Goal: Task Accomplishment & Management: Complete application form

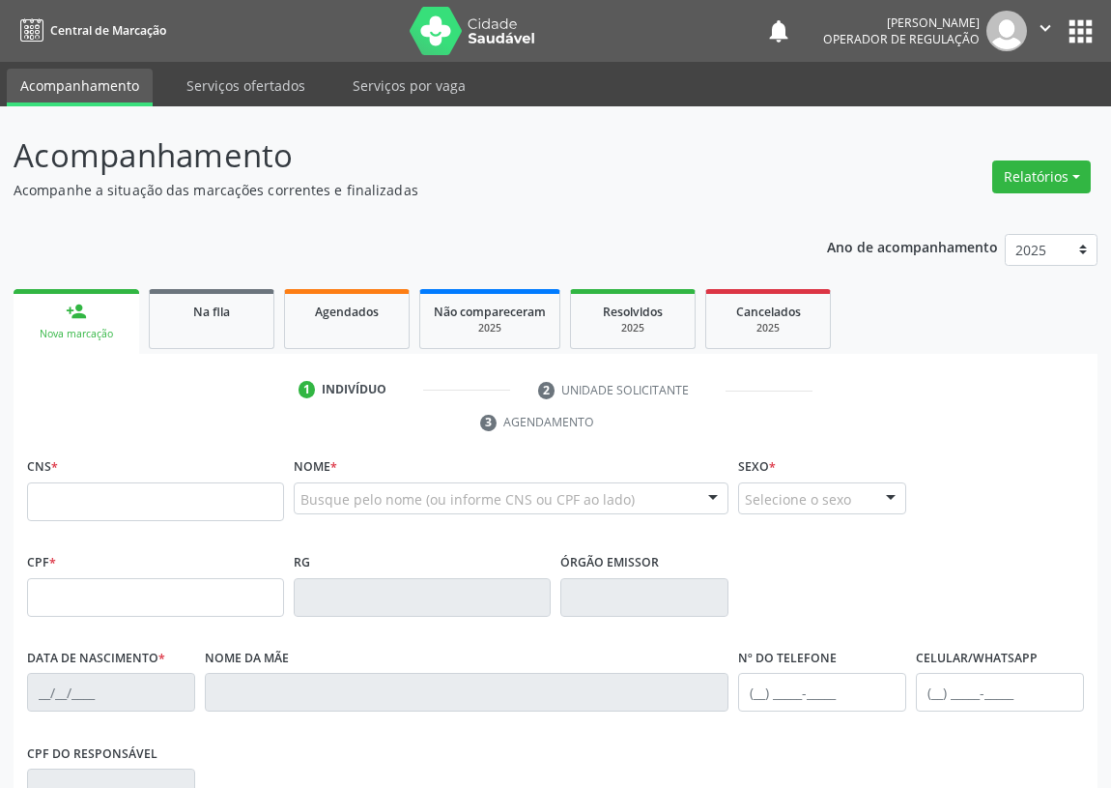
click at [62, 496] on input "text" at bounding box center [155, 501] width 257 height 39
type input "706 0058 3152 6945"
type input "177.370.684-57"
type input "[DATE]"
type input "[PERSON_NAME]"
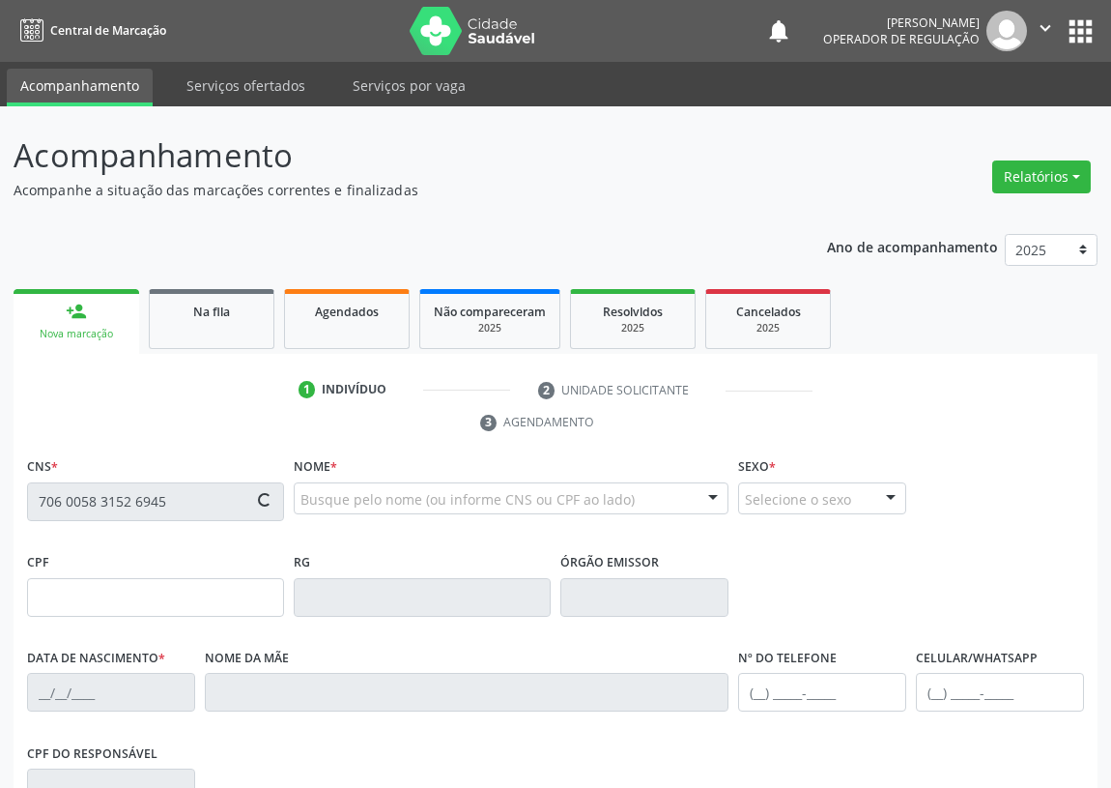
type input "[PHONE_NUMBER]"
type input "067.304.674-52"
type input "S/N"
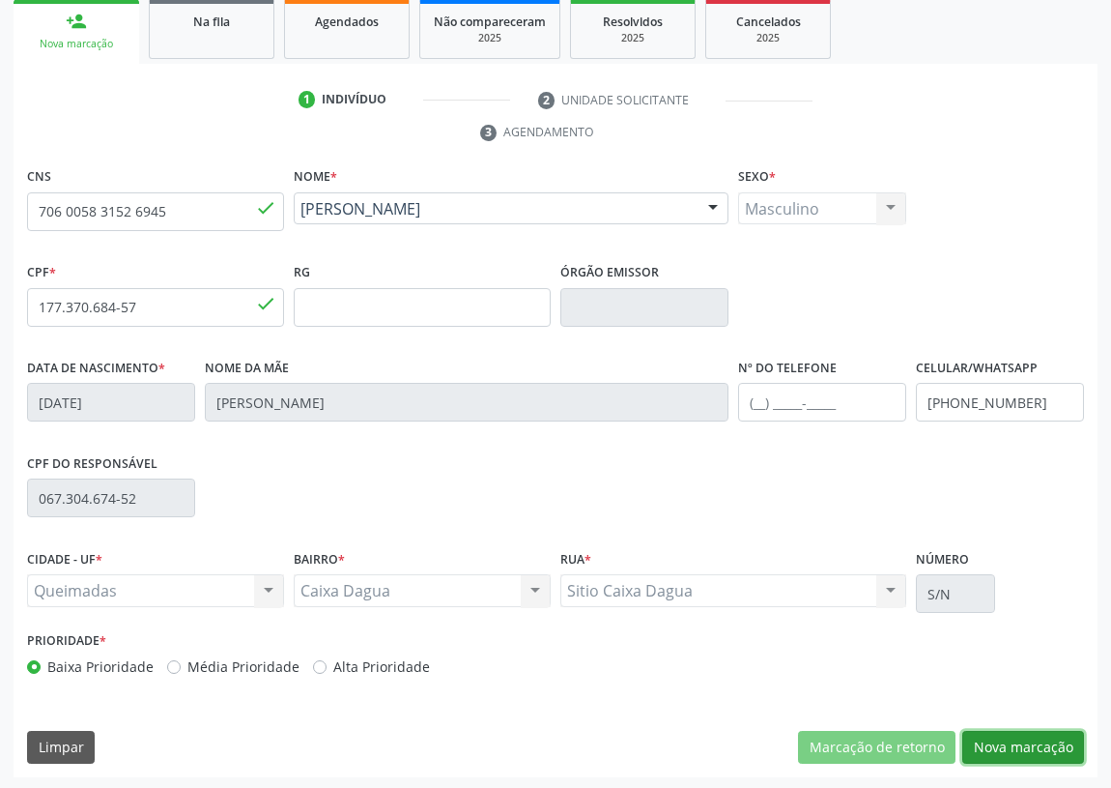
drag, startPoint x: 1065, startPoint y: 743, endPoint x: 467, endPoint y: 641, distance: 607.0
click at [1059, 741] on button "Nova marcação" at bounding box center [1024, 747] width 122 height 33
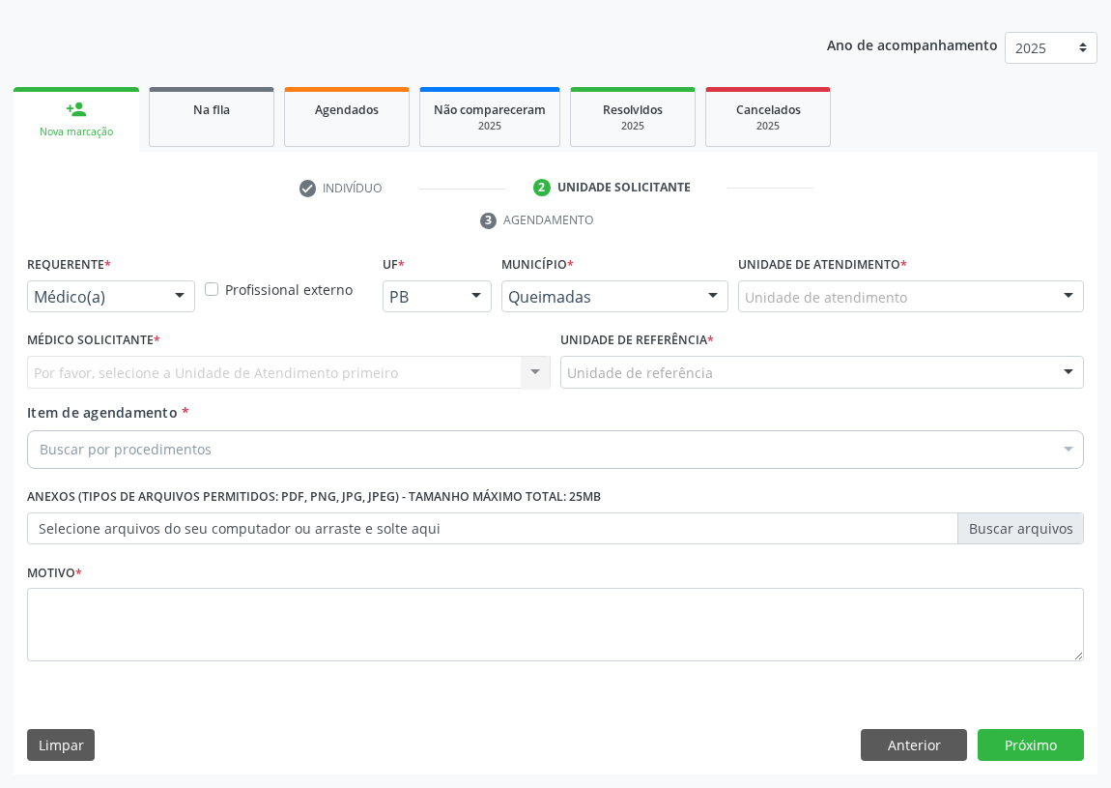
scroll to position [200, 0]
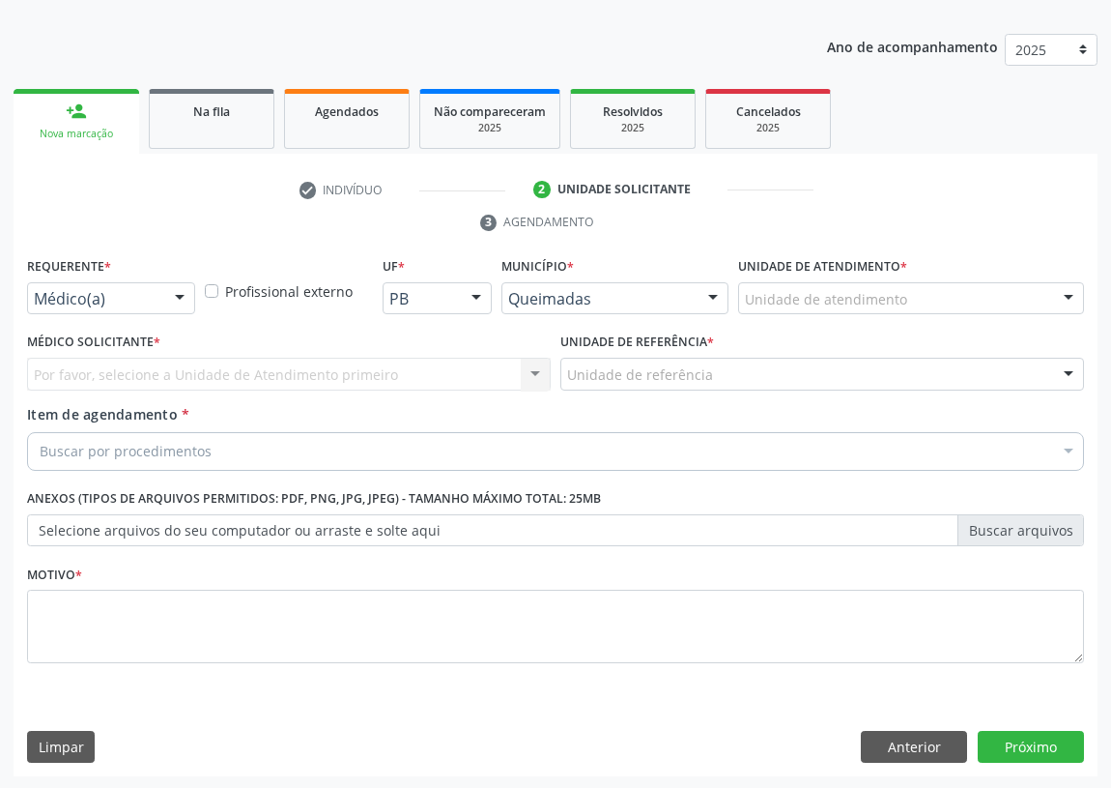
click at [178, 298] on div at bounding box center [179, 299] width 29 height 33
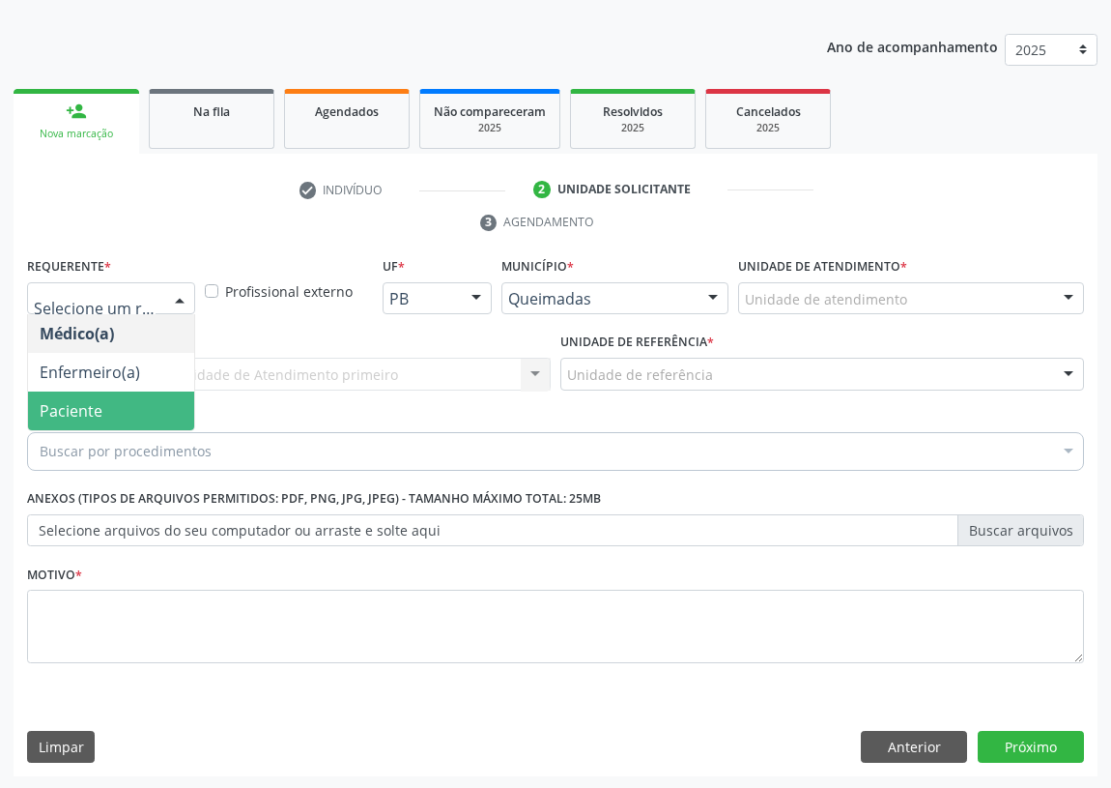
drag, startPoint x: 175, startPoint y: 406, endPoint x: 473, endPoint y: 390, distance: 298.1
click at [180, 406] on span "Paciente" at bounding box center [111, 410] width 166 height 39
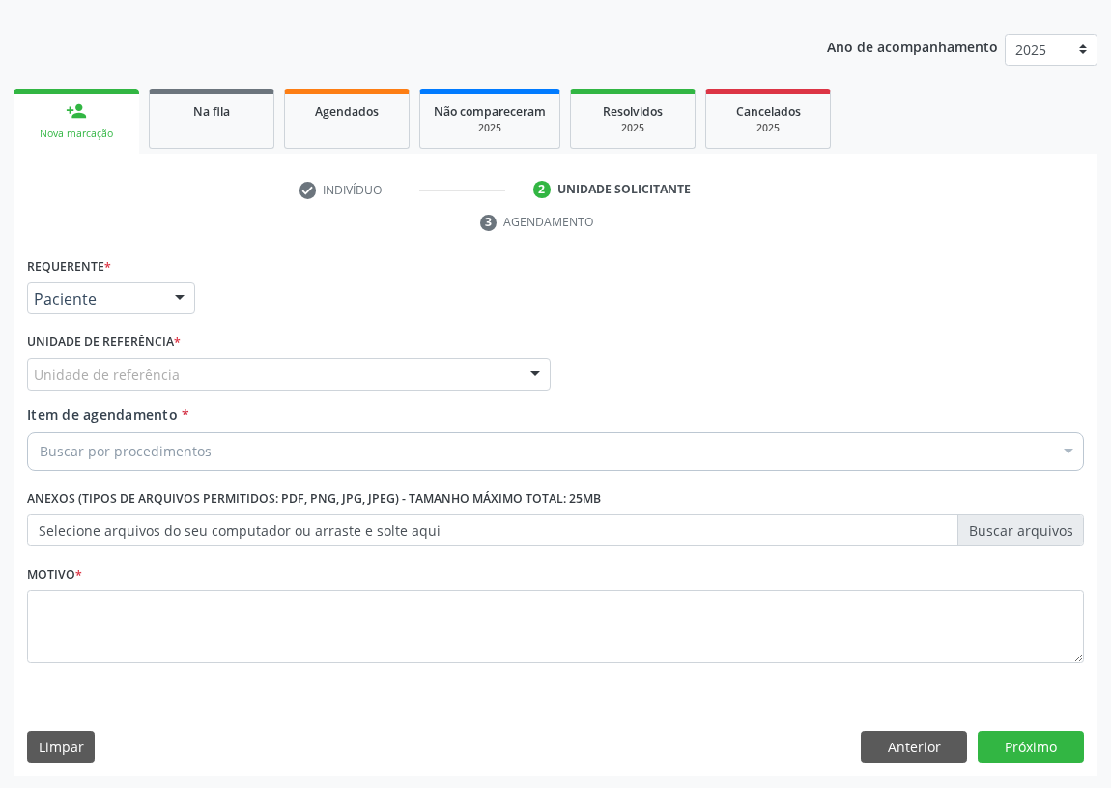
click at [534, 375] on div at bounding box center [535, 375] width 29 height 33
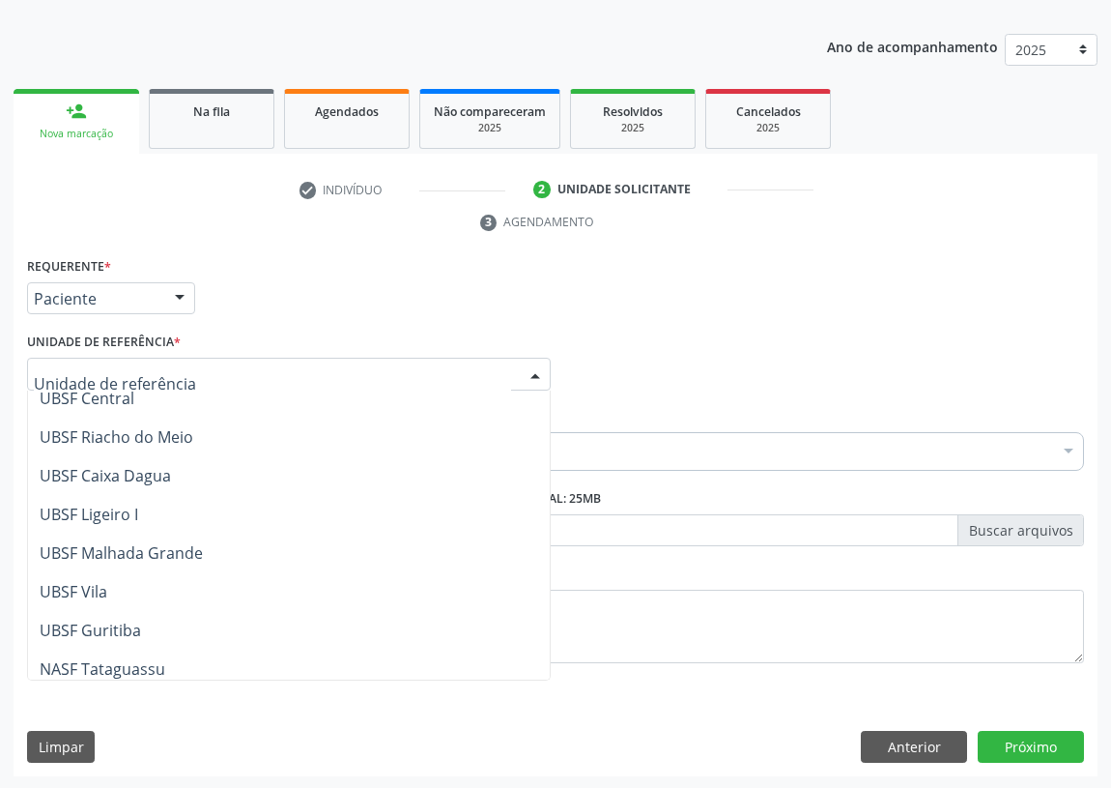
scroll to position [439, 0]
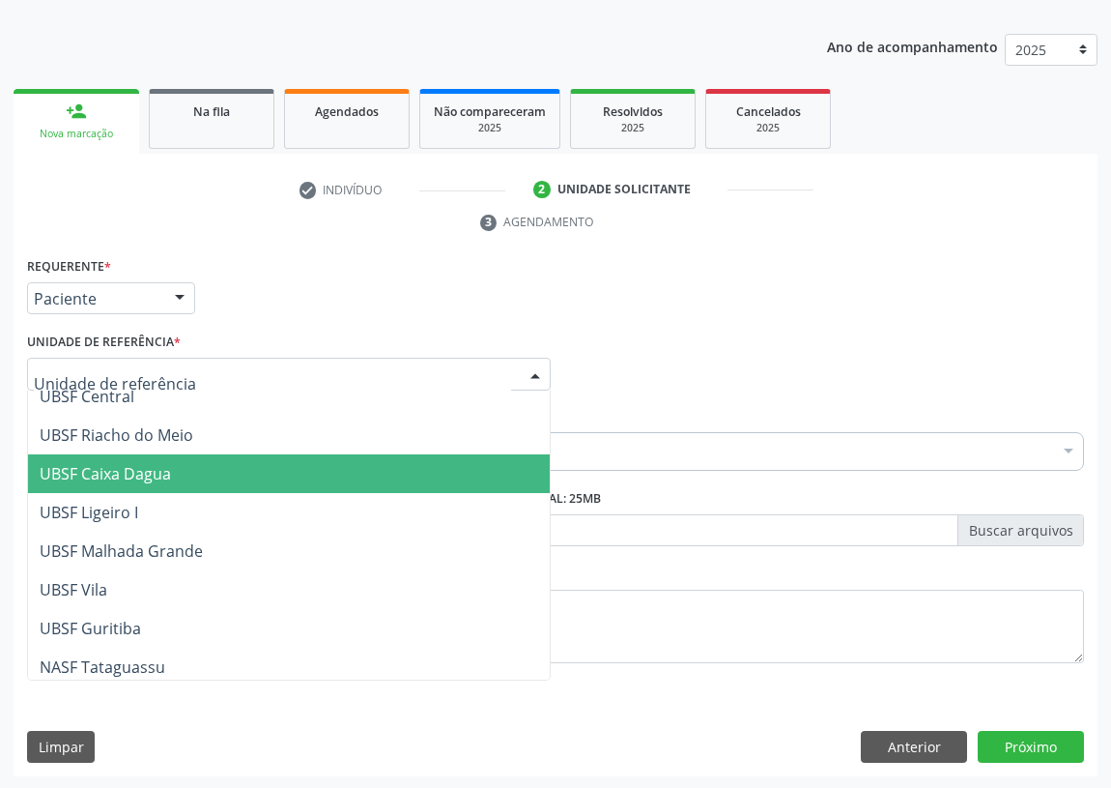
drag, startPoint x: 158, startPoint y: 473, endPoint x: 91, endPoint y: 472, distance: 66.7
click at [155, 472] on span "UBSF Caixa Dagua" at bounding box center [105, 473] width 131 height 21
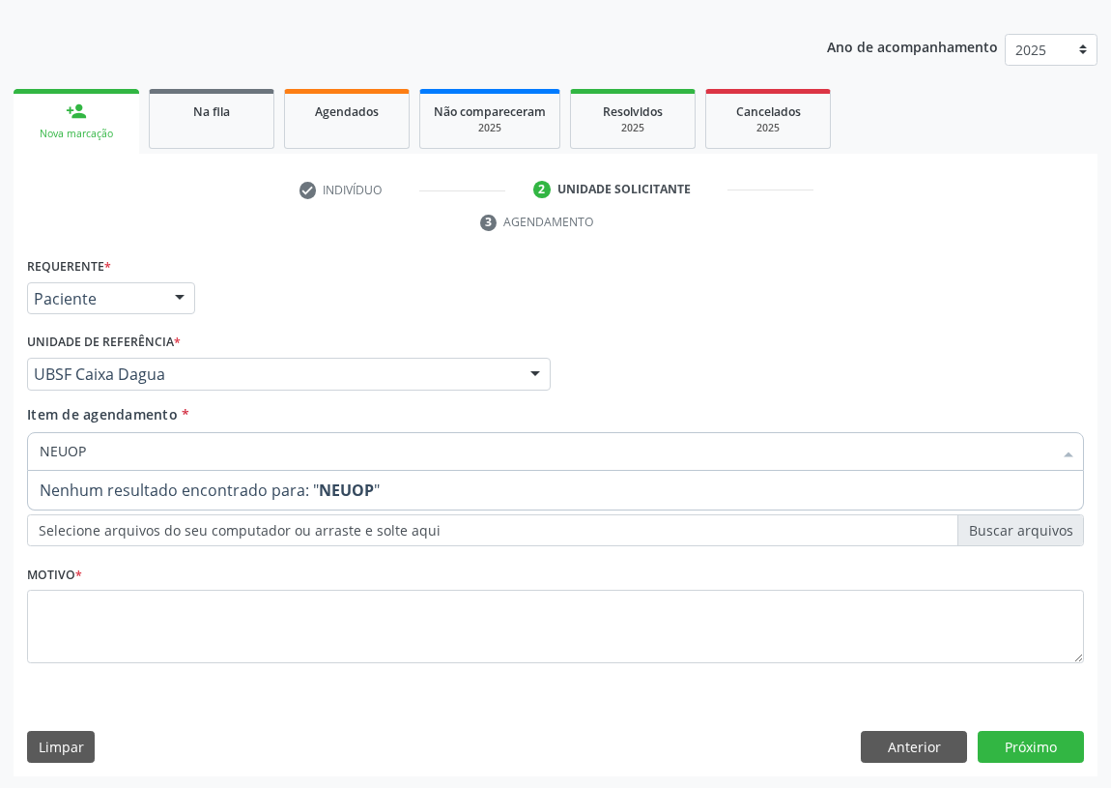
click at [67, 449] on input "NEUOP" at bounding box center [546, 451] width 1013 height 39
type input "NEUROP"
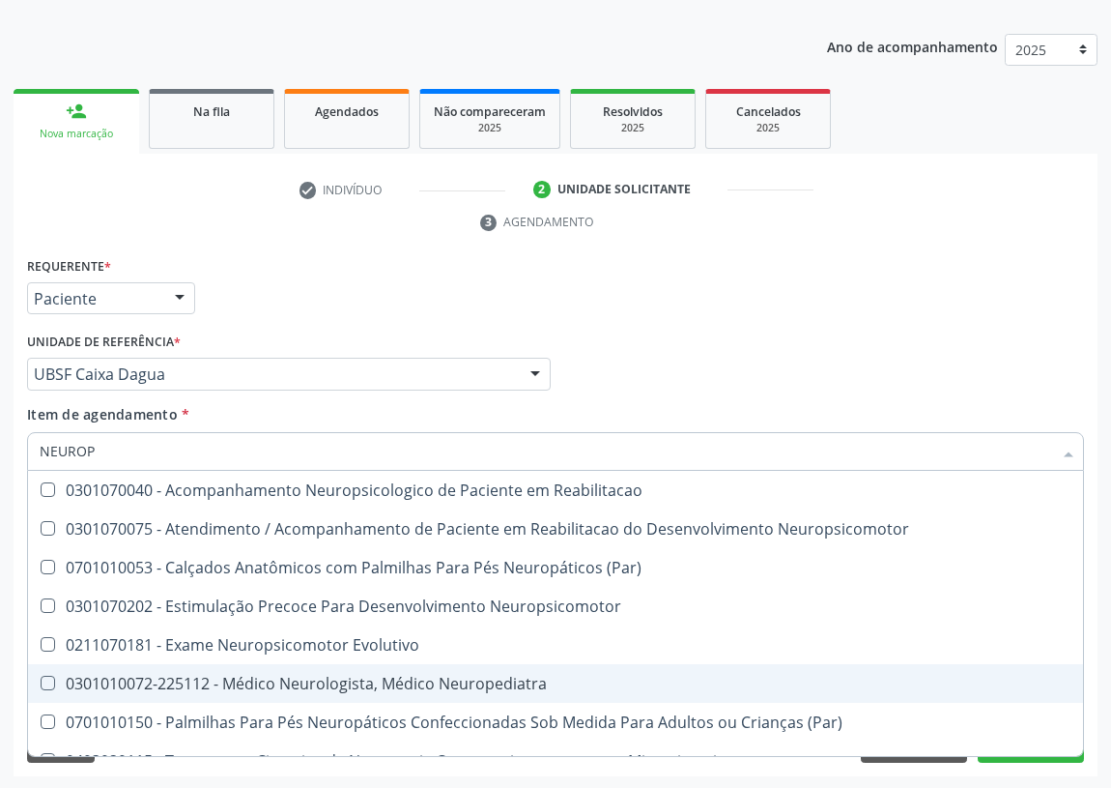
drag, startPoint x: 525, startPoint y: 671, endPoint x: 510, endPoint y: 670, distance: 14.5
click at [525, 676] on div "0301010072-225112 - Médico Neurologista, Médico Neuropediatra" at bounding box center [556, 683] width 1032 height 15
checkbox Neuropediatra "true"
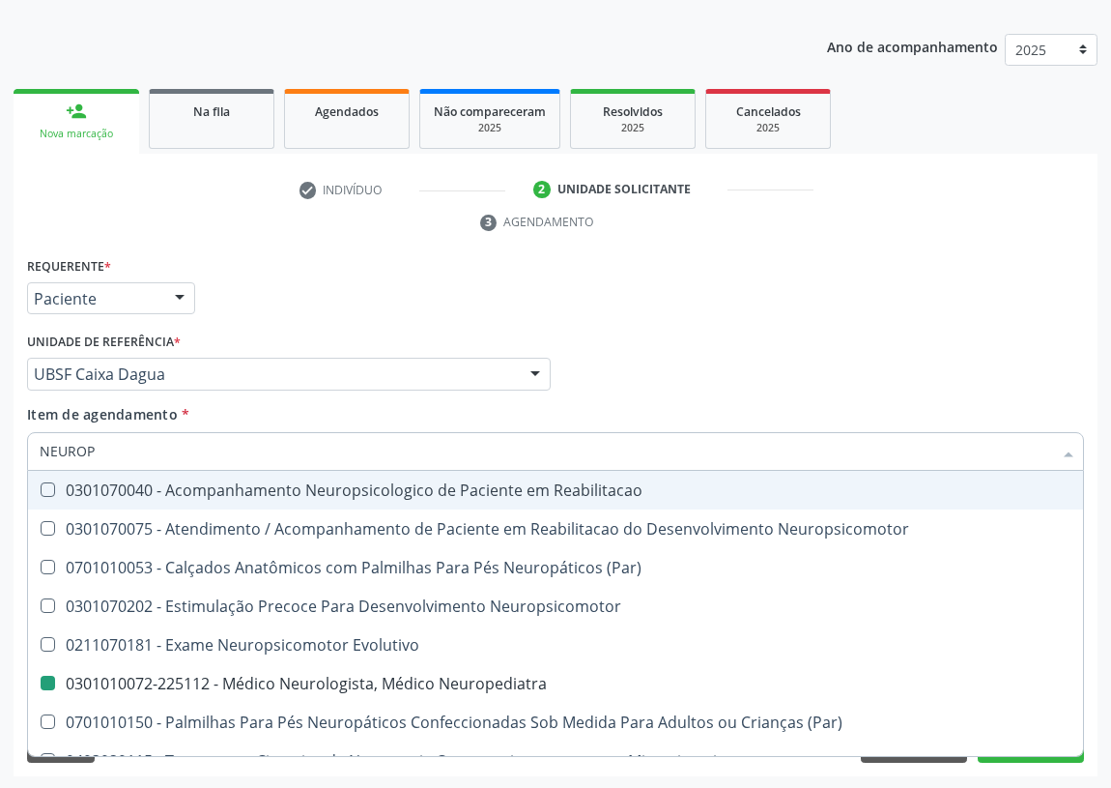
click at [766, 277] on div "Requerente * Paciente Médico(a) Enfermeiro(a) Paciente Nenhum resultado encontr…" at bounding box center [555, 289] width 1067 height 75
checkbox Neuropsicomotor "true"
checkbox Neuropediatra "false"
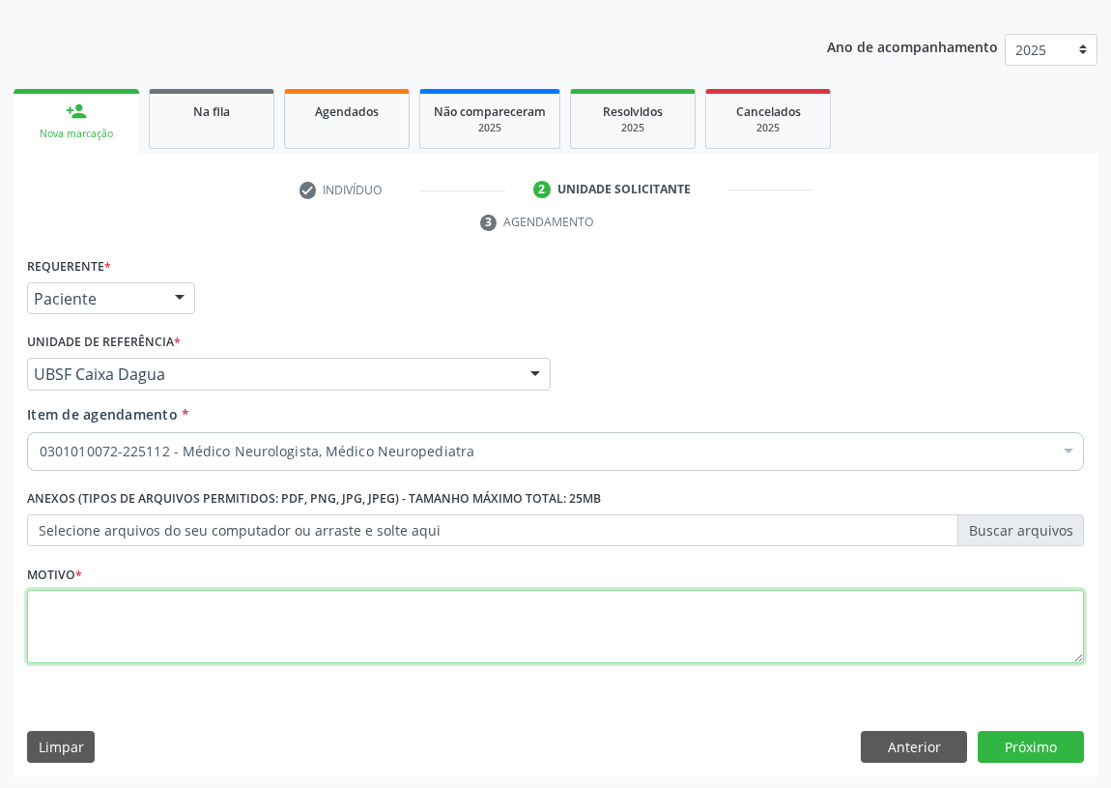
click at [34, 618] on textarea at bounding box center [555, 626] width 1057 height 73
type textarea "AVALIAÇÃO"
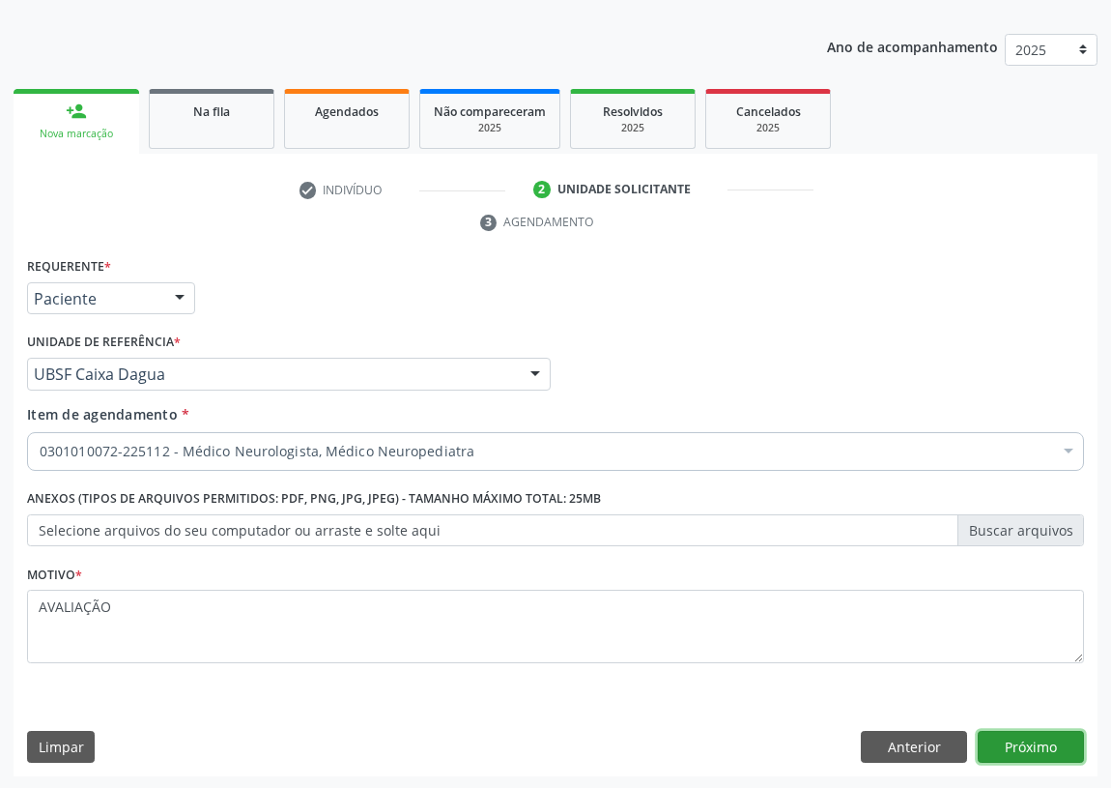
click at [1008, 742] on button "Próximo" at bounding box center [1031, 747] width 106 height 33
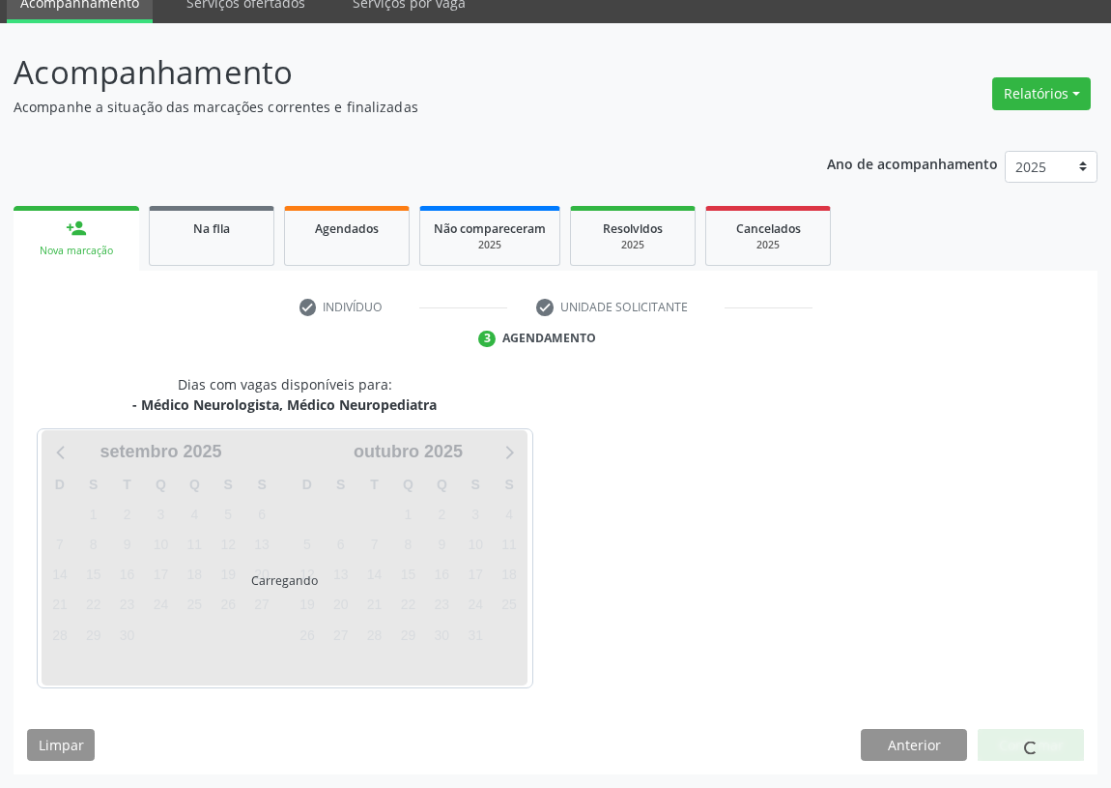
scroll to position [81, 0]
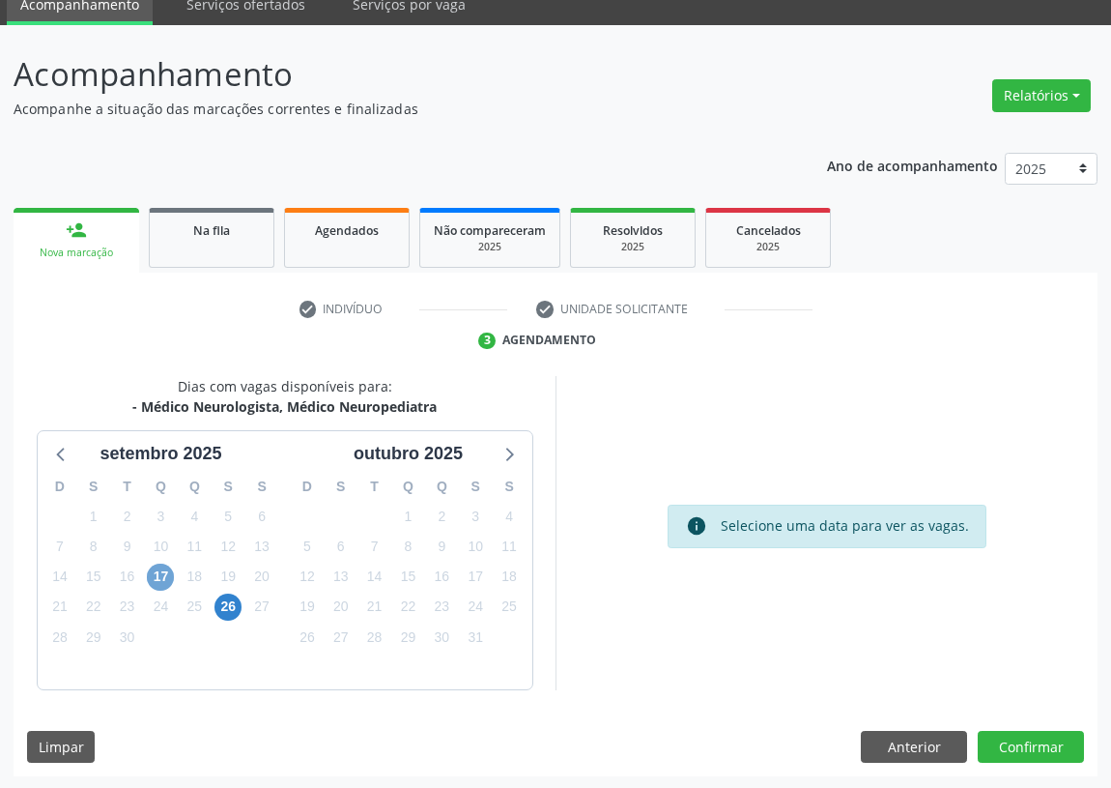
click at [165, 569] on span "17" at bounding box center [160, 576] width 27 height 27
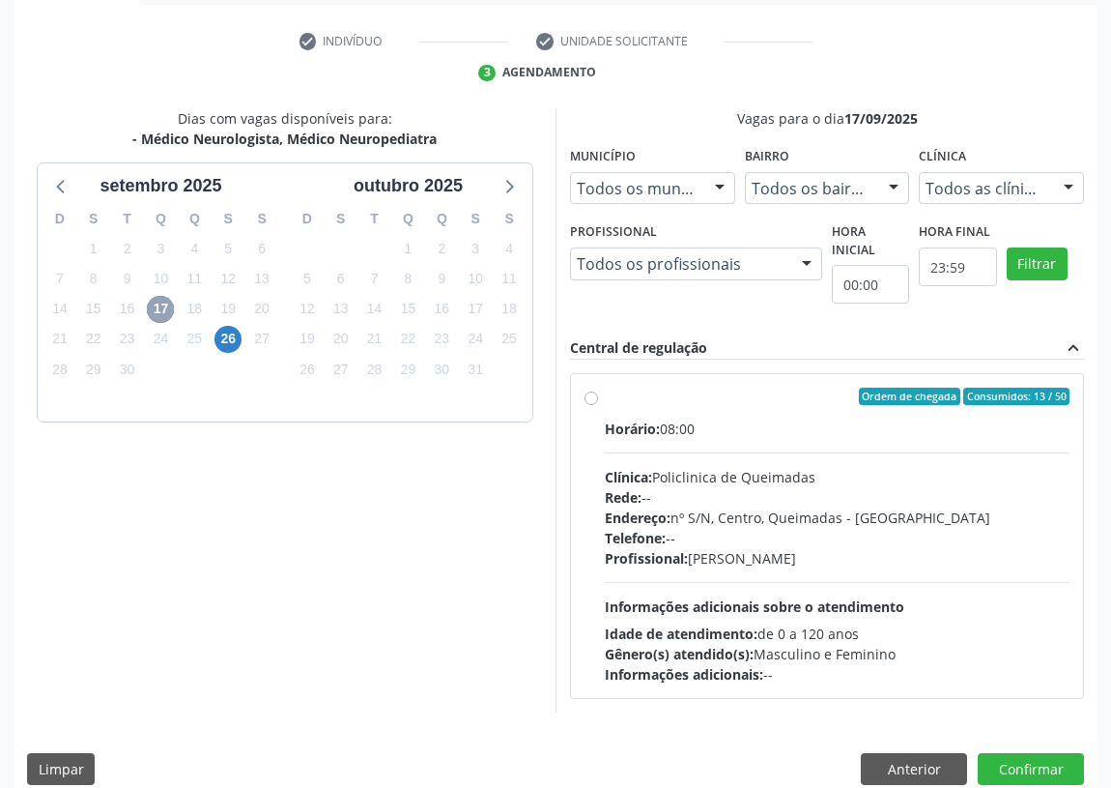
scroll to position [371, 0]
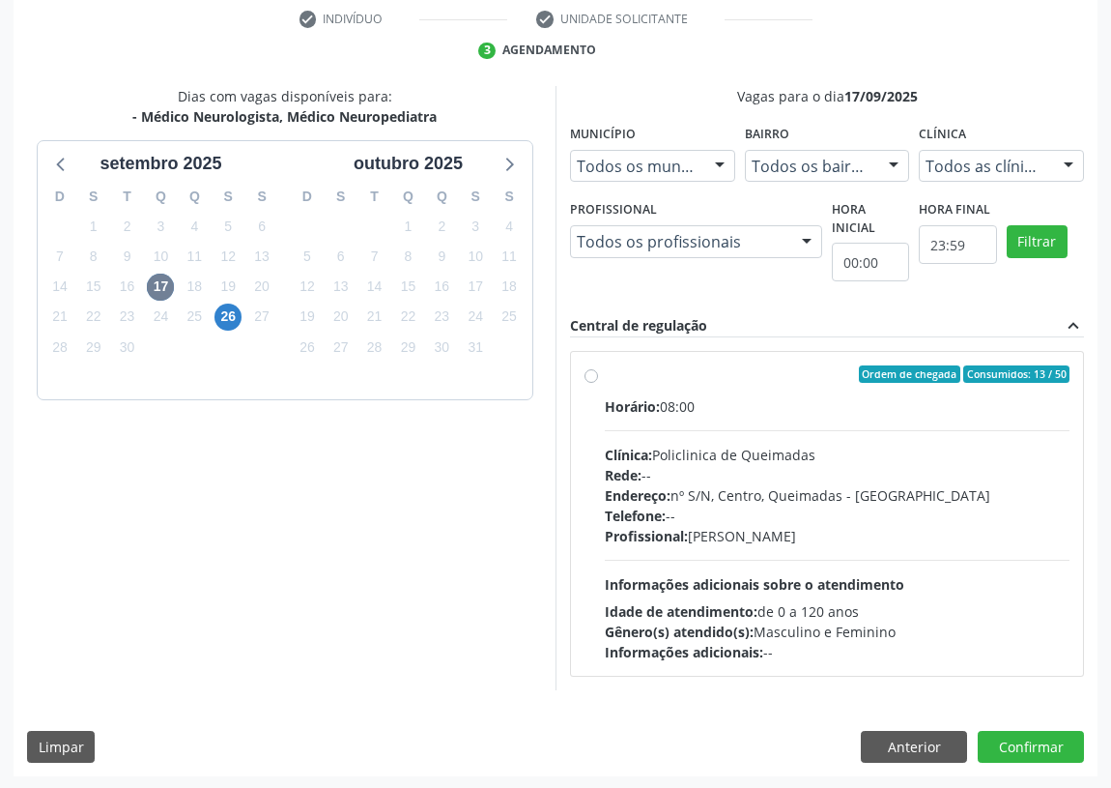
click at [605, 367] on label "Ordem de chegada Consumidos: 13 / 50 Horário: 08:00 Clínica: Policlinica de Que…" at bounding box center [837, 513] width 465 height 297
click at [586, 367] on input "Ordem de chegada Consumidos: 13 / 50 Horário: 08:00 Clínica: Policlinica de Que…" at bounding box center [592, 373] width 14 height 17
radio input "true"
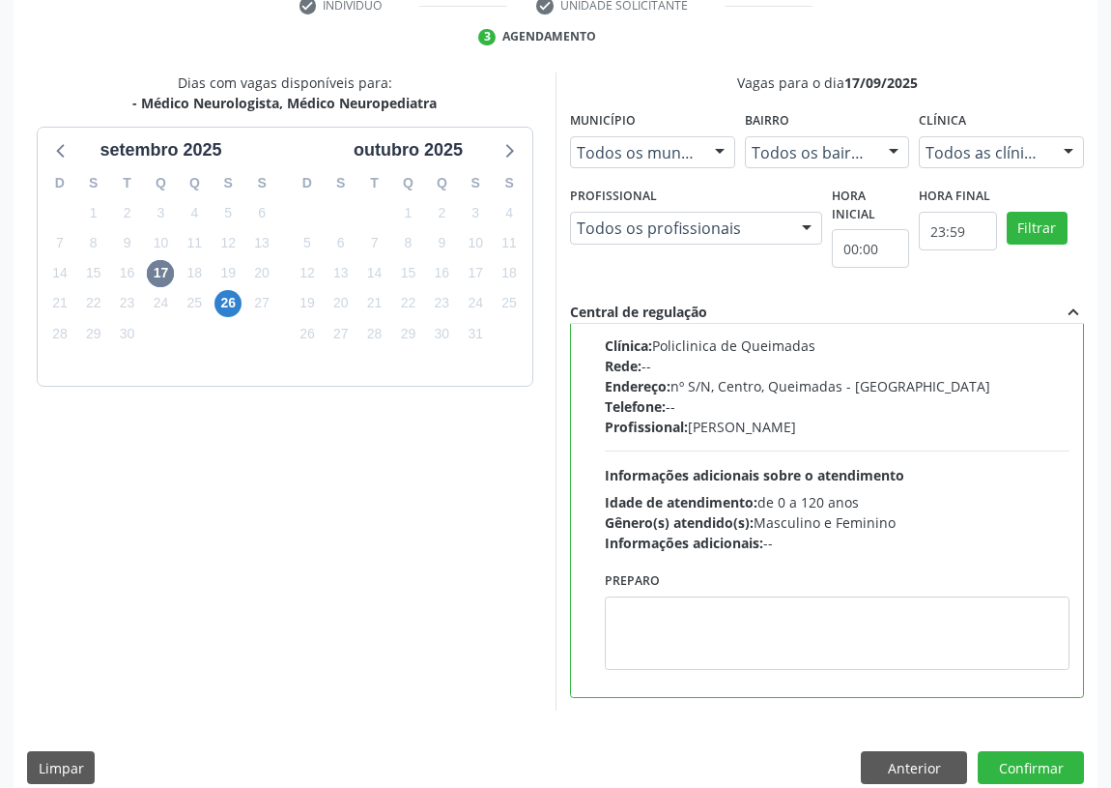
scroll to position [406, 0]
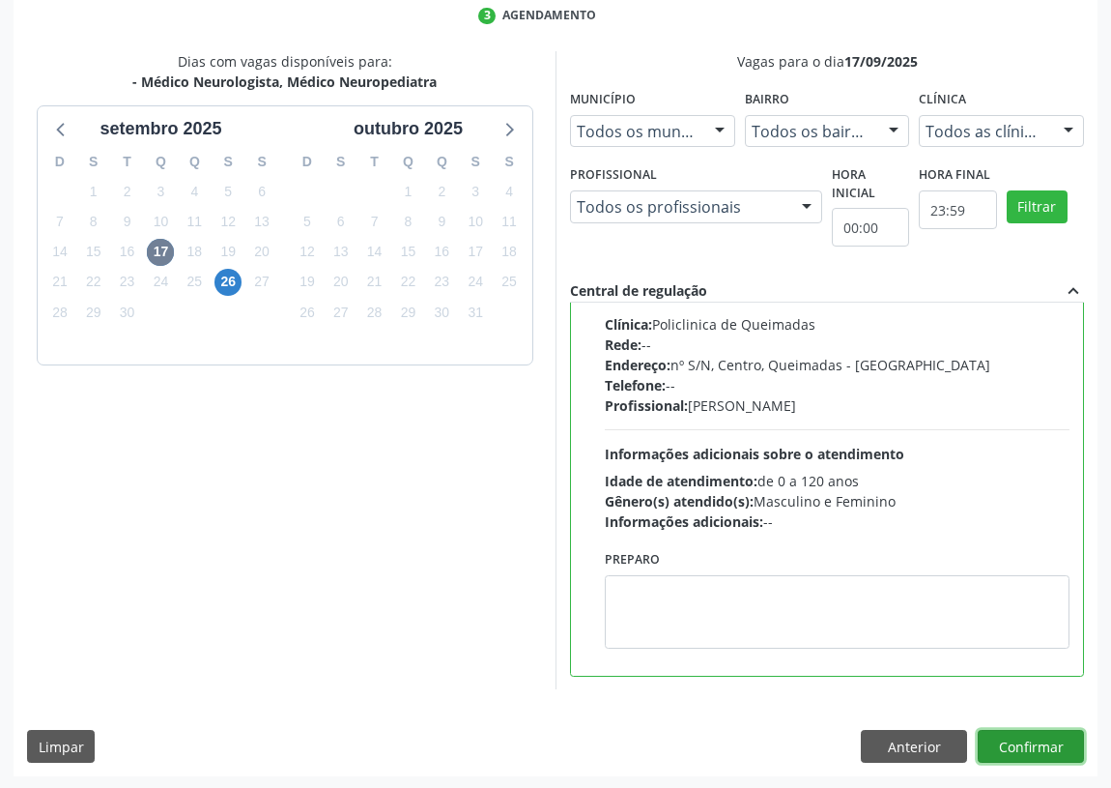
click at [1010, 733] on button "Confirmar" at bounding box center [1031, 746] width 106 height 33
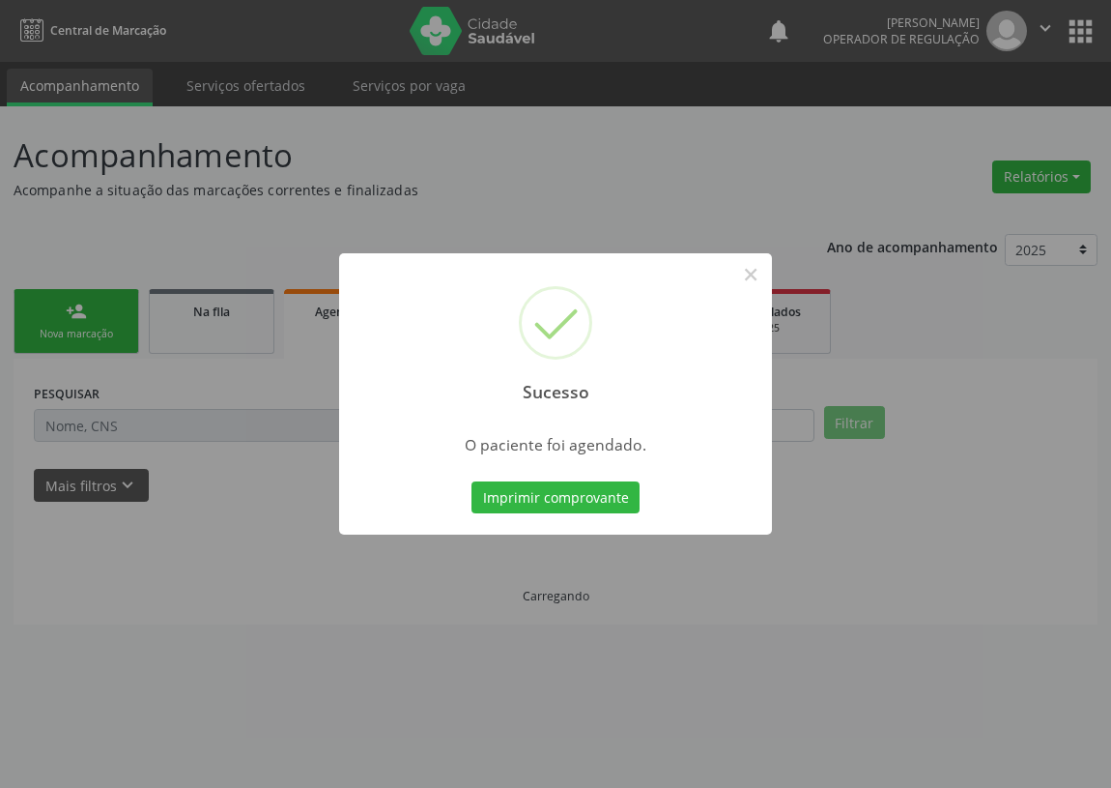
scroll to position [0, 0]
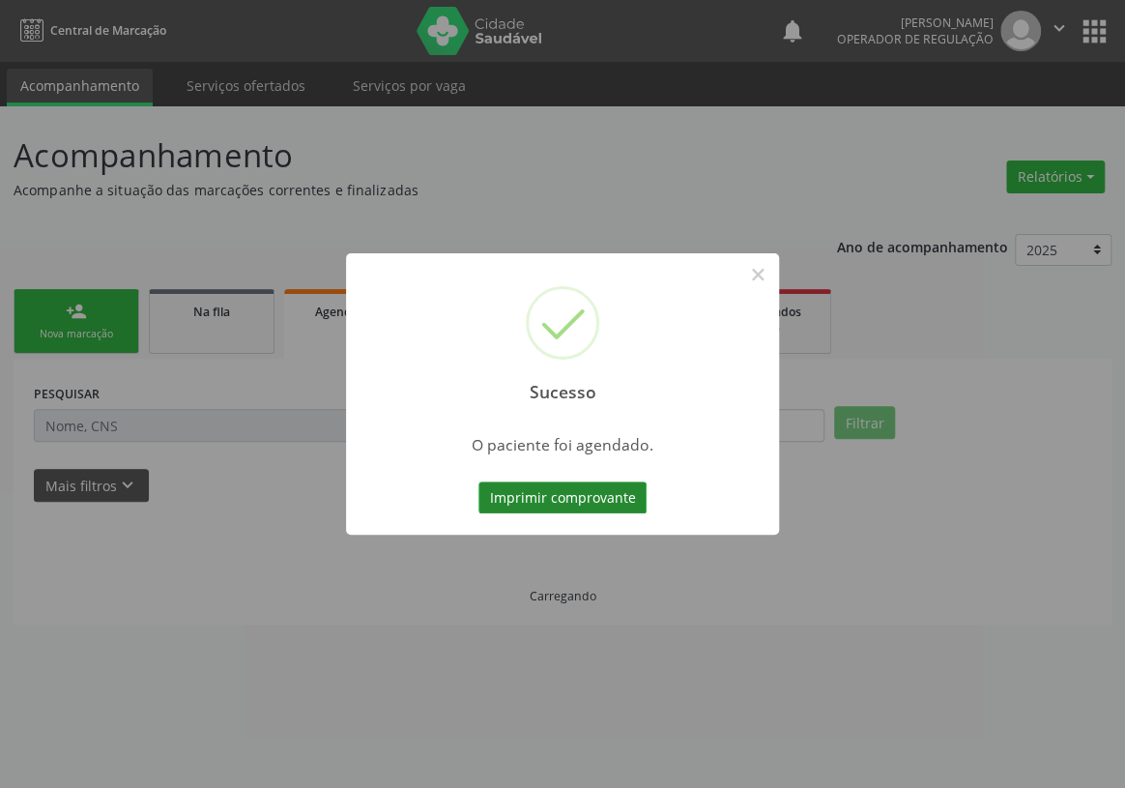
drag, startPoint x: 551, startPoint y: 484, endPoint x: 532, endPoint y: 497, distance: 23.1
click at [550, 484] on button "Imprimir comprovante" at bounding box center [562, 497] width 168 height 33
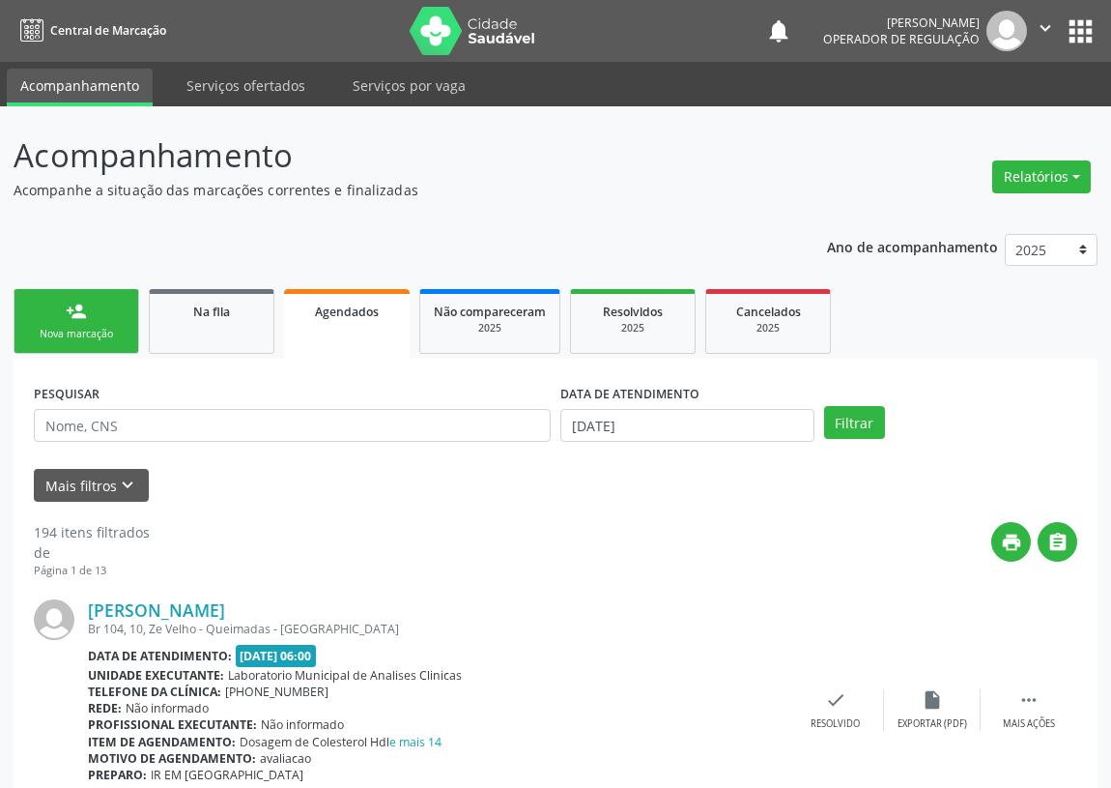
click at [111, 338] on div "Nova marcação" at bounding box center [76, 334] width 97 height 14
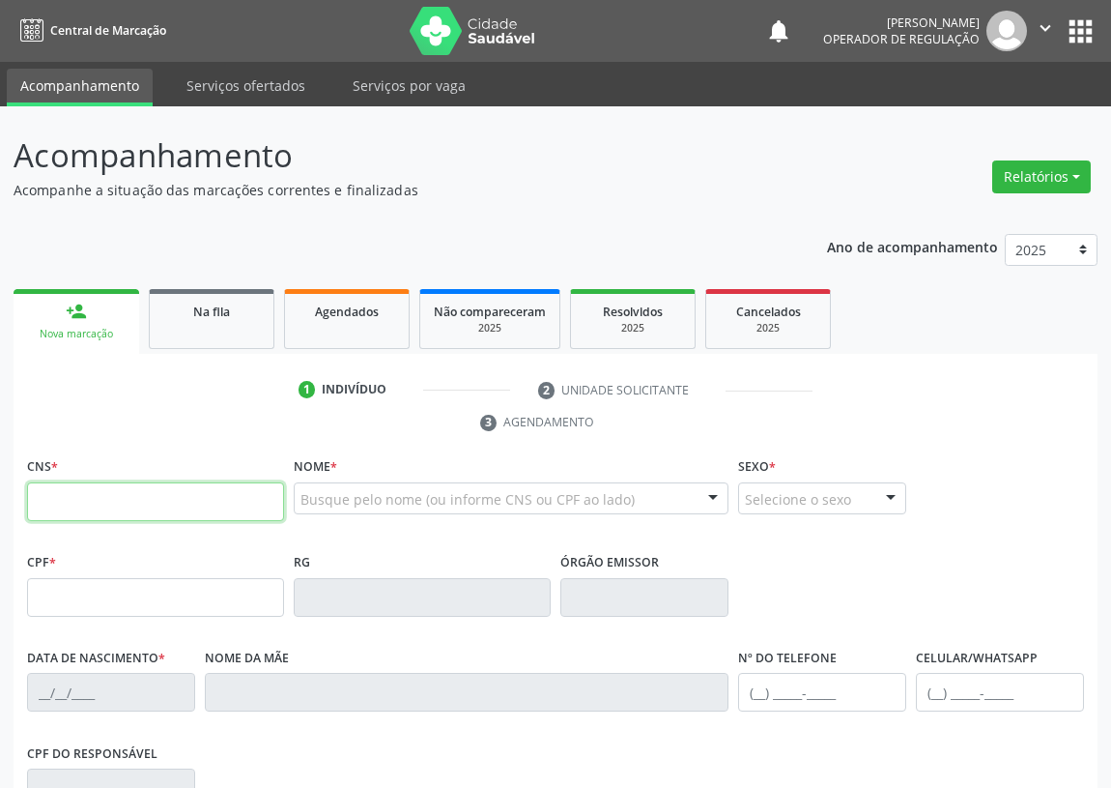
click at [40, 490] on input "text" at bounding box center [155, 501] width 257 height 39
click at [40, 491] on input "text" at bounding box center [155, 501] width 257 height 39
type input "700 5081 2831 7059"
type input "181.302.974-18"
type input "[DATE]"
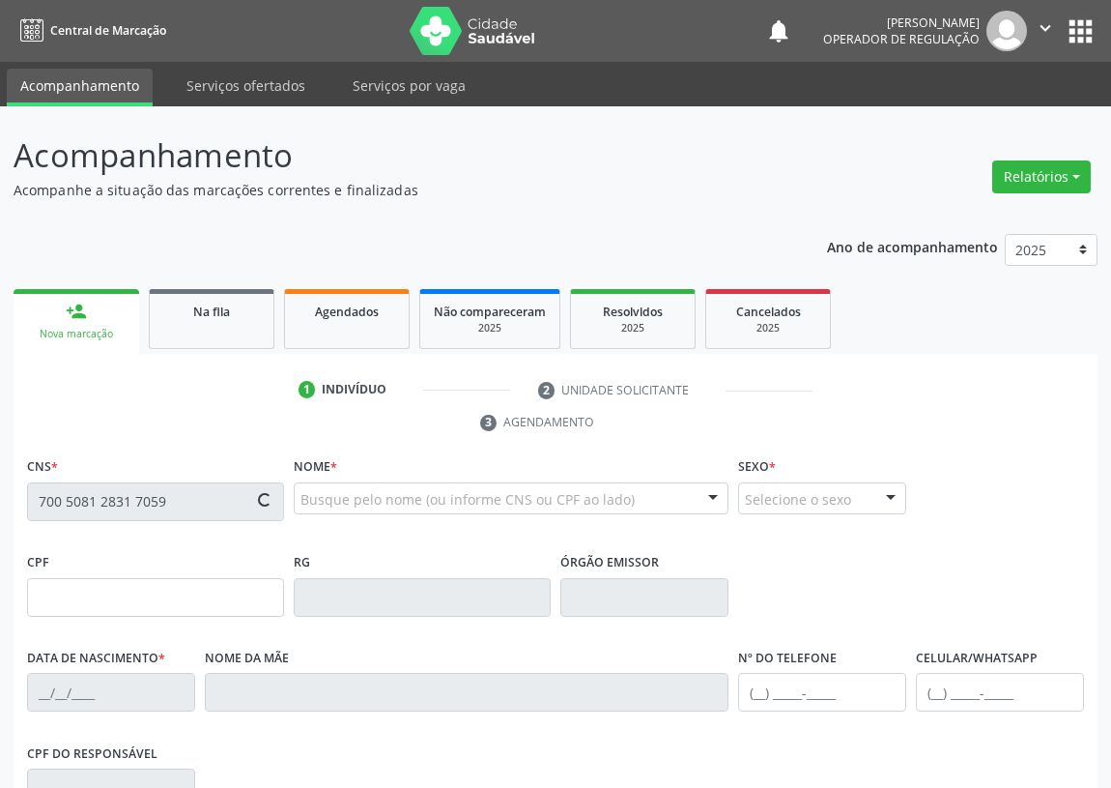
type input "[PERSON_NAME]"
type input "[PHONE_NUMBER]"
type input "715.185.194-40"
type input "149"
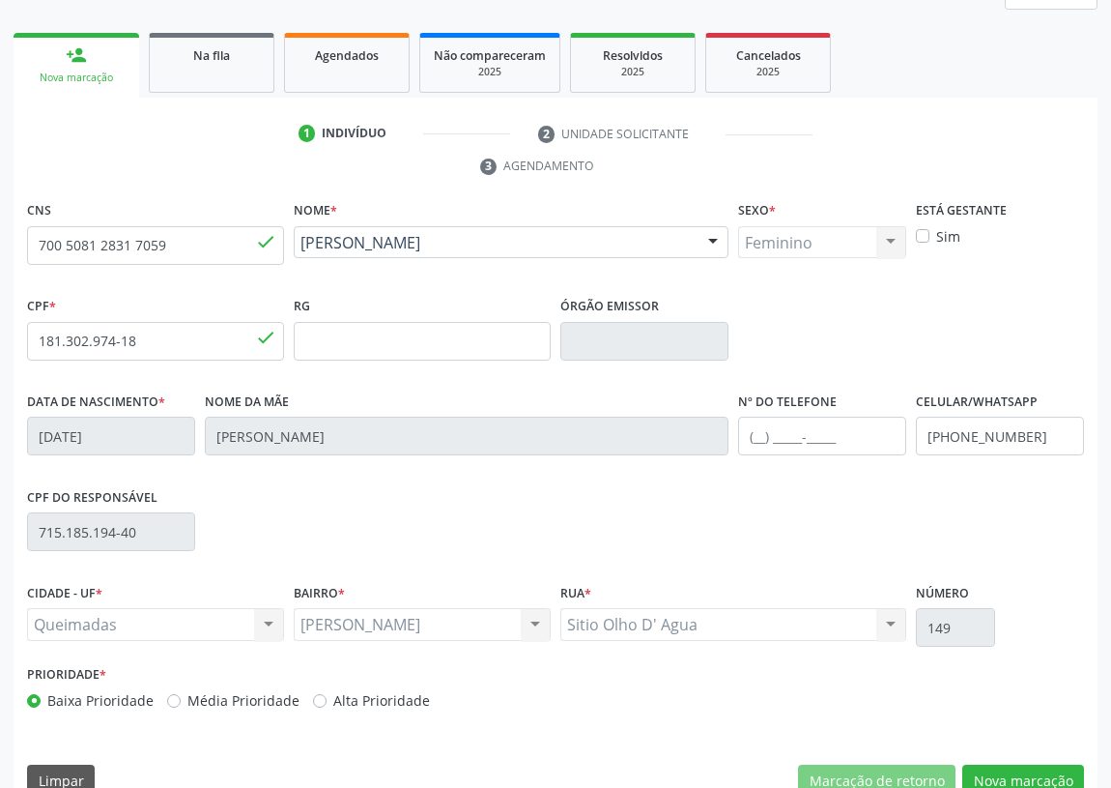
scroll to position [290, 0]
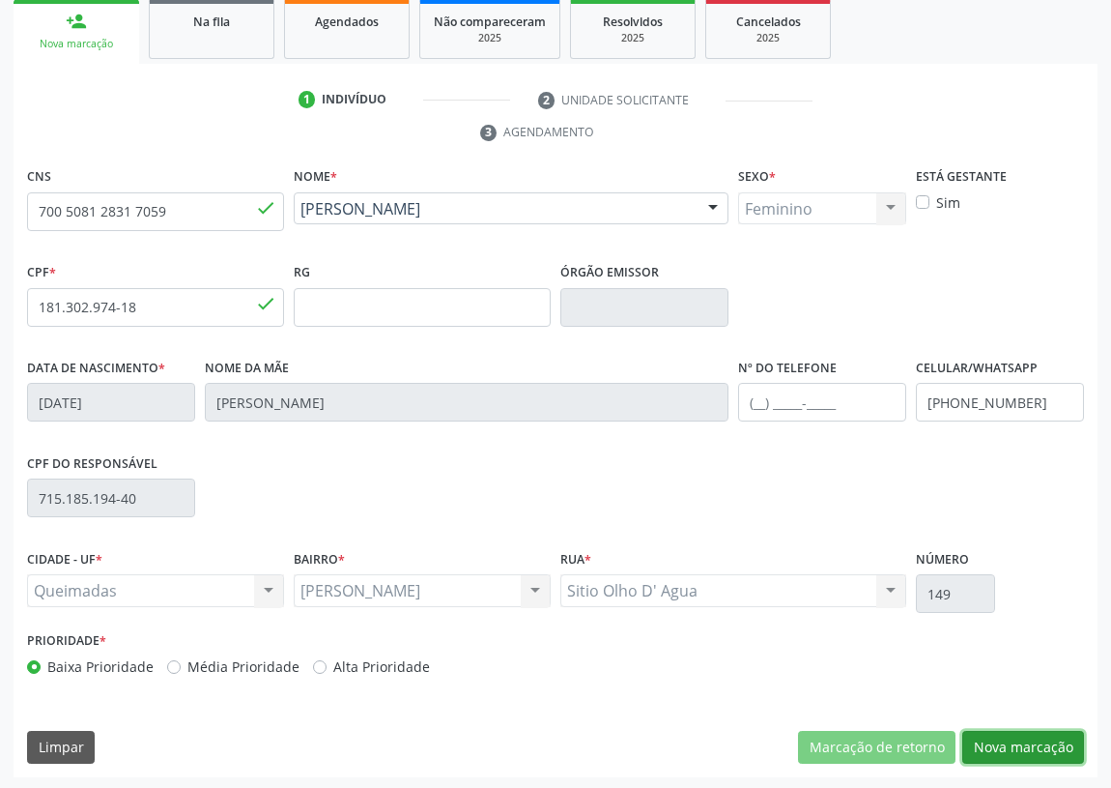
drag, startPoint x: 1004, startPoint y: 733, endPoint x: 392, endPoint y: 595, distance: 627.0
click at [986, 731] on button "Nova marcação" at bounding box center [1024, 747] width 122 height 33
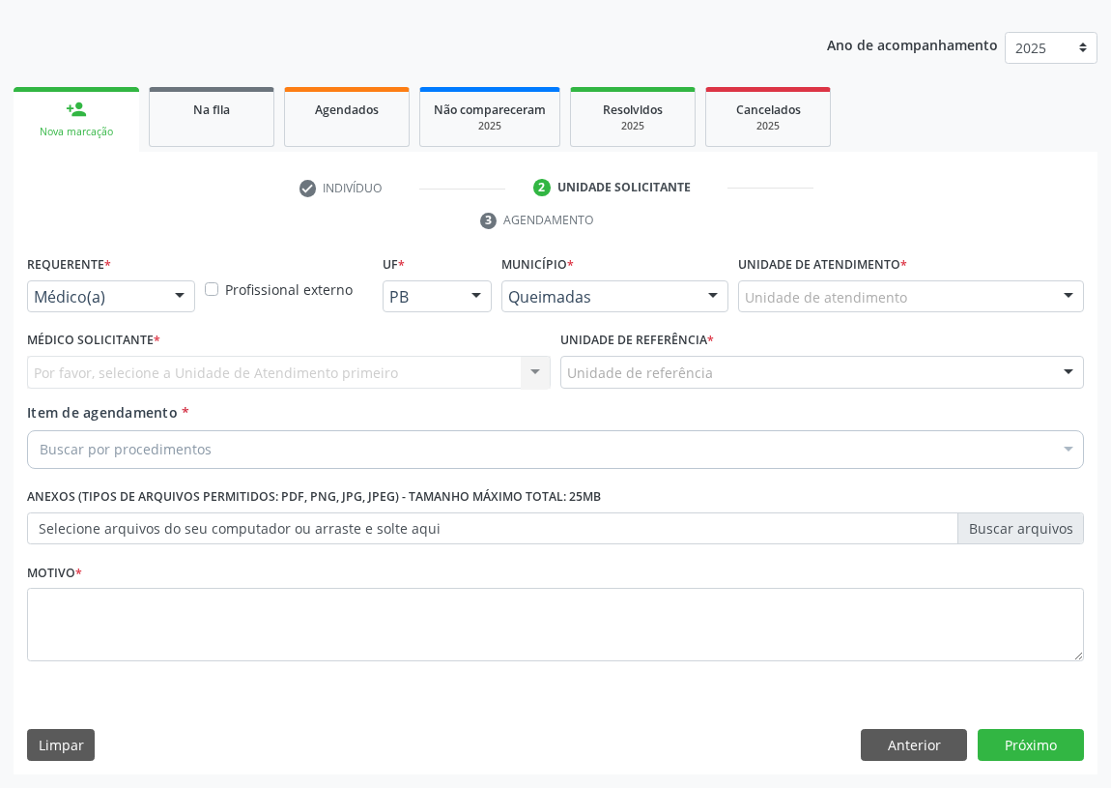
scroll to position [200, 0]
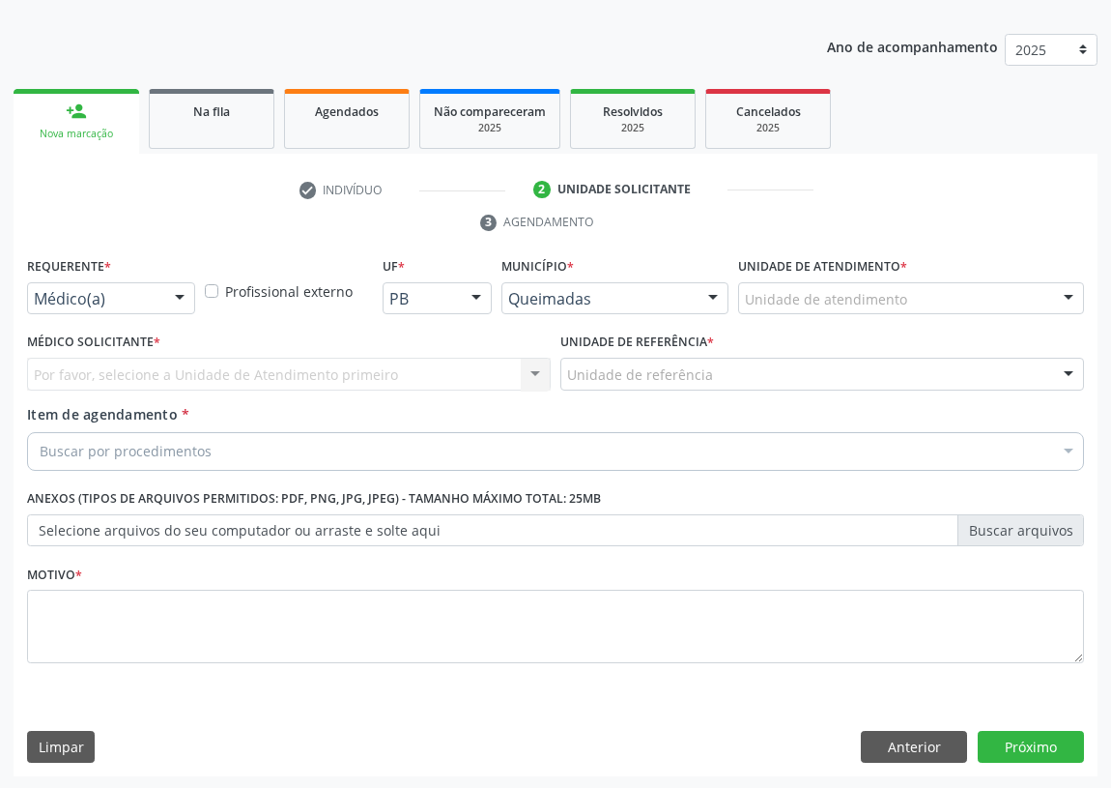
drag, startPoint x: 188, startPoint y: 300, endPoint x: 117, endPoint y: 376, distance: 104.0
click at [186, 300] on div at bounding box center [179, 299] width 29 height 33
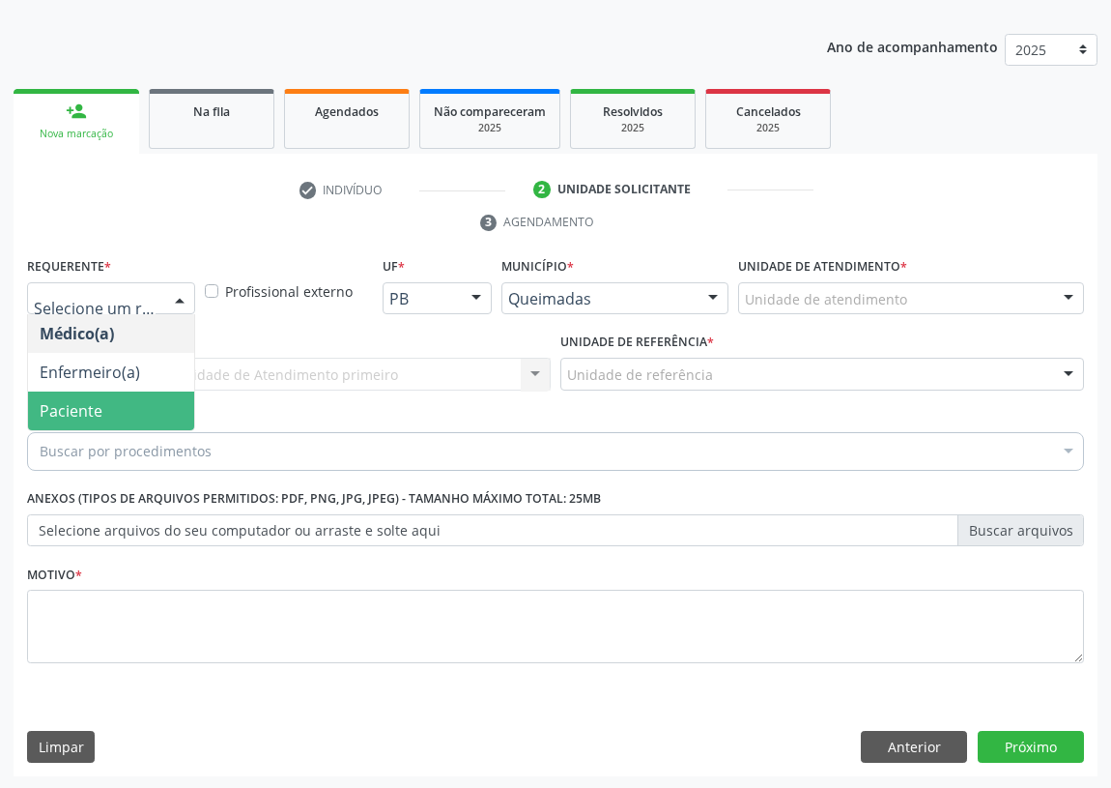
drag, startPoint x: 140, startPoint y: 405, endPoint x: 374, endPoint y: 399, distance: 234.0
click at [144, 405] on span "Paciente" at bounding box center [111, 410] width 166 height 39
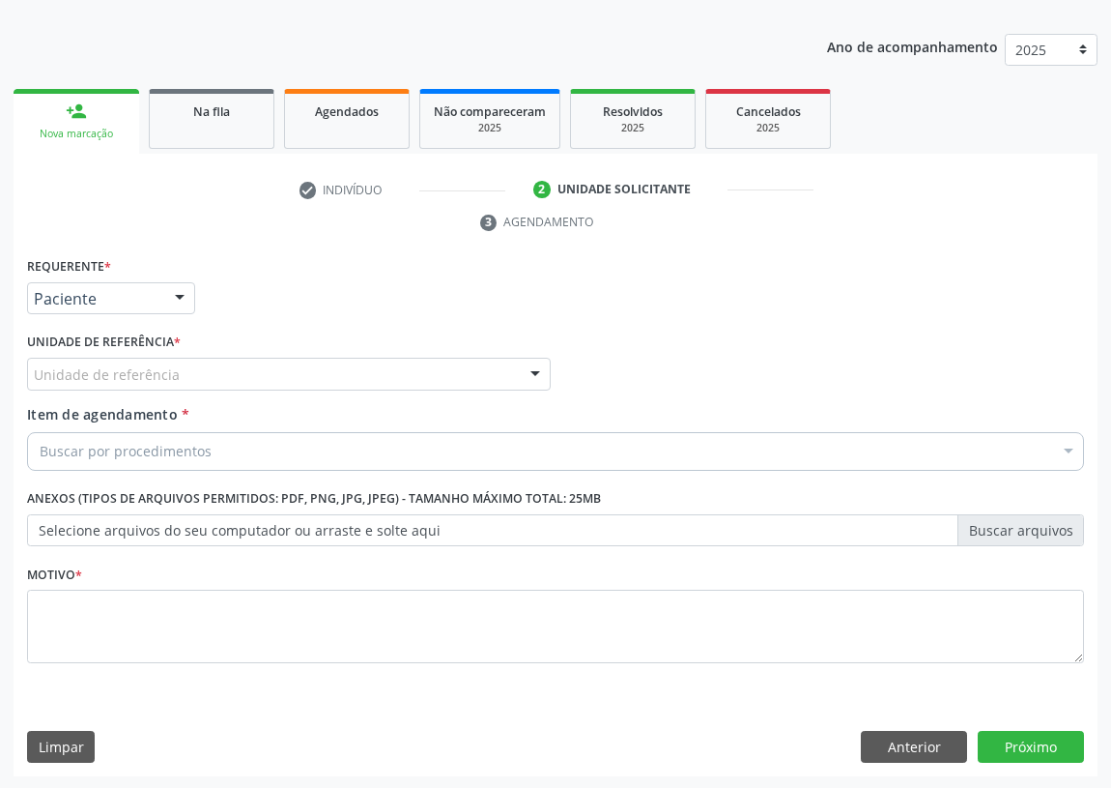
click at [455, 367] on div "Unidade de referência" at bounding box center [289, 374] width 524 height 33
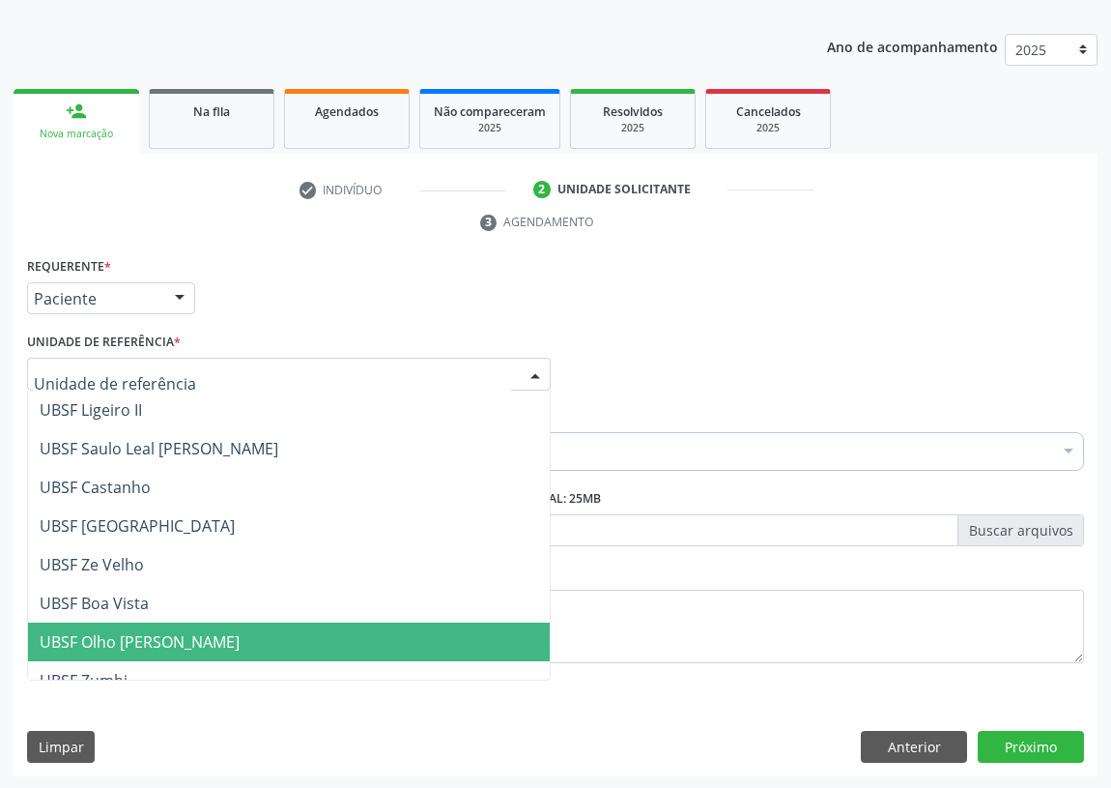
drag, startPoint x: 177, startPoint y: 639, endPoint x: 0, endPoint y: 629, distance: 177.1
click at [155, 642] on span "UBSF Olho [PERSON_NAME]" at bounding box center [140, 641] width 200 height 21
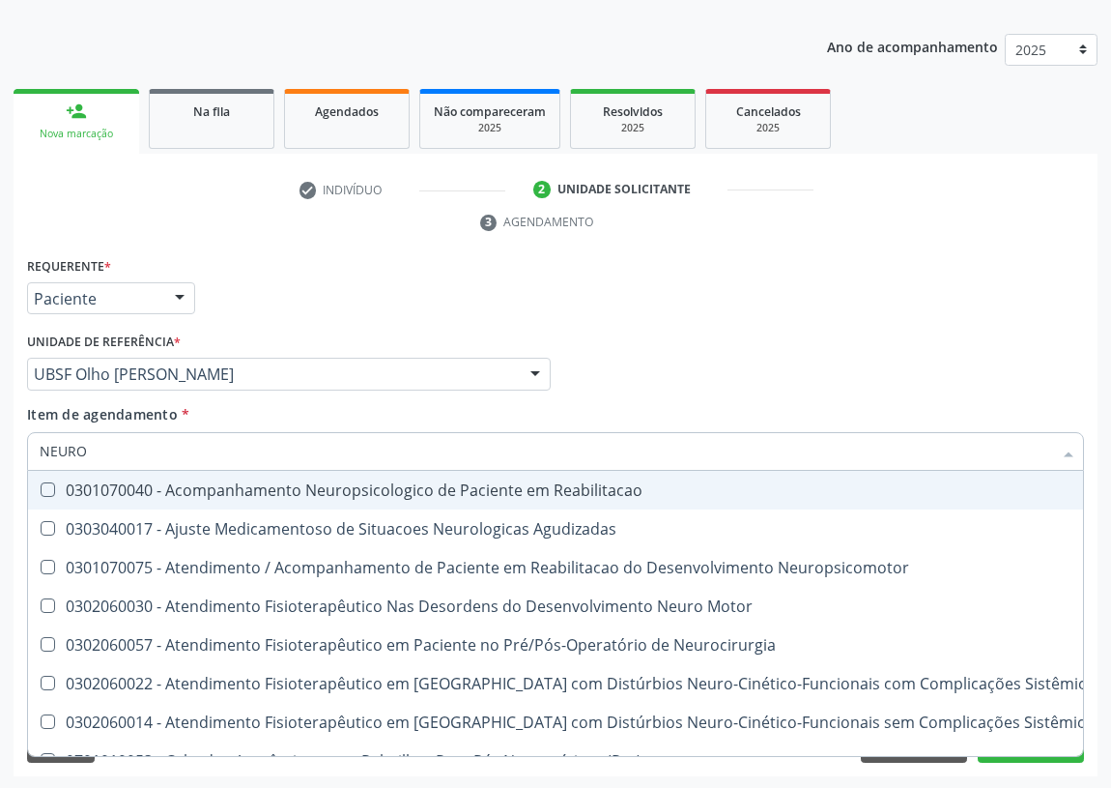
type input "NEUROP"
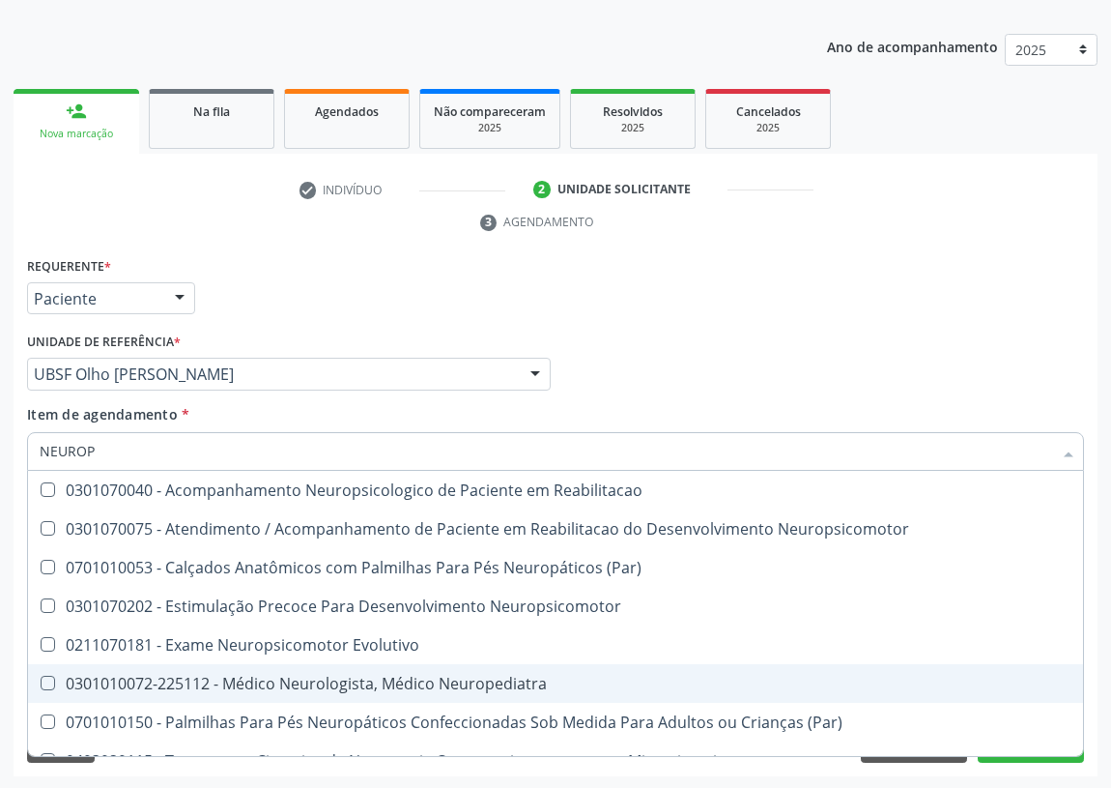
drag, startPoint x: 475, startPoint y: 677, endPoint x: 433, endPoint y: 669, distance: 42.3
click at [474, 676] on div "0301010072-225112 - Médico Neurologista, Médico Neuropediatra" at bounding box center [556, 683] width 1032 height 15
checkbox Neuropediatra "true"
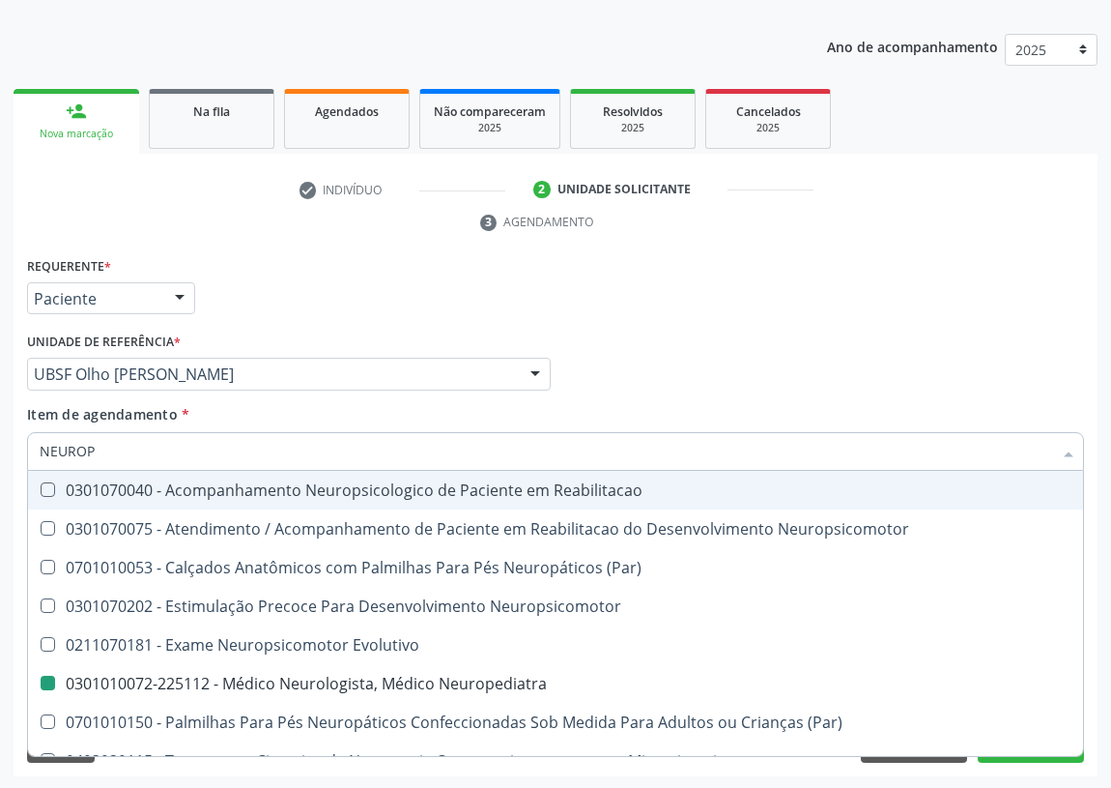
click at [803, 328] on div "Médico Solicitante Por favor, selecione a Unidade de Atendimento primeiro Nenhu…" at bounding box center [555, 365] width 1067 height 75
checkbox Neuropsicomotor "true"
checkbox Neuropediatra "false"
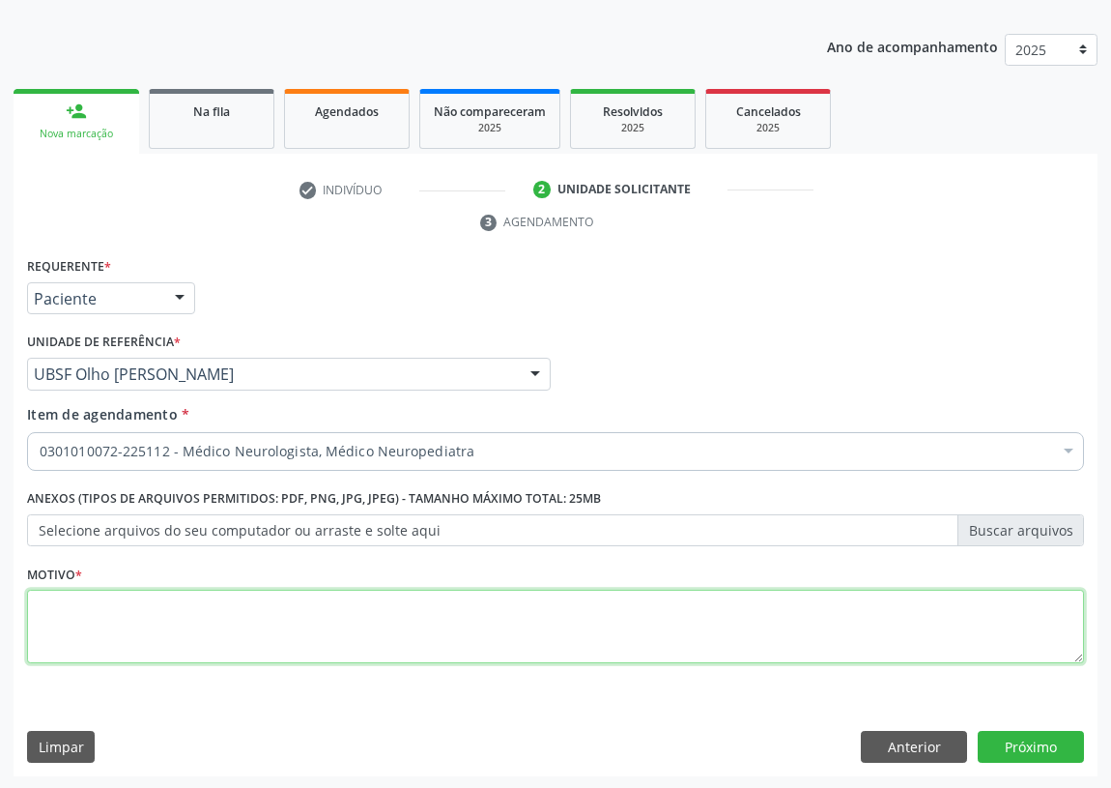
click at [48, 638] on textarea at bounding box center [555, 626] width 1057 height 73
type textarea "AVALIAÇÃO"
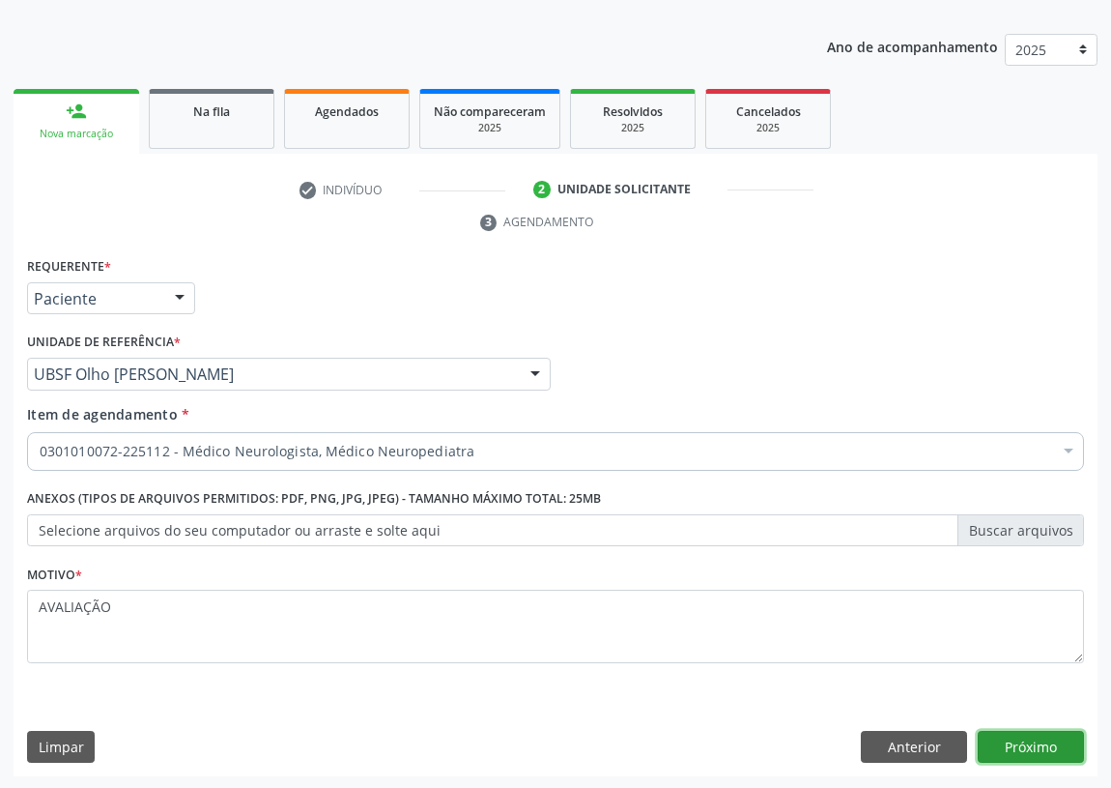
click at [1041, 735] on button "Próximo" at bounding box center [1031, 747] width 106 height 33
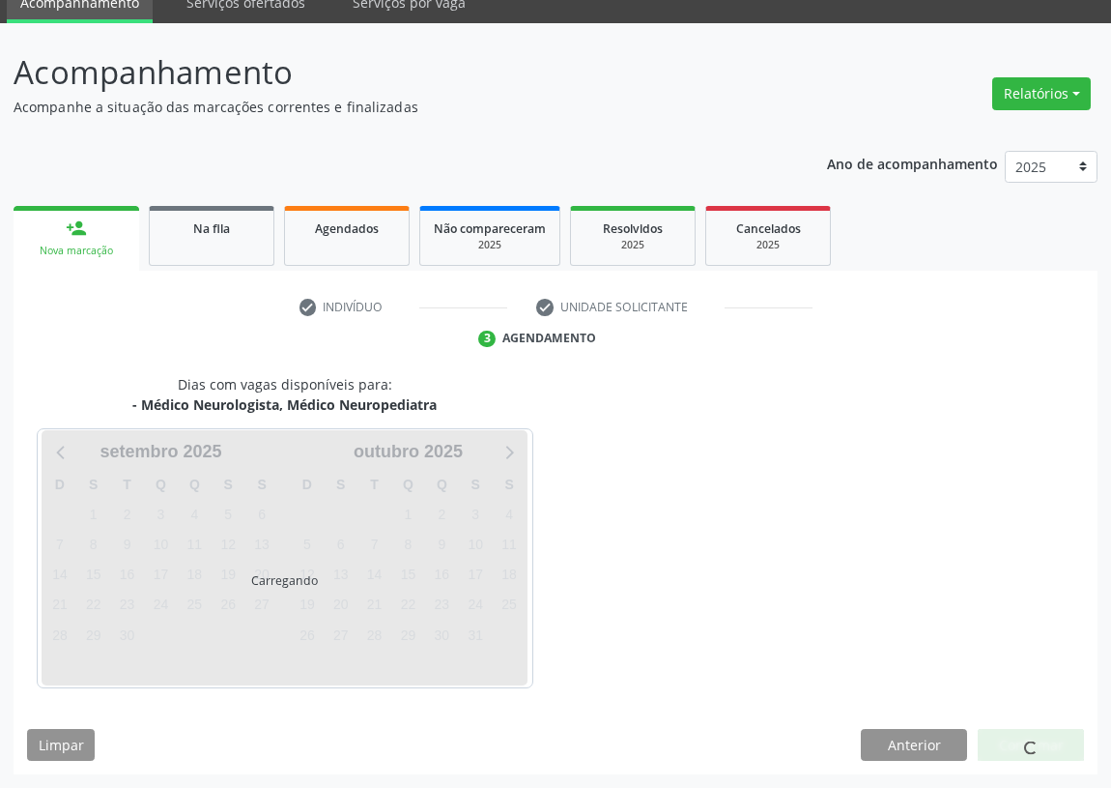
scroll to position [81, 0]
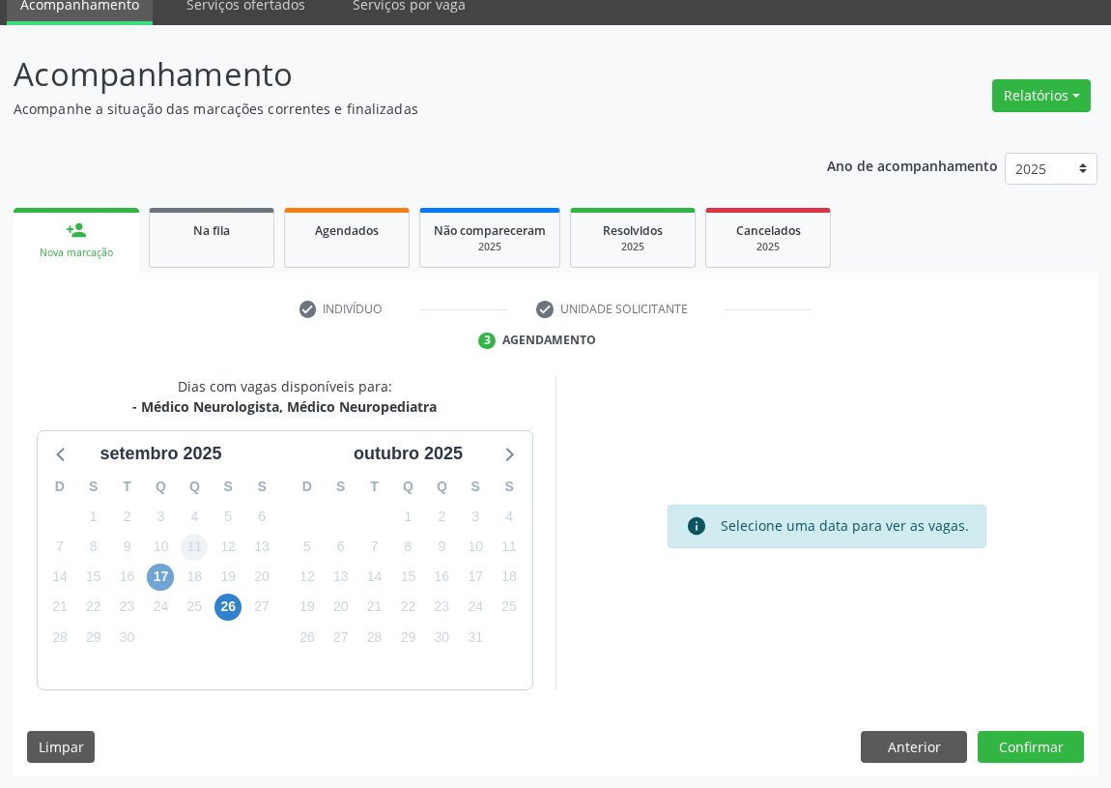
drag, startPoint x: 154, startPoint y: 577, endPoint x: 206, endPoint y: 545, distance: 61.2
click at [154, 570] on span "17" at bounding box center [160, 576] width 27 height 27
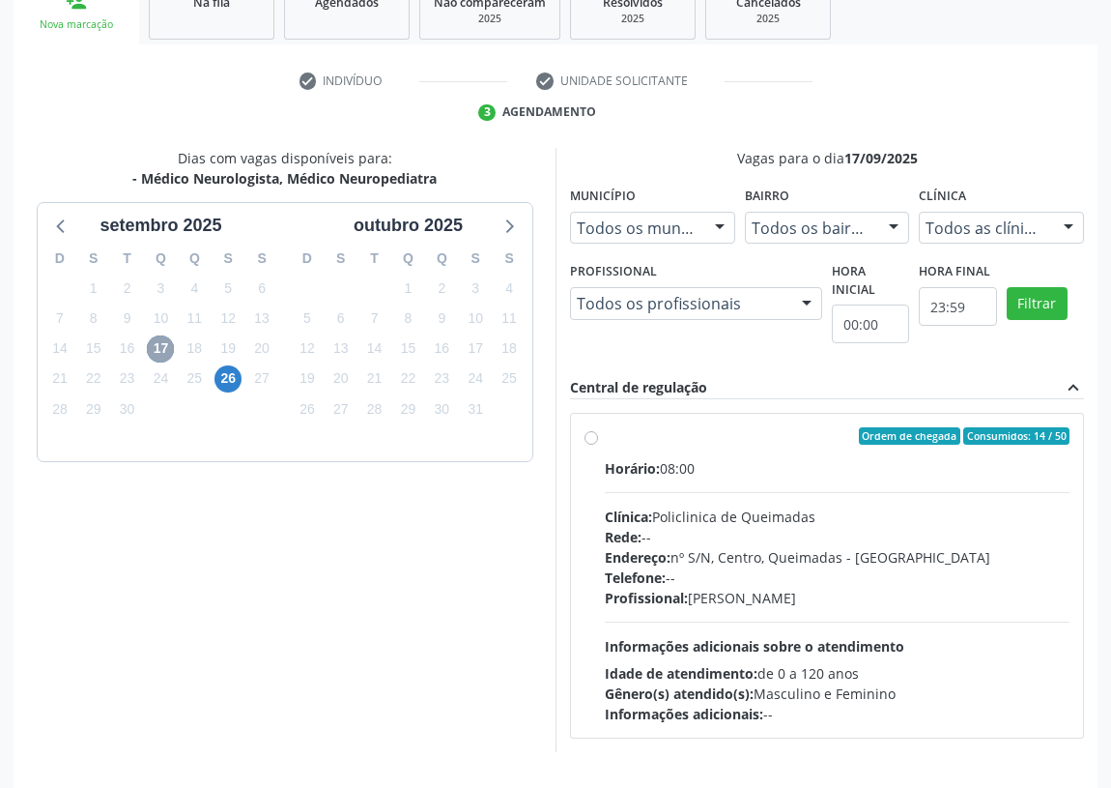
scroll to position [371, 0]
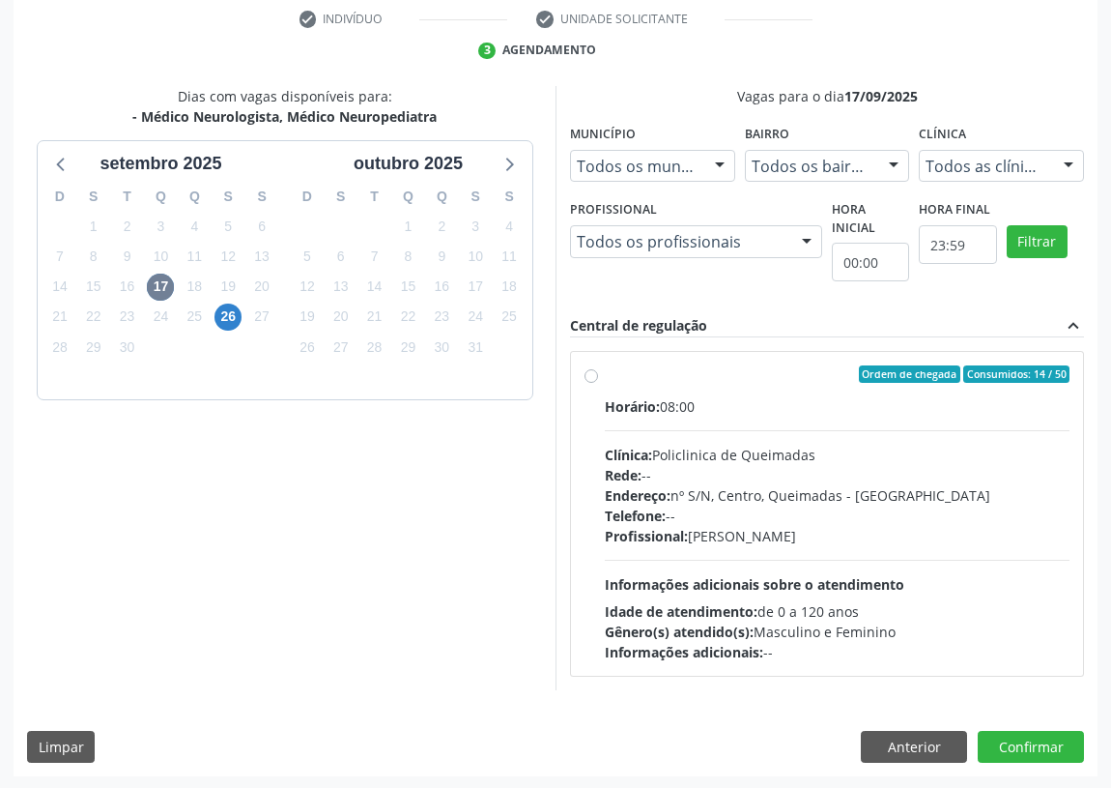
click at [605, 371] on label "Ordem de chegada Consumidos: 14 / 50 Horário: 08:00 Clínica: Policlinica de Que…" at bounding box center [837, 513] width 465 height 297
click at [588, 371] on input "Ordem de chegada Consumidos: 14 / 50 Horário: 08:00 Clínica: Policlinica de Que…" at bounding box center [592, 373] width 14 height 17
radio input "true"
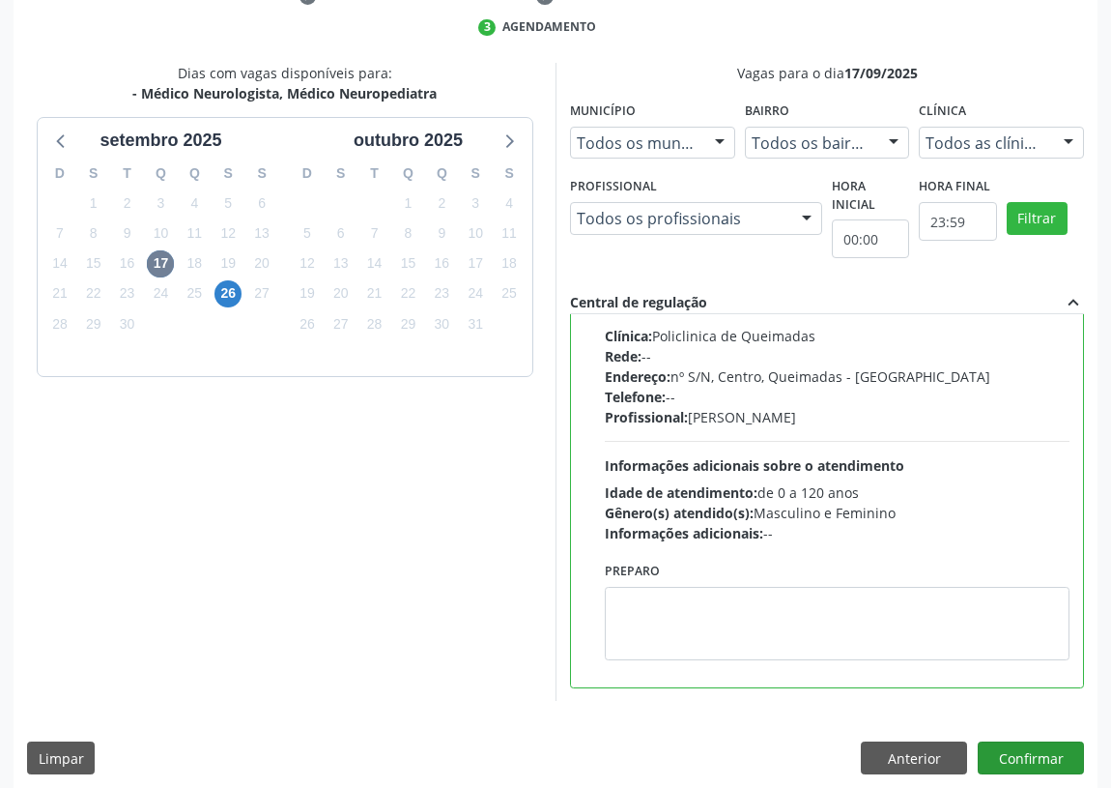
scroll to position [406, 0]
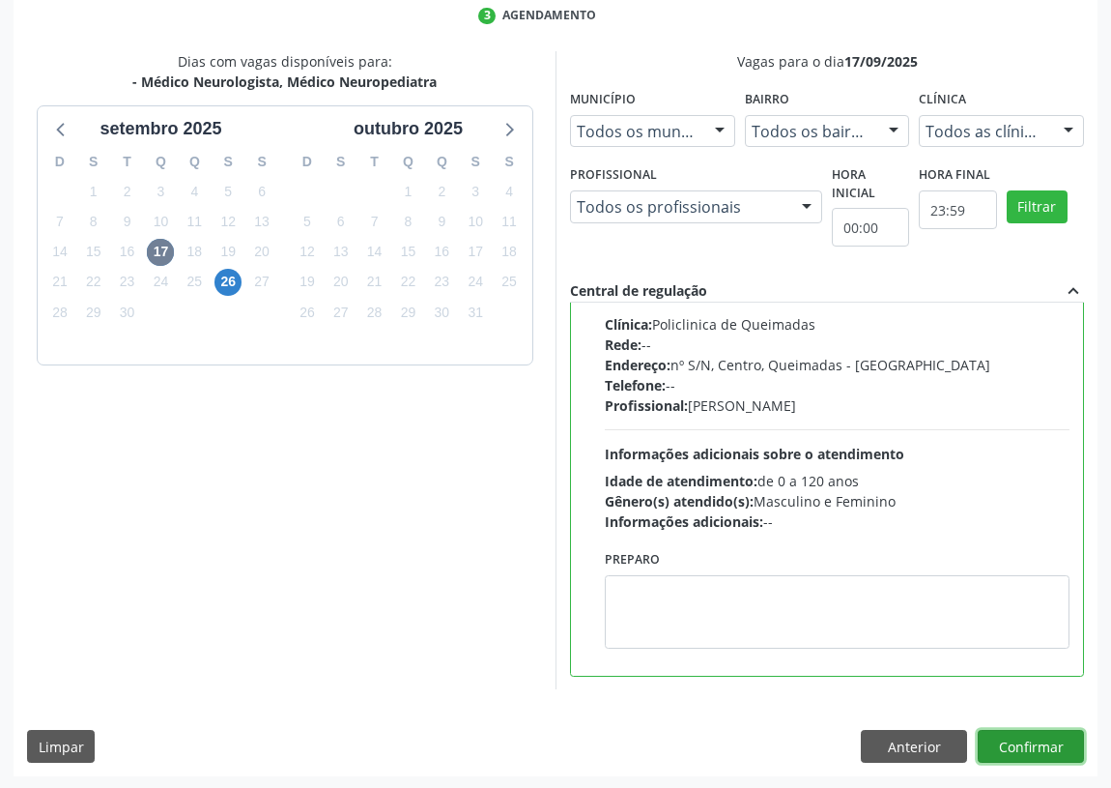
drag, startPoint x: 1048, startPoint y: 747, endPoint x: 903, endPoint y: 733, distance: 145.7
click at [1046, 747] on button "Confirmar" at bounding box center [1031, 746] width 106 height 33
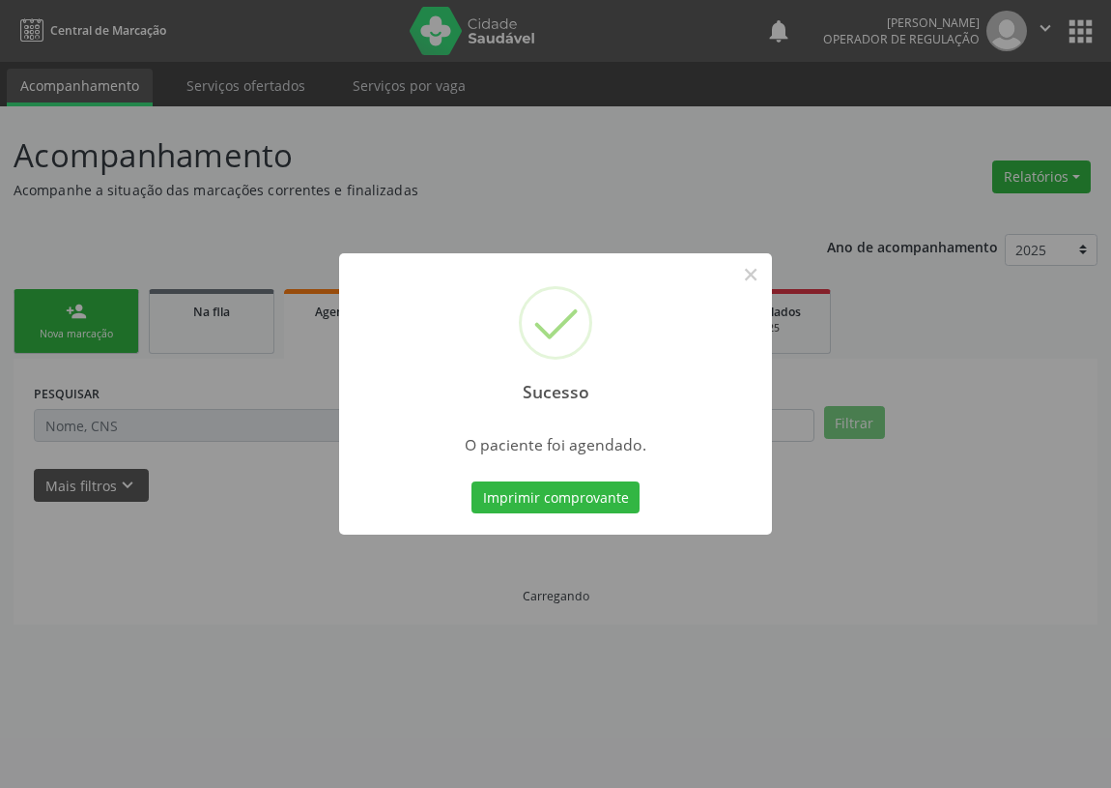
scroll to position [0, 0]
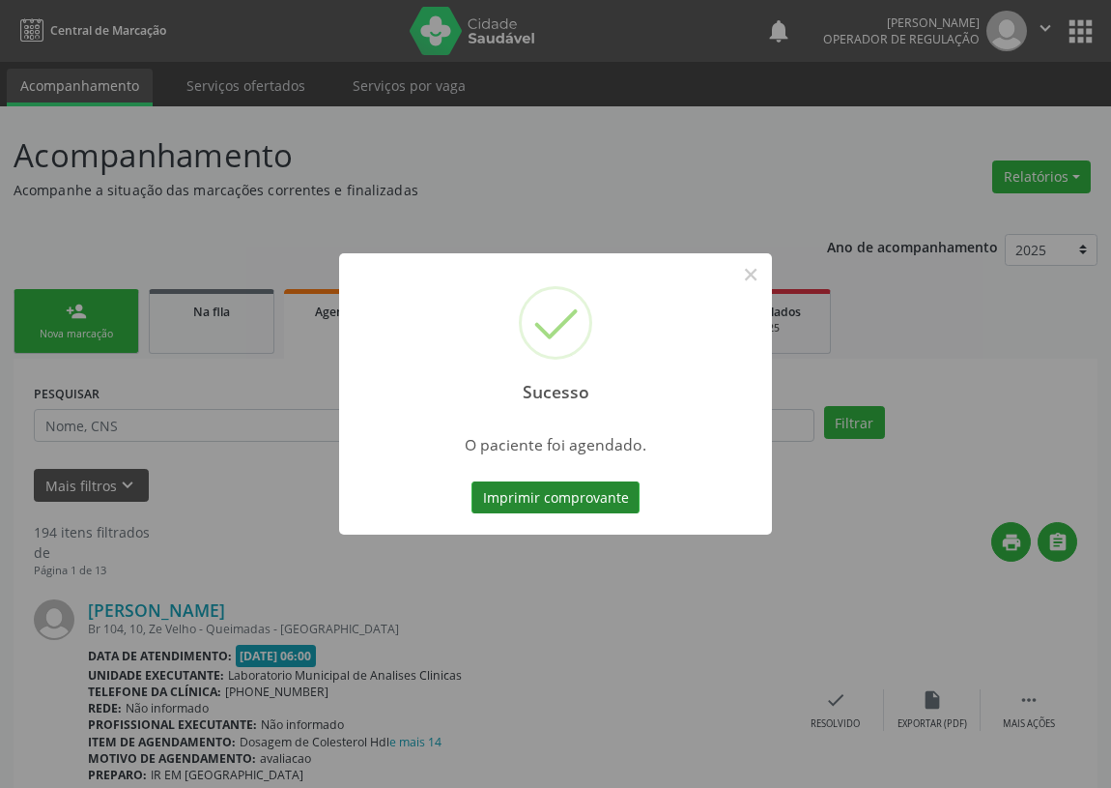
click at [573, 500] on button "Imprimir comprovante" at bounding box center [556, 497] width 168 height 33
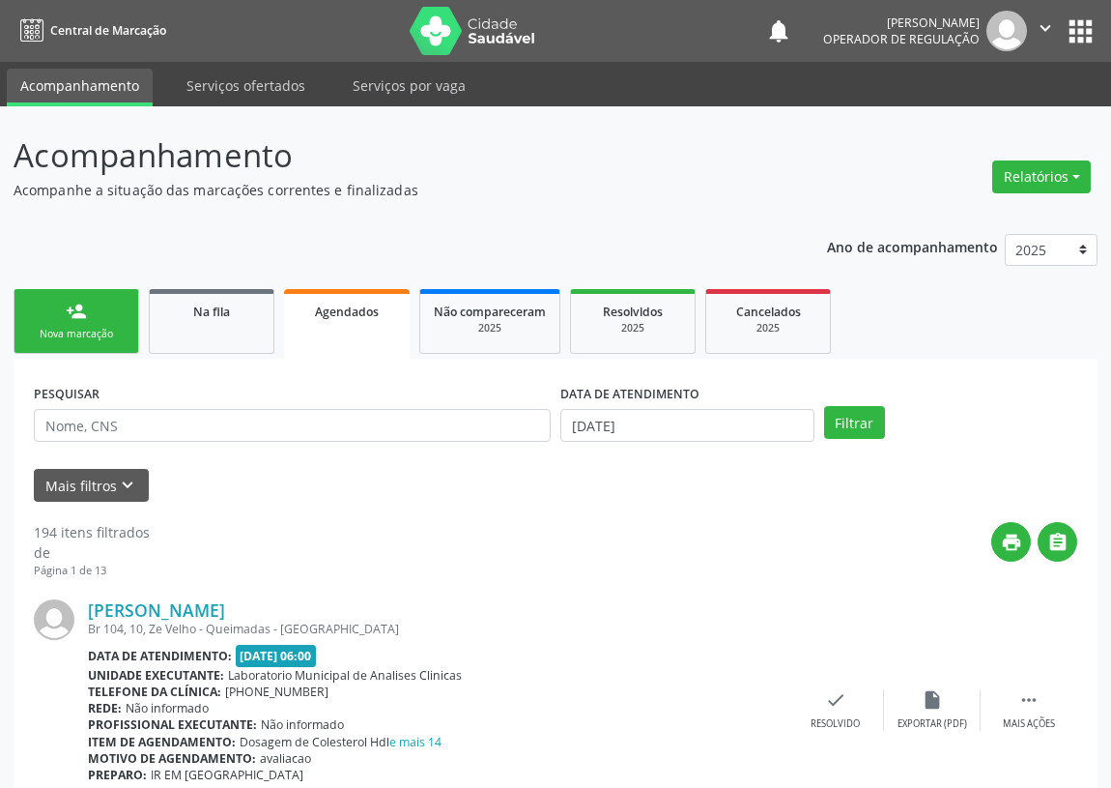
click at [52, 322] on link "person_add Nova marcação" at bounding box center [77, 321] width 126 height 65
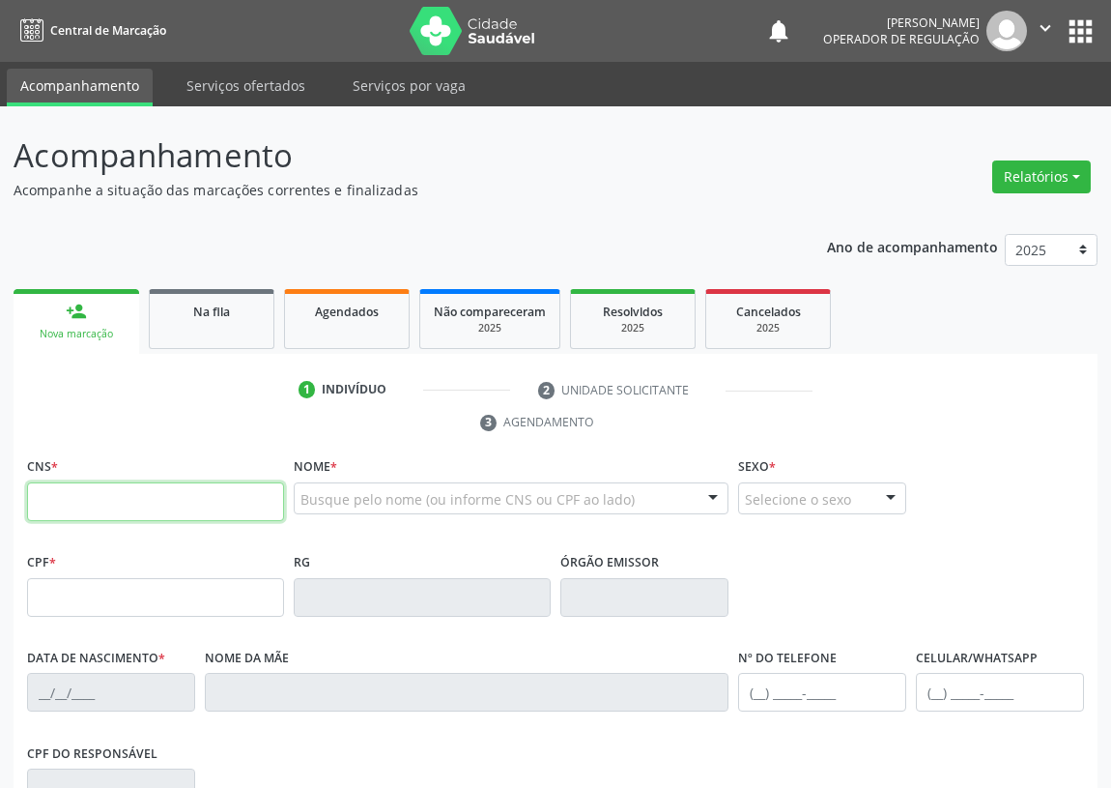
click at [68, 503] on input "text" at bounding box center [155, 501] width 257 height 39
click at [46, 505] on input "text" at bounding box center [155, 501] width 257 height 39
type input "705 0046 9698 4252"
type input "162.281.814-83"
type input "13/02/2019"
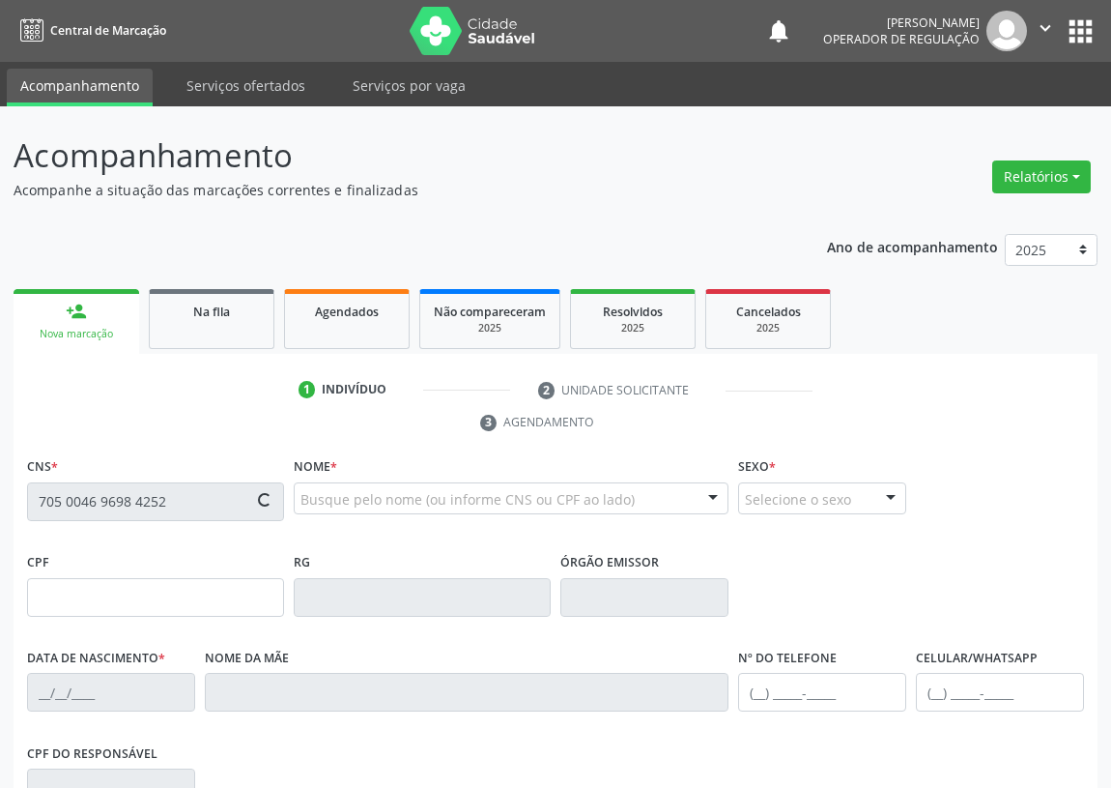
type input "Raisa Gomes Barbosa"
type input "(83) 98743-3336"
type input "129.097.624-40"
type input "353"
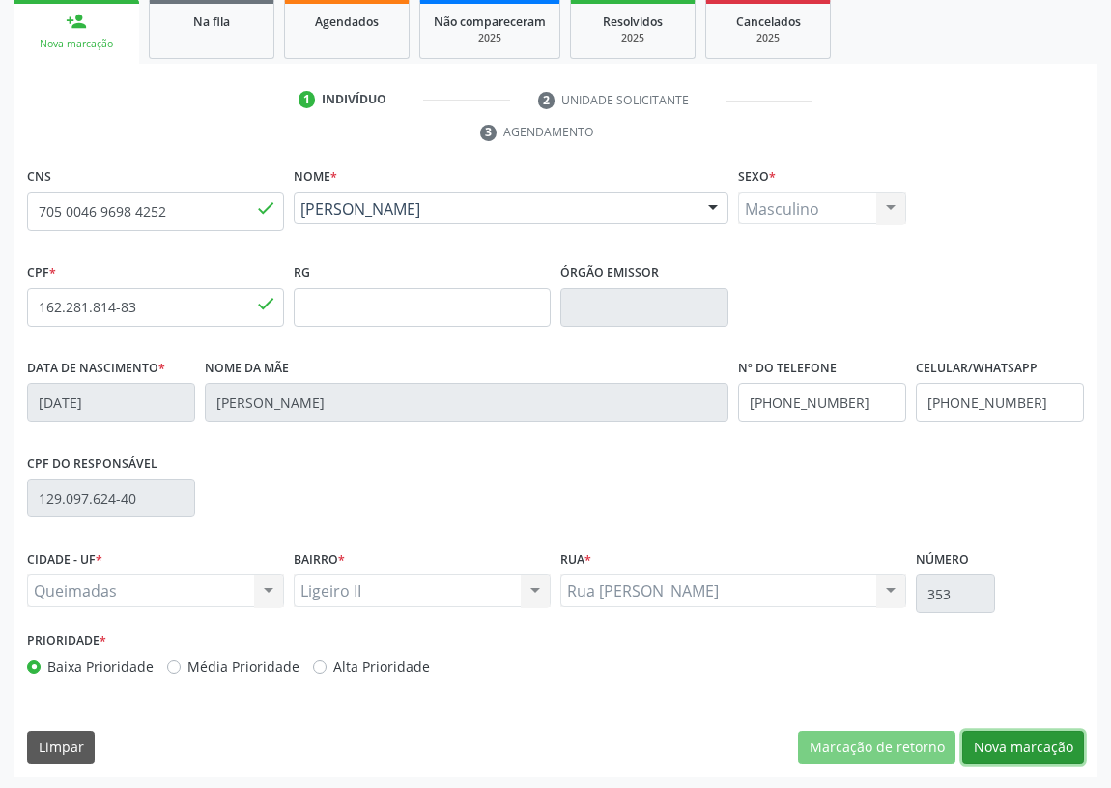
drag, startPoint x: 1049, startPoint y: 737, endPoint x: 403, endPoint y: 661, distance: 650.1
click at [1029, 737] on button "Nova marcação" at bounding box center [1024, 747] width 122 height 33
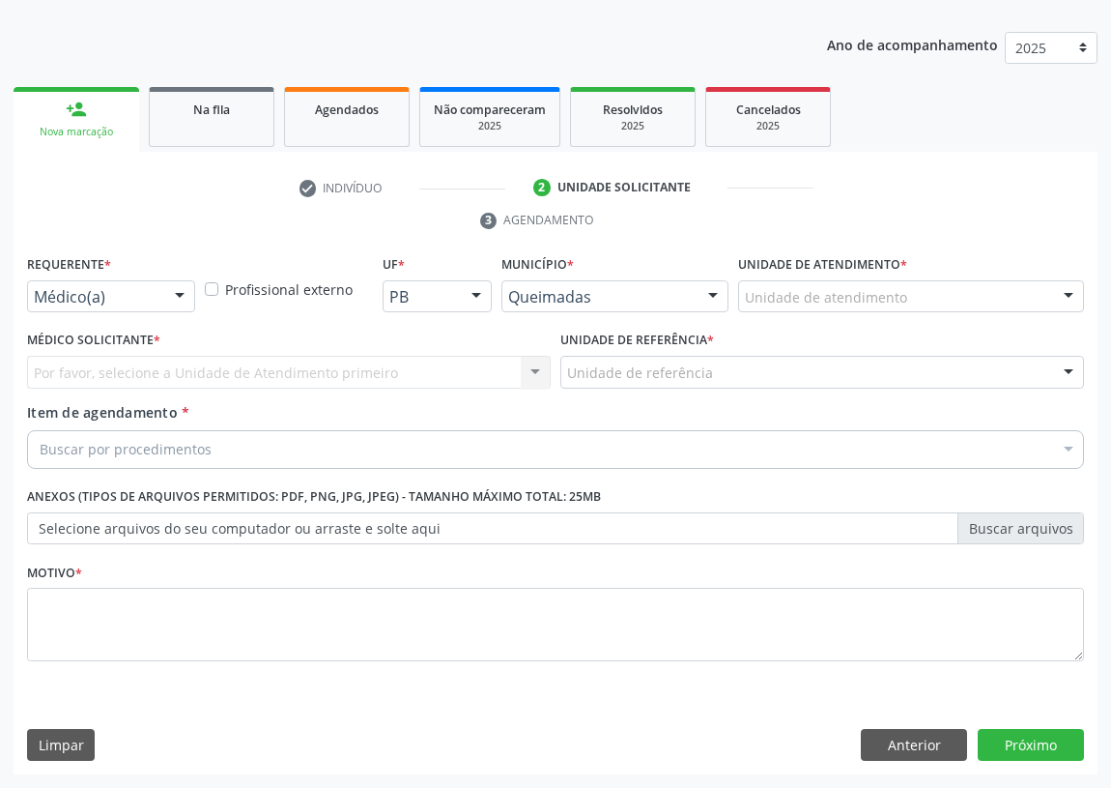
scroll to position [200, 0]
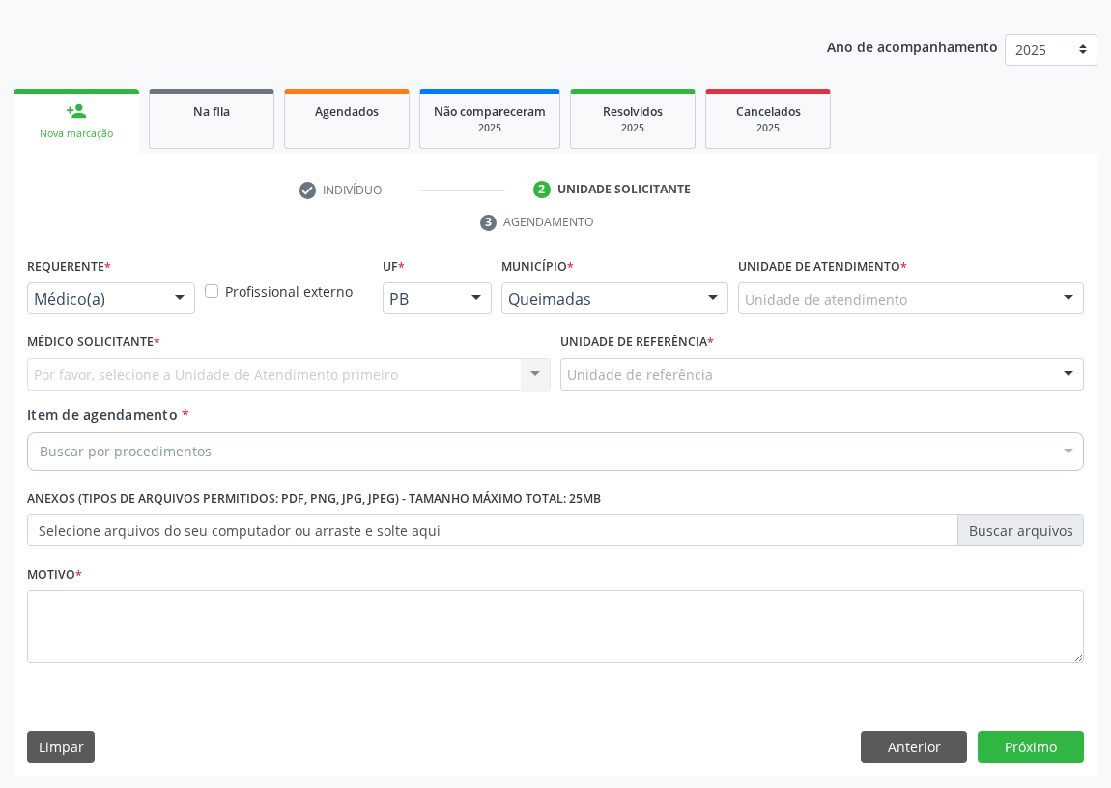
click at [181, 289] on div at bounding box center [179, 299] width 29 height 33
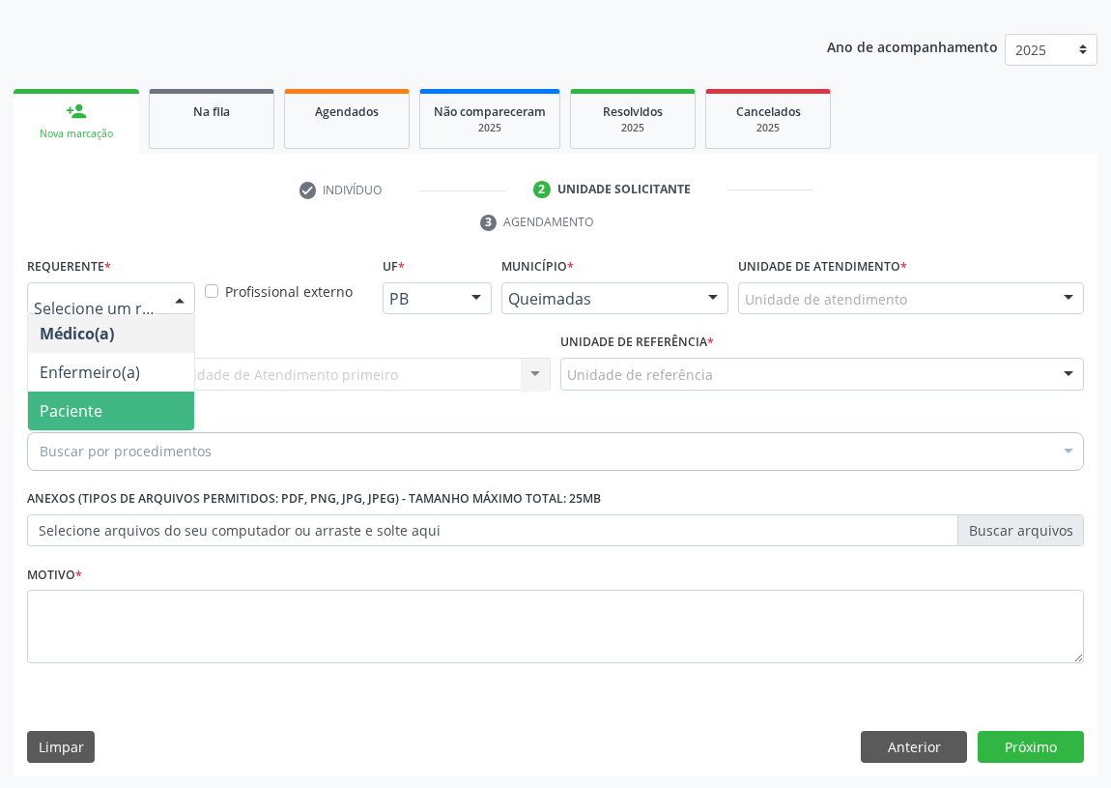
drag, startPoint x: 133, startPoint y: 402, endPoint x: 476, endPoint y: 415, distance: 342.4
click at [138, 405] on span "Paciente" at bounding box center [111, 410] width 166 height 39
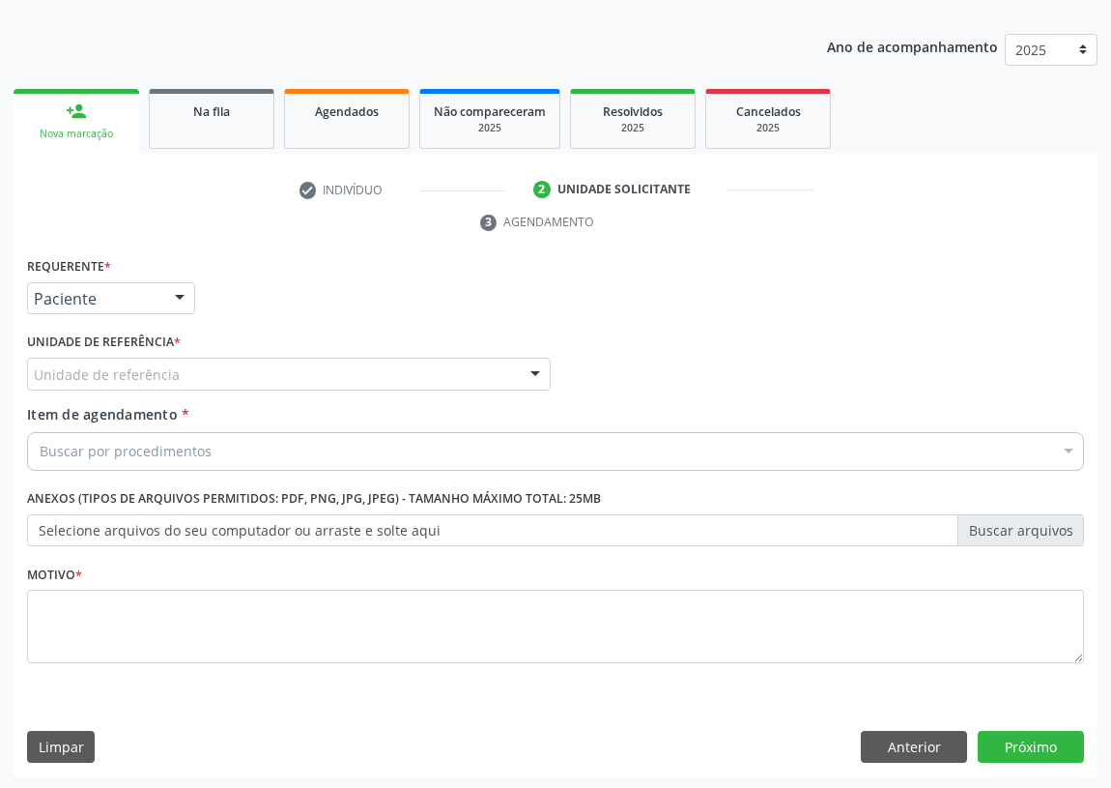
click at [505, 374] on div "Unidade de referência" at bounding box center [289, 374] width 524 height 33
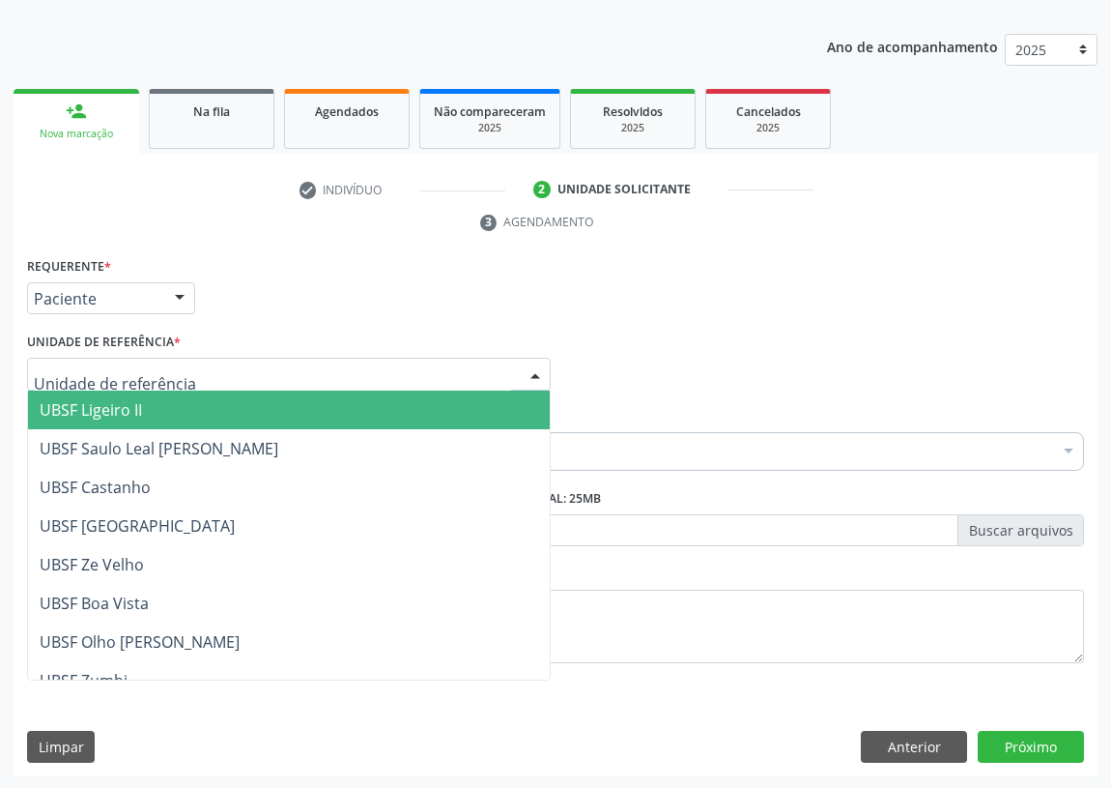
click at [154, 410] on span "UBSF Ligeiro II" at bounding box center [289, 409] width 522 height 39
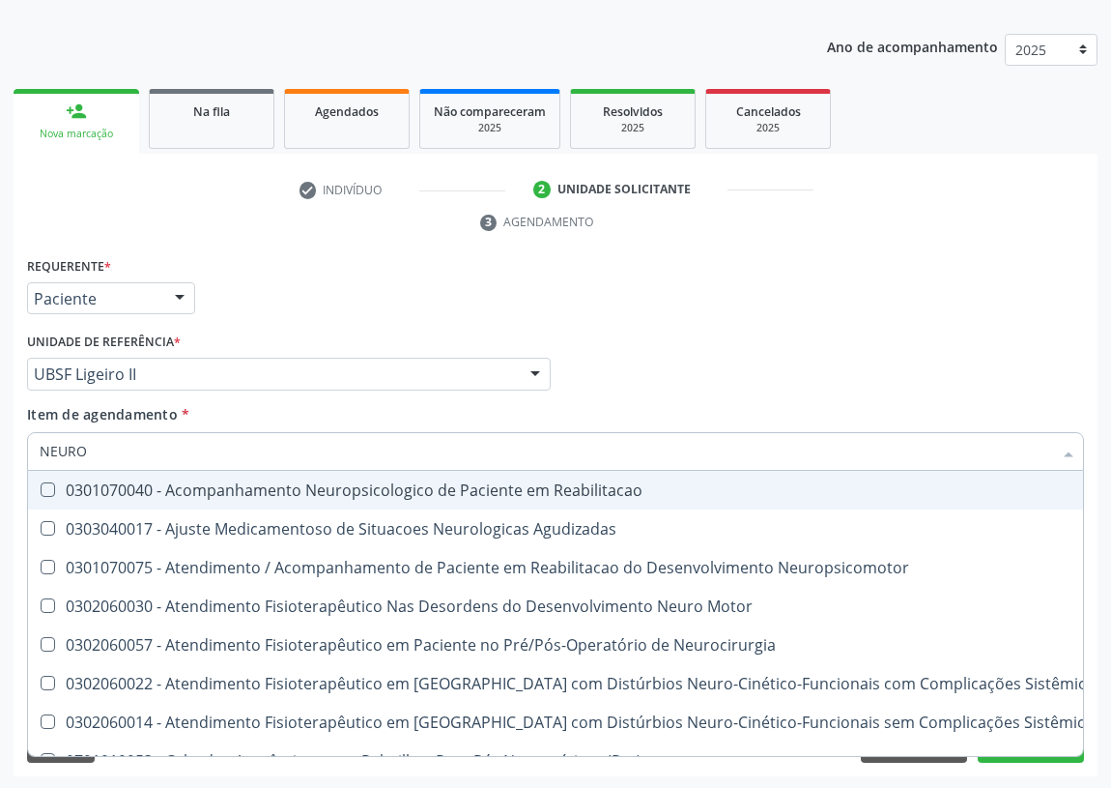
type input "NEUROP"
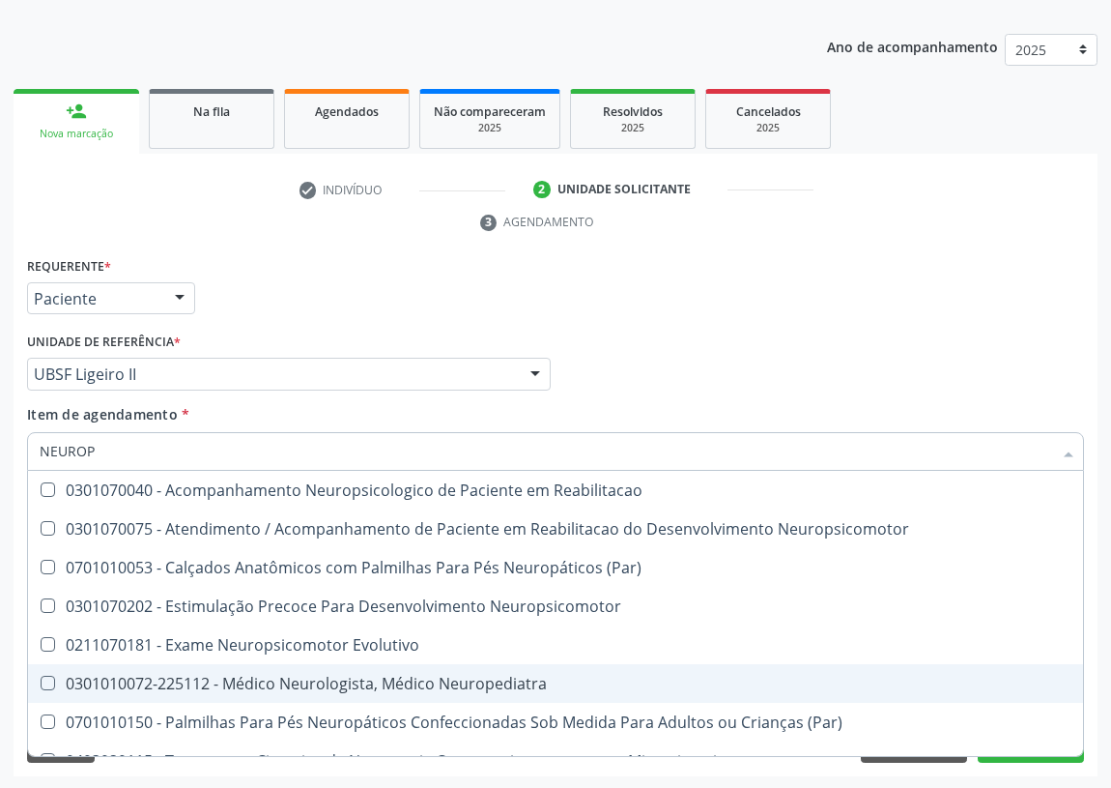
drag, startPoint x: 529, startPoint y: 685, endPoint x: 163, endPoint y: 579, distance: 380.5
click at [506, 678] on div "0301010072-225112 - Médico Neurologista, Médico Neuropediatra" at bounding box center [556, 683] width 1032 height 15
checkbox Neuropediatra "true"
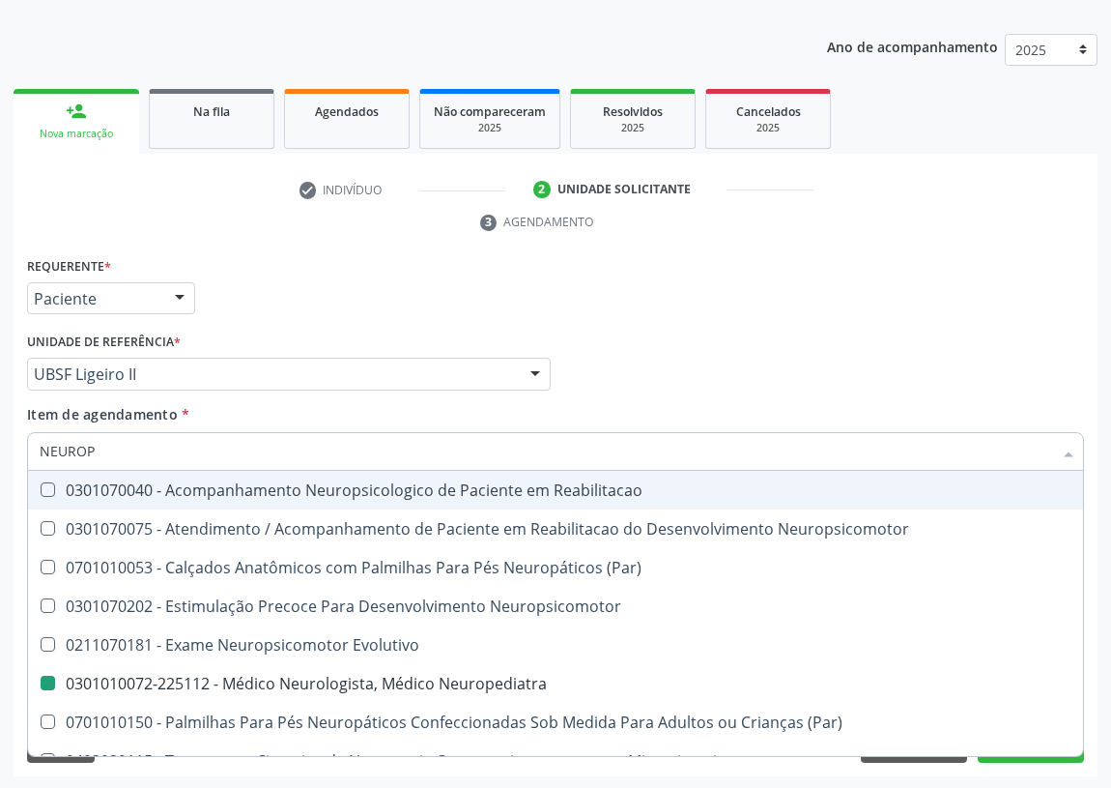
click at [642, 359] on div "Médico Solicitante Por favor, selecione a Unidade de Atendimento primeiro Nenhu…" at bounding box center [555, 365] width 1067 height 75
checkbox Neuropsicomotor "true"
checkbox Neuropediatra "false"
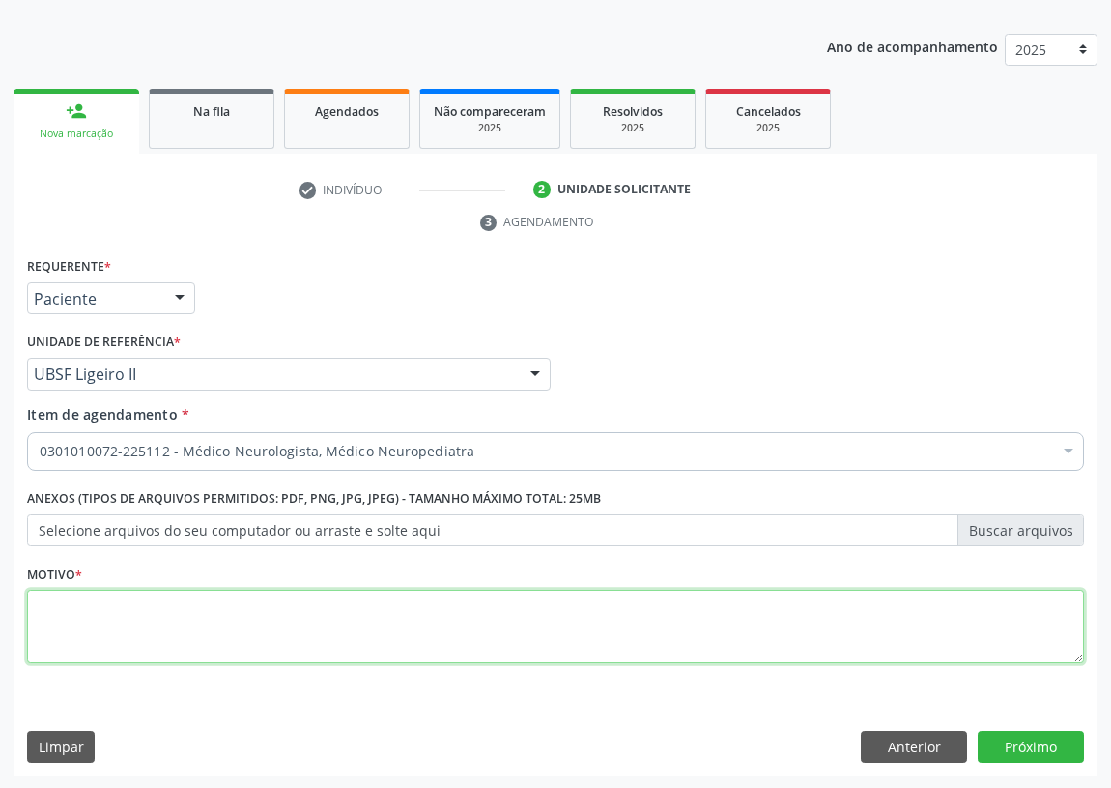
click at [76, 628] on textarea at bounding box center [555, 626] width 1057 height 73
type textarea "AVALIAÇÃO"
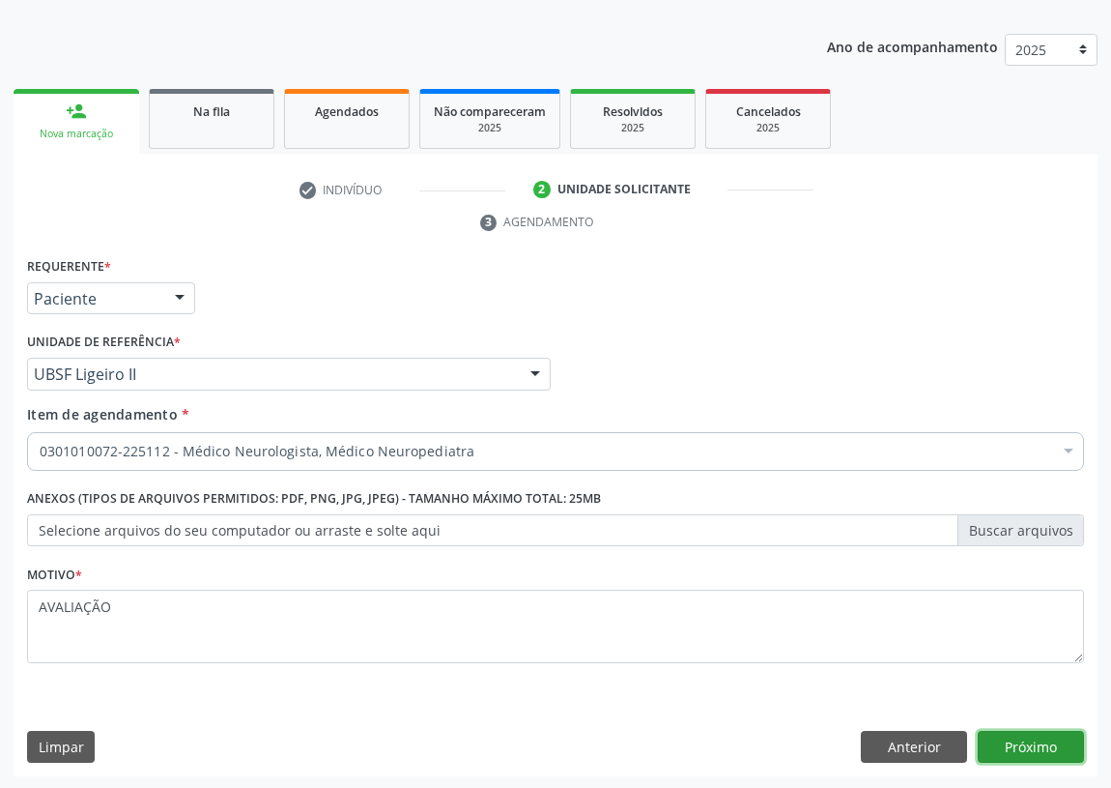
click at [1050, 736] on button "Próximo" at bounding box center [1031, 747] width 106 height 33
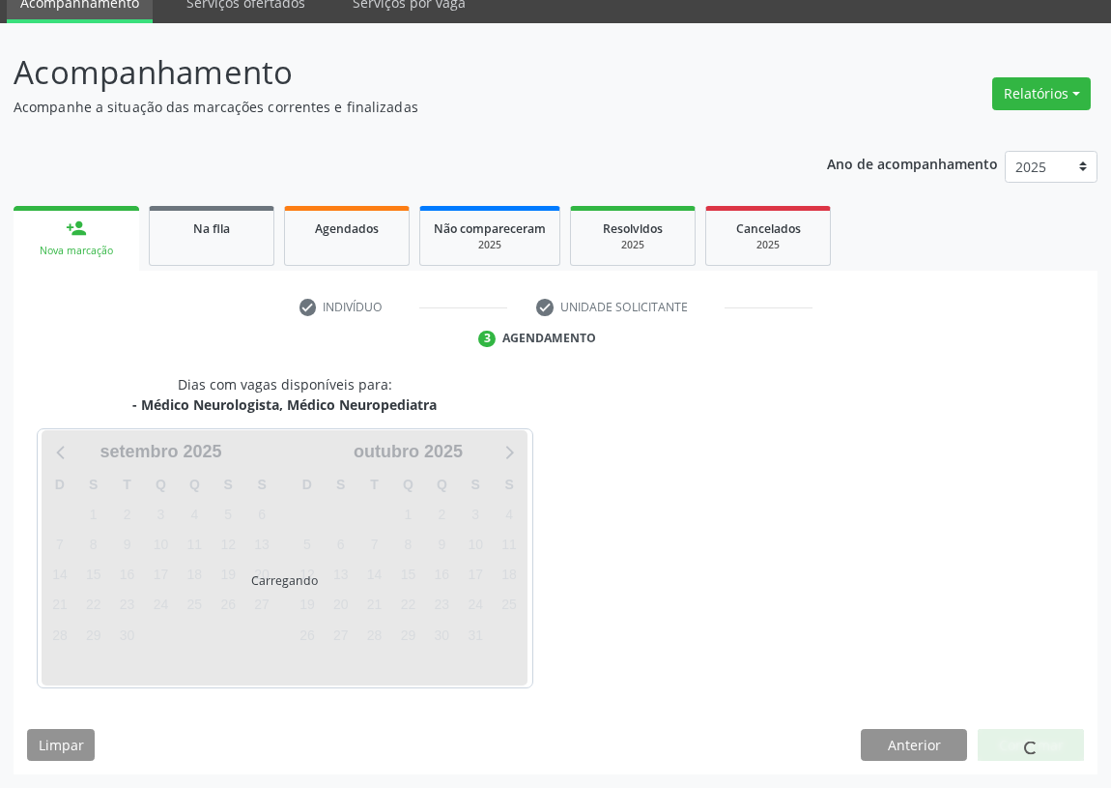
scroll to position [81, 0]
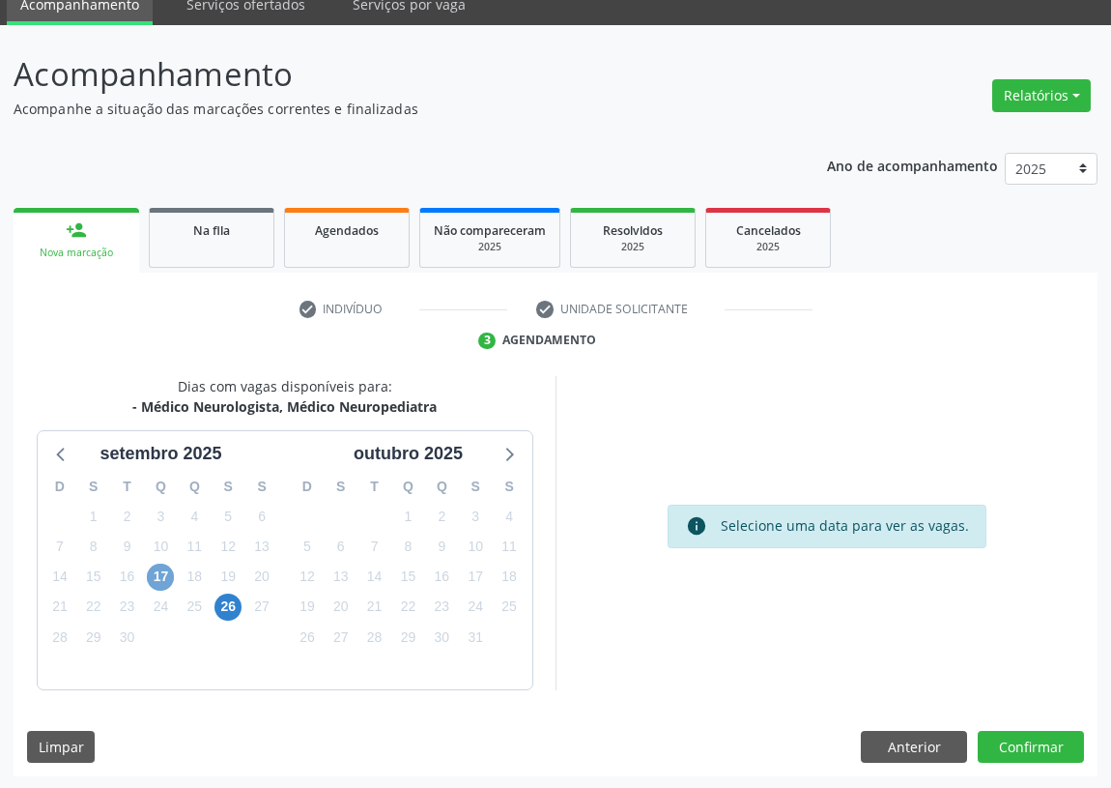
click at [156, 570] on span "17" at bounding box center [160, 576] width 27 height 27
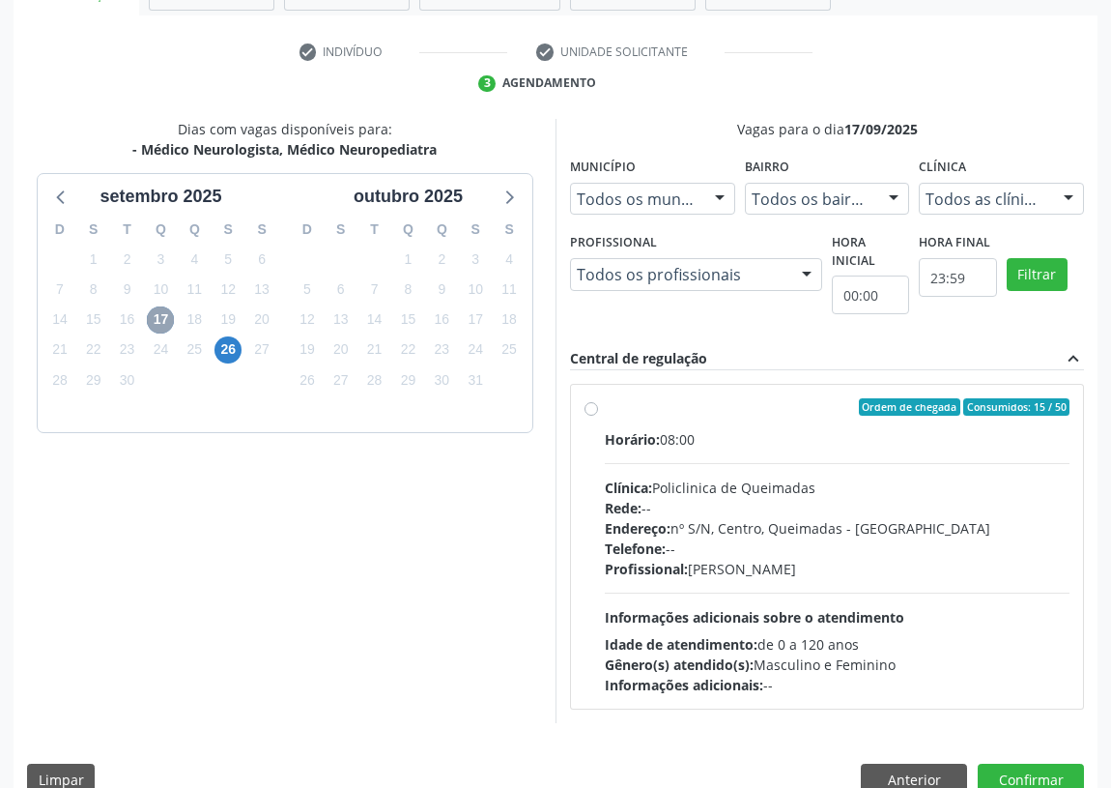
scroll to position [371, 0]
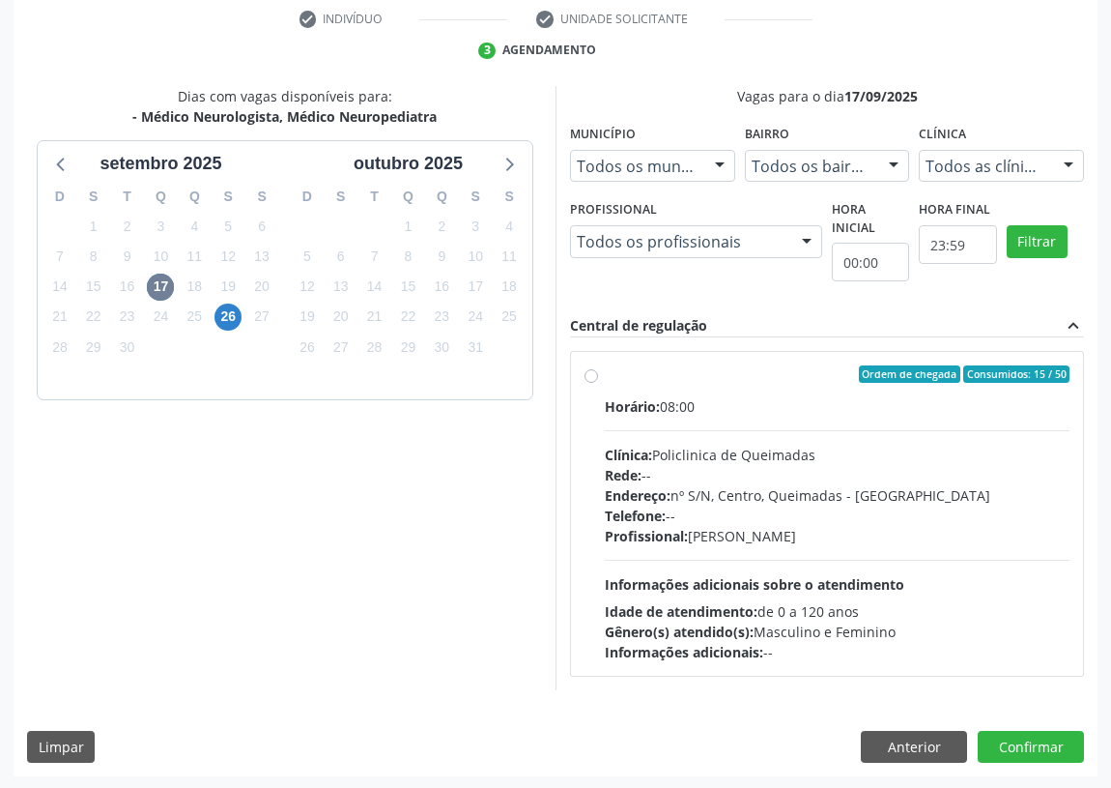
click at [605, 374] on label "Ordem de chegada Consumidos: 15 / 50 Horário: 08:00 Clínica: Policlinica de Que…" at bounding box center [837, 513] width 465 height 297
click at [588, 374] on input "Ordem de chegada Consumidos: 15 / 50 Horário: 08:00 Clínica: Policlinica de Que…" at bounding box center [592, 373] width 14 height 17
radio input "true"
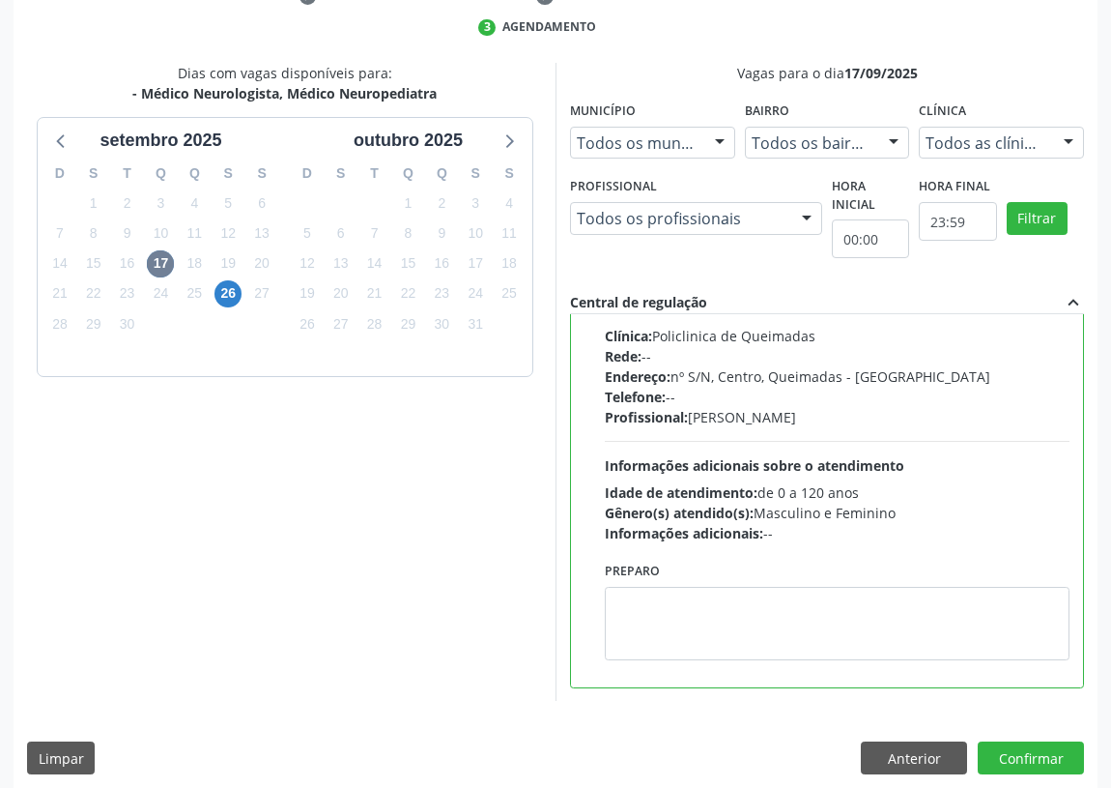
scroll to position [406, 0]
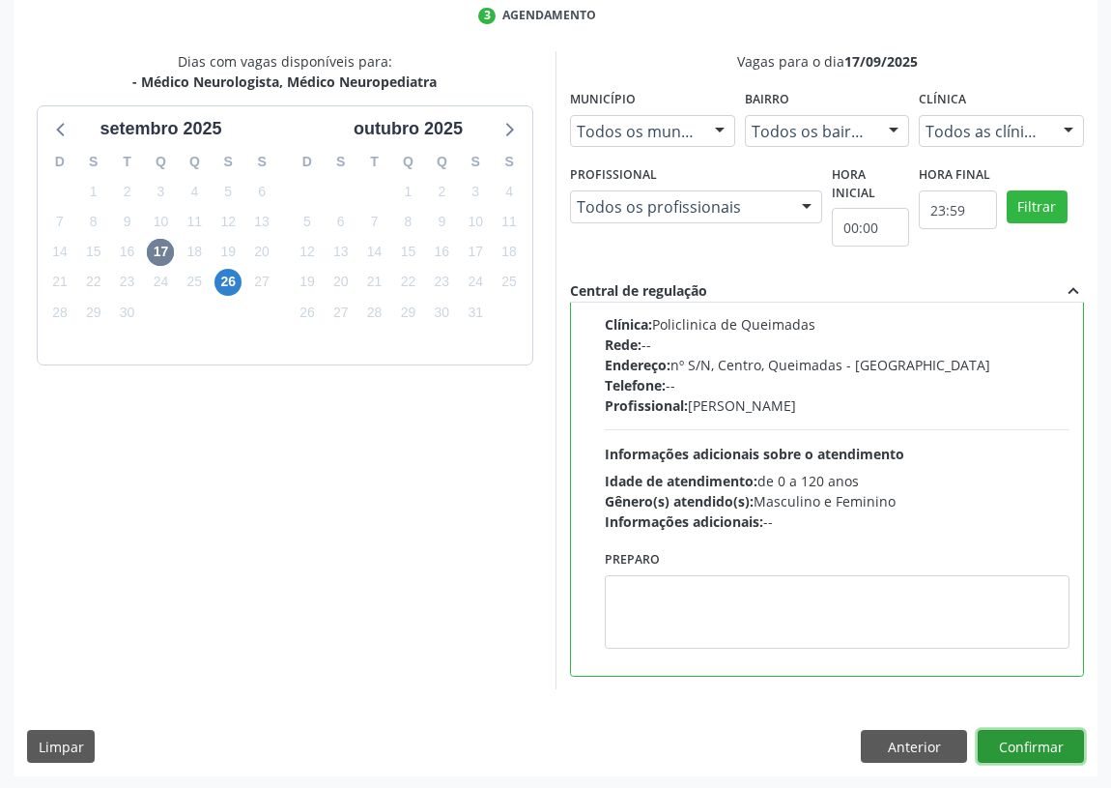
click at [1034, 739] on button "Confirmar" at bounding box center [1031, 746] width 106 height 33
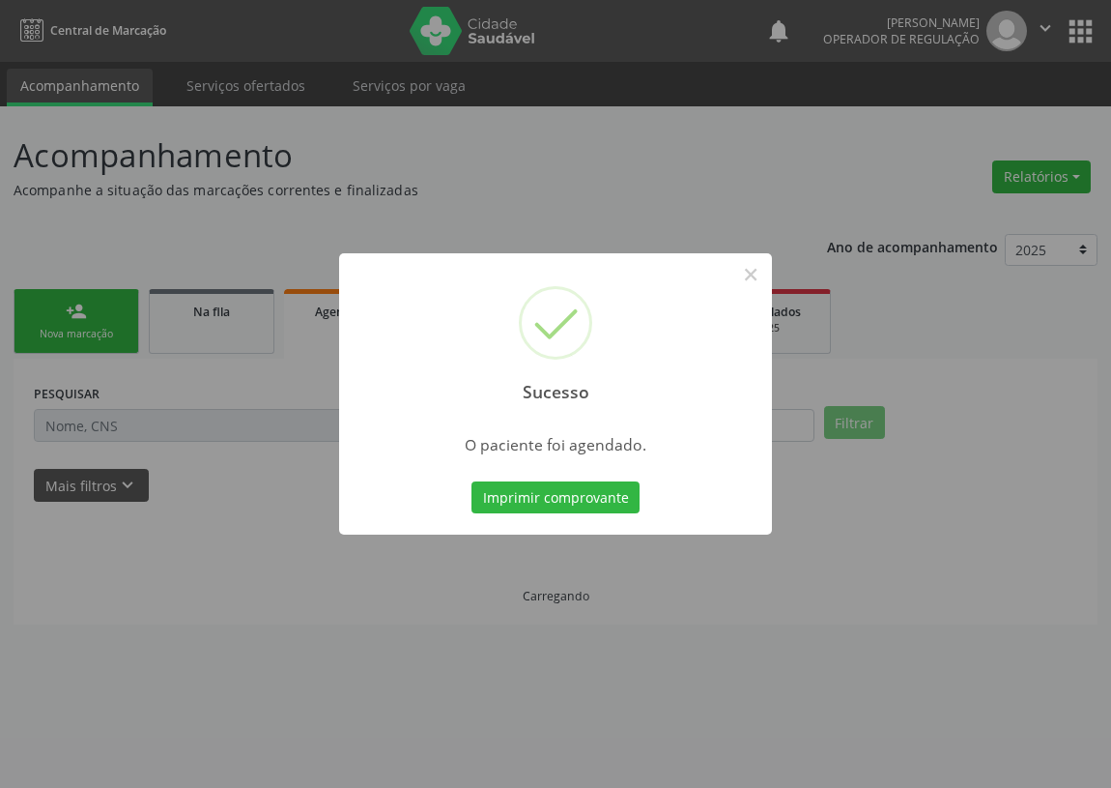
scroll to position [0, 0]
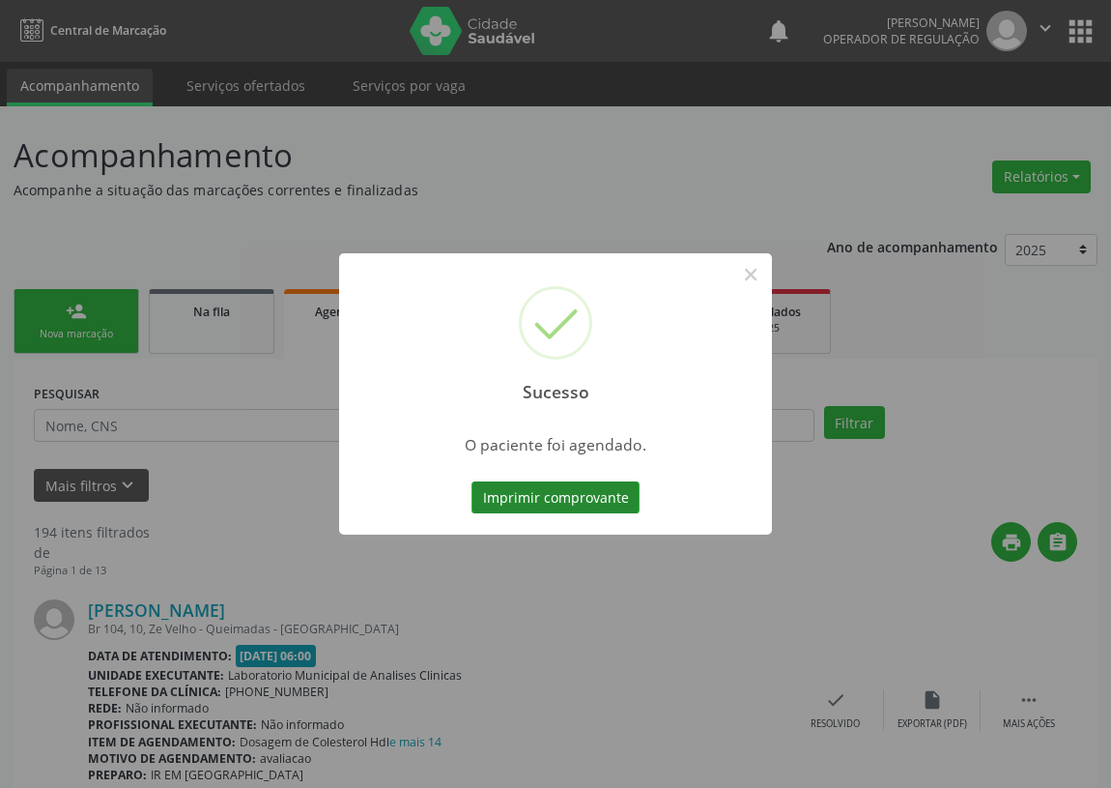
click at [579, 502] on button "Imprimir comprovante" at bounding box center [556, 497] width 168 height 33
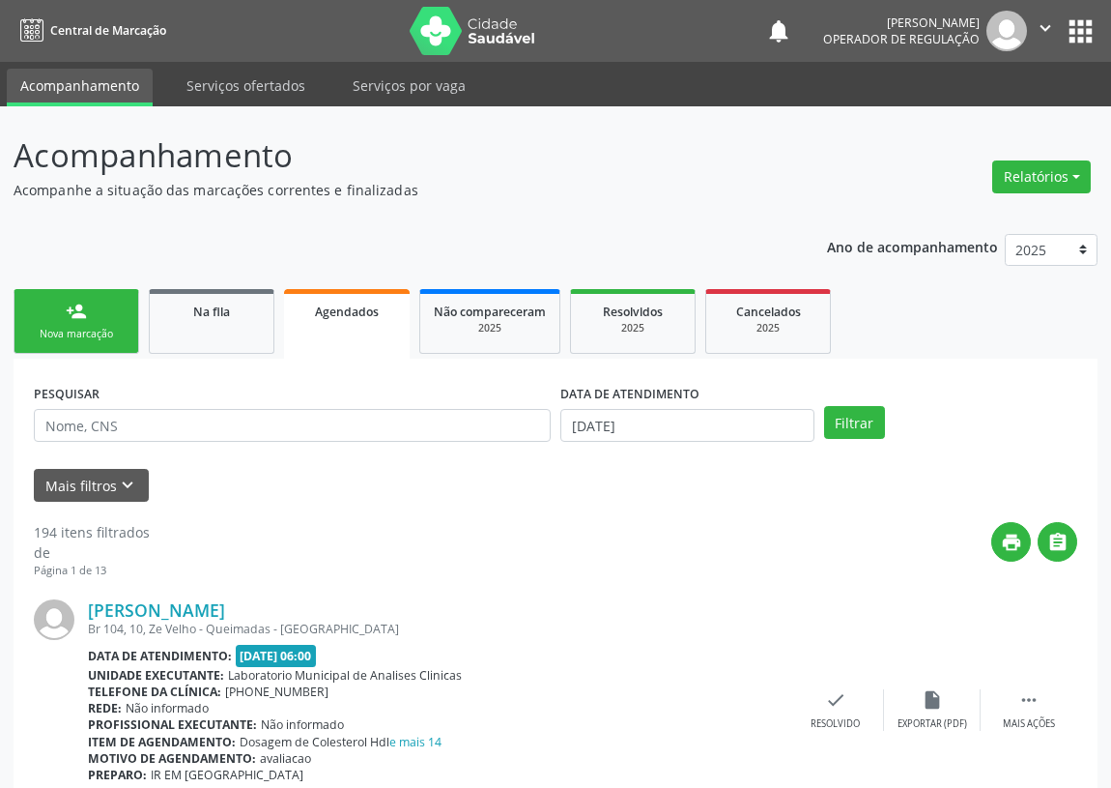
click at [93, 328] on div "Nova marcação" at bounding box center [76, 334] width 97 height 14
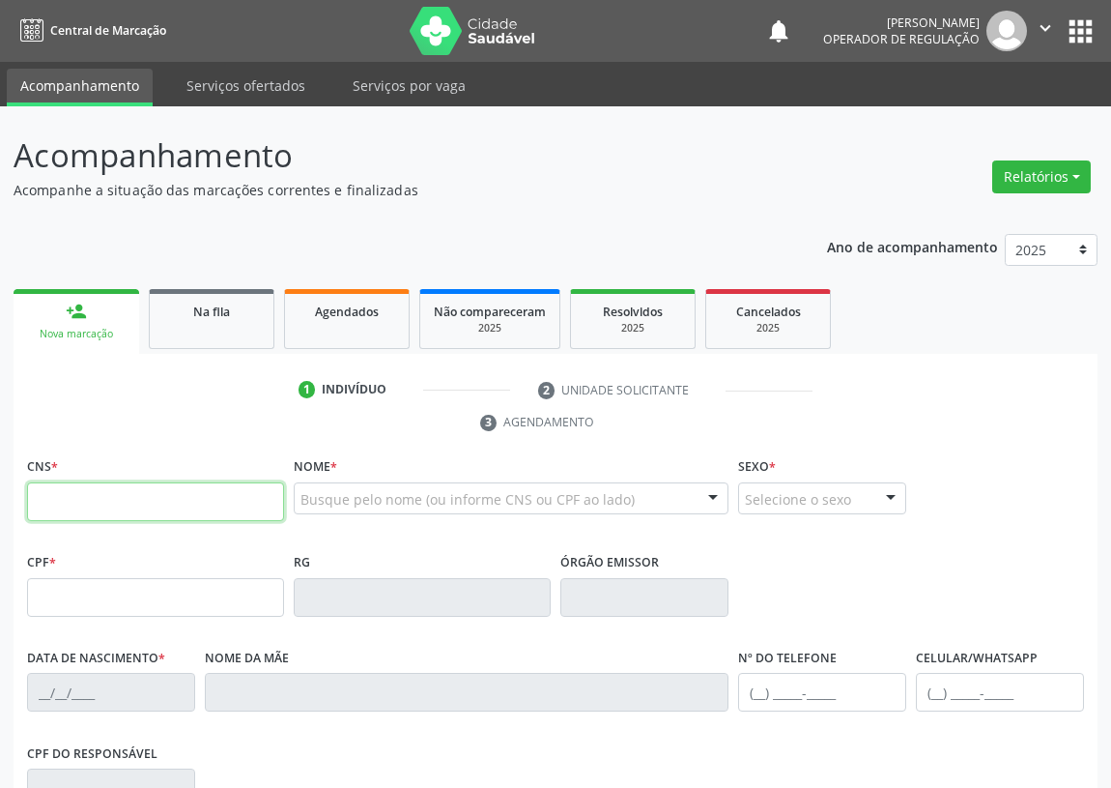
click at [75, 505] on input "text" at bounding box center [155, 501] width 257 height 39
type input "700 0087 4553 6303"
type input "166.666.304-24"
type input "27/08/2013"
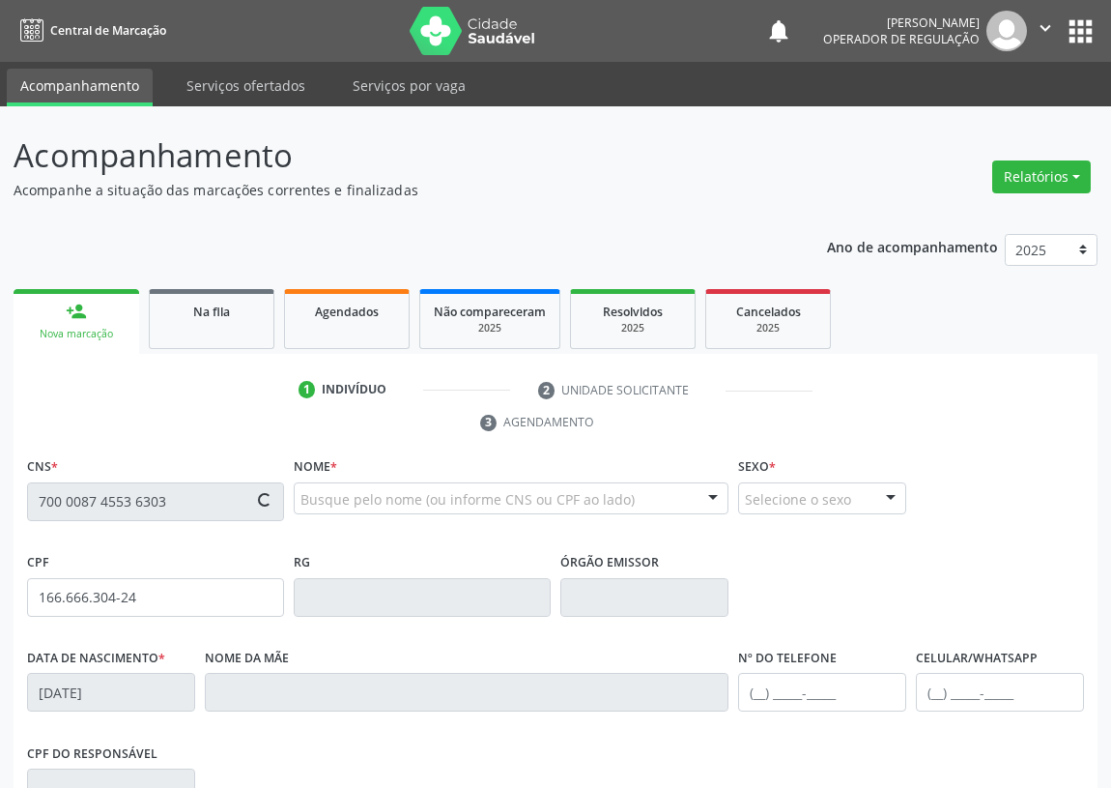
type input "Nádine Stéfany de Almeida"
type input "(83) 99330-2089"
type input "049.172.894-83"
type input "S/N"
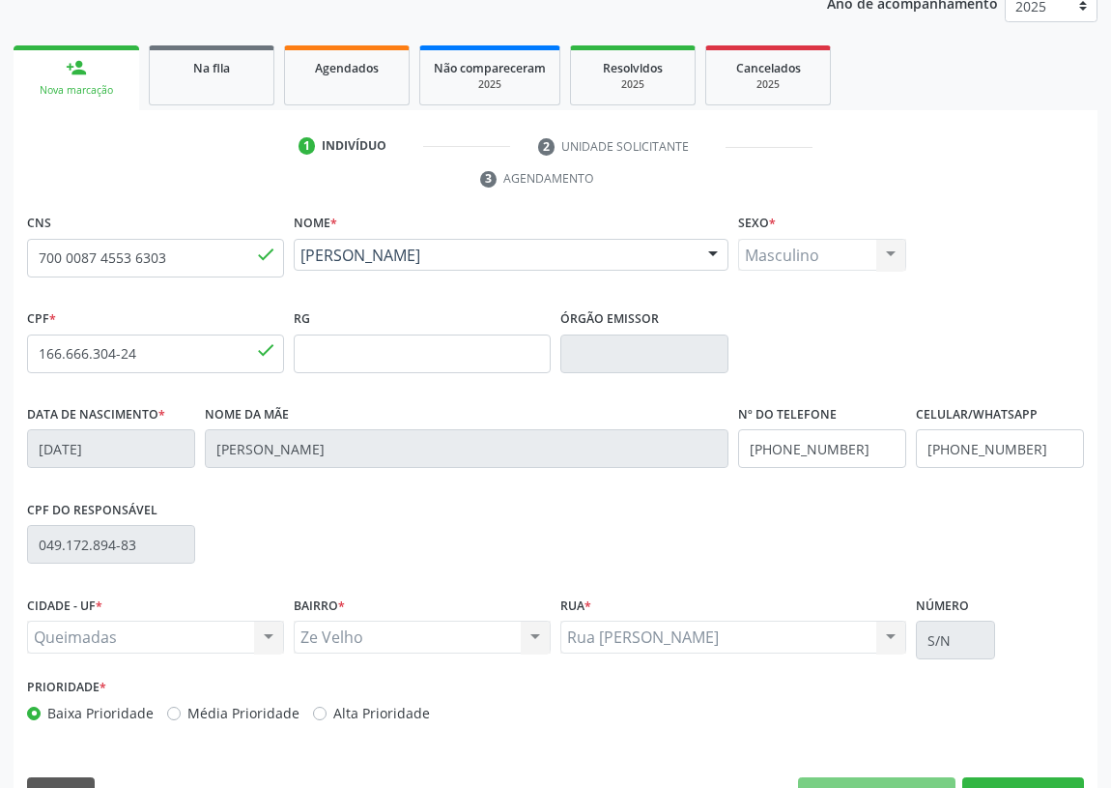
scroll to position [290, 0]
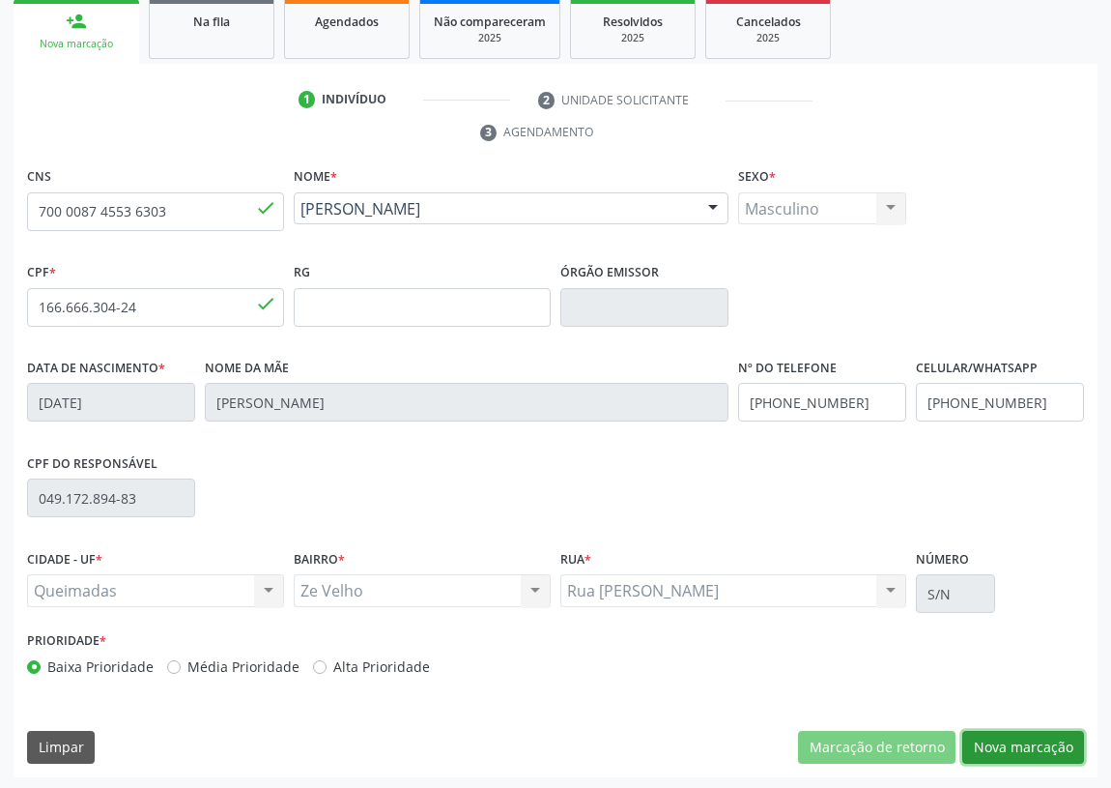
drag, startPoint x: 1014, startPoint y: 745, endPoint x: 708, endPoint y: 691, distance: 310.2
click at [1010, 746] on button "Nova marcação" at bounding box center [1024, 747] width 122 height 33
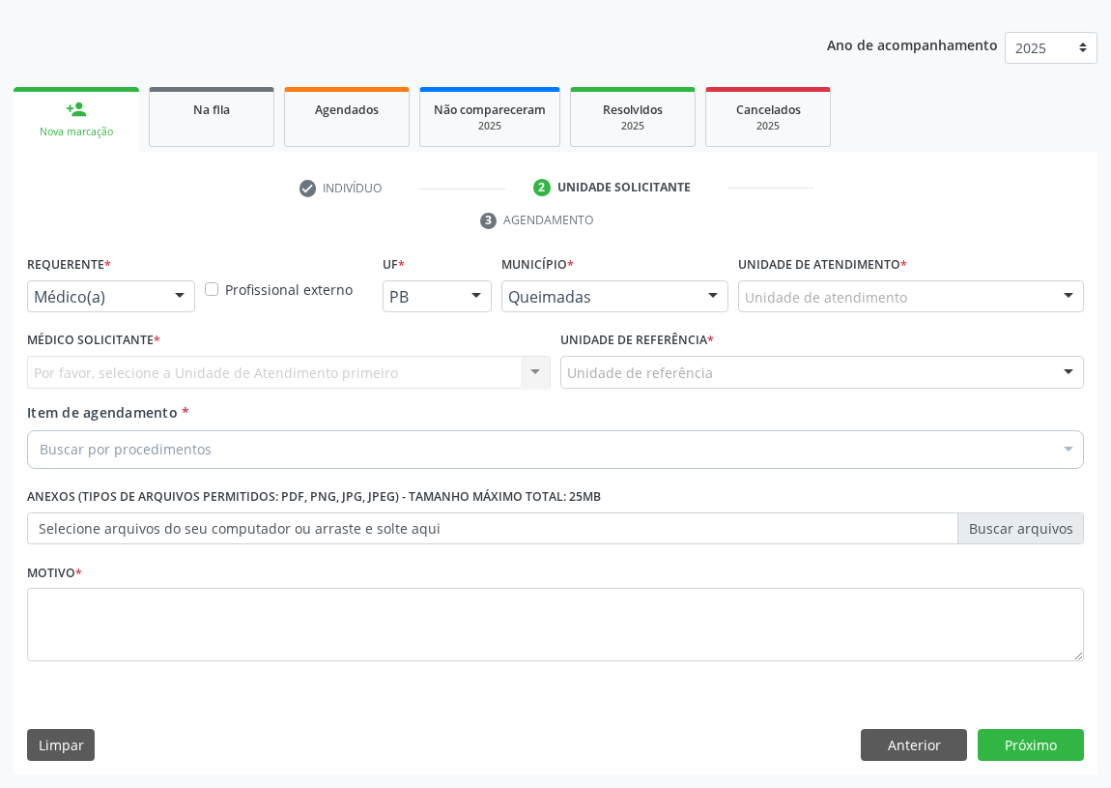
scroll to position [200, 0]
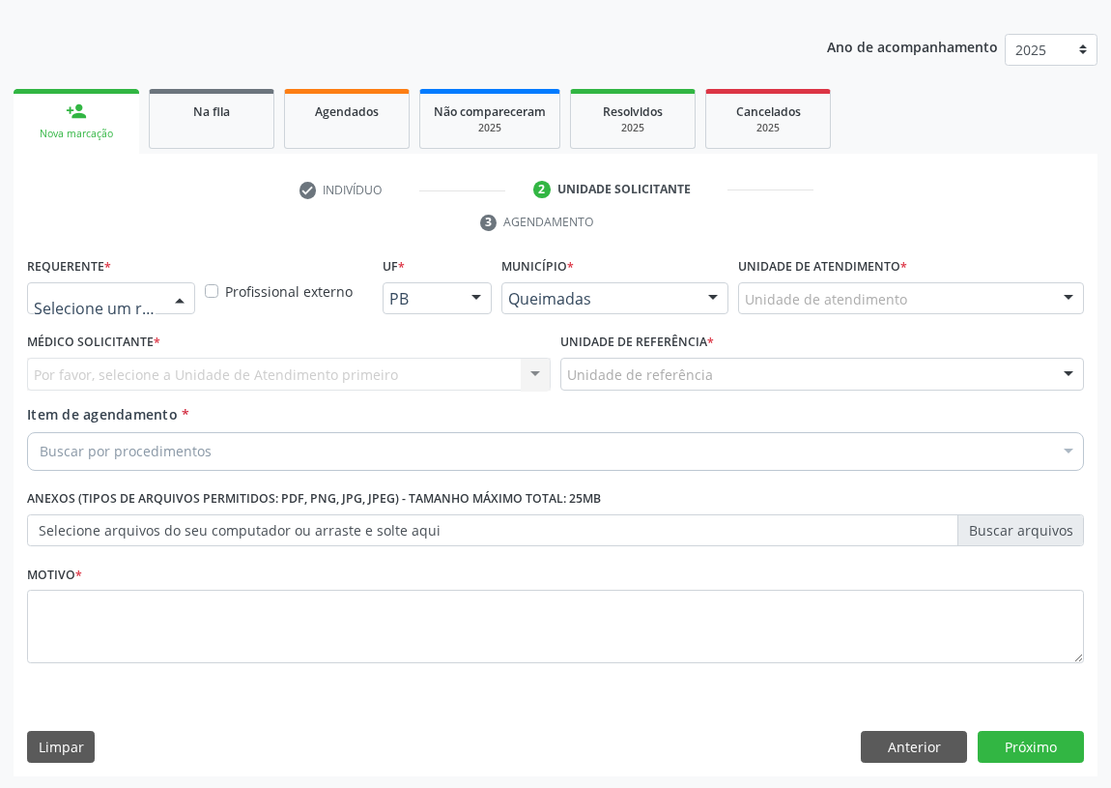
drag, startPoint x: 187, startPoint y: 296, endPoint x: 146, endPoint y: 345, distance: 63.9
click at [184, 296] on div at bounding box center [179, 299] width 29 height 33
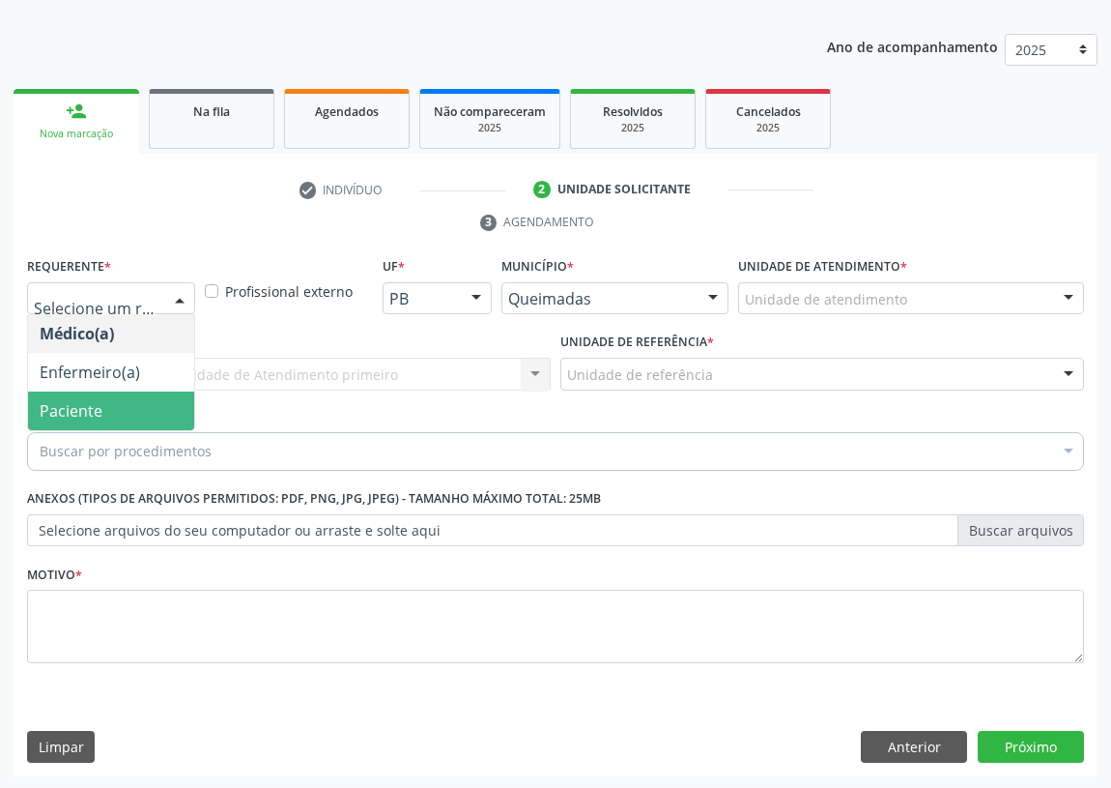
click at [144, 395] on span "Paciente" at bounding box center [111, 410] width 166 height 39
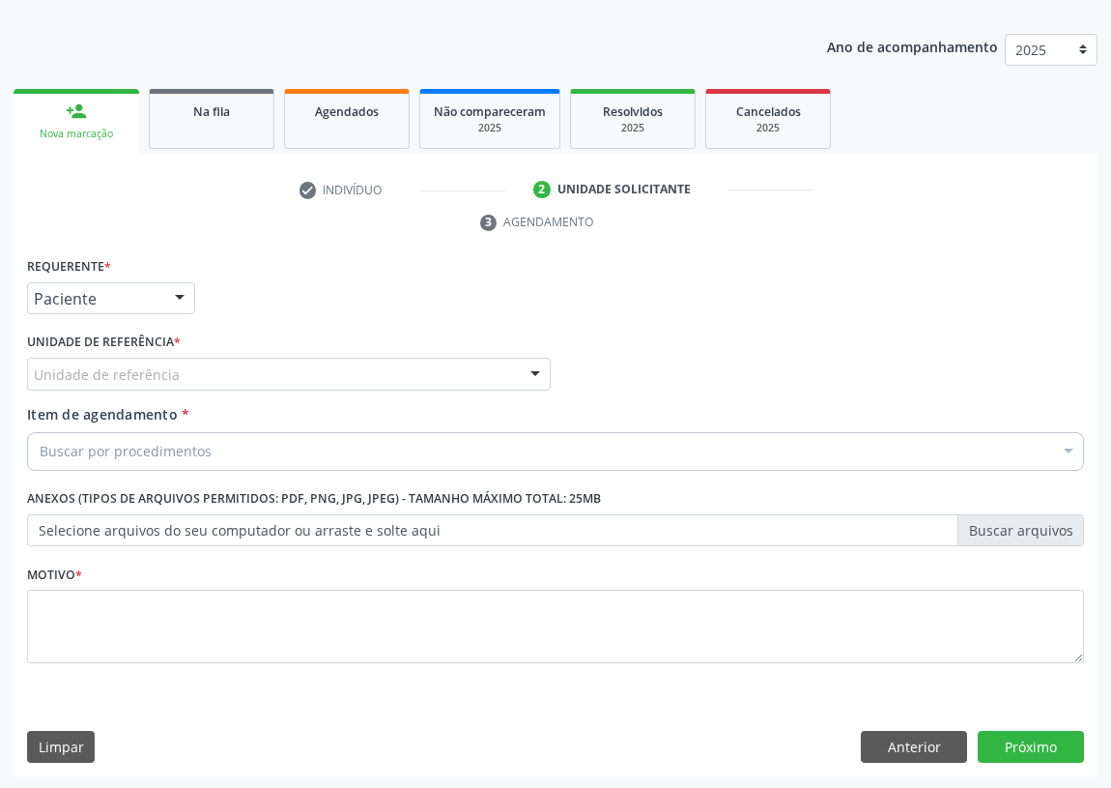
drag, startPoint x: 512, startPoint y: 367, endPoint x: 445, endPoint y: 381, distance: 69.0
click at [502, 370] on div "Unidade de referência" at bounding box center [289, 374] width 524 height 33
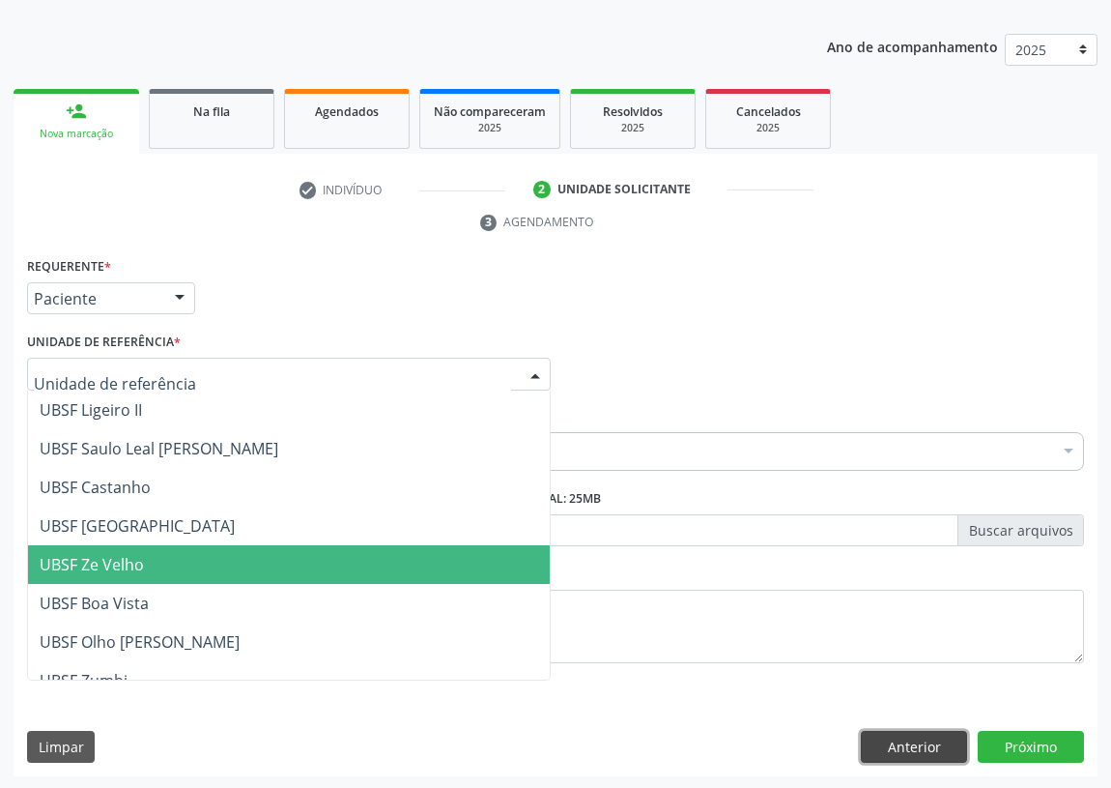
click at [930, 733] on button "Anterior" at bounding box center [914, 747] width 106 height 33
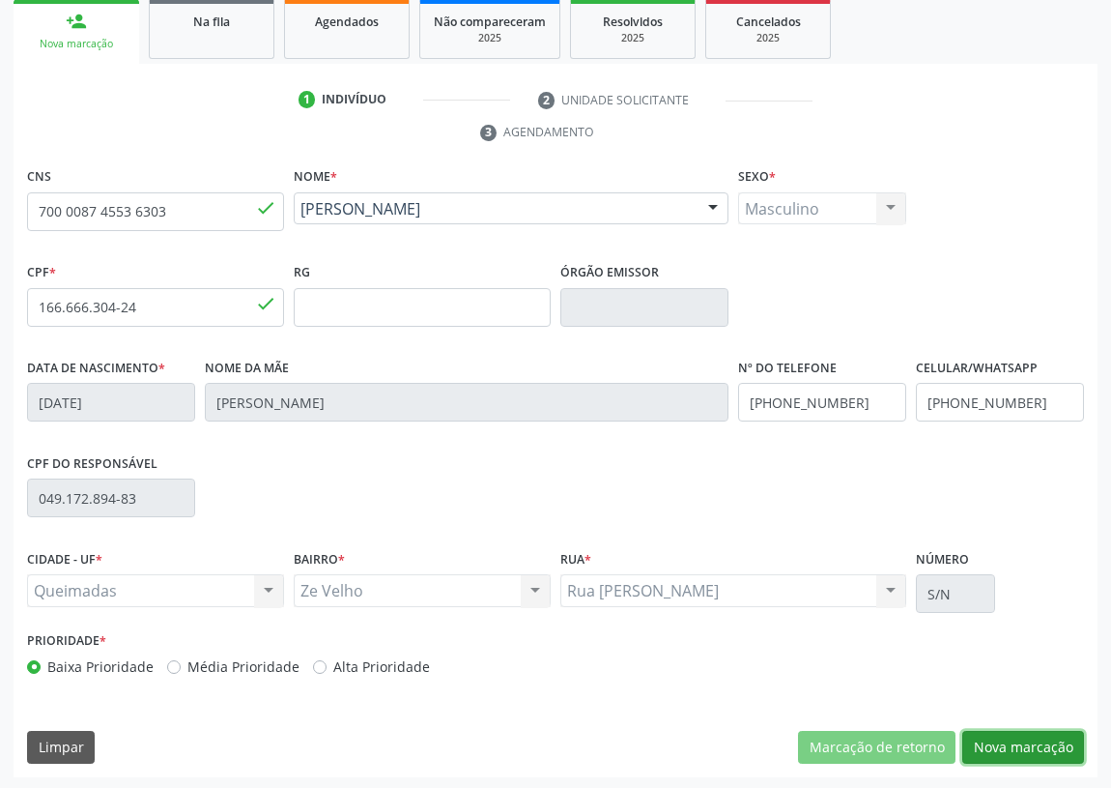
drag, startPoint x: 1022, startPoint y: 747, endPoint x: 439, endPoint y: 564, distance: 610.8
click at [1016, 747] on button "Nova marcação" at bounding box center [1024, 747] width 122 height 33
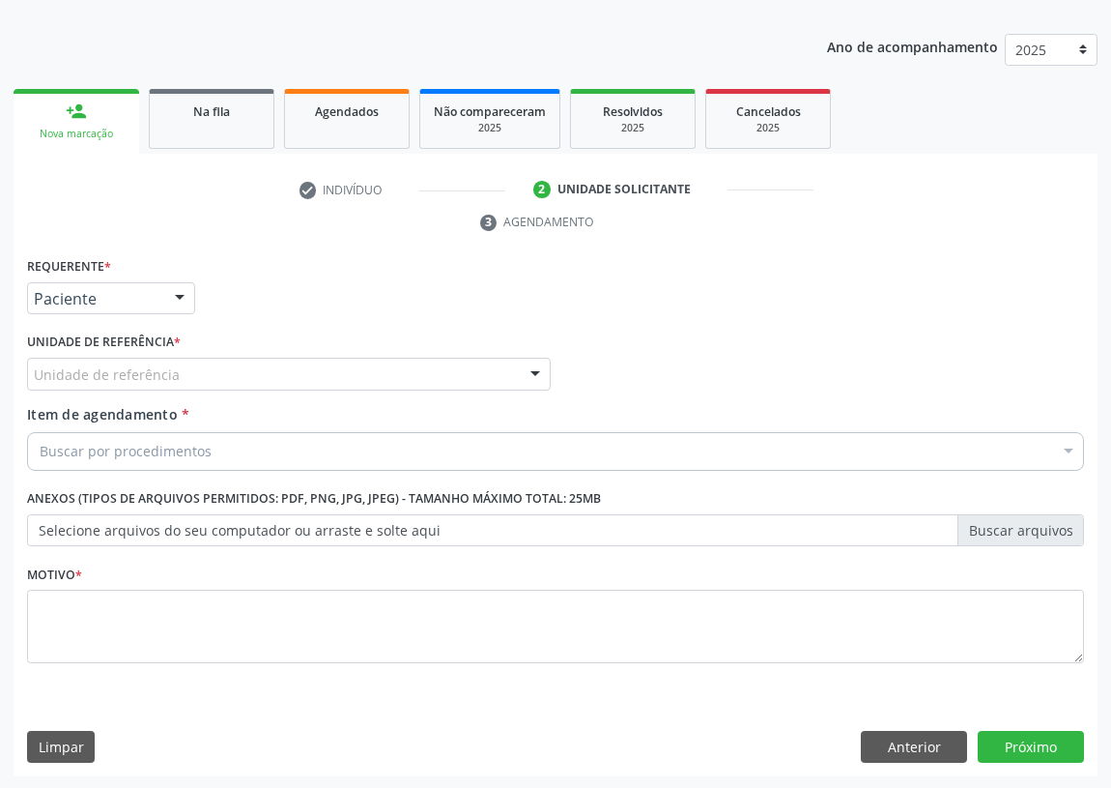
click at [539, 368] on div at bounding box center [535, 375] width 29 height 33
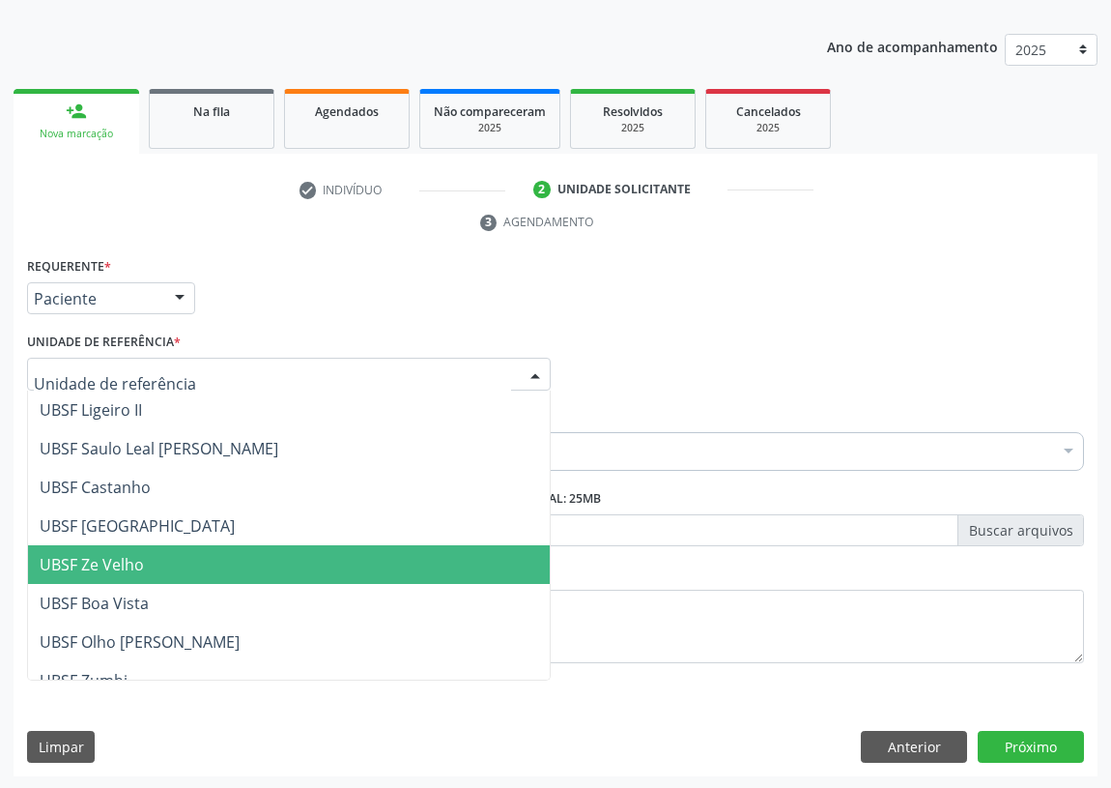
click at [93, 566] on span "UBSF Ze Velho" at bounding box center [92, 564] width 104 height 21
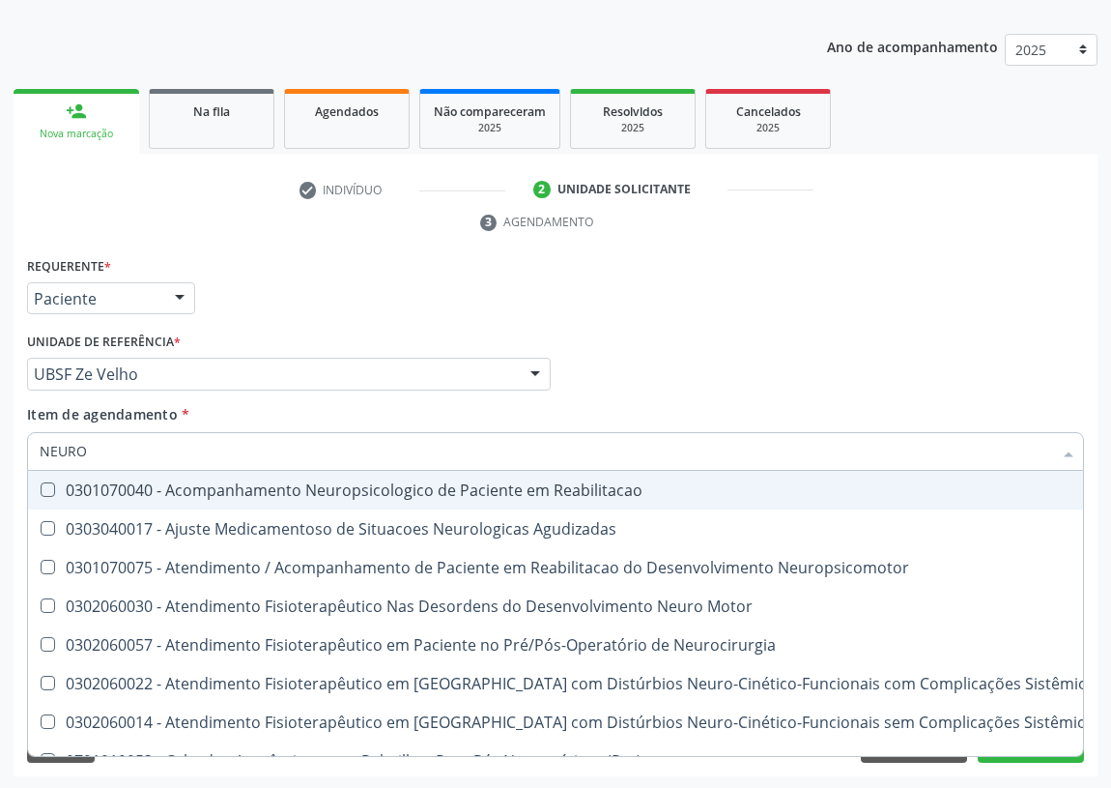
type input "NEUROP"
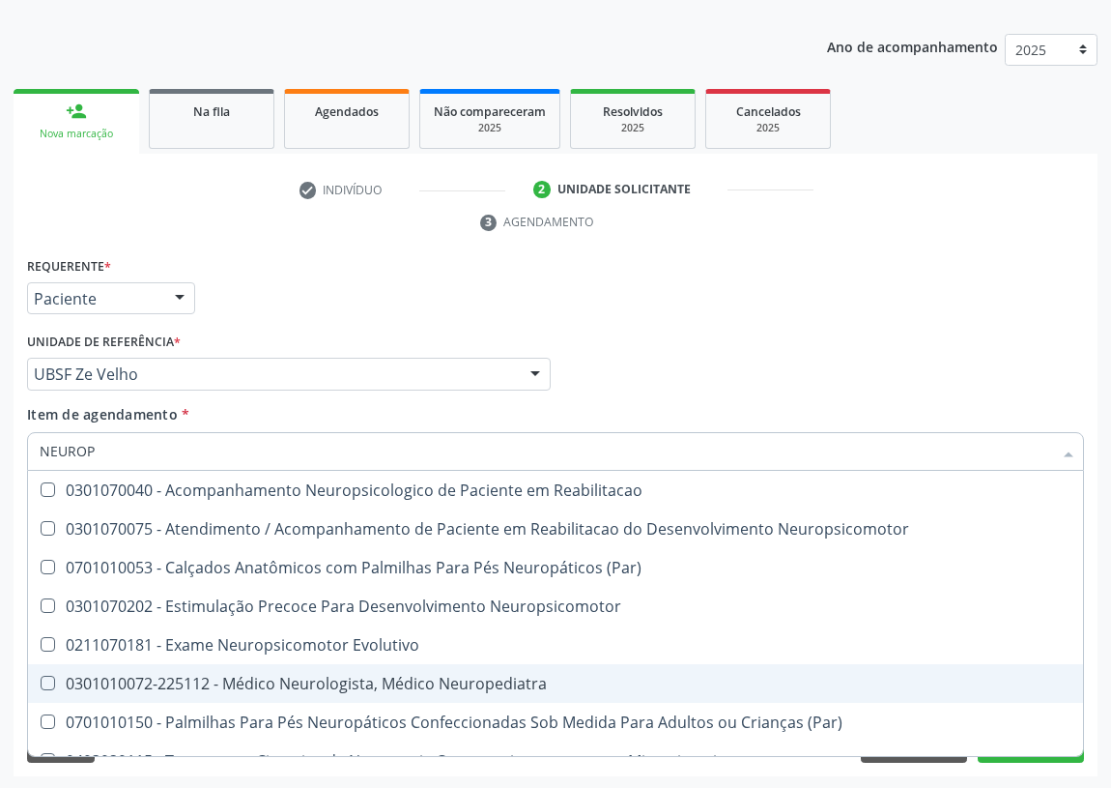
drag, startPoint x: 384, startPoint y: 689, endPoint x: 56, endPoint y: 616, distance: 335.8
click at [381, 686] on div "0301010072-225112 - Médico Neurologista, Médico Neuropediatra" at bounding box center [556, 683] width 1032 height 15
checkbox Neuropediatra "true"
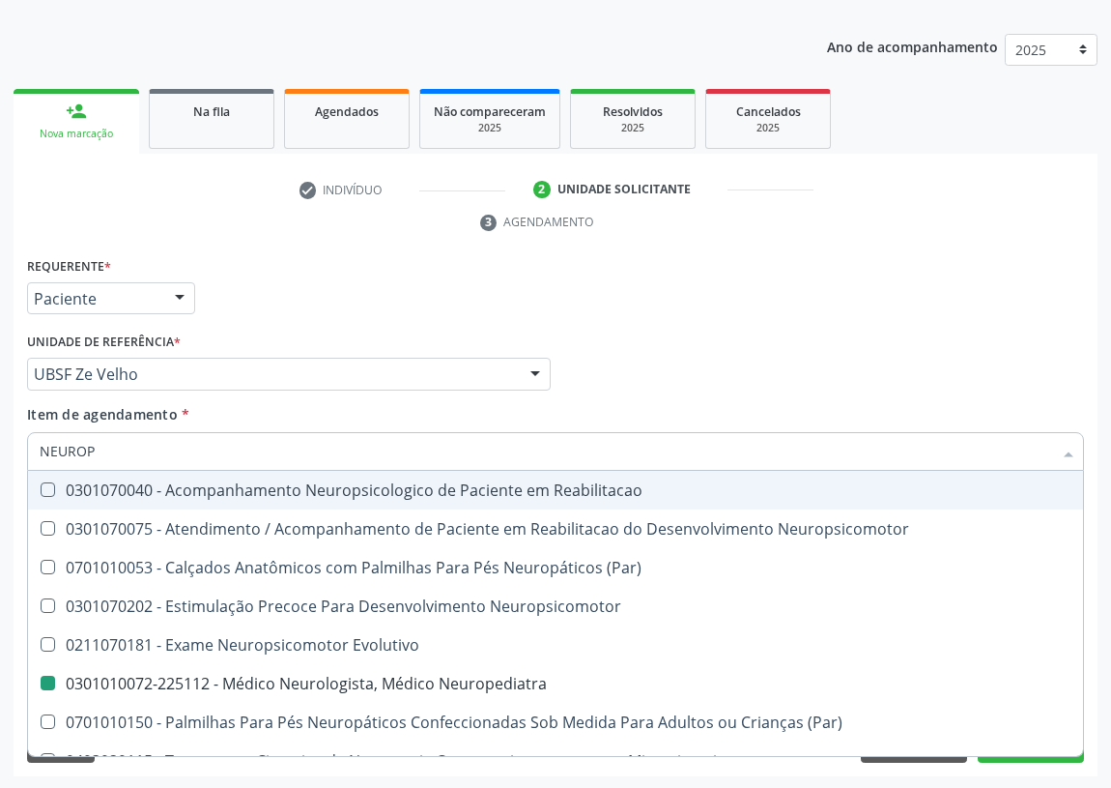
click at [678, 341] on div "Médico Solicitante Por favor, selecione a Unidade de Atendimento primeiro Nenhu…" at bounding box center [555, 365] width 1067 height 75
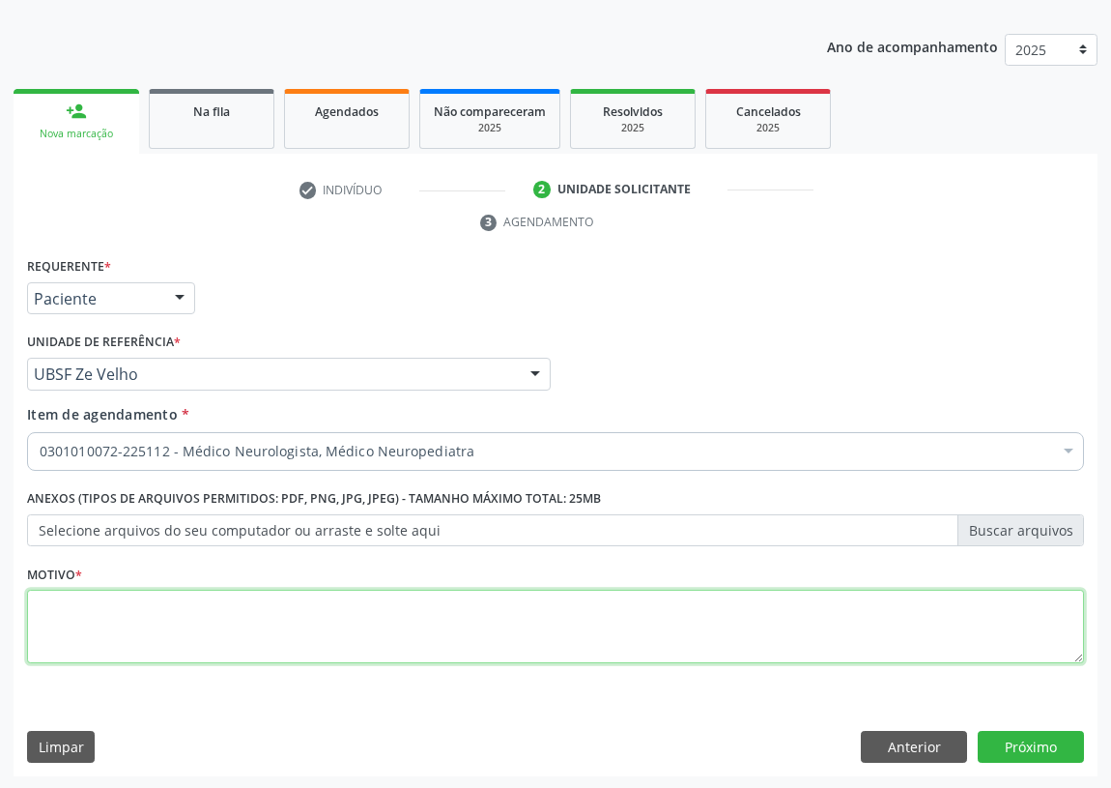
click at [109, 625] on textarea at bounding box center [555, 626] width 1057 height 73
type textarea "AVALIAÇÃO"
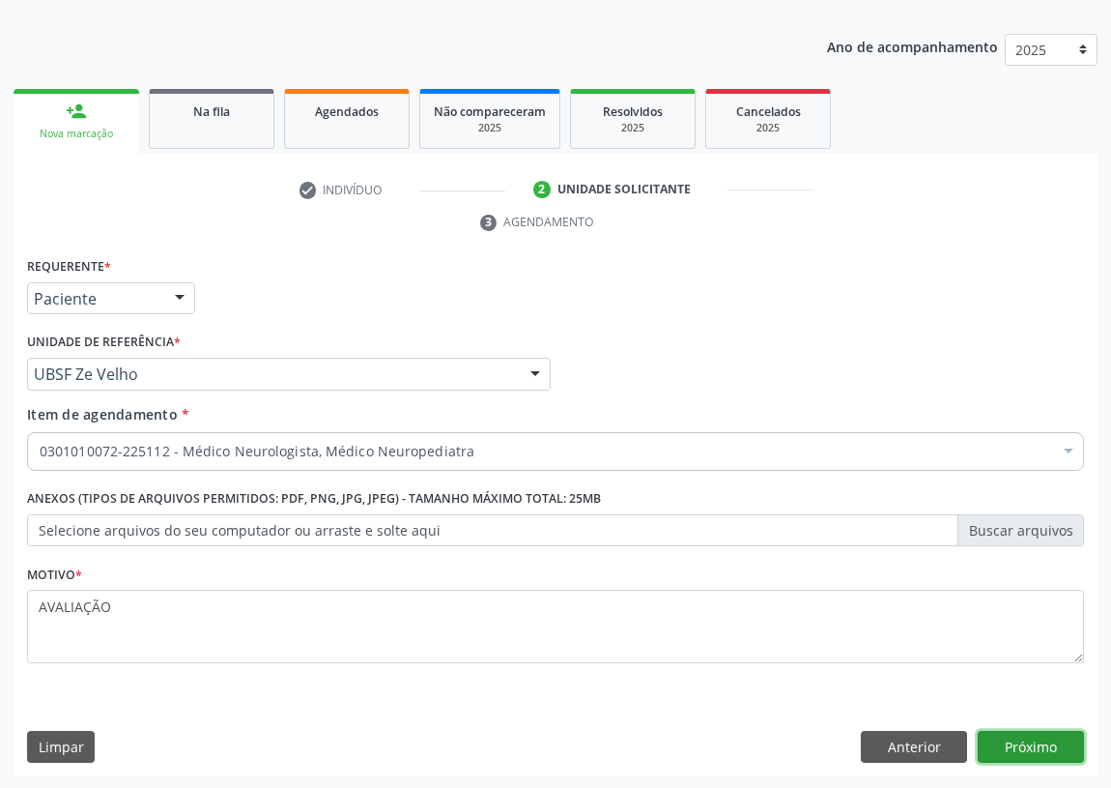
click at [1033, 744] on button "Próximo" at bounding box center [1031, 747] width 106 height 33
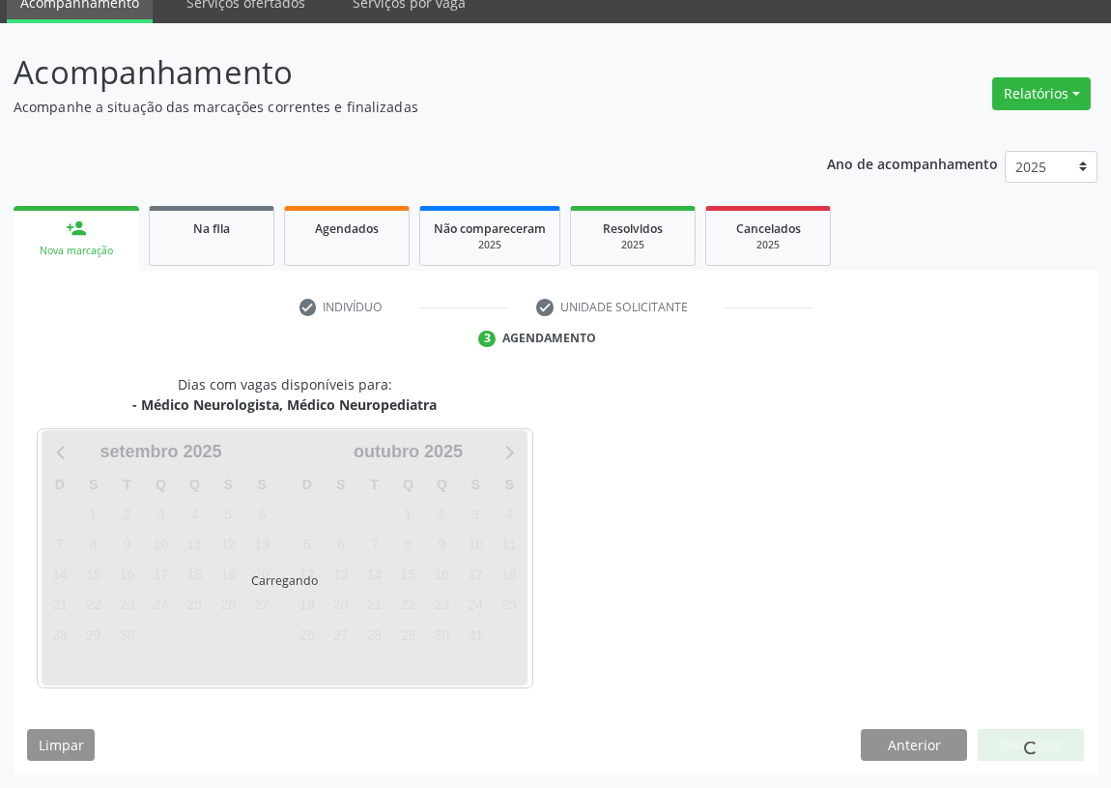
scroll to position [81, 0]
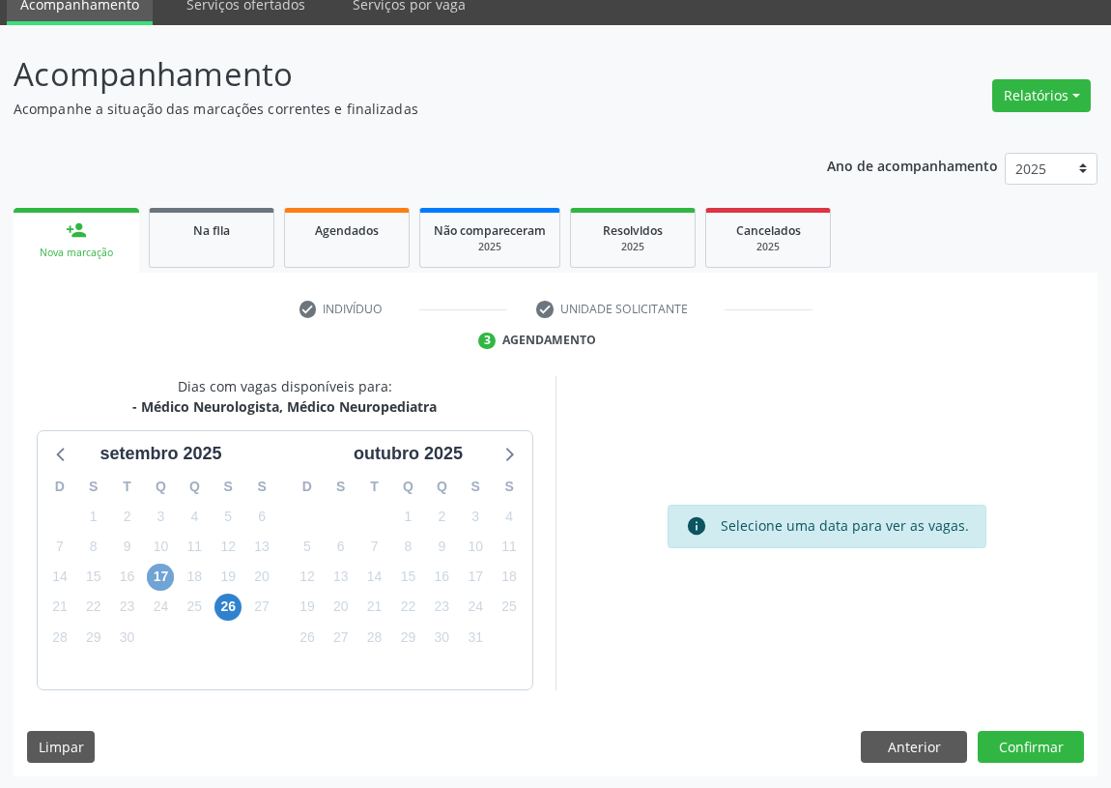
click at [159, 573] on span "17" at bounding box center [160, 576] width 27 height 27
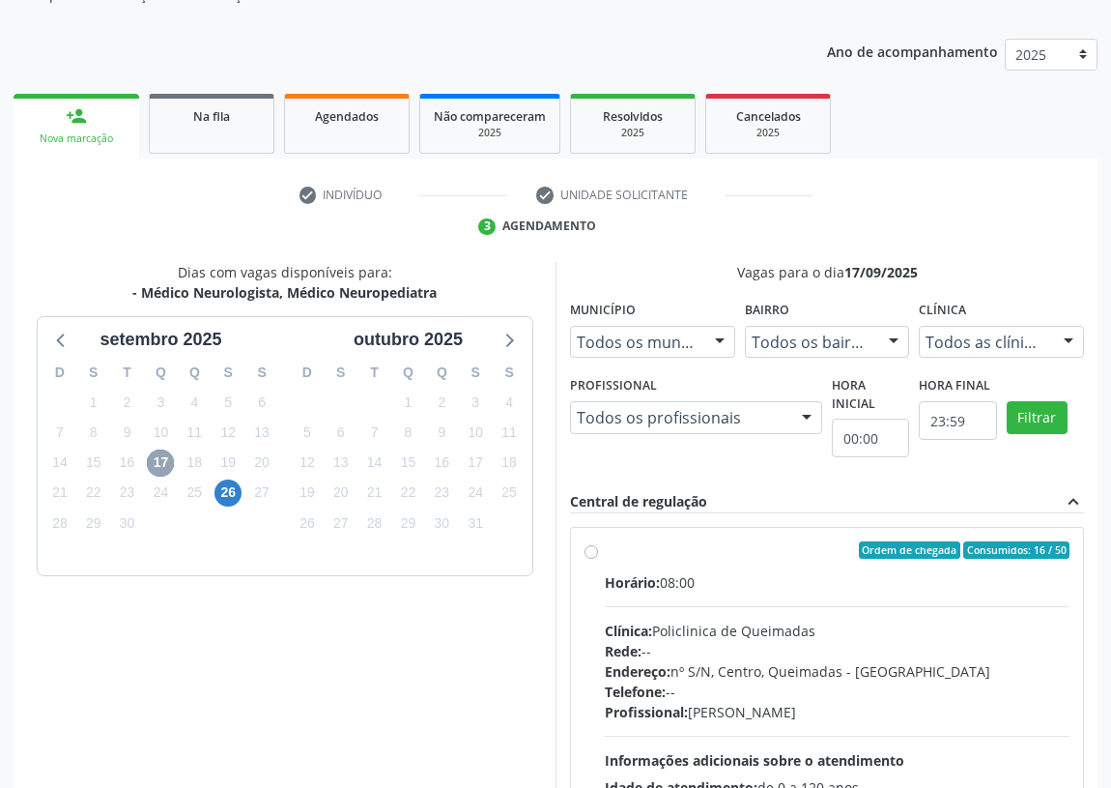
scroll to position [371, 0]
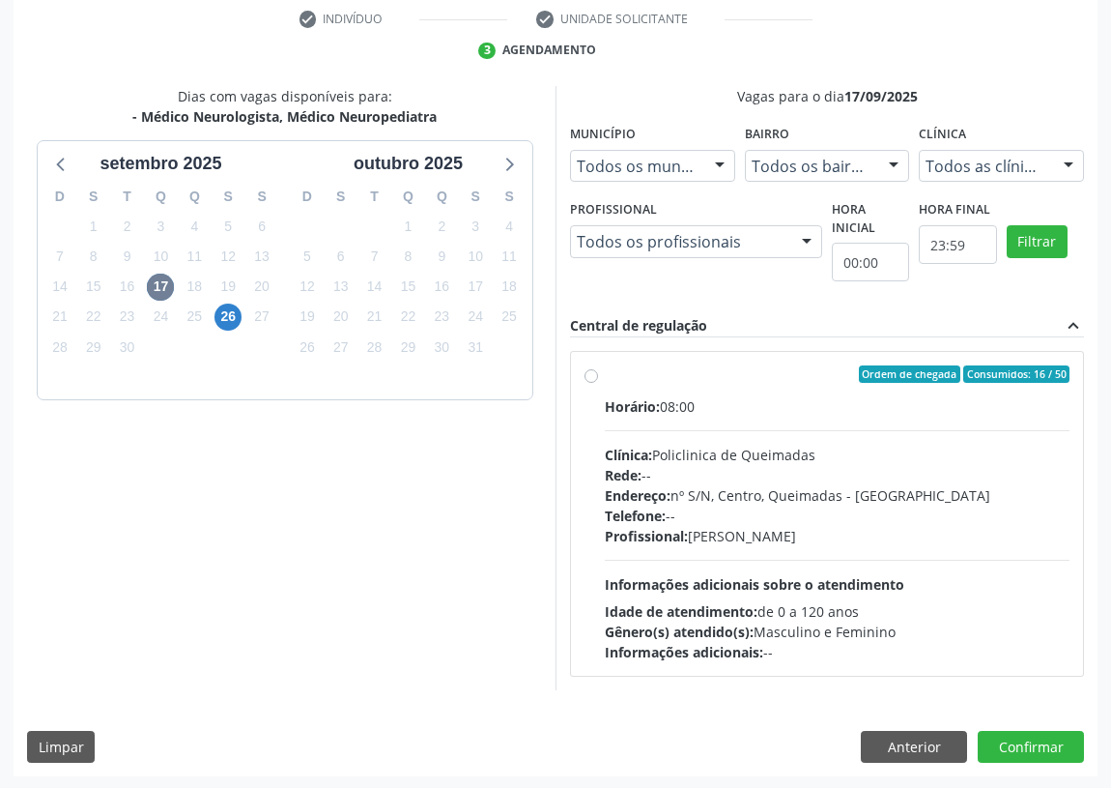
click at [605, 377] on label "Ordem de chegada Consumidos: 16 / 50 Horário: 08:00 Clínica: Policlinica de Que…" at bounding box center [837, 513] width 465 height 297
click at [597, 377] on input "Ordem de chegada Consumidos: 16 / 50 Horário: 08:00 Clínica: Policlinica de Que…" at bounding box center [592, 373] width 14 height 17
radio input "true"
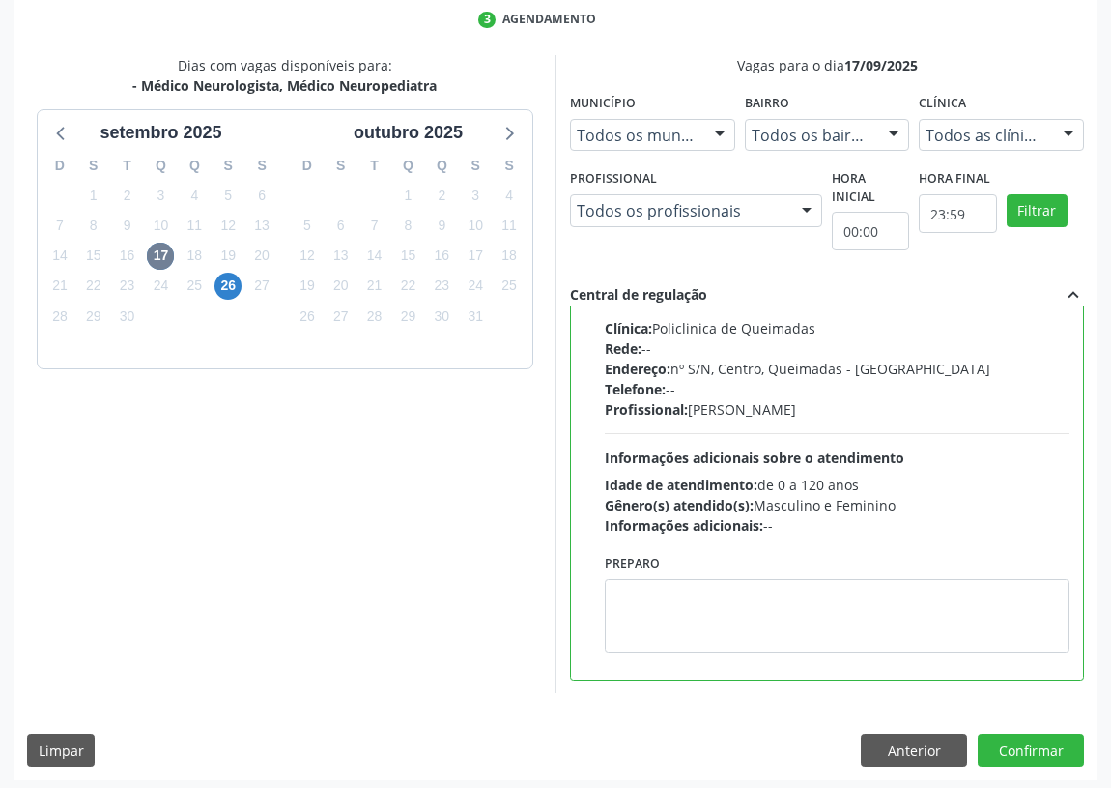
scroll to position [406, 0]
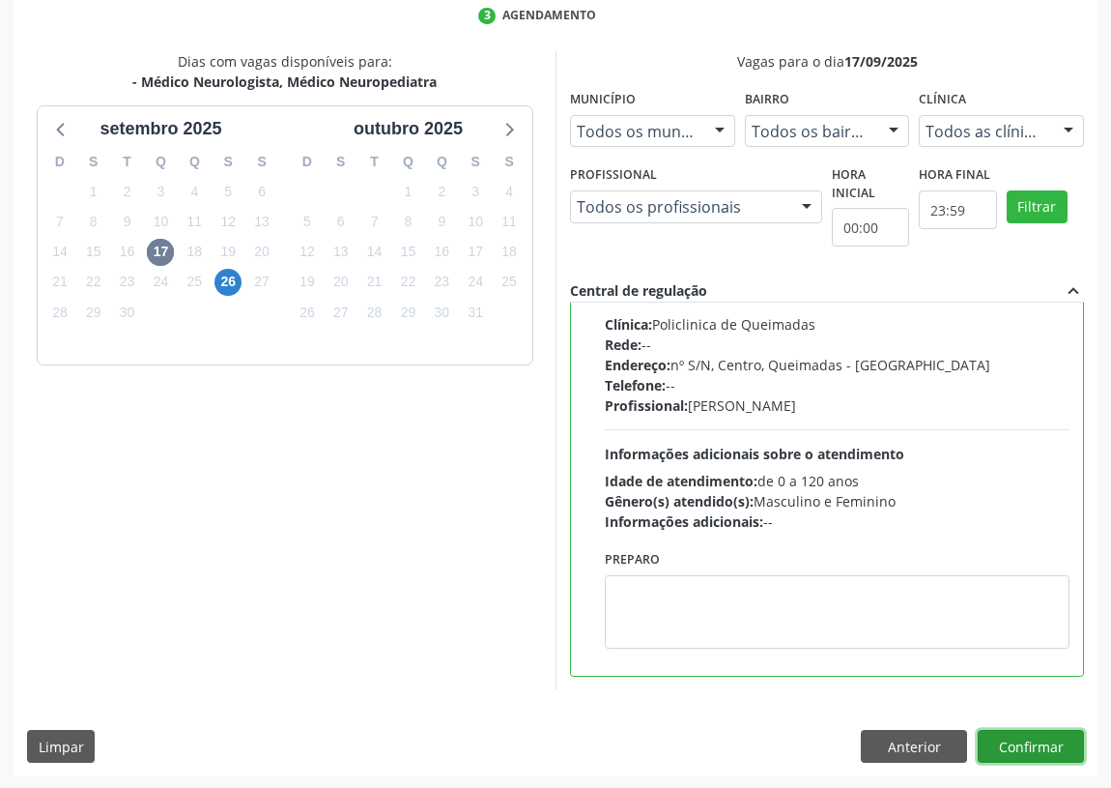
click at [1058, 749] on button "Confirmar" at bounding box center [1031, 746] width 106 height 33
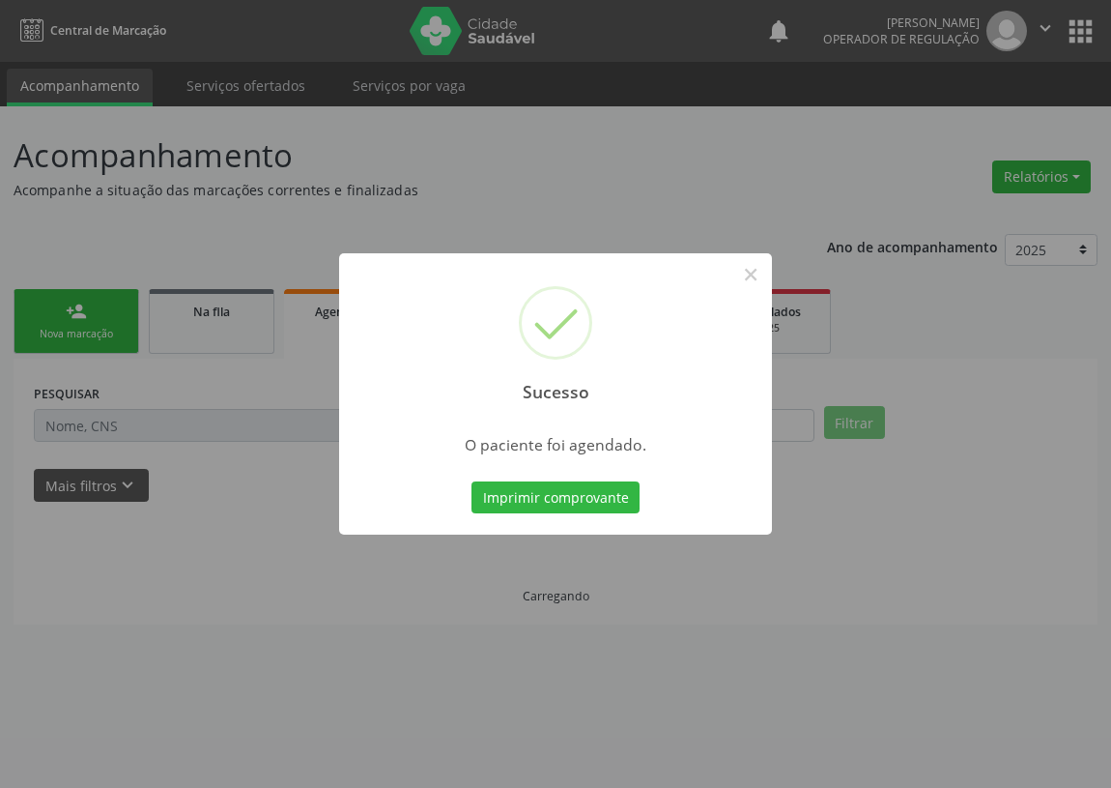
scroll to position [0, 0]
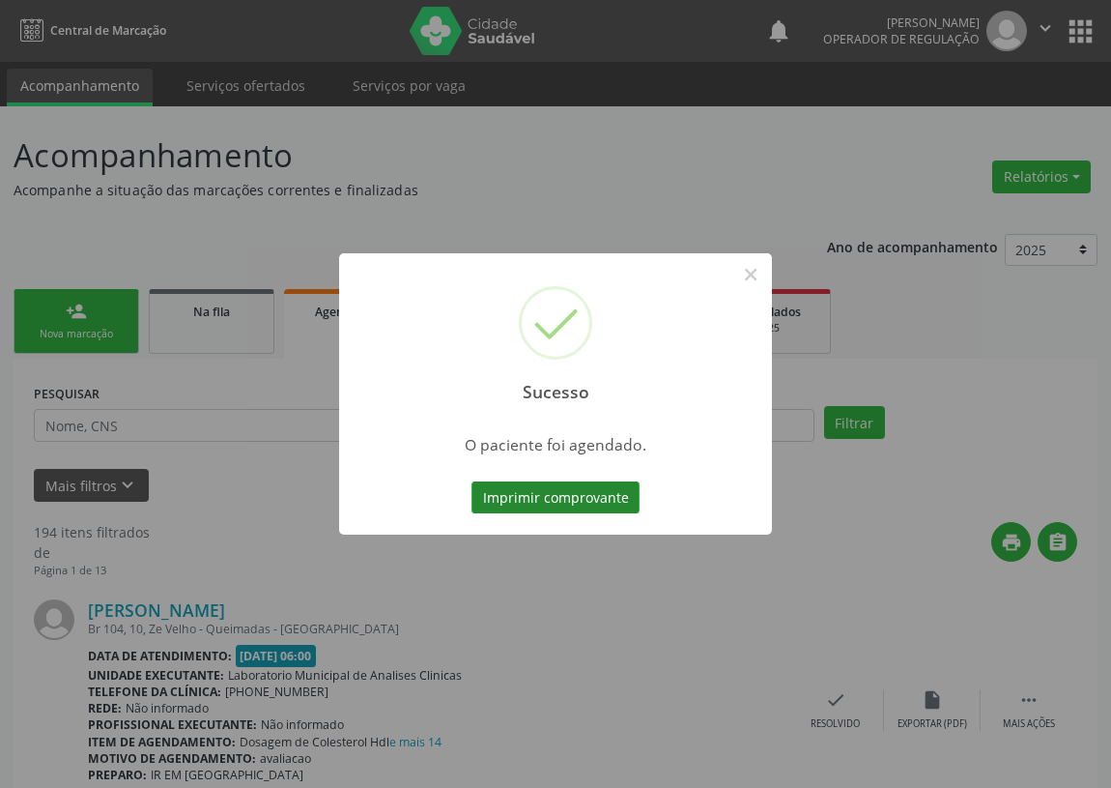
click at [590, 494] on button "Imprimir comprovante" at bounding box center [556, 497] width 168 height 33
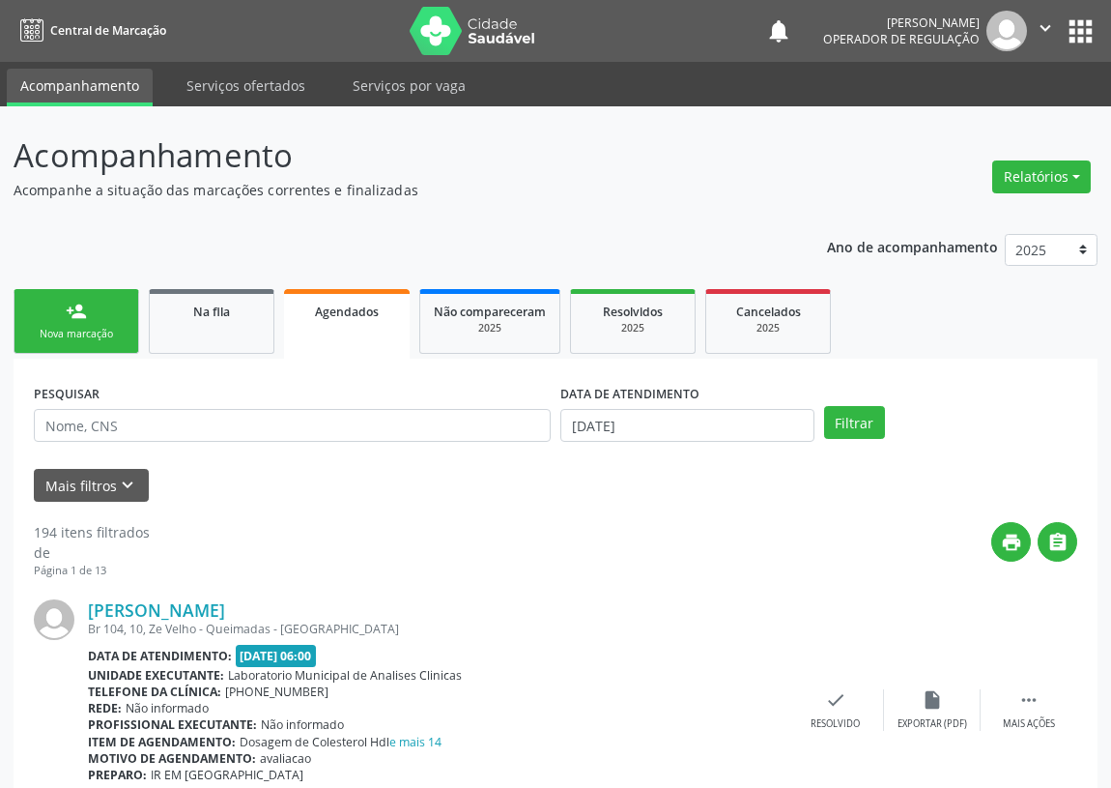
click at [101, 327] on div "Nova marcação" at bounding box center [76, 334] width 97 height 14
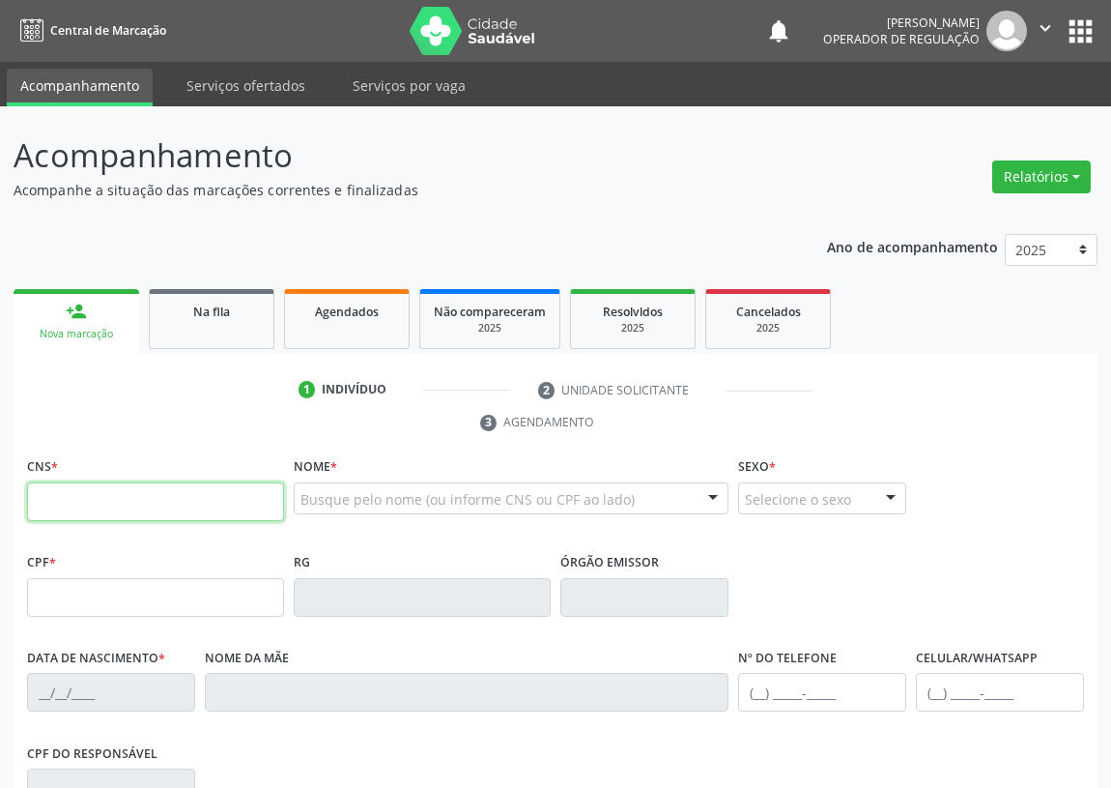
click at [54, 493] on input "text" at bounding box center [155, 501] width 257 height 39
click at [39, 500] on input "text" at bounding box center [155, 501] width 257 height 39
type input "702 3001 9496 3711"
type input "584.726.064-49"
type input "25/12/1975"
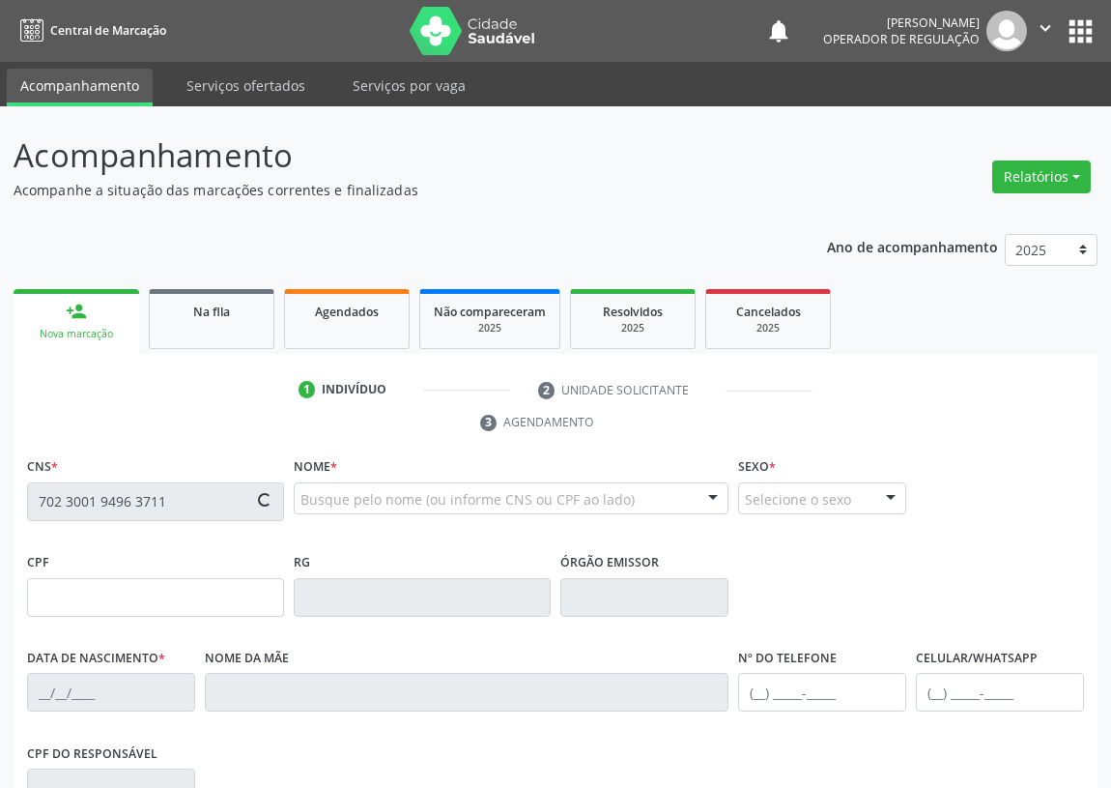
type input "Maria Luiza de Araujo Silva"
type input "(83) 99934-1177"
type input "16"
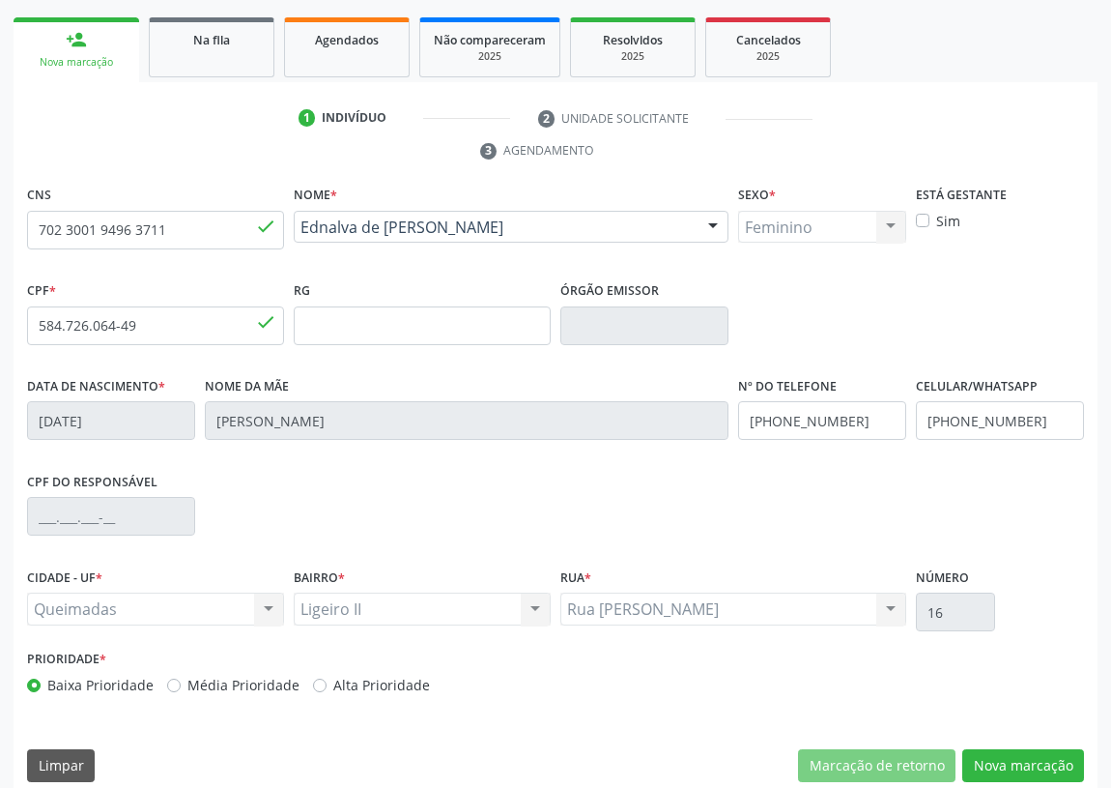
scroll to position [290, 0]
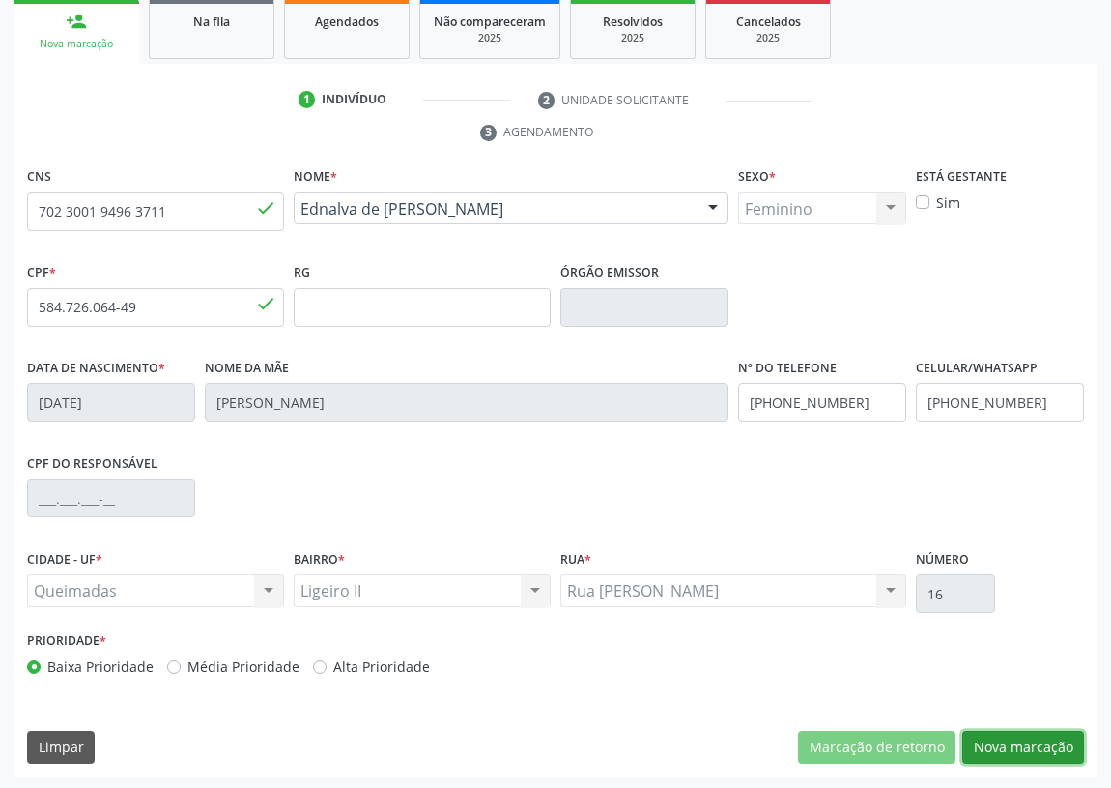
click at [1034, 747] on button "Nova marcação" at bounding box center [1024, 747] width 122 height 33
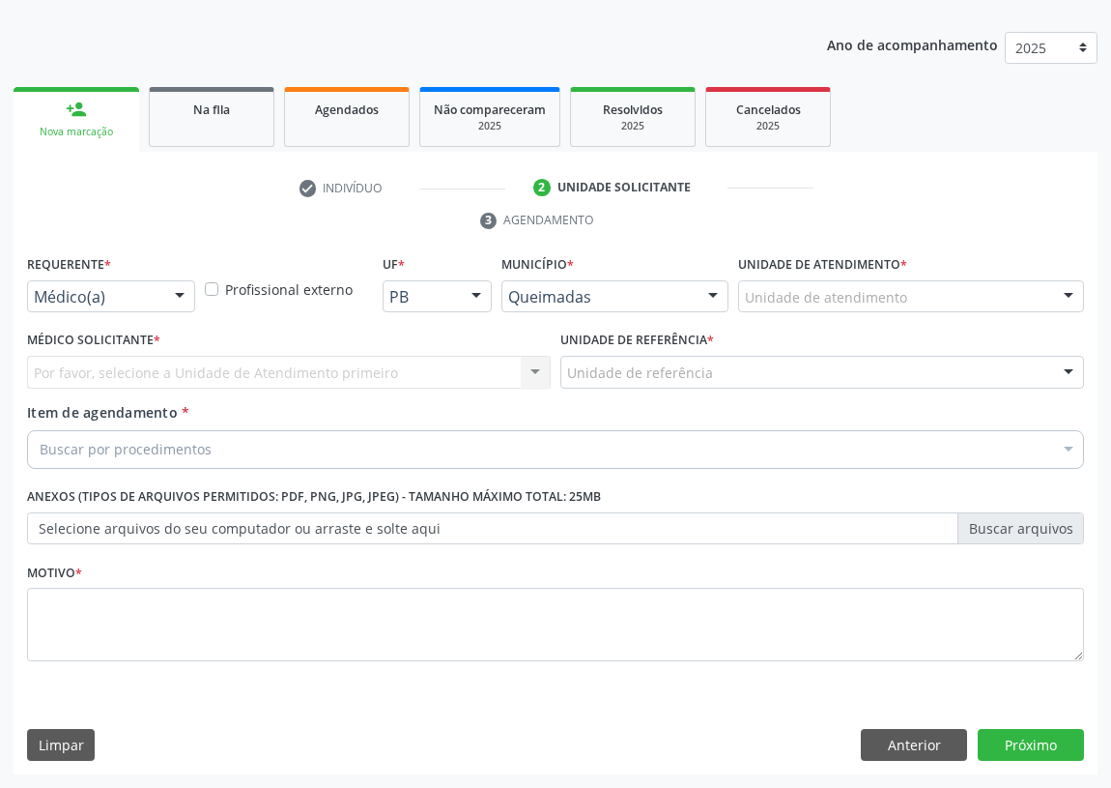
scroll to position [200, 0]
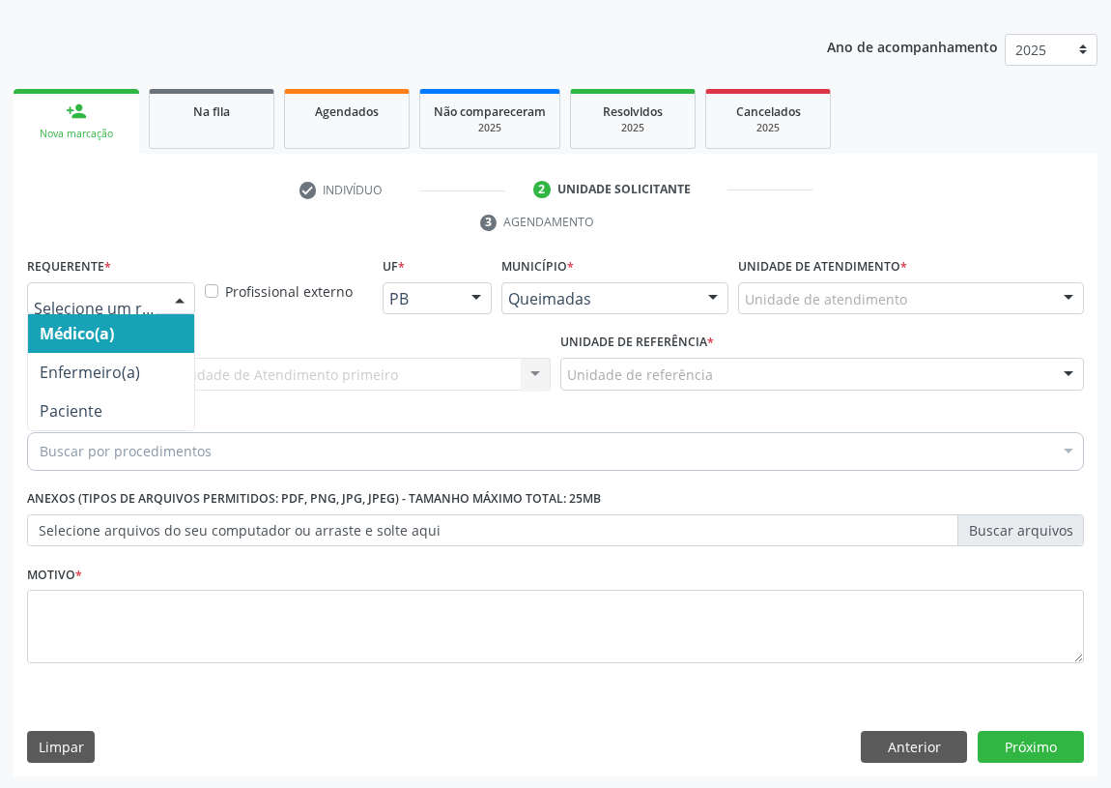
click at [187, 293] on div at bounding box center [179, 299] width 29 height 33
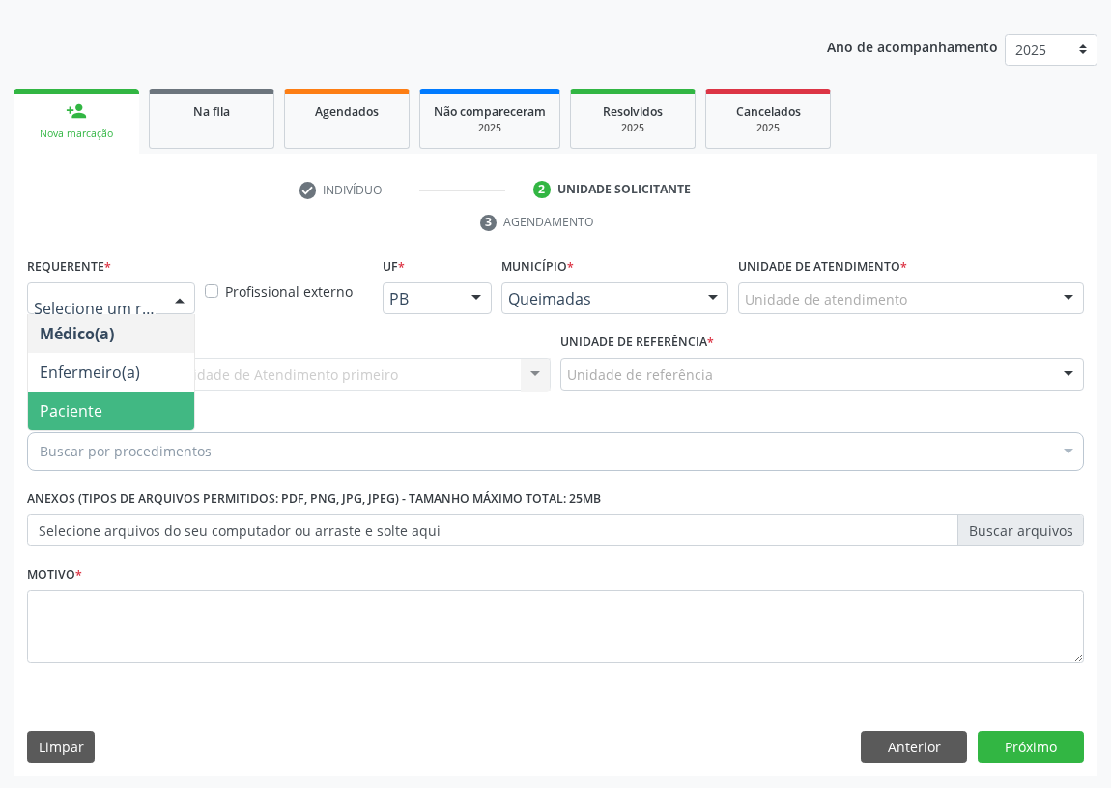
click at [155, 405] on span "Paciente" at bounding box center [111, 410] width 166 height 39
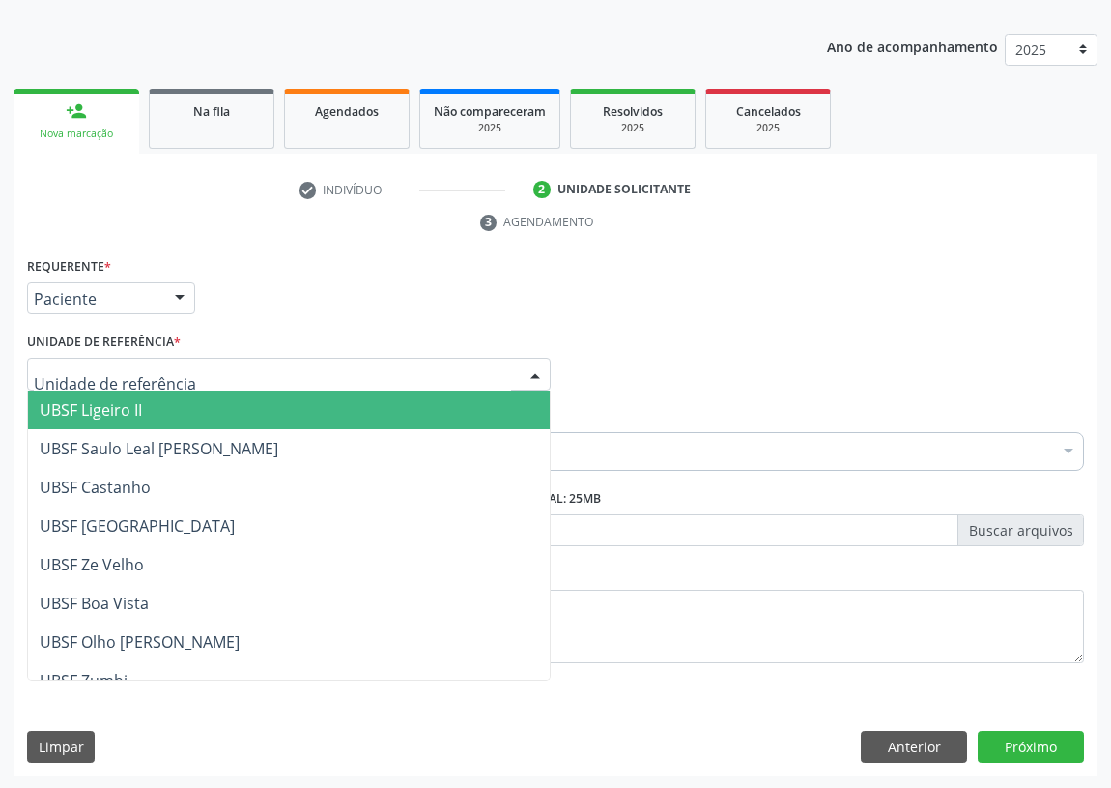
click at [484, 364] on div at bounding box center [289, 374] width 524 height 33
drag, startPoint x: 145, startPoint y: 401, endPoint x: 79, endPoint y: 429, distance: 71.4
click at [141, 405] on span "UBSF Ligeiro II" at bounding box center [289, 409] width 522 height 39
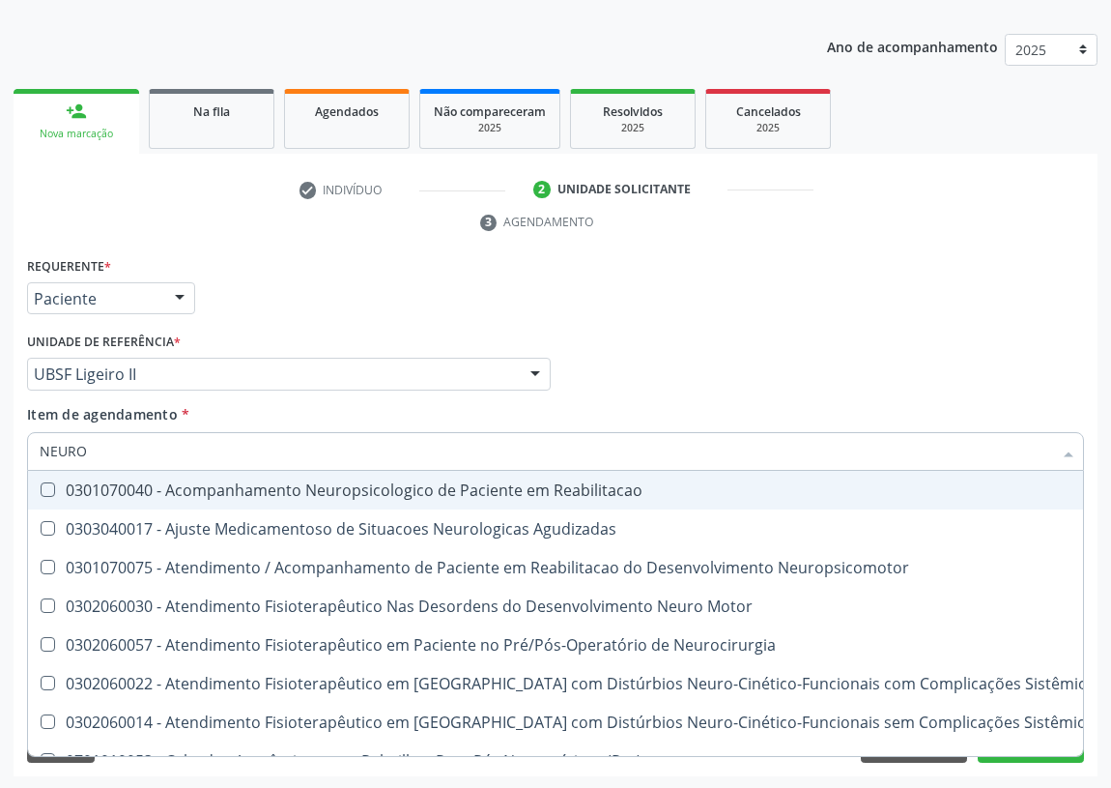
type input "NEUROP"
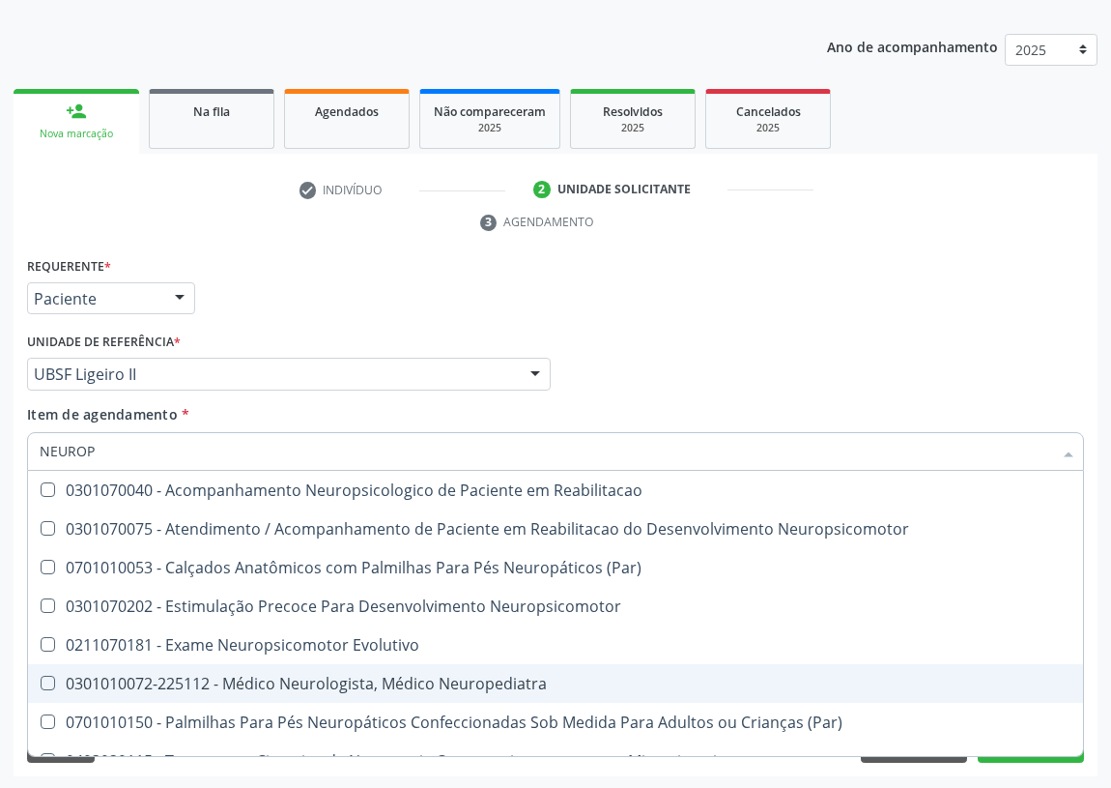
drag, startPoint x: 480, startPoint y: 685, endPoint x: 455, endPoint y: 689, distance: 25.4
click at [475, 683] on div "0301010072-225112 - Médico Neurologista, Médico Neuropediatra" at bounding box center [556, 683] width 1032 height 15
checkbox Neuropediatra "true"
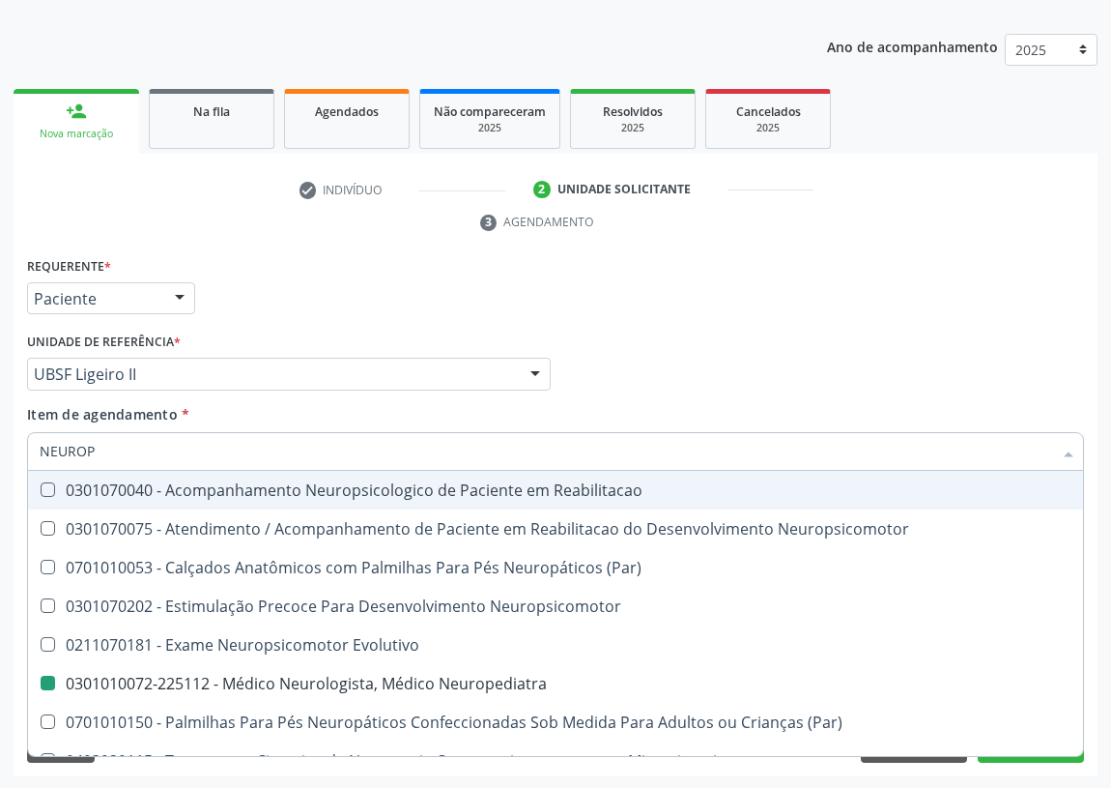
drag, startPoint x: 735, startPoint y: 333, endPoint x: 0, endPoint y: 570, distance: 771.8
click at [729, 334] on div "Médico Solicitante Por favor, selecione a Unidade de Atendimento primeiro Nenhu…" at bounding box center [555, 365] width 1067 height 75
checkbox Neuropsicomotor "true"
checkbox Neuropediatra "false"
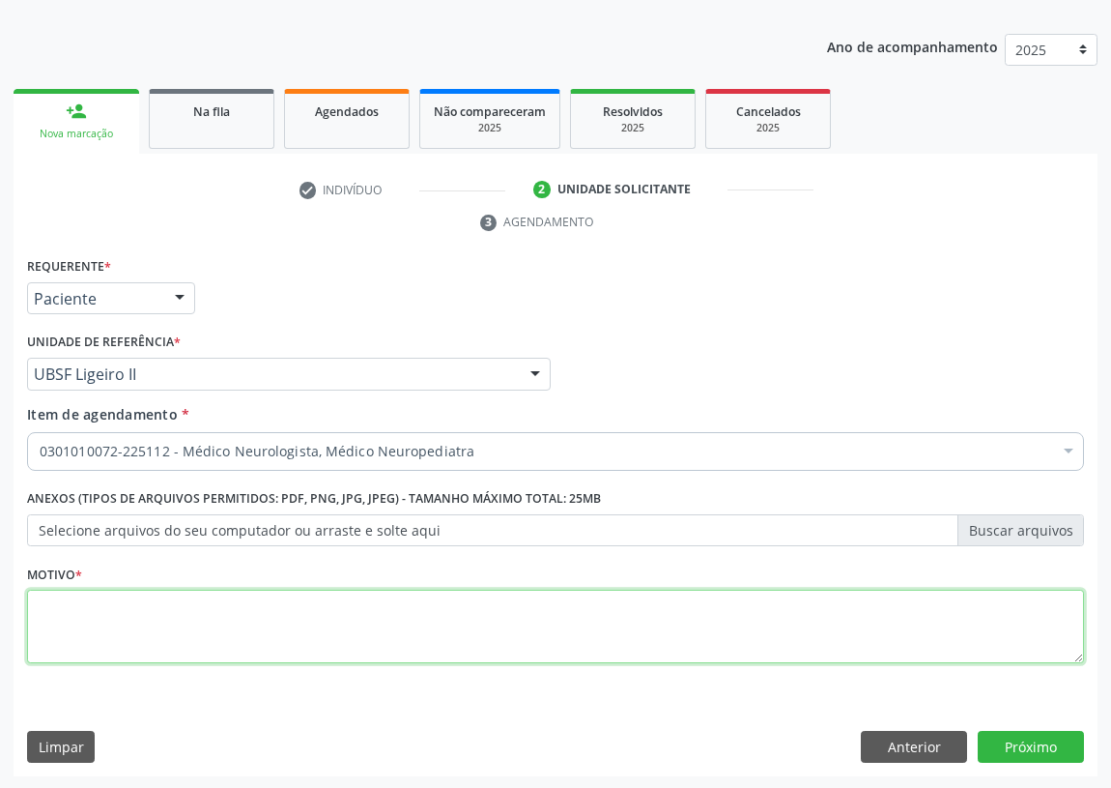
click at [72, 615] on textarea at bounding box center [555, 626] width 1057 height 73
type textarea "AVALIAÇÃO"
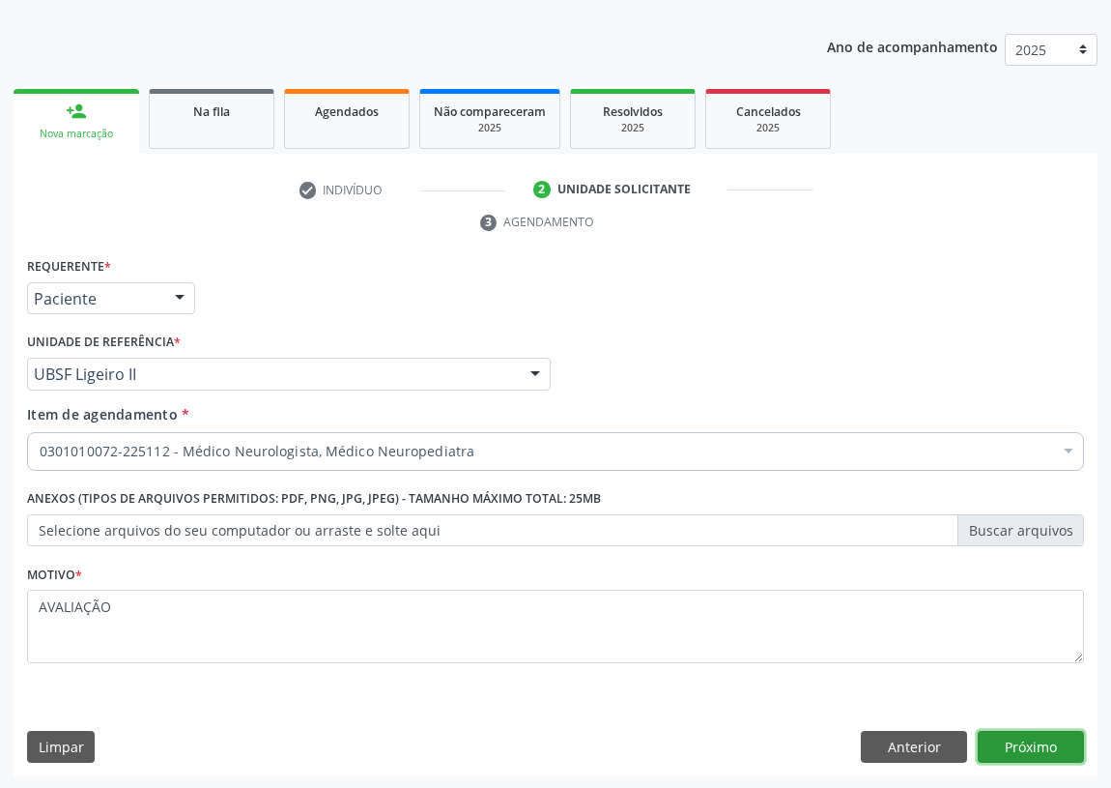
drag, startPoint x: 1012, startPoint y: 737, endPoint x: 0, endPoint y: 557, distance: 1027.9
click at [1008, 736] on button "Próximo" at bounding box center [1031, 747] width 106 height 33
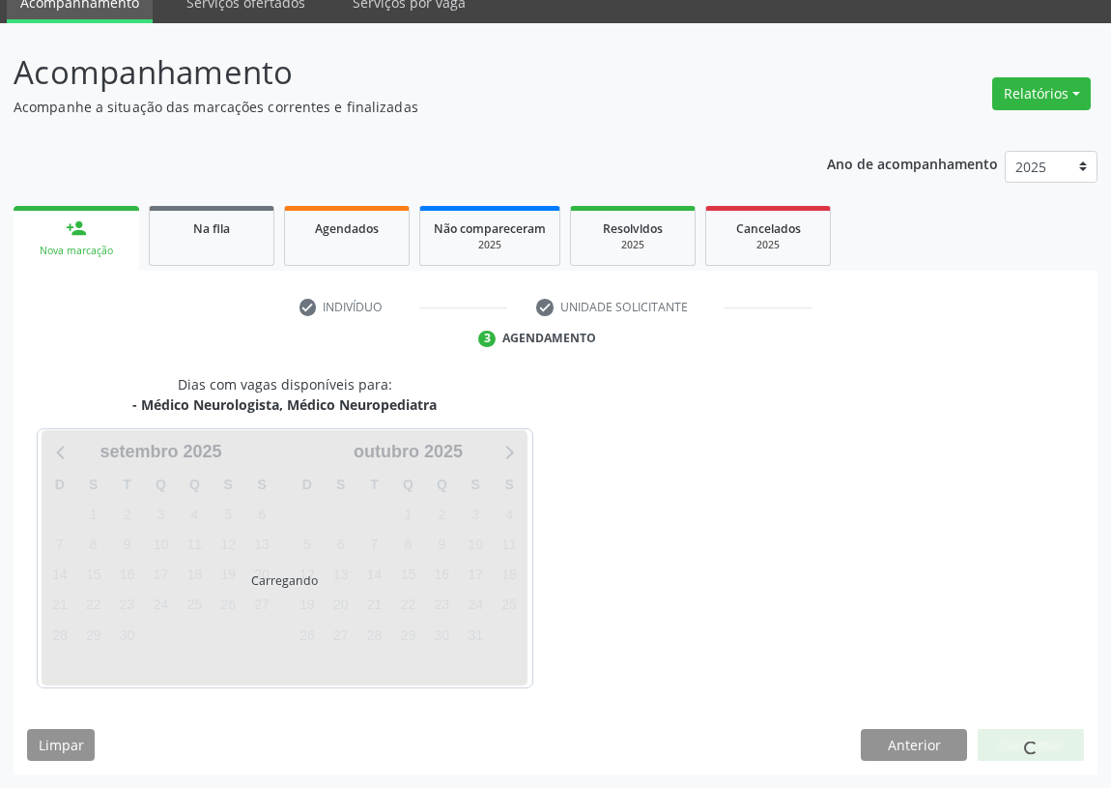
scroll to position [81, 0]
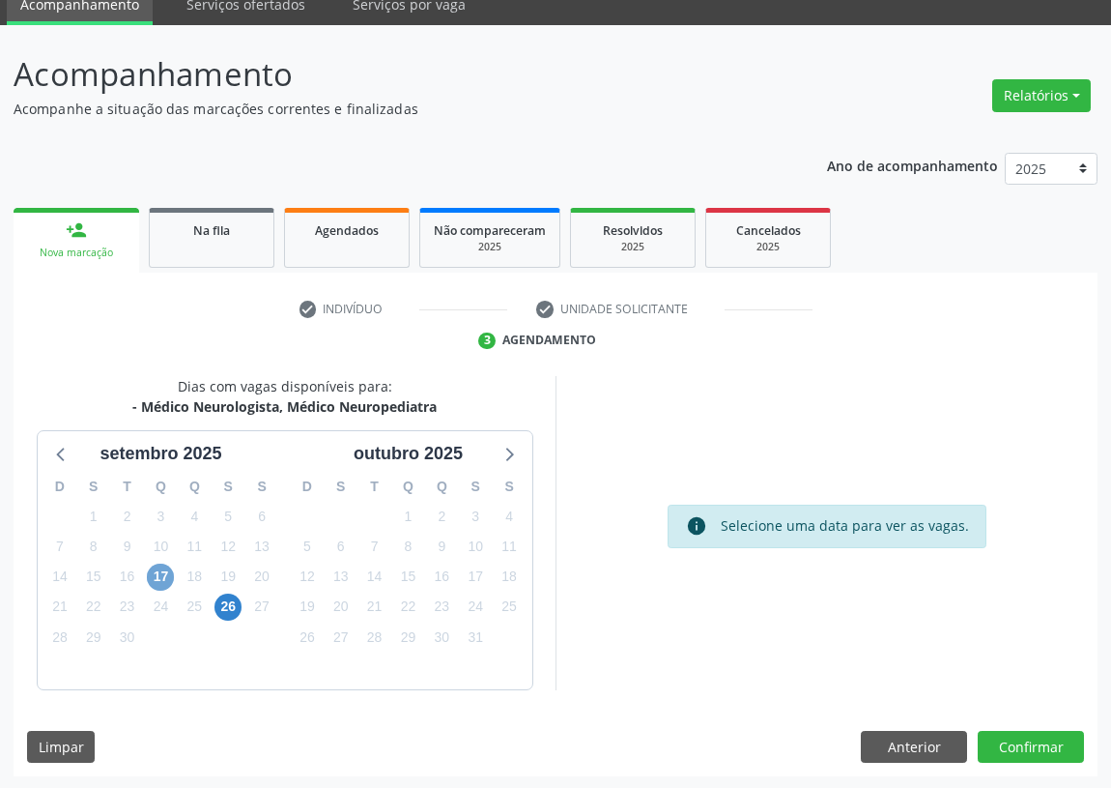
click at [154, 575] on span "17" at bounding box center [160, 576] width 27 height 27
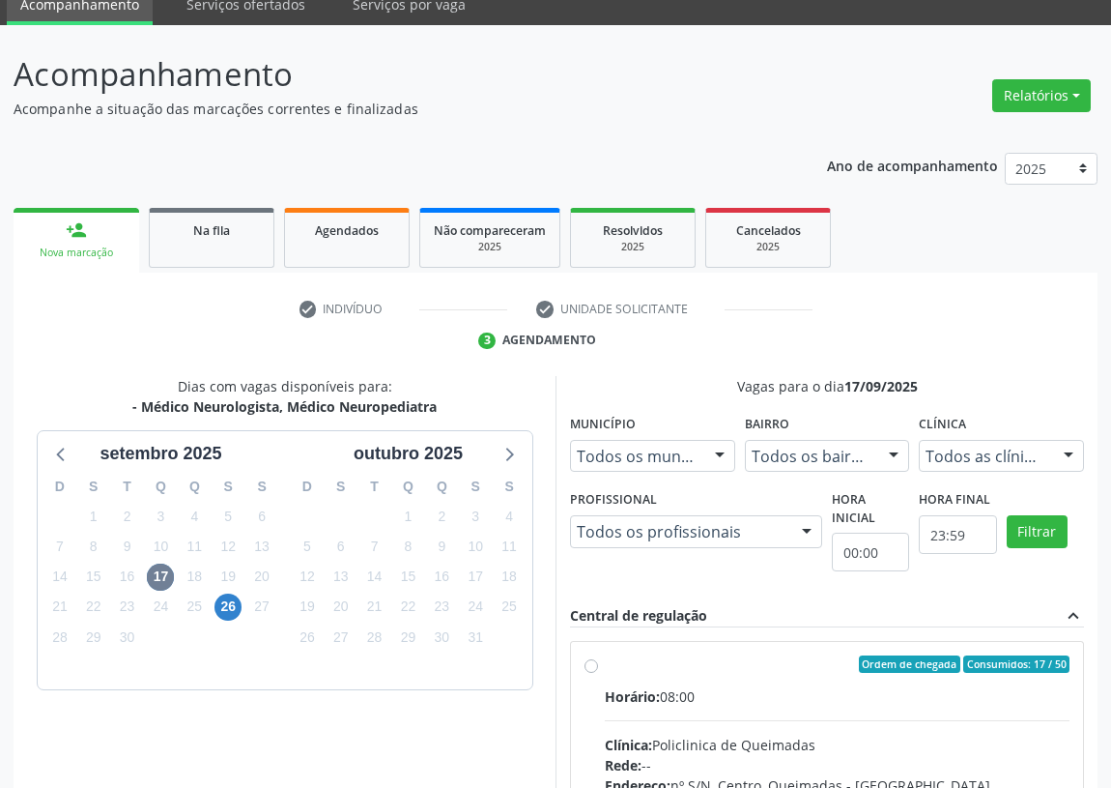
click at [590, 658] on input "Ordem de chegada Consumidos: 17 / 50 Horário: 08:00 Clínica: Policlinica de Que…" at bounding box center [592, 663] width 14 height 17
radio input "true"
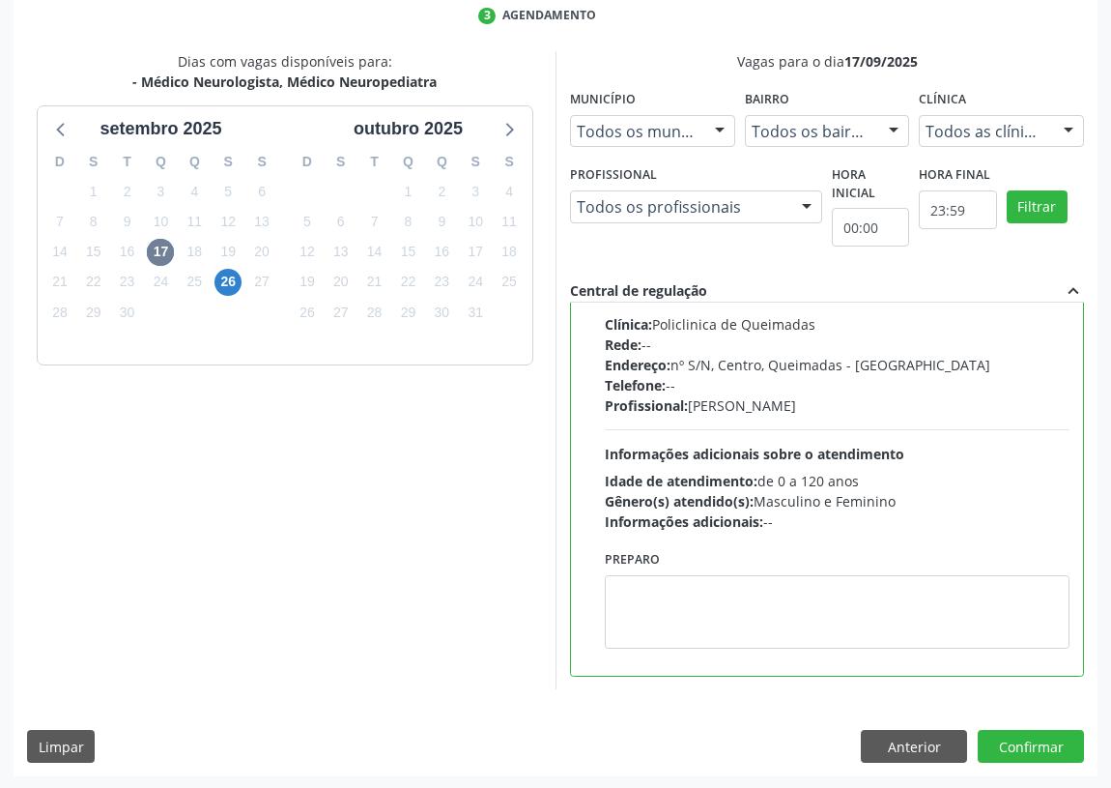
scroll to position [406, 0]
click at [1023, 746] on button "Confirmar" at bounding box center [1031, 746] width 106 height 33
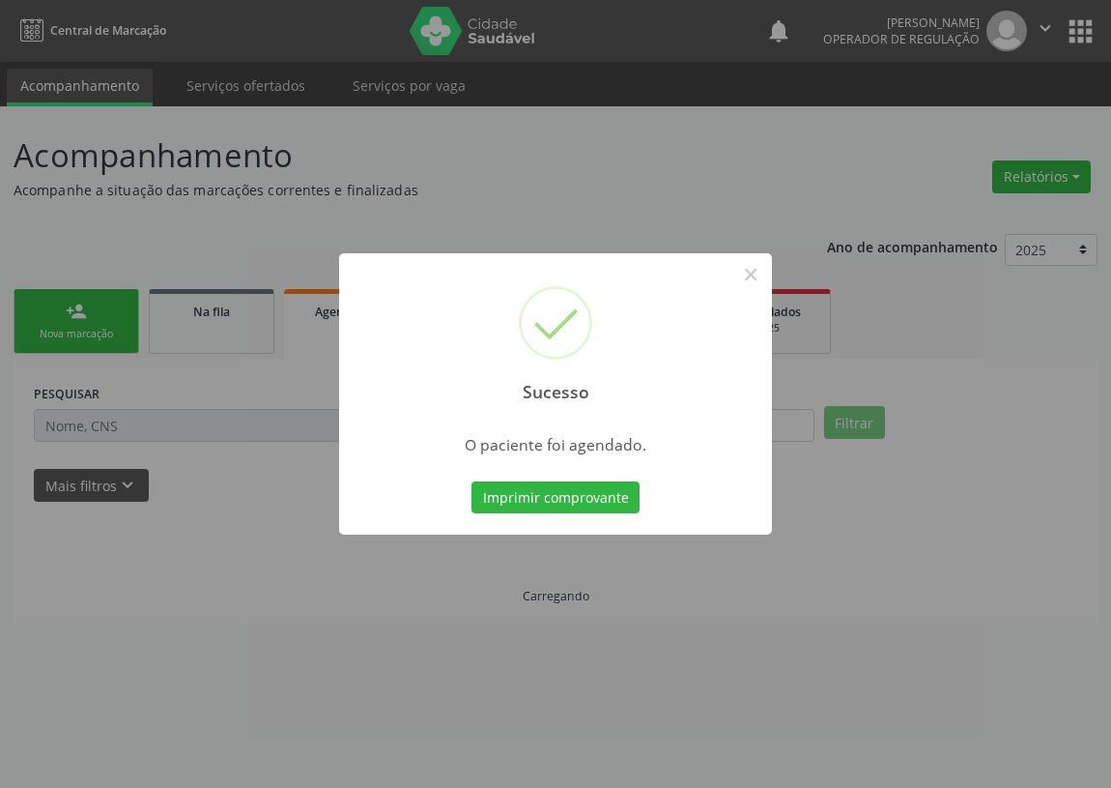
scroll to position [0, 0]
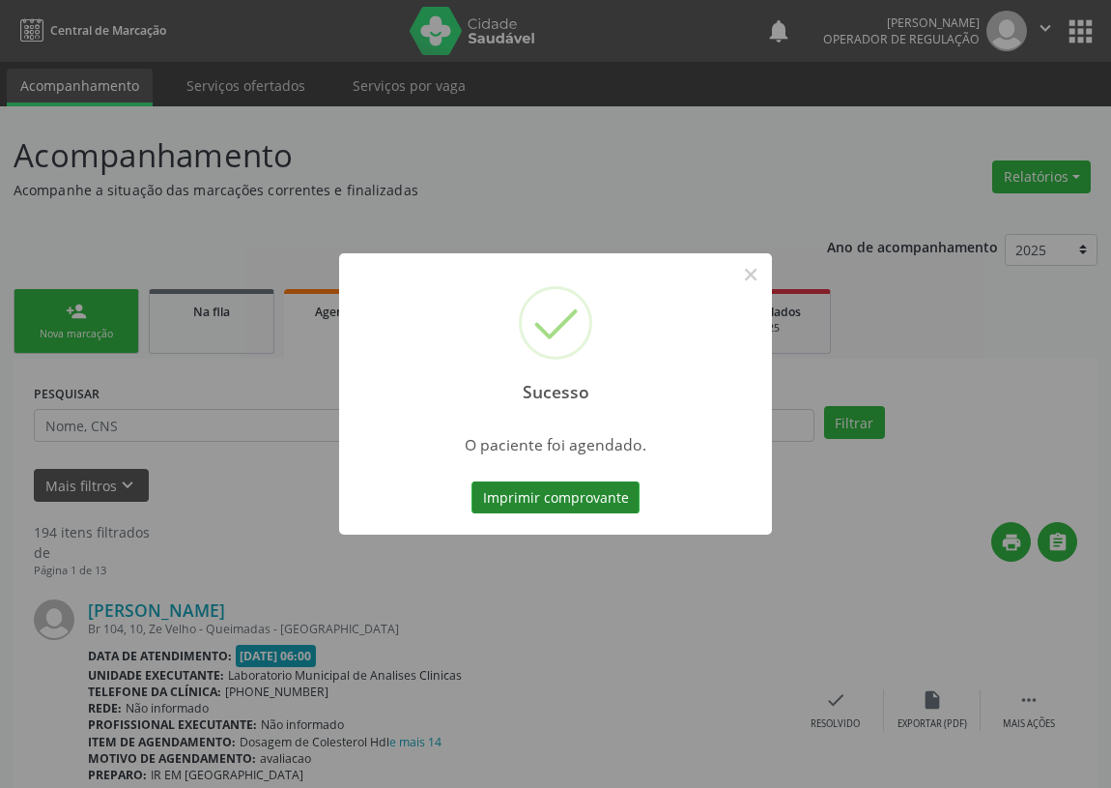
click at [591, 499] on button "Imprimir comprovante" at bounding box center [556, 497] width 168 height 33
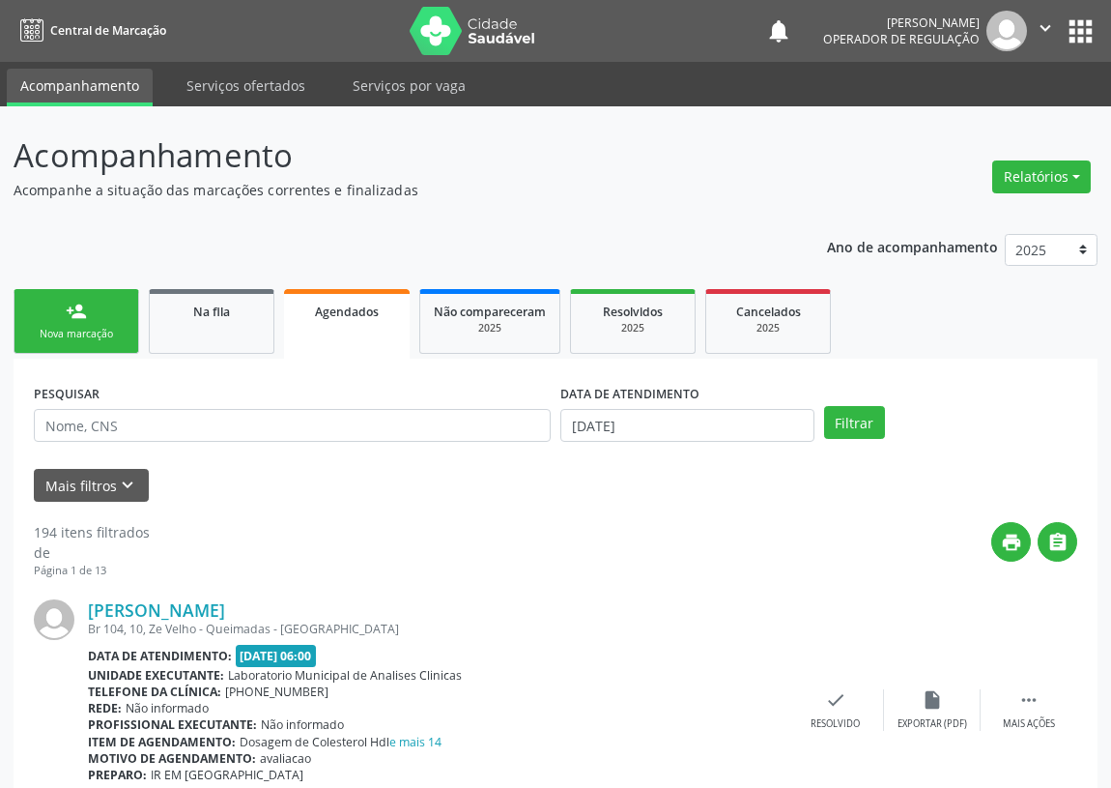
click at [94, 310] on link "person_add Nova marcação" at bounding box center [77, 321] width 126 height 65
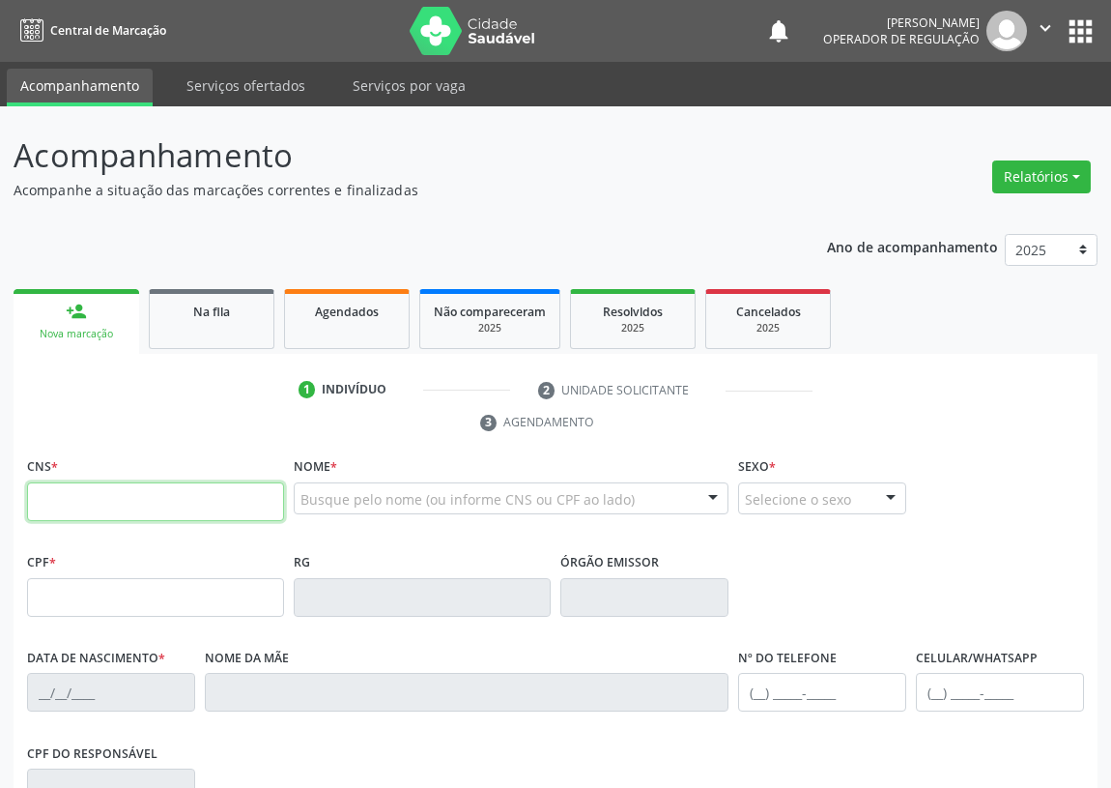
click at [43, 505] on input "text" at bounding box center [155, 501] width 257 height 39
type input "708 7021 6626 3996"
type input "4262576"
type input "09/02/2002"
type input "Joselia Fernandes"
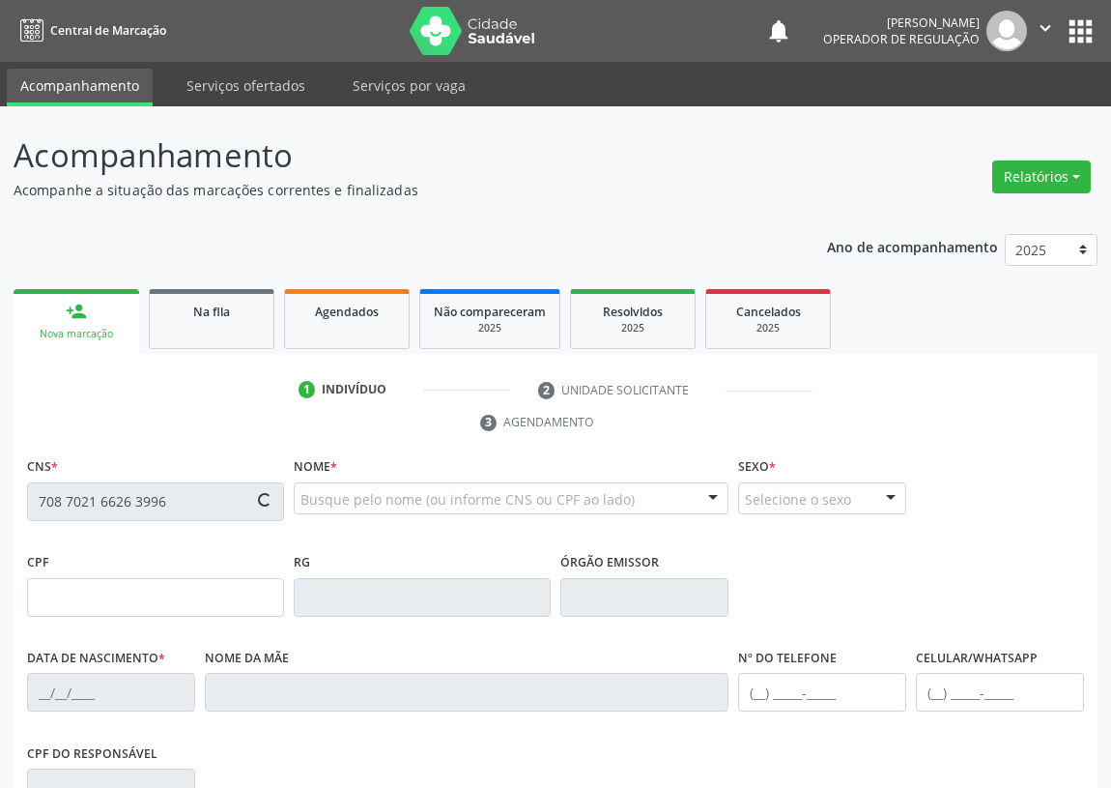
type input "(83) 99384-7740"
type input "S/N"
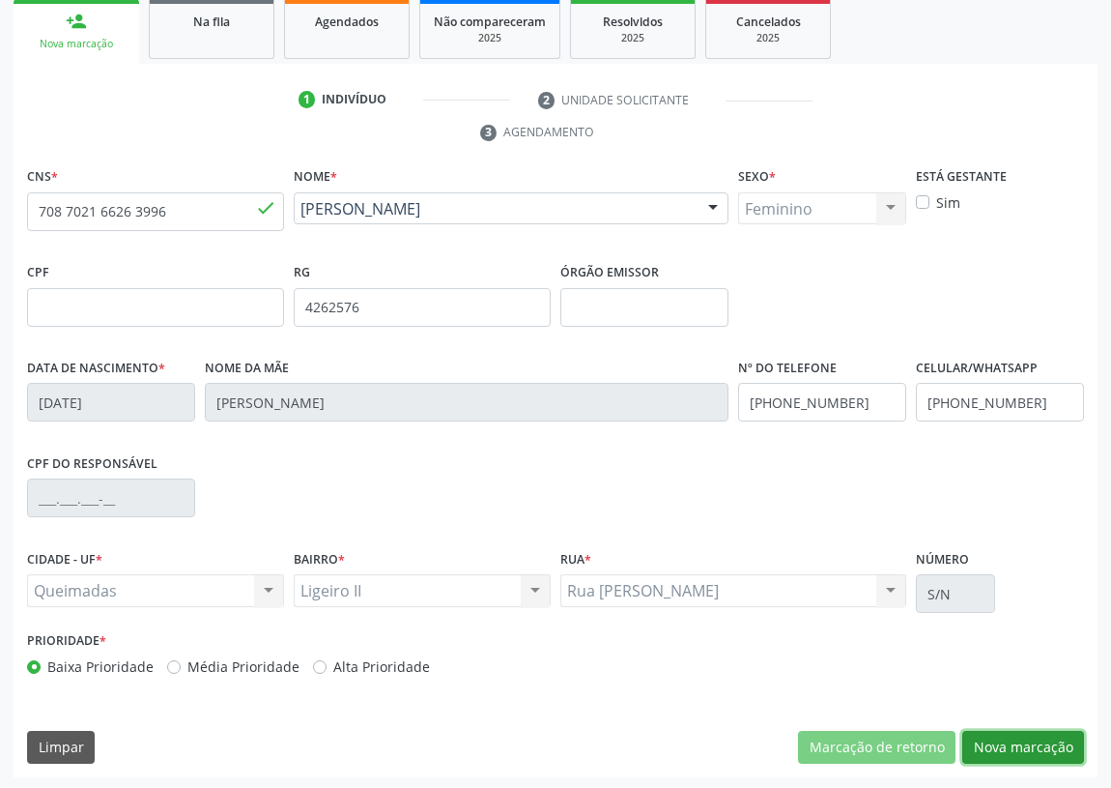
click at [1035, 740] on button "Nova marcação" at bounding box center [1024, 747] width 122 height 33
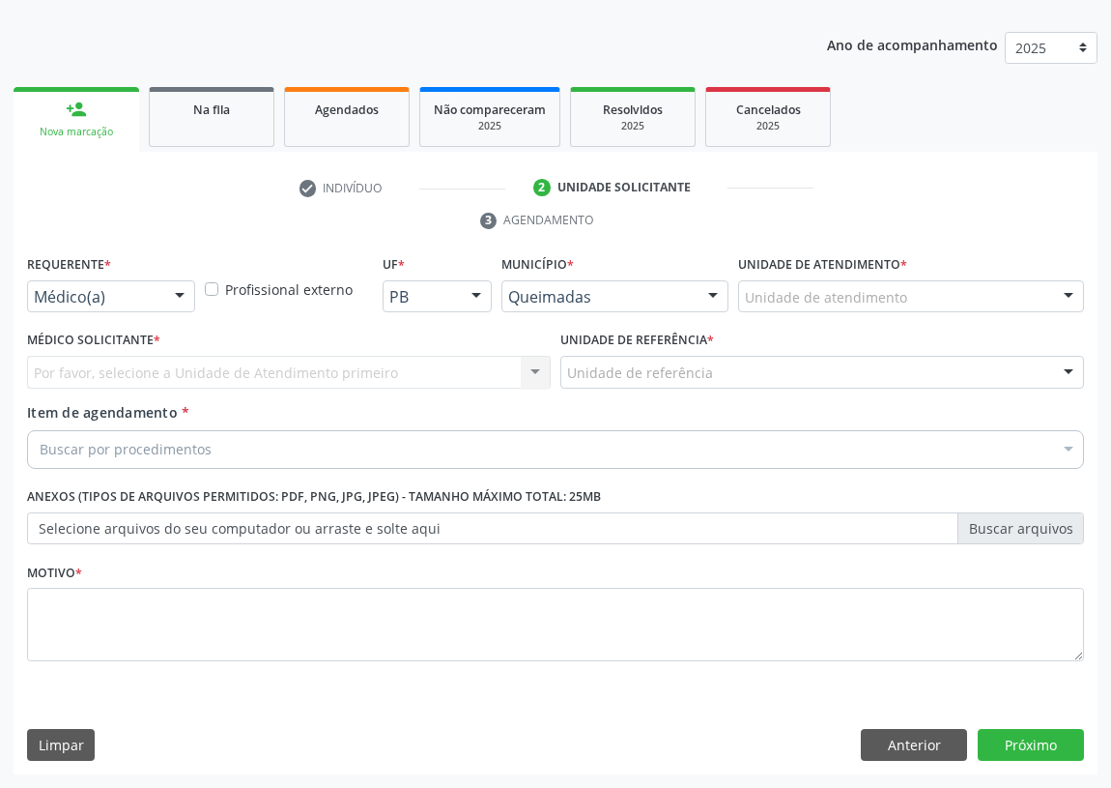
scroll to position [200, 0]
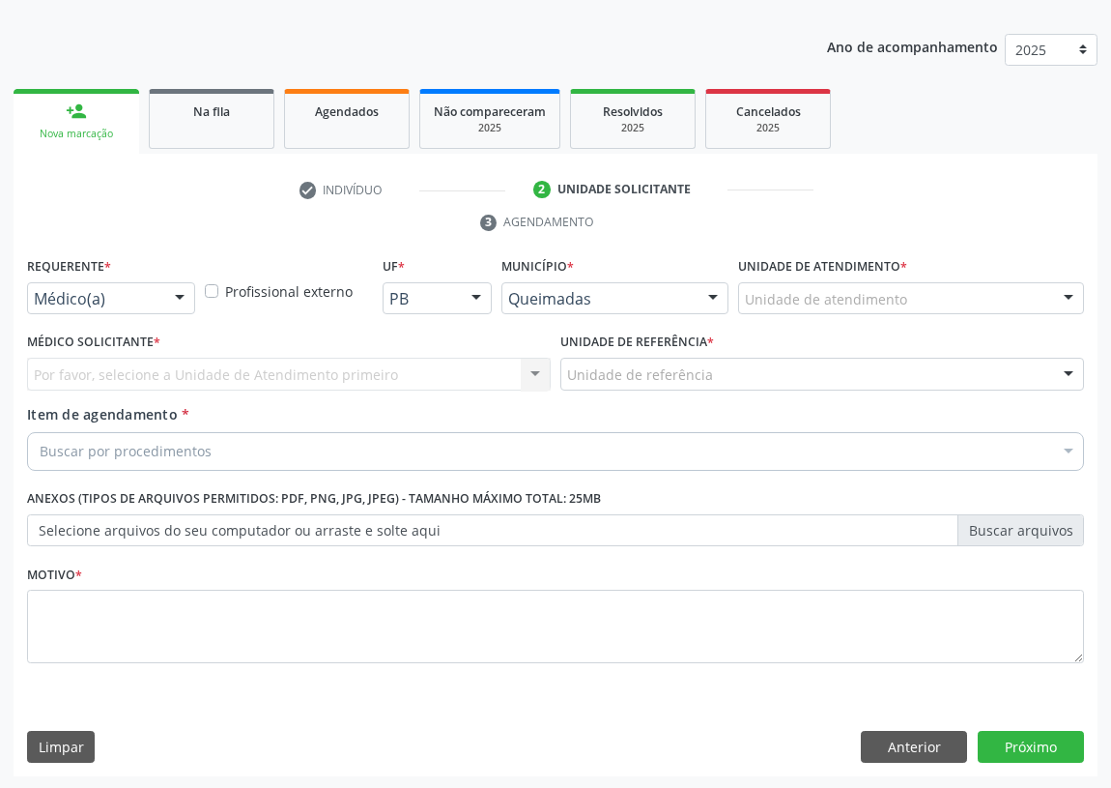
click at [182, 298] on div at bounding box center [179, 299] width 29 height 33
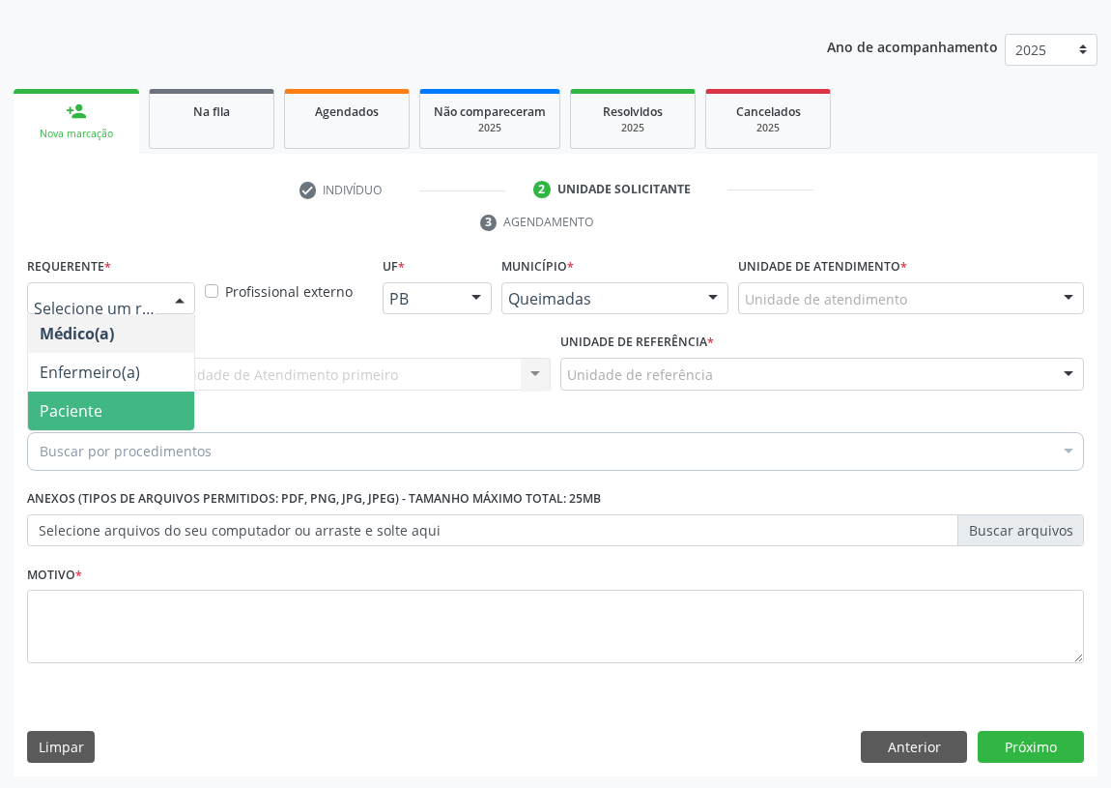
click at [179, 405] on span "Paciente" at bounding box center [111, 410] width 166 height 39
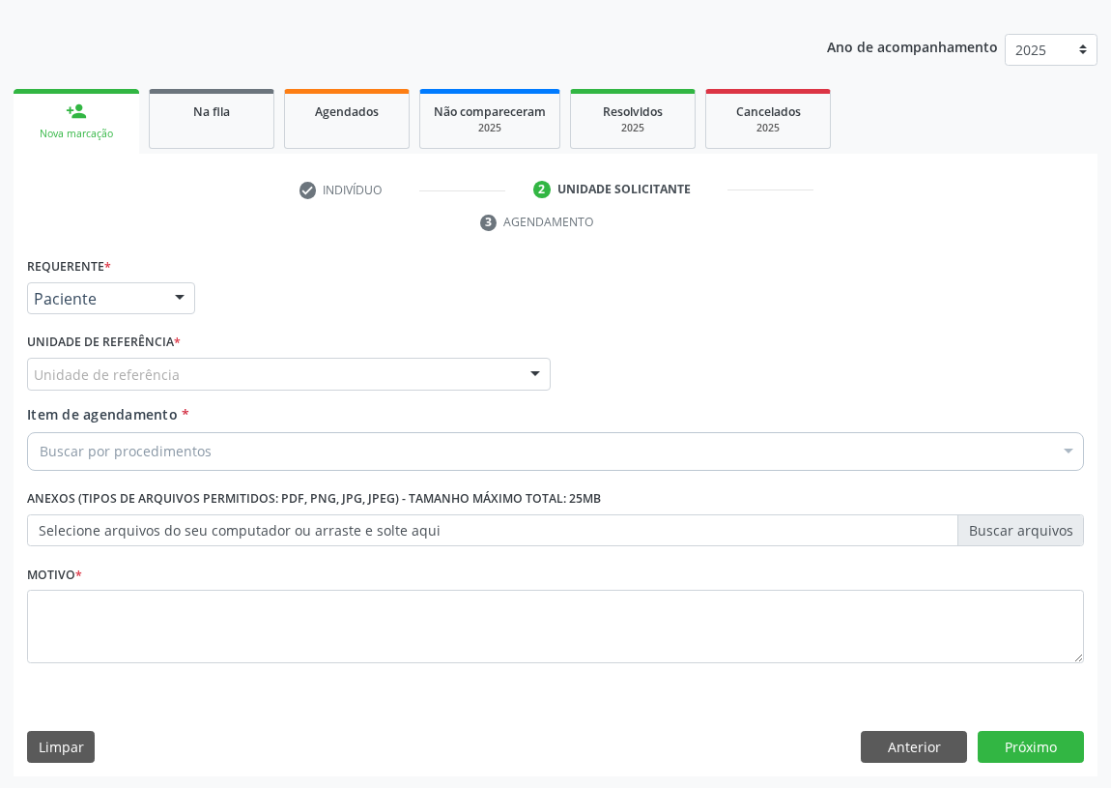
click at [463, 352] on div "Unidade de referência * Unidade de referência UBSF Ligeiro II UBSF Saulo Leal E…" at bounding box center [289, 359] width 524 height 62
click at [459, 377] on div "Unidade de referência" at bounding box center [289, 374] width 524 height 33
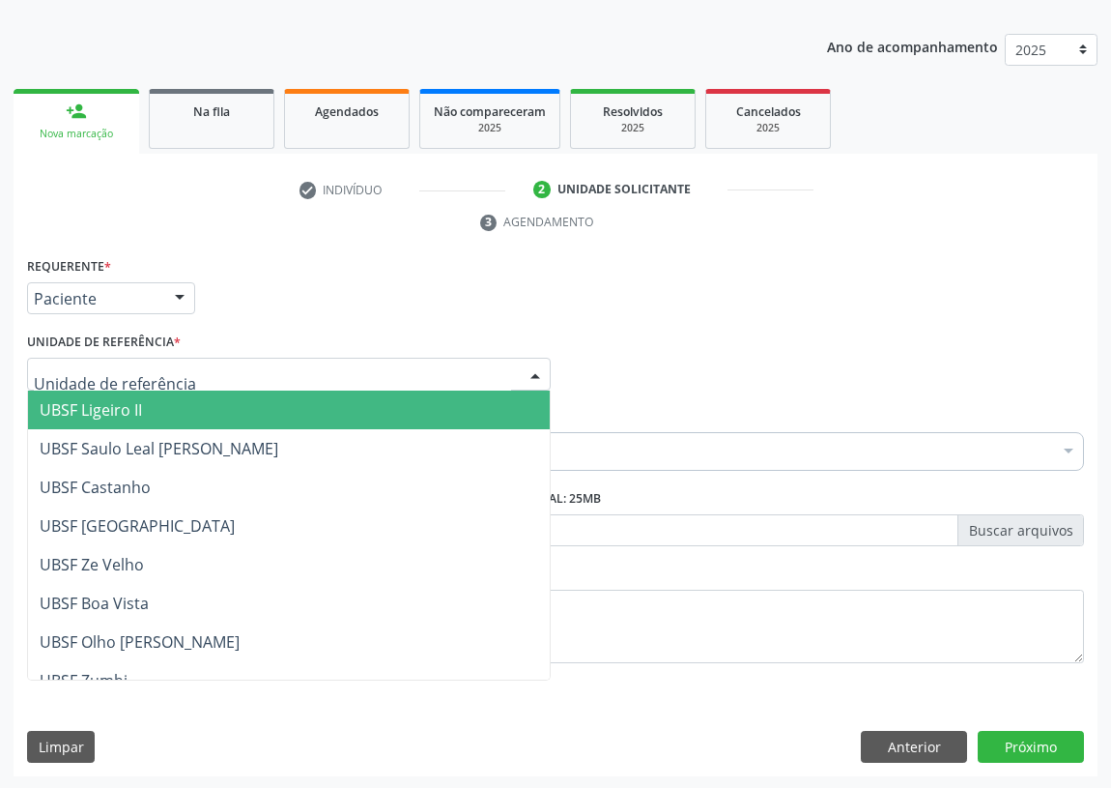
click at [112, 402] on span "UBSF Ligeiro II" at bounding box center [91, 409] width 102 height 21
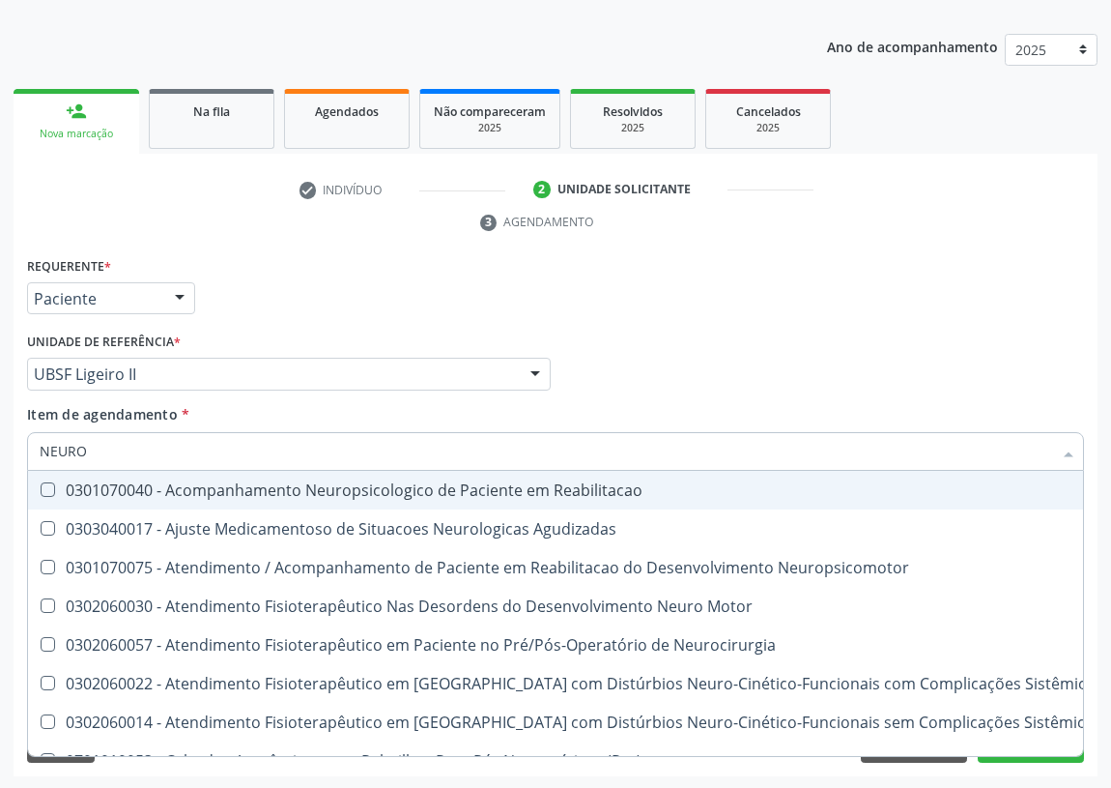
type input "NEUROP"
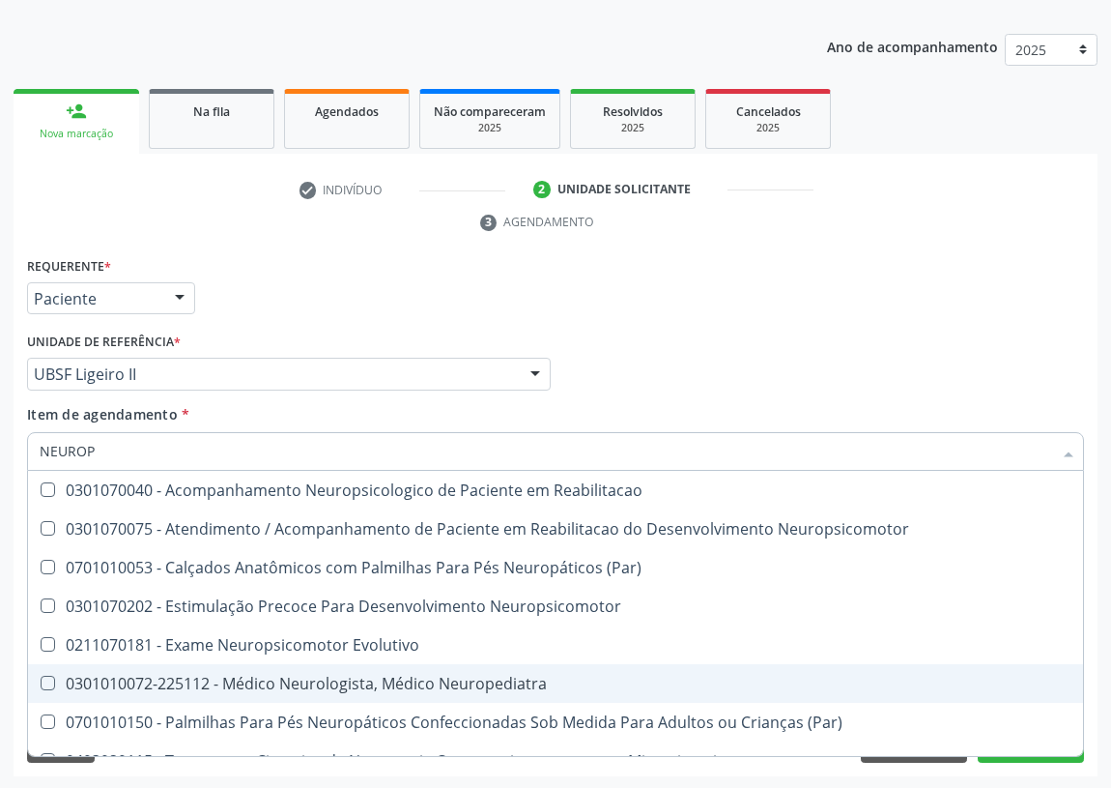
click at [378, 693] on span "0301010072-225112 - Médico Neurologista, Médico Neuropediatra" at bounding box center [555, 683] width 1055 height 39
checkbox Neuropediatra "true"
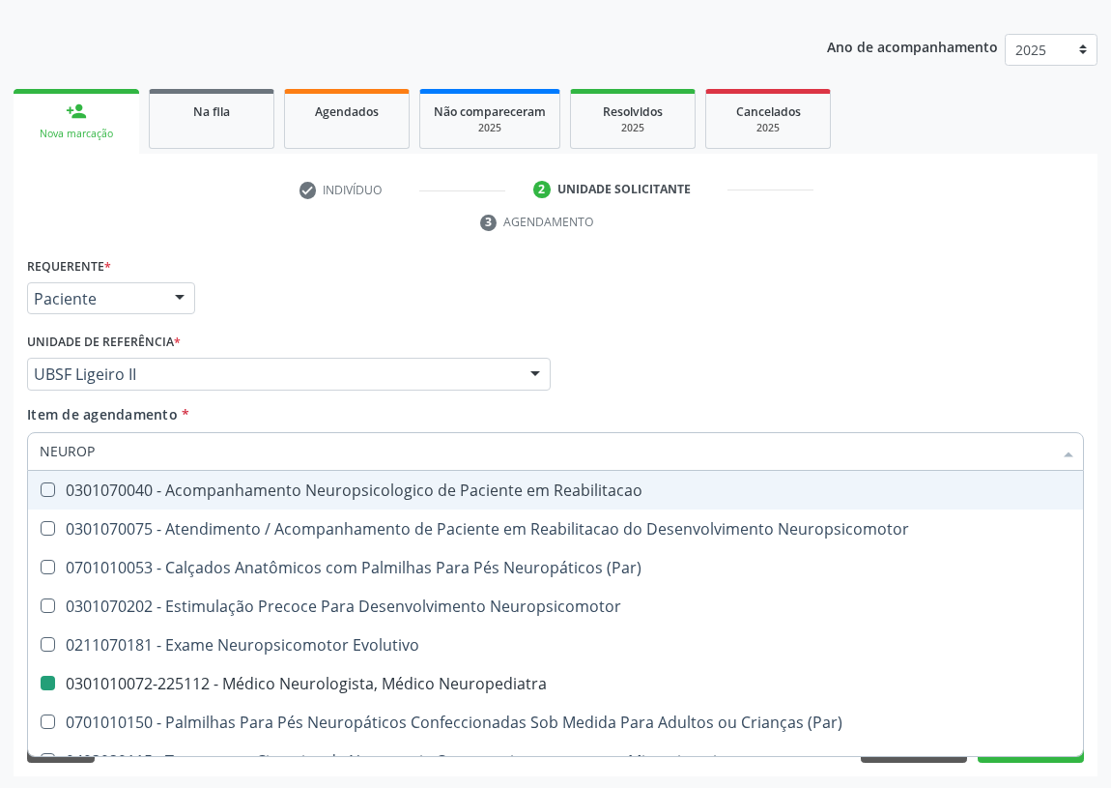
click at [784, 406] on div "Item de agendamento * NEUROP Desfazer seleção 0301070040 - Acompanhamento Neuro…" at bounding box center [555, 434] width 1057 height 61
checkbox Neuropsicomotor "true"
checkbox Neuropediatra "false"
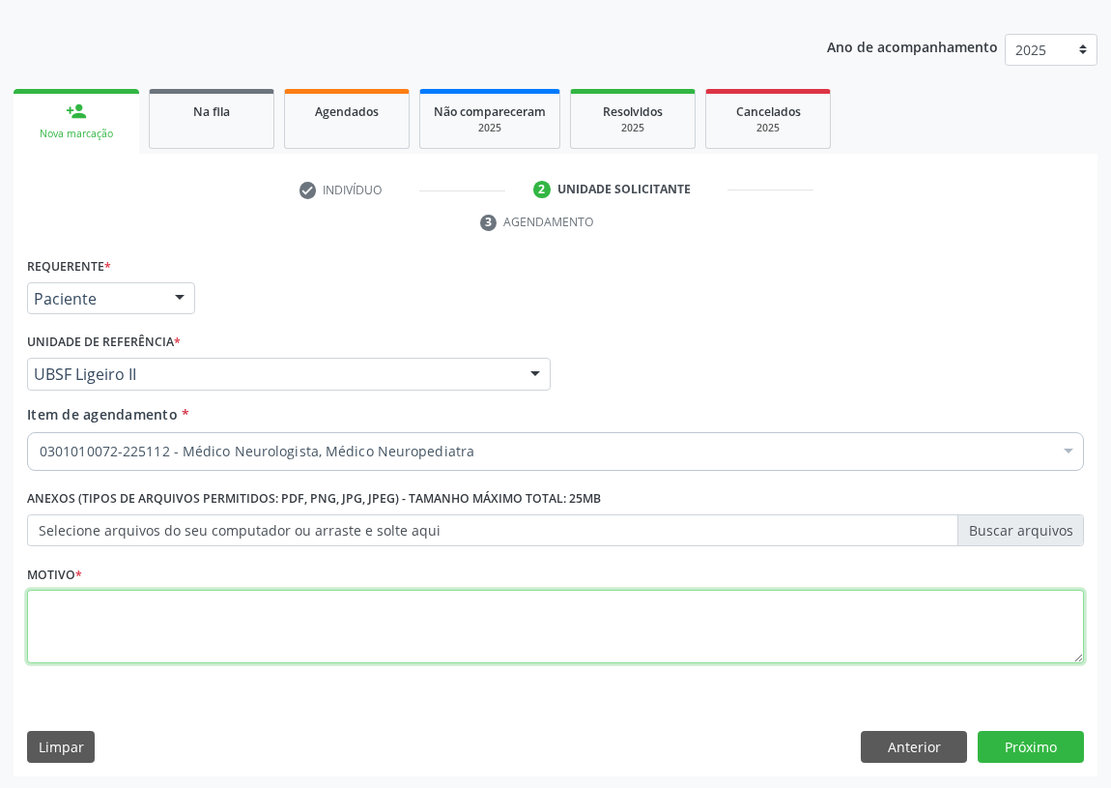
click at [86, 660] on textarea at bounding box center [555, 626] width 1057 height 73
type textarea "AVALIAÇÃO"
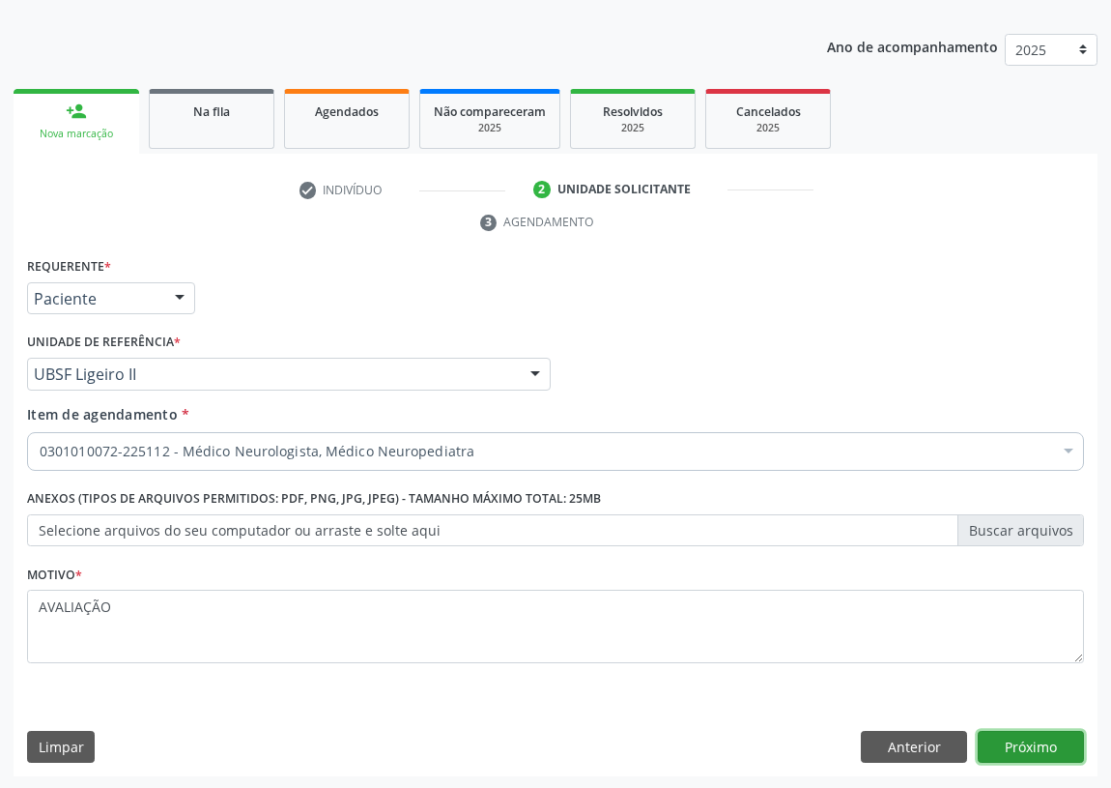
click at [1040, 738] on button "Próximo" at bounding box center [1031, 747] width 106 height 33
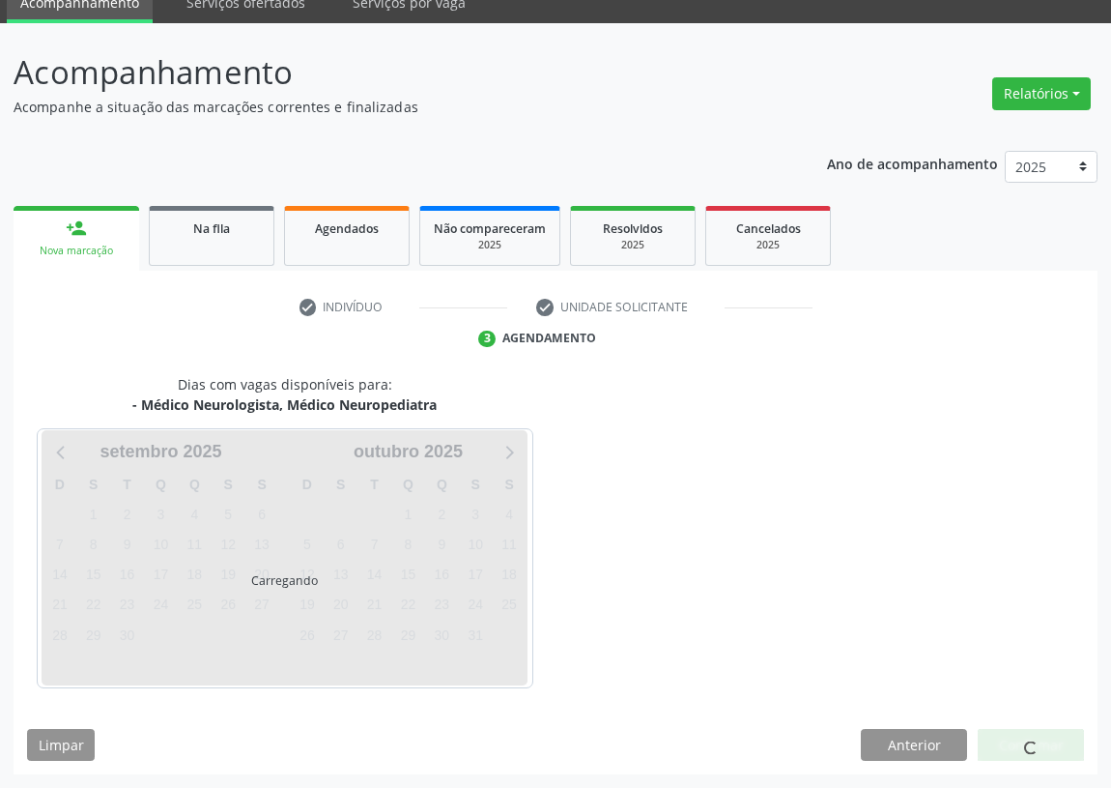
scroll to position [81, 0]
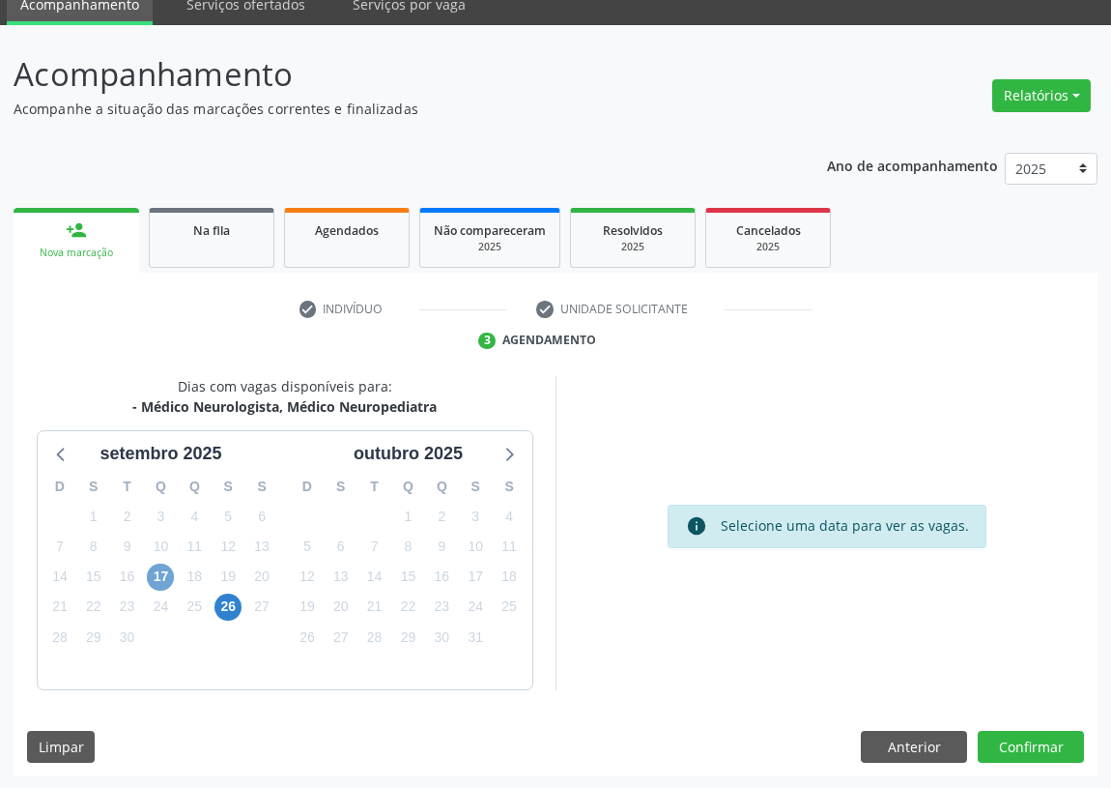
click at [160, 570] on span "17" at bounding box center [160, 576] width 27 height 27
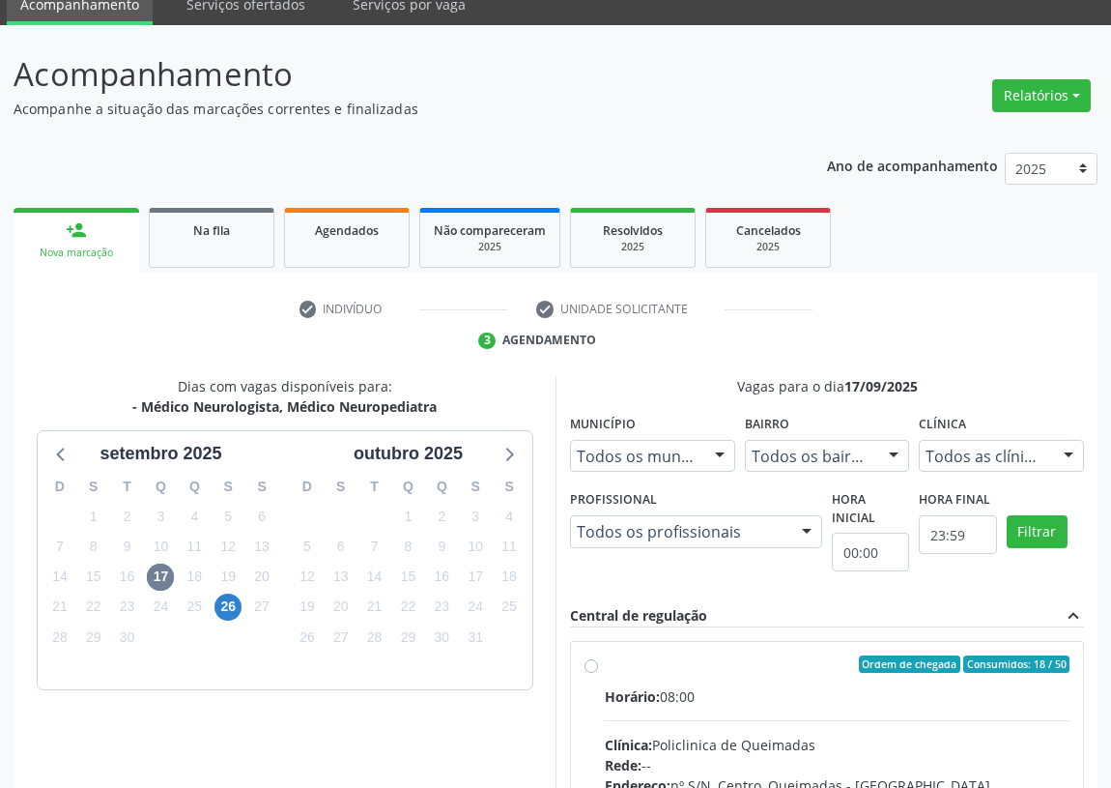
click at [588, 658] on input "Ordem de chegada Consumidos: 18 / 50 Horário: 08:00 Clínica: Policlinica de Que…" at bounding box center [592, 663] width 14 height 17
radio input "true"
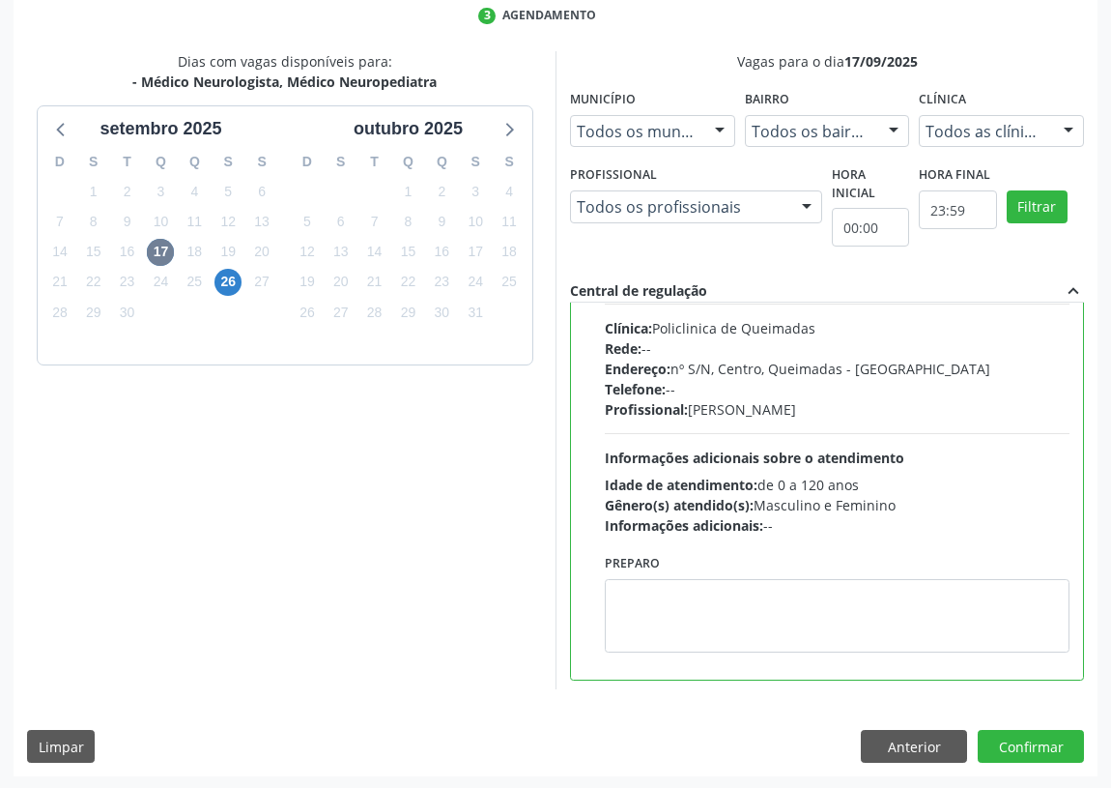
scroll to position [96, 0]
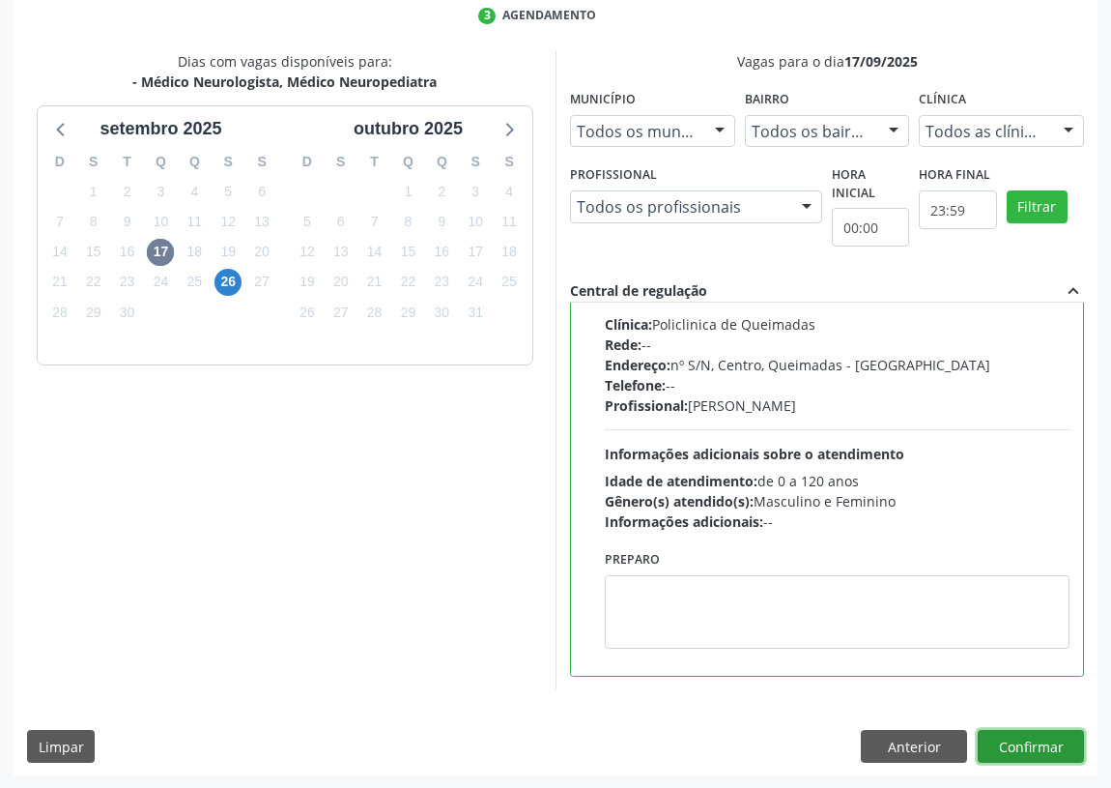
click at [1009, 745] on button "Confirmar" at bounding box center [1031, 746] width 106 height 33
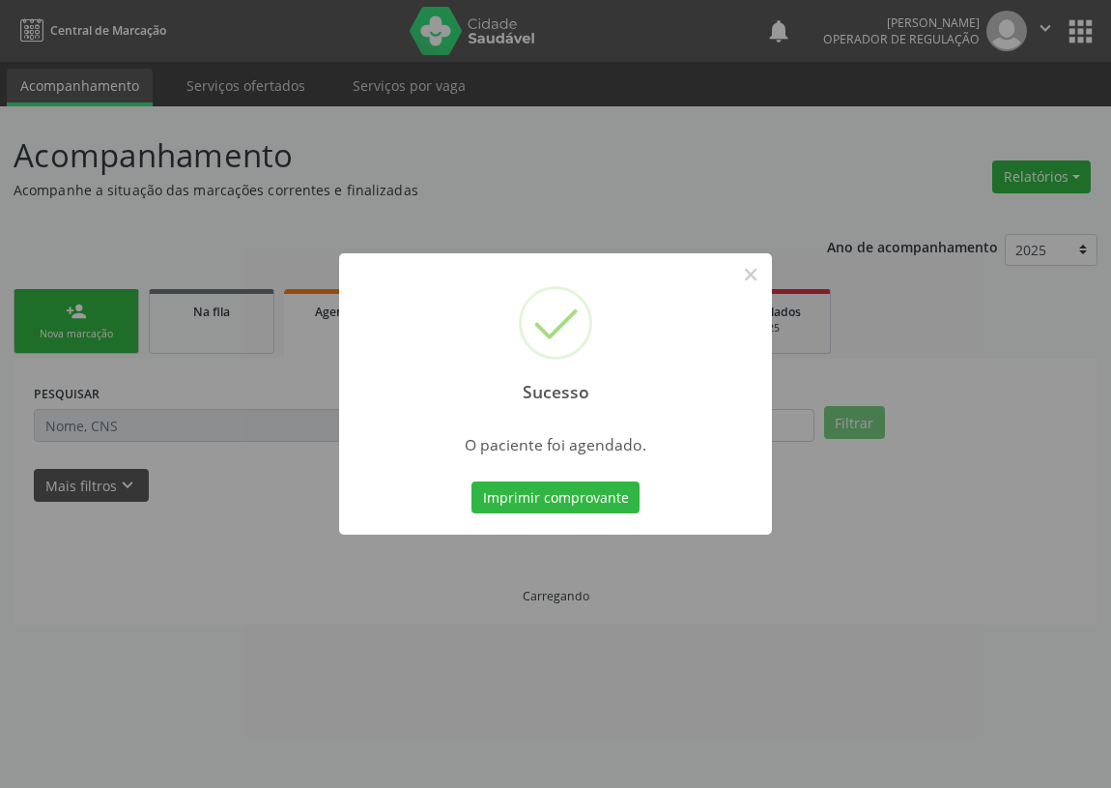
scroll to position [0, 0]
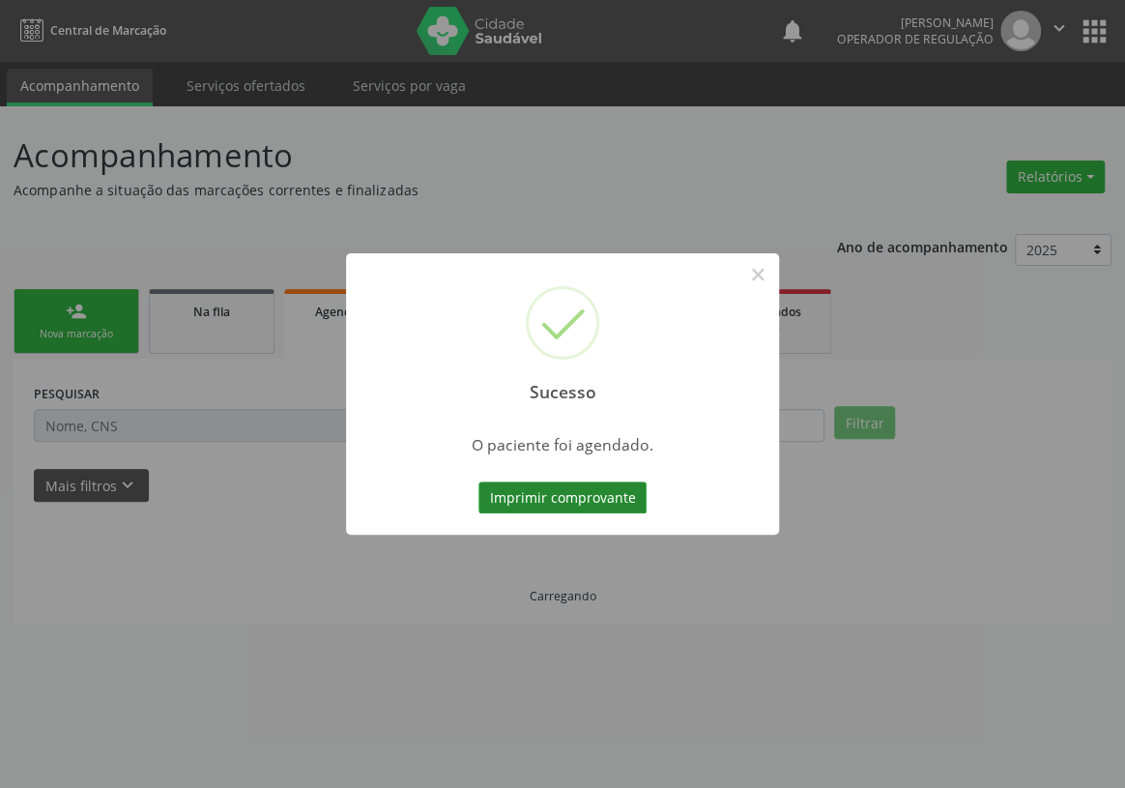
click at [564, 483] on button "Imprimir comprovante" at bounding box center [562, 497] width 168 height 33
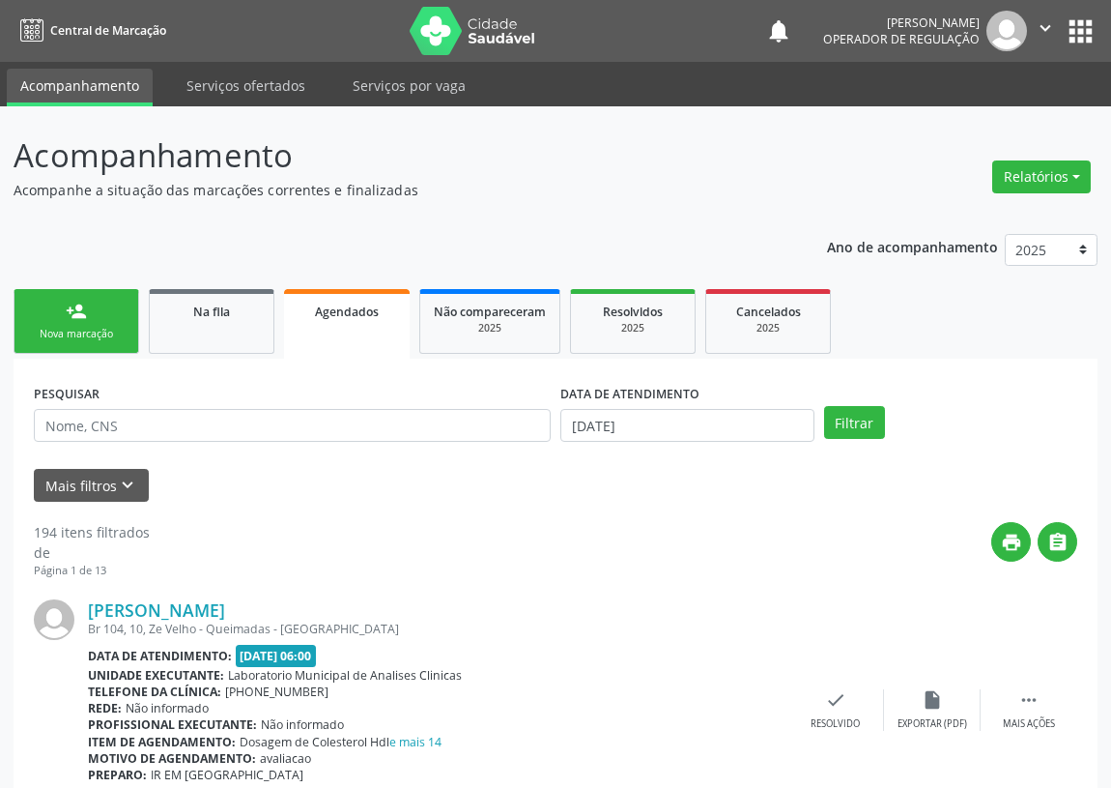
click at [76, 324] on link "person_add Nova marcação" at bounding box center [77, 321] width 126 height 65
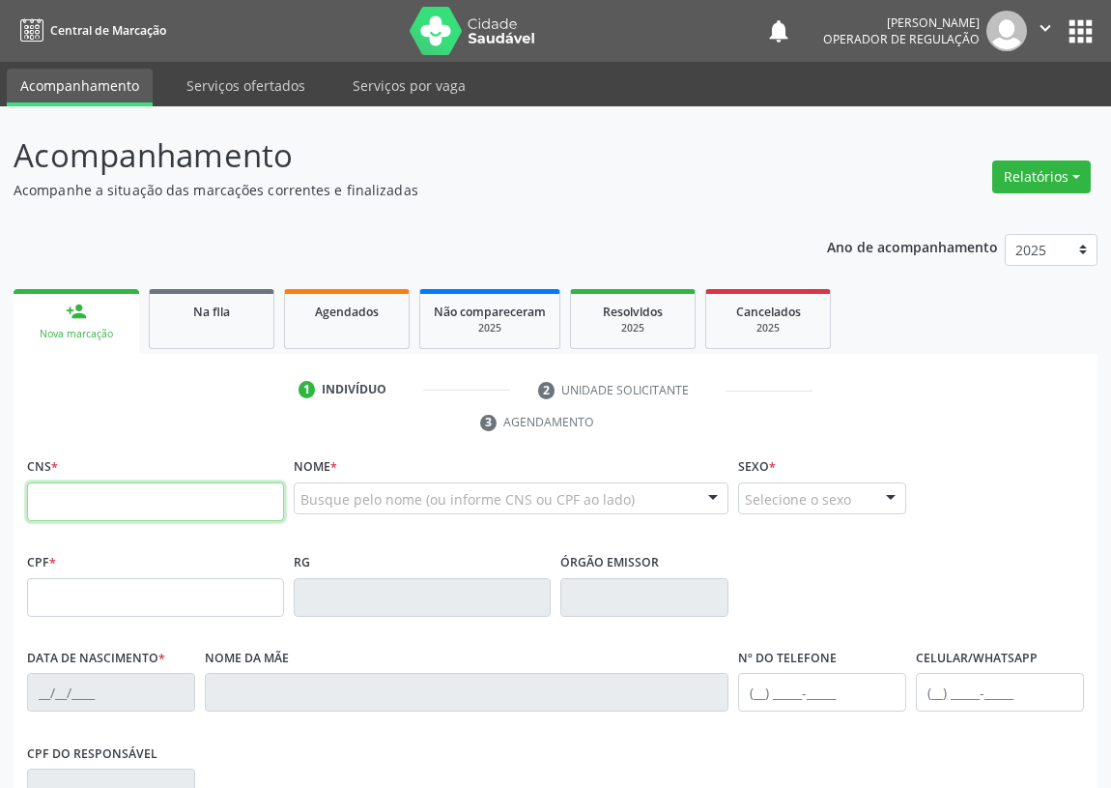
click at [37, 503] on input "text" at bounding box center [155, 501] width 257 height 39
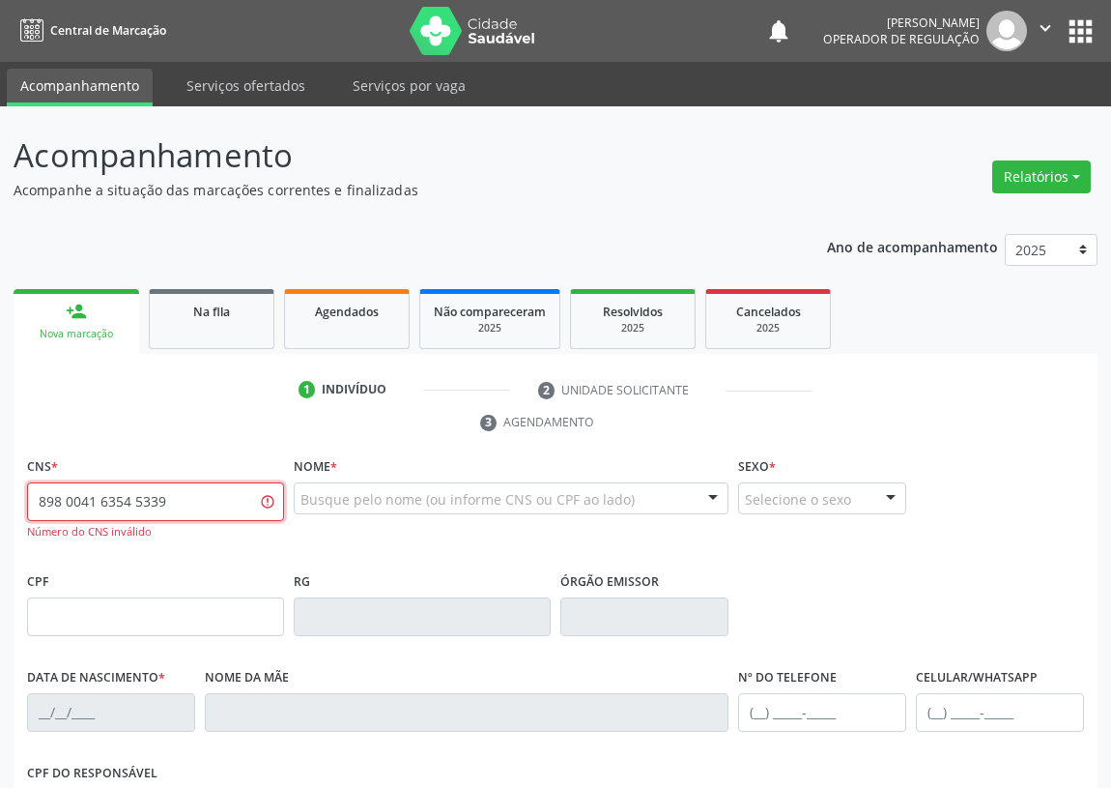
drag, startPoint x: 184, startPoint y: 504, endPoint x: 0, endPoint y: 501, distance: 183.7
click at [0, 501] on div "Acompanhamento Acompanhe a situação das marcações correntes e finalizadas Relat…" at bounding box center [555, 603] width 1111 height 994
type input "898 0041 6354 5338"
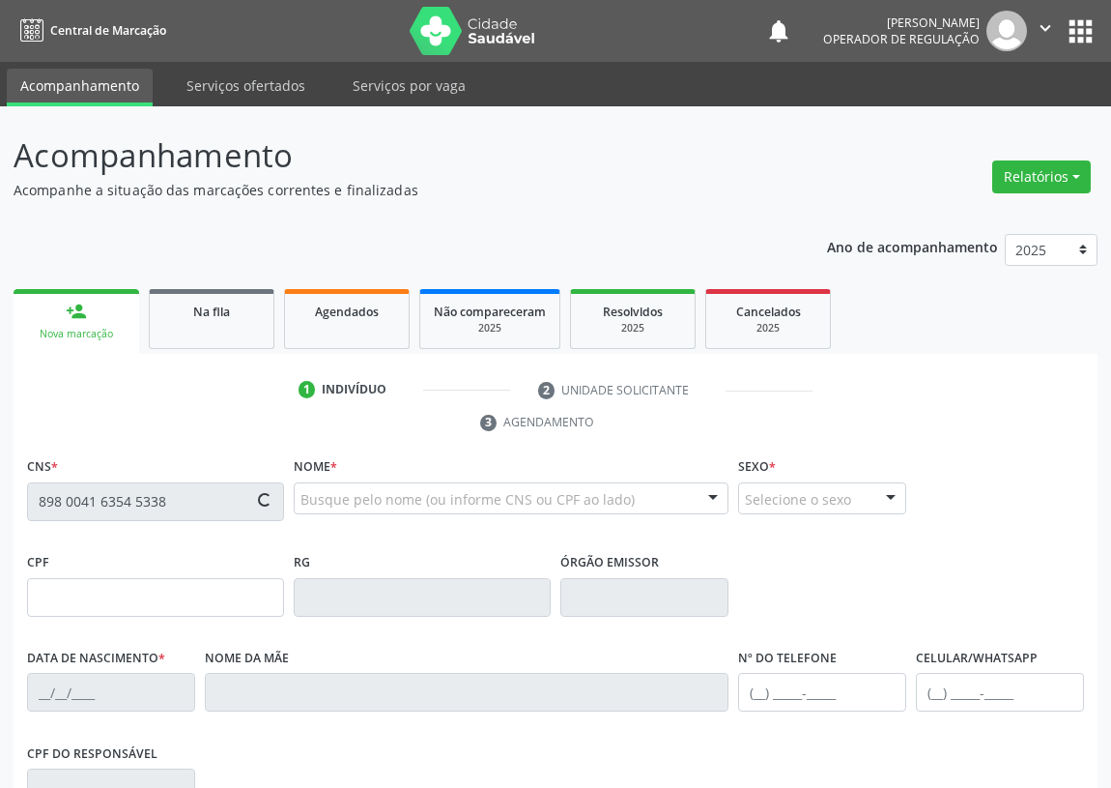
type input "709.549.444-45"
type input "29/04/2014"
type input "Maria Luiza Silva"
type input "(83) 93132-5200"
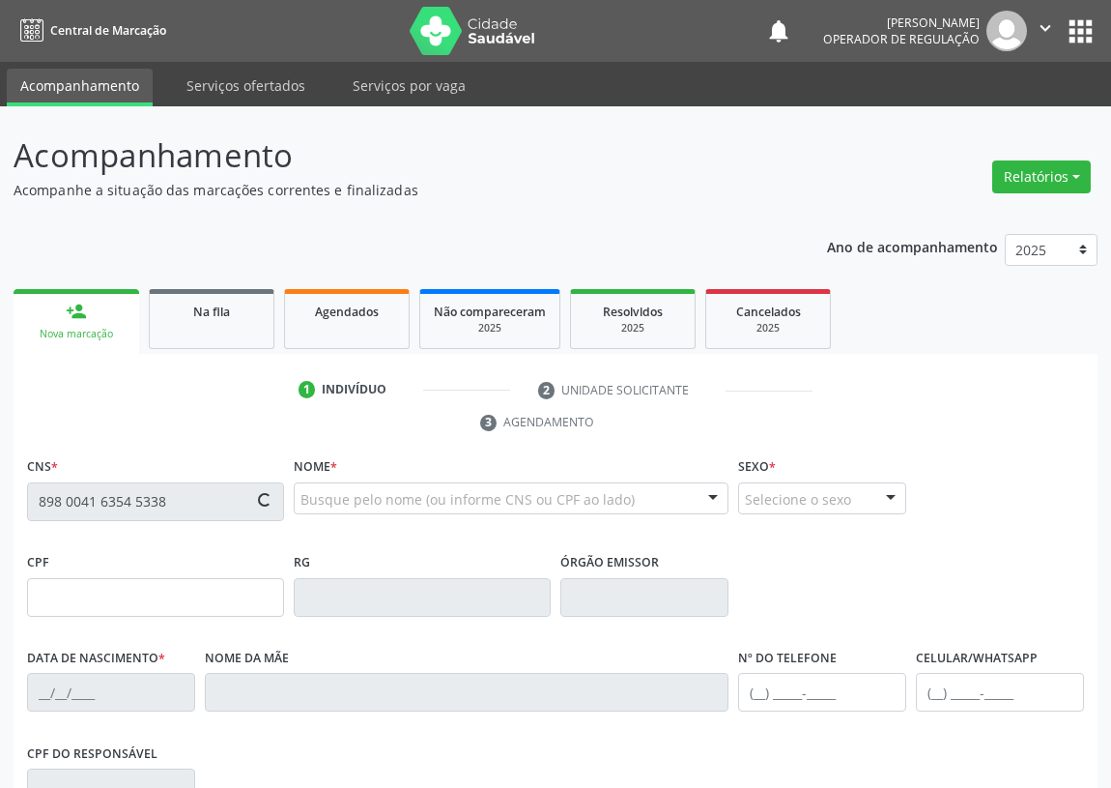
type input "027.069.294-05"
type input "100"
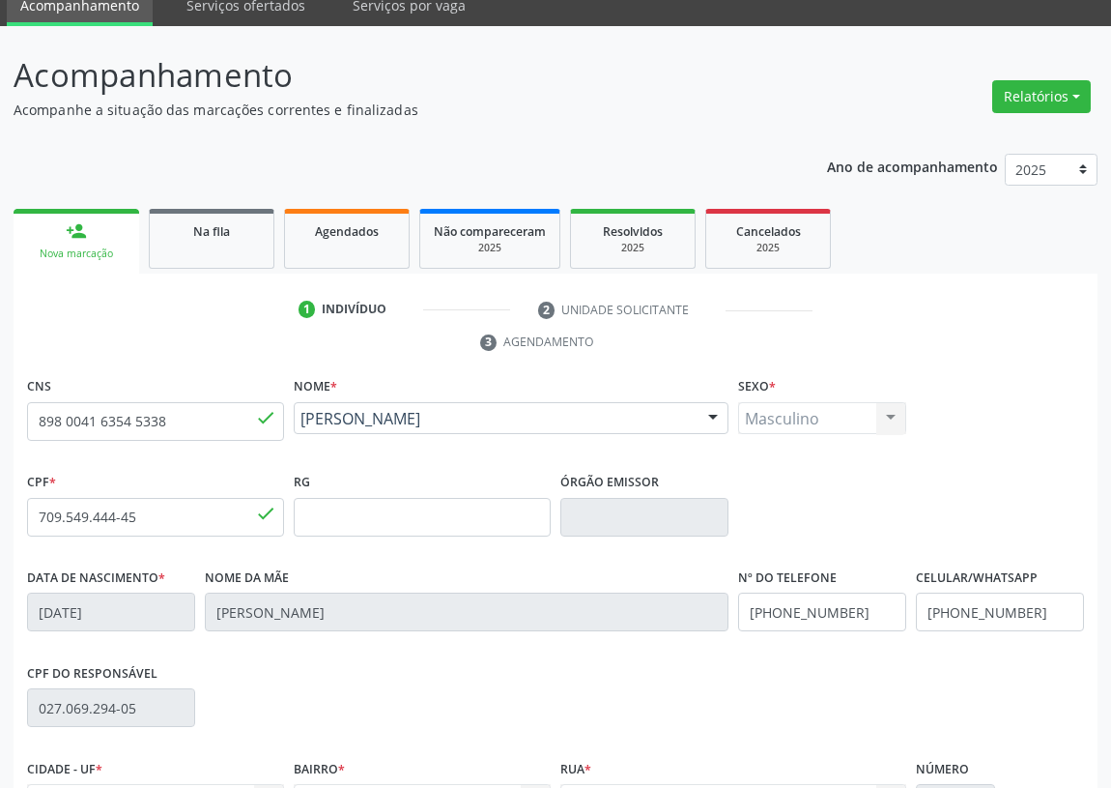
scroll to position [290, 0]
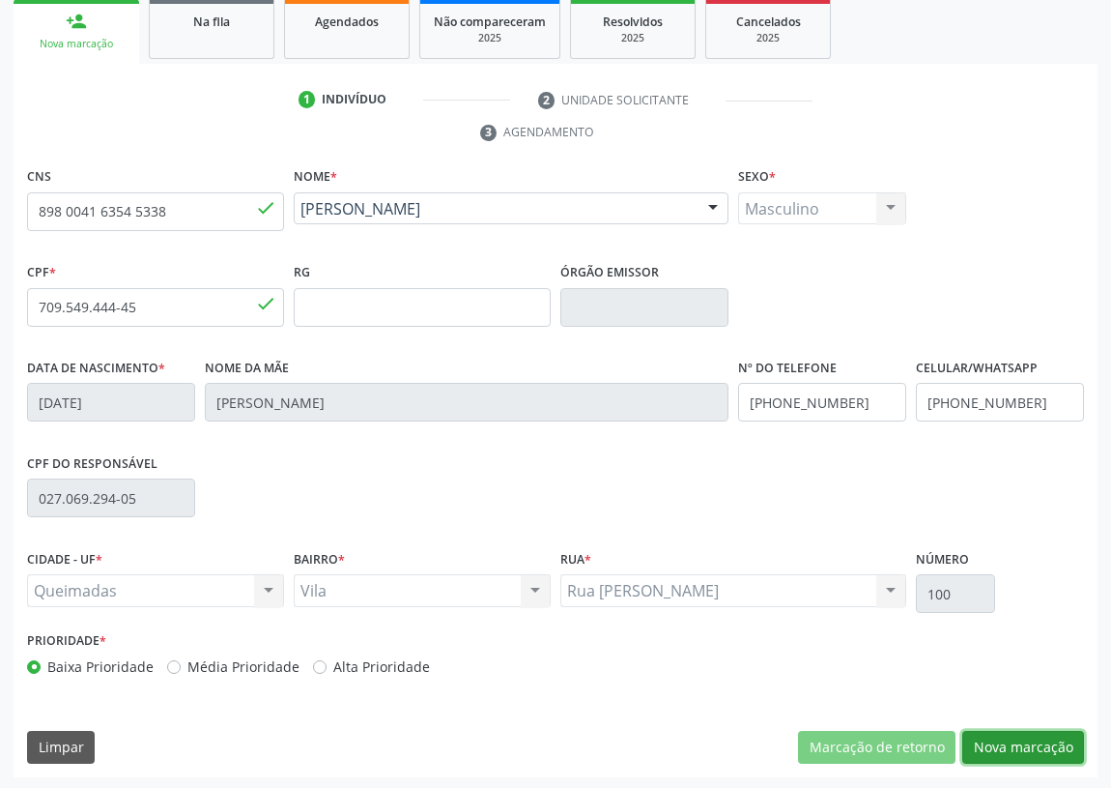
drag, startPoint x: 1031, startPoint y: 745, endPoint x: 529, endPoint y: 669, distance: 508.3
click at [1026, 743] on button "Nova marcação" at bounding box center [1024, 747] width 122 height 33
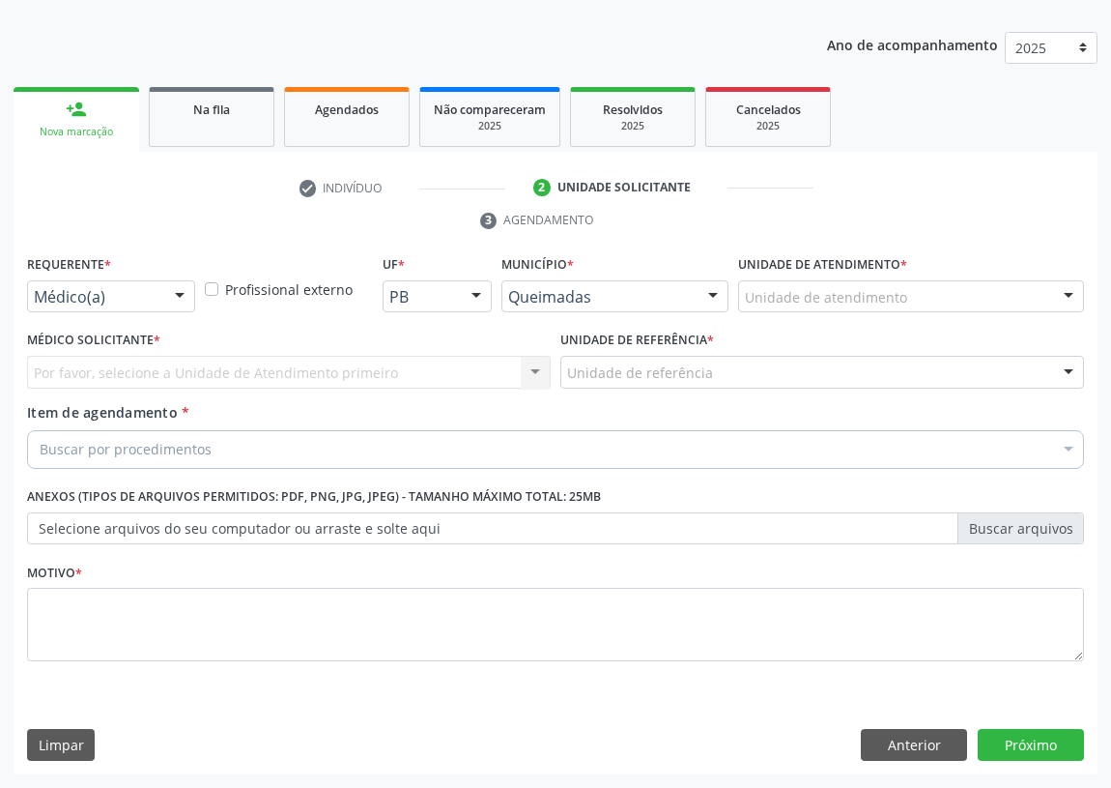
scroll to position [200, 0]
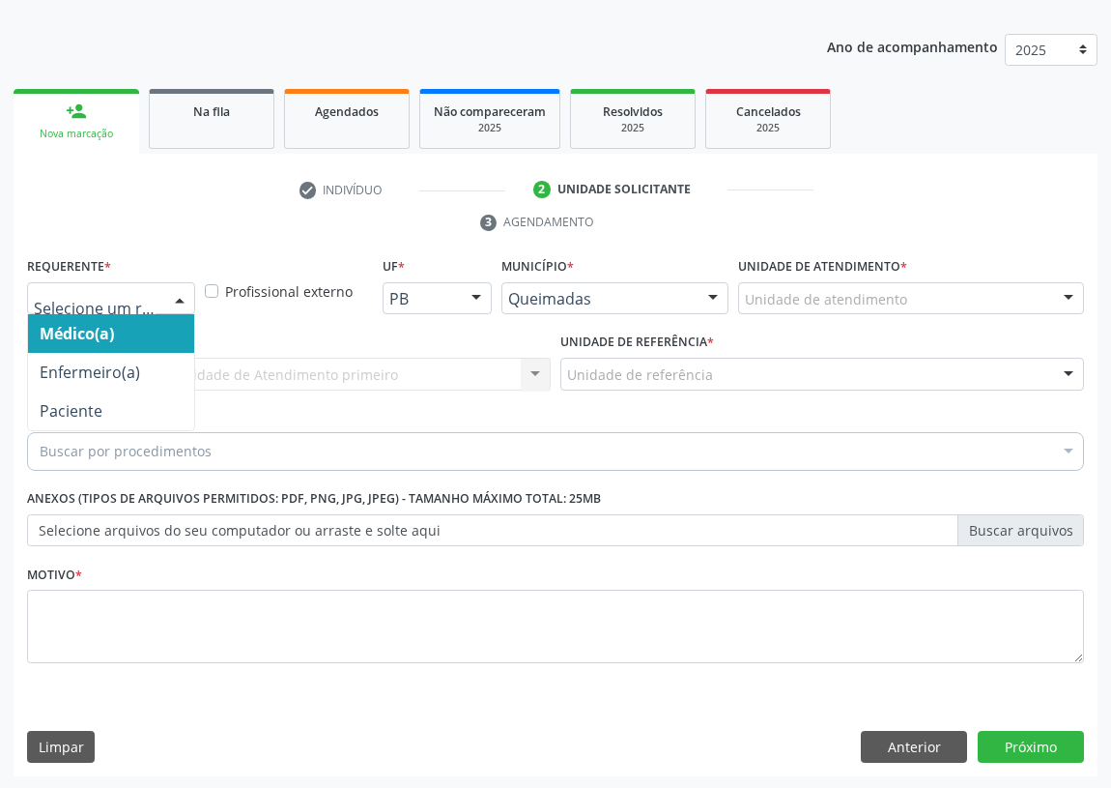
click at [184, 290] on div at bounding box center [179, 299] width 29 height 33
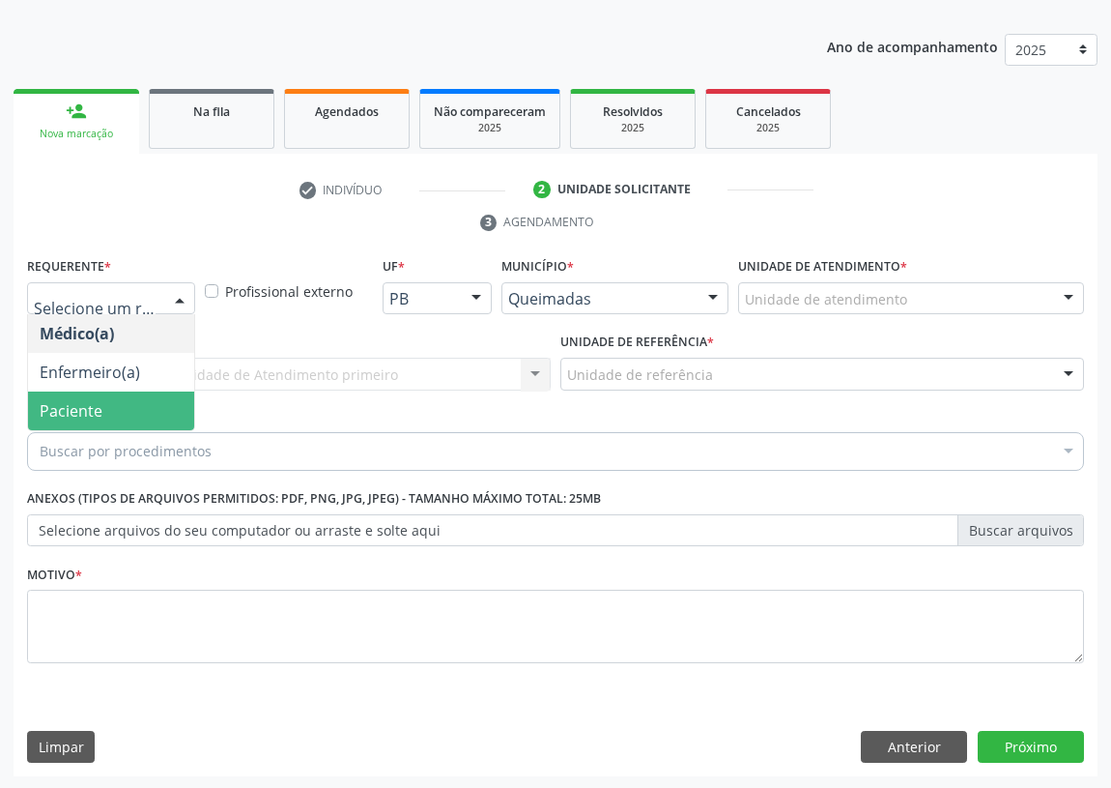
click at [156, 412] on span "Paciente" at bounding box center [111, 410] width 166 height 39
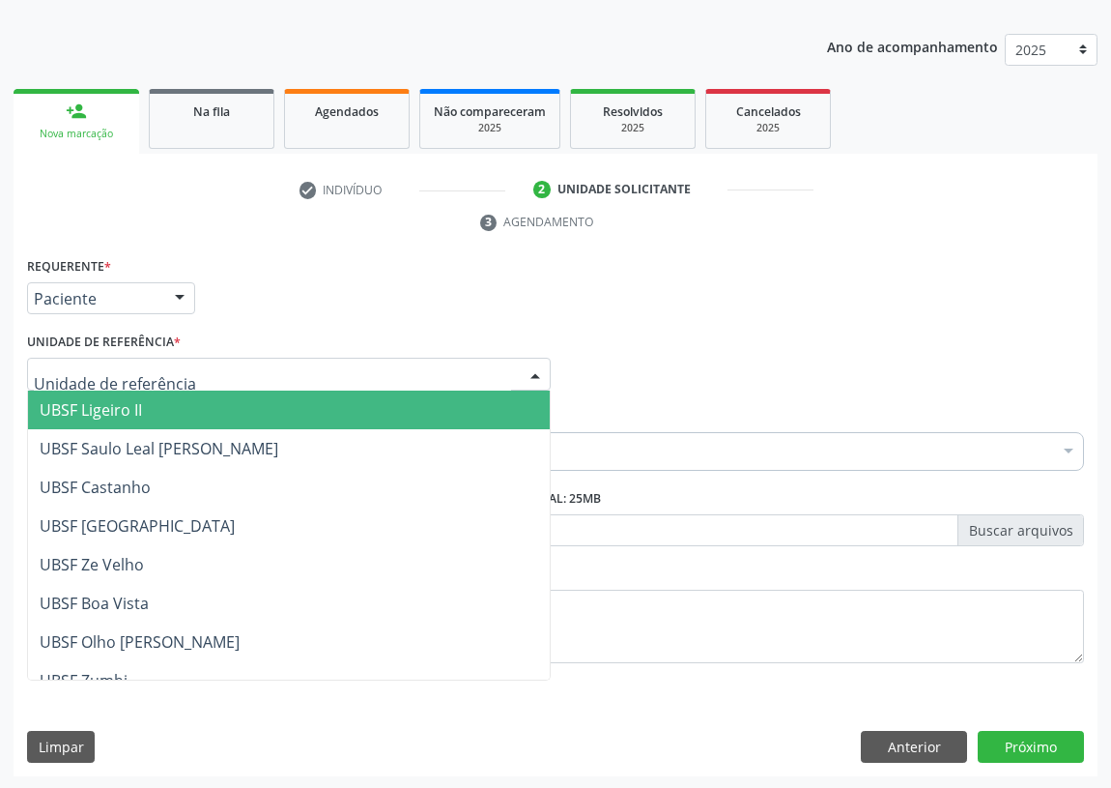
drag, startPoint x: 525, startPoint y: 371, endPoint x: 181, endPoint y: 457, distance: 354.7
click at [522, 372] on div at bounding box center [535, 375] width 29 height 33
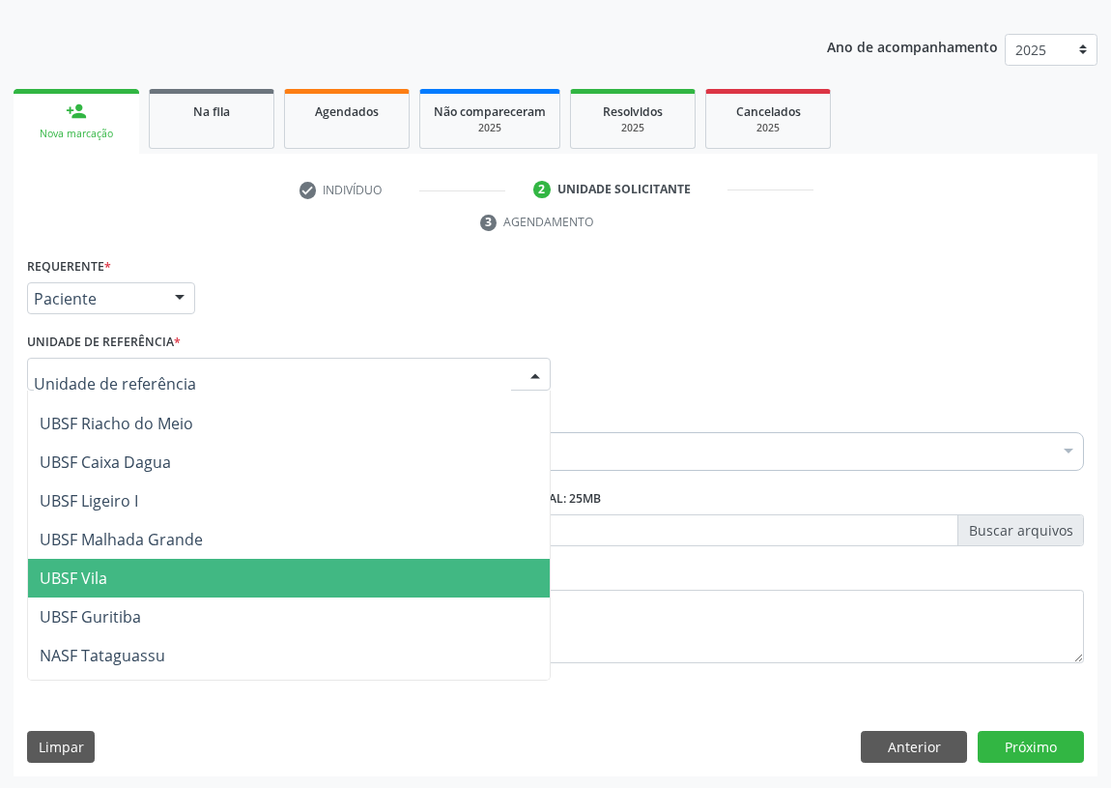
scroll to position [483, 0]
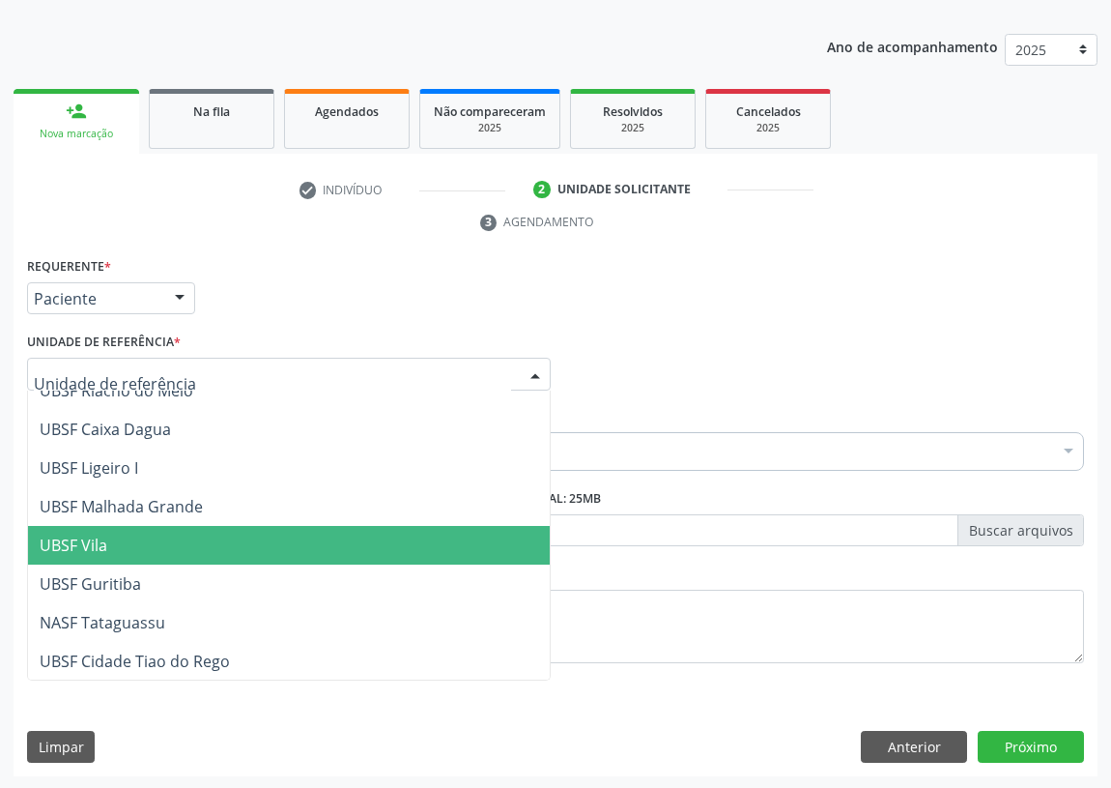
drag, startPoint x: 134, startPoint y: 536, endPoint x: 0, endPoint y: 520, distance: 135.3
click at [117, 535] on span "UBSF Vila" at bounding box center [289, 545] width 522 height 39
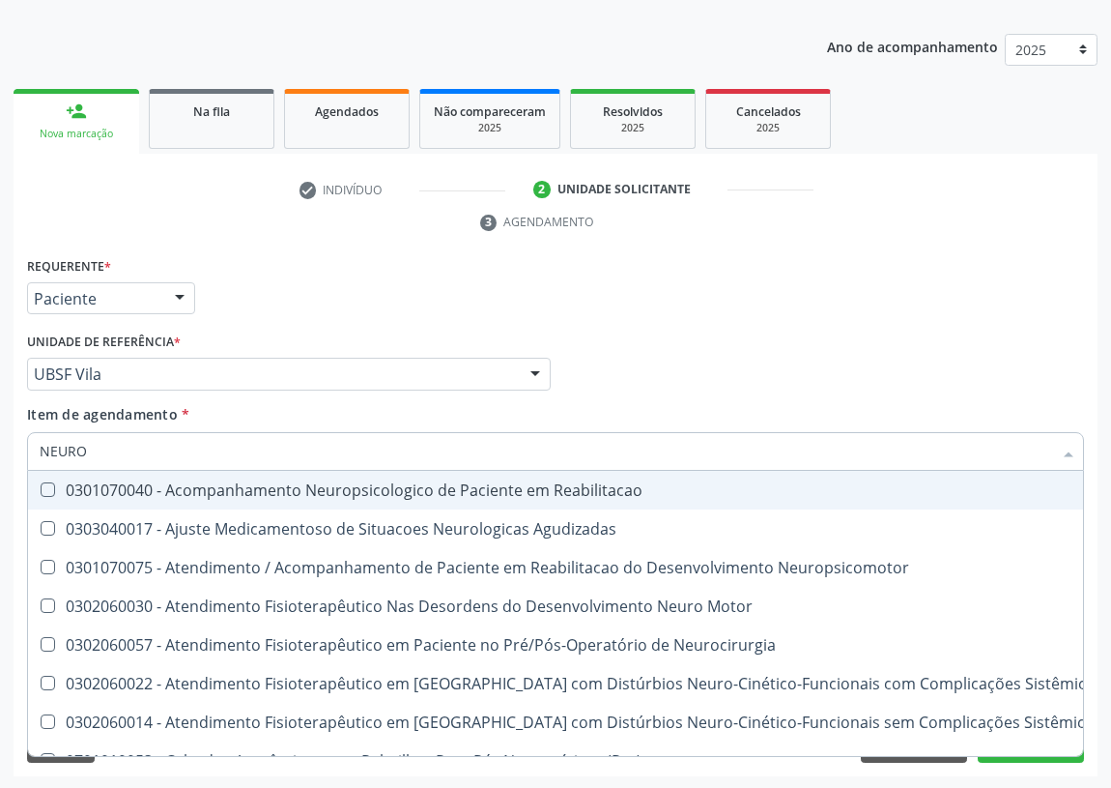
type input "NEUROP"
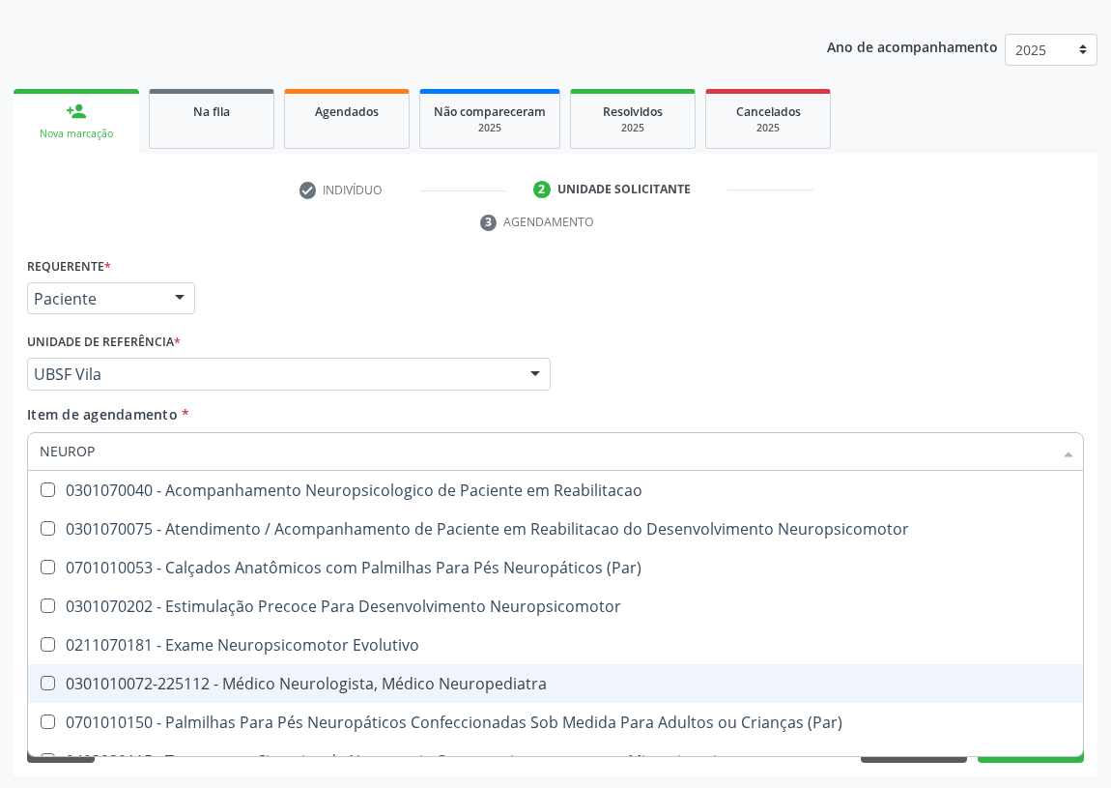
click at [508, 676] on div "0301010072-225112 - Médico Neurologista, Médico Neuropediatra" at bounding box center [556, 683] width 1032 height 15
checkbox Neuropediatra "true"
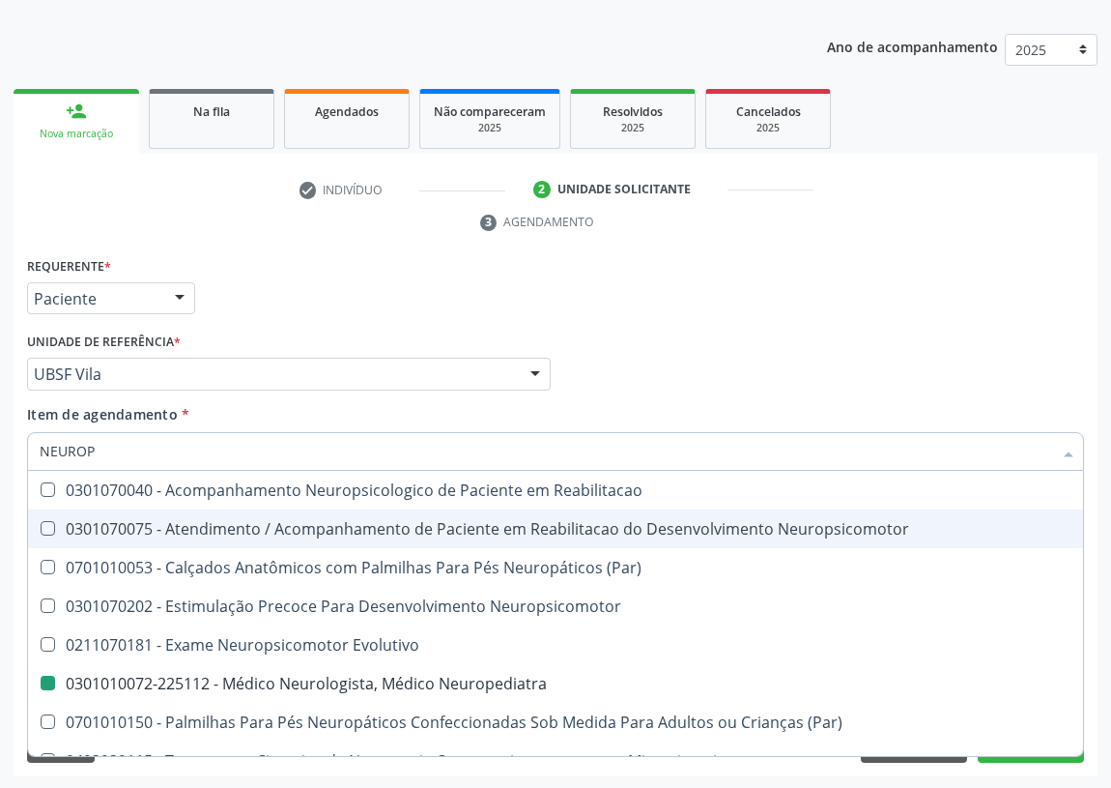
click at [624, 278] on div "Requerente * Paciente Médico(a) Enfermeiro(a) Paciente Nenhum resultado encontr…" at bounding box center [555, 289] width 1067 height 75
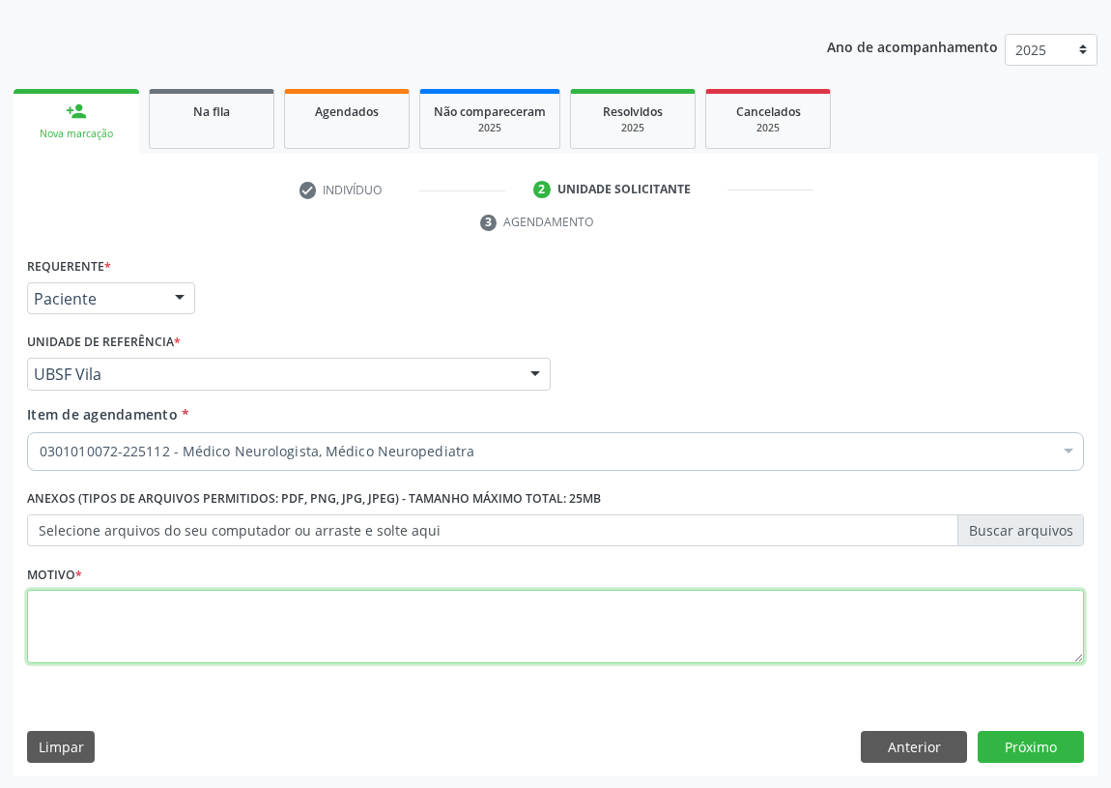
click at [64, 638] on textarea at bounding box center [555, 626] width 1057 height 73
type textarea "AVALIAÇÃO"
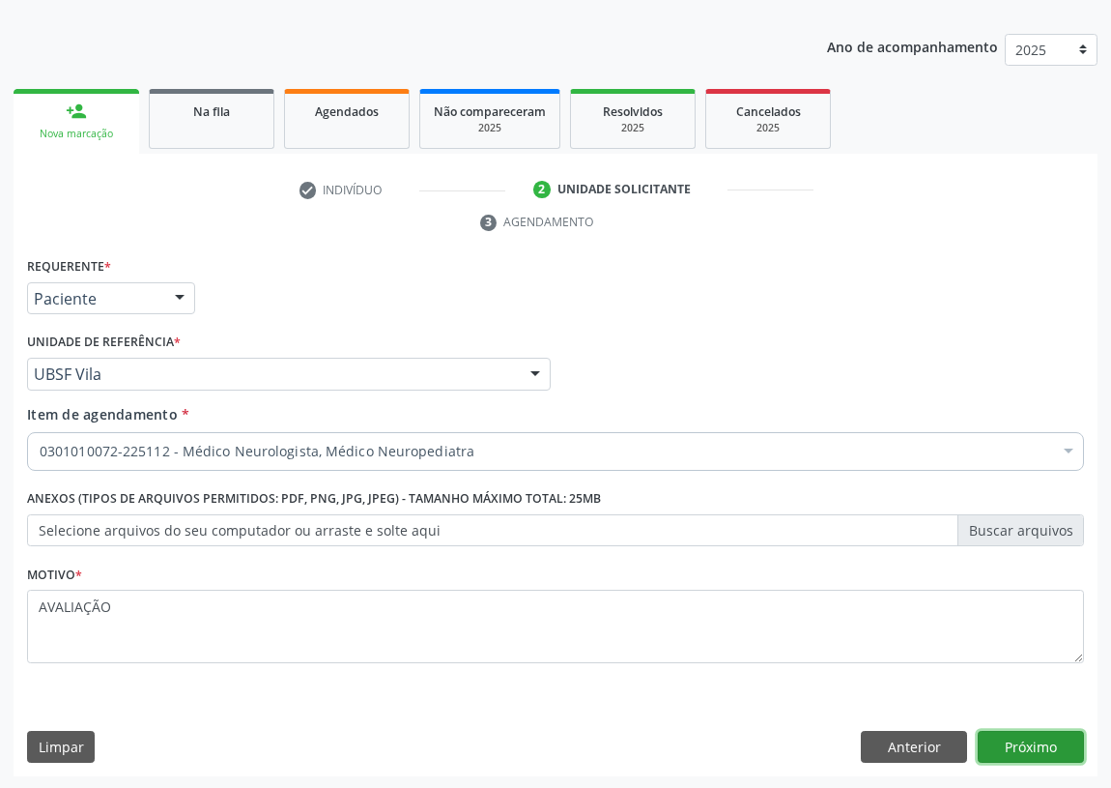
click at [1024, 744] on button "Próximo" at bounding box center [1031, 747] width 106 height 33
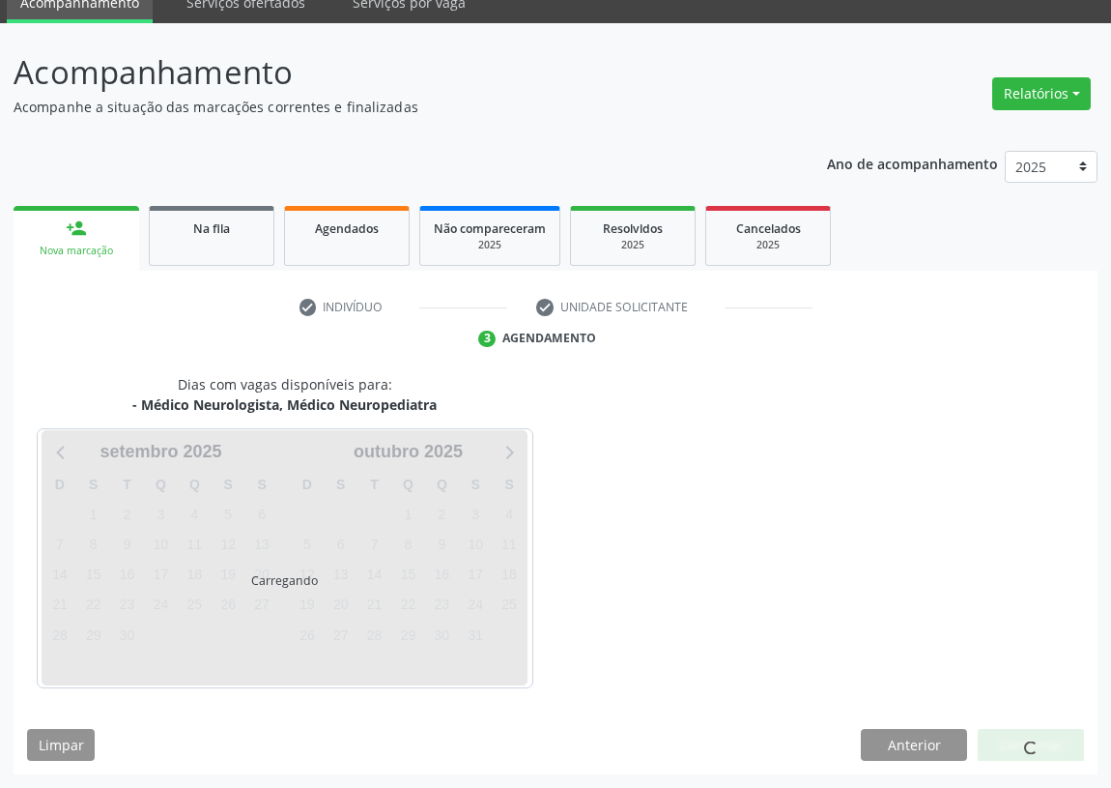
scroll to position [81, 0]
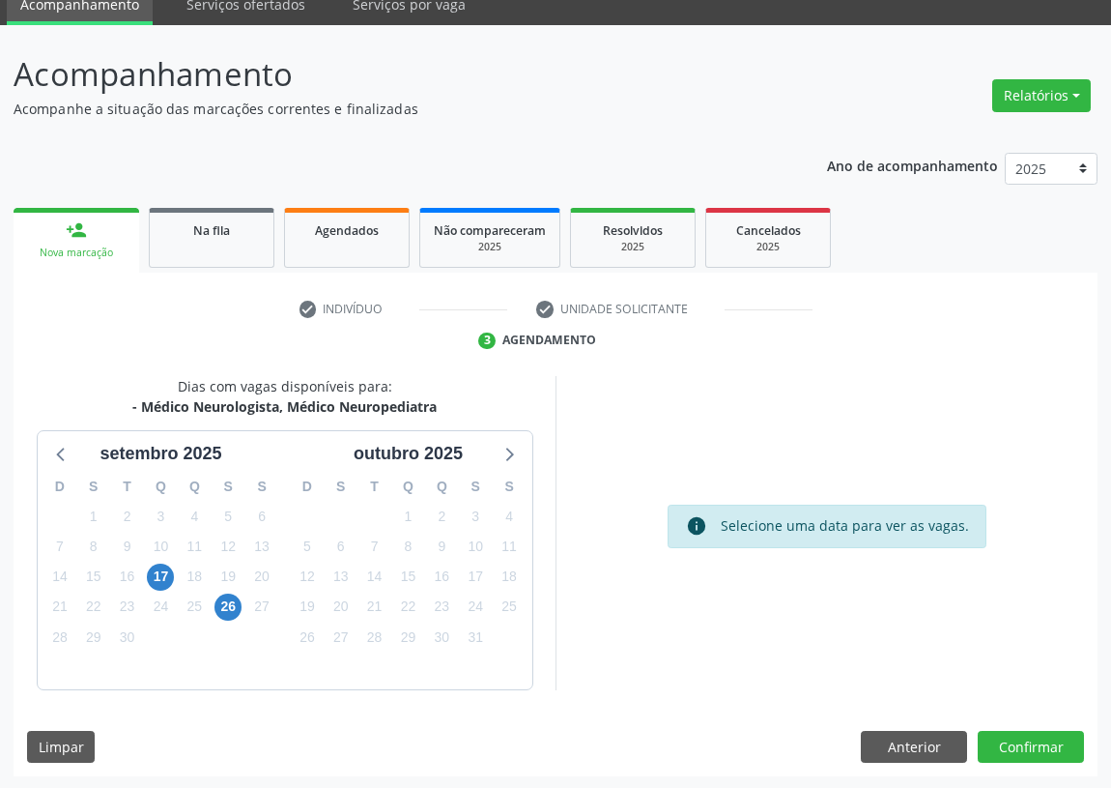
click at [143, 567] on div "D S T Q Q S S 31 1 2 3 4 5 6 7 8 9 10 11 12 13 14 15 16 17 18 19 20 21 22 23 24…" at bounding box center [161, 578] width 247 height 222
click at [159, 571] on span "17" at bounding box center [160, 576] width 27 height 27
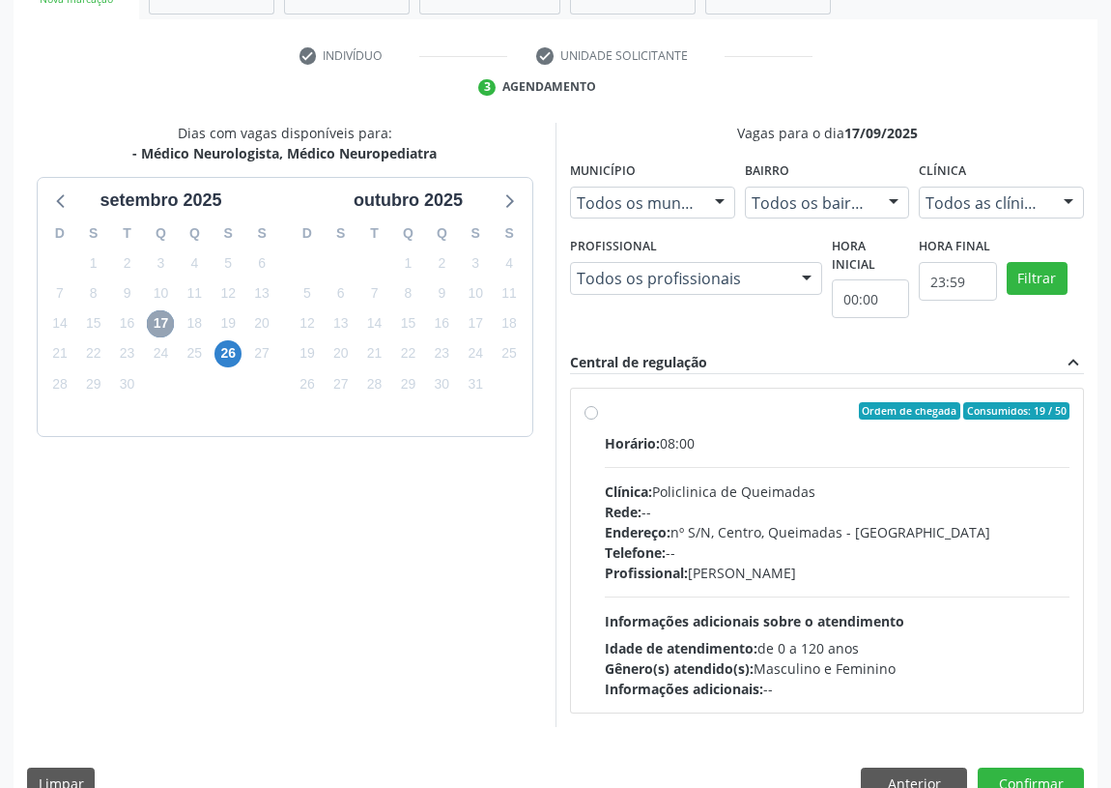
scroll to position [371, 0]
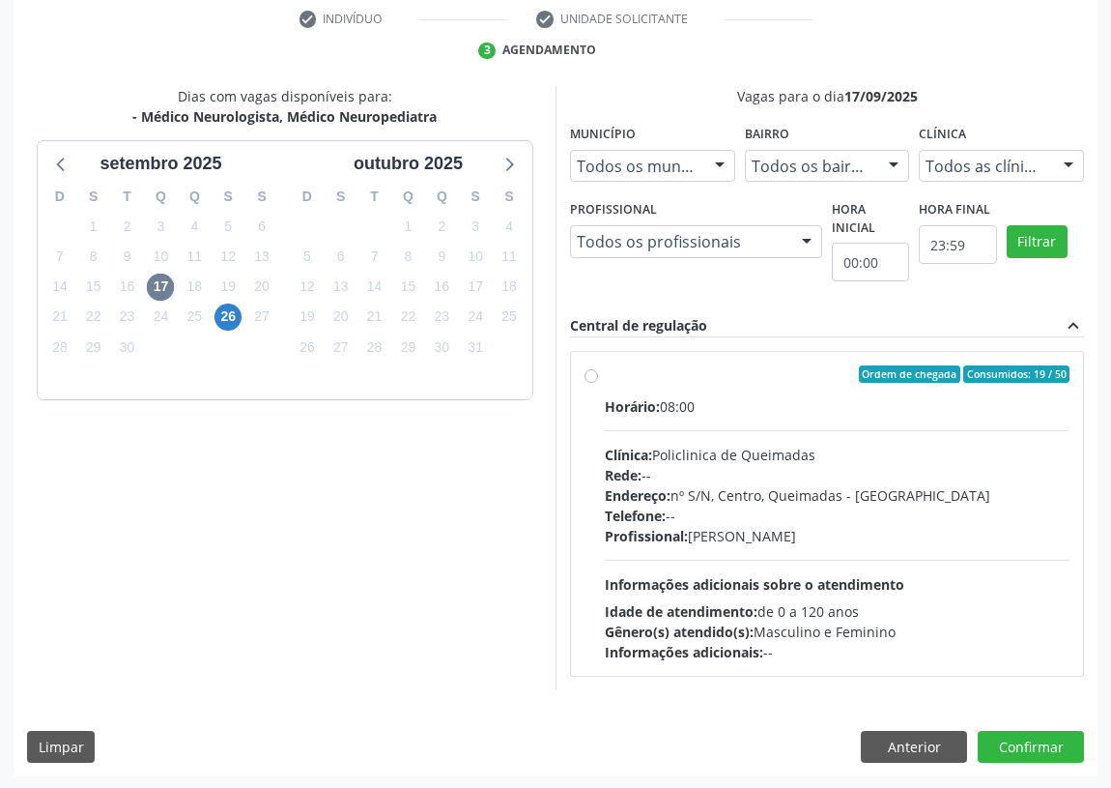
click at [605, 376] on label "Ordem de chegada Consumidos: 19 / 50 Horário: 08:00 Clínica: Policlinica de Que…" at bounding box center [837, 513] width 465 height 297
click at [590, 376] on input "Ordem de chegada Consumidos: 19 / 50 Horário: 08:00 Clínica: Policlinica de Que…" at bounding box center [592, 373] width 14 height 17
radio input "true"
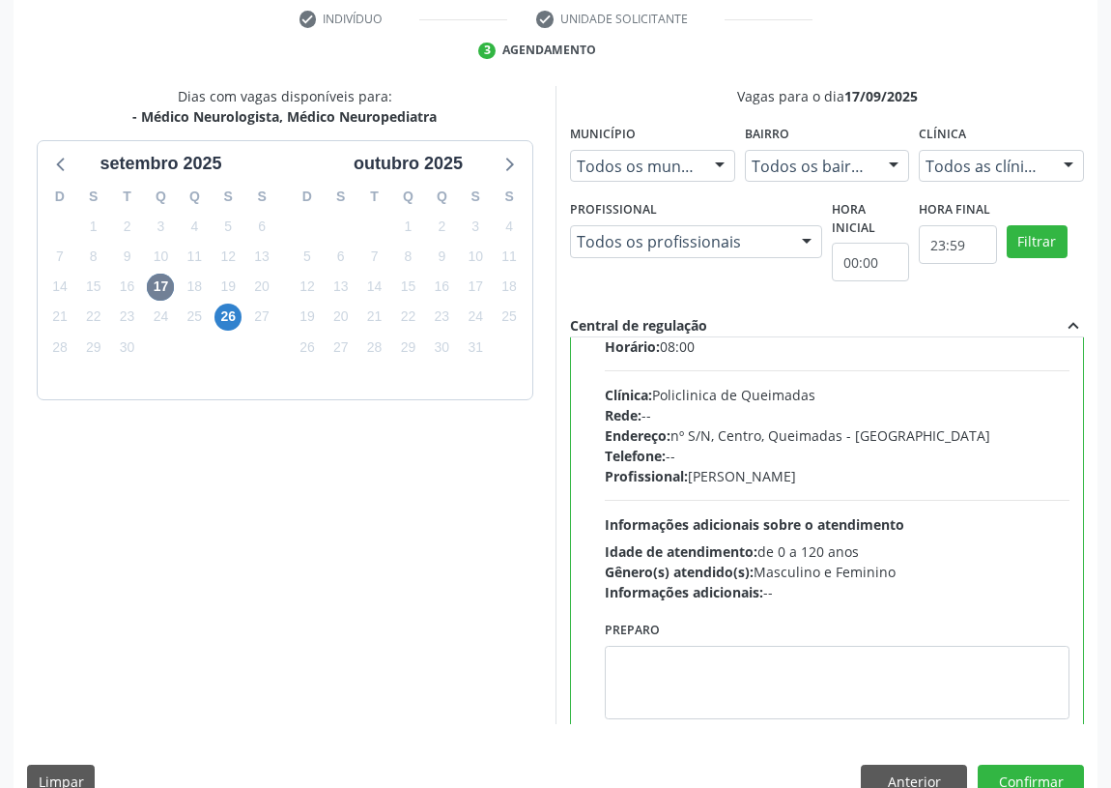
scroll to position [96, 0]
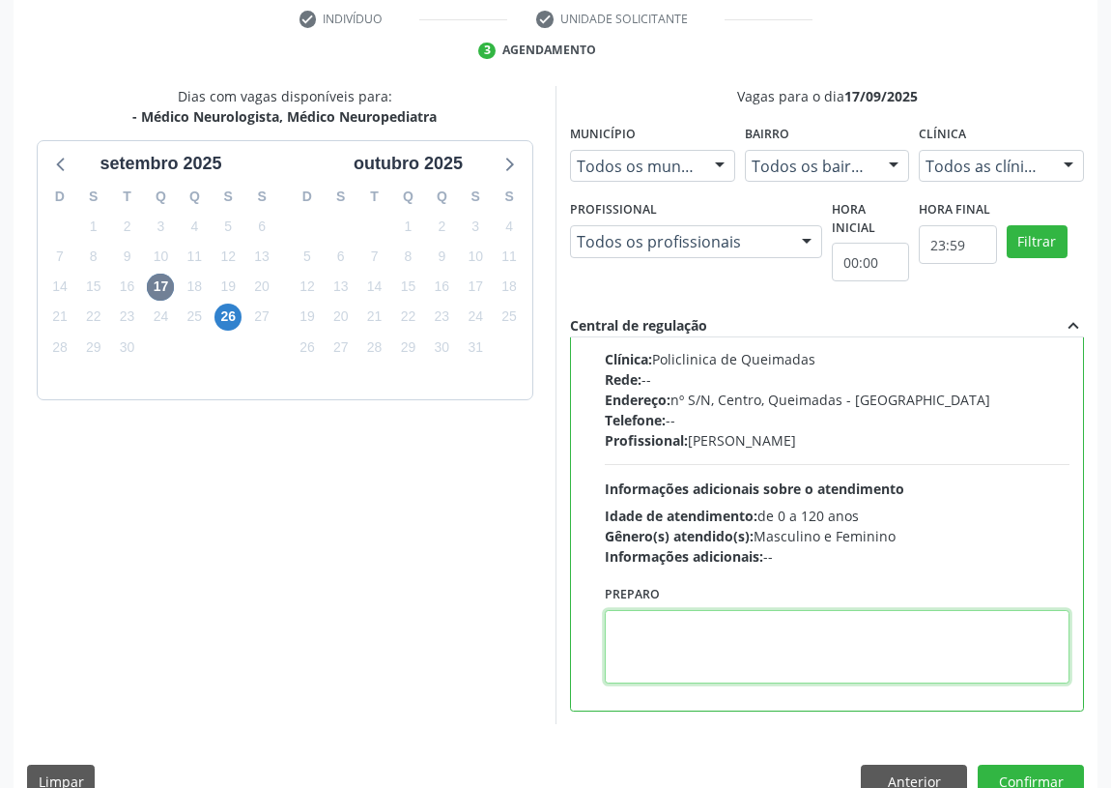
click at [735, 648] on textarea at bounding box center [837, 646] width 465 height 73
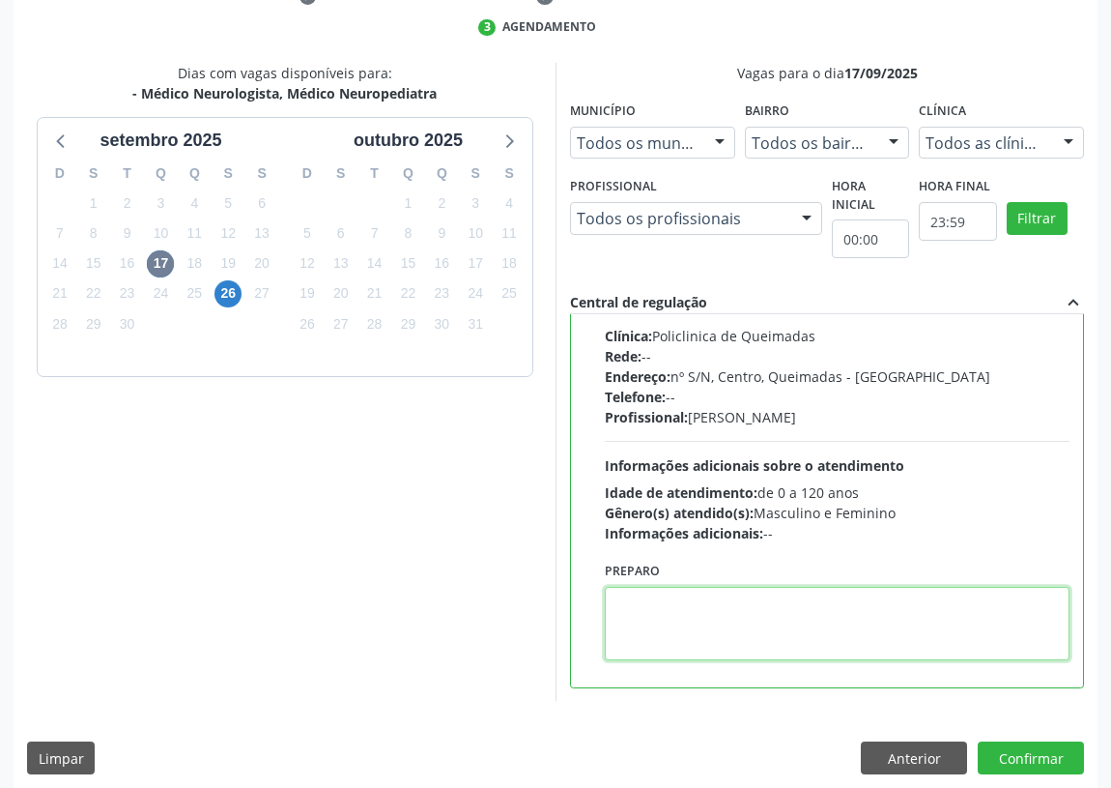
scroll to position [406, 0]
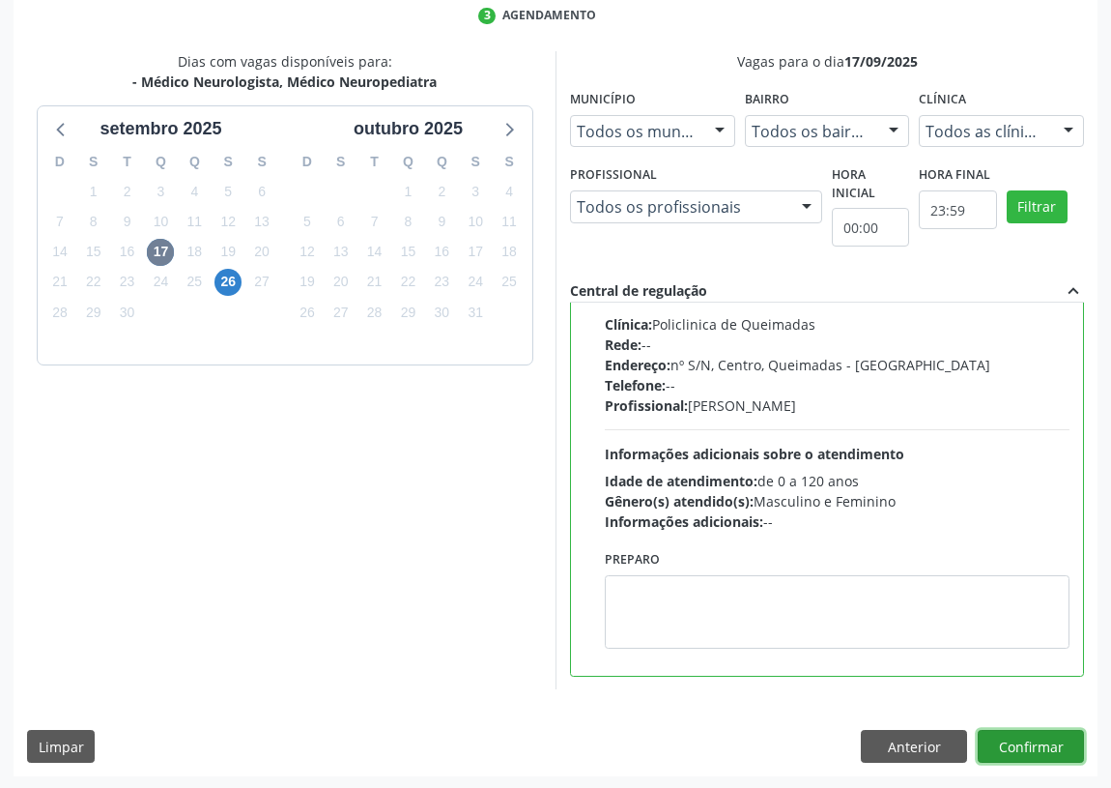
drag, startPoint x: 1055, startPoint y: 740, endPoint x: 937, endPoint y: 715, distance: 121.5
click at [1054, 739] on button "Confirmar" at bounding box center [1031, 746] width 106 height 33
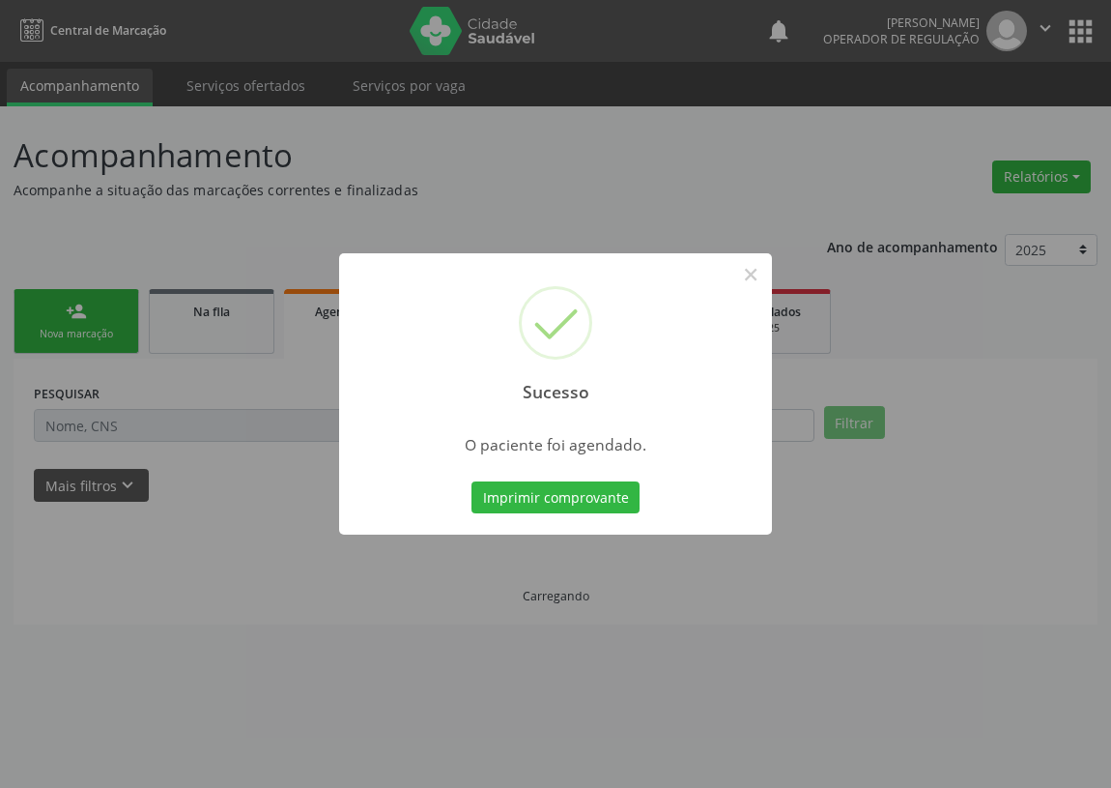
scroll to position [0, 0]
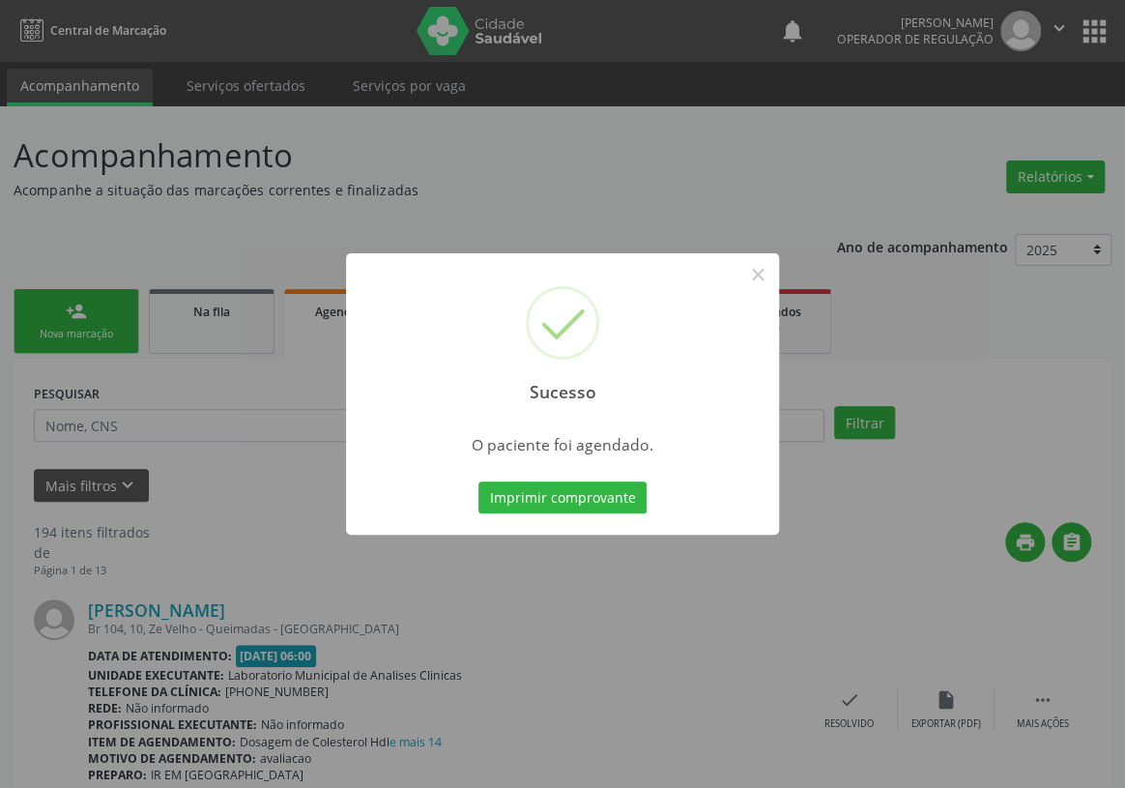
click at [570, 479] on div "Imprimir comprovante Cancel" at bounding box center [563, 497] width 177 height 41
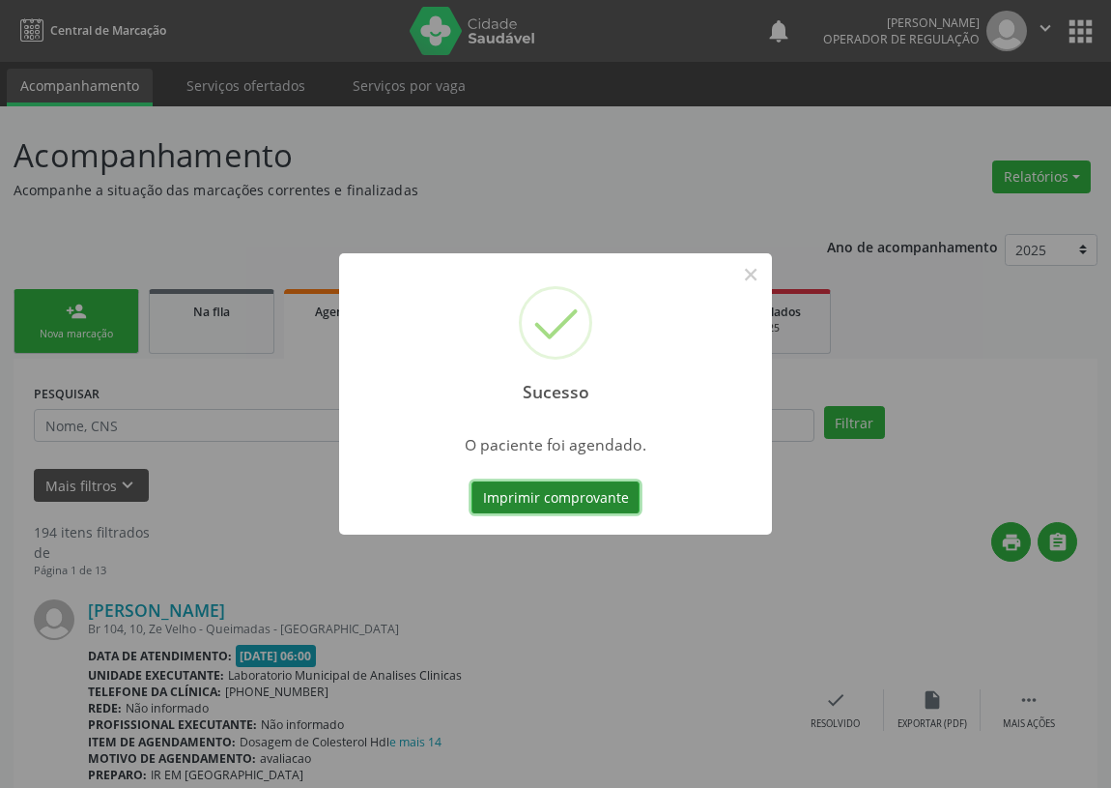
click at [554, 496] on button "Imprimir comprovante" at bounding box center [556, 497] width 168 height 33
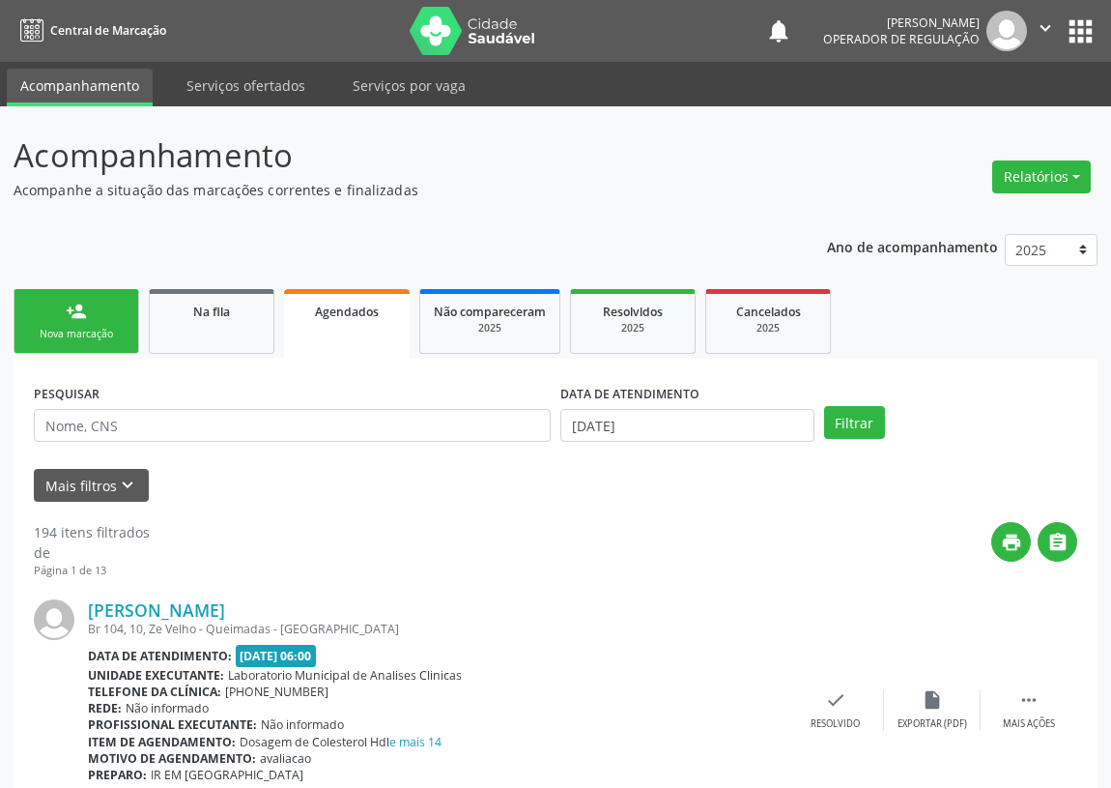
click at [65, 330] on div "Nova marcação" at bounding box center [76, 334] width 97 height 14
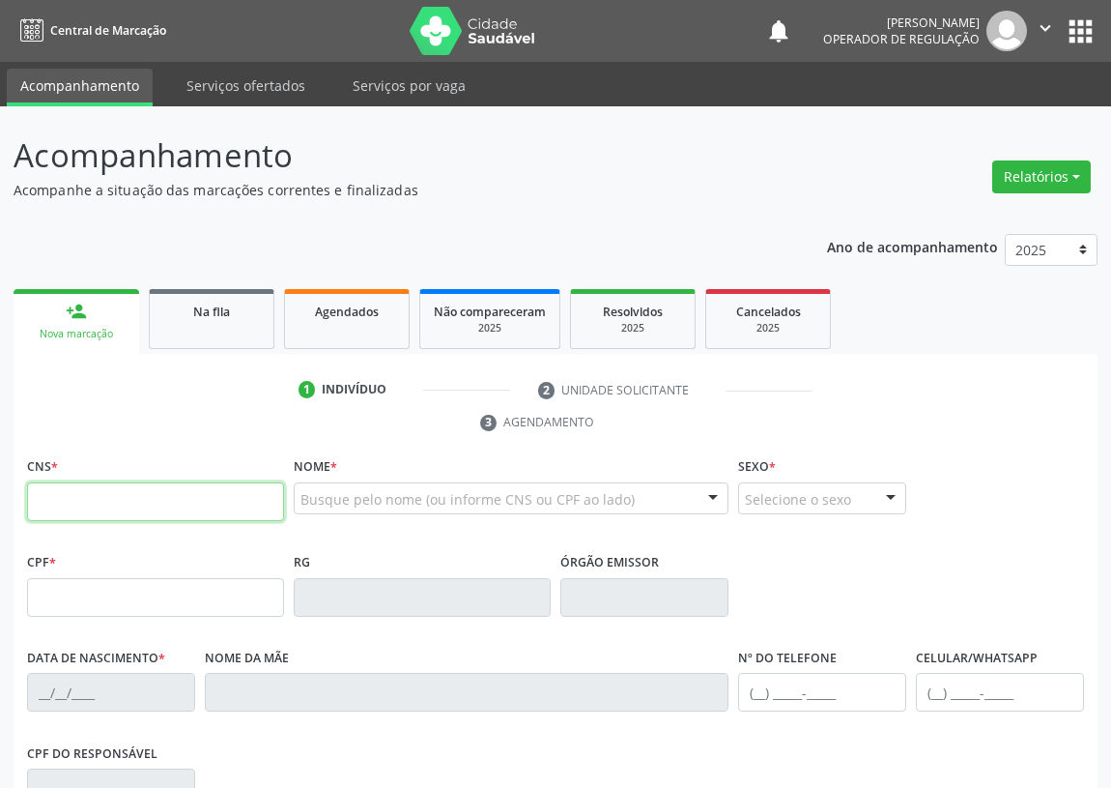
click at [35, 505] on input "text" at bounding box center [155, 501] width 257 height 39
click at [39, 482] on input "text" at bounding box center [155, 501] width 257 height 39
type input "708 5043 3199 4673"
type input "174.929.184-37"
type input "21/09/2013"
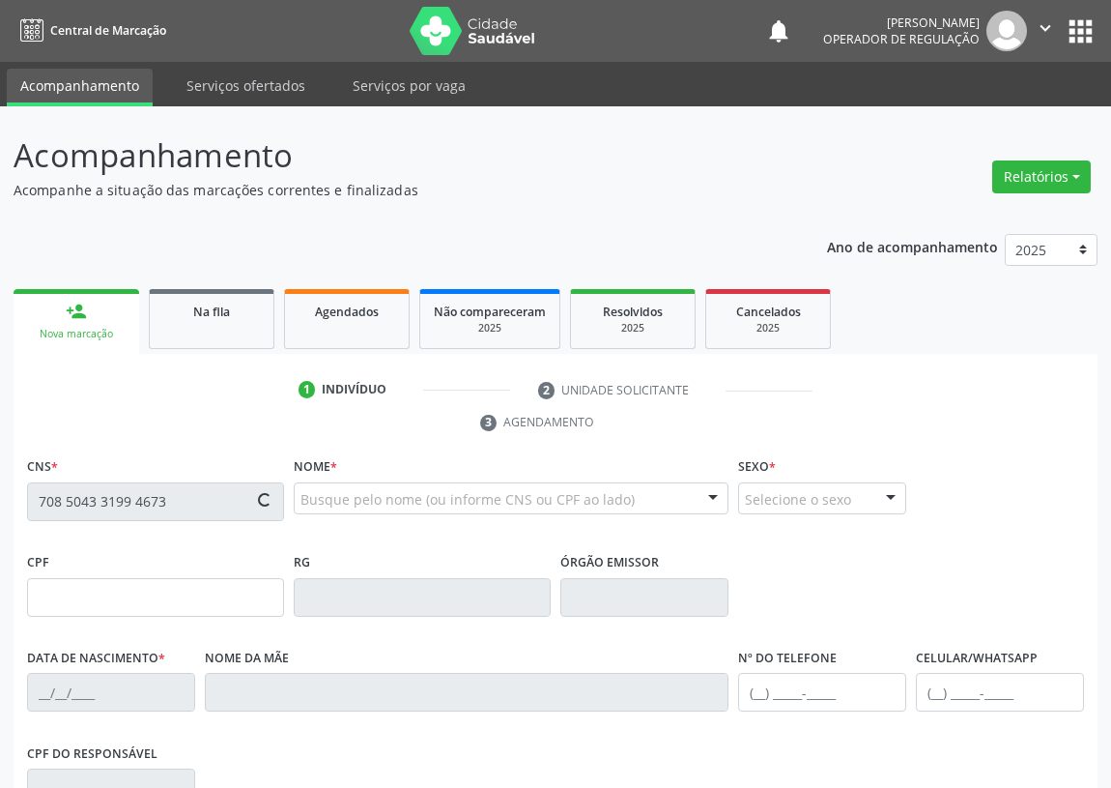
type input "Raissa Galdino da Silva"
type input "(83) 99391-9724"
type input "023.335.434-42"
type input "928"
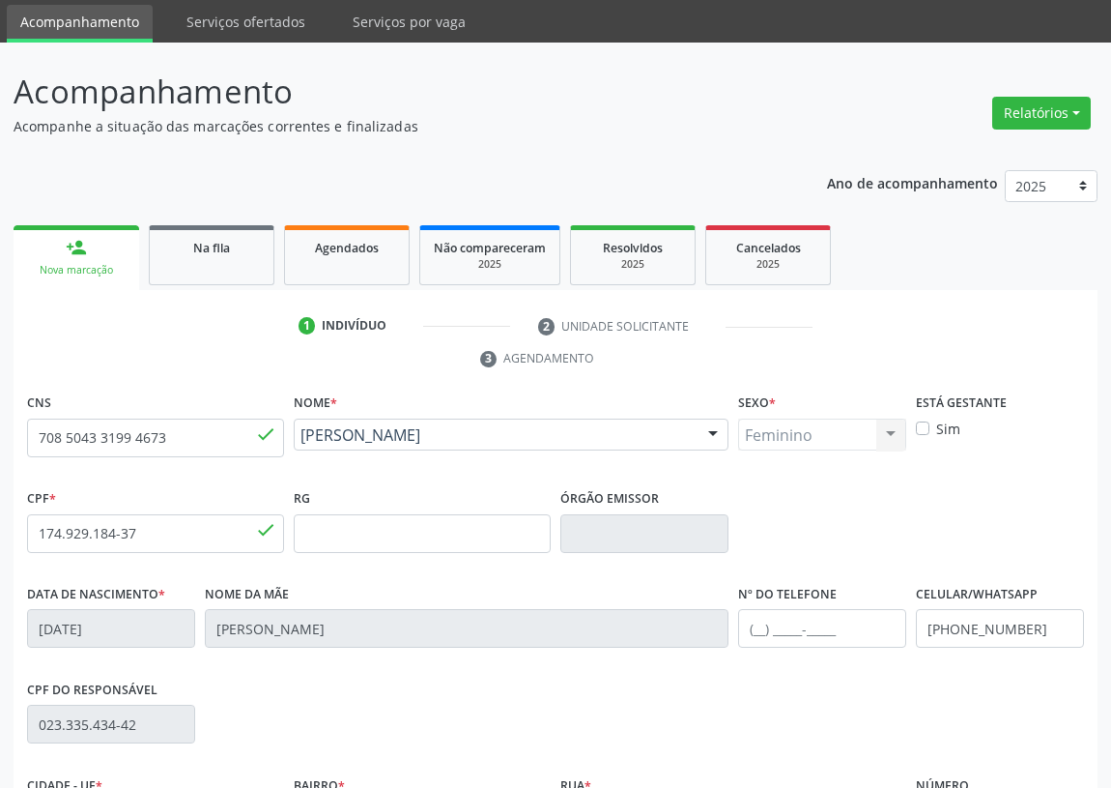
scroll to position [290, 0]
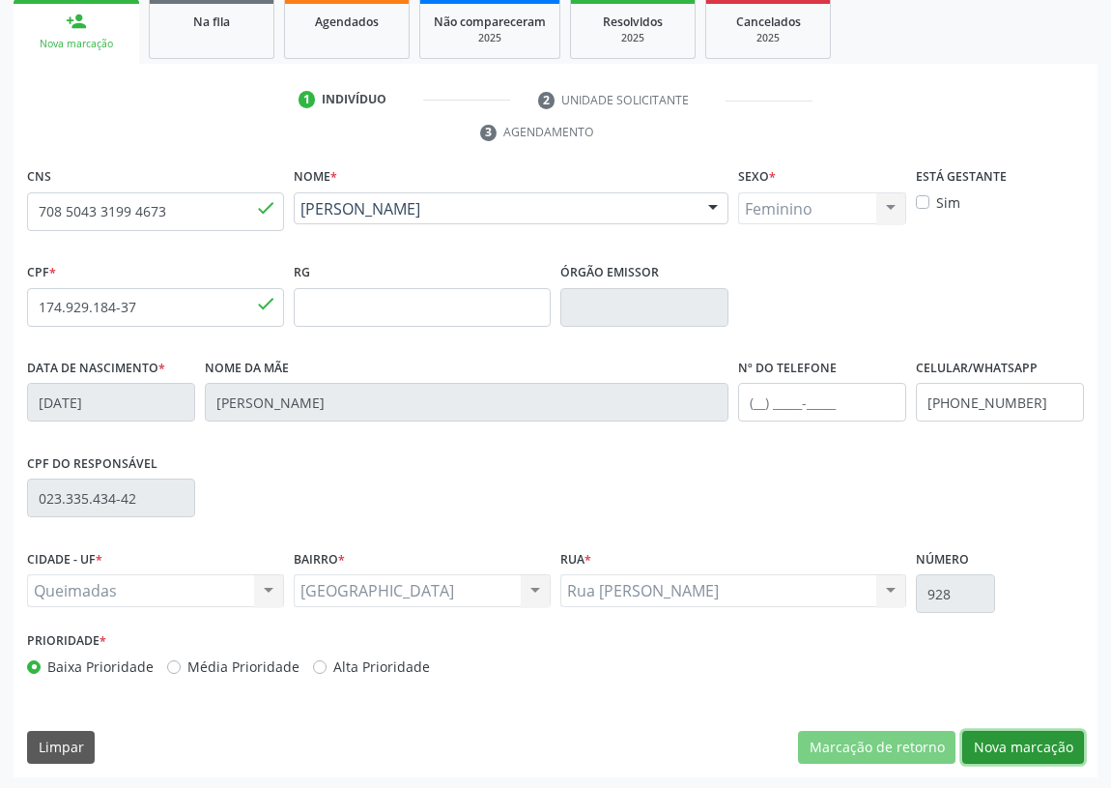
drag, startPoint x: 1056, startPoint y: 740, endPoint x: 469, endPoint y: 582, distance: 608.6
click at [1003, 731] on button "Nova marcação" at bounding box center [1024, 747] width 122 height 33
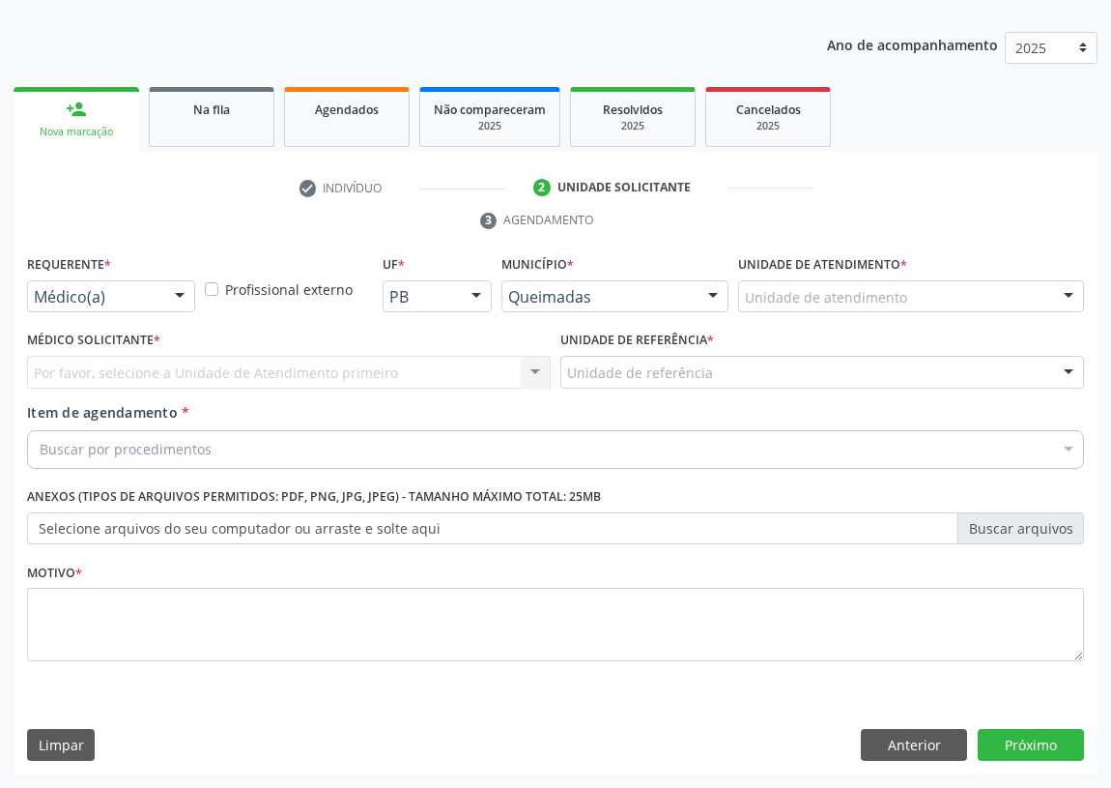
scroll to position [200, 0]
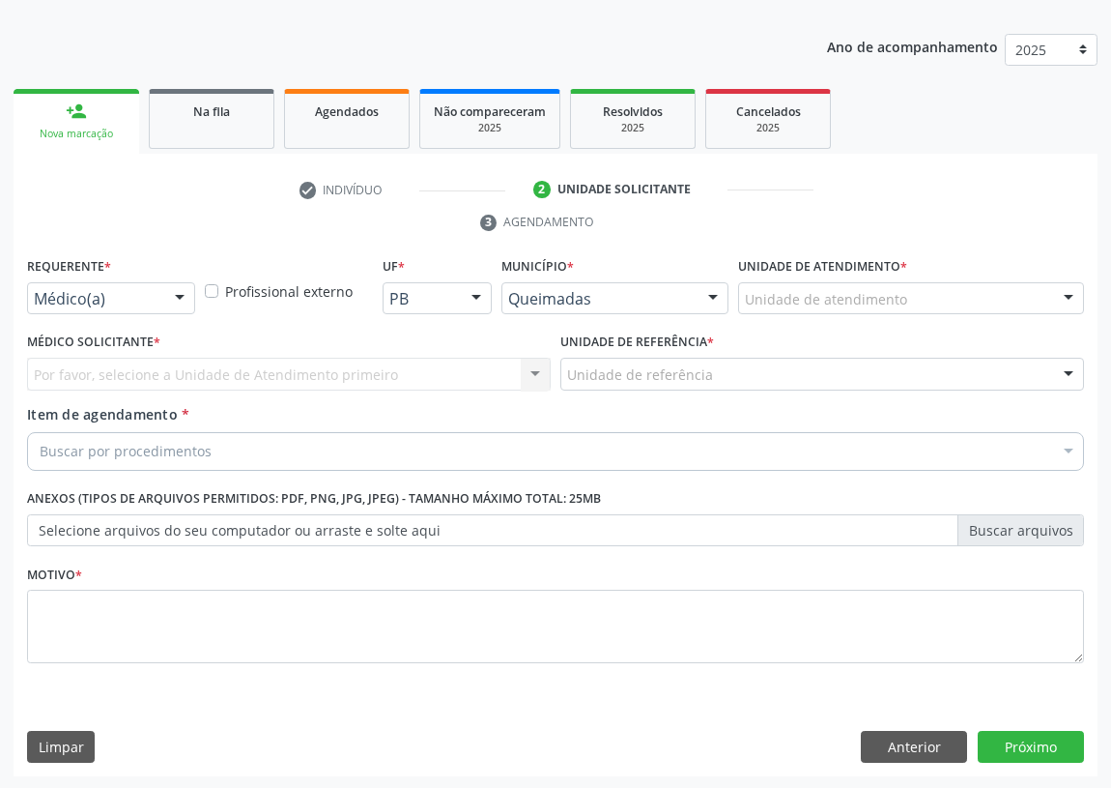
drag, startPoint x: 187, startPoint y: 296, endPoint x: 158, endPoint y: 338, distance: 51.5
click at [185, 296] on div at bounding box center [179, 299] width 29 height 33
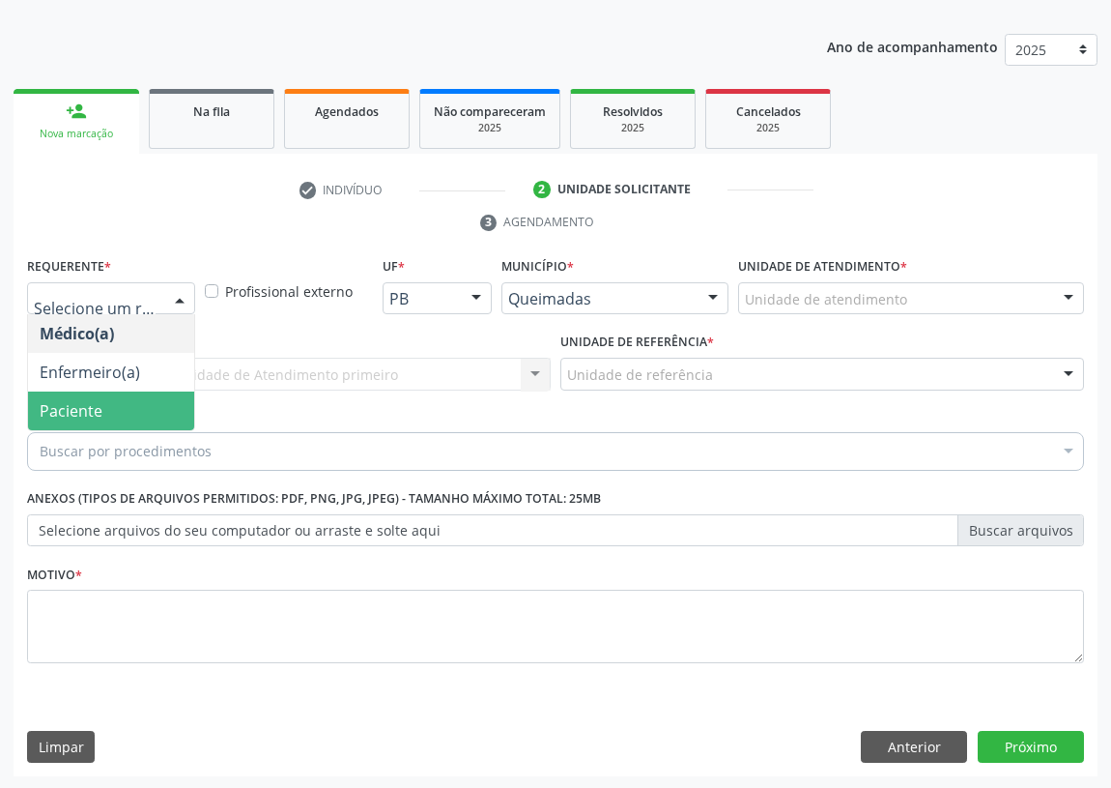
click at [183, 415] on span "Paciente" at bounding box center [111, 410] width 166 height 39
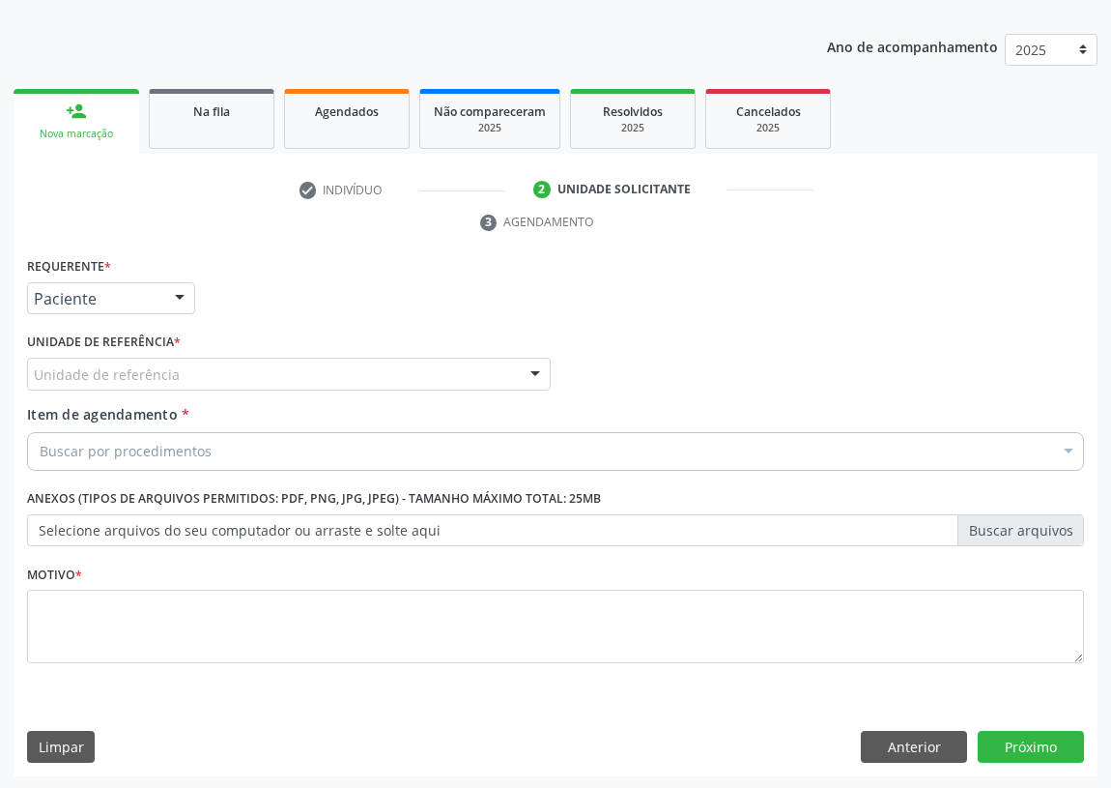
click at [481, 374] on div "Unidade de referência" at bounding box center [289, 374] width 524 height 33
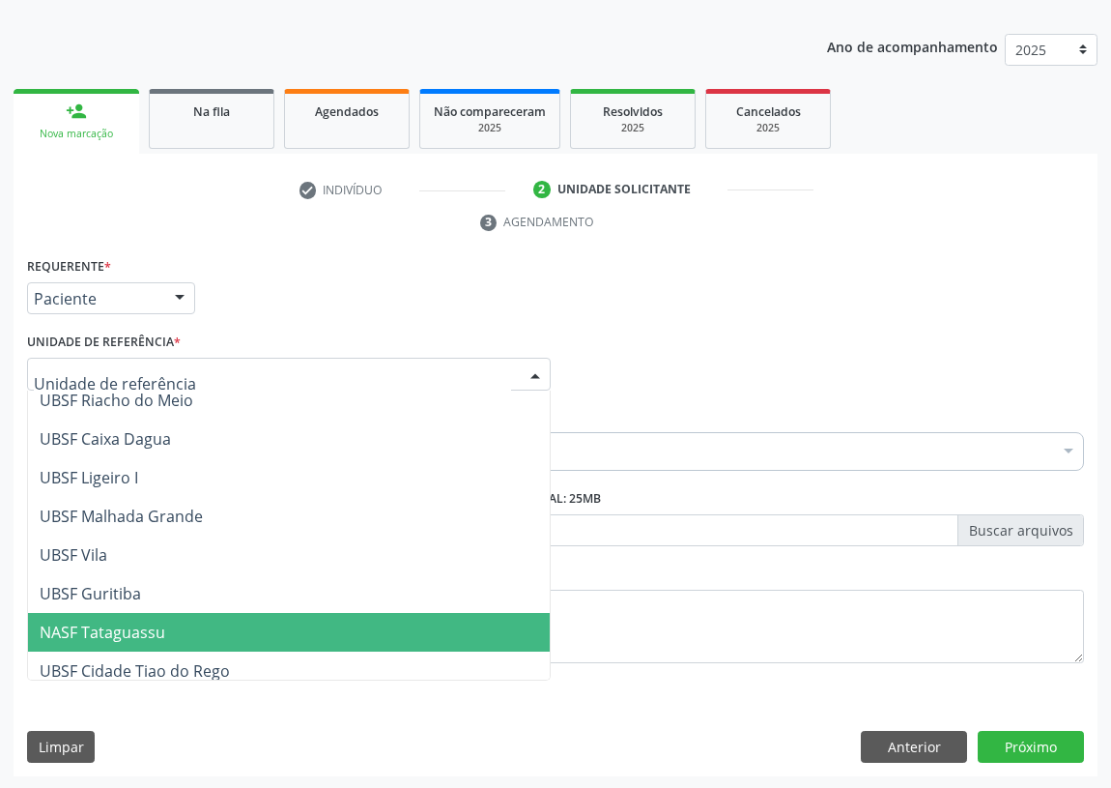
scroll to position [483, 0]
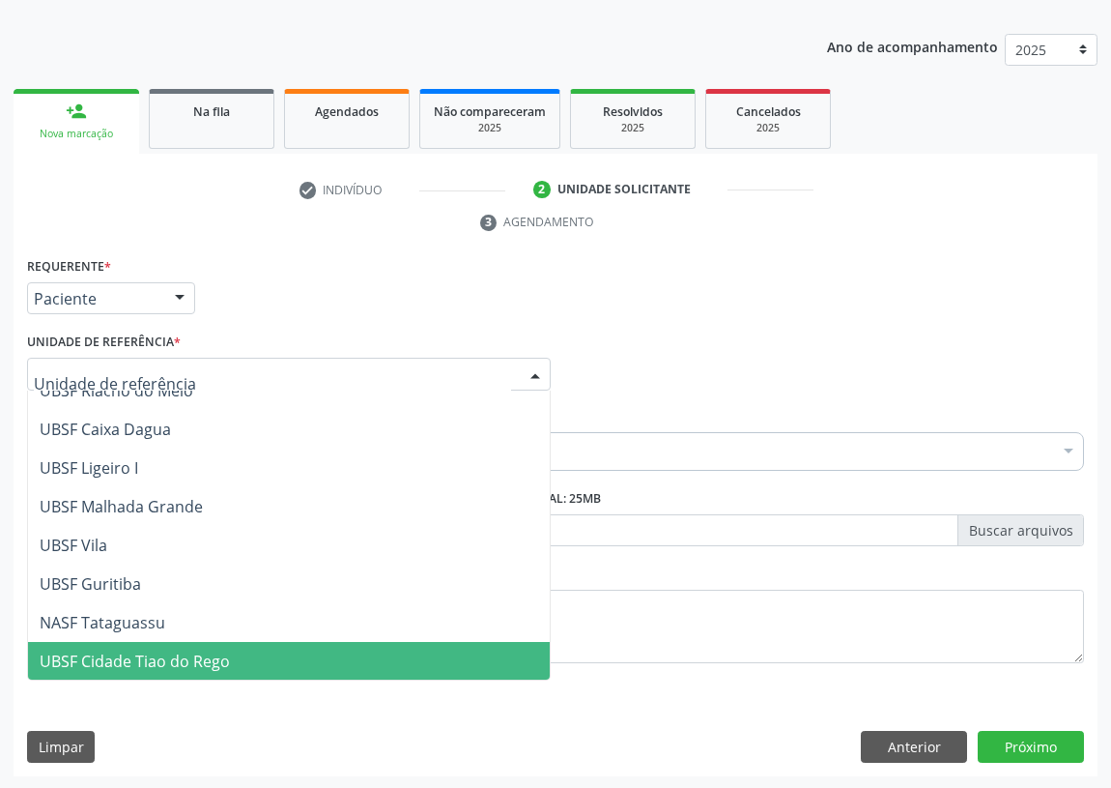
click at [124, 655] on span "UBSF Cidade Tiao do Rego" at bounding box center [135, 660] width 190 height 21
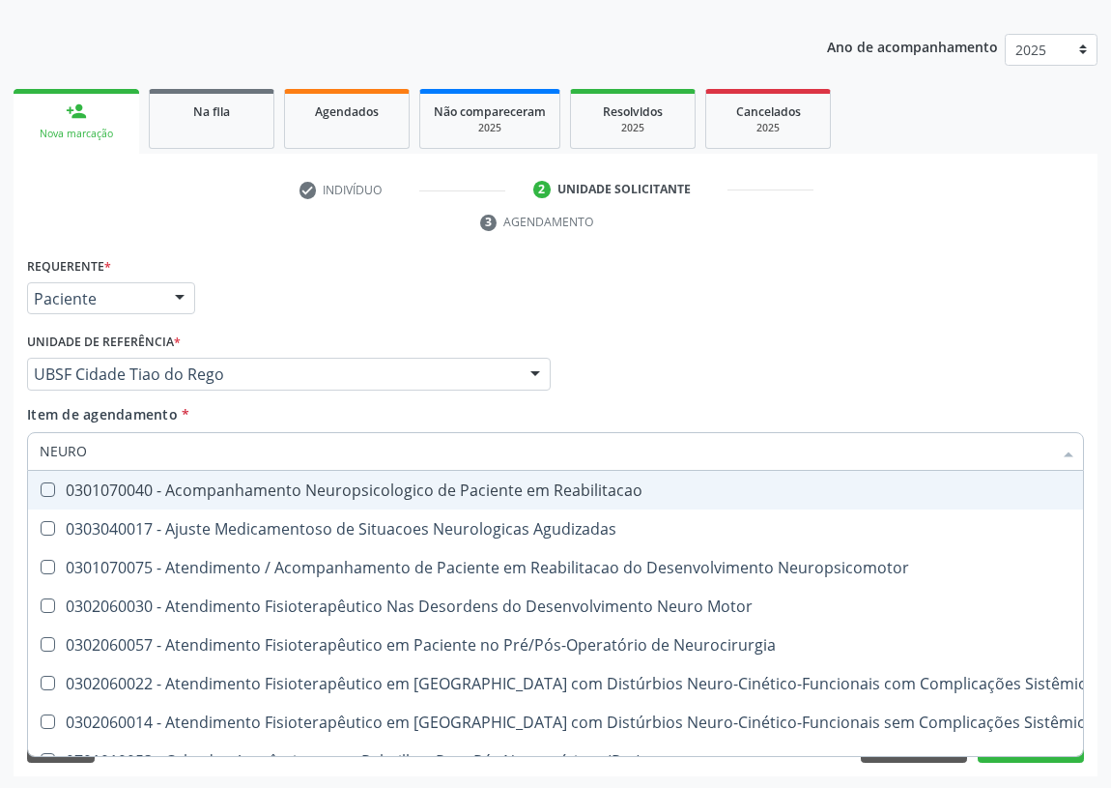
type input "NEUROP"
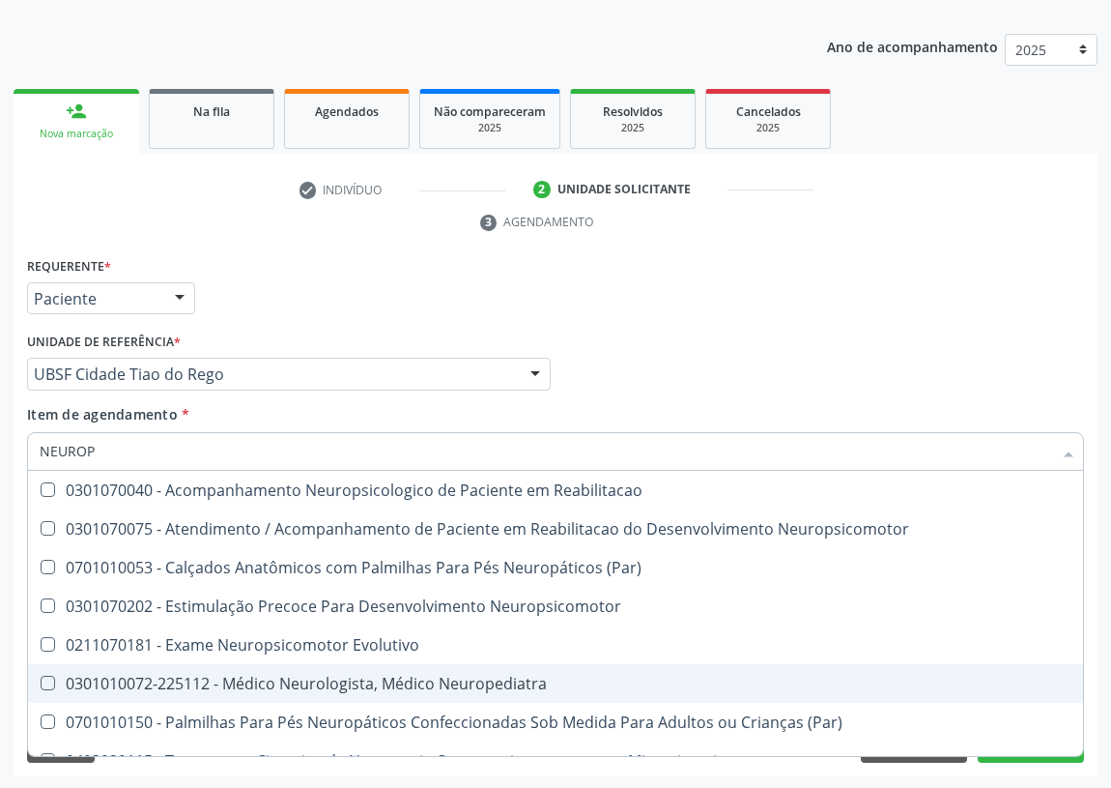
click at [447, 680] on div "0301010072-225112 - Médico Neurologista, Médico Neuropediatra" at bounding box center [556, 683] width 1032 height 15
checkbox Neuropediatra "true"
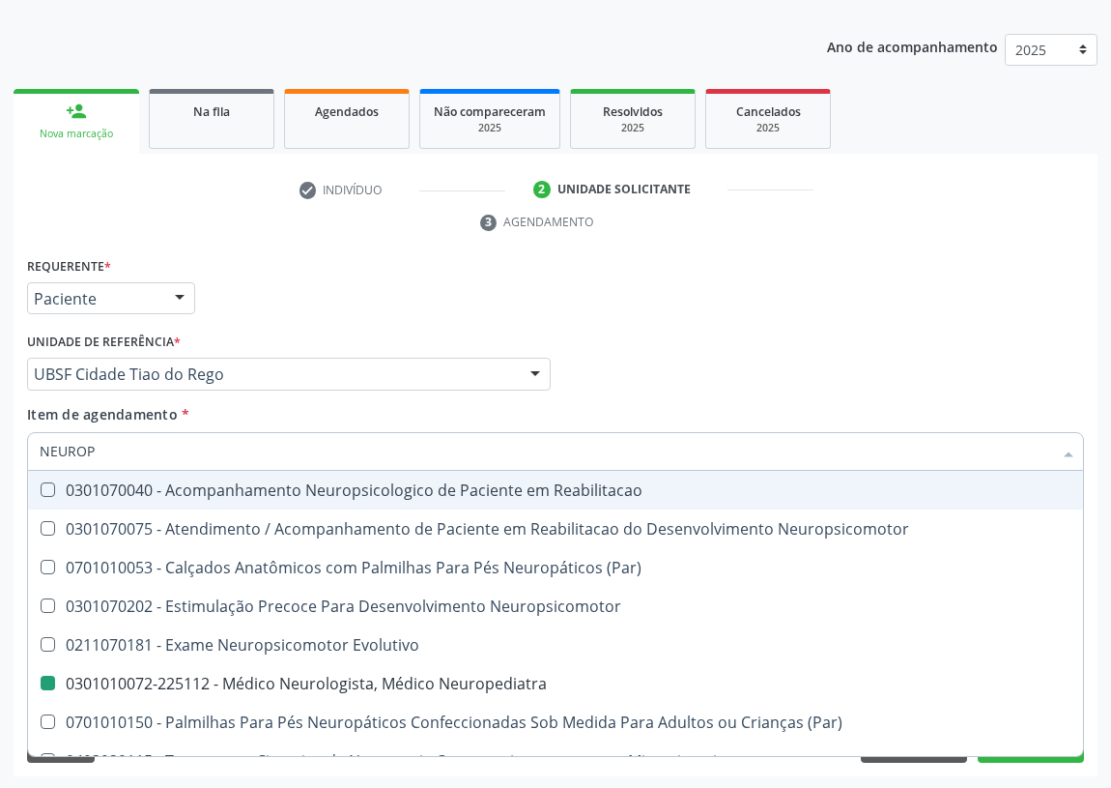
click at [866, 352] on div "Médico Solicitante Por favor, selecione a Unidade de Atendimento primeiro Nenhu…" at bounding box center [555, 365] width 1067 height 75
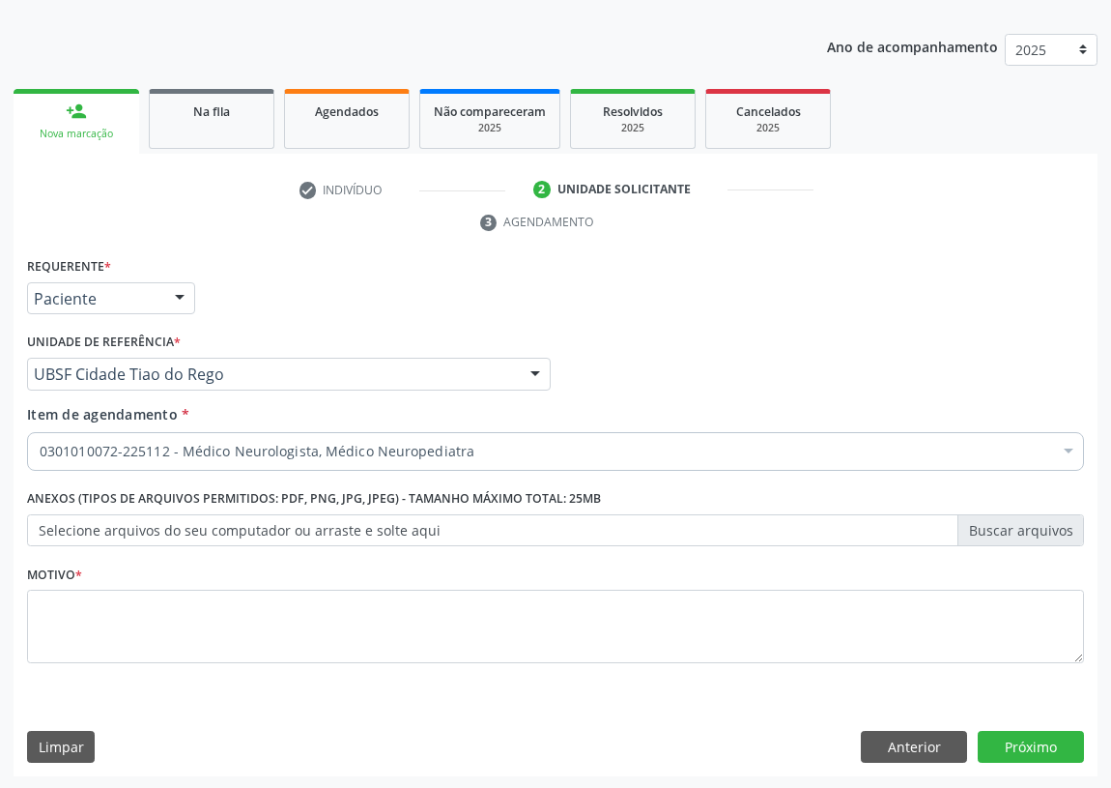
checkbox Neuropediatra "true"
checkbox Abciximabe "false"
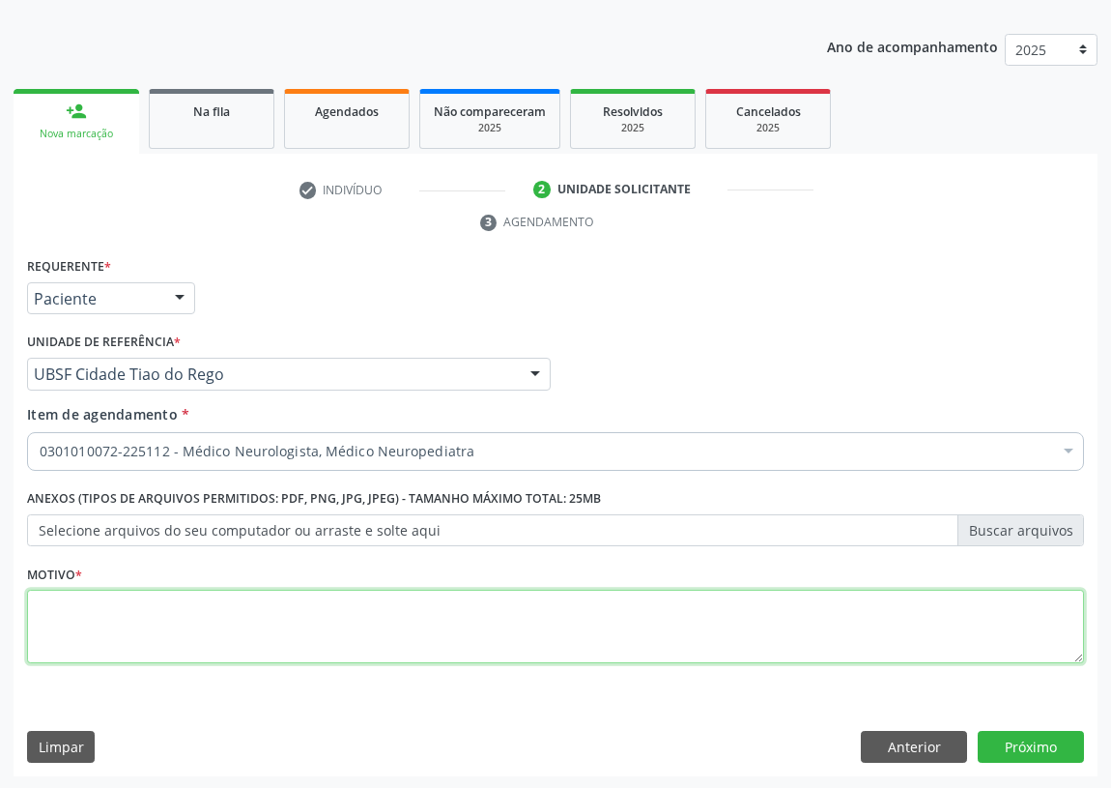
click at [111, 621] on textarea at bounding box center [555, 626] width 1057 height 73
type textarea "AVALIAÇÃO"
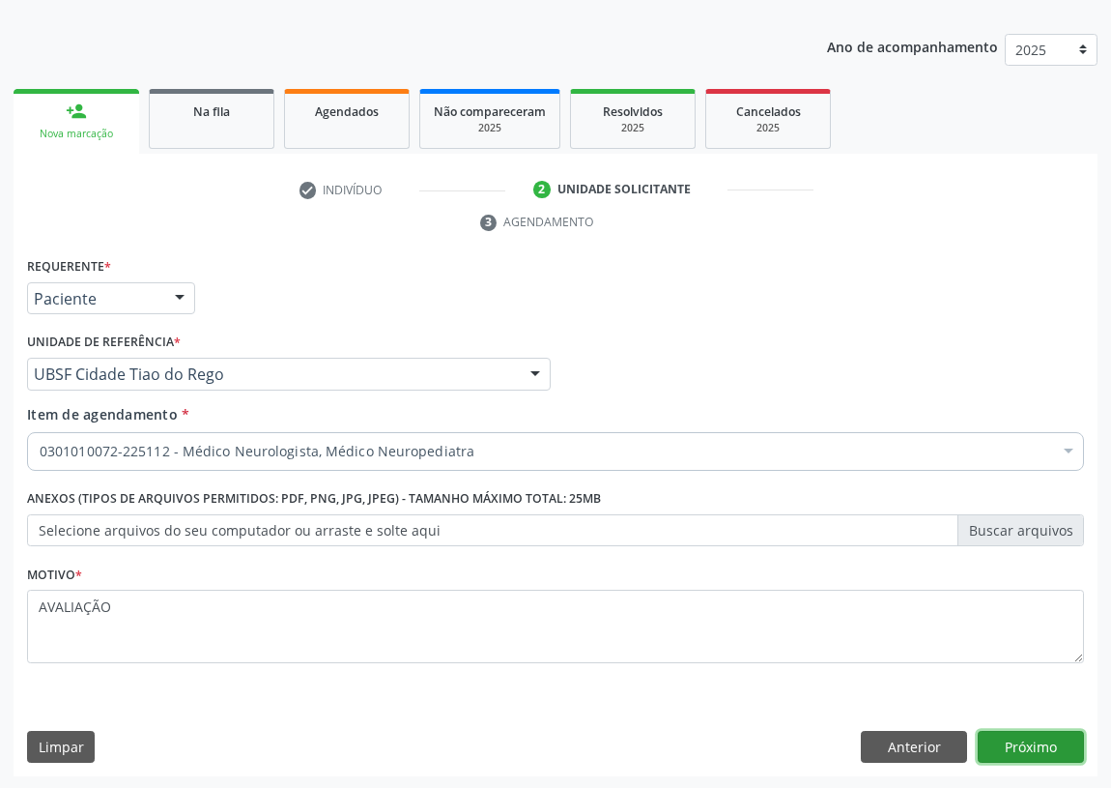
click at [1024, 747] on button "Próximo" at bounding box center [1031, 747] width 106 height 33
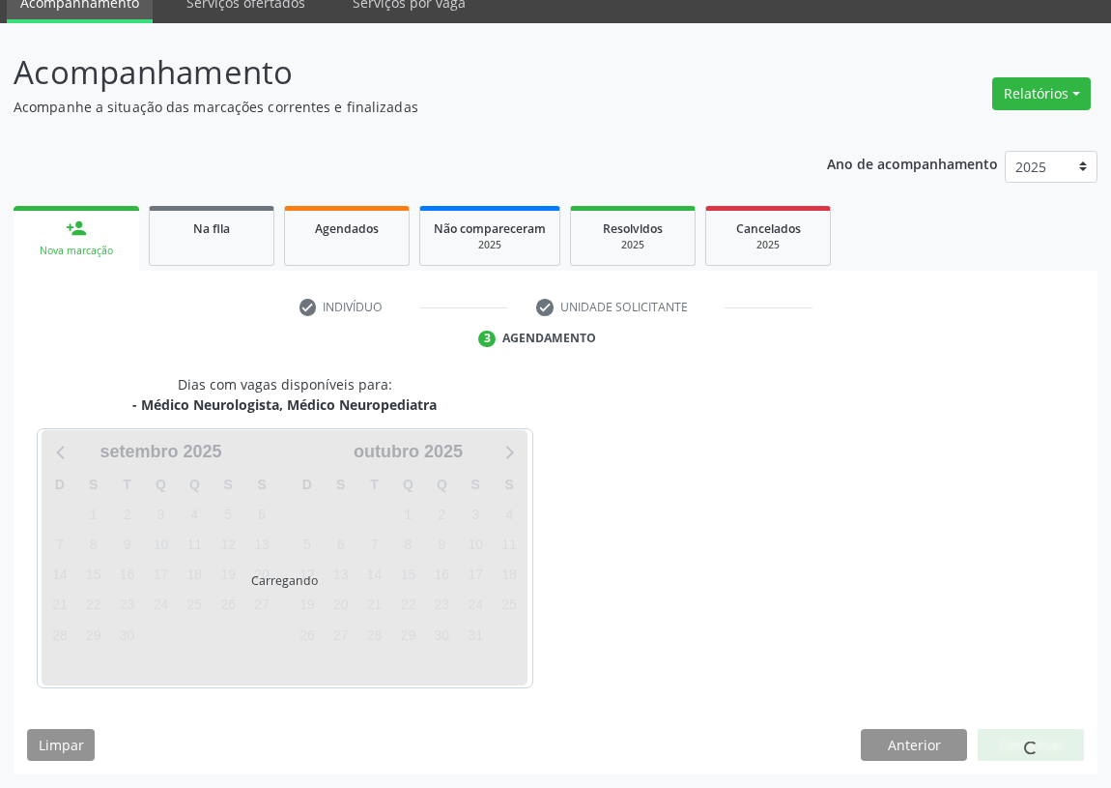
scroll to position [81, 0]
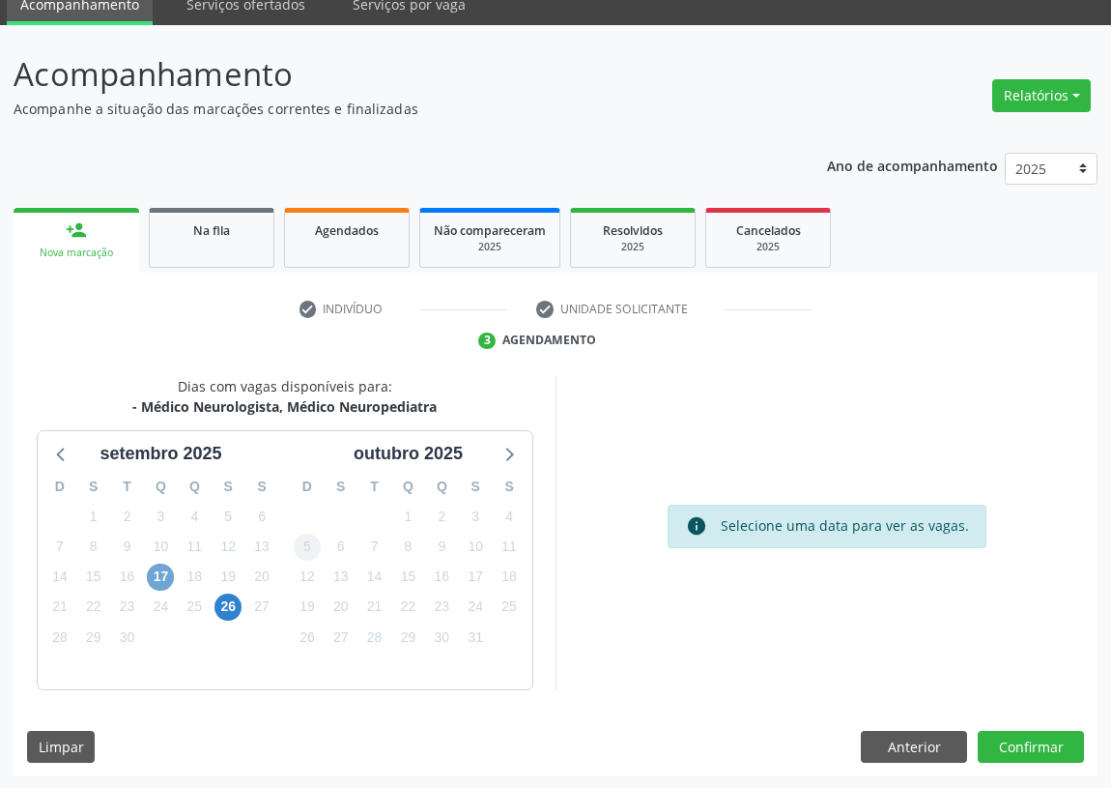
drag, startPoint x: 155, startPoint y: 582, endPoint x: 307, endPoint y: 534, distance: 159.9
click at [157, 581] on span "17" at bounding box center [160, 576] width 27 height 27
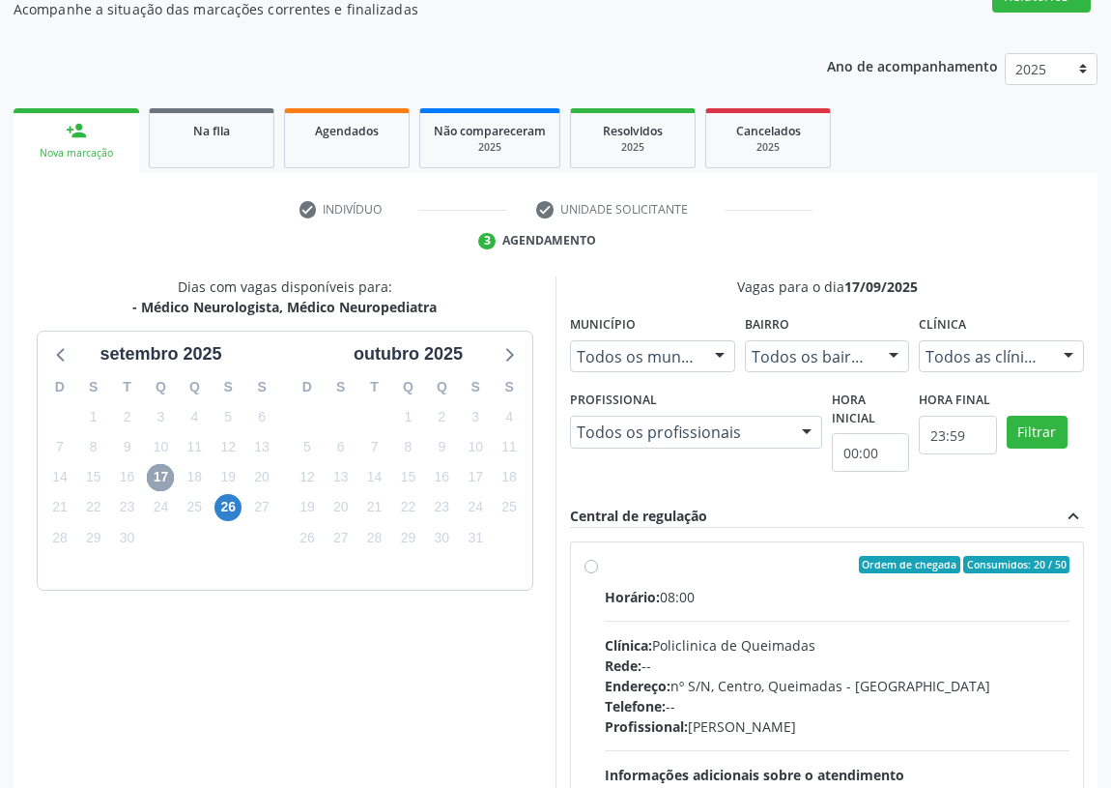
scroll to position [371, 0]
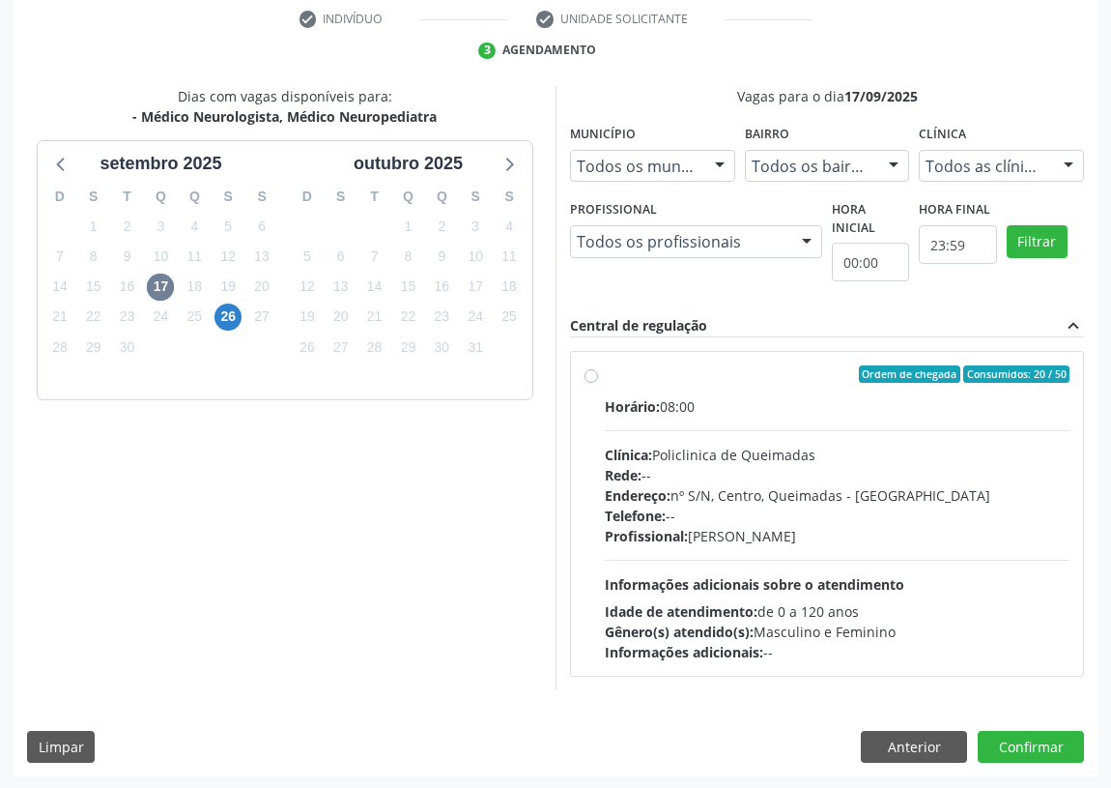
click at [605, 370] on label "Ordem de chegada Consumidos: 20 / 50 Horário: 08:00 Clínica: Policlinica de Que…" at bounding box center [837, 513] width 465 height 297
click at [591, 370] on input "Ordem de chegada Consumidos: 20 / 50 Horário: 08:00 Clínica: Policlinica de Que…" at bounding box center [592, 373] width 14 height 17
radio input "true"
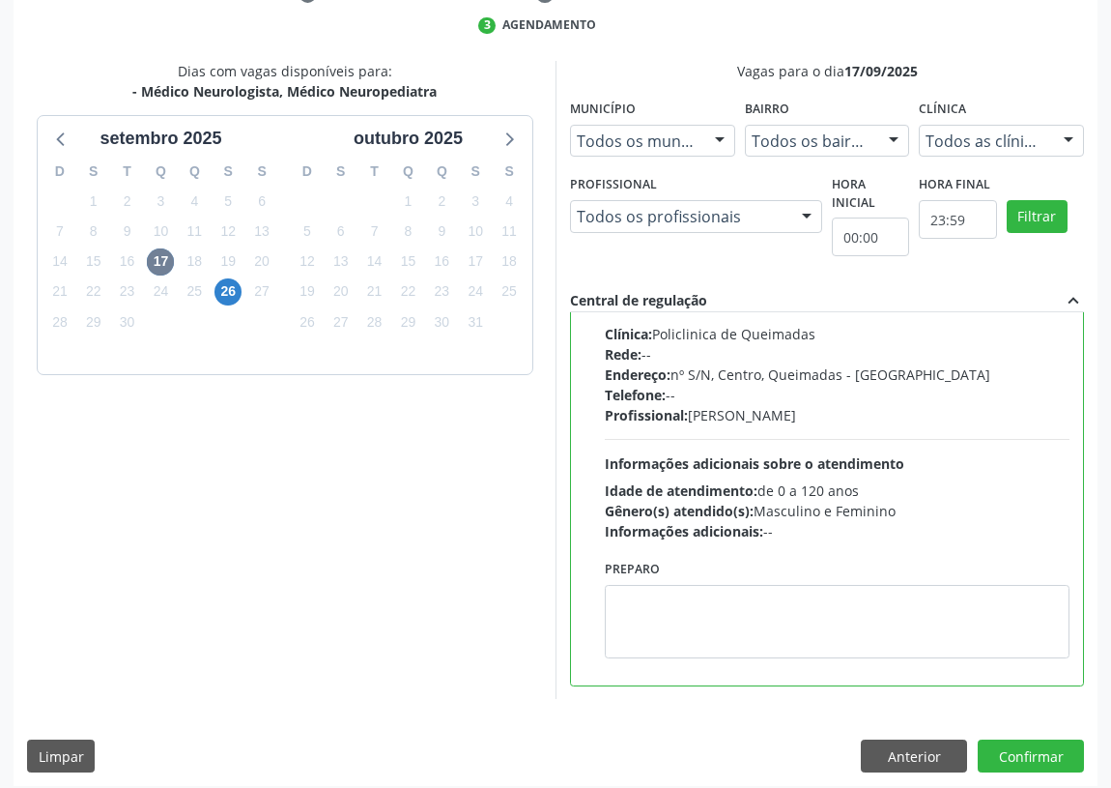
scroll to position [406, 0]
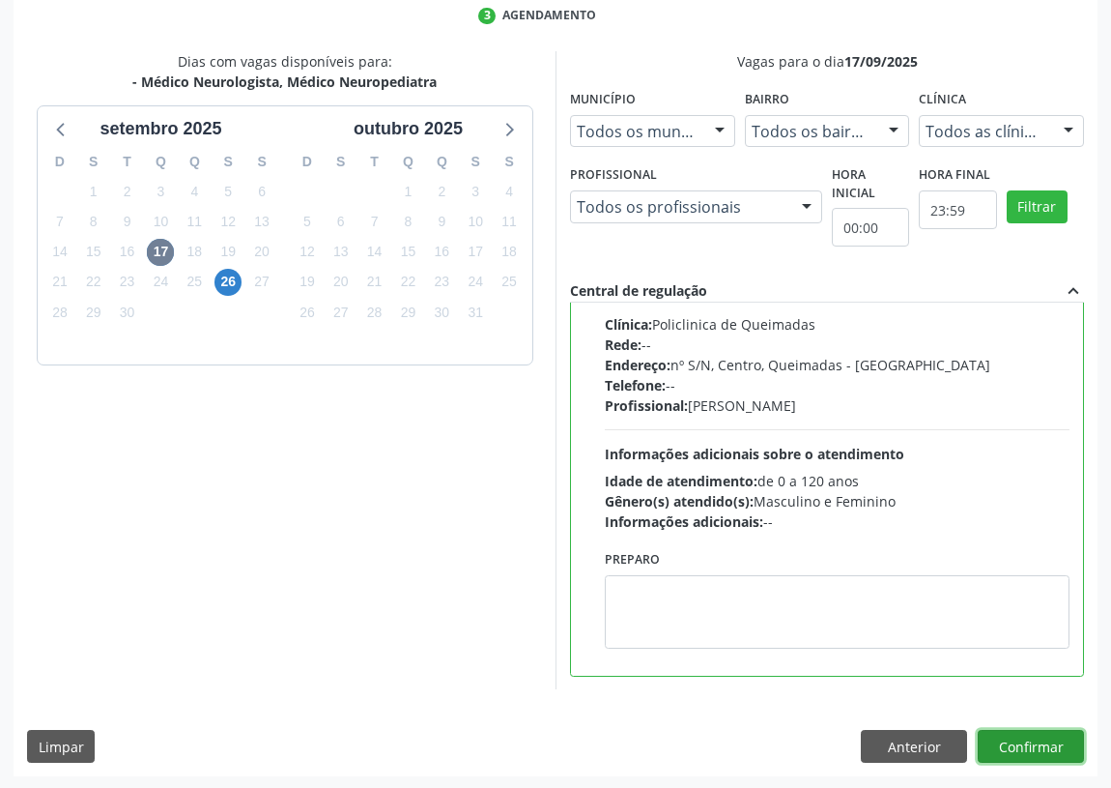
drag, startPoint x: 1052, startPoint y: 743, endPoint x: 852, endPoint y: 714, distance: 201.2
click at [1049, 742] on button "Confirmar" at bounding box center [1031, 746] width 106 height 33
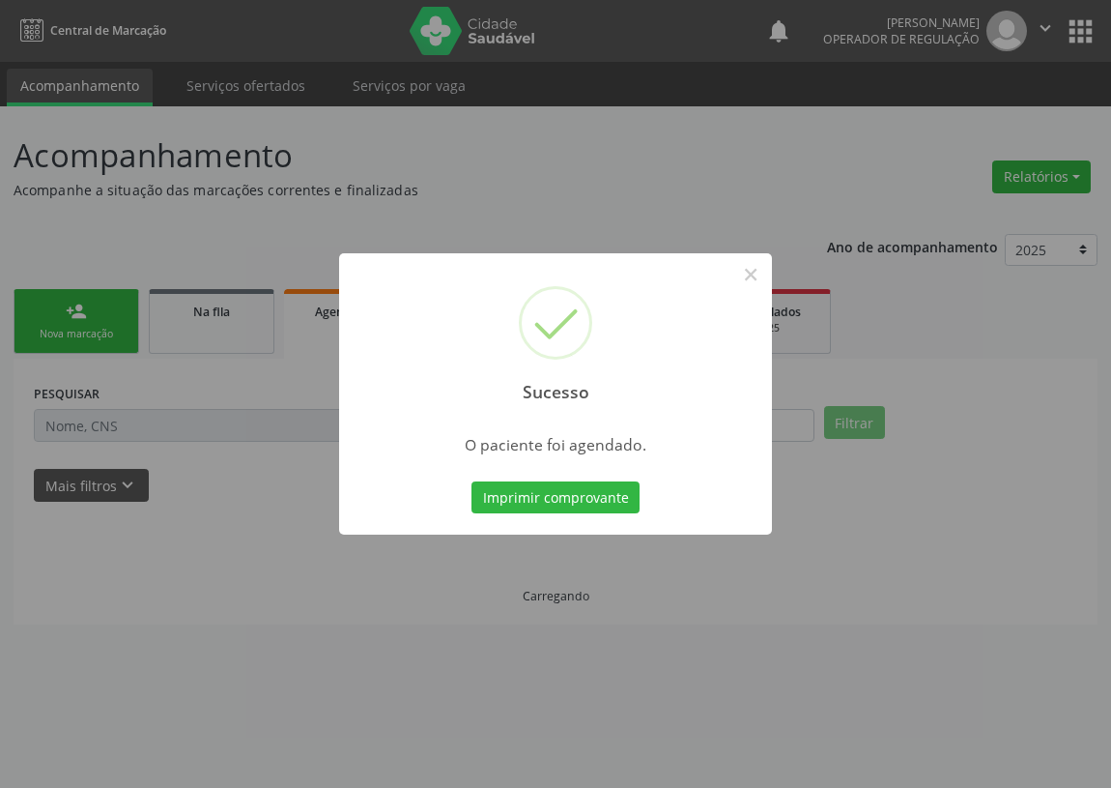
scroll to position [0, 0]
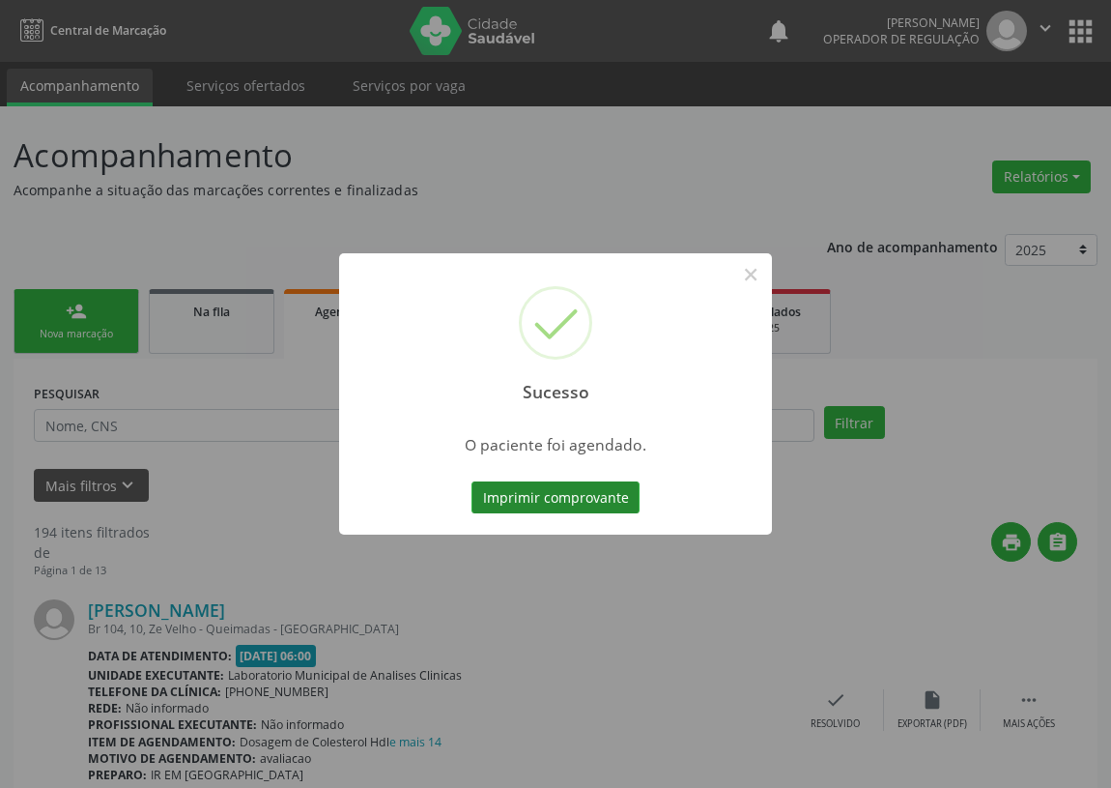
click at [563, 494] on button "Imprimir comprovante" at bounding box center [556, 497] width 168 height 33
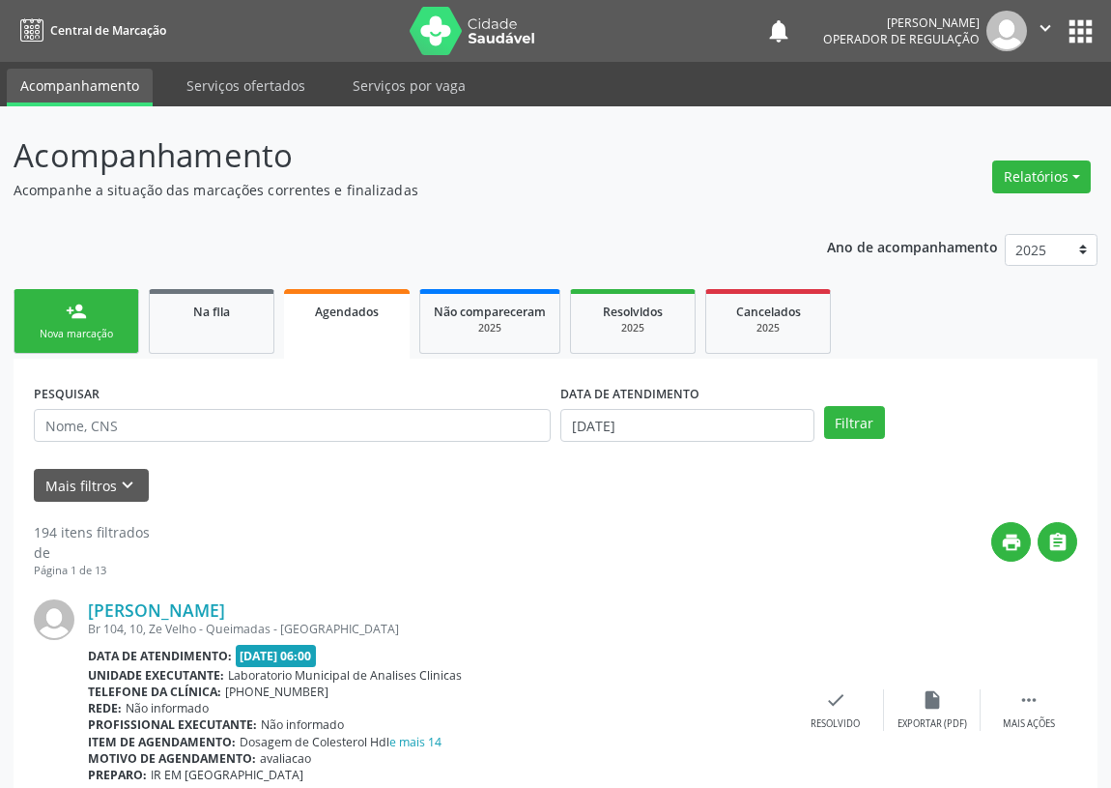
click at [108, 335] on div "Nova marcação" at bounding box center [76, 334] width 97 height 14
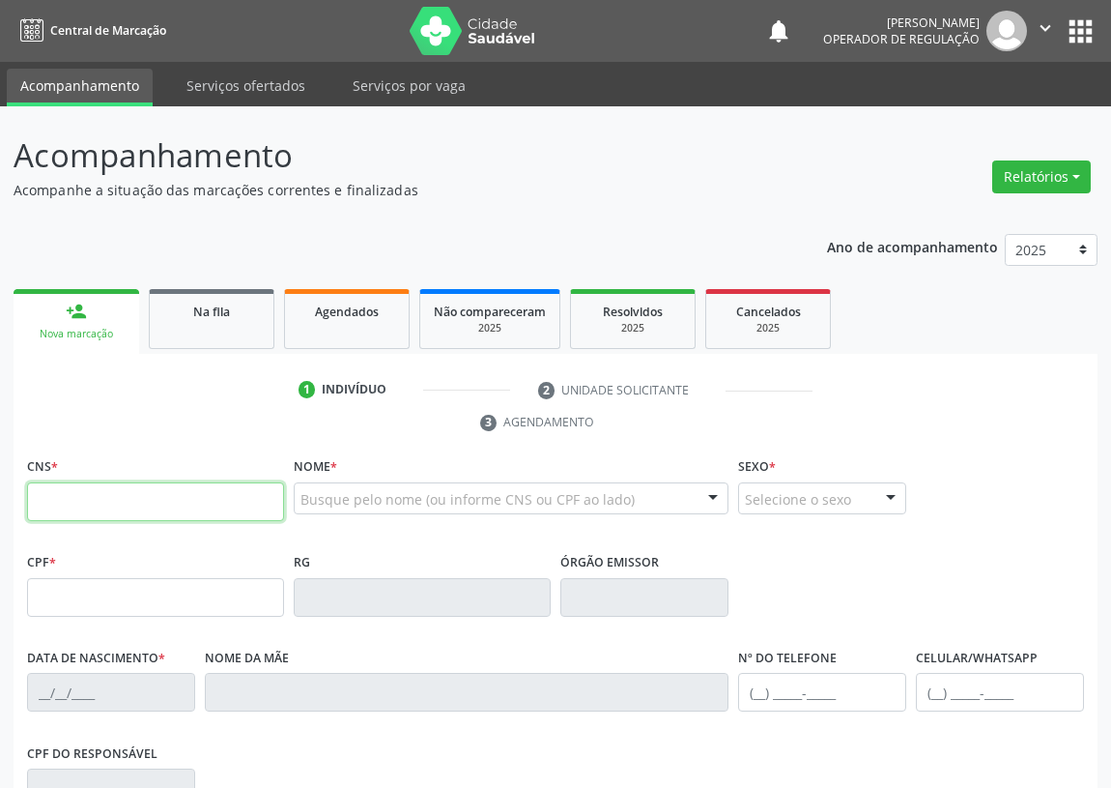
click at [38, 506] on input "text" at bounding box center [155, 501] width 257 height 39
type input "700 4019 5618 0750"
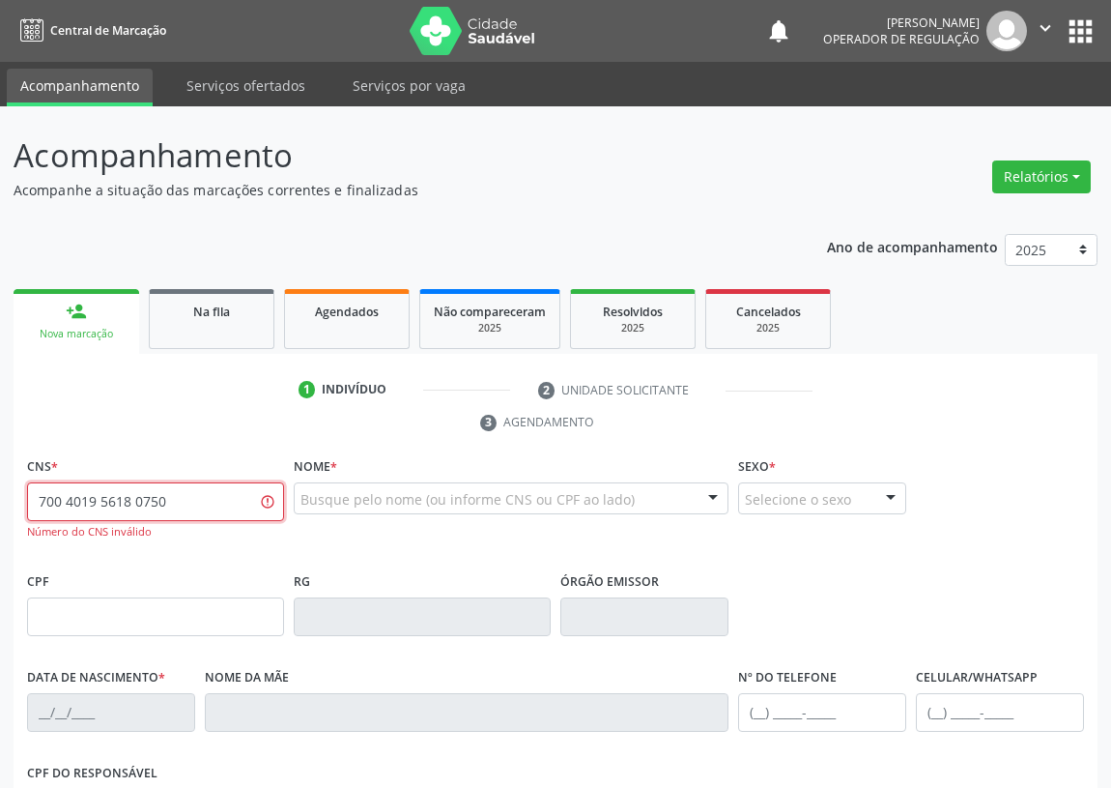
drag, startPoint x: 184, startPoint y: 498, endPoint x: 0, endPoint y: 482, distance: 184.3
click at [0, 482] on div "Acompanhamento Acompanhe a situação das marcações correntes e finalizadas Relat…" at bounding box center [555, 603] width 1111 height 994
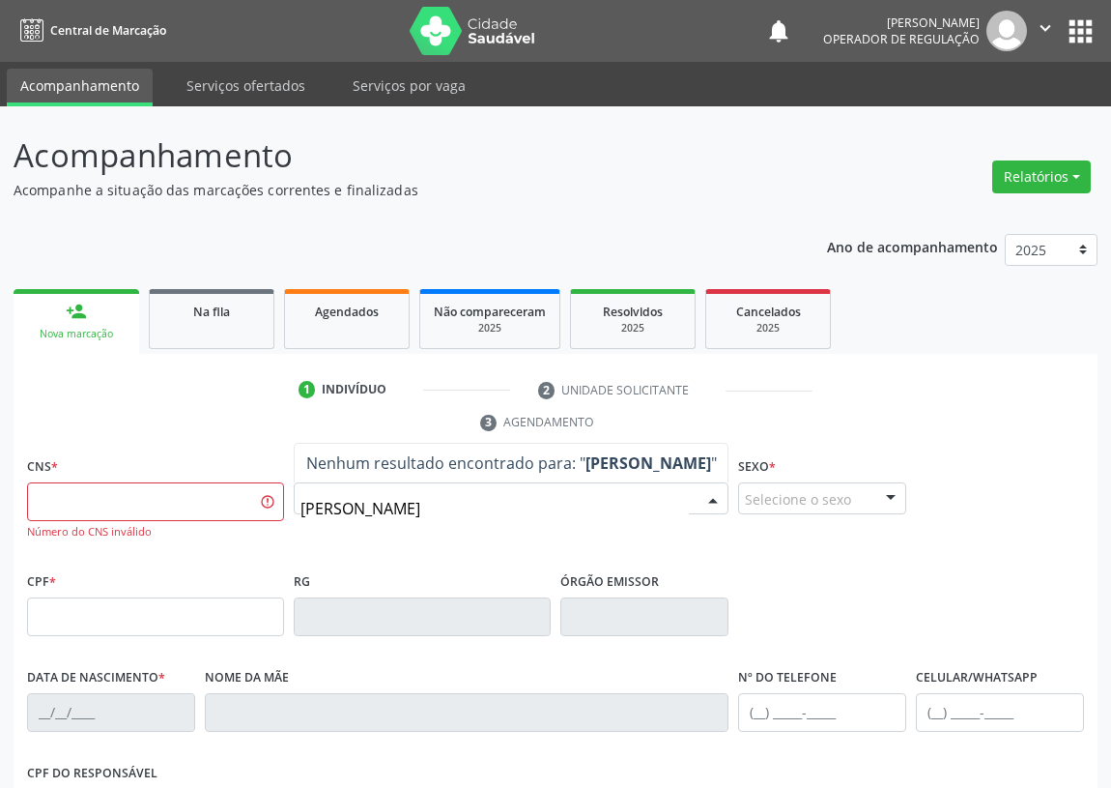
type input "MARIA NEUZA MARINHO SILVA"
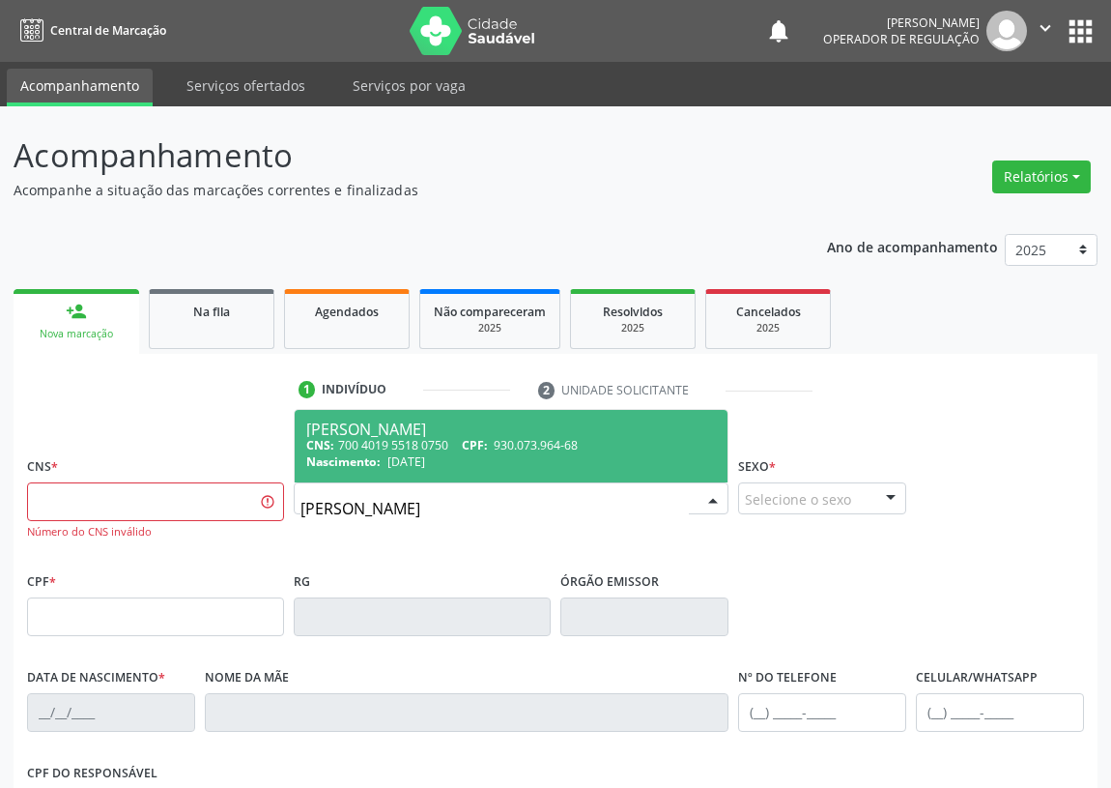
click at [367, 438] on div "CNS: 700 4019 5518 0750 CPF: 930.073.964-68" at bounding box center [511, 445] width 410 height 16
type input "700 4019 5518 0750"
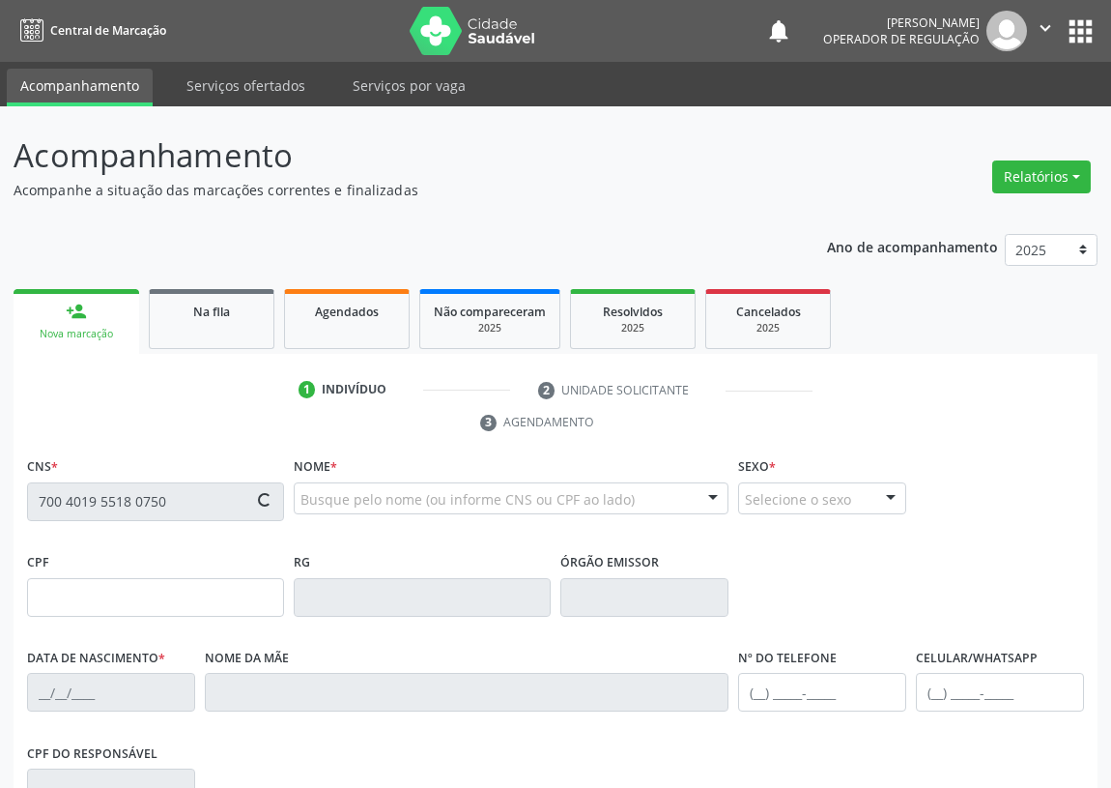
type input "930.073.964-68"
type input "24/07/1946"
type input "Isabel Maria Daconceição"
type input "(83) 99103-6604"
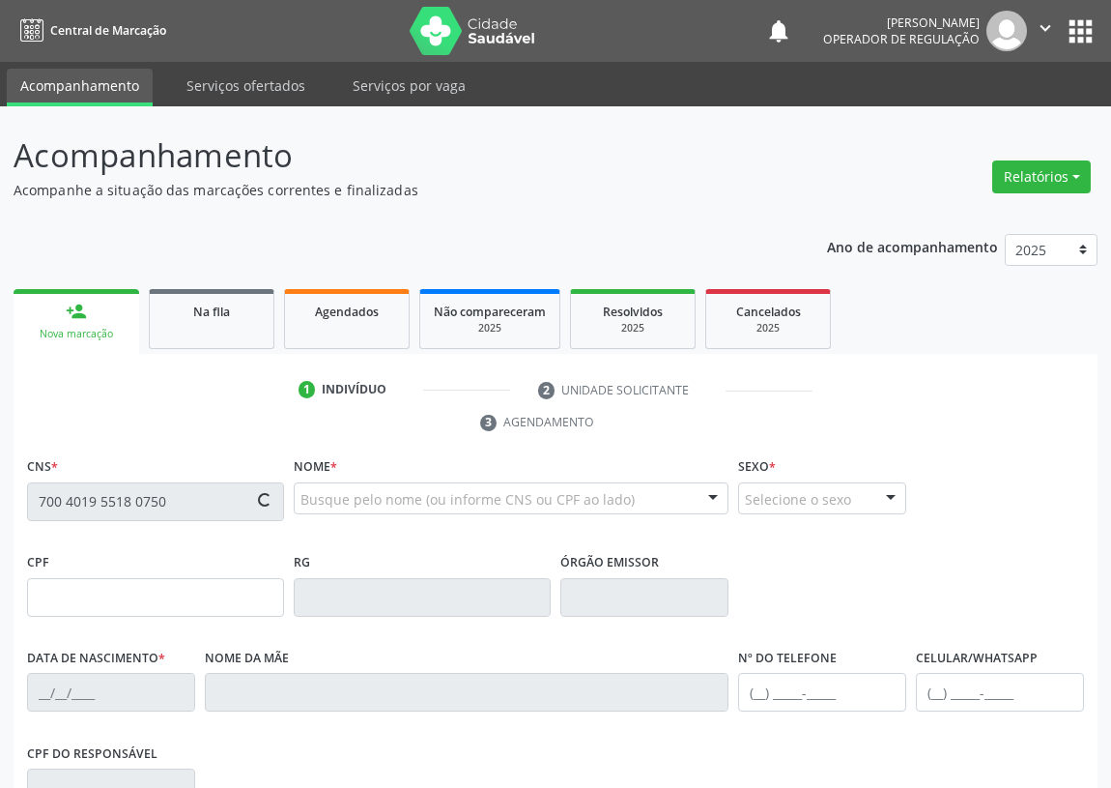
type input "41"
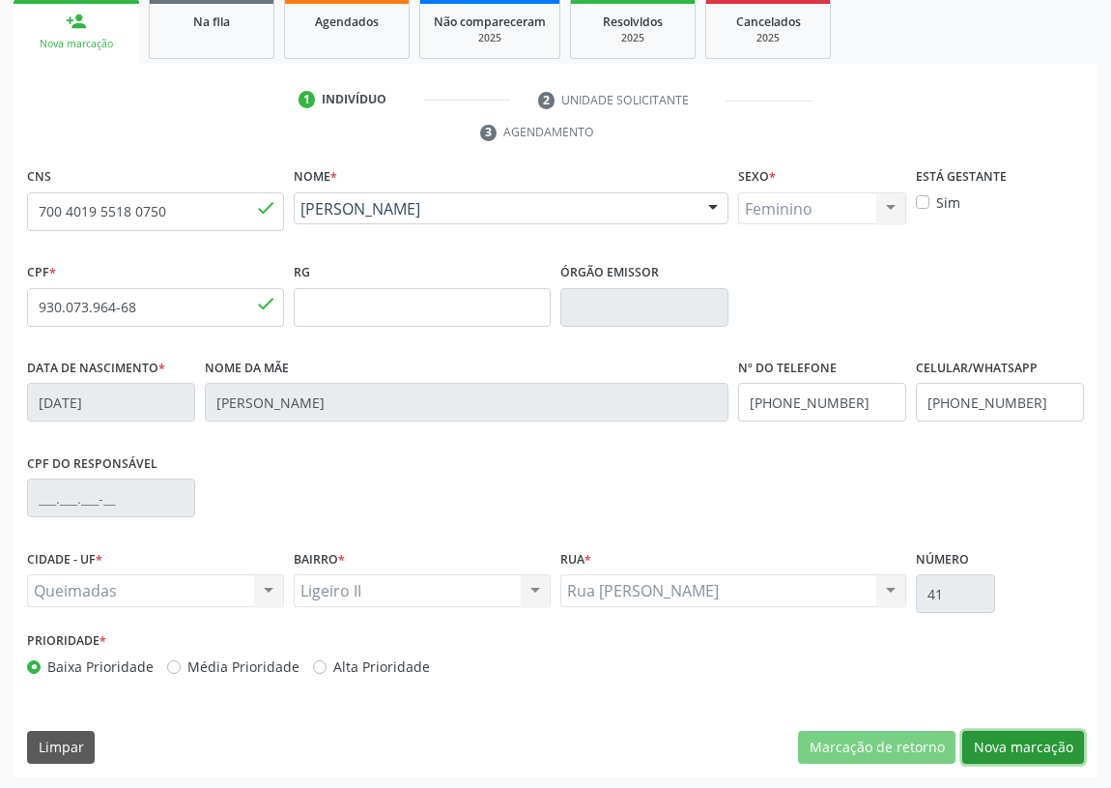
click at [1028, 743] on button "Nova marcação" at bounding box center [1024, 747] width 122 height 33
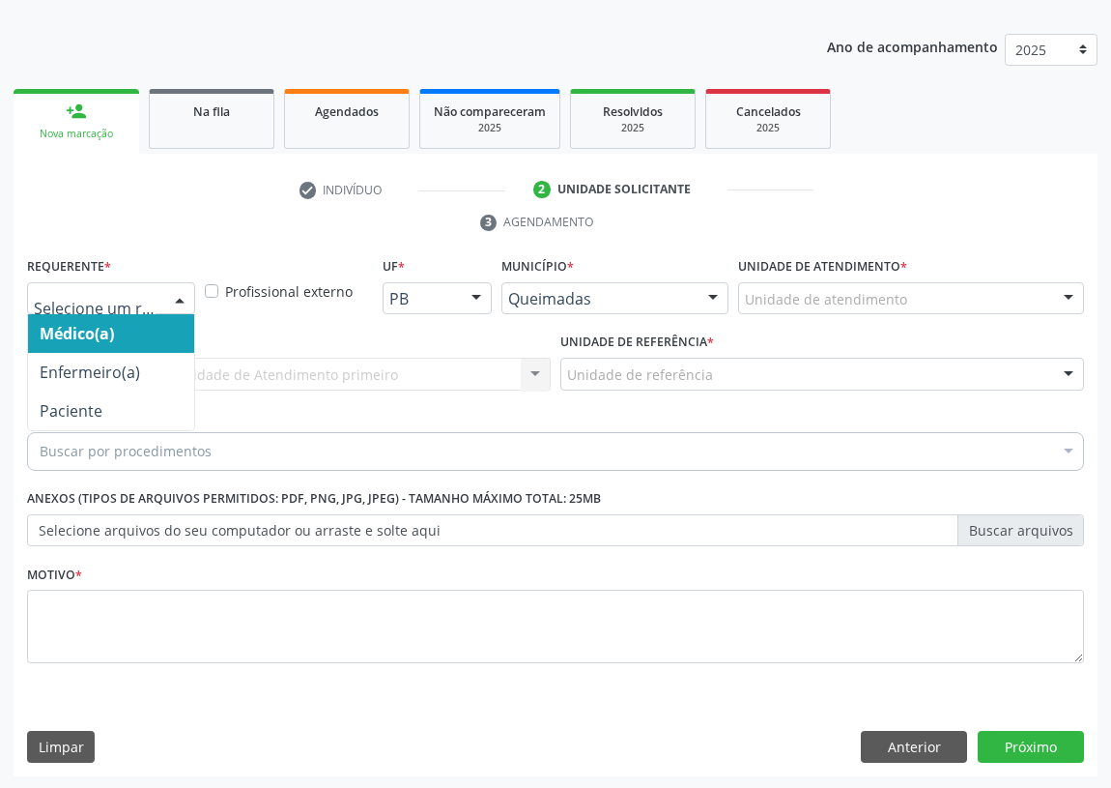
drag, startPoint x: 186, startPoint y: 299, endPoint x: 141, endPoint y: 375, distance: 88.4
click at [185, 299] on div at bounding box center [179, 299] width 29 height 33
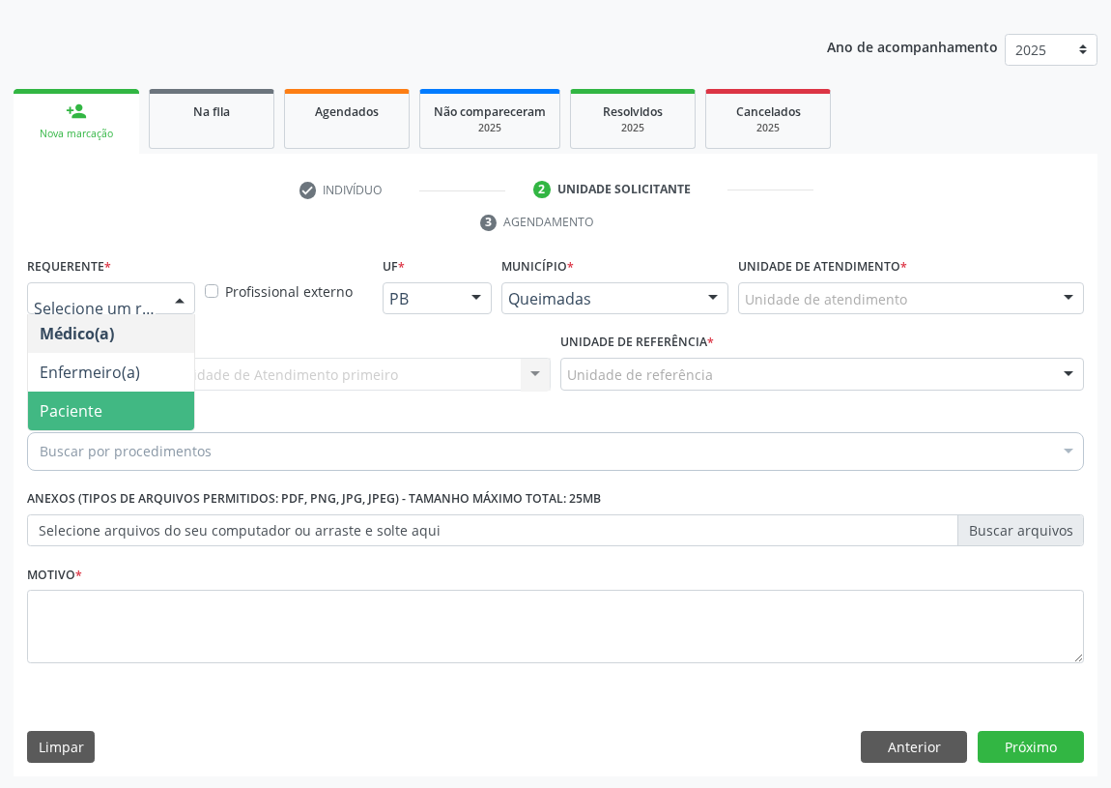
drag, startPoint x: 140, startPoint y: 410, endPoint x: 342, endPoint y: 376, distance: 204.8
click at [141, 410] on span "Paciente" at bounding box center [111, 410] width 166 height 39
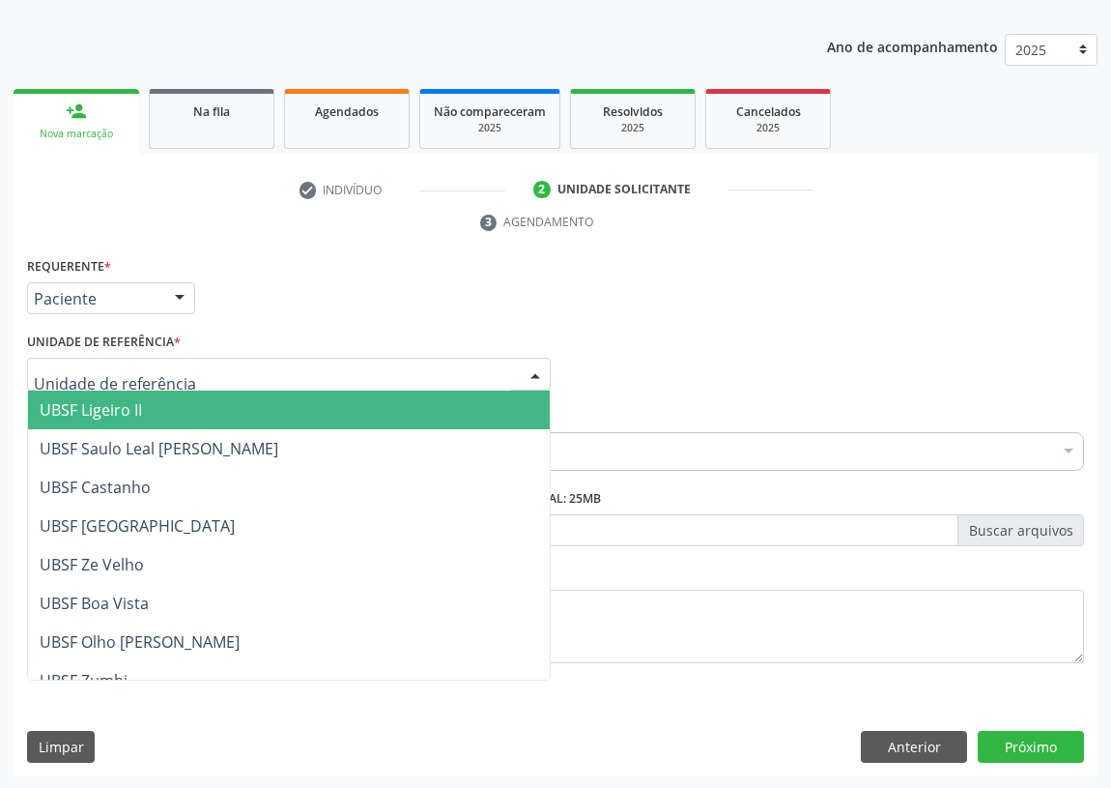
click at [464, 380] on div at bounding box center [289, 374] width 524 height 33
drag, startPoint x: 135, startPoint y: 413, endPoint x: 0, endPoint y: 436, distance: 137.3
click at [123, 412] on span "UBSF Ligeiro II" at bounding box center [91, 409] width 102 height 21
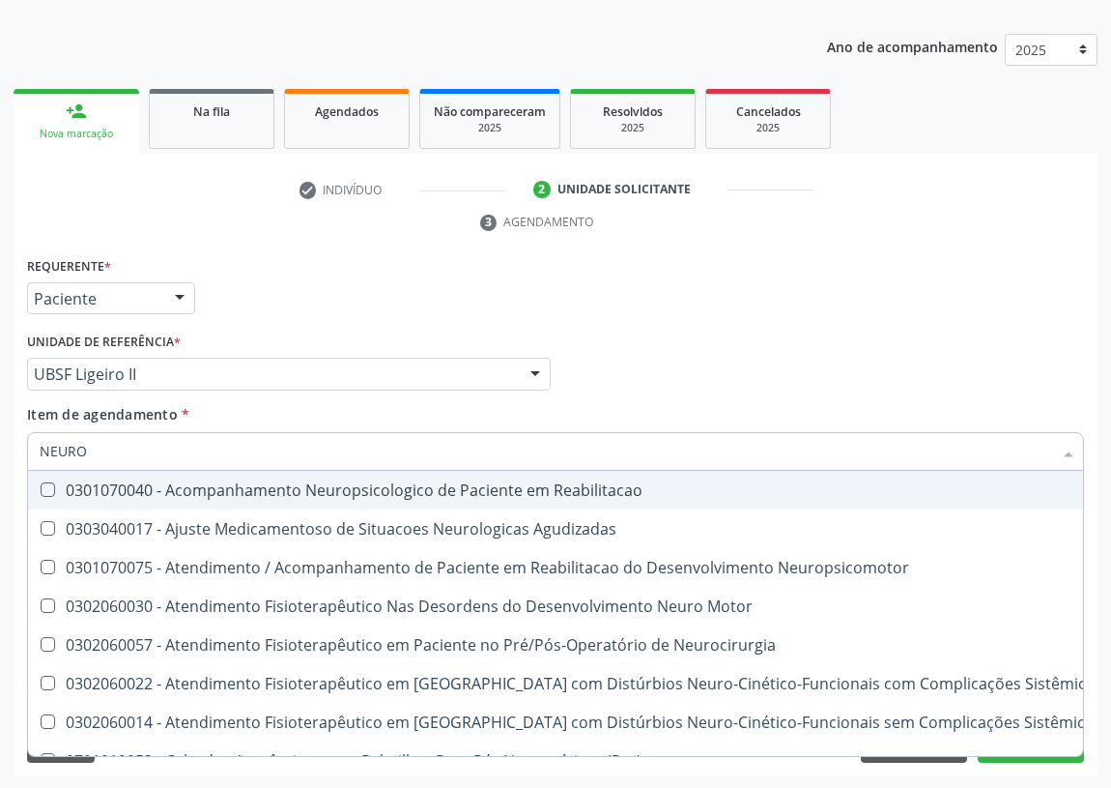
type input "NEUROP"
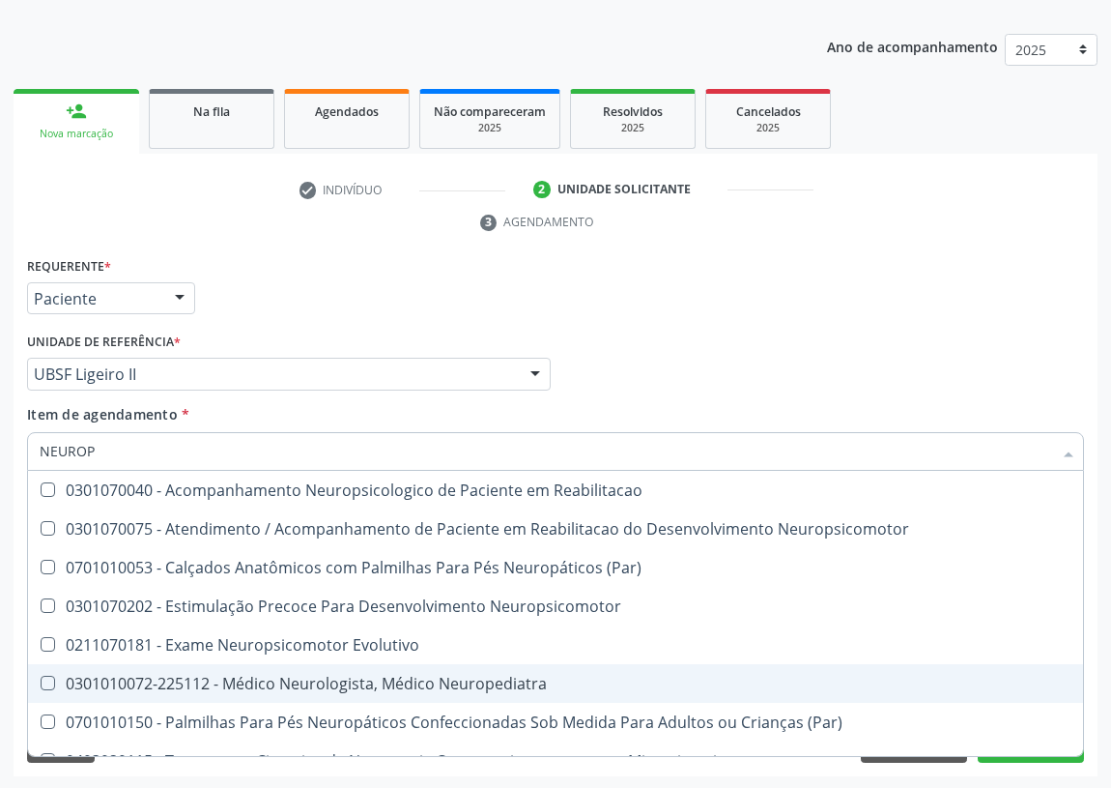
drag, startPoint x: 450, startPoint y: 687, endPoint x: 272, endPoint y: 638, distance: 185.5
click at [450, 686] on div "0301010072-225112 - Médico Neurologista, Médico Neuropediatra" at bounding box center [556, 683] width 1032 height 15
checkbox Neuropediatra "true"
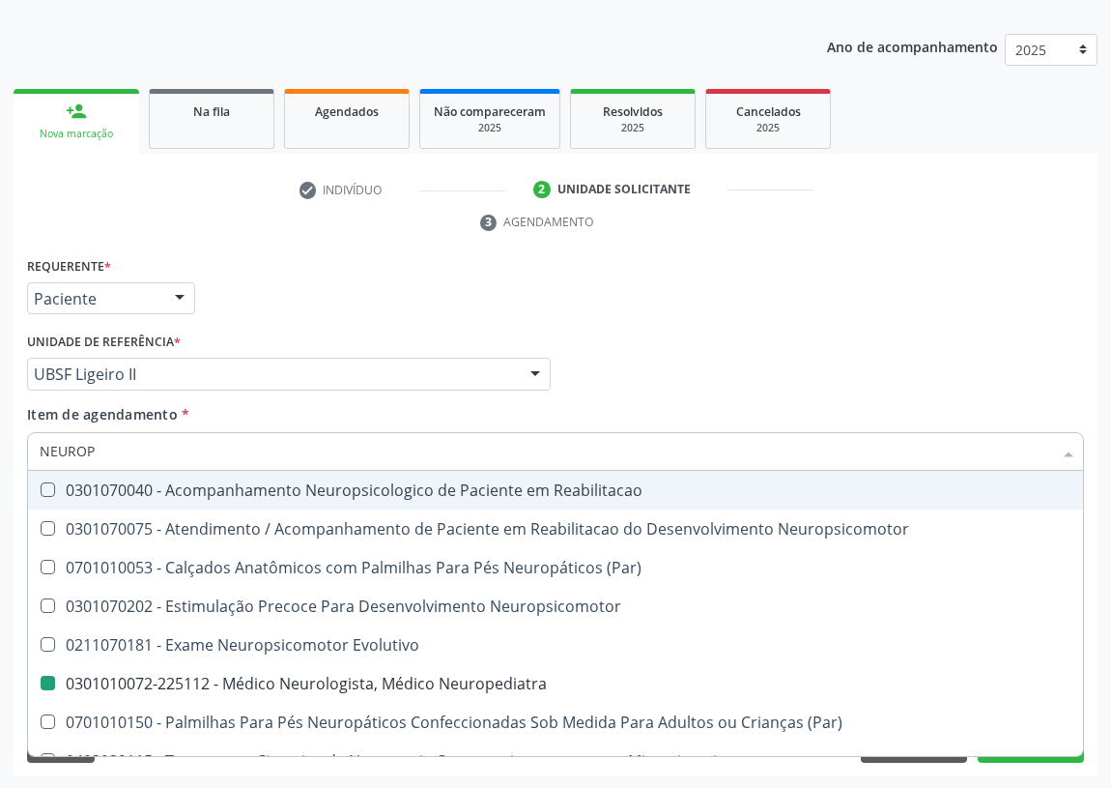
drag, startPoint x: 644, startPoint y: 360, endPoint x: 0, endPoint y: 596, distance: 685.9
click at [637, 360] on div "Médico Solicitante Por favor, selecione a Unidade de Atendimento primeiro Nenhu…" at bounding box center [555, 365] width 1067 height 75
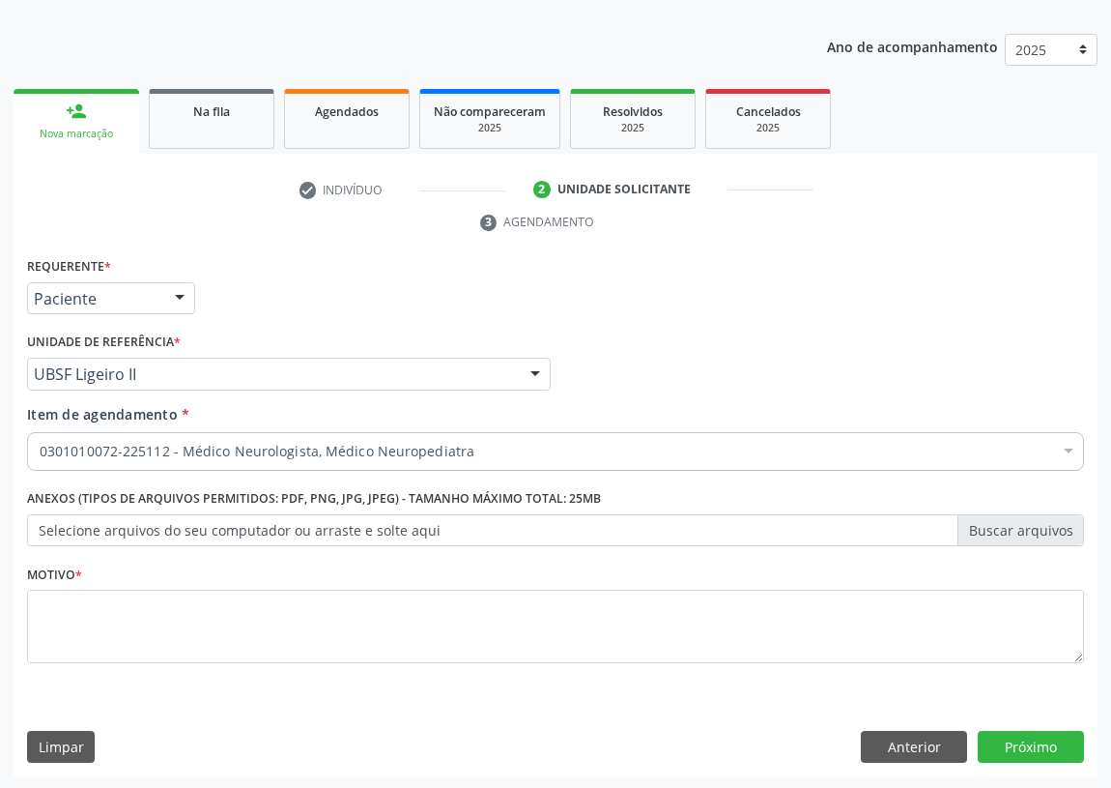
checkbox Neuropediatra "true"
checkbox Abciximabe "false"
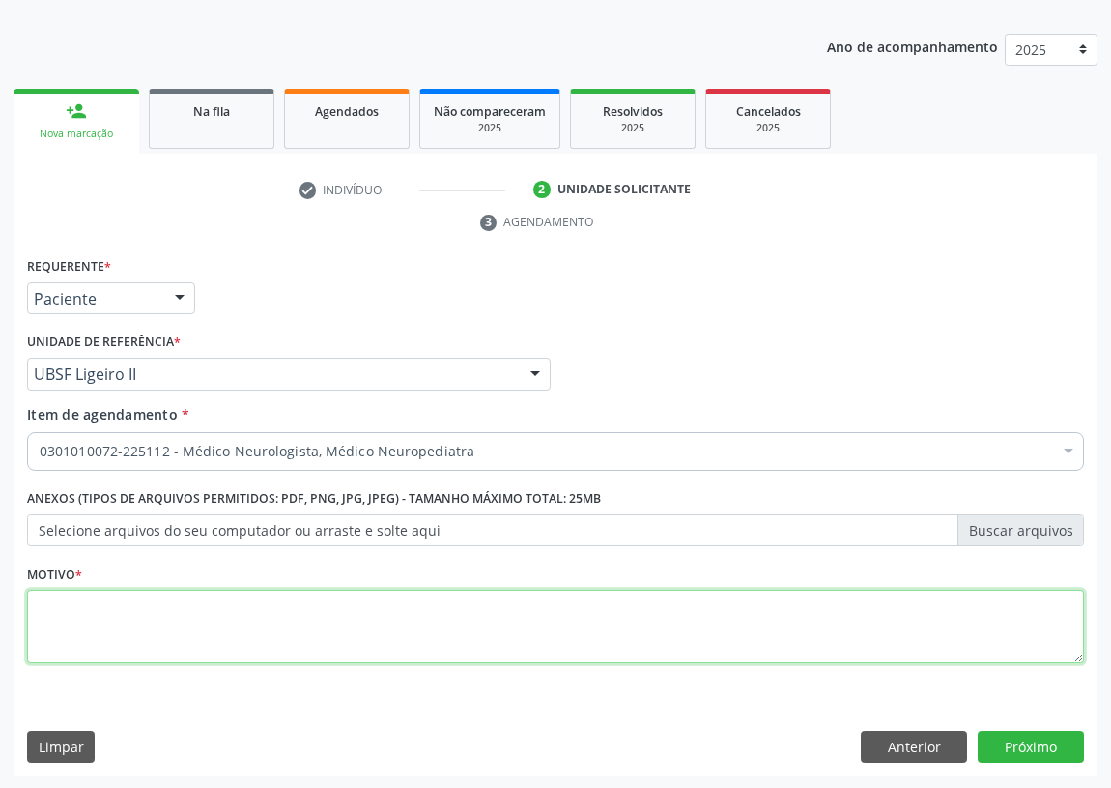
click at [96, 633] on textarea at bounding box center [555, 626] width 1057 height 73
type textarea "AVALIAÇÃO"
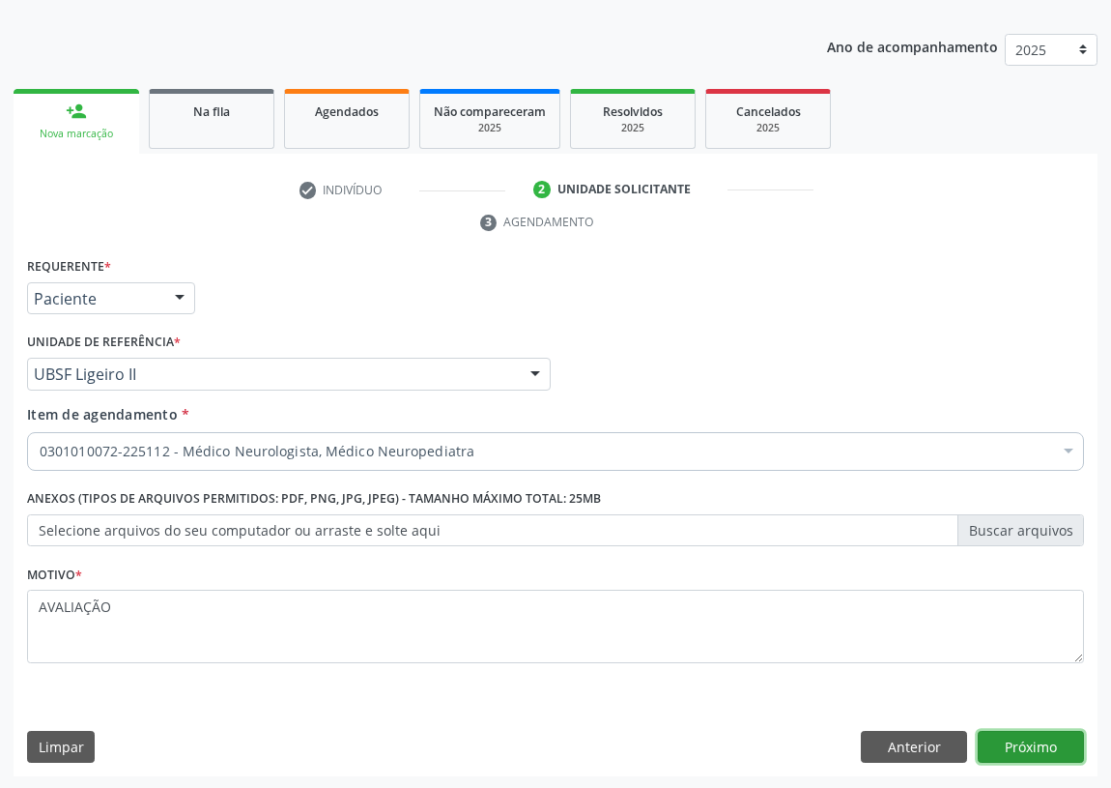
click at [1012, 745] on button "Próximo" at bounding box center [1031, 747] width 106 height 33
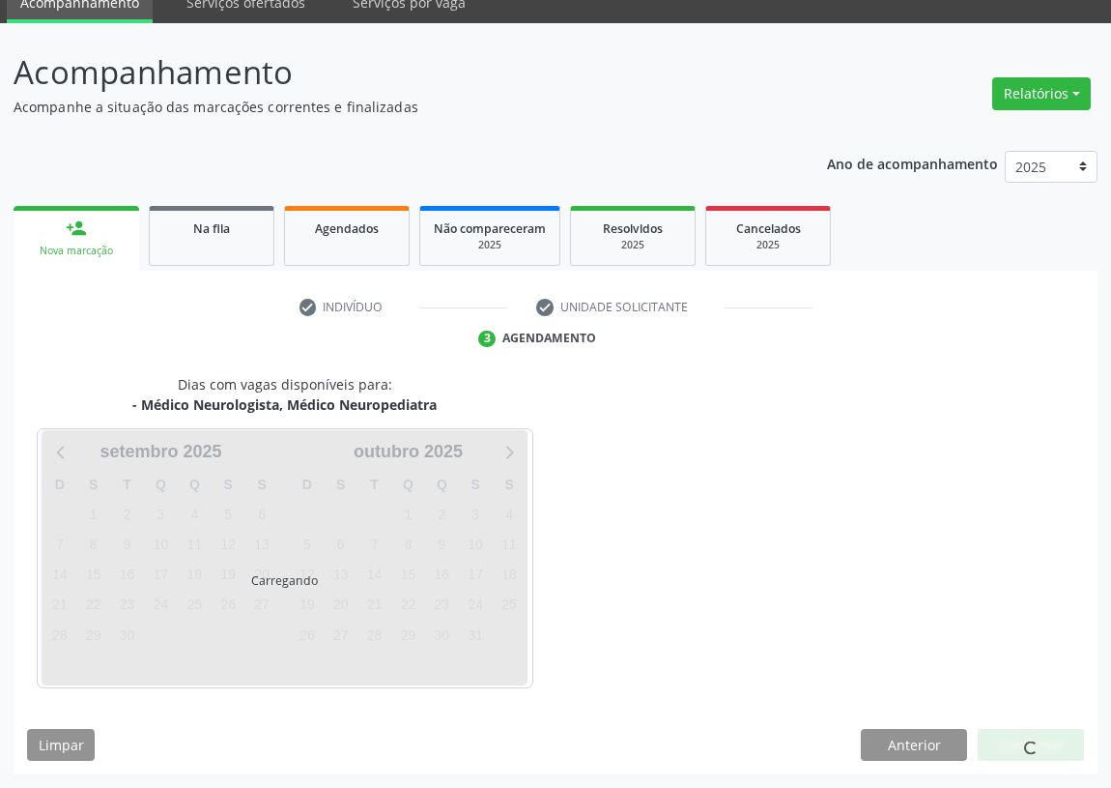
scroll to position [81, 0]
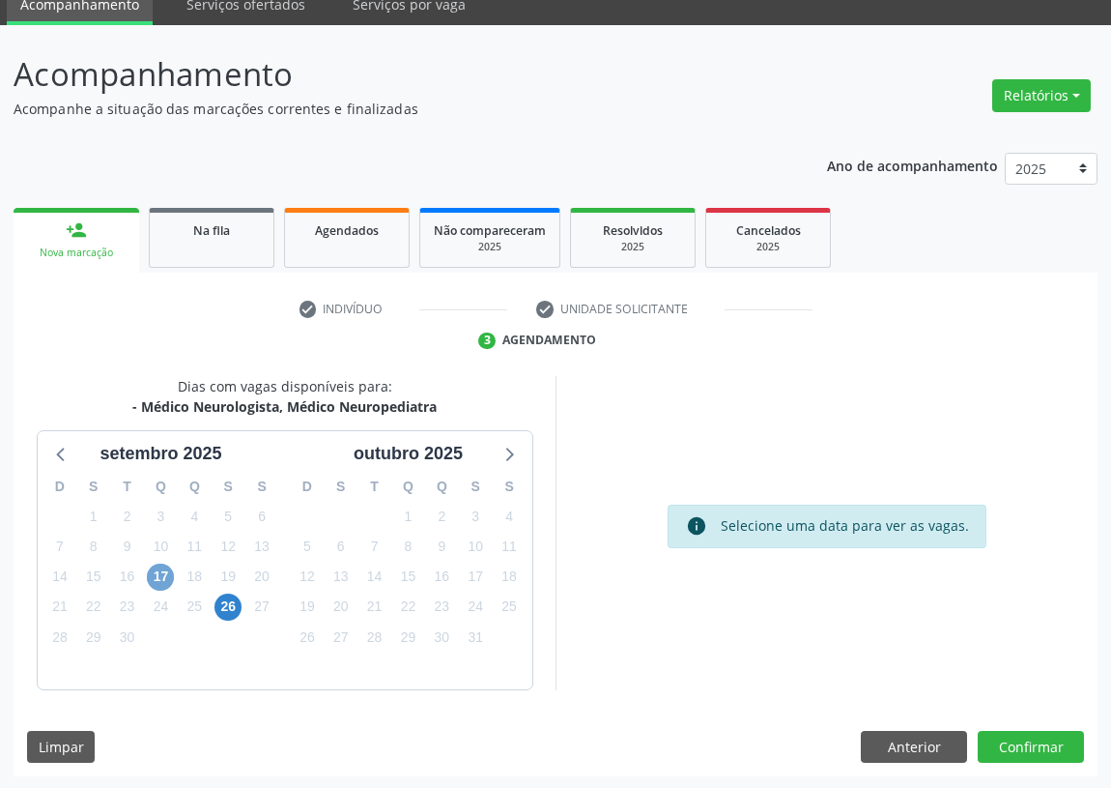
click at [165, 573] on span "17" at bounding box center [160, 576] width 27 height 27
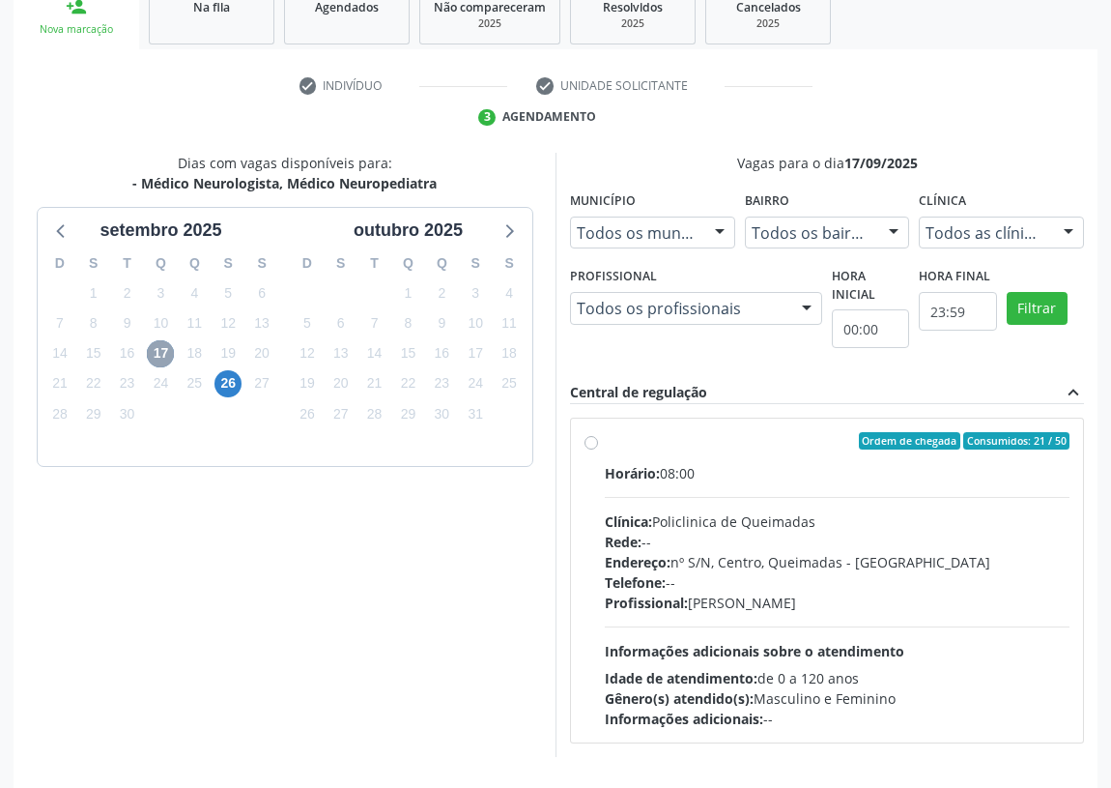
scroll to position [371, 0]
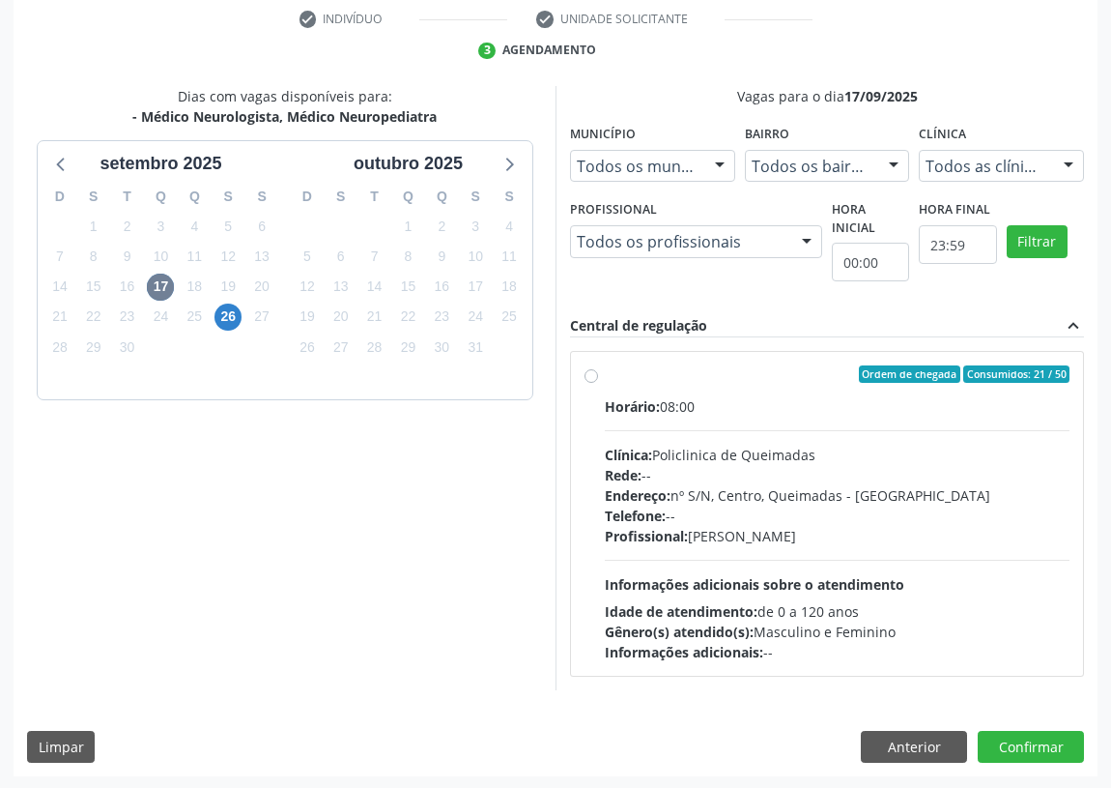
click at [605, 377] on label "Ordem de chegada Consumidos: 21 / 50 Horário: 08:00 Clínica: Policlinica de Que…" at bounding box center [837, 513] width 465 height 297
click at [594, 377] on input "Ordem de chegada Consumidos: 21 / 50 Horário: 08:00 Clínica: Policlinica de Que…" at bounding box center [592, 373] width 14 height 17
radio input "true"
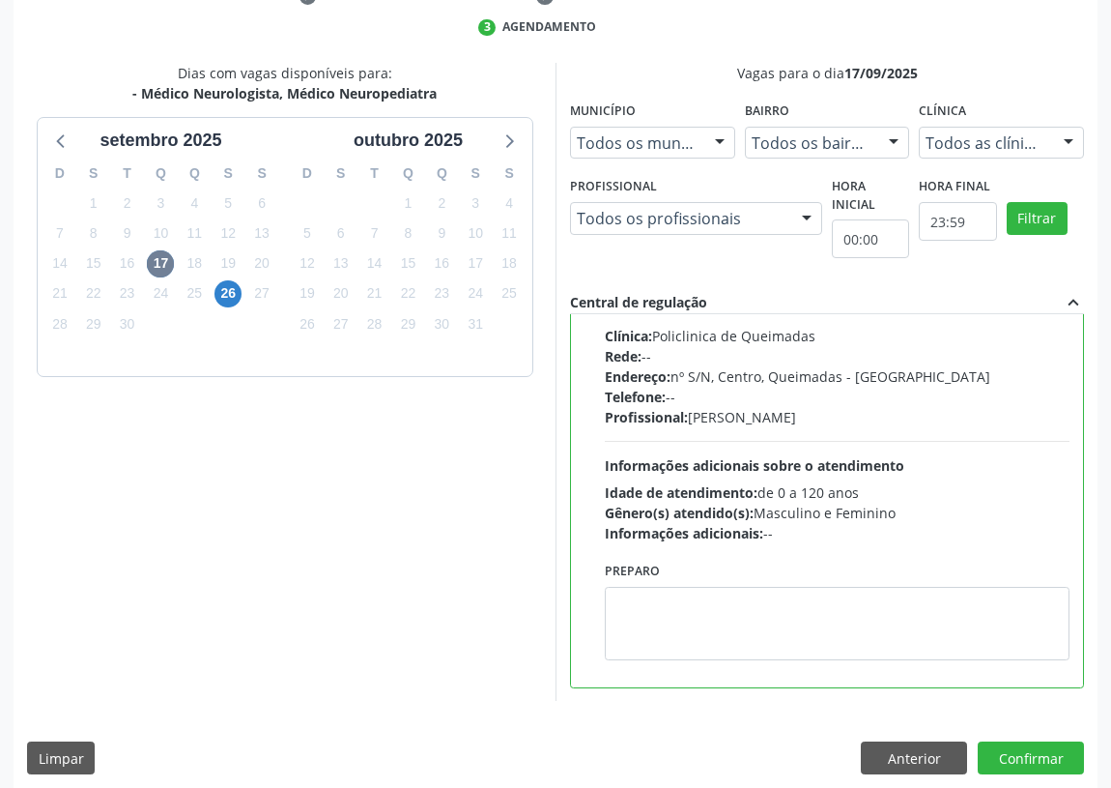
scroll to position [406, 0]
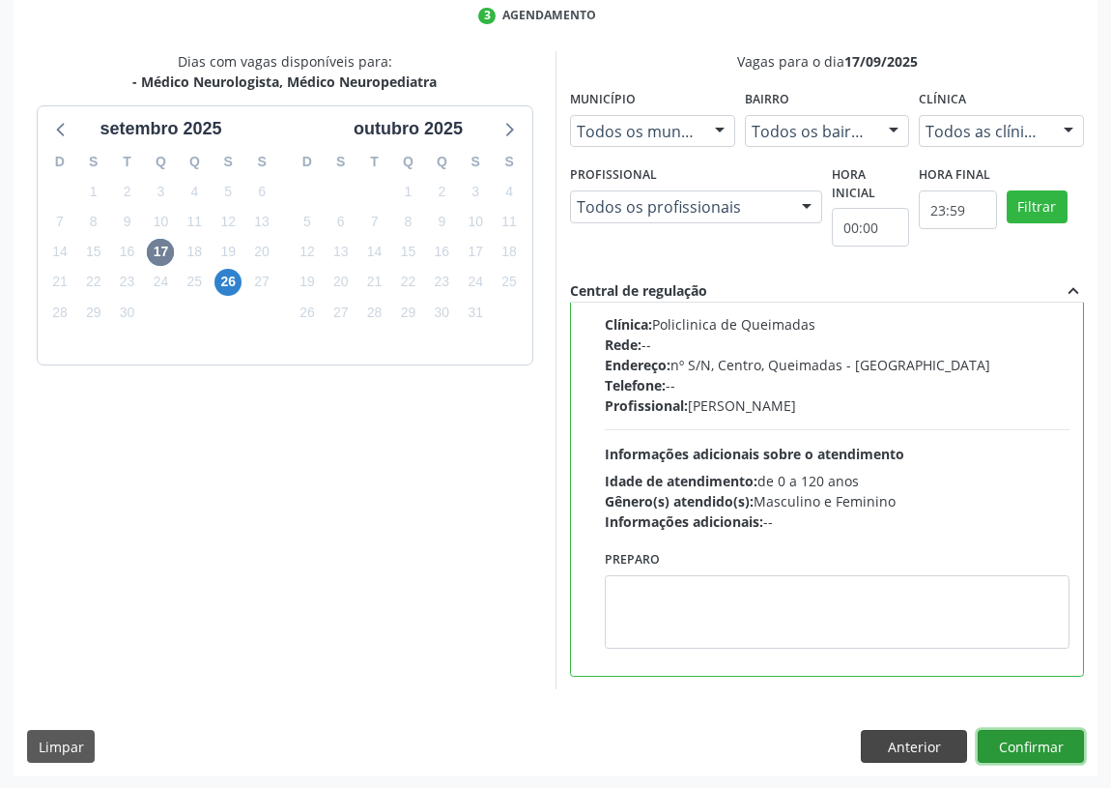
drag, startPoint x: 1063, startPoint y: 747, endPoint x: 947, endPoint y: 730, distance: 117.3
click at [1058, 745] on button "Confirmar" at bounding box center [1031, 746] width 106 height 33
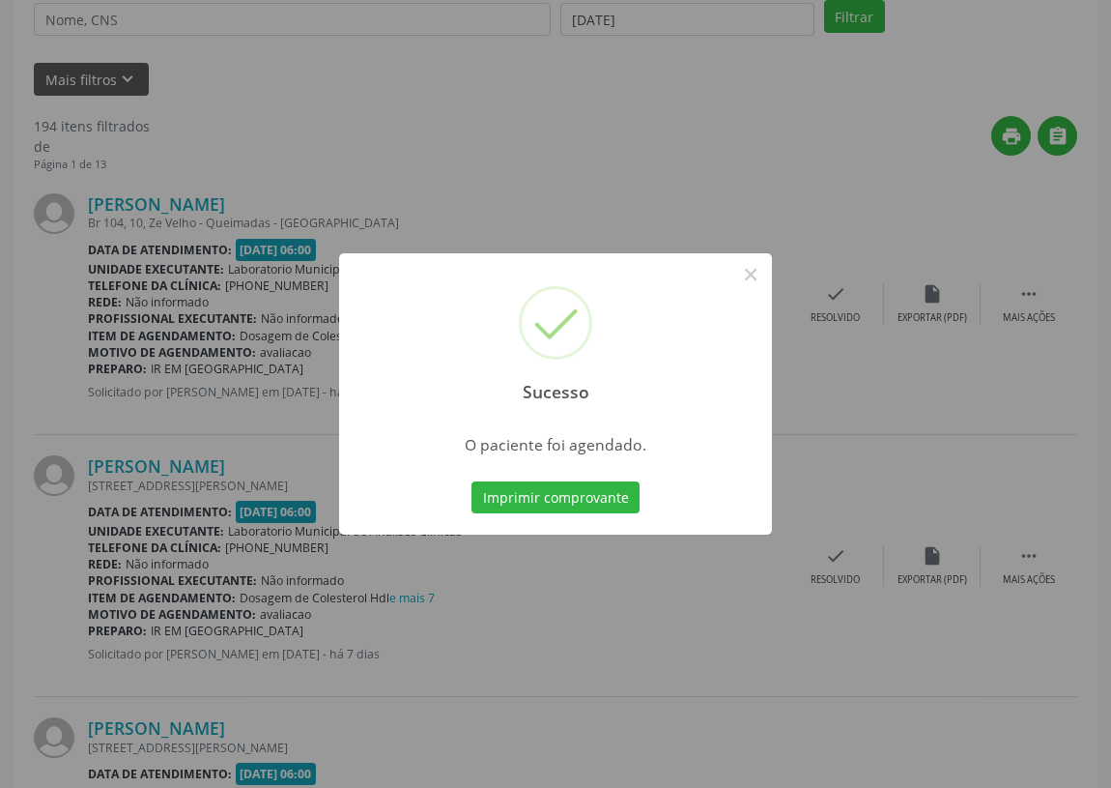
scroll to position [0, 0]
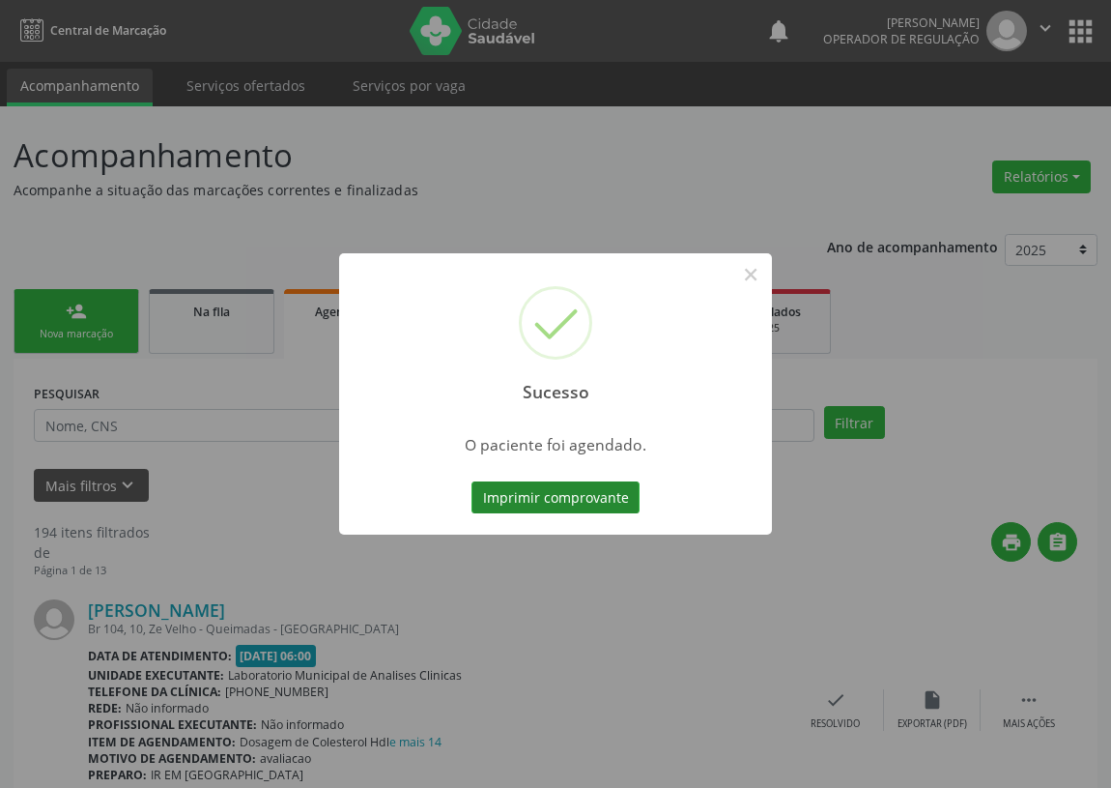
click at [557, 488] on button "Imprimir comprovante" at bounding box center [556, 497] width 168 height 33
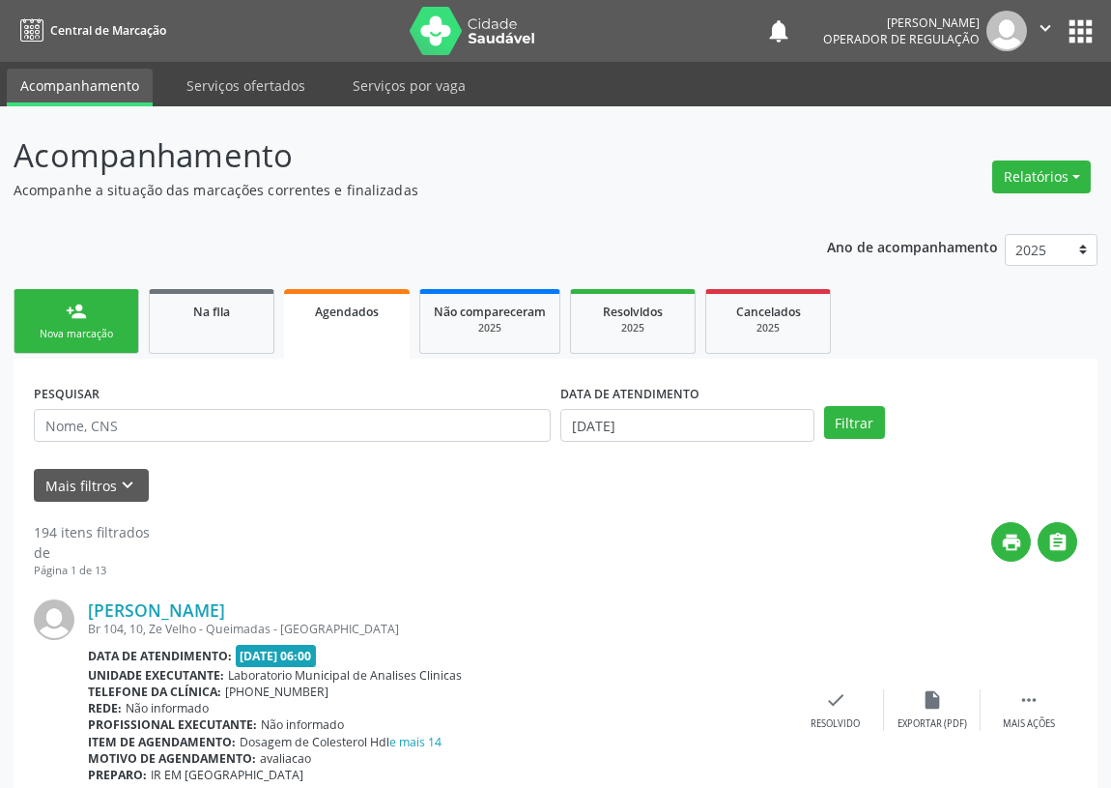
click at [39, 310] on link "person_add Nova marcação" at bounding box center [77, 321] width 126 height 65
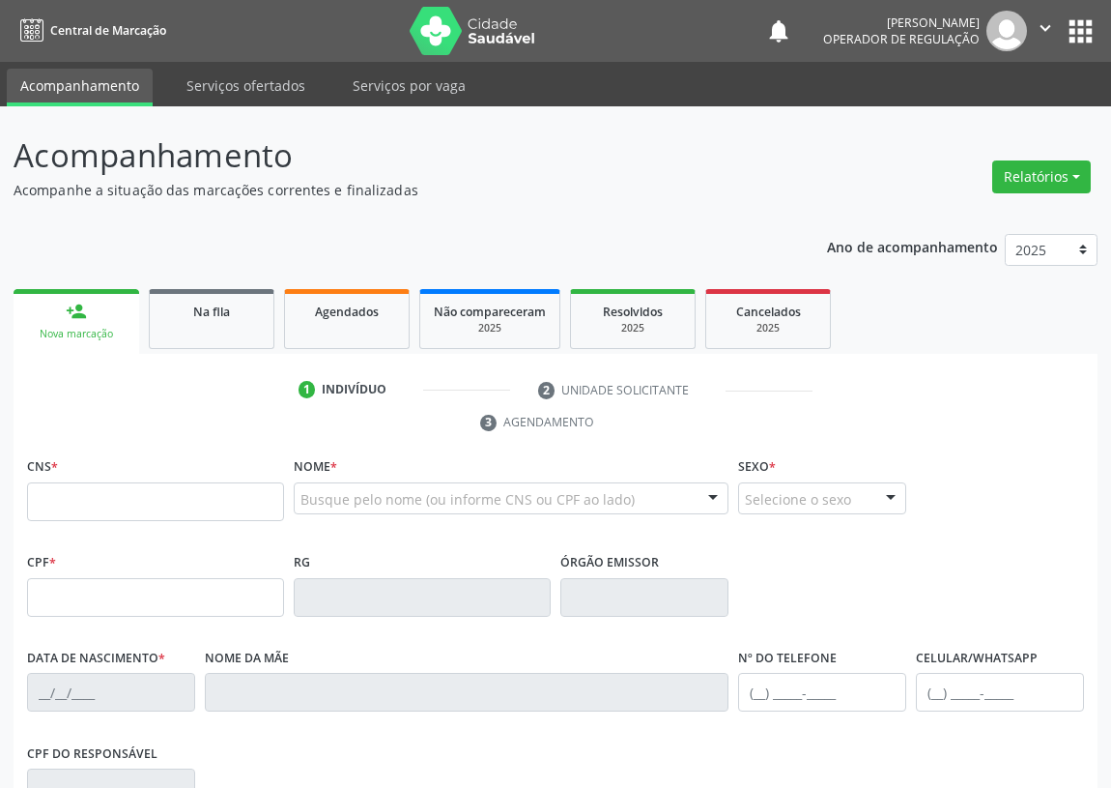
click at [70, 325] on link "person_add Nova marcação" at bounding box center [77, 321] width 126 height 65
click at [69, 492] on input "text" at bounding box center [155, 501] width 257 height 39
type input "703 4024 9071 9500"
type input "036.177.124-01"
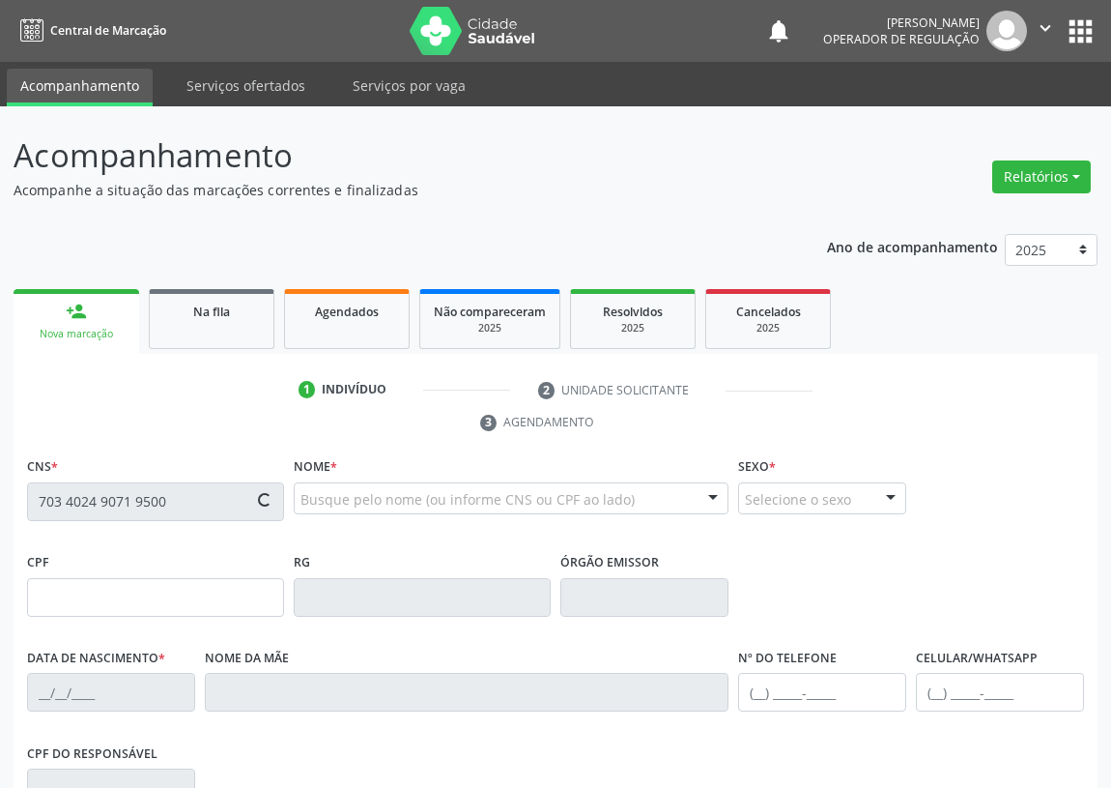
type input "20/10/1971"
type input "Maria José da Silva"
type input "(83) 99351-5346"
type input "050.057.084-13"
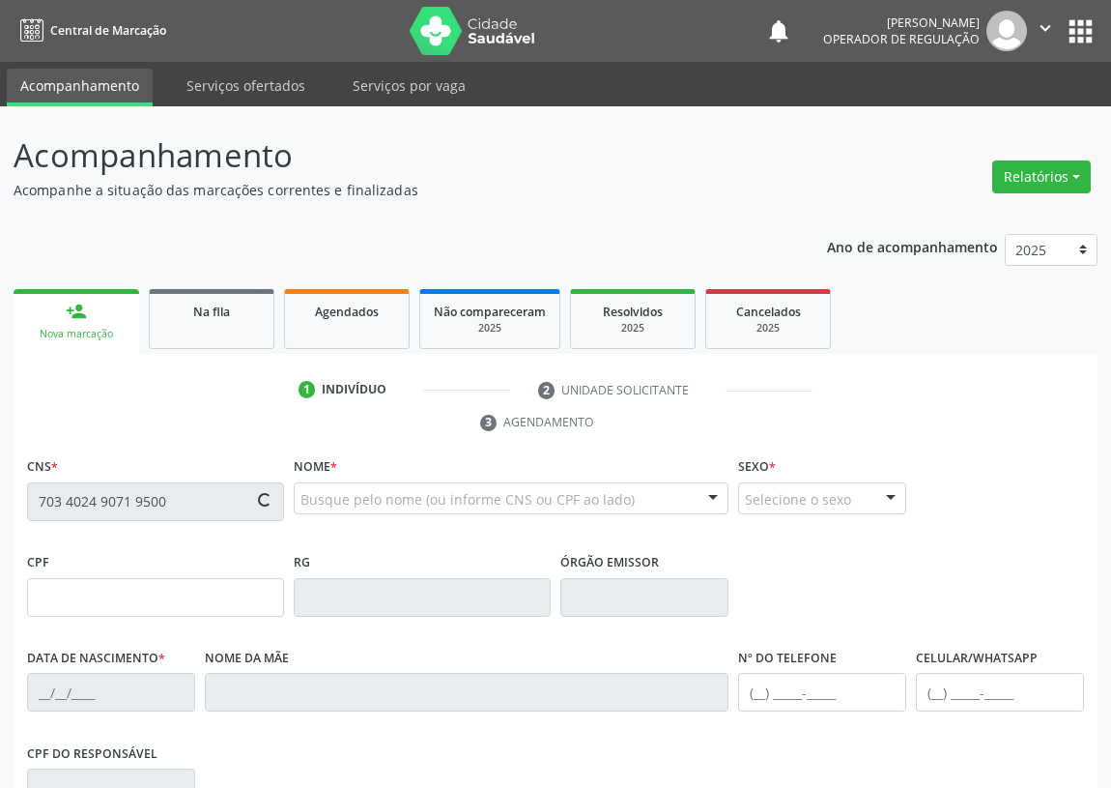
type input "1314"
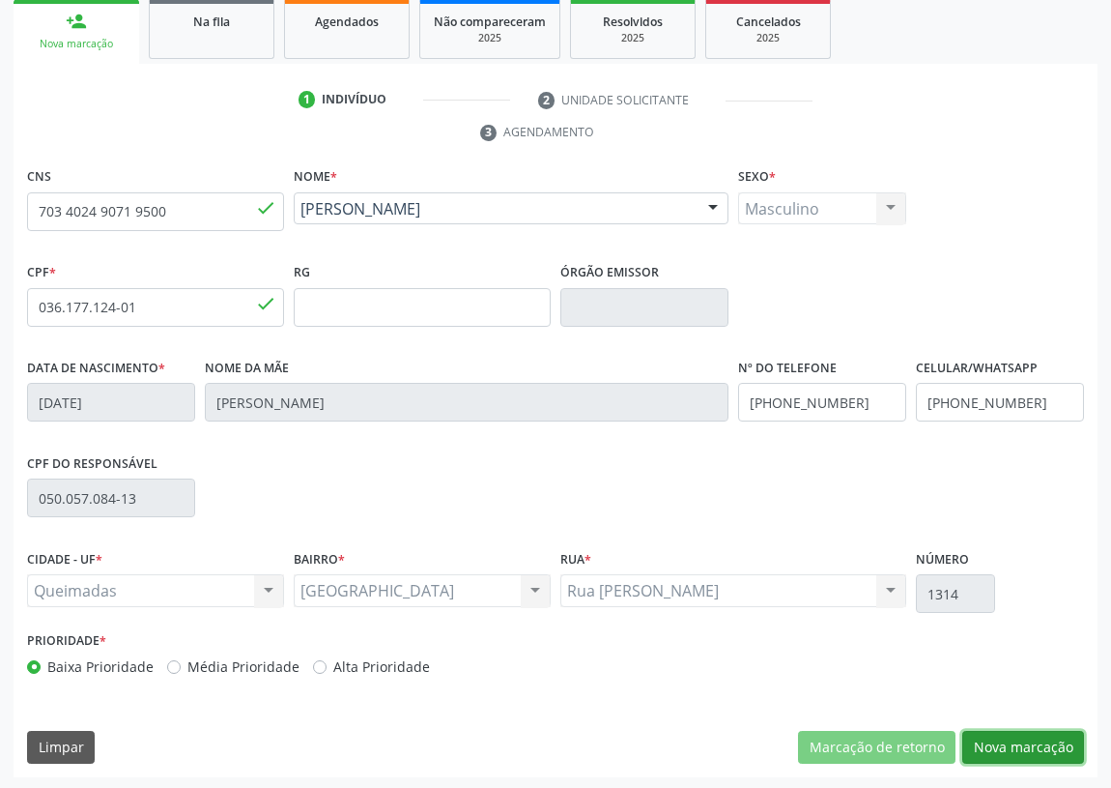
click at [1049, 735] on button "Nova marcação" at bounding box center [1024, 747] width 122 height 33
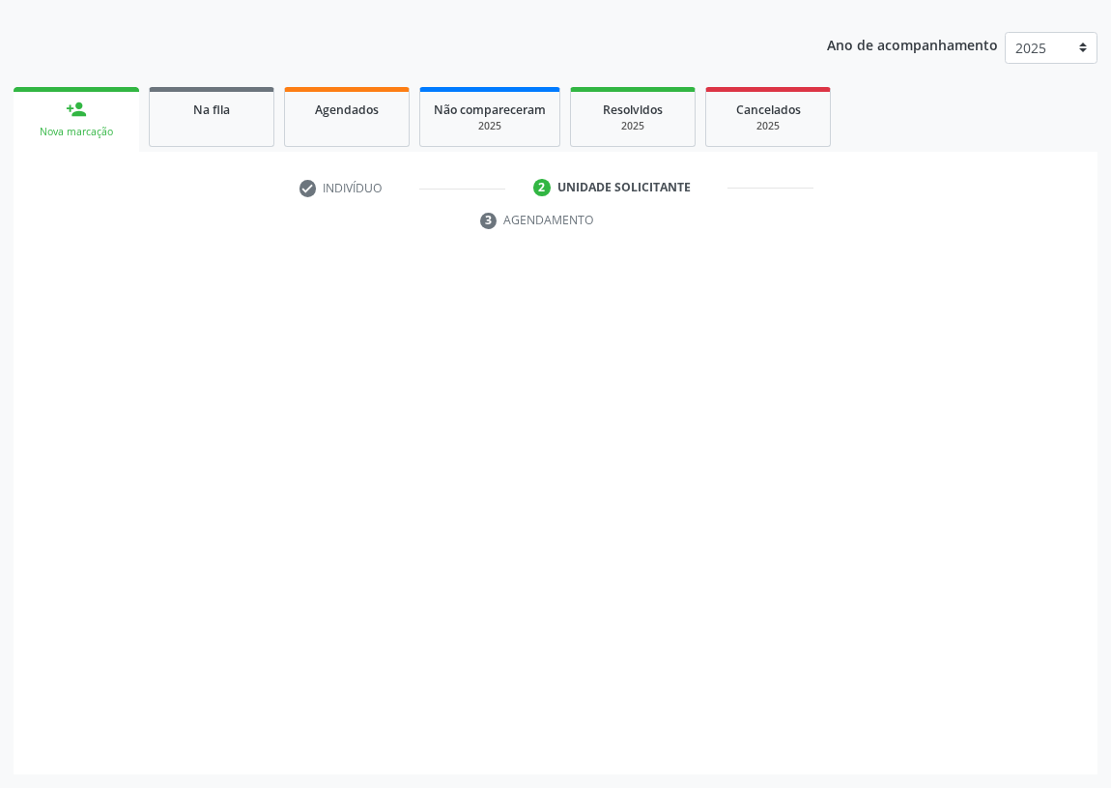
scroll to position [200, 0]
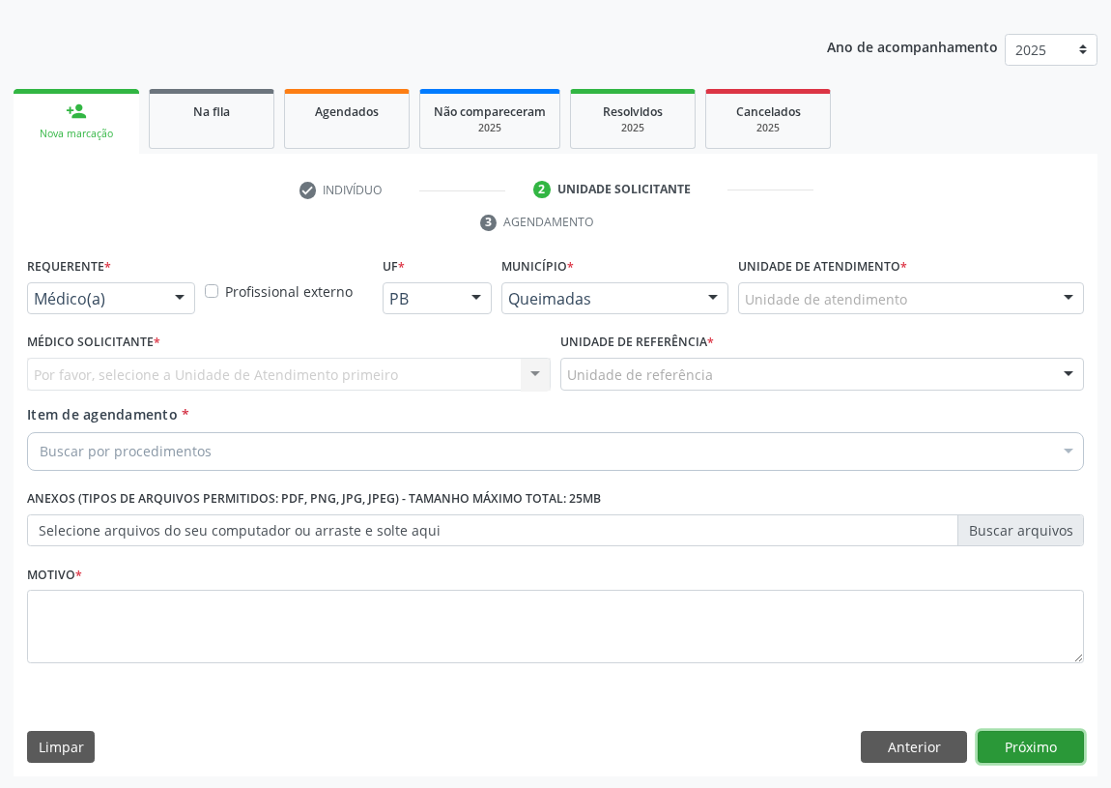
click at [1021, 737] on button "Próximo" at bounding box center [1031, 747] width 106 height 33
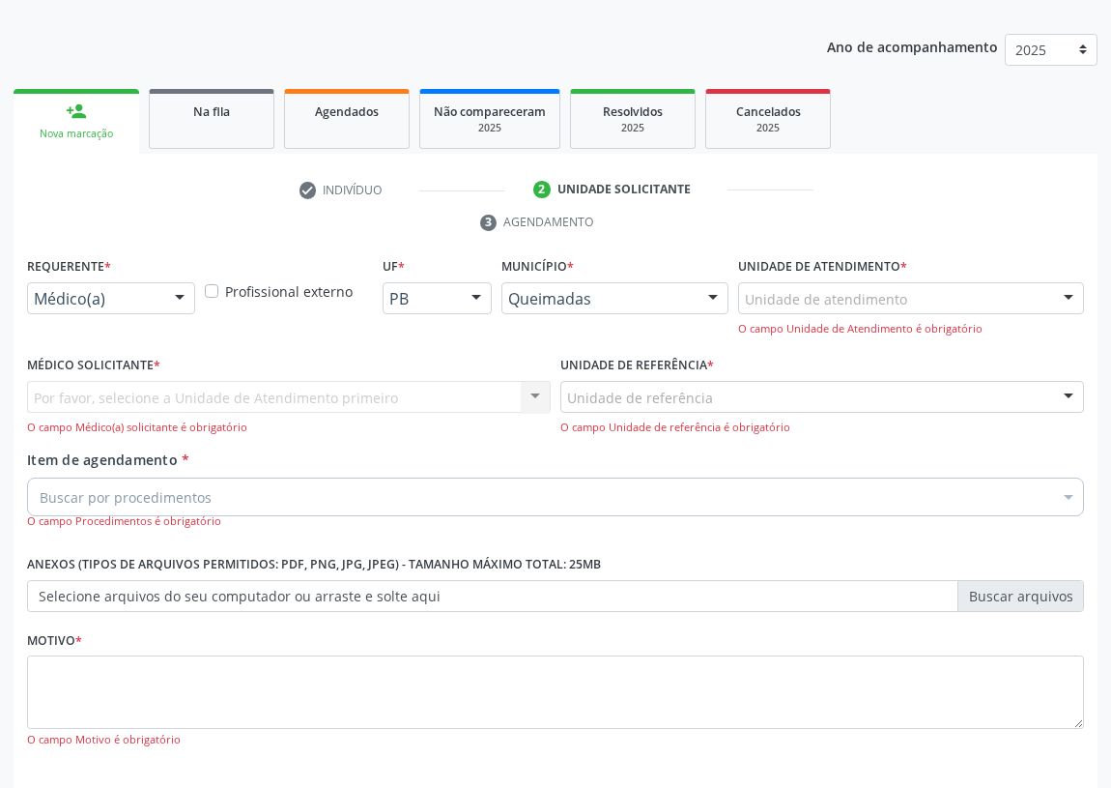
drag, startPoint x: 174, startPoint y: 289, endPoint x: 152, endPoint y: 359, distance: 73.1
click at [174, 290] on div at bounding box center [179, 299] width 29 height 33
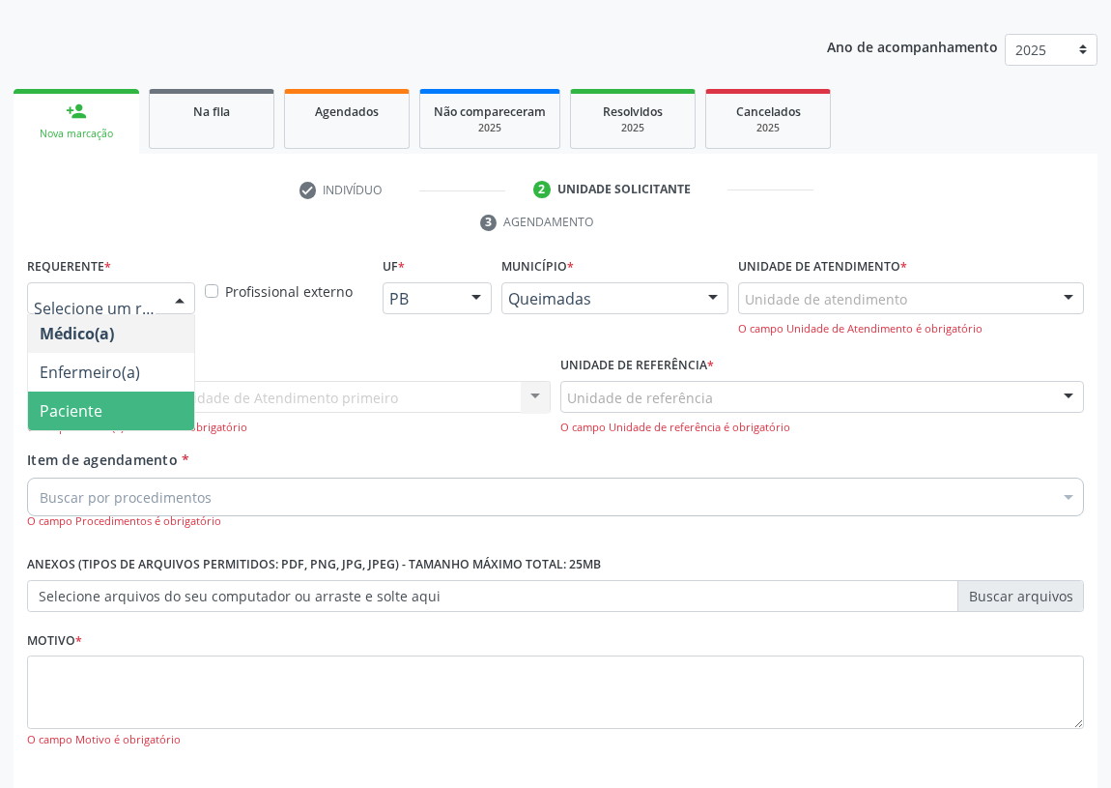
drag, startPoint x: 155, startPoint y: 406, endPoint x: 463, endPoint y: 381, distance: 309.3
click at [157, 406] on span "Paciente" at bounding box center [111, 410] width 166 height 39
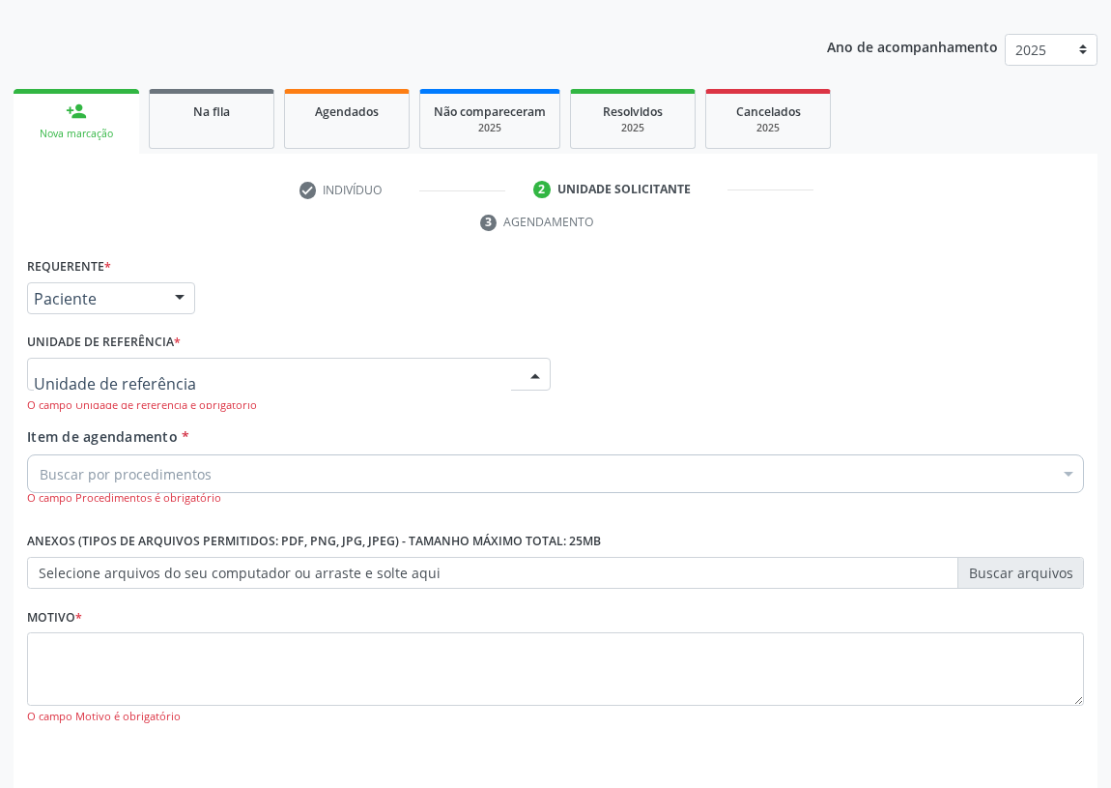
click at [488, 370] on div at bounding box center [289, 374] width 524 height 33
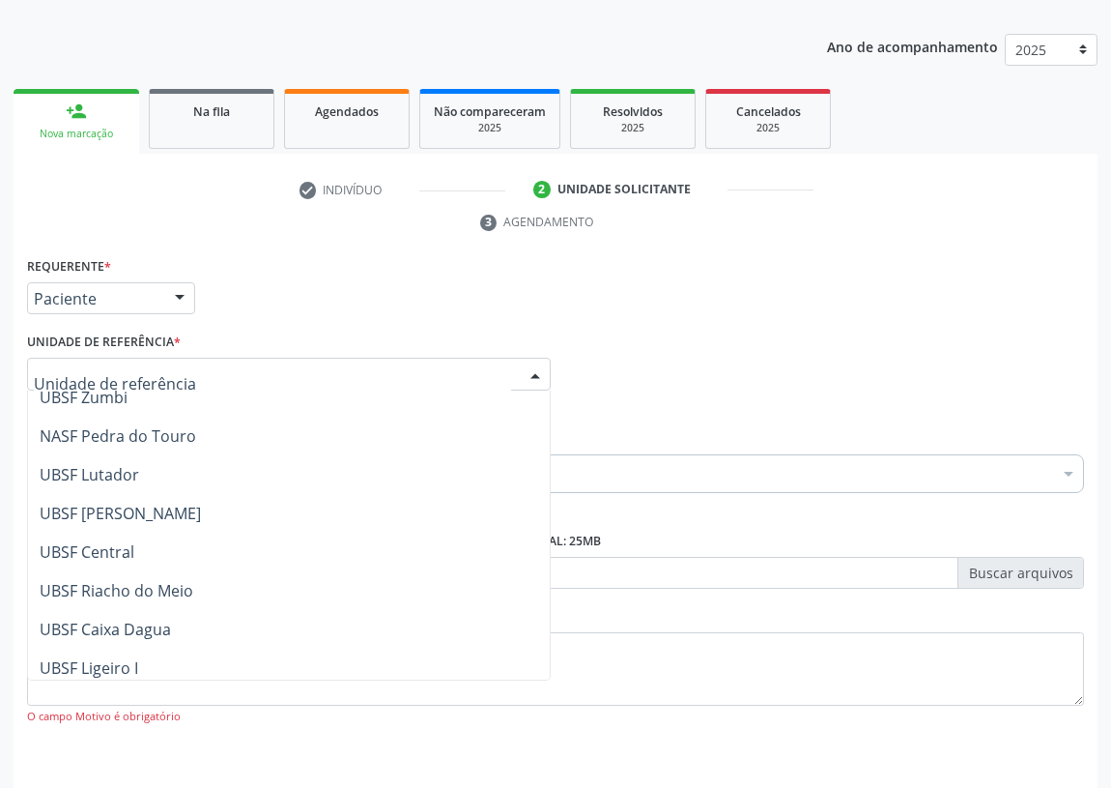
scroll to position [483, 0]
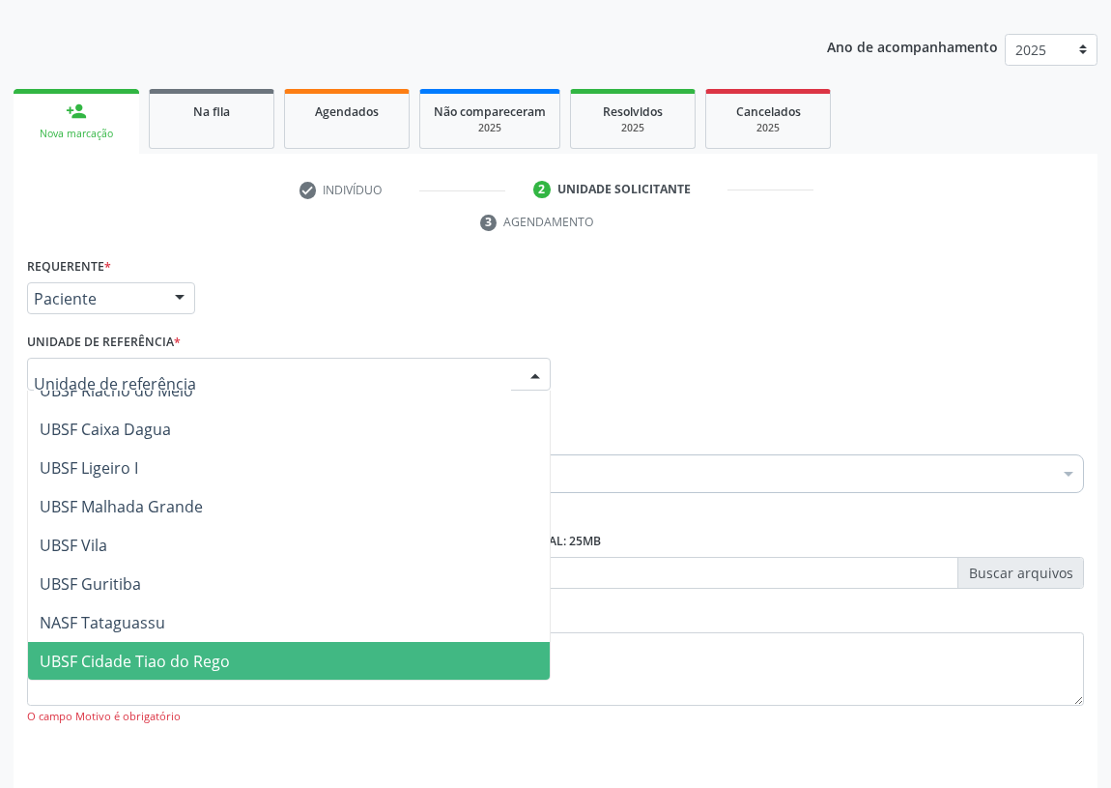
drag, startPoint x: 189, startPoint y: 652, endPoint x: 183, endPoint y: 643, distance: 11.8
click at [189, 650] on span "UBSF Cidade Tiao do Rego" at bounding box center [135, 660] width 190 height 21
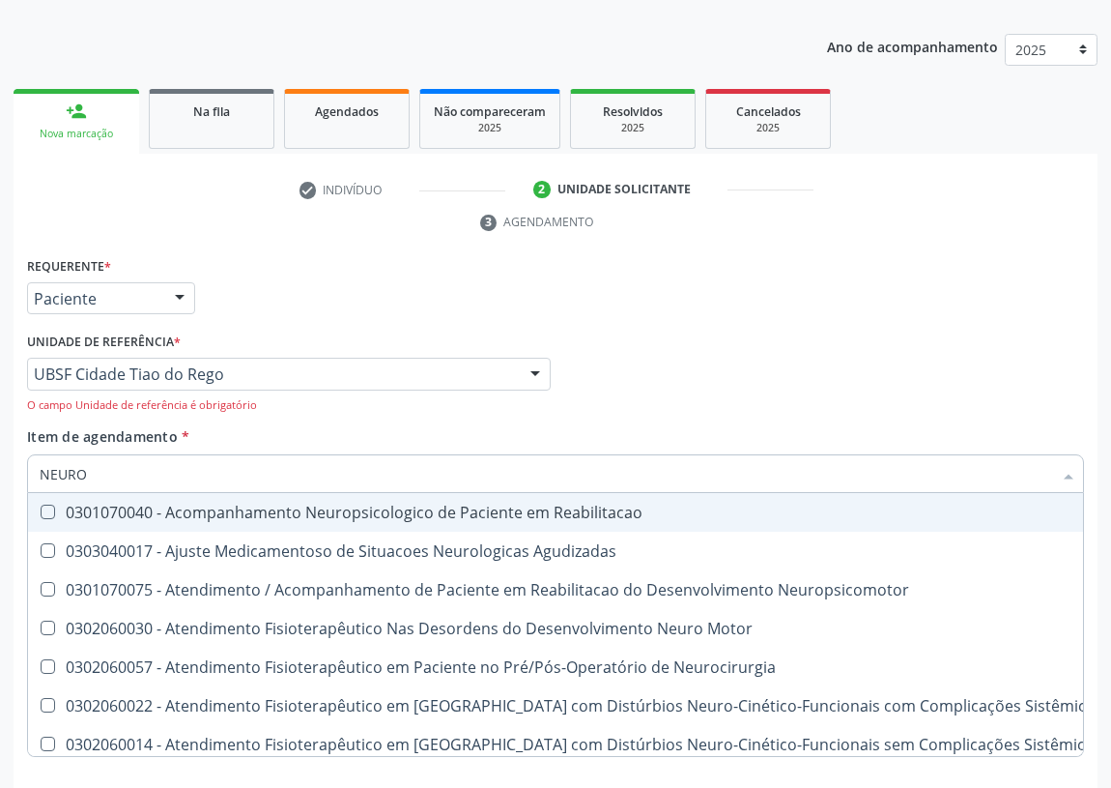
type input "NEUROP"
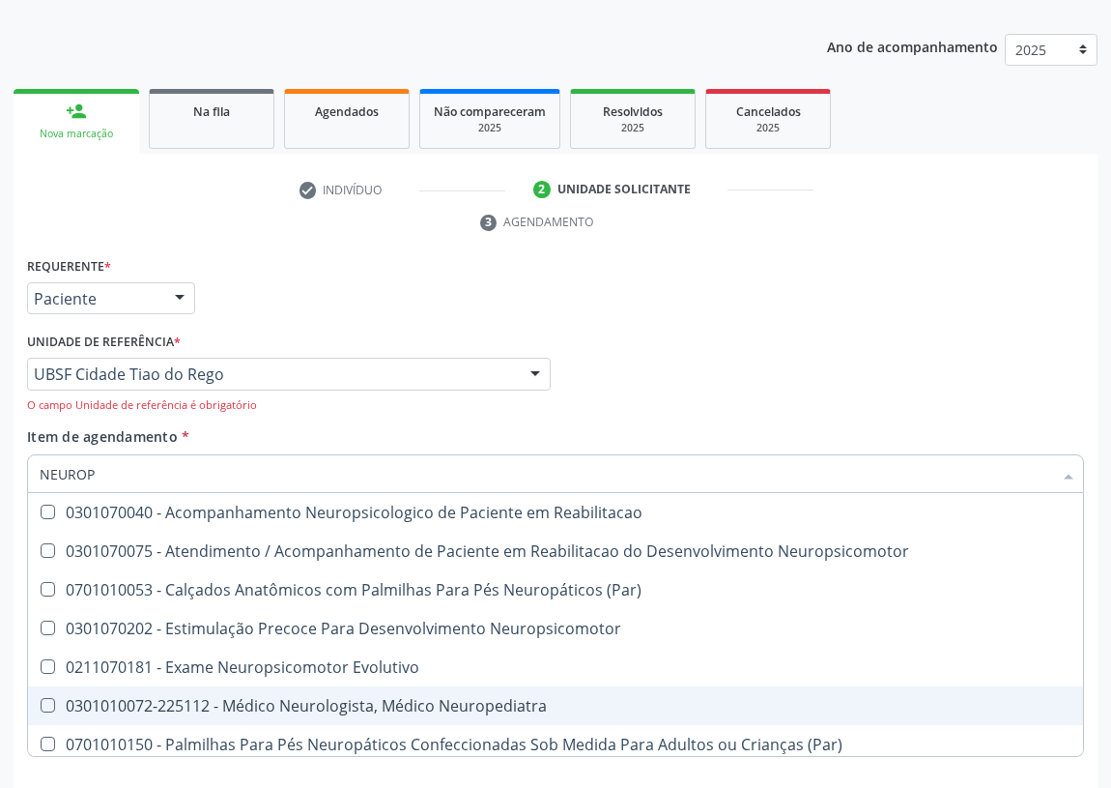
drag, startPoint x: 445, startPoint y: 706, endPoint x: 80, endPoint y: 705, distance: 364.4
click at [428, 706] on div "0301010072-225112 - Médico Neurologista, Médico Neuropediatra" at bounding box center [556, 705] width 1032 height 15
checkbox Neuropediatra "true"
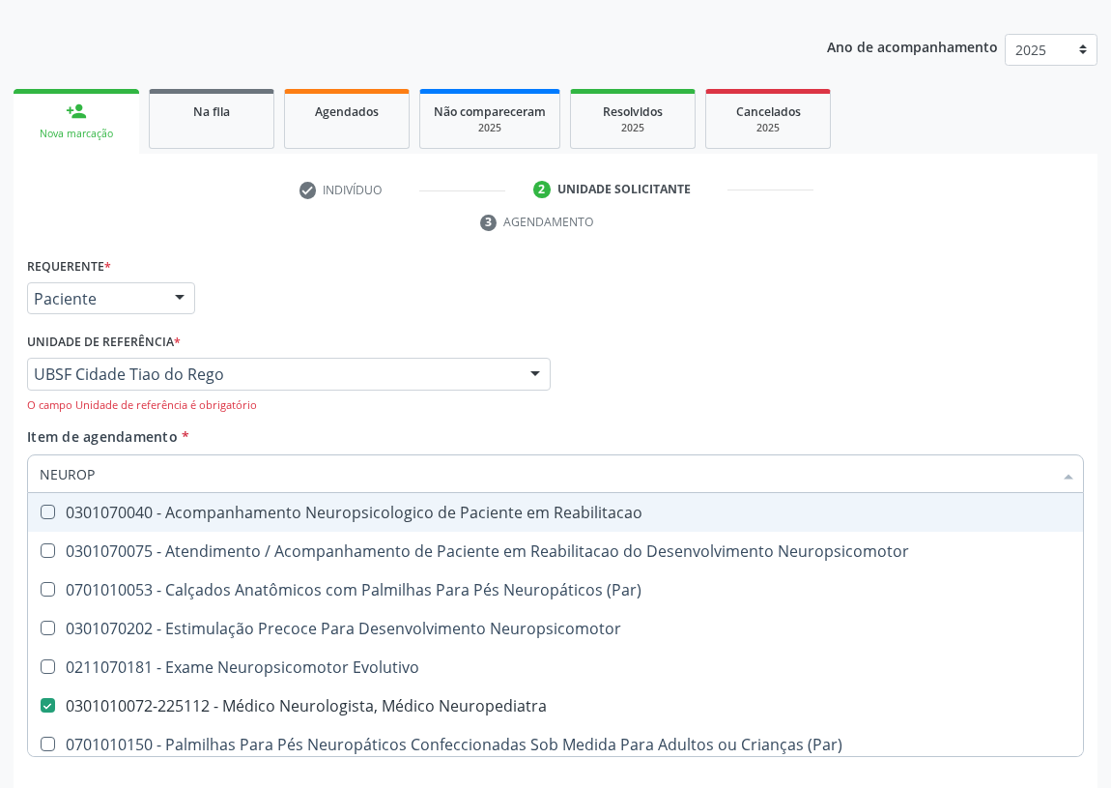
click at [740, 367] on div "Médico Solicitante Por favor, selecione a Unidade de Atendimento primeiro Nenhu…" at bounding box center [555, 377] width 1067 height 99
checkbox Neuropsicomotor "true"
checkbox Neuropediatra "false"
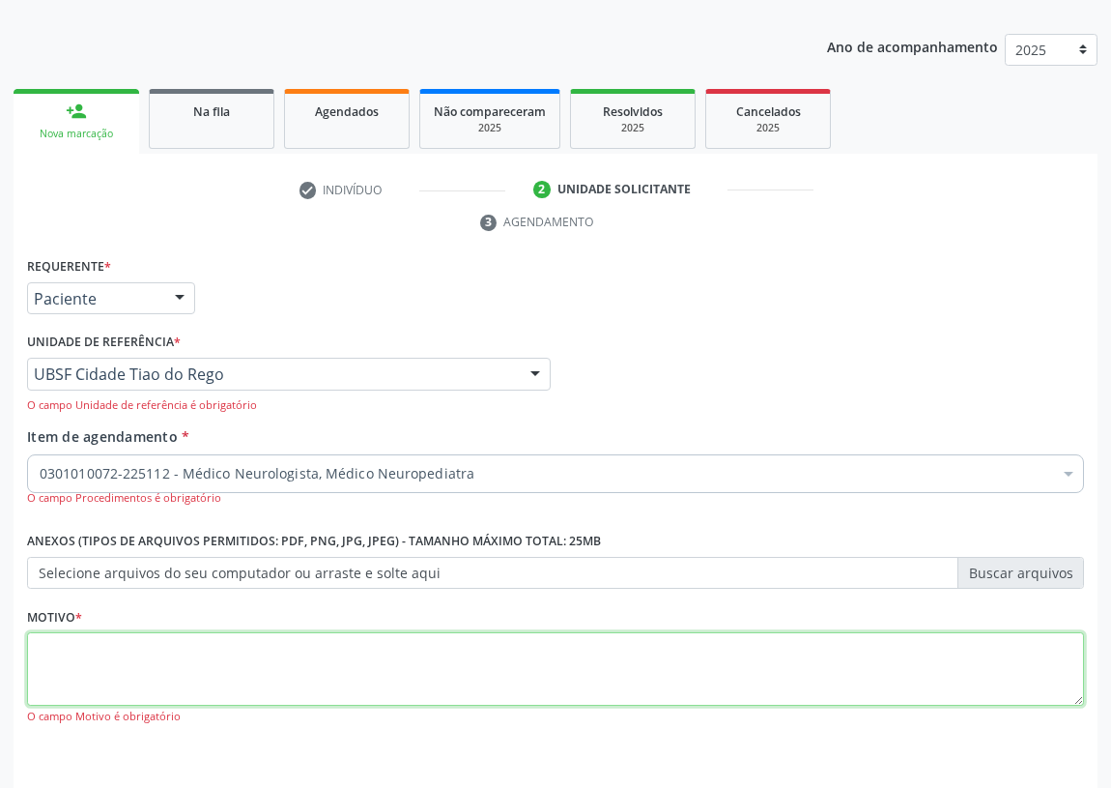
click at [56, 679] on textarea at bounding box center [555, 668] width 1057 height 73
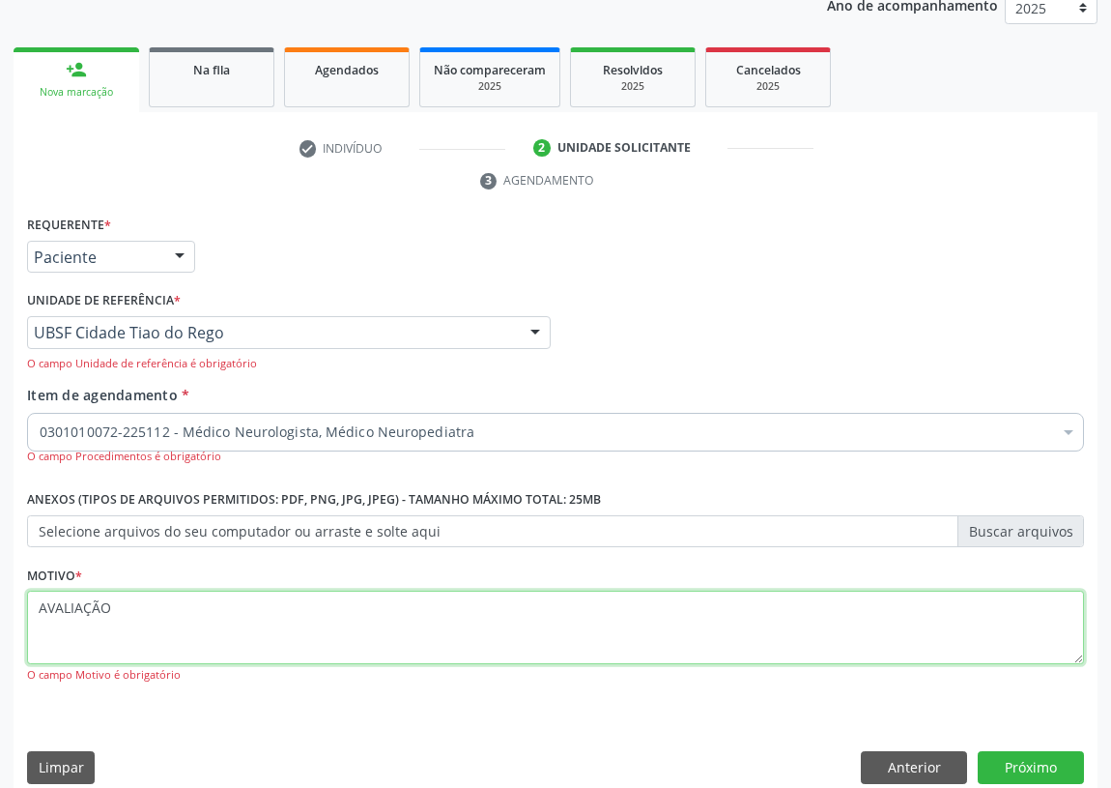
scroll to position [262, 0]
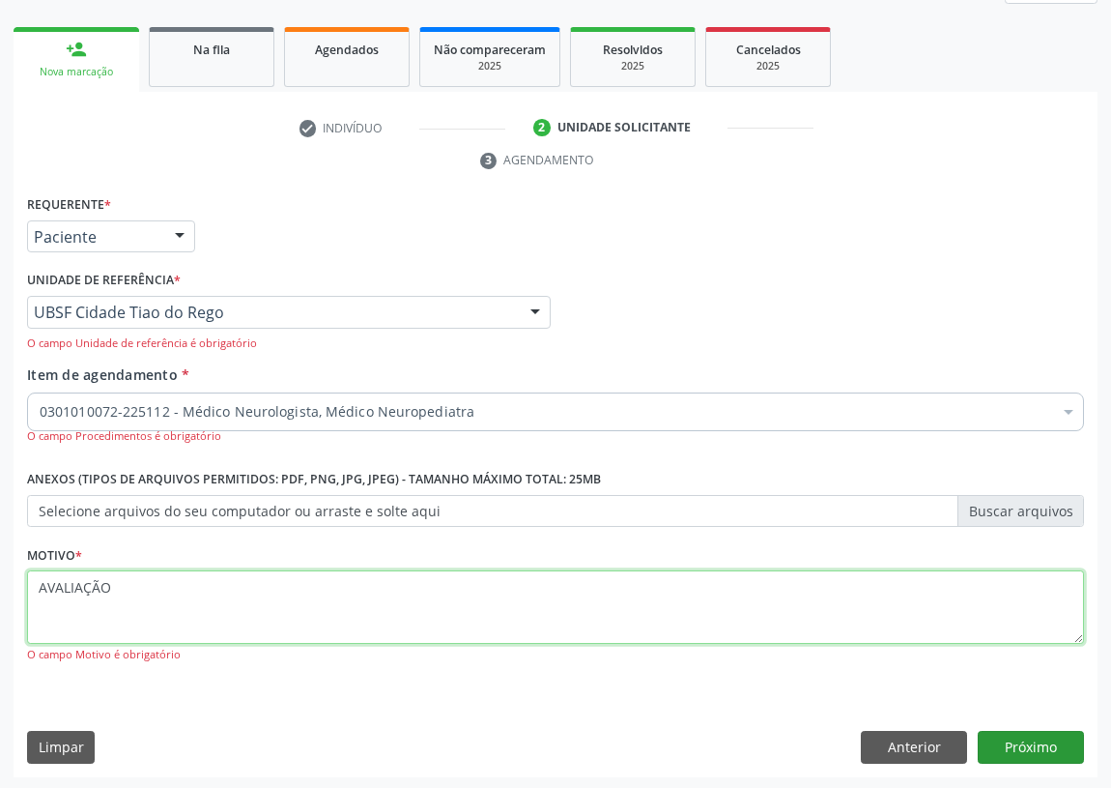
type textarea "AVALIAÇÃO"
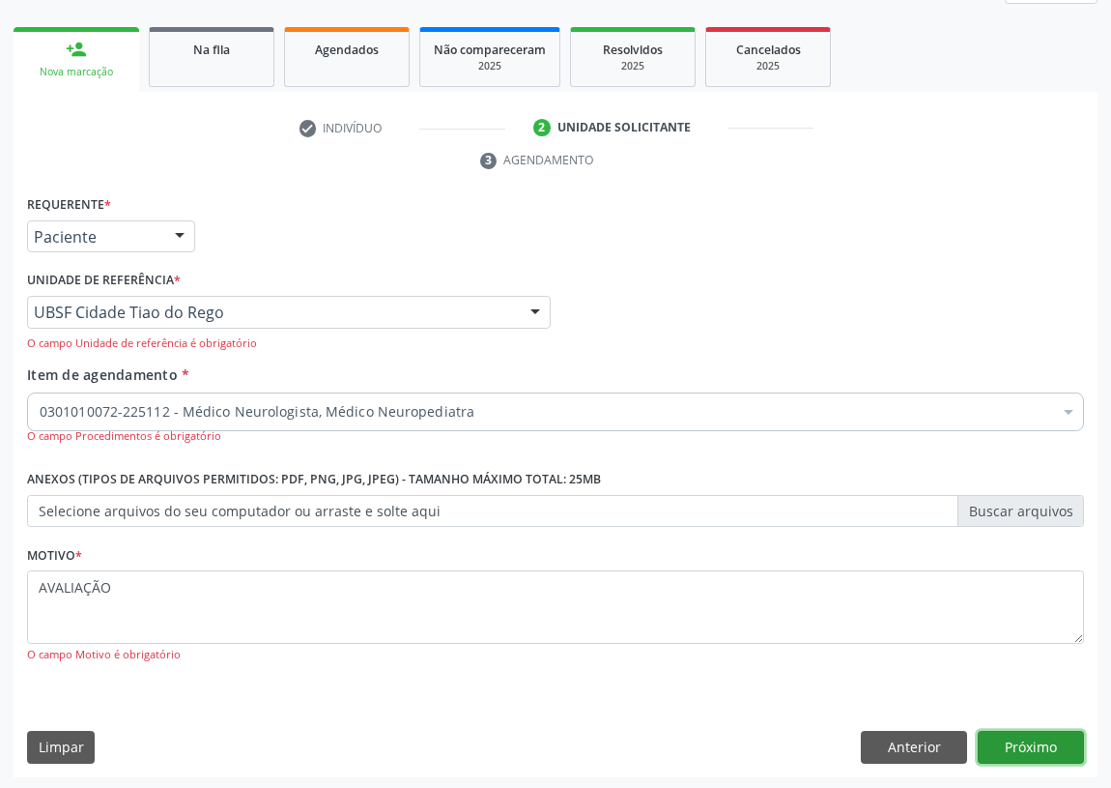
click at [1023, 744] on button "Próximo" at bounding box center [1031, 747] width 106 height 33
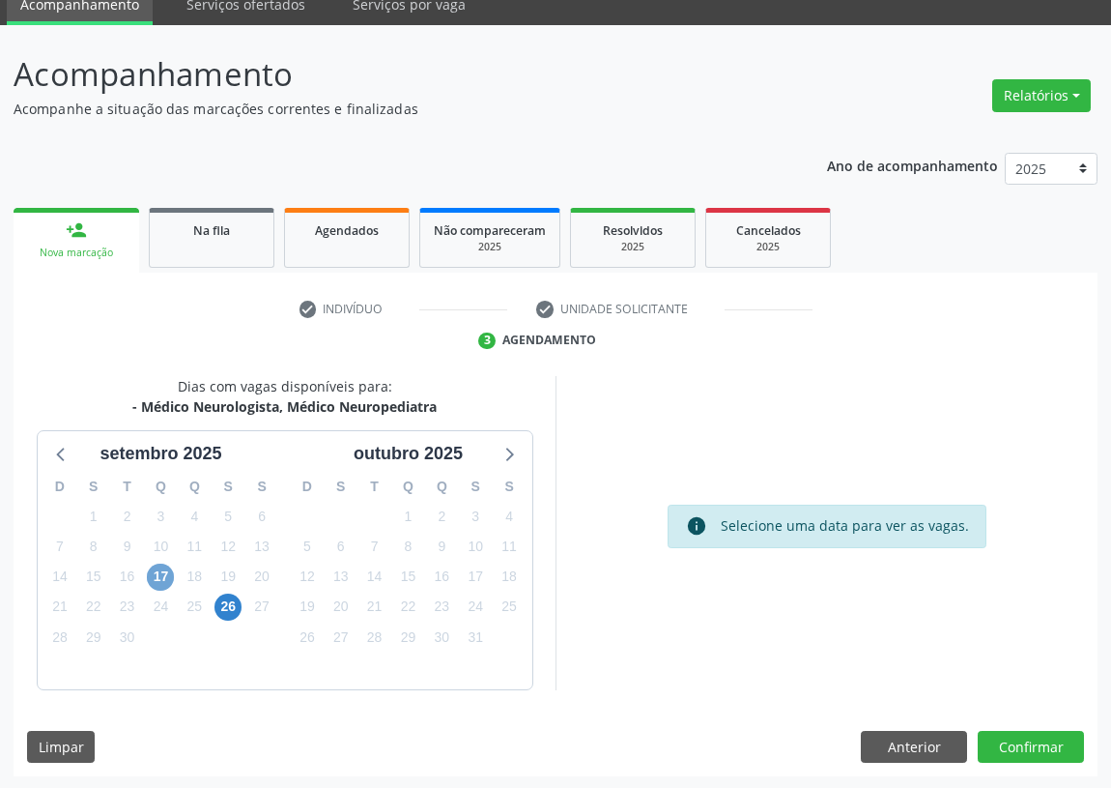
click at [159, 572] on span "17" at bounding box center [160, 576] width 27 height 27
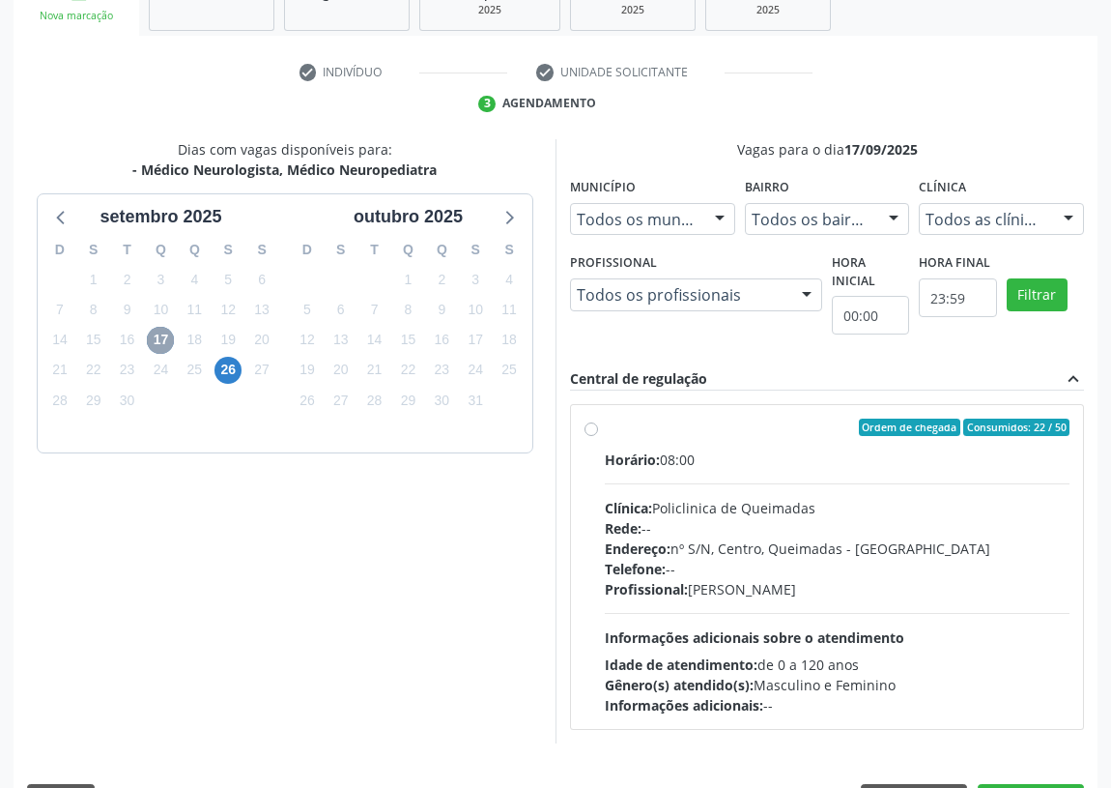
scroll to position [371, 0]
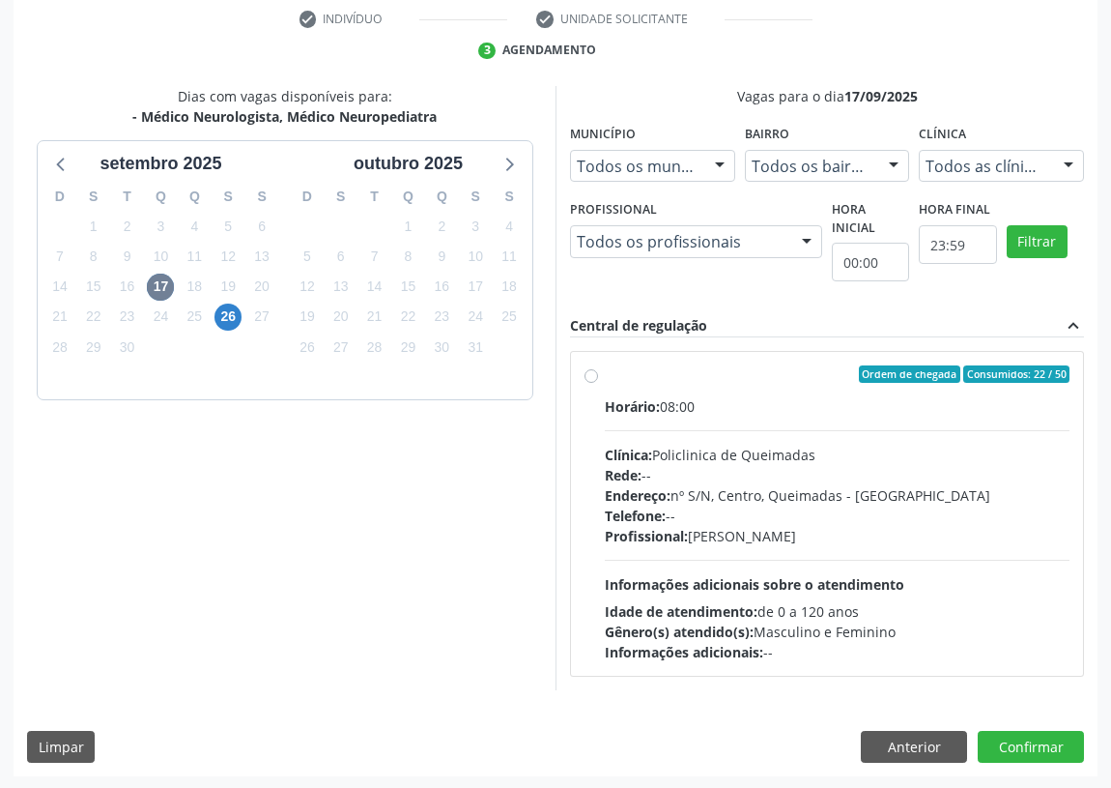
click at [580, 367] on div "Ordem de chegada Consumidos: 22 / 50 Horário: 08:00 Clínica: Policlinica de Que…" at bounding box center [827, 514] width 512 height 324
radio input "true"
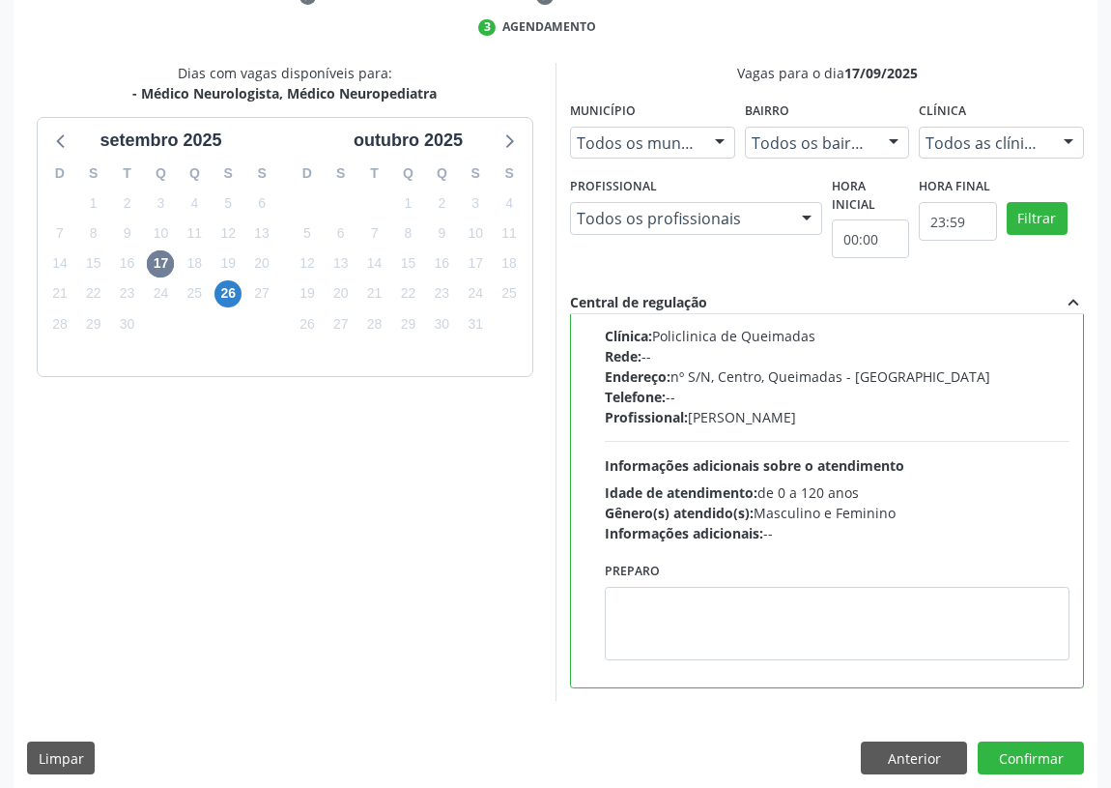
scroll to position [406, 0]
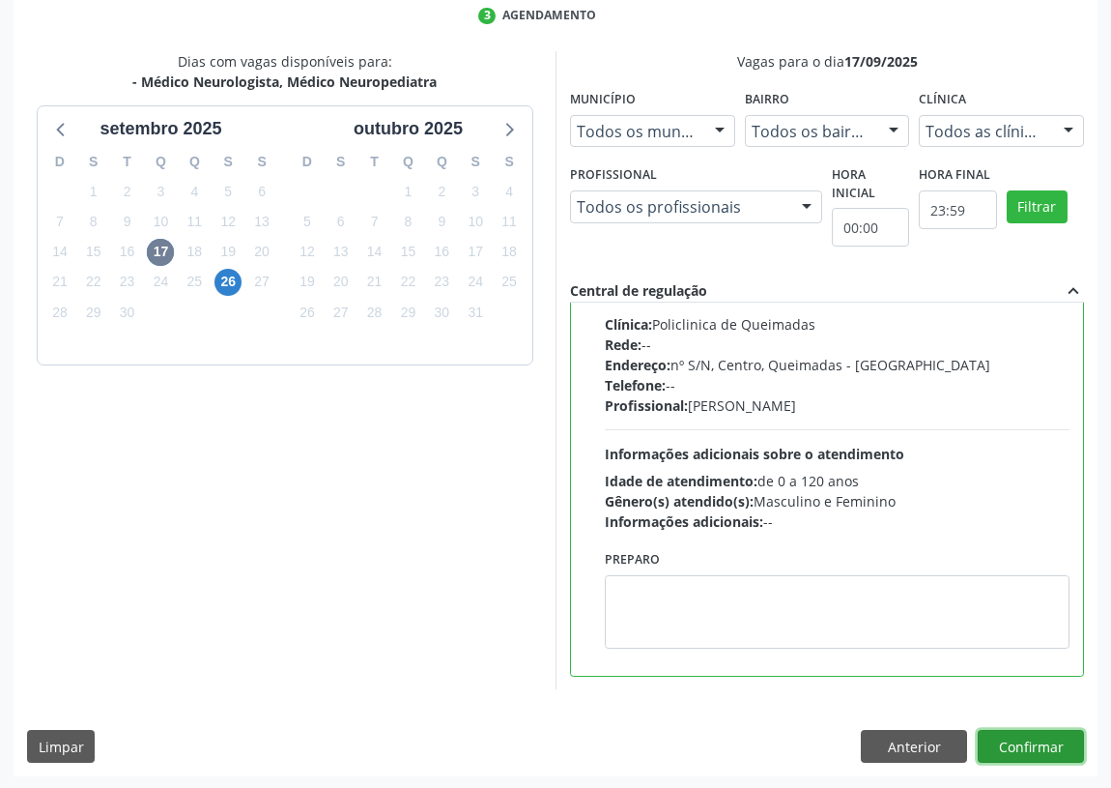
click at [1035, 740] on button "Confirmar" at bounding box center [1031, 746] width 106 height 33
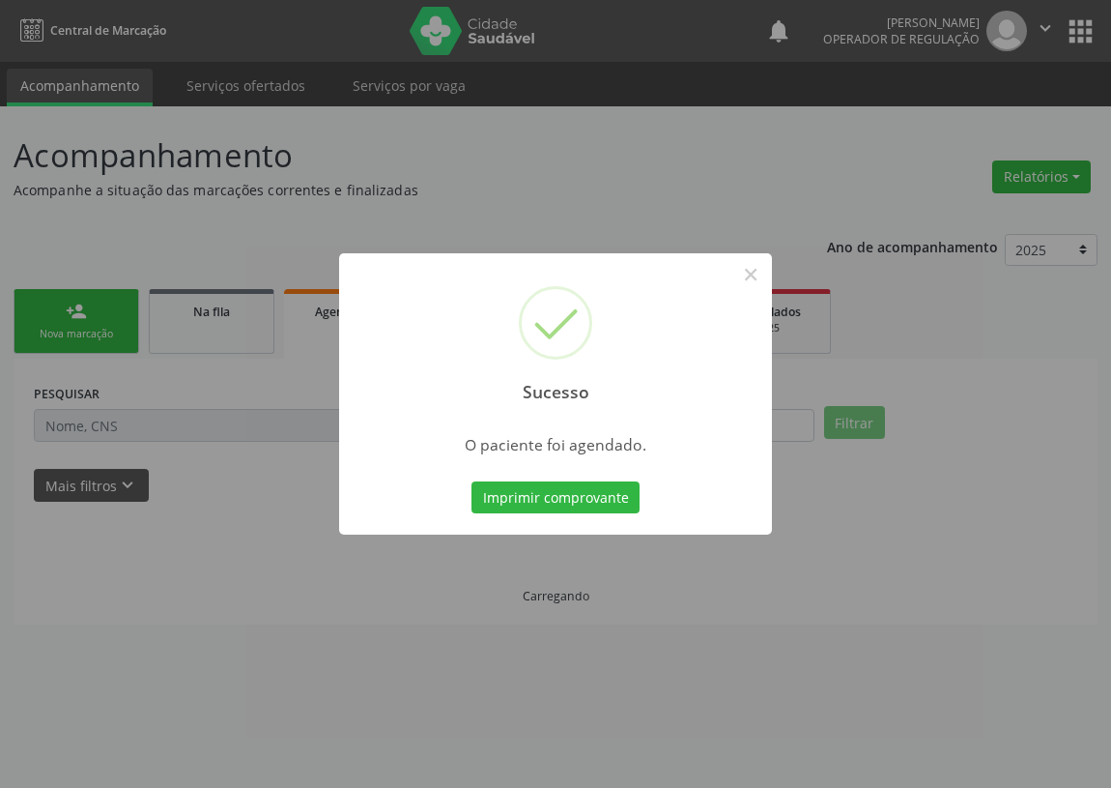
scroll to position [0, 0]
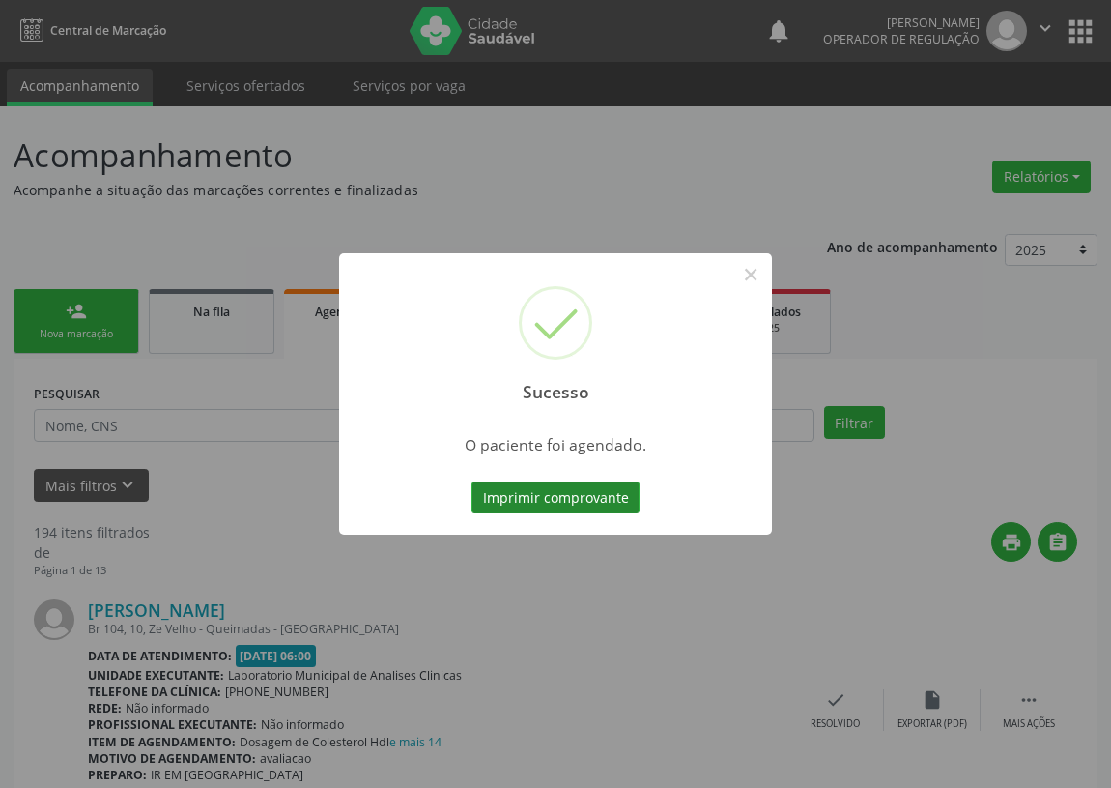
click at [538, 496] on button "Imprimir comprovante" at bounding box center [556, 497] width 168 height 33
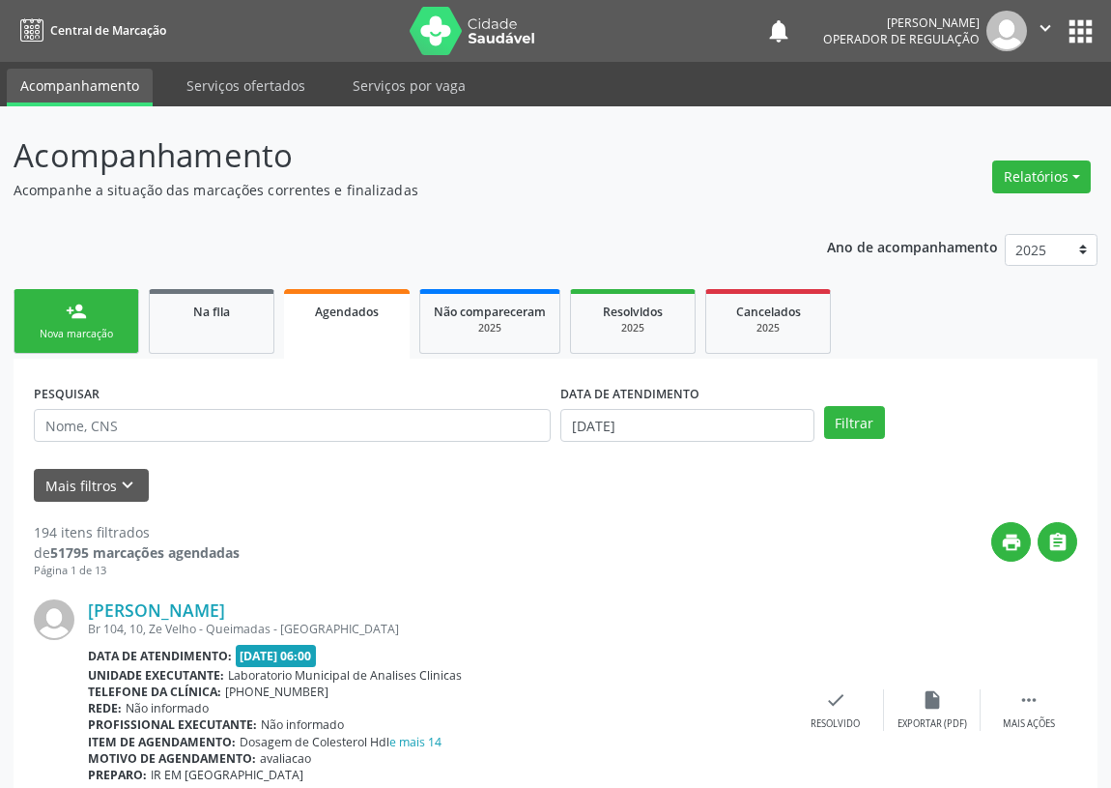
click at [59, 338] on div "Nova marcação" at bounding box center [76, 334] width 97 height 14
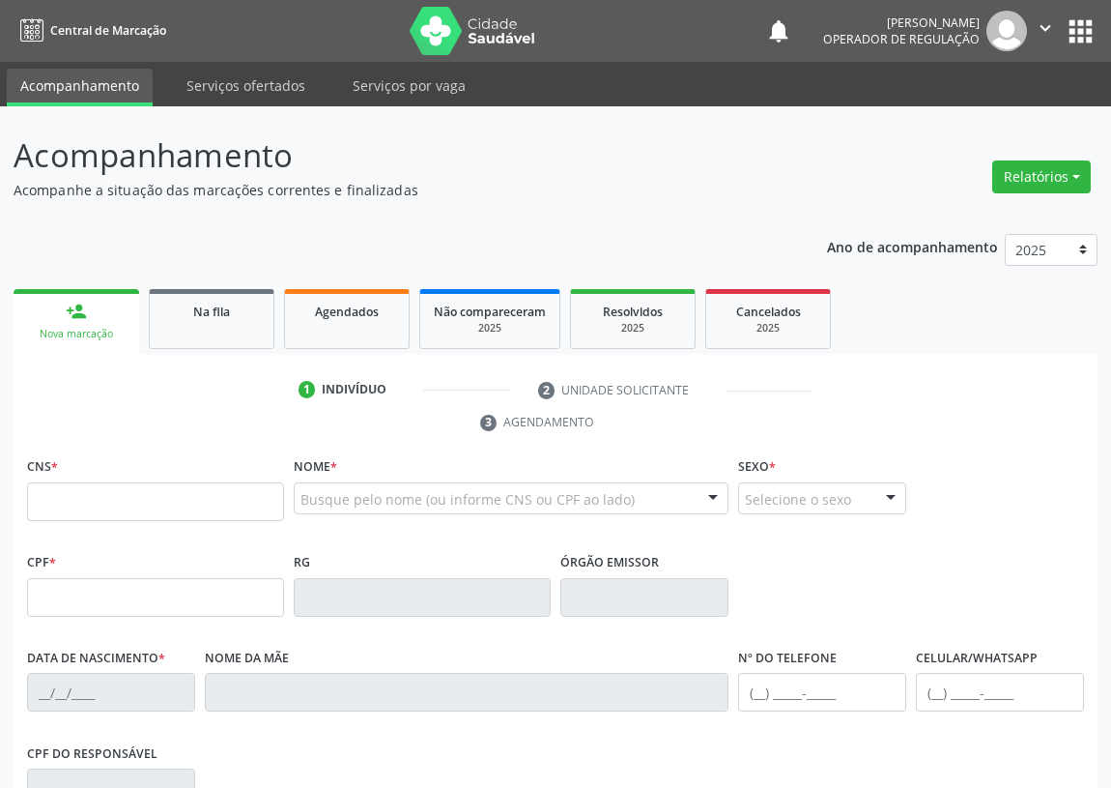
click at [67, 503] on input "text" at bounding box center [155, 501] width 257 height 39
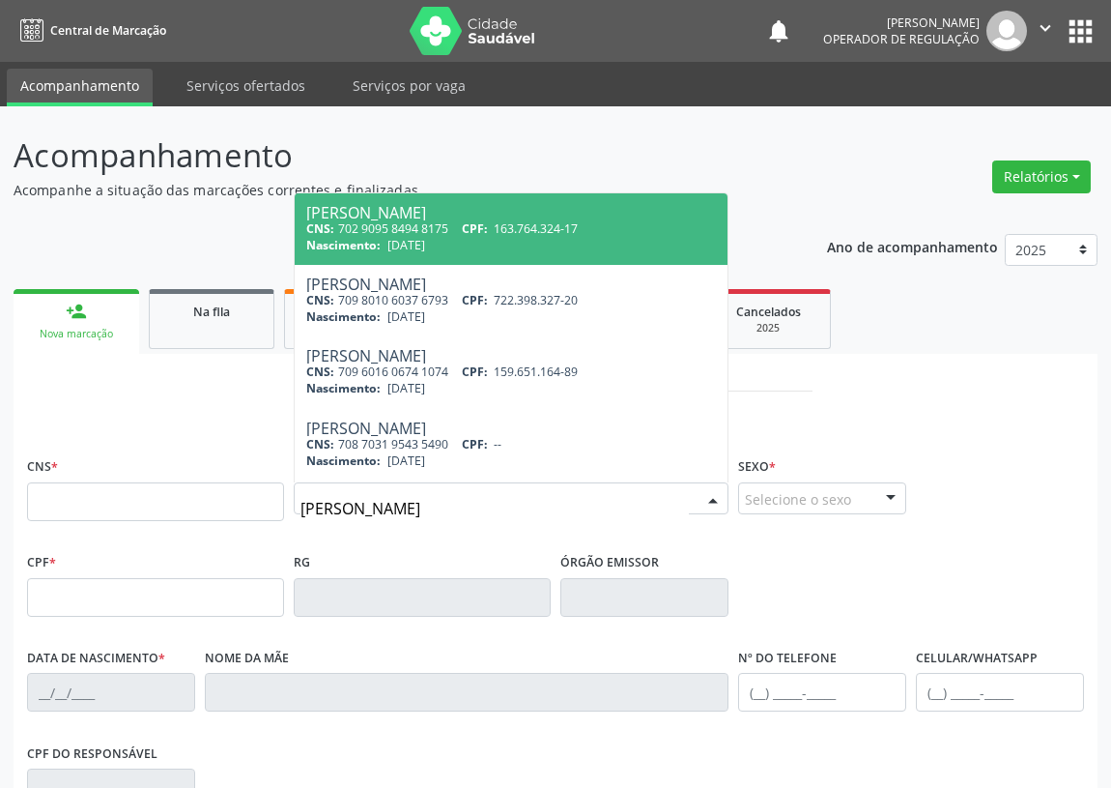
type input "JOSÉ PEDRO HENRIQUE"
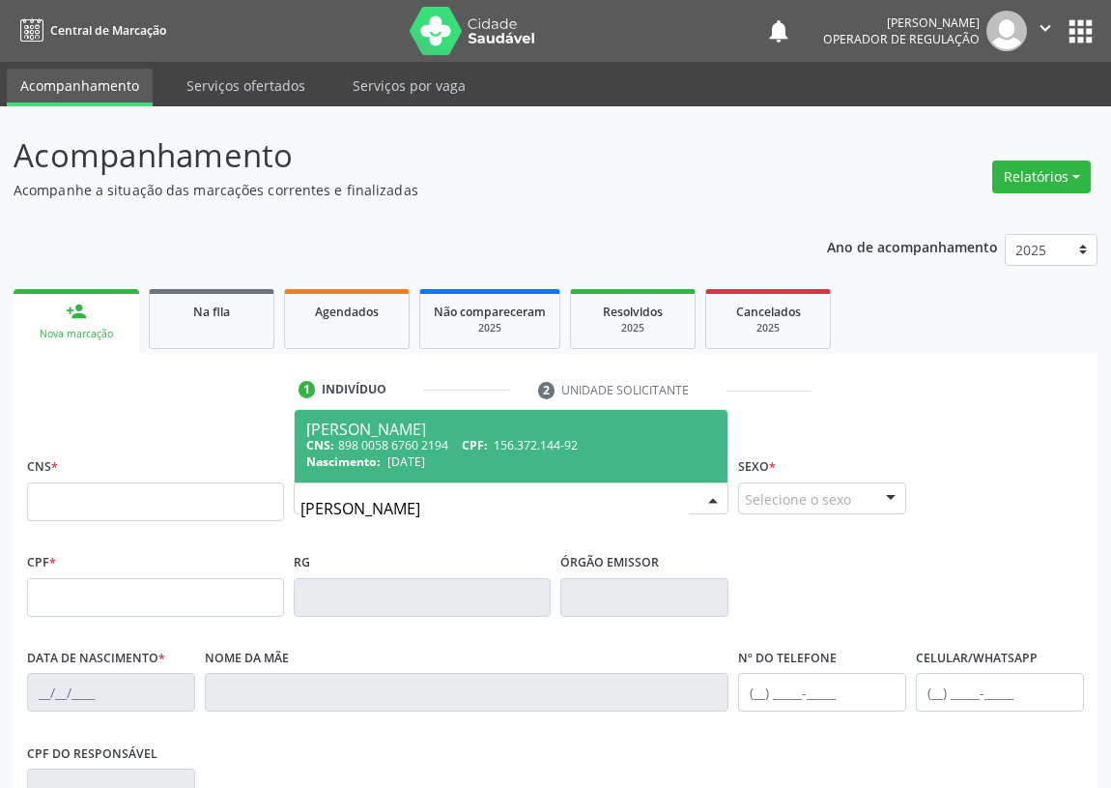
click at [437, 440] on div "CNS: 898 0058 6760 2194 CPF: 156.372.144-92" at bounding box center [511, 445] width 410 height 16
type input "898 0058 6760 2194"
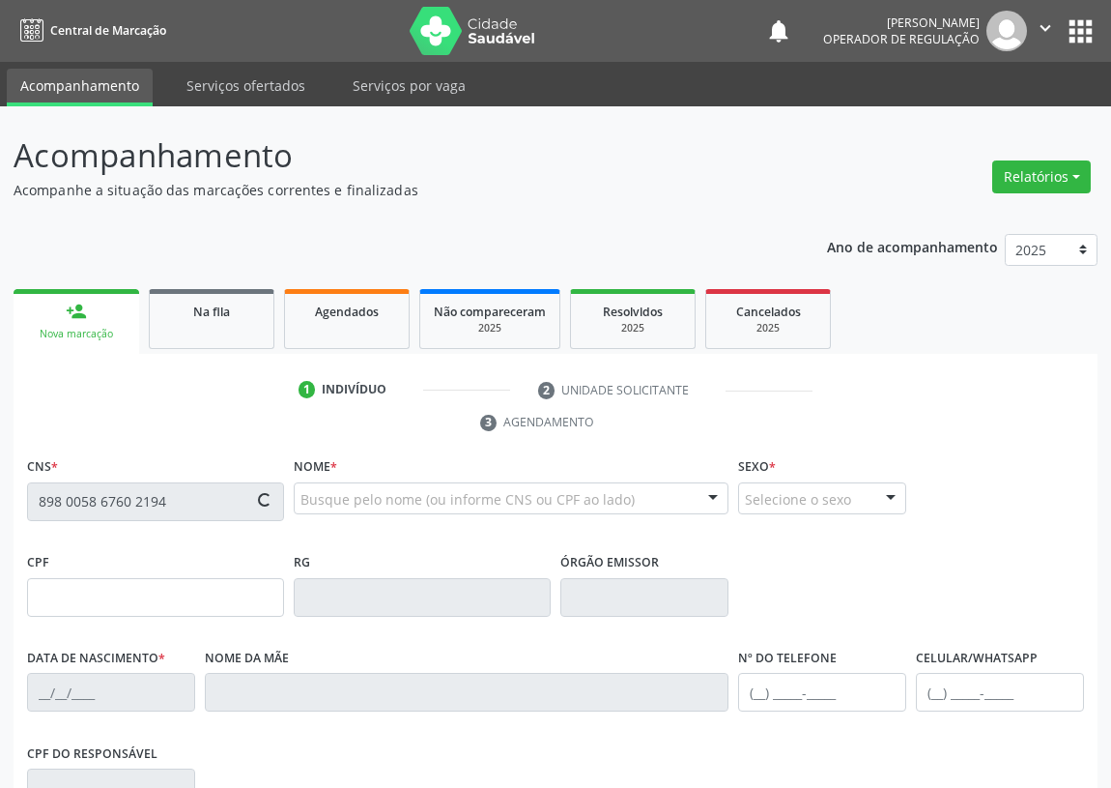
type input "156.372.144-92"
type input "14/06/2018"
type input "Marília Fernandes Henrique"
type input "(83) 98143-0814"
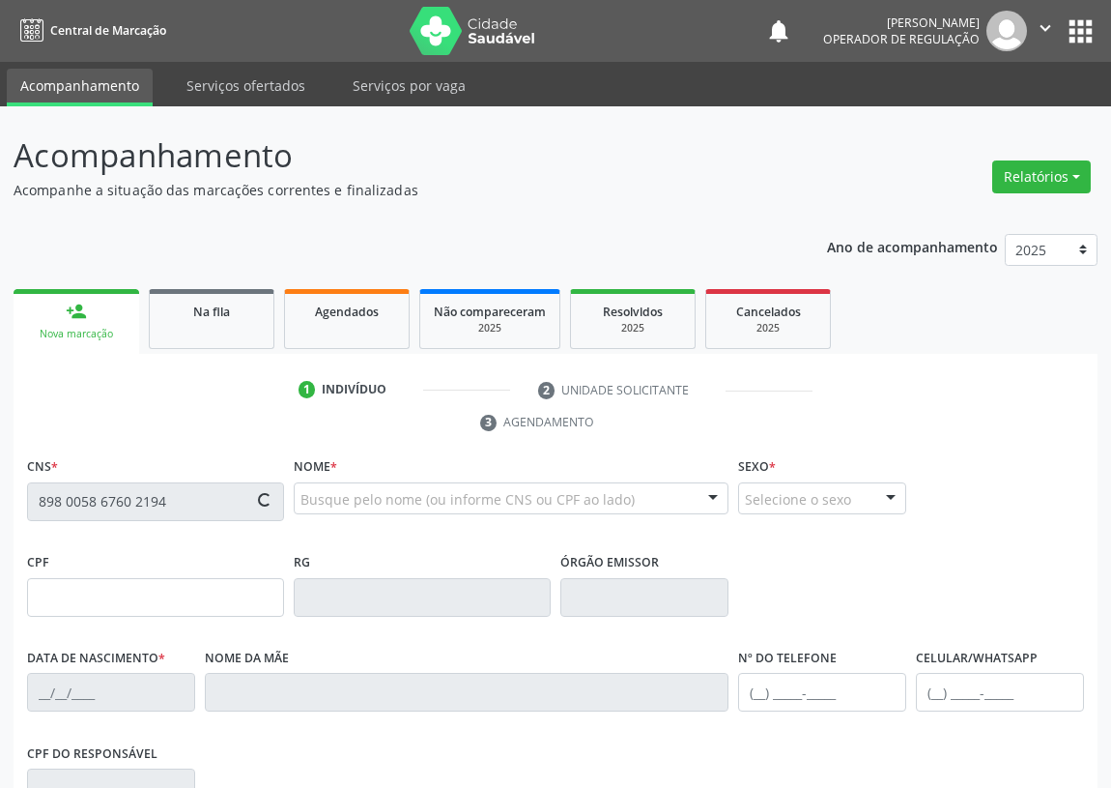
type input "711.792.514-07"
type input "47"
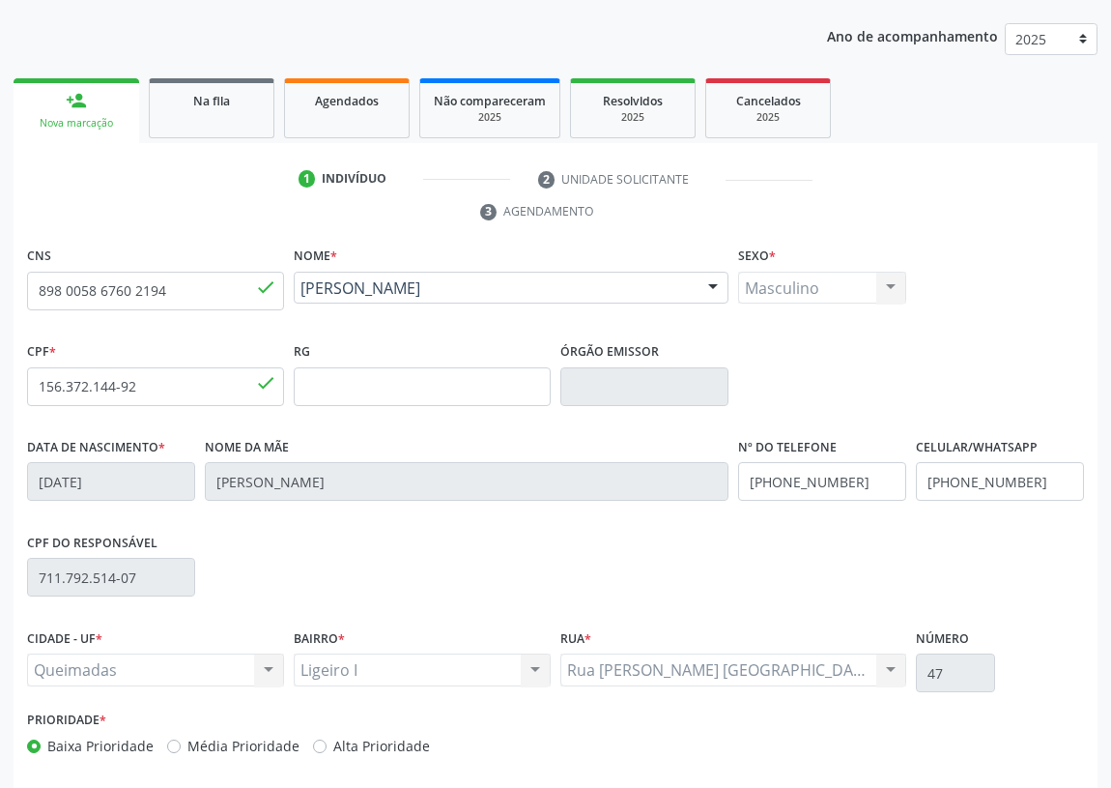
scroll to position [290, 0]
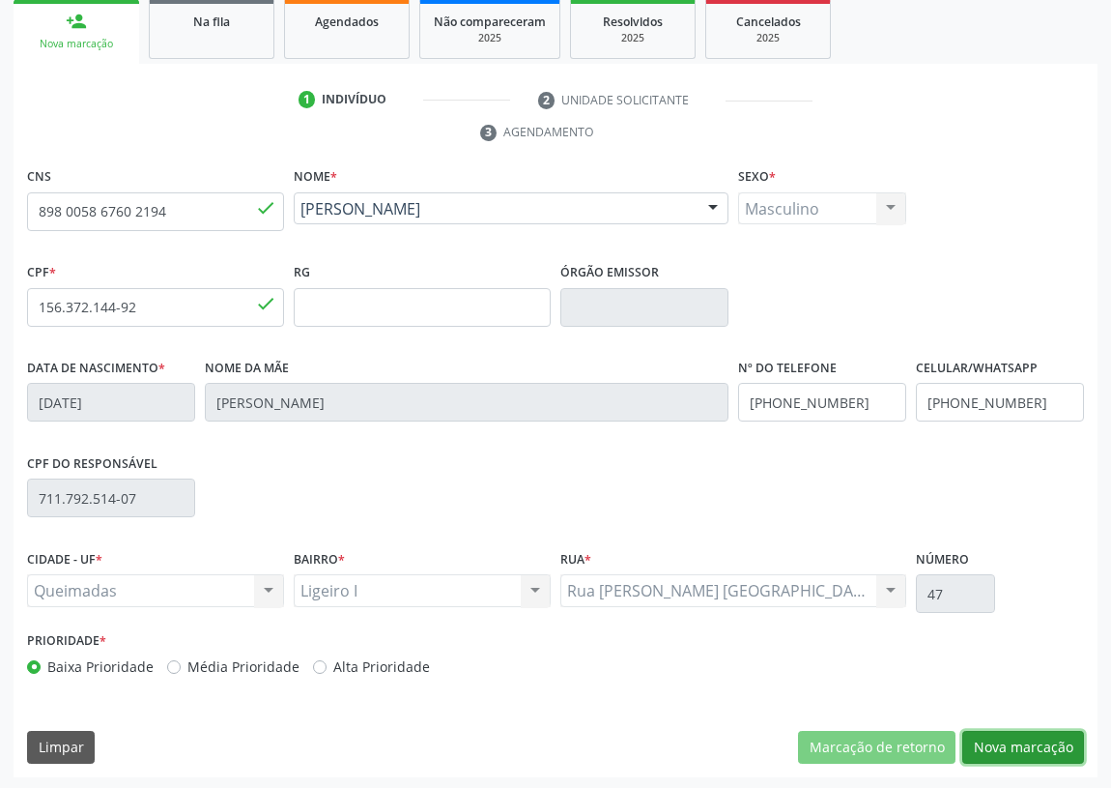
drag, startPoint x: 1038, startPoint y: 749, endPoint x: 720, endPoint y: 615, distance: 345.2
click at [1035, 748] on button "Nova marcação" at bounding box center [1024, 747] width 122 height 33
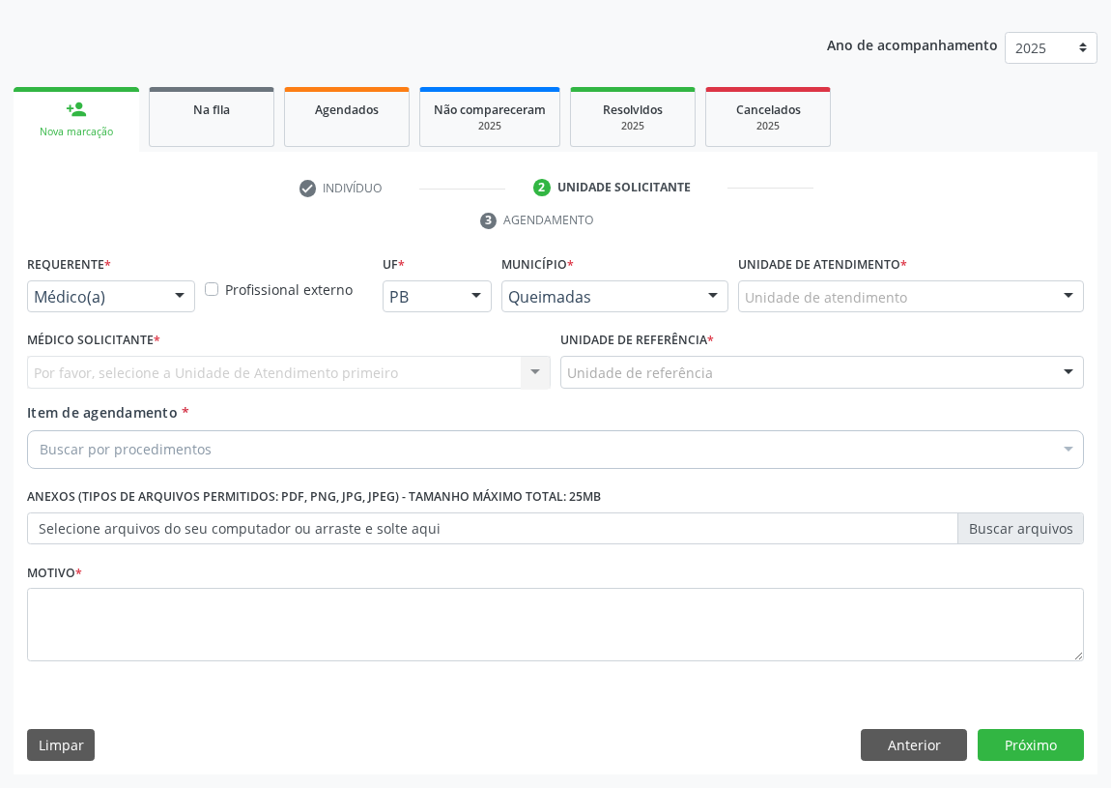
scroll to position [200, 0]
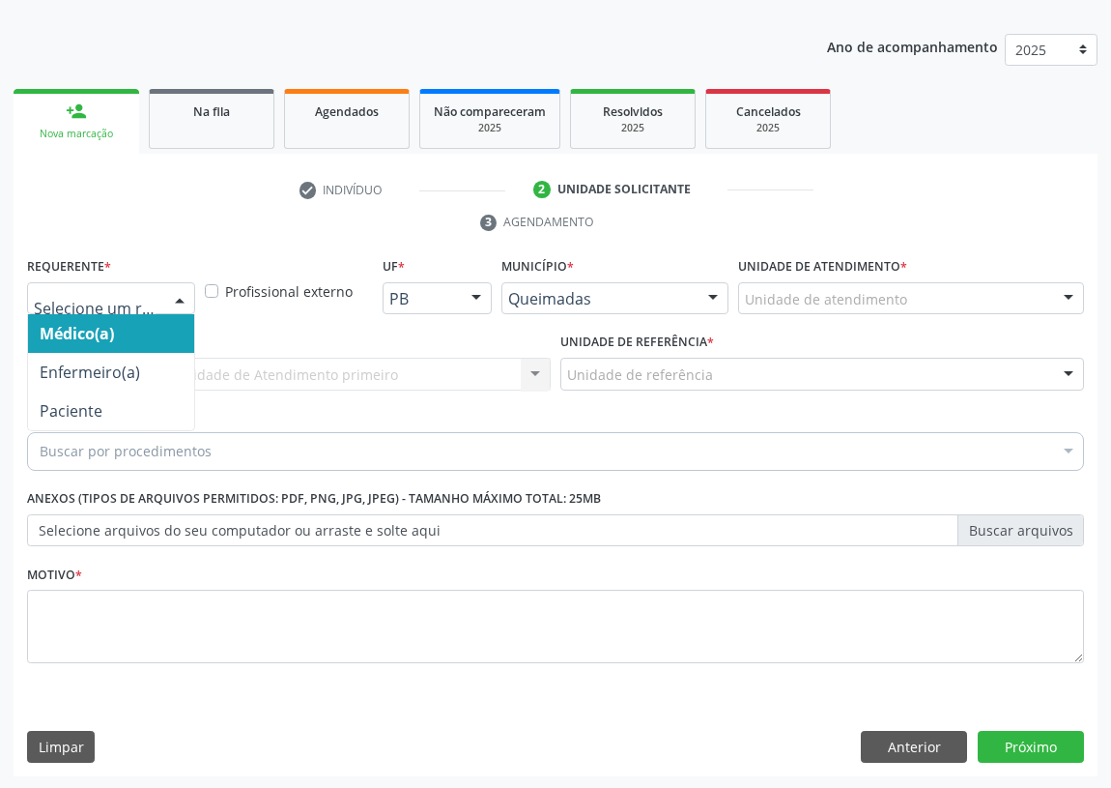
click at [177, 299] on div at bounding box center [179, 299] width 29 height 33
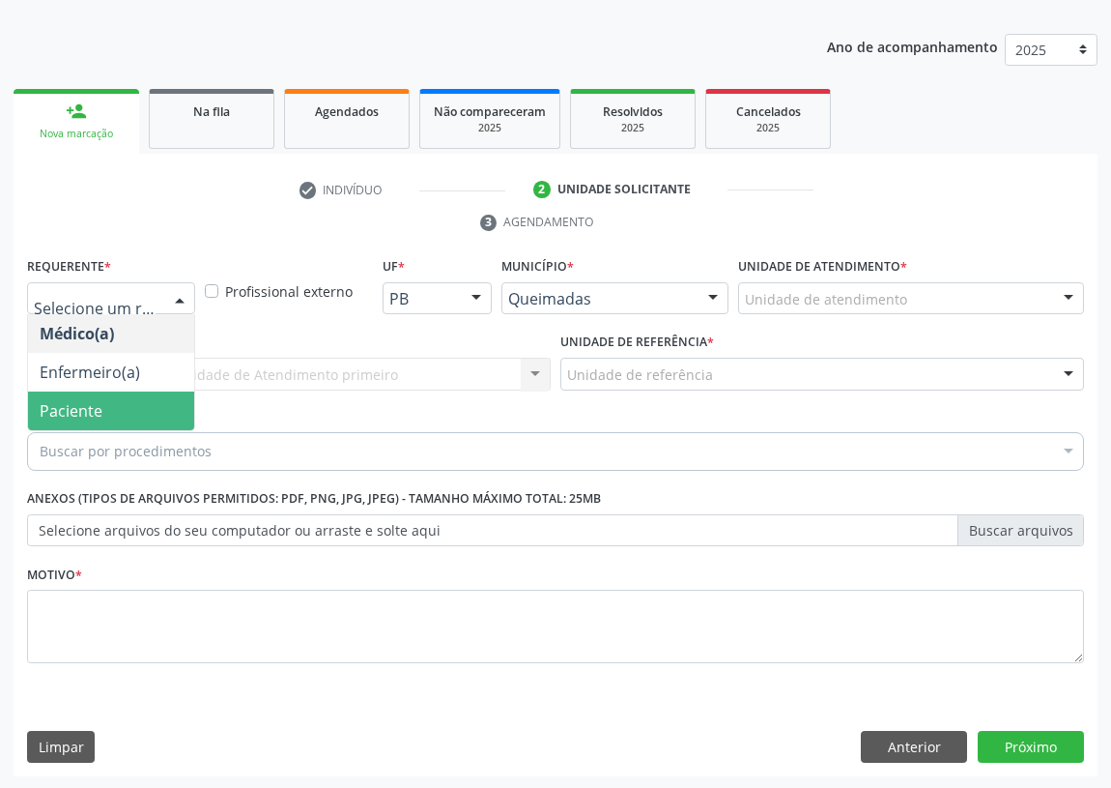
click at [155, 410] on span "Paciente" at bounding box center [111, 410] width 166 height 39
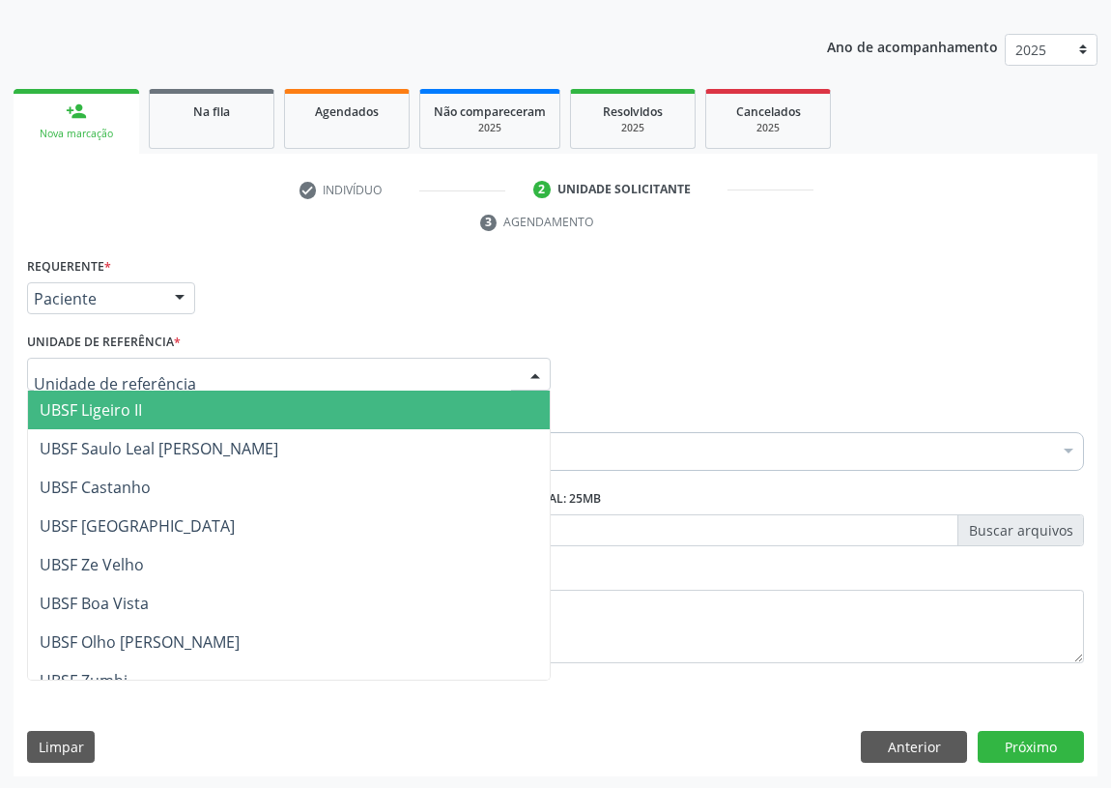
click at [514, 368] on div at bounding box center [289, 374] width 524 height 33
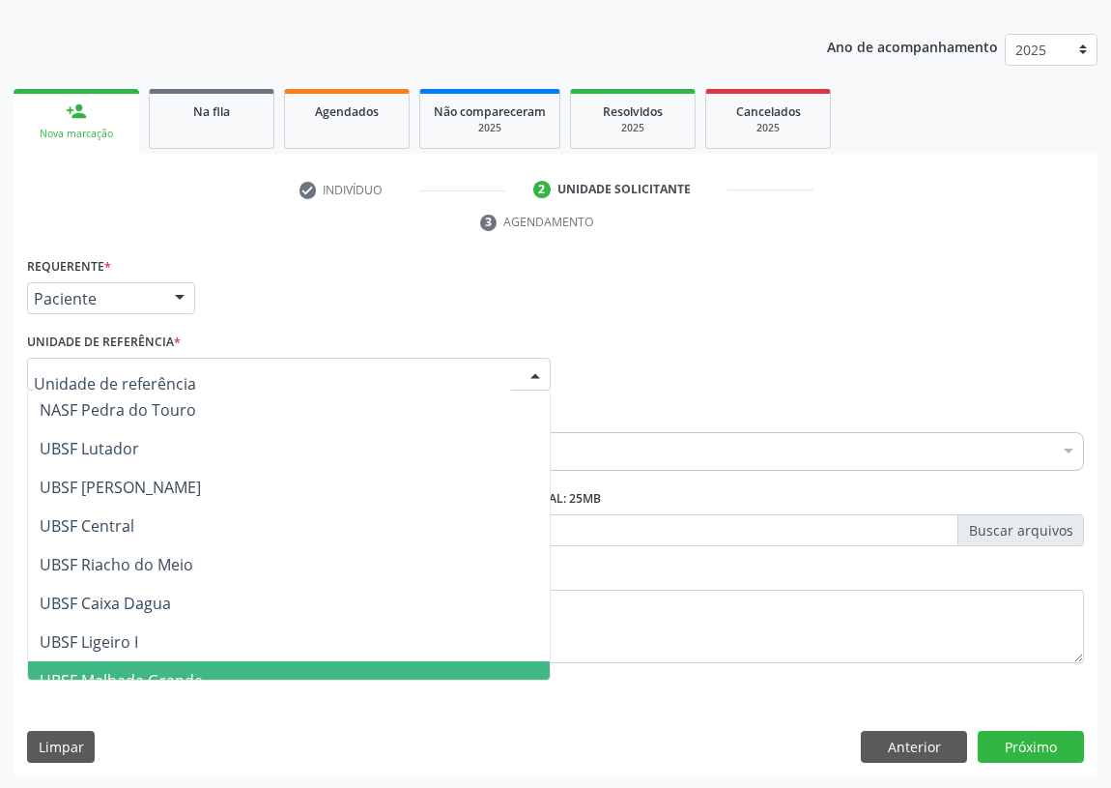
scroll to position [351, 0]
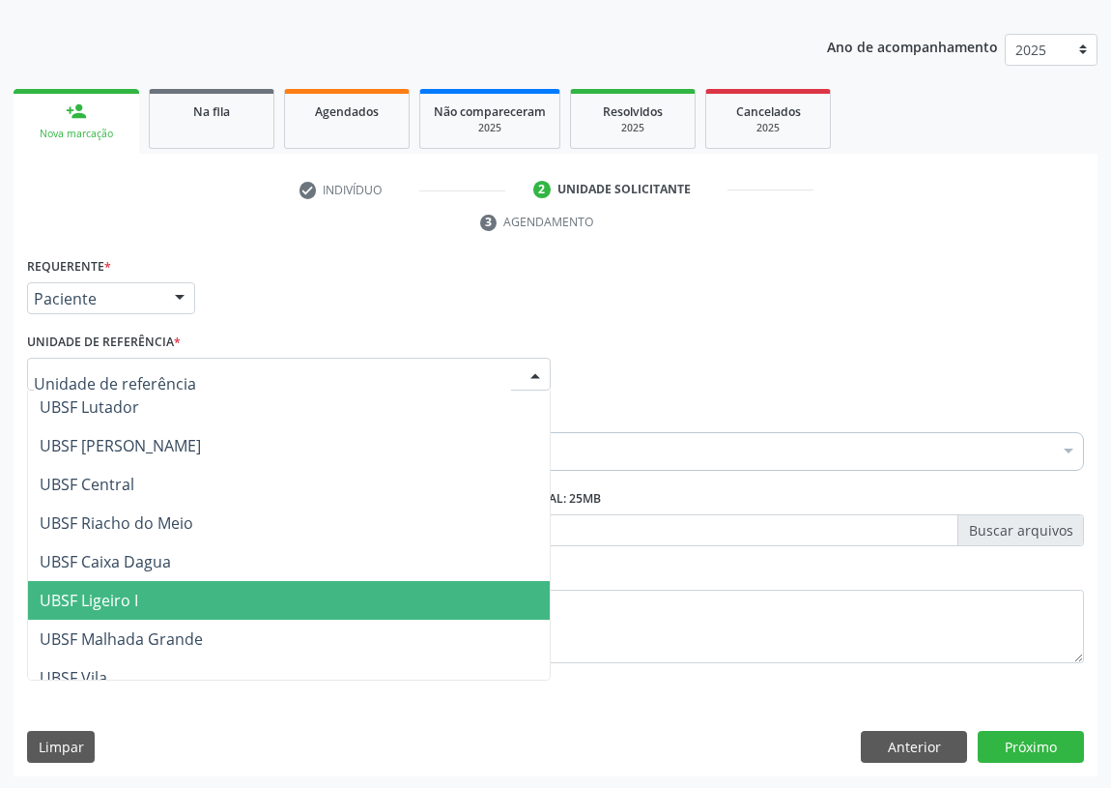
drag, startPoint x: 161, startPoint y: 594, endPoint x: 0, endPoint y: 537, distance: 171.2
click at [155, 594] on span "UBSF Ligeiro I" at bounding box center [289, 600] width 522 height 39
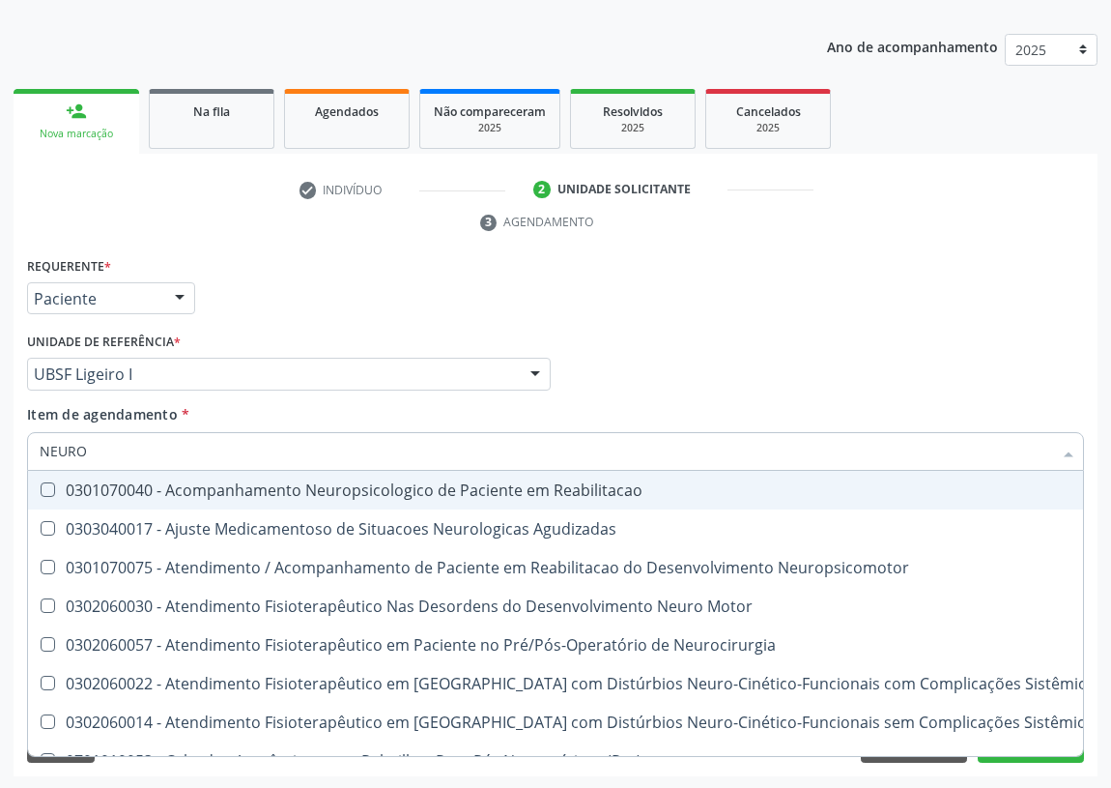
type input "NEUROP"
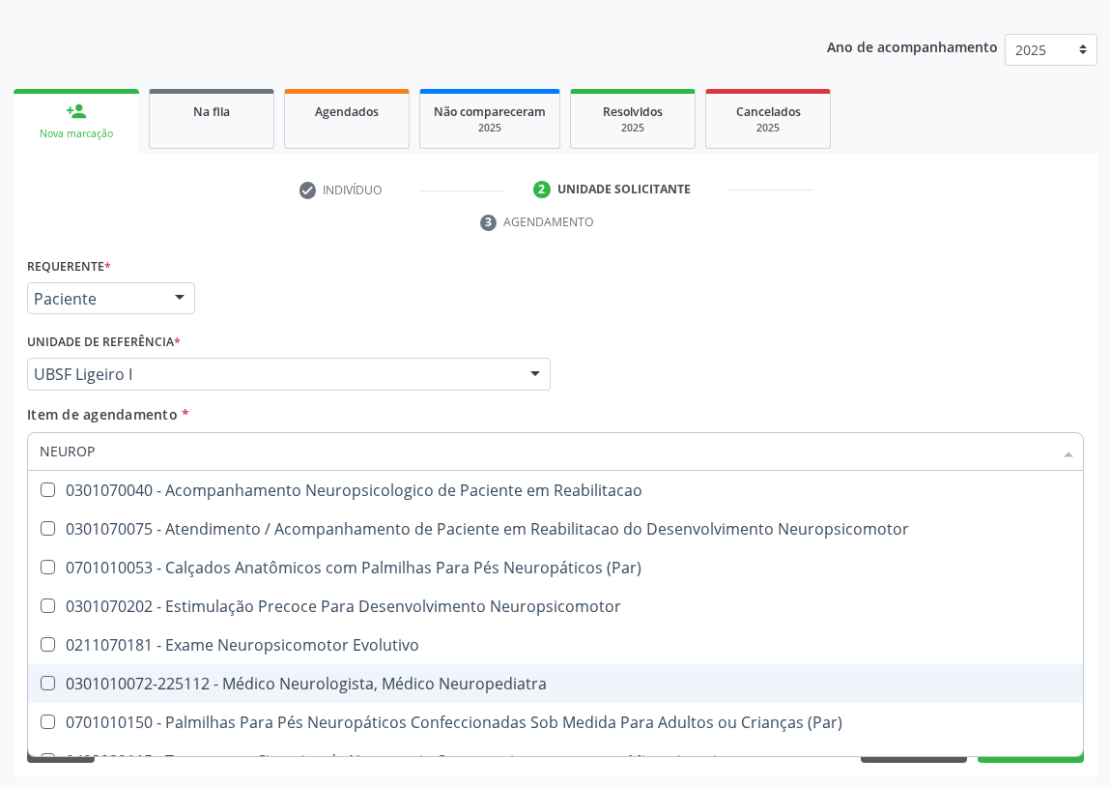
click at [447, 676] on div "0301010072-225112 - Médico Neurologista, Médico Neuropediatra" at bounding box center [556, 683] width 1032 height 15
checkbox Neuropediatra "true"
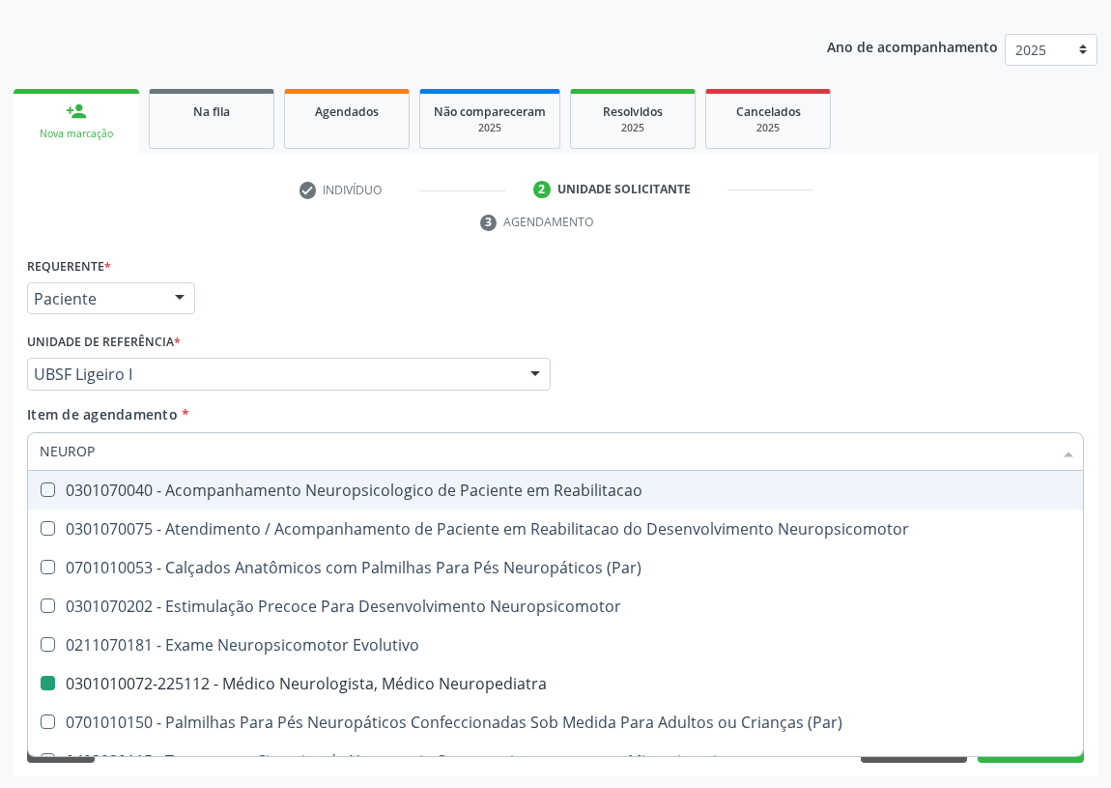
click at [724, 371] on div "Médico Solicitante Por favor, selecione a Unidade de Atendimento primeiro Nenhu…" at bounding box center [555, 365] width 1067 height 75
checkbox Neuropsicomotor "true"
checkbox Neuropediatra "false"
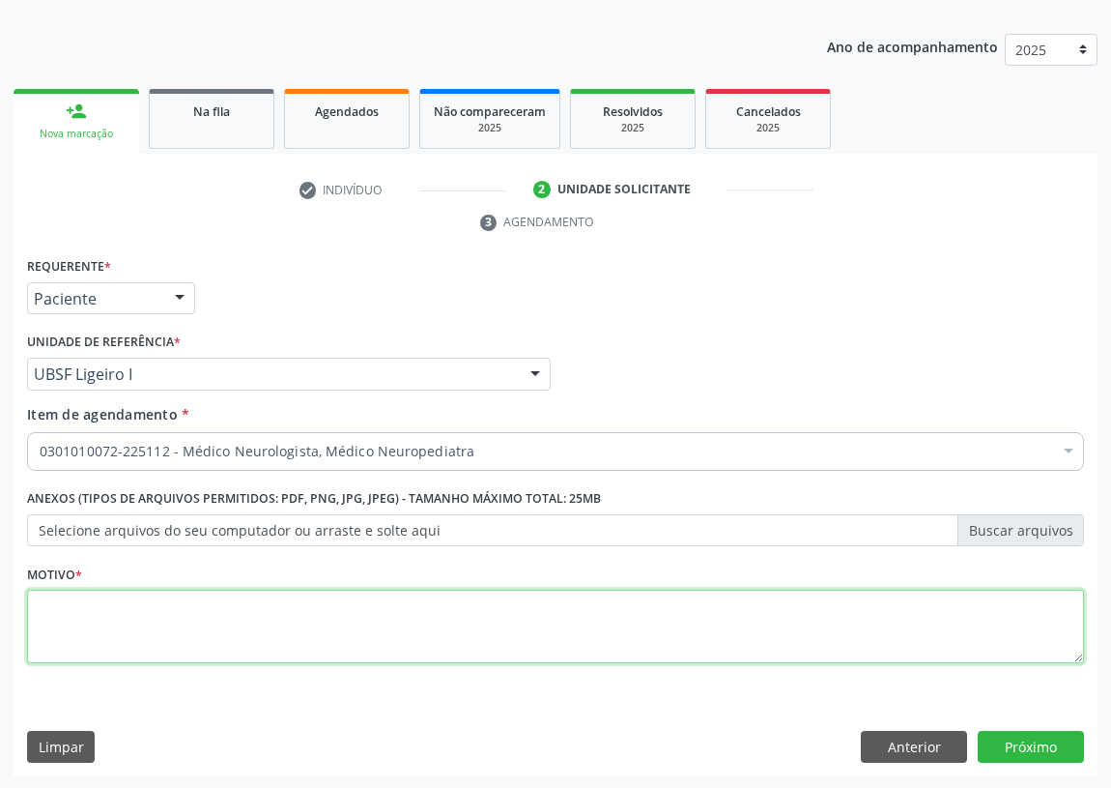
click at [62, 638] on textarea at bounding box center [555, 626] width 1057 height 73
type textarea "AVALIAÇÃO"
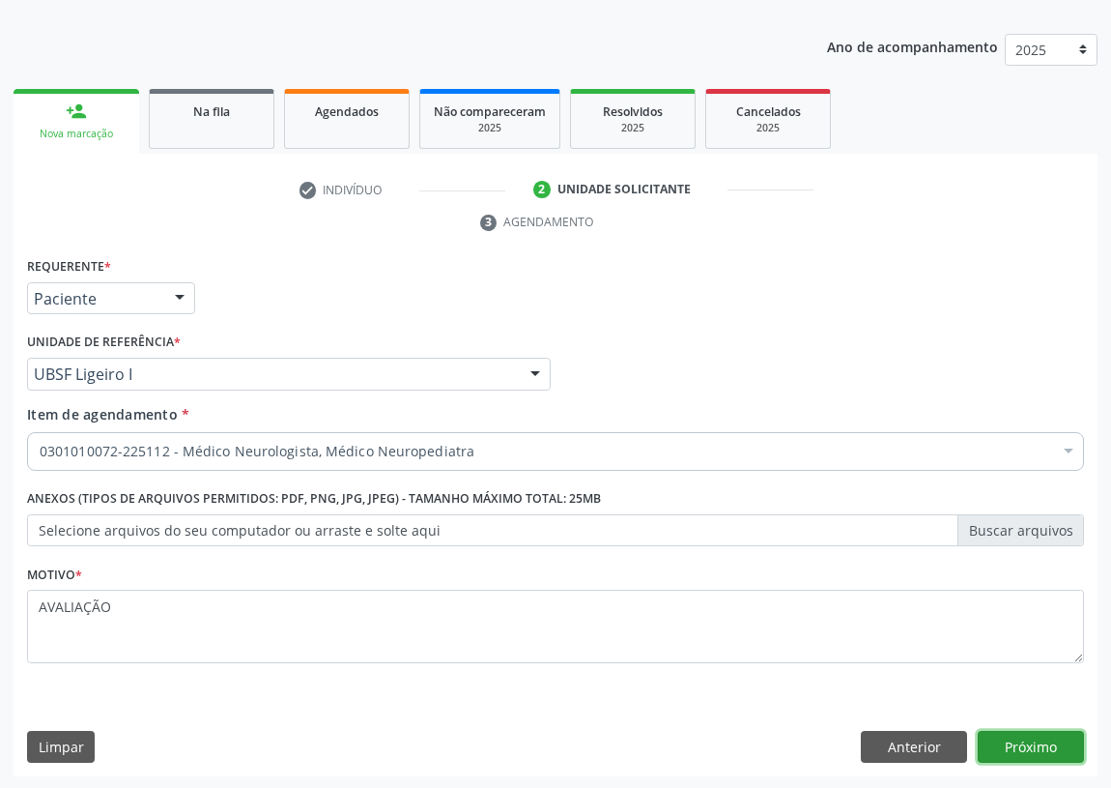
drag, startPoint x: 1039, startPoint y: 742, endPoint x: 1029, endPoint y: 740, distance: 9.9
click at [1029, 740] on button "Próximo" at bounding box center [1031, 747] width 106 height 33
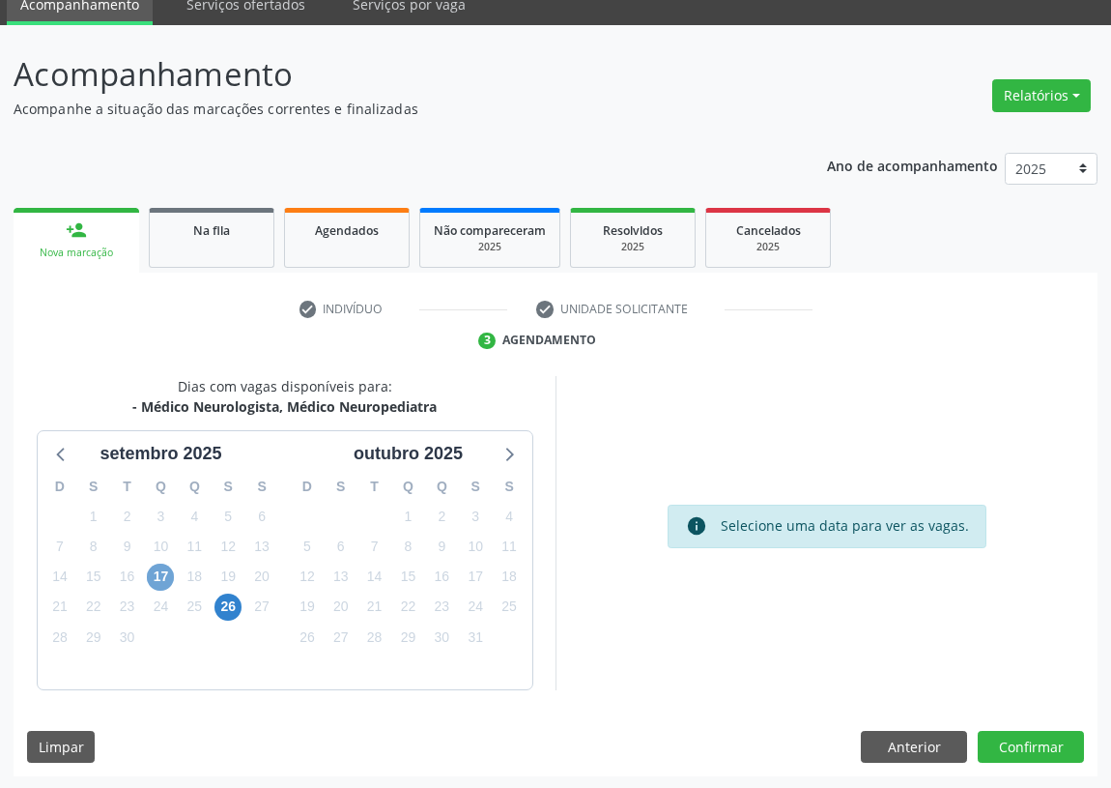
click at [158, 567] on span "17" at bounding box center [160, 576] width 27 height 27
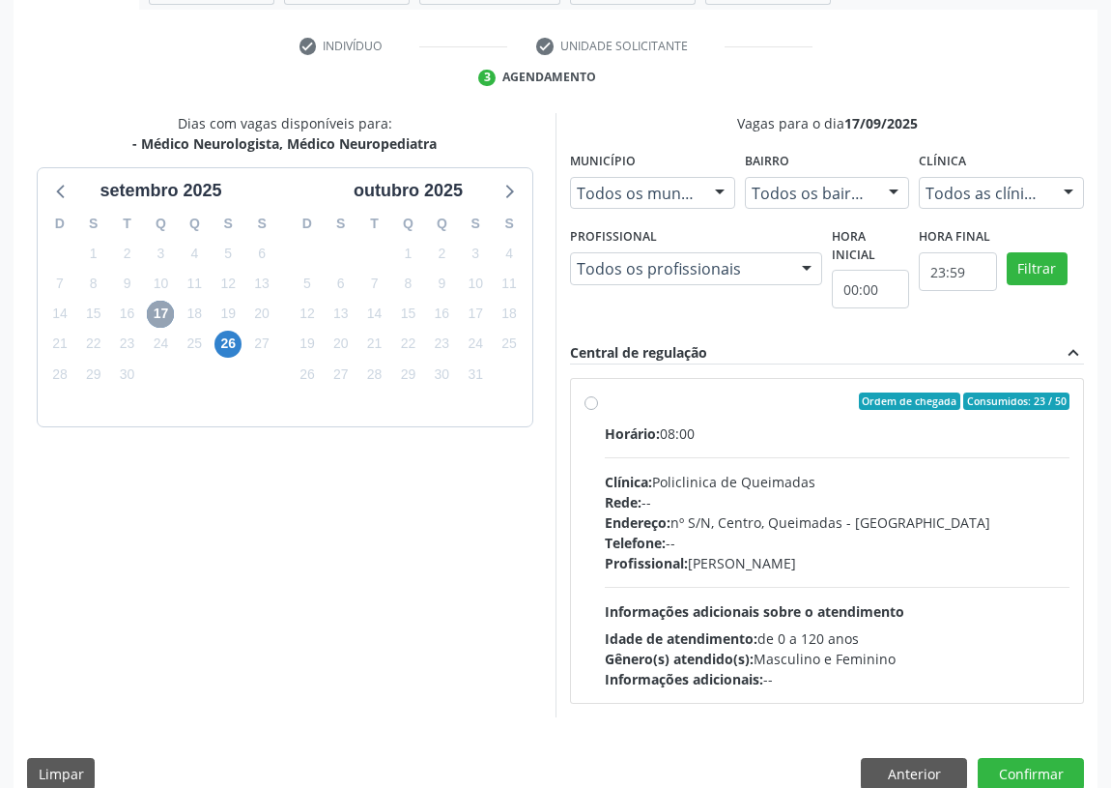
scroll to position [345, 0]
click at [605, 402] on label "Ordem de chegada Consumidos: 23 / 50 Horário: 08:00 Clínica: Policlinica de Que…" at bounding box center [837, 539] width 465 height 297
click at [591, 402] on input "Ordem de chegada Consumidos: 23 / 50 Horário: 08:00 Clínica: Policlinica de Que…" at bounding box center [592, 399] width 14 height 17
radio input "true"
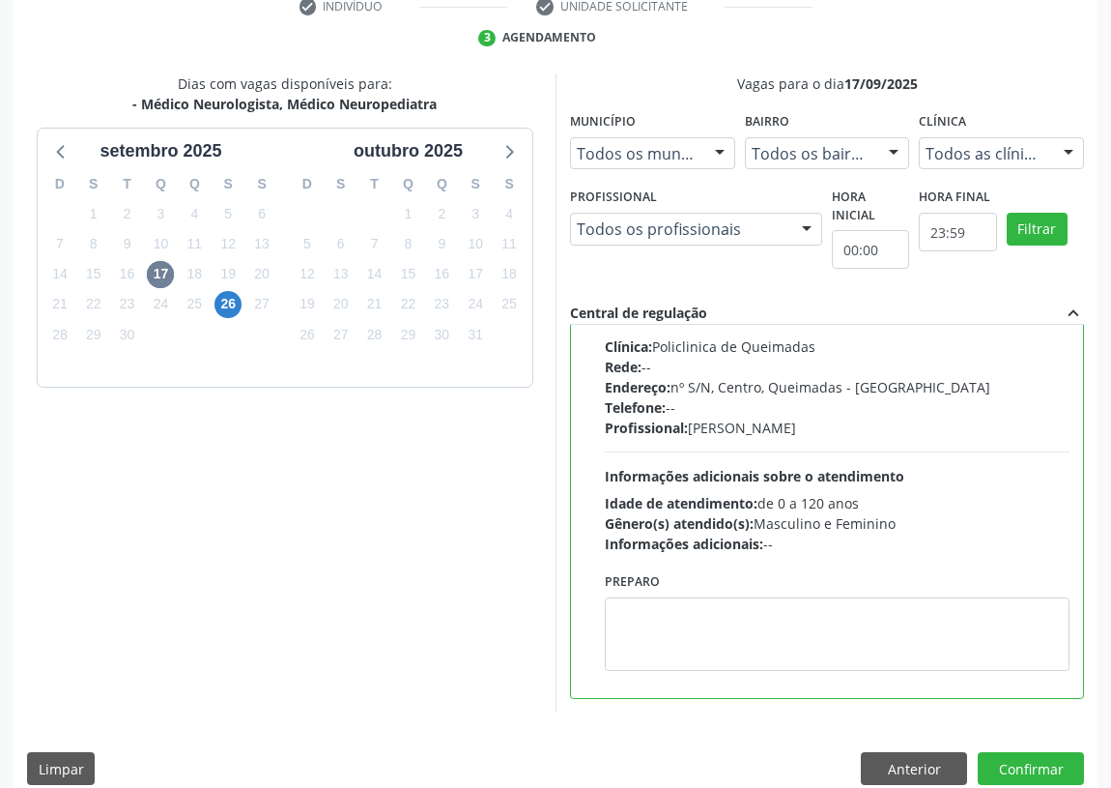
scroll to position [406, 0]
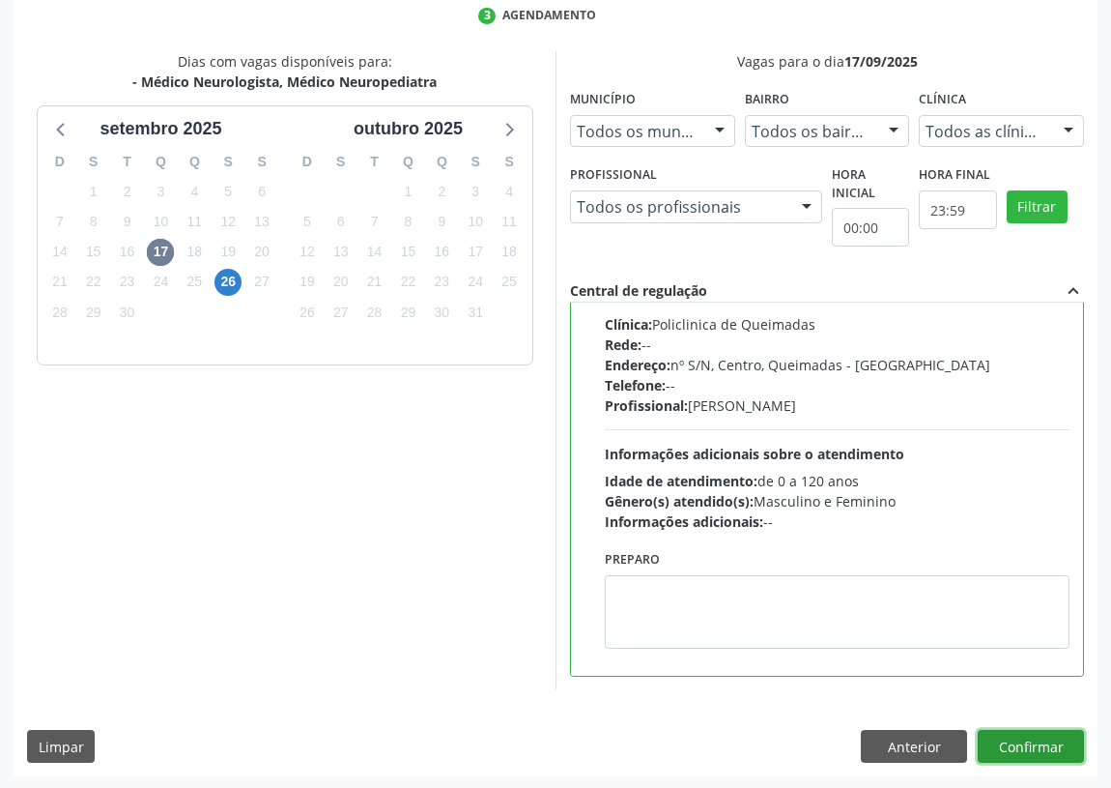
click at [1024, 739] on button "Confirmar" at bounding box center [1031, 746] width 106 height 33
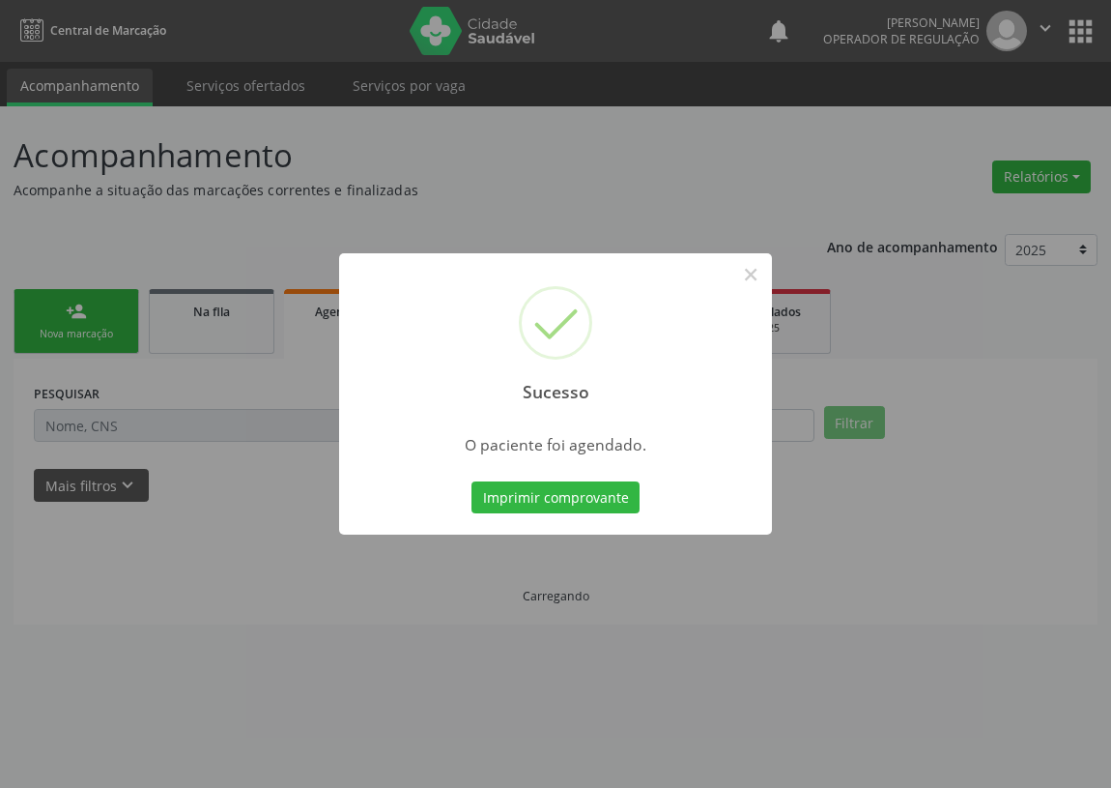
scroll to position [0, 0]
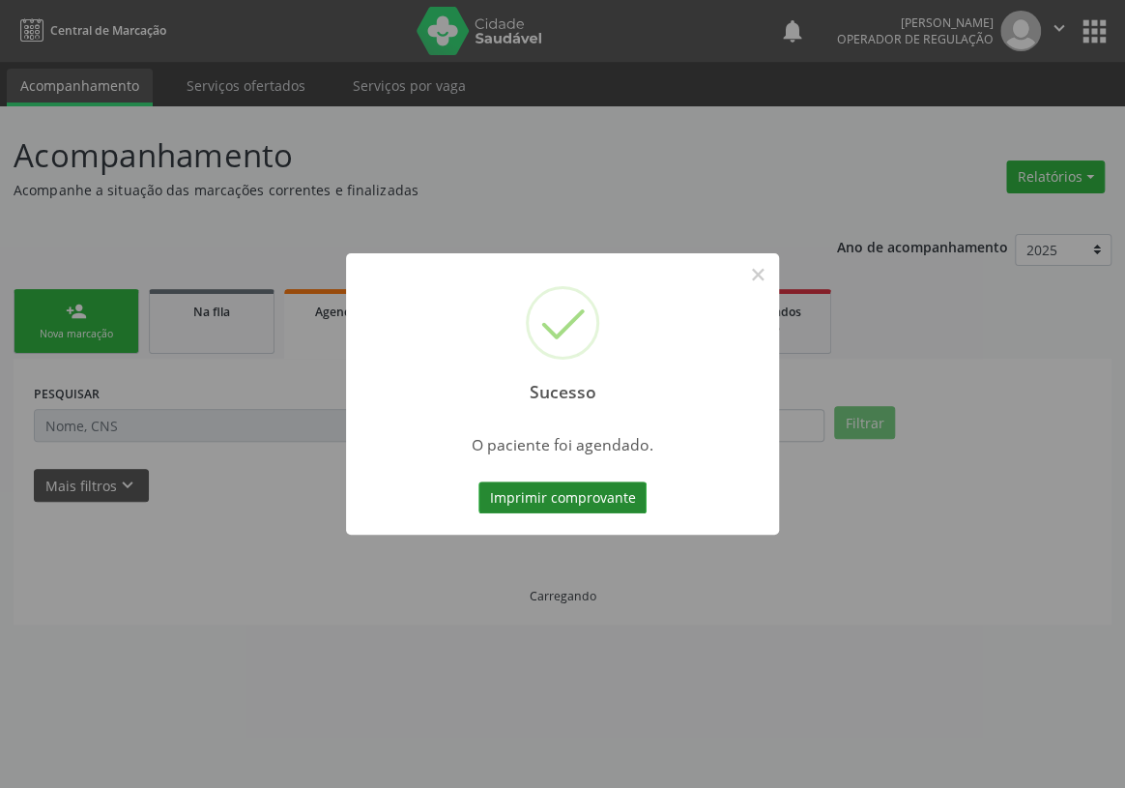
click at [558, 488] on button "Imprimir comprovante" at bounding box center [562, 497] width 168 height 33
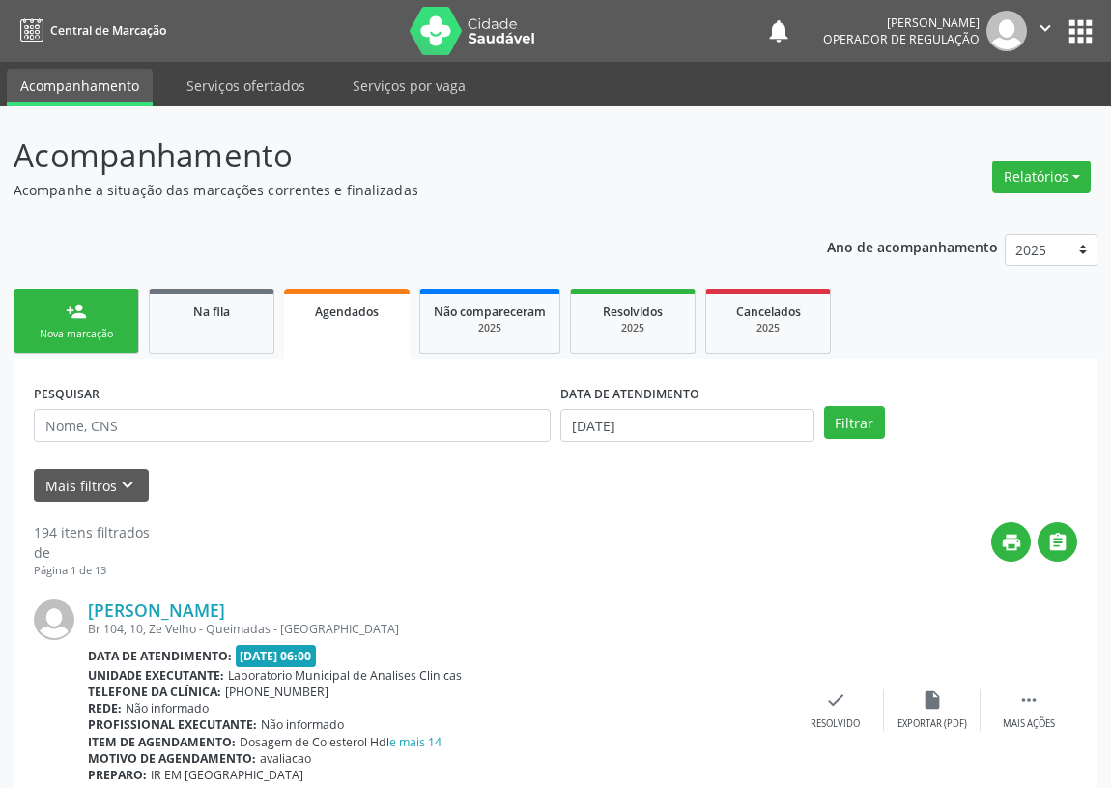
click at [44, 313] on link "person_add Nova marcação" at bounding box center [77, 321] width 126 height 65
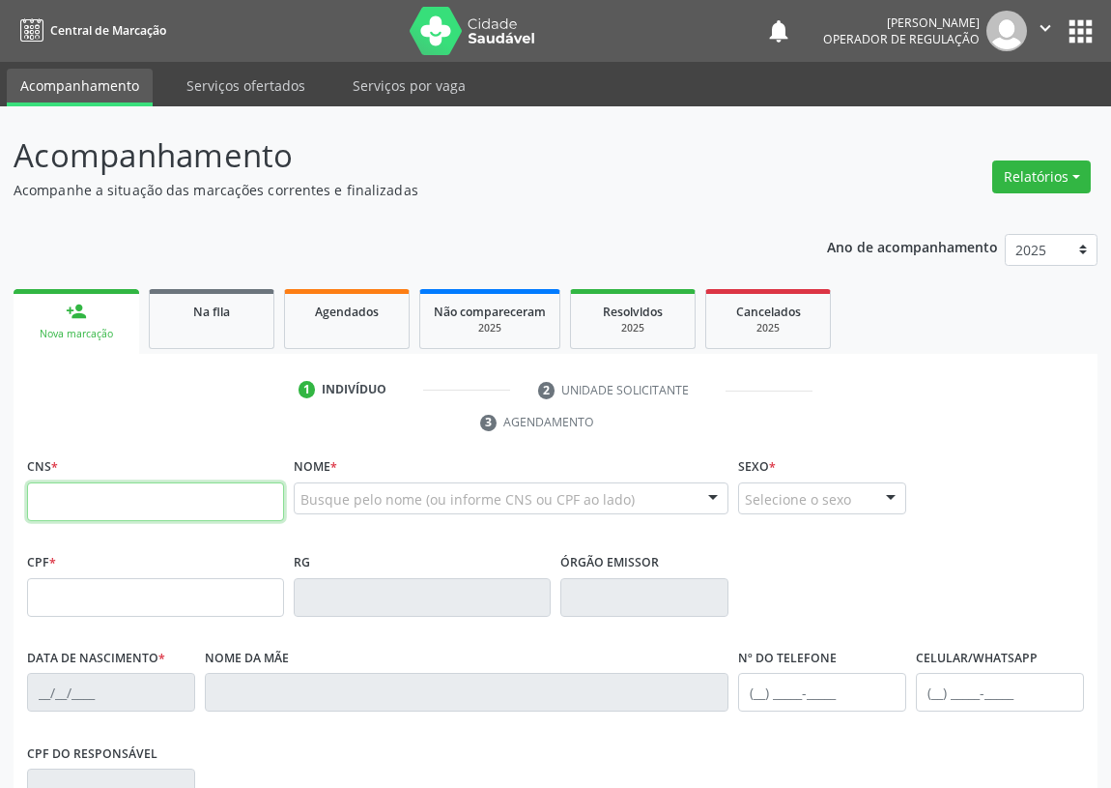
drag, startPoint x: 43, startPoint y: 489, endPoint x: 34, endPoint y: 484, distance: 10.8
click at [42, 487] on input "text" at bounding box center [155, 501] width 257 height 39
click at [39, 479] on label "CNS *" at bounding box center [42, 467] width 31 height 30
click at [41, 493] on input "text" at bounding box center [155, 501] width 257 height 39
type input "700 2099 2250 0623"
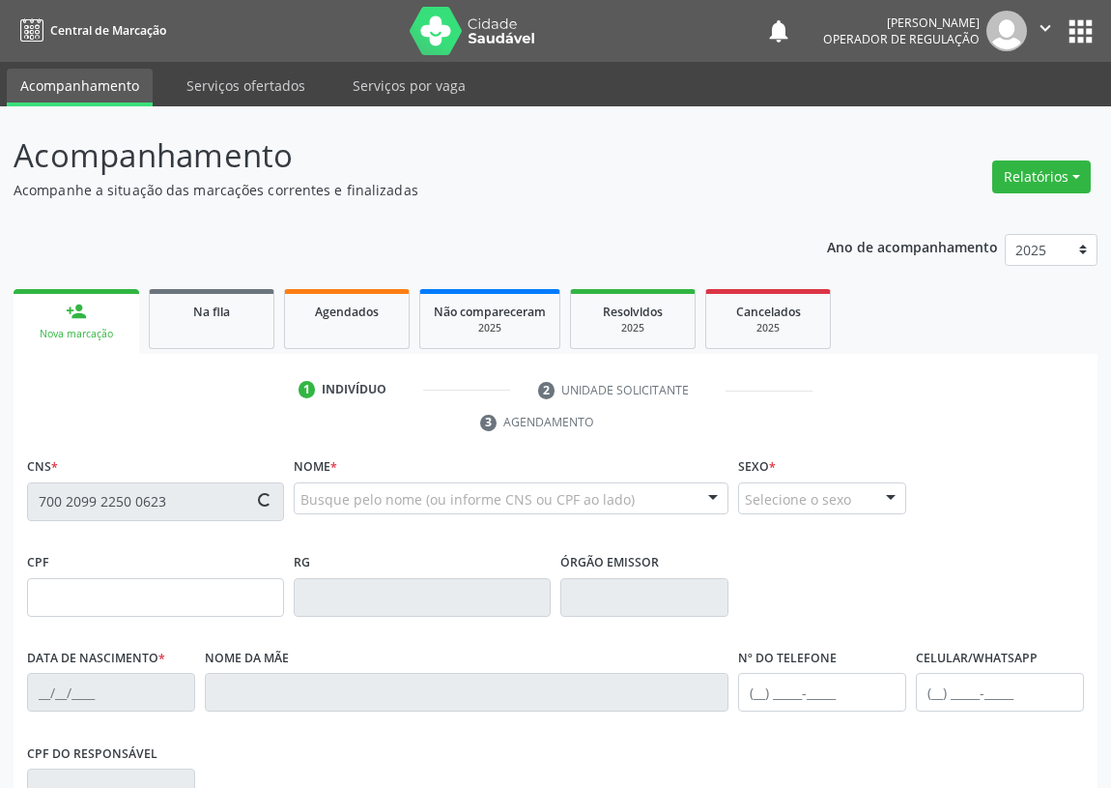
type input "044.508.874-50"
type input "17/01/1981"
type input "Maria Eterna Genuino da Silva"
type input "(53) 99141-1974"
type input "(83) 99141-1974"
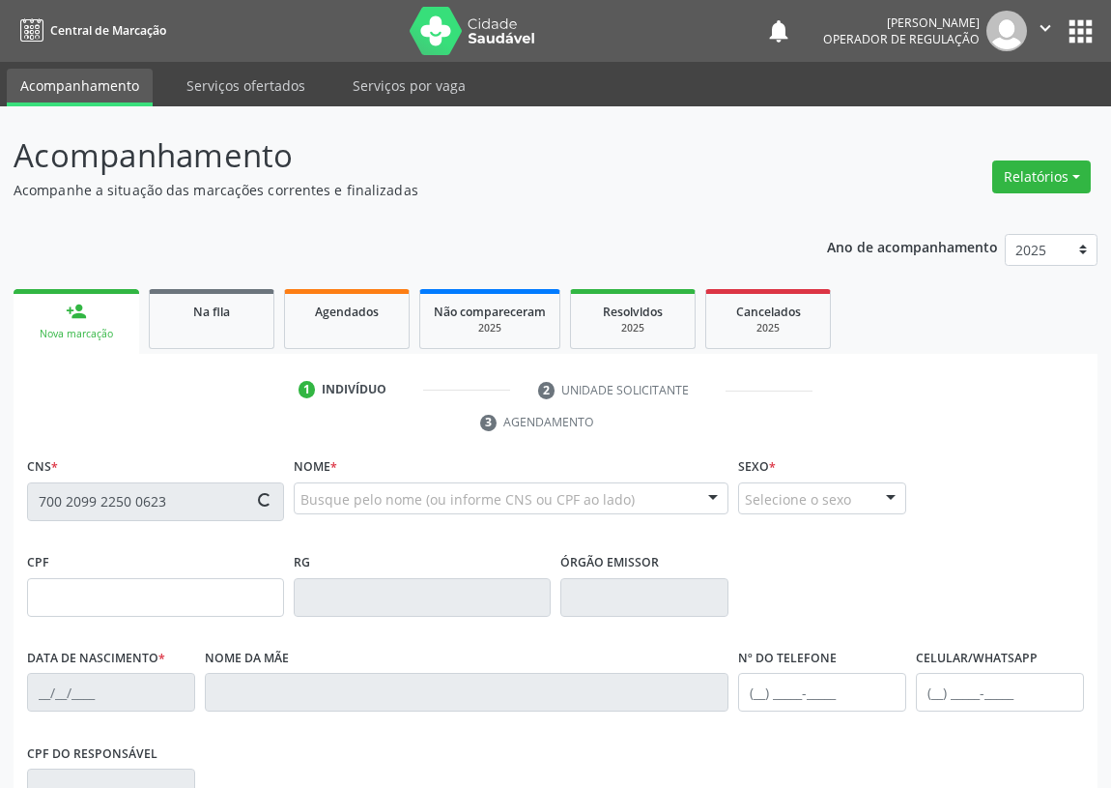
type input "139"
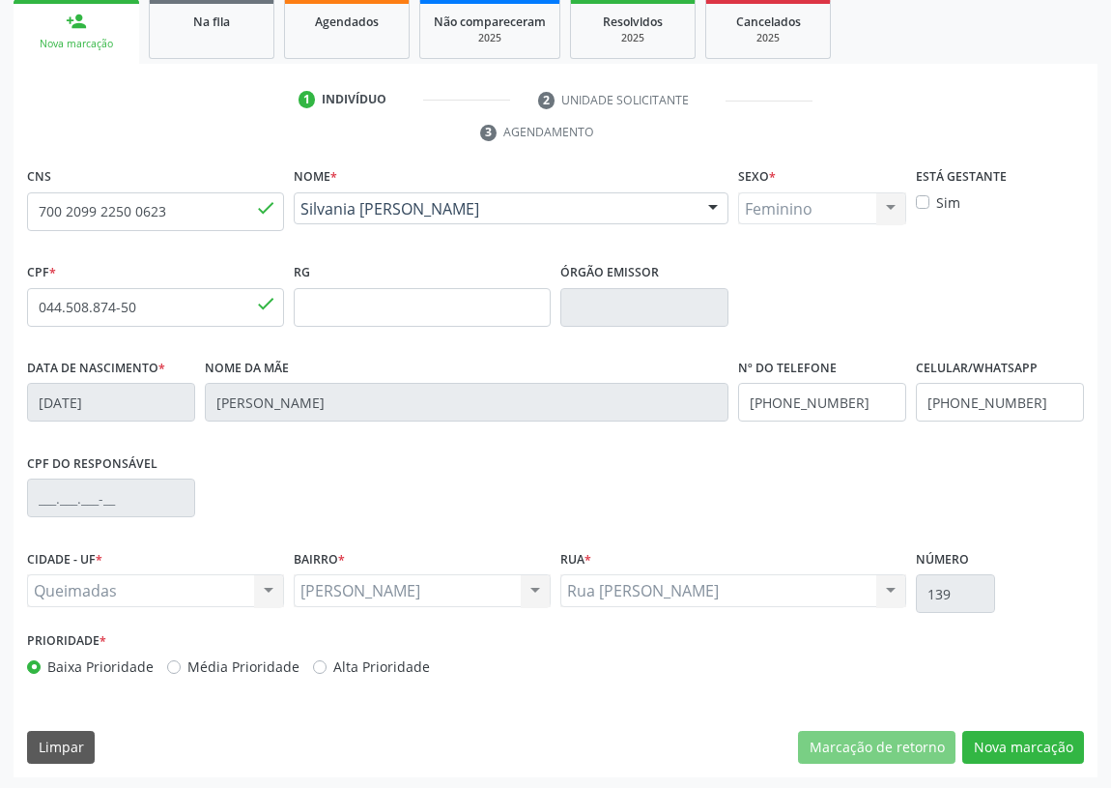
scroll to position [290, 0]
drag, startPoint x: 1024, startPoint y: 751, endPoint x: 725, endPoint y: 682, distance: 307.4
click at [1020, 748] on button "Nova marcação" at bounding box center [1024, 747] width 122 height 33
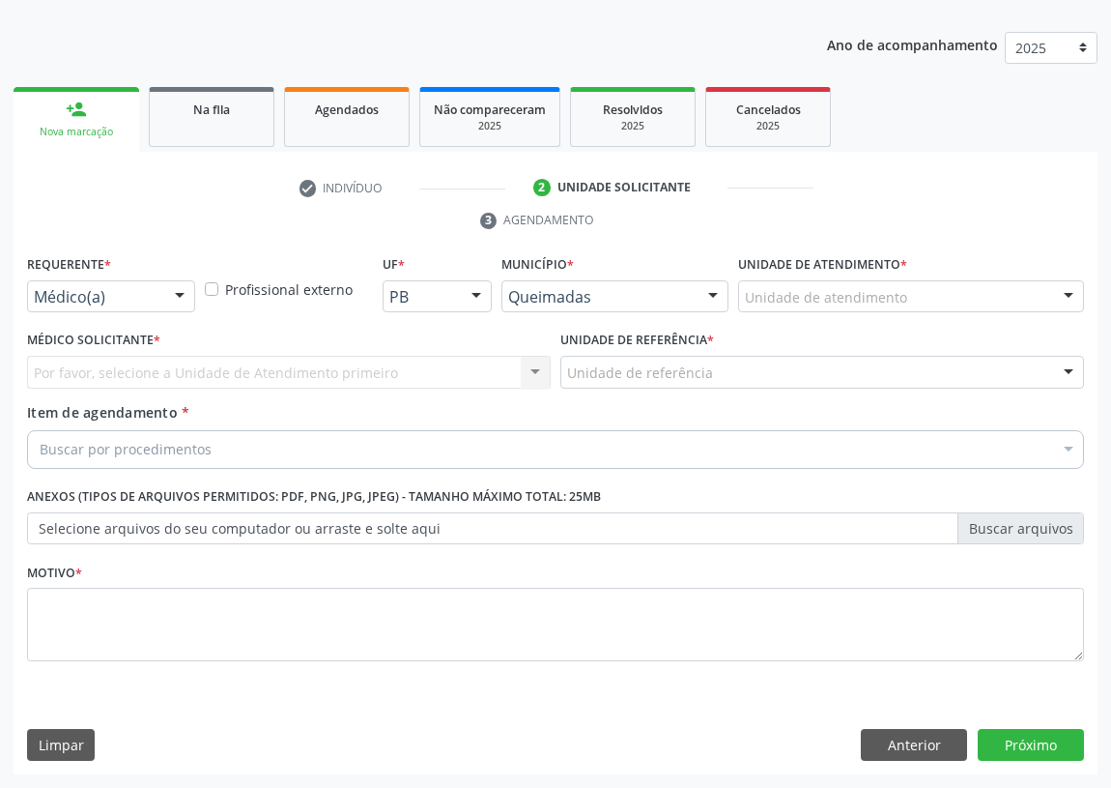
scroll to position [200, 0]
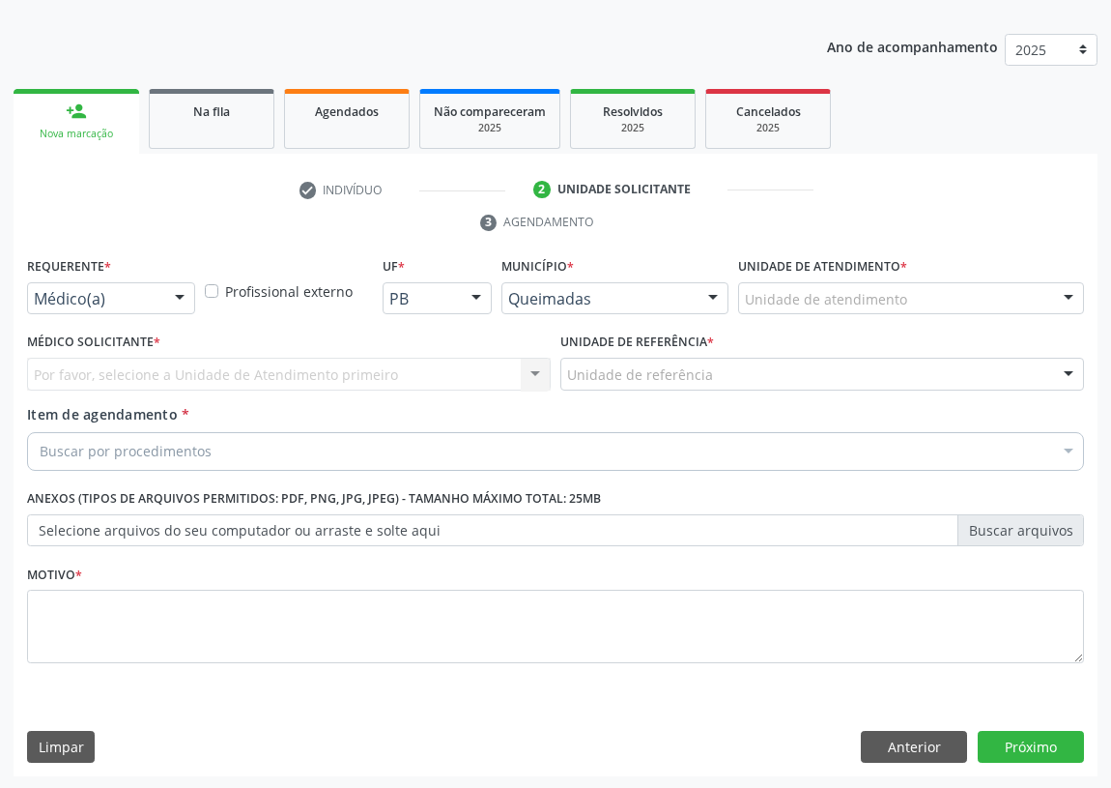
click at [168, 294] on div at bounding box center [179, 299] width 29 height 33
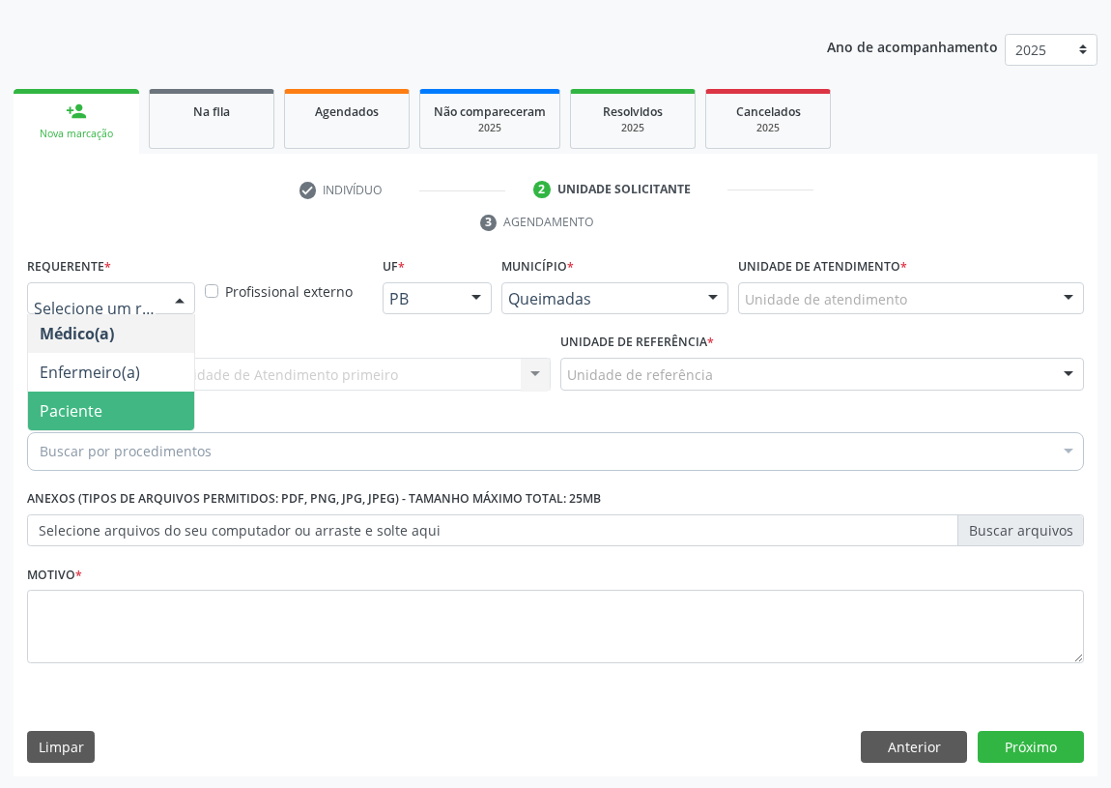
drag, startPoint x: 153, startPoint y: 413, endPoint x: 408, endPoint y: 400, distance: 255.5
click at [154, 413] on span "Paciente" at bounding box center [111, 410] width 166 height 39
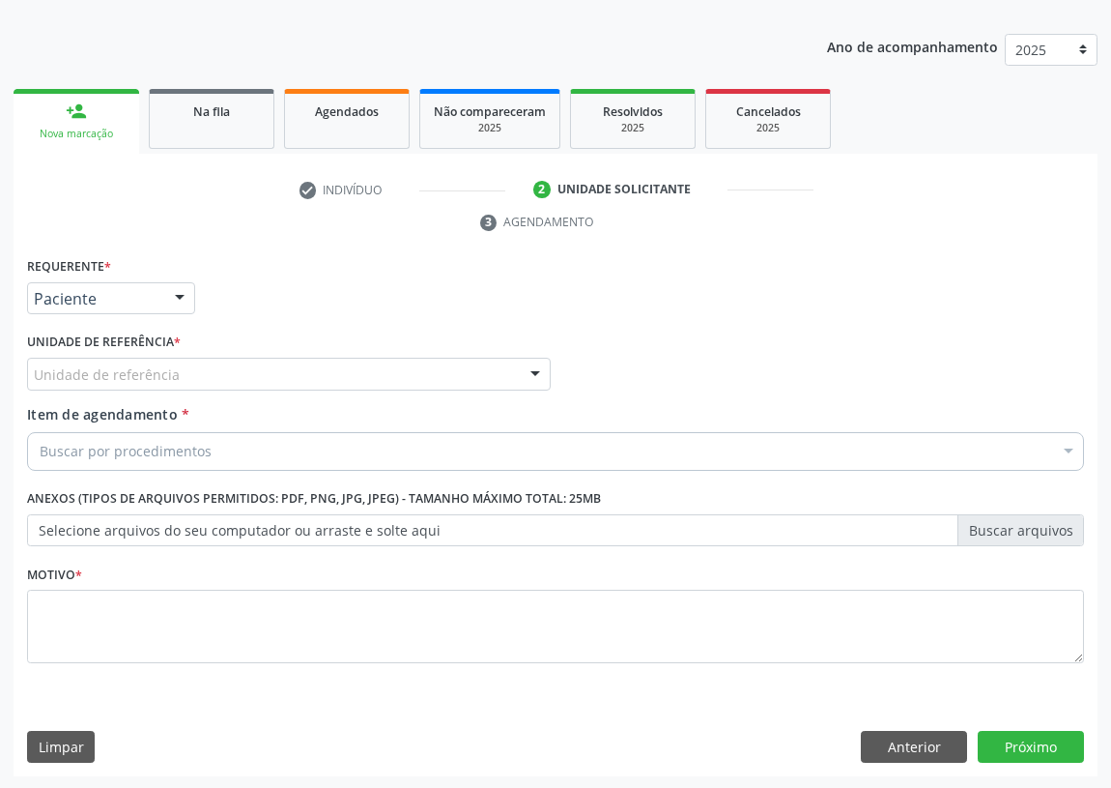
click at [484, 373] on div "Unidade de referência" at bounding box center [289, 374] width 524 height 33
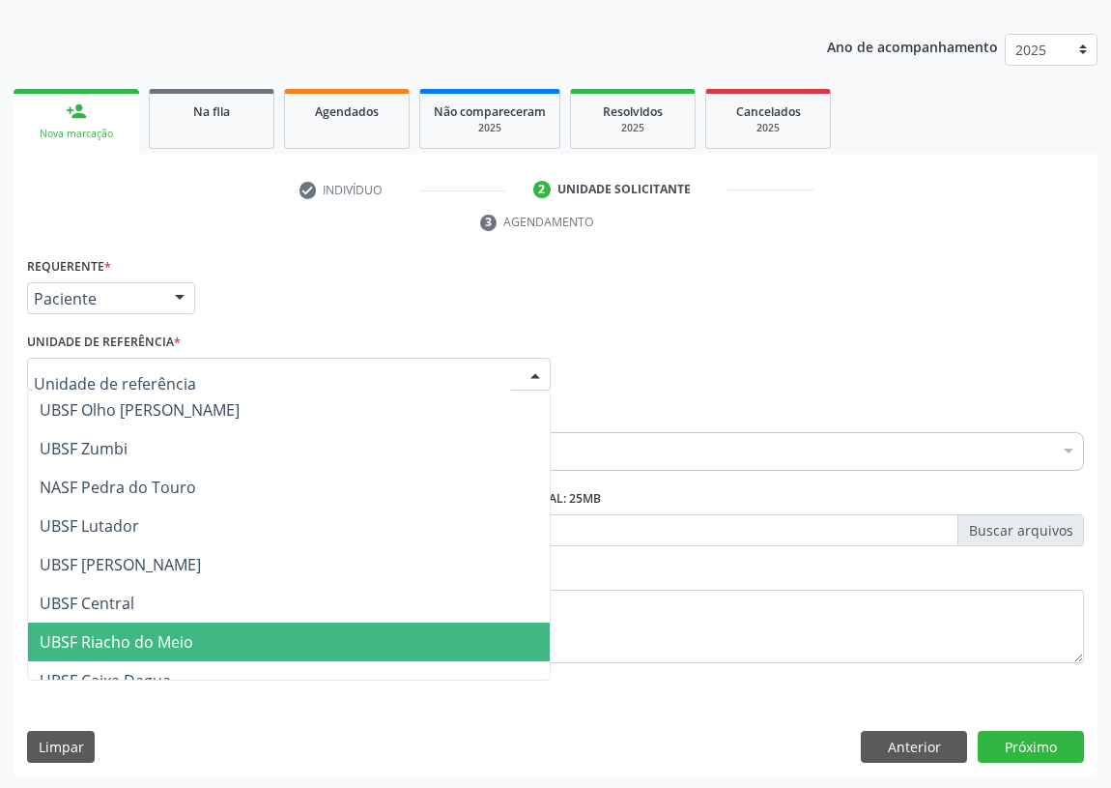
scroll to position [263, 0]
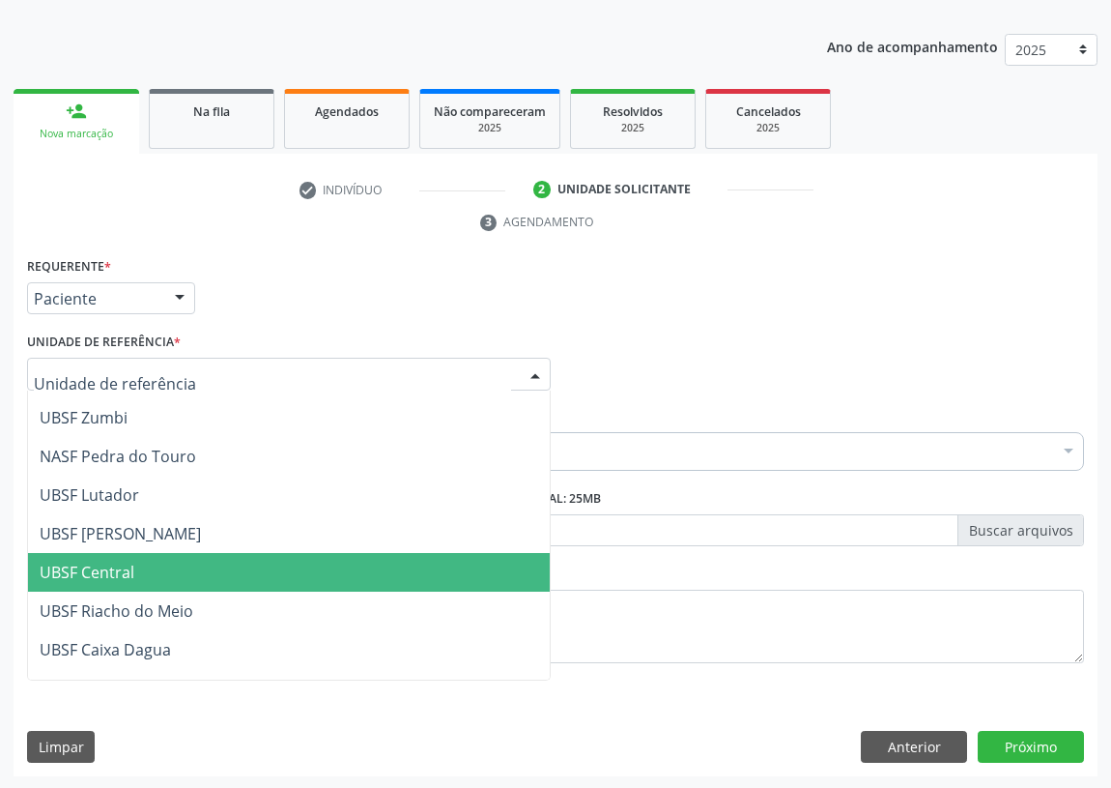
click at [135, 580] on span "UBSF Central" at bounding box center [289, 572] width 522 height 39
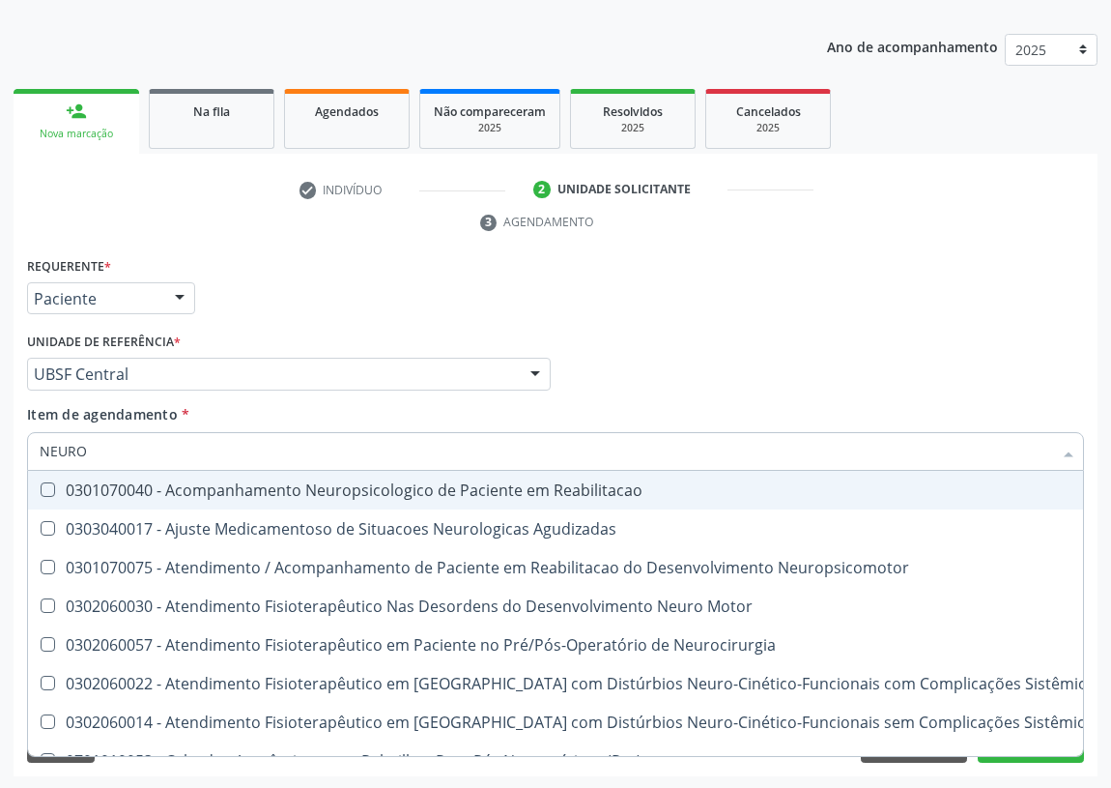
type input "NEUROP"
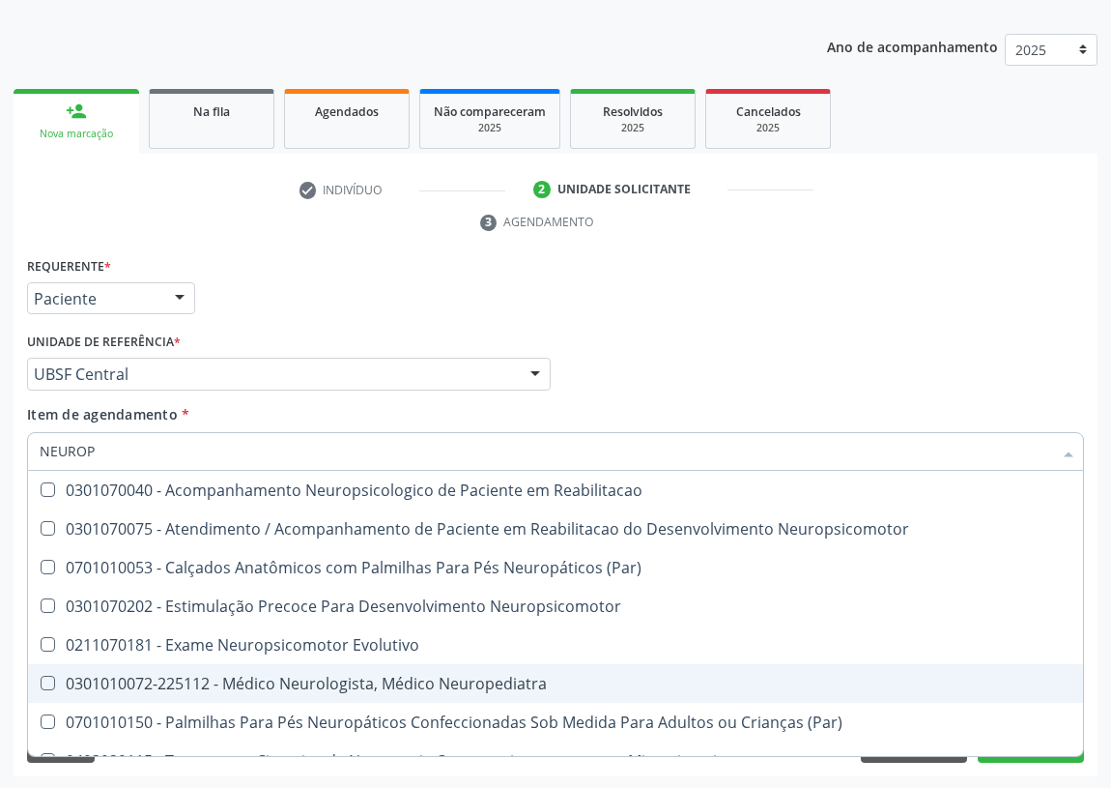
drag, startPoint x: 489, startPoint y: 688, endPoint x: 447, endPoint y: 672, distance: 45.6
click at [485, 684] on div "0301010072-225112 - Médico Neurologista, Médico Neuropediatra" at bounding box center [556, 683] width 1032 height 15
checkbox Neuropediatra "true"
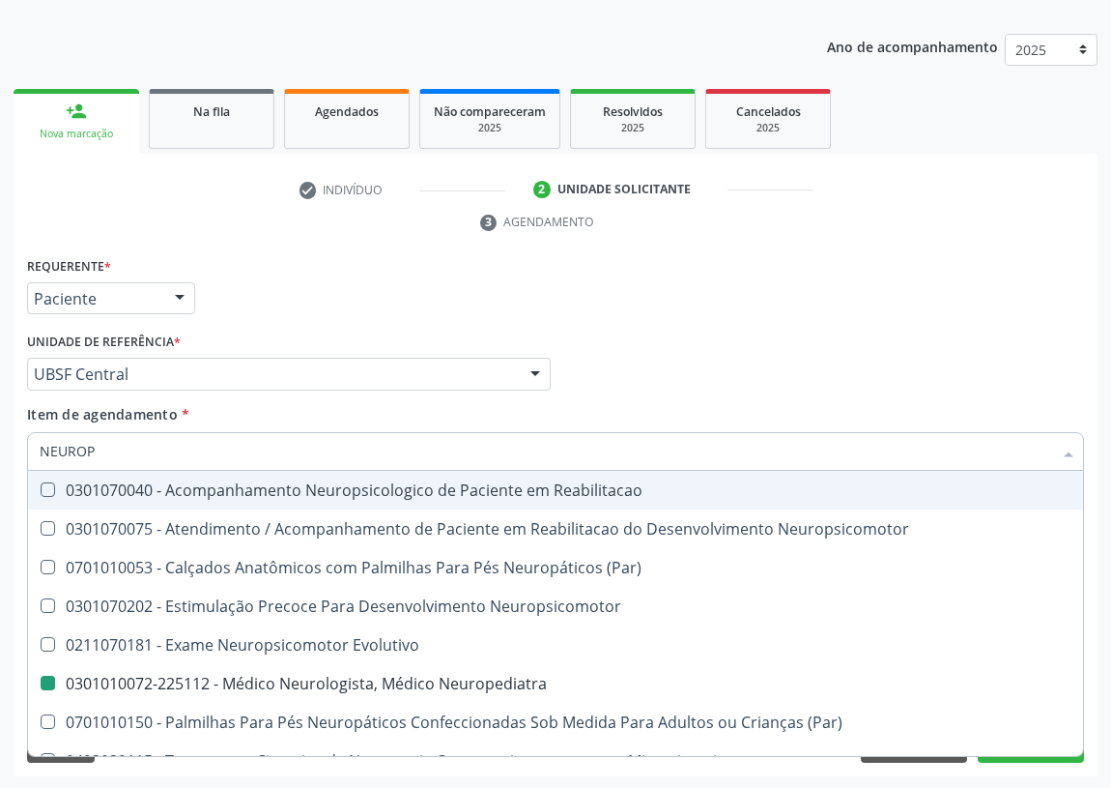
drag, startPoint x: 827, startPoint y: 348, endPoint x: 174, endPoint y: 571, distance: 690.4
click at [826, 348] on div "Médico Solicitante Por favor, selecione a Unidade de Atendimento primeiro Nenhu…" at bounding box center [555, 365] width 1067 height 75
checkbox Neuropsicomotor "true"
checkbox Neuropediatra "false"
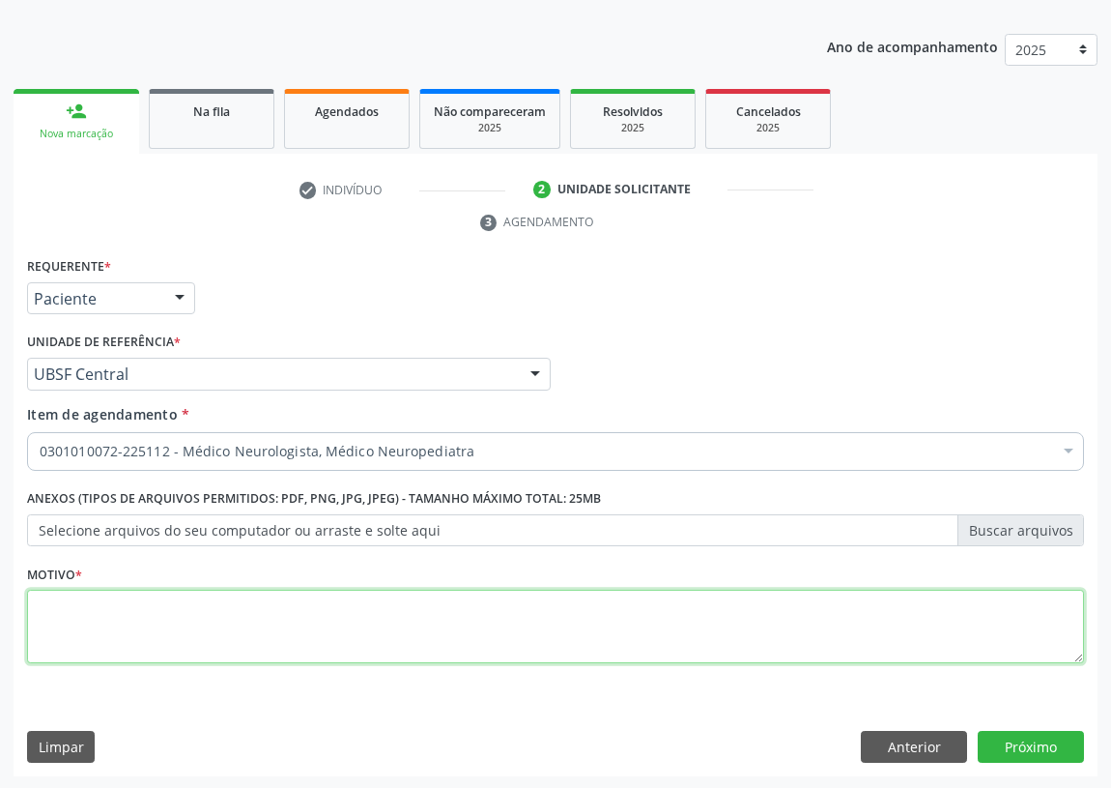
click at [115, 636] on textarea at bounding box center [555, 626] width 1057 height 73
type textarea "AVALIAÇÃO"
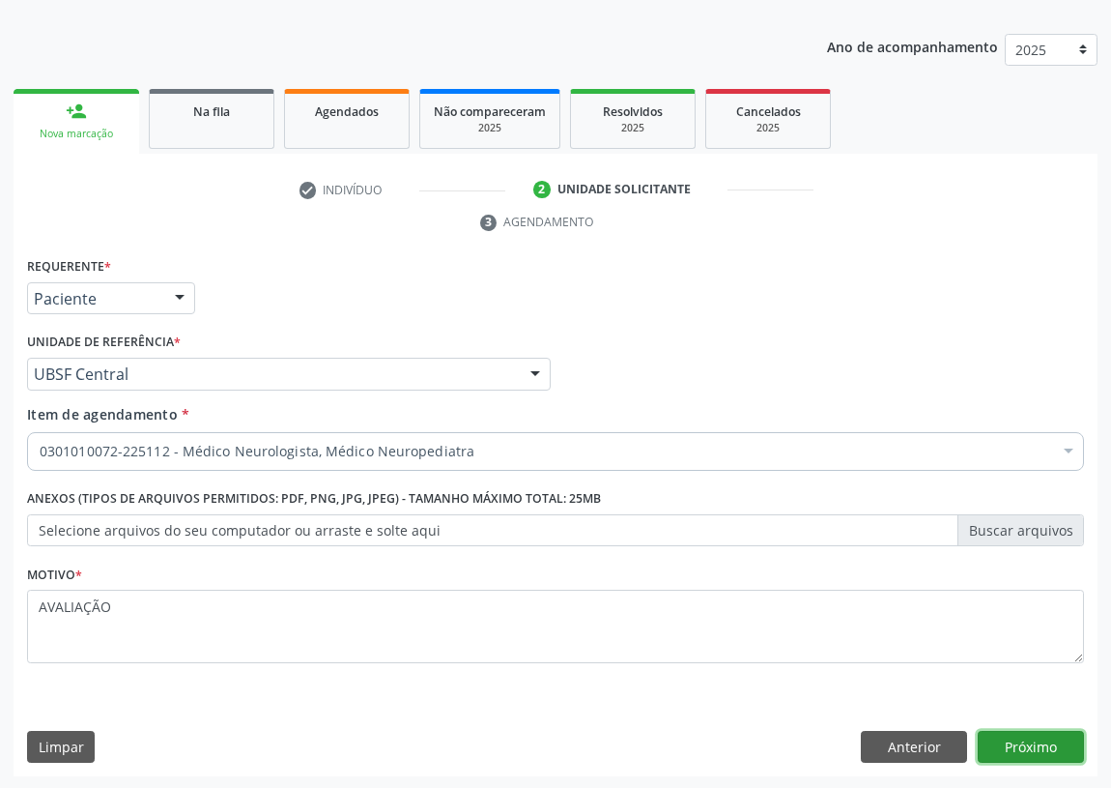
click at [1018, 742] on button "Próximo" at bounding box center [1031, 747] width 106 height 33
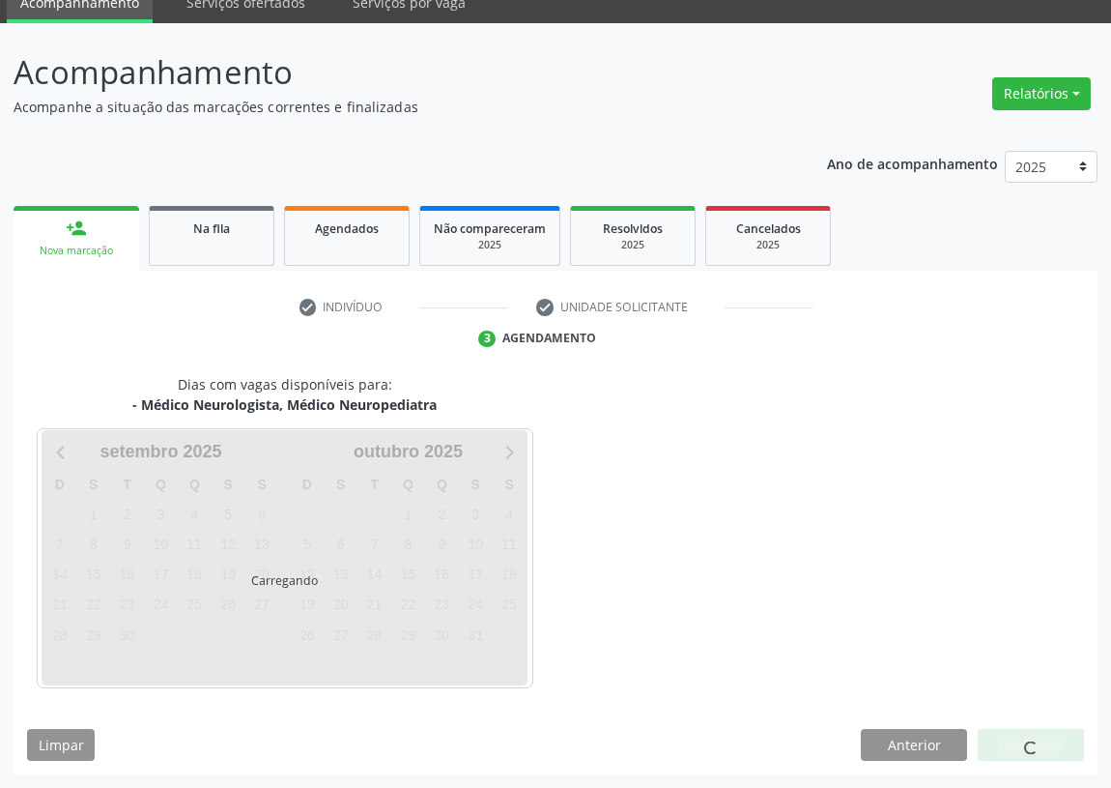
scroll to position [81, 0]
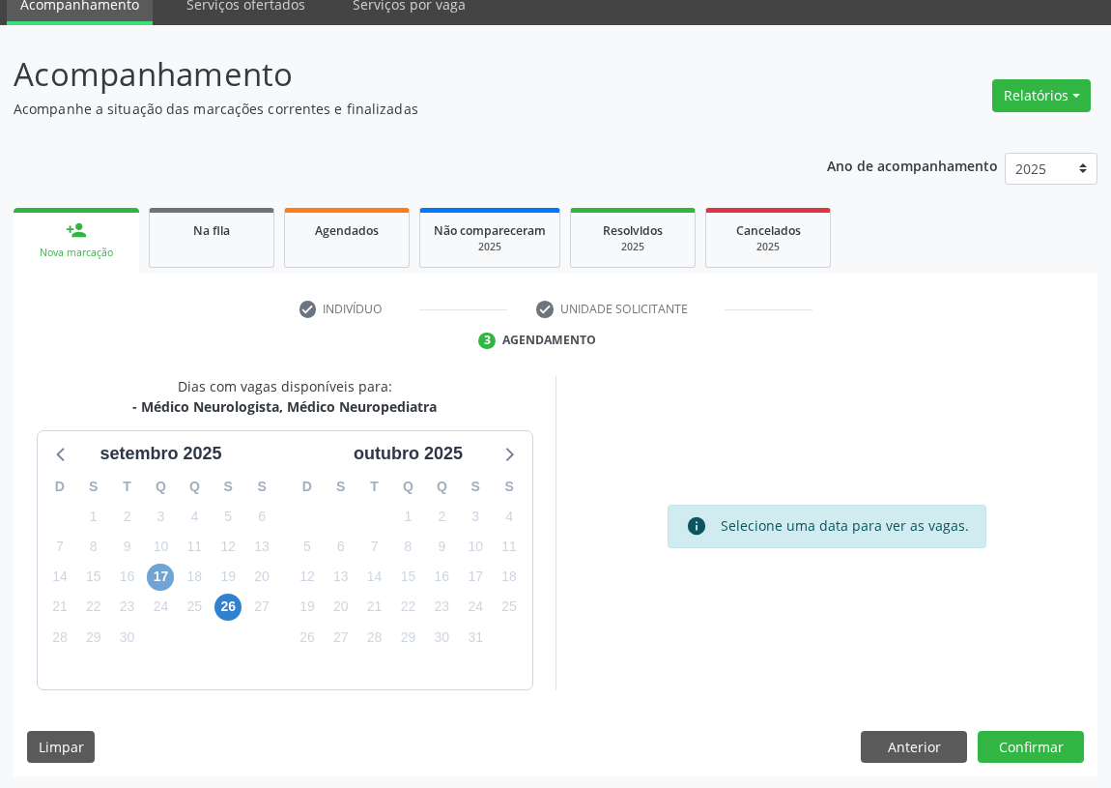
drag, startPoint x: 155, startPoint y: 563, endPoint x: 526, endPoint y: 480, distance: 380.1
click at [164, 563] on span "17" at bounding box center [160, 576] width 27 height 27
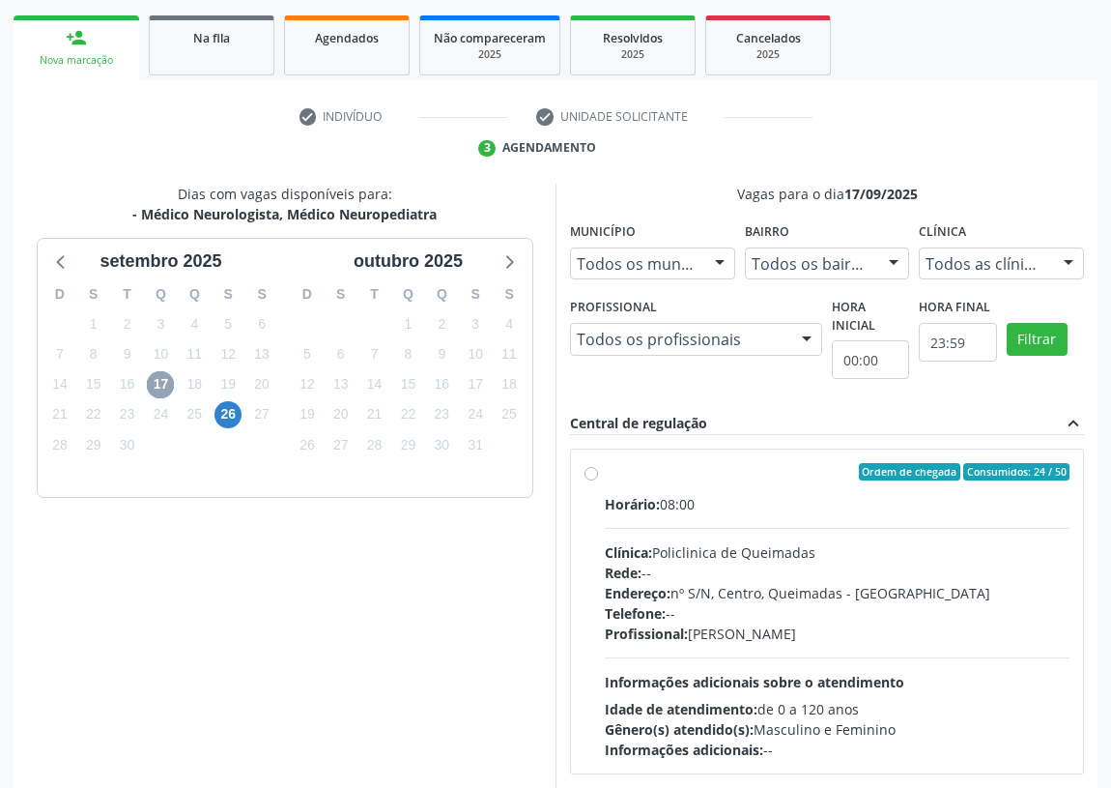
scroll to position [371, 0]
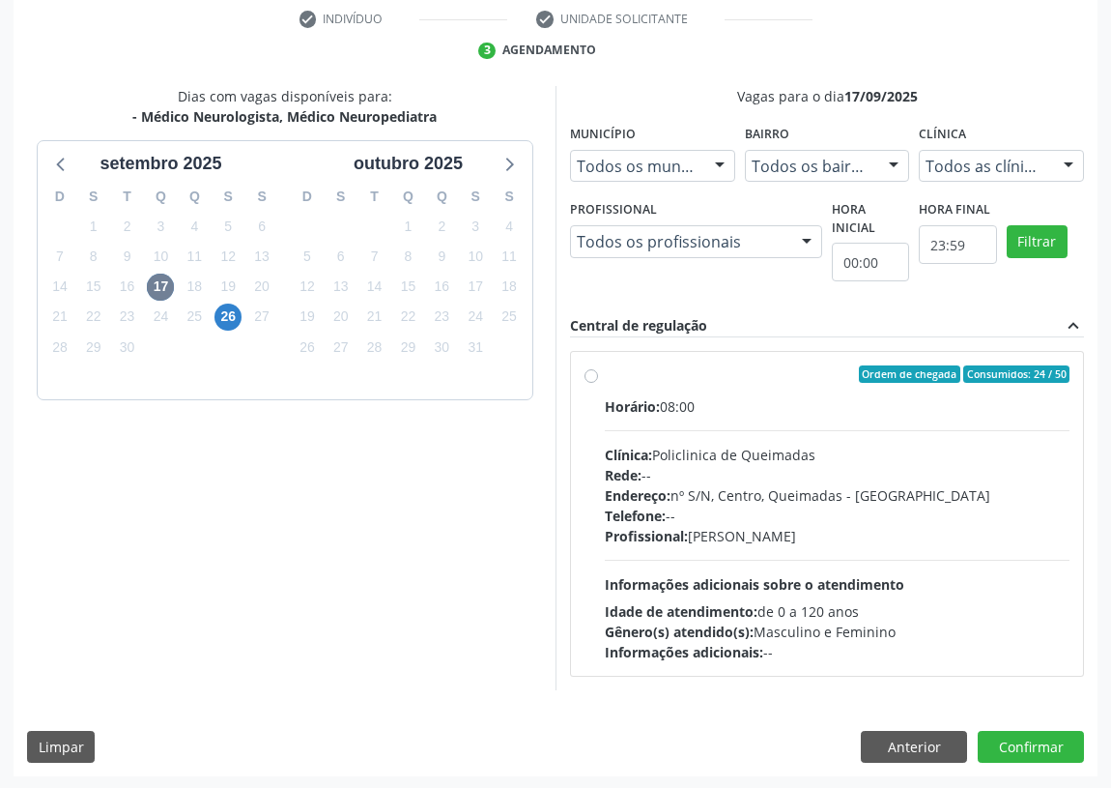
click at [605, 370] on label "Ordem de chegada Consumidos: 24 / 50 Horário: 08:00 Clínica: Policlinica de Que…" at bounding box center [837, 513] width 465 height 297
click at [592, 370] on input "Ordem de chegada Consumidos: 24 / 50 Horário: 08:00 Clínica: Policlinica de Que…" at bounding box center [592, 373] width 14 height 17
radio input "true"
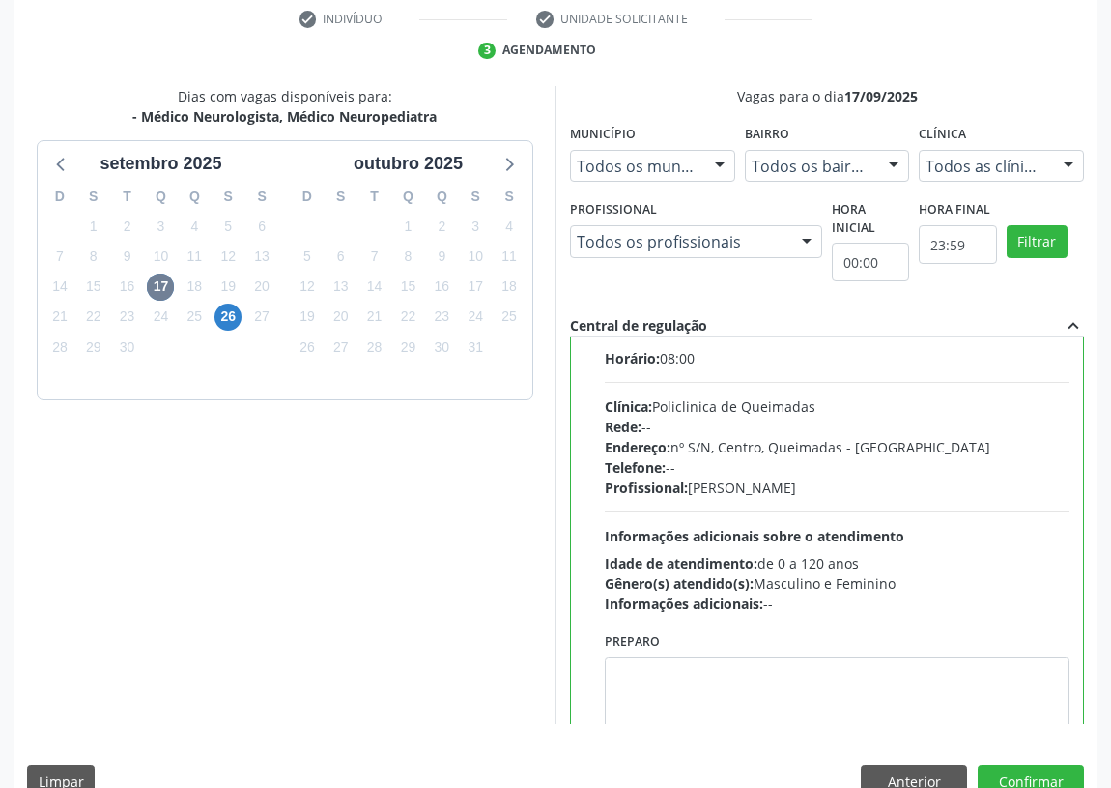
scroll to position [96, 0]
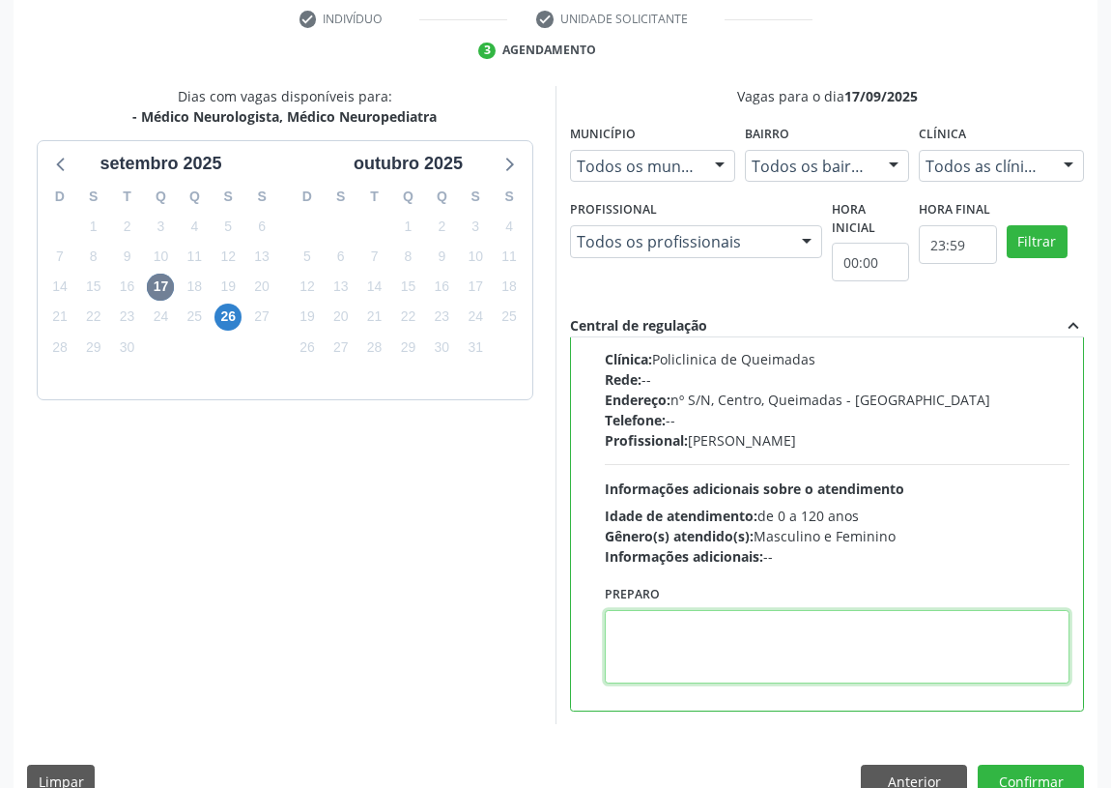
click at [644, 638] on textarea at bounding box center [837, 646] width 465 height 73
type textarea "I"
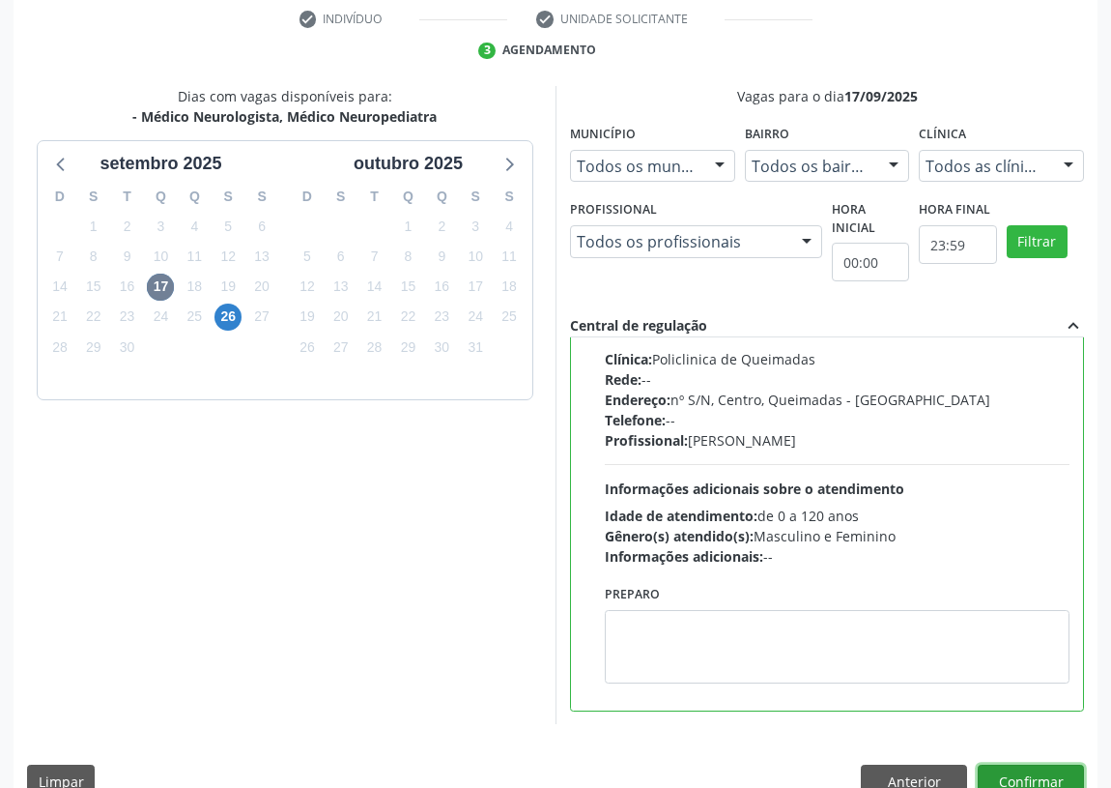
click at [1047, 771] on button "Confirmar" at bounding box center [1031, 781] width 106 height 33
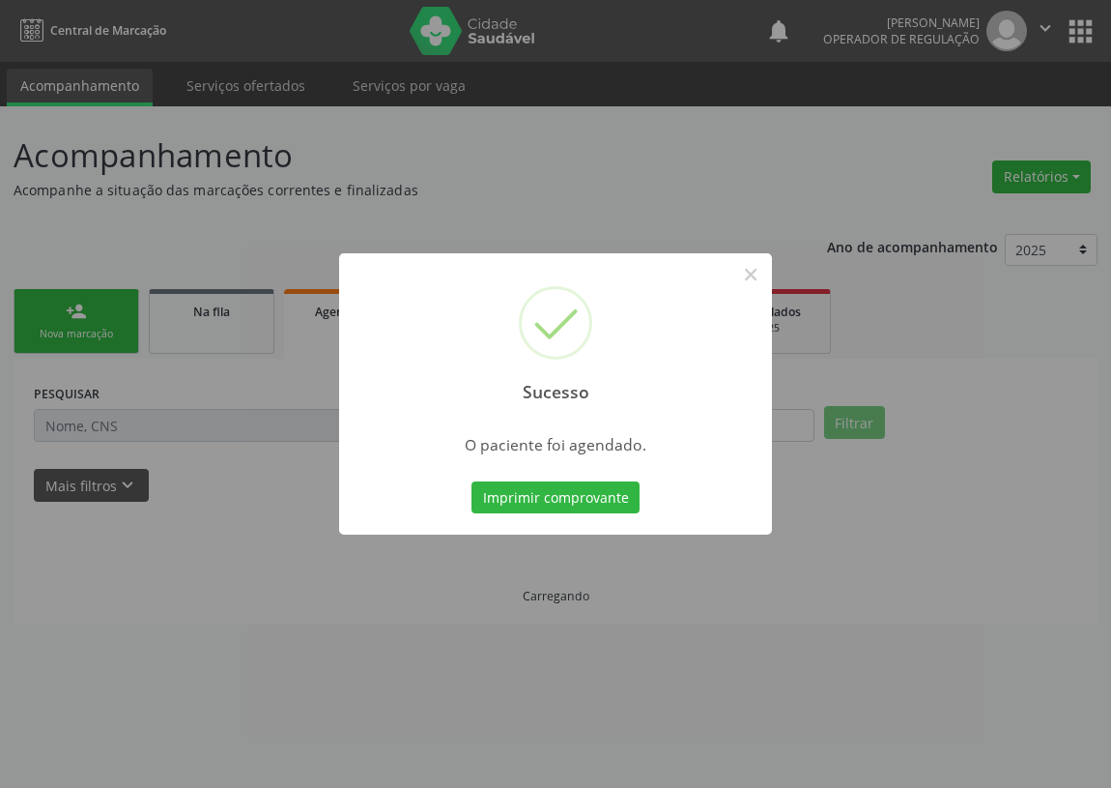
scroll to position [0, 0]
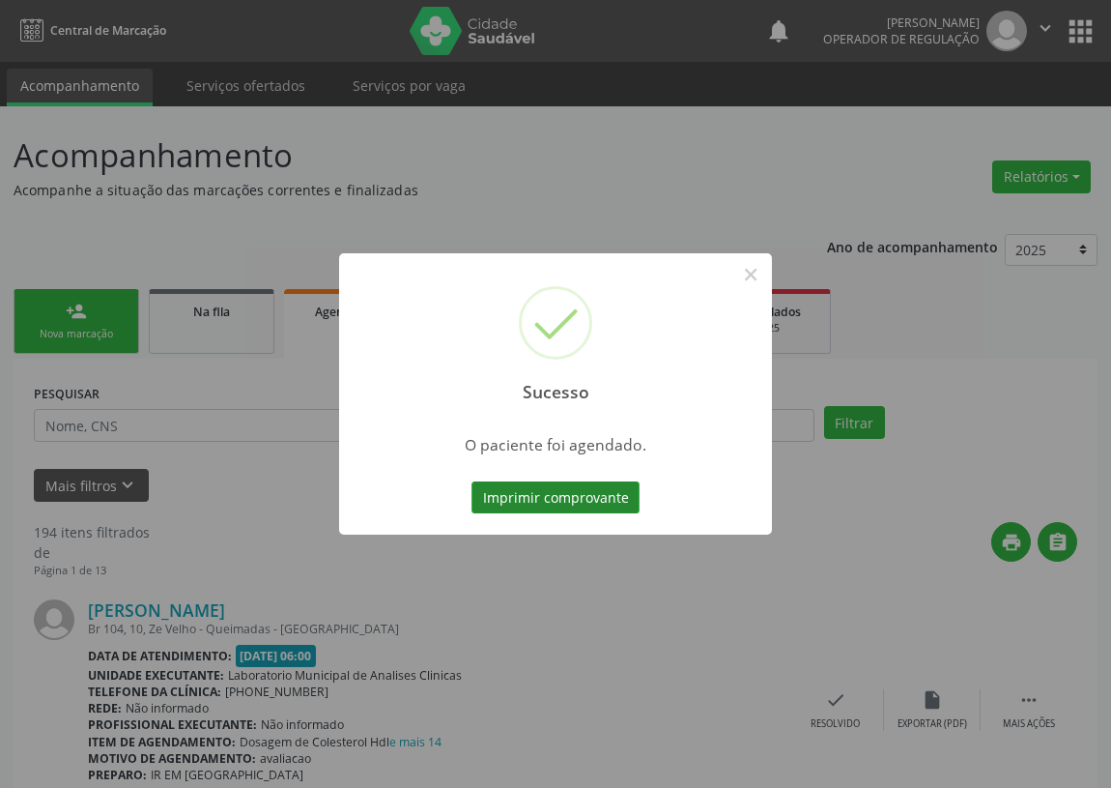
click at [562, 491] on button "Imprimir comprovante" at bounding box center [556, 497] width 168 height 33
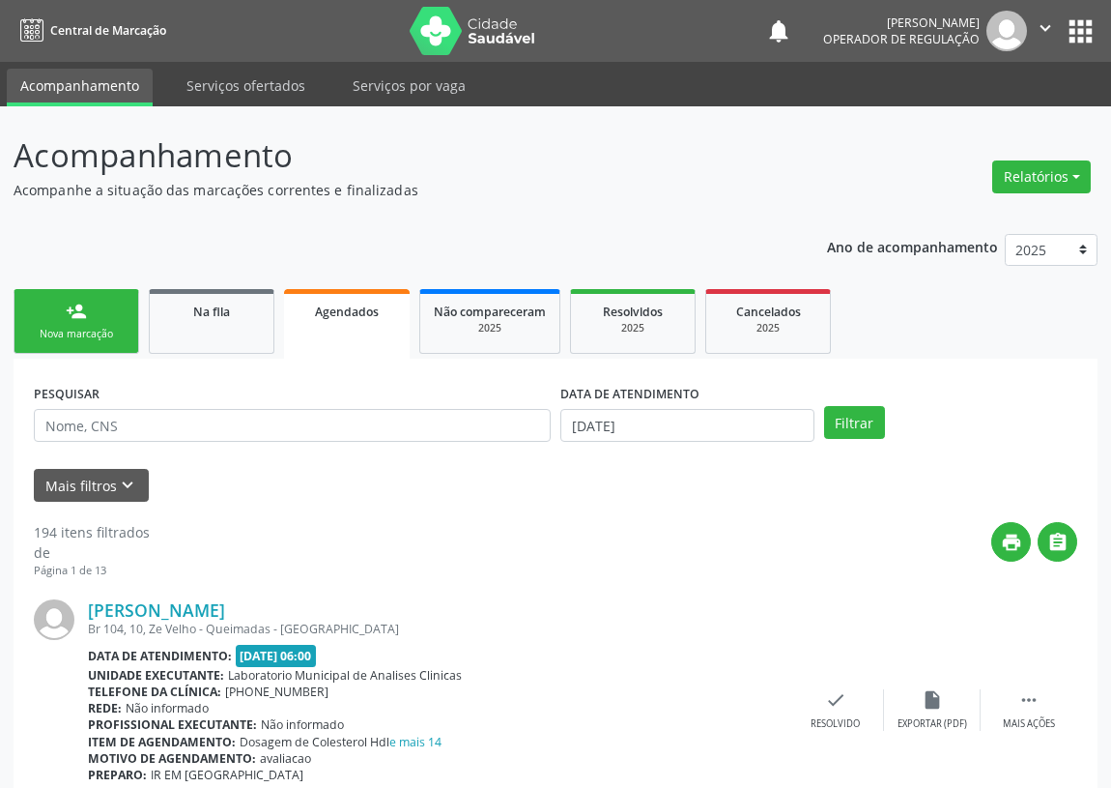
click at [88, 310] on link "person_add Nova marcação" at bounding box center [77, 321] width 126 height 65
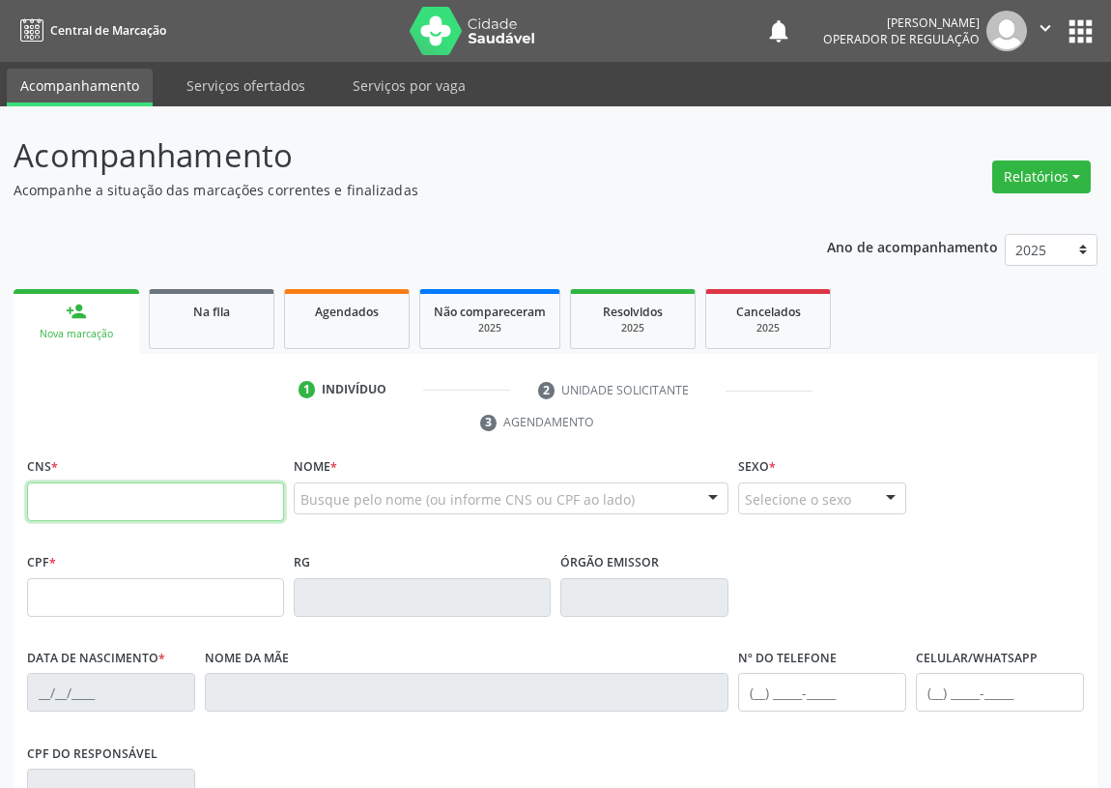
click at [61, 490] on input "text" at bounding box center [155, 501] width 257 height 39
click at [90, 514] on input "text" at bounding box center [155, 501] width 257 height 39
type input "702 4050 2406 3926"
type input "395.168.064-49"
type input "19/01/1964"
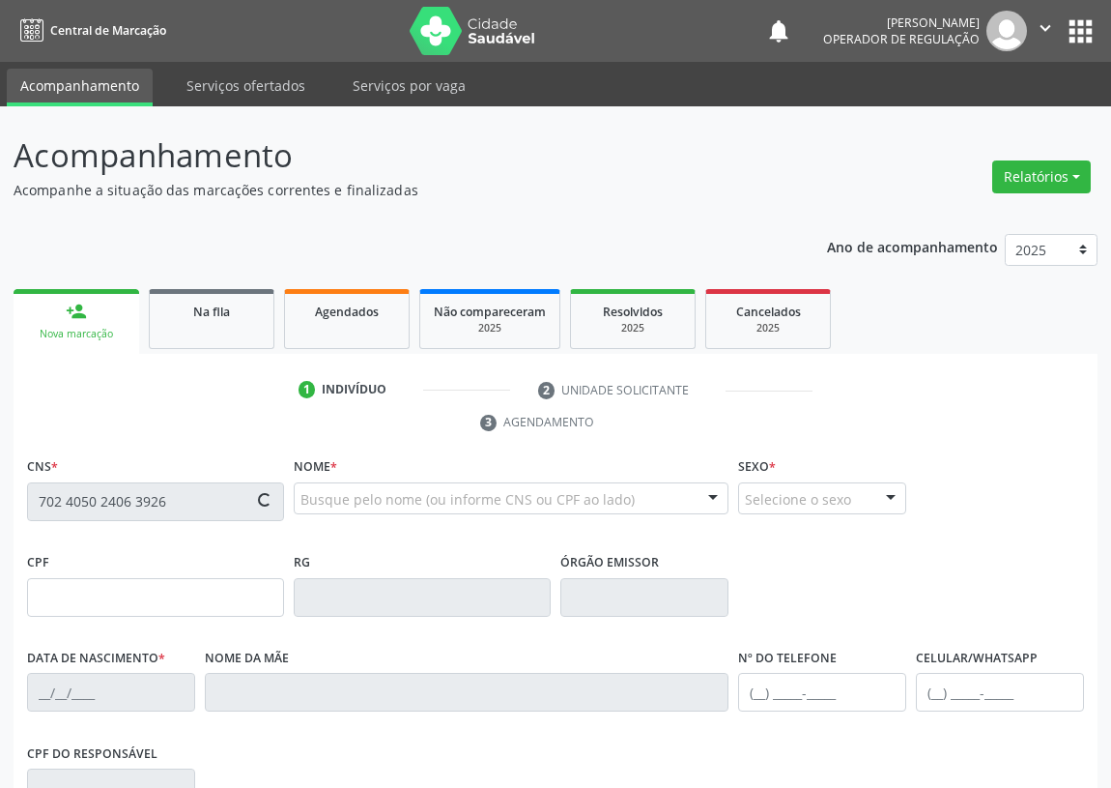
type input "Maria de Loúdes Santana"
type input "(83) 99129-7864"
type input "S/N"
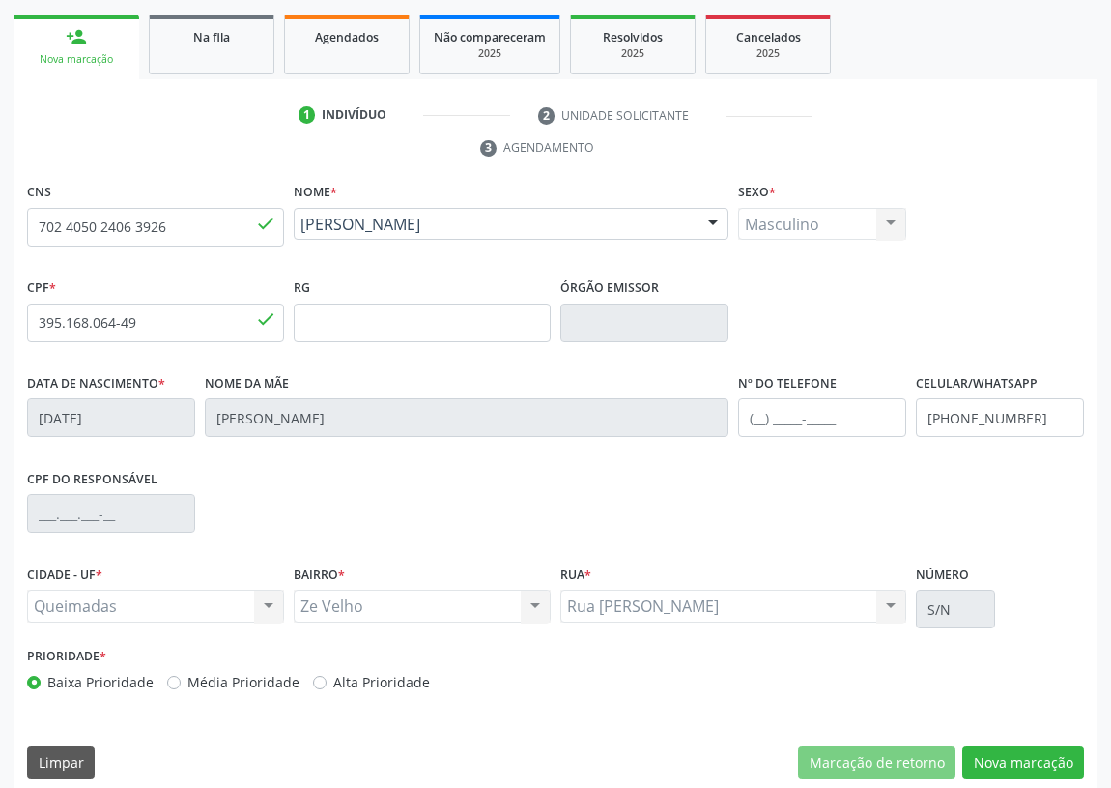
scroll to position [290, 0]
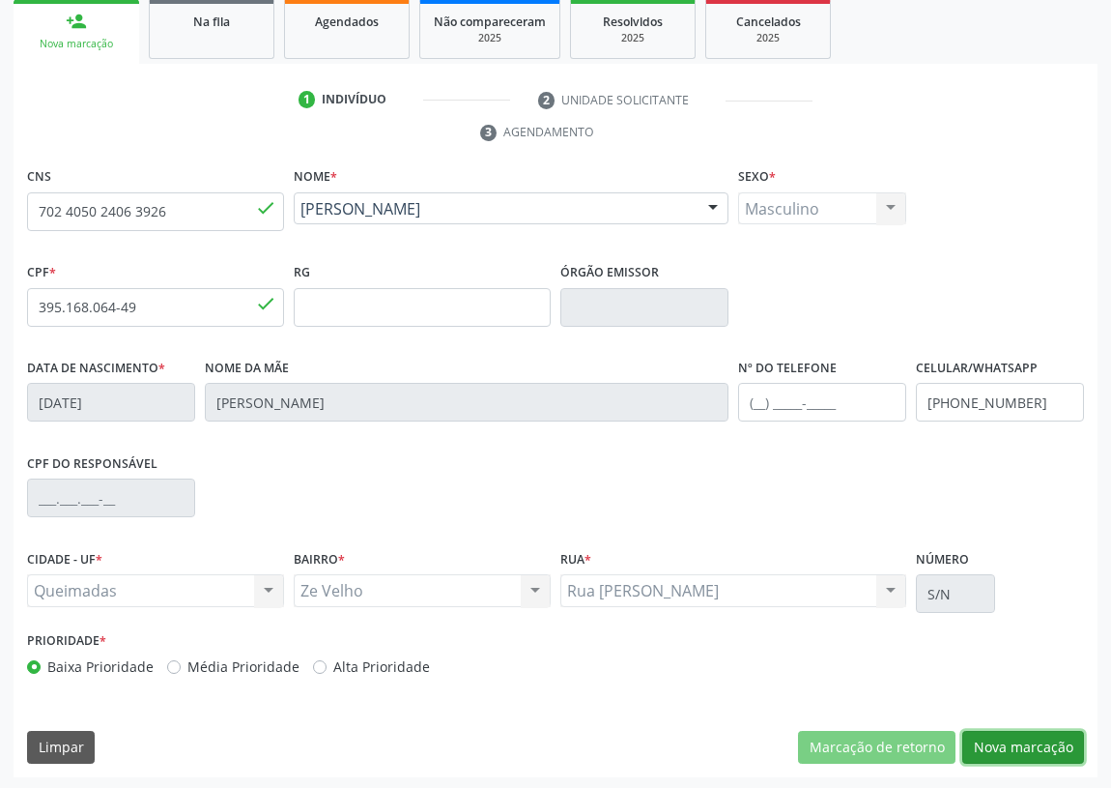
drag, startPoint x: 1026, startPoint y: 736, endPoint x: 855, endPoint y: 725, distance: 171.4
click at [1026, 735] on button "Nova marcação" at bounding box center [1024, 747] width 122 height 33
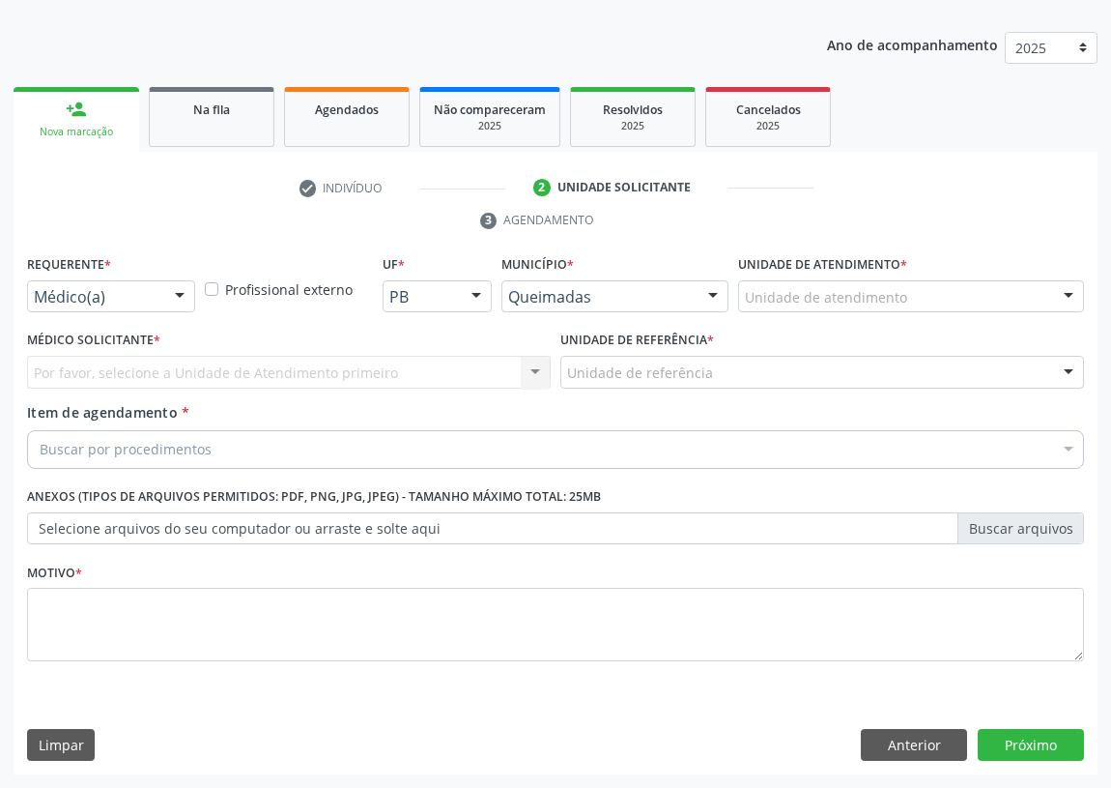
scroll to position [200, 0]
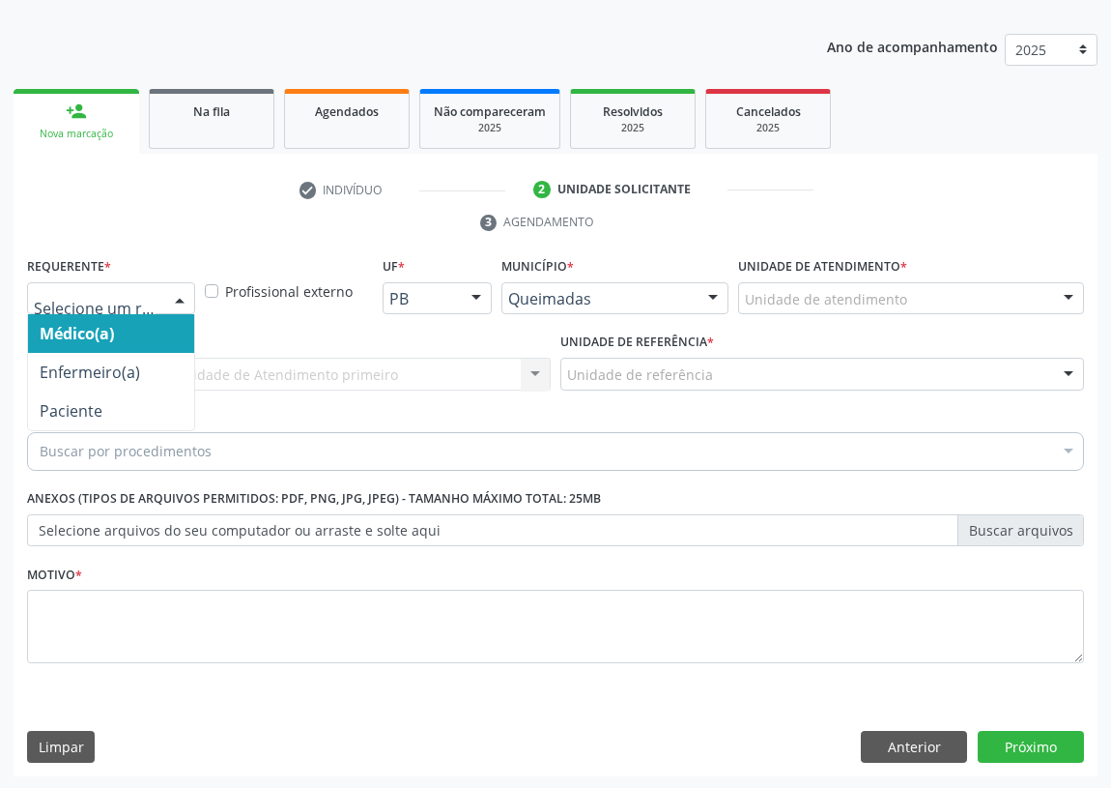
drag, startPoint x: 181, startPoint y: 296, endPoint x: 120, endPoint y: 344, distance: 77.7
click at [179, 295] on div at bounding box center [179, 299] width 29 height 33
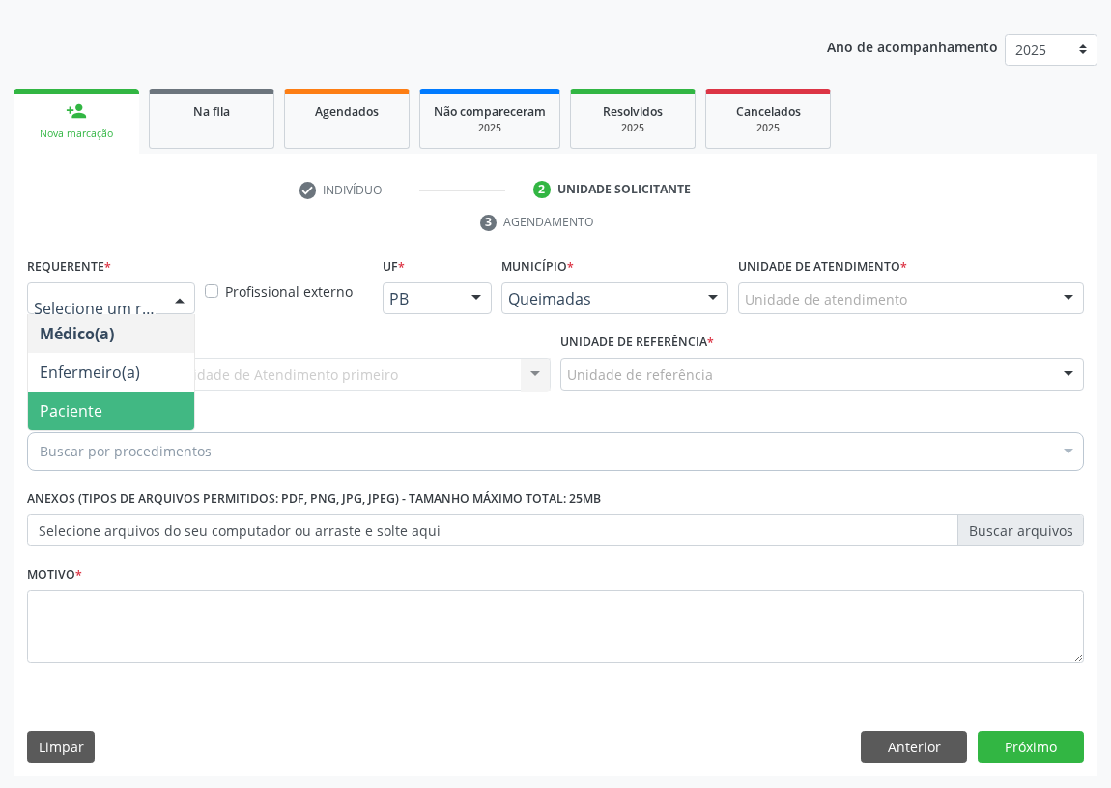
drag, startPoint x: 136, startPoint y: 397, endPoint x: 332, endPoint y: 376, distance: 197.3
click at [137, 399] on span "Paciente" at bounding box center [111, 410] width 166 height 39
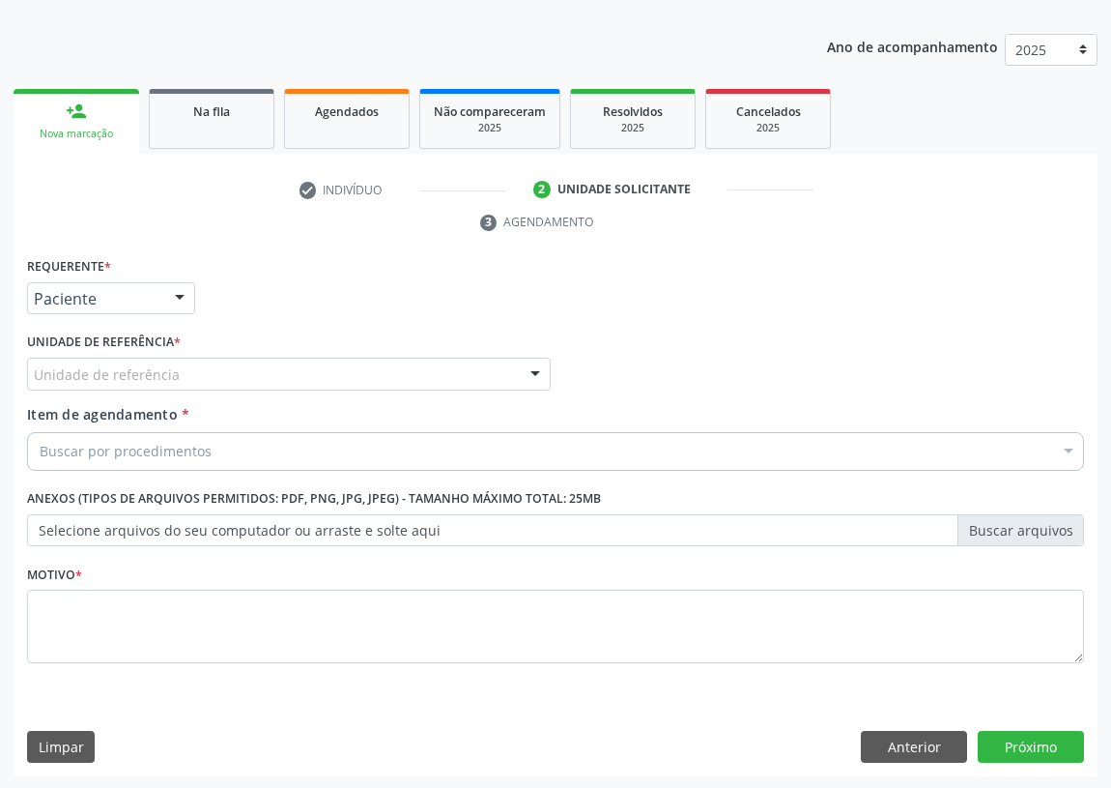
click at [409, 366] on div "Unidade de referência" at bounding box center [289, 374] width 524 height 33
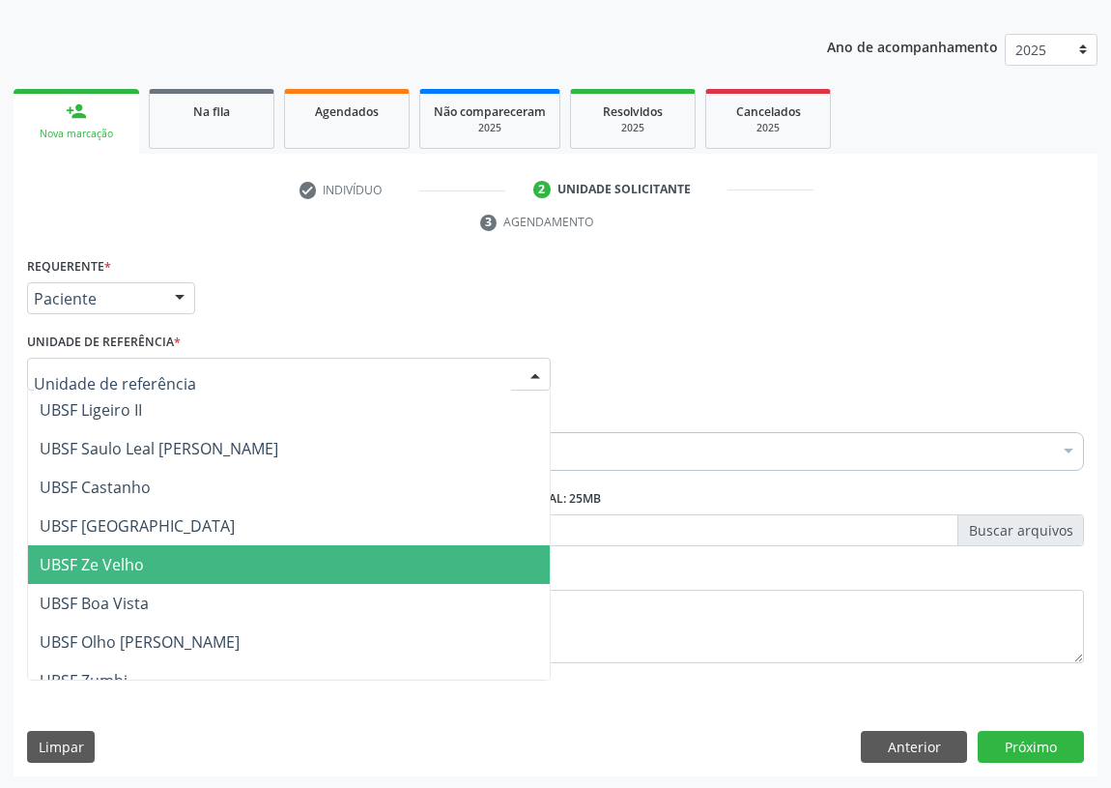
click at [139, 568] on span "UBSF Ze Velho" at bounding box center [92, 564] width 104 height 21
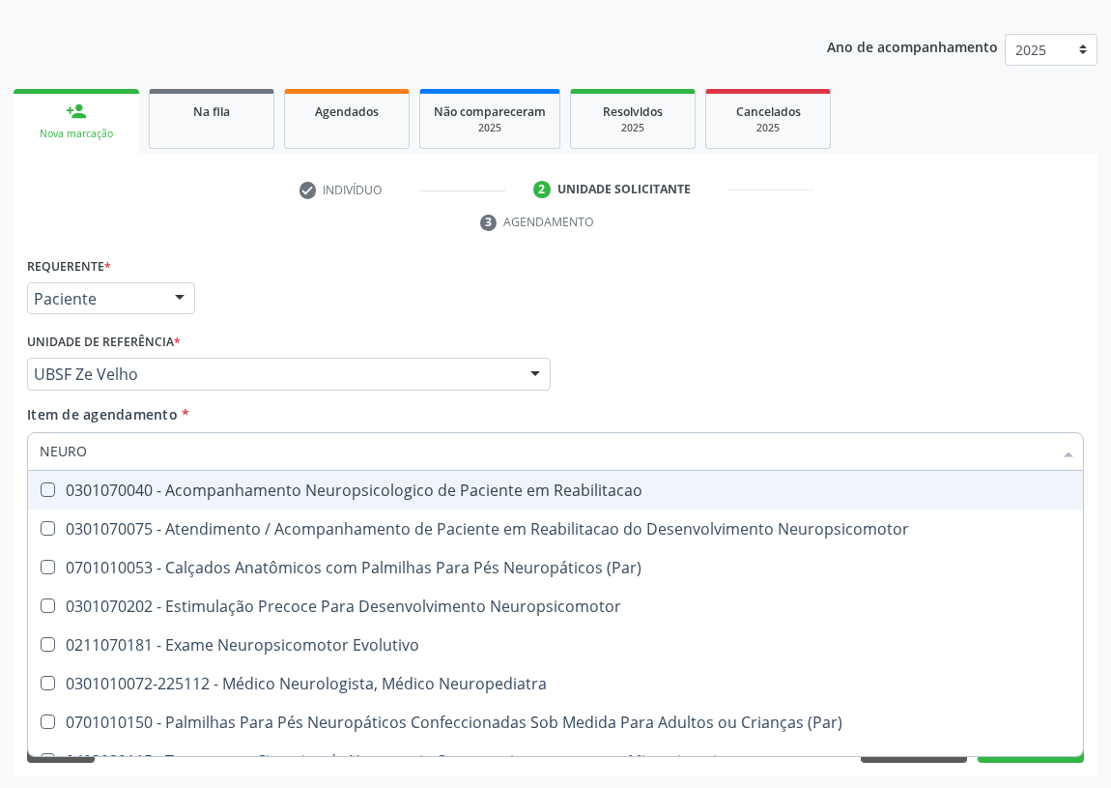
type input "NEUROP"
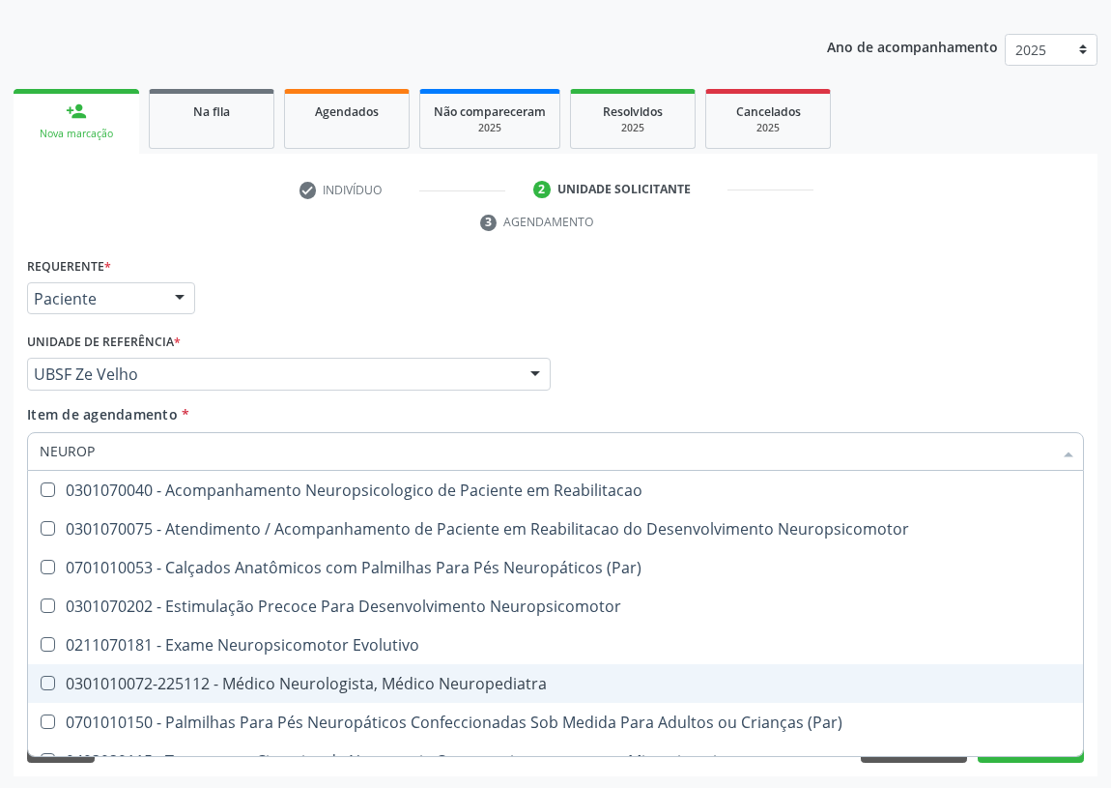
drag, startPoint x: 416, startPoint y: 684, endPoint x: 393, endPoint y: 679, distance: 22.7
click at [414, 684] on div "0301010072-225112 - Médico Neurologista, Médico Neuropediatra" at bounding box center [556, 683] width 1032 height 15
checkbox Neuropediatra "true"
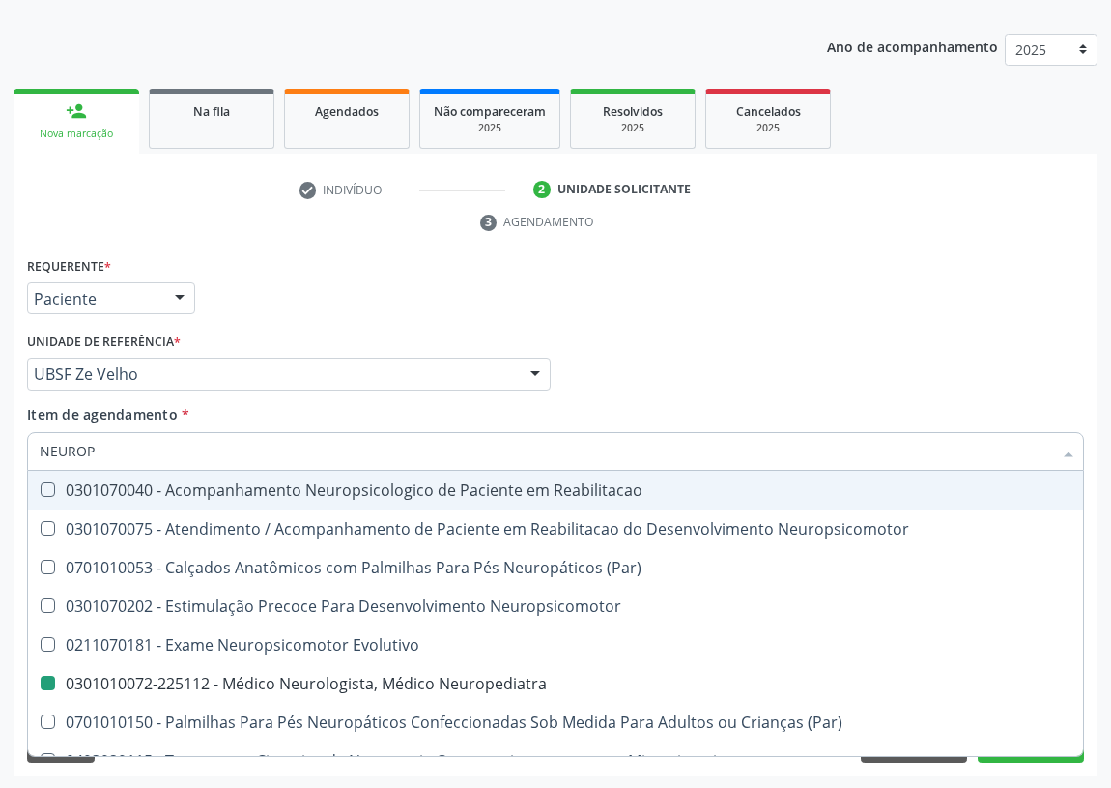
click at [746, 339] on div "Médico Solicitante Por favor, selecione a Unidade de Atendimento primeiro Nenhu…" at bounding box center [555, 365] width 1067 height 75
checkbox Neuropsicomotor "true"
checkbox Neuropediatra "false"
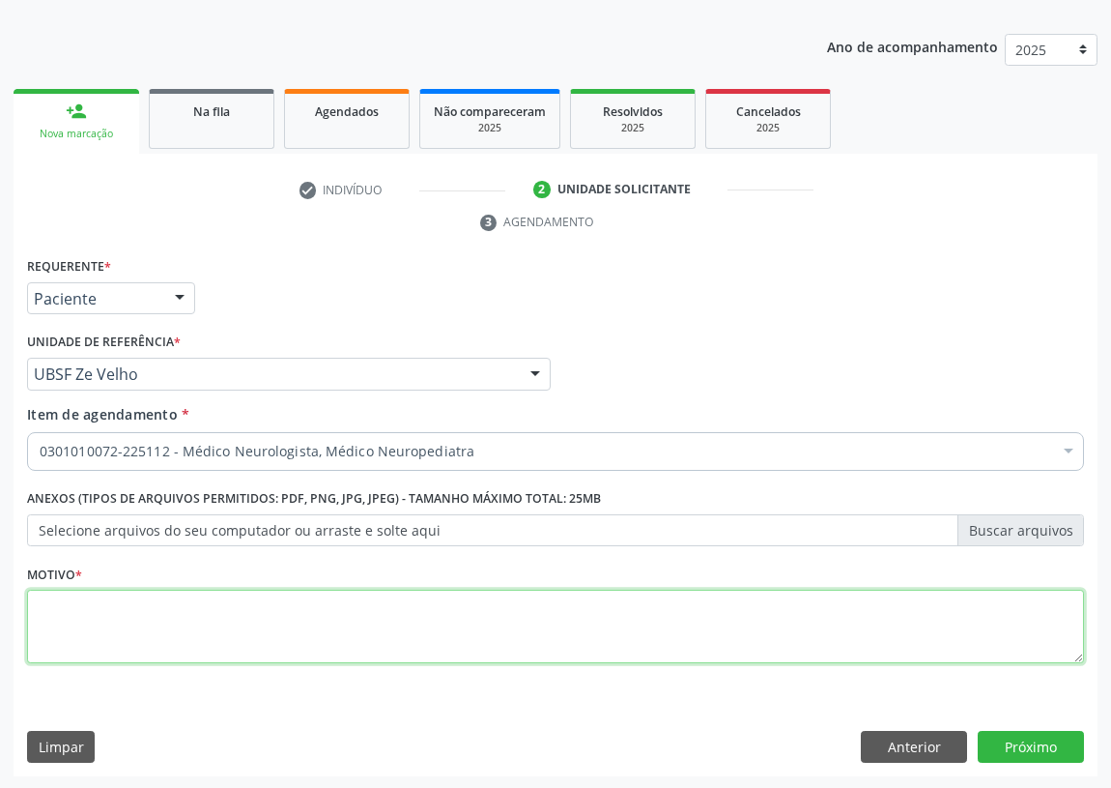
click at [87, 625] on textarea at bounding box center [555, 626] width 1057 height 73
type textarea "AVALIAÇÃO"
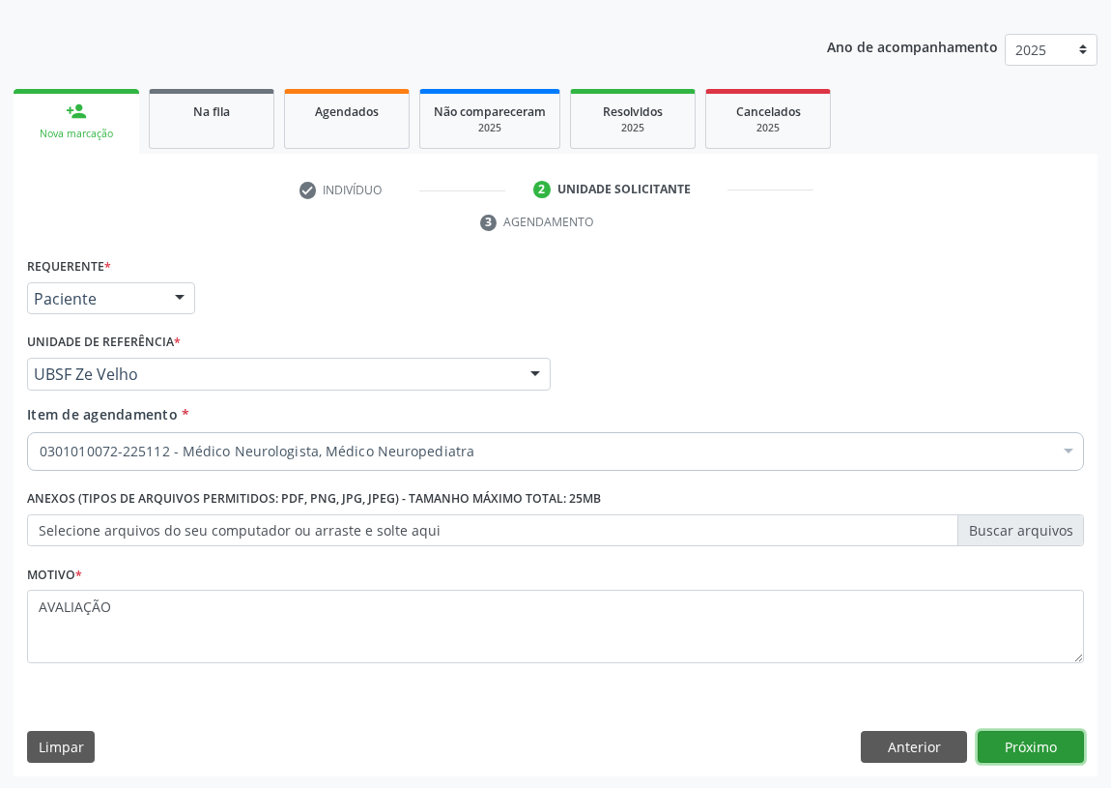
drag, startPoint x: 1053, startPoint y: 744, endPoint x: 1042, endPoint y: 742, distance: 10.8
click at [1042, 742] on button "Próximo" at bounding box center [1031, 747] width 106 height 33
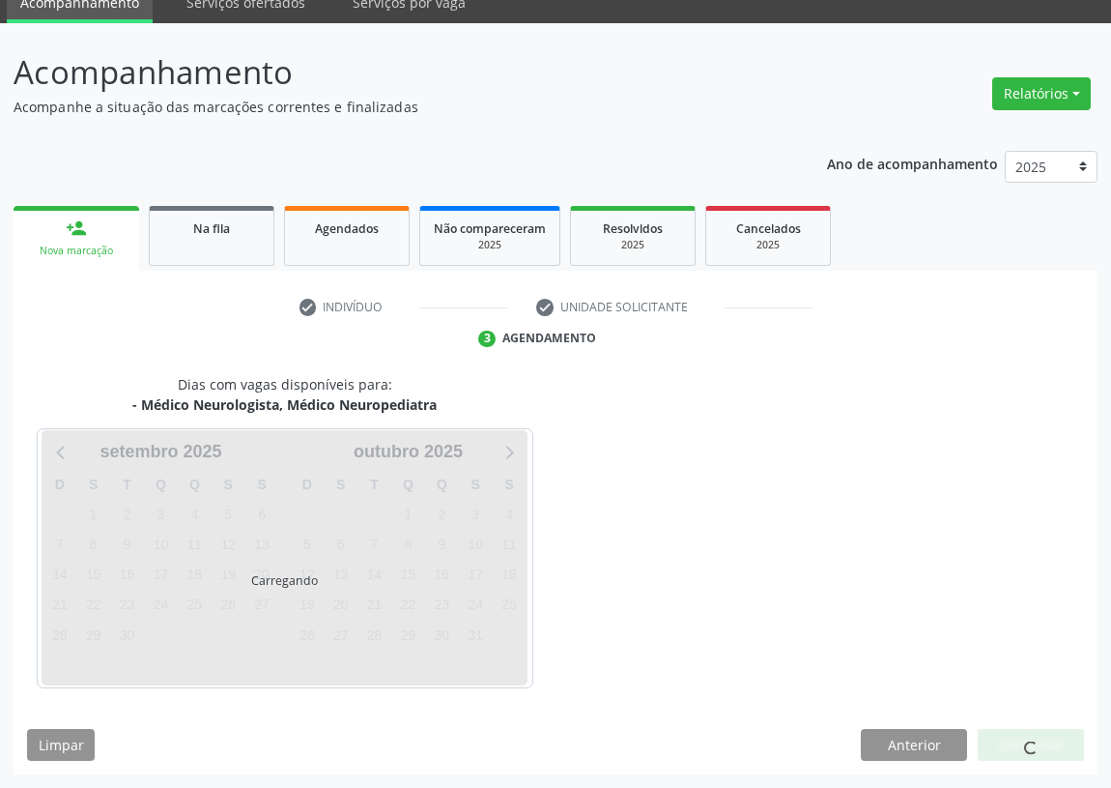
scroll to position [81, 0]
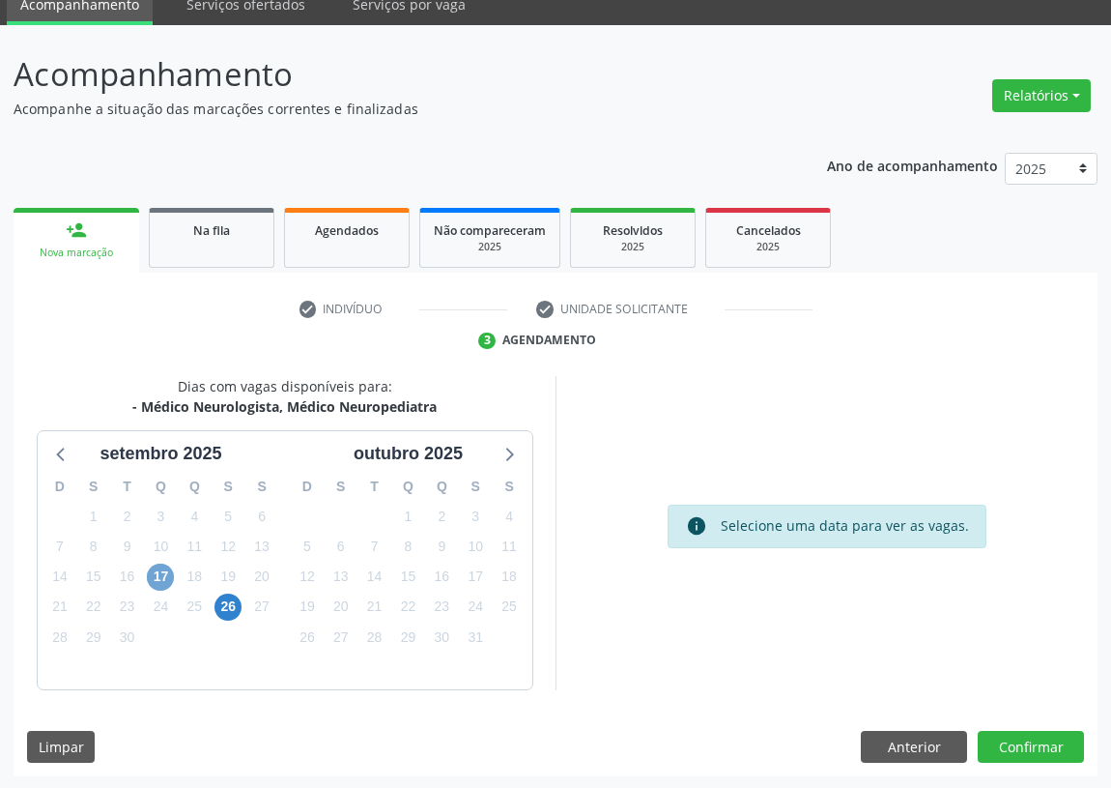
drag, startPoint x: 160, startPoint y: 571, endPoint x: 760, endPoint y: 508, distance: 602.5
click at [166, 572] on span "17" at bounding box center [160, 576] width 27 height 27
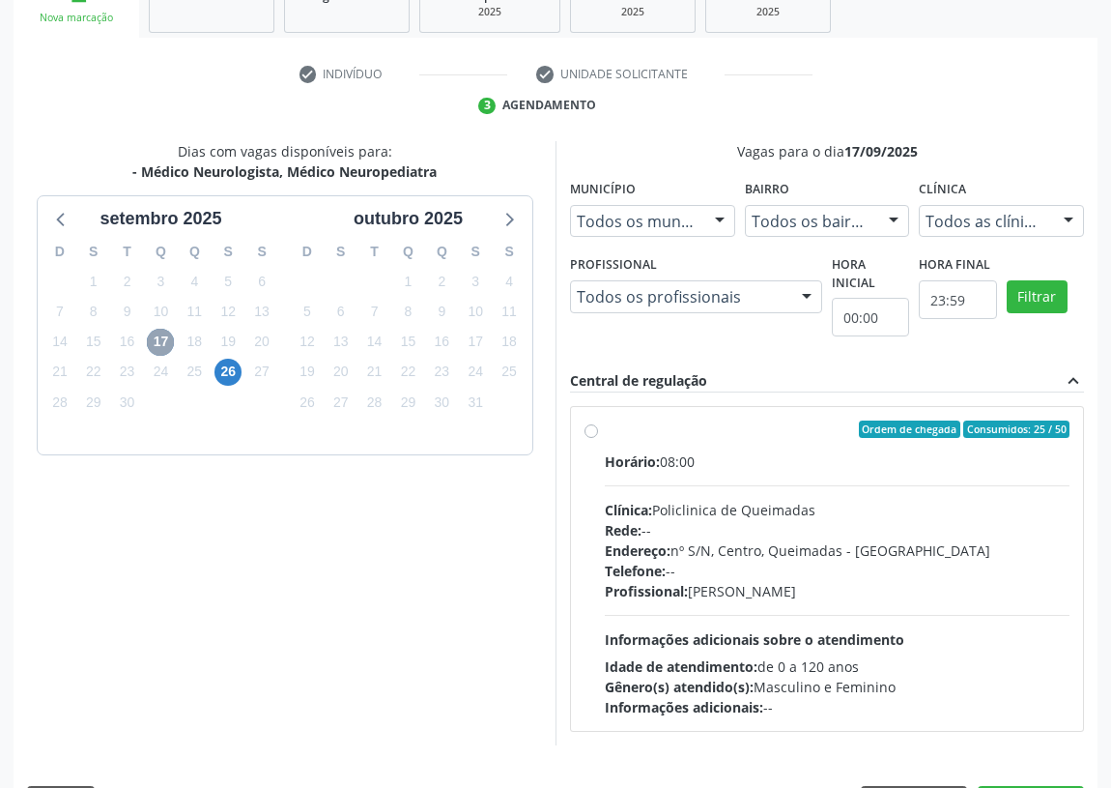
scroll to position [371, 0]
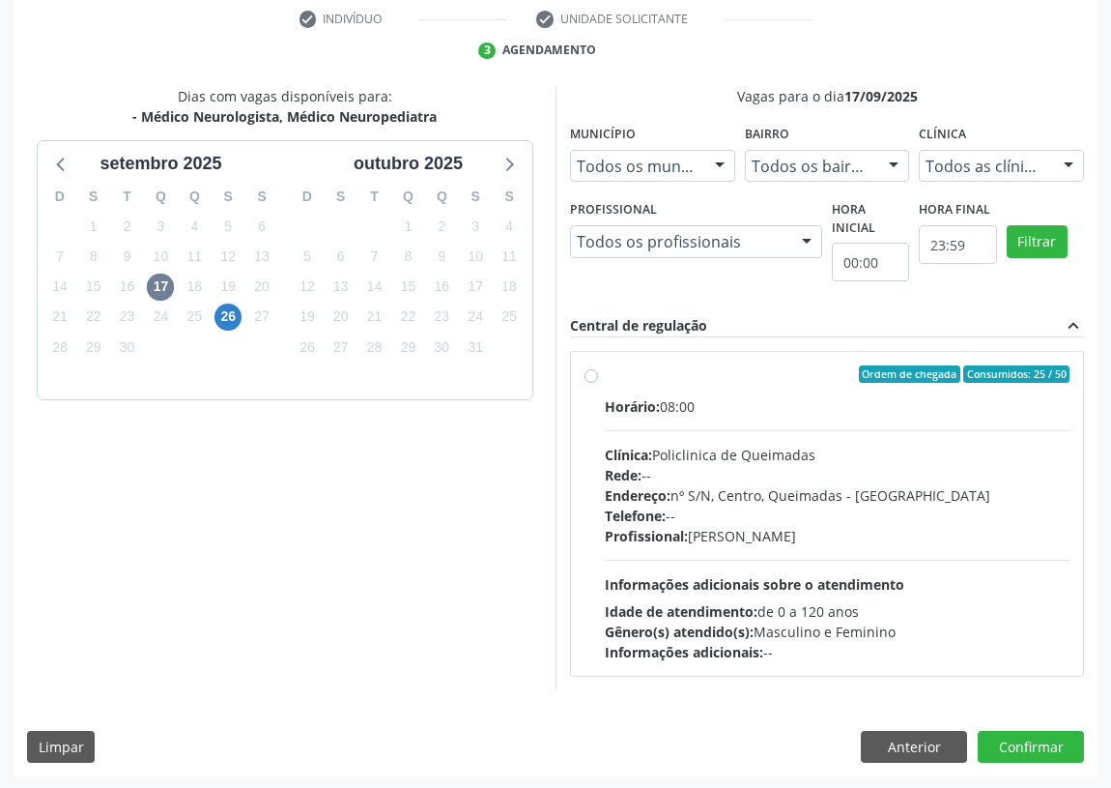
click at [605, 374] on label "Ordem de chegada Consumidos: 25 / 50 Horário: 08:00 Clínica: Policlinica de Que…" at bounding box center [837, 513] width 465 height 297
click at [594, 374] on input "Ordem de chegada Consumidos: 25 / 50 Horário: 08:00 Clínica: Policlinica de Que…" at bounding box center [592, 373] width 14 height 17
radio input "true"
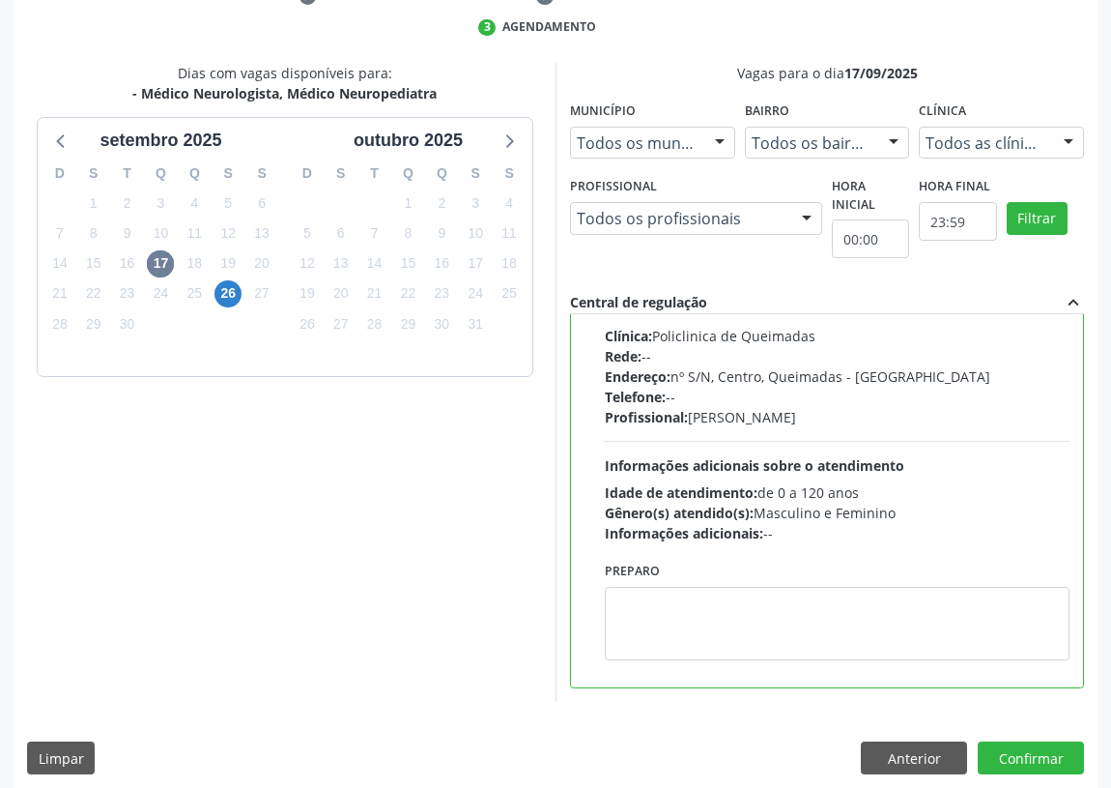
scroll to position [406, 0]
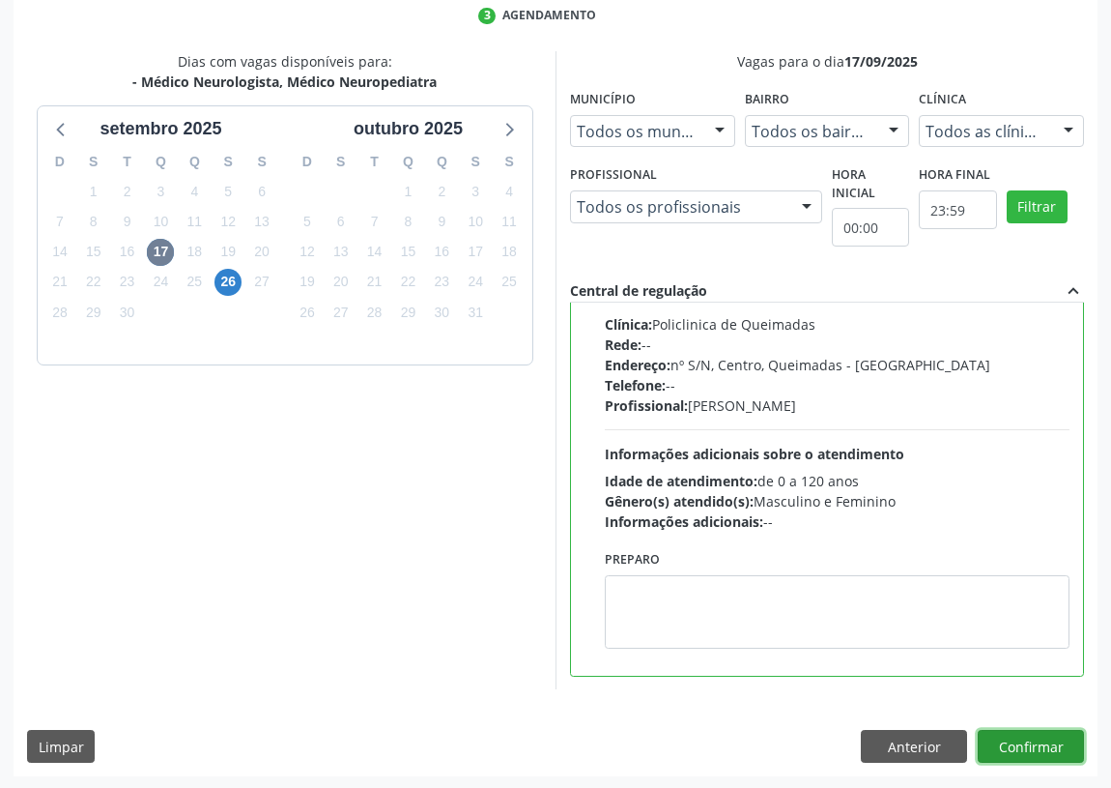
drag, startPoint x: 1036, startPoint y: 742, endPoint x: 800, endPoint y: 645, distance: 255.2
click at [1024, 725] on div "Dias com vagas disponíveis para: - Médico Neurologista, Médico Neuropediatra se…" at bounding box center [556, 413] width 1084 height 725
click at [1043, 738] on button "Confirmar" at bounding box center [1031, 746] width 106 height 33
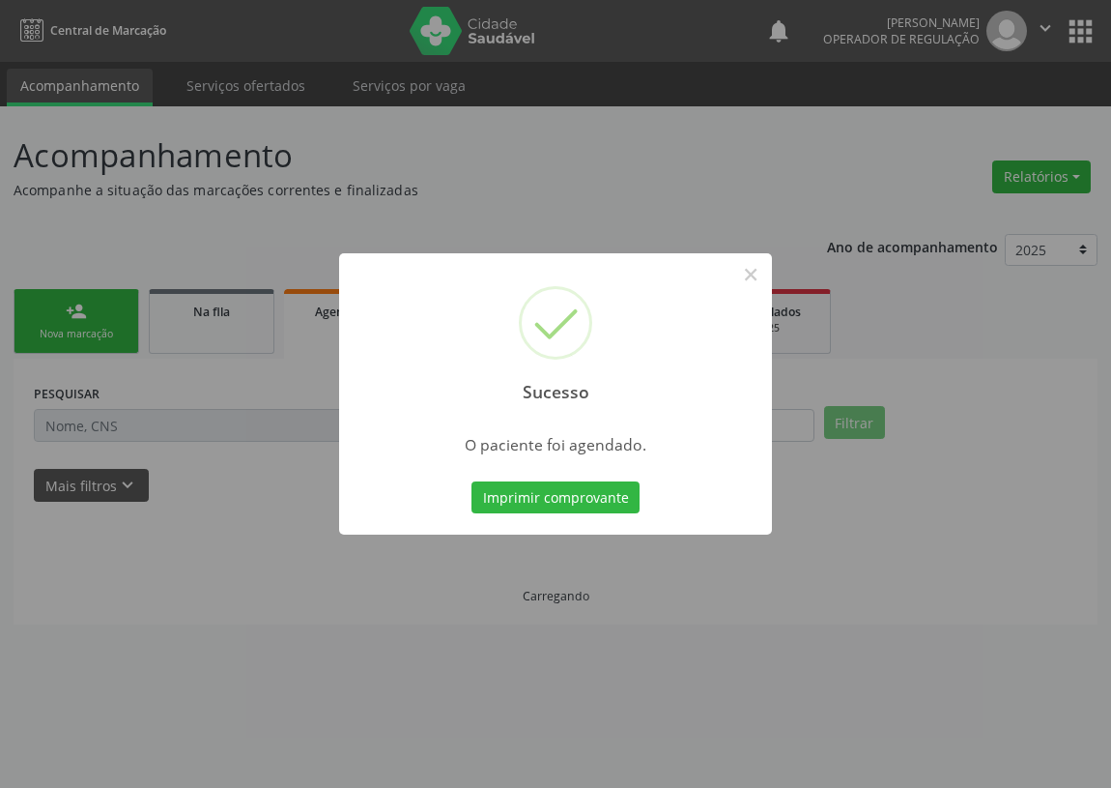
scroll to position [0, 0]
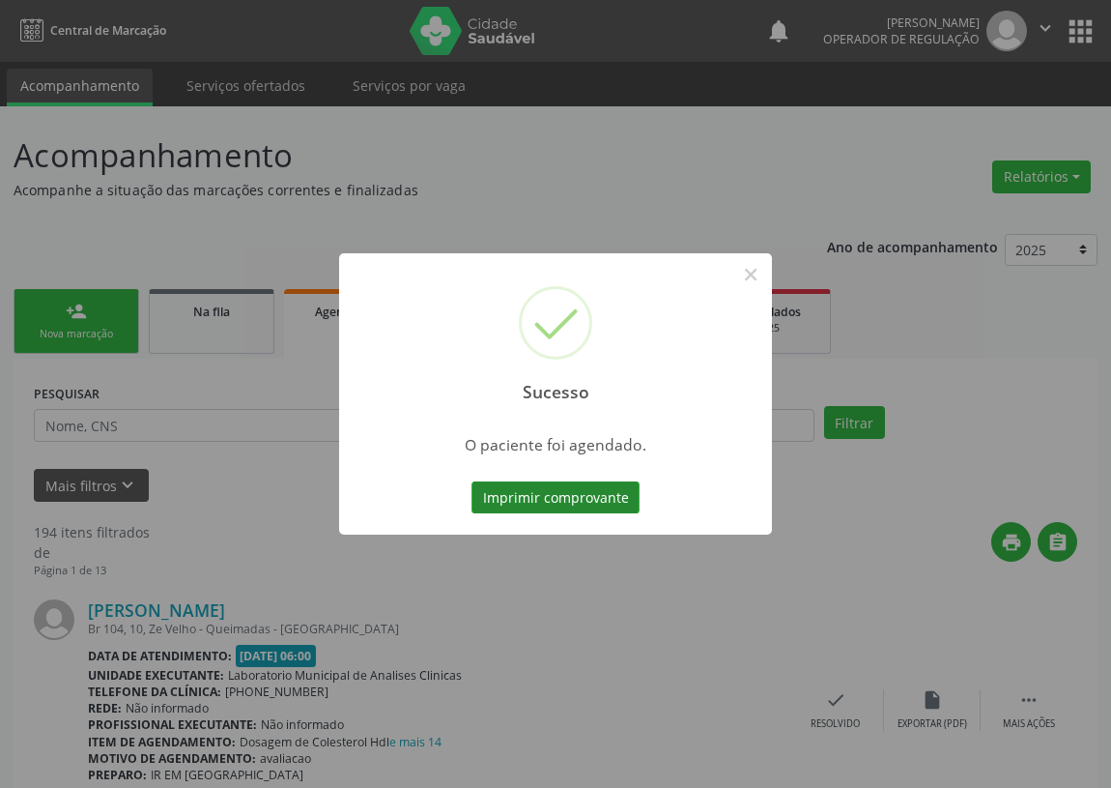
click at [548, 497] on button "Imprimir comprovante" at bounding box center [556, 497] width 168 height 33
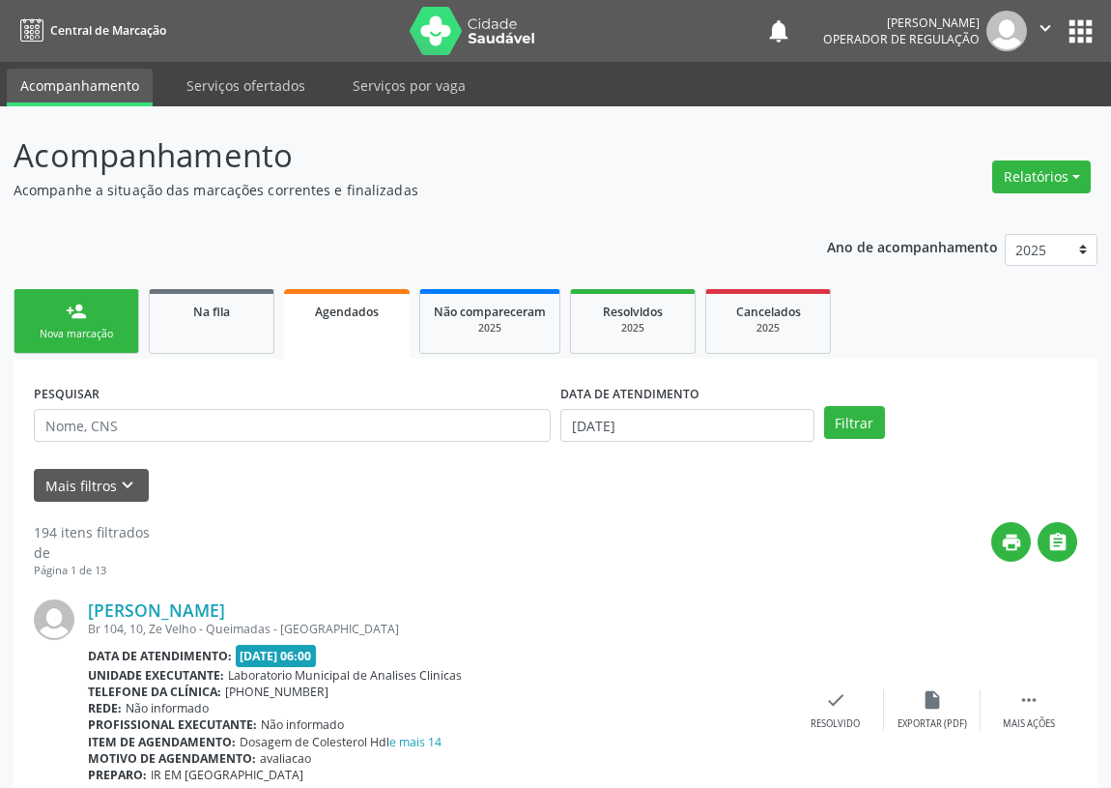
click at [68, 329] on div "Nova marcação" at bounding box center [76, 334] width 97 height 14
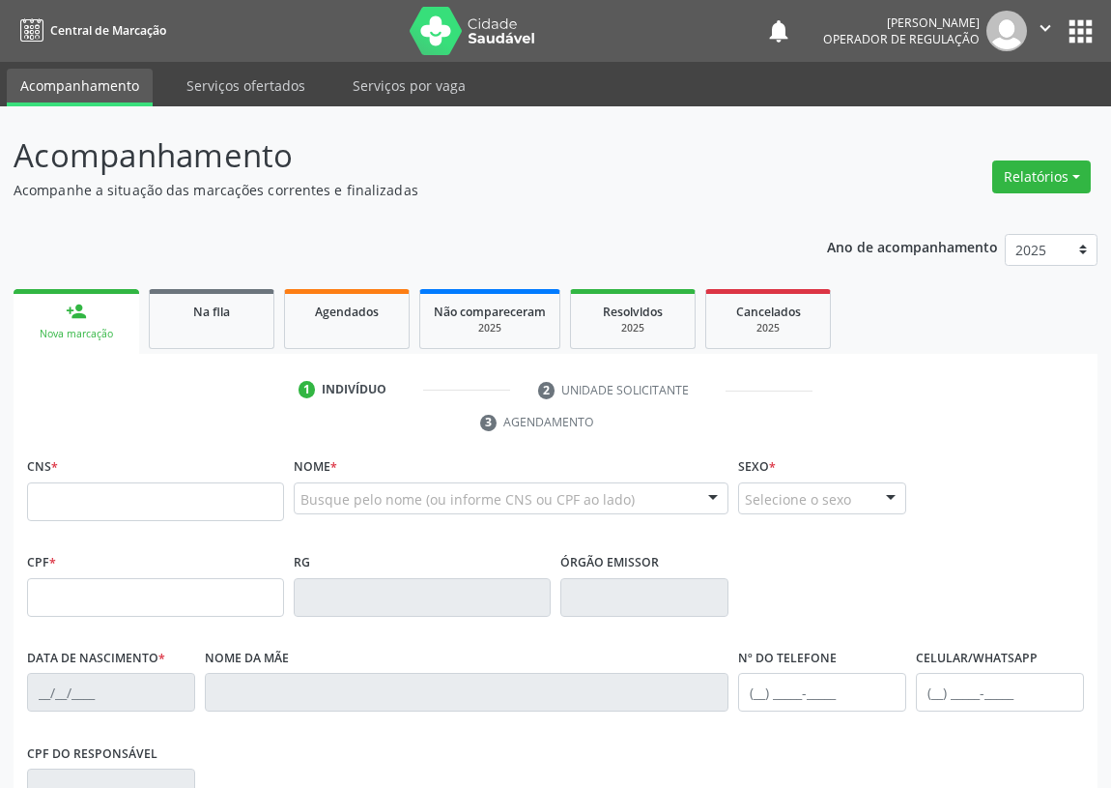
drag, startPoint x: 57, startPoint y: 478, endPoint x: 52, endPoint y: 470, distance: 10.0
click at [57, 477] on label "CNS *" at bounding box center [42, 467] width 31 height 30
drag, startPoint x: 66, startPoint y: 474, endPoint x: 62, endPoint y: 464, distance: 10.4
click at [65, 472] on div "CNS *" at bounding box center [155, 486] width 257 height 69
drag, startPoint x: 42, startPoint y: 481, endPoint x: 57, endPoint y: 473, distance: 17.7
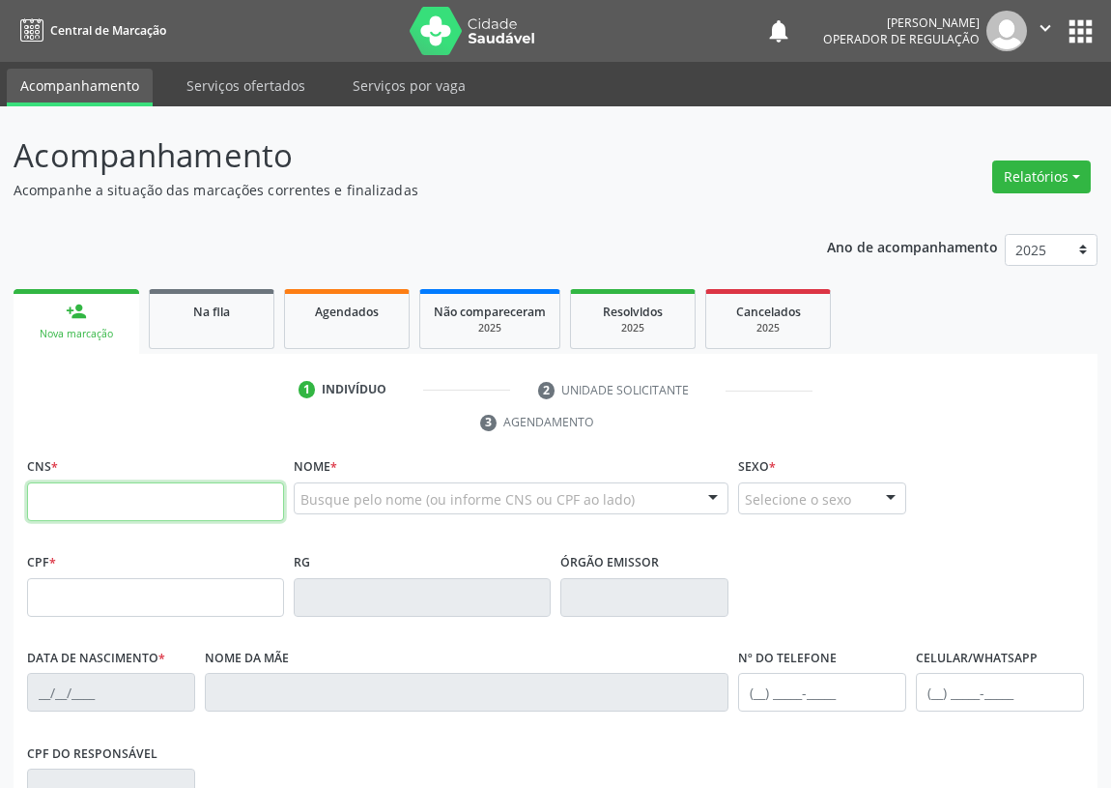
click at [47, 477] on div "CNS *" at bounding box center [155, 486] width 257 height 69
type input "705 0018 8929 5855"
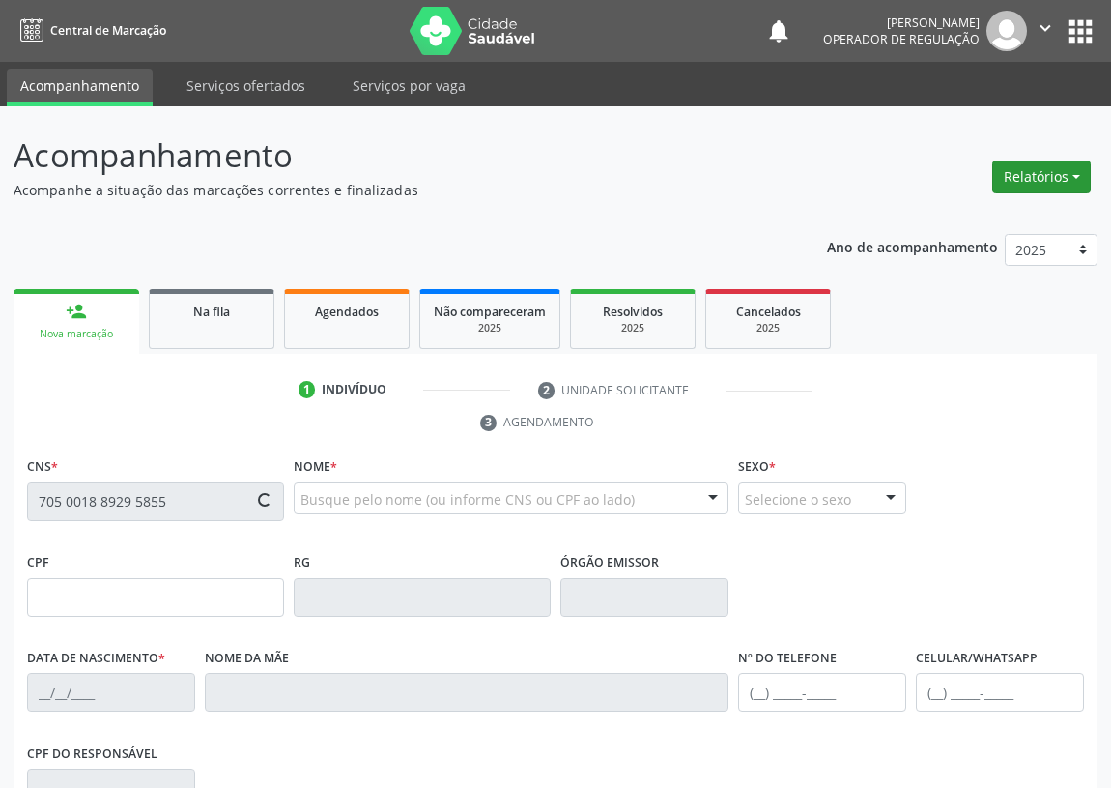
type input "036.938.934-46"
type input "05/11/1957"
type input "Antônia Maria Barbosa"
type input "(83) 99981-7106"
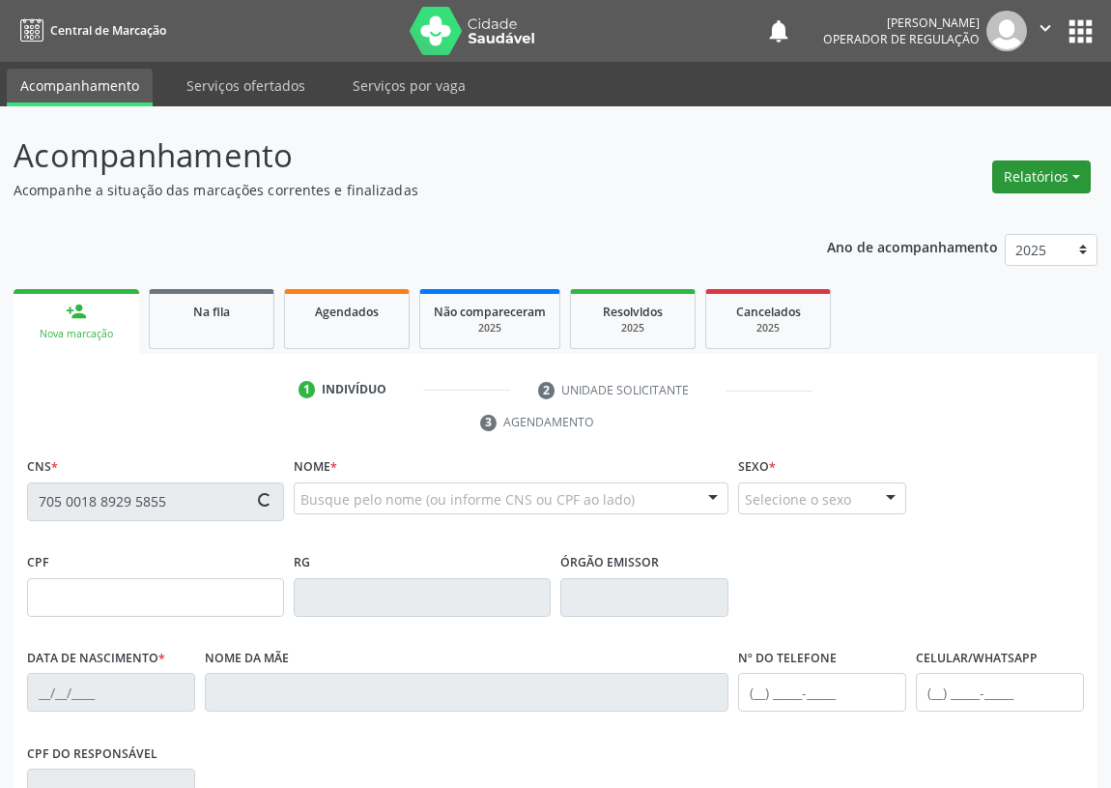
type input "36"
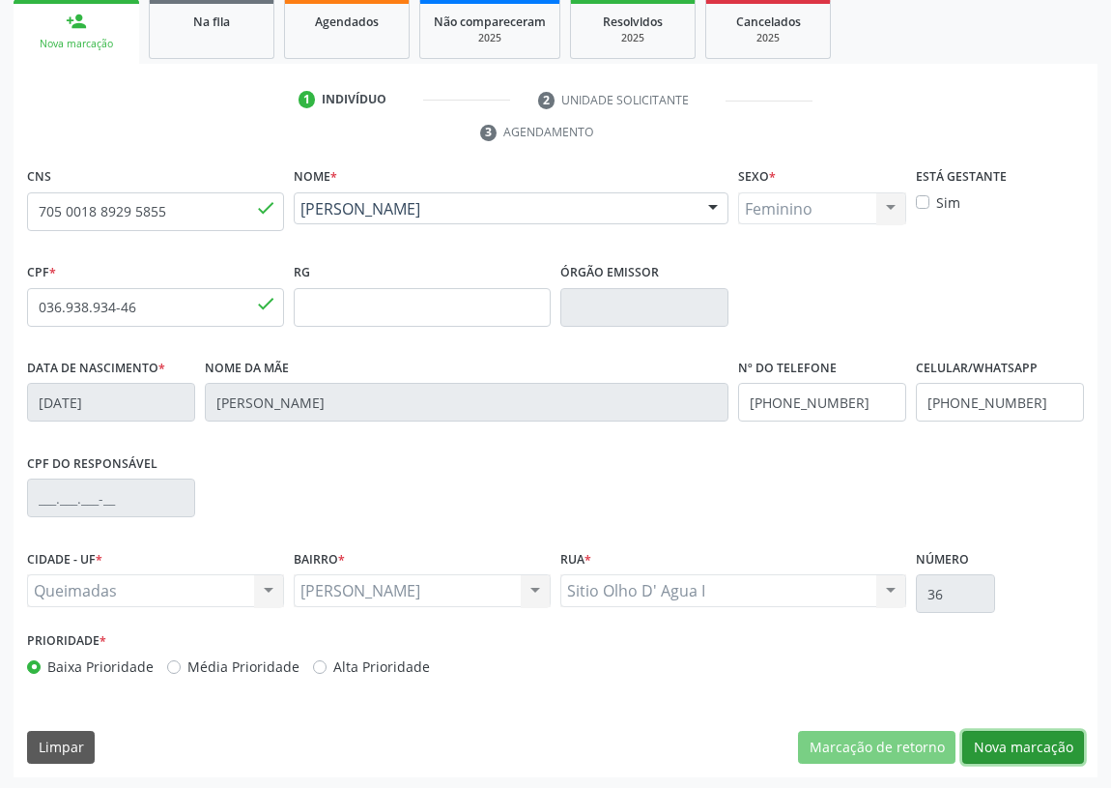
drag, startPoint x: 1026, startPoint y: 736, endPoint x: 885, endPoint y: 707, distance: 143.9
click at [1024, 736] on button "Nova marcação" at bounding box center [1024, 747] width 122 height 33
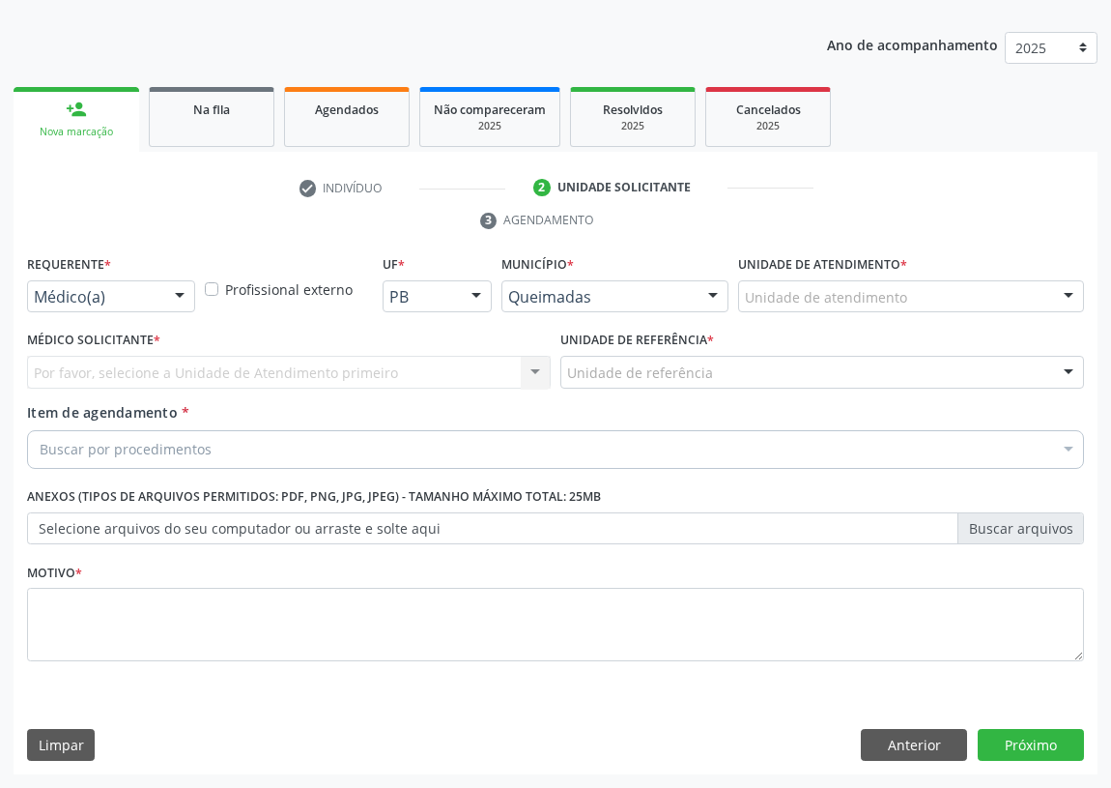
scroll to position [200, 0]
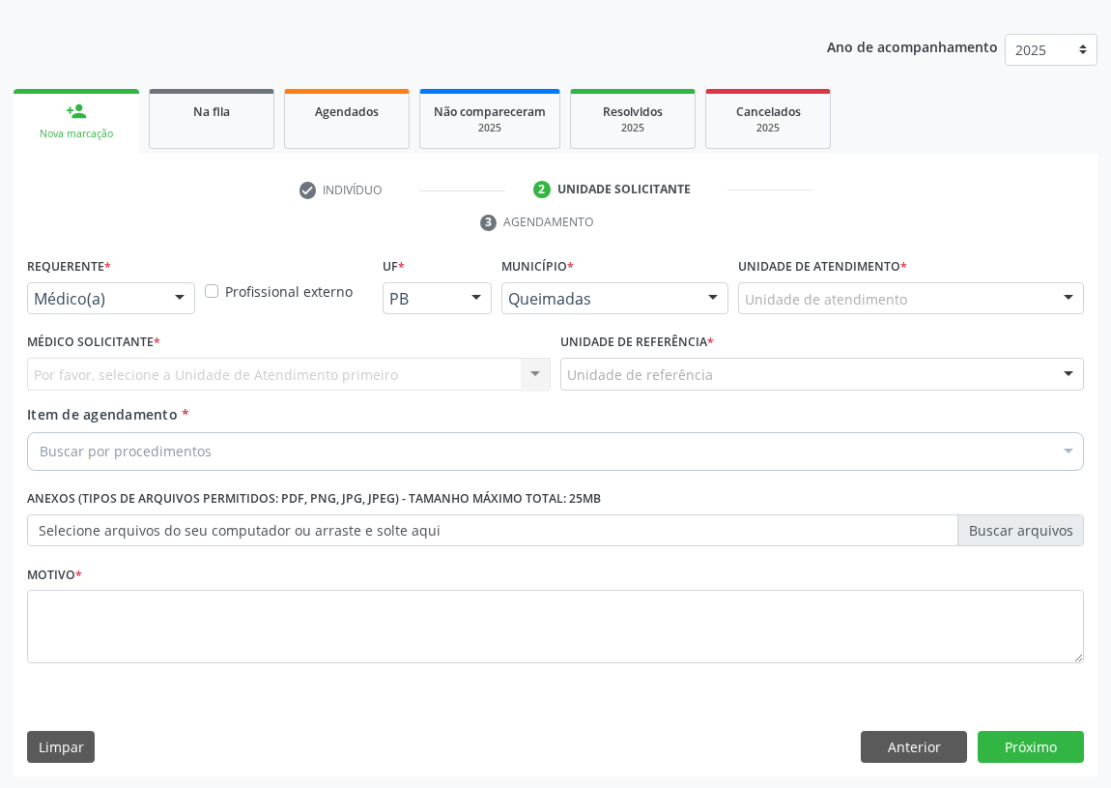
click at [184, 294] on div at bounding box center [179, 299] width 29 height 33
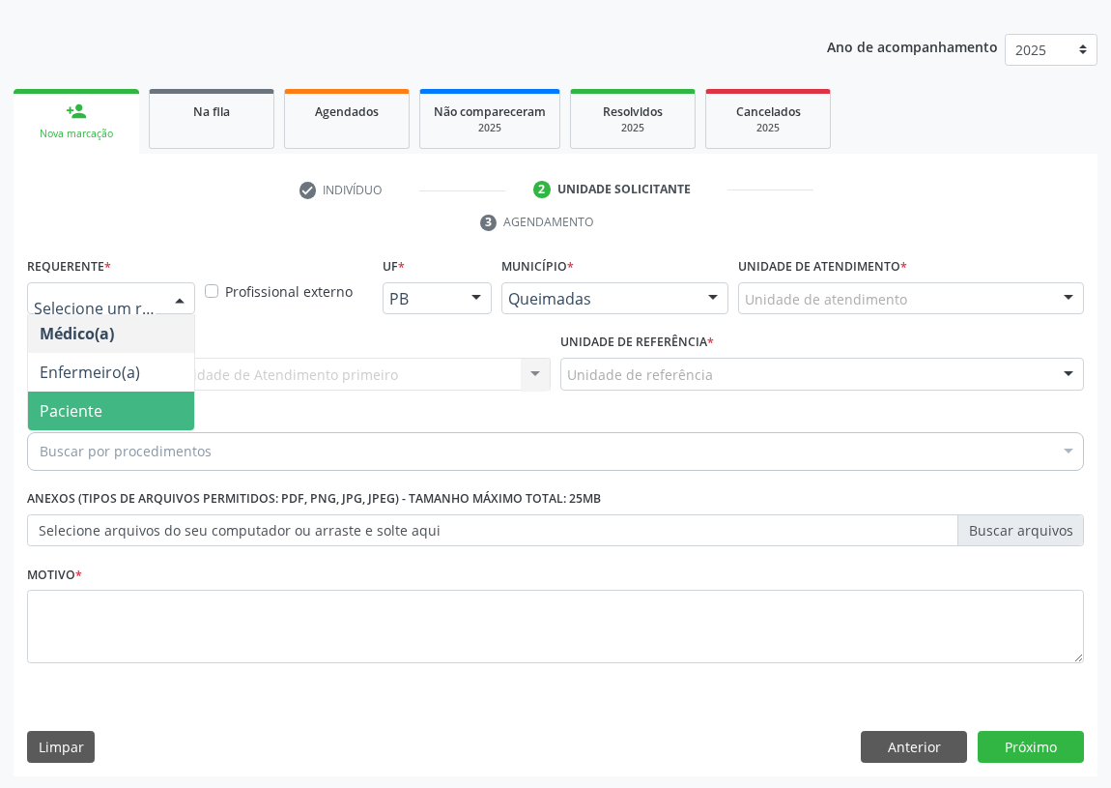
drag, startPoint x: 160, startPoint y: 418, endPoint x: 341, endPoint y: 390, distance: 182.9
click at [163, 415] on span "Paciente" at bounding box center [111, 410] width 166 height 39
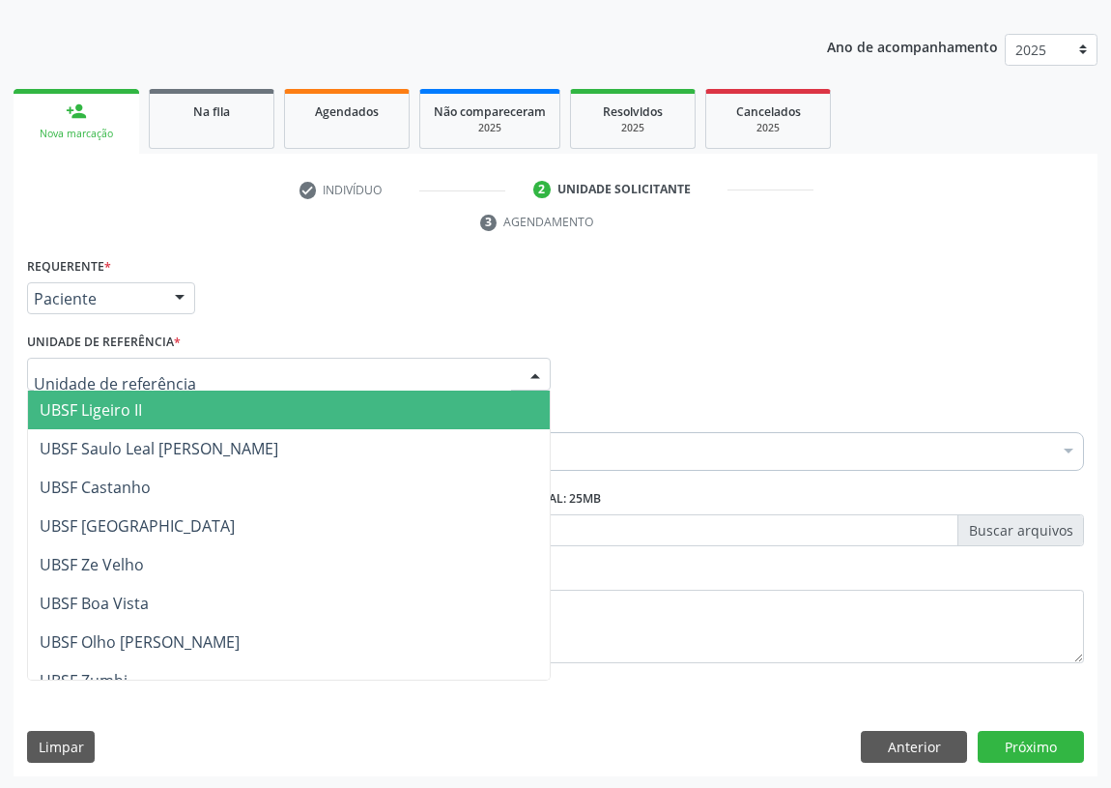
click at [453, 367] on div at bounding box center [289, 374] width 524 height 33
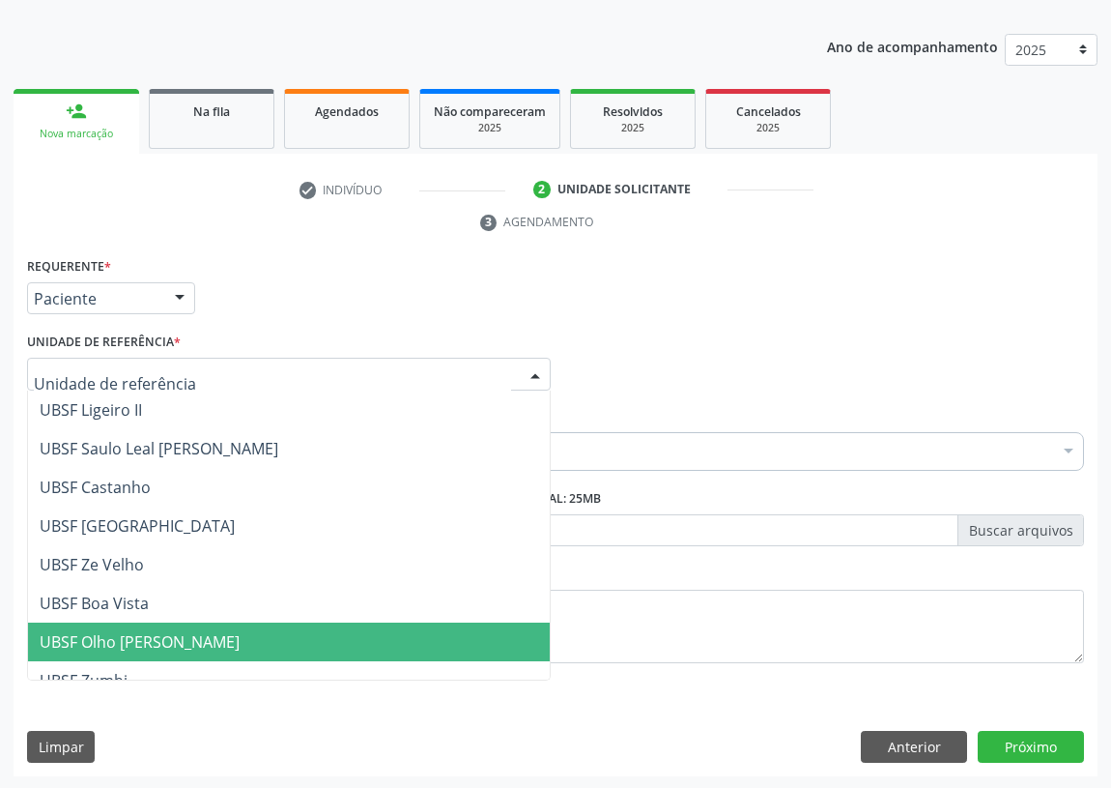
drag, startPoint x: 156, startPoint y: 644, endPoint x: 99, endPoint y: 616, distance: 63.5
click at [155, 642] on span "UBSF Olho [PERSON_NAME]" at bounding box center [140, 641] width 200 height 21
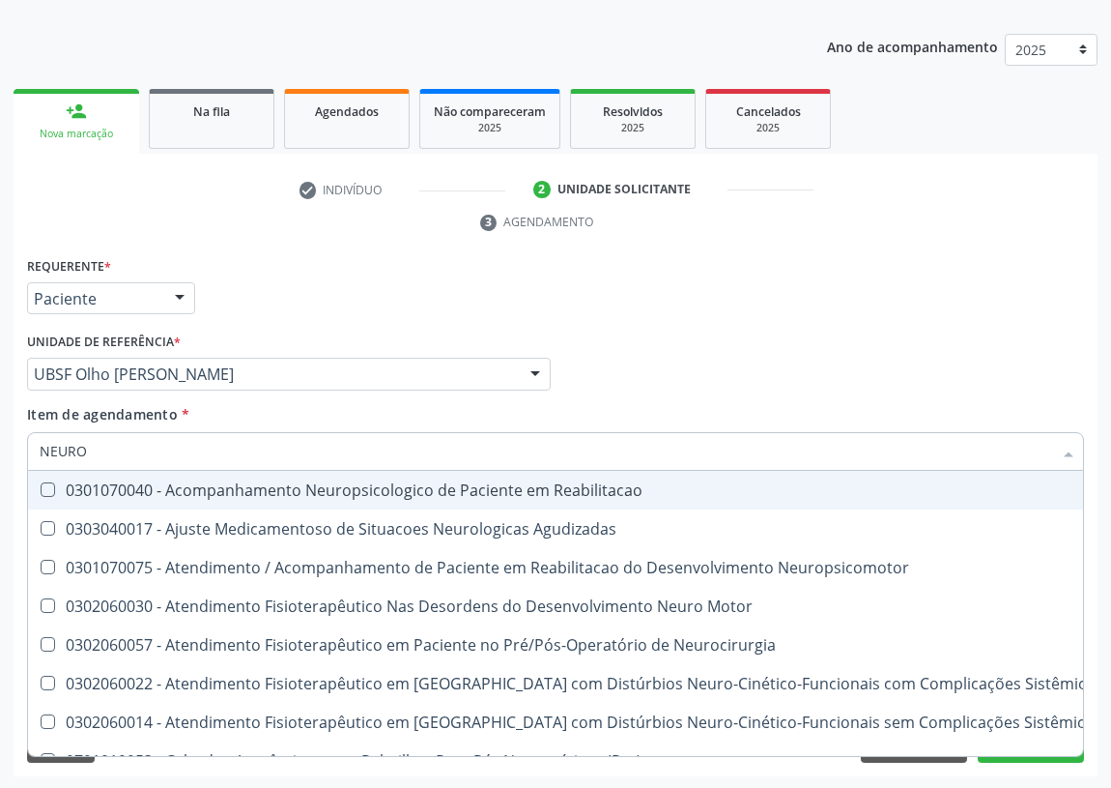
type input "NEUROP"
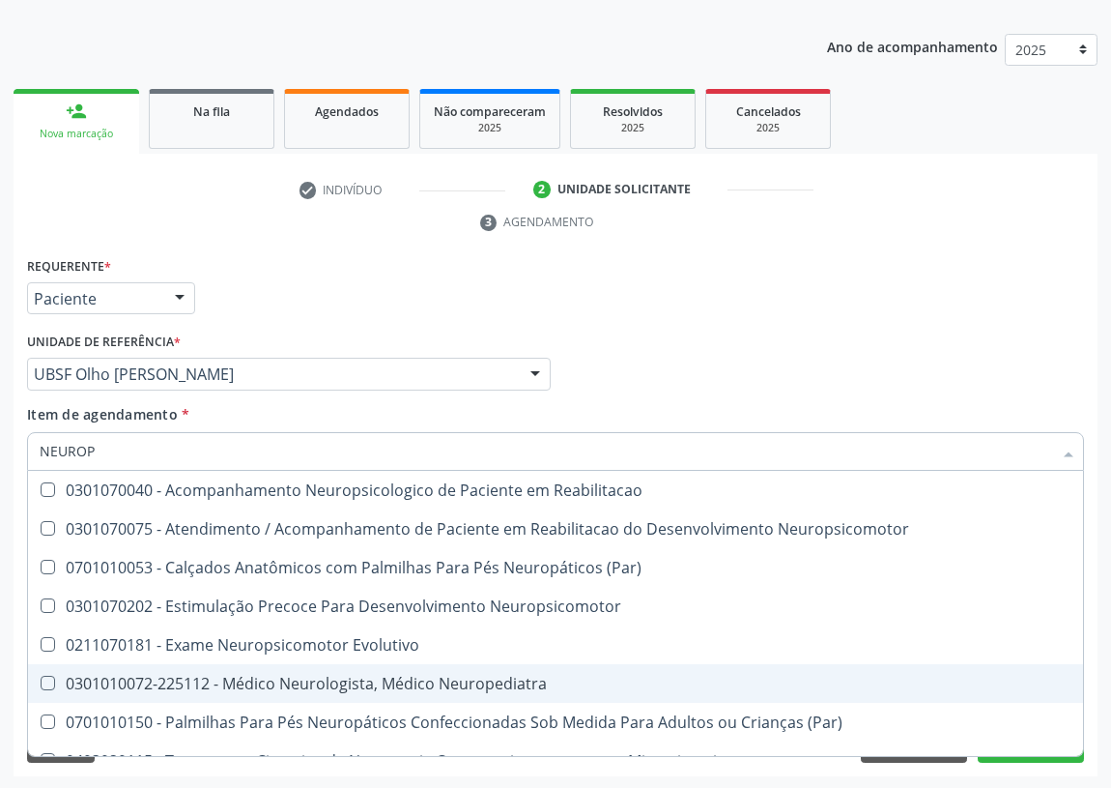
click at [433, 676] on div "0301010072-225112 - Médico Neurologista, Médico Neuropediatra" at bounding box center [556, 683] width 1032 height 15
checkbox Neuropediatra "true"
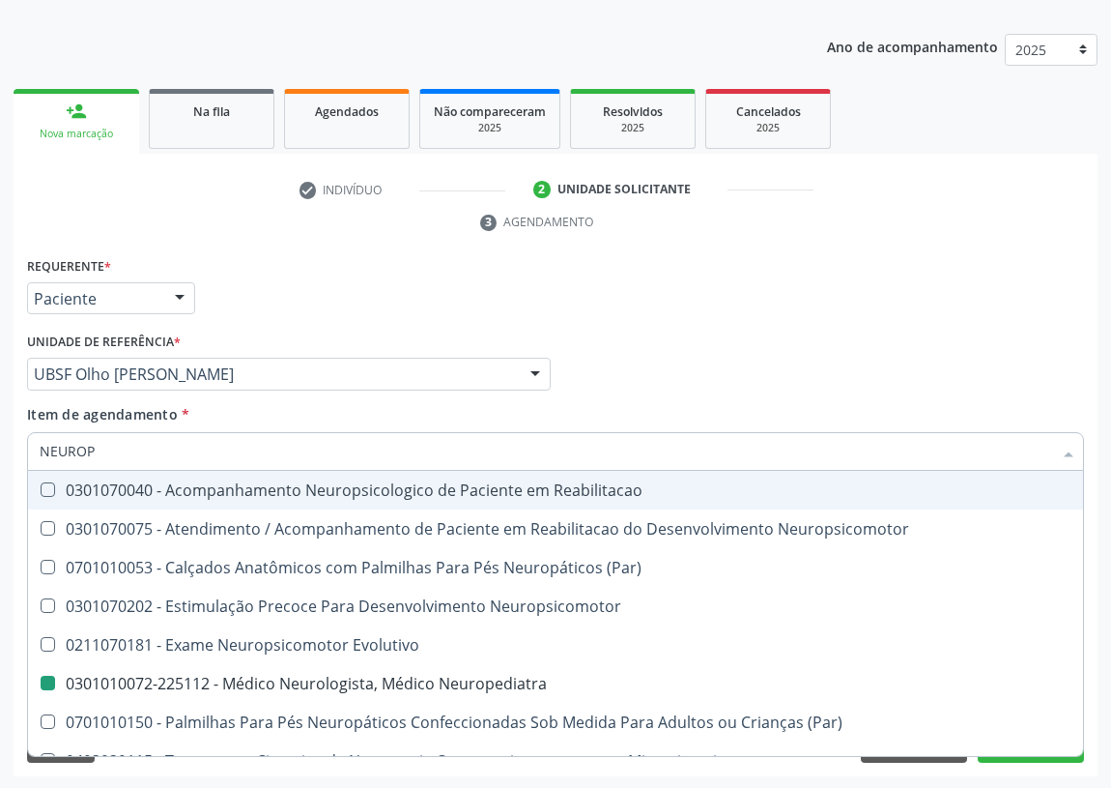
drag, startPoint x: 773, startPoint y: 362, endPoint x: 20, endPoint y: 604, distance: 790.7
click at [769, 362] on div "Médico Solicitante Por favor, selecione a Unidade de Atendimento primeiro Nenhu…" at bounding box center [555, 365] width 1067 height 75
checkbox Neuropsicomotor "true"
checkbox Neuropediatra "false"
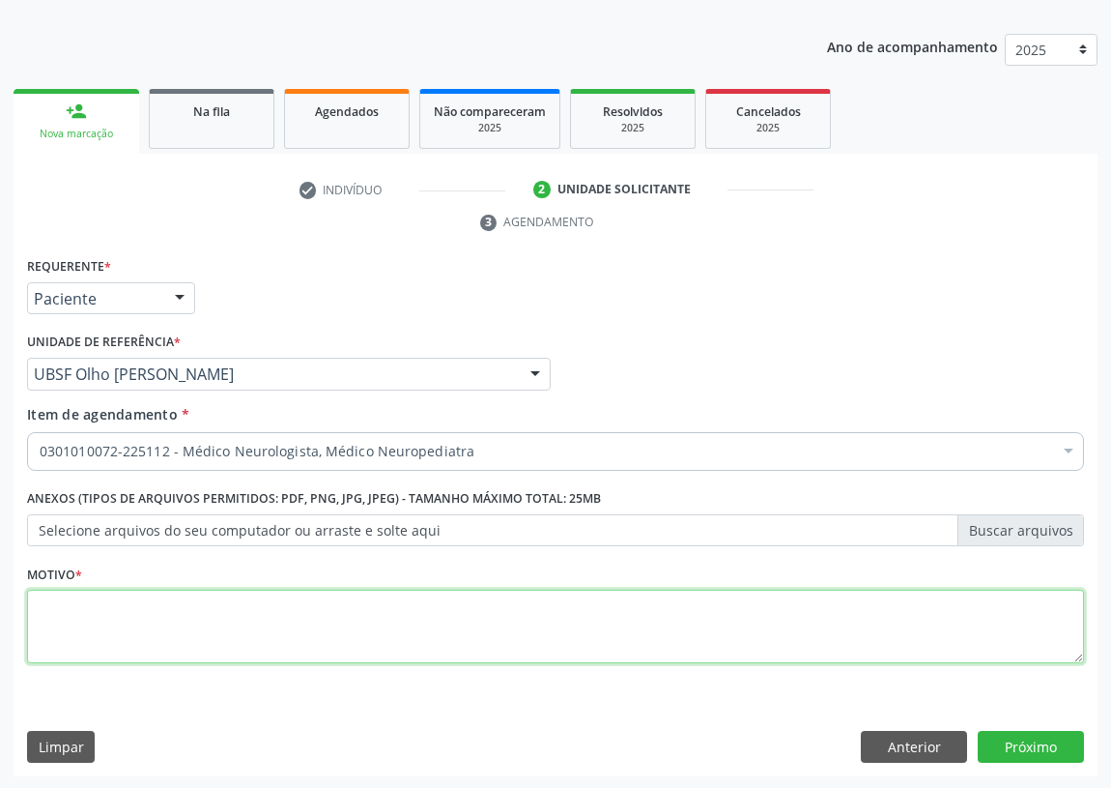
click at [85, 629] on textarea at bounding box center [555, 626] width 1057 height 73
type textarea "AVALIAÇÃO"
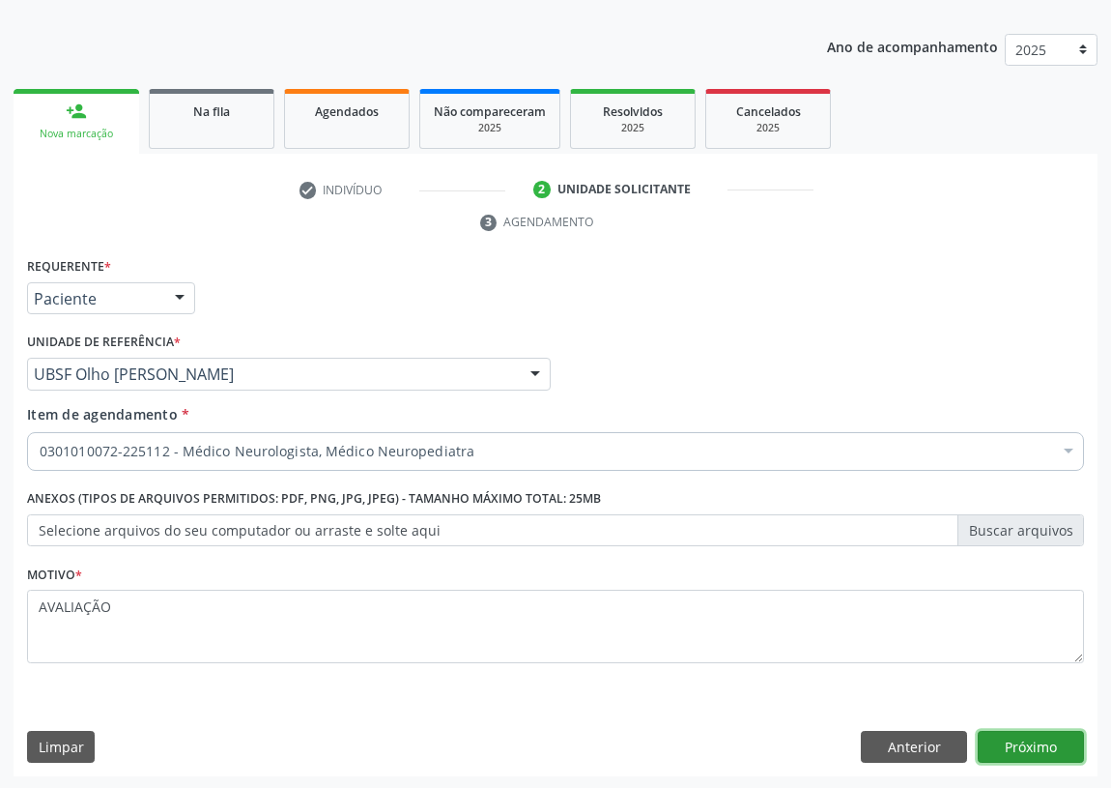
drag, startPoint x: 1043, startPoint y: 748, endPoint x: 1028, endPoint y: 742, distance: 15.6
click at [1028, 742] on button "Próximo" at bounding box center [1031, 747] width 106 height 33
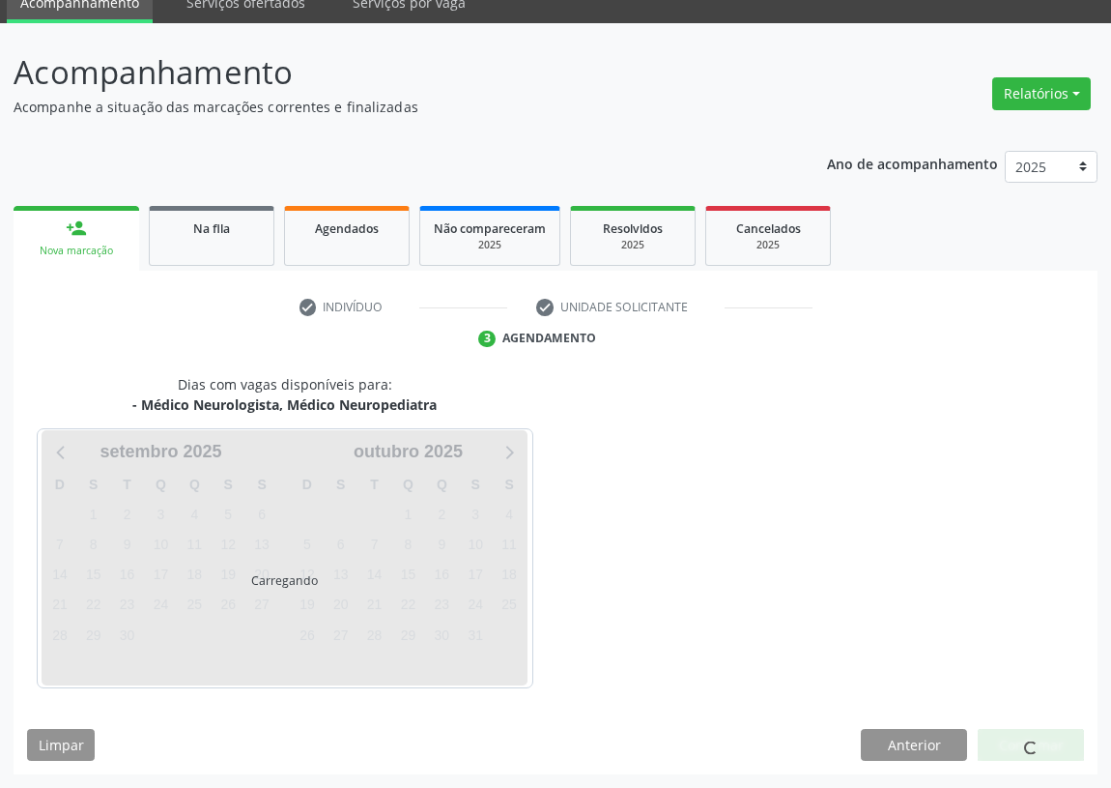
scroll to position [81, 0]
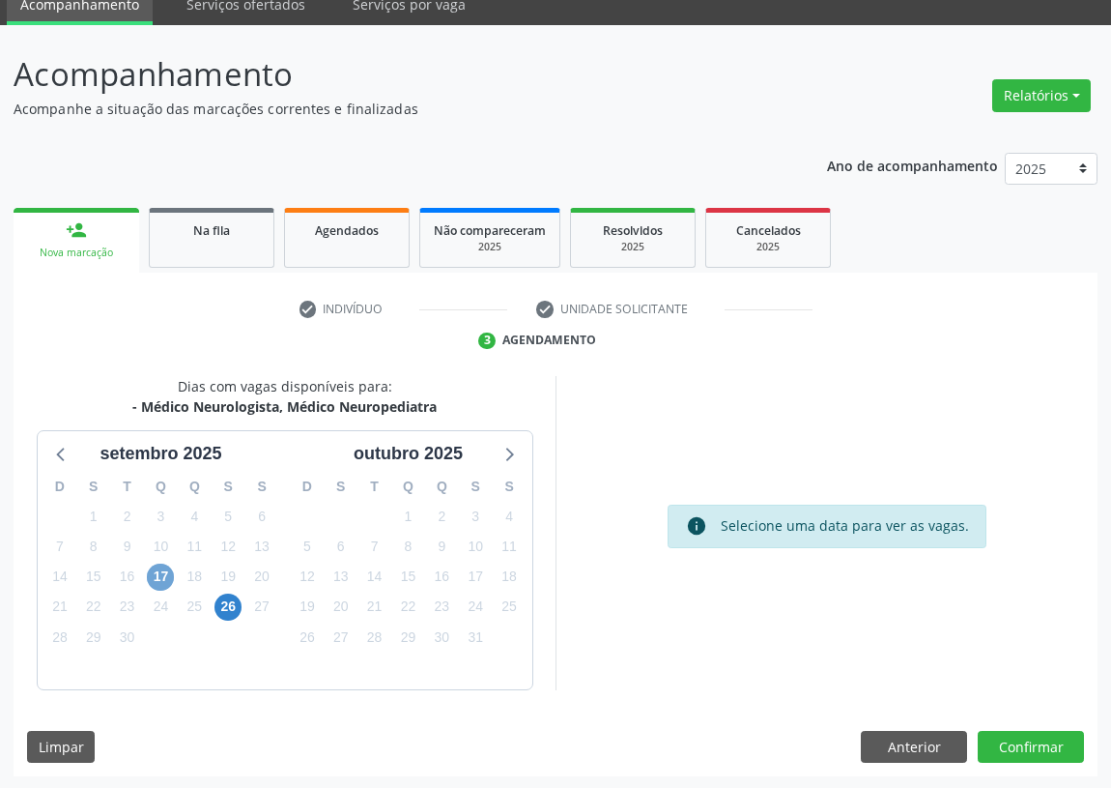
click at [165, 572] on span "17" at bounding box center [160, 576] width 27 height 27
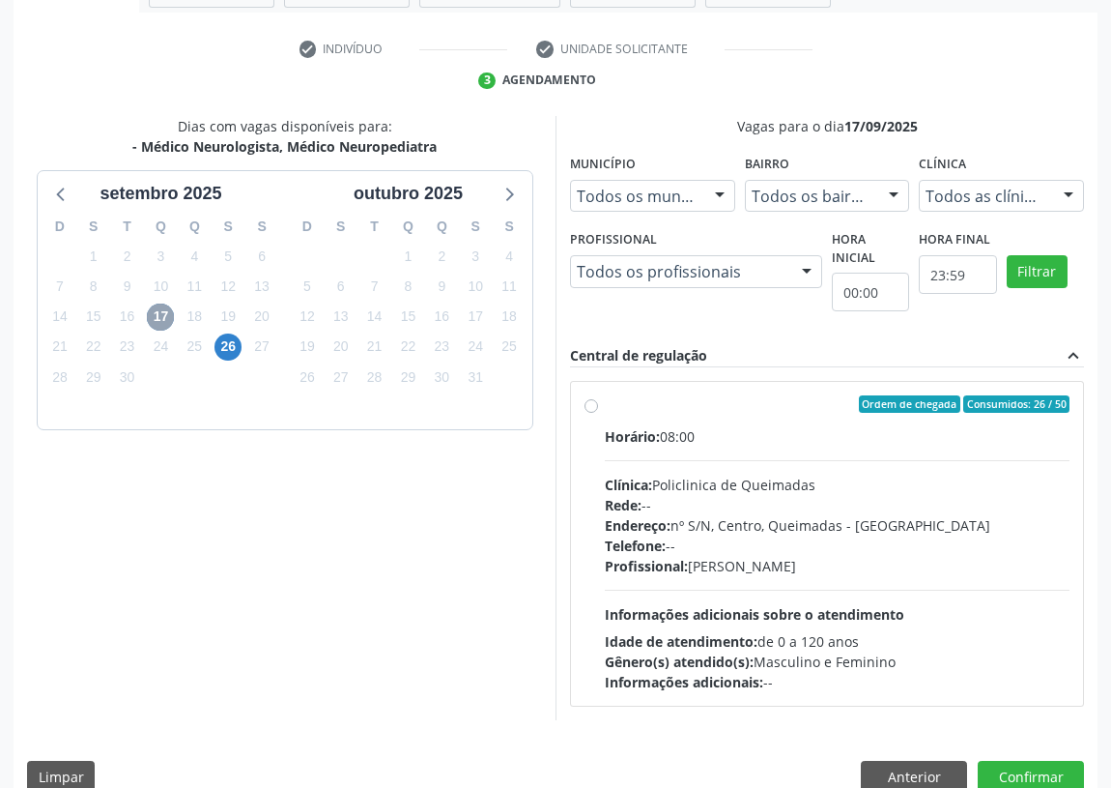
scroll to position [371, 0]
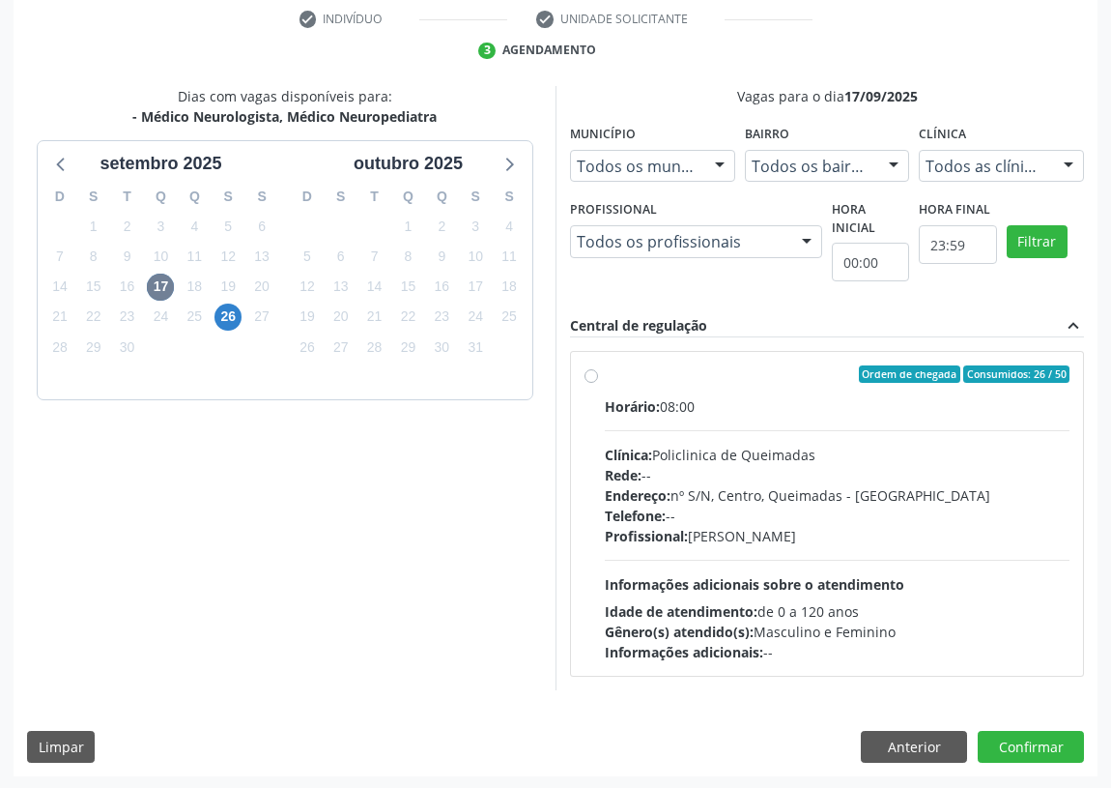
click at [605, 375] on label "Ordem de chegada Consumidos: 26 / 50 Horário: 08:00 Clínica: Policlinica de Que…" at bounding box center [837, 513] width 465 height 297
click at [590, 375] on input "Ordem de chegada Consumidos: 26 / 50 Horário: 08:00 Clínica: Policlinica de Que…" at bounding box center [592, 373] width 14 height 17
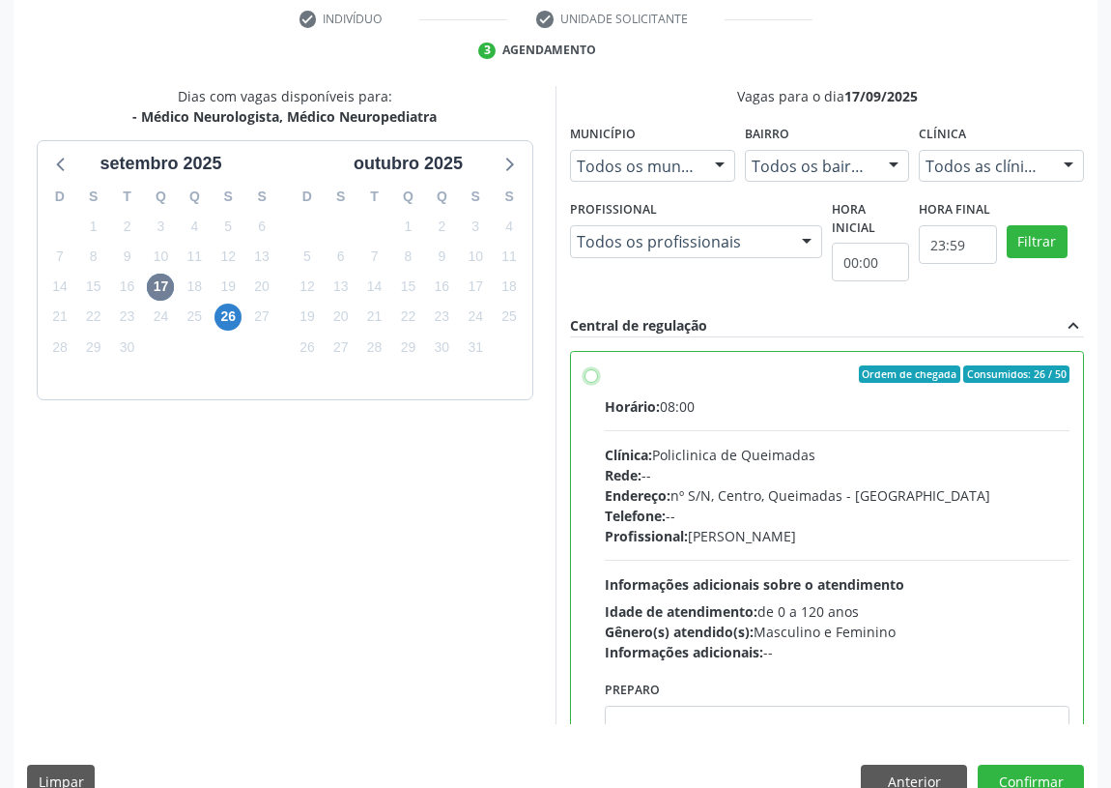
radio input "true"
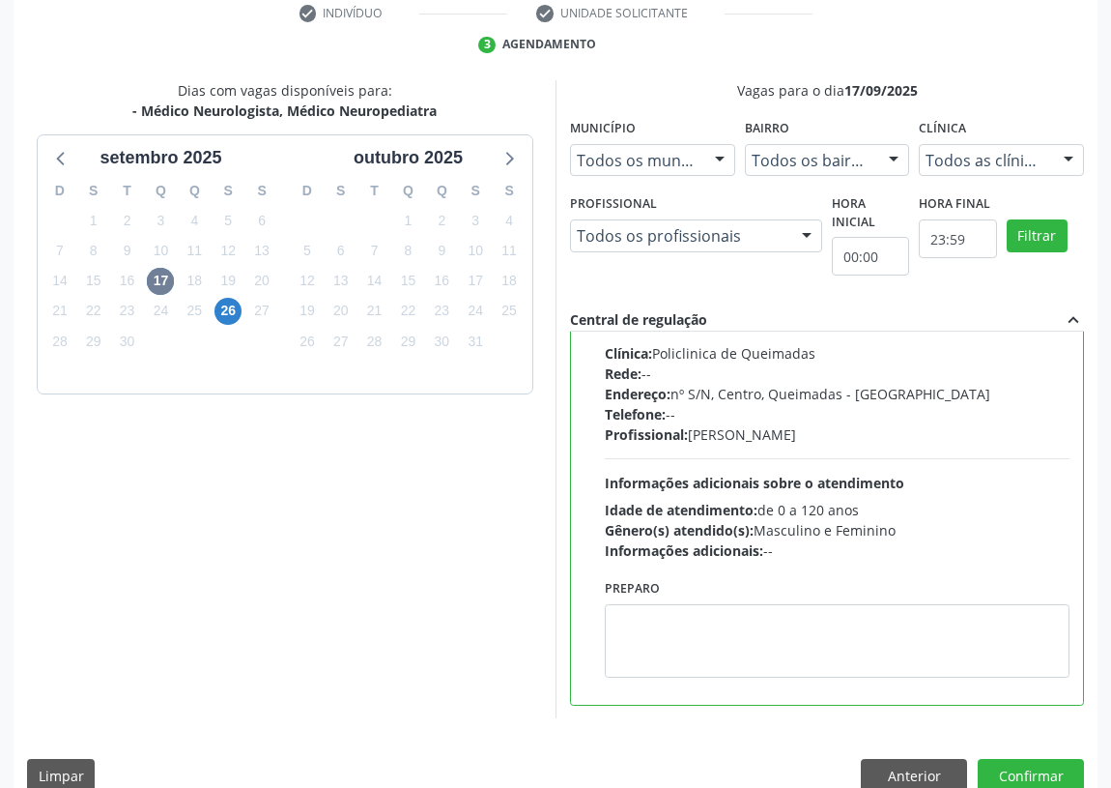
scroll to position [406, 0]
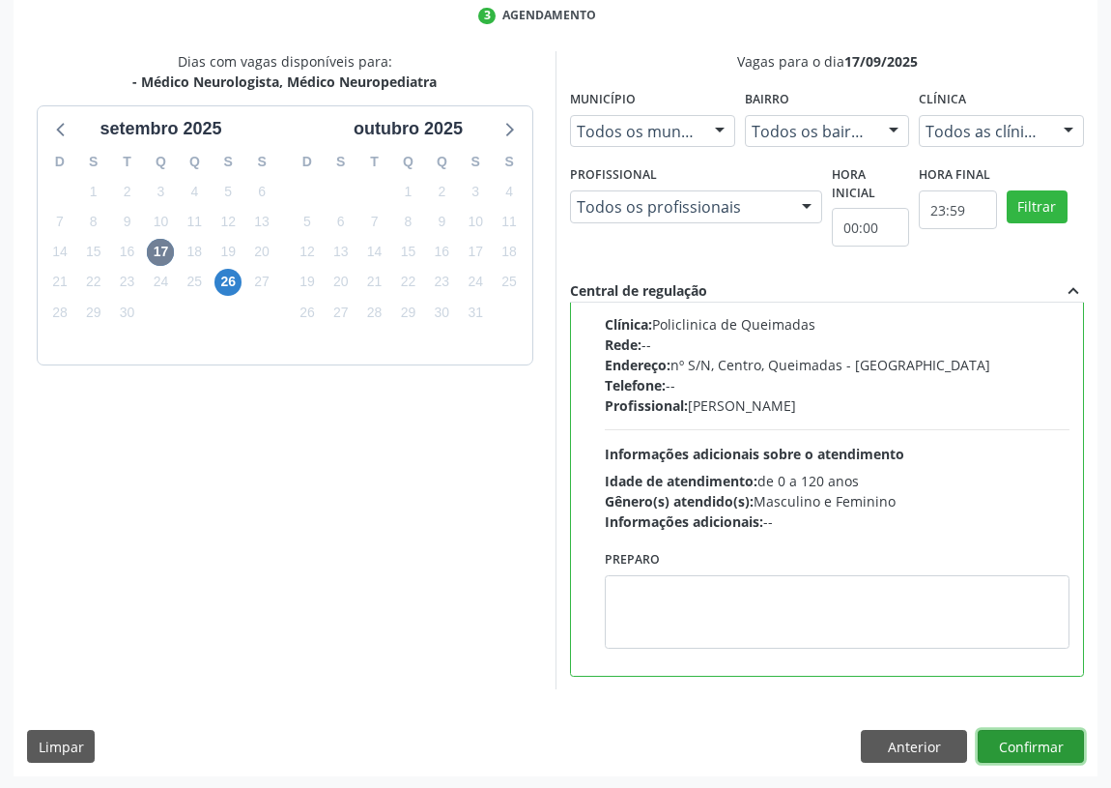
click at [1068, 751] on button "Confirmar" at bounding box center [1031, 746] width 106 height 33
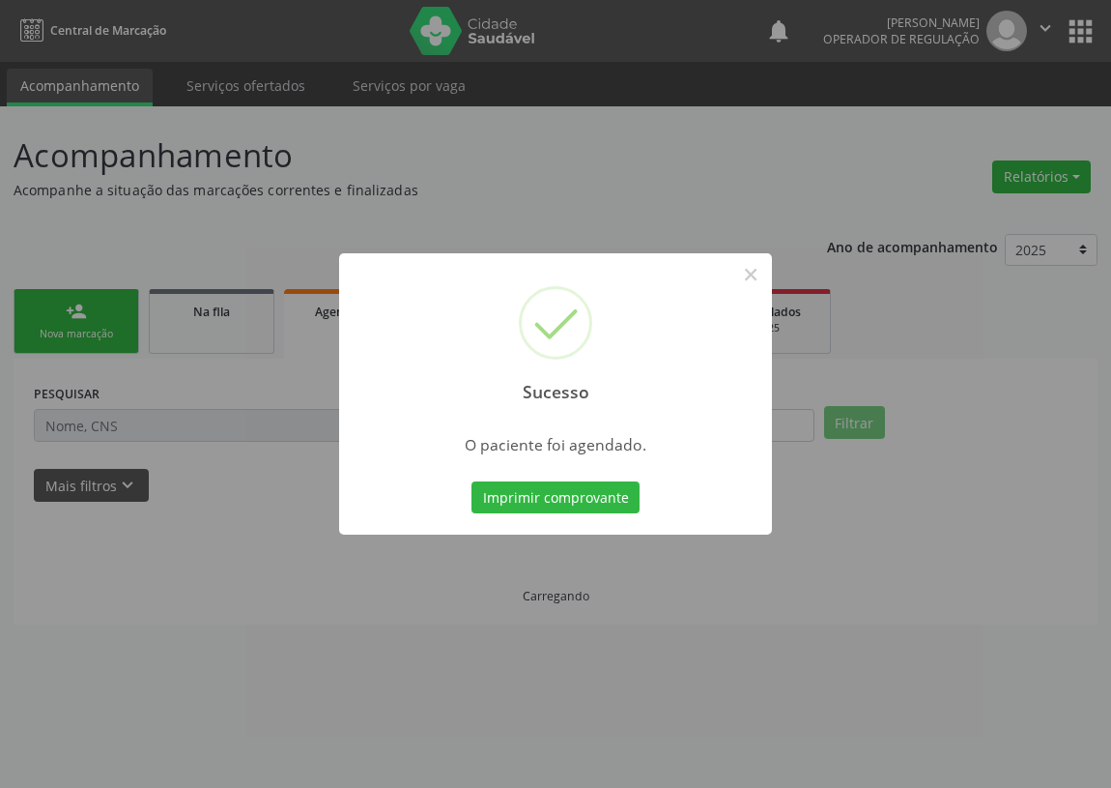
scroll to position [0, 0]
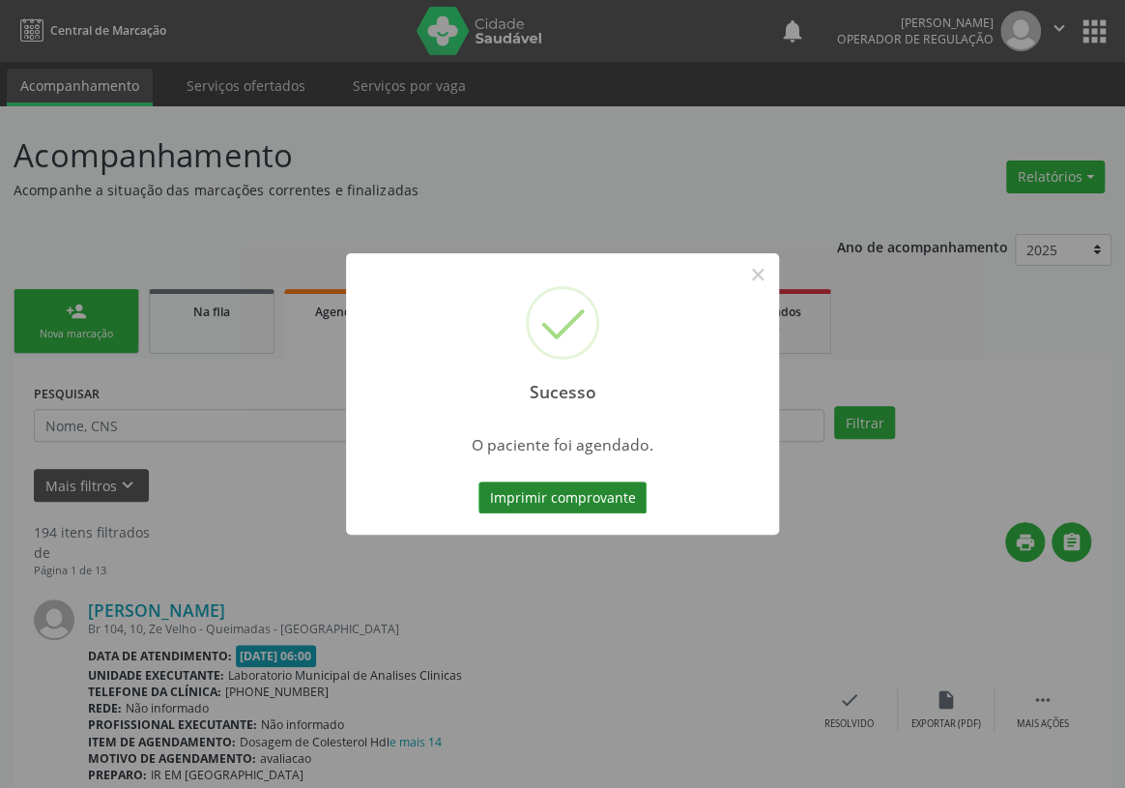
click at [620, 502] on button "Imprimir comprovante" at bounding box center [562, 497] width 168 height 33
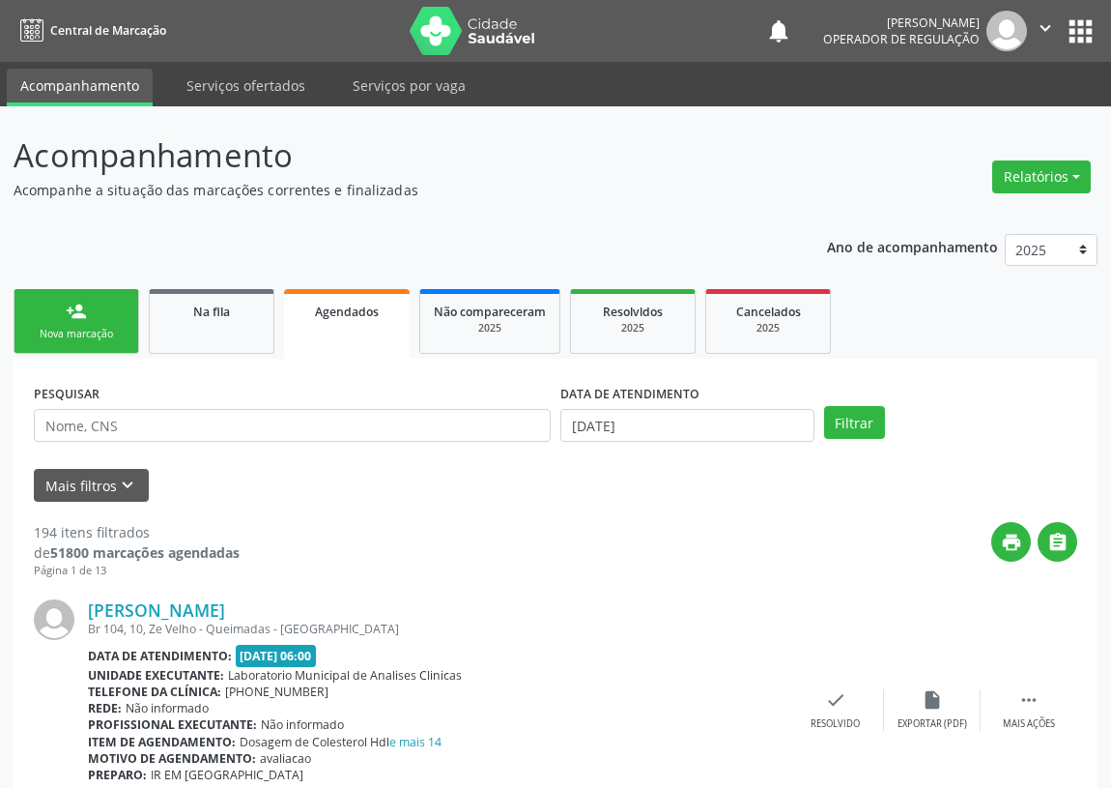
click at [106, 323] on link "person_add Nova marcação" at bounding box center [77, 321] width 126 height 65
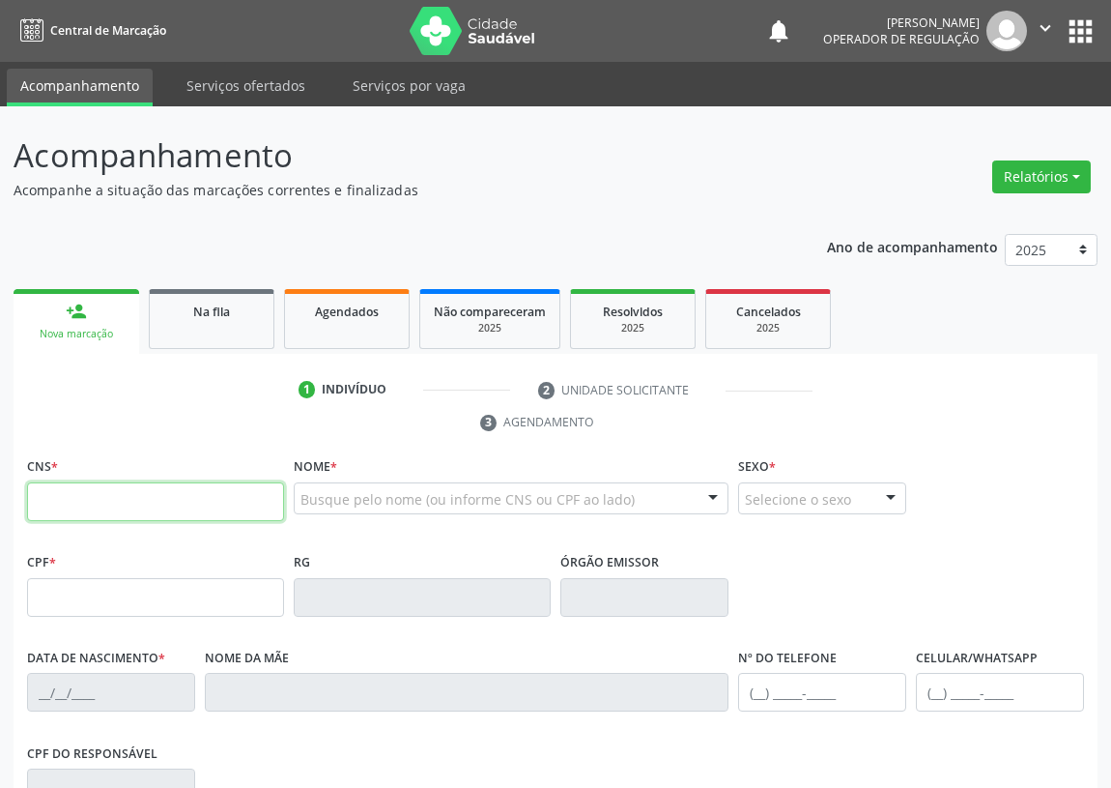
click at [45, 498] on input "text" at bounding box center [155, 501] width 257 height 39
click at [72, 509] on input "text" at bounding box center [155, 501] width 257 height 39
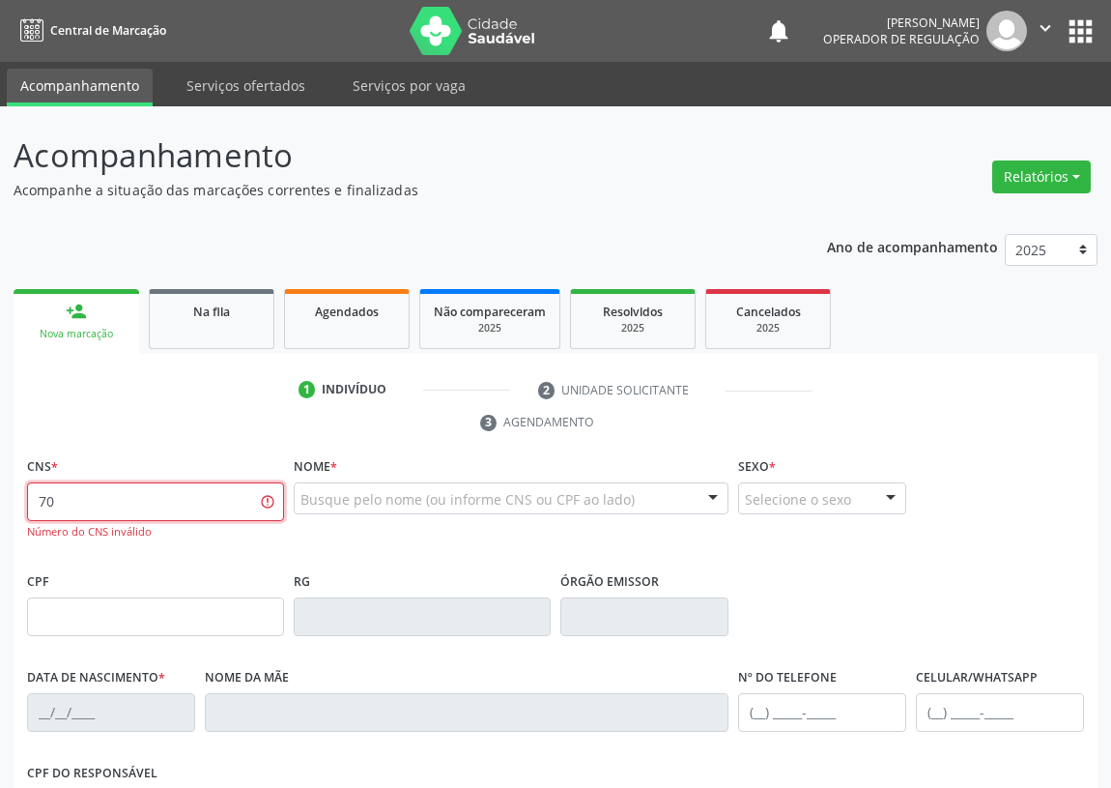
type input "7"
type input "700 0006 3315 1305"
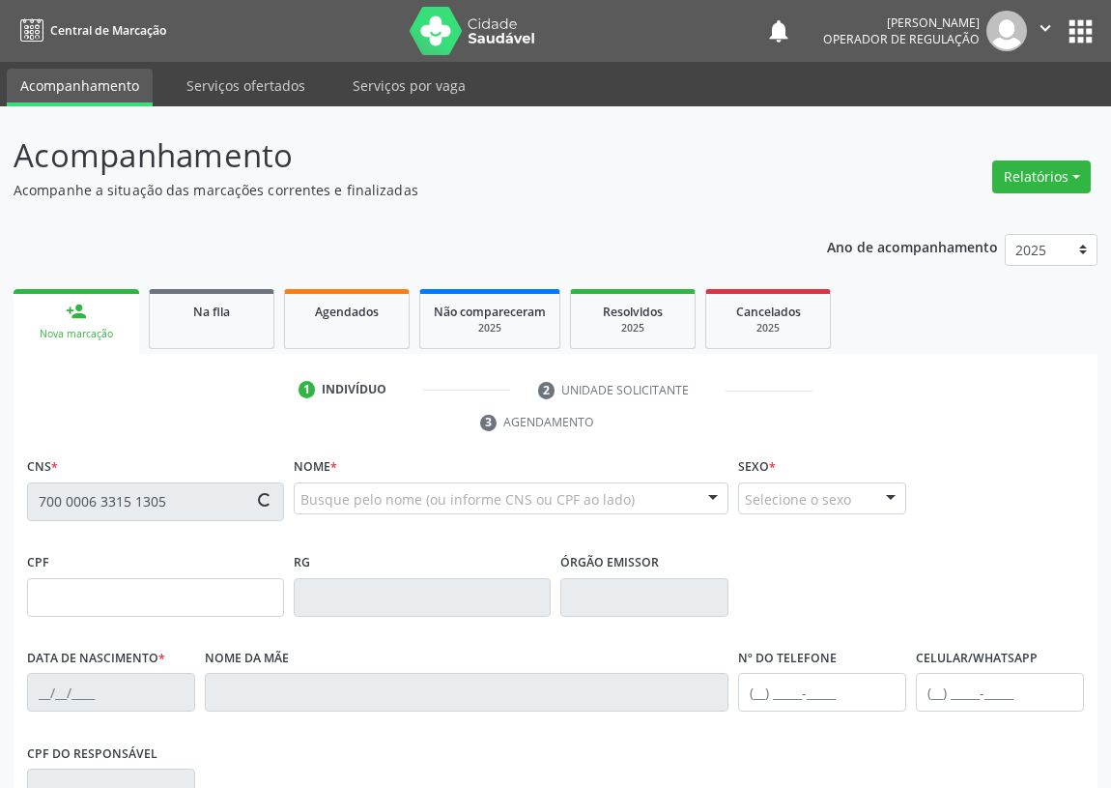
type input "059.508.314-54"
type input "07/08/1986"
type input "Cicera Macedo Freires"
type input "(83) 99103-5795"
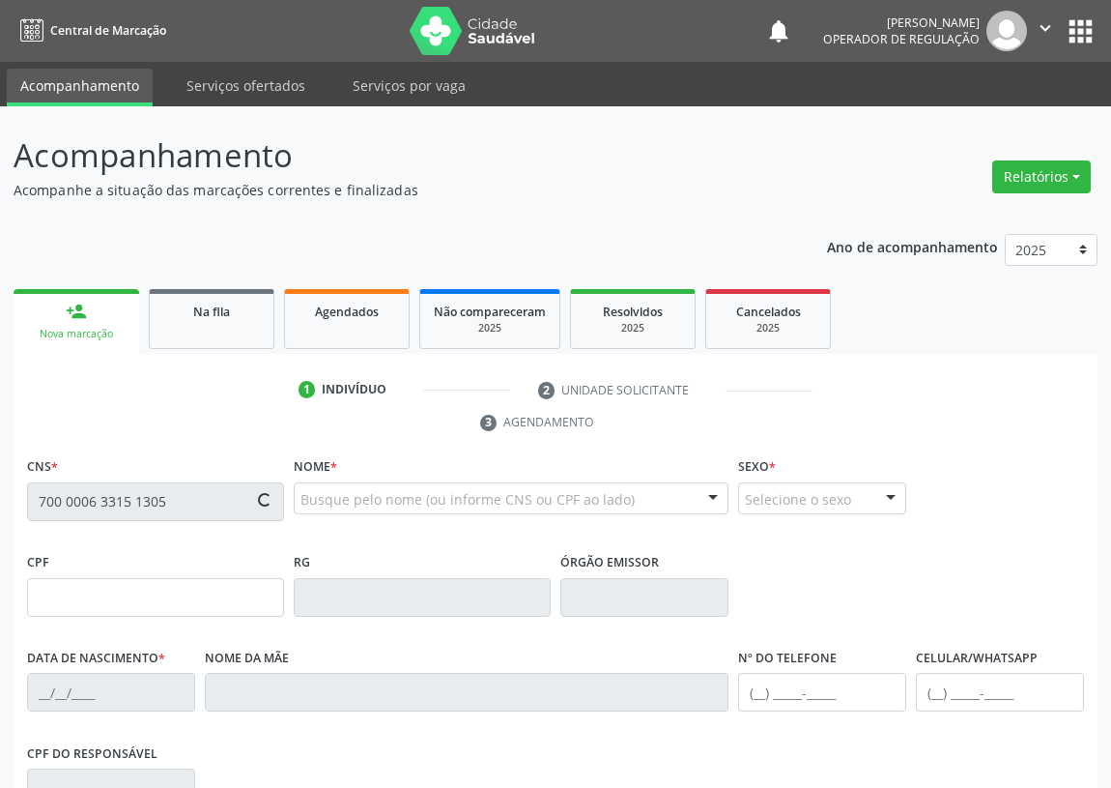
type input "116.599.674-06"
type input "12"
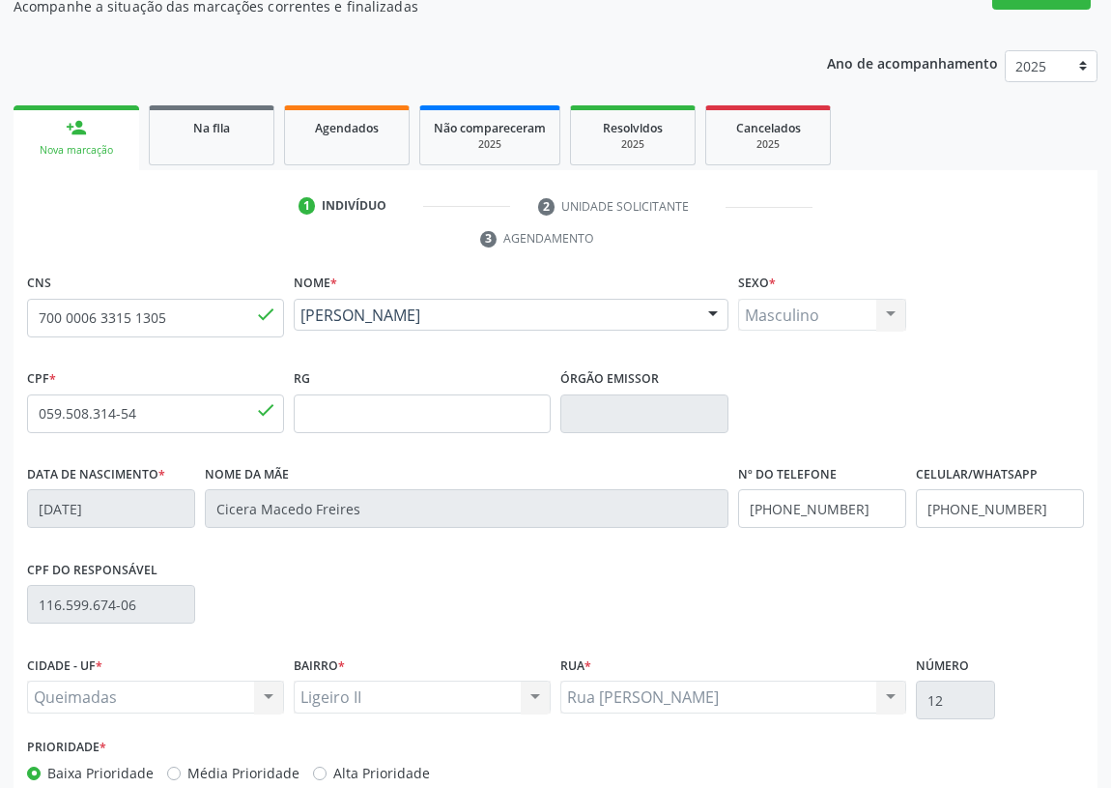
scroll to position [290, 0]
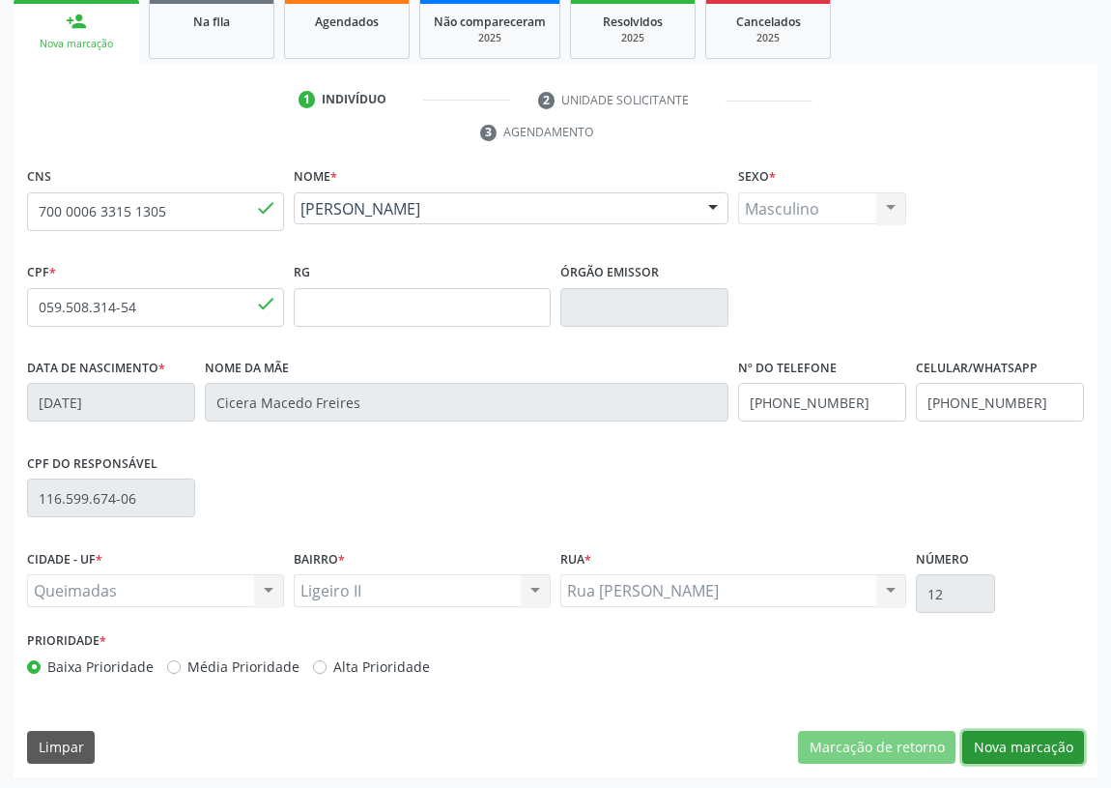
drag, startPoint x: 1046, startPoint y: 735, endPoint x: 371, endPoint y: 687, distance: 676.3
click at [1040, 735] on button "Nova marcação" at bounding box center [1024, 747] width 122 height 33
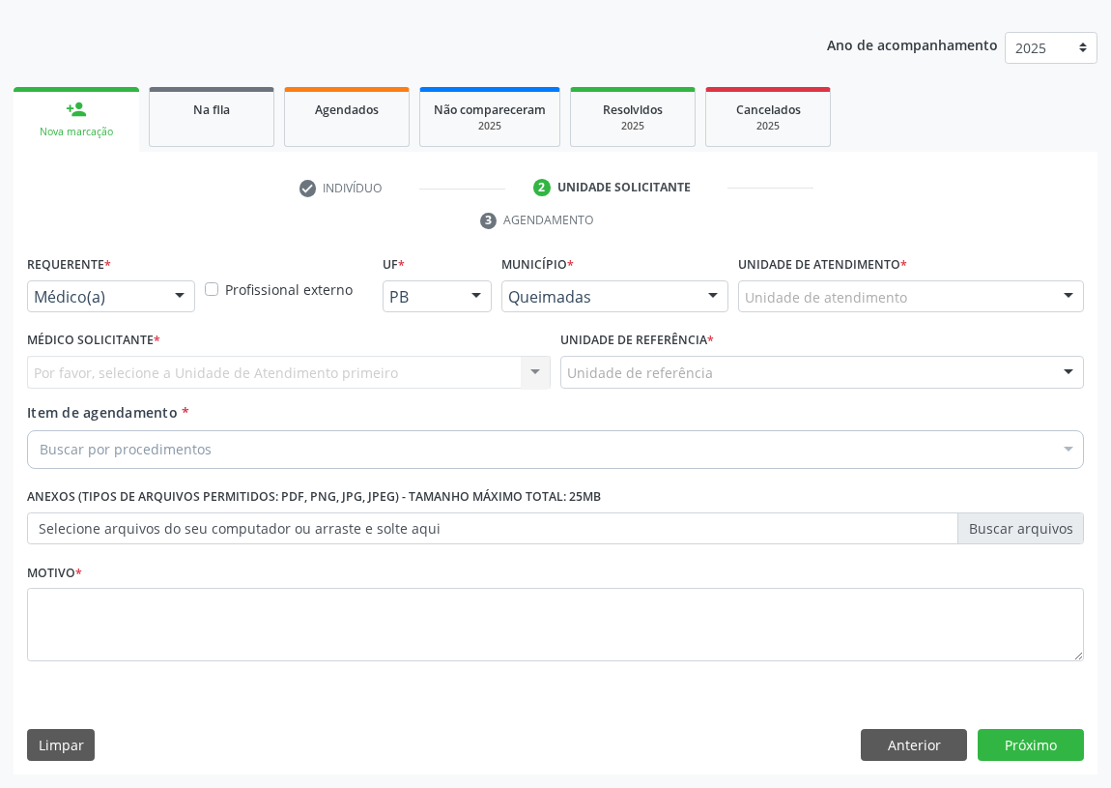
scroll to position [200, 0]
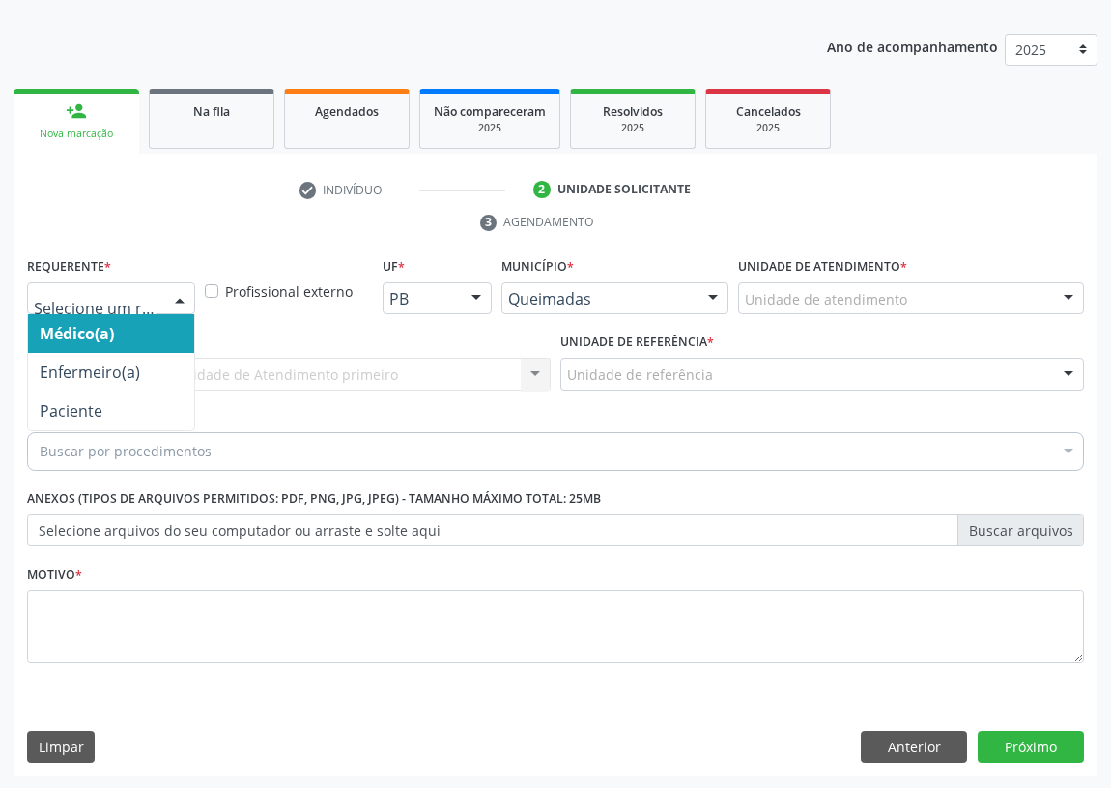
drag, startPoint x: 180, startPoint y: 298, endPoint x: 158, endPoint y: 427, distance: 131.4
click at [178, 305] on div at bounding box center [179, 299] width 29 height 33
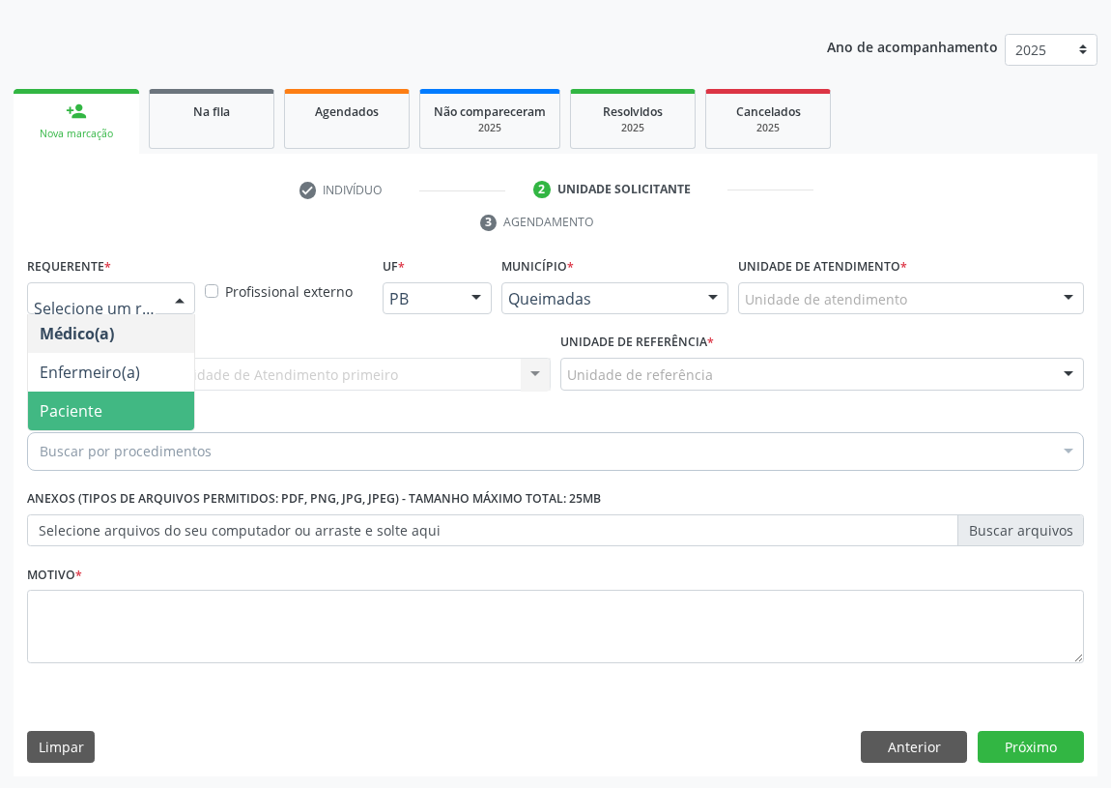
click at [181, 403] on span "Paciente" at bounding box center [111, 410] width 166 height 39
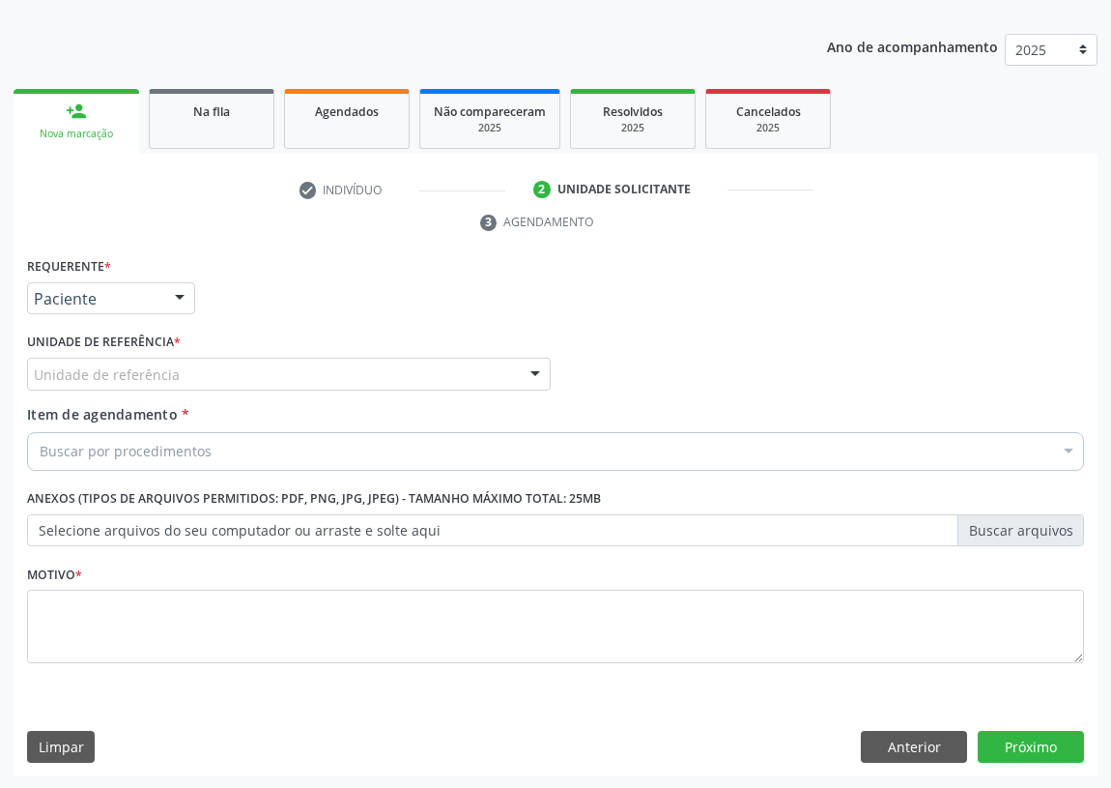
drag, startPoint x: 534, startPoint y: 371, endPoint x: 453, endPoint y: 409, distance: 89.5
click at [529, 373] on div at bounding box center [535, 375] width 29 height 33
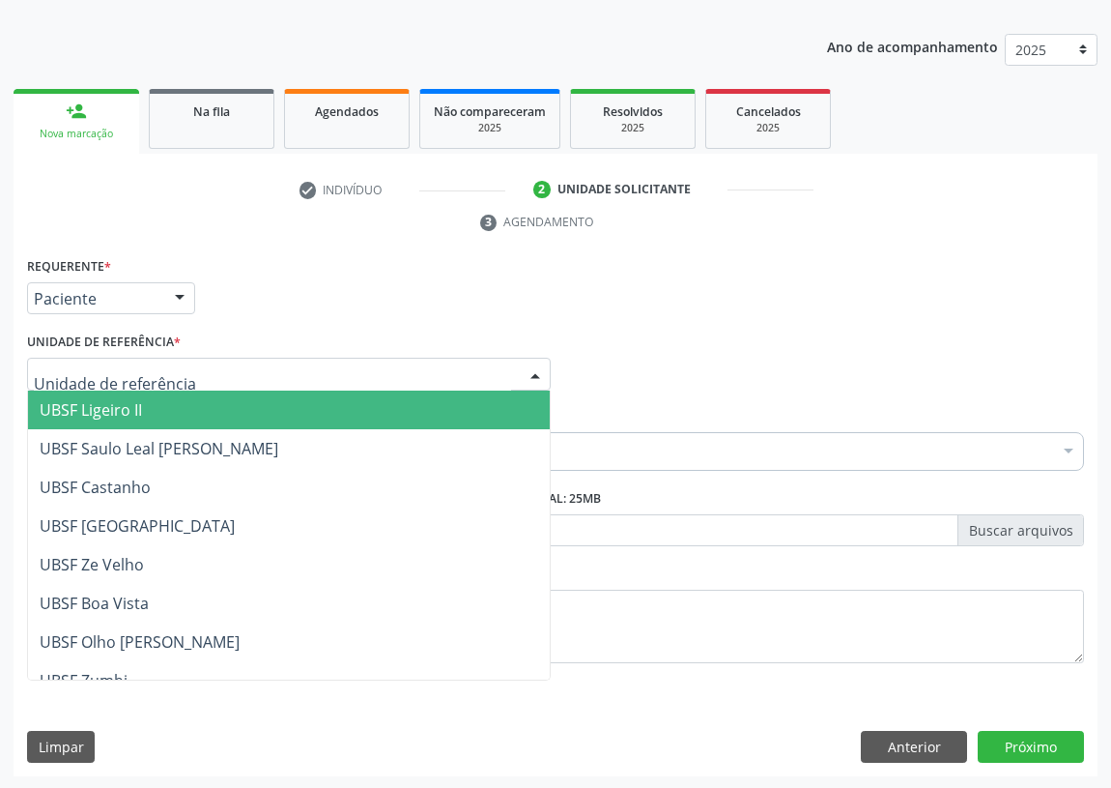
drag, startPoint x: 133, startPoint y: 417, endPoint x: 0, endPoint y: 418, distance: 133.4
click at [122, 417] on span "UBSF Ligeiro II" at bounding box center [91, 409] width 102 height 21
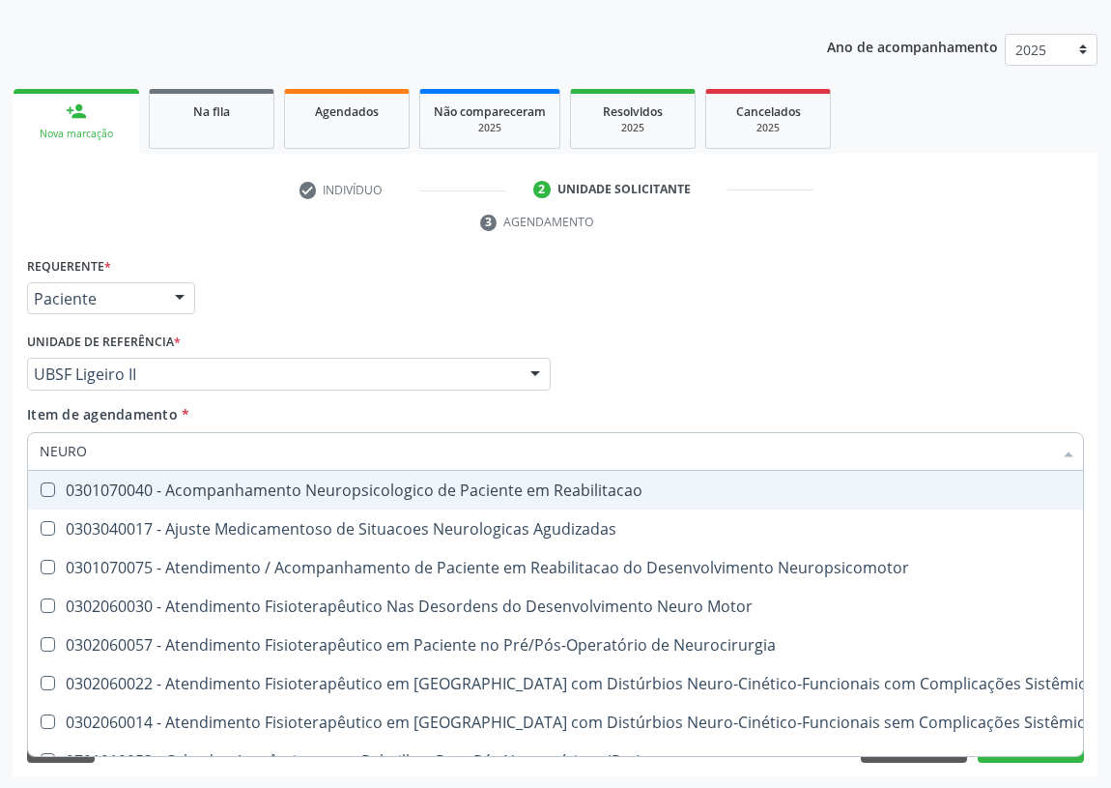
type input "NEUROP"
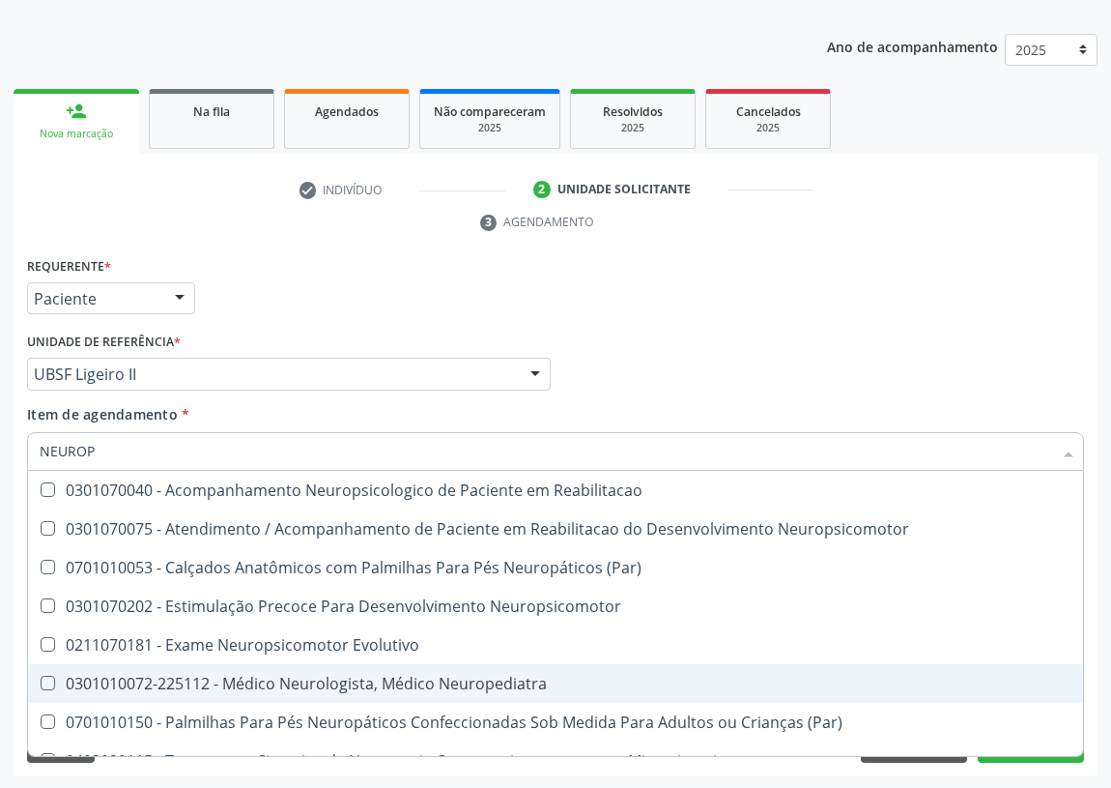
click at [434, 676] on div "0301010072-225112 - Médico Neurologista, Médico Neuropediatra" at bounding box center [556, 683] width 1032 height 15
checkbox Neuropediatra "true"
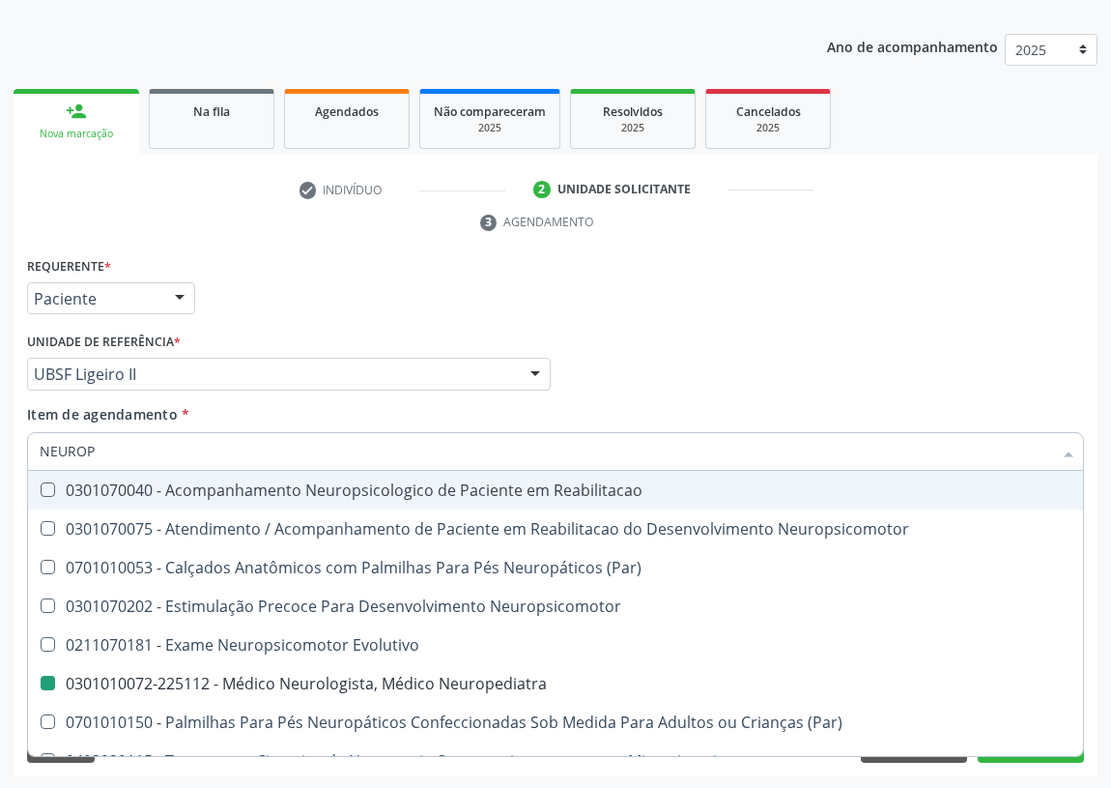
click at [837, 362] on div "Médico Solicitante Por favor, selecione a Unidade de Atendimento primeiro Nenhu…" at bounding box center [555, 365] width 1067 height 75
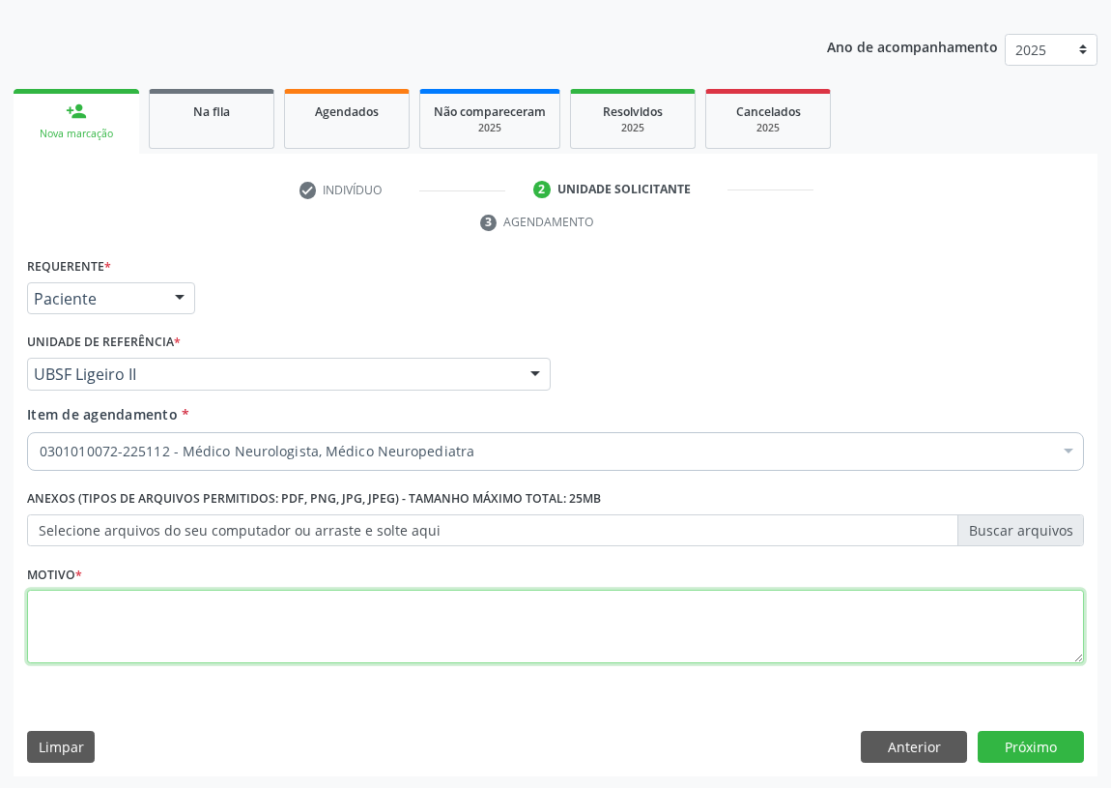
click at [101, 627] on textarea at bounding box center [555, 626] width 1057 height 73
type textarea "AVALIAÇÃO"
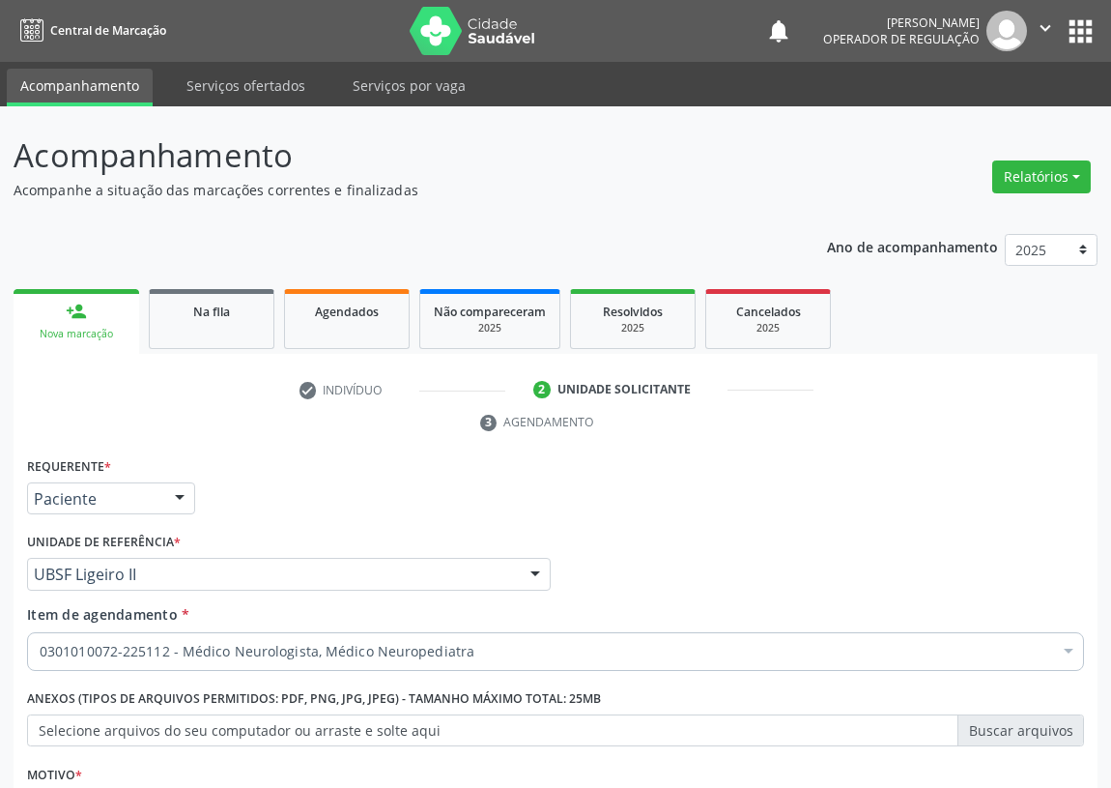
scroll to position [200, 0]
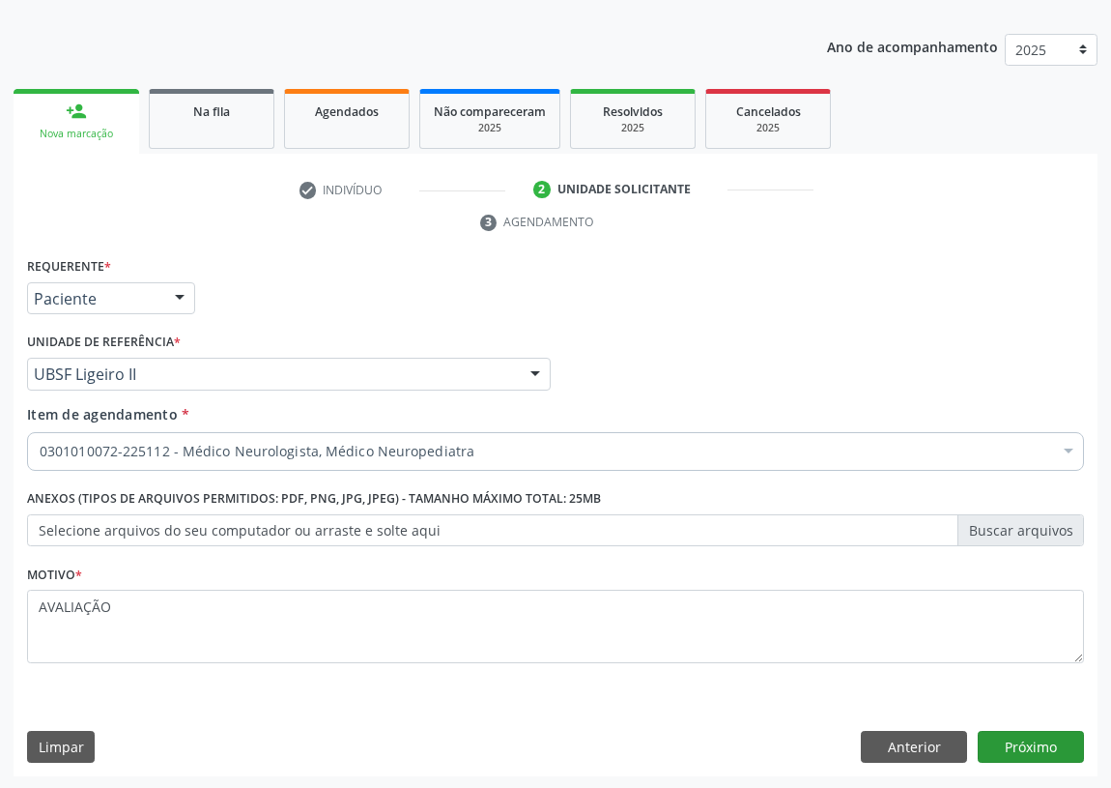
type textarea "AVALIAÇÃO"
click at [1044, 744] on button "Próximo" at bounding box center [1031, 747] width 106 height 33
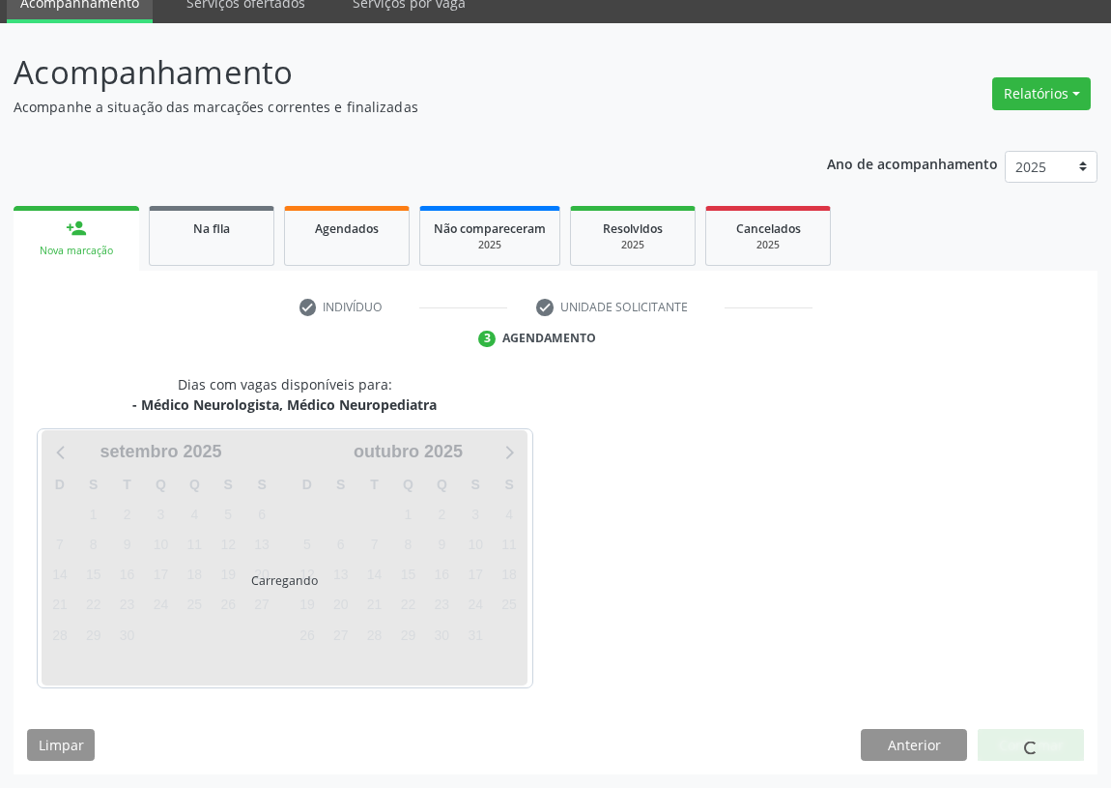
scroll to position [81, 0]
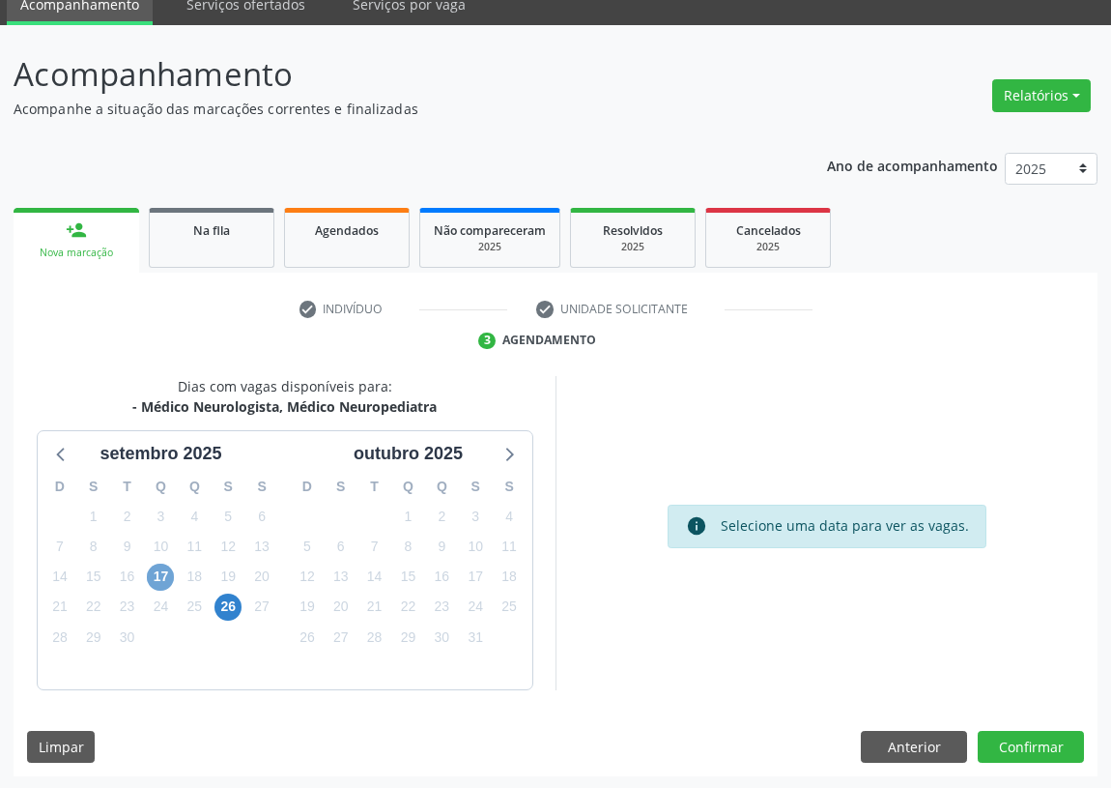
click at [151, 565] on span "17" at bounding box center [160, 576] width 27 height 27
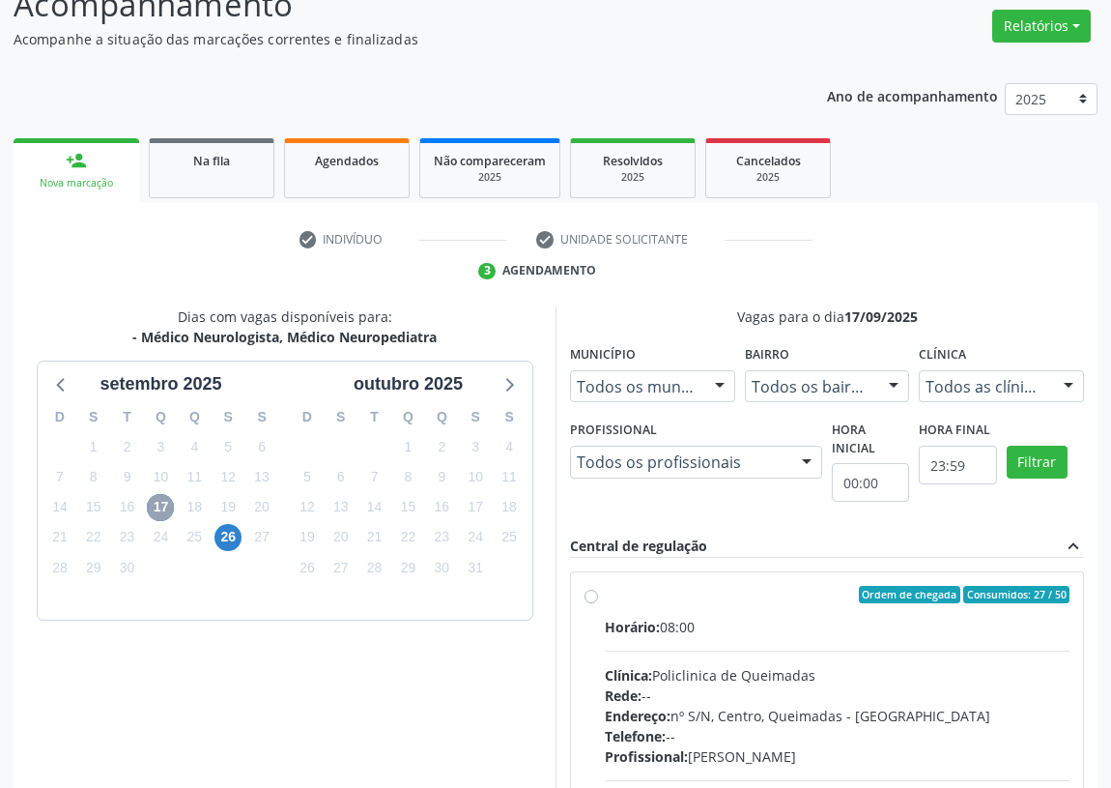
scroll to position [371, 0]
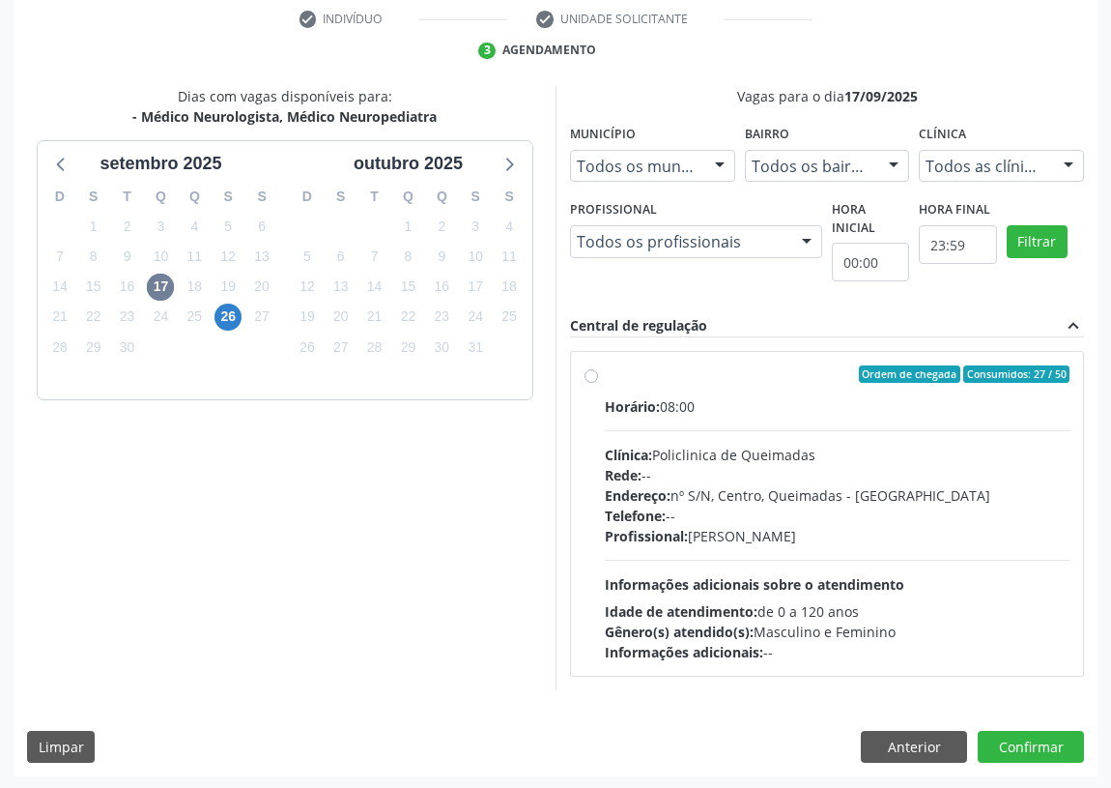
click at [605, 374] on label "Ordem de chegada Consumidos: 27 / 50 Horário: 08:00 Clínica: Policlinica de Que…" at bounding box center [837, 513] width 465 height 297
click at [591, 374] on input "Ordem de chegada Consumidos: 27 / 50 Horário: 08:00 Clínica: Policlinica de Que…" at bounding box center [592, 373] width 14 height 17
radio input "true"
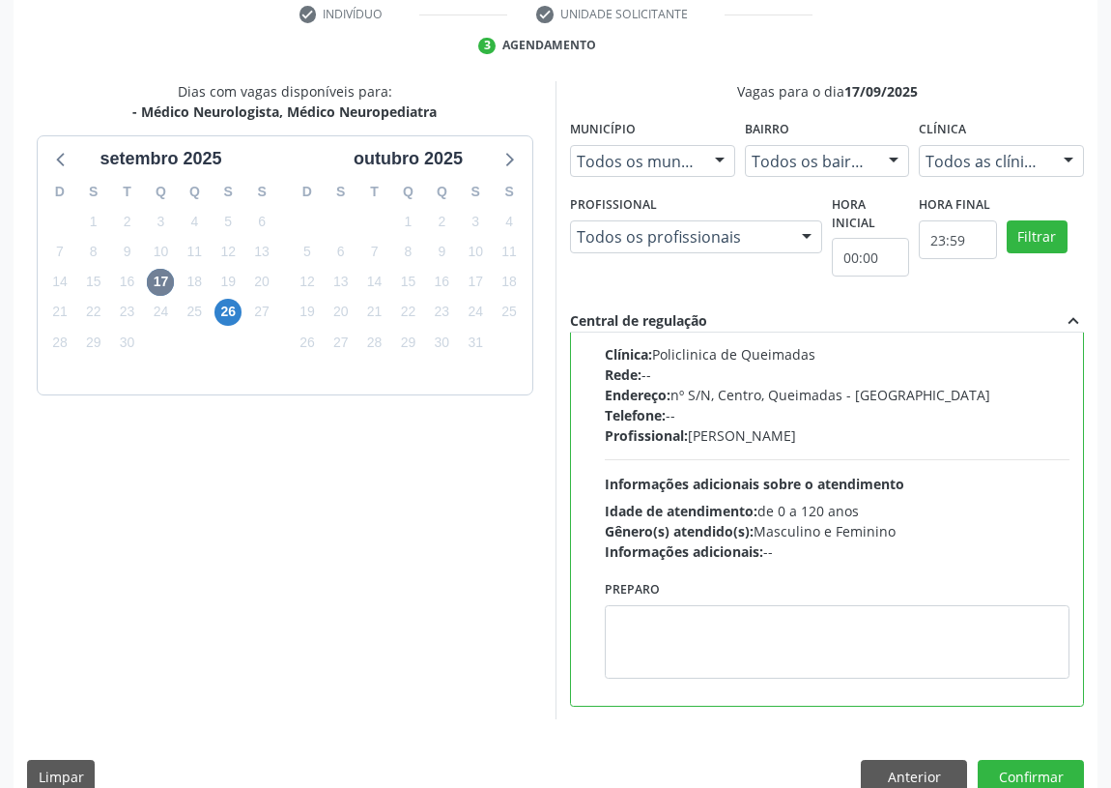
scroll to position [406, 0]
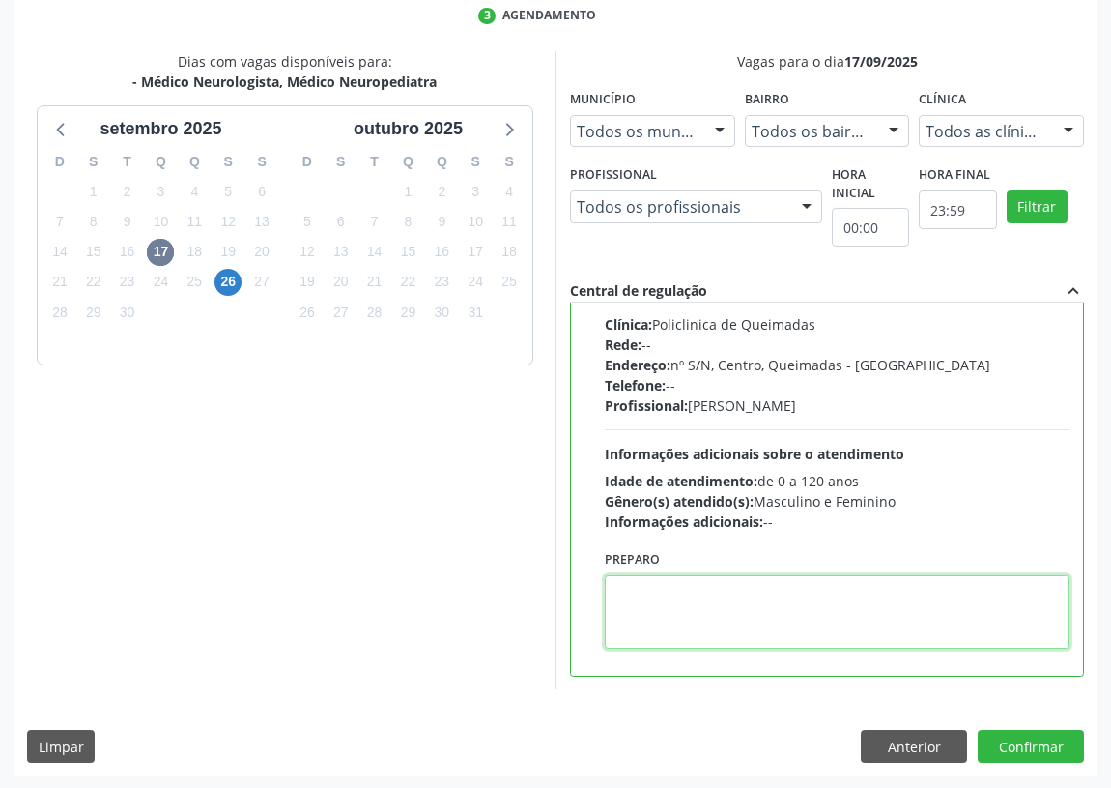
click at [648, 633] on textarea at bounding box center [837, 611] width 465 height 73
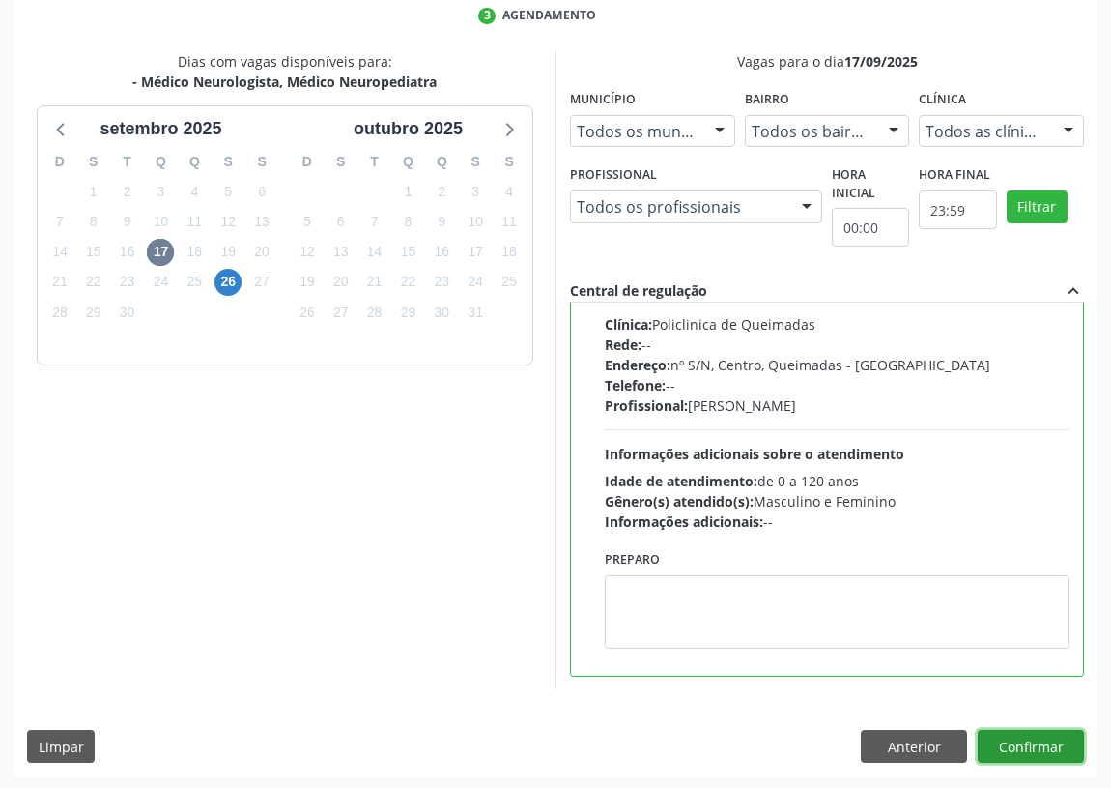
drag, startPoint x: 1032, startPoint y: 741, endPoint x: 732, endPoint y: 752, distance: 300.8
click at [1025, 739] on button "Confirmar" at bounding box center [1031, 746] width 106 height 33
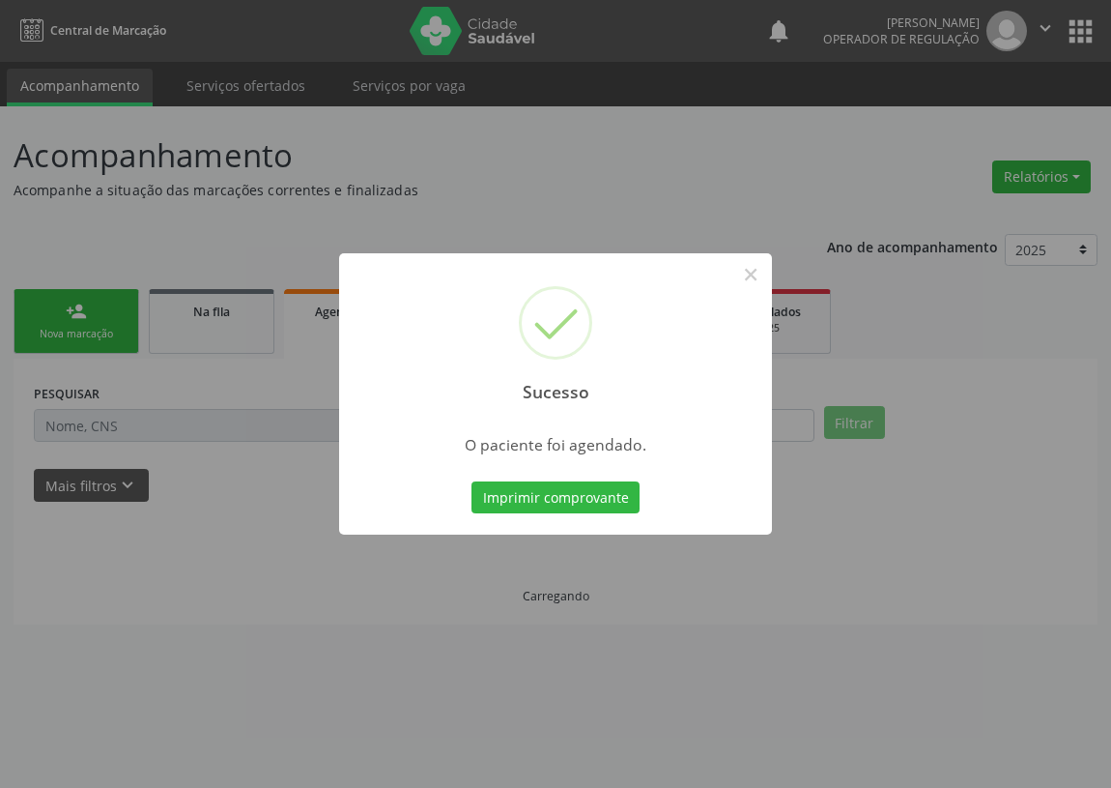
scroll to position [0, 0]
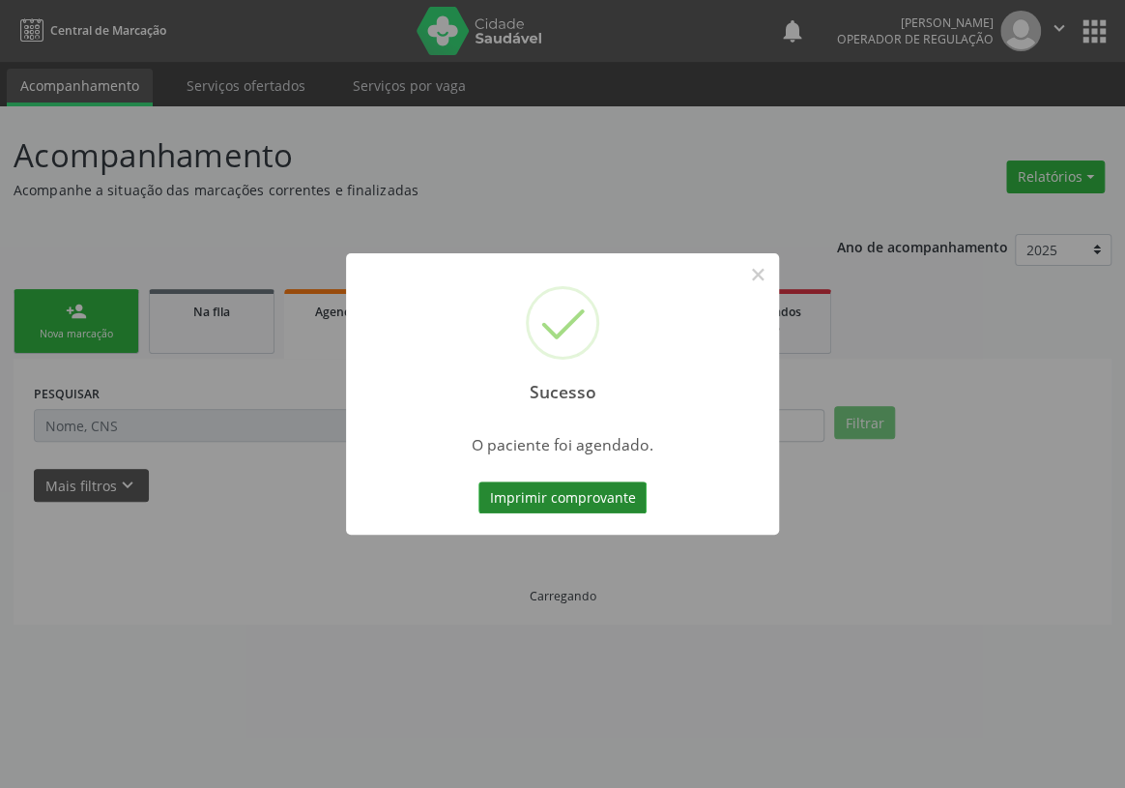
click at [546, 494] on button "Imprimir comprovante" at bounding box center [562, 497] width 168 height 33
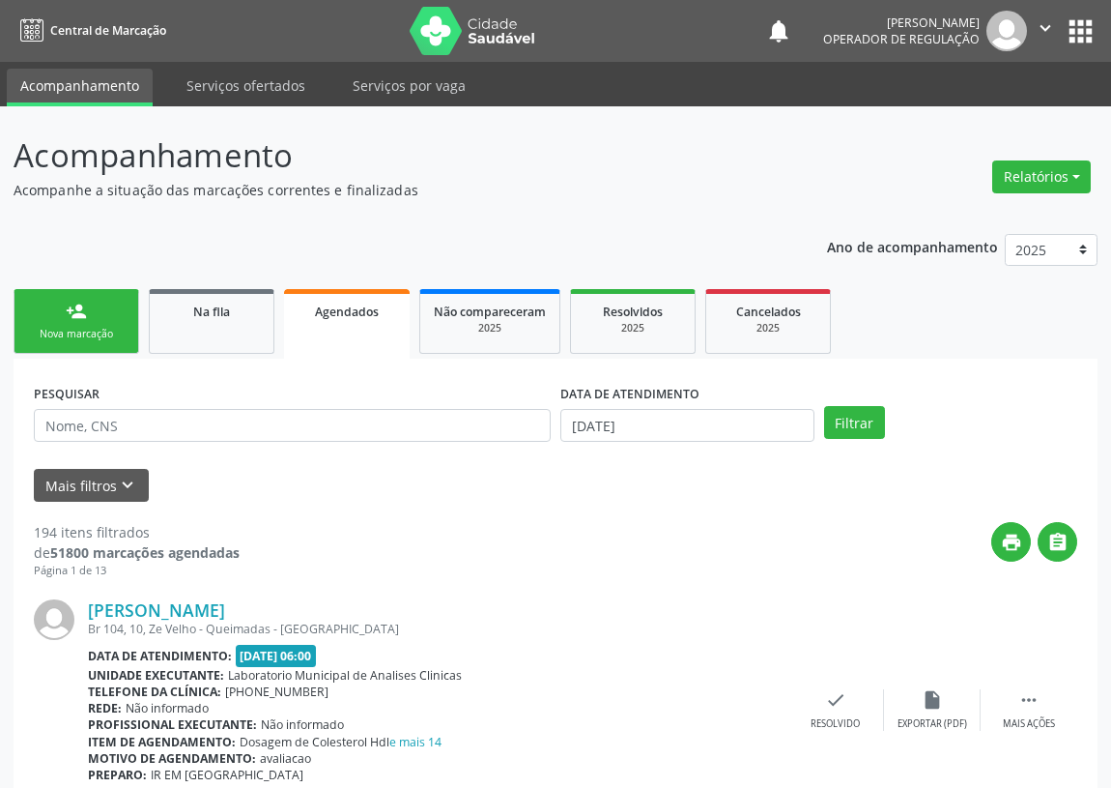
click at [52, 321] on link "person_add Nova marcação" at bounding box center [77, 321] width 126 height 65
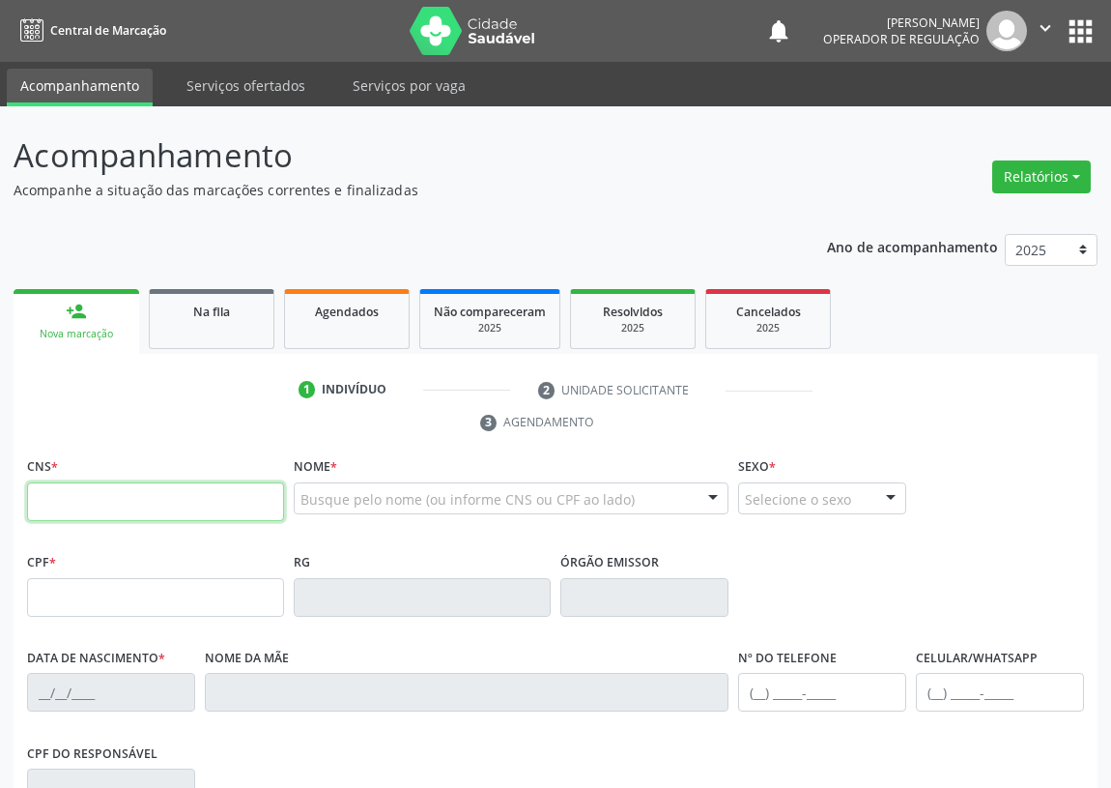
click at [72, 503] on input "text" at bounding box center [155, 501] width 257 height 39
click at [68, 492] on input "text" at bounding box center [155, 501] width 257 height 39
type input "702 9015 5952 1271"
type input "530.038.963-34"
type input "23/05/1973"
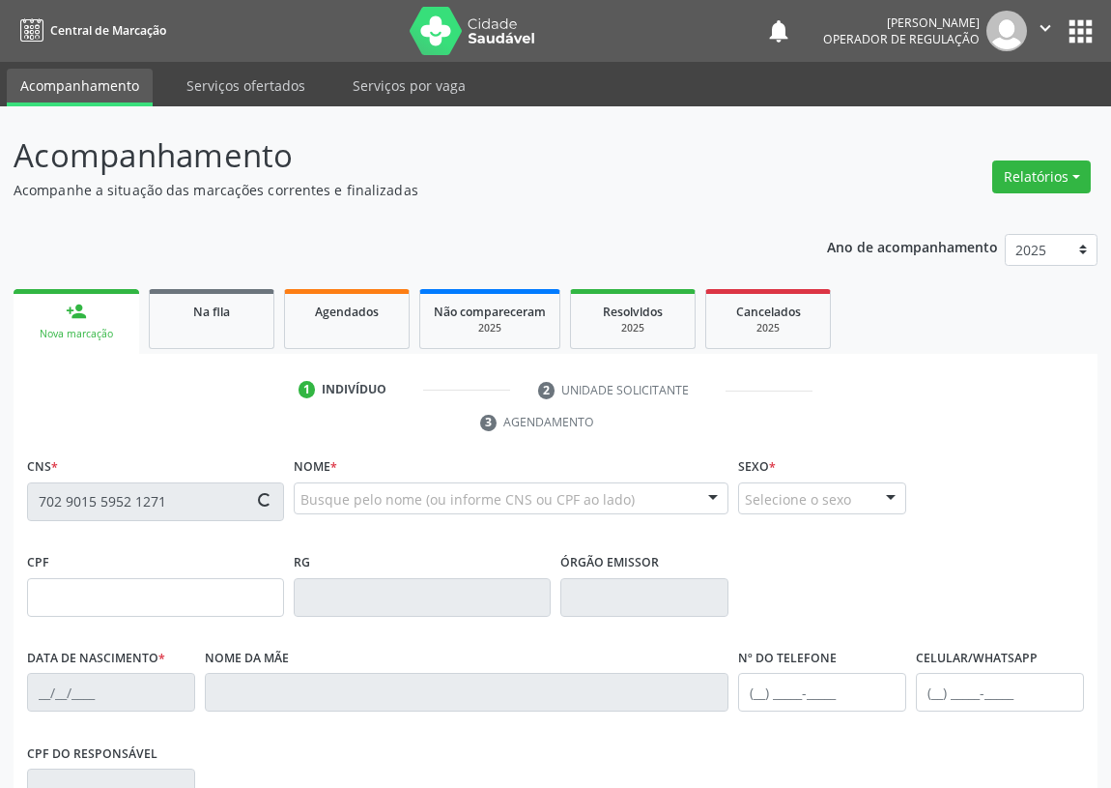
type input "Maria da Conceição Câmara Cunha"
type input "(83) 99678-9189"
type input "6"
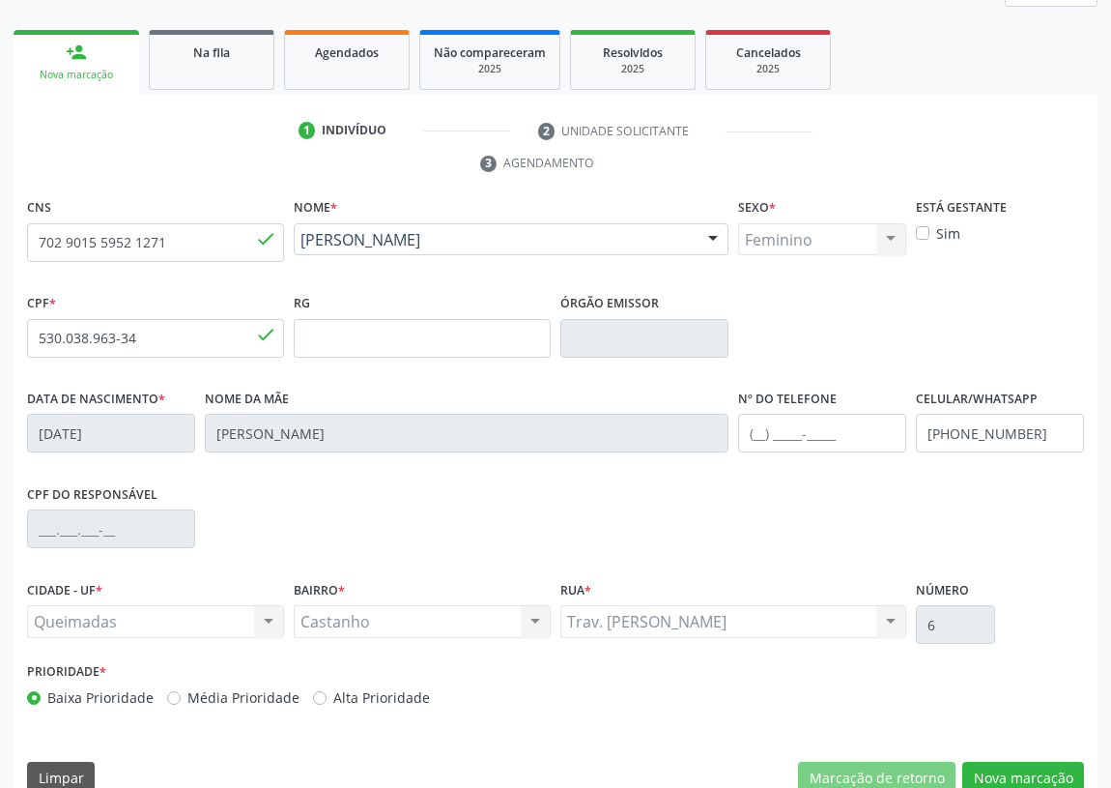
scroll to position [290, 0]
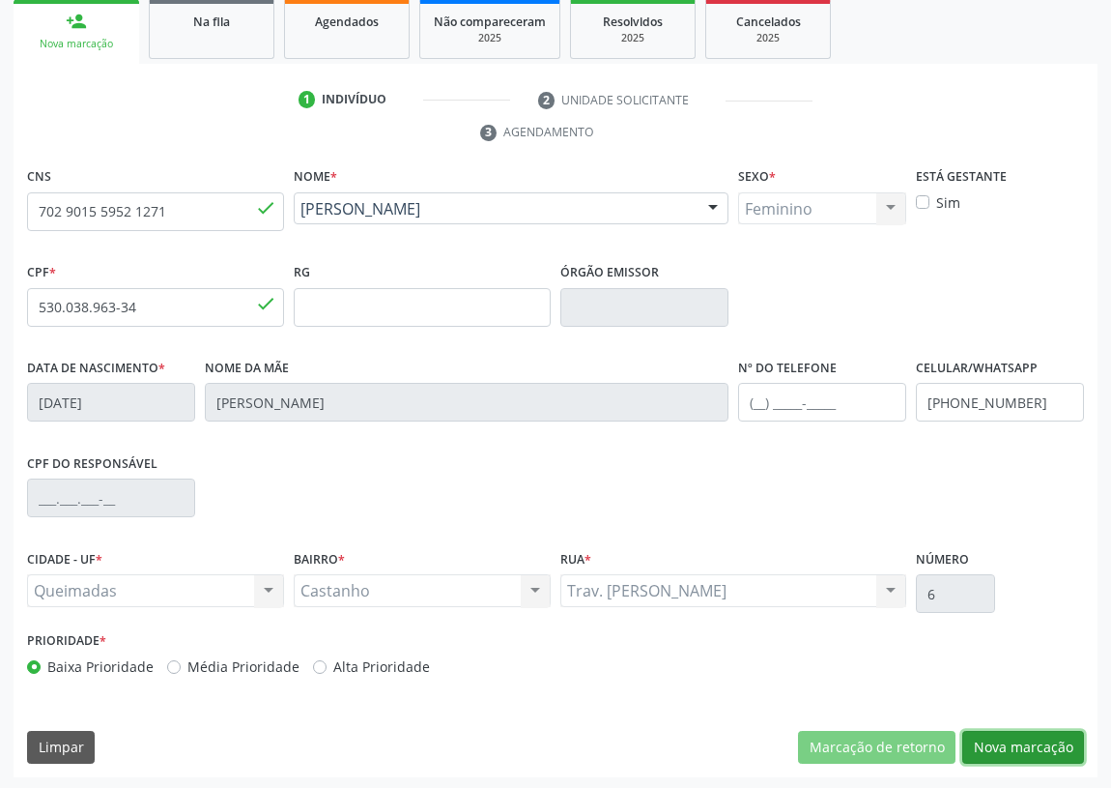
drag, startPoint x: 1039, startPoint y: 742, endPoint x: 421, endPoint y: 661, distance: 622.9
click at [1032, 739] on button "Nova marcação" at bounding box center [1024, 747] width 122 height 33
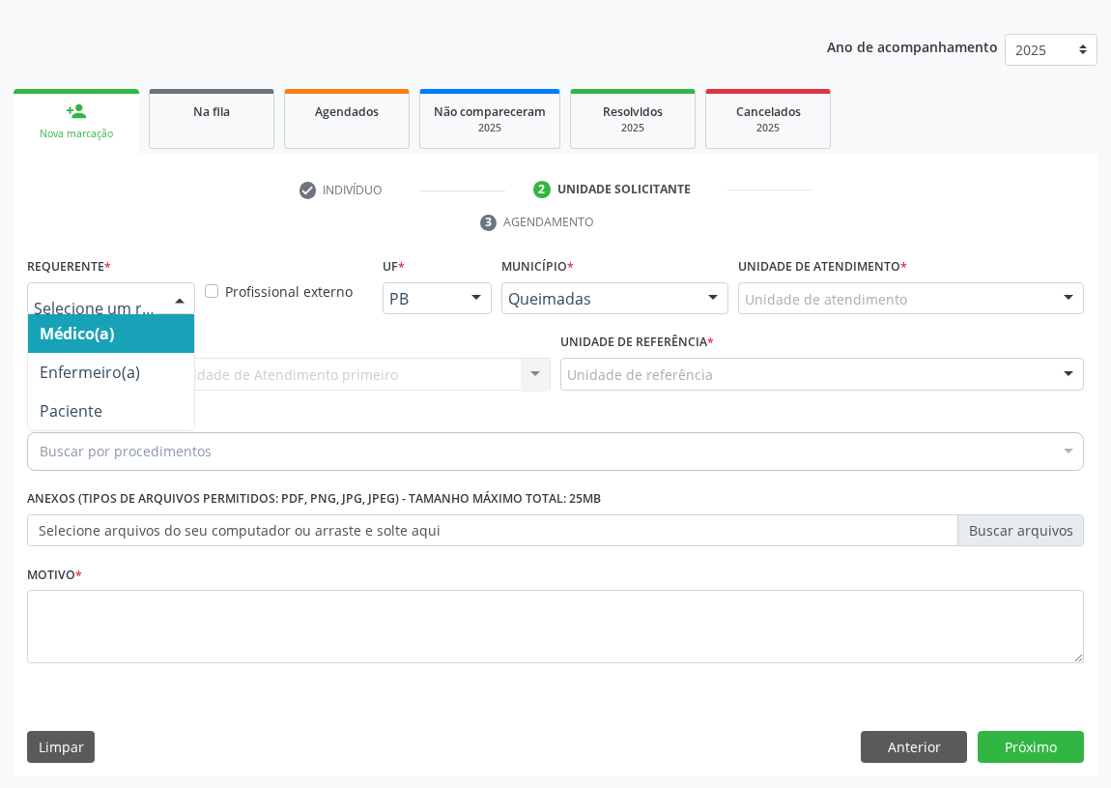
click at [183, 297] on div at bounding box center [179, 299] width 29 height 33
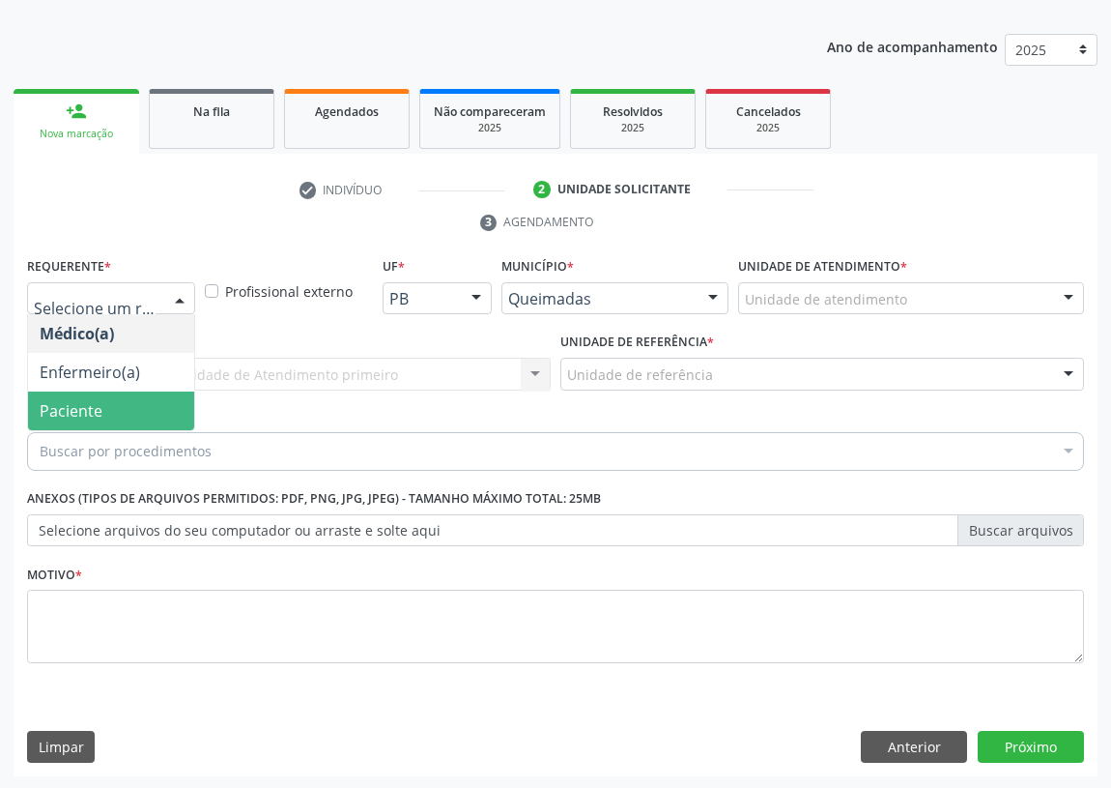
click at [132, 400] on span "Paciente" at bounding box center [111, 410] width 166 height 39
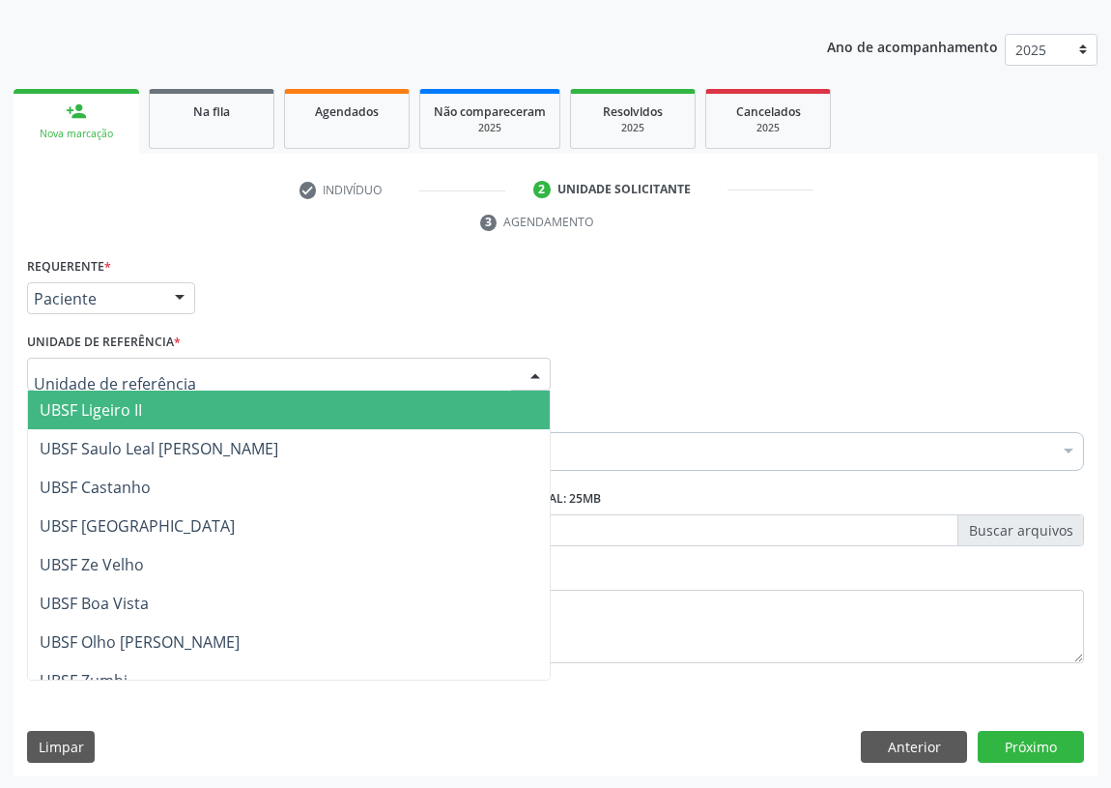
click at [491, 363] on div at bounding box center [289, 374] width 524 height 33
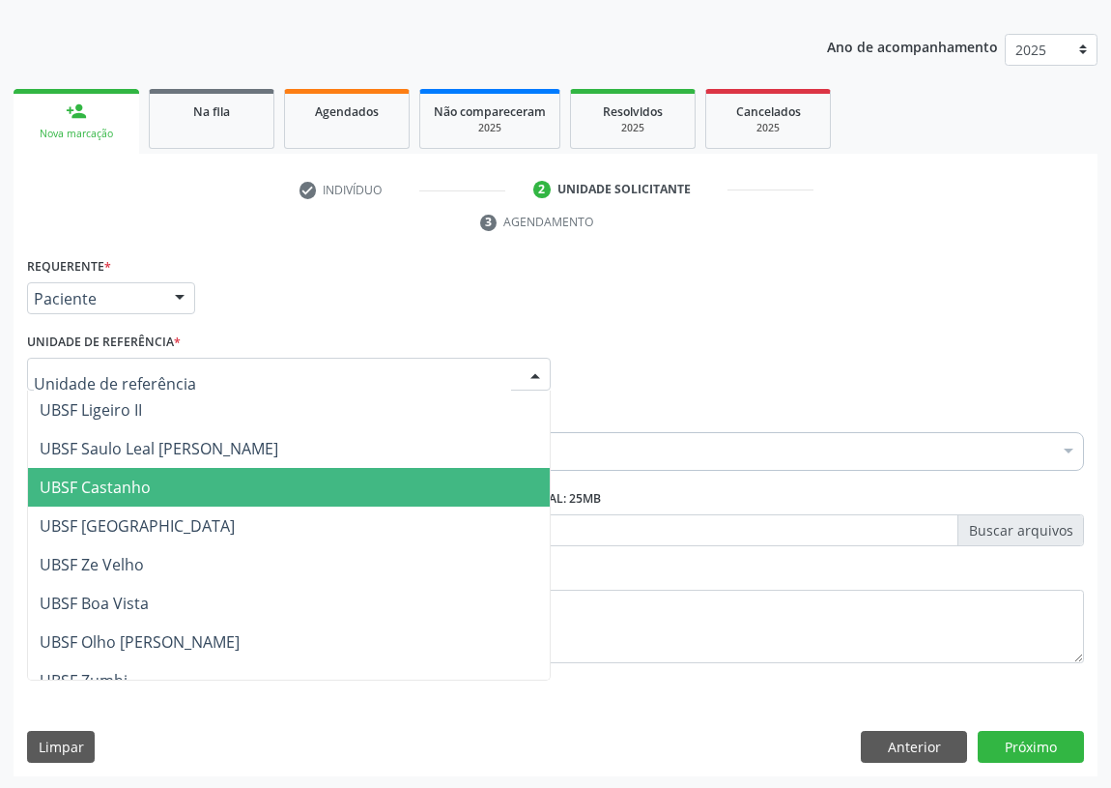
drag, startPoint x: 113, startPoint y: 487, endPoint x: 11, endPoint y: 468, distance: 104.3
click at [111, 485] on span "UBSF Castanho" at bounding box center [95, 486] width 111 height 21
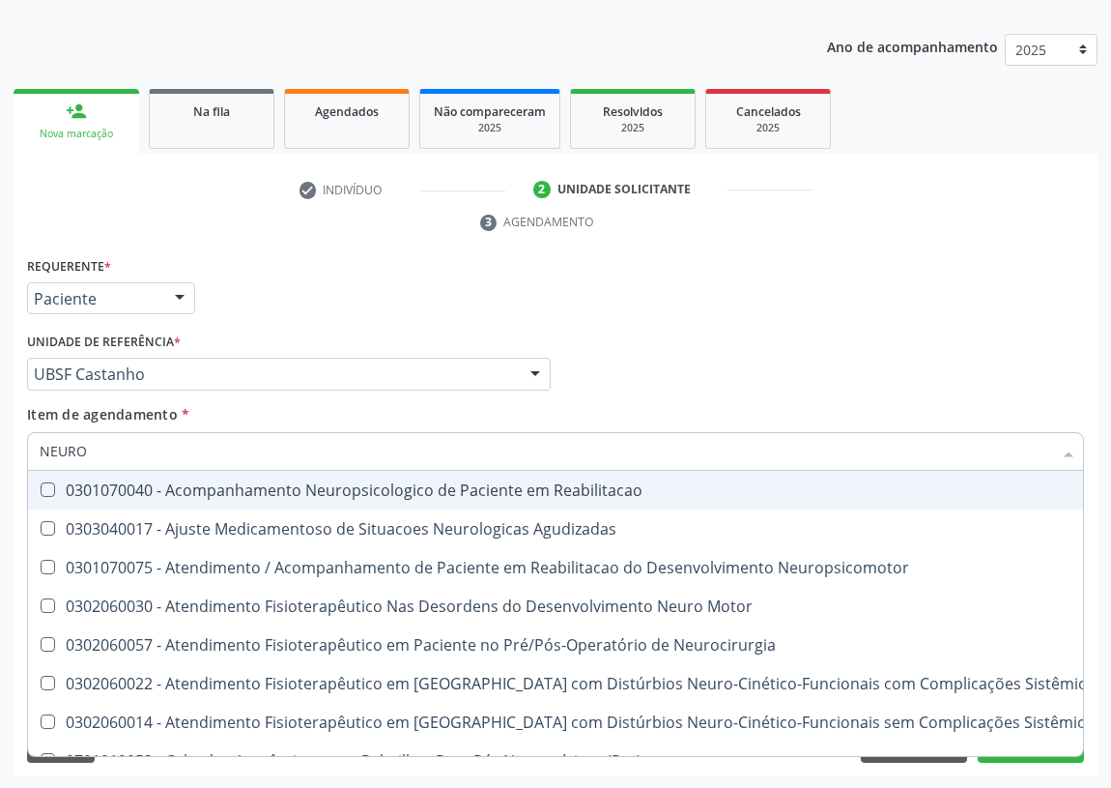
type input "NEUROP"
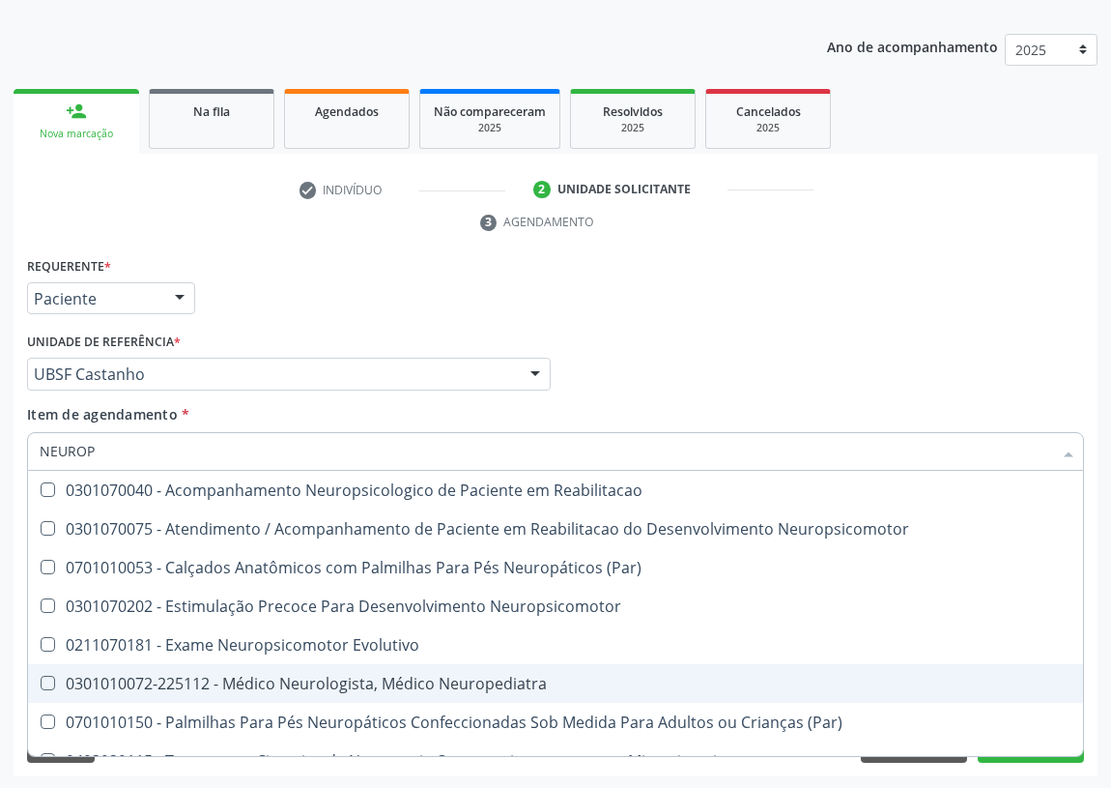
drag, startPoint x: 407, startPoint y: 673, endPoint x: 65, endPoint y: 636, distance: 344.1
click at [387, 668] on span "0301010072-225112 - Médico Neurologista, Médico Neuropediatra" at bounding box center [555, 683] width 1055 height 39
checkbox Neuropediatra "true"
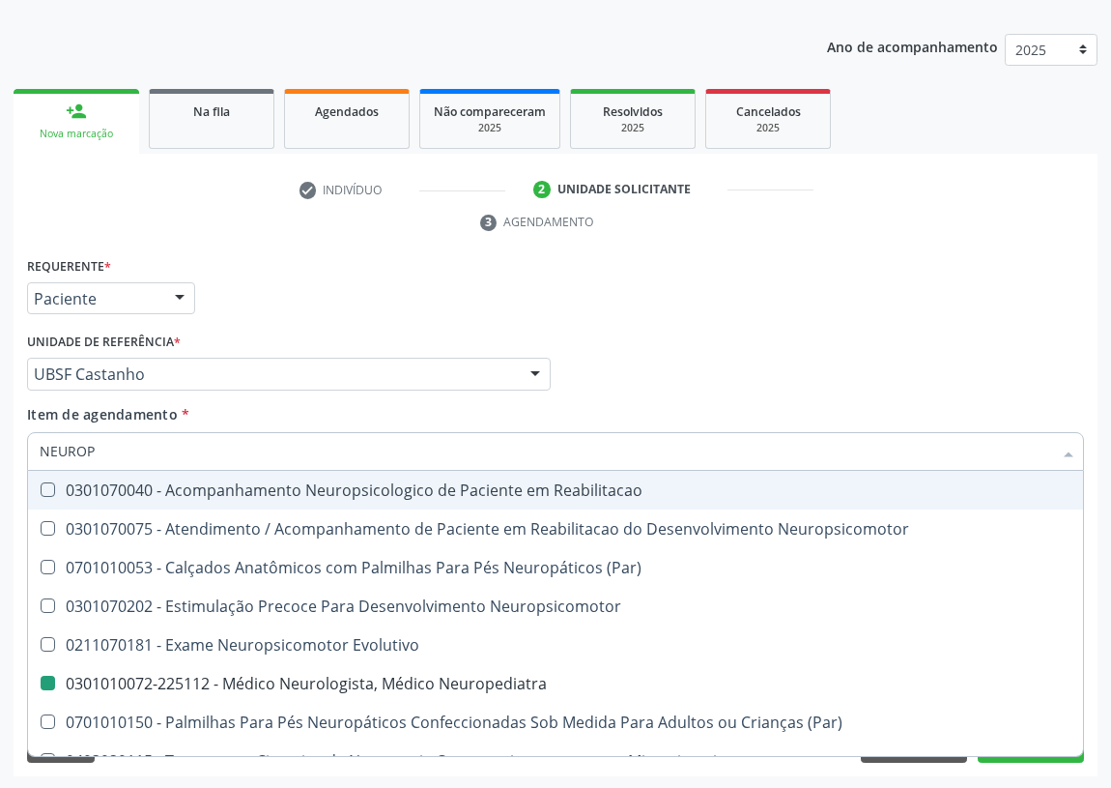
drag, startPoint x: 833, startPoint y: 323, endPoint x: 0, endPoint y: 525, distance: 857.3
click at [815, 325] on div "Requerente * Paciente Médico(a) Enfermeiro(a) Paciente Nenhum resultado encontr…" at bounding box center [555, 289] width 1067 height 75
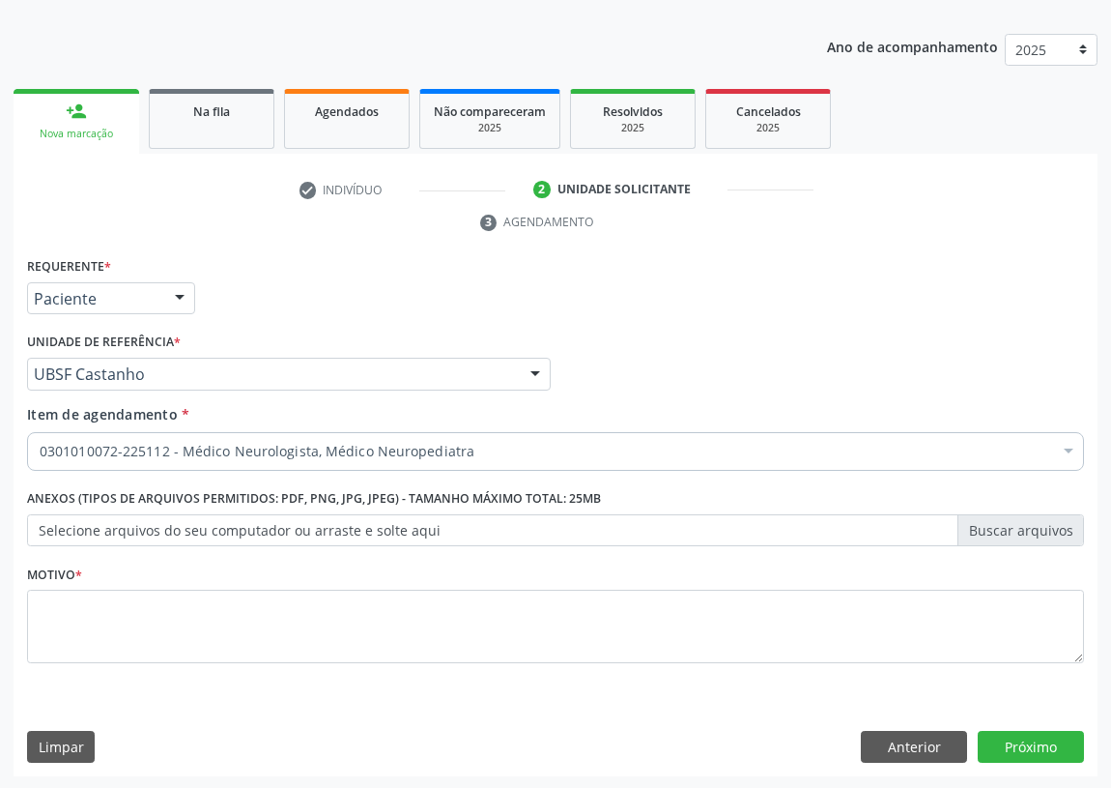
checkbox Neuropediatra "true"
checkbox Abciximabe "false"
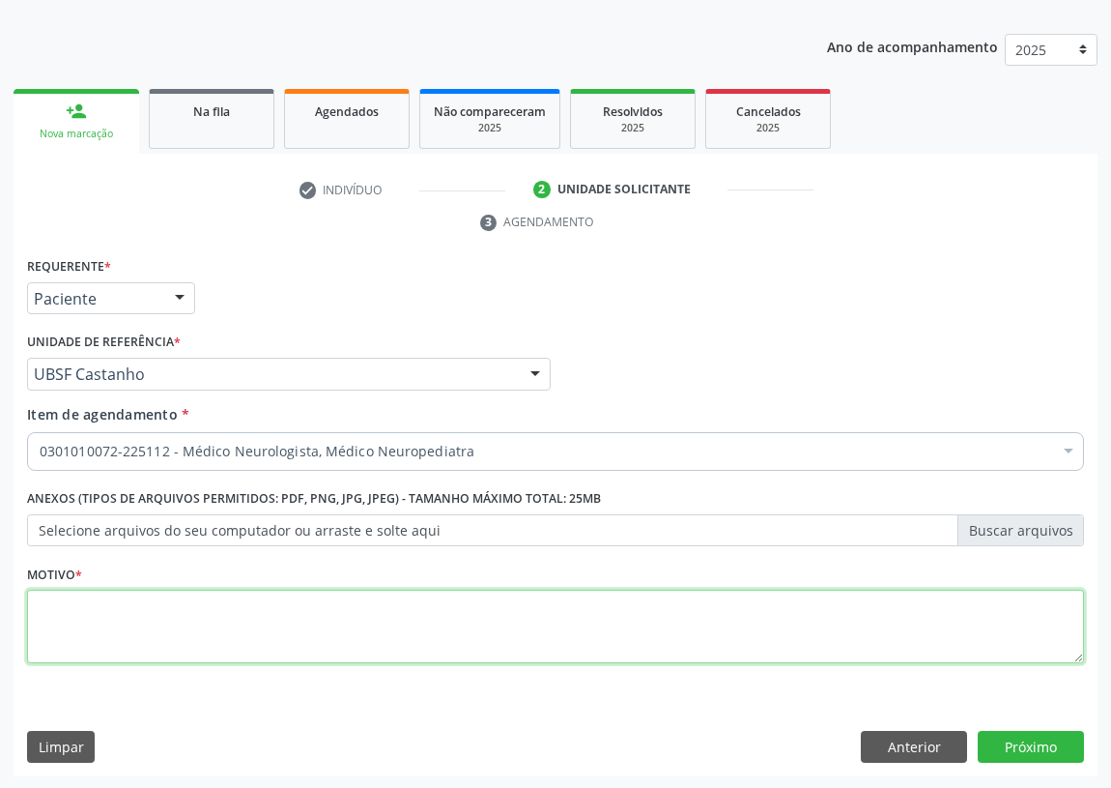
click at [93, 640] on textarea at bounding box center [555, 626] width 1057 height 73
type textarea "AVALIAÇÃO"
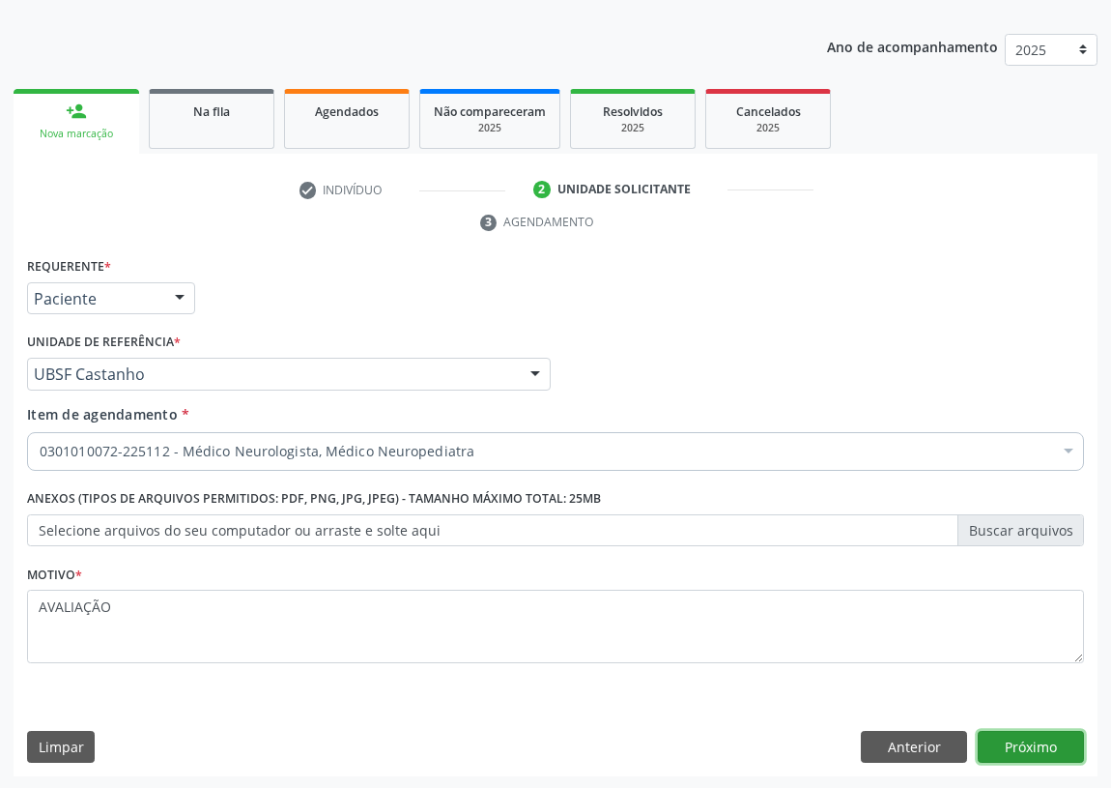
click at [1030, 745] on button "Próximo" at bounding box center [1031, 747] width 106 height 33
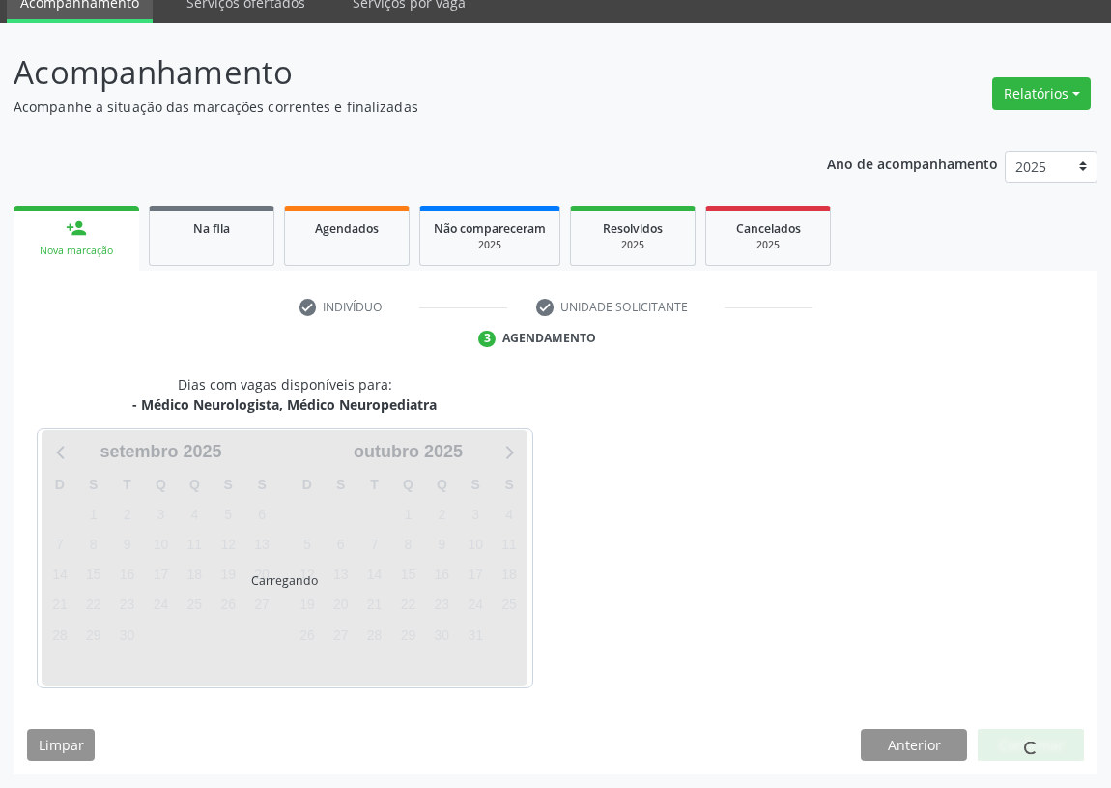
scroll to position [81, 0]
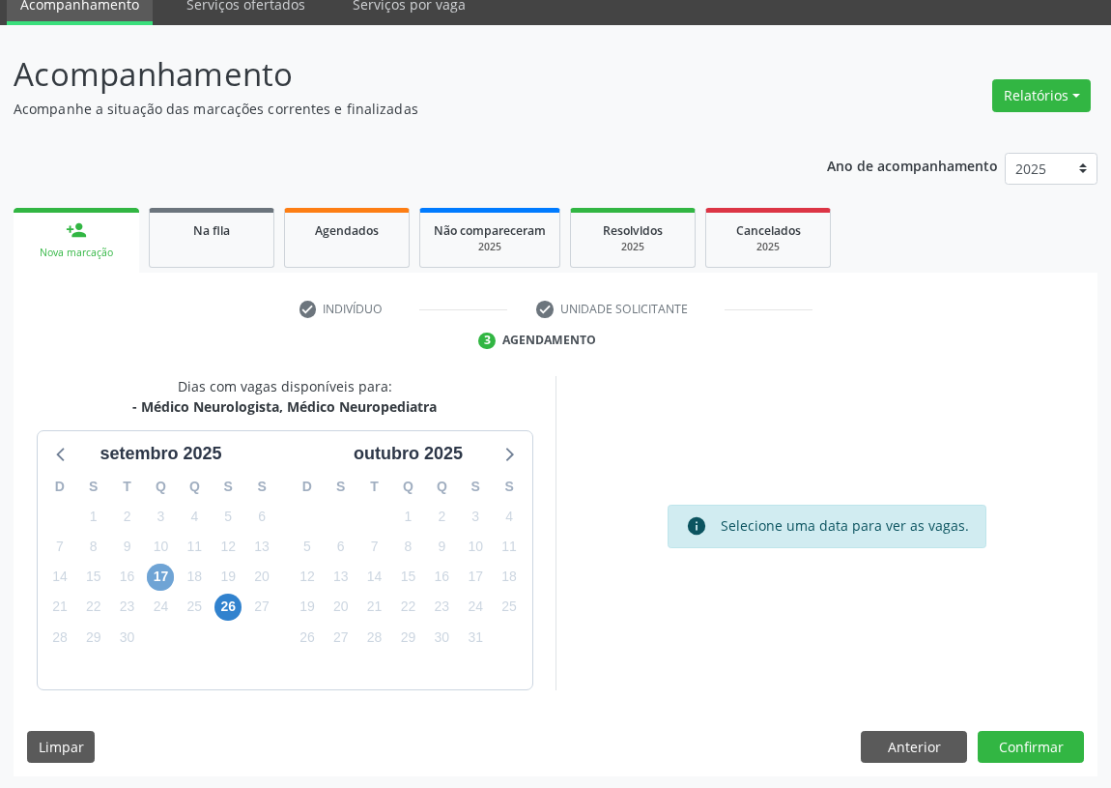
click at [164, 569] on span "17" at bounding box center [160, 576] width 27 height 27
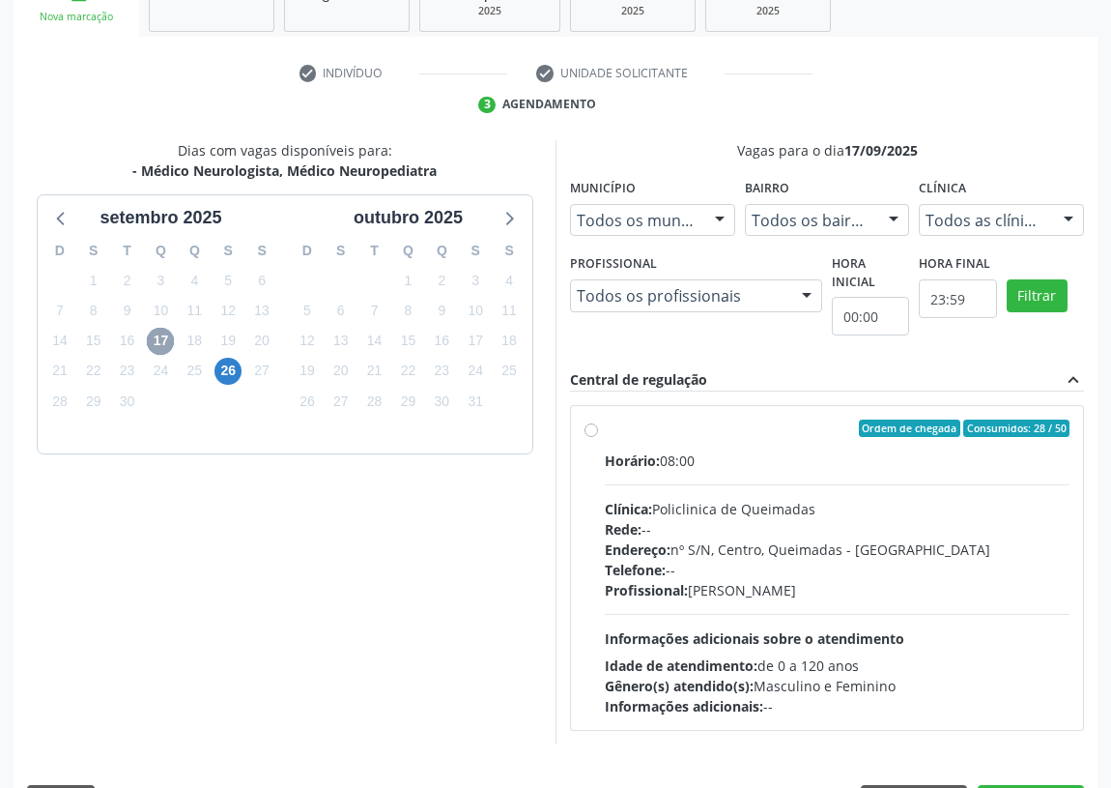
scroll to position [371, 0]
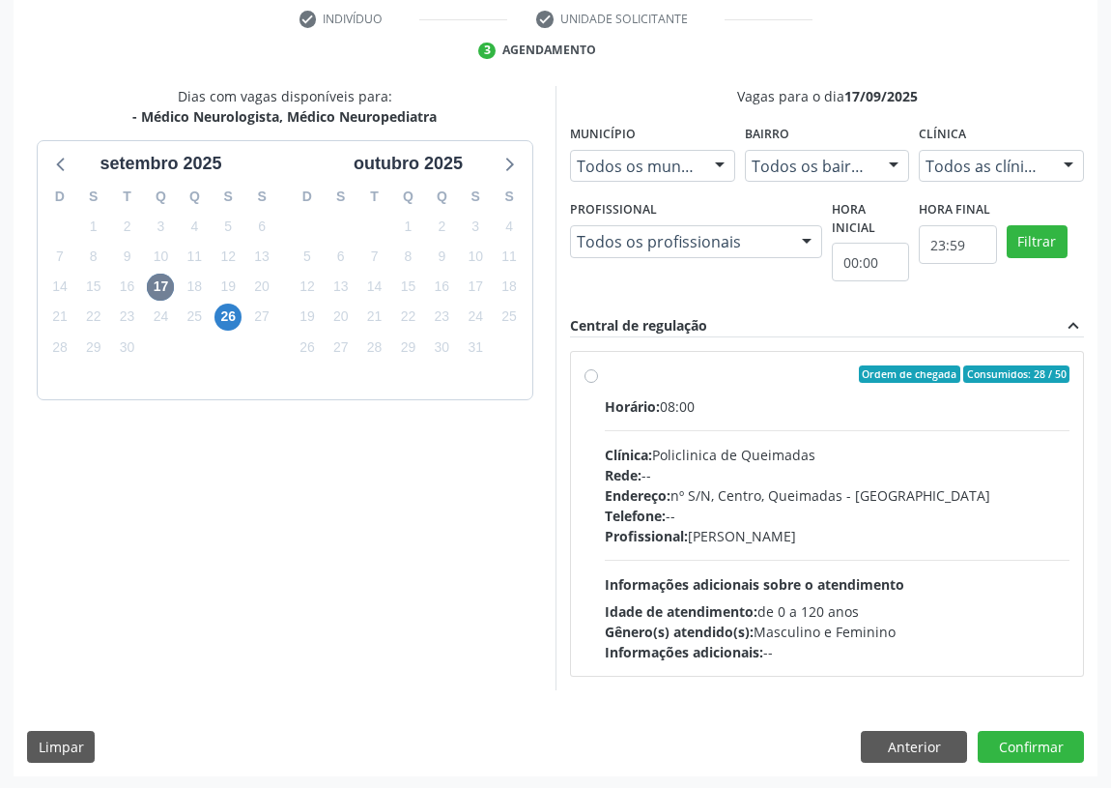
click at [605, 374] on label "Ordem de chegada Consumidos: 28 / 50 Horário: 08:00 Clínica: Policlinica de Que…" at bounding box center [837, 513] width 465 height 297
click at [591, 374] on input "Ordem de chegada Consumidos: 28 / 50 Horário: 08:00 Clínica: Policlinica de Que…" at bounding box center [592, 373] width 14 height 17
radio input "true"
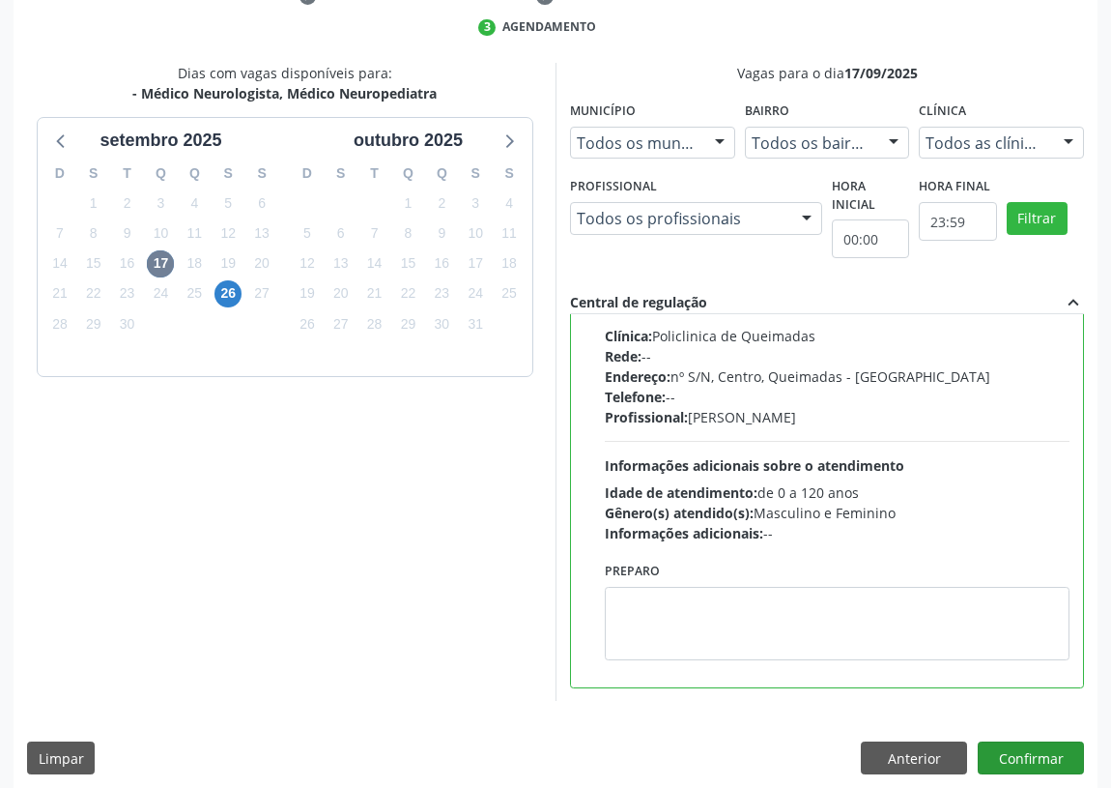
scroll to position [406, 0]
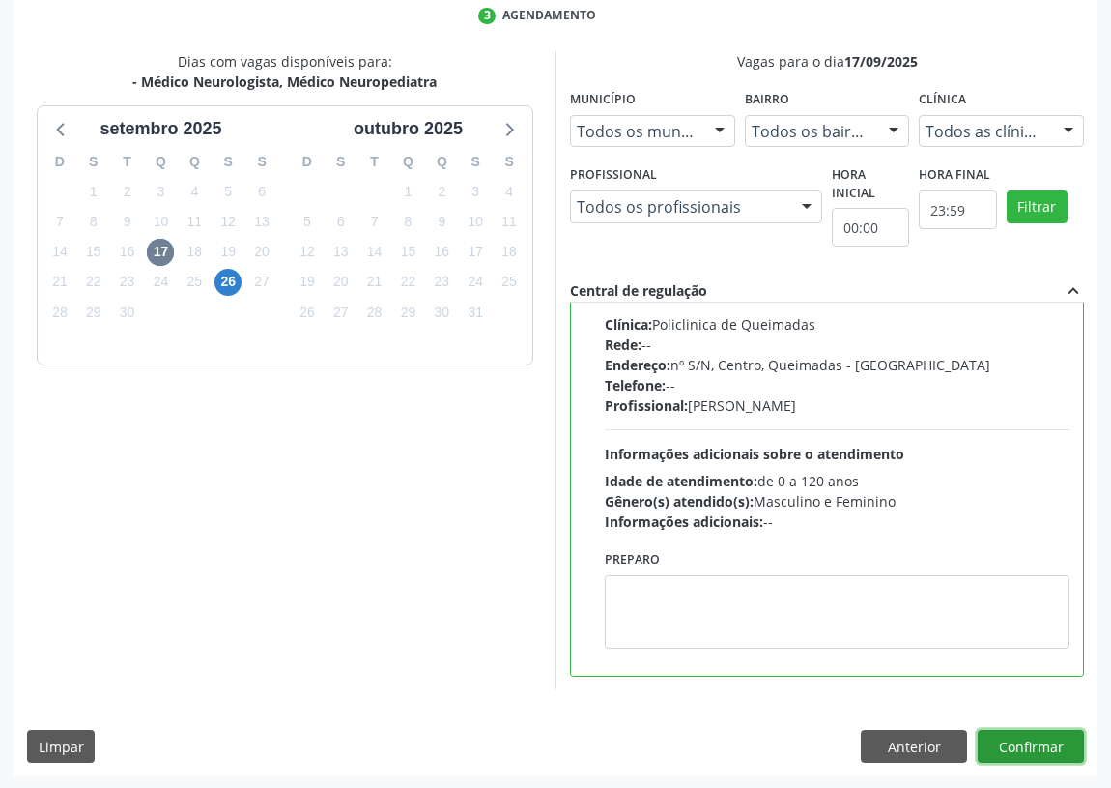
click at [1025, 751] on button "Confirmar" at bounding box center [1031, 746] width 106 height 33
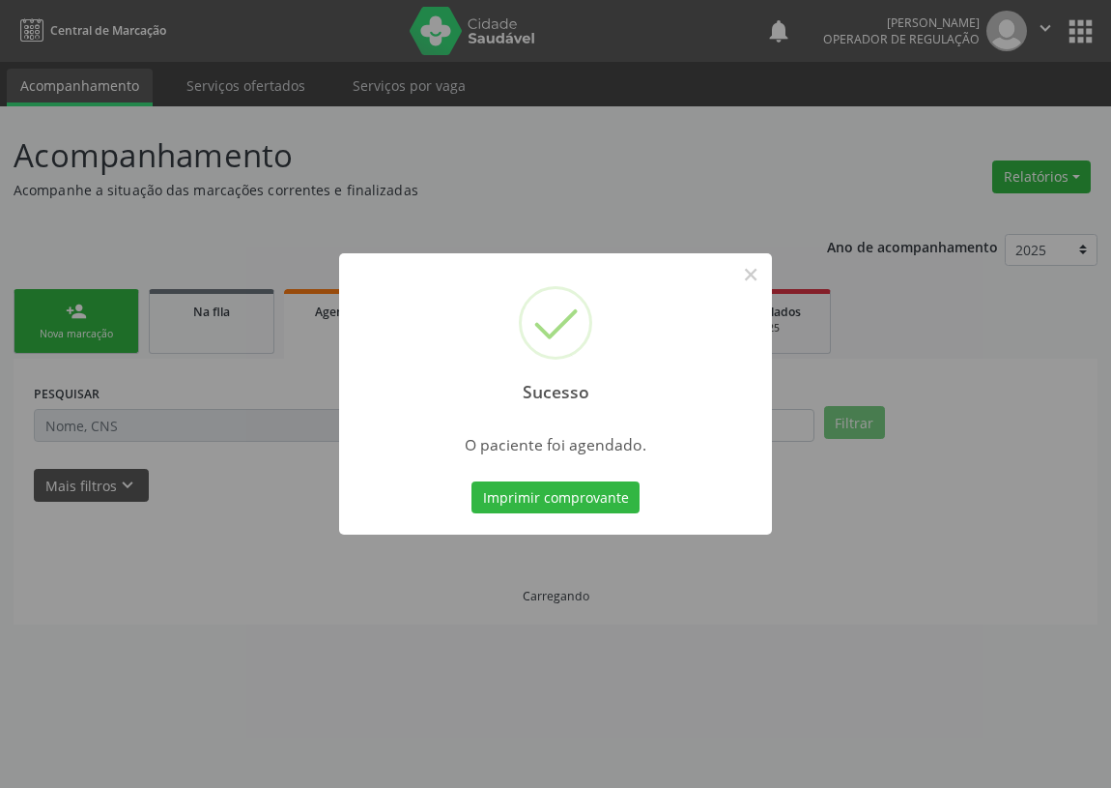
scroll to position [0, 0]
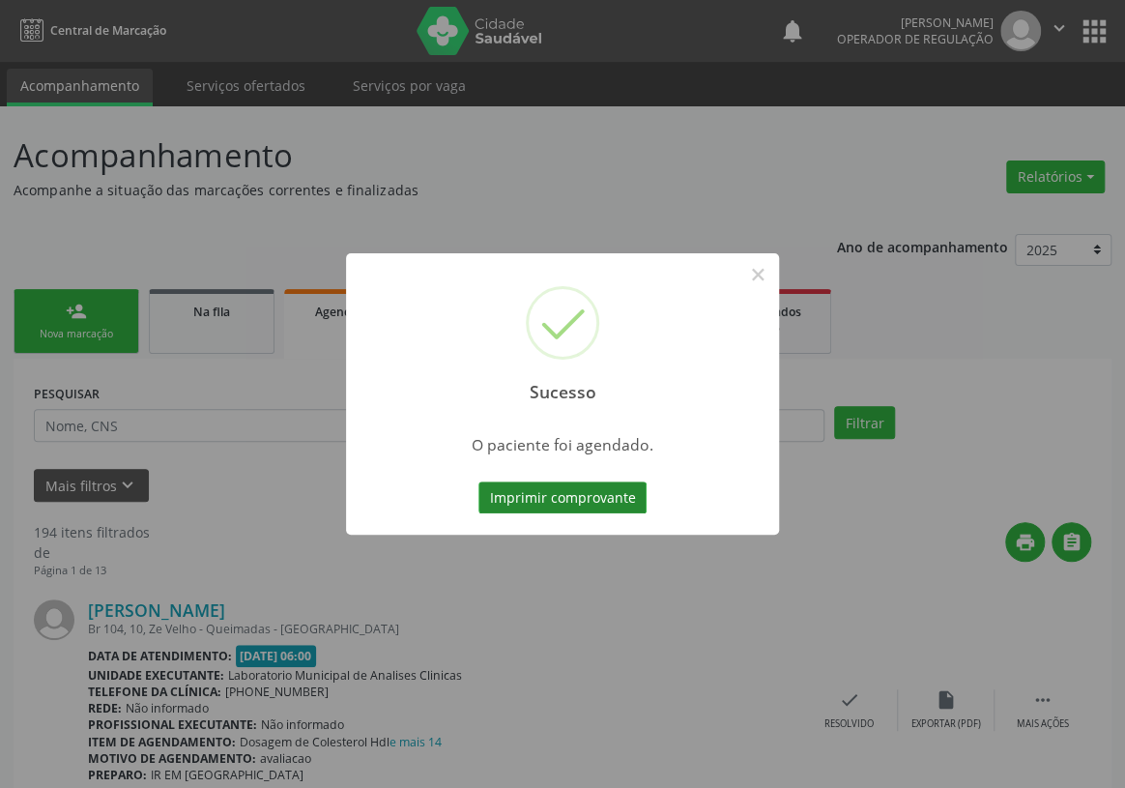
click at [616, 488] on button "Imprimir comprovante" at bounding box center [562, 497] width 168 height 33
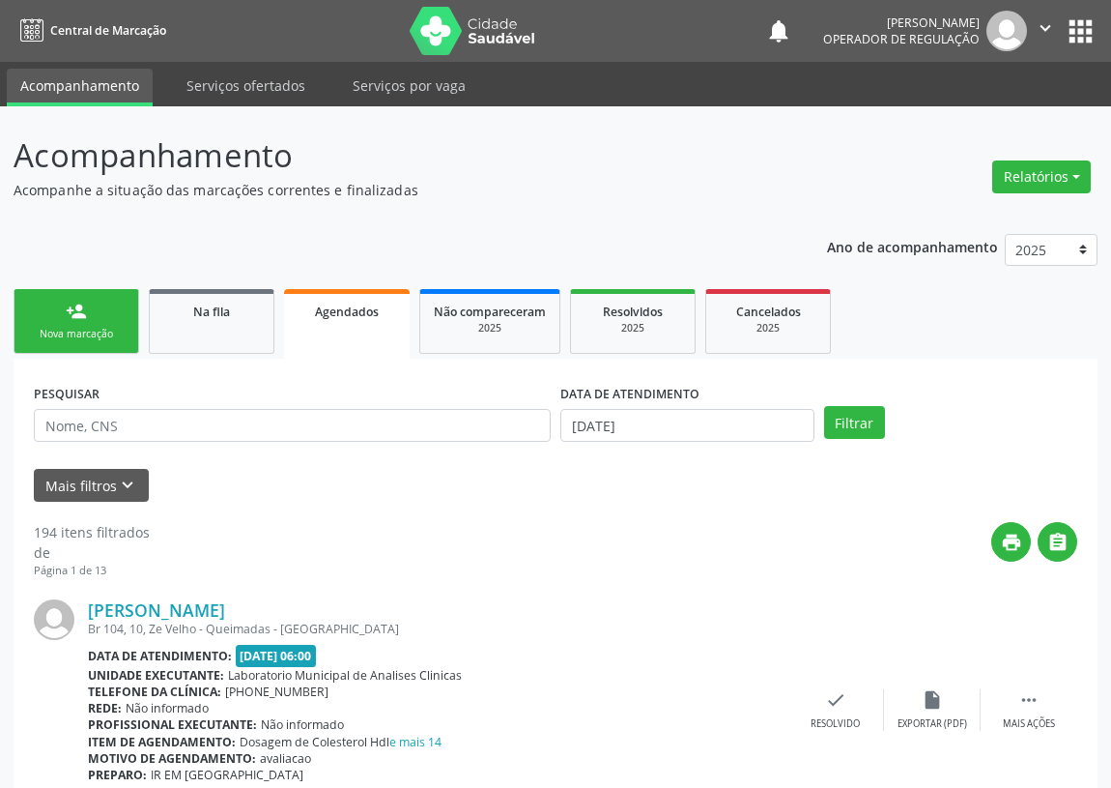
click at [66, 319] on div "person_add" at bounding box center [76, 311] width 21 height 21
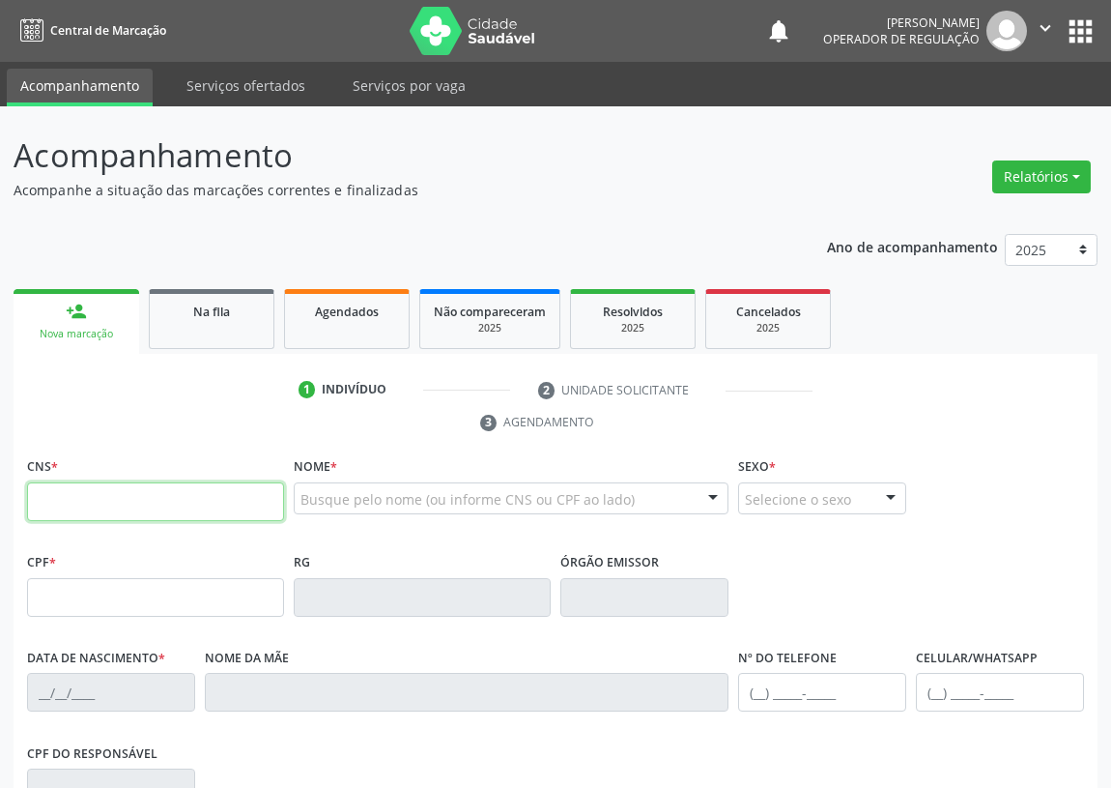
click at [44, 486] on input "text" at bounding box center [155, 501] width 257 height 39
drag, startPoint x: 46, startPoint y: 494, endPoint x: 39, endPoint y: 481, distance: 14.8
click at [44, 490] on input "text" at bounding box center [155, 501] width 257 height 39
type input "705 5054 2001 3410"
type input "157.135.584-79"
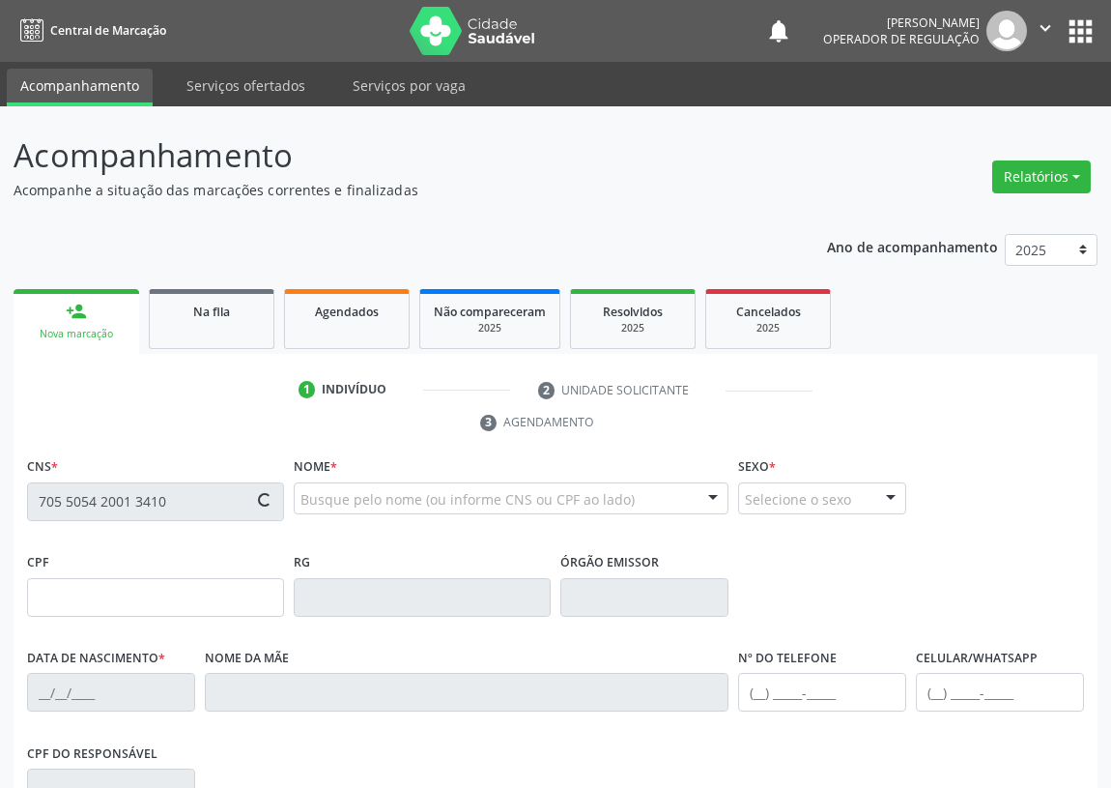
type input "07/07/2018"
type input "Maria Eduarda da Silva Guedes"
type input "(83) 99123-0701"
type input "136.189.534-96"
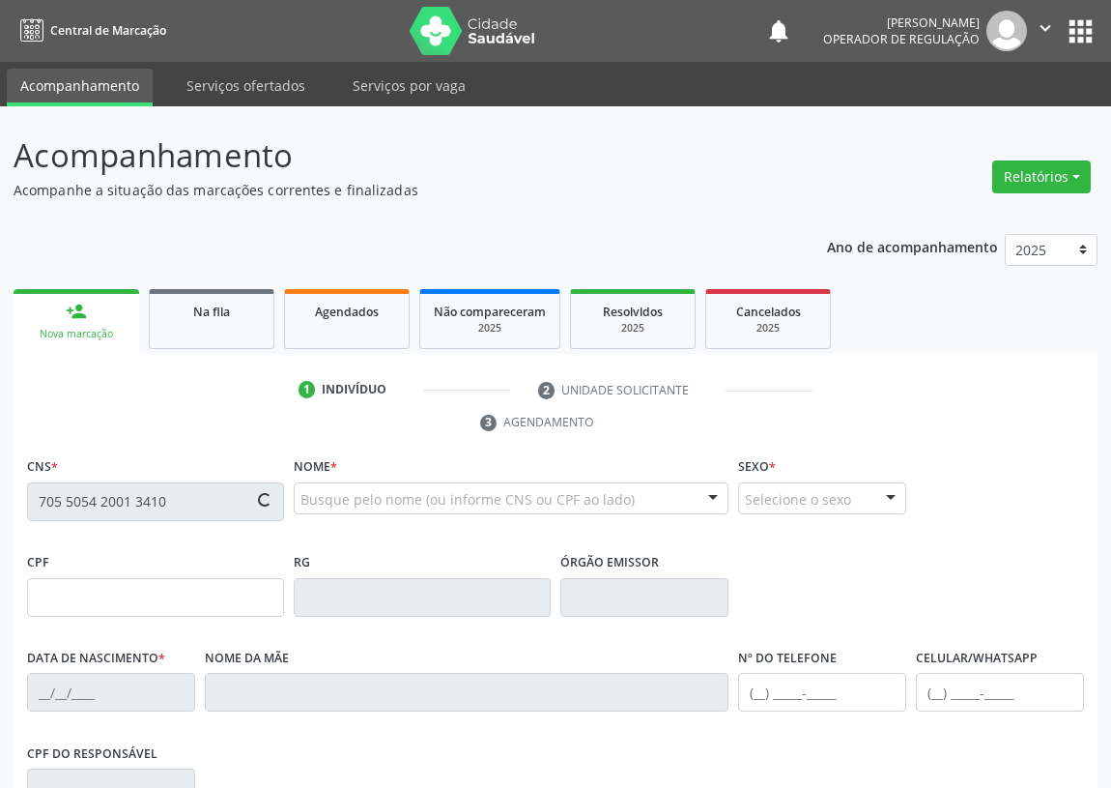
type input "59"
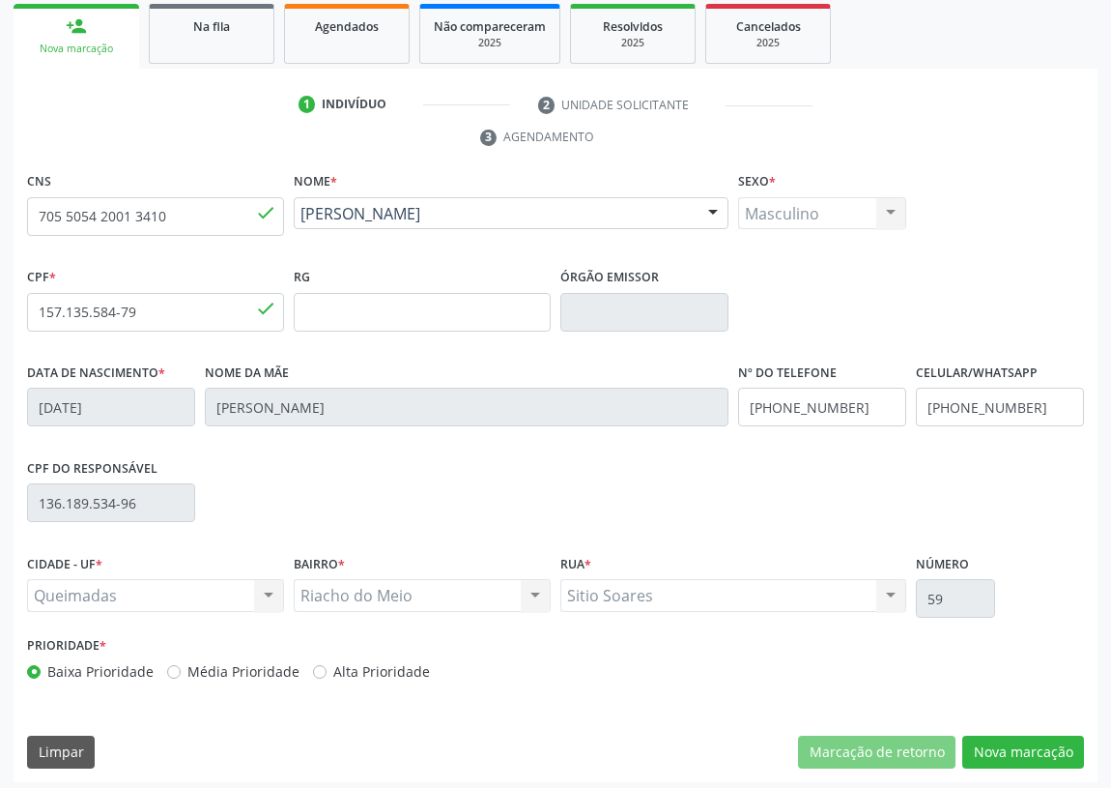
scroll to position [290, 0]
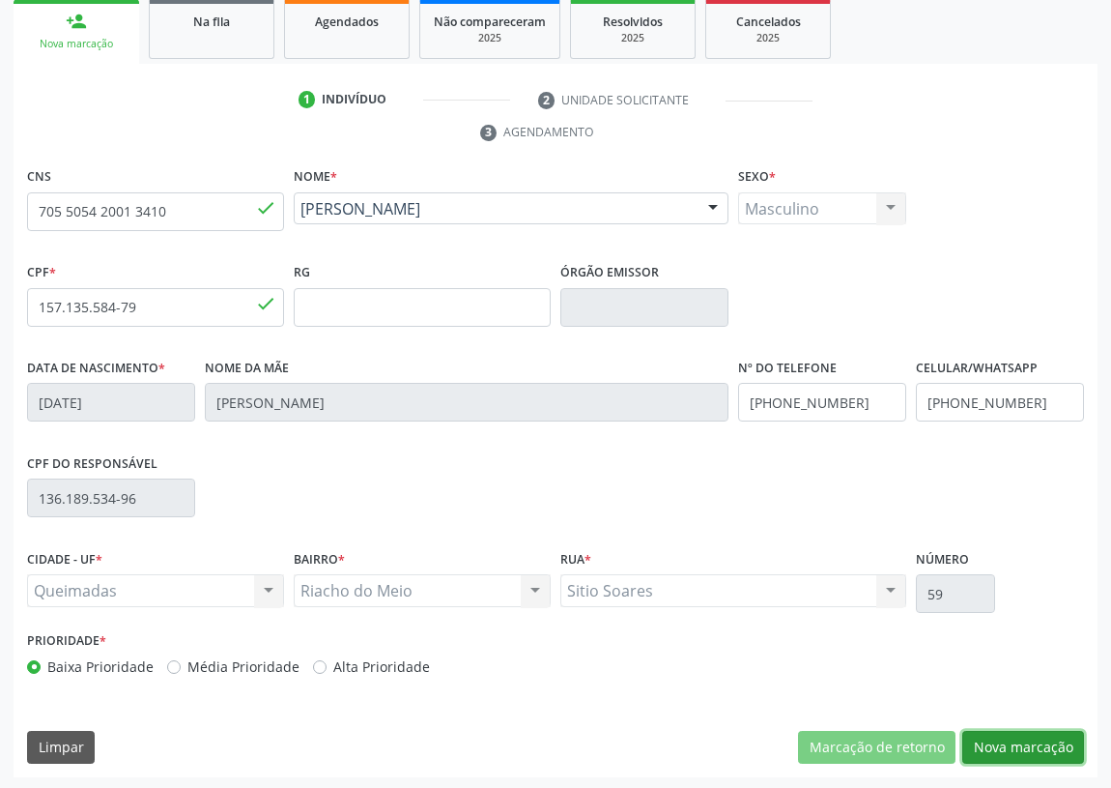
drag, startPoint x: 1016, startPoint y: 736, endPoint x: 826, endPoint y: 702, distance: 192.6
click at [1000, 732] on button "Nova marcação" at bounding box center [1024, 747] width 122 height 33
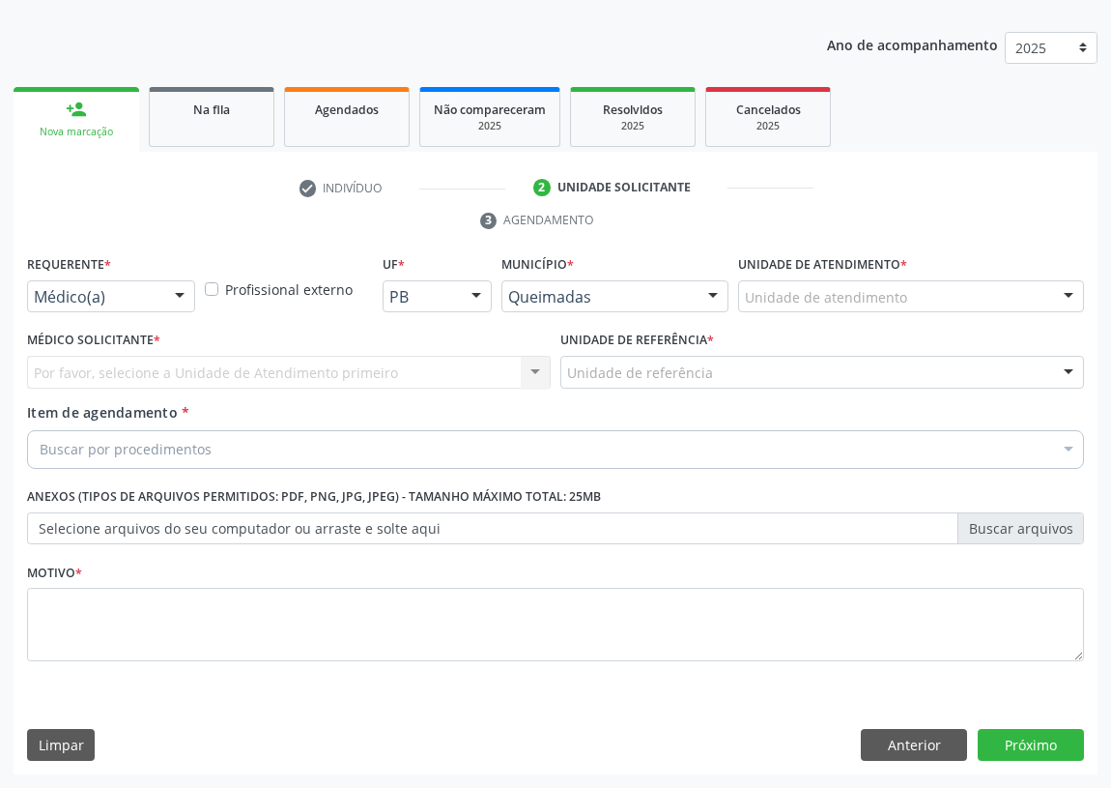
scroll to position [200, 0]
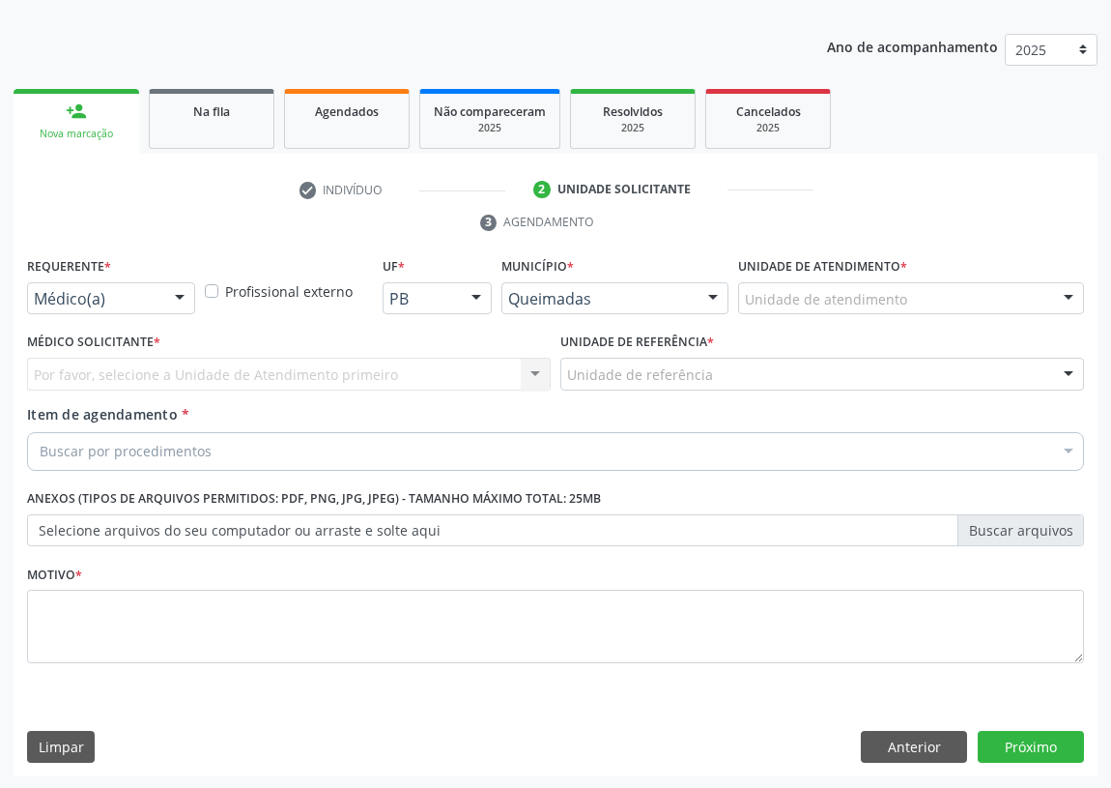
click at [176, 295] on div at bounding box center [179, 299] width 29 height 33
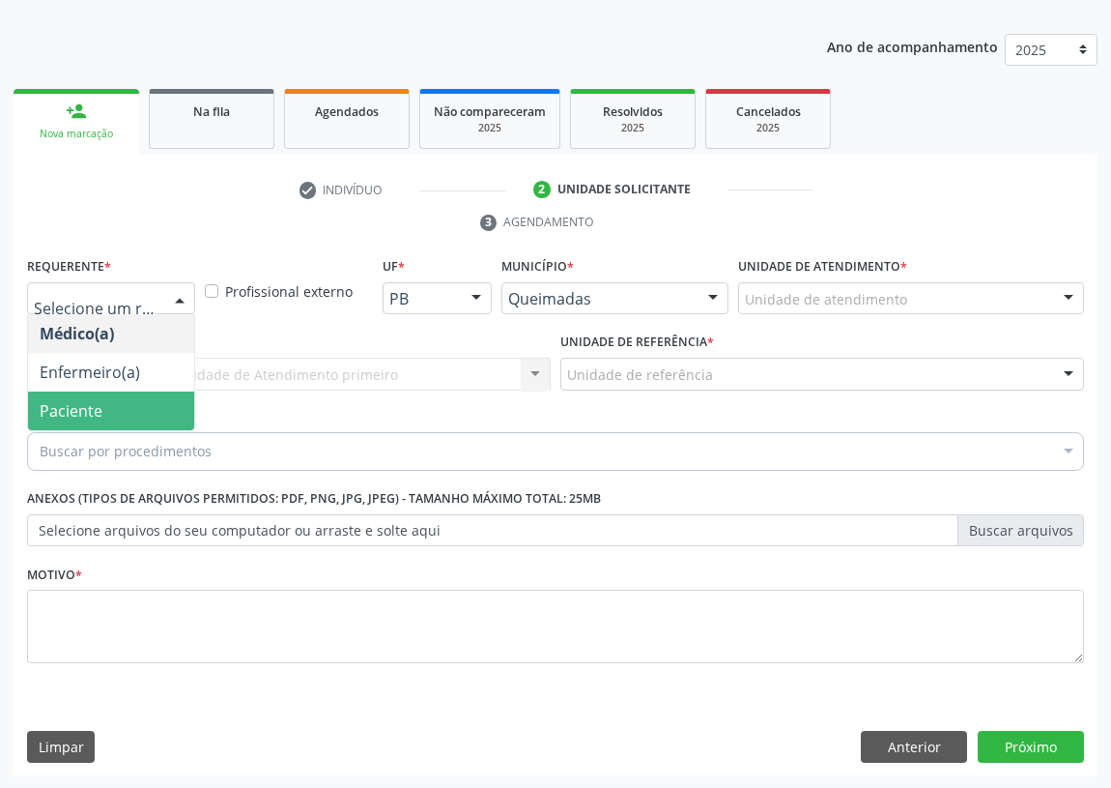
click at [152, 399] on span "Paciente" at bounding box center [111, 410] width 166 height 39
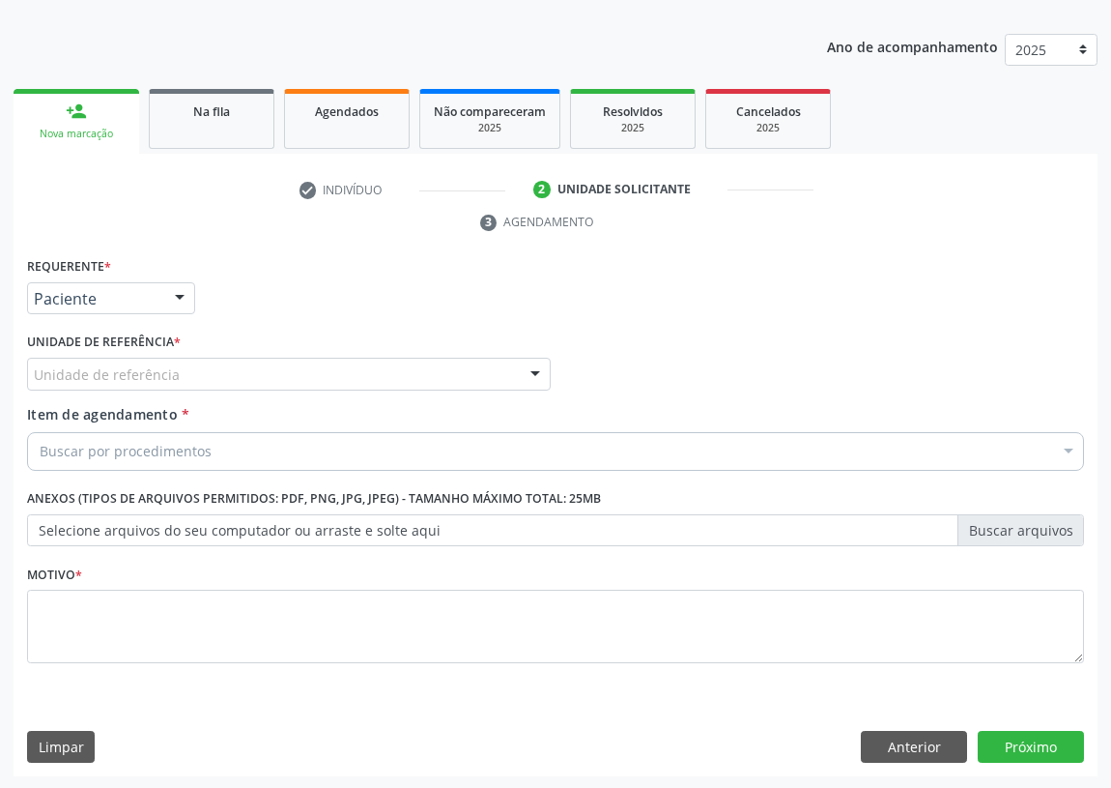
click at [463, 373] on div "Unidade de referência" at bounding box center [289, 374] width 524 height 33
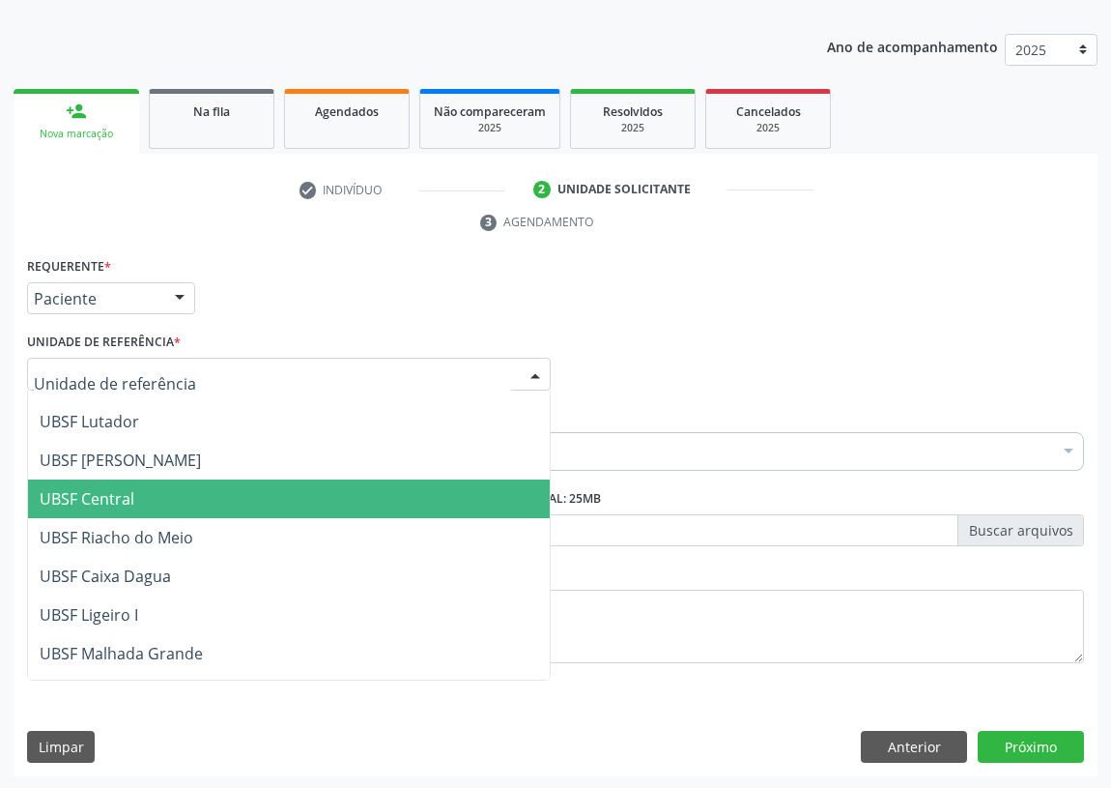
scroll to position [351, 0]
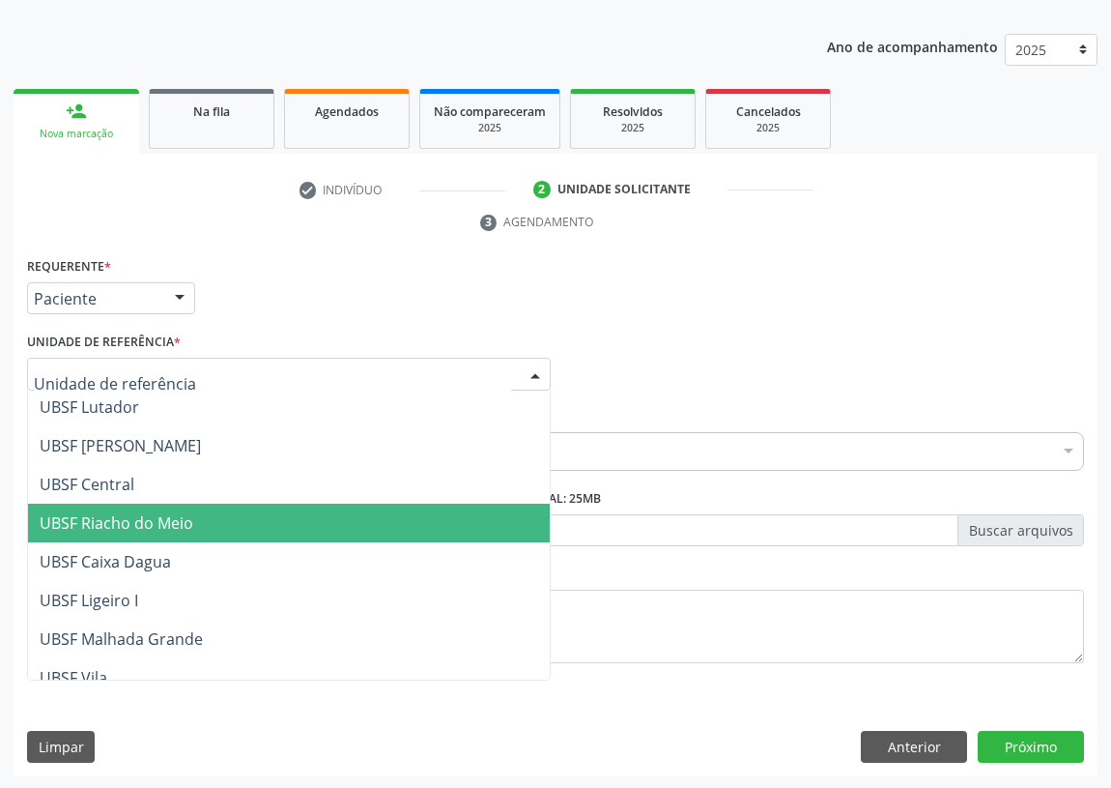
drag, startPoint x: 121, startPoint y: 514, endPoint x: 50, endPoint y: 529, distance: 72.0
click at [112, 517] on span "UBSF Riacho do Meio" at bounding box center [117, 522] width 154 height 21
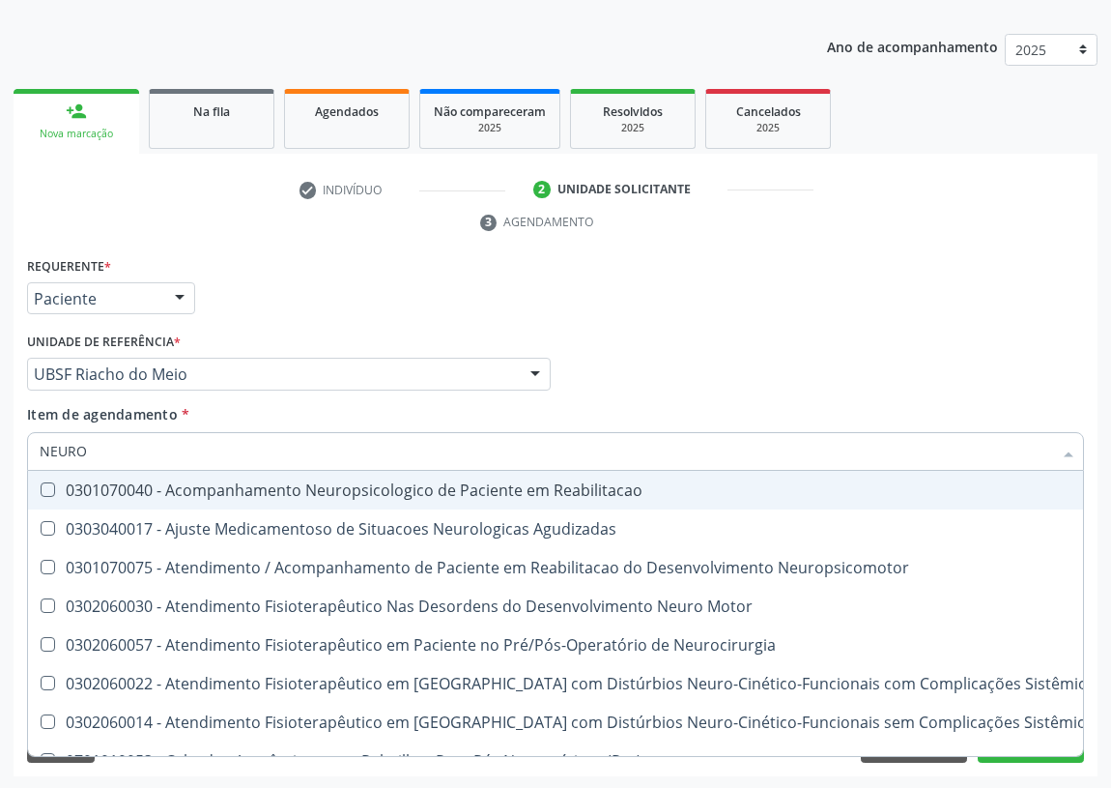
type input "NEUROP"
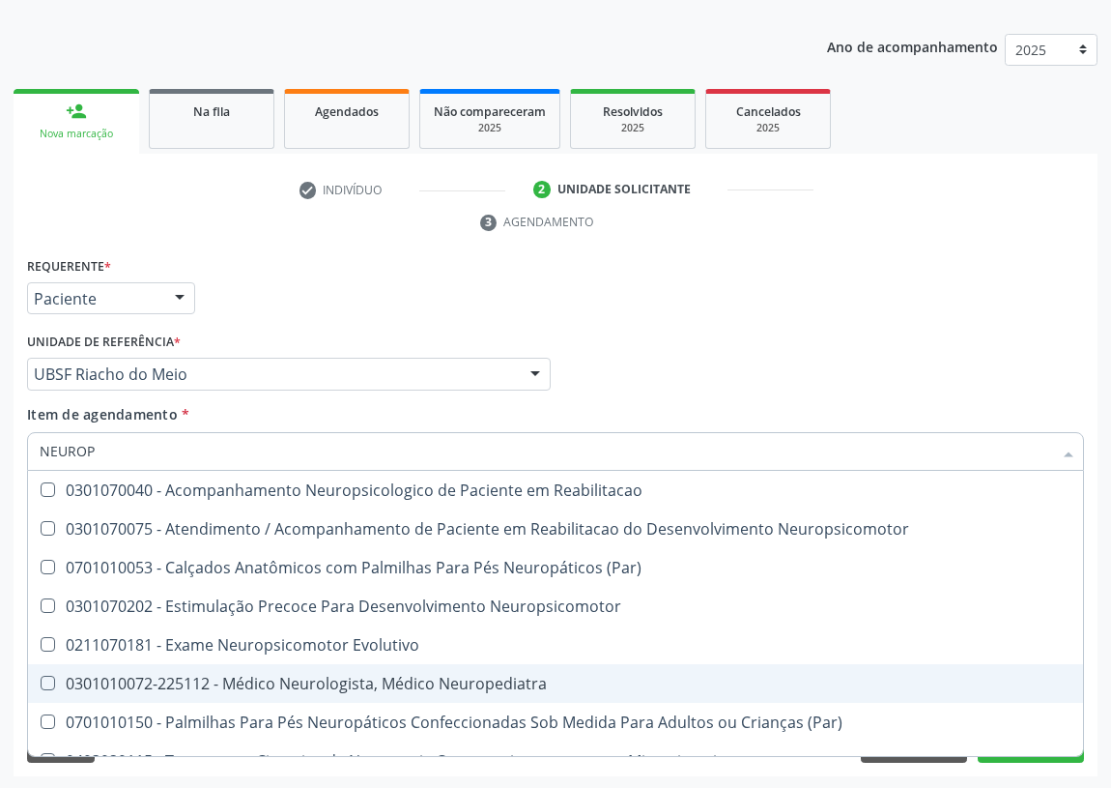
drag, startPoint x: 455, startPoint y: 678, endPoint x: 212, endPoint y: 629, distance: 248.5
click at [453, 678] on div "0301010072-225112 - Médico Neurologista, Médico Neuropediatra" at bounding box center [556, 683] width 1032 height 15
checkbox Neuropediatra "true"
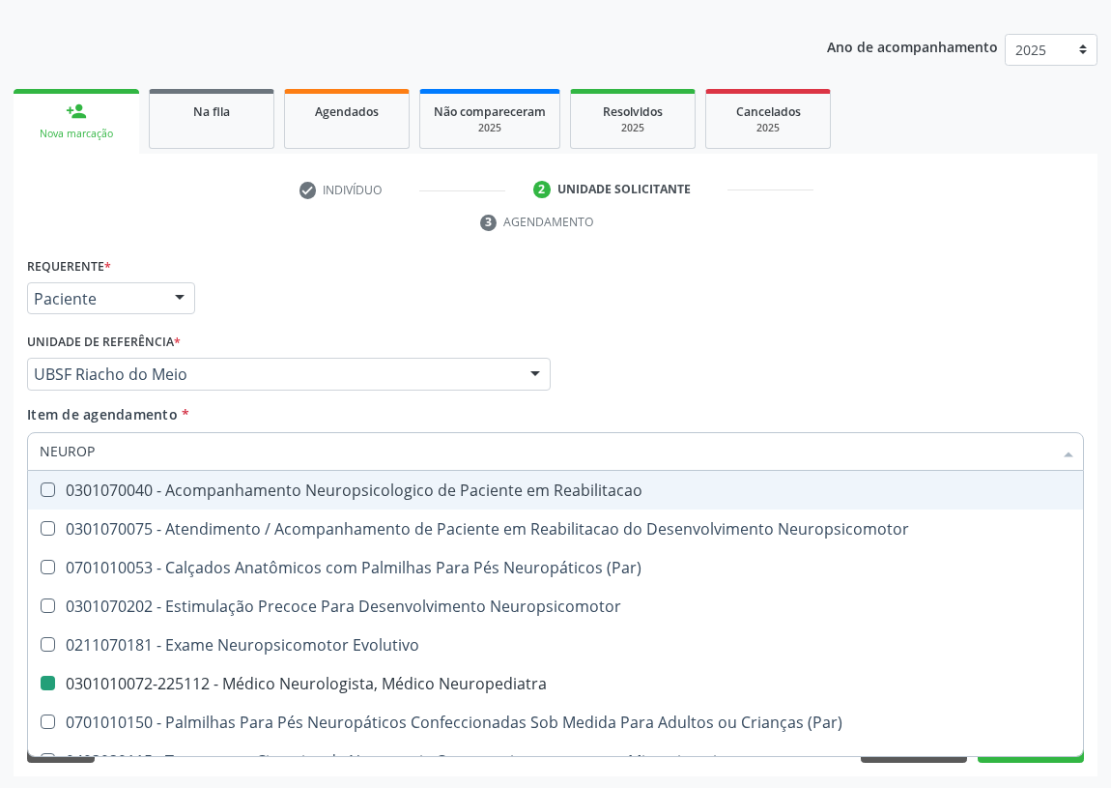
click at [728, 303] on div "Requerente * Paciente Médico(a) Enfermeiro(a) Paciente Nenhum resultado encontr…" at bounding box center [555, 289] width 1067 height 75
checkbox Neuropsicomotor "true"
checkbox Neuropediatra "false"
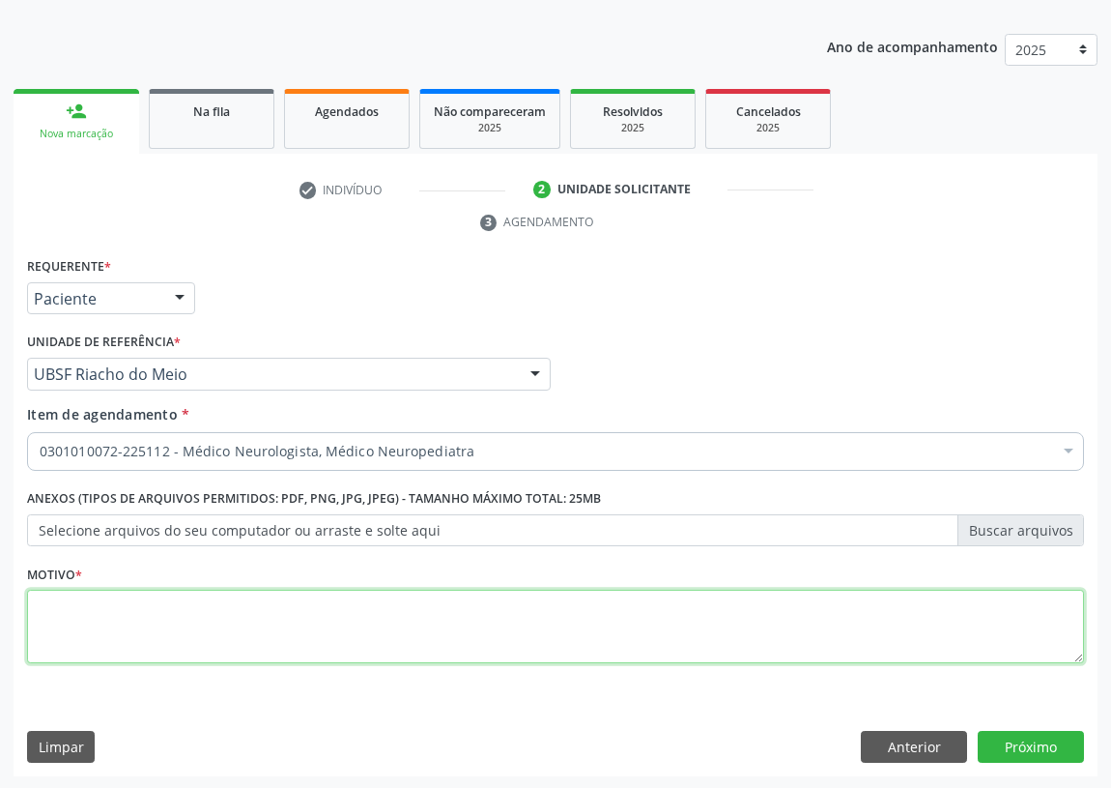
click at [74, 609] on textarea at bounding box center [555, 626] width 1057 height 73
type textarea "AVALIAÇÃO"
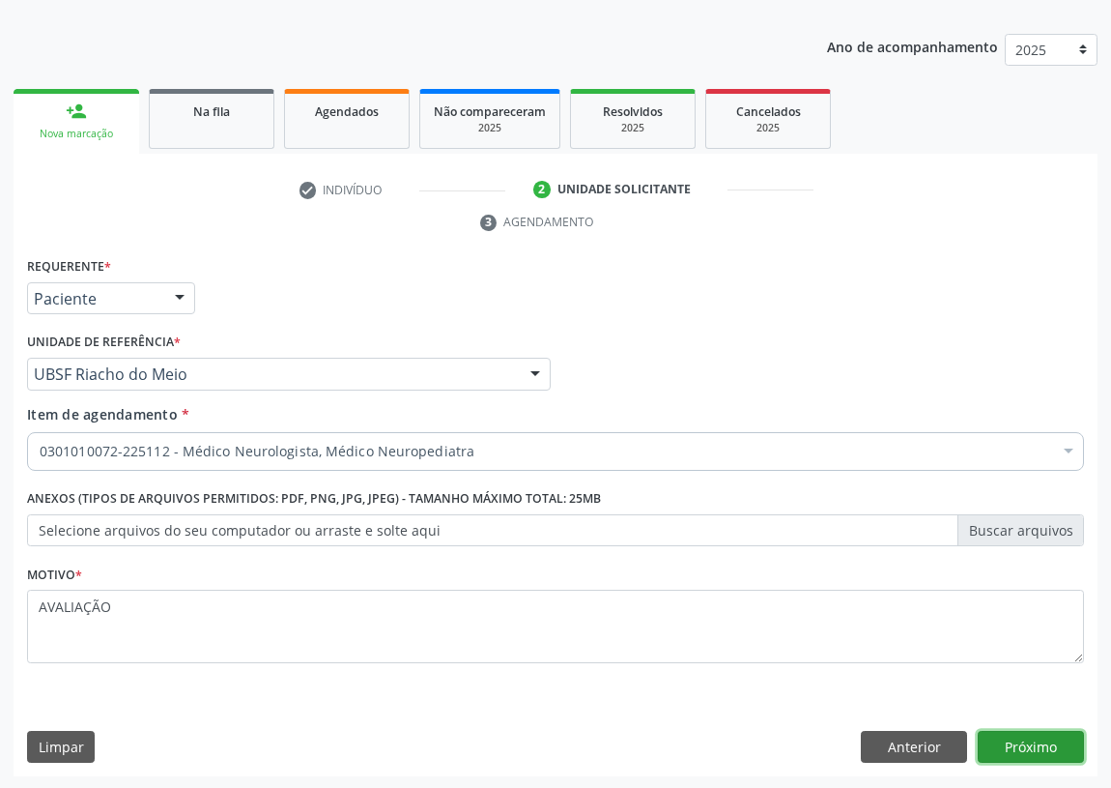
click at [1031, 744] on button "Próximo" at bounding box center [1031, 747] width 106 height 33
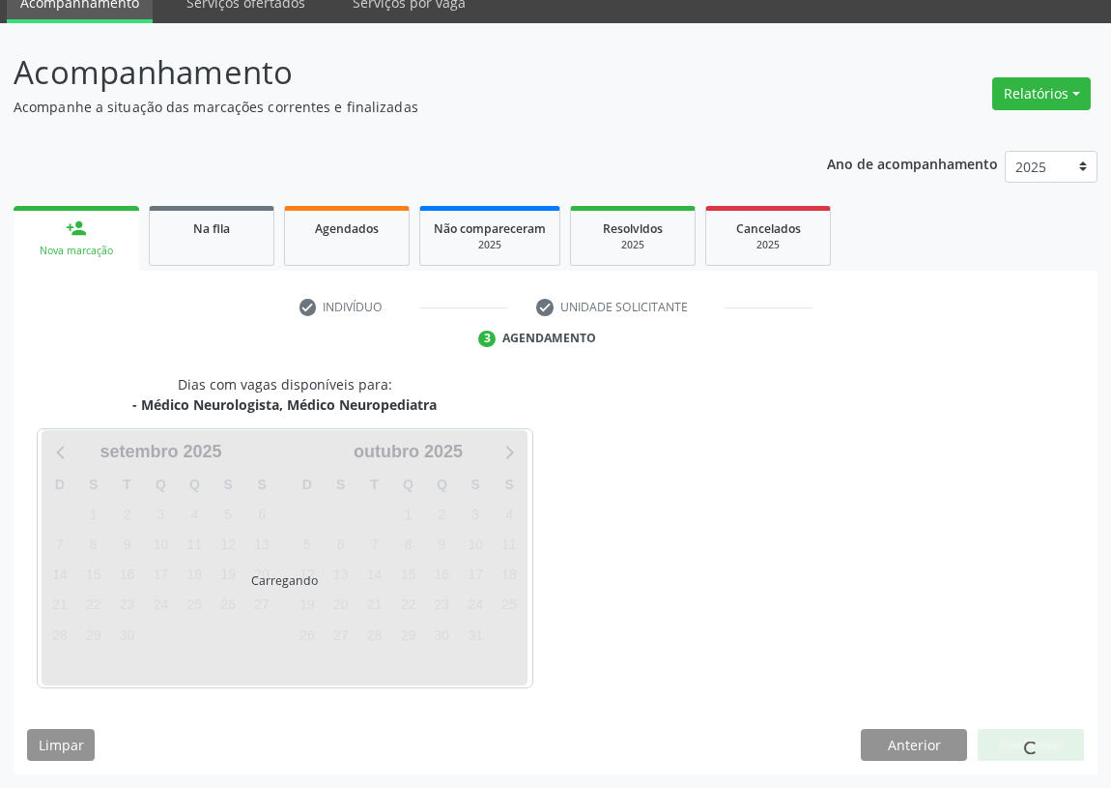
scroll to position [81, 0]
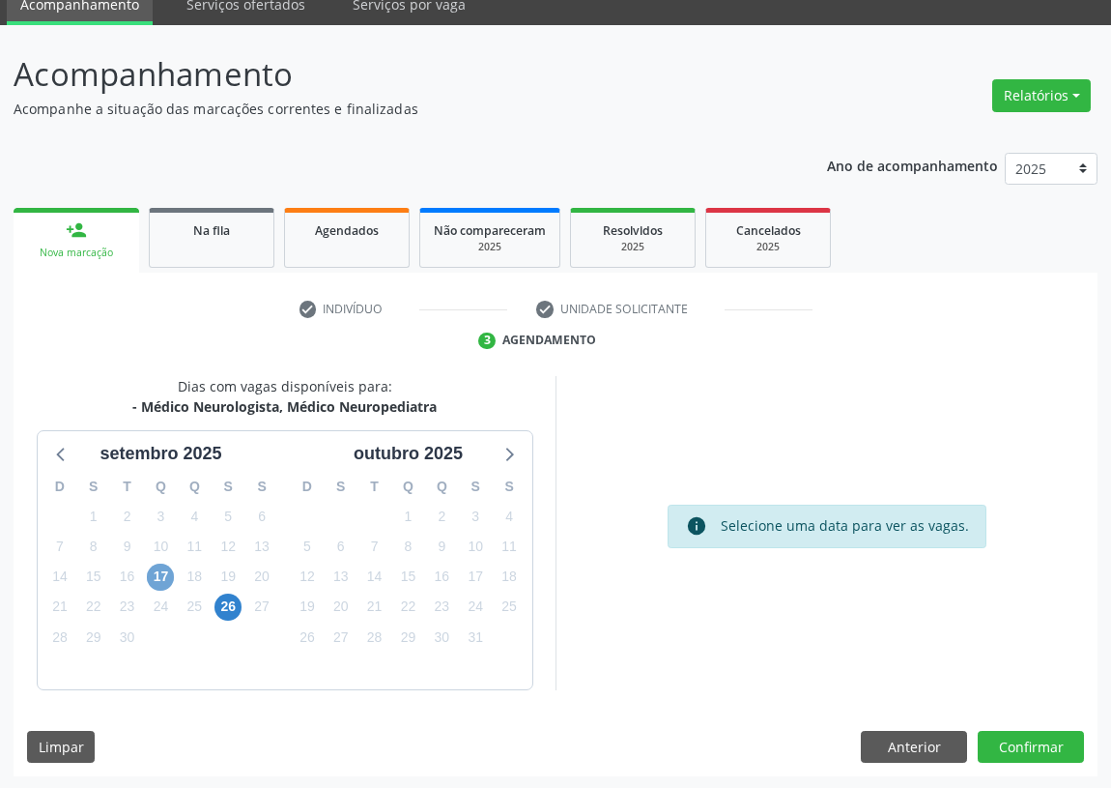
click at [158, 573] on span "17" at bounding box center [160, 576] width 27 height 27
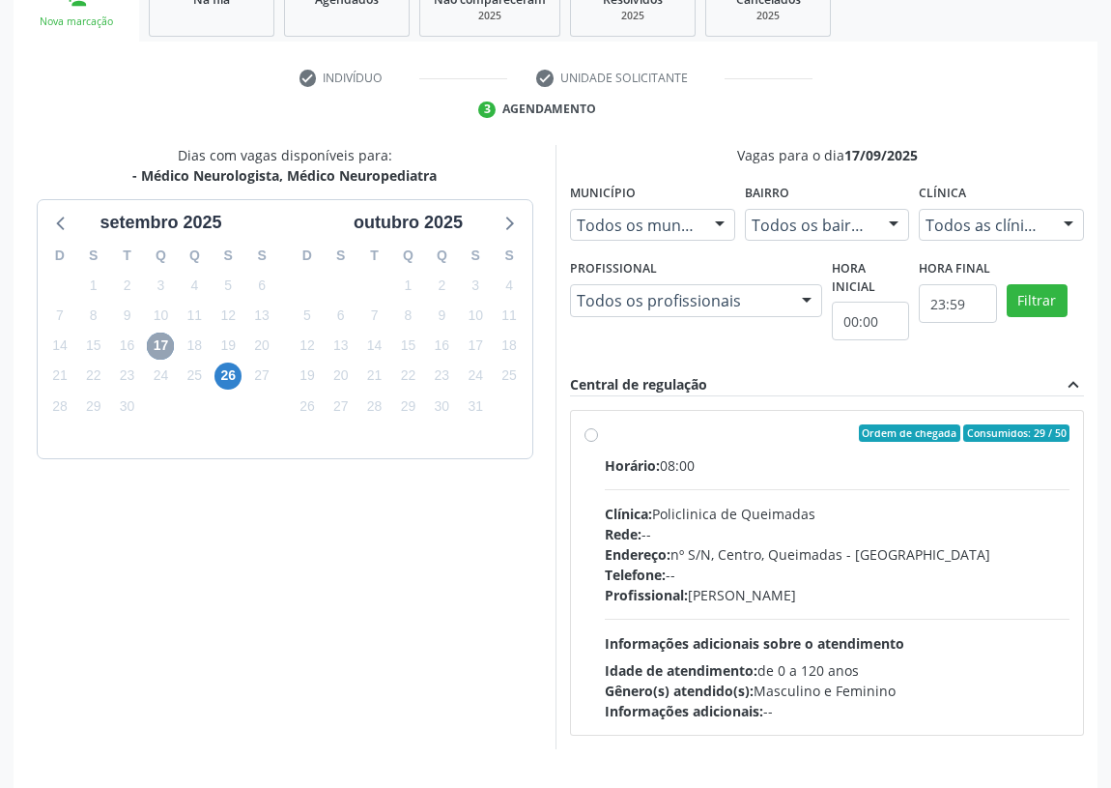
scroll to position [371, 0]
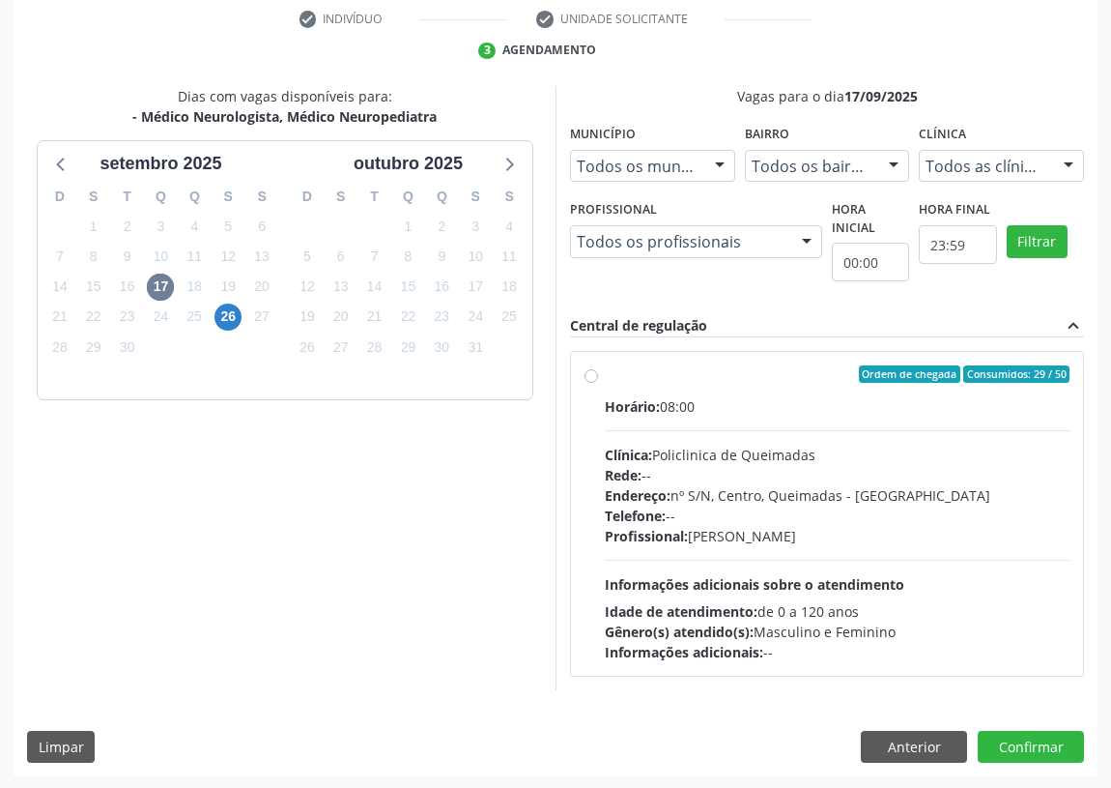
click at [605, 374] on label "Ordem de chegada Consumidos: 29 / 50 Horário: 08:00 Clínica: Policlinica de Que…" at bounding box center [837, 513] width 465 height 297
click at [592, 374] on input "Ordem de chegada Consumidos: 29 / 50 Horário: 08:00 Clínica: Policlinica de Que…" at bounding box center [592, 373] width 14 height 17
radio input "true"
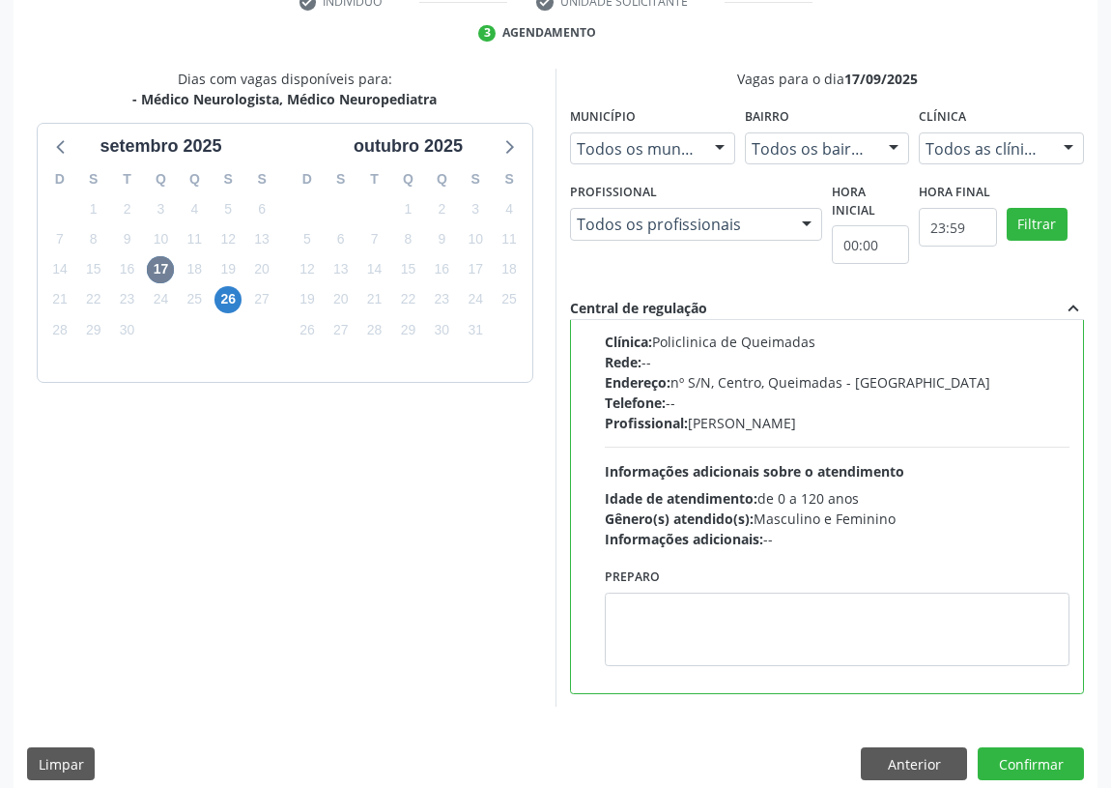
scroll to position [406, 0]
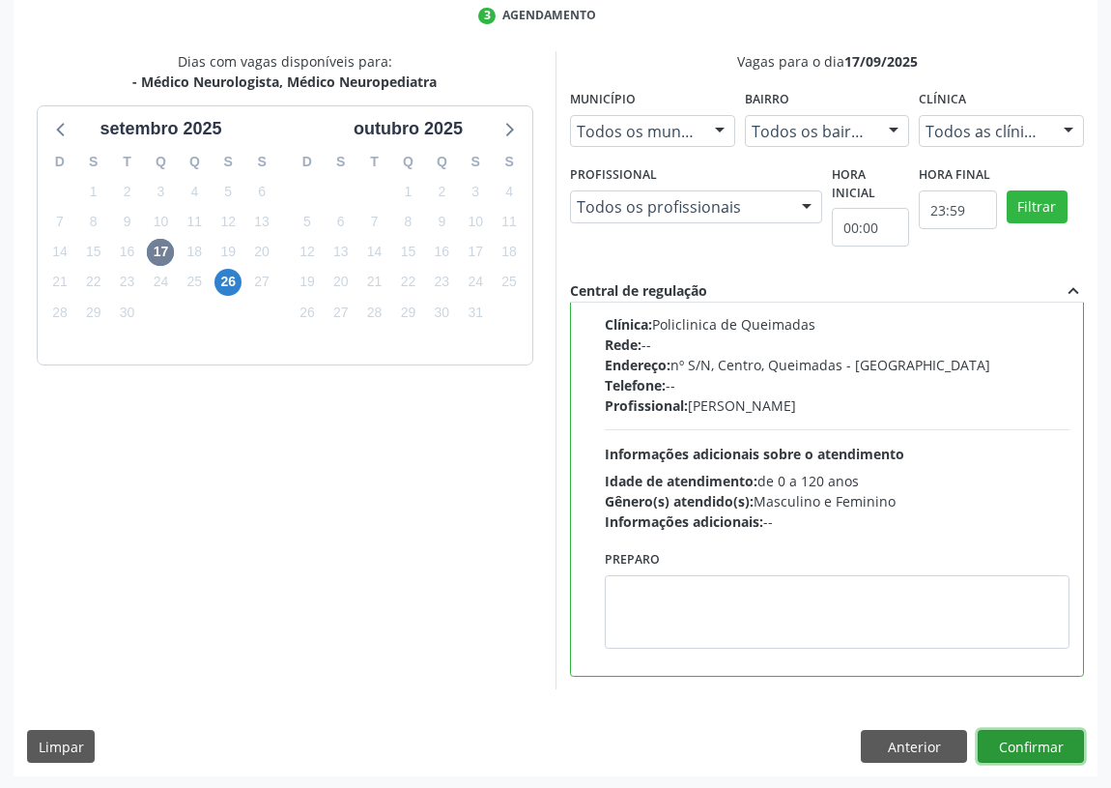
click at [1063, 737] on button "Confirmar" at bounding box center [1031, 746] width 106 height 33
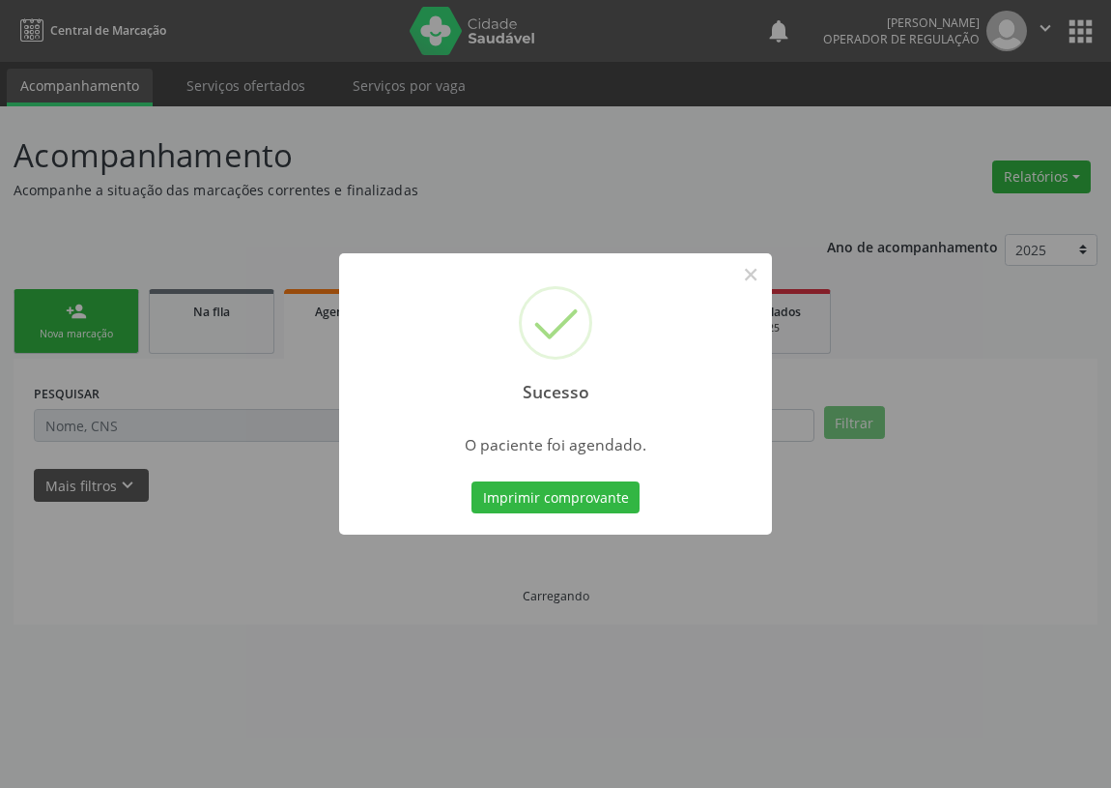
scroll to position [0, 0]
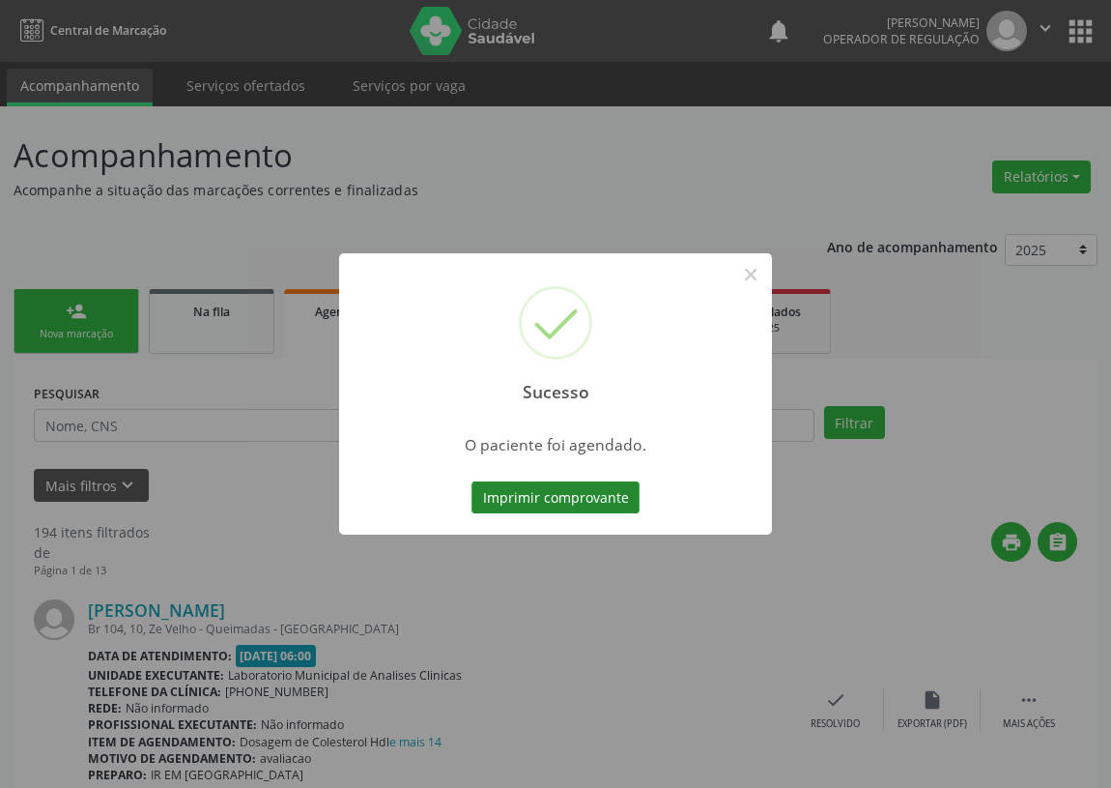
click at [560, 492] on button "Imprimir comprovante" at bounding box center [556, 497] width 168 height 33
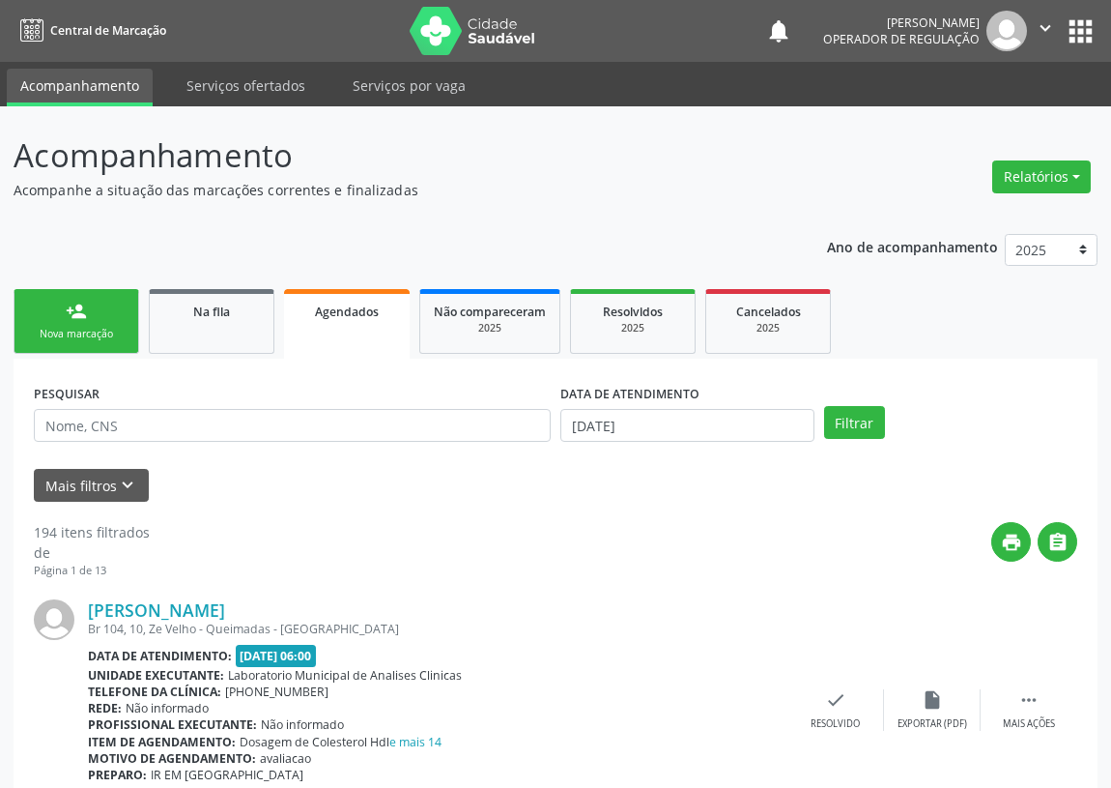
click at [93, 317] on link "person_add Nova marcação" at bounding box center [77, 321] width 126 height 65
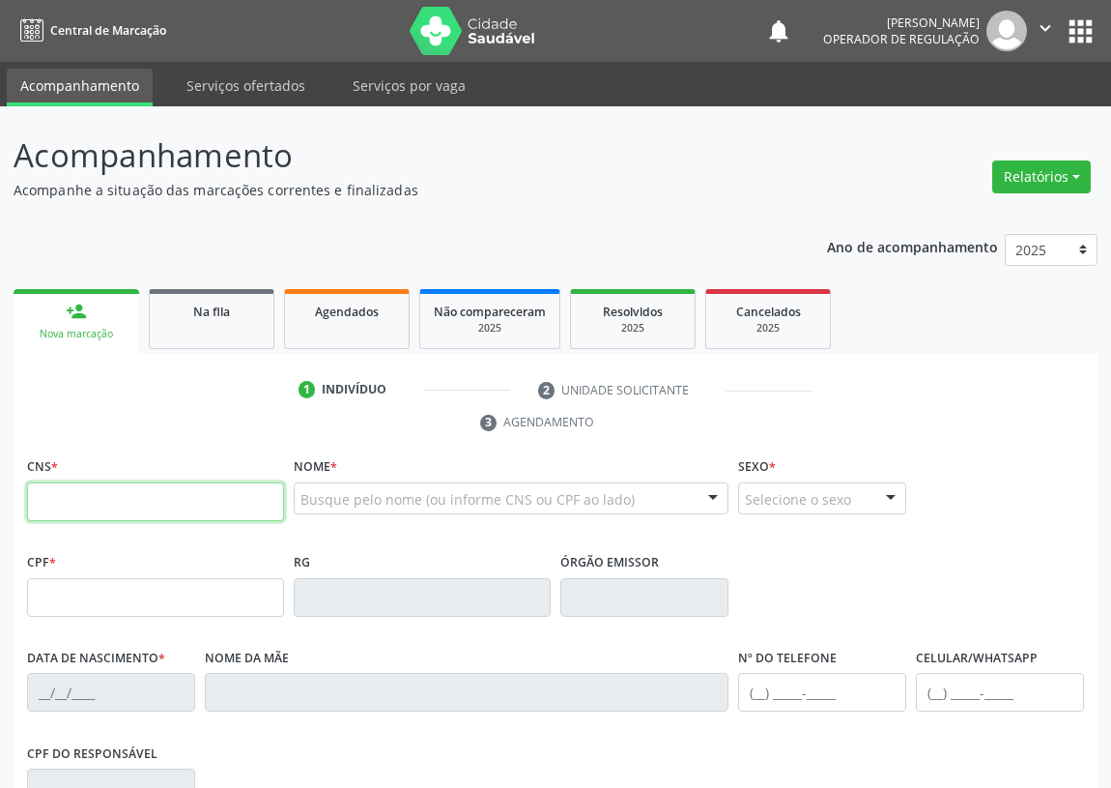
click at [48, 492] on input "text" at bounding box center [155, 501] width 257 height 39
click at [41, 494] on input "text" at bounding box center [155, 501] width 257 height 39
type input "706 5063 8127 6494"
type input "209.050.087-58"
type input "01/12/2014"
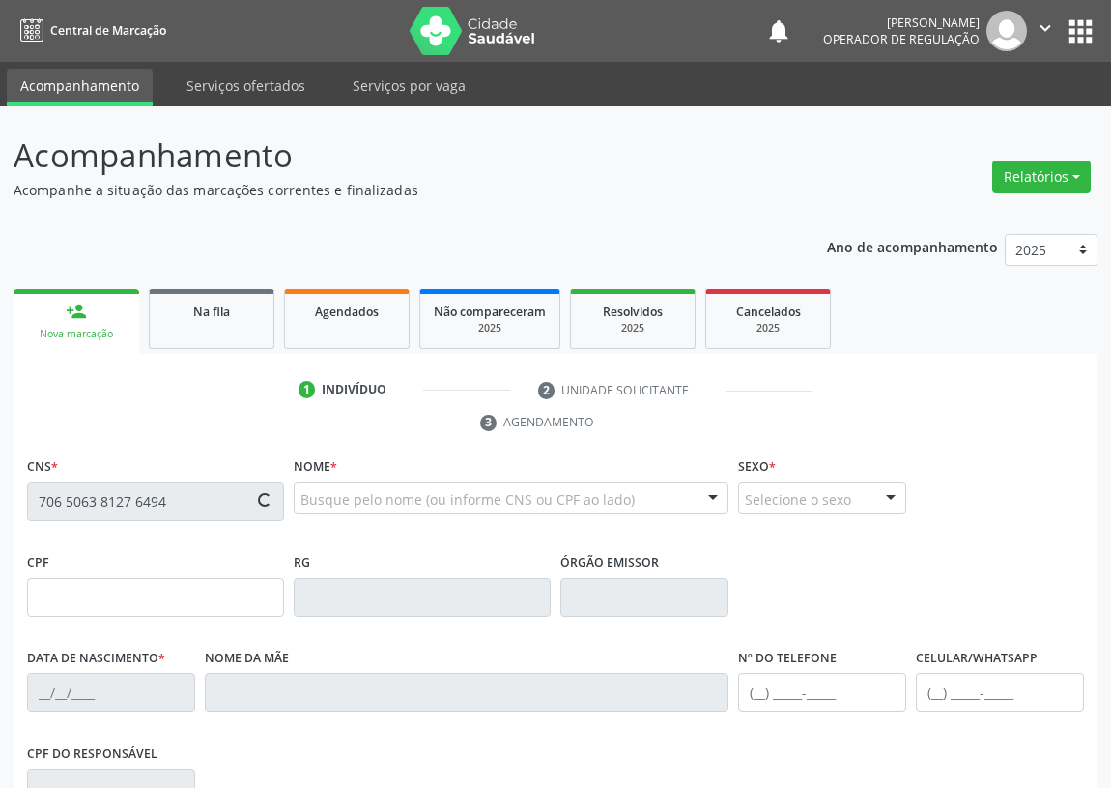
type input "Janete Pereira"
type input "(83) 99392-7274"
type input "094.897.984-44"
type input "S/N"
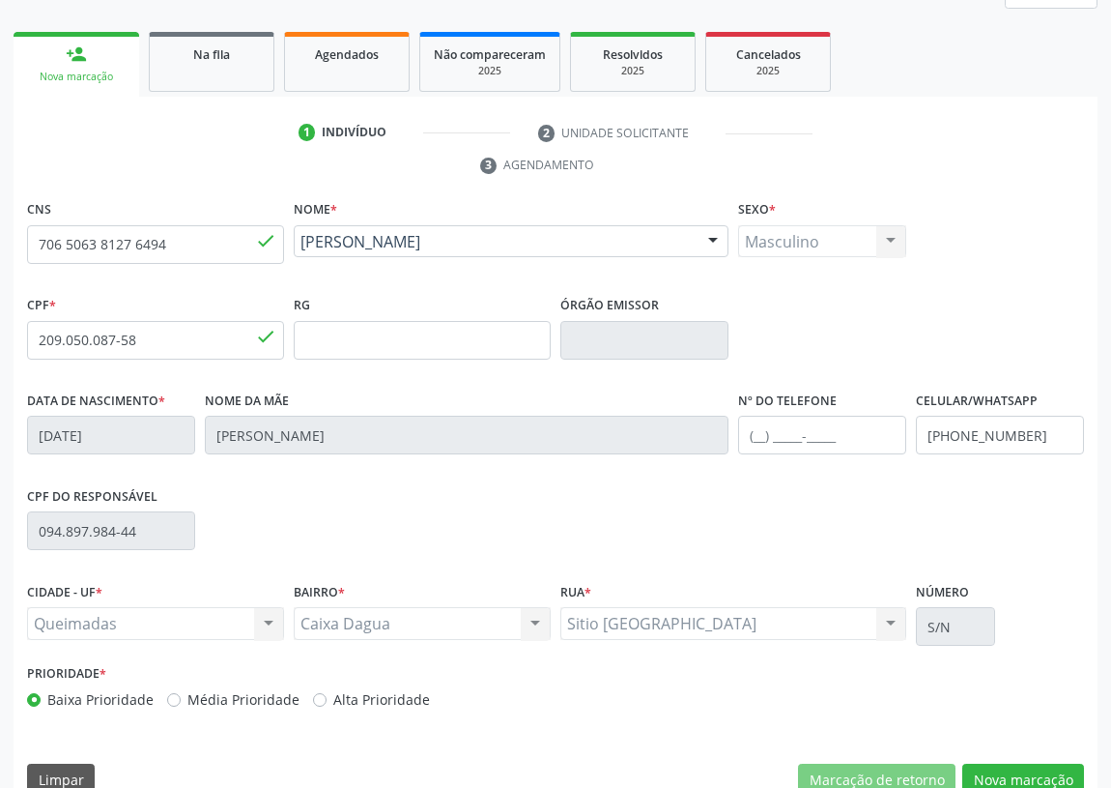
scroll to position [290, 0]
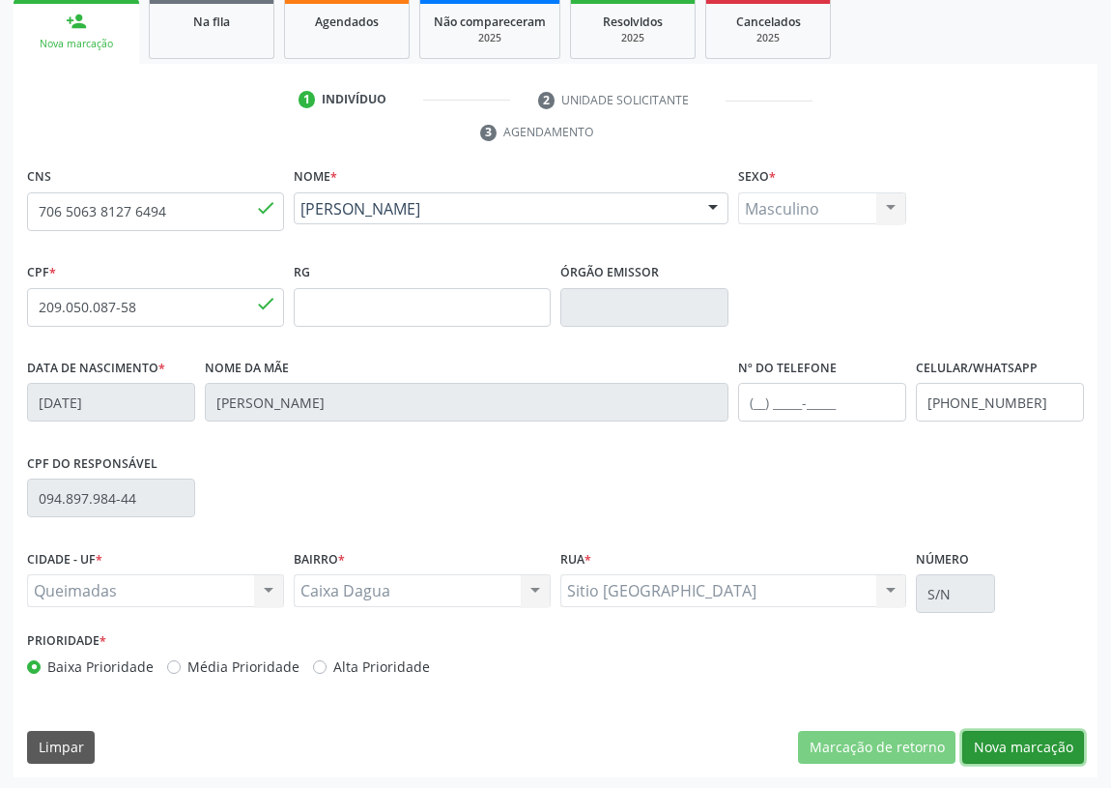
drag, startPoint x: 1023, startPoint y: 748, endPoint x: 885, endPoint y: 685, distance: 150.9
click at [1019, 737] on button "Nova marcação" at bounding box center [1024, 747] width 122 height 33
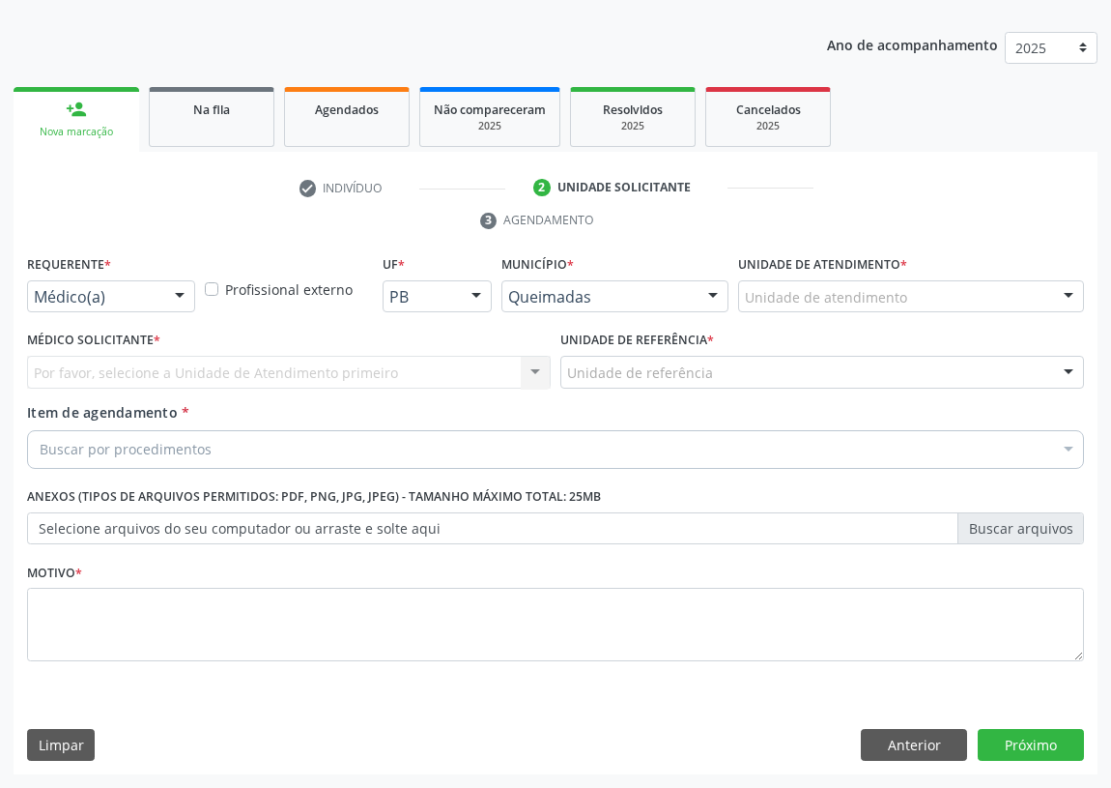
scroll to position [200, 0]
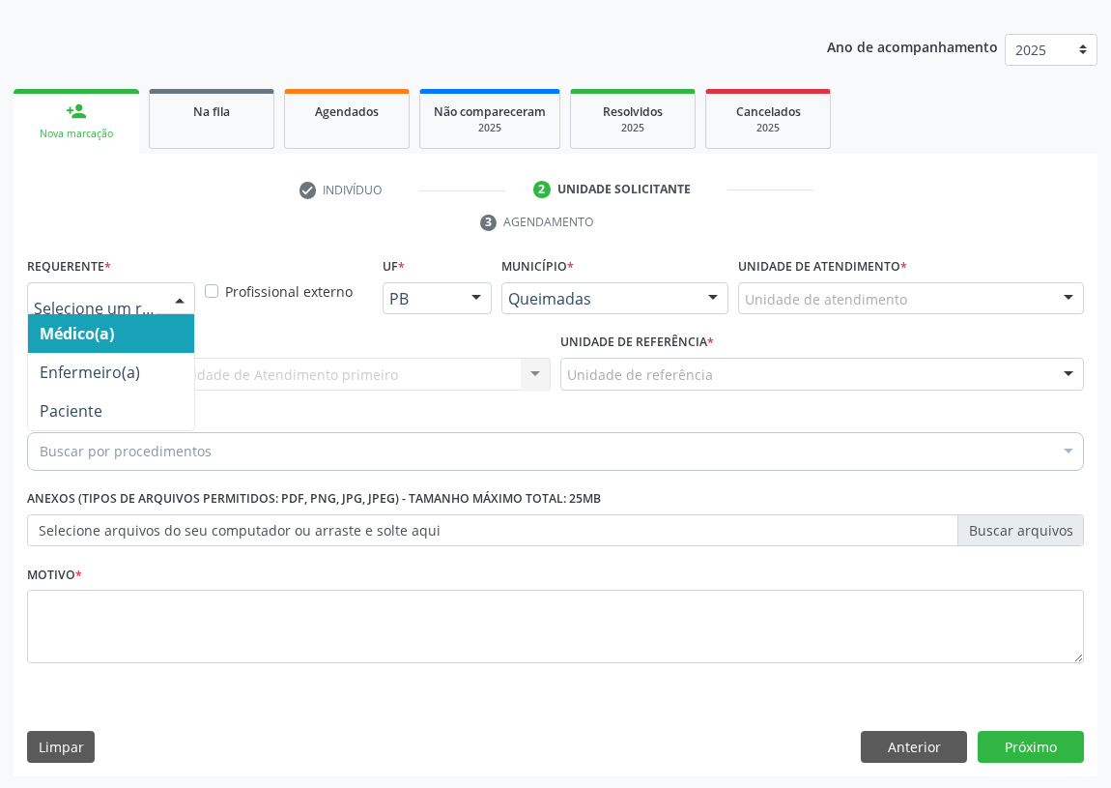
click at [184, 301] on div at bounding box center [179, 299] width 29 height 33
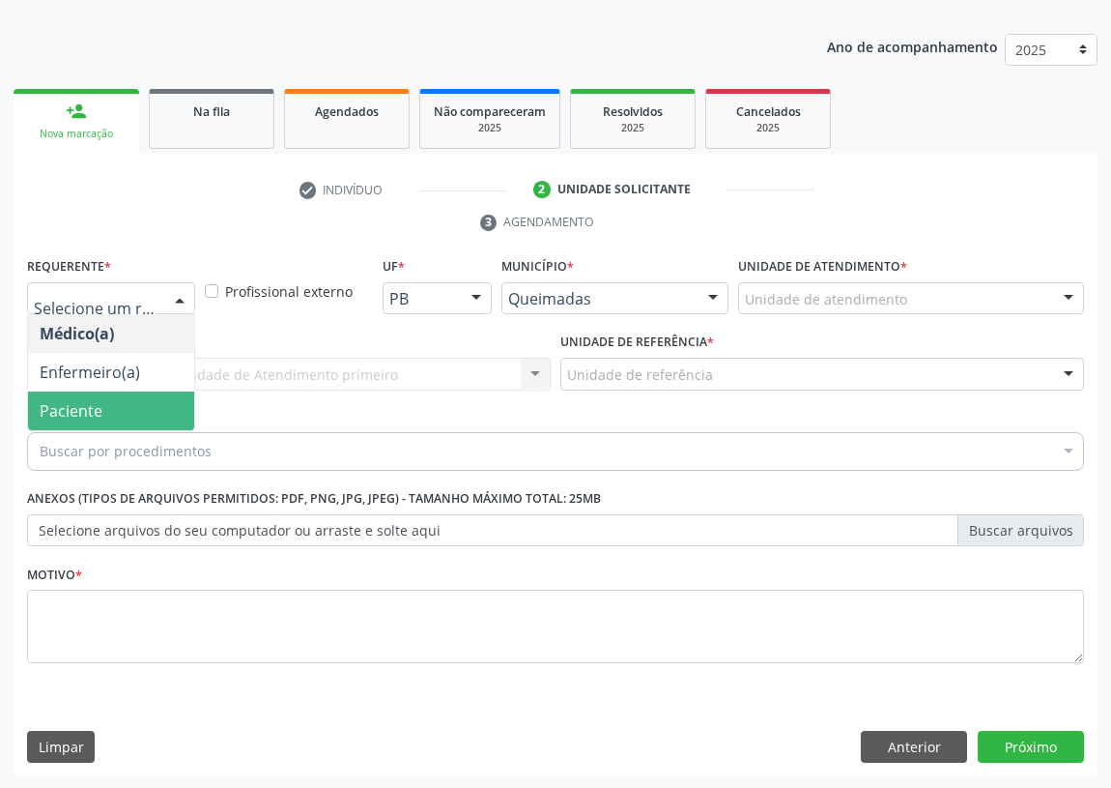
drag, startPoint x: 147, startPoint y: 410, endPoint x: 355, endPoint y: 402, distance: 207.9
click at [150, 408] on span "Paciente" at bounding box center [111, 410] width 166 height 39
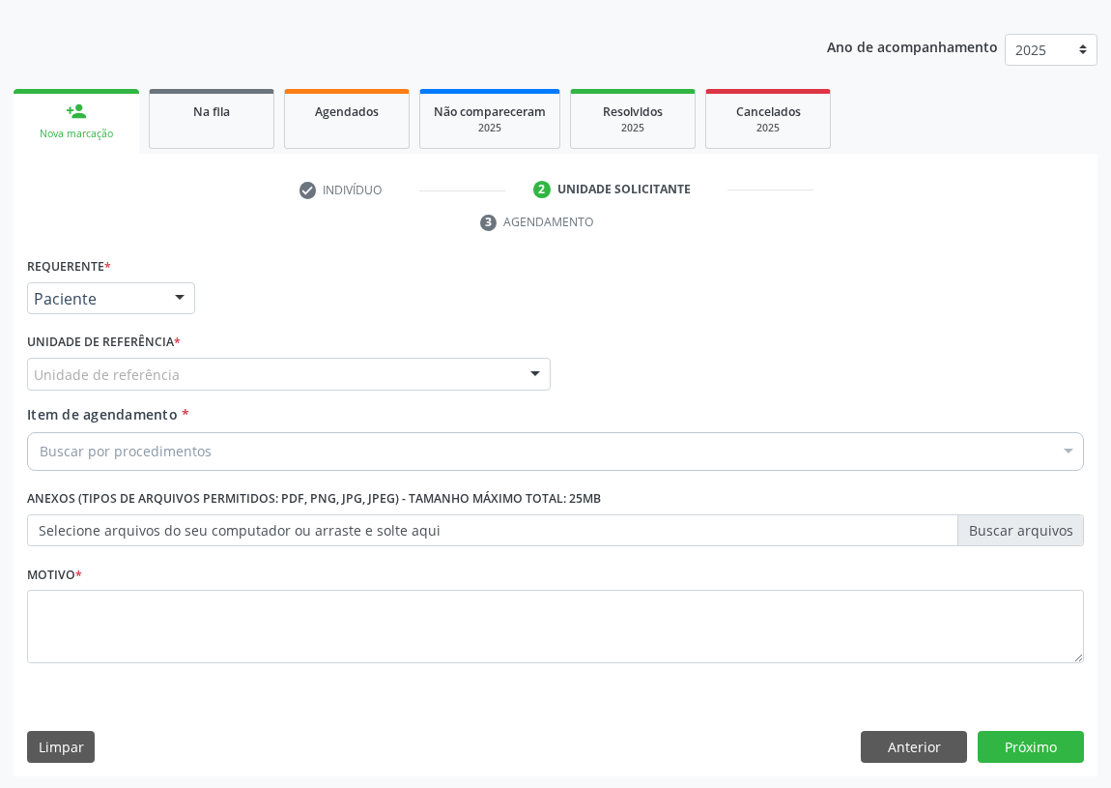
click at [510, 361] on div "Unidade de referência" at bounding box center [289, 374] width 524 height 33
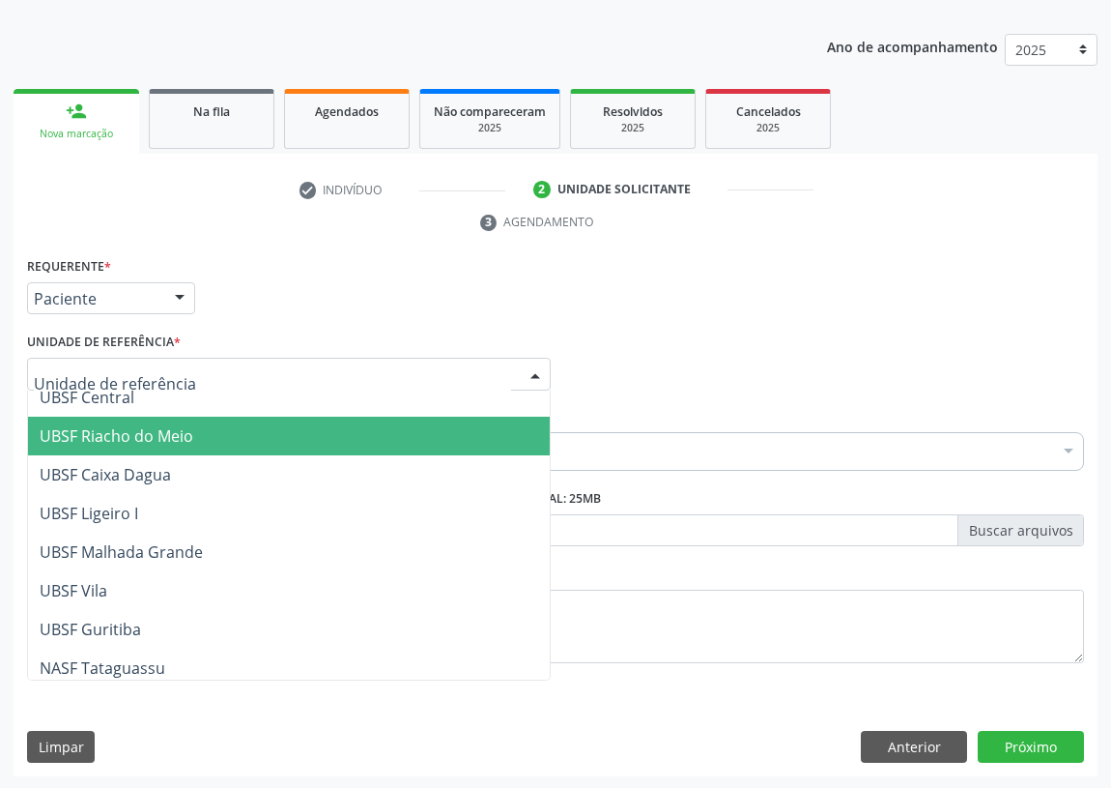
scroll to position [439, 0]
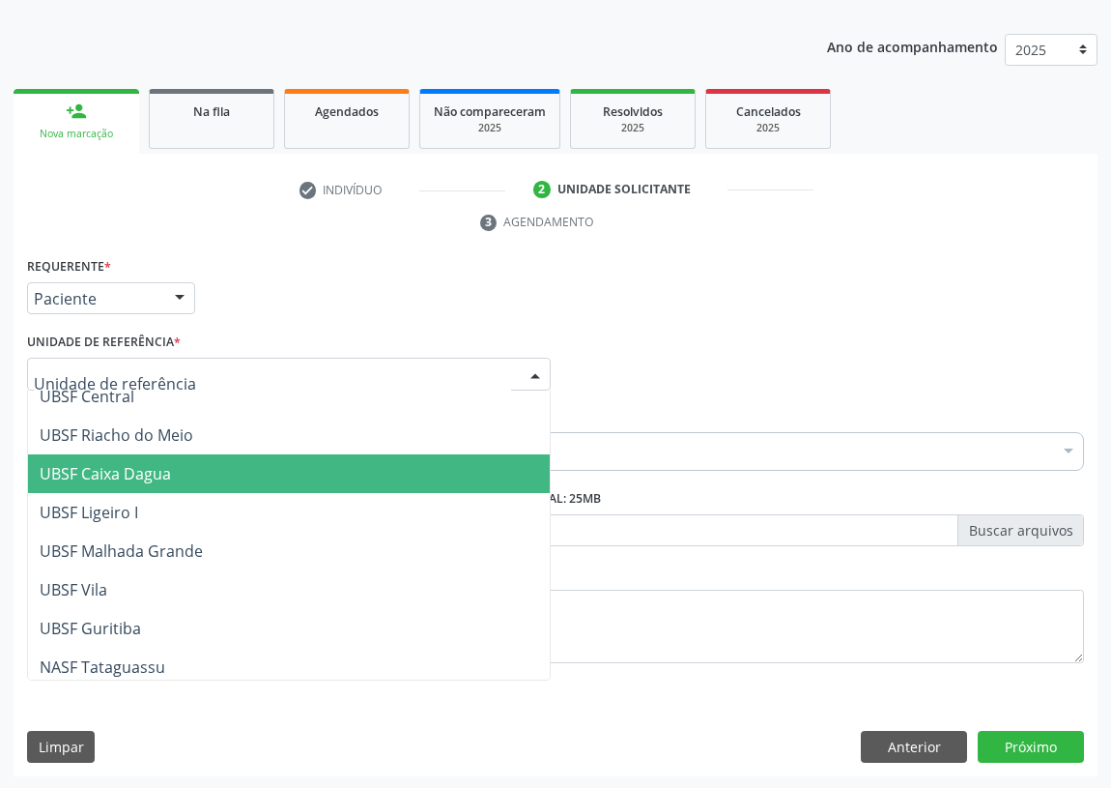
drag, startPoint x: 138, startPoint y: 473, endPoint x: 13, endPoint y: 463, distance: 126.0
click at [137, 473] on span "UBSF Caixa Dagua" at bounding box center [105, 473] width 131 height 21
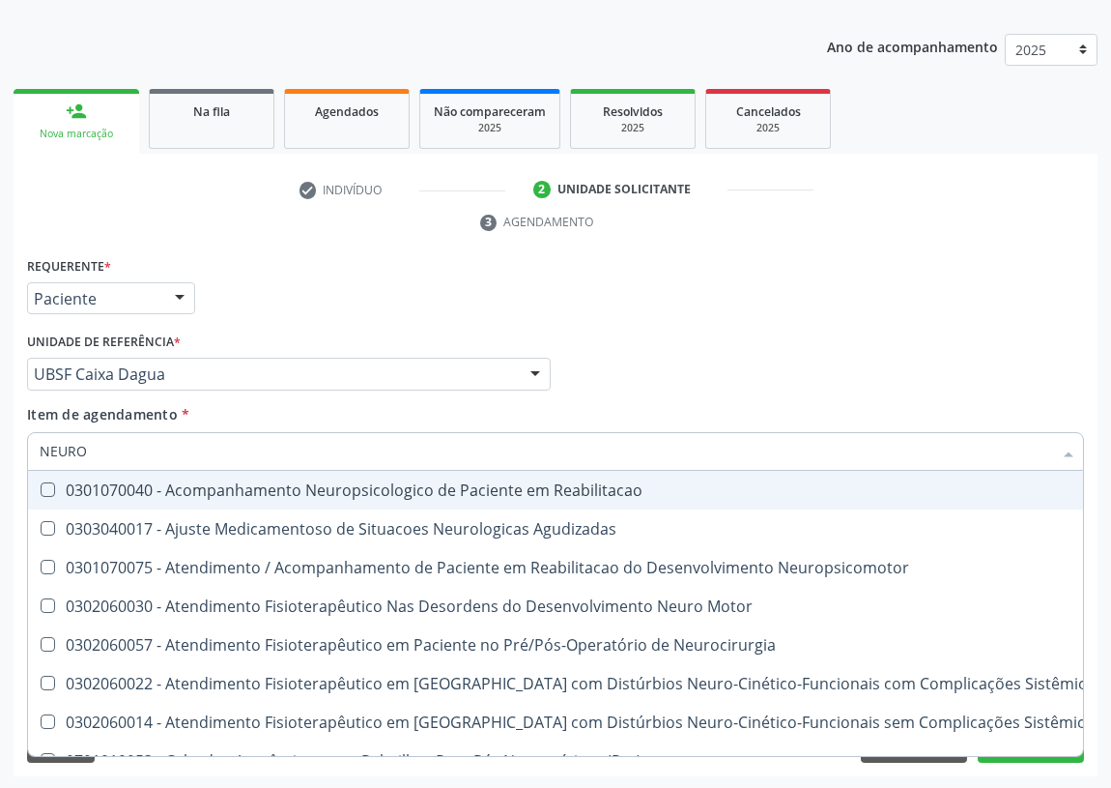
type input "NEUROP"
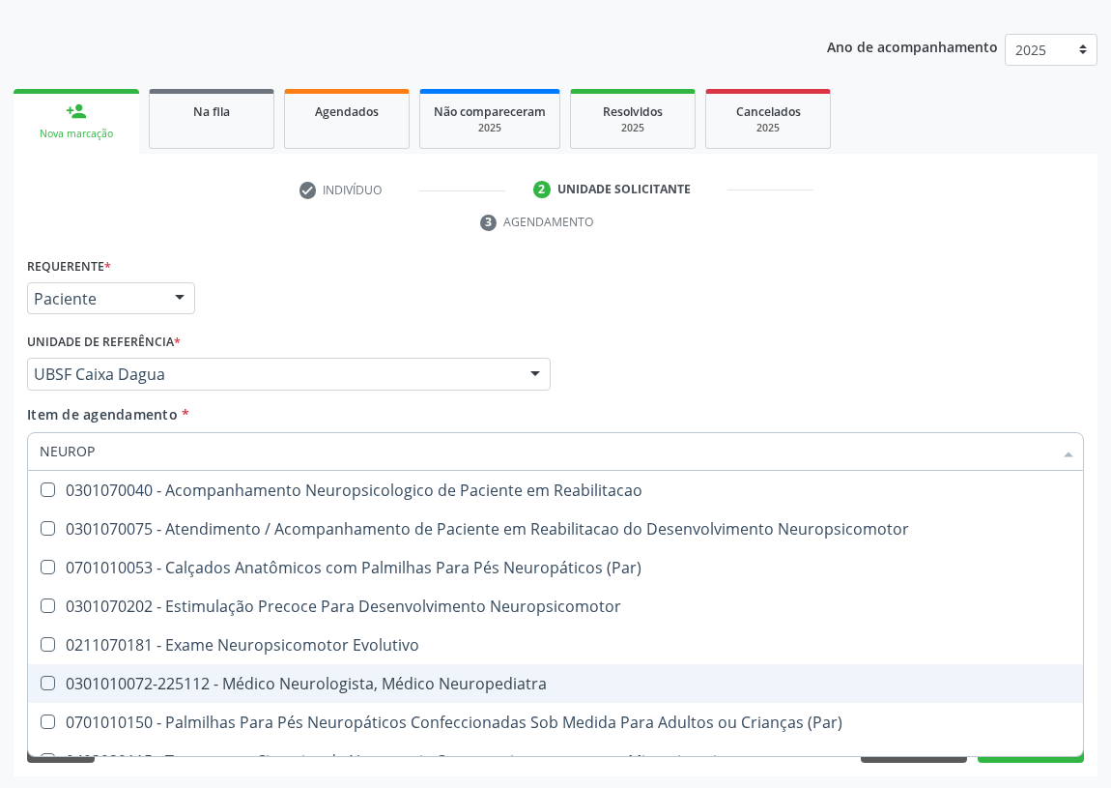
drag, startPoint x: 443, startPoint y: 676, endPoint x: 409, endPoint y: 661, distance: 36.8
click at [435, 676] on div "0301010072-225112 - Médico Neurologista, Médico Neuropediatra" at bounding box center [556, 683] width 1032 height 15
checkbox Neuropediatra "true"
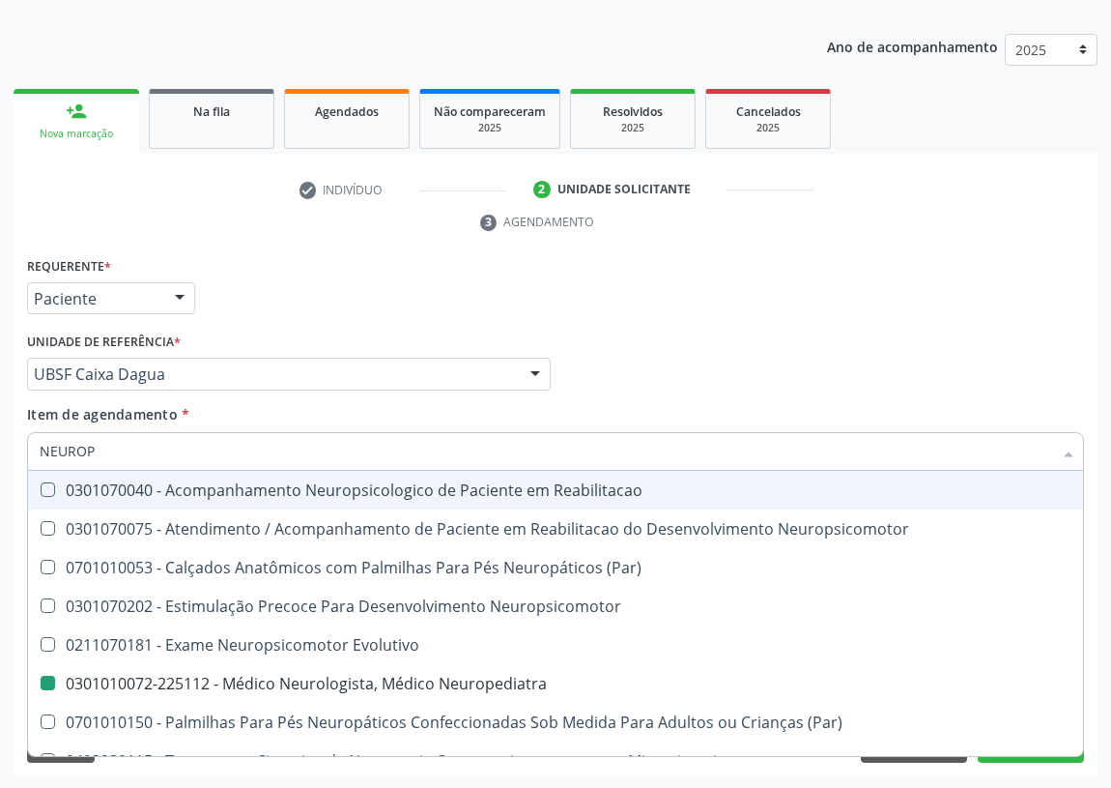
click at [716, 356] on div "Médico Solicitante Por favor, selecione a Unidade de Atendimento primeiro Nenhu…" at bounding box center [555, 365] width 1067 height 75
checkbox Neuropsicomotor "true"
checkbox Neuropediatra "false"
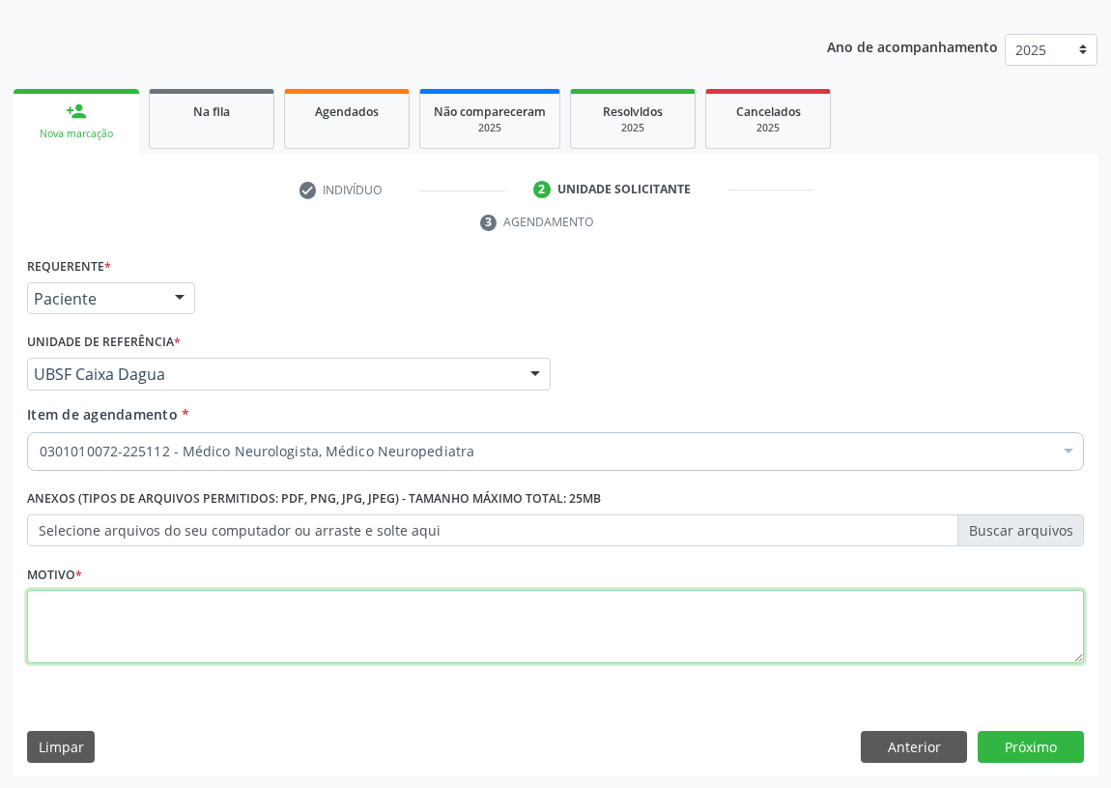
click at [104, 619] on textarea at bounding box center [555, 626] width 1057 height 73
type textarea "AVALIAÇÃO"
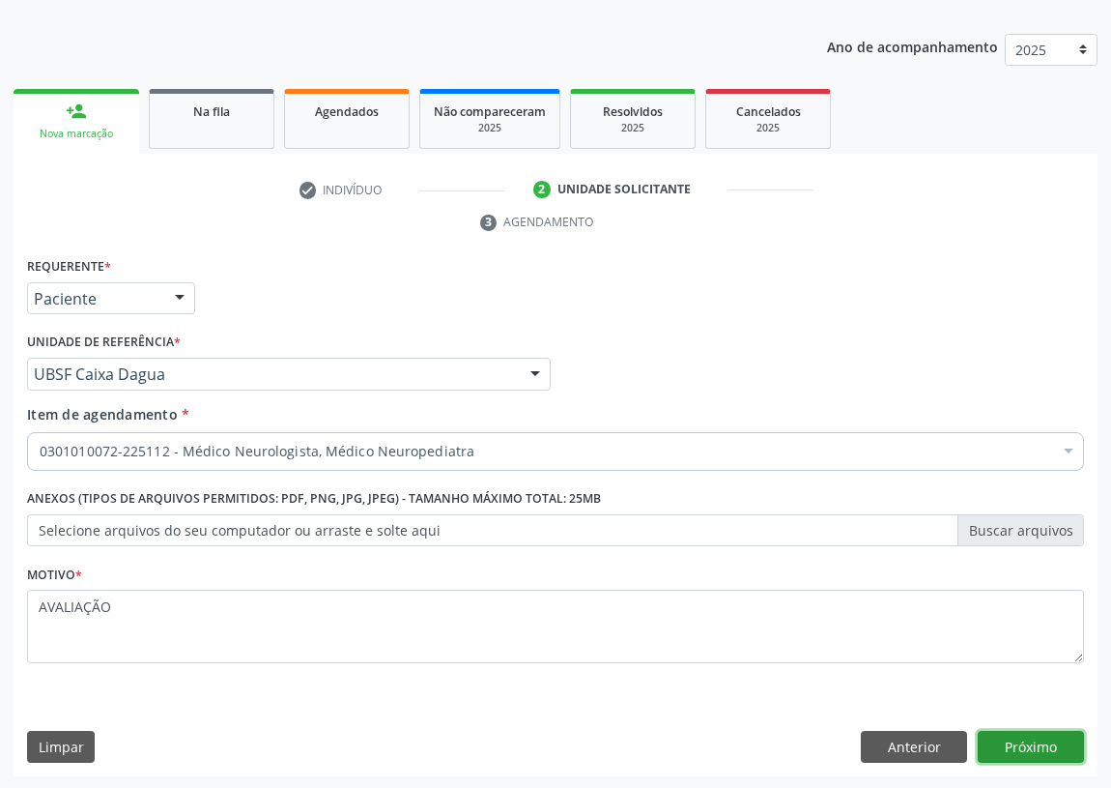
click at [1040, 743] on button "Próximo" at bounding box center [1031, 747] width 106 height 33
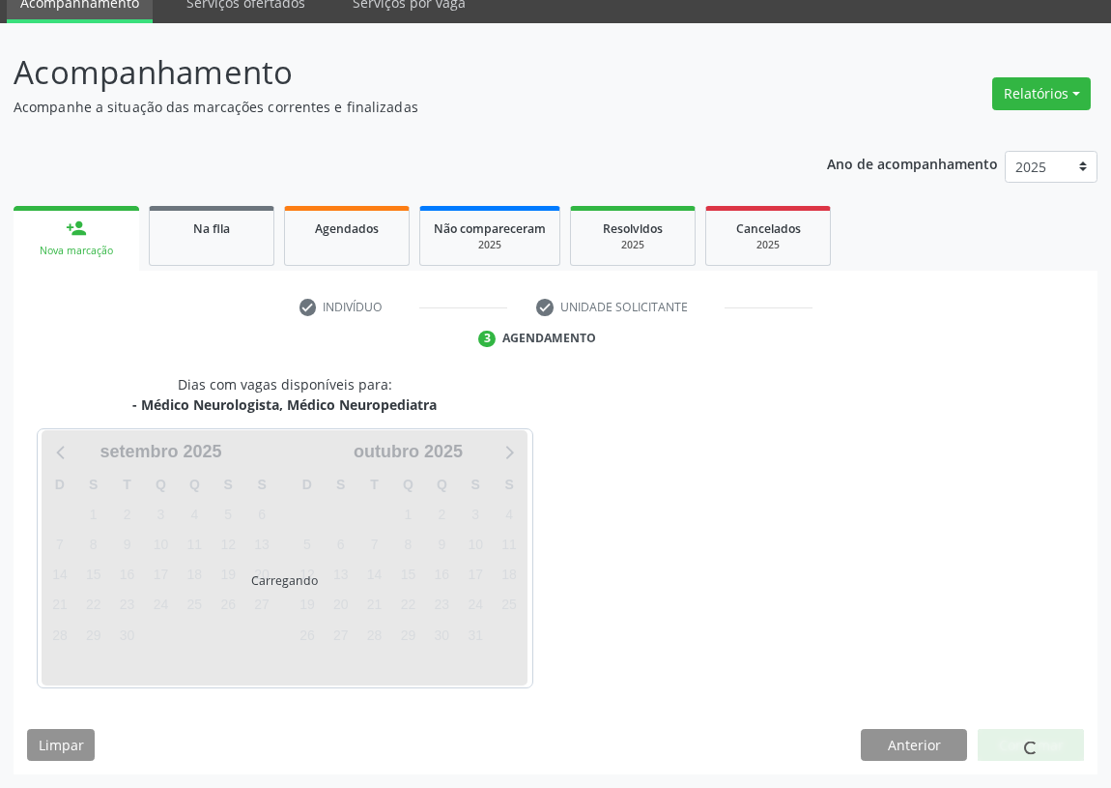
scroll to position [81, 0]
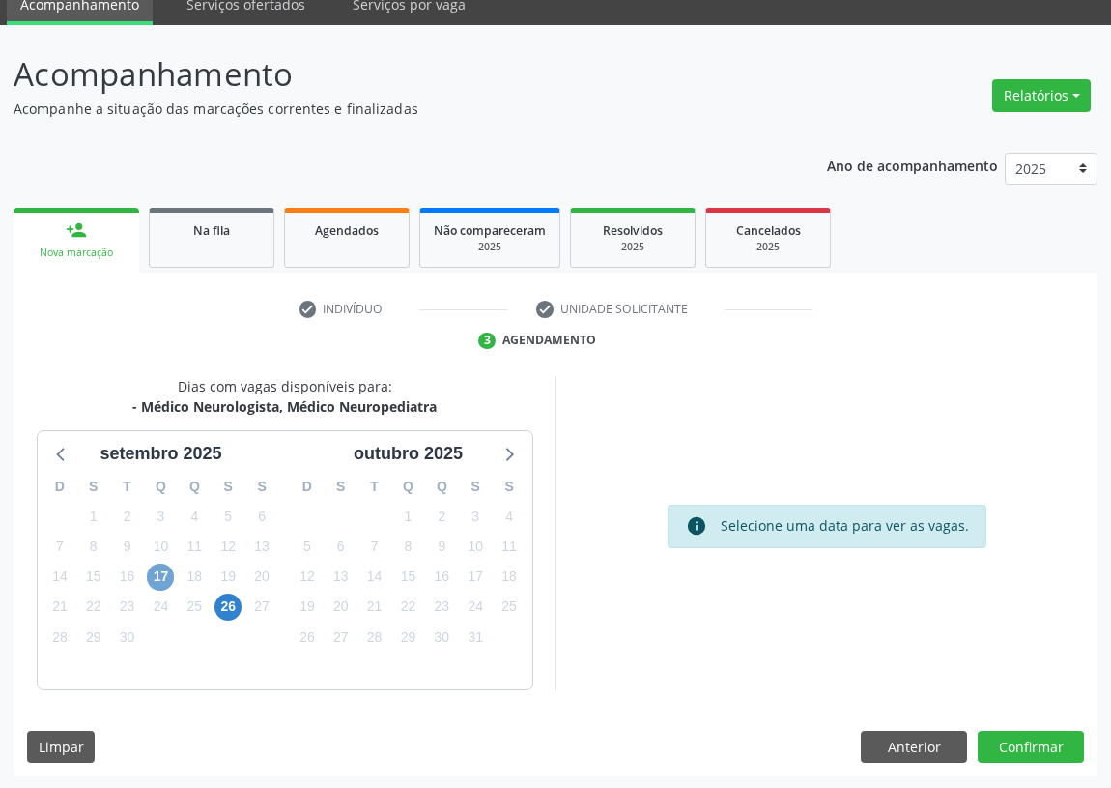
drag, startPoint x: 160, startPoint y: 572, endPoint x: 856, endPoint y: 461, distance: 704.7
click at [164, 572] on span "17" at bounding box center [160, 576] width 27 height 27
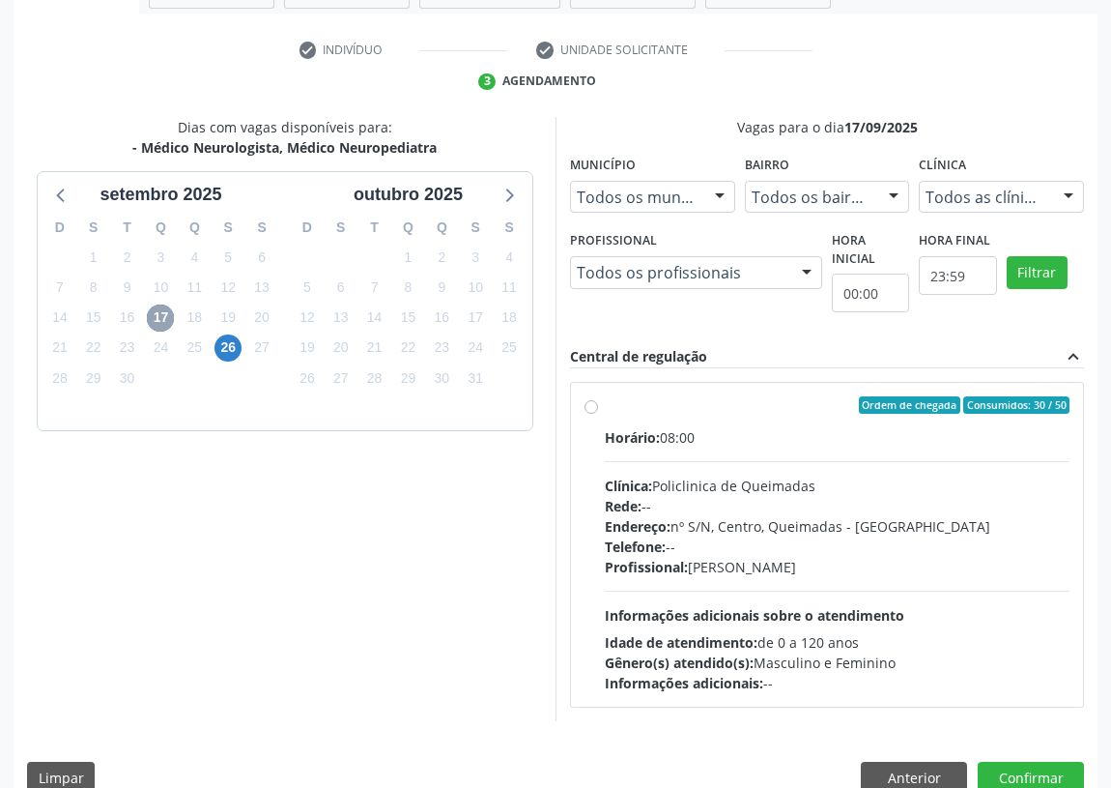
scroll to position [371, 0]
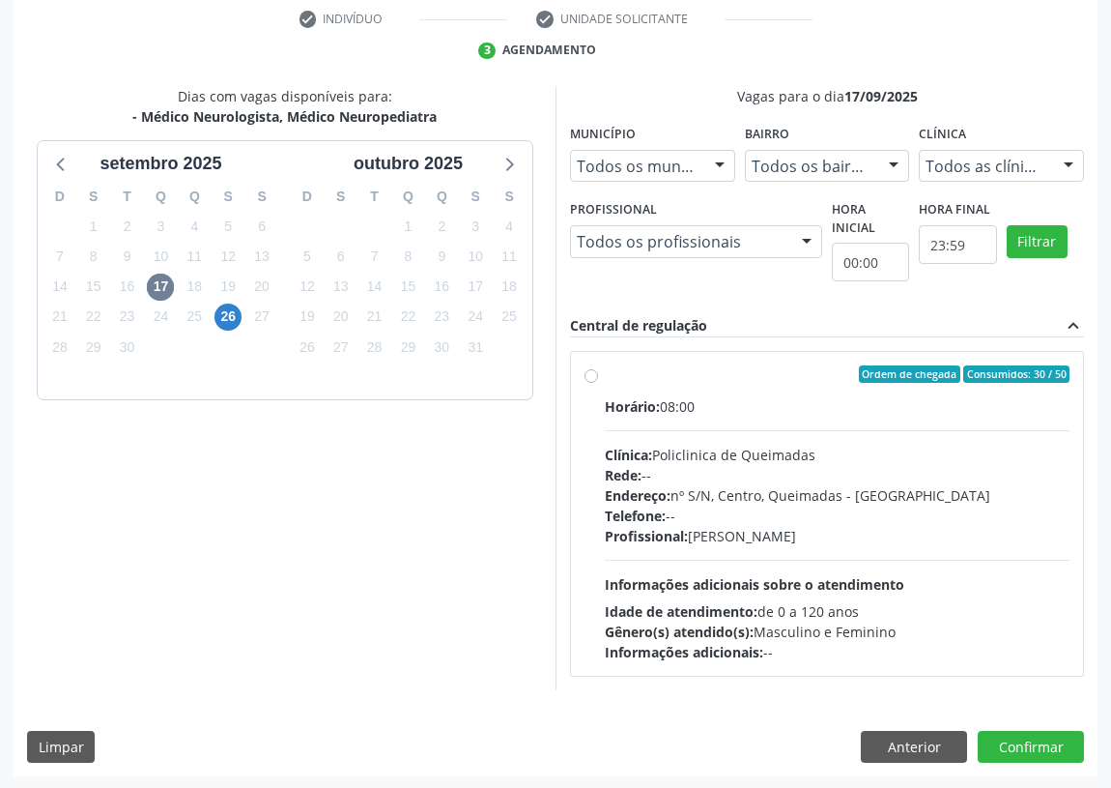
click at [605, 377] on label "Ordem de chegada Consumidos: 30 / 50 Horário: 08:00 Clínica: Policlinica de Que…" at bounding box center [837, 513] width 465 height 297
click at [587, 377] on input "Ordem de chegada Consumidos: 30 / 50 Horário: 08:00 Clínica: Policlinica de Que…" at bounding box center [592, 373] width 14 height 17
radio input "true"
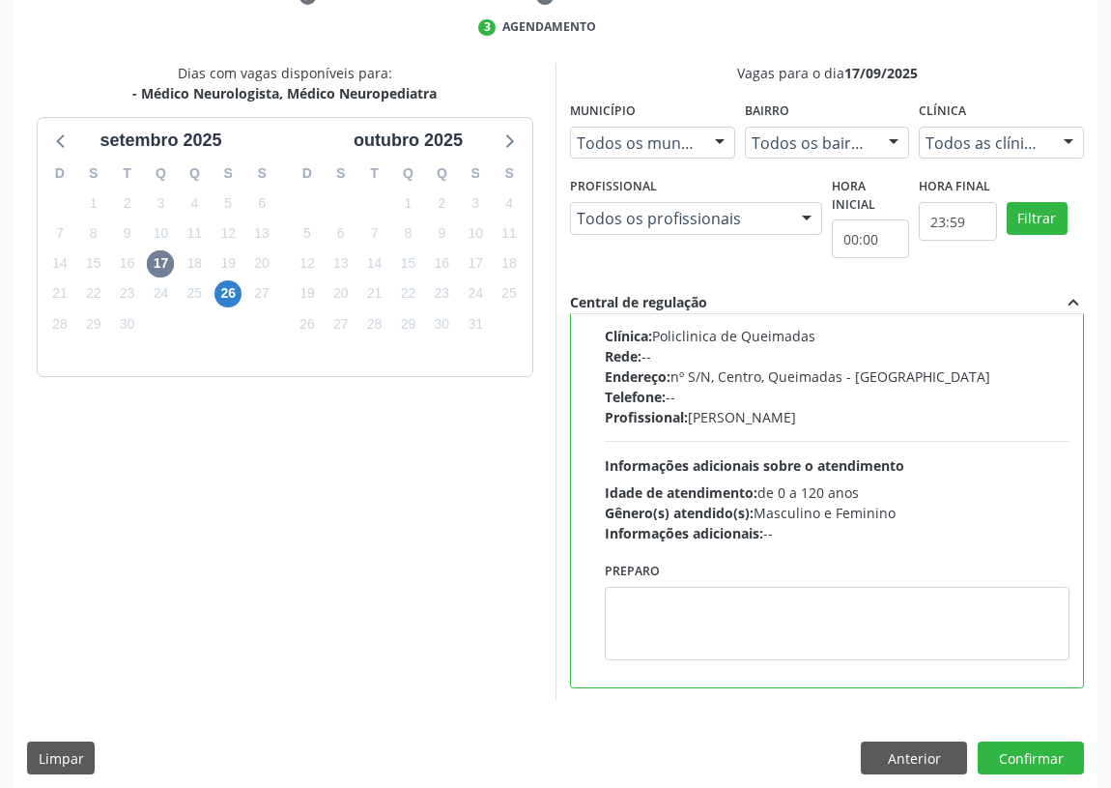
scroll to position [406, 0]
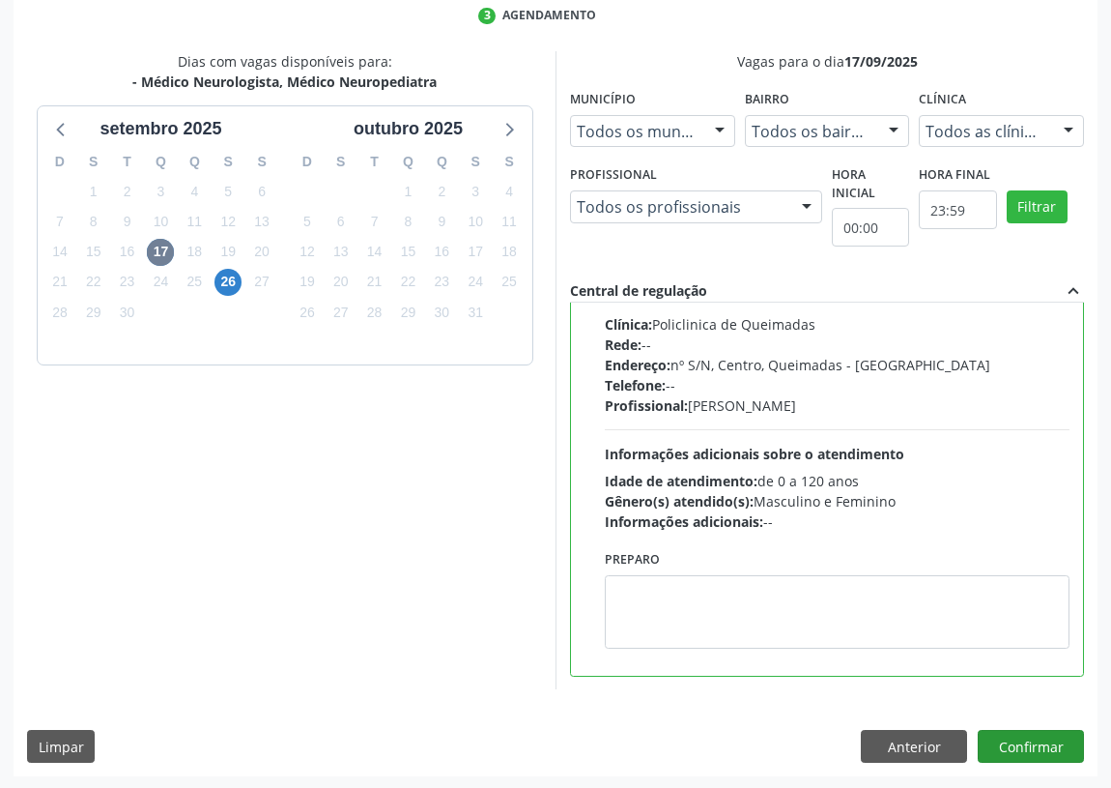
drag, startPoint x: 1039, startPoint y: 720, endPoint x: 1038, endPoint y: 731, distance: 10.7
click at [1039, 725] on div "Dias com vagas disponíveis para: - Médico Neurologista, Médico Neuropediatra se…" at bounding box center [556, 413] width 1084 height 725
click at [1037, 744] on button "Confirmar" at bounding box center [1031, 746] width 106 height 33
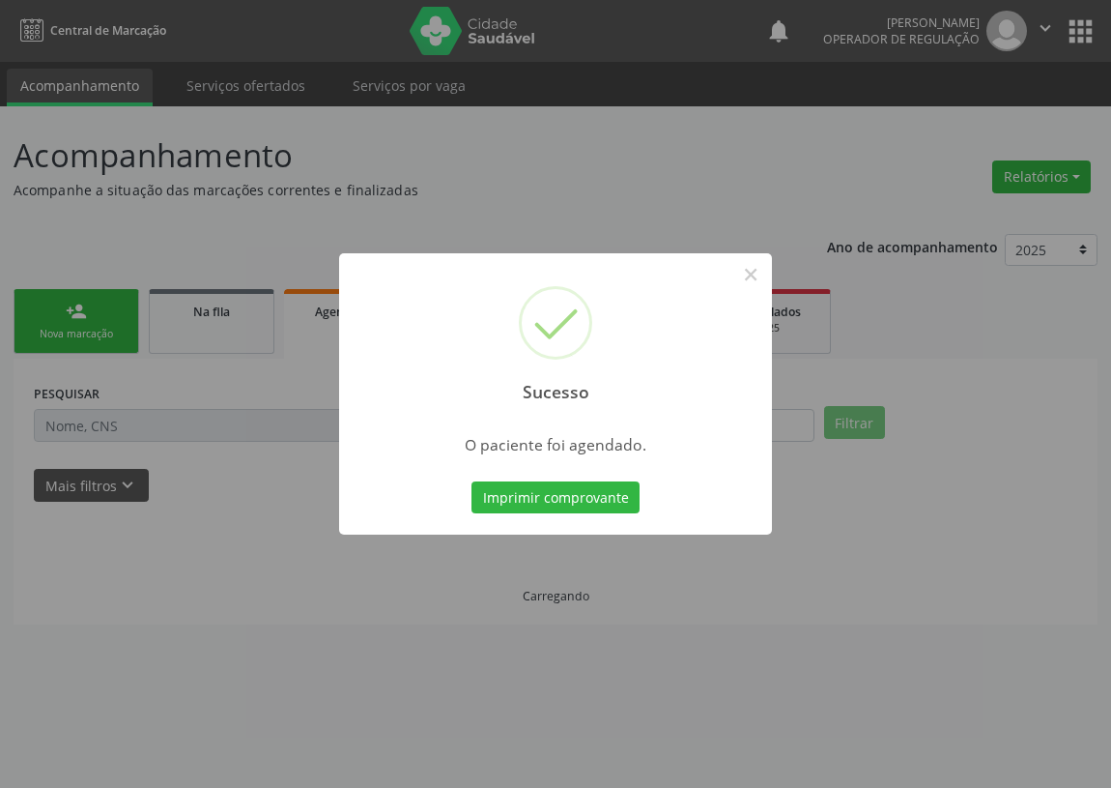
scroll to position [0, 0]
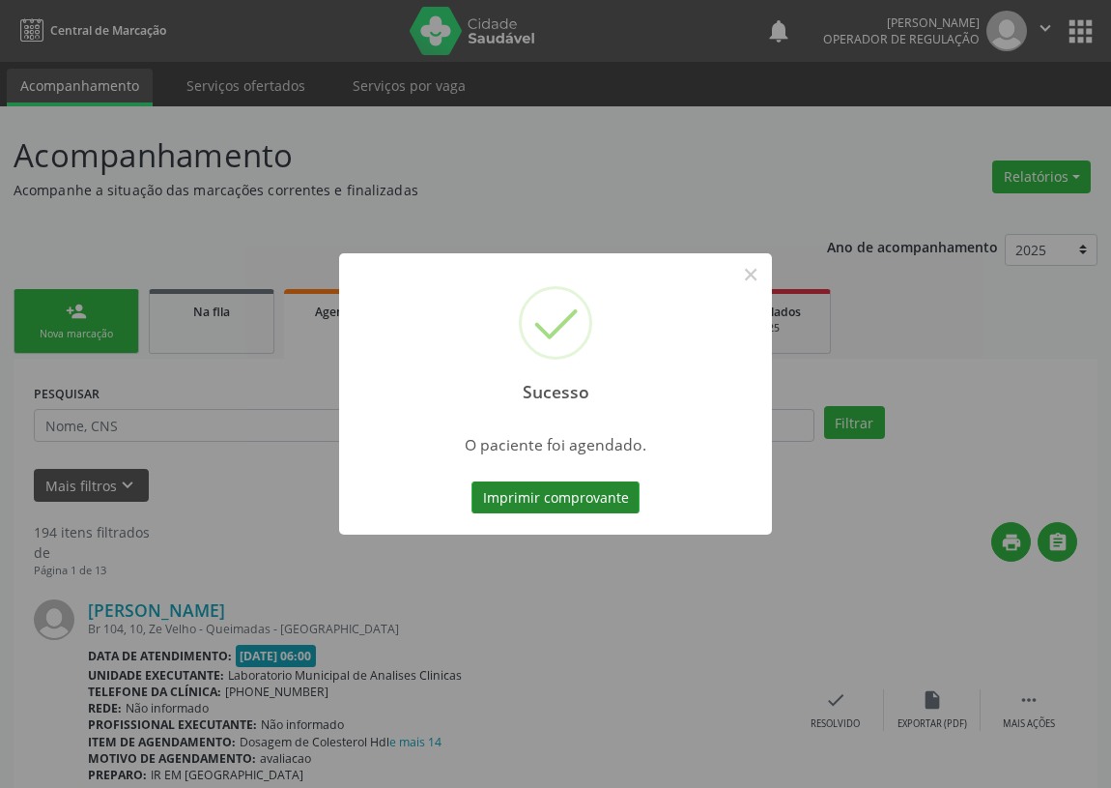
click at [615, 503] on button "Imprimir comprovante" at bounding box center [556, 497] width 168 height 33
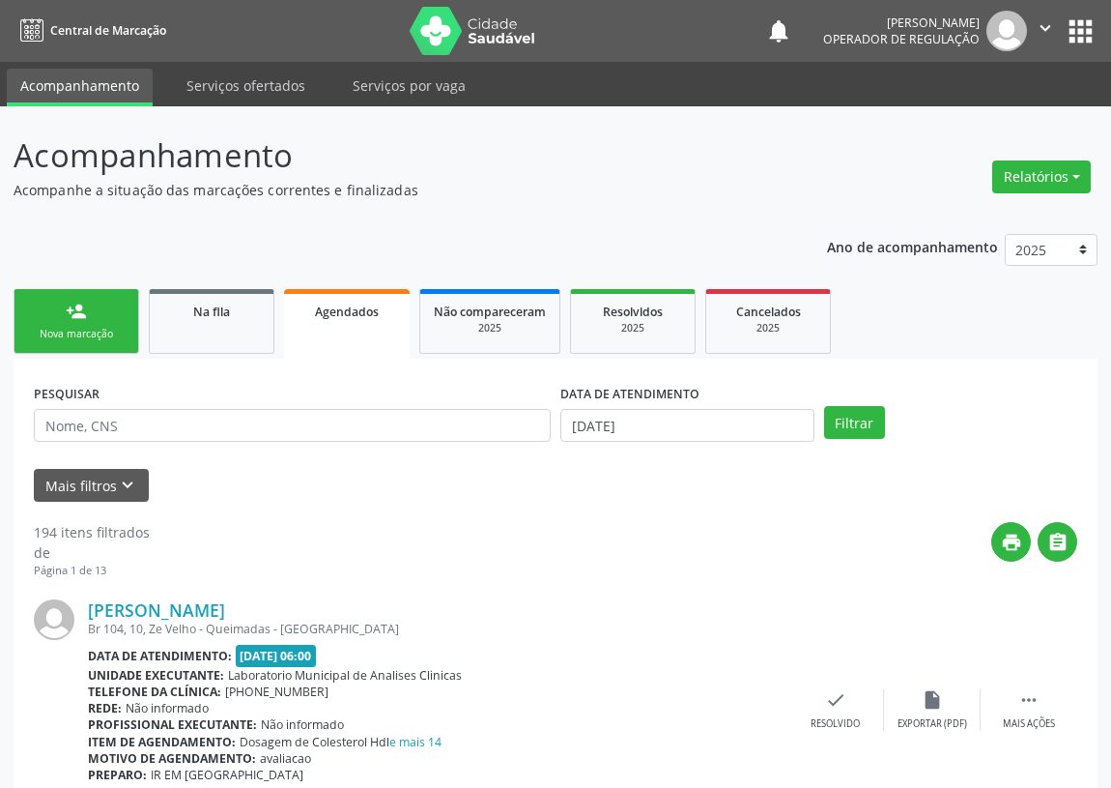
click at [82, 327] on div "Nova marcação" at bounding box center [76, 334] width 97 height 14
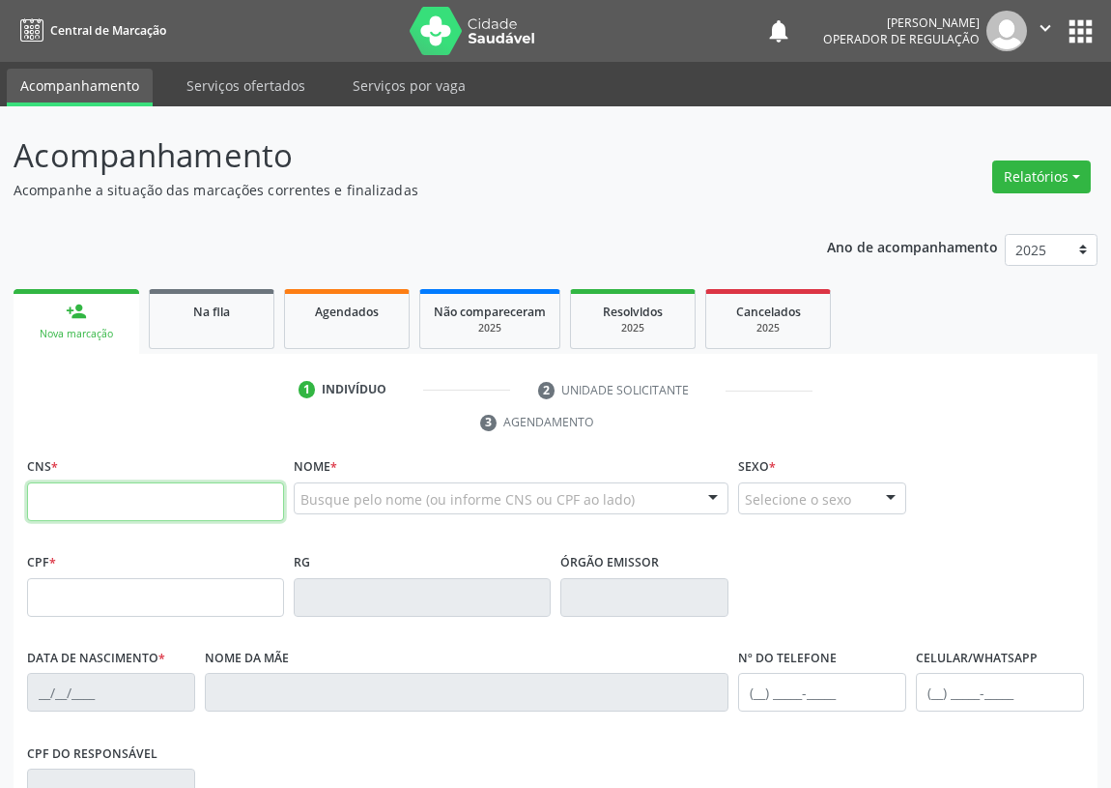
click at [47, 506] on input "text" at bounding box center [155, 501] width 257 height 39
type input "707 4060 1943 3178"
type input "059.504.074-82"
type input "01/12/1979"
type input "Severina Frazão de Macedo"
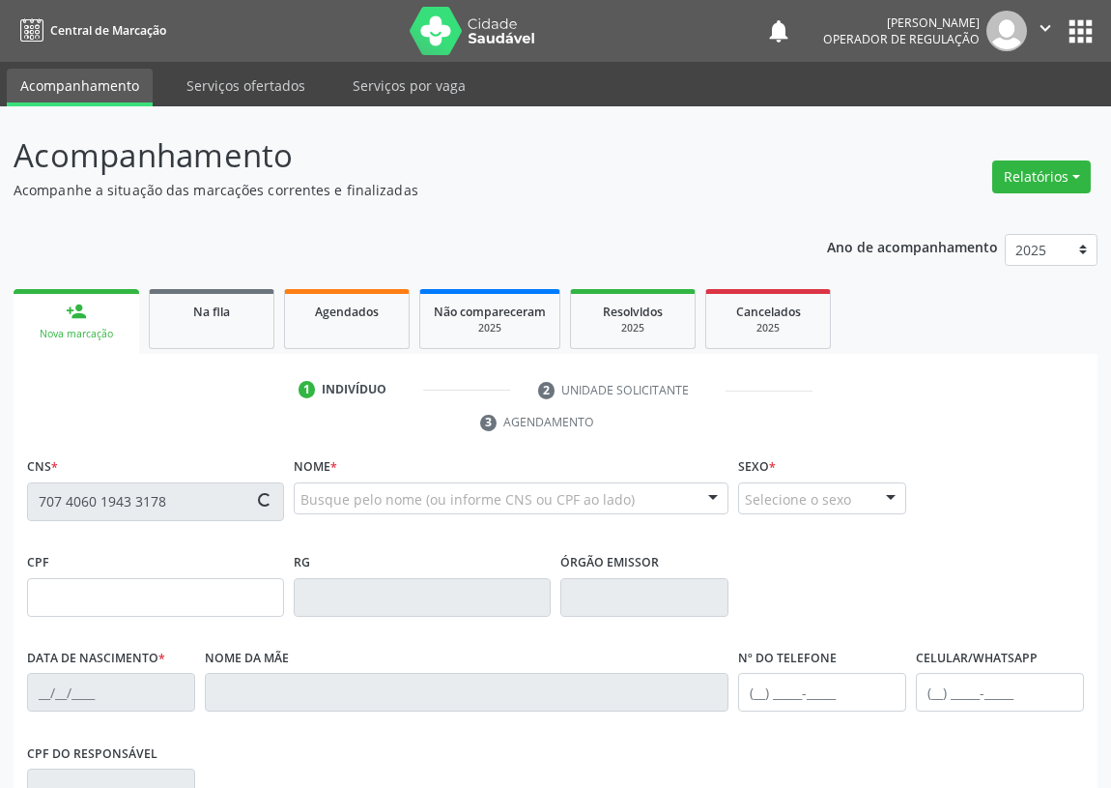
type input "(83) 99331-8704"
type input "38"
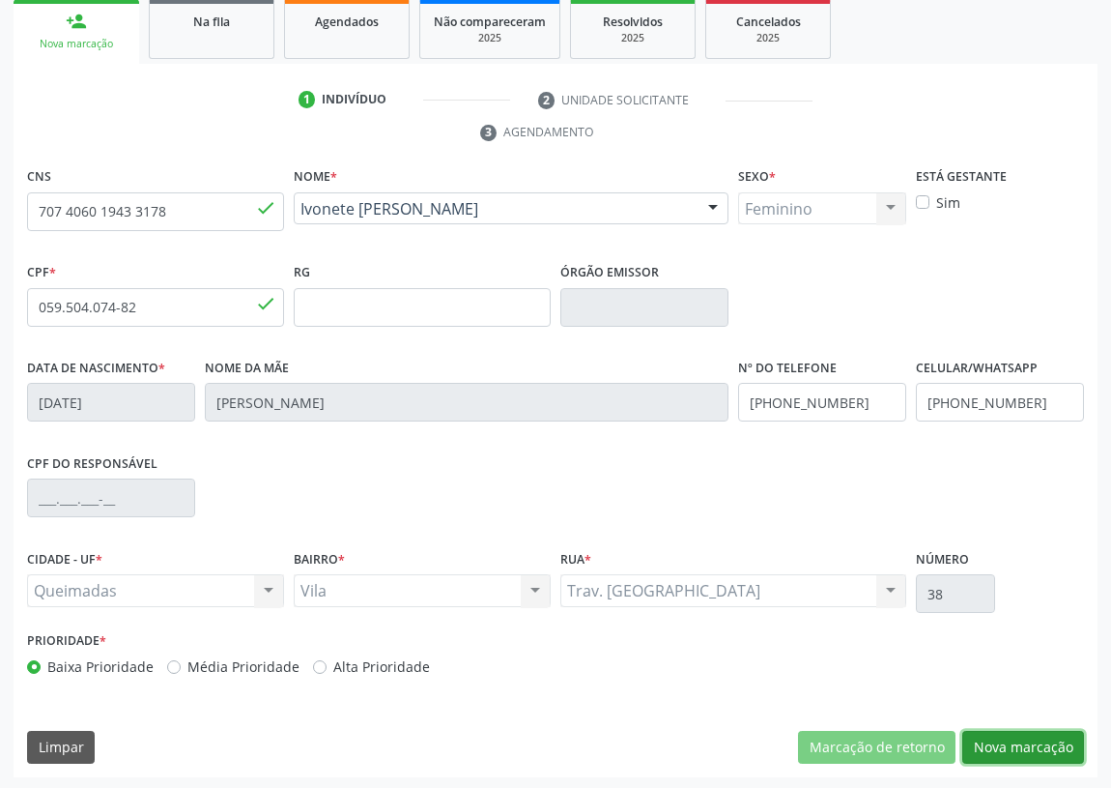
drag, startPoint x: 1056, startPoint y: 748, endPoint x: 746, endPoint y: 685, distance: 316.5
click at [1048, 748] on button "Nova marcação" at bounding box center [1024, 747] width 122 height 33
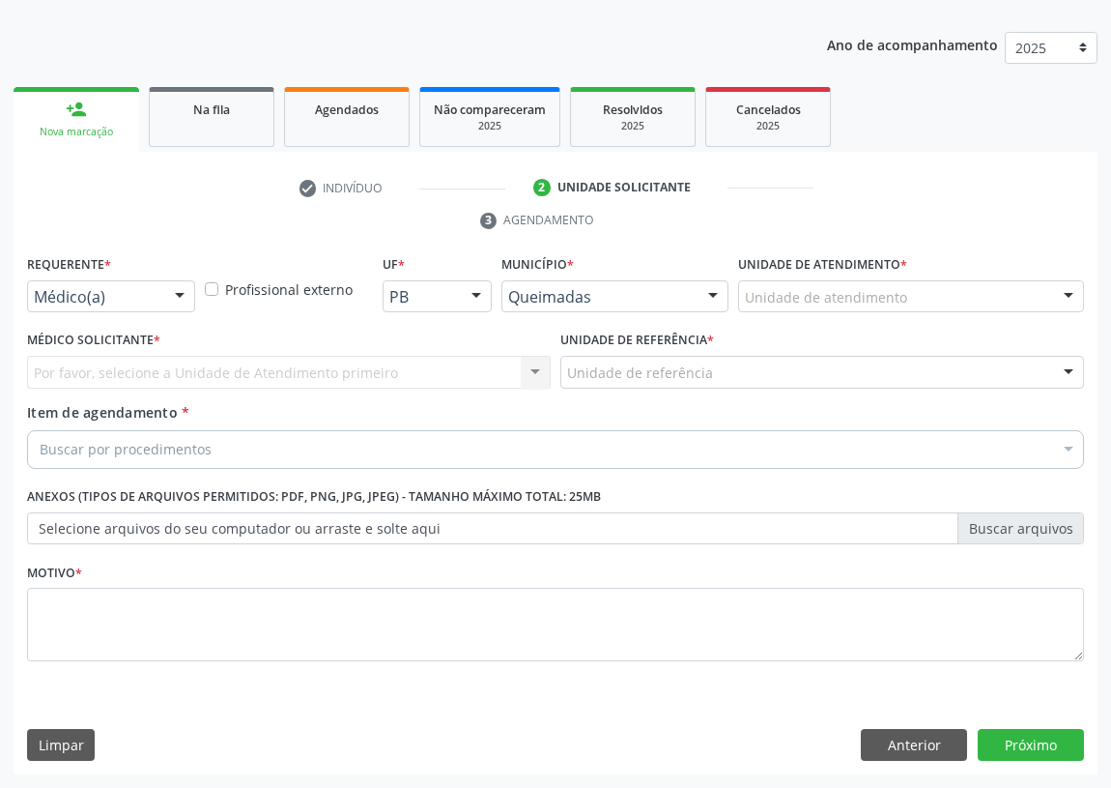
scroll to position [200, 0]
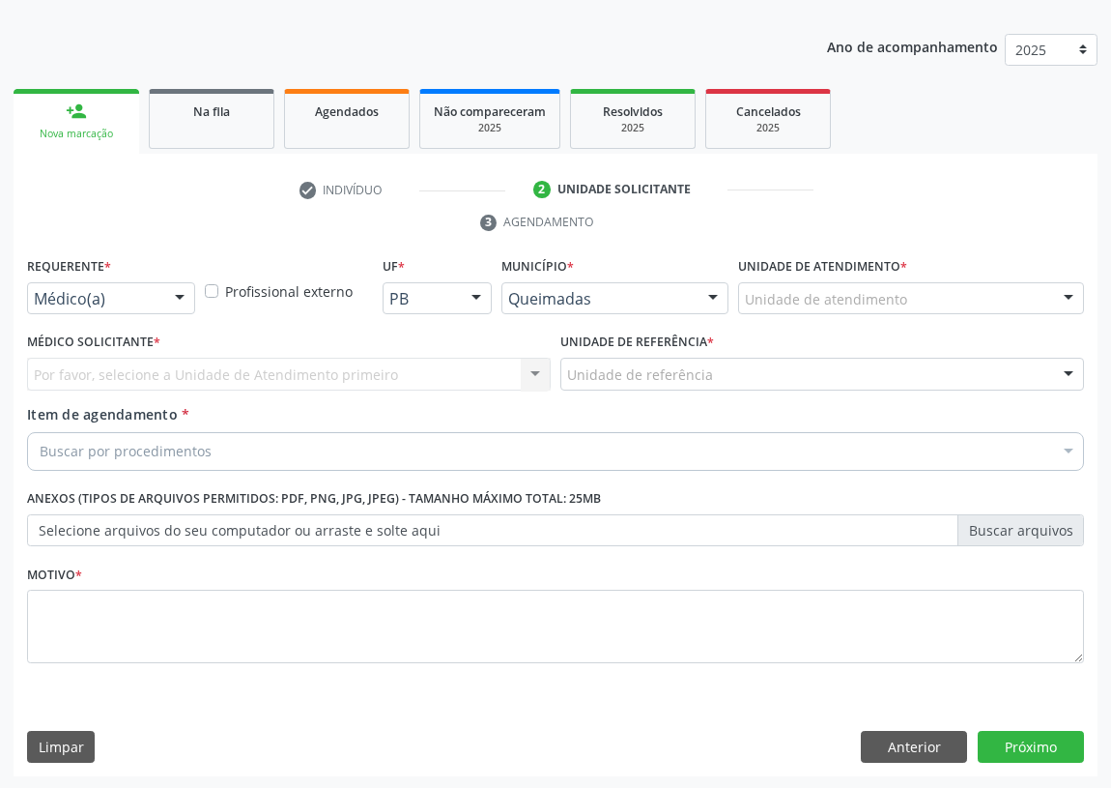
drag, startPoint x: 193, startPoint y: 300, endPoint x: 182, endPoint y: 305, distance: 13.0
click at [191, 300] on div at bounding box center [179, 299] width 29 height 33
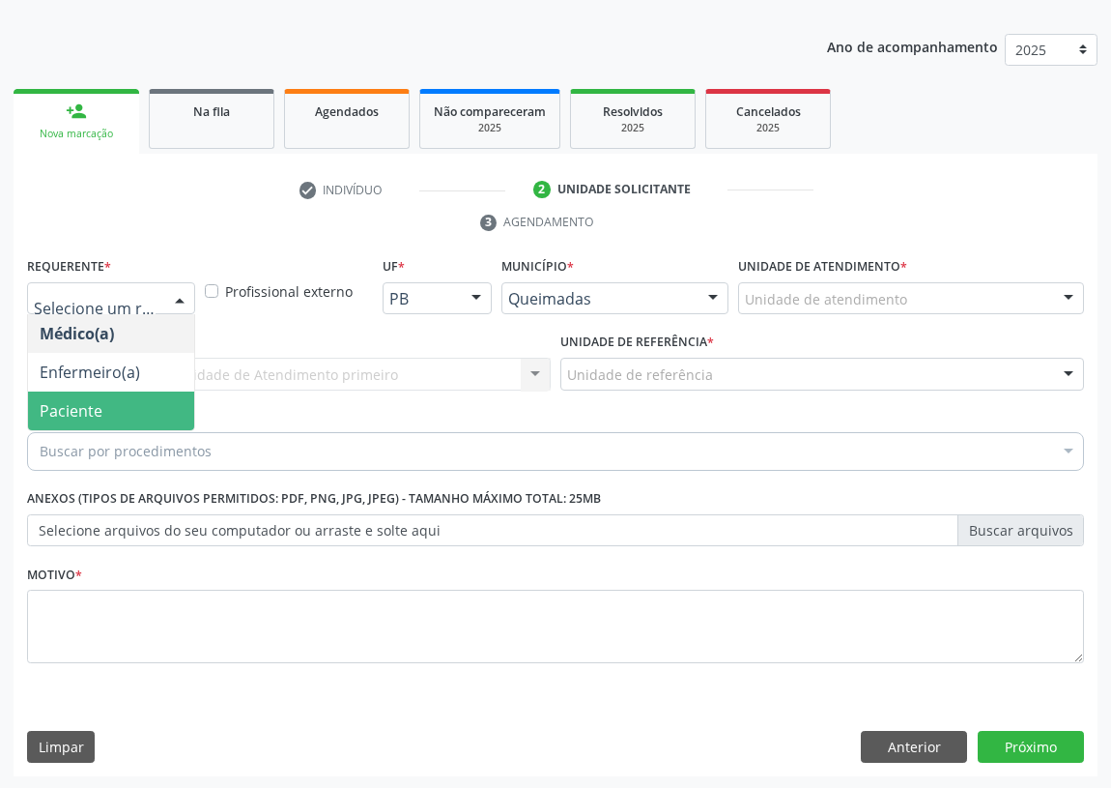
click at [171, 402] on span "Paciente" at bounding box center [111, 410] width 166 height 39
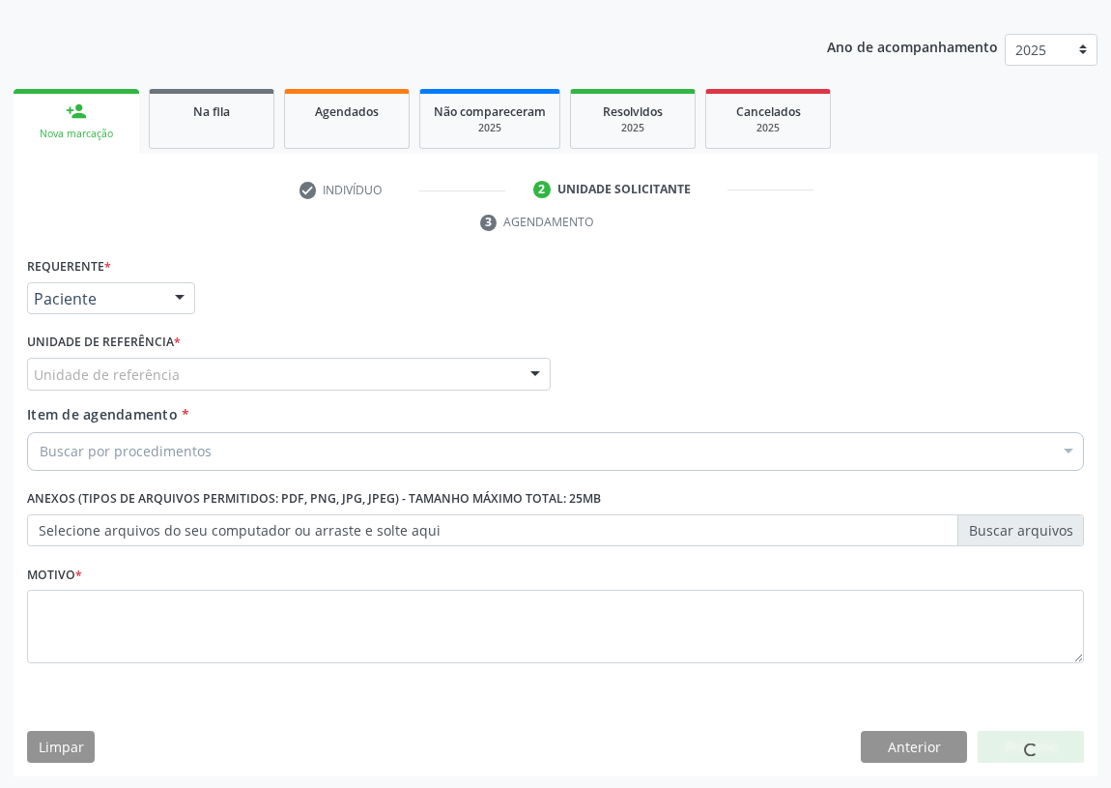
click at [449, 366] on div "Unidade de referência" at bounding box center [289, 374] width 524 height 33
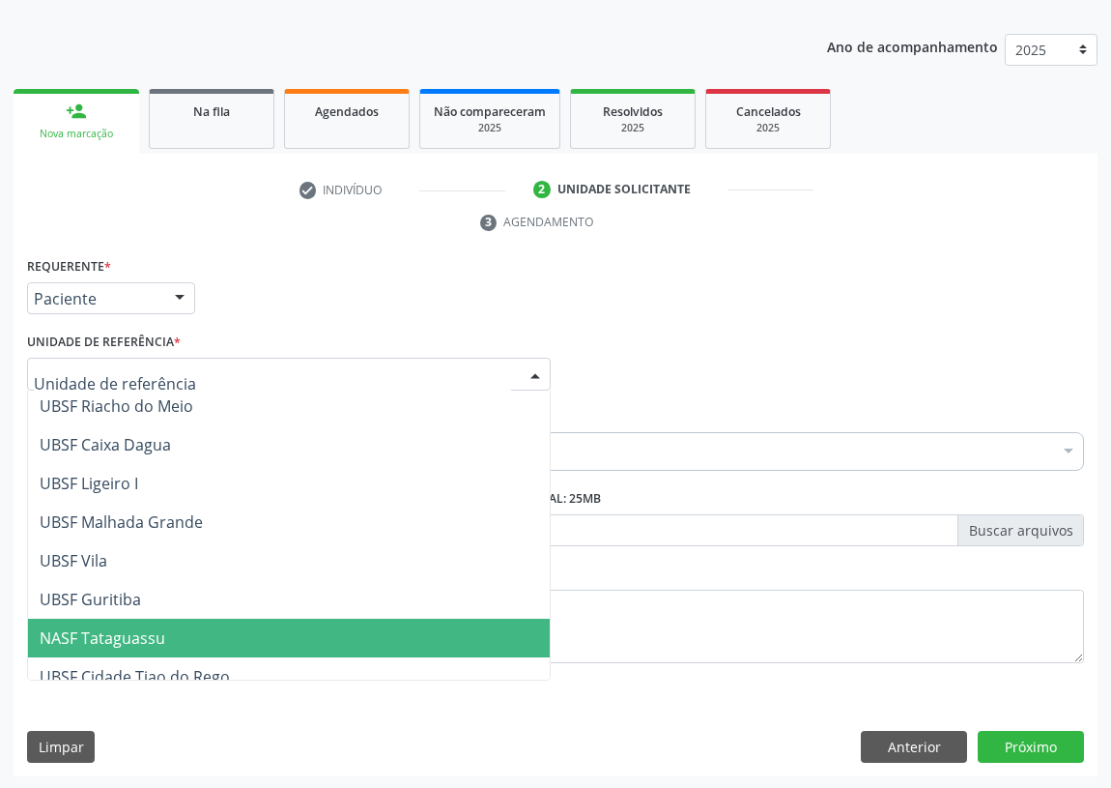
scroll to position [483, 0]
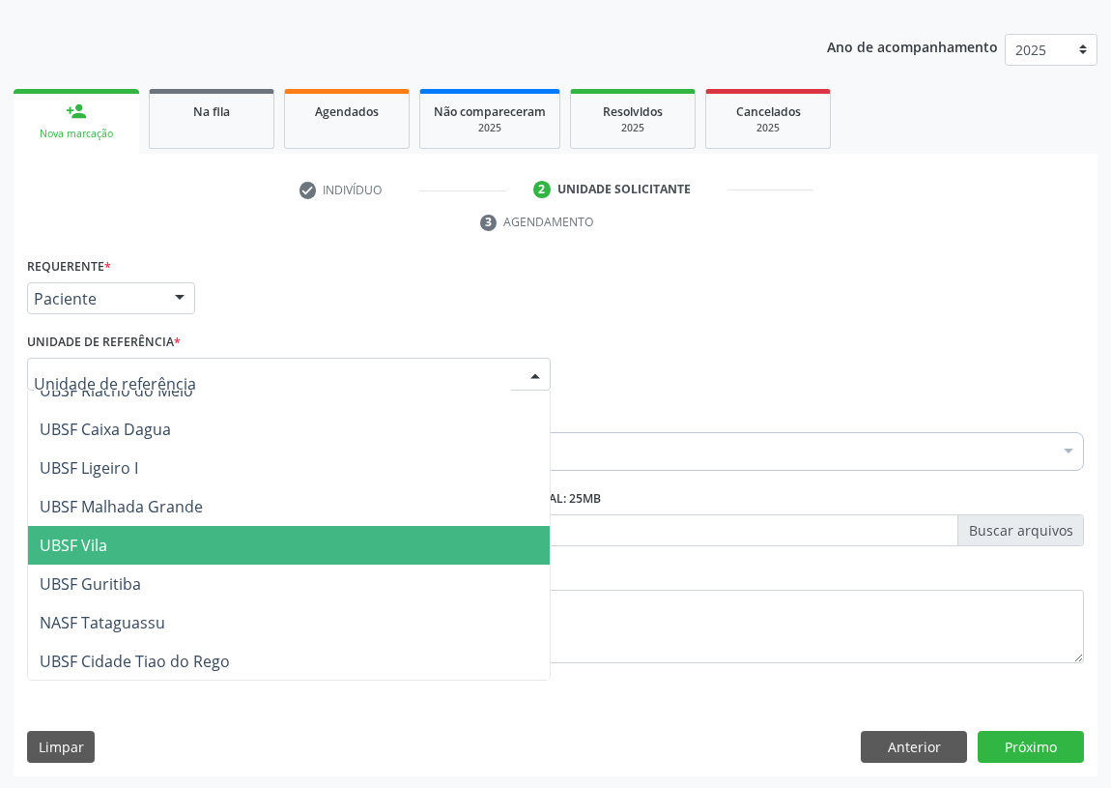
drag, startPoint x: 126, startPoint y: 541, endPoint x: 0, endPoint y: 504, distance: 131.2
click at [126, 541] on span "UBSF Vila" at bounding box center [289, 545] width 522 height 39
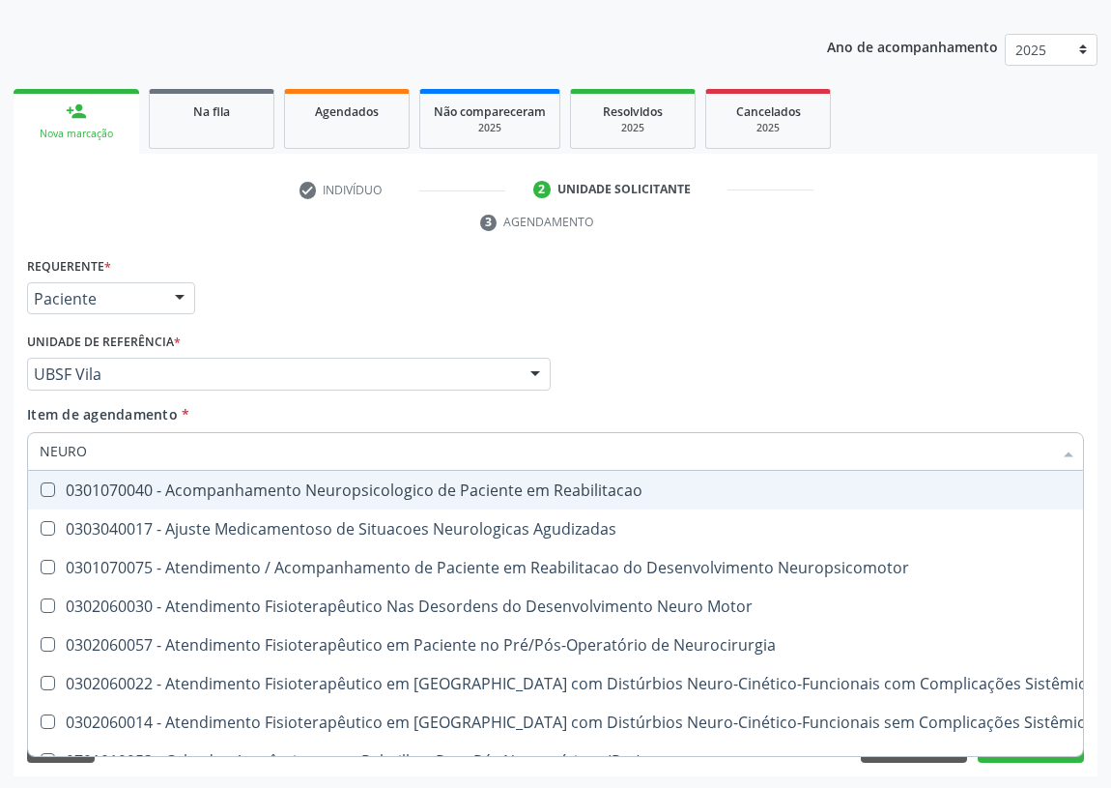
type input "NEUROC"
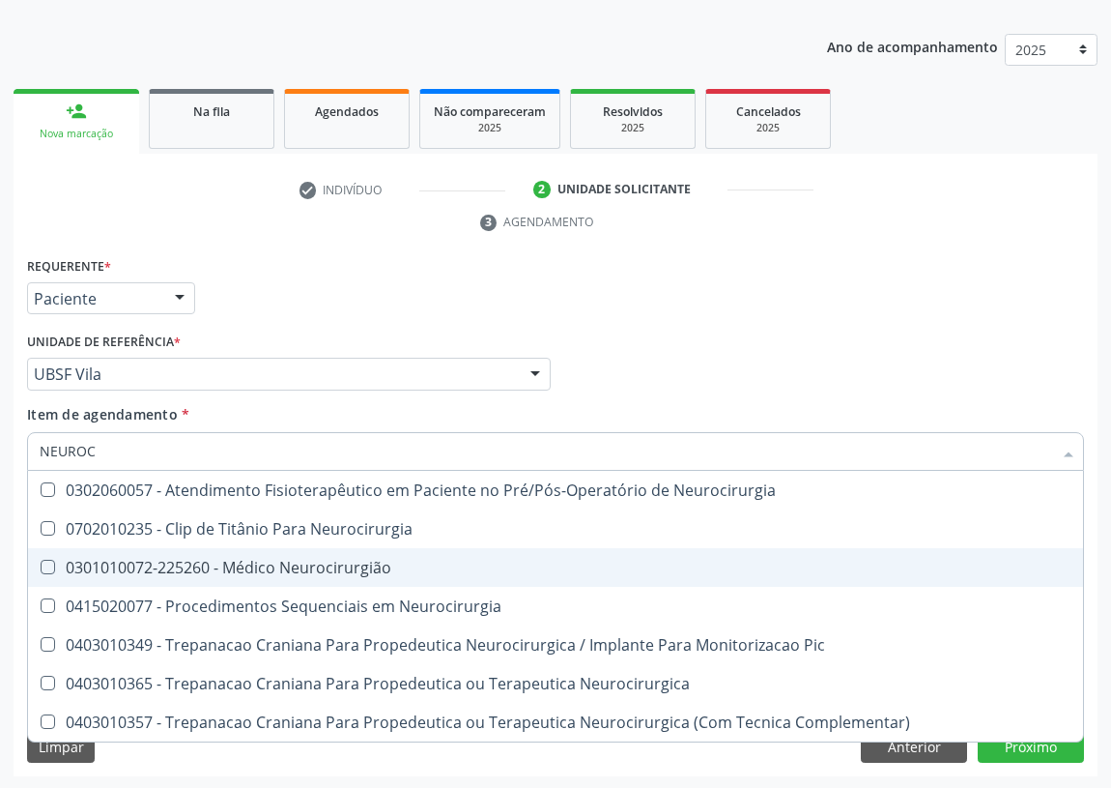
click at [309, 567] on div "0301010072-225260 - Médico Neurocirurgião" at bounding box center [556, 567] width 1032 height 15
checkbox Neurocirurgião "true"
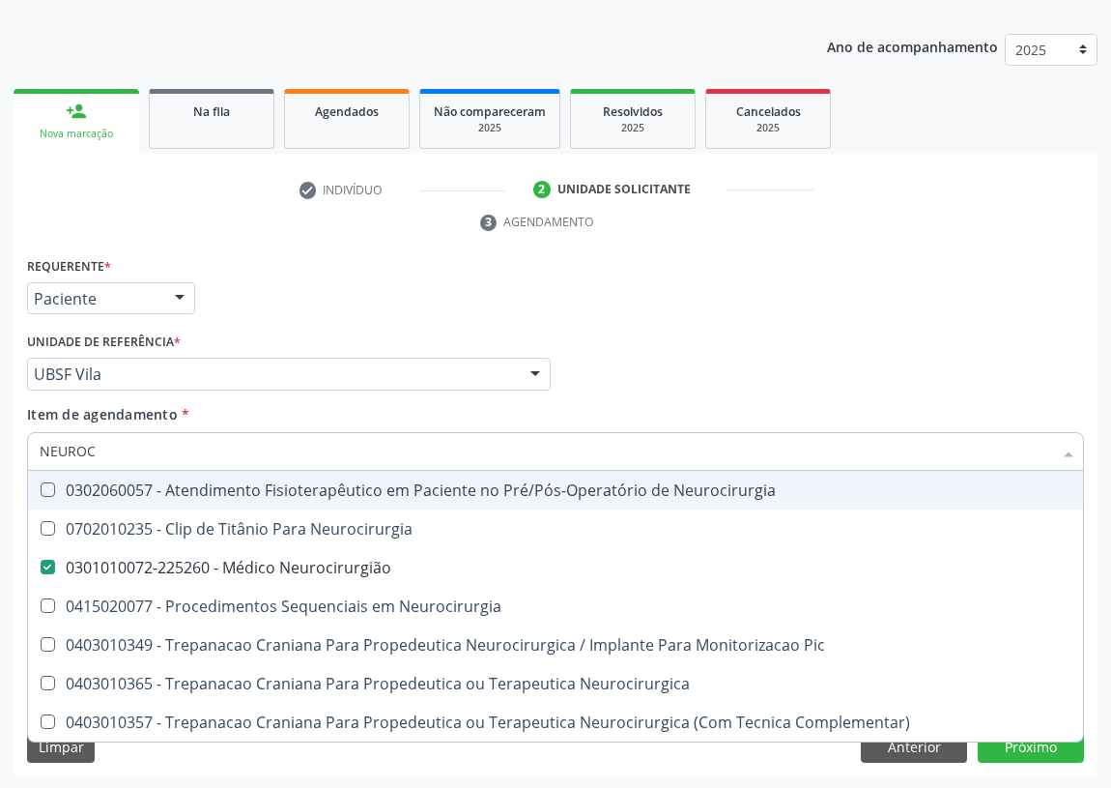
click at [714, 344] on div "Médico Solicitante Por favor, selecione a Unidade de Atendimento primeiro Nenhu…" at bounding box center [555, 365] width 1067 height 75
checkbox Neurocirurgia "true"
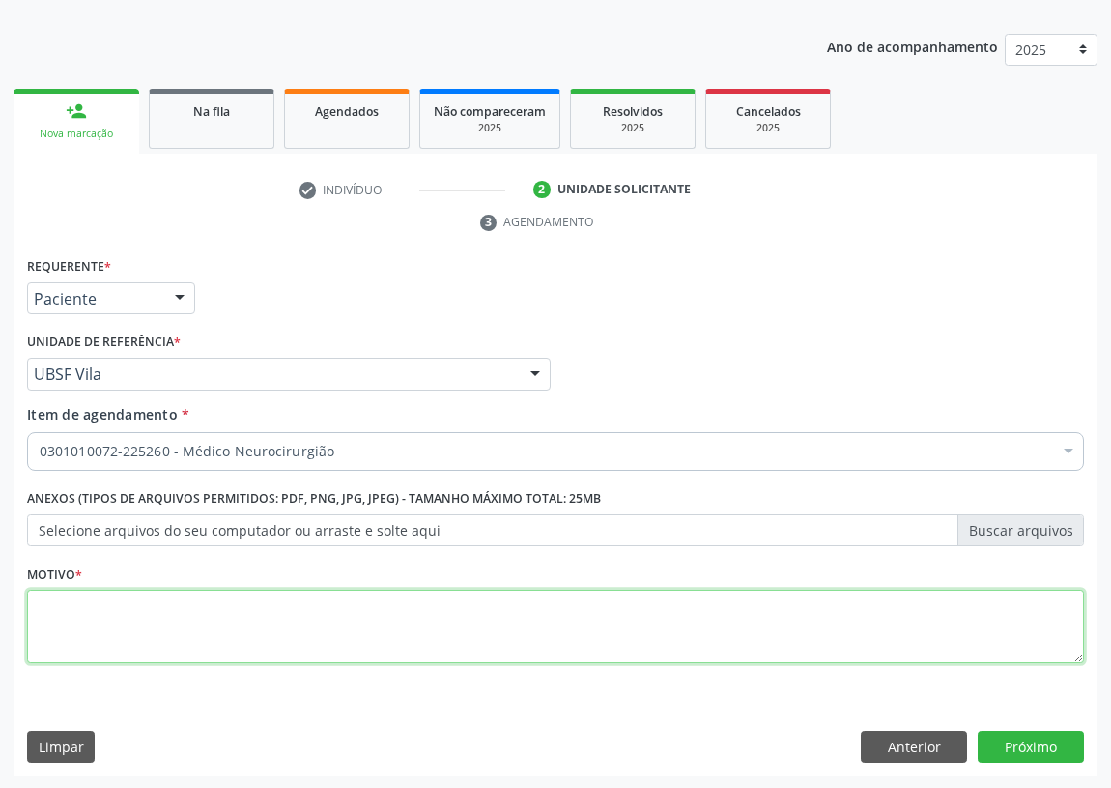
click at [101, 631] on textarea at bounding box center [555, 626] width 1057 height 73
type textarea "AVALIAÇÃO"
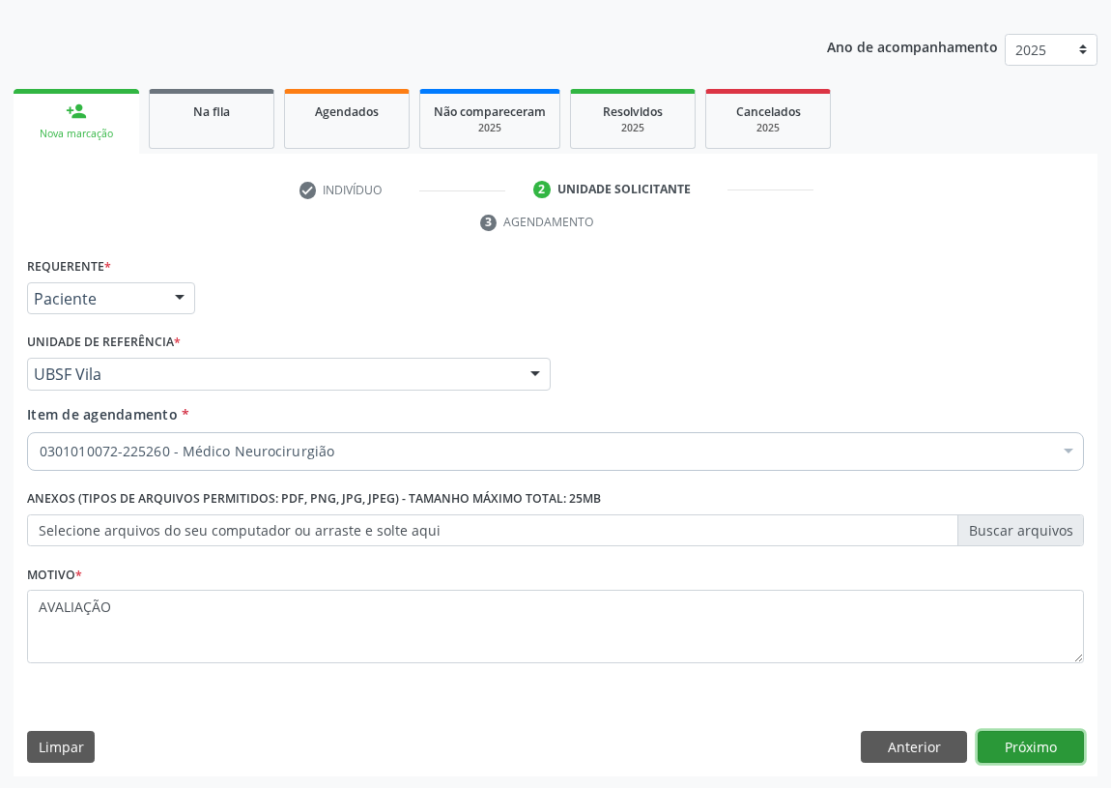
click at [1063, 744] on button "Próximo" at bounding box center [1031, 747] width 106 height 33
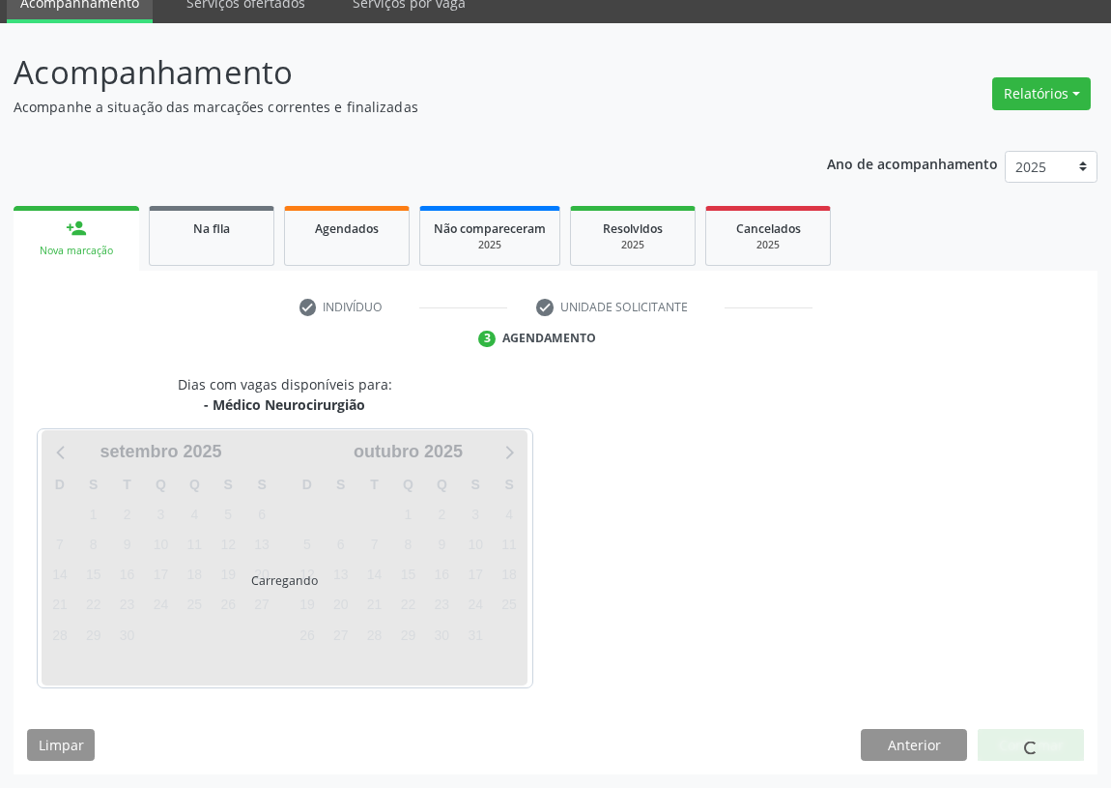
scroll to position [81, 0]
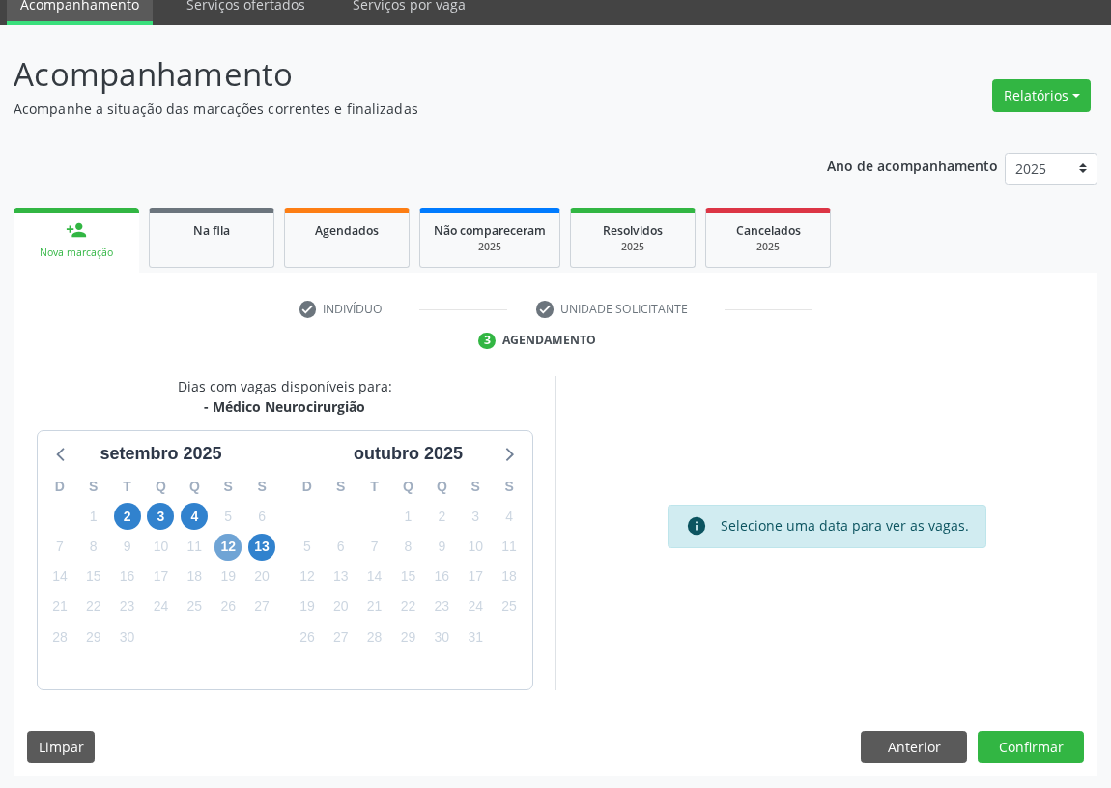
click at [230, 534] on span "12" at bounding box center [228, 547] width 27 height 27
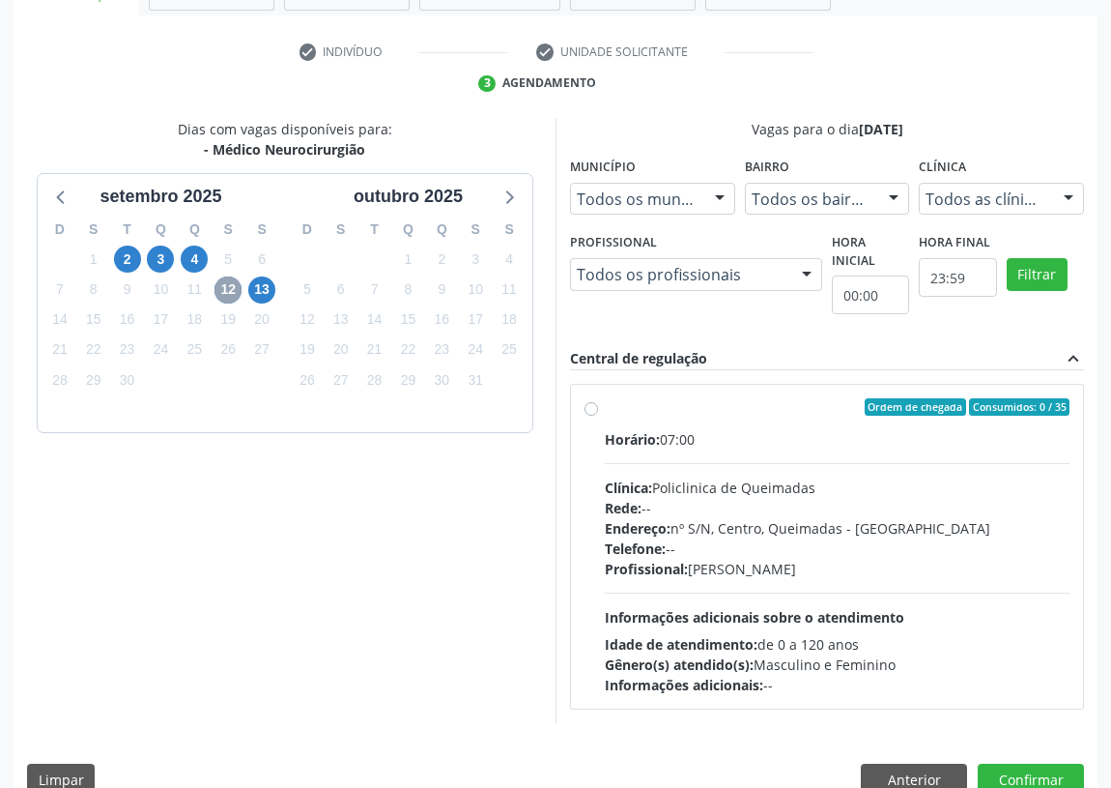
scroll to position [345, 0]
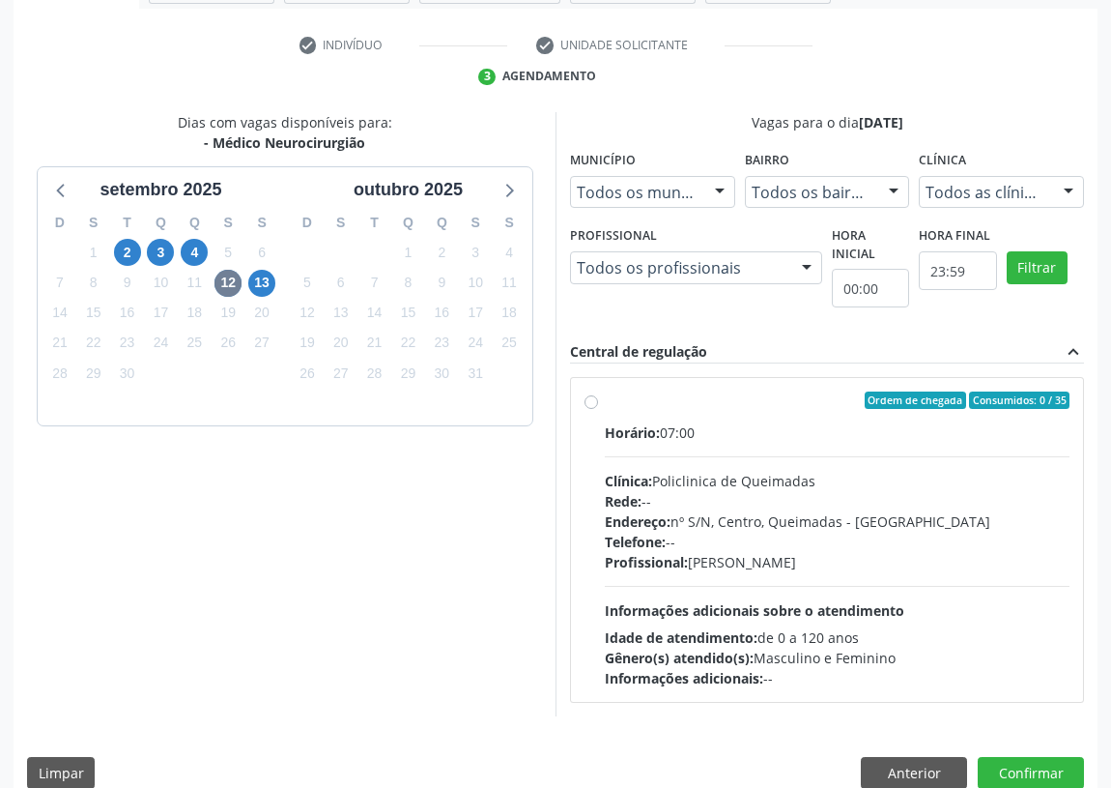
click at [605, 394] on label "Ordem de chegada Consumidos: 0 / 35 Horário: 07:00 Clínica: Policlinica de Quei…" at bounding box center [837, 539] width 465 height 297
click at [590, 394] on input "Ordem de chegada Consumidos: 0 / 35 Horário: 07:00 Clínica: Policlinica de Quei…" at bounding box center [592, 399] width 14 height 17
radio input "true"
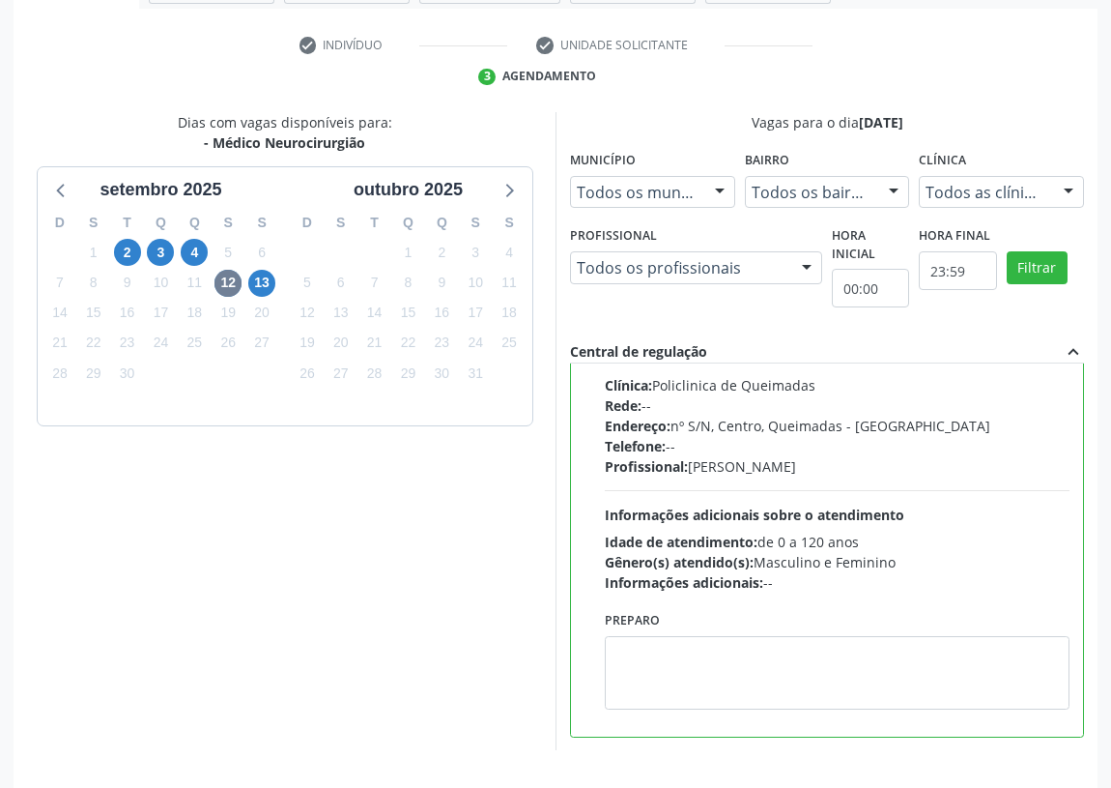
scroll to position [406, 0]
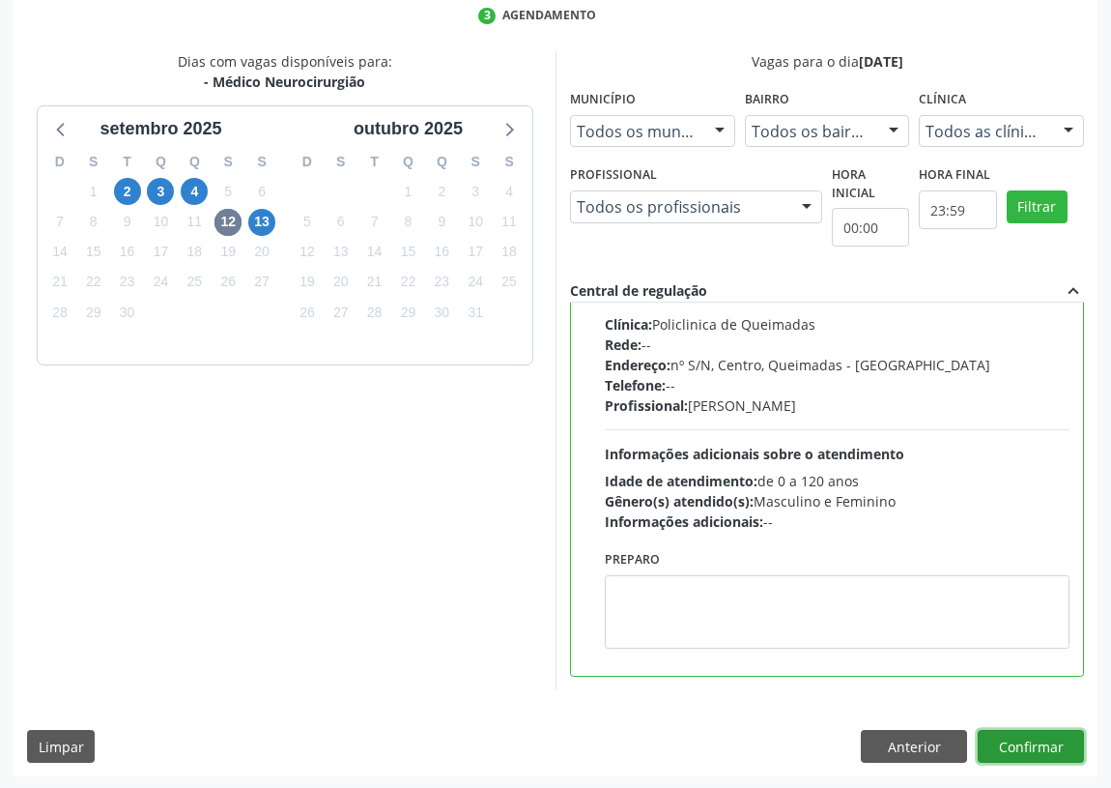
click at [1047, 740] on button "Confirmar" at bounding box center [1031, 746] width 106 height 33
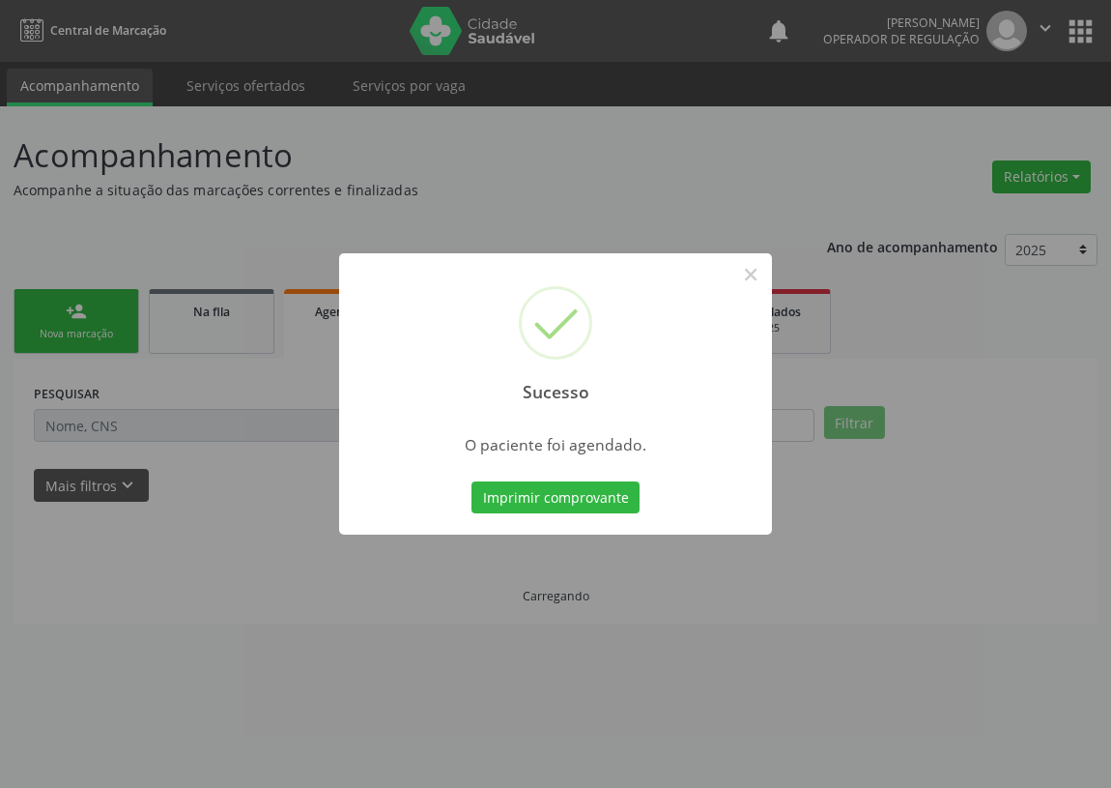
scroll to position [0, 0]
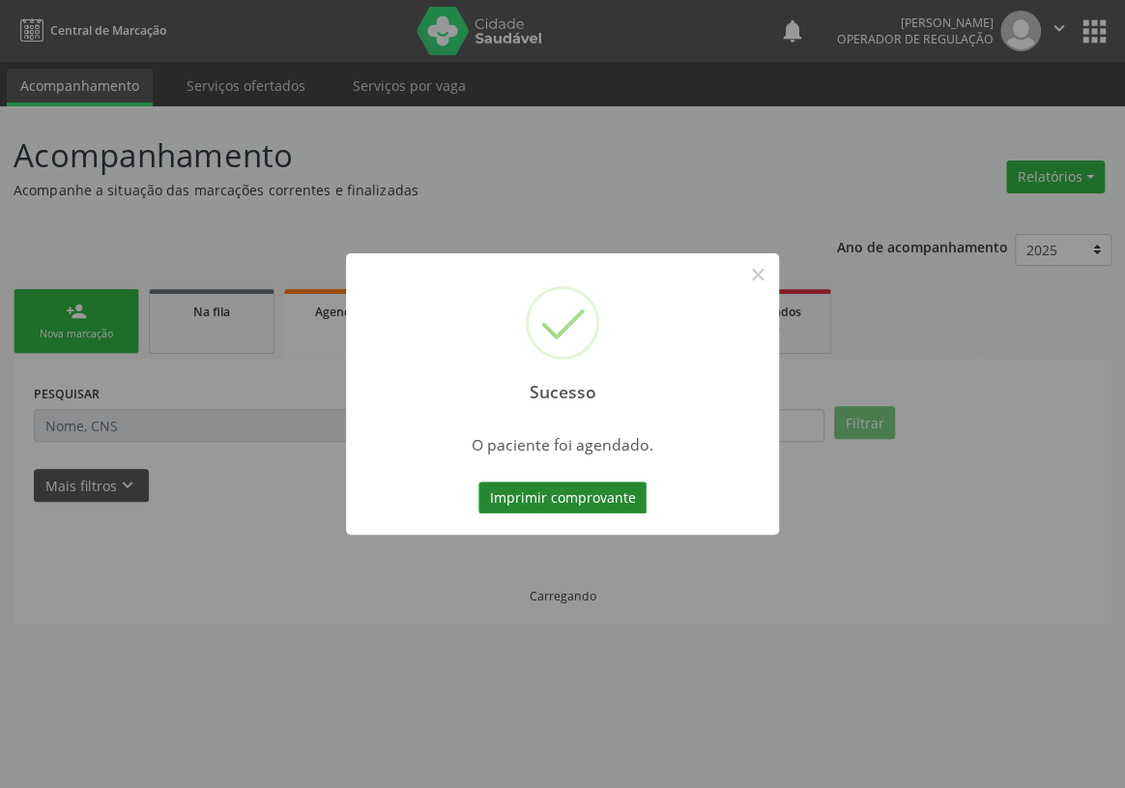
click at [587, 499] on button "Imprimir comprovante" at bounding box center [562, 497] width 168 height 33
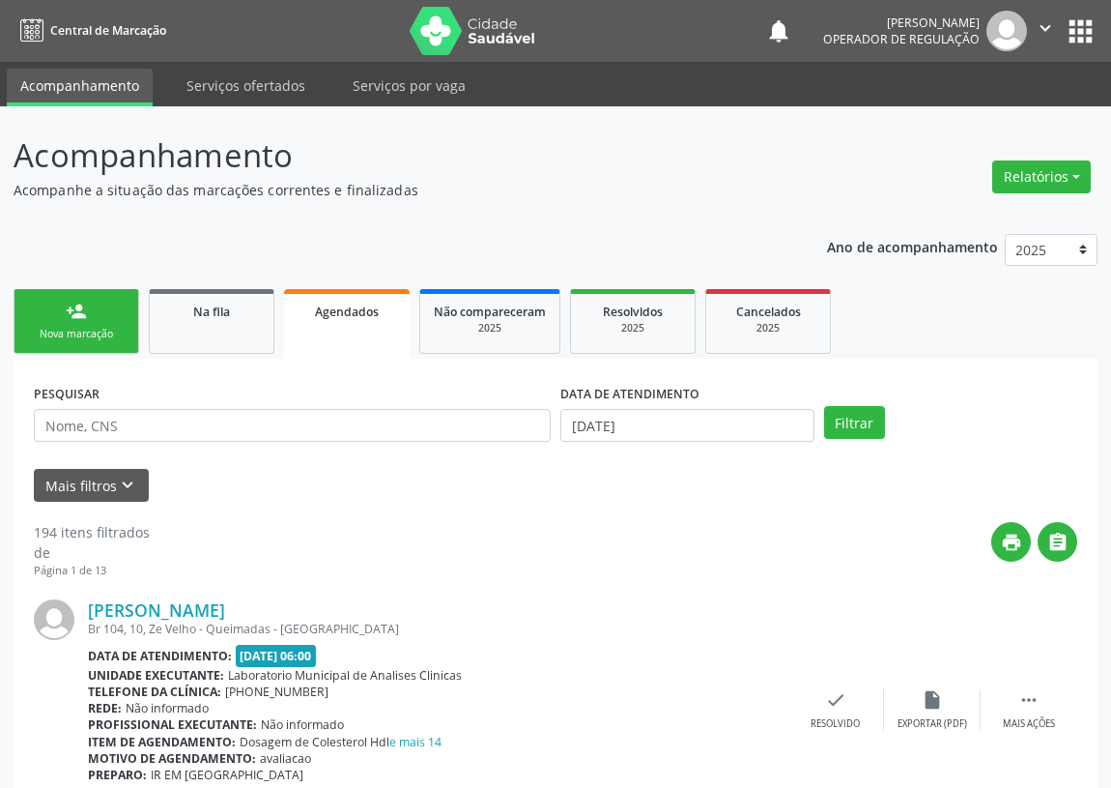
click at [81, 336] on div "Nova marcação" at bounding box center [76, 334] width 97 height 14
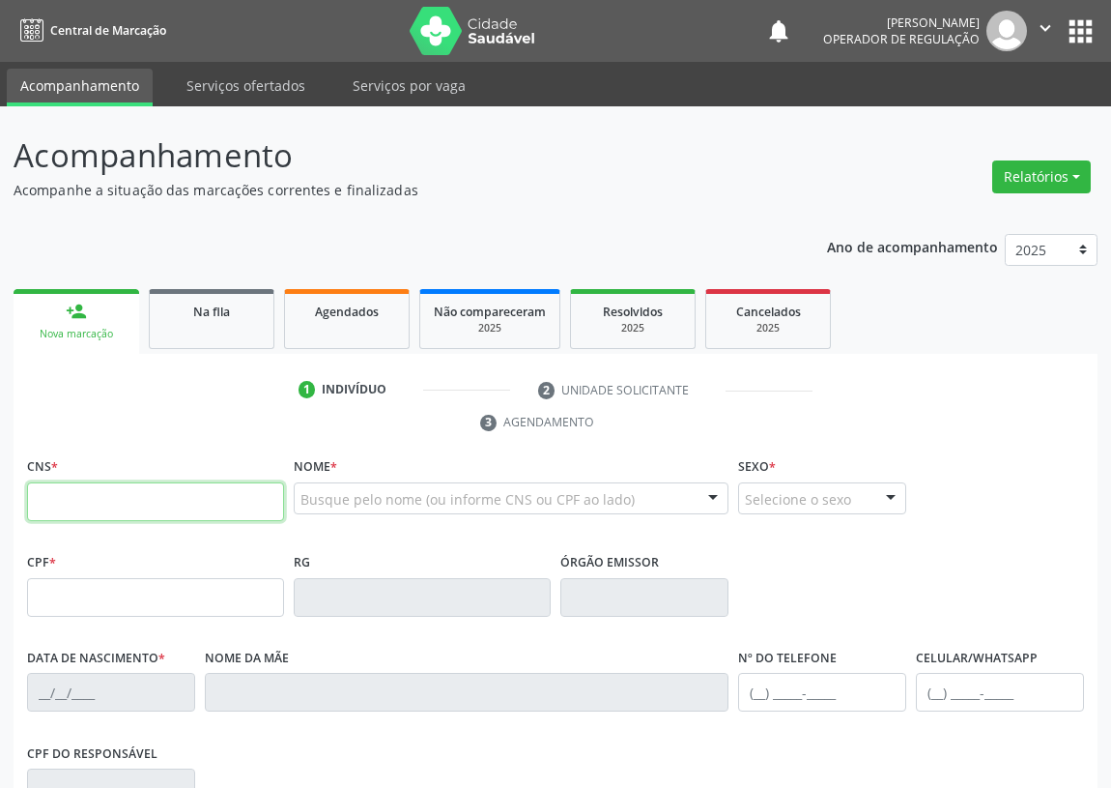
click at [48, 498] on input "text" at bounding box center [155, 501] width 257 height 39
click at [72, 507] on input "text" at bounding box center [155, 501] width 257 height 39
type input "704 6051 2823 1528"
type input "15/09/1978"
type input "Maria Francisca de Luna"
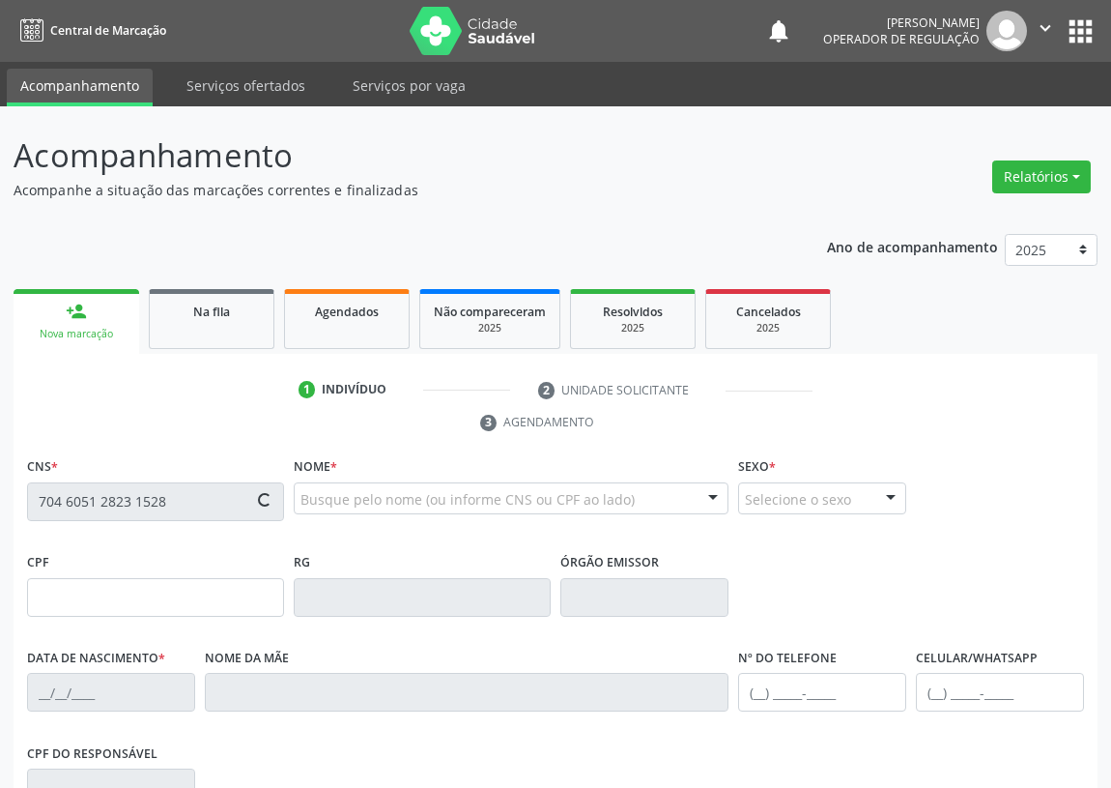
type input "(83) 99156-9814"
type input "S/N"
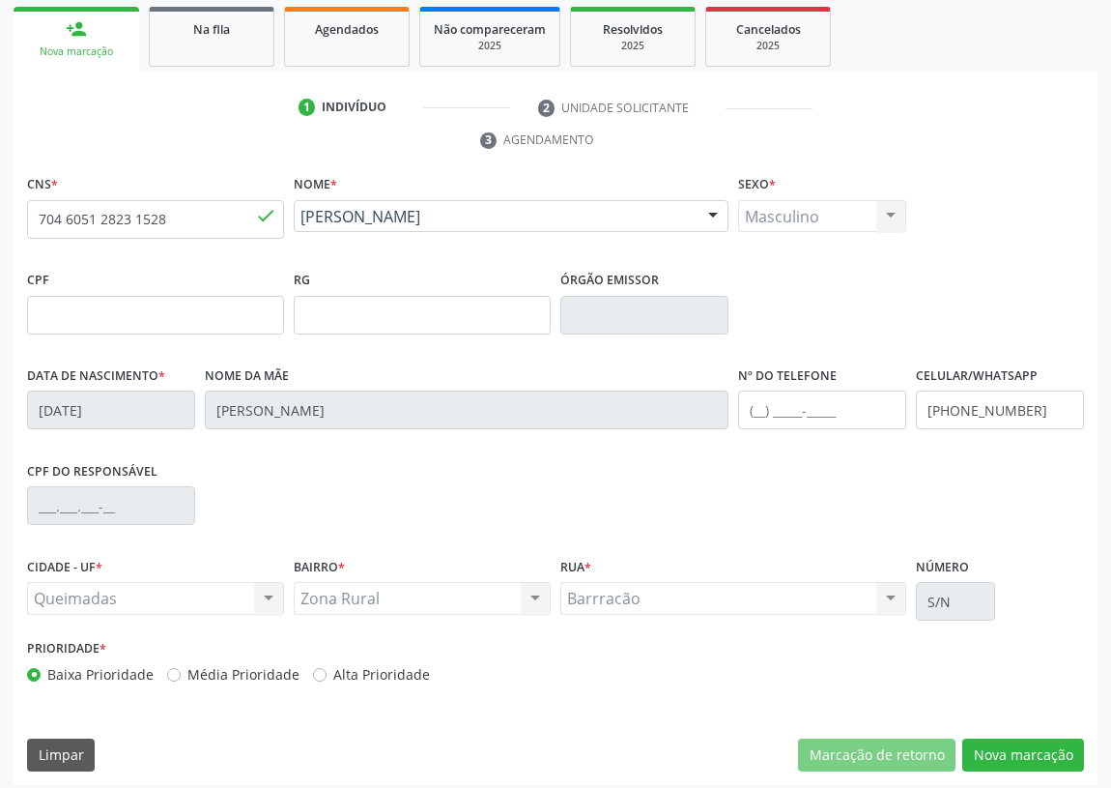
scroll to position [290, 0]
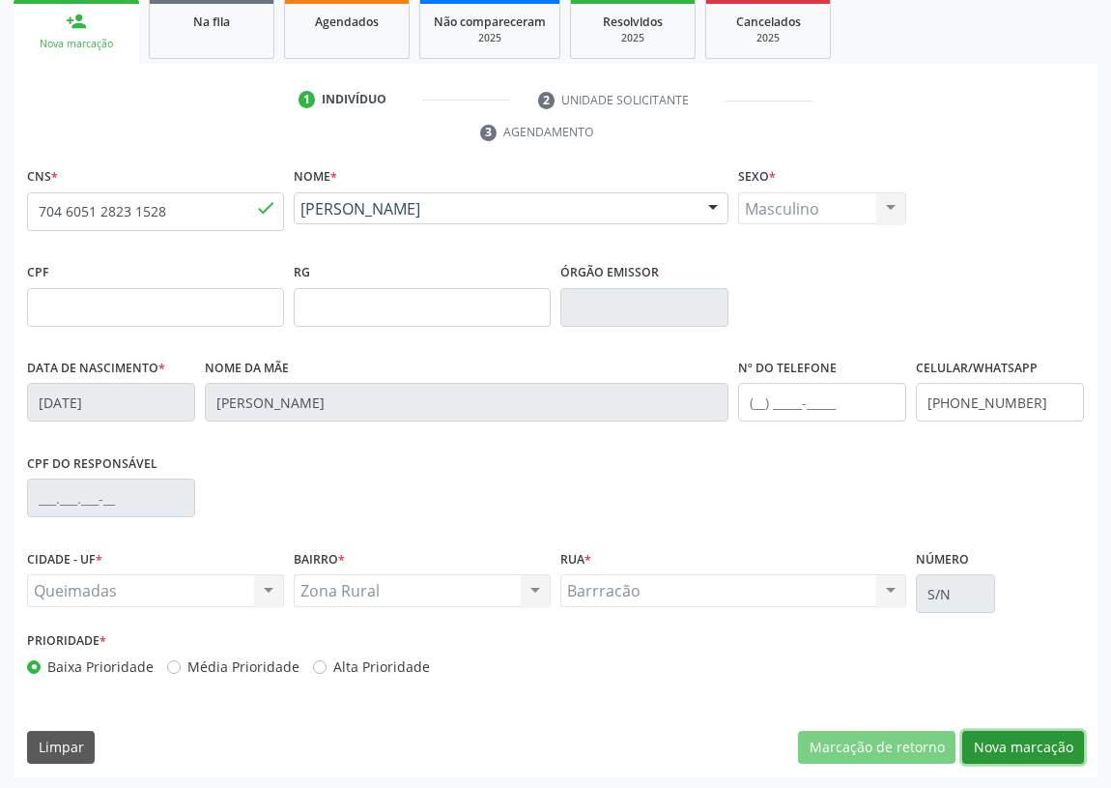
drag, startPoint x: 1023, startPoint y: 744, endPoint x: 701, endPoint y: 714, distance: 323.2
click at [1020, 735] on button "Nova marcação" at bounding box center [1024, 747] width 122 height 33
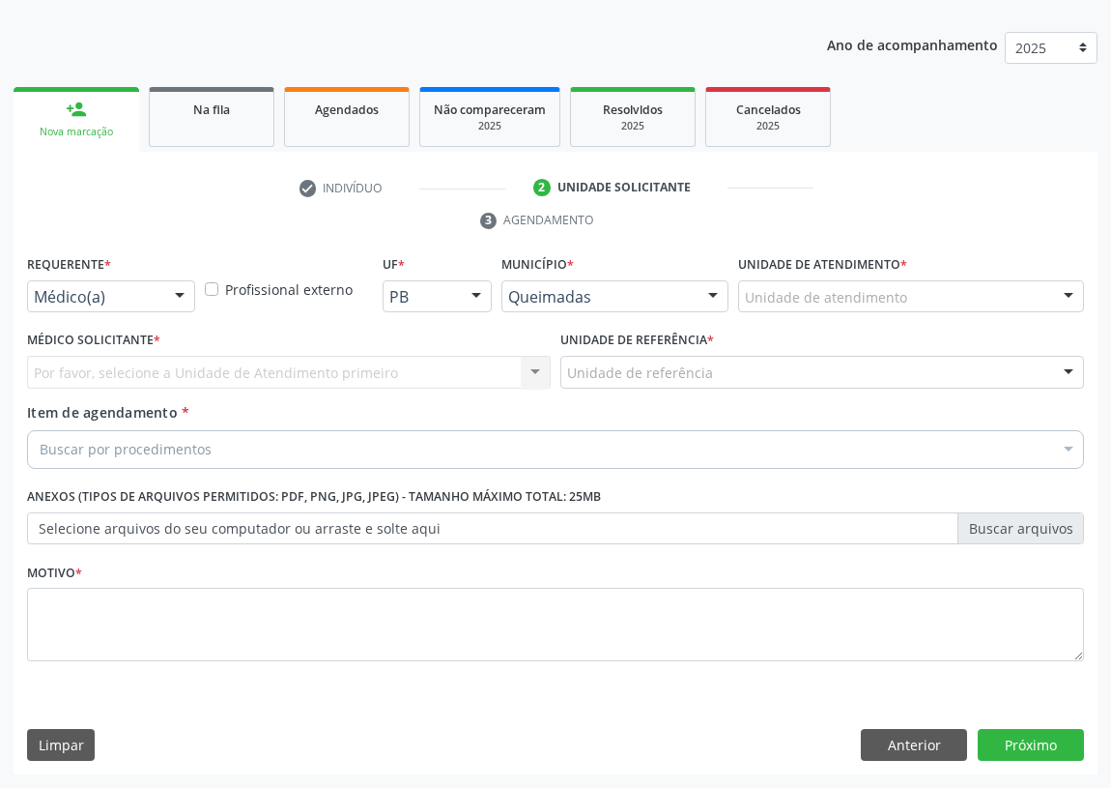
scroll to position [200, 0]
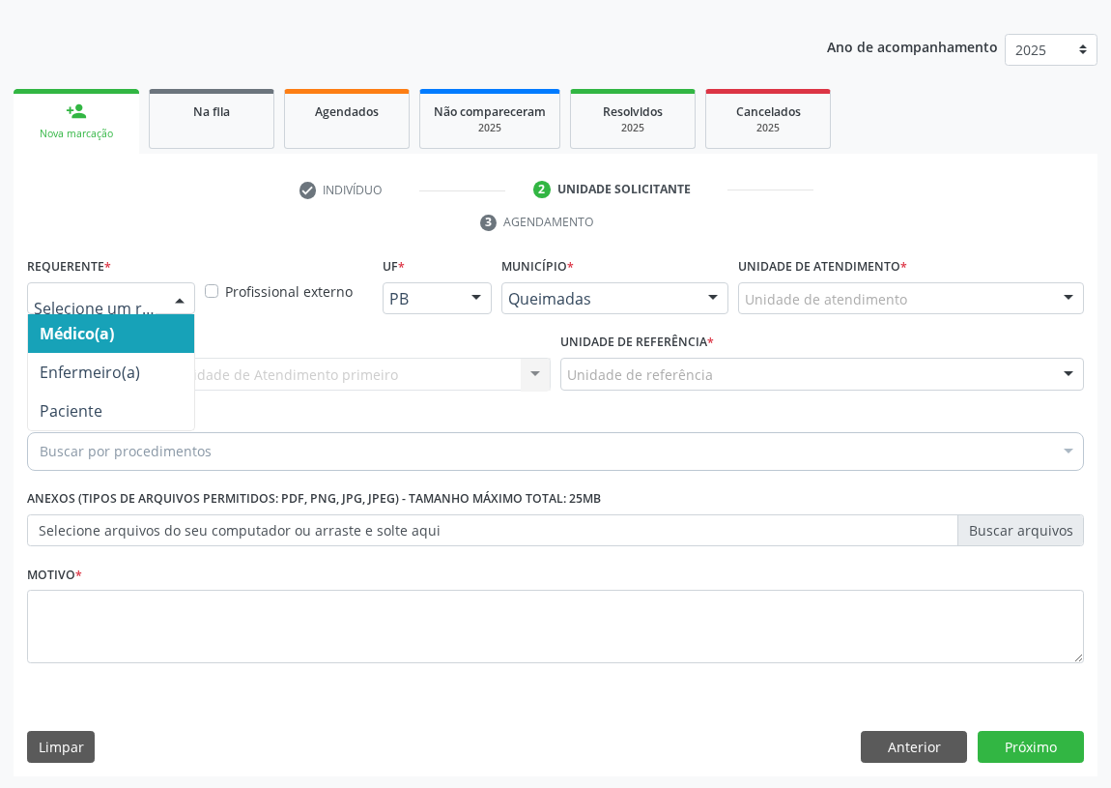
drag, startPoint x: 188, startPoint y: 300, endPoint x: 141, endPoint y: 387, distance: 98.6
click at [179, 310] on div at bounding box center [179, 299] width 29 height 33
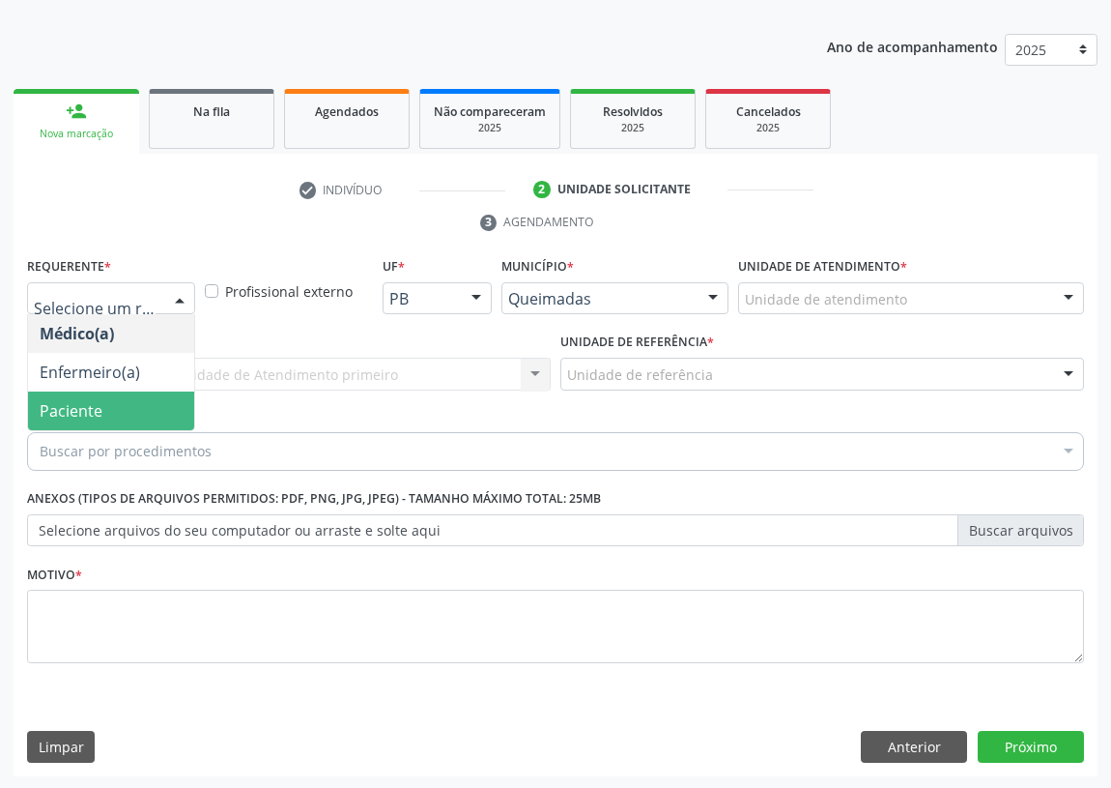
drag, startPoint x: 144, startPoint y: 417, endPoint x: 358, endPoint y: 416, distance: 213.6
click at [159, 415] on span "Paciente" at bounding box center [111, 410] width 166 height 39
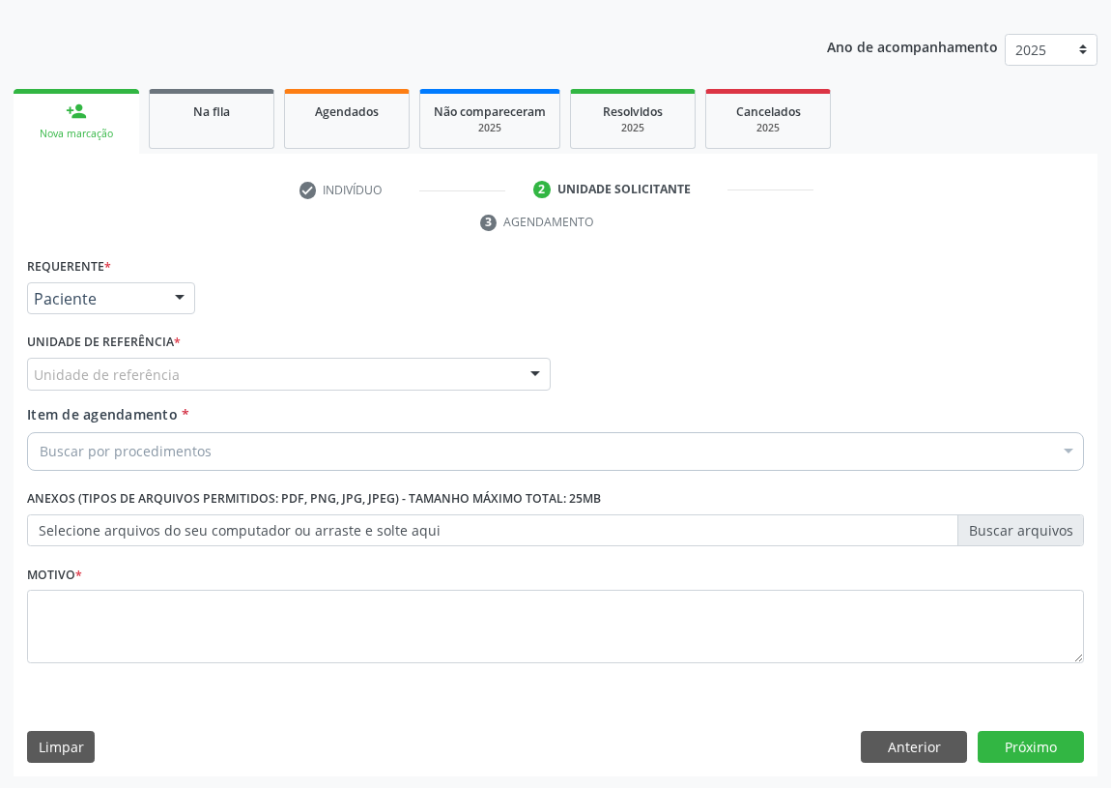
click at [539, 378] on div at bounding box center [535, 375] width 29 height 33
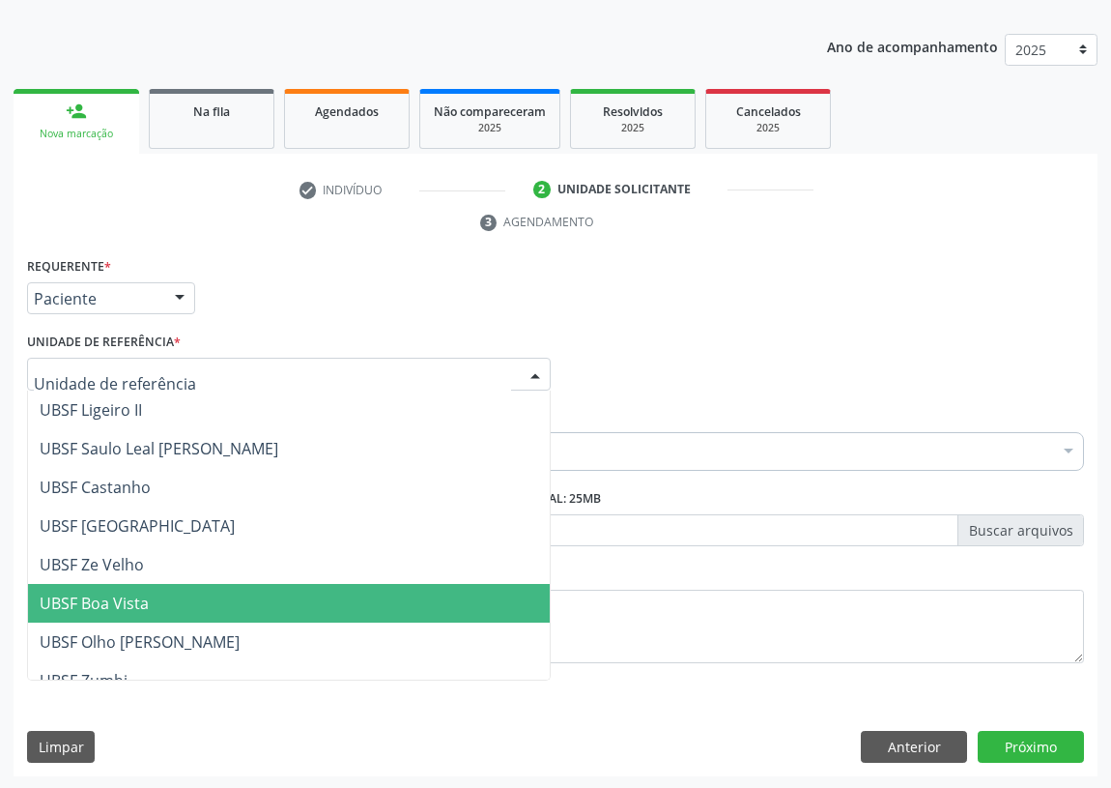
drag, startPoint x: 101, startPoint y: 591, endPoint x: 0, endPoint y: 522, distance: 122.3
click at [90, 589] on span "UBSF Boa Vista" at bounding box center [289, 603] width 522 height 39
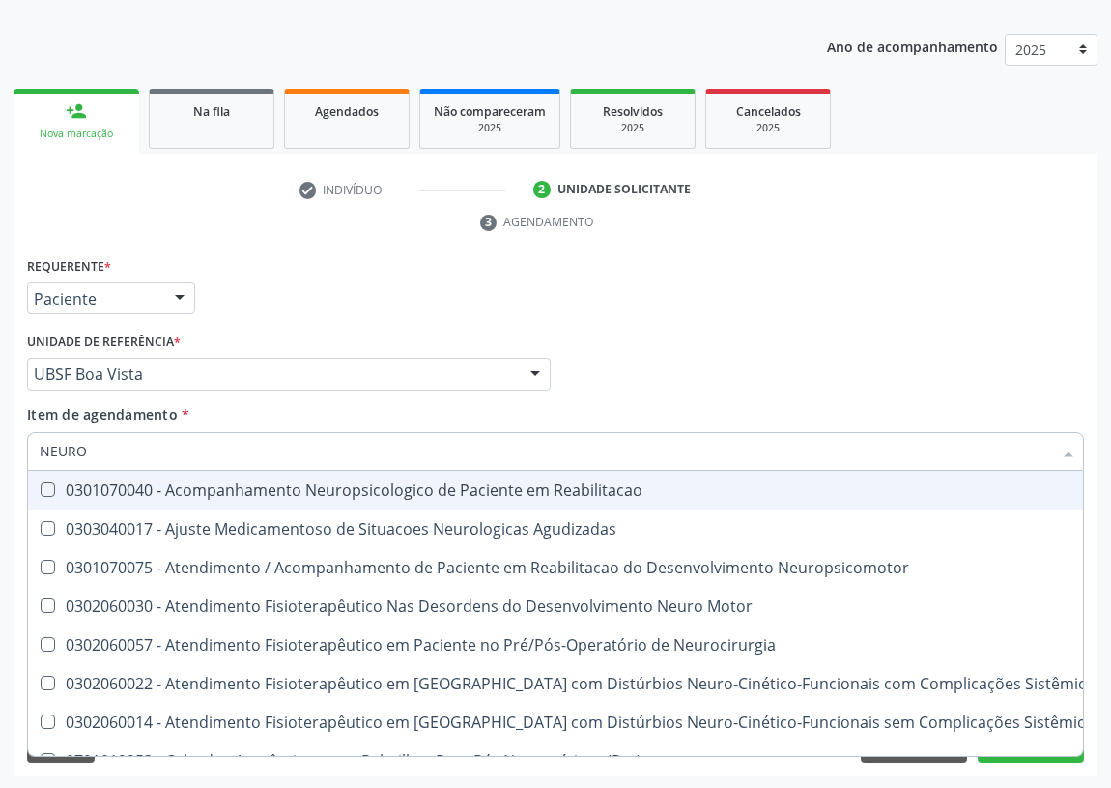
type input "NEUROC"
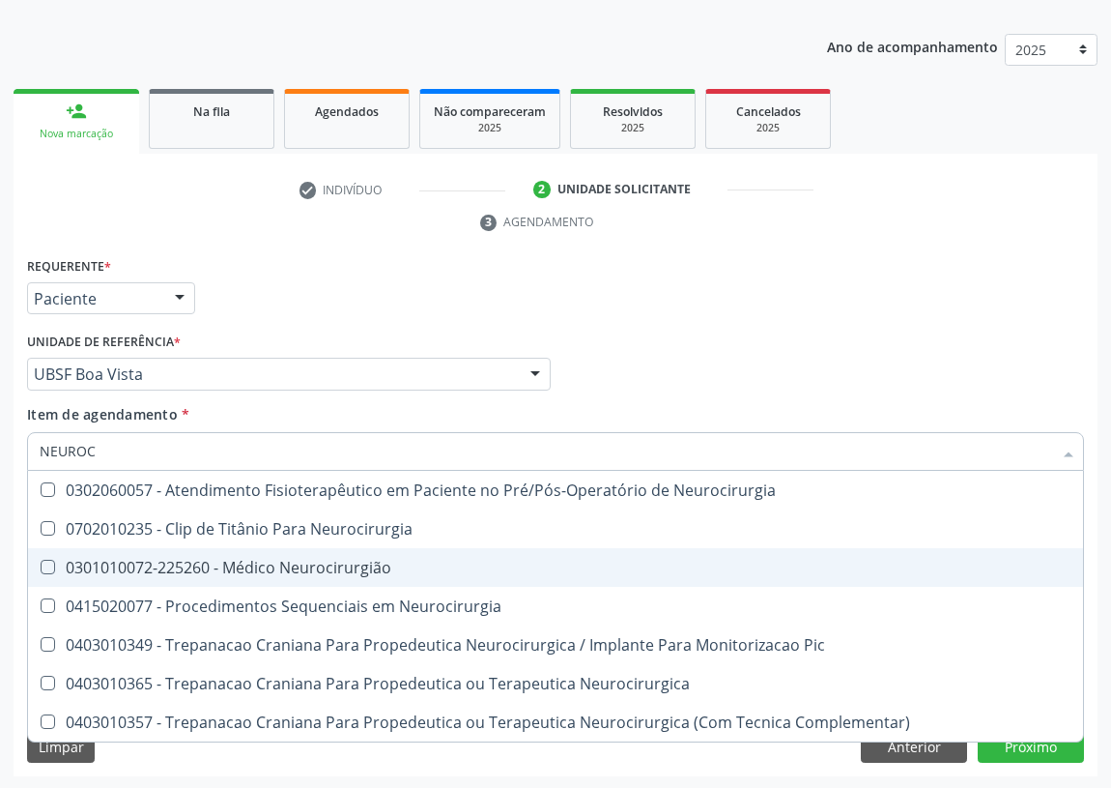
click at [286, 561] on div "0301010072-225260 - Médico Neurocirurgião" at bounding box center [556, 567] width 1032 height 15
checkbox Neurocirurgião "true"
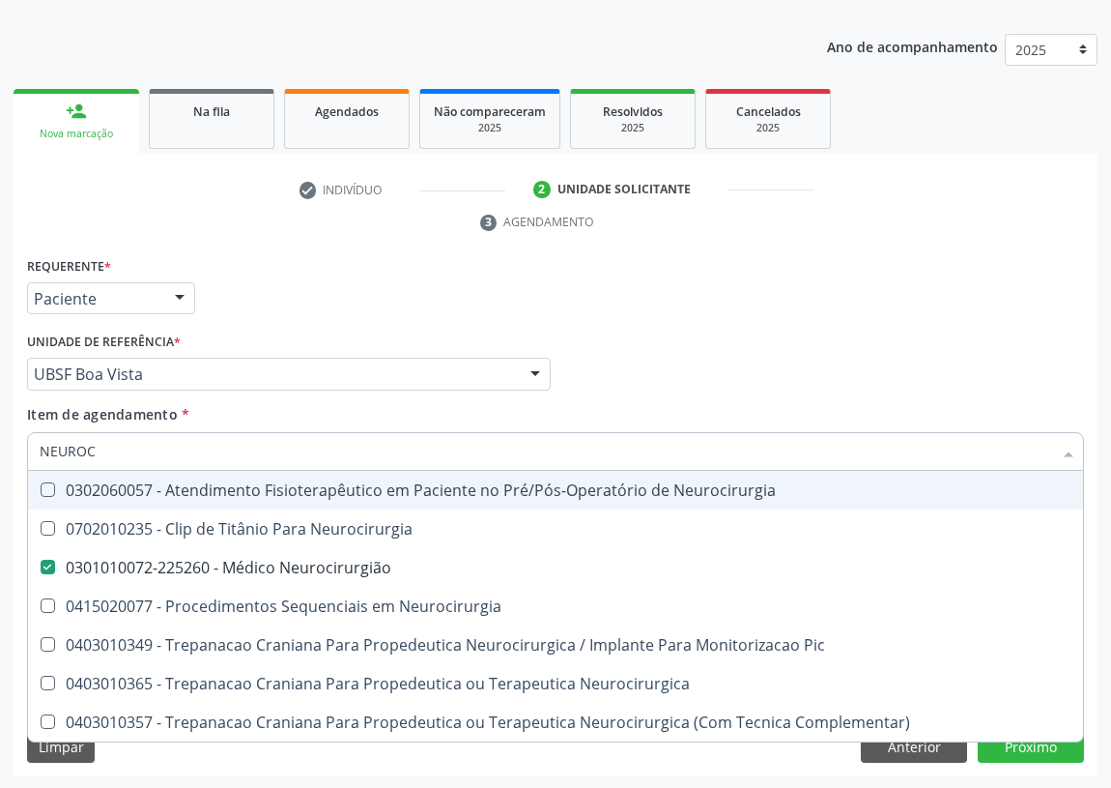
drag, startPoint x: 648, startPoint y: 332, endPoint x: 0, endPoint y: 611, distance: 705.2
click at [636, 338] on div "Médico Solicitante Por favor, selecione a Unidade de Atendimento primeiro Nenhu…" at bounding box center [555, 365] width 1067 height 75
checkbox Neurocirurgia "true"
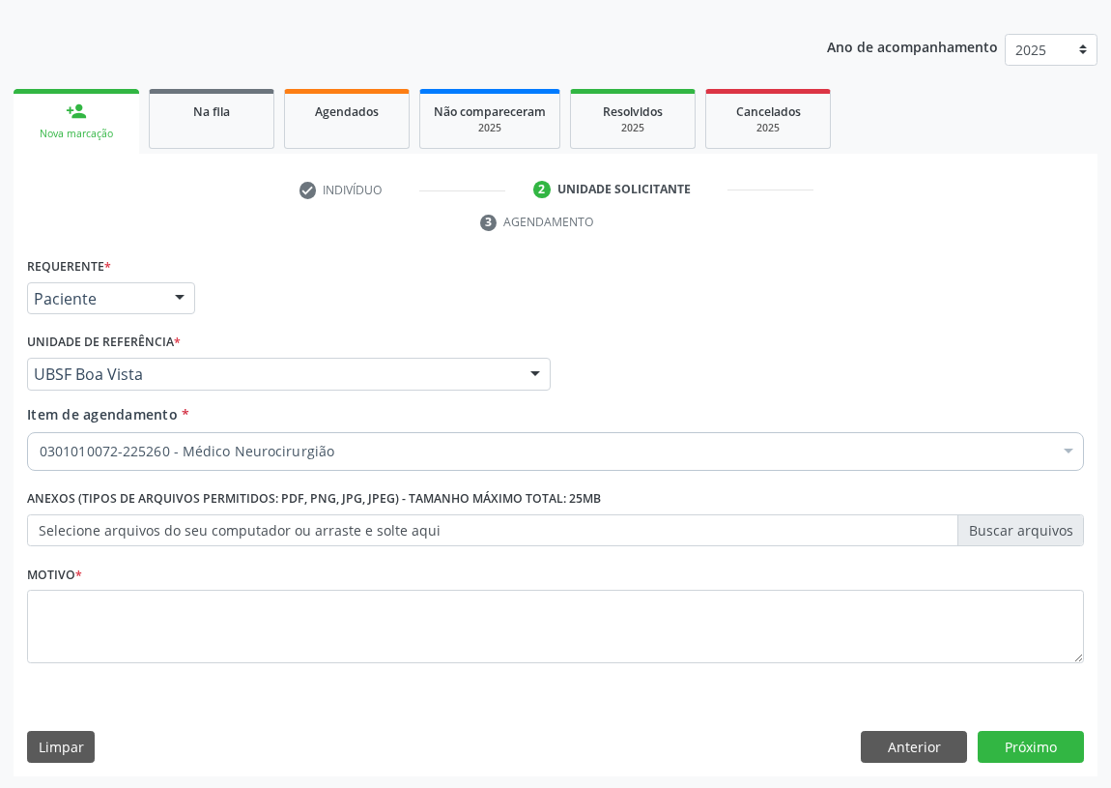
click at [10, 627] on div "Acompanhamento Acompanhe a situação das marcações correntes e finalizadas Relat…" at bounding box center [555, 347] width 1111 height 883
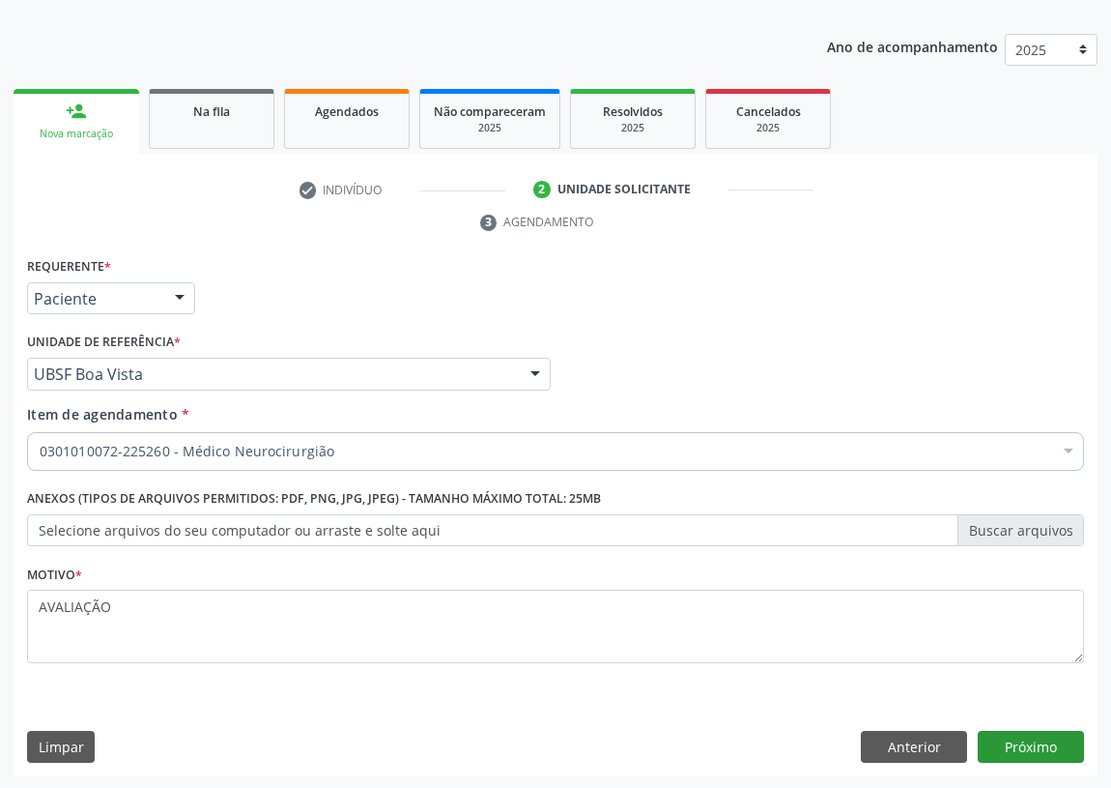
type textarea "AVALIAÇÃO"
click at [1026, 742] on button "Próximo" at bounding box center [1031, 747] width 106 height 33
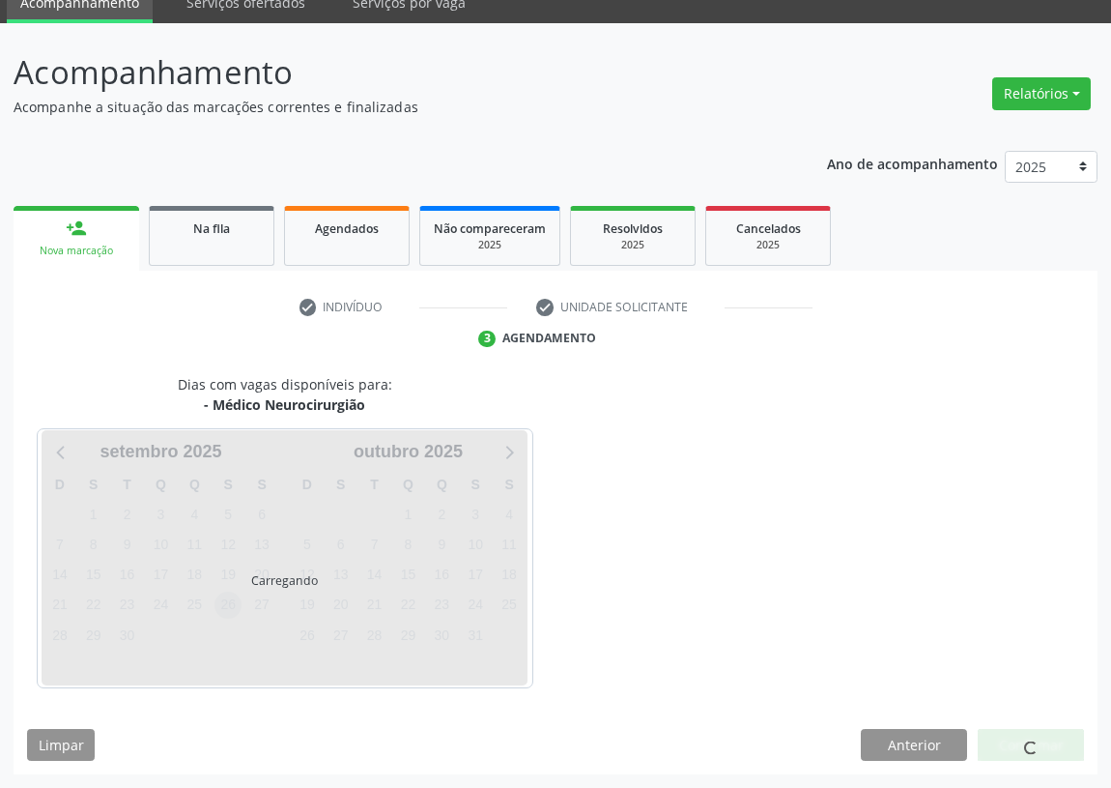
scroll to position [81, 0]
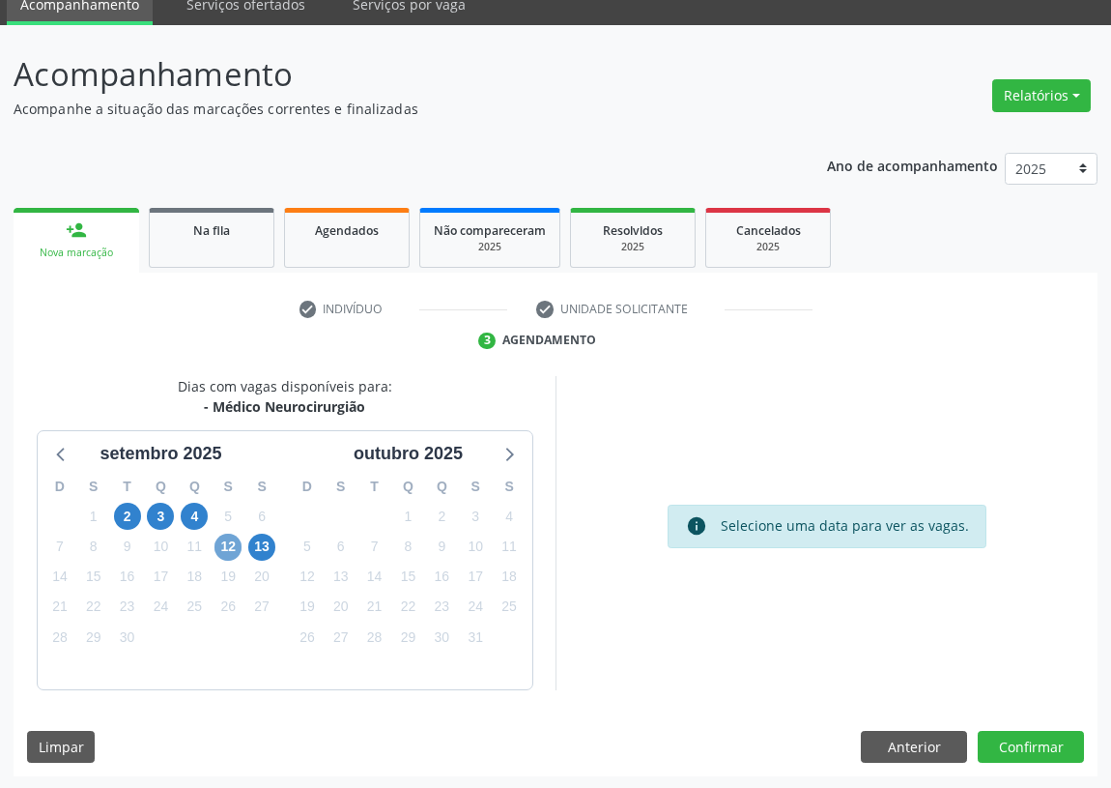
click at [224, 548] on span "12" at bounding box center [228, 547] width 27 height 27
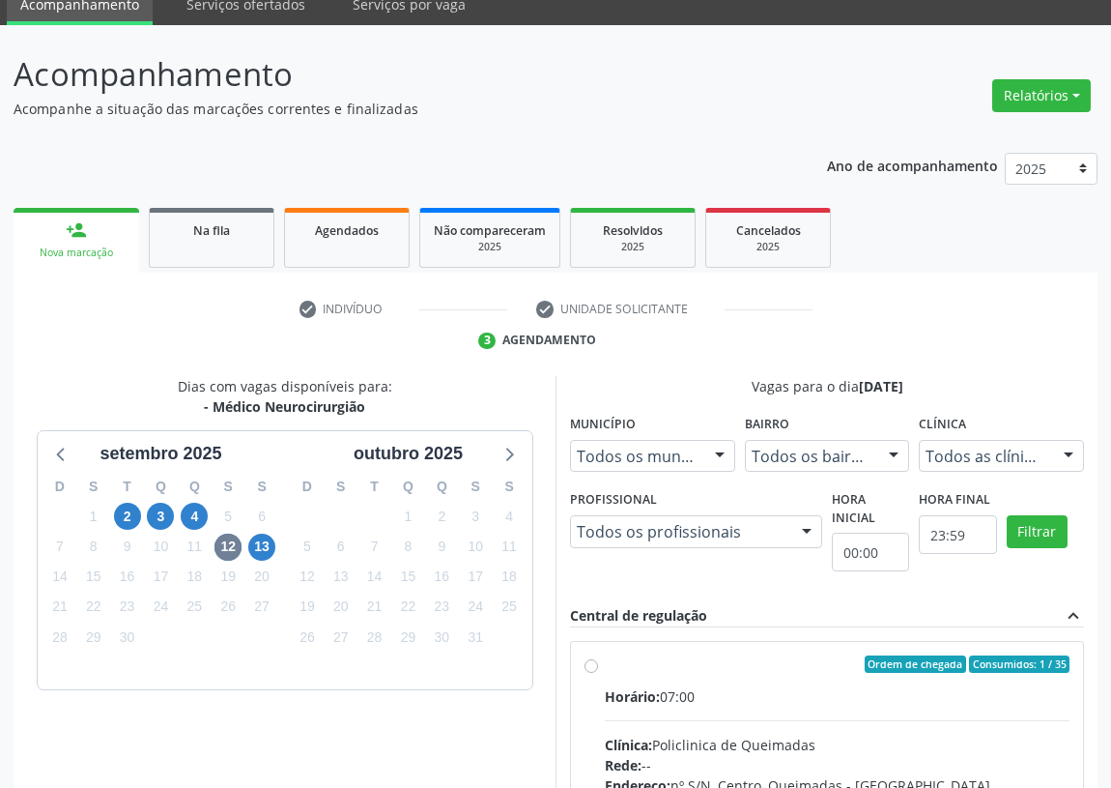
click at [592, 658] on input "Ordem de chegada Consumidos: 1 / 35 Horário: 07:00 Clínica: Policlinica de Quei…" at bounding box center [592, 663] width 14 height 17
radio input "true"
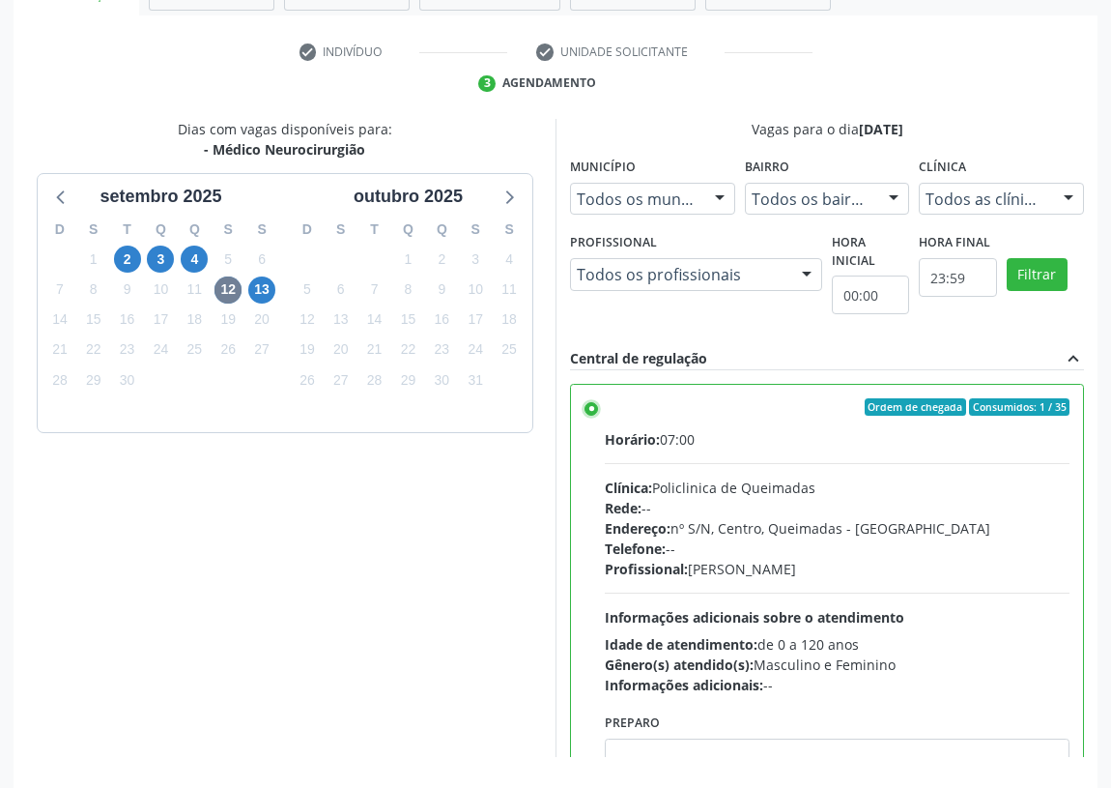
scroll to position [406, 0]
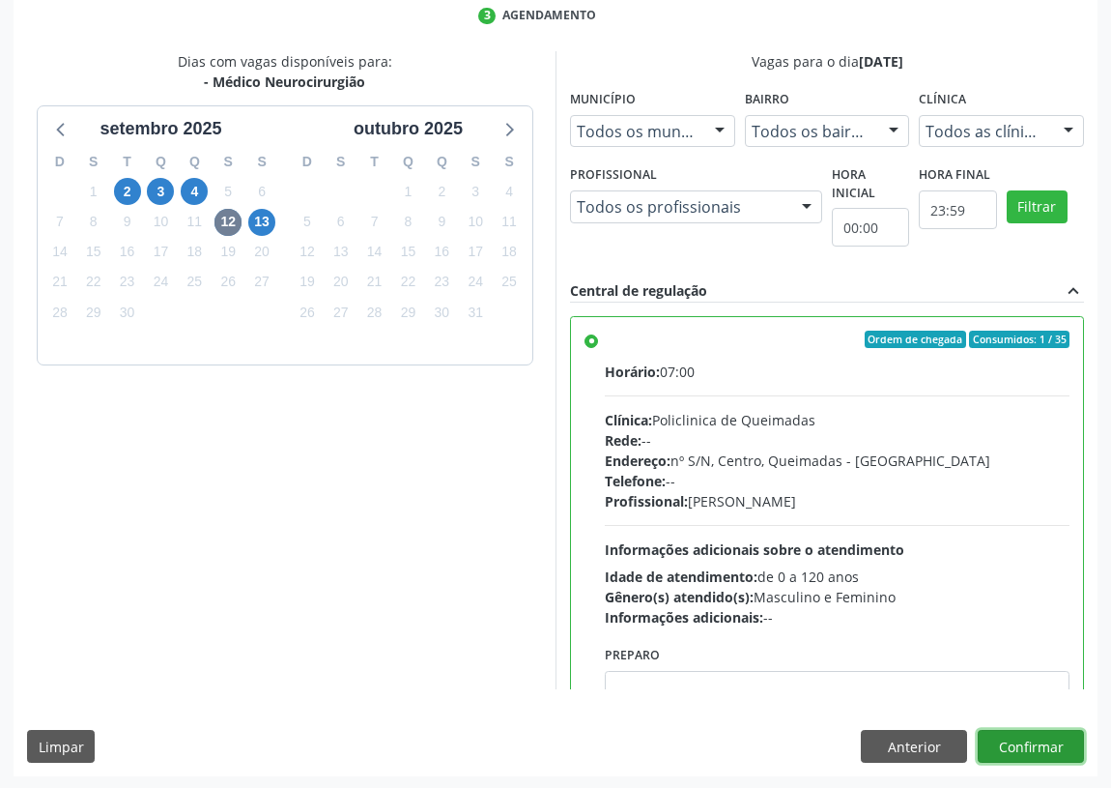
click at [1023, 746] on button "Confirmar" at bounding box center [1031, 746] width 106 height 33
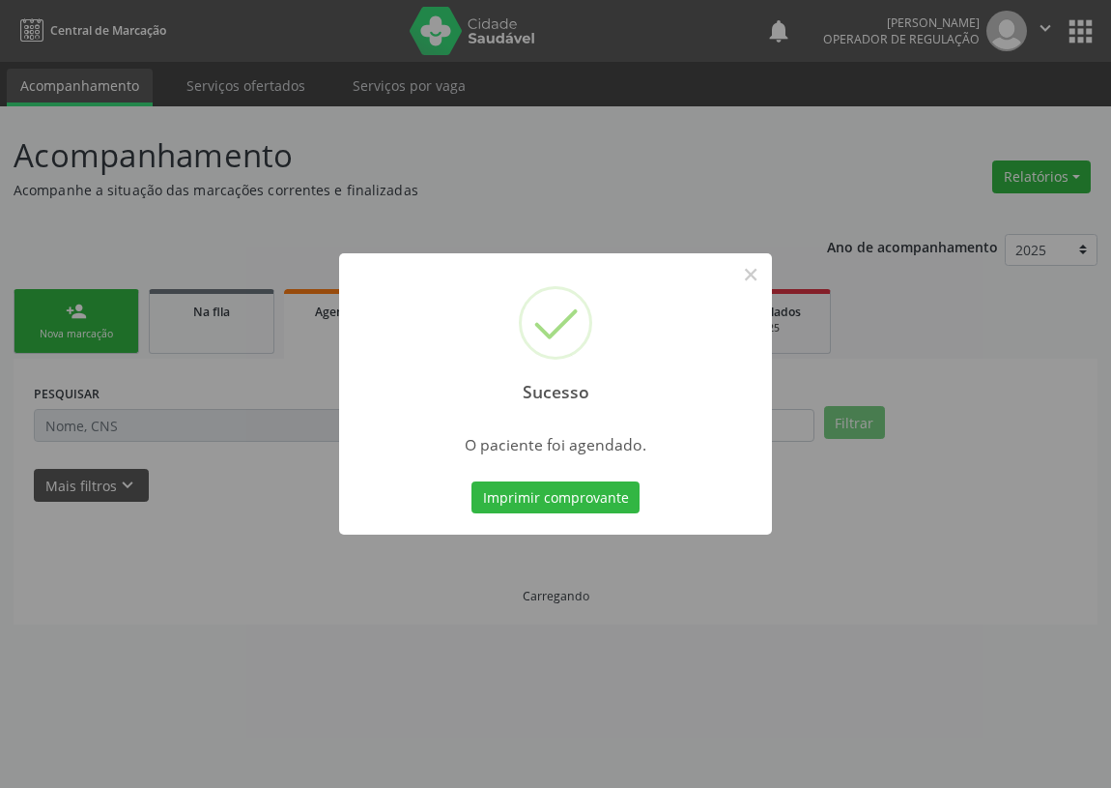
scroll to position [0, 0]
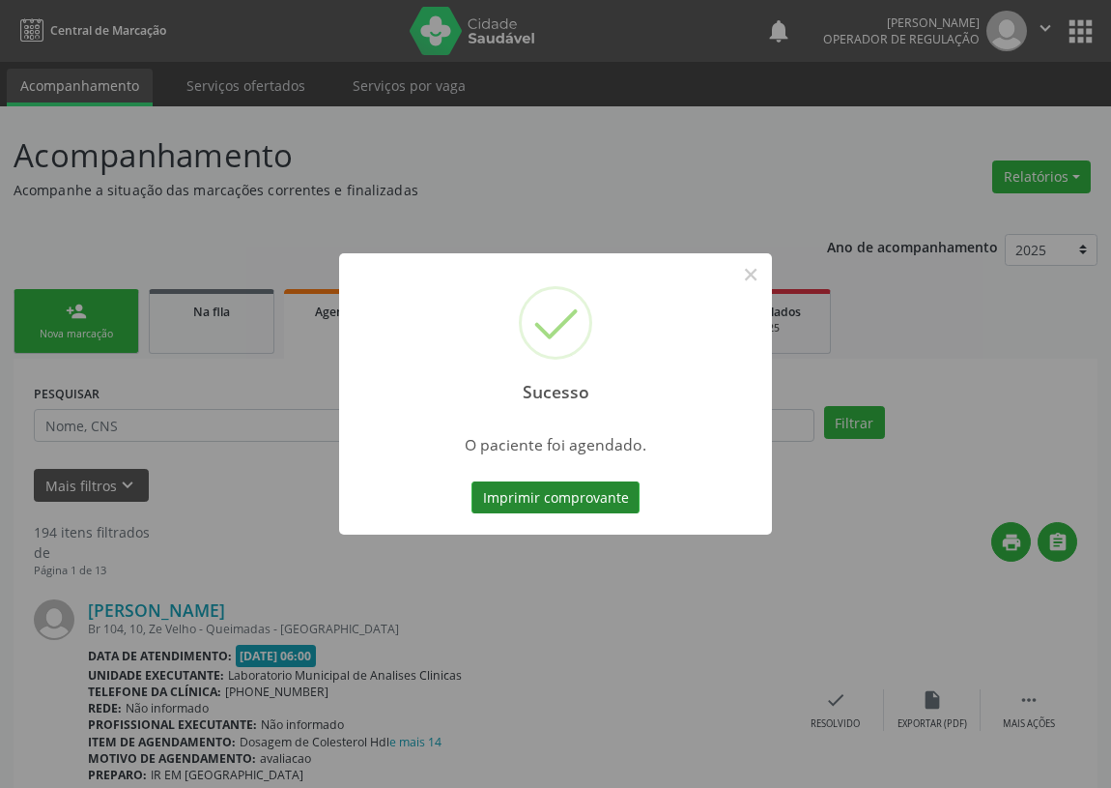
click at [567, 483] on button "Imprimir comprovante" at bounding box center [556, 497] width 168 height 33
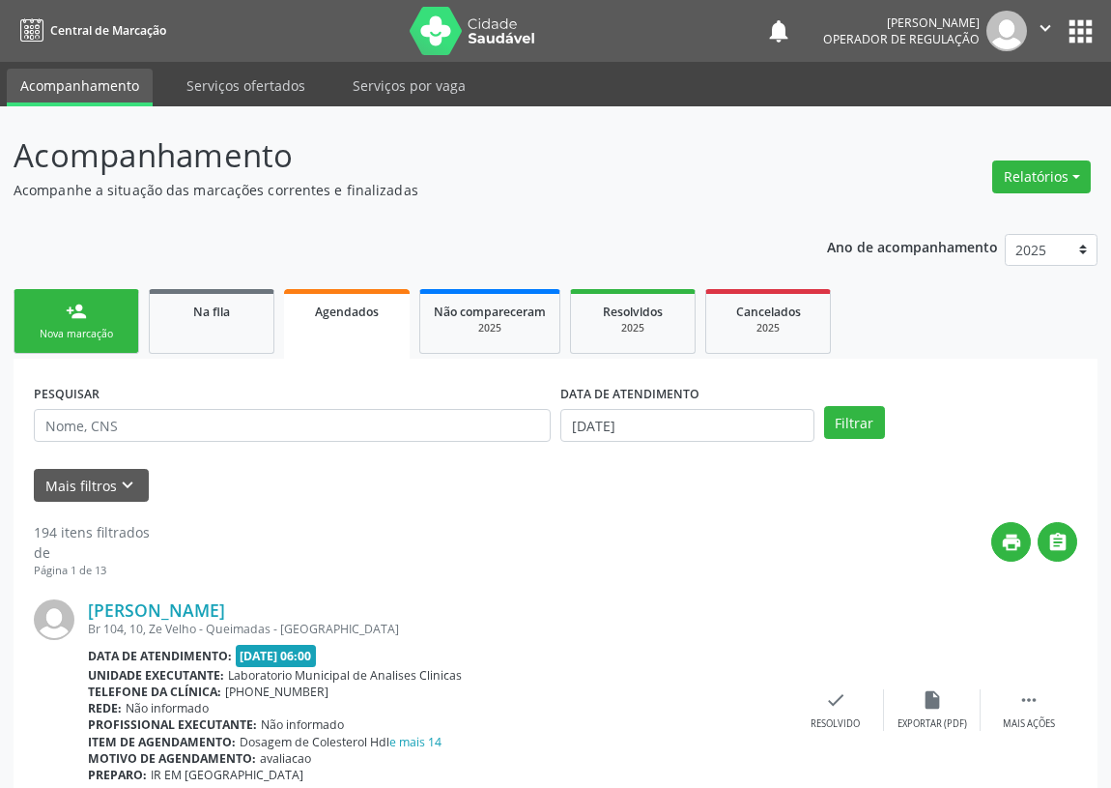
drag, startPoint x: 64, startPoint y: 324, endPoint x: 78, endPoint y: 342, distance: 23.4
click at [62, 324] on link "person_add Nova marcação" at bounding box center [77, 321] width 126 height 65
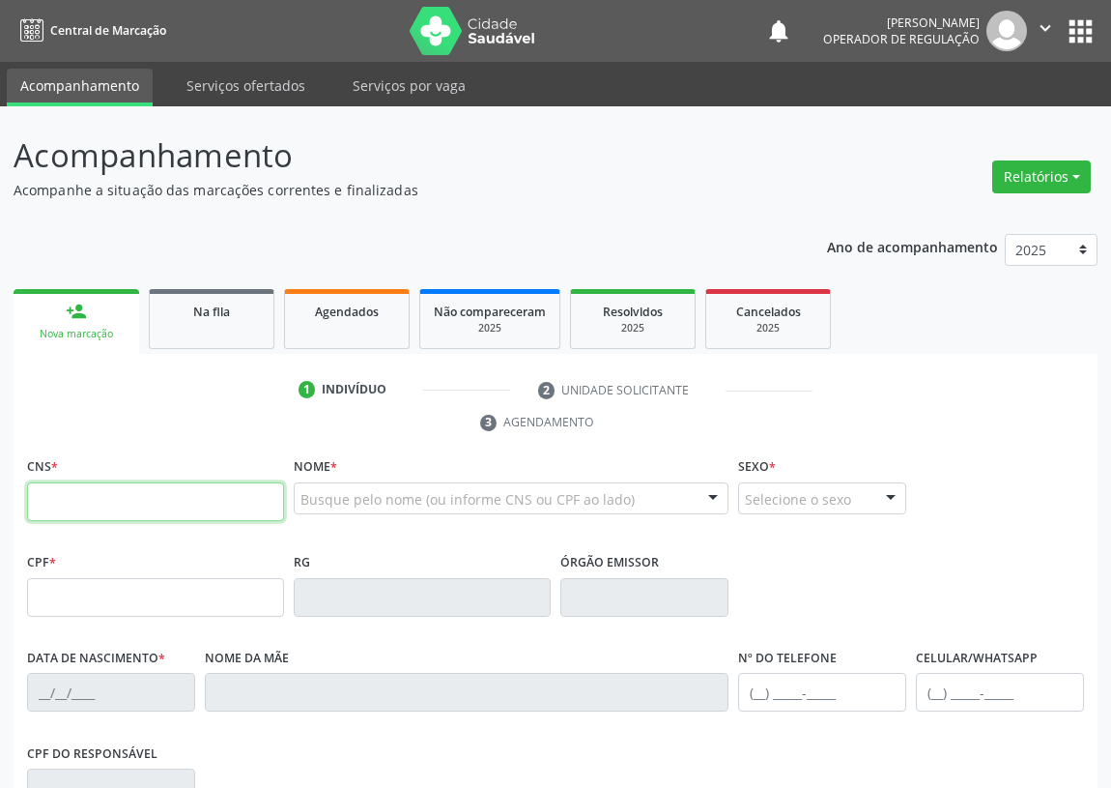
click at [66, 482] on input "text" at bounding box center [155, 501] width 257 height 39
click at [47, 482] on input "text" at bounding box center [155, 501] width 257 height 39
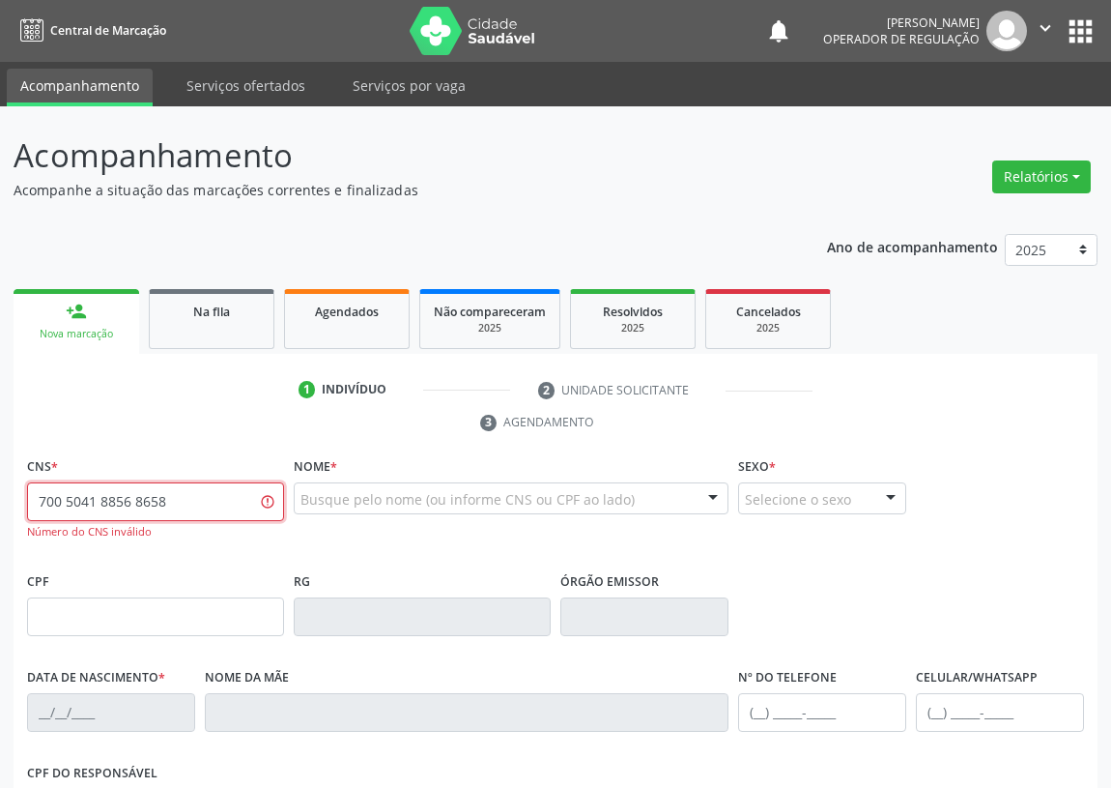
type input "700 5041 8856 8658"
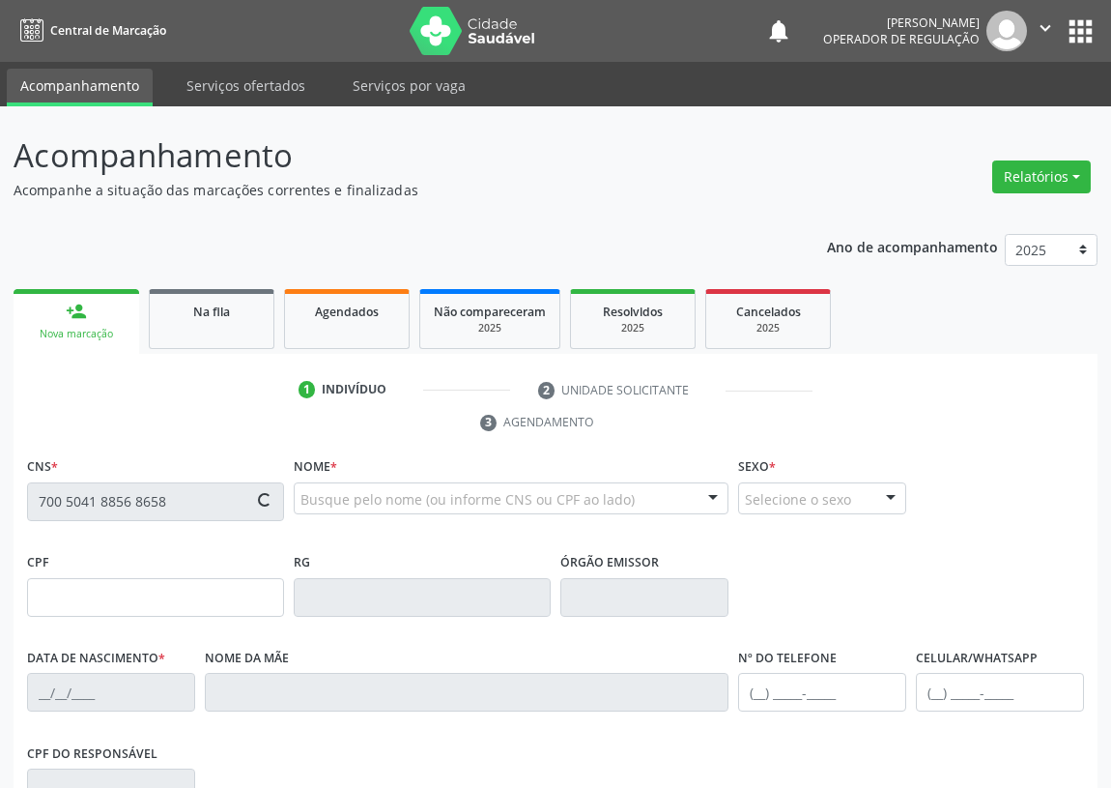
type input "690.310.104-72"
type input "[DATE]"
type input "[PERSON_NAME]"
type input "[PHONE_NUMBER]"
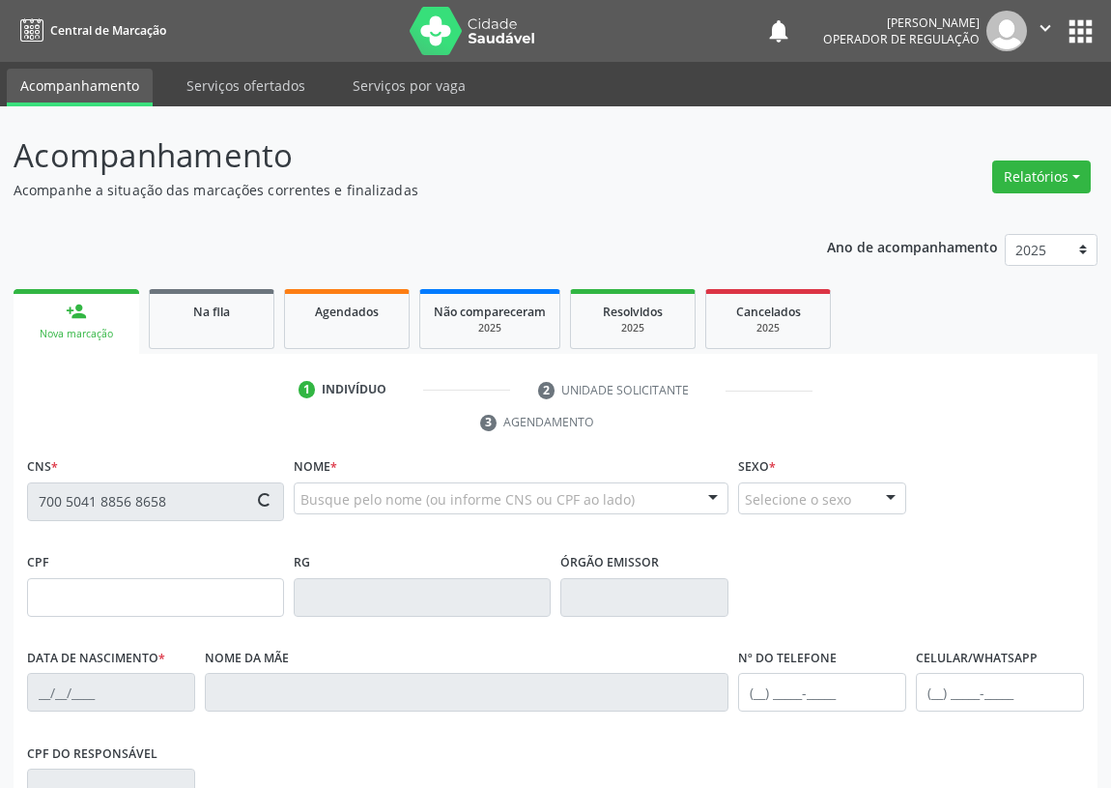
type input "007.479.364-04"
type input "S/N"
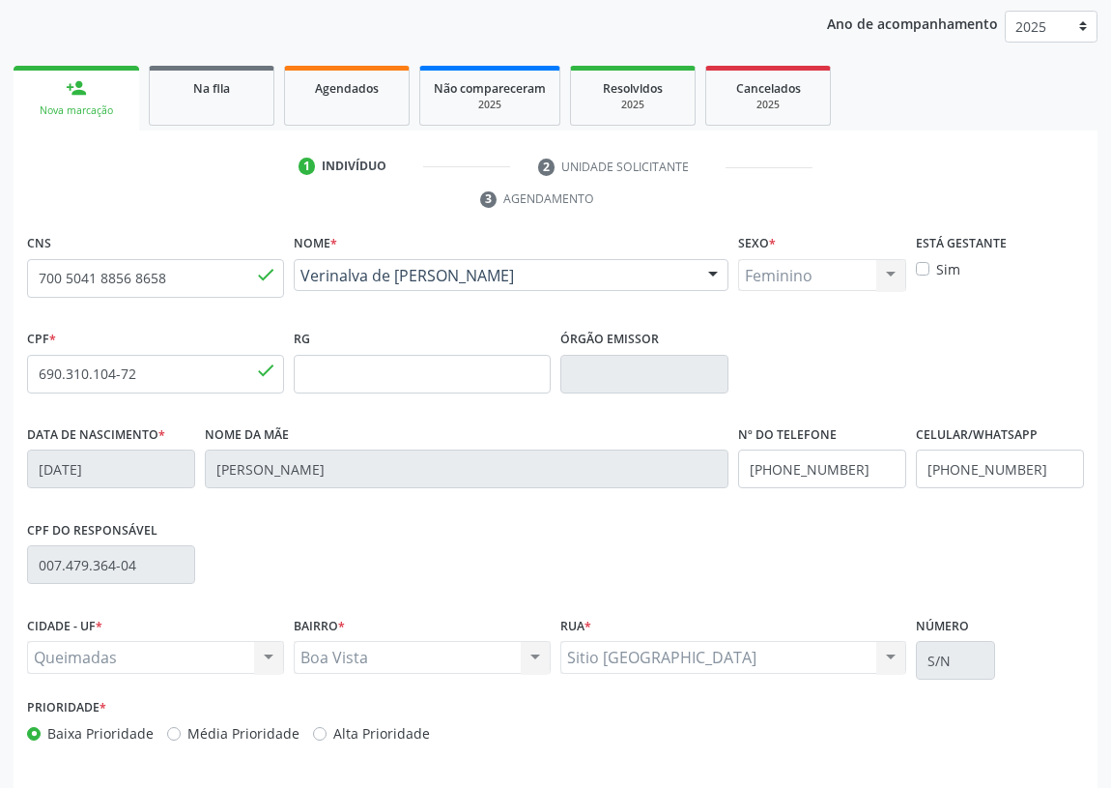
scroll to position [290, 0]
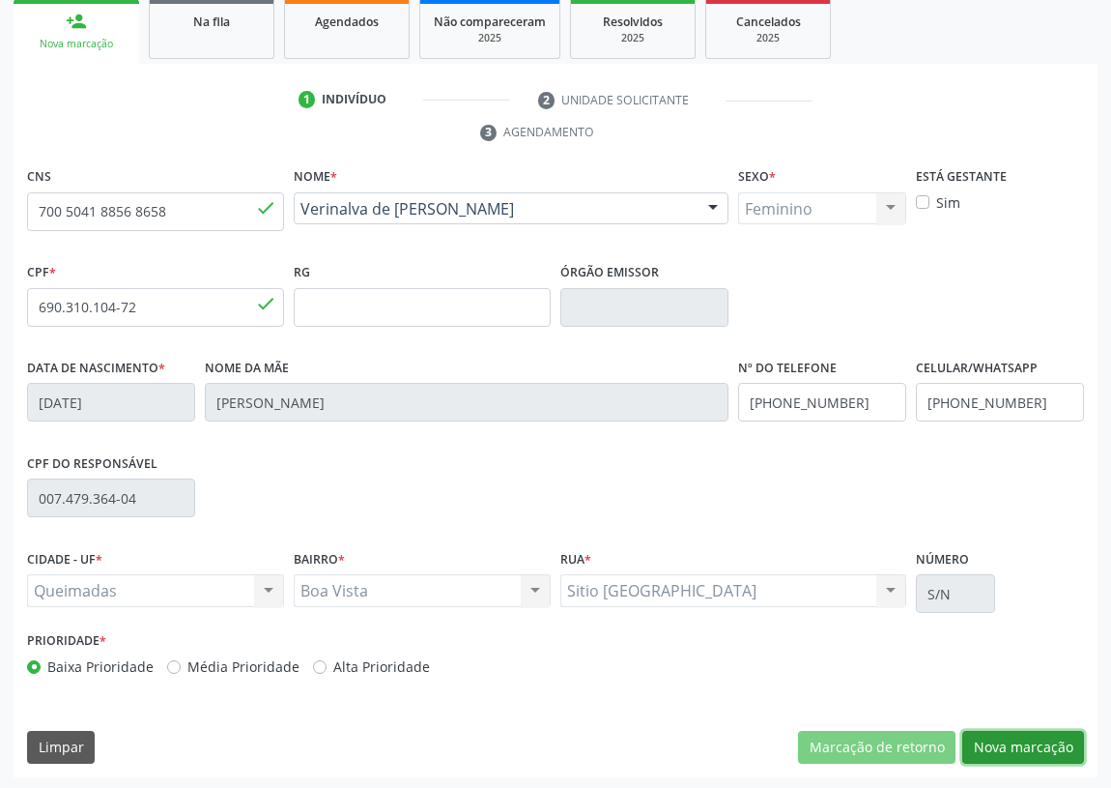
drag, startPoint x: 1044, startPoint y: 741, endPoint x: 49, endPoint y: 611, distance: 1003.1
click at [1022, 735] on button "Nova marcação" at bounding box center [1024, 747] width 122 height 33
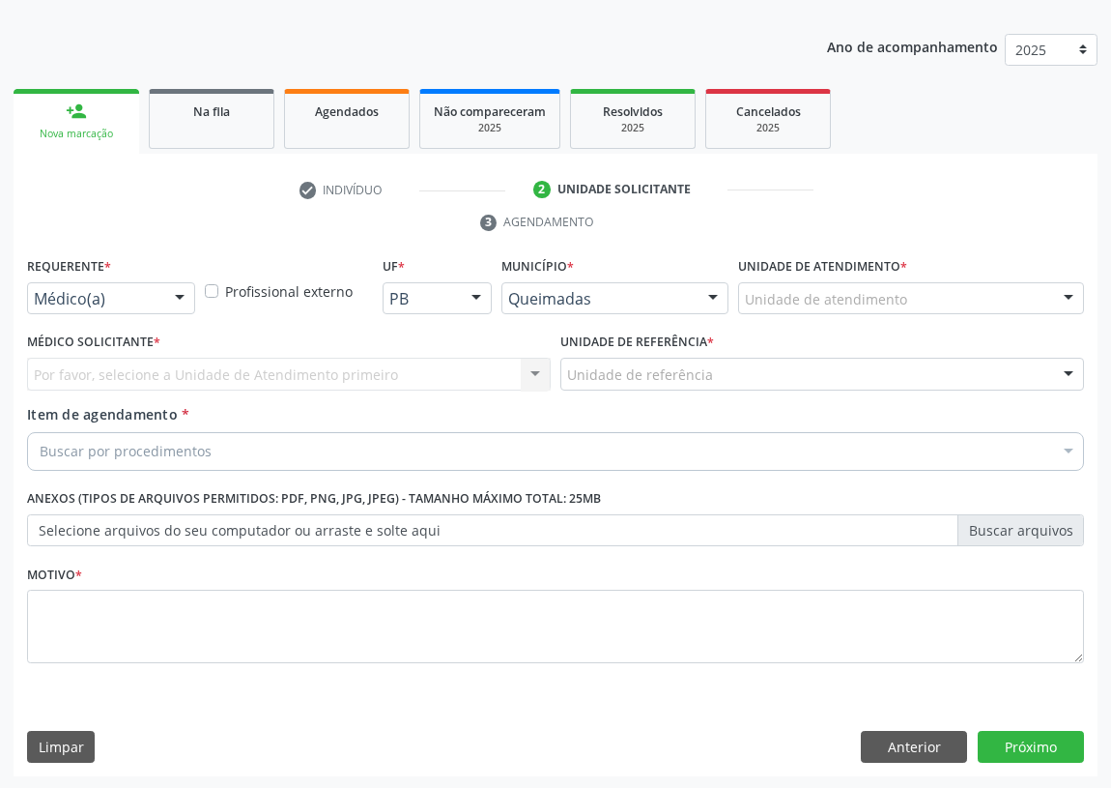
drag, startPoint x: 188, startPoint y: 290, endPoint x: 159, endPoint y: 369, distance: 84.4
click at [188, 292] on div at bounding box center [179, 299] width 29 height 33
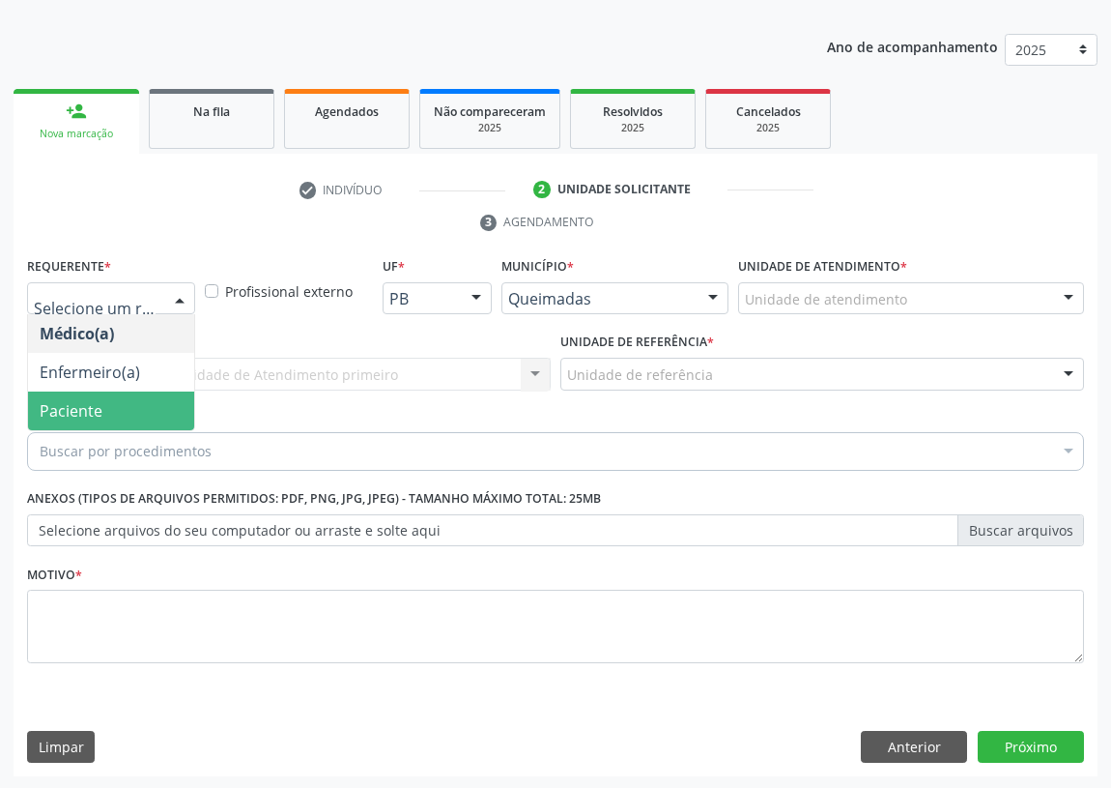
drag, startPoint x: 169, startPoint y: 414, endPoint x: 383, endPoint y: 362, distance: 219.7
click at [189, 403] on span "Paciente" at bounding box center [111, 410] width 166 height 39
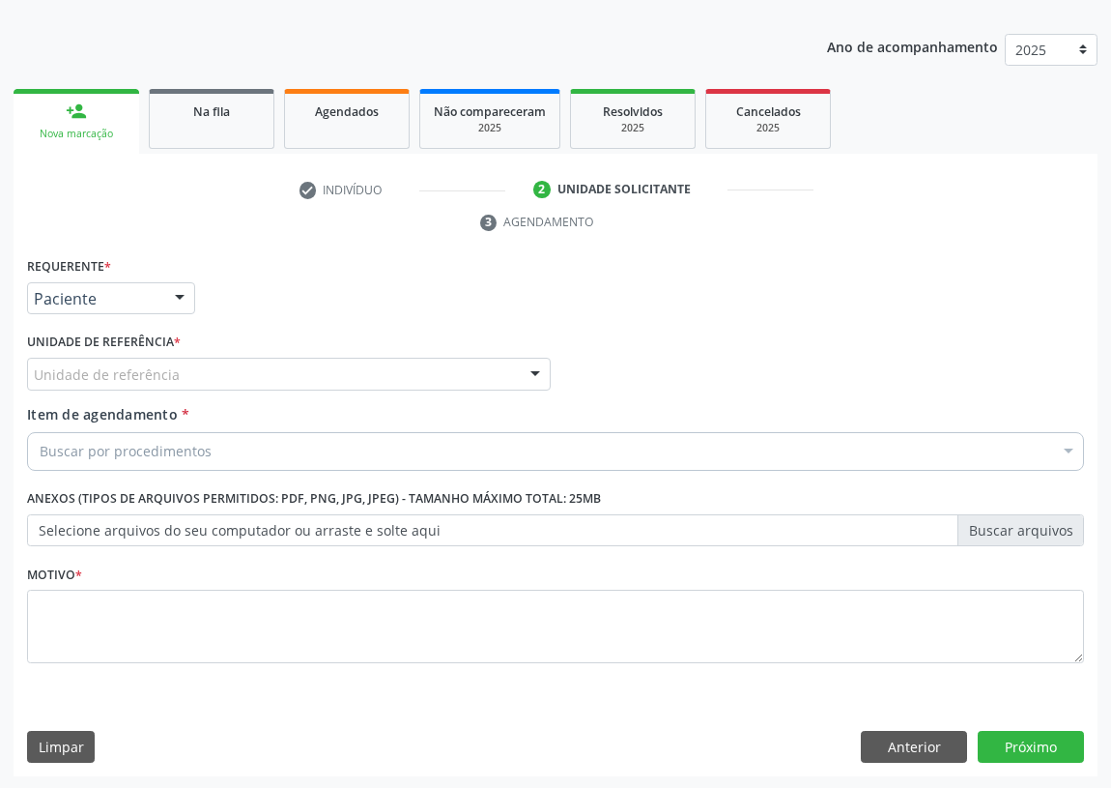
drag, startPoint x: 487, startPoint y: 366, endPoint x: 86, endPoint y: 564, distance: 447.4
click at [481, 368] on div "Unidade de referência" at bounding box center [289, 374] width 524 height 33
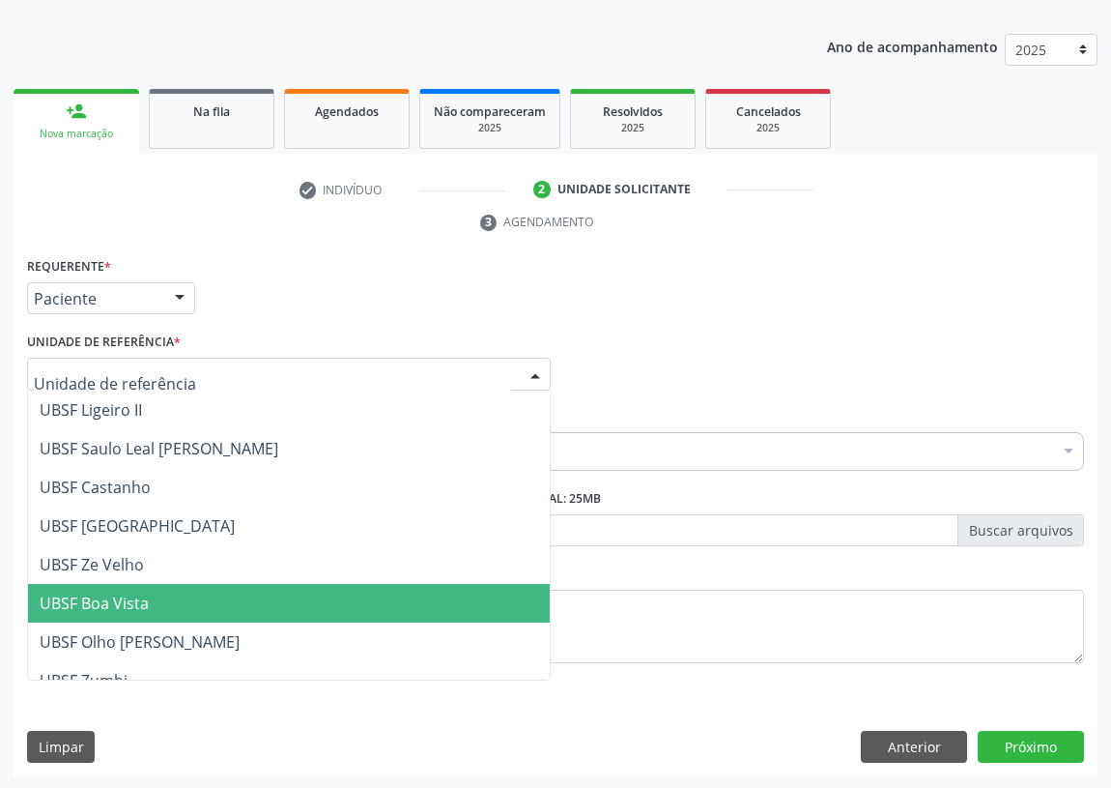
click at [121, 593] on span "UBSF Boa Vista" at bounding box center [94, 602] width 109 height 21
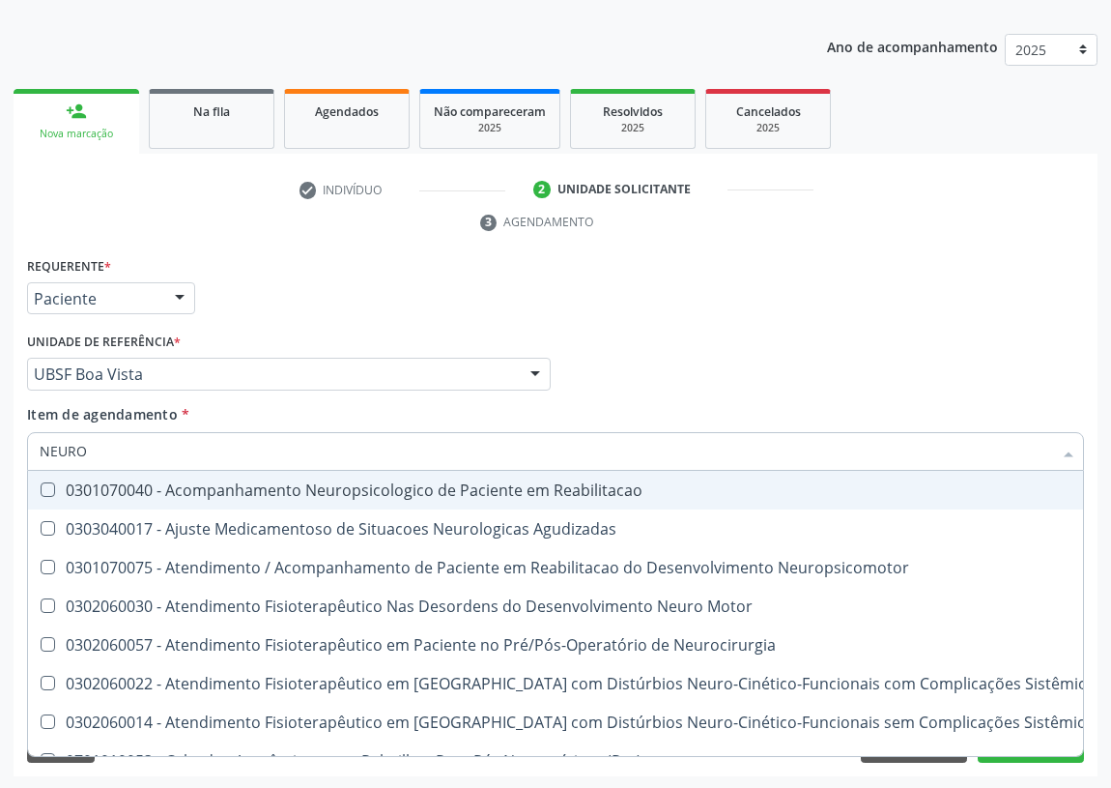
type input "NEUROC"
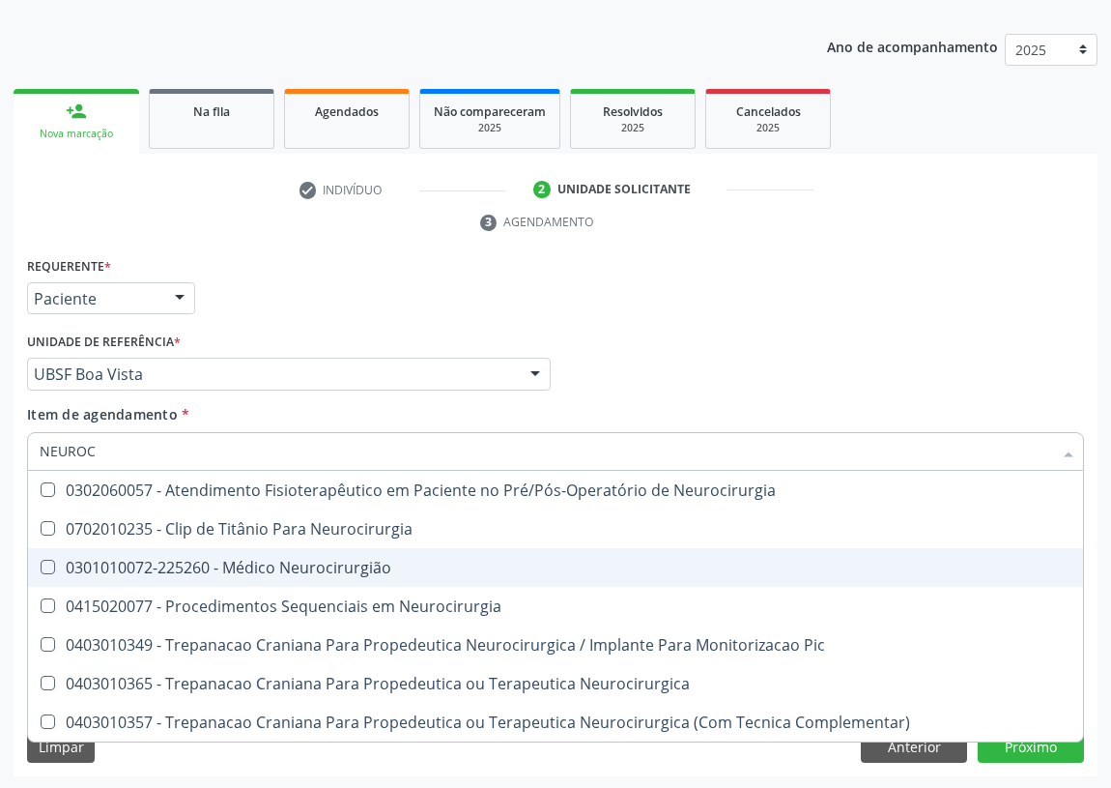
click at [283, 560] on div "0301010072-225260 - Médico Neurocirurgião" at bounding box center [556, 567] width 1032 height 15
checkbox Neurocirurgião "true"
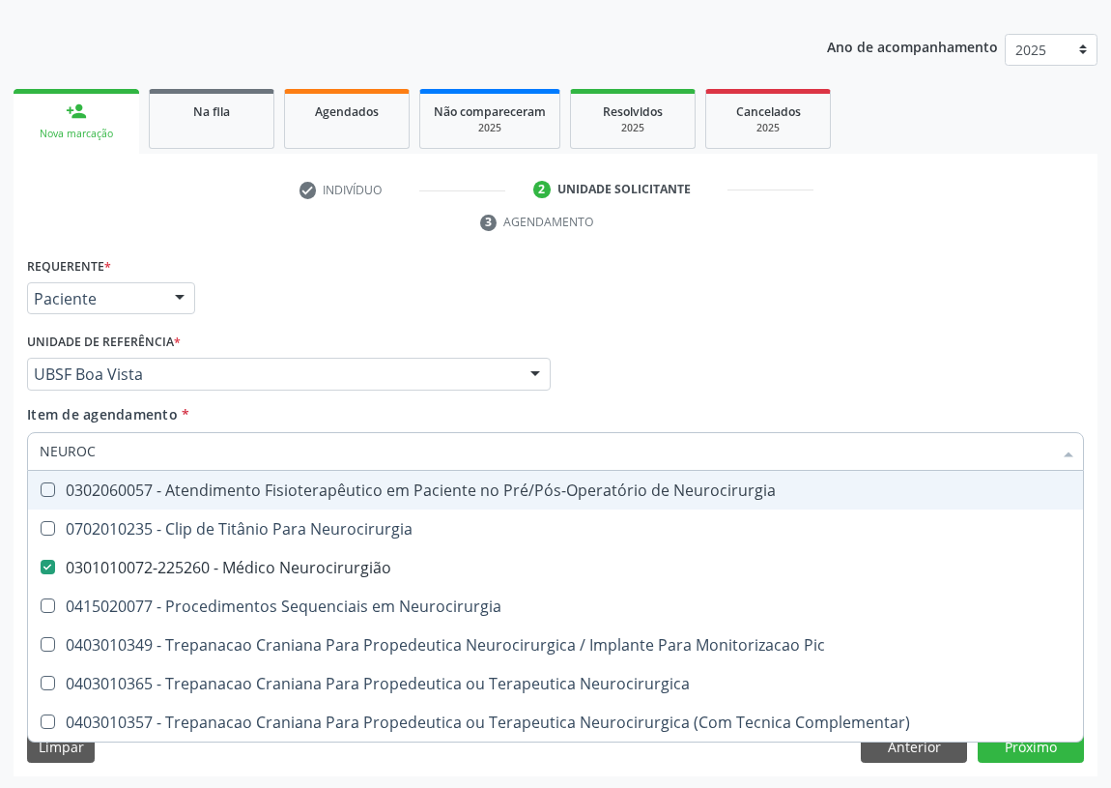
drag, startPoint x: 747, startPoint y: 316, endPoint x: 0, endPoint y: 785, distance: 882.0
click at [745, 314] on div "Requerente * Paciente Médico(a) Enfermeiro(a) Paciente Nenhum resultado encontr…" at bounding box center [555, 289] width 1067 height 75
checkbox Neurocirurgia "true"
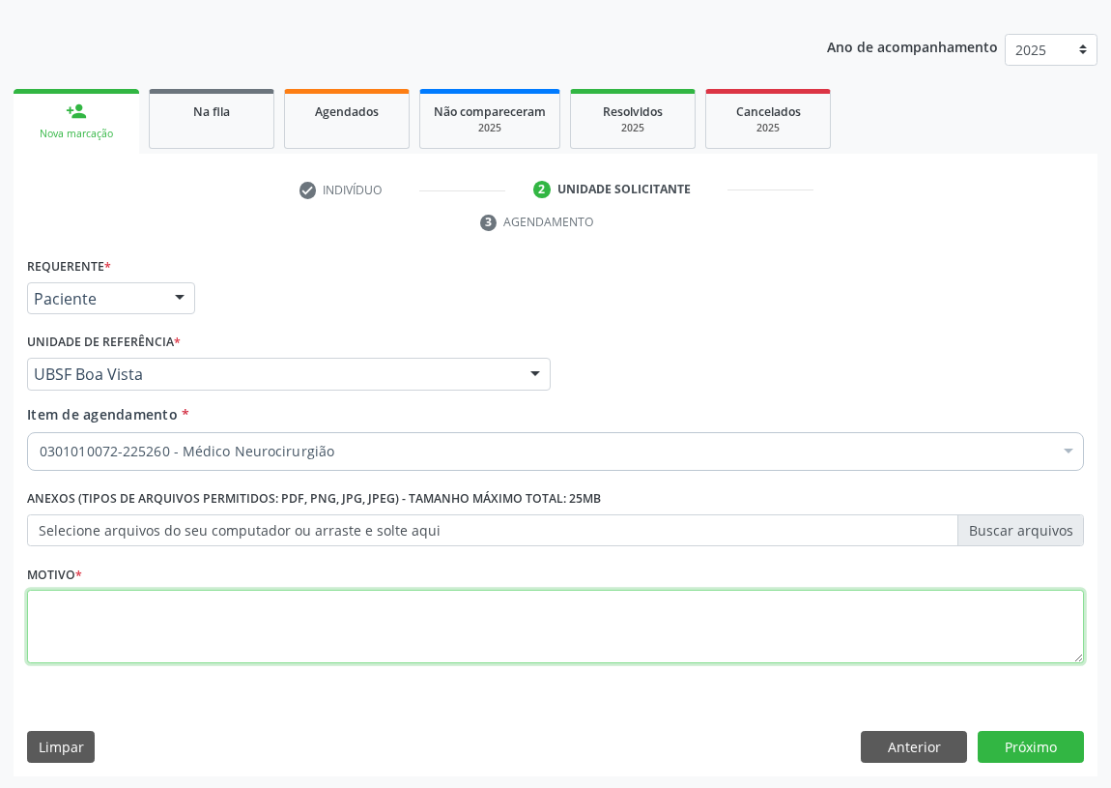
click at [85, 634] on textarea at bounding box center [555, 626] width 1057 height 73
type textarea "AVALIAÇÃO"
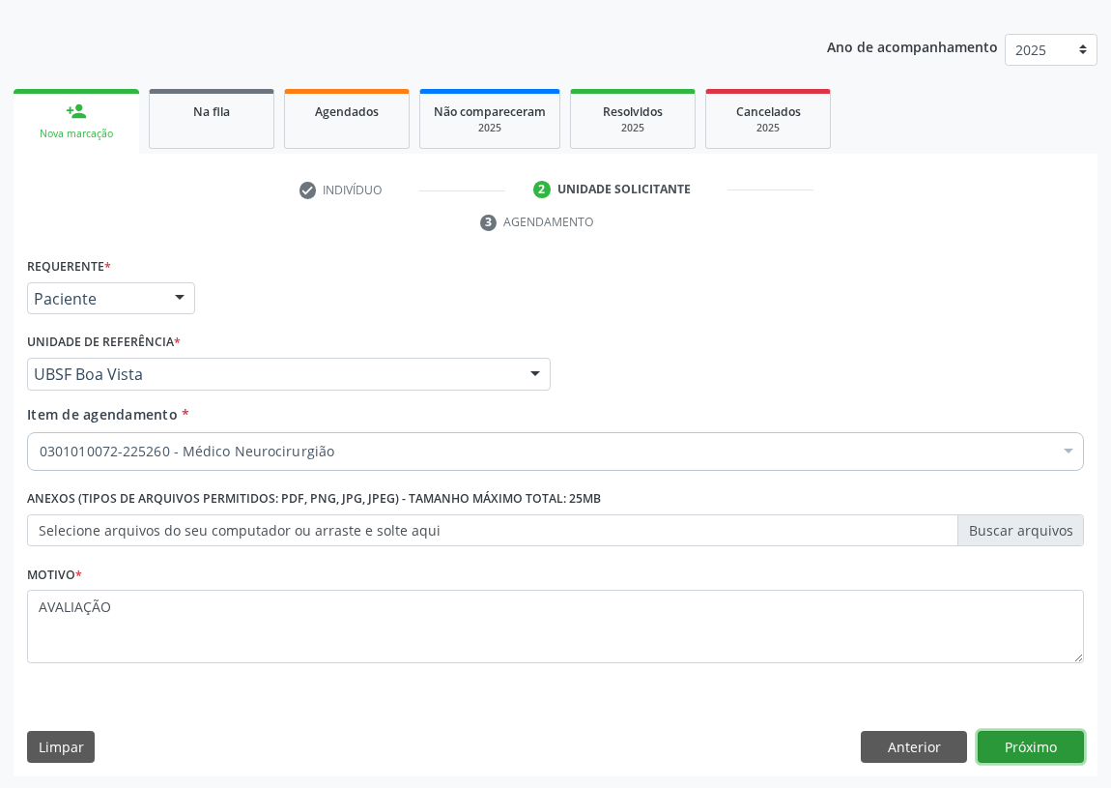
click at [1040, 747] on button "Próximo" at bounding box center [1031, 747] width 106 height 33
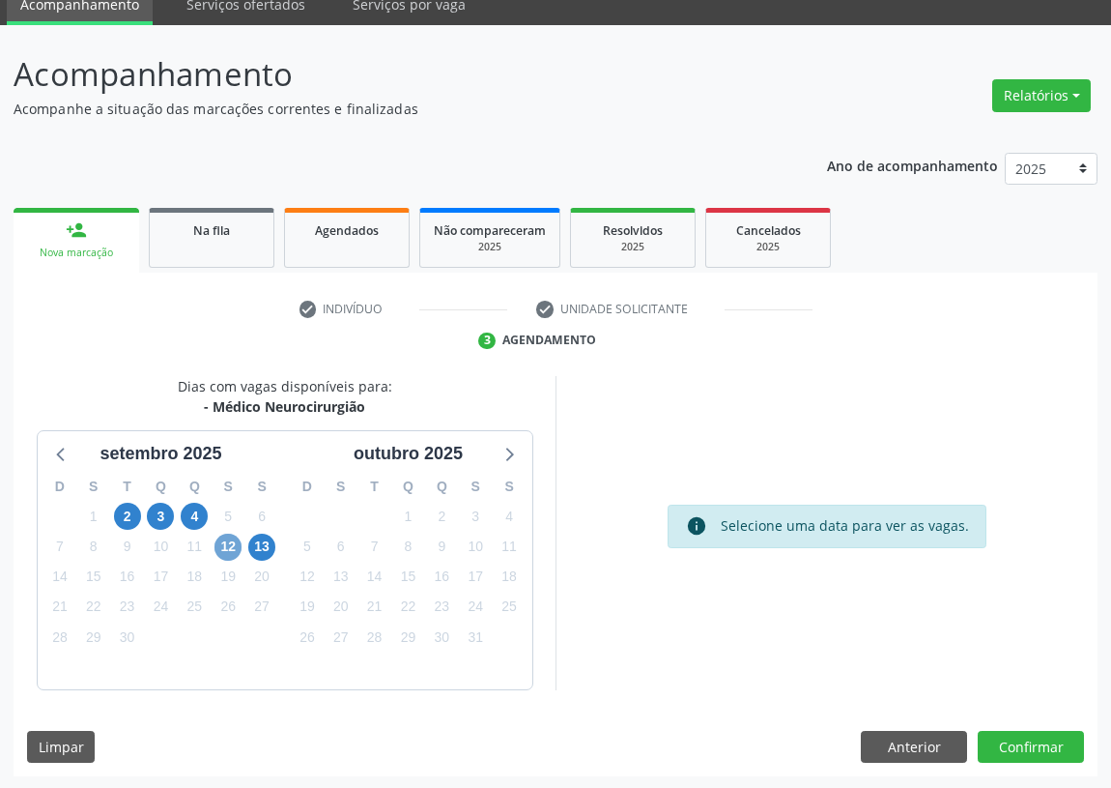
click at [222, 550] on span "12" at bounding box center [228, 547] width 27 height 27
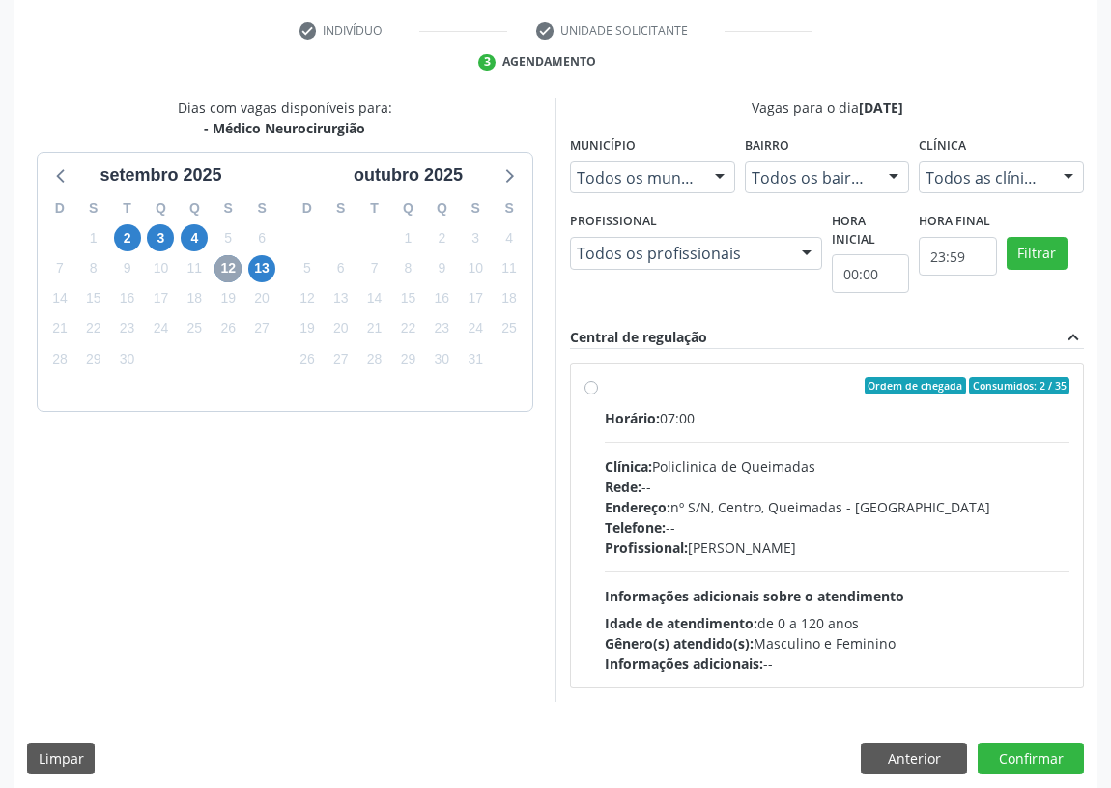
scroll to position [371, 0]
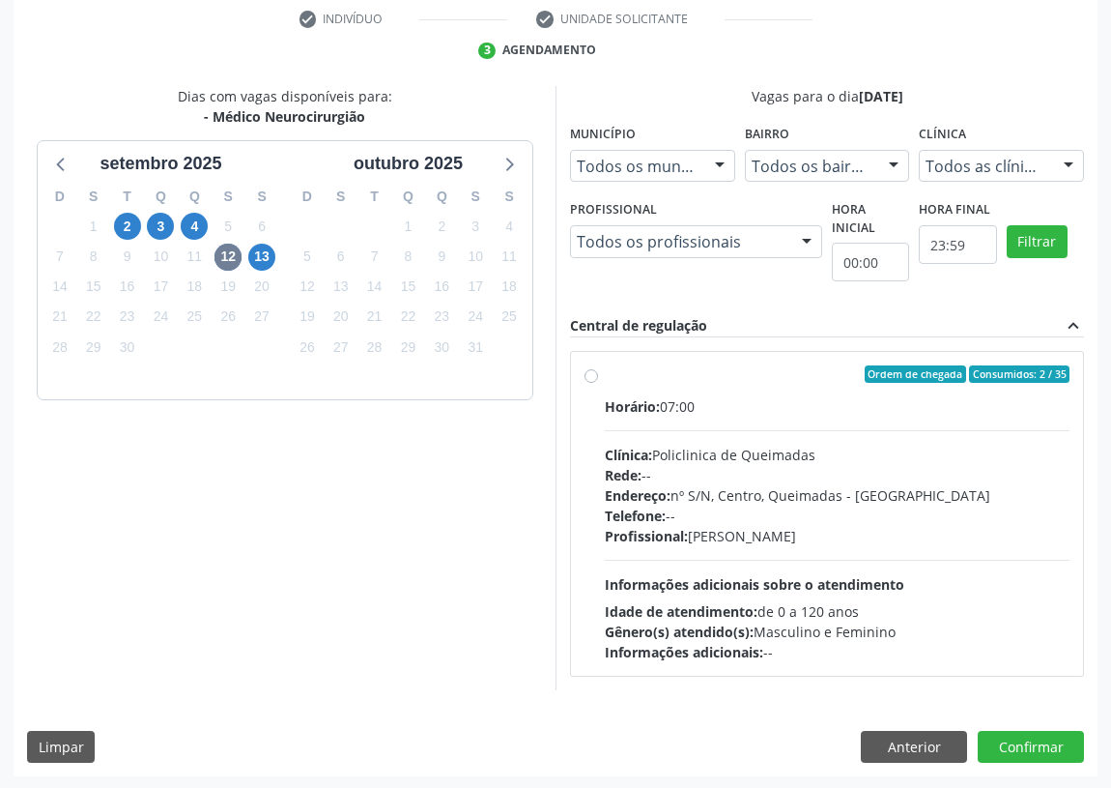
click at [605, 377] on label "Ordem de chegada Consumidos: 2 / 35 Horário: 07:00 Clínica: Policlinica de Quei…" at bounding box center [837, 513] width 465 height 297
click at [591, 377] on input "Ordem de chegada Consumidos: 2 / 35 Horário: 07:00 Clínica: Policlinica de Quei…" at bounding box center [592, 373] width 14 height 17
radio input "true"
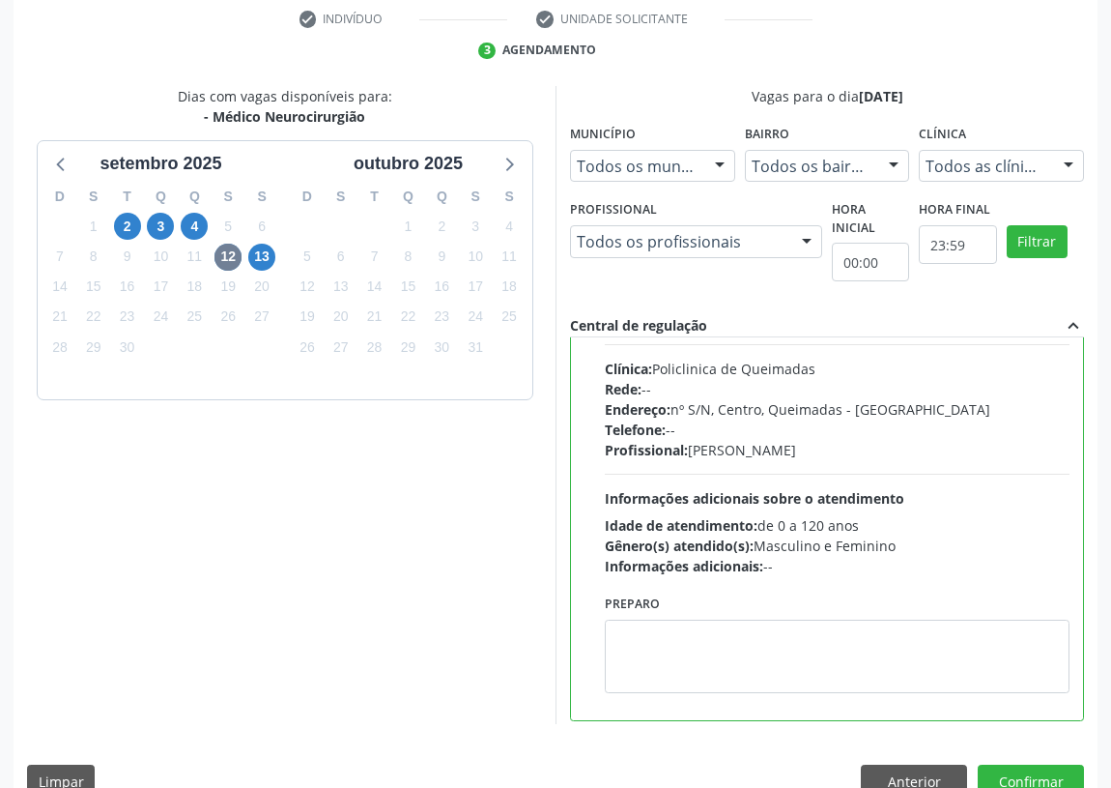
scroll to position [96, 0]
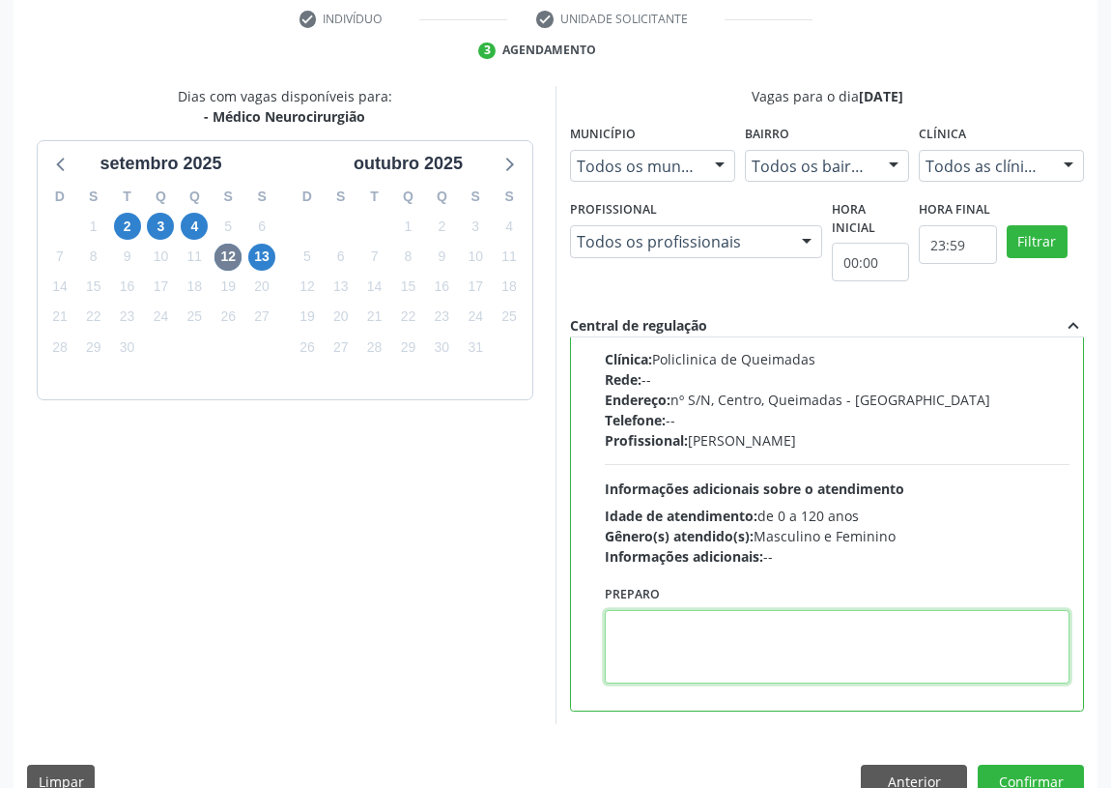
click at [739, 643] on textarea at bounding box center [837, 646] width 465 height 73
type textarea "I"
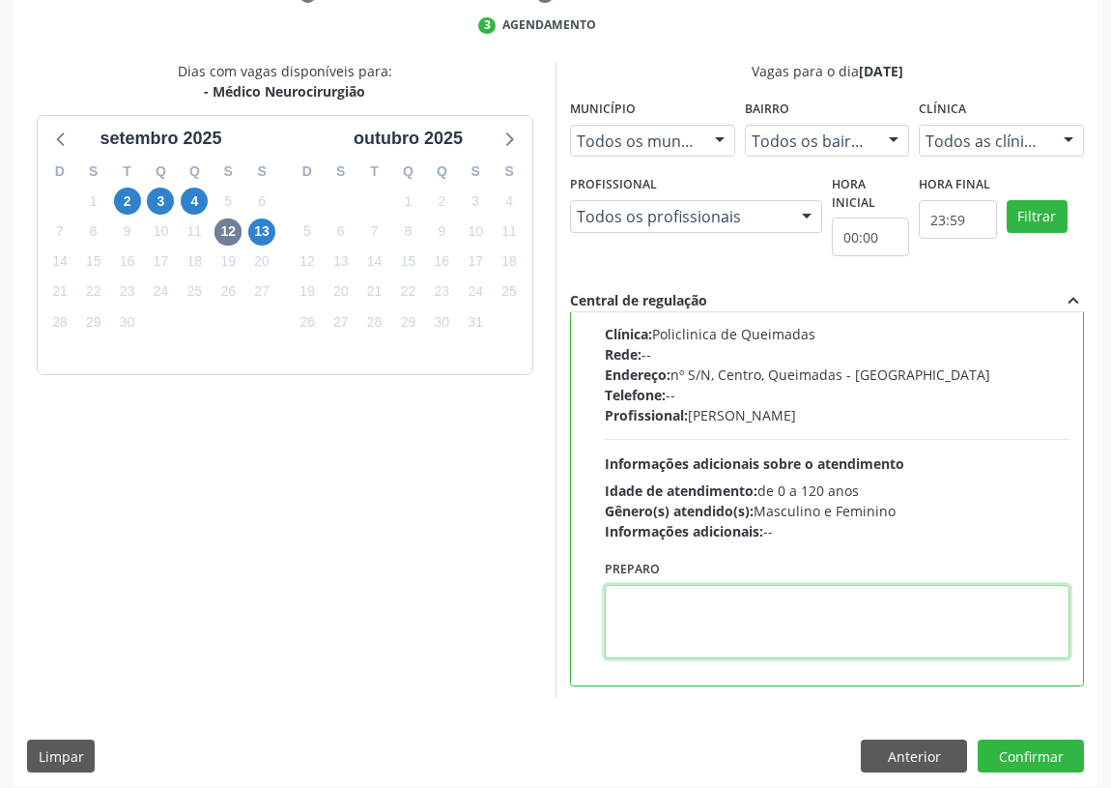
scroll to position [406, 0]
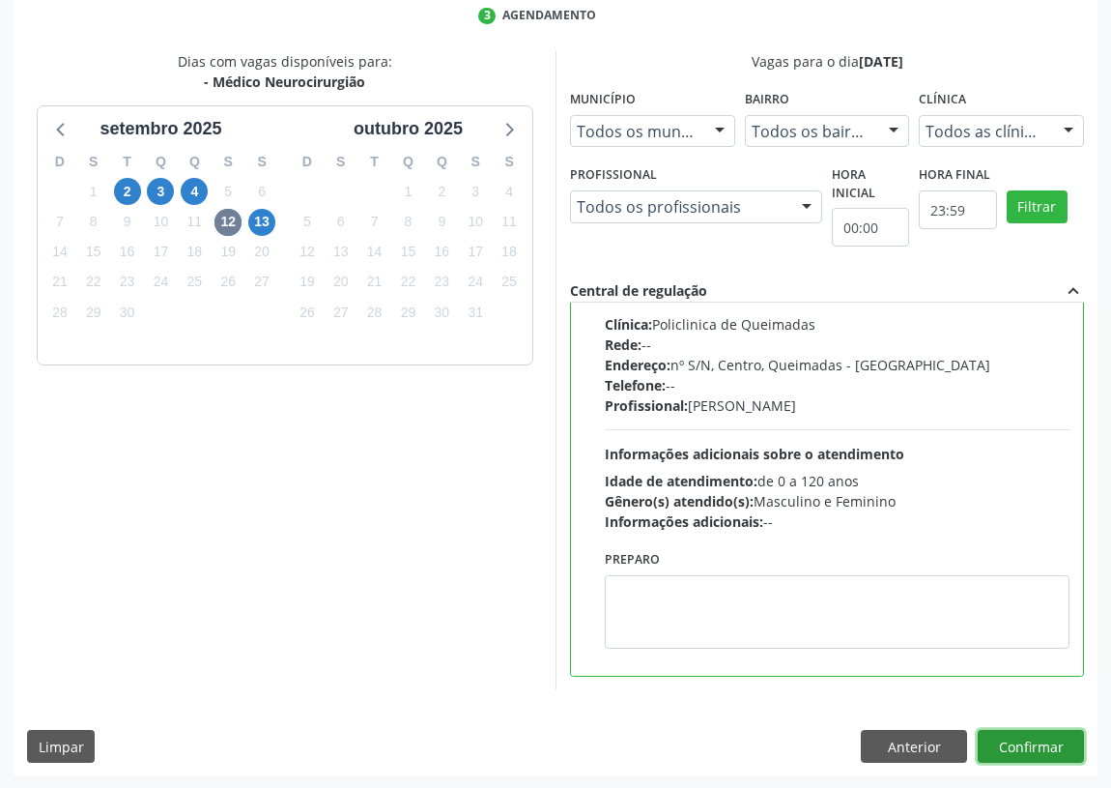
drag, startPoint x: 1053, startPoint y: 747, endPoint x: 927, endPoint y: 730, distance: 126.8
click at [1044, 745] on button "Confirmar" at bounding box center [1031, 746] width 106 height 33
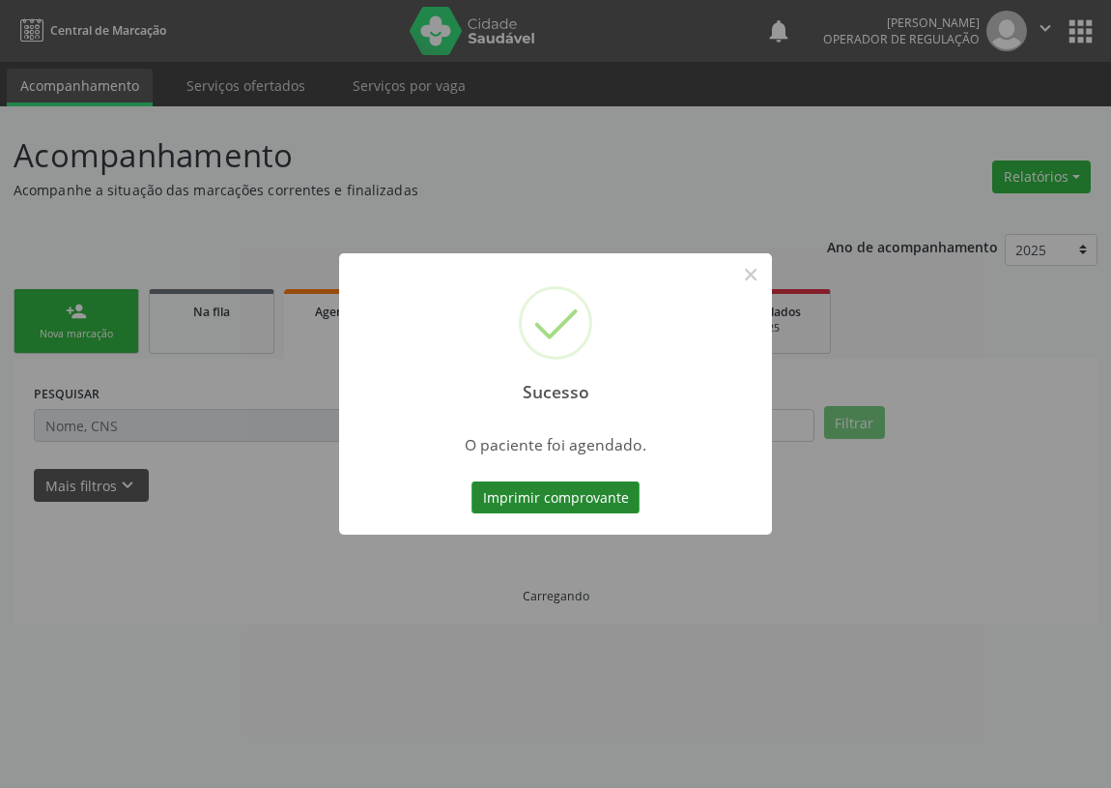
scroll to position [0, 0]
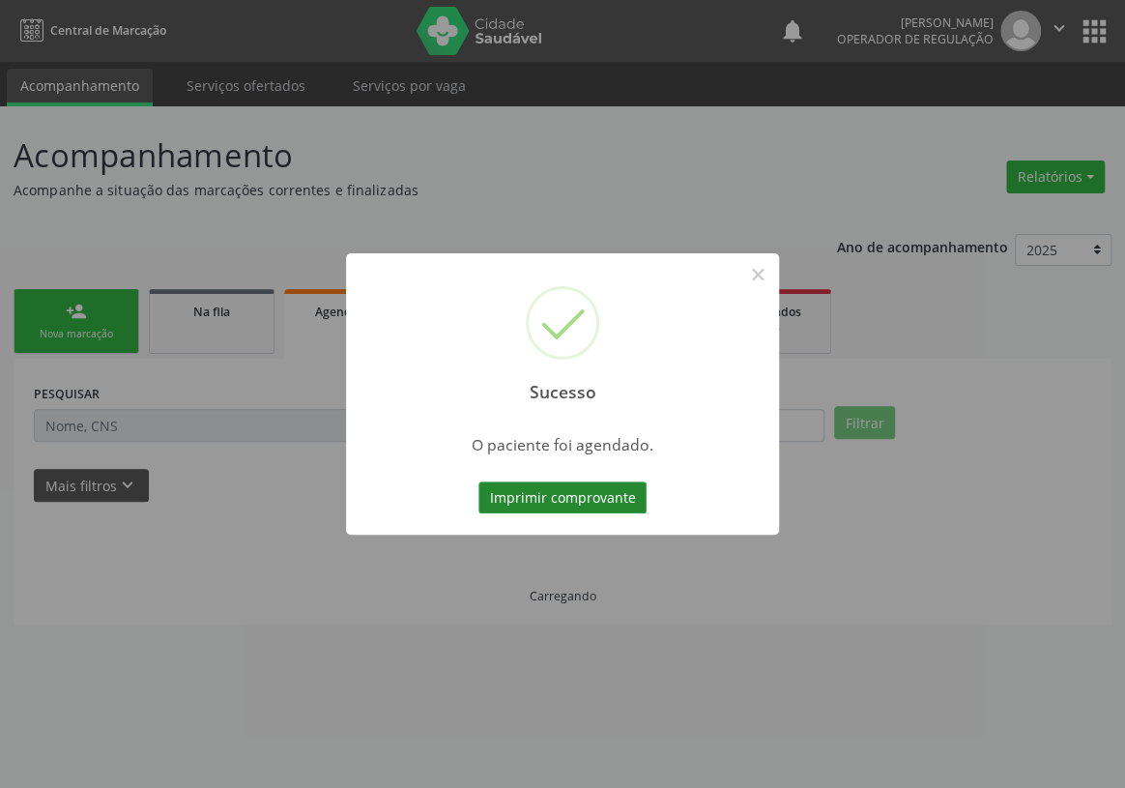
click at [543, 487] on button "Imprimir comprovante" at bounding box center [562, 497] width 168 height 33
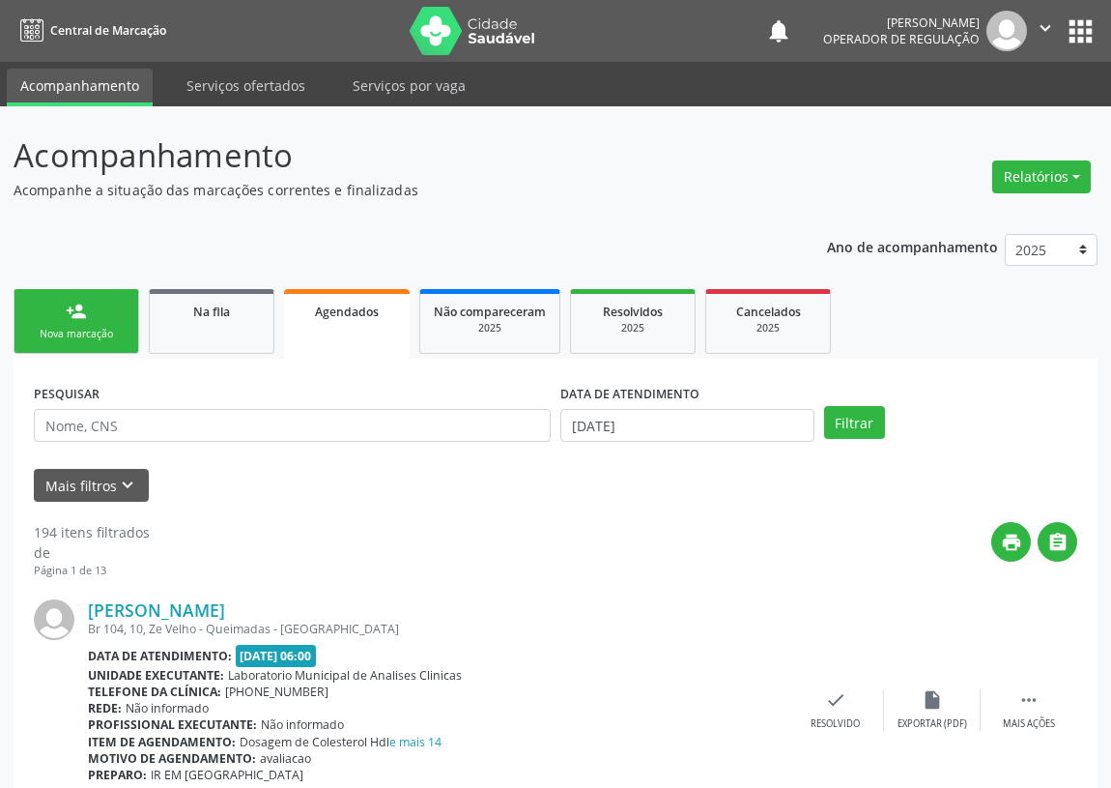
click at [57, 300] on link "person_add Nova marcação" at bounding box center [77, 321] width 126 height 65
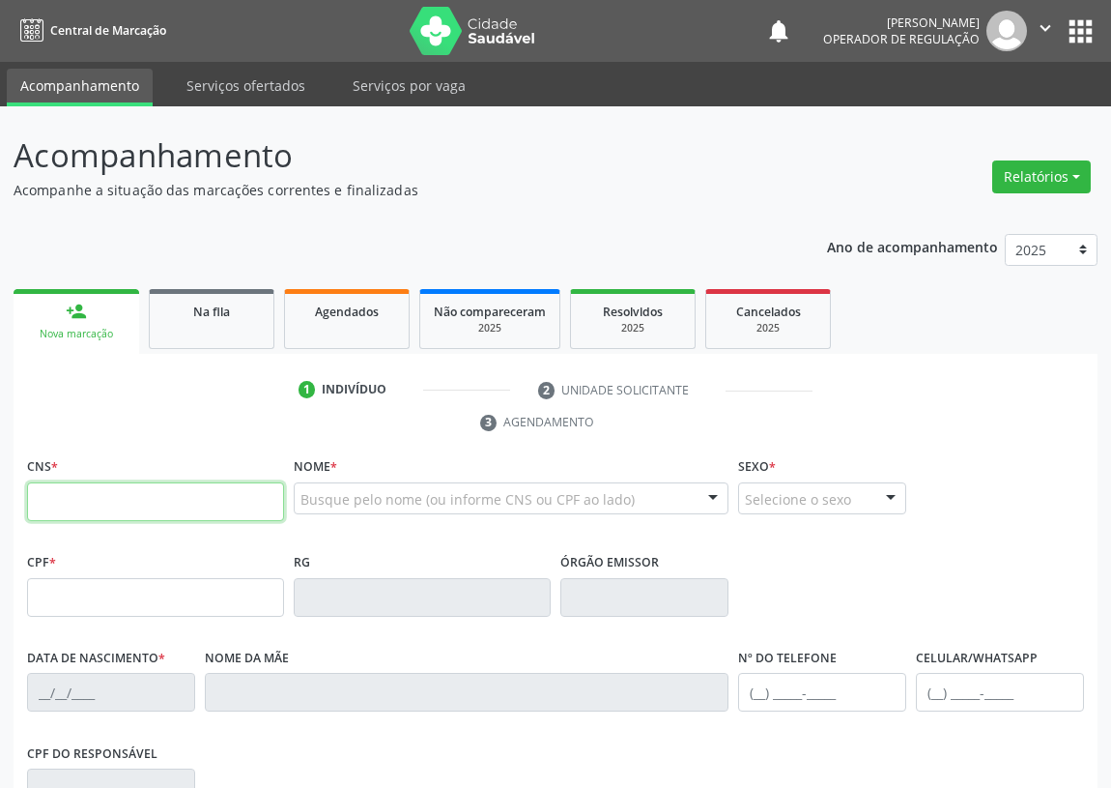
click at [48, 500] on input "text" at bounding box center [155, 501] width 257 height 39
type input "706 8097 6845 6325"
type input "116.945.694-46"
type input "[DATE]"
type input "Maria do [PERSON_NAME]"
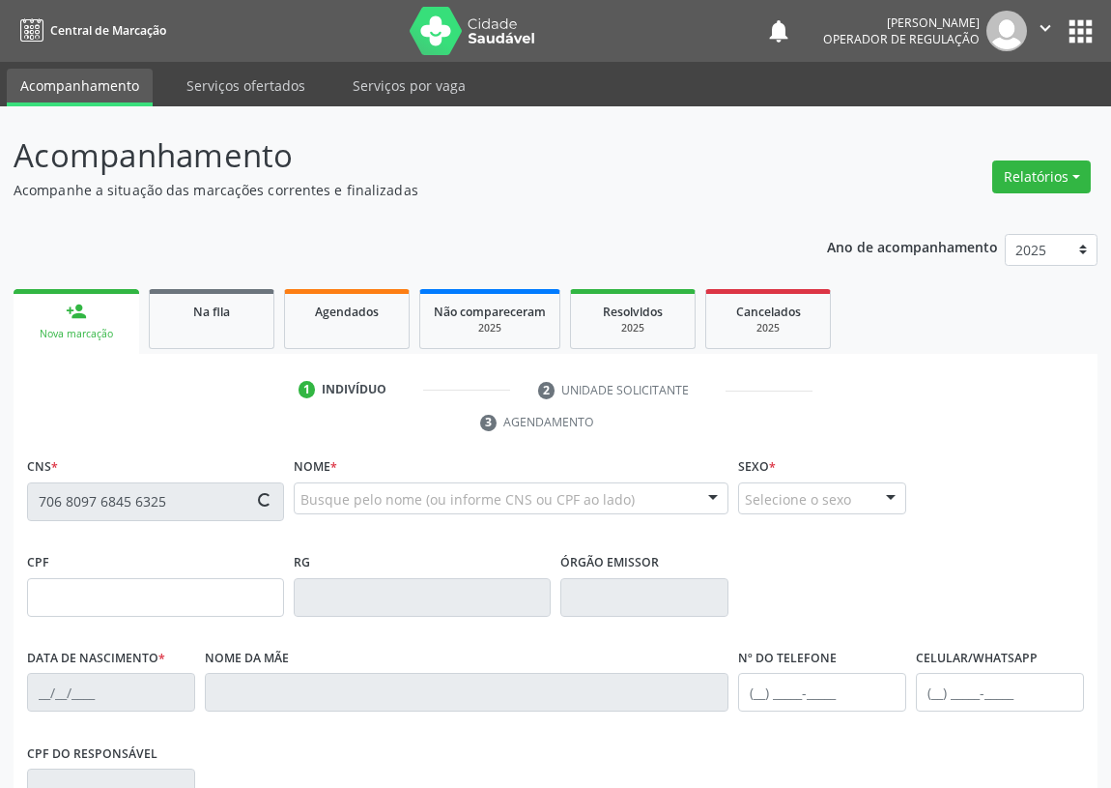
type input "[PHONE_NUMBER]"
type input "015.890.764-78"
type input "S/N"
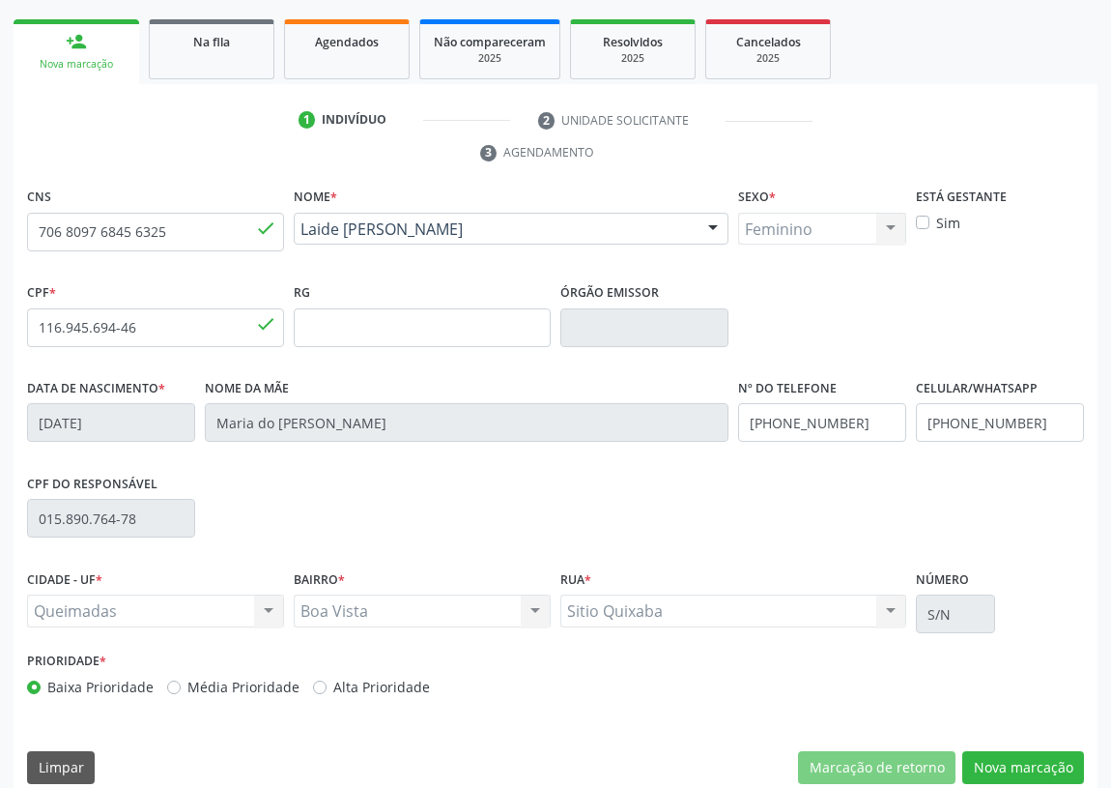
scroll to position [290, 0]
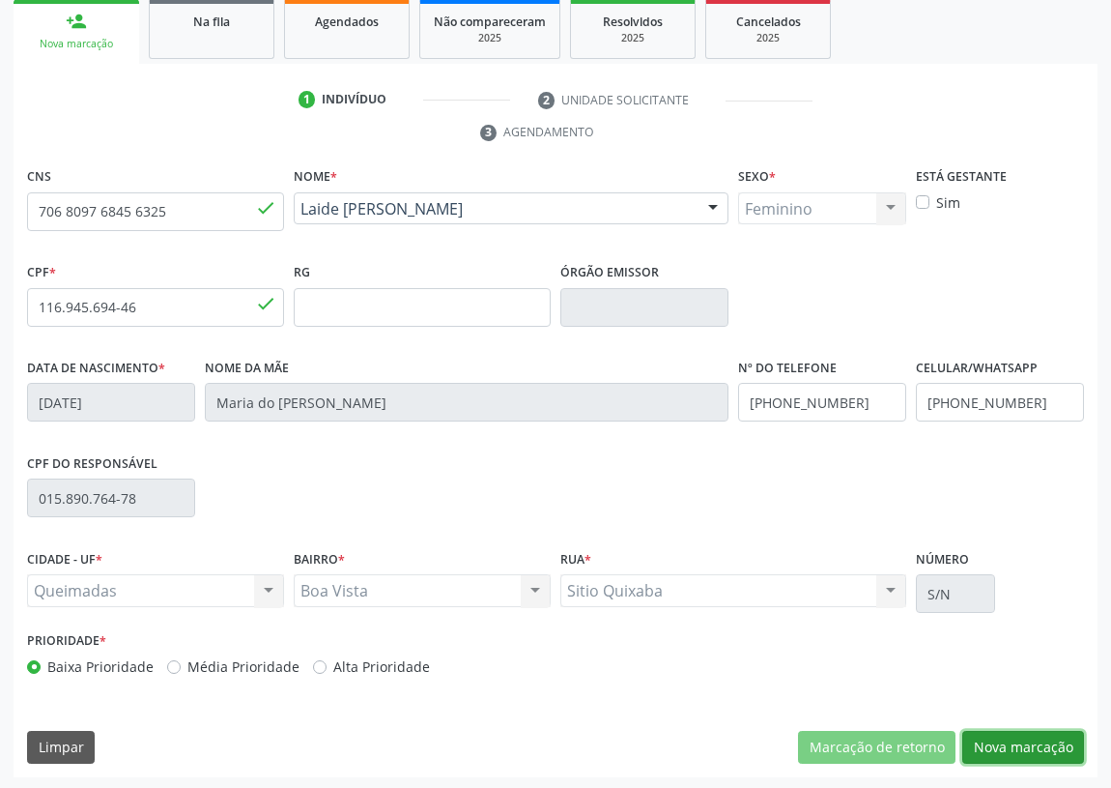
click at [1015, 744] on button "Nova marcação" at bounding box center [1024, 747] width 122 height 33
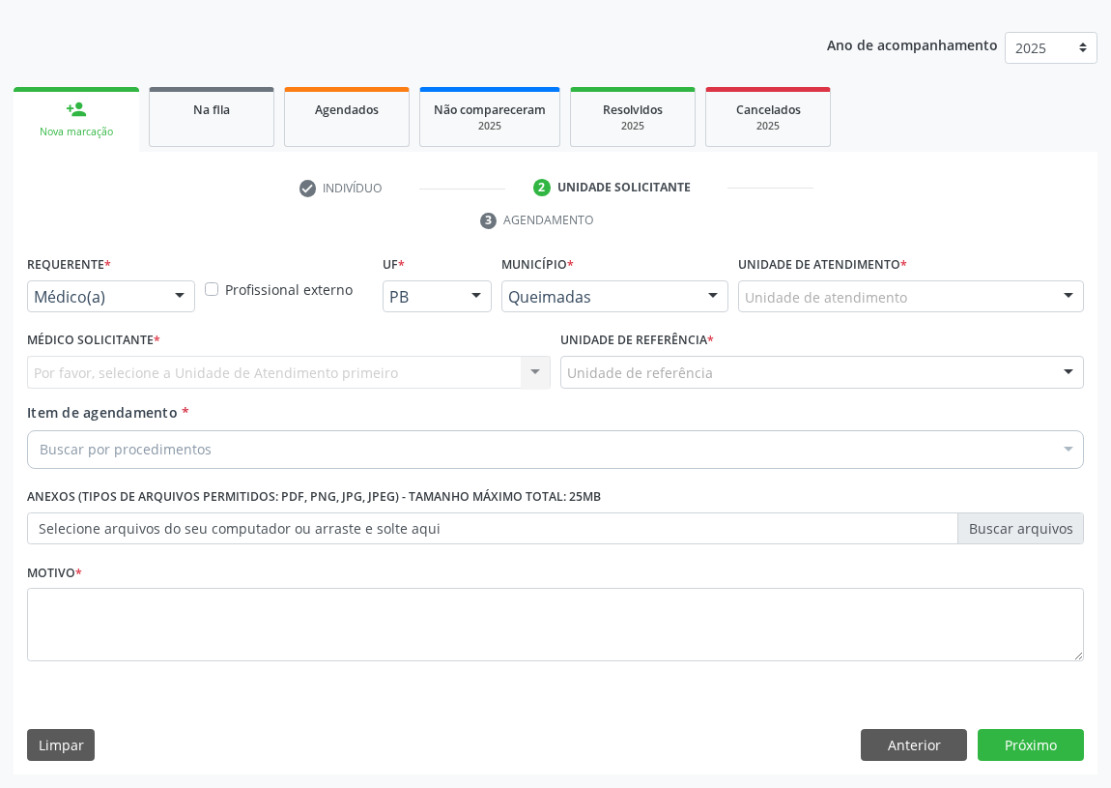
scroll to position [200, 0]
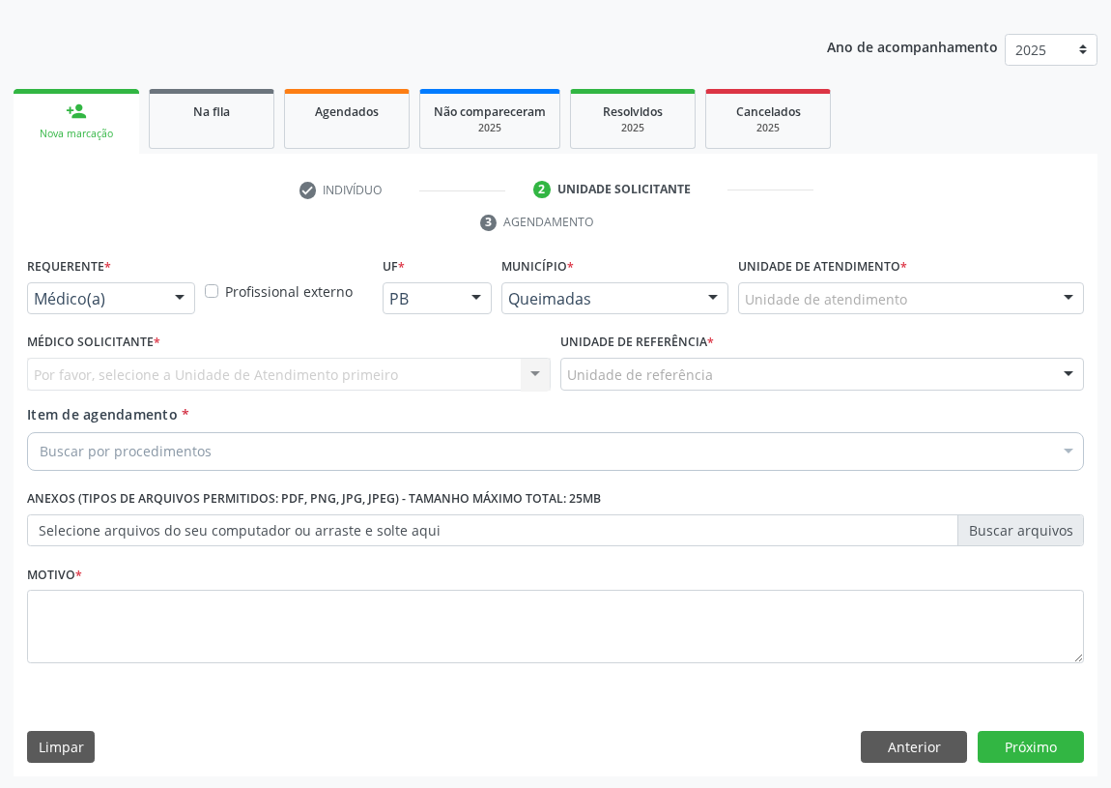
click at [173, 291] on div at bounding box center [179, 299] width 29 height 33
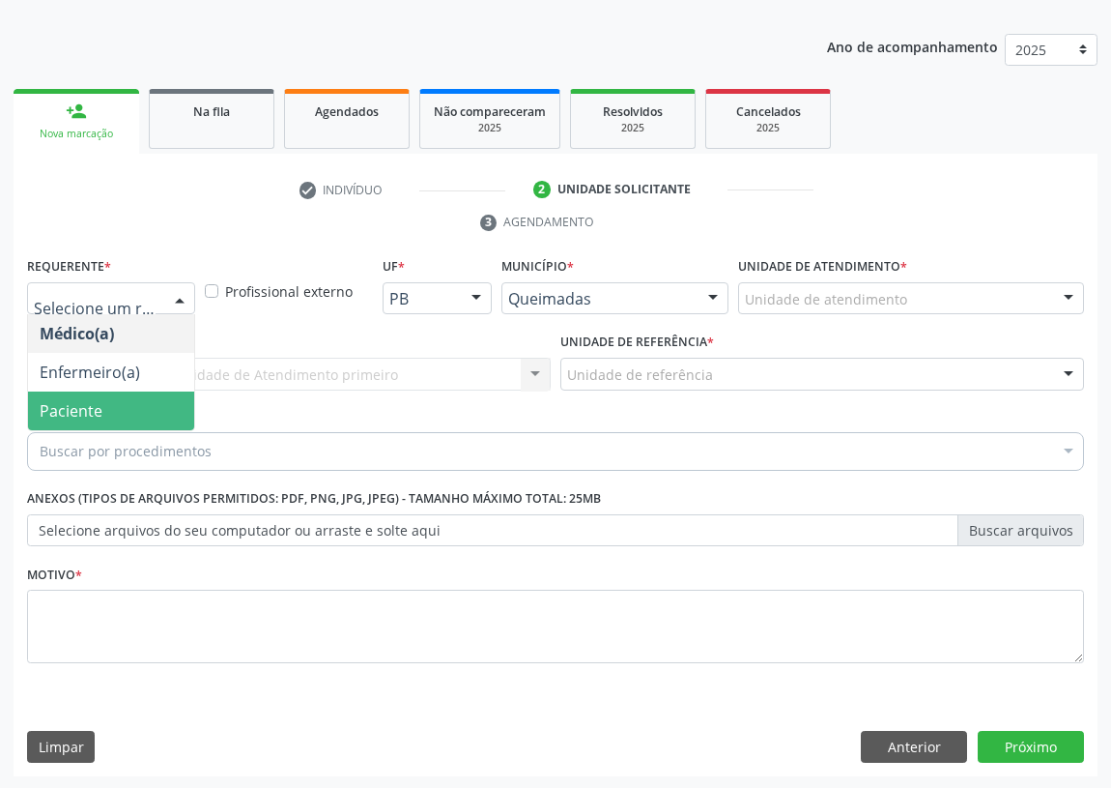
click at [114, 412] on span "Paciente" at bounding box center [111, 410] width 166 height 39
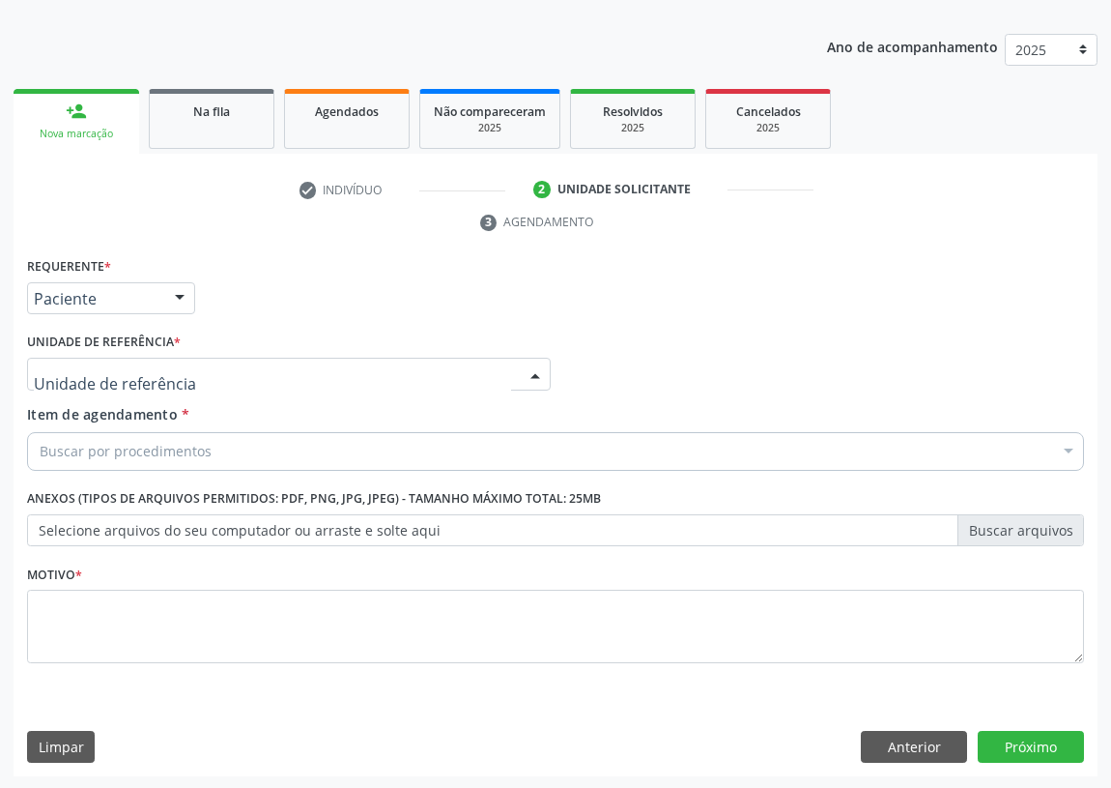
click at [502, 370] on div at bounding box center [289, 374] width 524 height 33
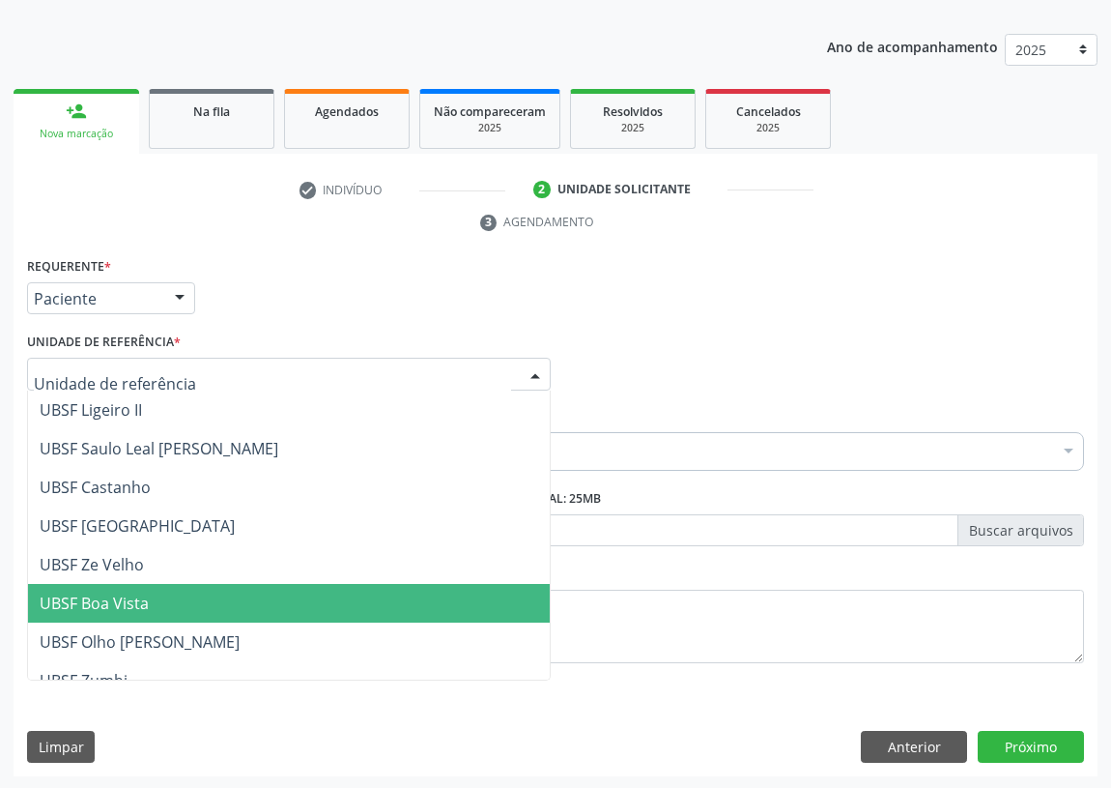
click at [110, 592] on span "UBSF Boa Vista" at bounding box center [94, 602] width 109 height 21
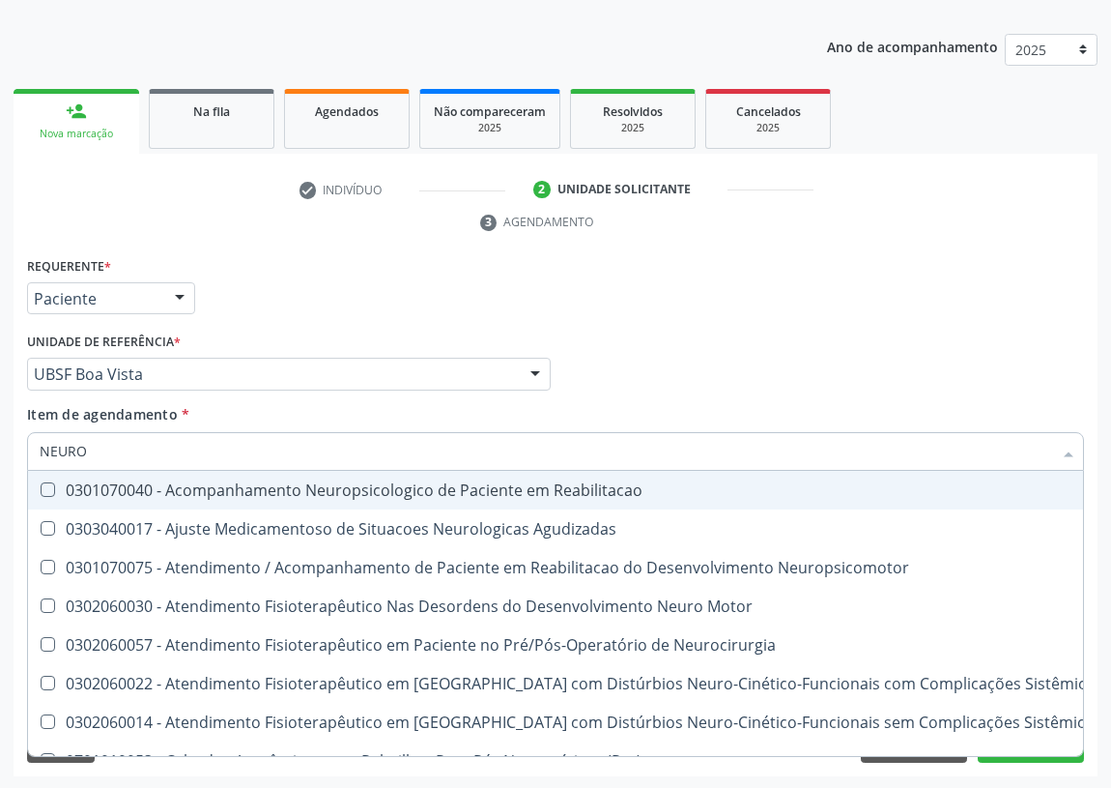
type input "NEUROC"
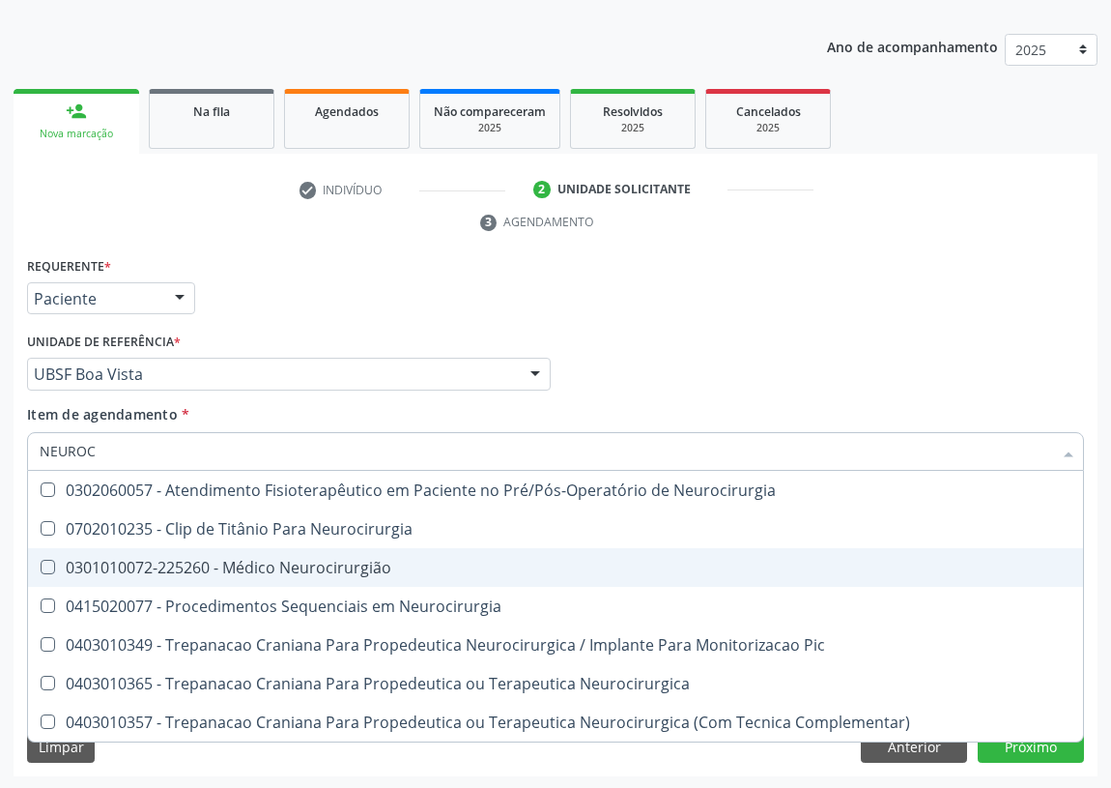
click at [348, 565] on div "0301010072-225260 - Médico Neurocirurgião" at bounding box center [556, 567] width 1032 height 15
checkbox Neurocirurgião "true"
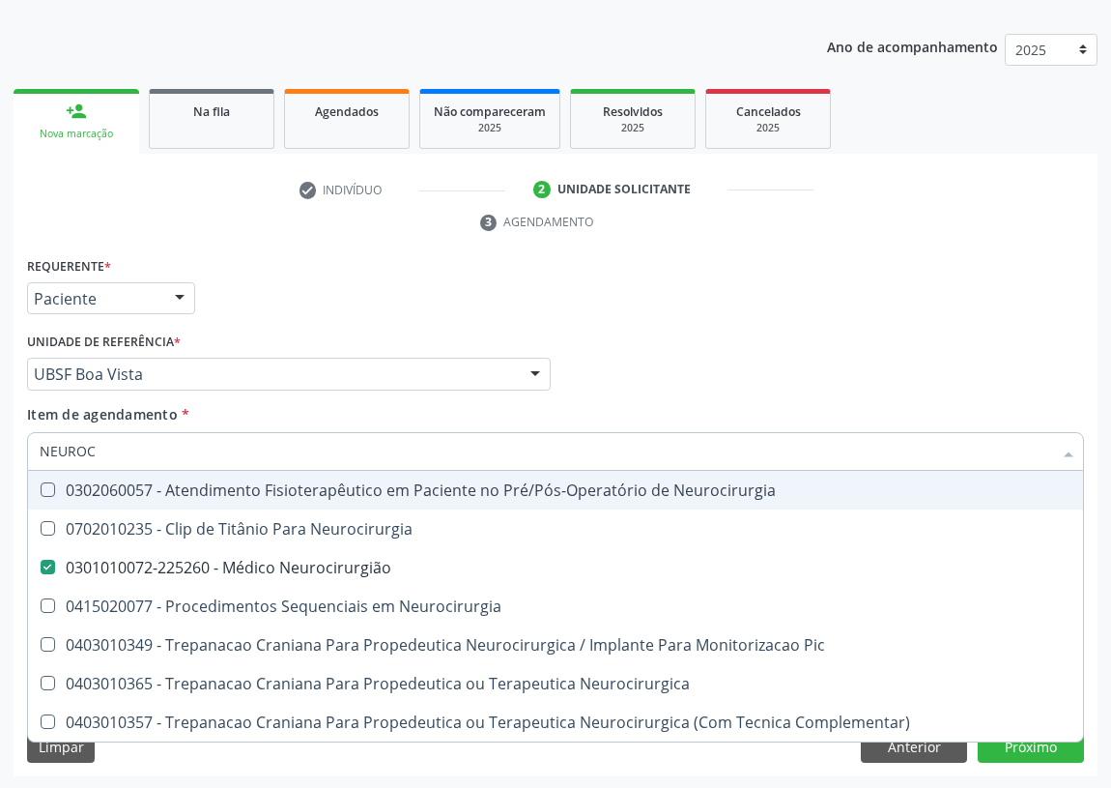
click at [956, 344] on div "Médico Solicitante Por favor, selecione a Unidade de Atendimento primeiro Nenhu…" at bounding box center [555, 365] width 1067 height 75
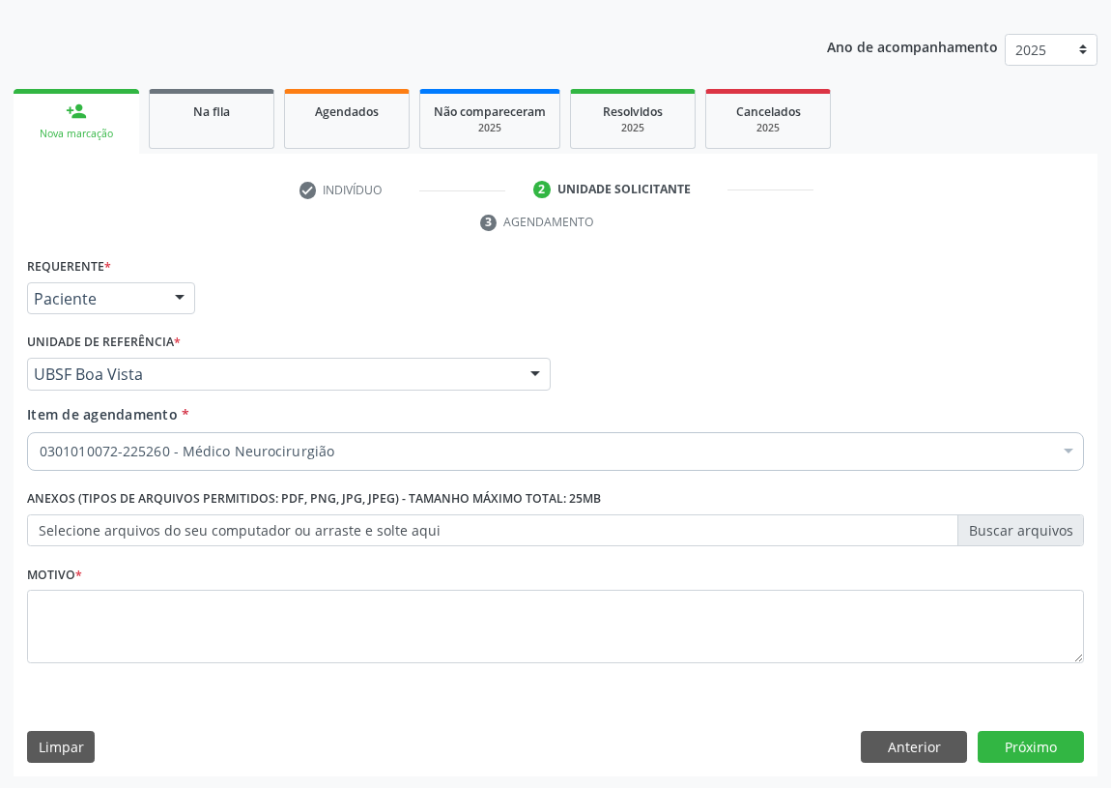
checkbox Neurocirurgião "true"
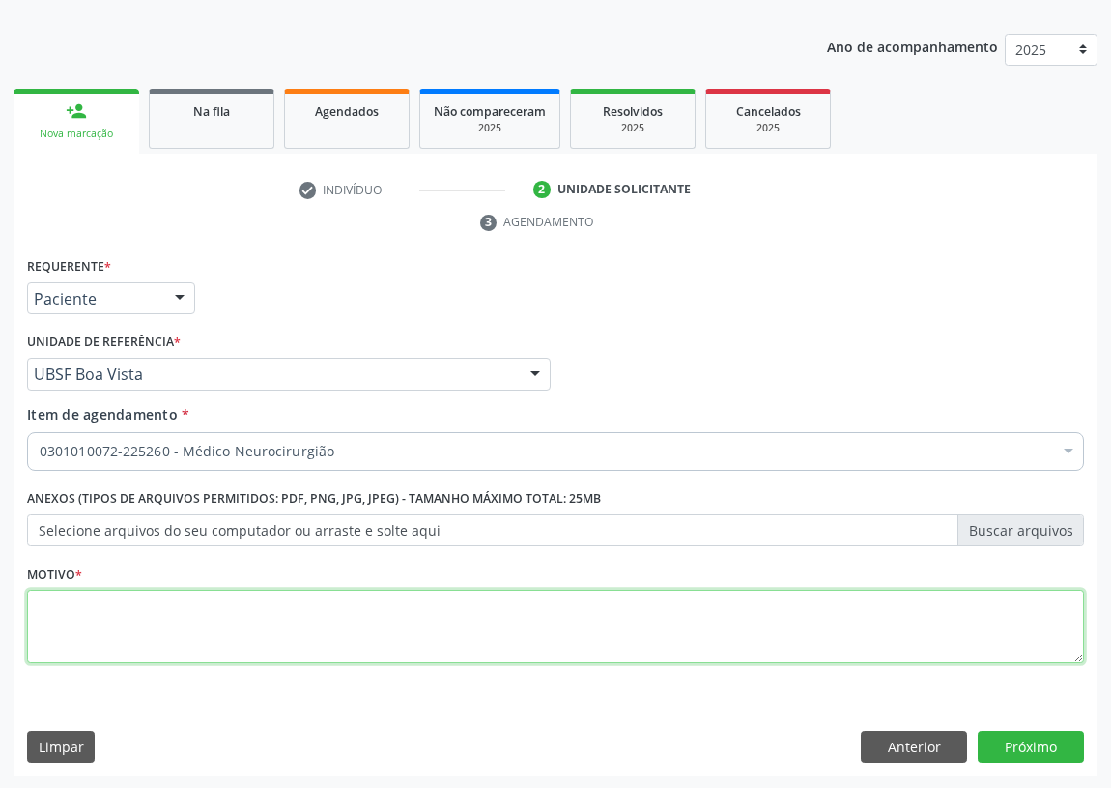
click at [57, 609] on textarea at bounding box center [555, 626] width 1057 height 73
type textarea "AVALIAÇÃO"
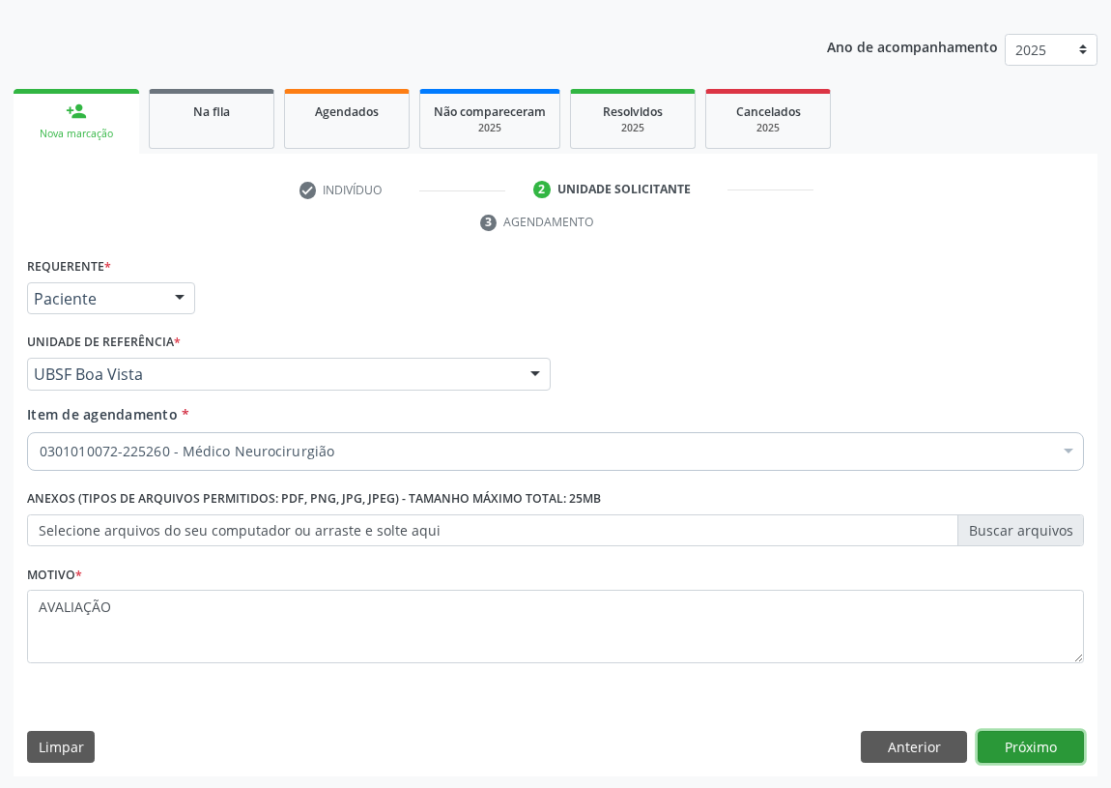
click at [1026, 746] on button "Próximo" at bounding box center [1031, 747] width 106 height 33
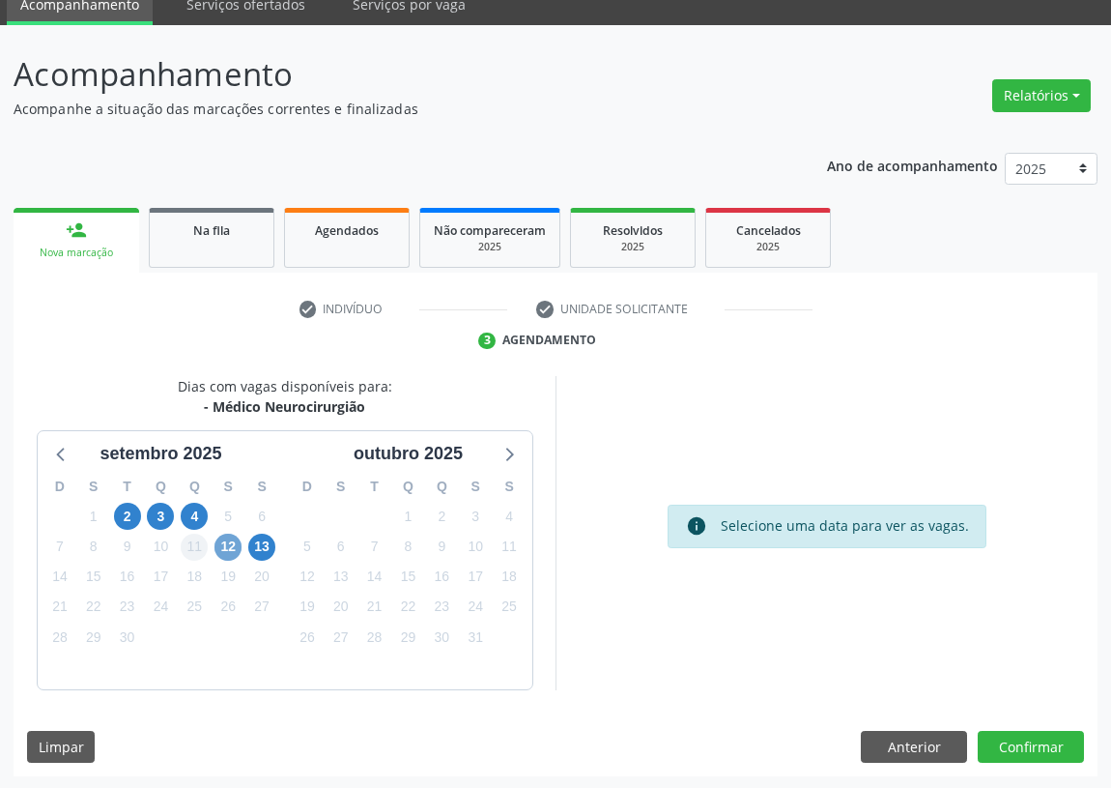
drag, startPoint x: 230, startPoint y: 550, endPoint x: 195, endPoint y: 532, distance: 39.3
click at [227, 545] on span "12" at bounding box center [228, 547] width 27 height 27
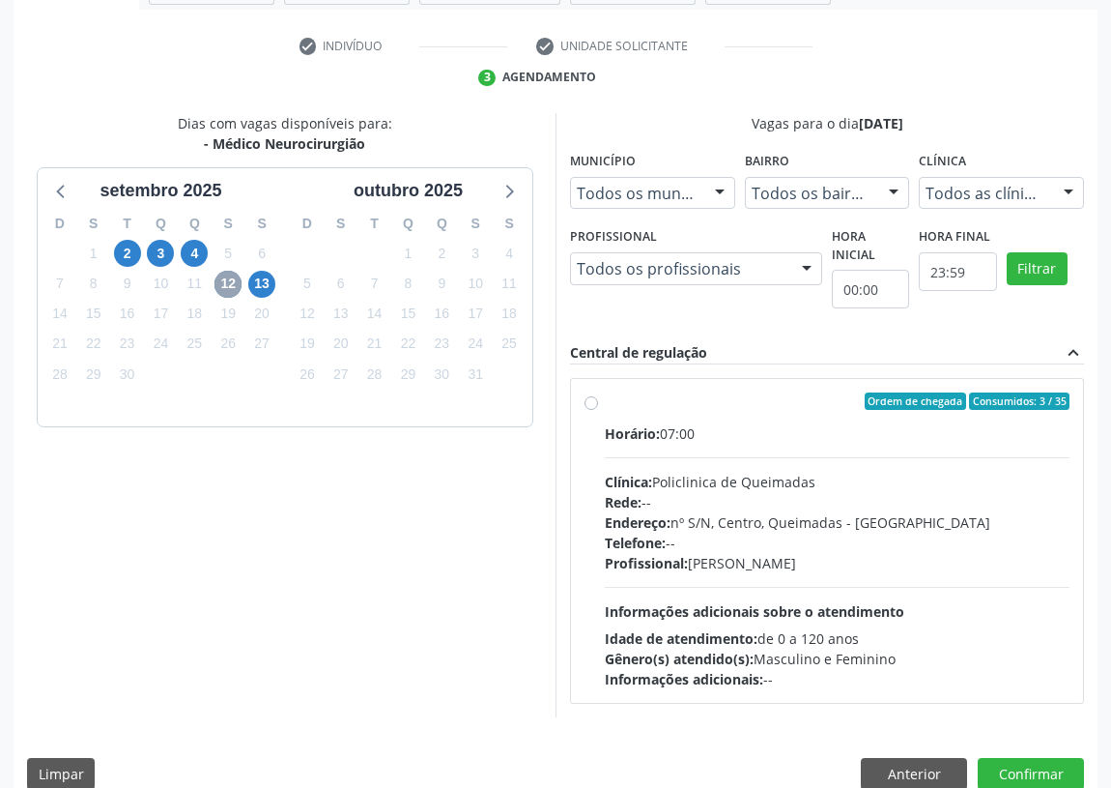
scroll to position [371, 0]
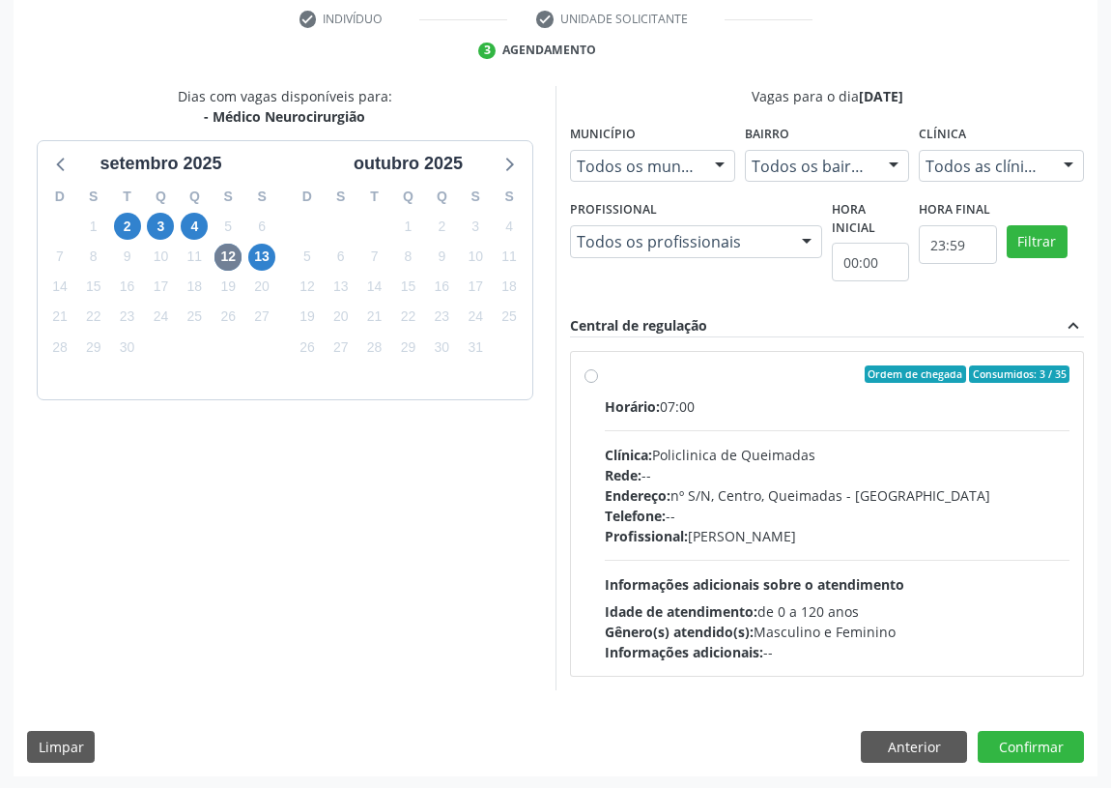
click at [605, 375] on label "Ordem de chegada Consumidos: 3 / 35 Horário: 07:00 Clínica: Policlinica de Quei…" at bounding box center [837, 513] width 465 height 297
click at [594, 375] on input "Ordem de chegada Consumidos: 3 / 35 Horário: 07:00 Clínica: Policlinica de Quei…" at bounding box center [592, 373] width 14 height 17
radio input "true"
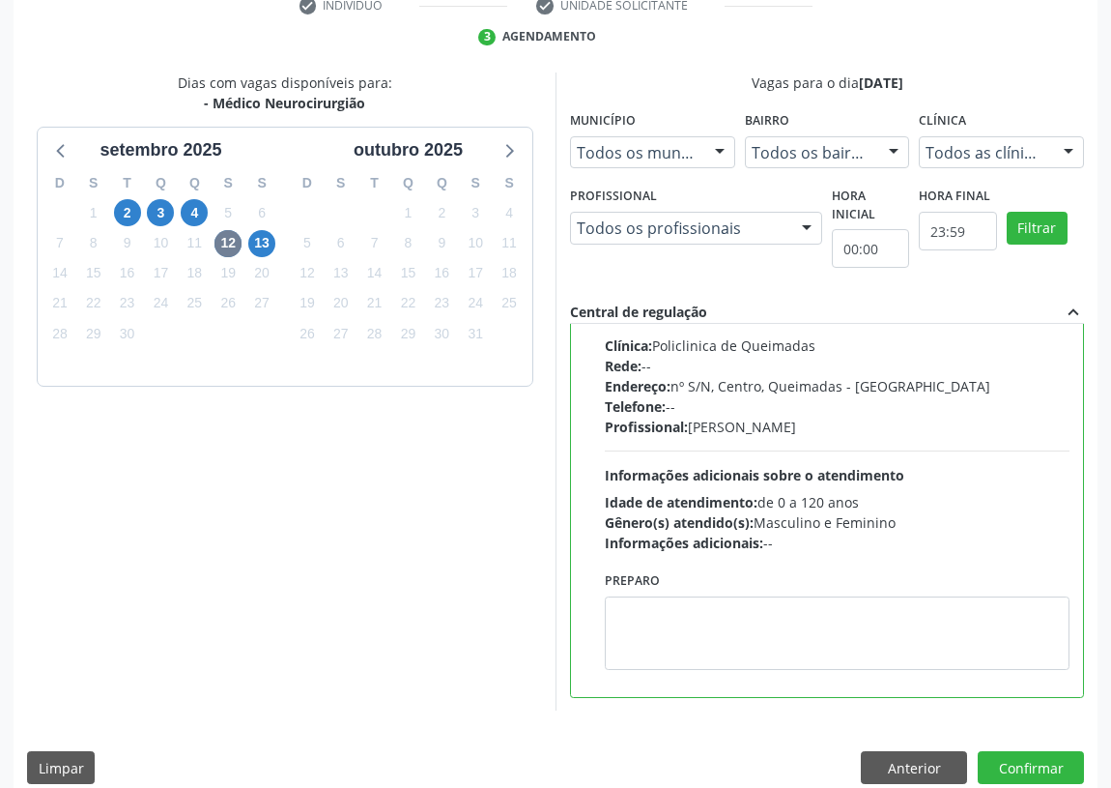
scroll to position [406, 0]
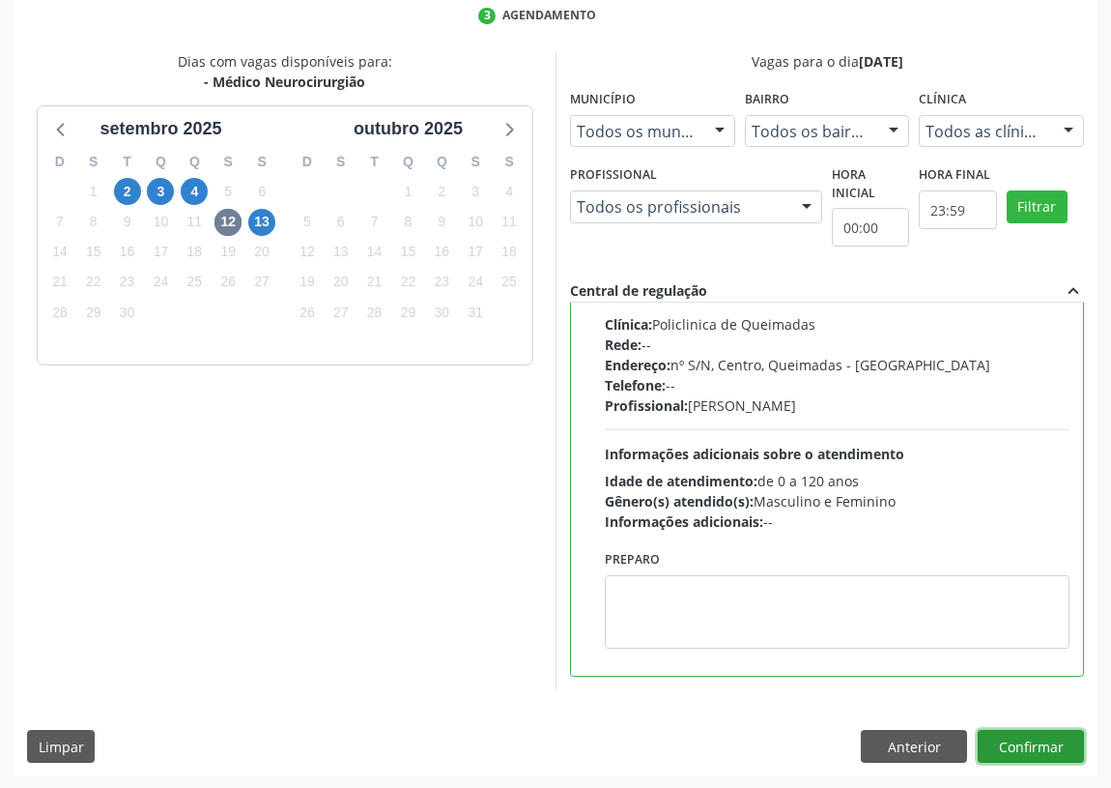
click at [1044, 735] on button "Confirmar" at bounding box center [1031, 746] width 106 height 33
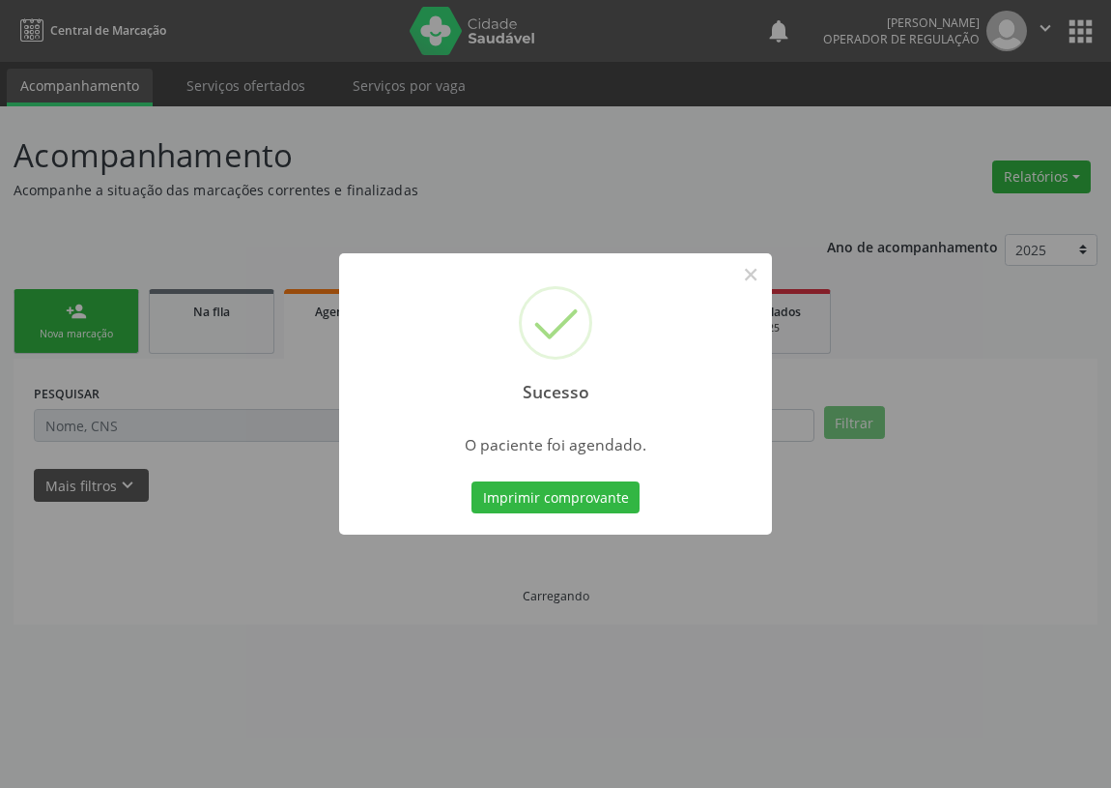
scroll to position [0, 0]
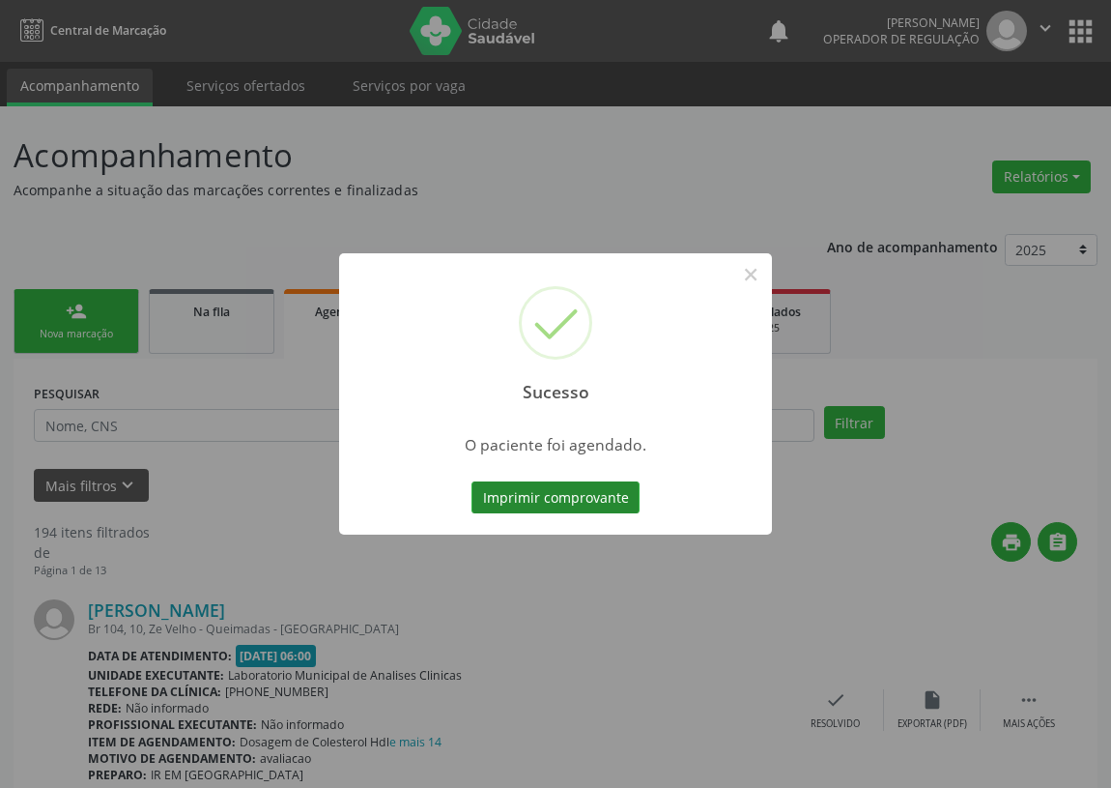
click at [528, 496] on button "Imprimir comprovante" at bounding box center [556, 497] width 168 height 33
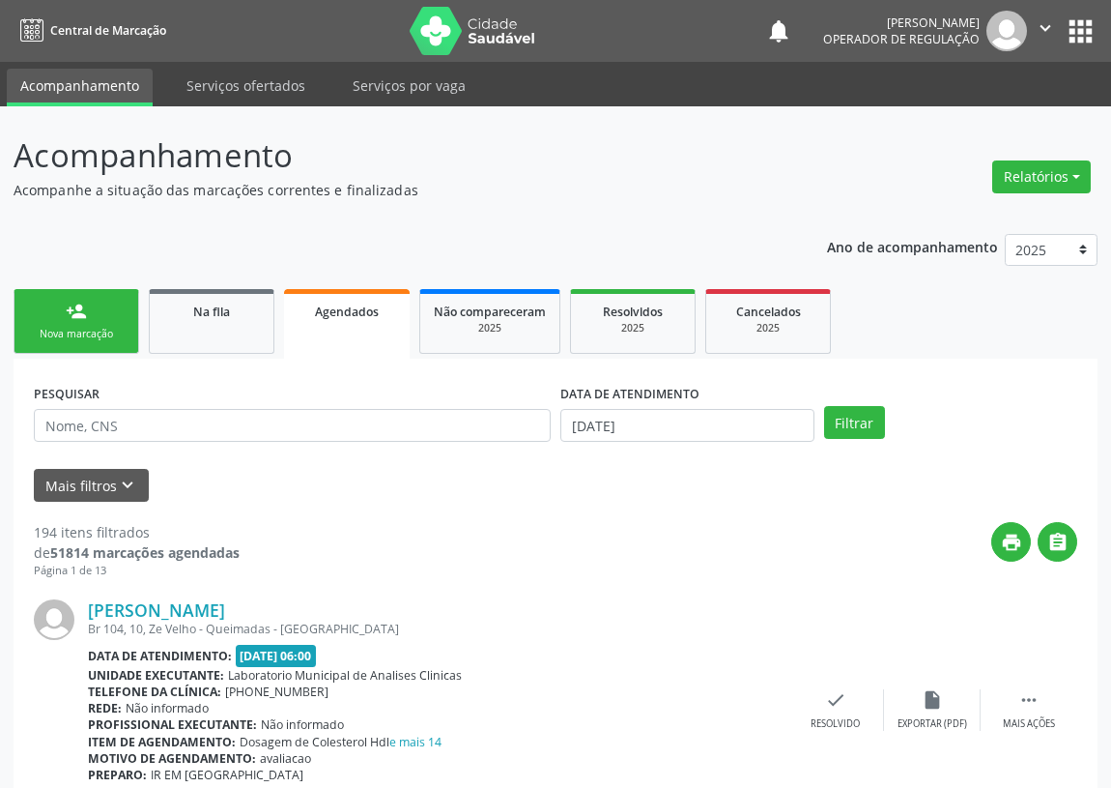
click at [81, 319] on div "person_add" at bounding box center [76, 311] width 21 height 21
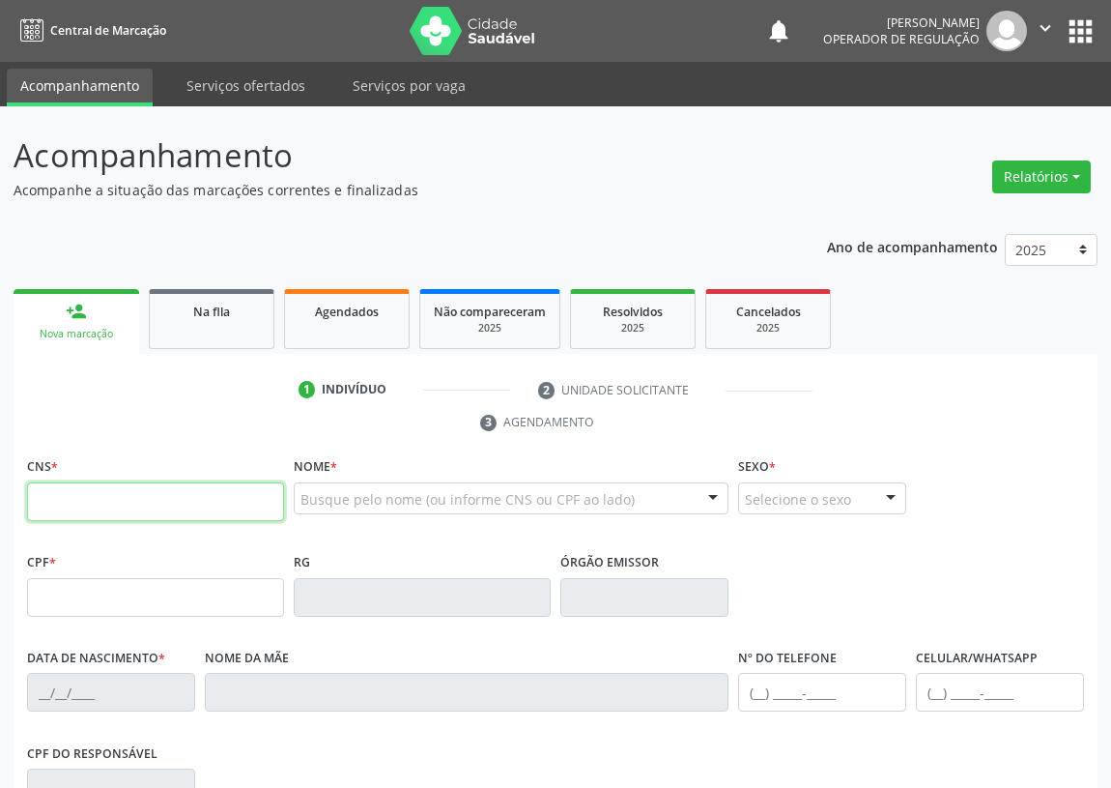
click at [42, 487] on input "text" at bounding box center [155, 501] width 257 height 39
type input "701 0048 2940 8696"
type input "569.014.024-49"
type input "18/03/1954"
type input "Severina Maria Fernandes"
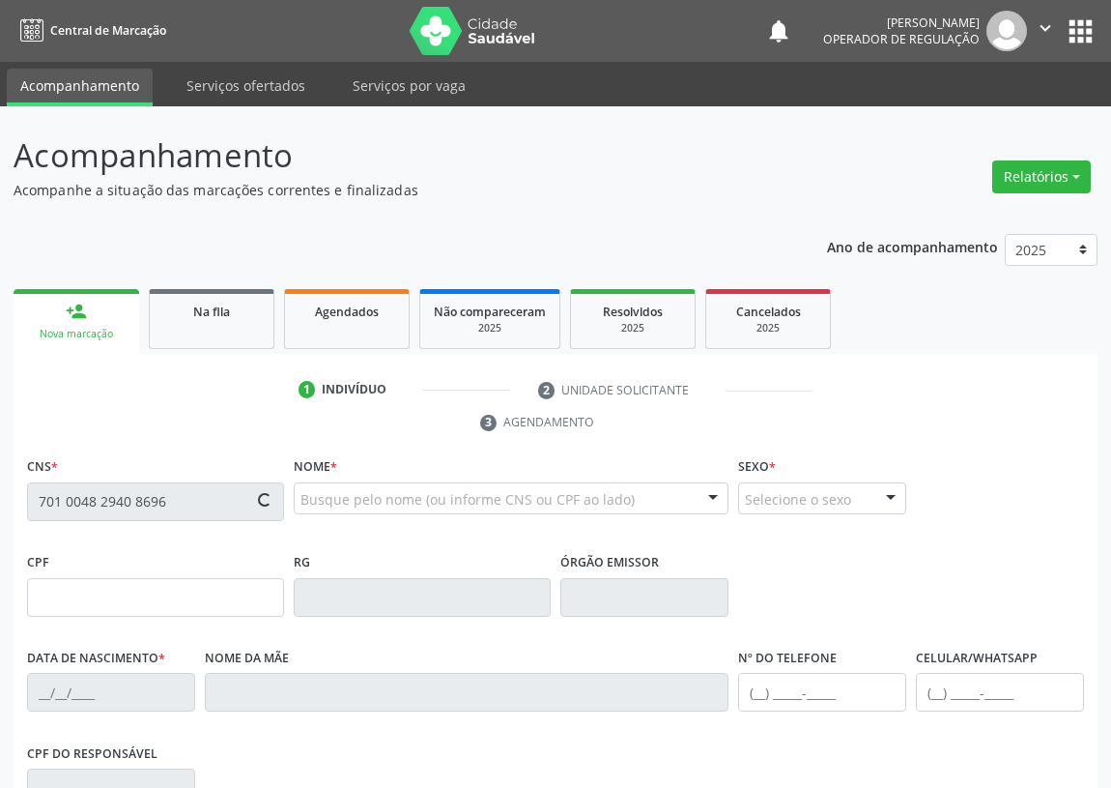
type input "(83) 99134-6293"
type input "S/N"
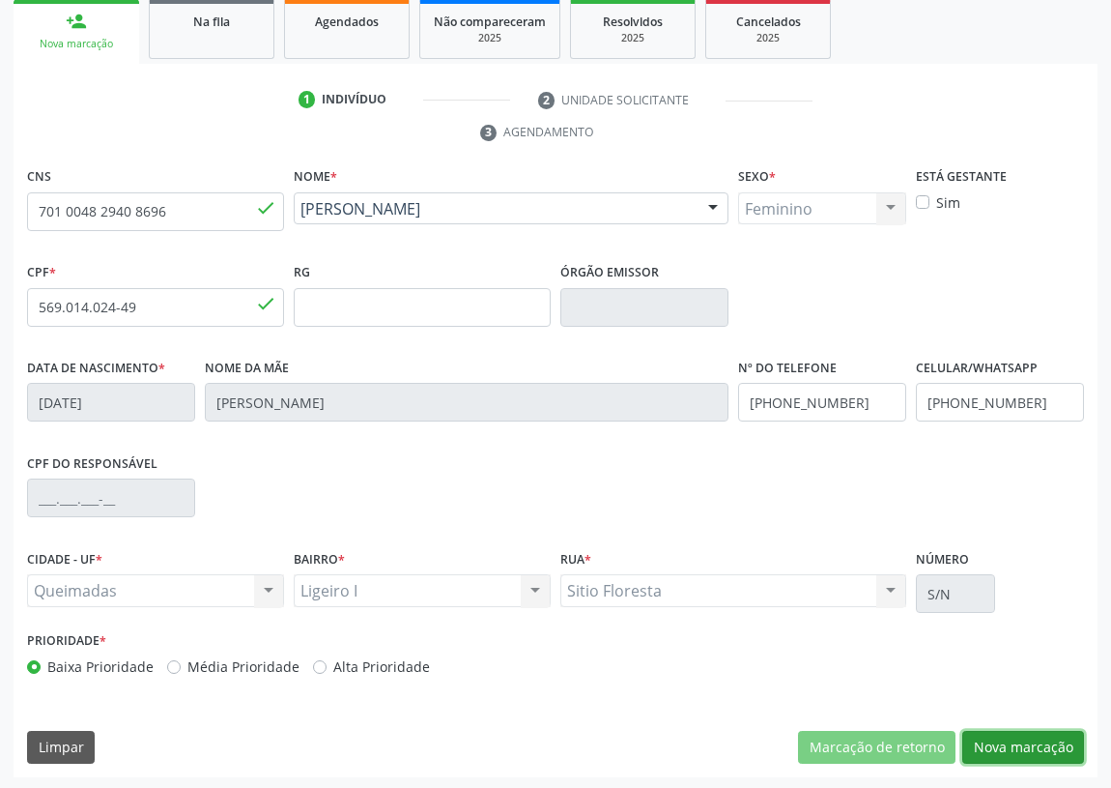
drag, startPoint x: 1030, startPoint y: 747, endPoint x: 753, endPoint y: 727, distance: 278.1
click at [1020, 743] on button "Nova marcação" at bounding box center [1024, 747] width 122 height 33
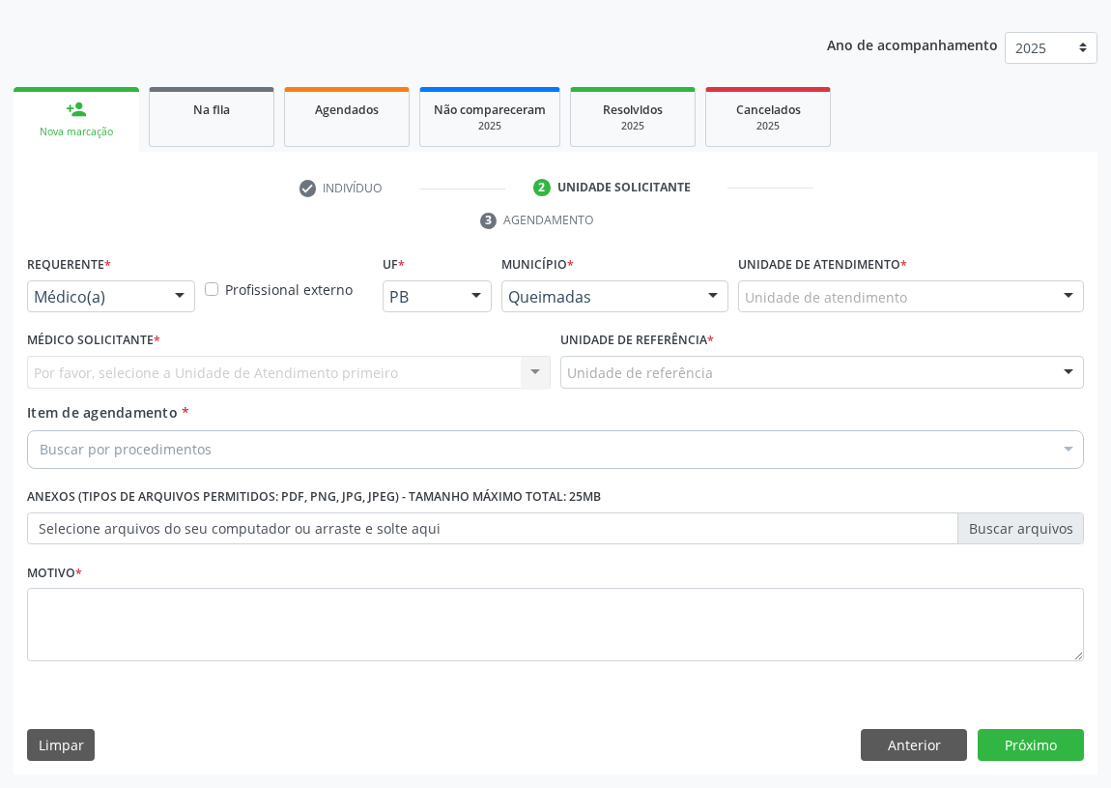
scroll to position [200, 0]
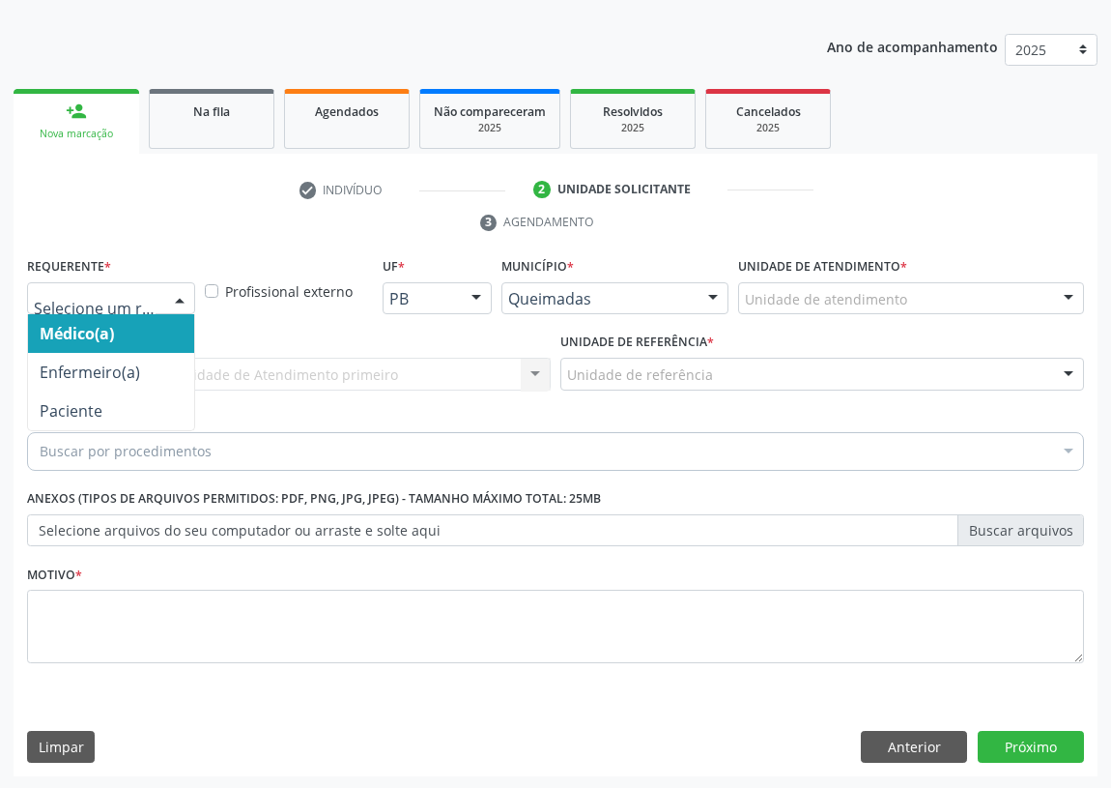
drag, startPoint x: 180, startPoint y: 296, endPoint x: 149, endPoint y: 396, distance: 105.2
click at [172, 315] on div "Médico(a) Enfermeiro(a) Paciente Nenhum resultado encontrado para: " " Não há n…" at bounding box center [111, 298] width 168 height 33
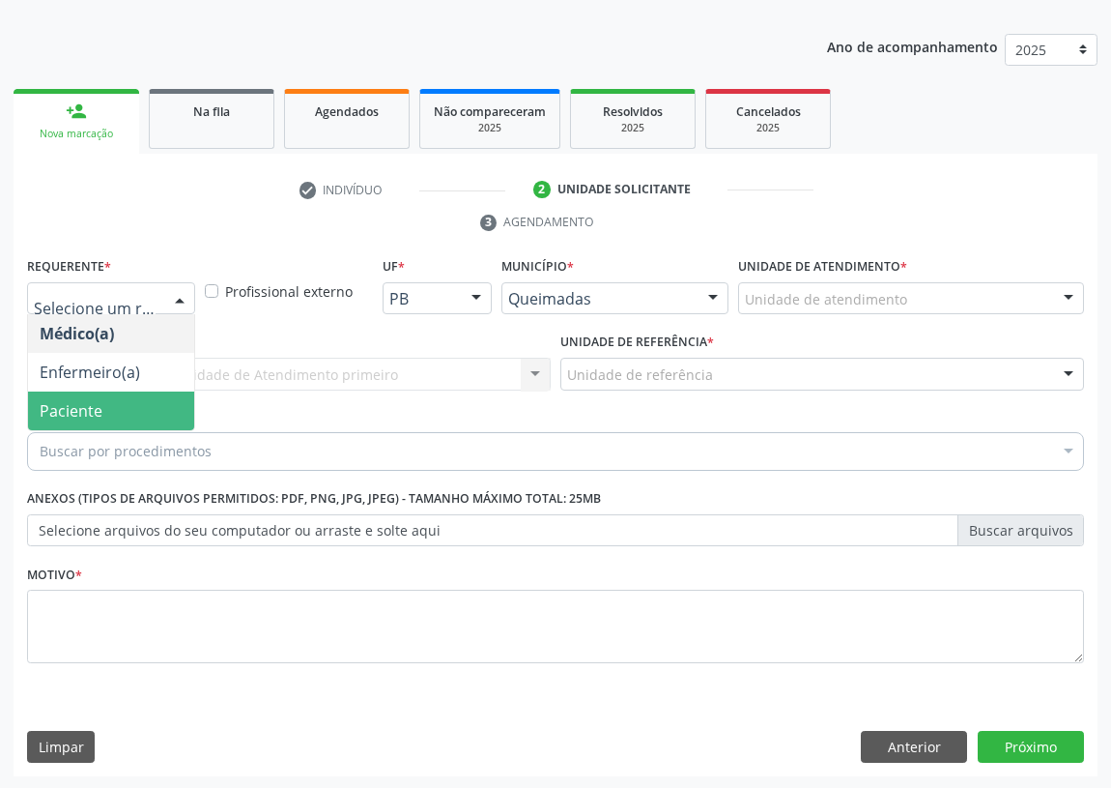
drag, startPoint x: 151, startPoint y: 404, endPoint x: 382, endPoint y: 370, distance: 233.5
click at [159, 406] on span "Paciente" at bounding box center [111, 410] width 166 height 39
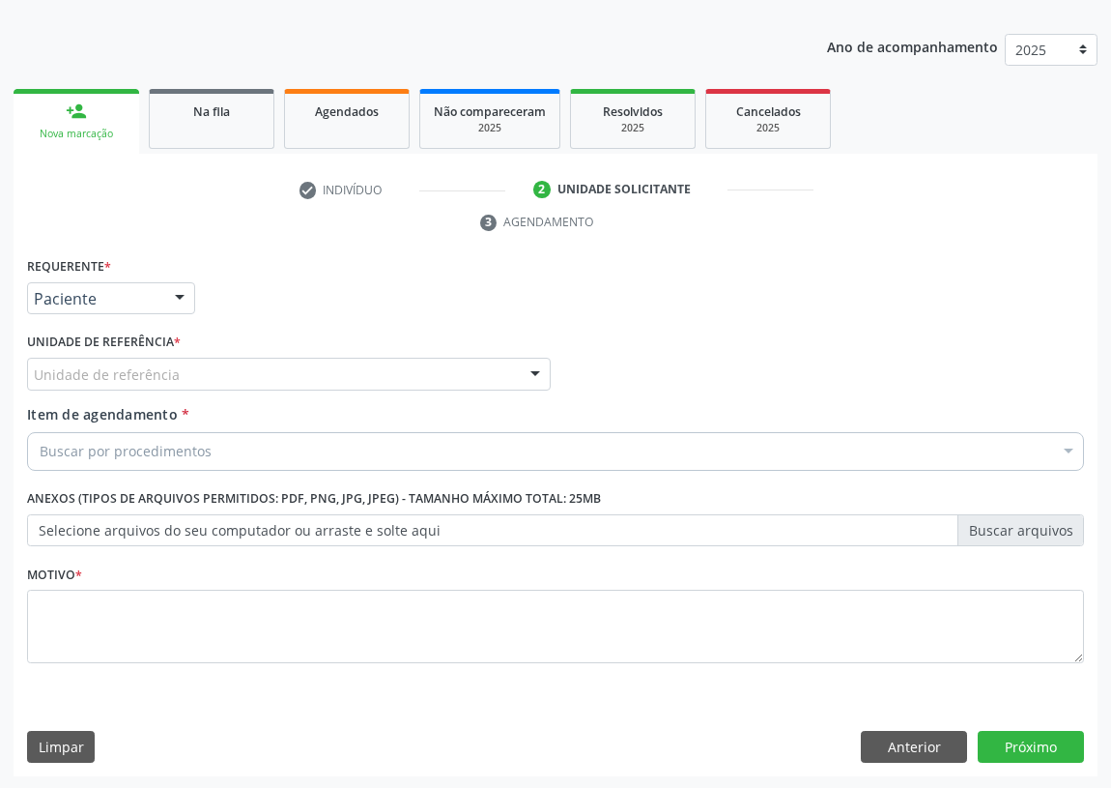
click at [451, 352] on div "Unidade de referência * Unidade de referência UBSF Ligeiro II UBSF Saulo Leal E…" at bounding box center [289, 359] width 524 height 62
drag, startPoint x: 482, startPoint y: 377, endPoint x: 284, endPoint y: 424, distance: 203.7
click at [481, 377] on div "Unidade de referência" at bounding box center [289, 374] width 524 height 33
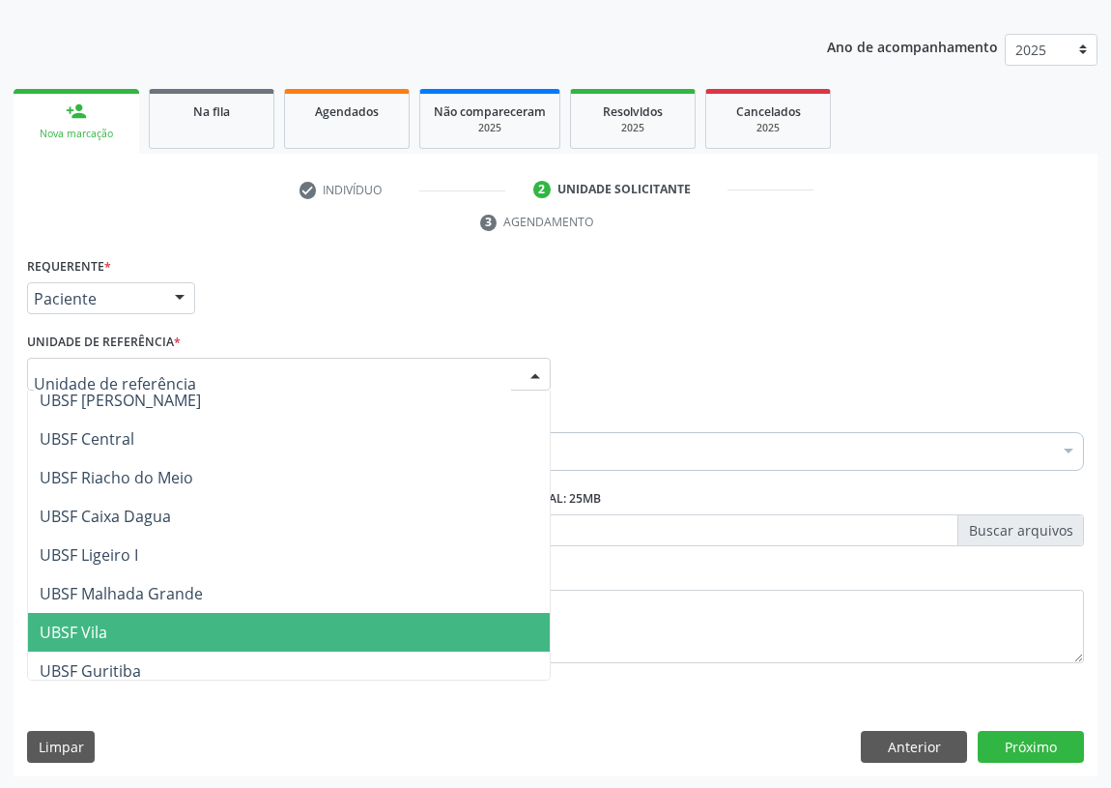
scroll to position [439, 0]
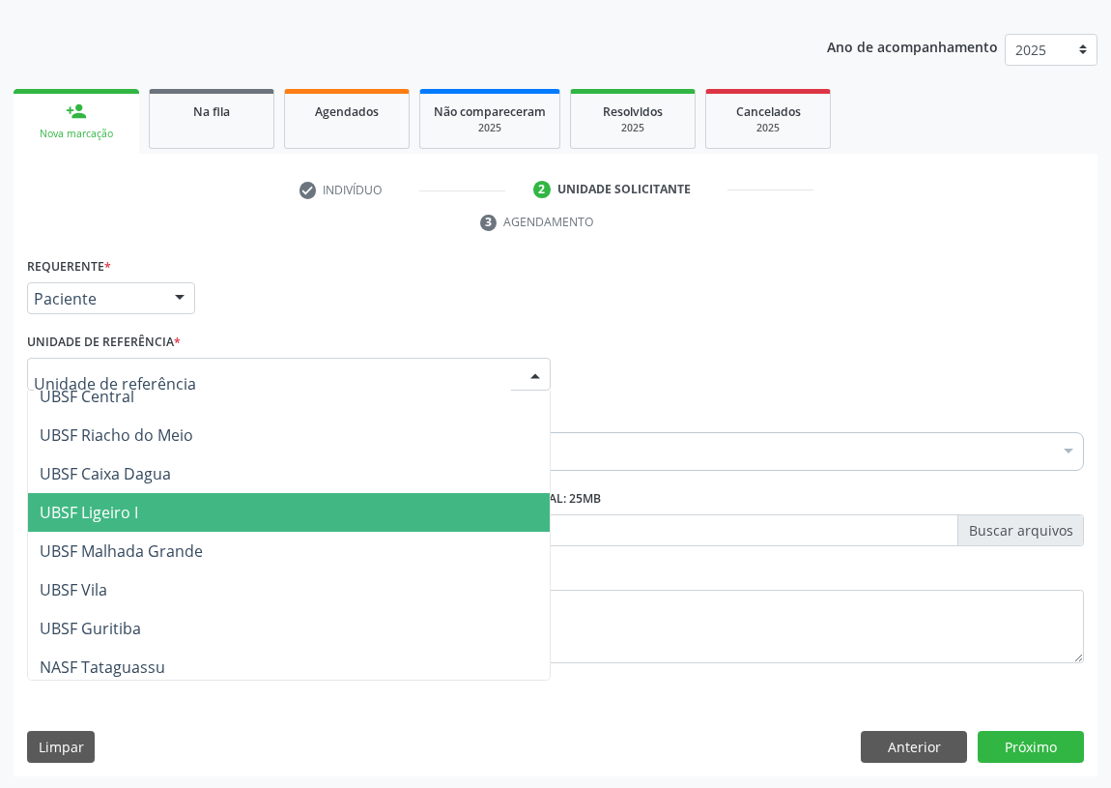
drag, startPoint x: 137, startPoint y: 519, endPoint x: 17, endPoint y: 491, distance: 123.1
click at [122, 512] on span "UBSF Ligeiro I" at bounding box center [89, 512] width 99 height 21
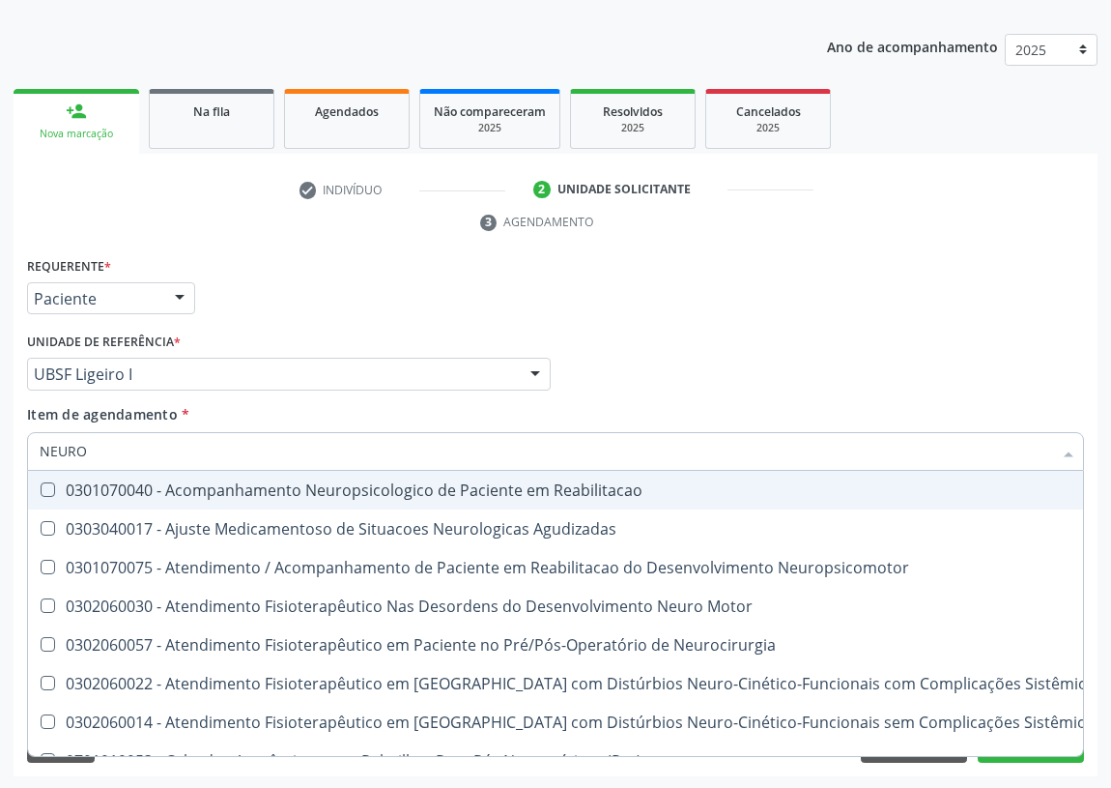
type input "NEUROC"
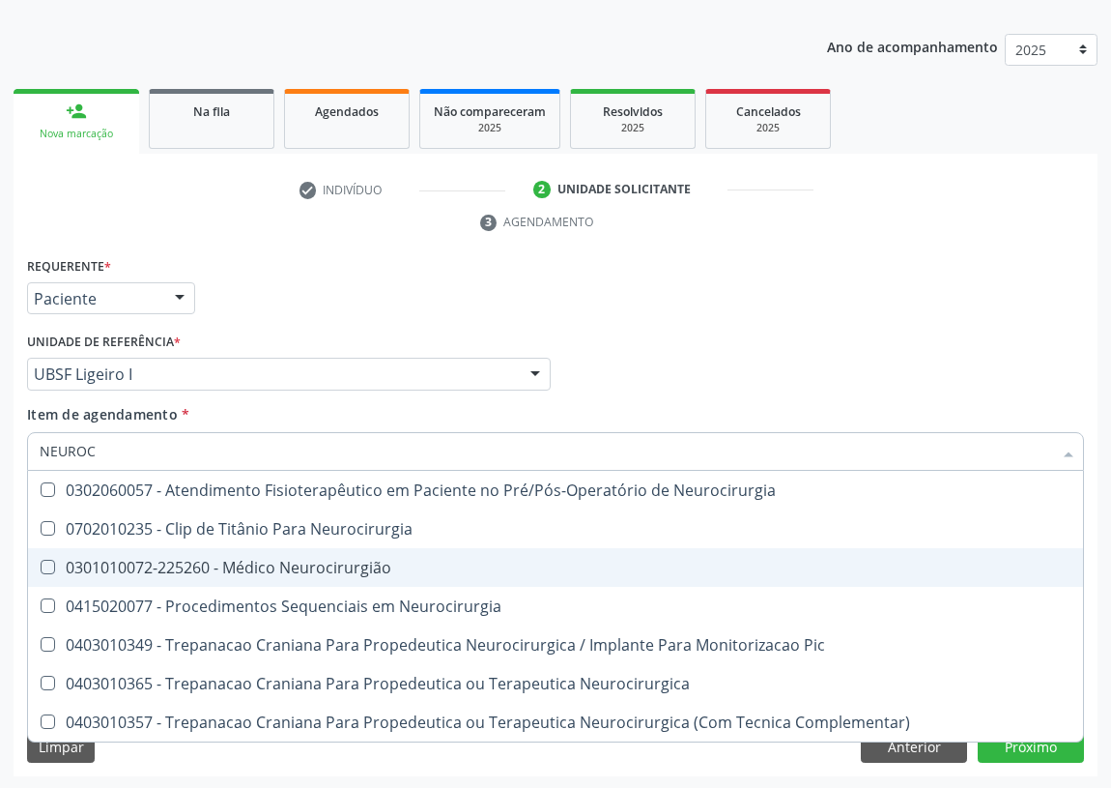
drag, startPoint x: 348, startPoint y: 563, endPoint x: 0, endPoint y: 512, distance: 351.7
click at [340, 562] on div "0301010072-225260 - Médico Neurocirurgião" at bounding box center [556, 567] width 1032 height 15
checkbox Neurocirurgião "true"
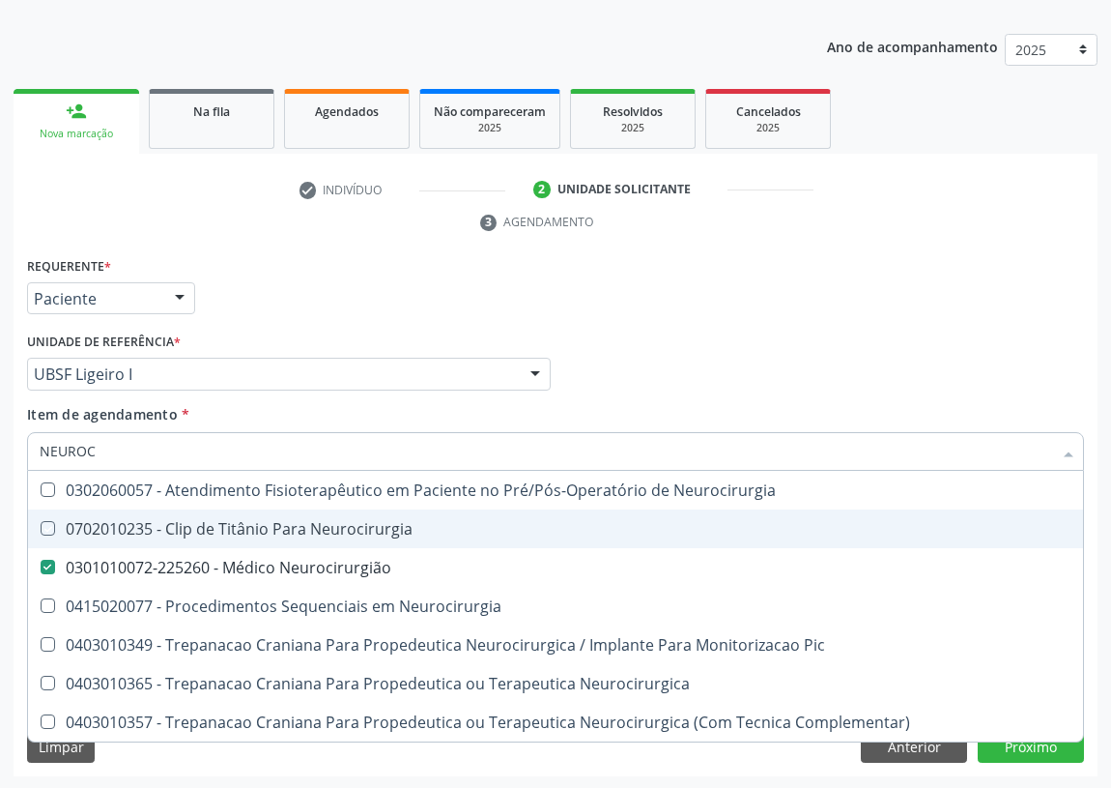
drag, startPoint x: 743, startPoint y: 329, endPoint x: 0, endPoint y: 588, distance: 787.1
click at [717, 332] on div "Médico Solicitante Por favor, selecione a Unidade de Atendimento primeiro Nenhu…" at bounding box center [555, 365] width 1067 height 75
checkbox Neurocirurgia "true"
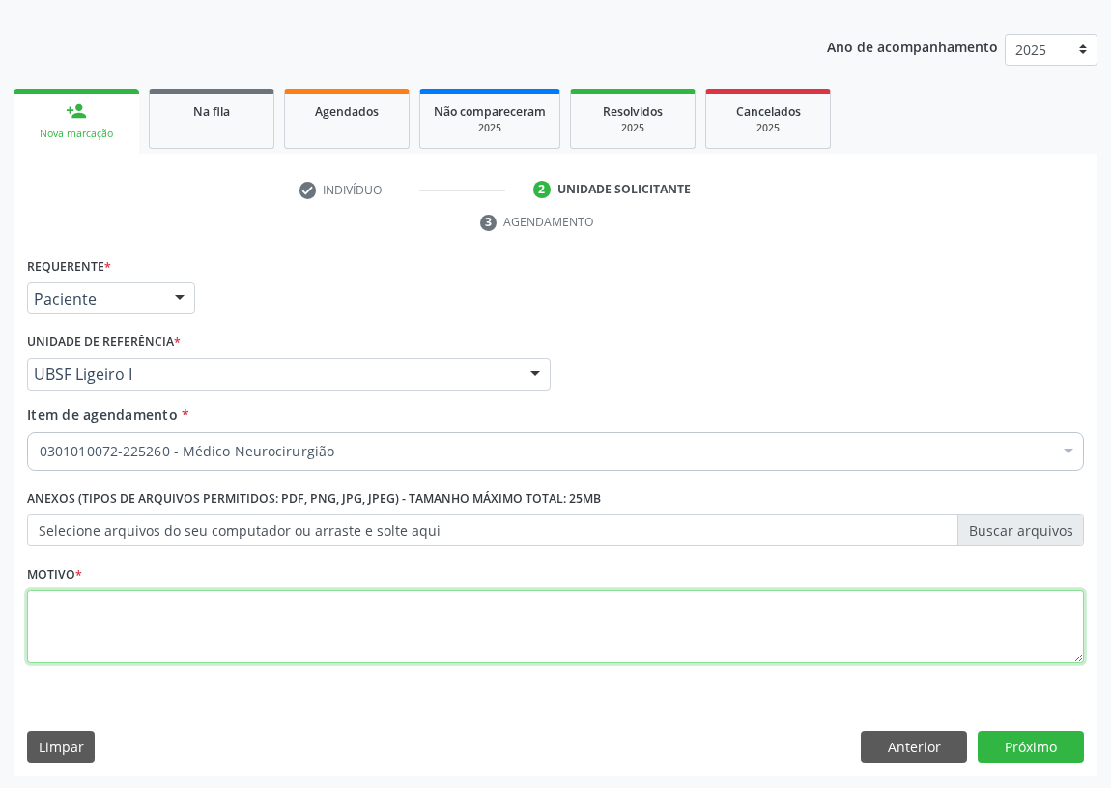
click at [100, 630] on textarea at bounding box center [555, 626] width 1057 height 73
type textarea "AVALIAÇÃO"
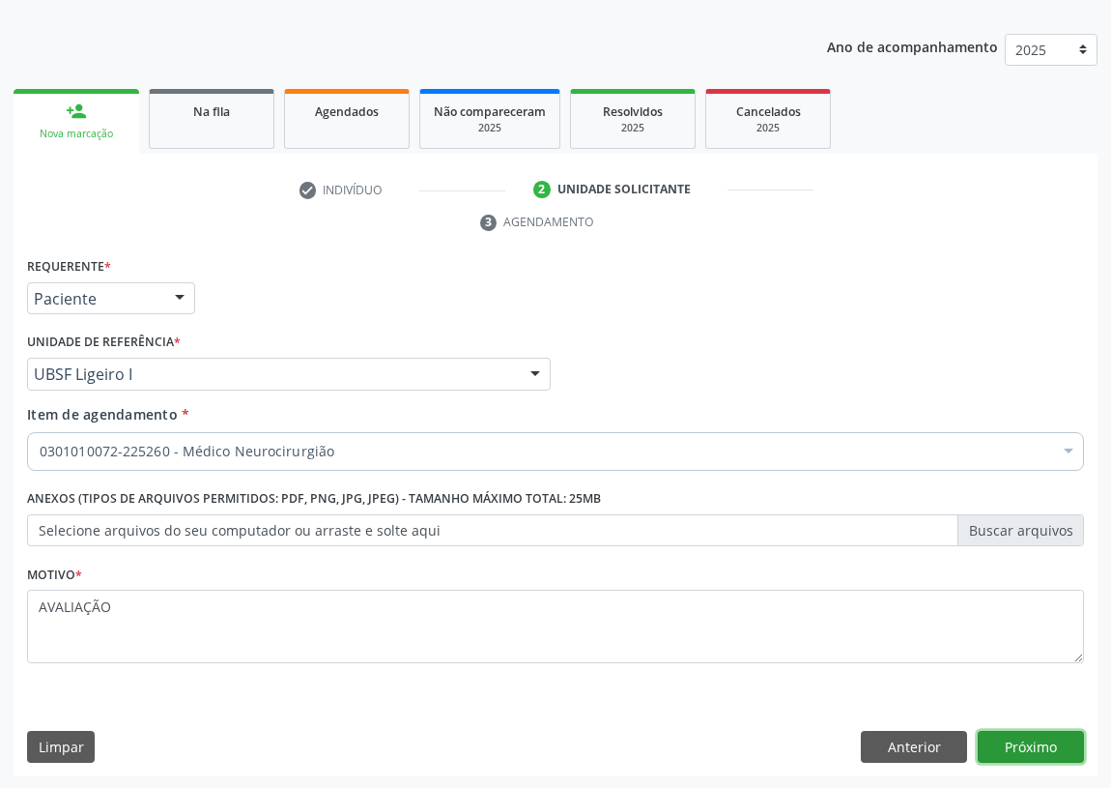
click at [1004, 740] on button "Próximo" at bounding box center [1031, 747] width 106 height 33
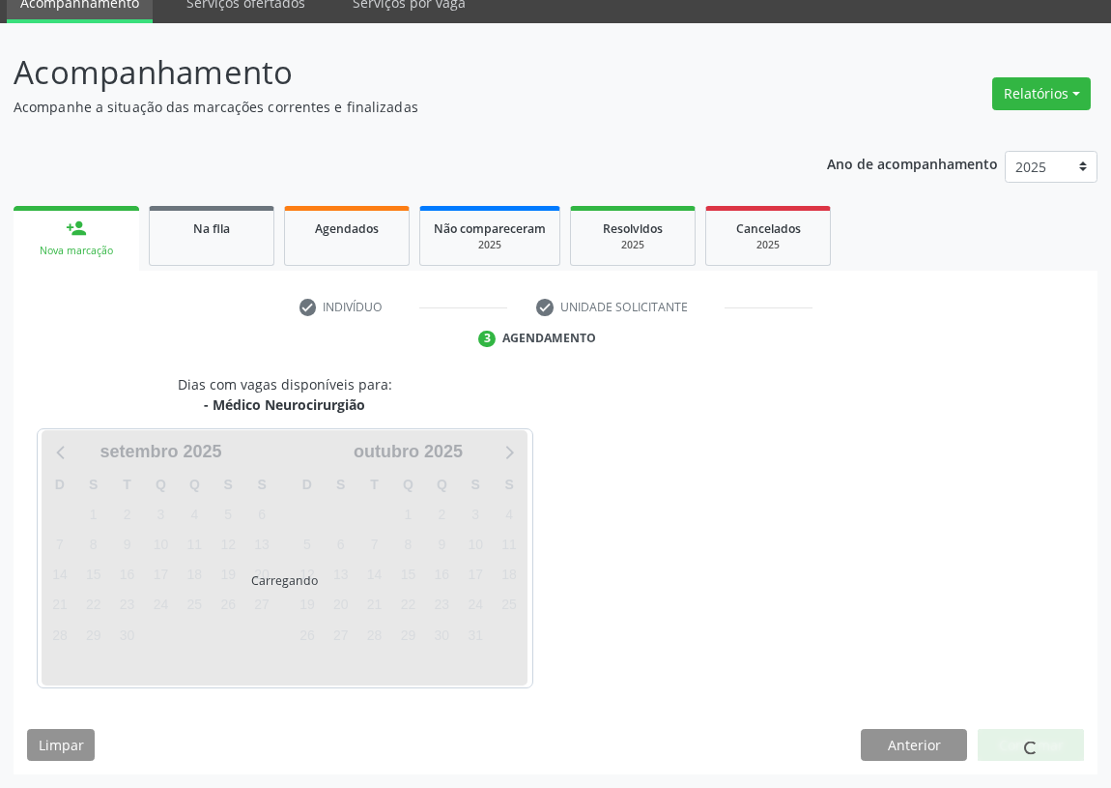
scroll to position [81, 0]
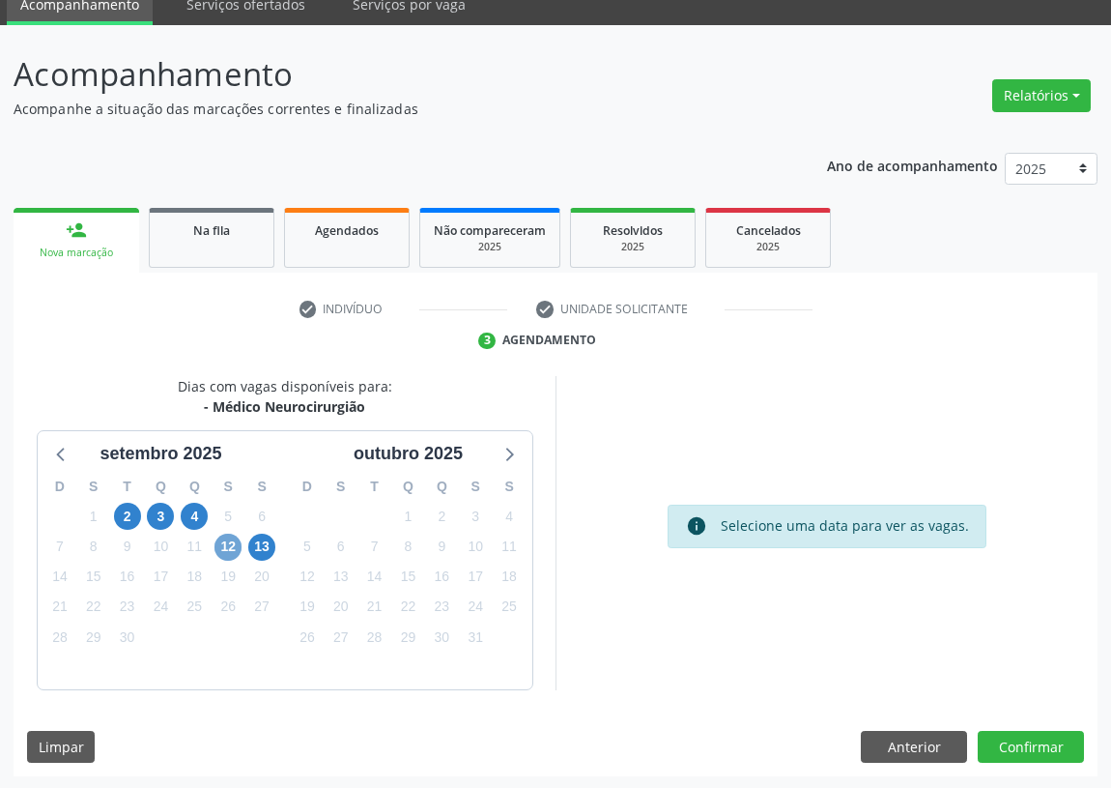
click at [223, 547] on span "12" at bounding box center [228, 547] width 27 height 27
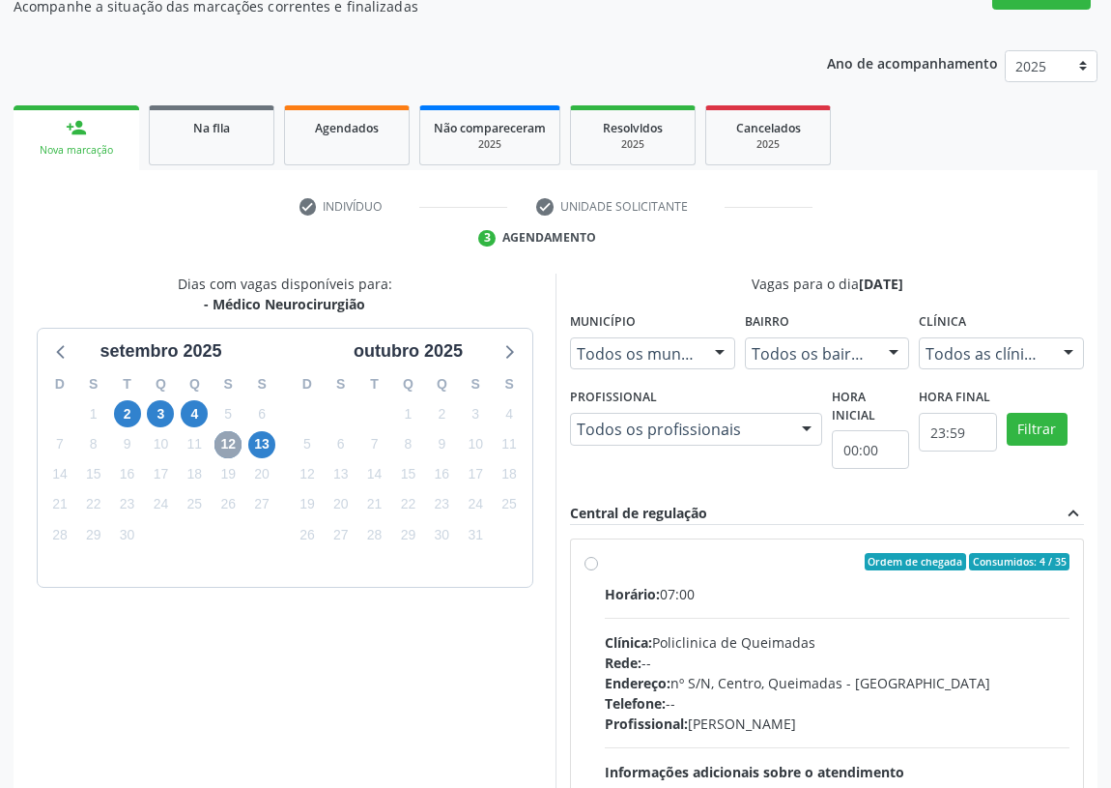
scroll to position [371, 0]
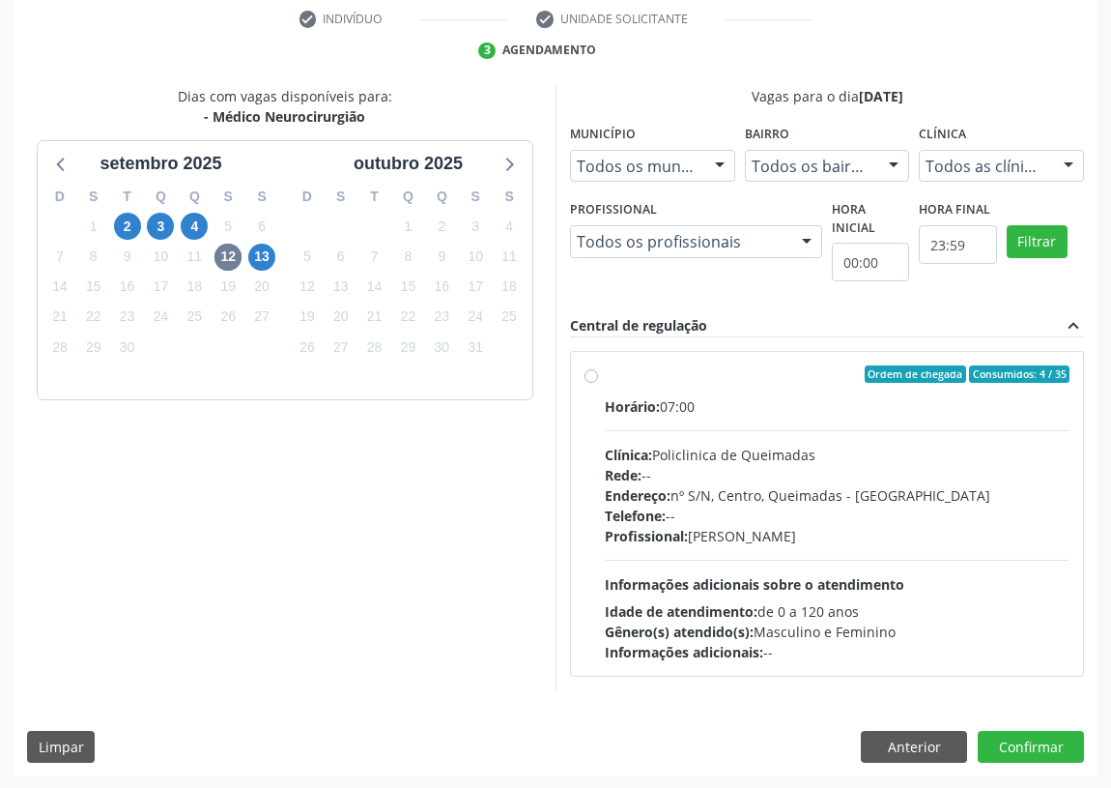
click at [605, 373] on label "Ordem de chegada Consumidos: 4 / 35 Horário: 07:00 Clínica: Policlinica de Quei…" at bounding box center [837, 513] width 465 height 297
click at [591, 373] on input "Ordem de chegada Consumidos: 4 / 35 Horário: 07:00 Clínica: Policlinica de Quei…" at bounding box center [592, 373] width 14 height 17
radio input "true"
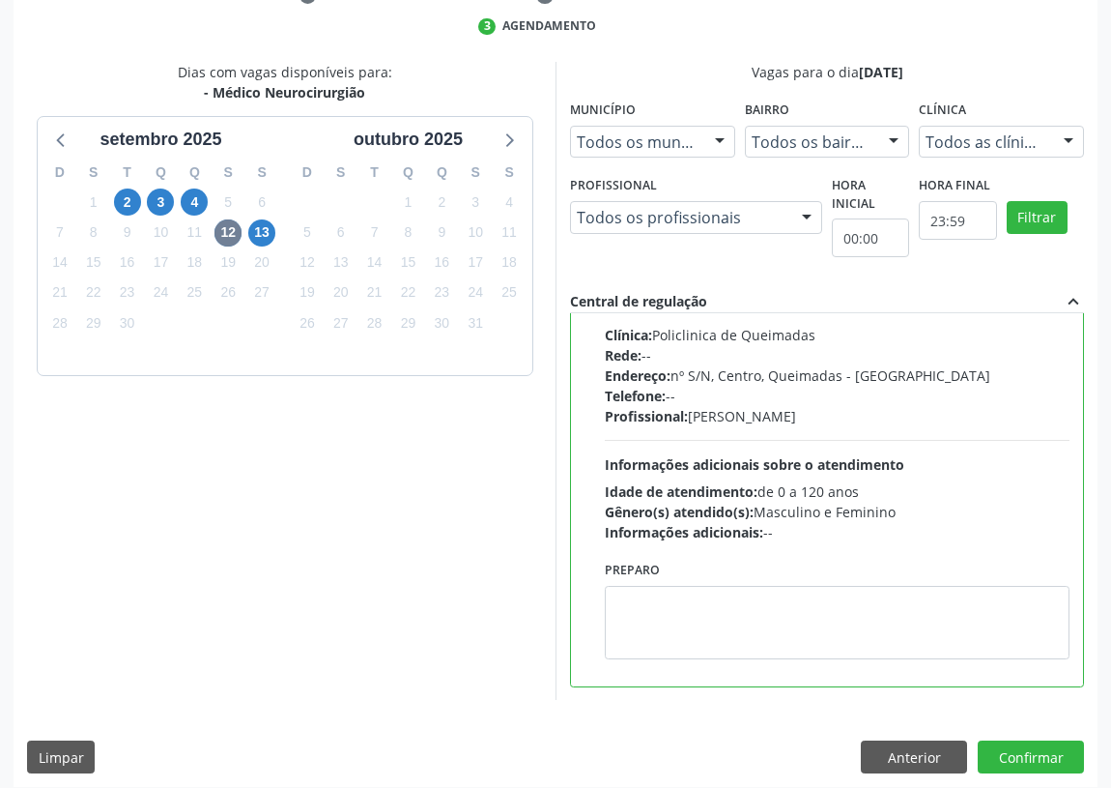
scroll to position [406, 0]
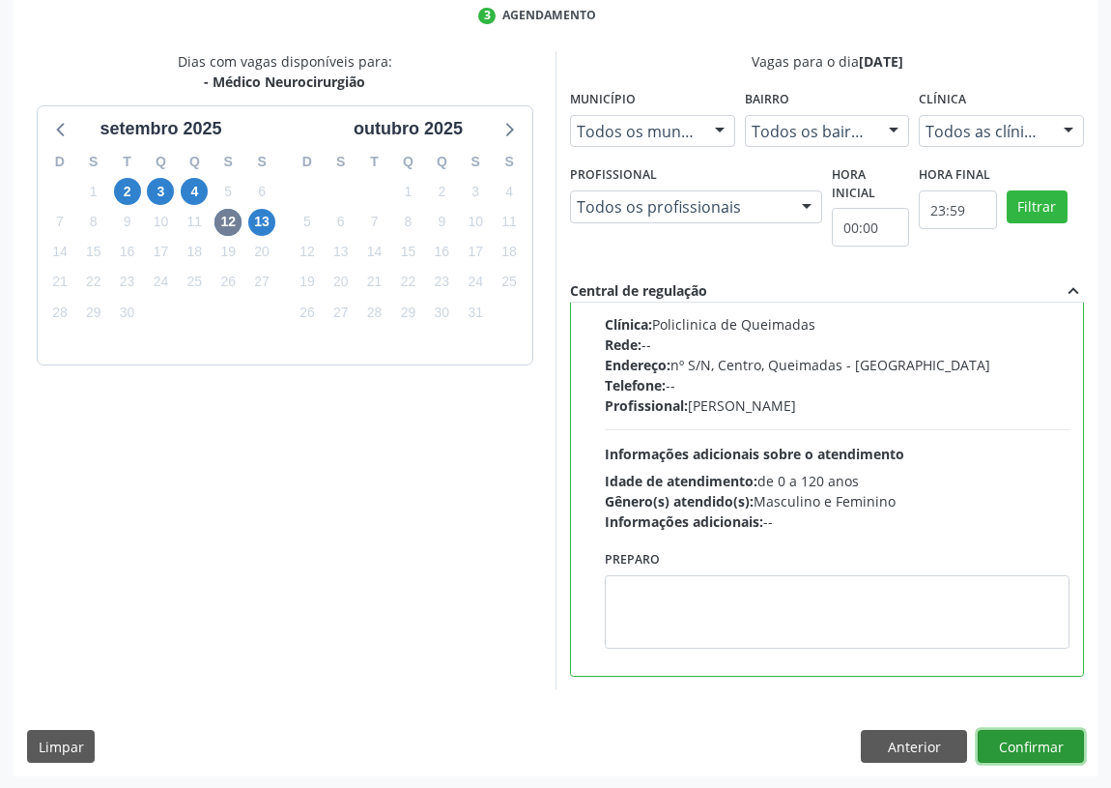
click at [1043, 736] on button "Confirmar" at bounding box center [1031, 746] width 106 height 33
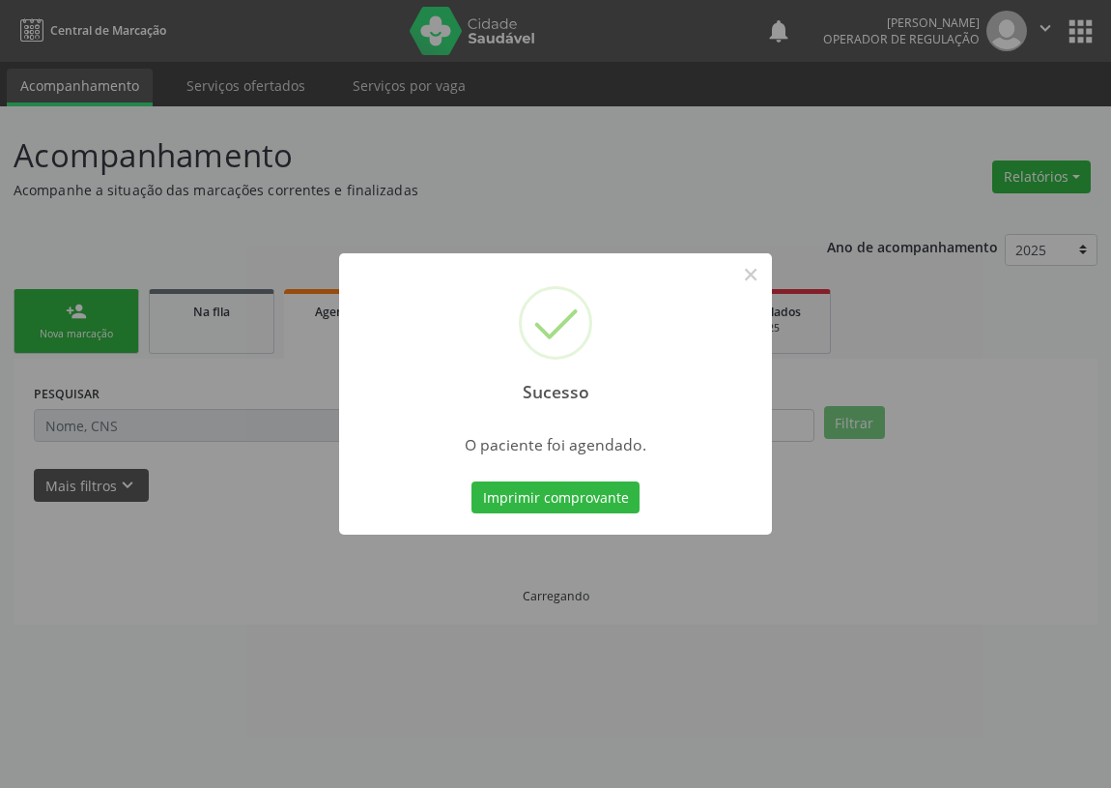
scroll to position [0, 0]
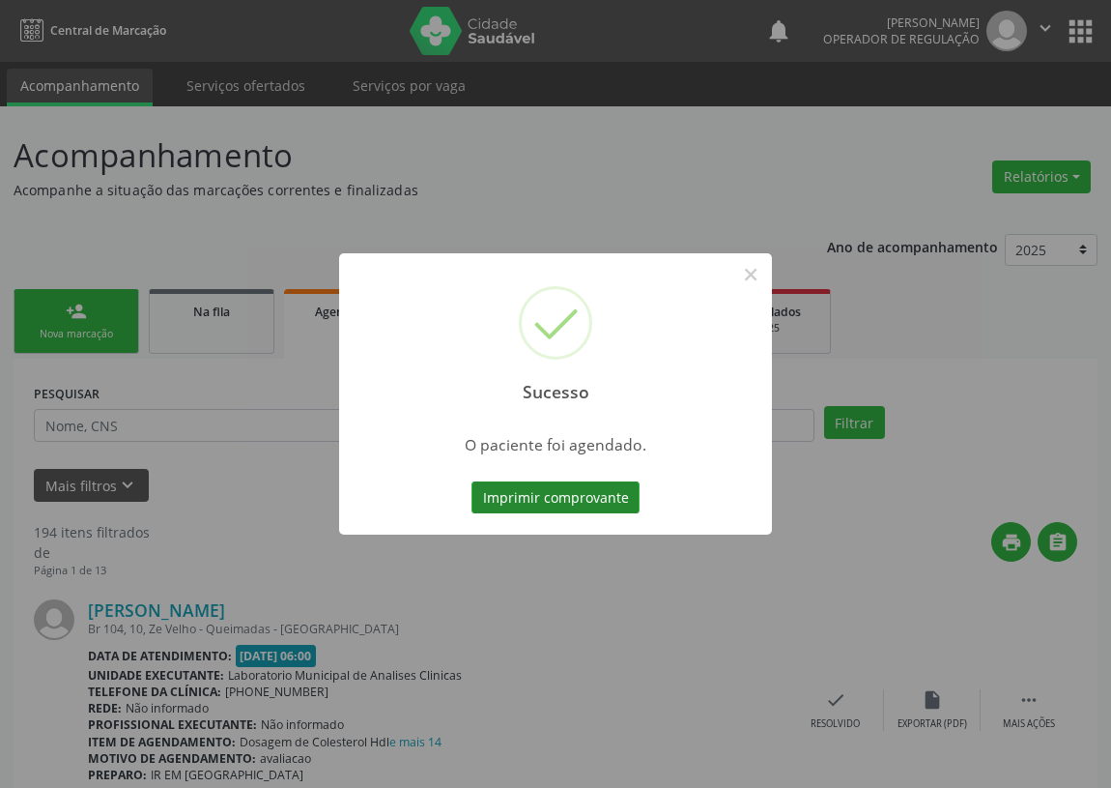
click at [541, 483] on button "Imprimir comprovante" at bounding box center [556, 497] width 168 height 33
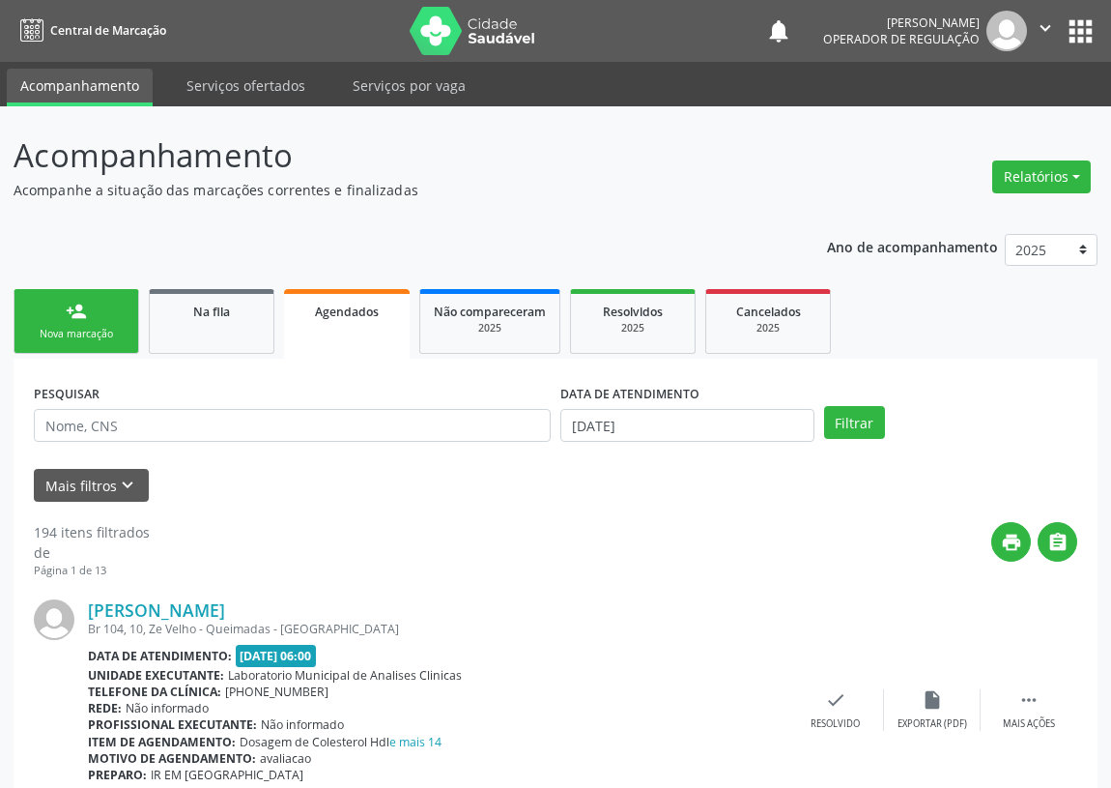
click at [97, 327] on div "Nova marcação" at bounding box center [76, 334] width 97 height 14
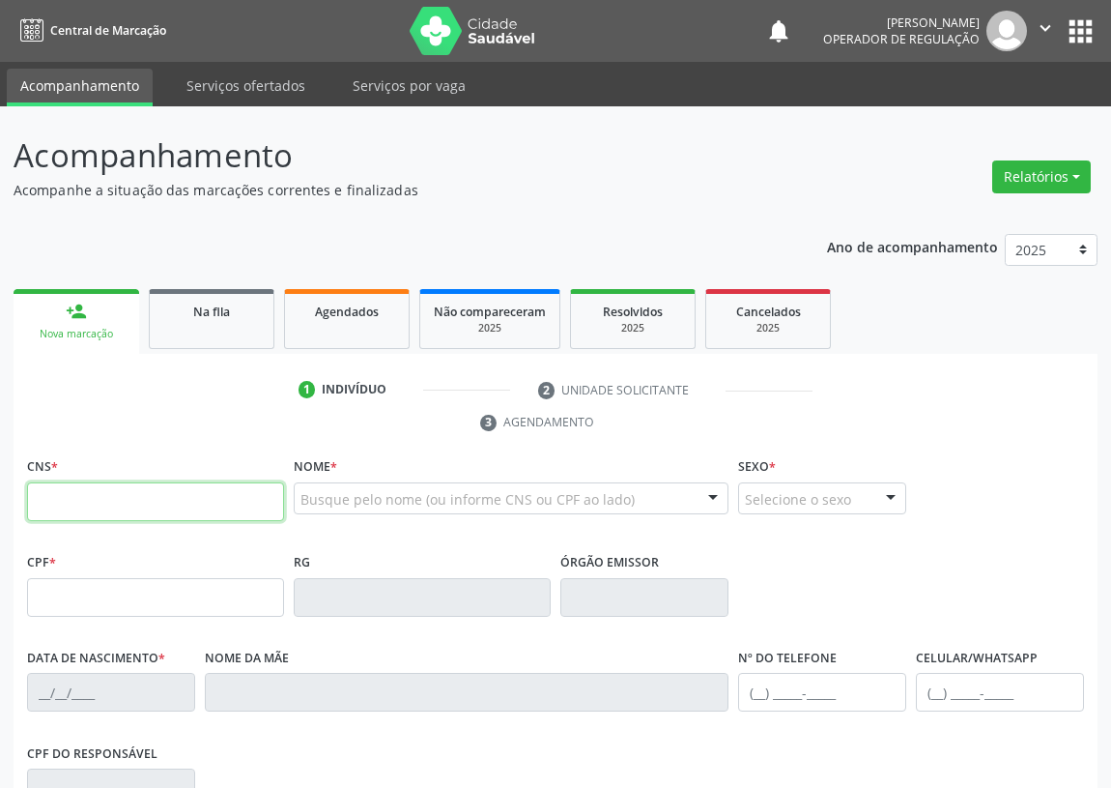
click at [95, 505] on input "text" at bounding box center [155, 501] width 257 height 39
type input "709 2092 3133 3638"
type input "088.871.974-40"
type input "09/02/1962"
type input "Ademite Gomes da Silva"
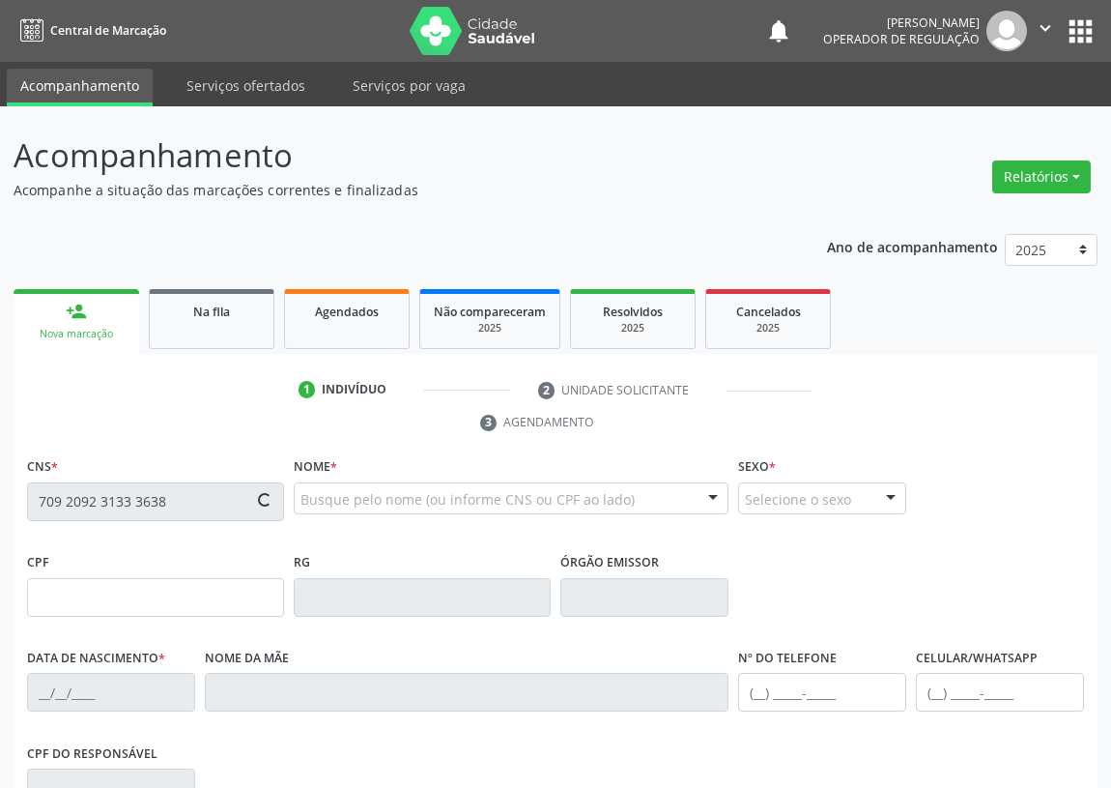
type input "(83) 99362-4407"
type input "3909"
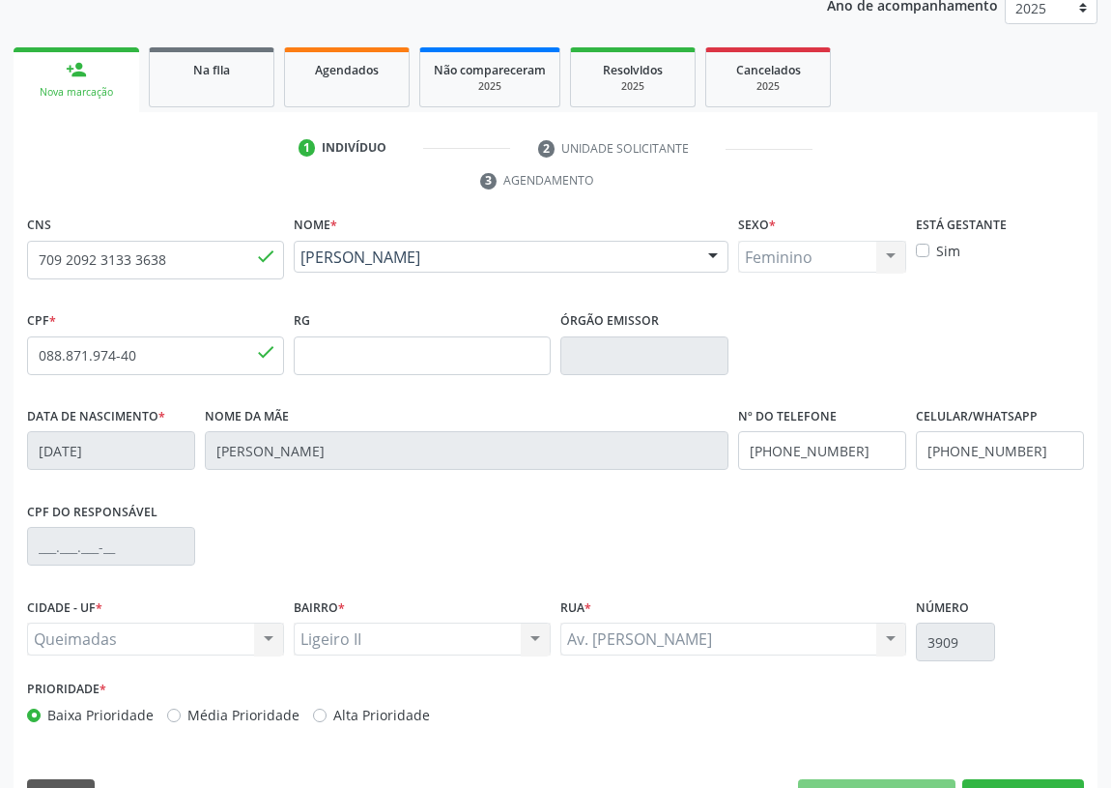
scroll to position [290, 0]
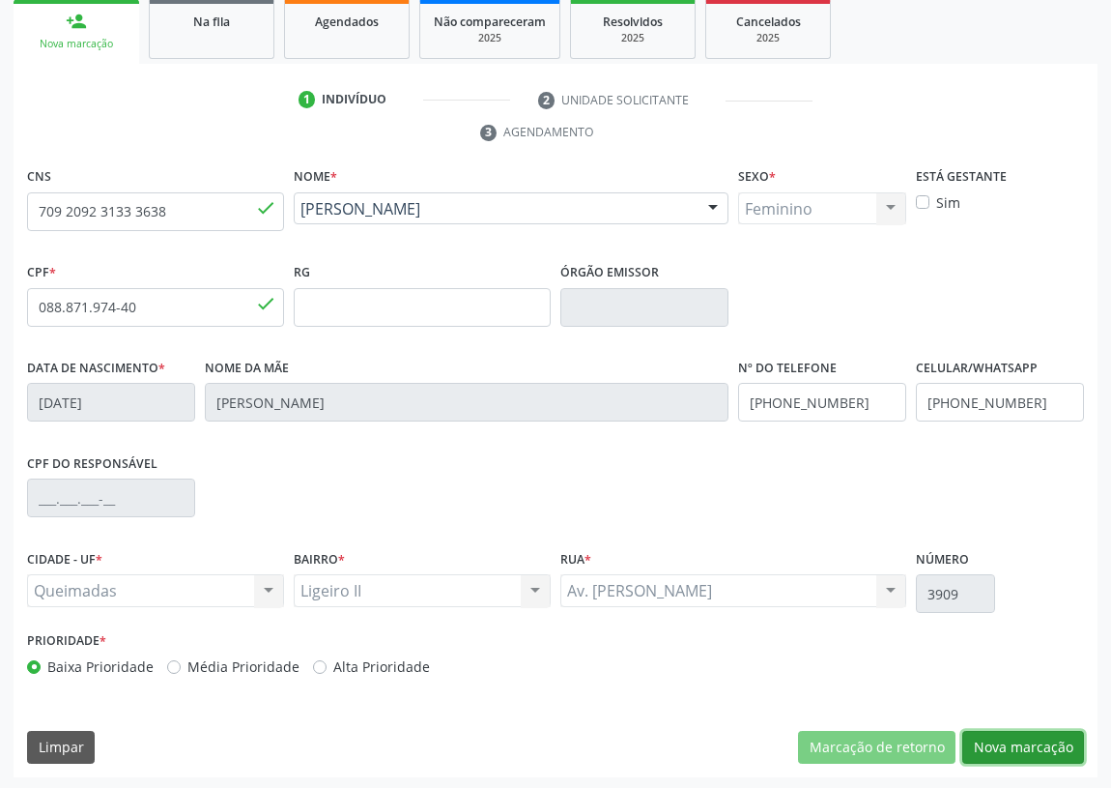
drag, startPoint x: 1002, startPoint y: 744, endPoint x: 298, endPoint y: 579, distance: 723.7
click at [998, 743] on button "Nova marcação" at bounding box center [1024, 747] width 122 height 33
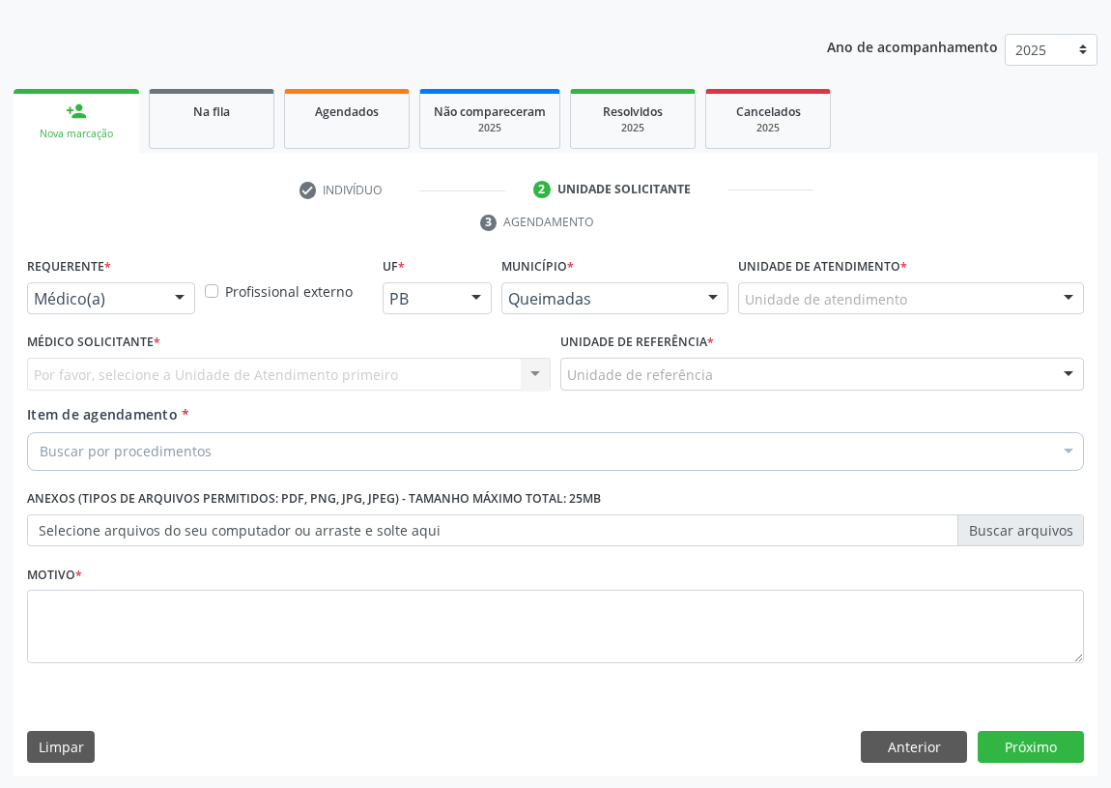
drag, startPoint x: 181, startPoint y: 296, endPoint x: 153, endPoint y: 342, distance: 54.2
click at [179, 296] on div at bounding box center [179, 299] width 29 height 33
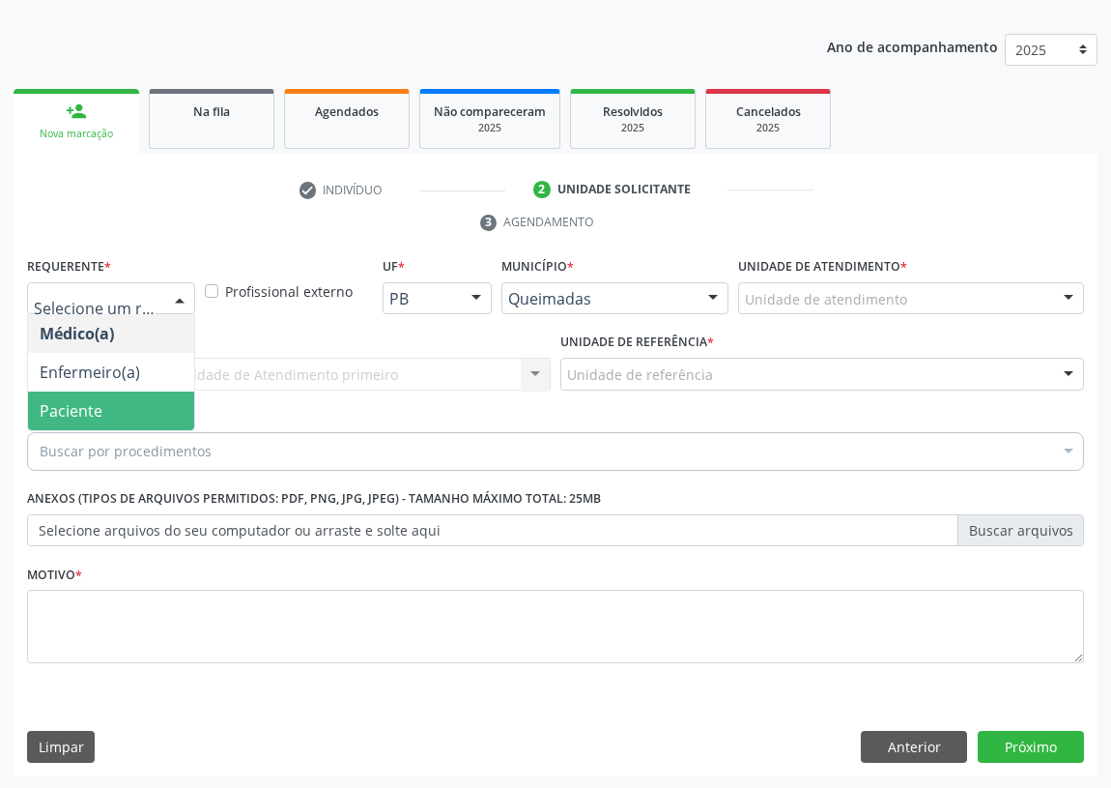
click at [146, 396] on span "Paciente" at bounding box center [111, 410] width 166 height 39
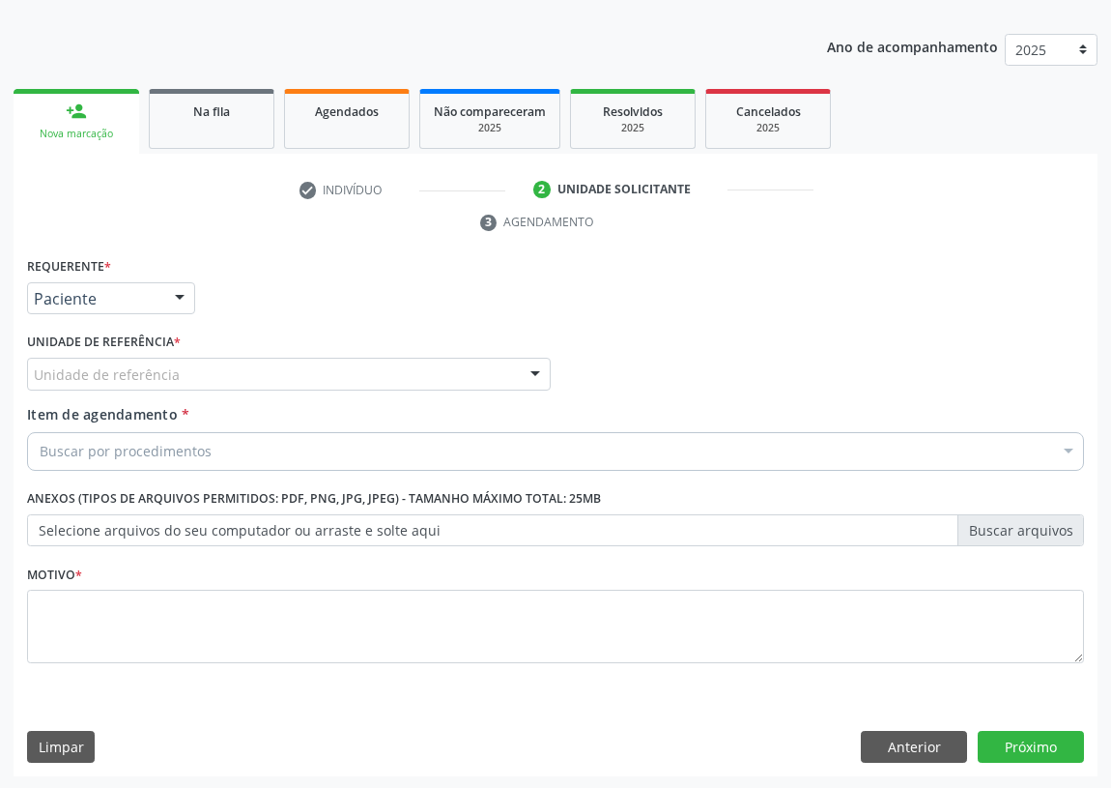
click at [473, 364] on div "Unidade de referência" at bounding box center [289, 374] width 524 height 33
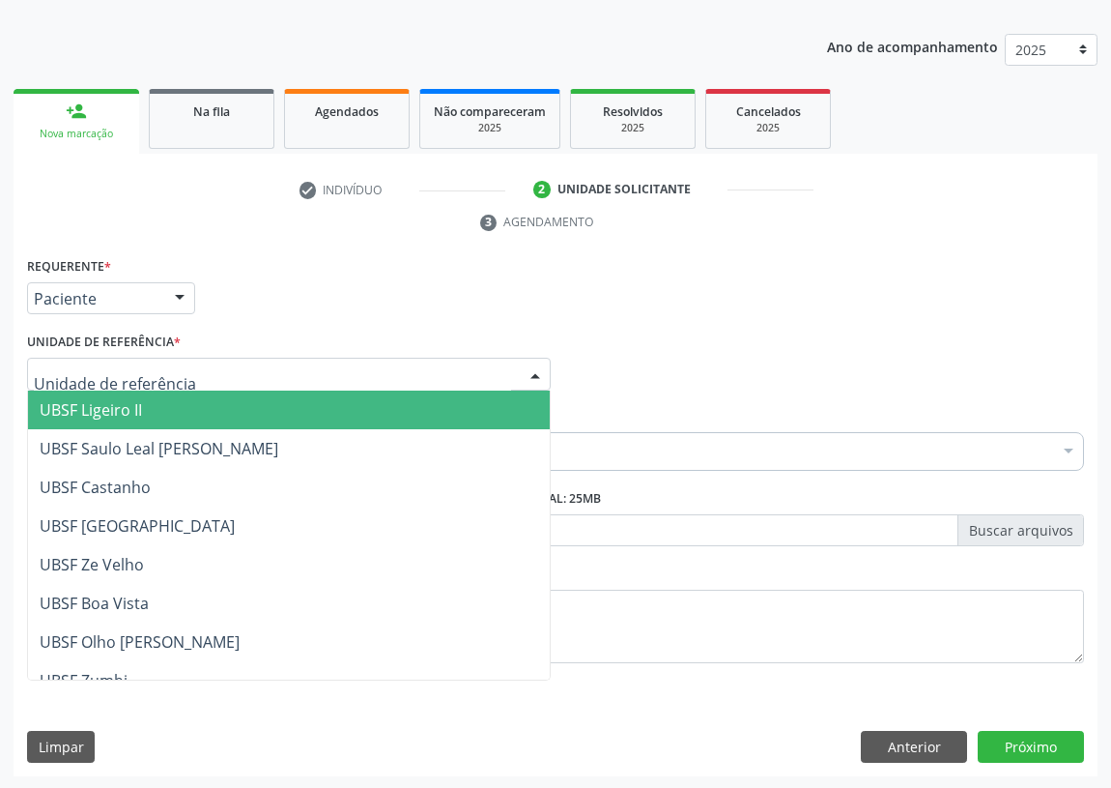
click at [152, 403] on span "UBSF Ligeiro II" at bounding box center [289, 409] width 522 height 39
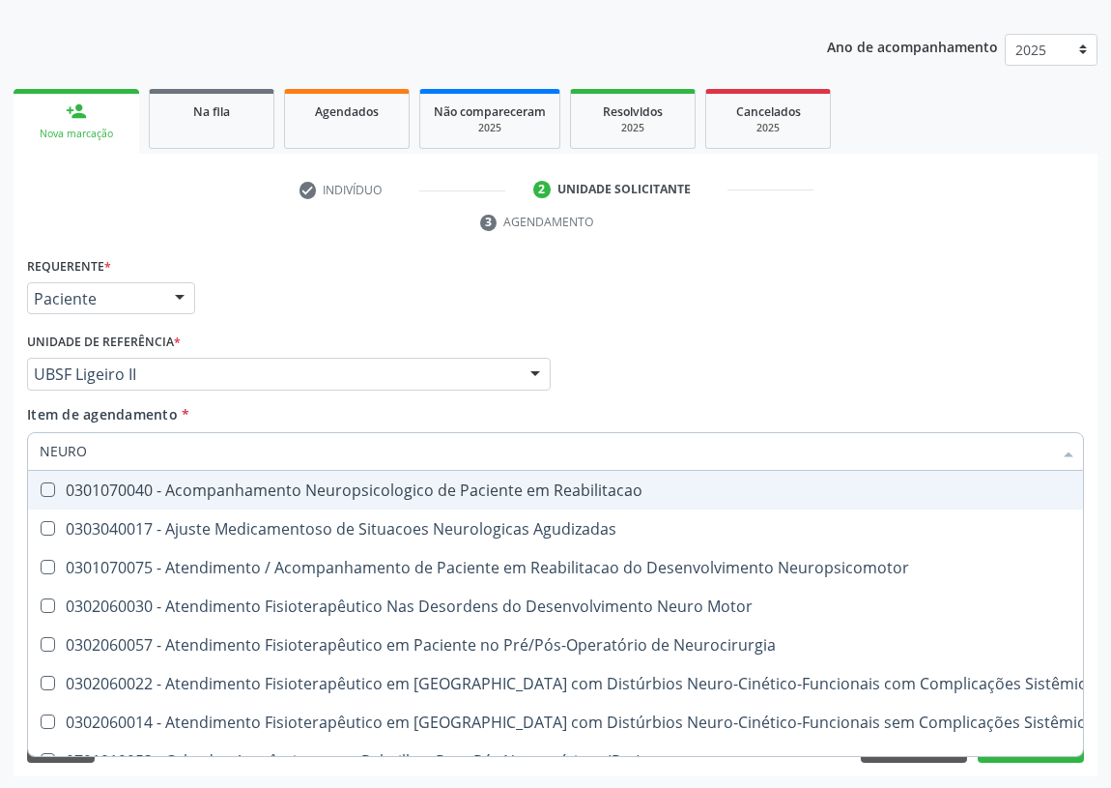
type input "NEUROC"
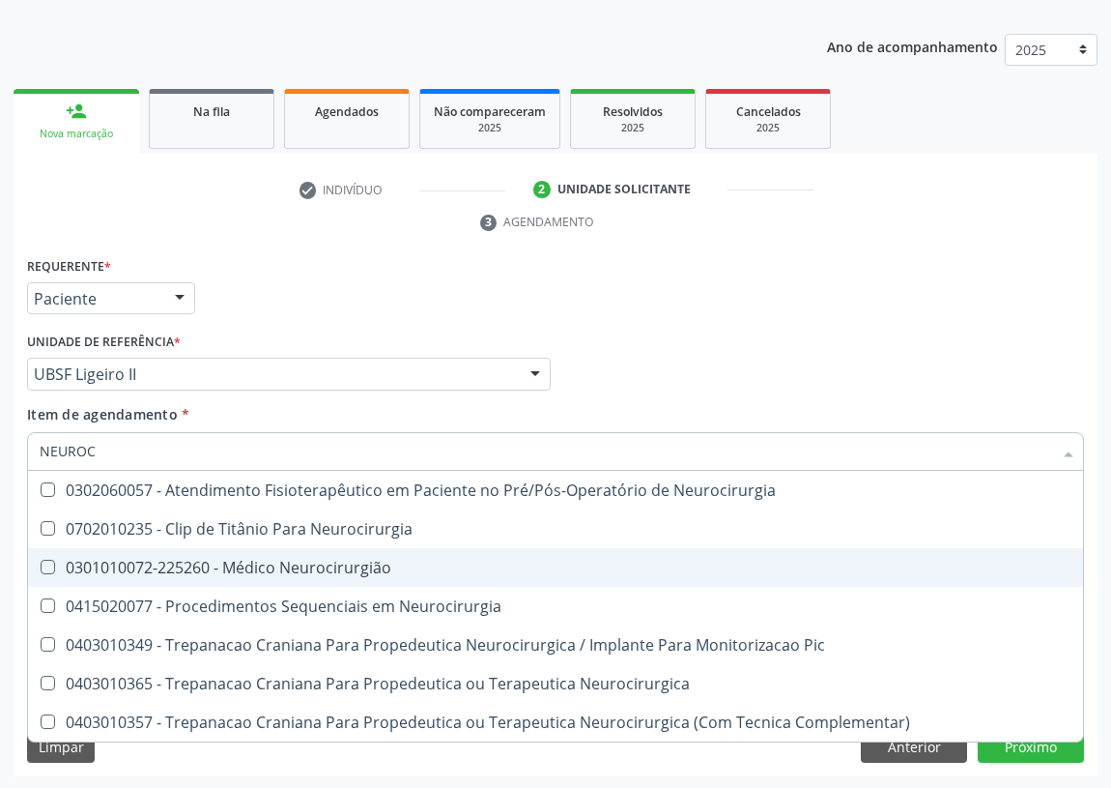
drag, startPoint x: 289, startPoint y: 575, endPoint x: 213, endPoint y: 557, distance: 78.5
click at [289, 574] on span "0301010072-225260 - Médico Neurocirurgião" at bounding box center [555, 567] width 1055 height 39
checkbox Neurocirurgião "true"
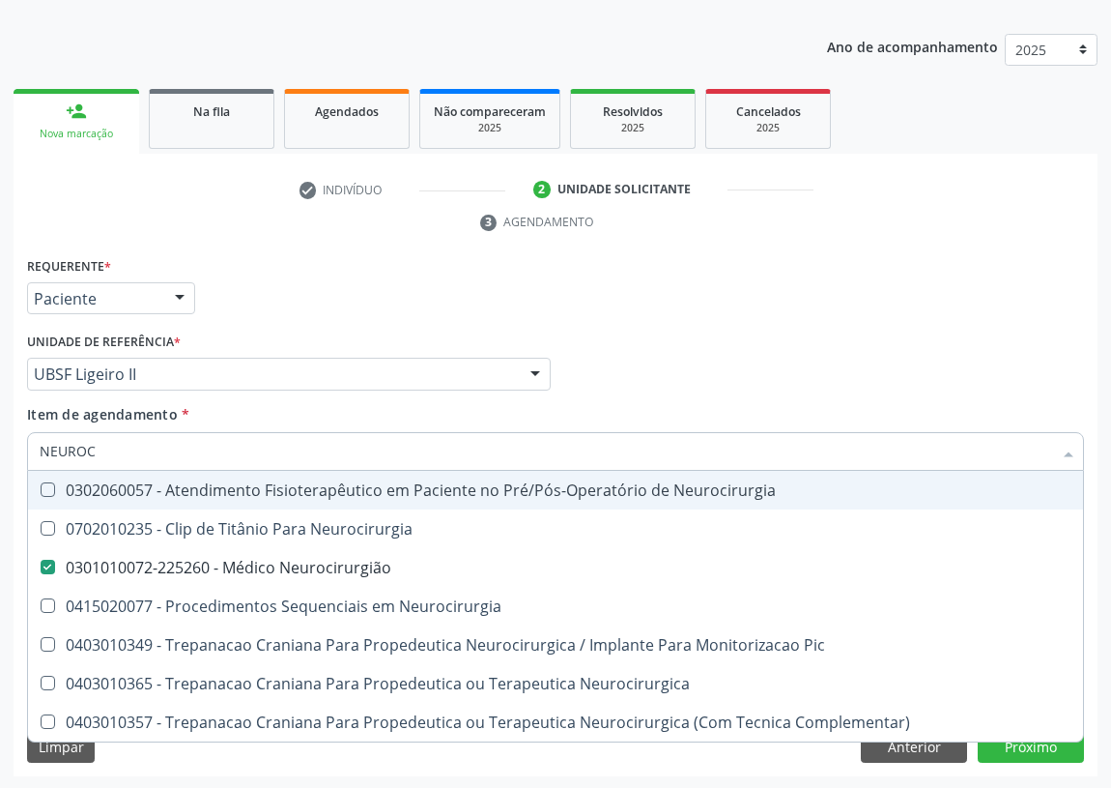
click at [654, 377] on div "Médico Solicitante Por favor, selecione a Unidade de Atendimento primeiro Nenhu…" at bounding box center [555, 365] width 1067 height 75
checkbox Neurocirurgia "true"
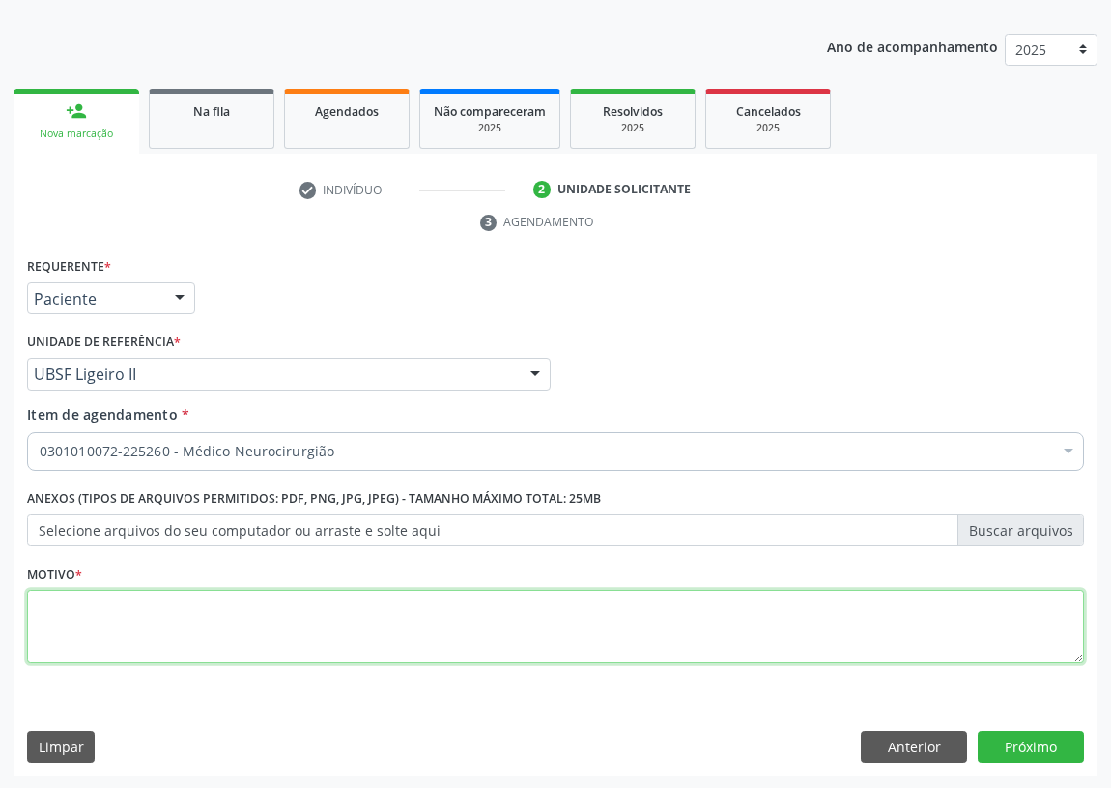
click at [48, 635] on textarea at bounding box center [555, 626] width 1057 height 73
type textarea "AVALIAÇÃO"
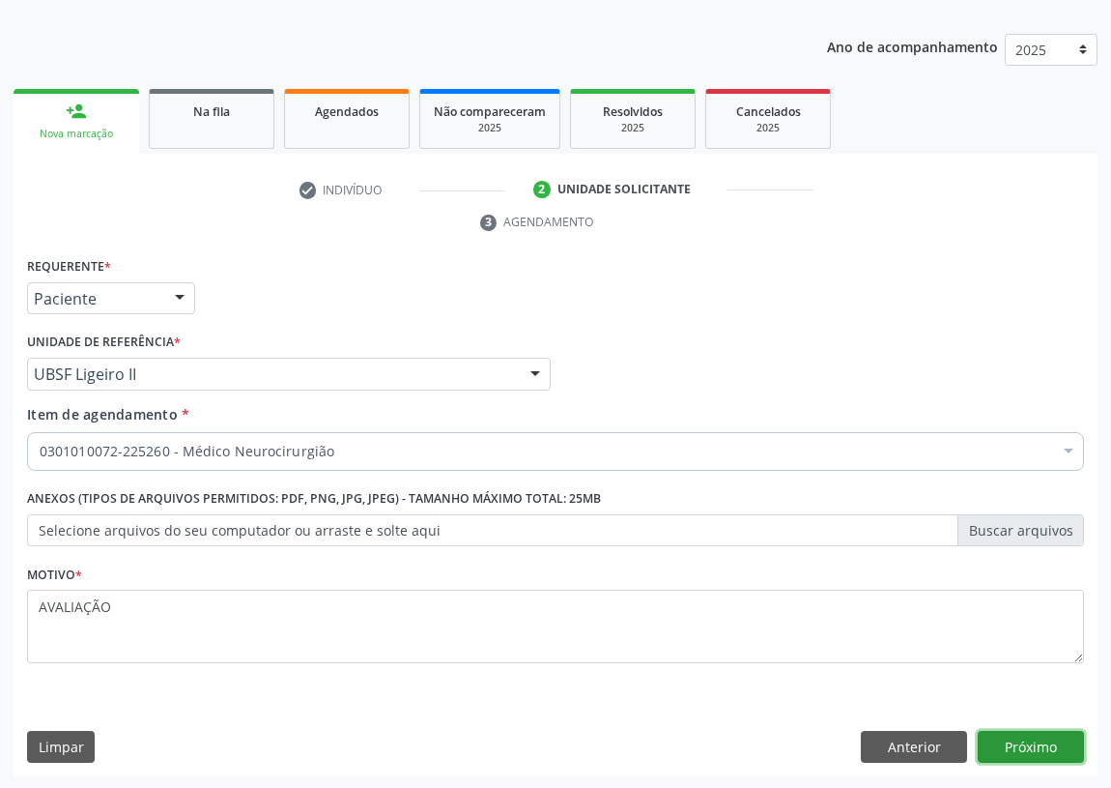
click at [1046, 746] on button "Próximo" at bounding box center [1031, 747] width 106 height 33
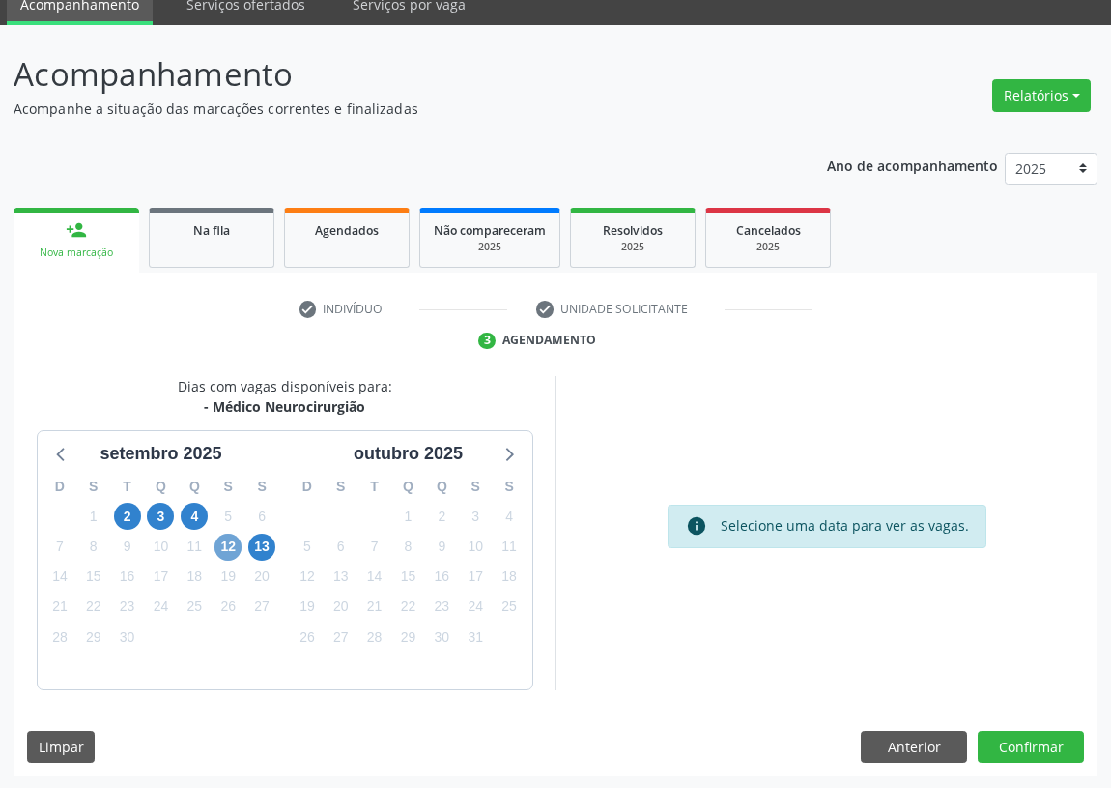
drag, startPoint x: 227, startPoint y: 546, endPoint x: 627, endPoint y: 454, distance: 410.5
click at [229, 546] on span "12" at bounding box center [228, 547] width 27 height 27
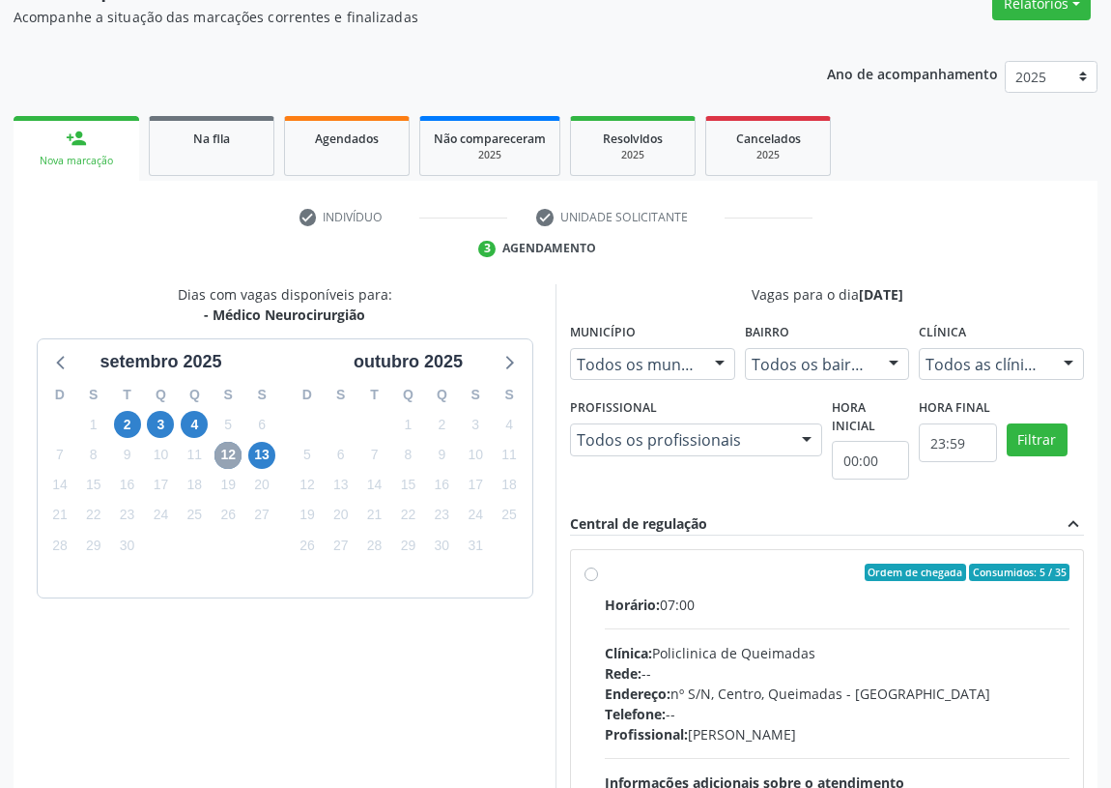
scroll to position [371, 0]
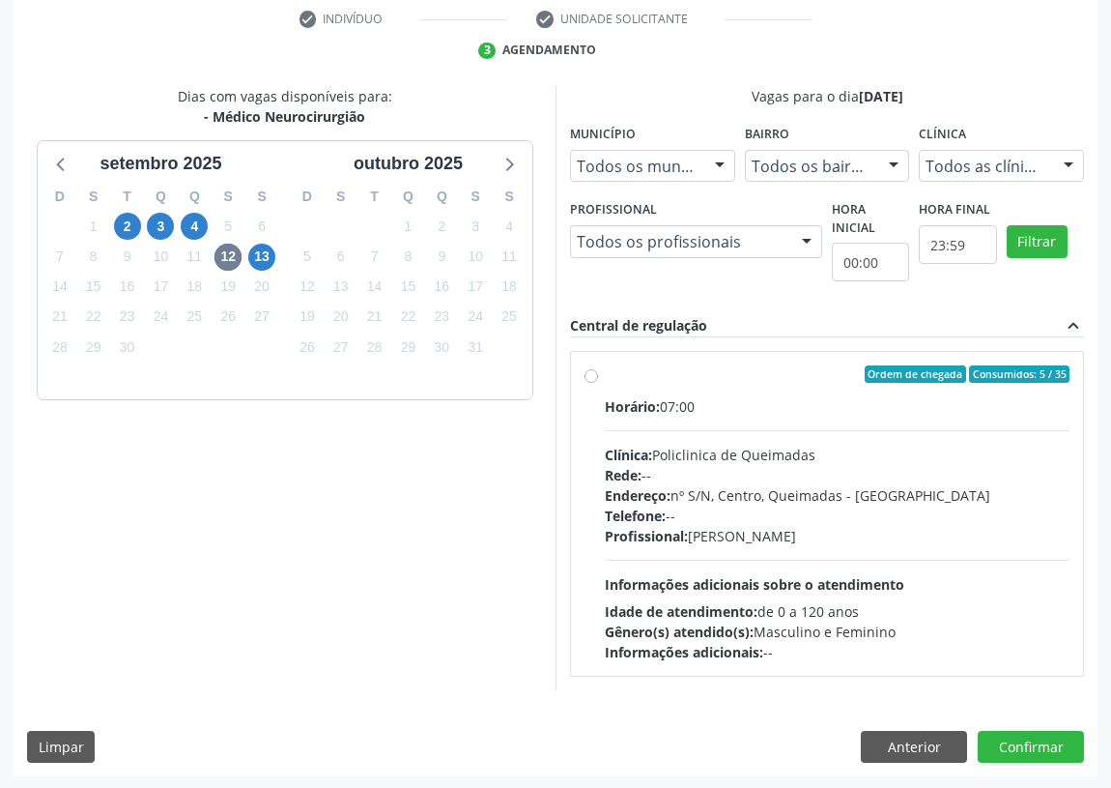
click at [605, 370] on label "Ordem de chegada Consumidos: 5 / 35 Horário: 07:00 Clínica: Policlinica de Quei…" at bounding box center [837, 513] width 465 height 297
click at [590, 370] on input "Ordem de chegada Consumidos: 5 / 35 Horário: 07:00 Clínica: Policlinica de Quei…" at bounding box center [592, 373] width 14 height 17
radio input "true"
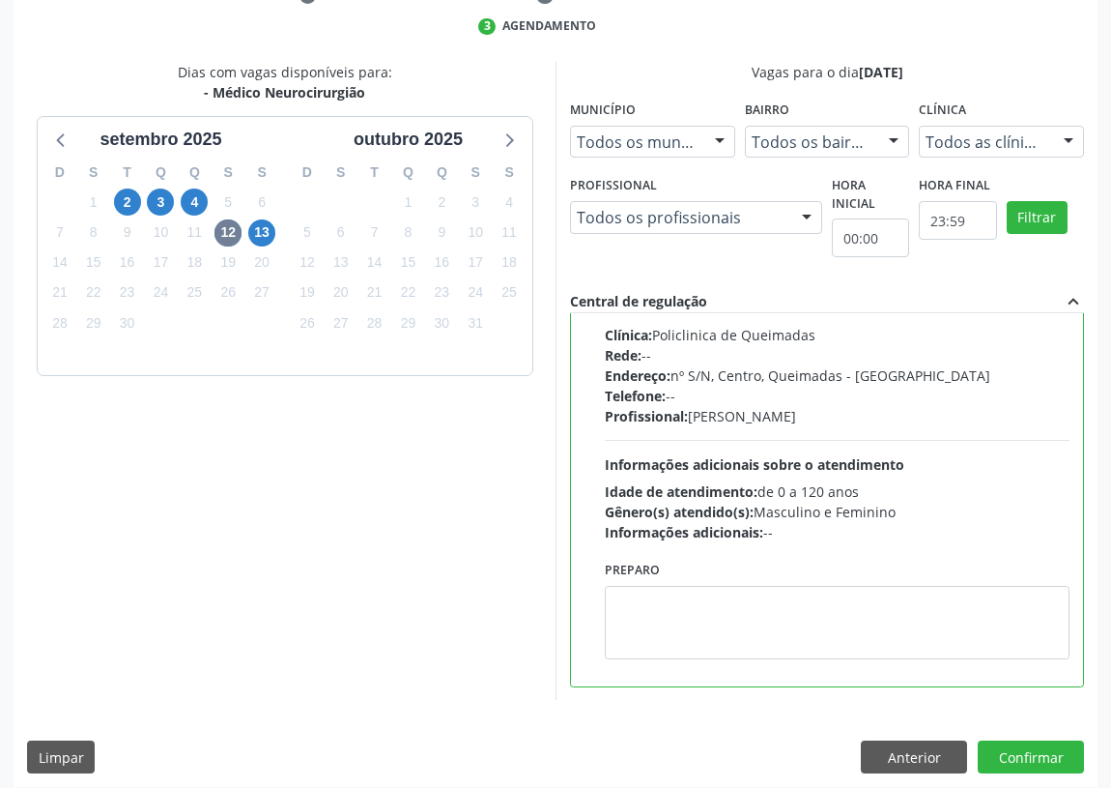
scroll to position [406, 0]
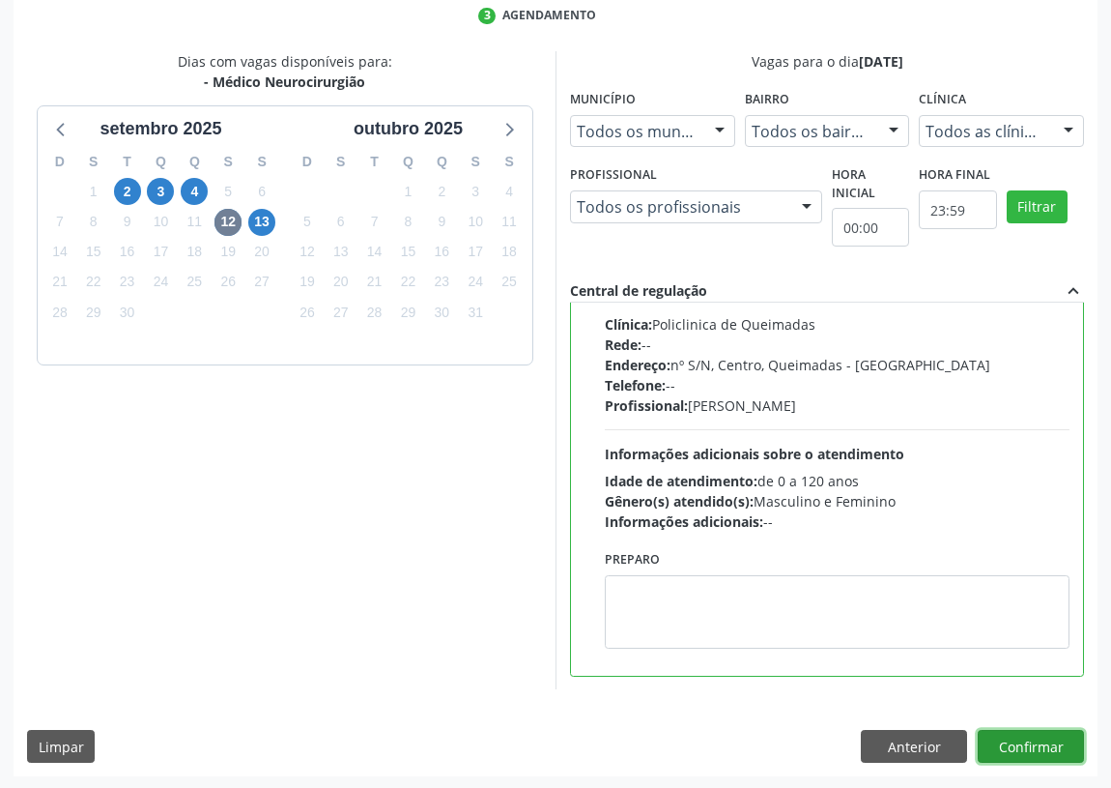
click at [1000, 743] on button "Confirmar" at bounding box center [1031, 746] width 106 height 33
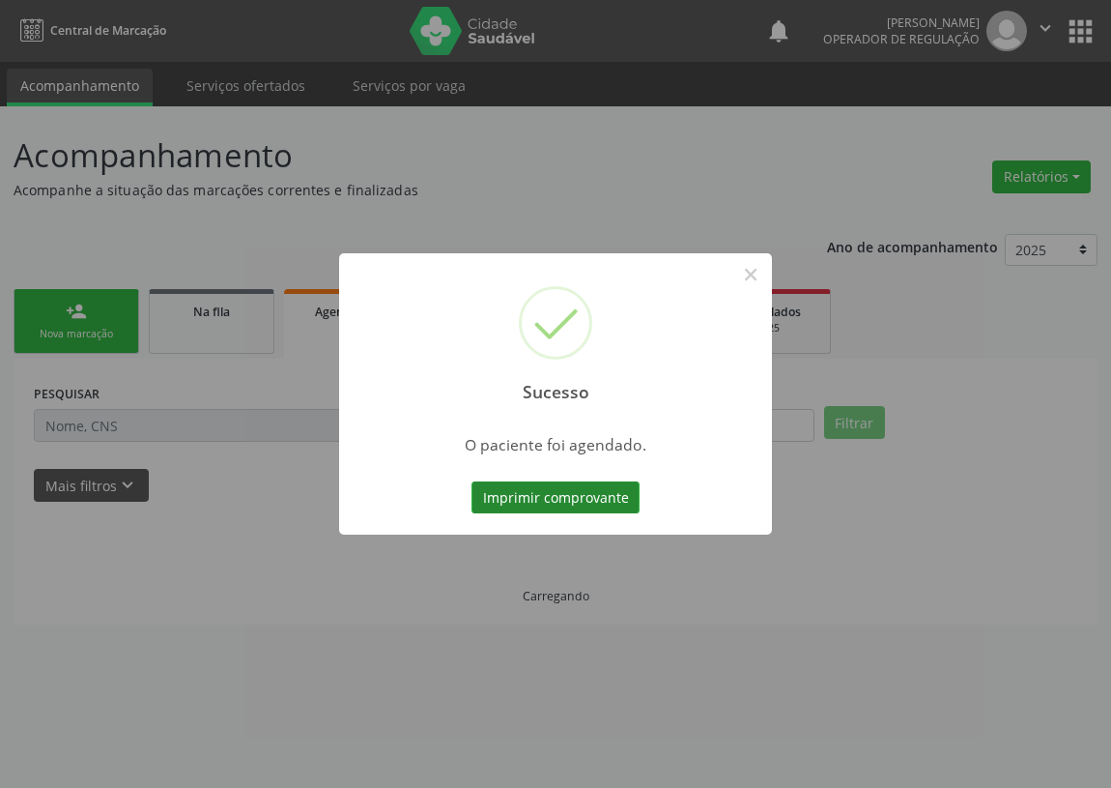
scroll to position [0, 0]
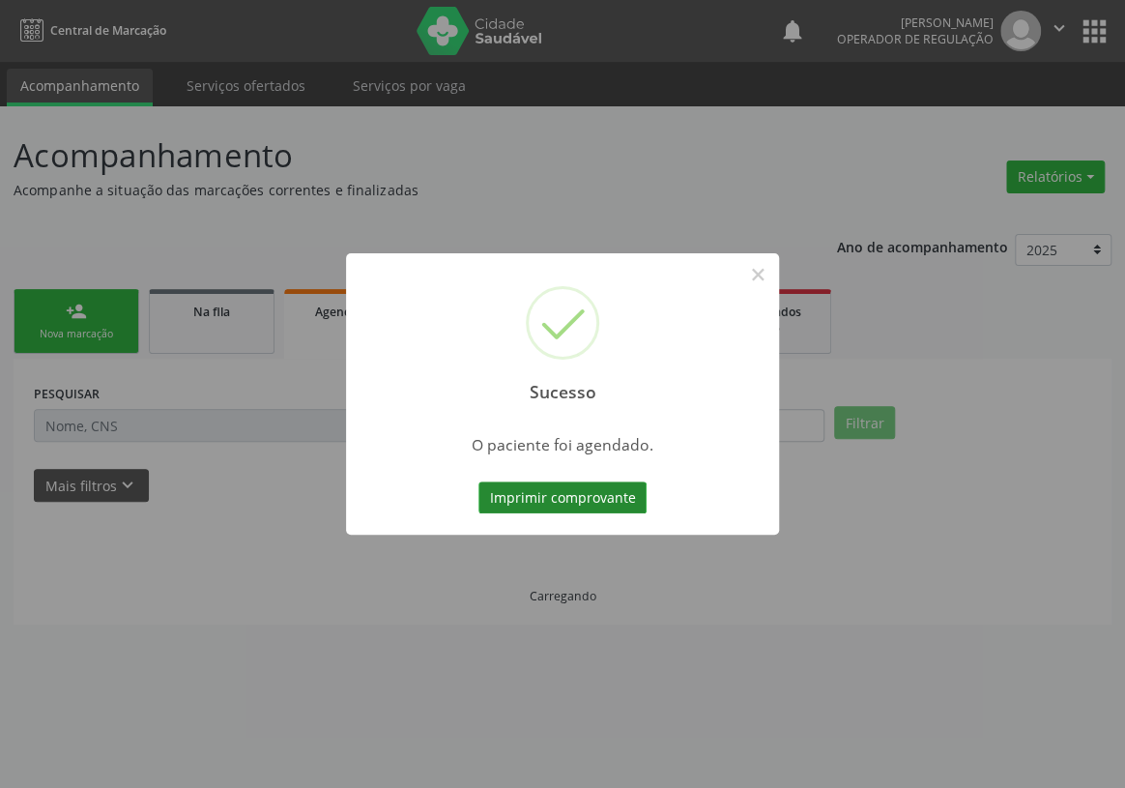
click at [545, 487] on button "Imprimir comprovante" at bounding box center [562, 497] width 168 height 33
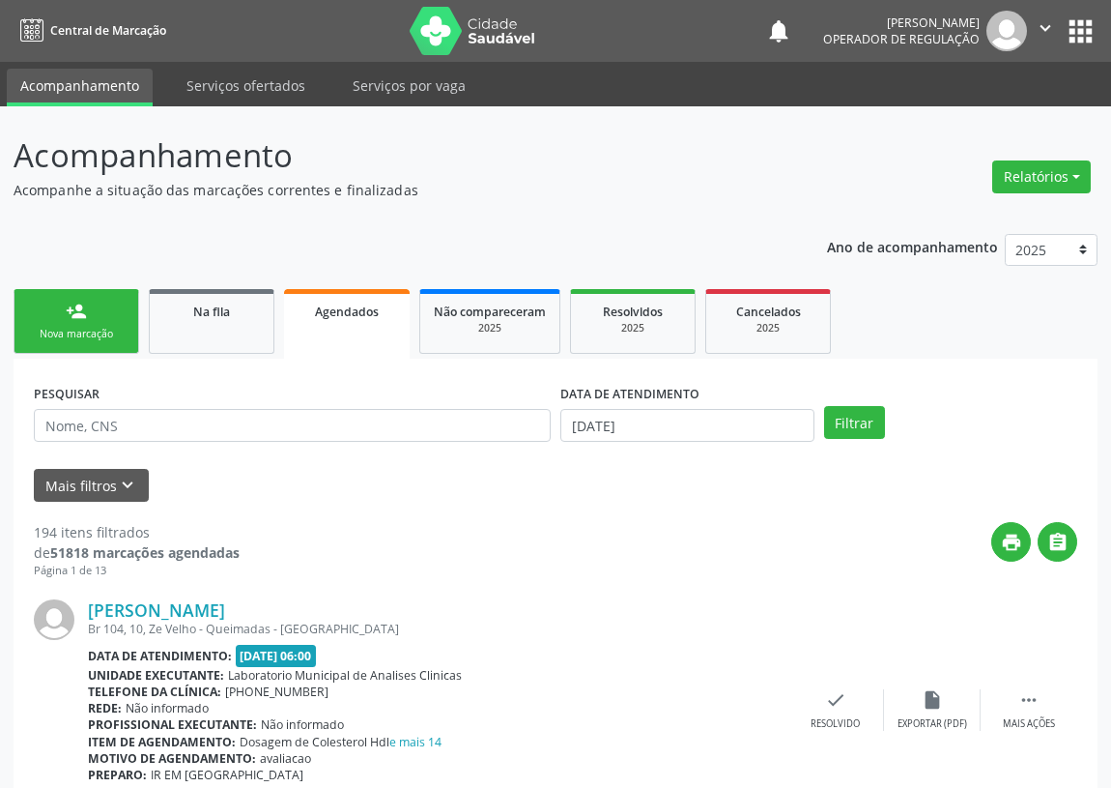
click at [71, 319] on div "person_add" at bounding box center [76, 311] width 21 height 21
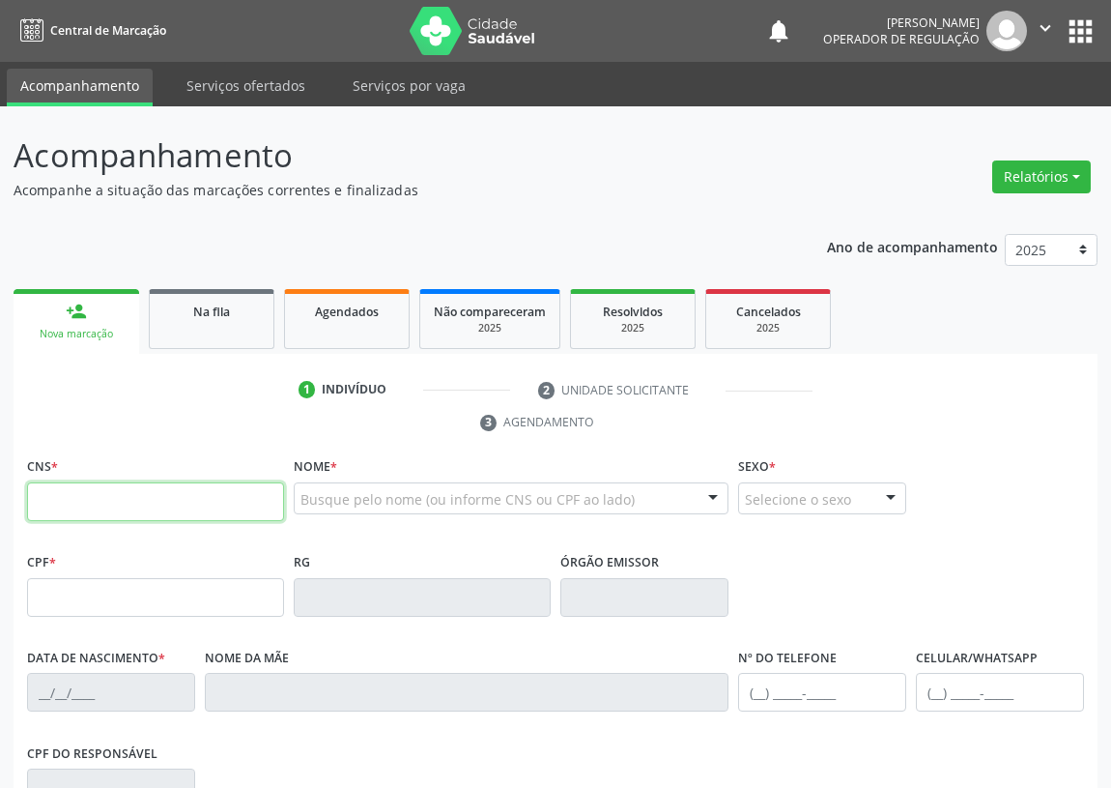
click at [77, 495] on input "text" at bounding box center [155, 501] width 257 height 39
click at [45, 500] on input "text" at bounding box center [155, 501] width 257 height 39
type input "700 3004 4221 0940"
type input "031.267.754-54"
type input "16/09/1944"
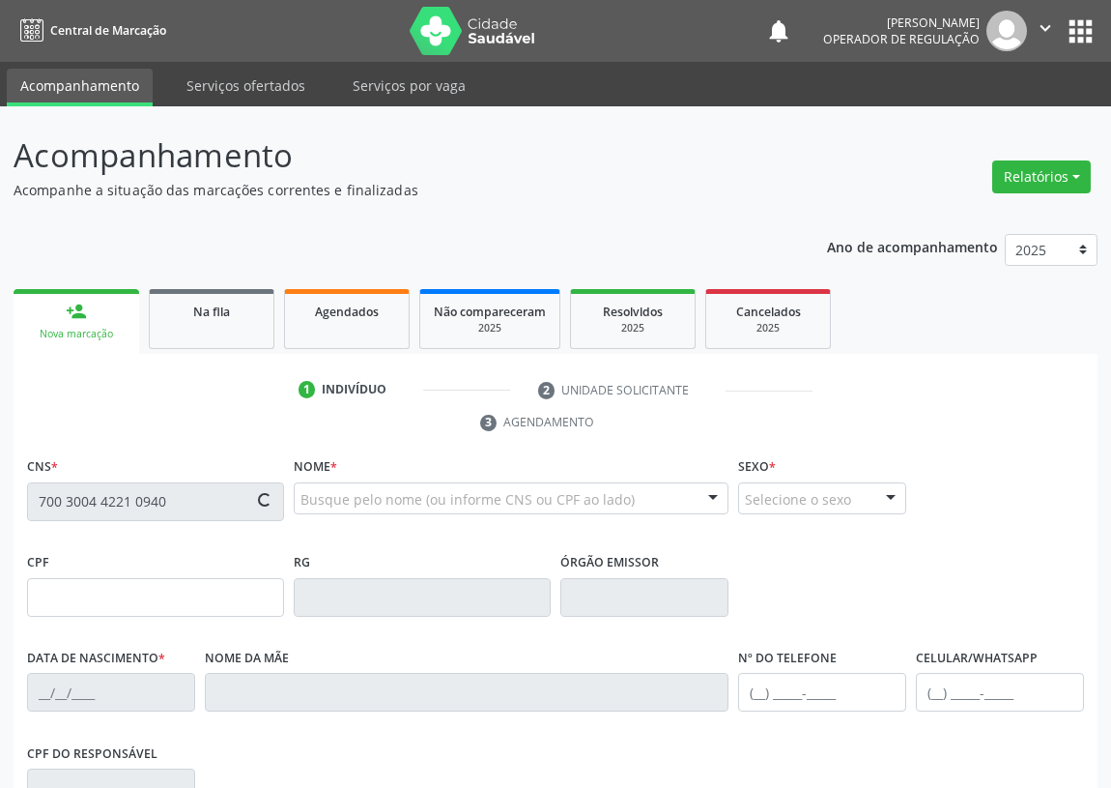
type input "Maria Joana"
type input "(83) 99190-3918"
type input "122"
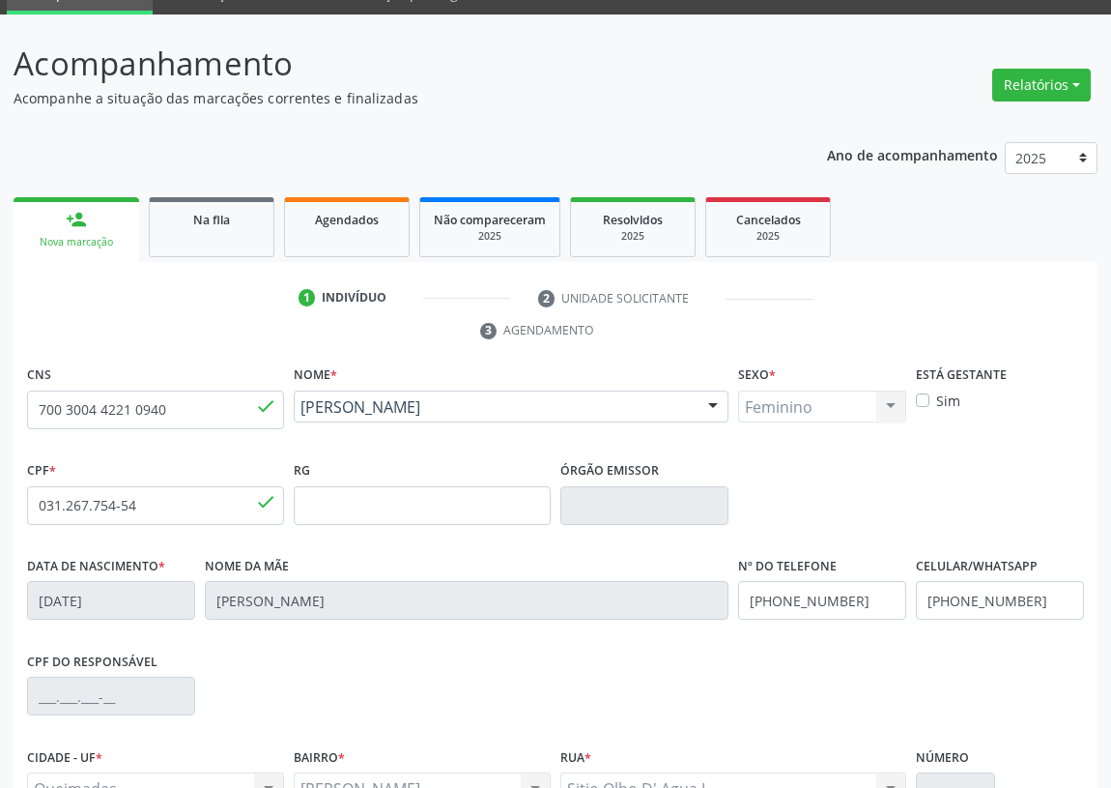
scroll to position [290, 0]
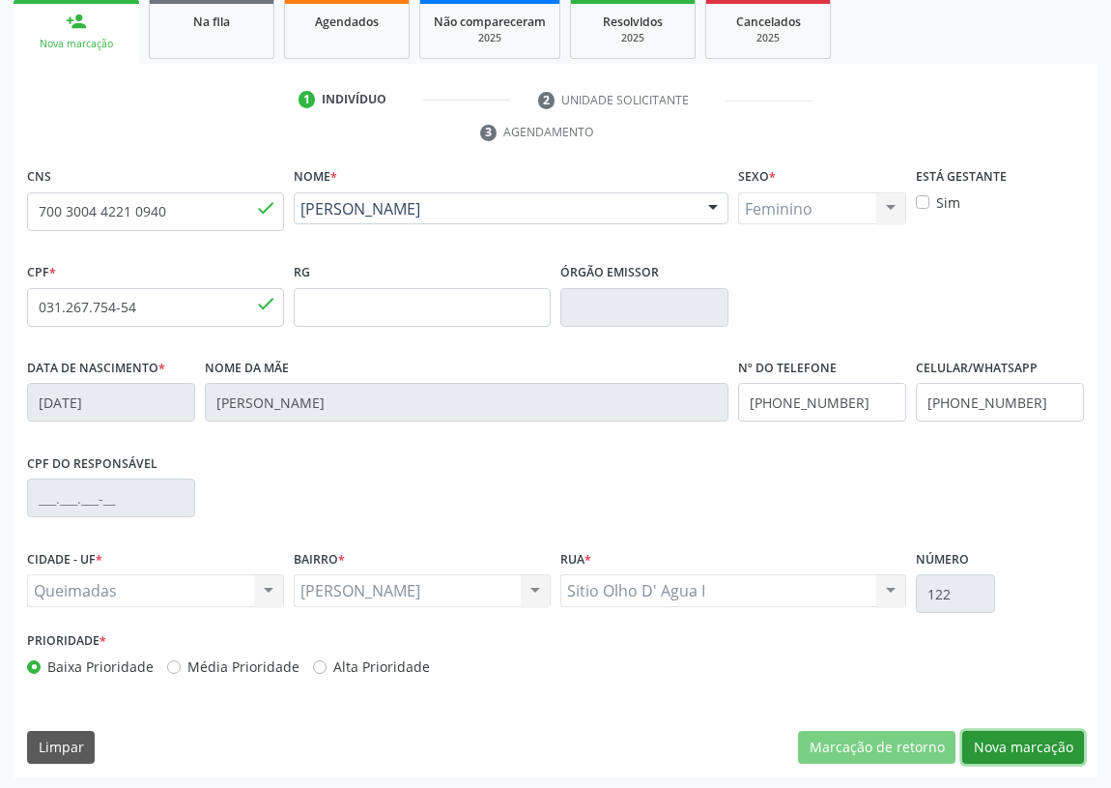
drag, startPoint x: 1041, startPoint y: 733, endPoint x: 626, endPoint y: 657, distance: 421.4
click at [1034, 732] on button "Nova marcação" at bounding box center [1024, 747] width 122 height 33
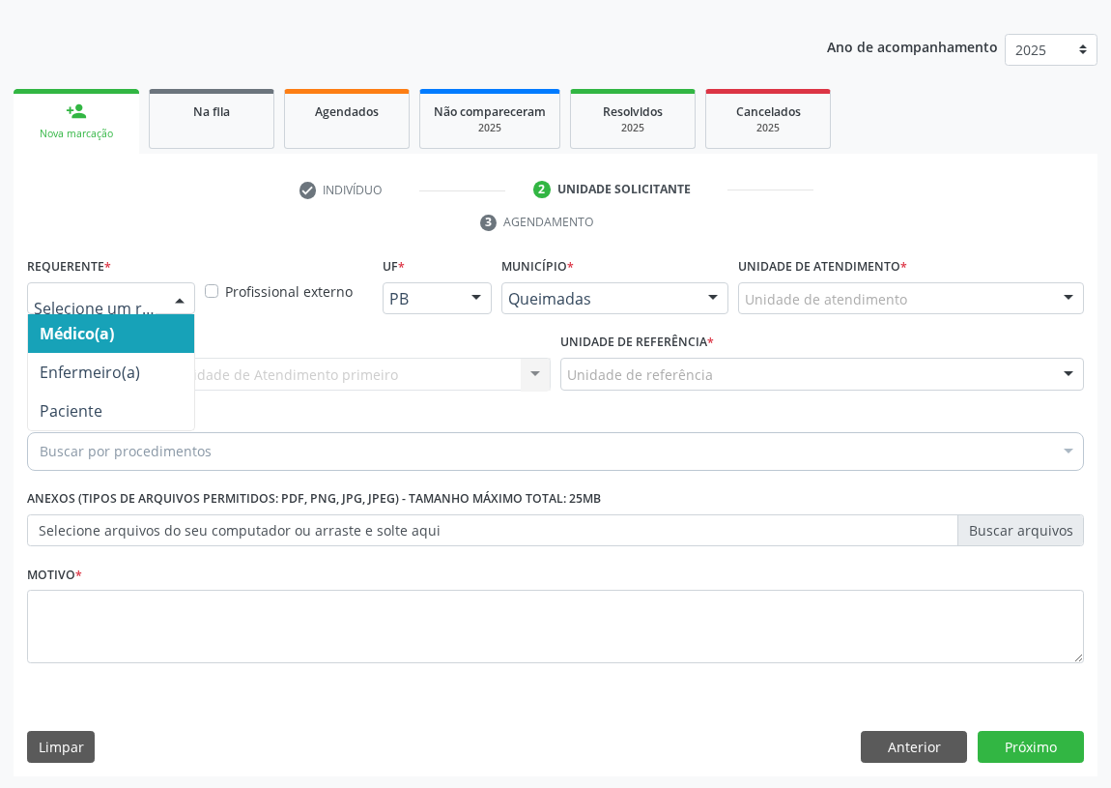
drag, startPoint x: 175, startPoint y: 286, endPoint x: 151, endPoint y: 394, distance: 110.9
click at [174, 288] on div at bounding box center [179, 299] width 29 height 33
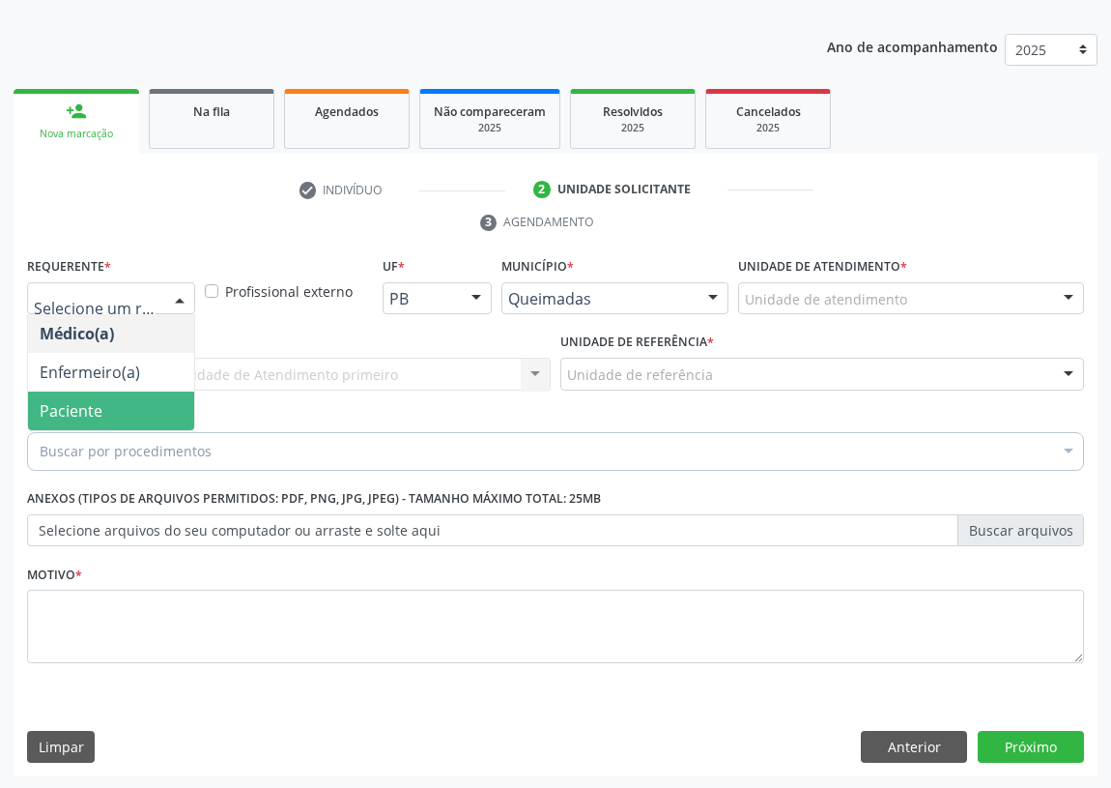
drag, startPoint x: 172, startPoint y: 406, endPoint x: 427, endPoint y: 353, distance: 260.6
click at [177, 405] on span "Paciente" at bounding box center [111, 410] width 166 height 39
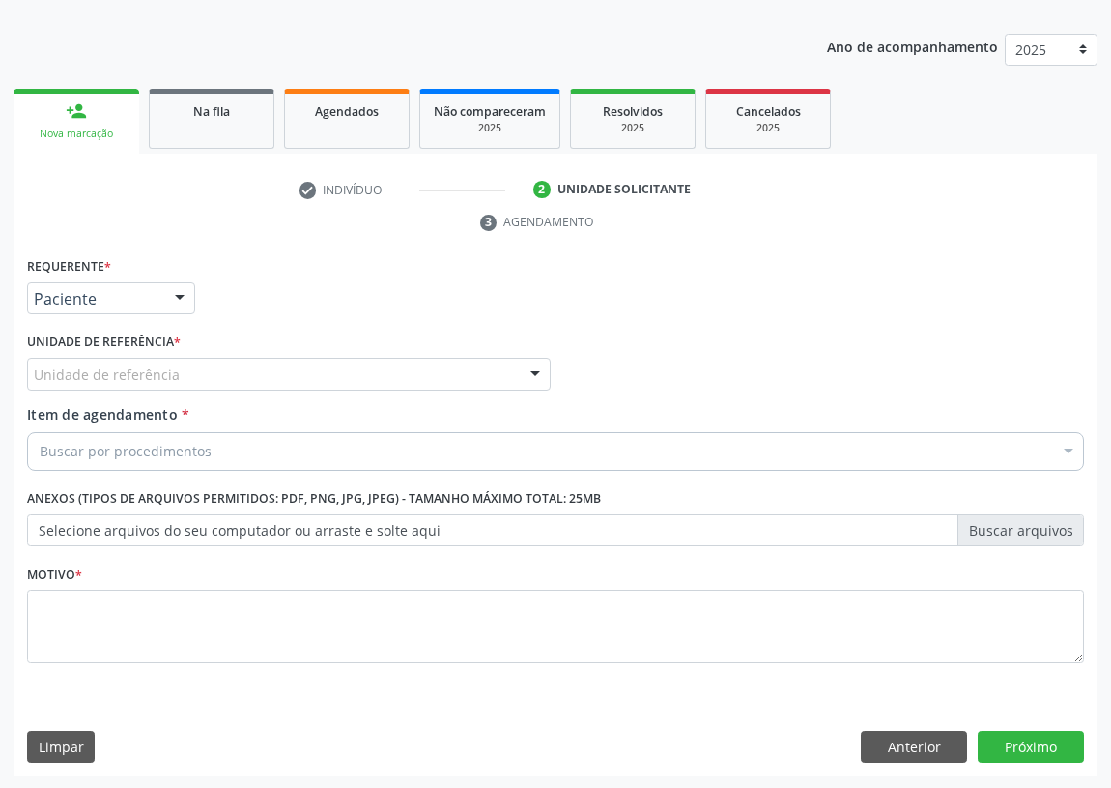
click at [508, 377] on div "Unidade de referência" at bounding box center [289, 374] width 524 height 33
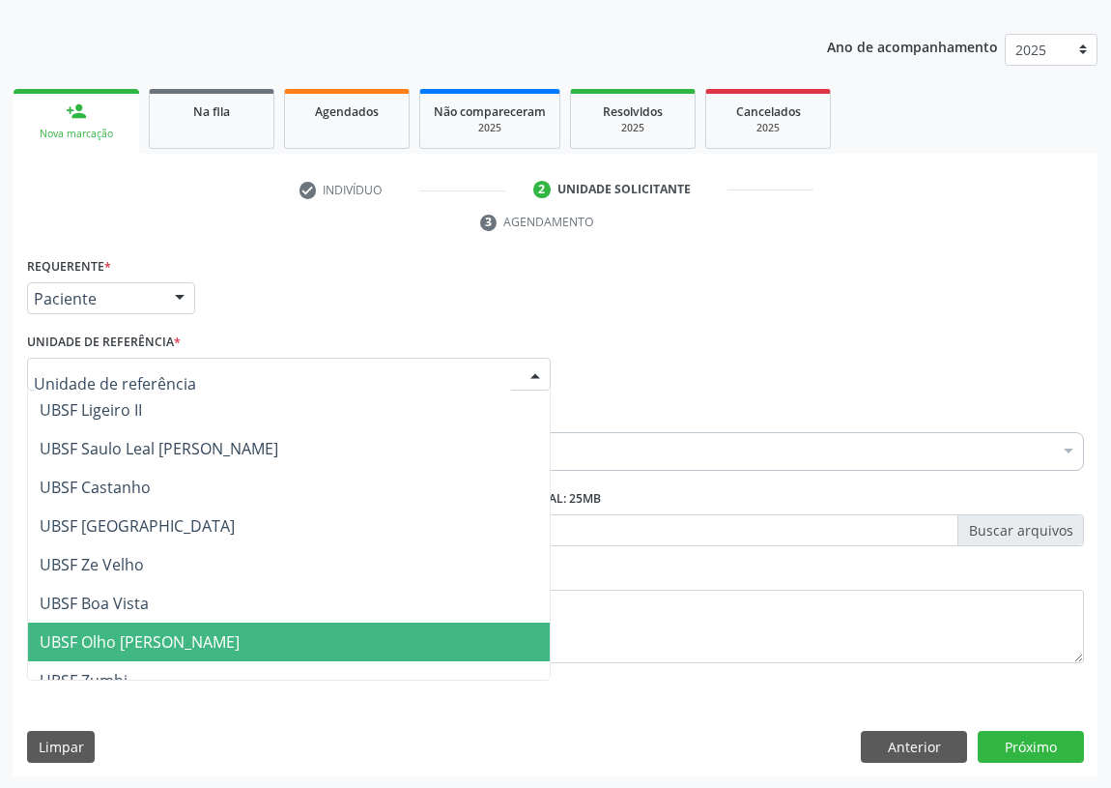
drag, startPoint x: 216, startPoint y: 628, endPoint x: 178, endPoint y: 603, distance: 45.3
click at [208, 623] on span "UBSF Olho [PERSON_NAME]" at bounding box center [289, 641] width 522 height 39
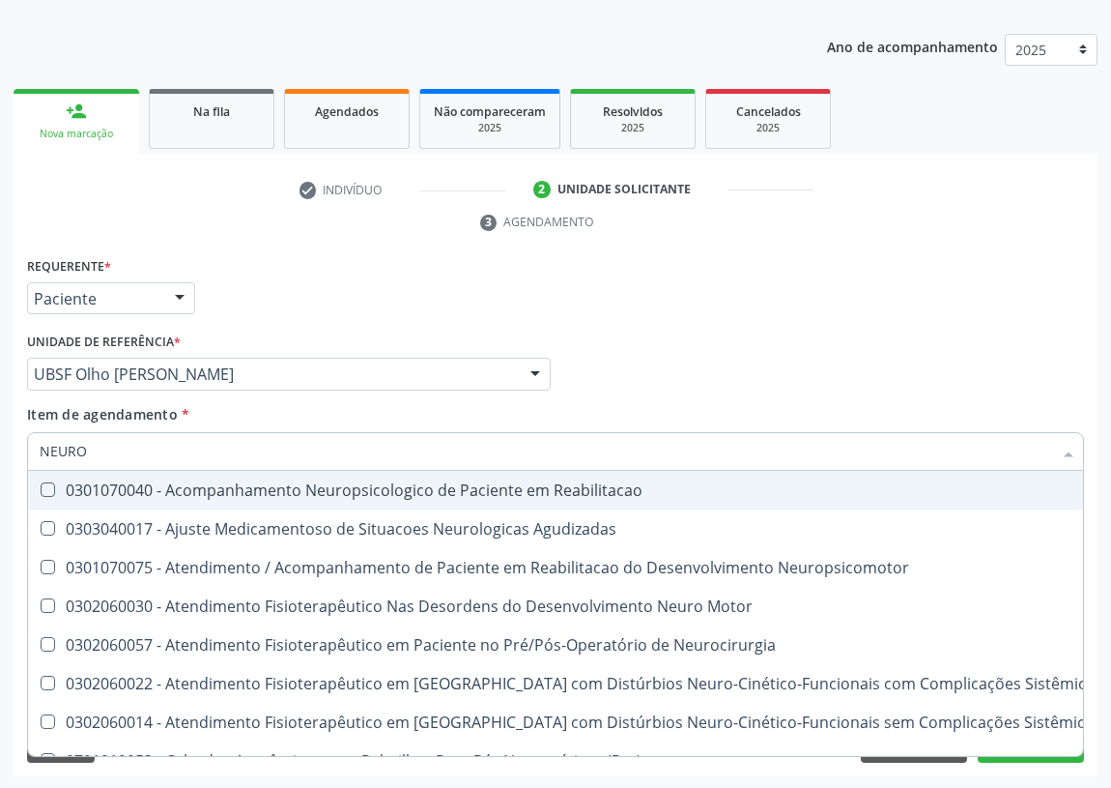
type input "NEUROC"
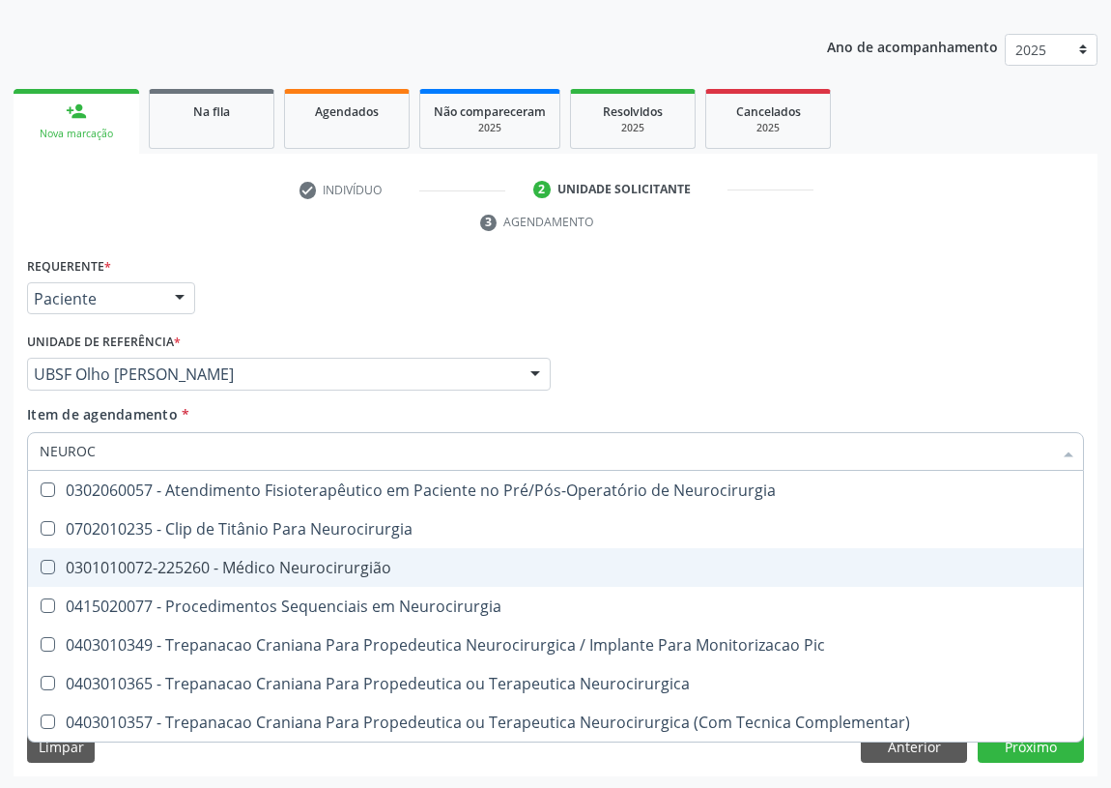
click at [306, 563] on div "0301010072-225260 - Médico Neurocirurgião" at bounding box center [556, 567] width 1032 height 15
checkbox Neurocirurgião "true"
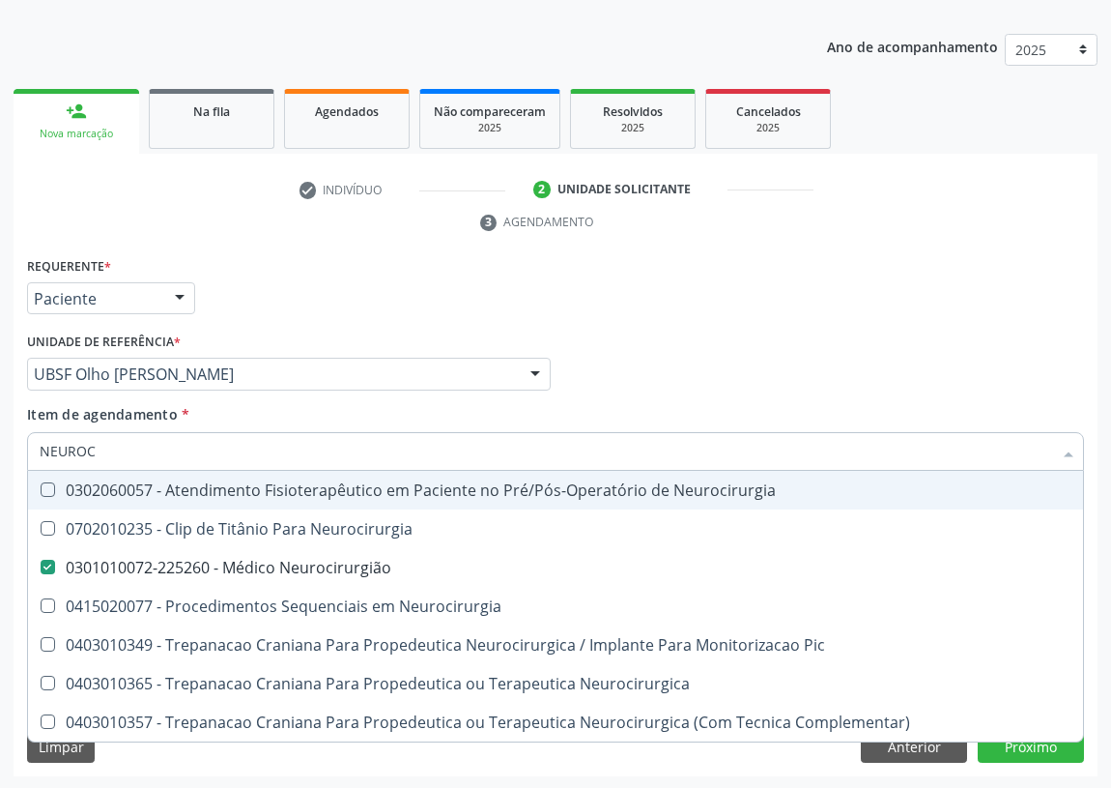
drag, startPoint x: 762, startPoint y: 358, endPoint x: 0, endPoint y: 658, distance: 818.8
click at [761, 357] on div "Médico Solicitante Por favor, selecione a Unidade de Atendimento primeiro Nenhu…" at bounding box center [555, 365] width 1067 height 75
checkbox Neurocirurgia "true"
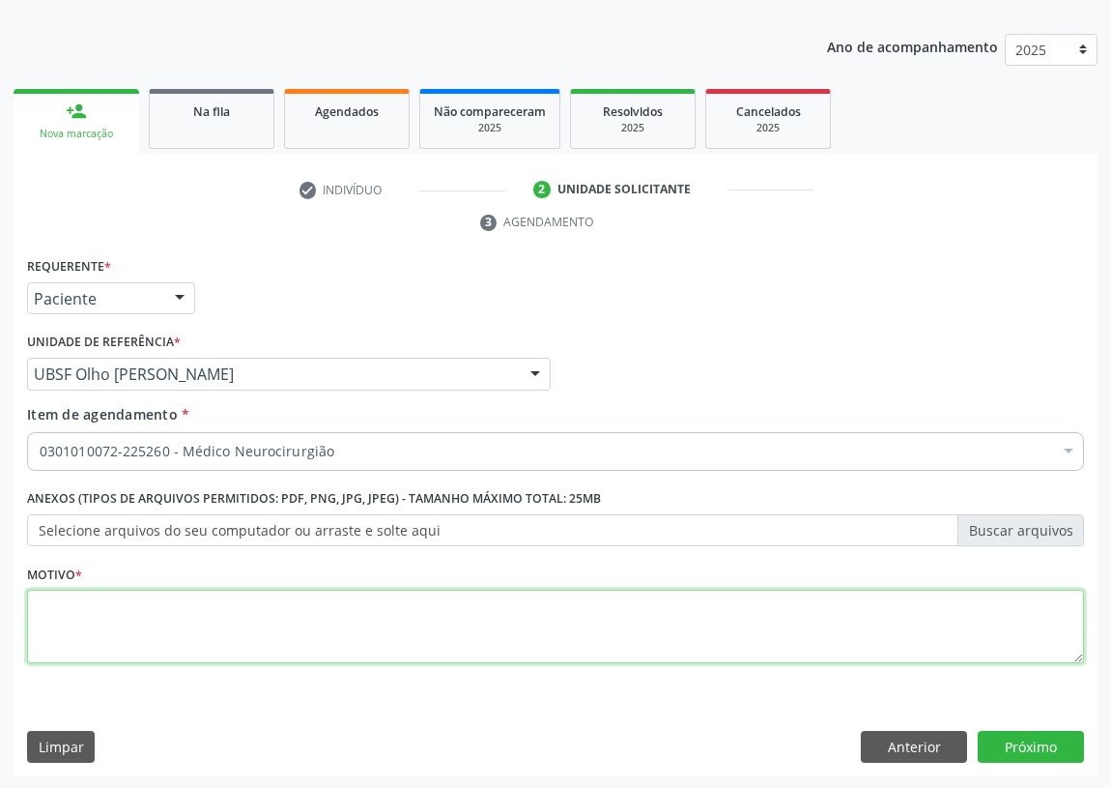
click at [82, 636] on textarea at bounding box center [555, 626] width 1057 height 73
type textarea "AVALIAÇÃO"
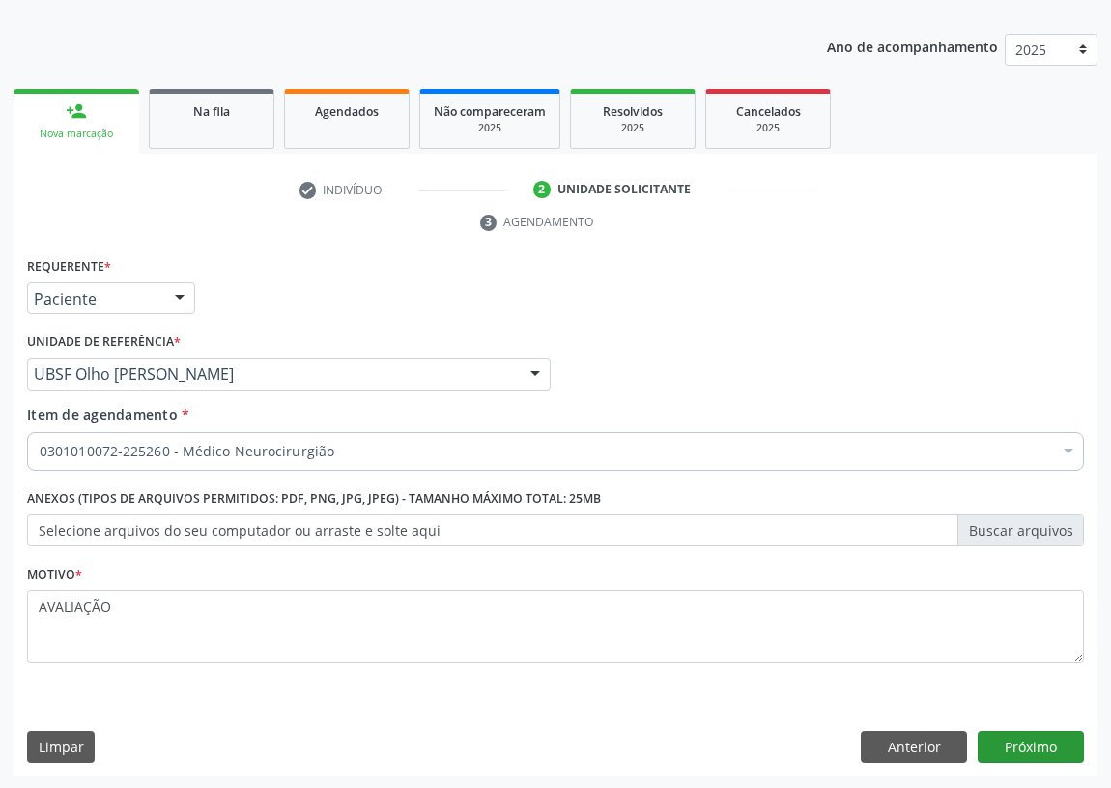
type textarea "AVALIAÇÃO"
click at [1009, 739] on button "Próximo" at bounding box center [1031, 747] width 106 height 33
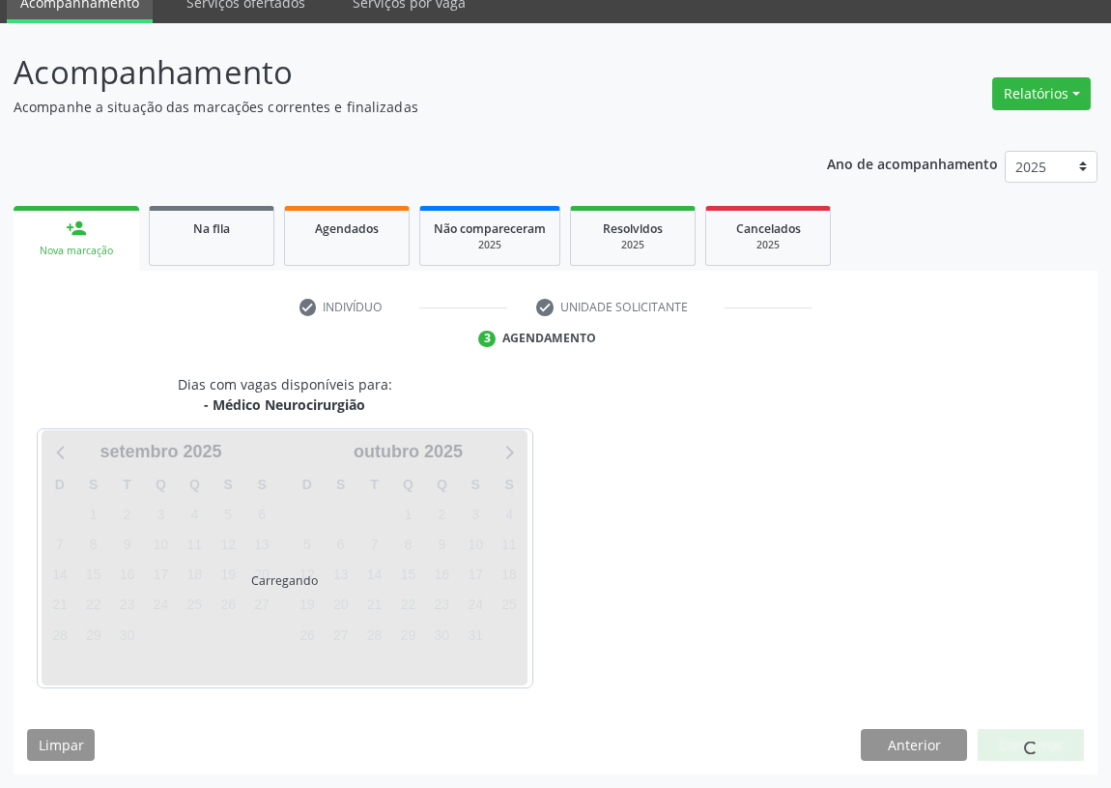
scroll to position [81, 0]
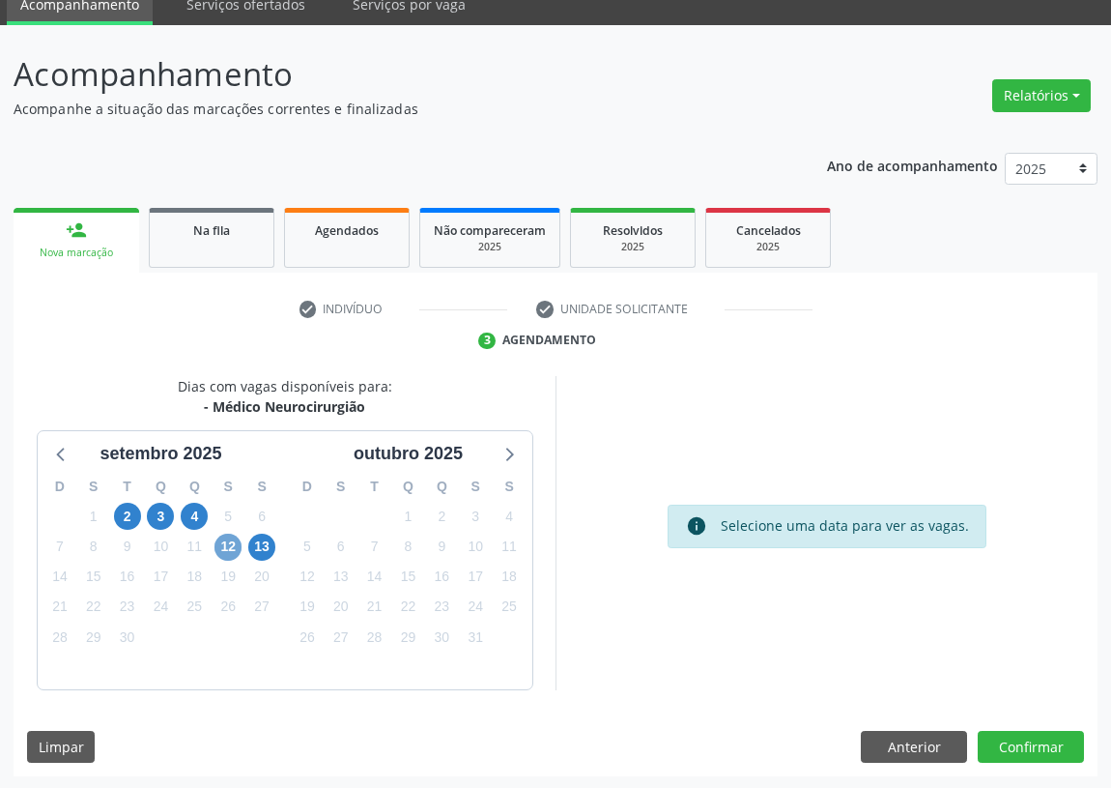
drag, startPoint x: 230, startPoint y: 551, endPoint x: 390, endPoint y: 515, distance: 163.4
click at [232, 550] on span "12" at bounding box center [228, 547] width 27 height 27
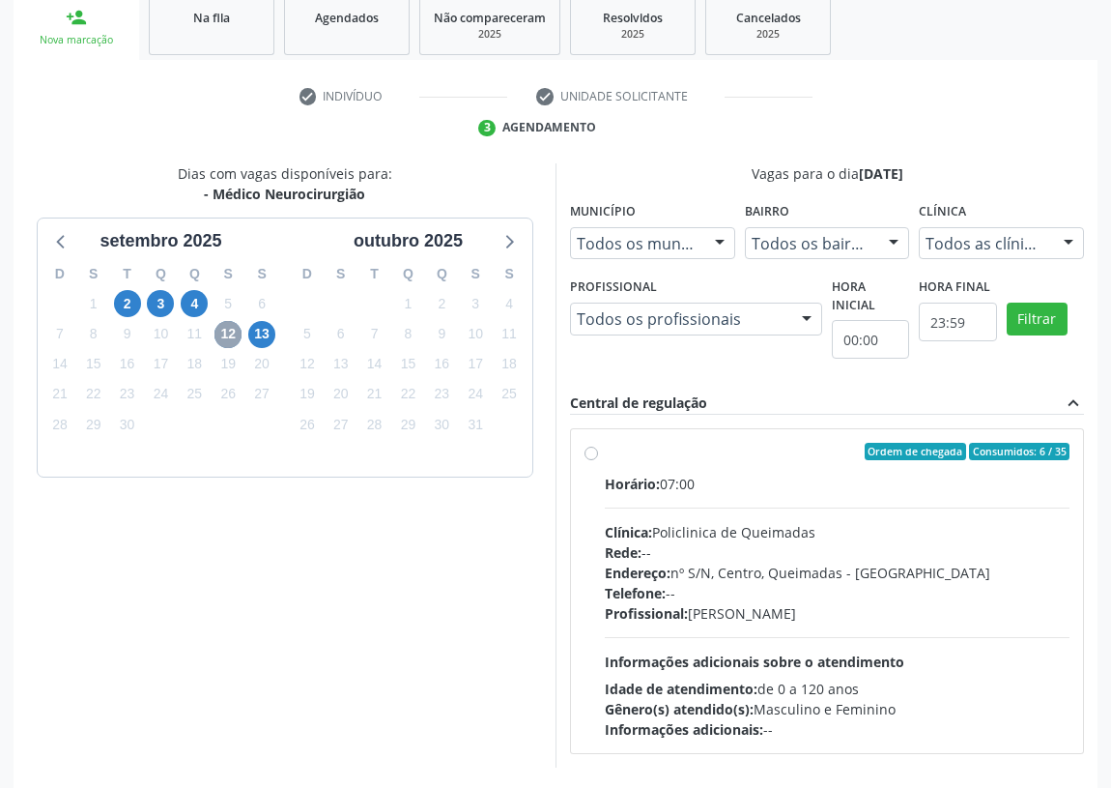
scroll to position [345, 0]
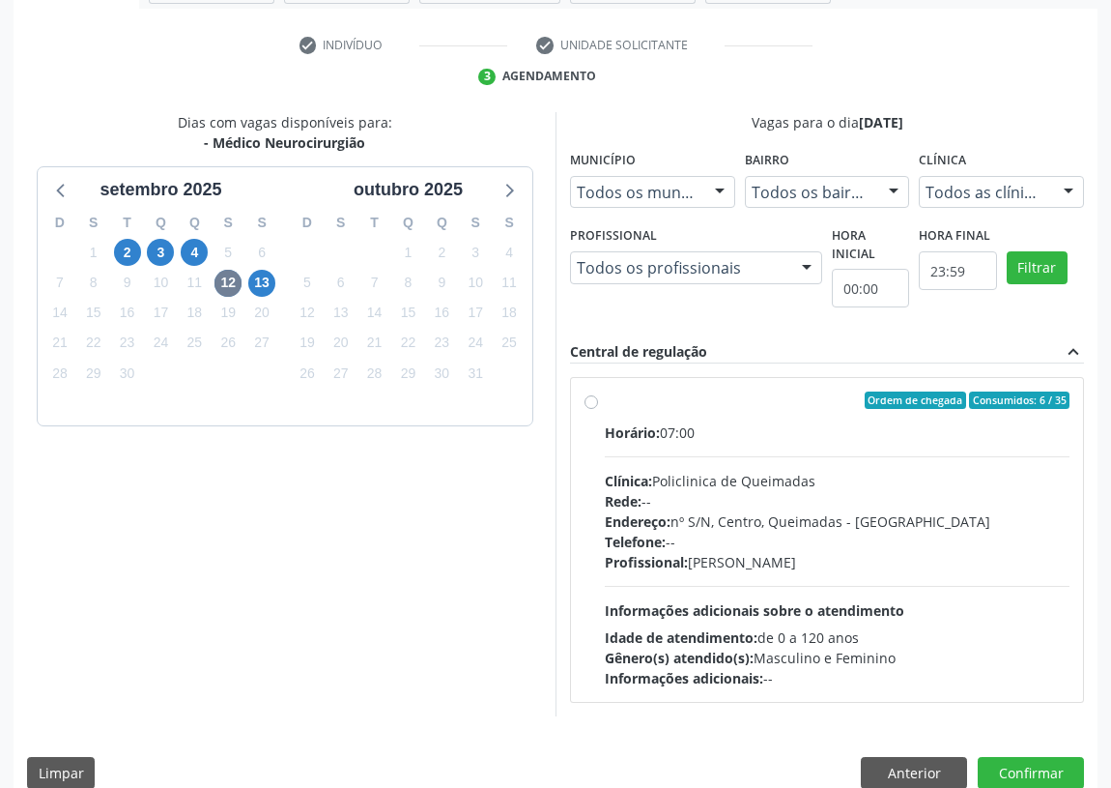
click at [605, 396] on label "Ordem de chegada Consumidos: 6 / 35 Horário: 07:00 Clínica: Policlinica de Quei…" at bounding box center [837, 539] width 465 height 297
click at [596, 396] on input "Ordem de chegada Consumidos: 6 / 35 Horário: 07:00 Clínica: Policlinica de Quei…" at bounding box center [592, 399] width 14 height 17
radio input "true"
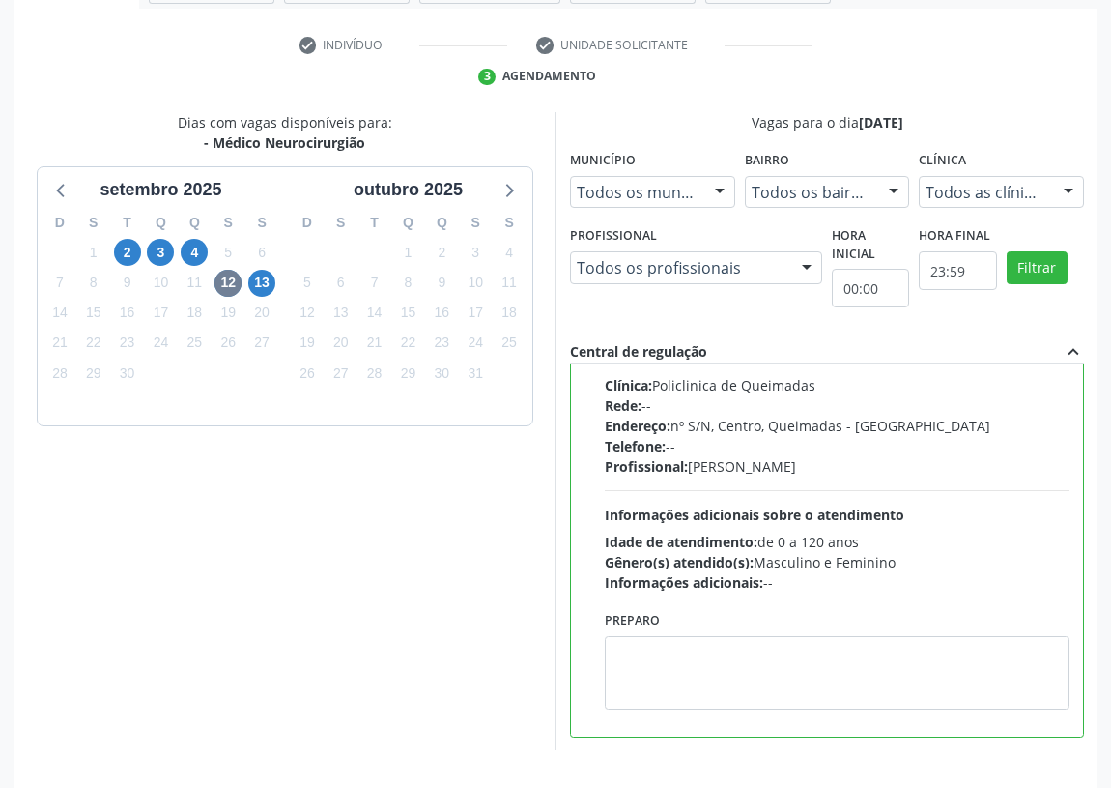
scroll to position [406, 0]
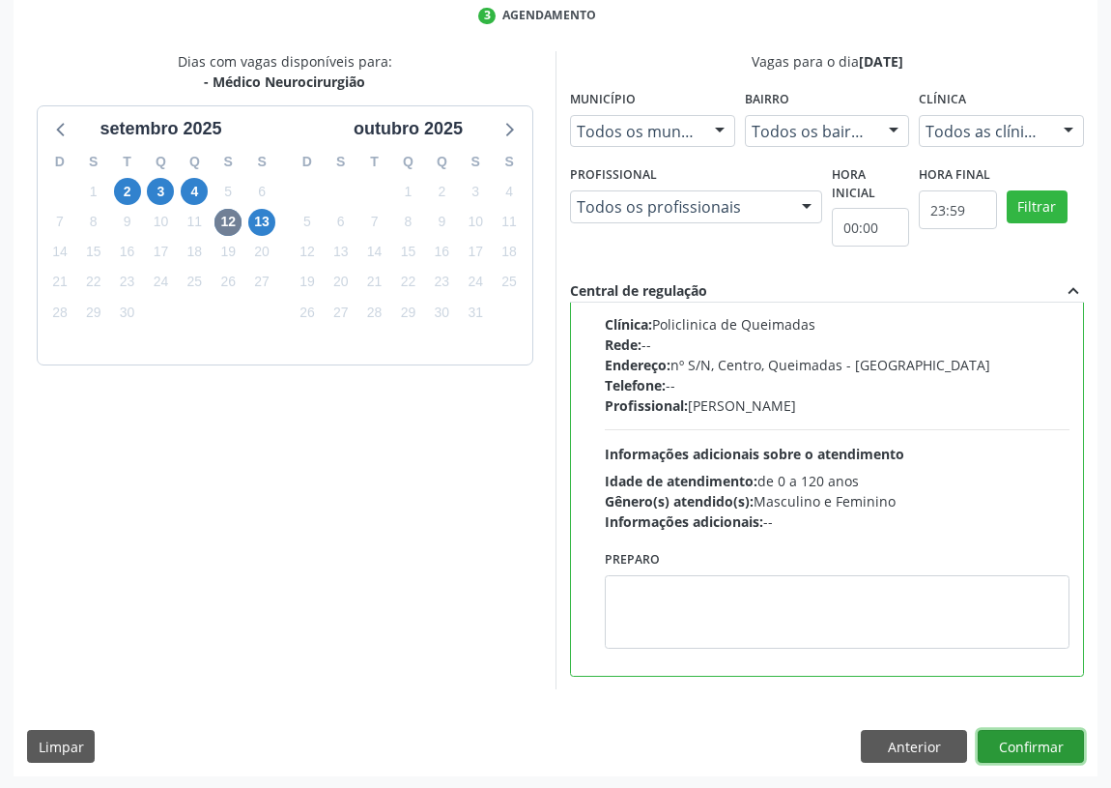
click at [1040, 743] on button "Confirmar" at bounding box center [1031, 746] width 106 height 33
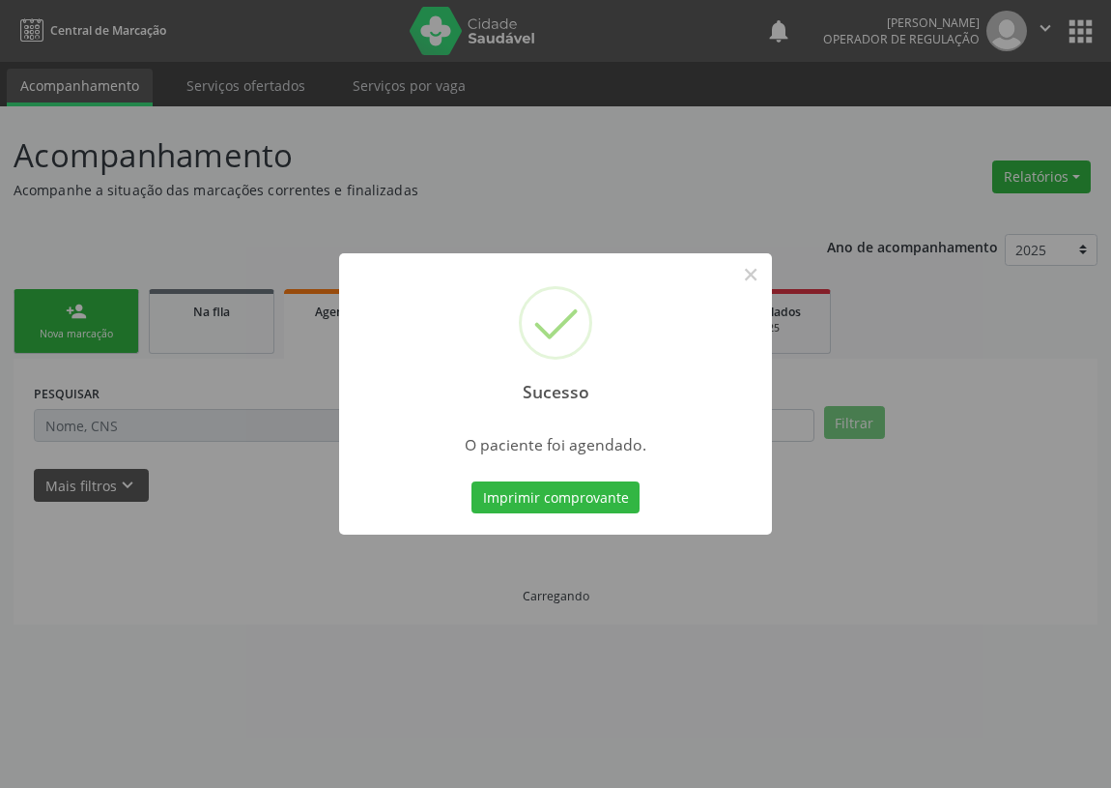
scroll to position [0, 0]
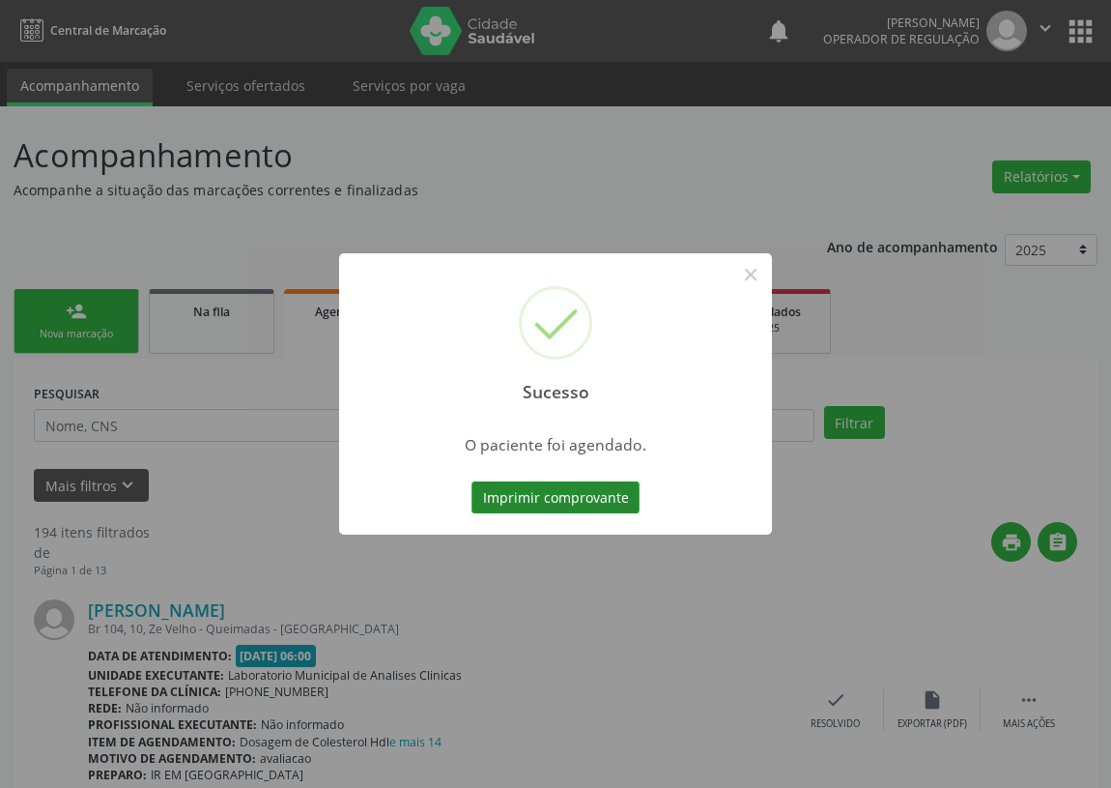
click at [530, 491] on button "Imprimir comprovante" at bounding box center [556, 497] width 168 height 33
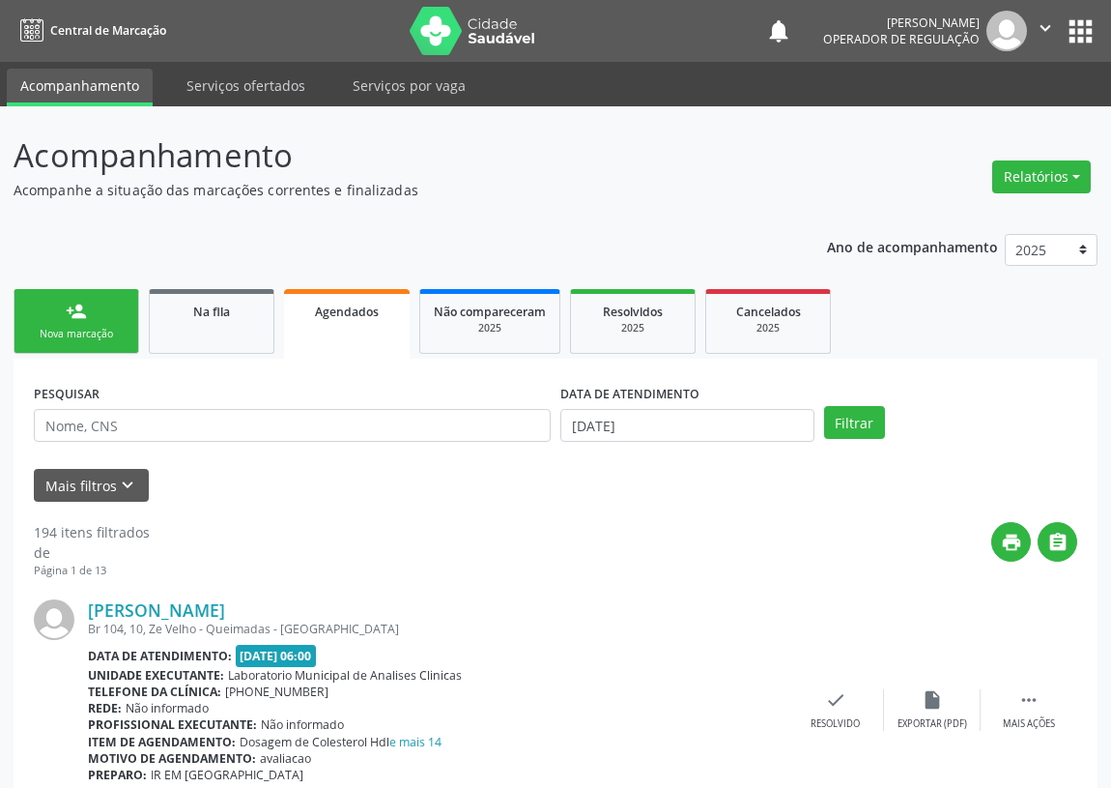
click at [95, 334] on div "Nova marcação" at bounding box center [76, 334] width 97 height 14
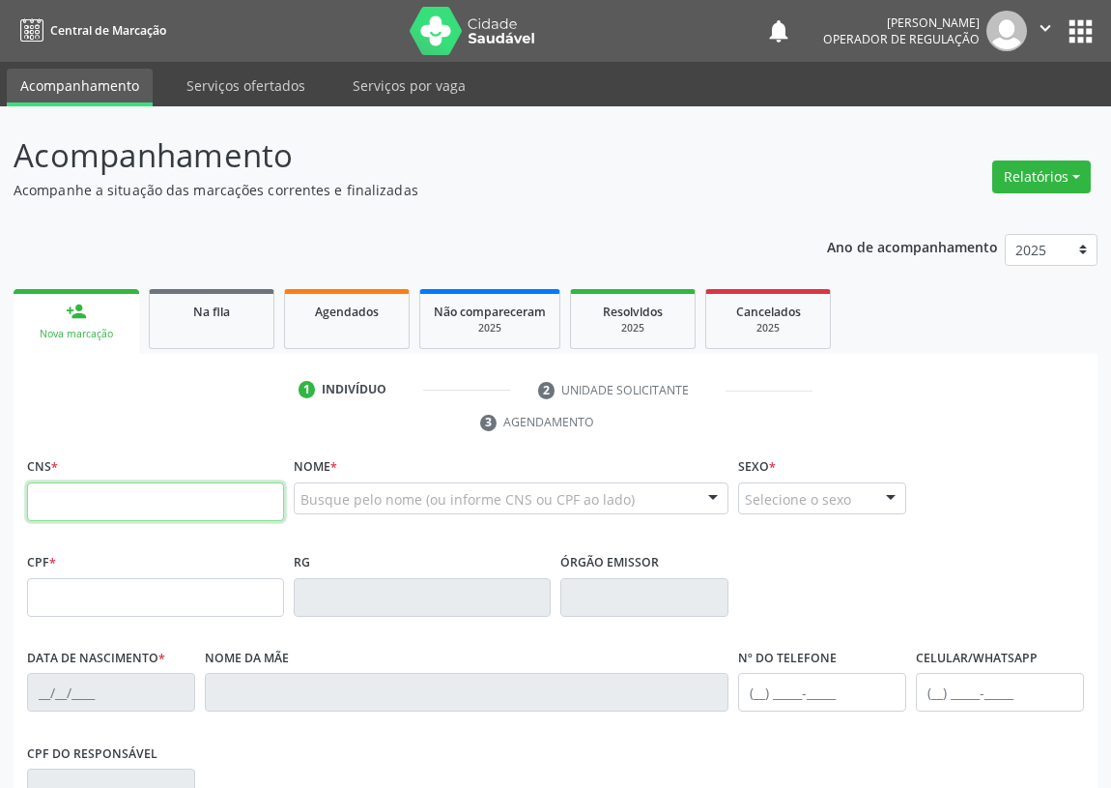
click at [57, 497] on input "text" at bounding box center [155, 501] width 257 height 39
type input "707 0068 9058 1336"
type input "468.014.564-15"
type input "[DATE]"
type input "[PERSON_NAME]"
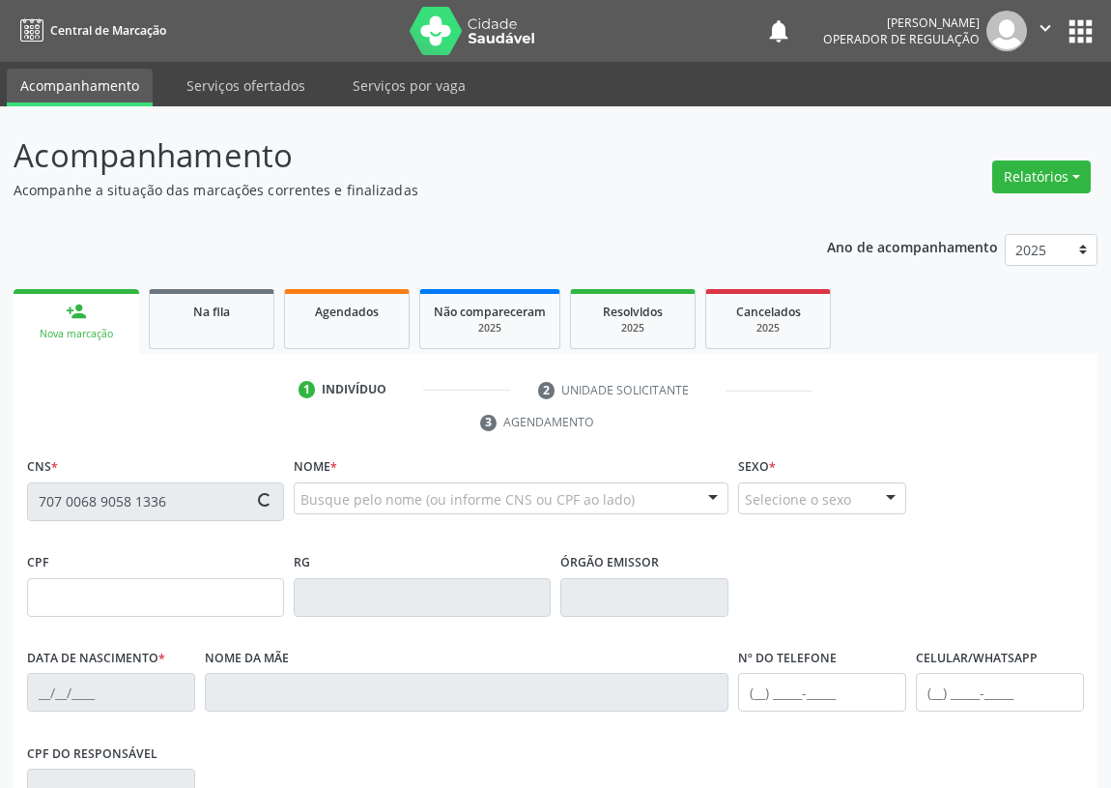
type input "[PHONE_NUMBER]"
type input "106"
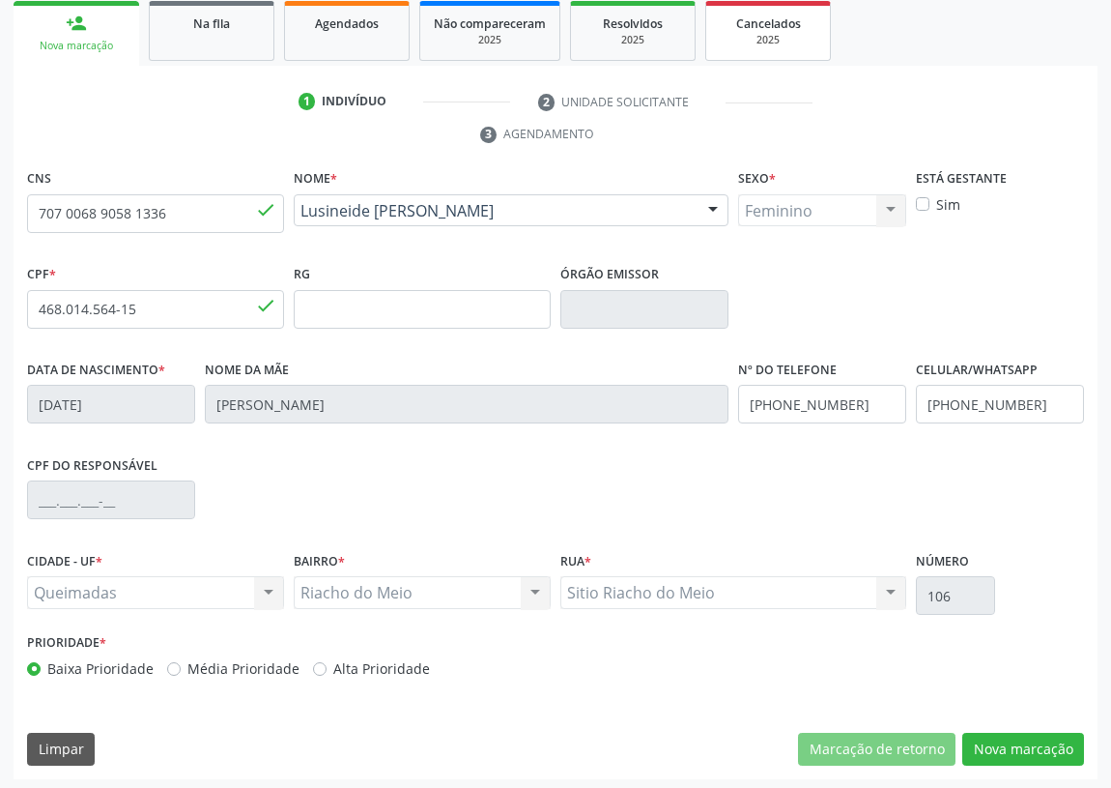
scroll to position [290, 0]
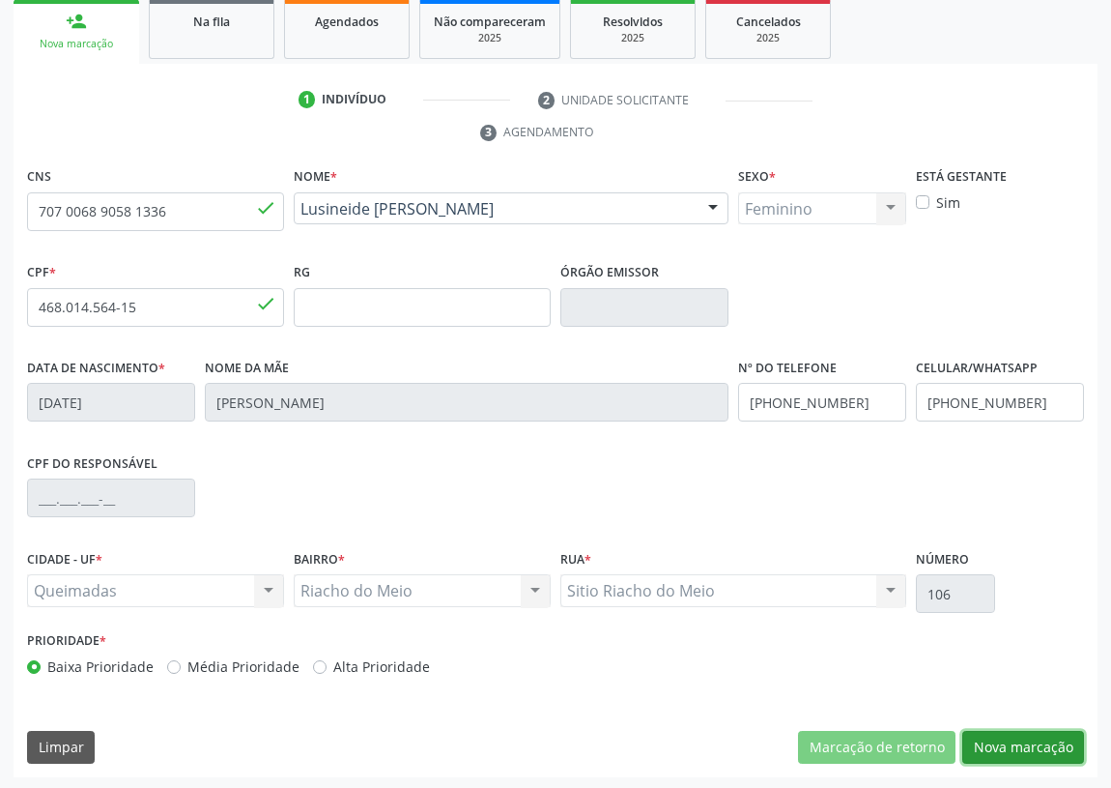
drag, startPoint x: 1034, startPoint y: 736, endPoint x: 532, endPoint y: 474, distance: 567.2
click at [1003, 716] on div "CNS 707 0068 9058 [GEOGRAPHIC_DATA] * [PERSON_NAME] [PERSON_NAME] CNS: 707 0068…" at bounding box center [556, 469] width 1084 height 615
drag, startPoint x: 1005, startPoint y: 737, endPoint x: 987, endPoint y: 727, distance: 21.2
click at [1005, 736] on button "Nova marcação" at bounding box center [1024, 747] width 122 height 33
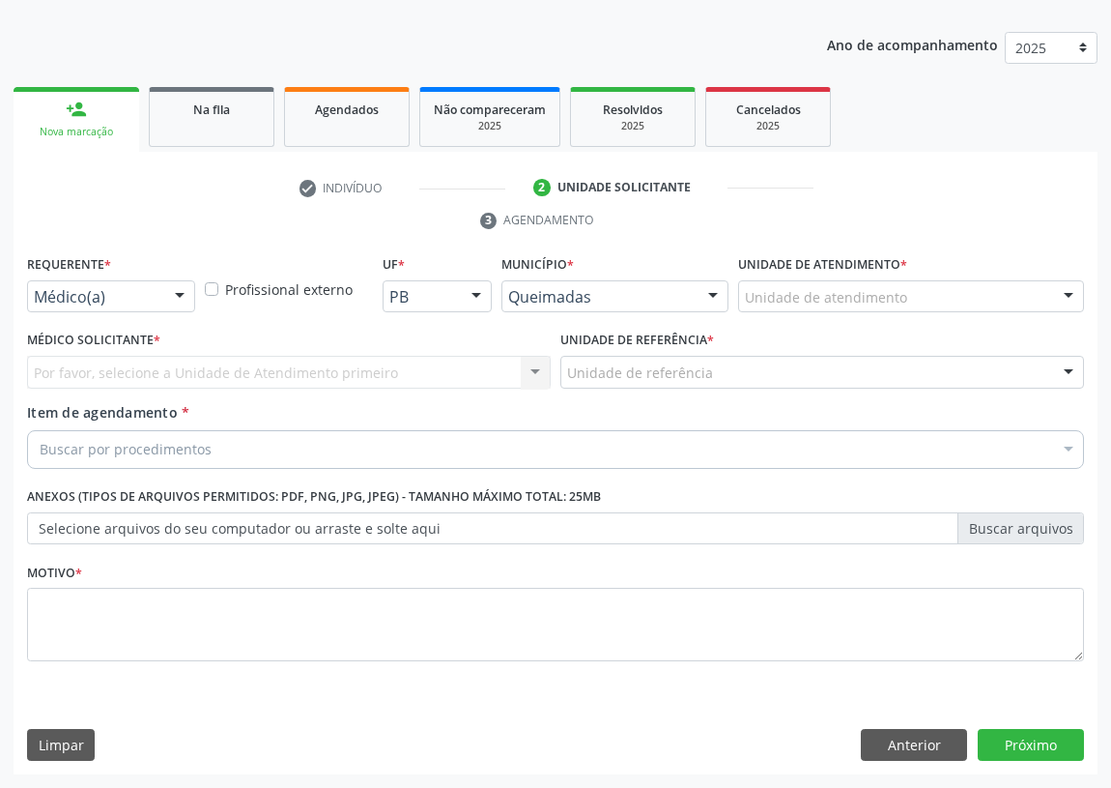
scroll to position [200, 0]
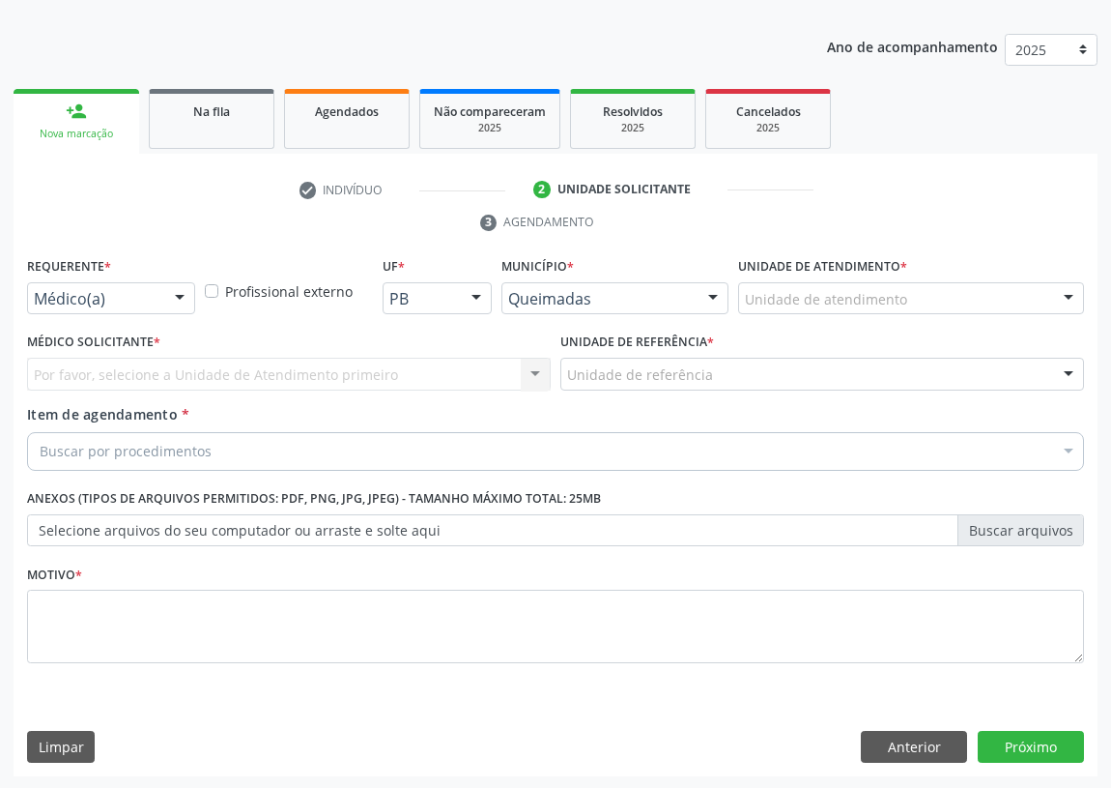
drag, startPoint x: 183, startPoint y: 291, endPoint x: 165, endPoint y: 335, distance: 47.7
click at [178, 310] on div at bounding box center [179, 299] width 29 height 33
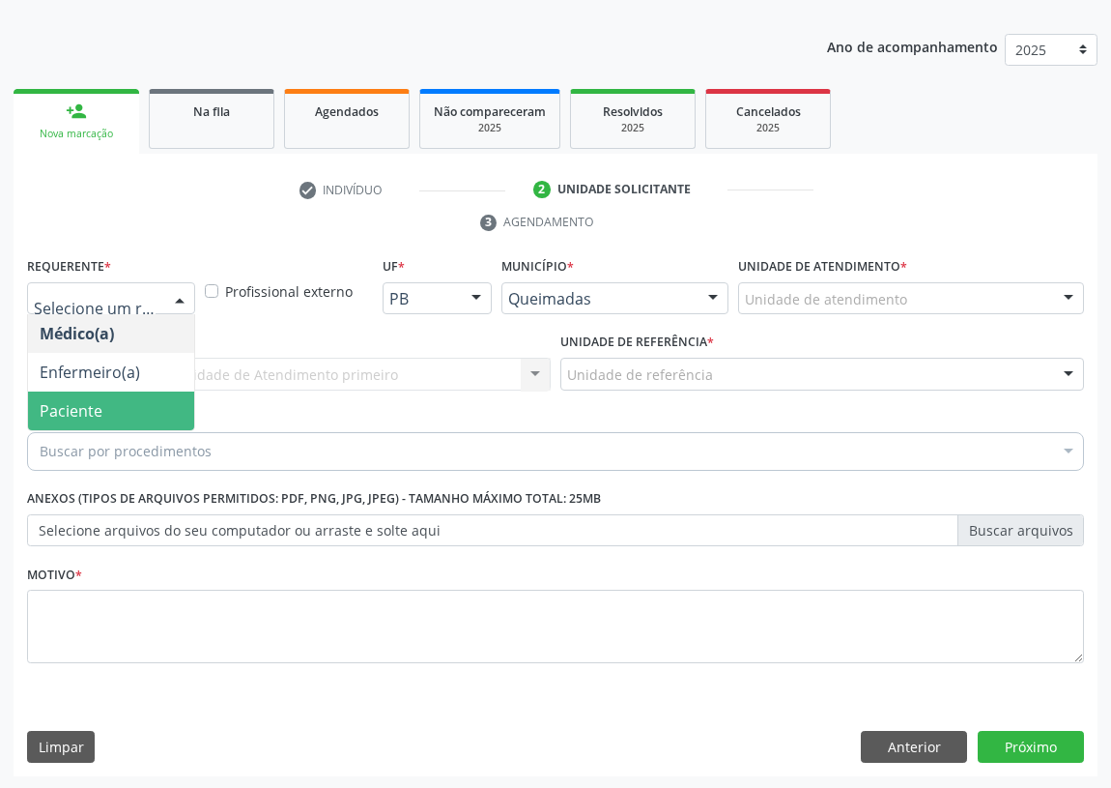
drag, startPoint x: 145, startPoint y: 421, endPoint x: 215, endPoint y: 399, distance: 73.1
click at [150, 416] on span "Paciente" at bounding box center [111, 410] width 166 height 39
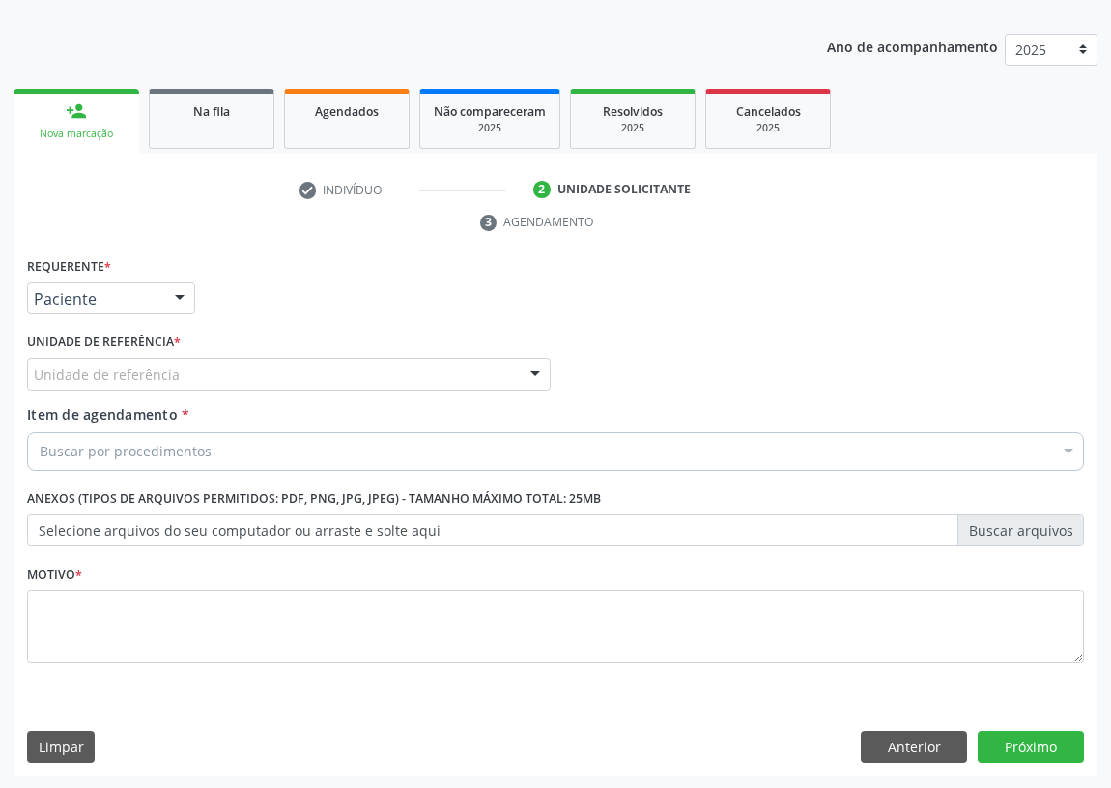
click at [508, 370] on div "Unidade de referência" at bounding box center [289, 374] width 524 height 33
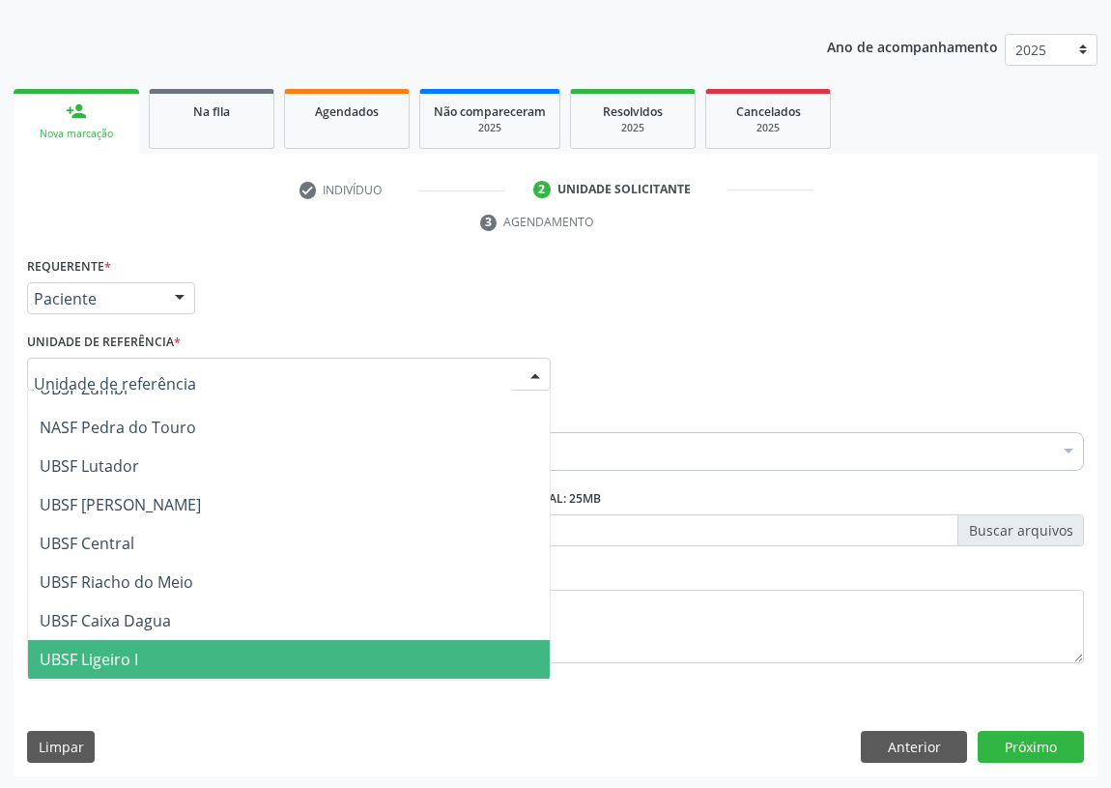
scroll to position [439, 0]
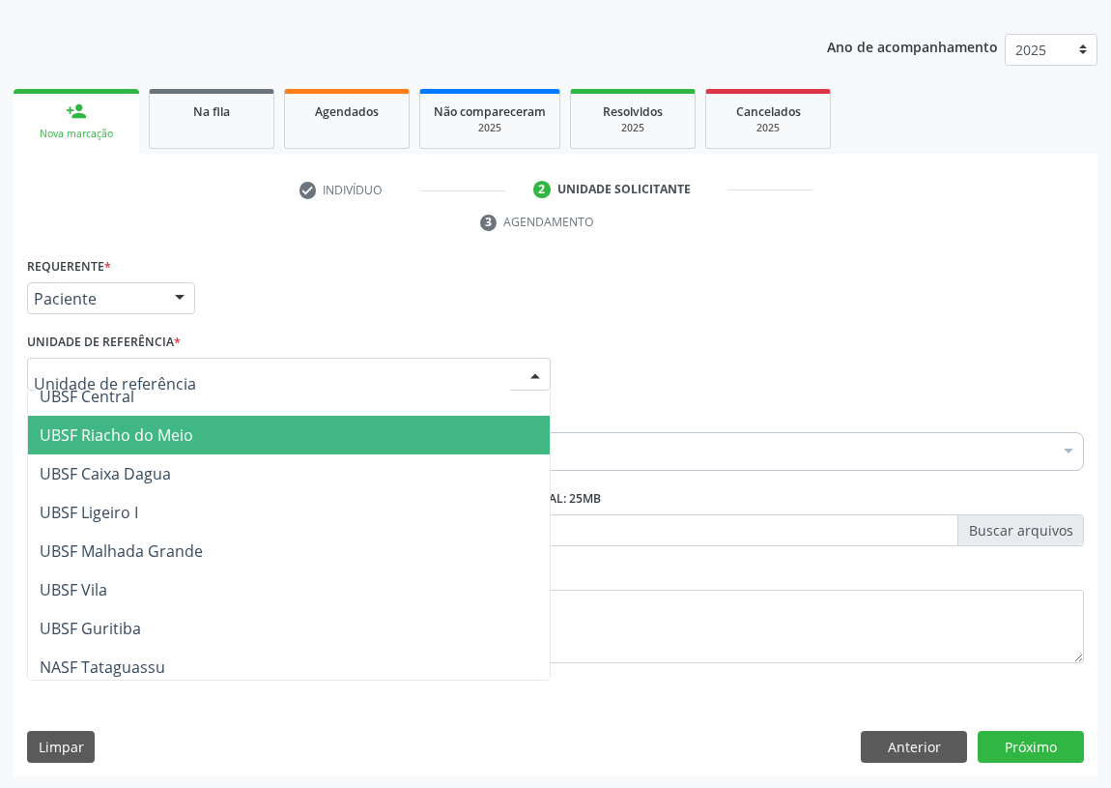
click at [322, 443] on span "UBSF Riacho do Meio" at bounding box center [289, 435] width 522 height 39
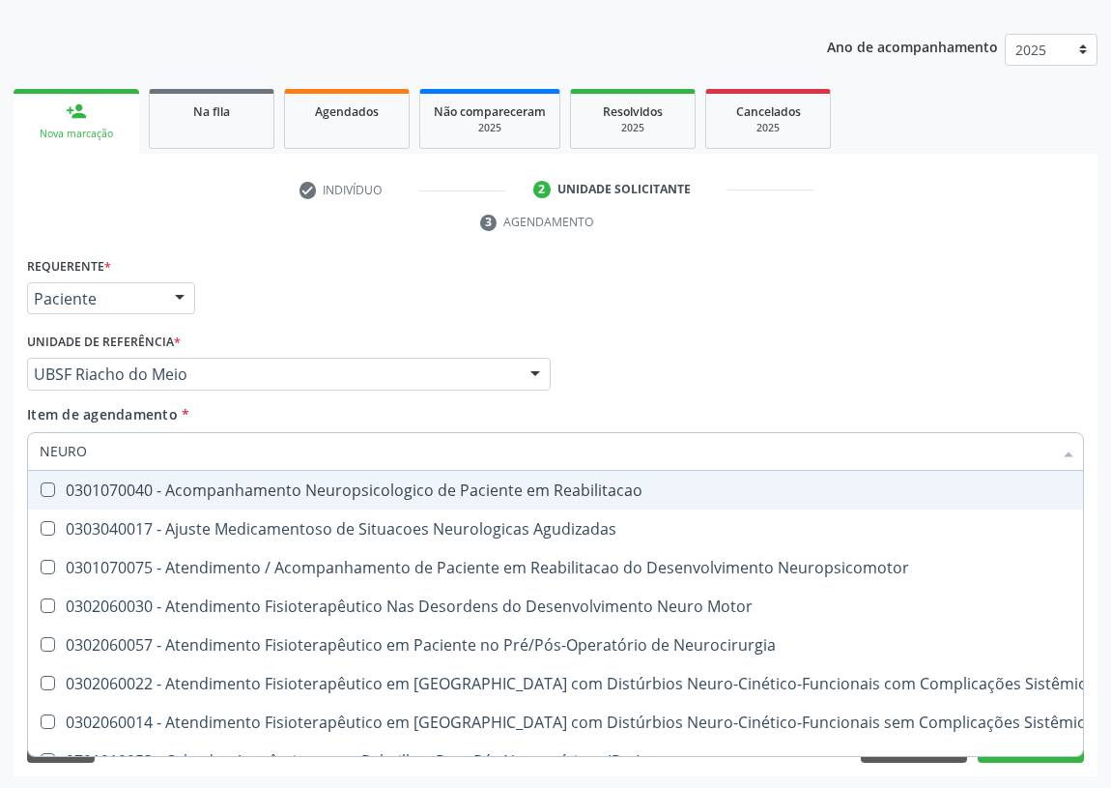
type input "NEUROC"
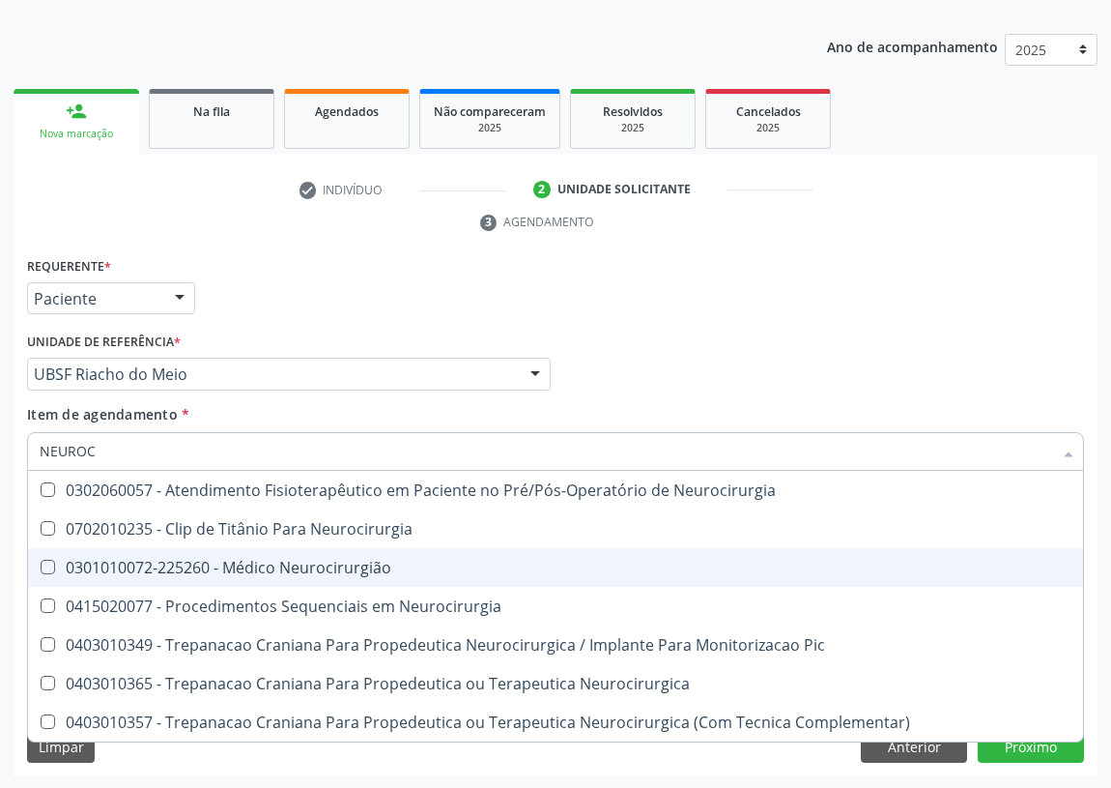
click at [366, 560] on div "0301010072-225260 - Médico Neurocirurgião" at bounding box center [556, 567] width 1032 height 15
checkbox Neurocirurgião "true"
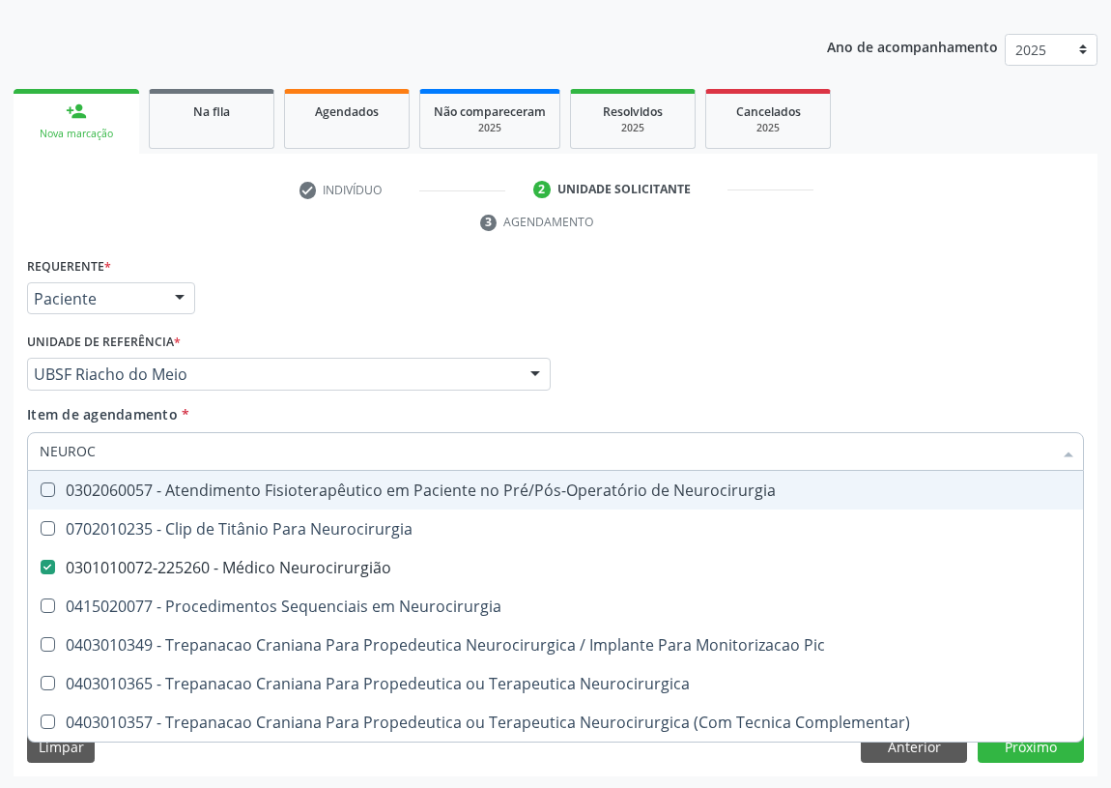
drag, startPoint x: 704, startPoint y: 377, endPoint x: 0, endPoint y: 620, distance: 744.6
click at [704, 377] on div "Médico Solicitante Por favor, selecione a Unidade de Atendimento primeiro Nenhu…" at bounding box center [555, 365] width 1067 height 75
checkbox Neurocirurgia "true"
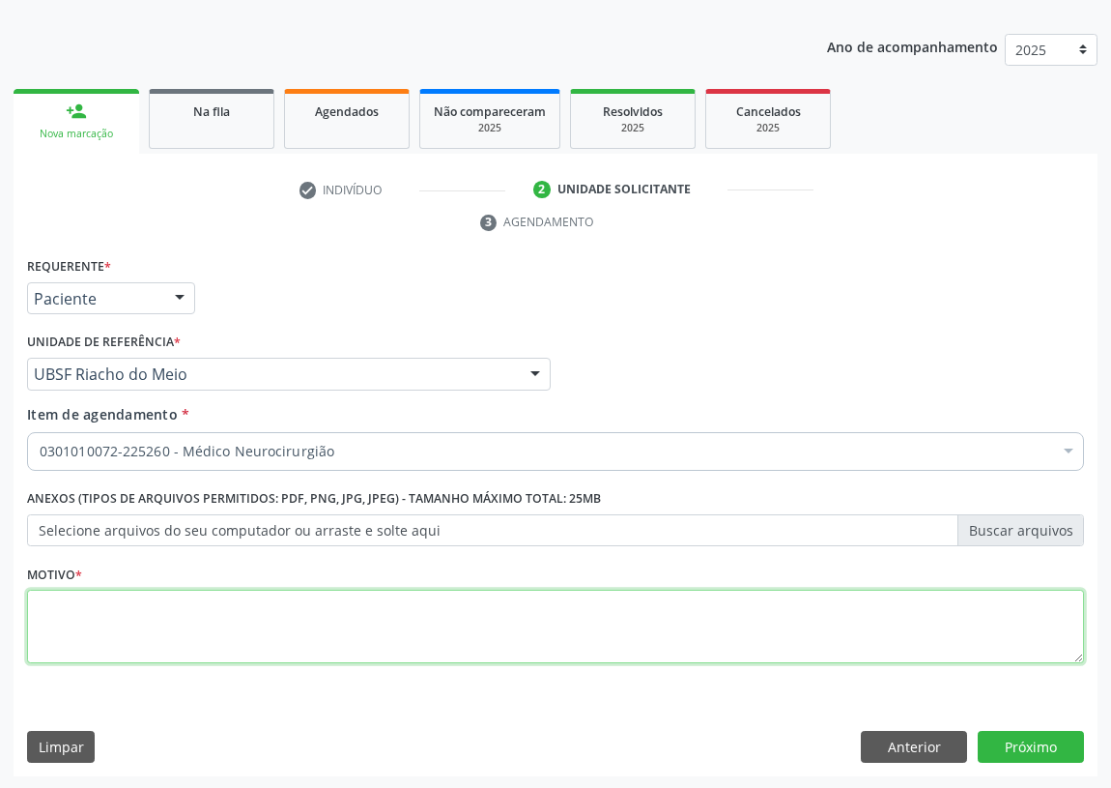
click at [113, 637] on textarea at bounding box center [555, 626] width 1057 height 73
type textarea "AVALIAÇÃO"
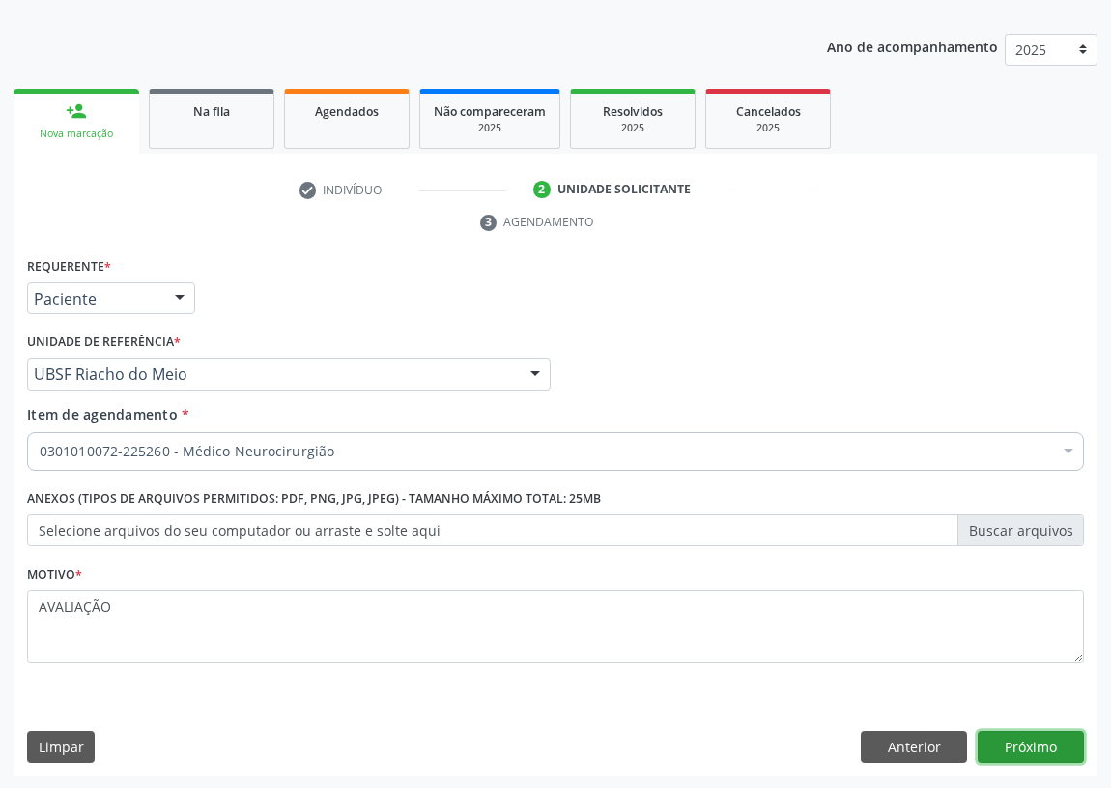
click at [1027, 738] on button "Próximo" at bounding box center [1031, 747] width 106 height 33
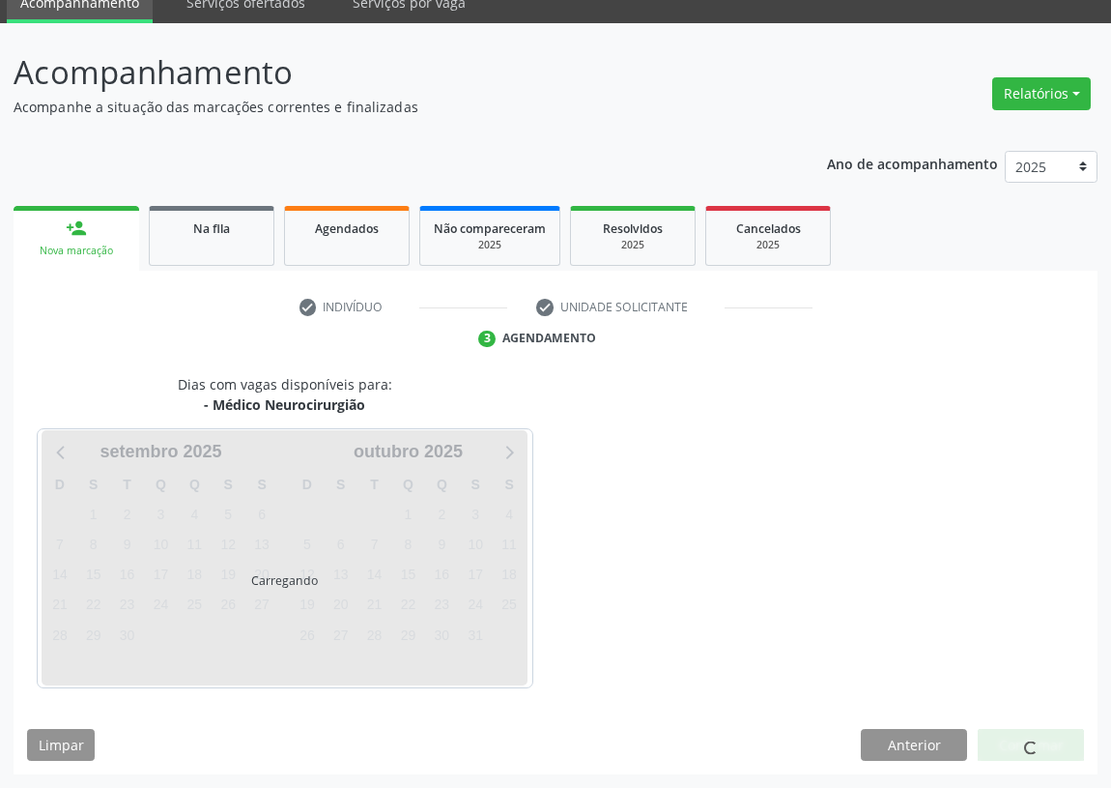
scroll to position [81, 0]
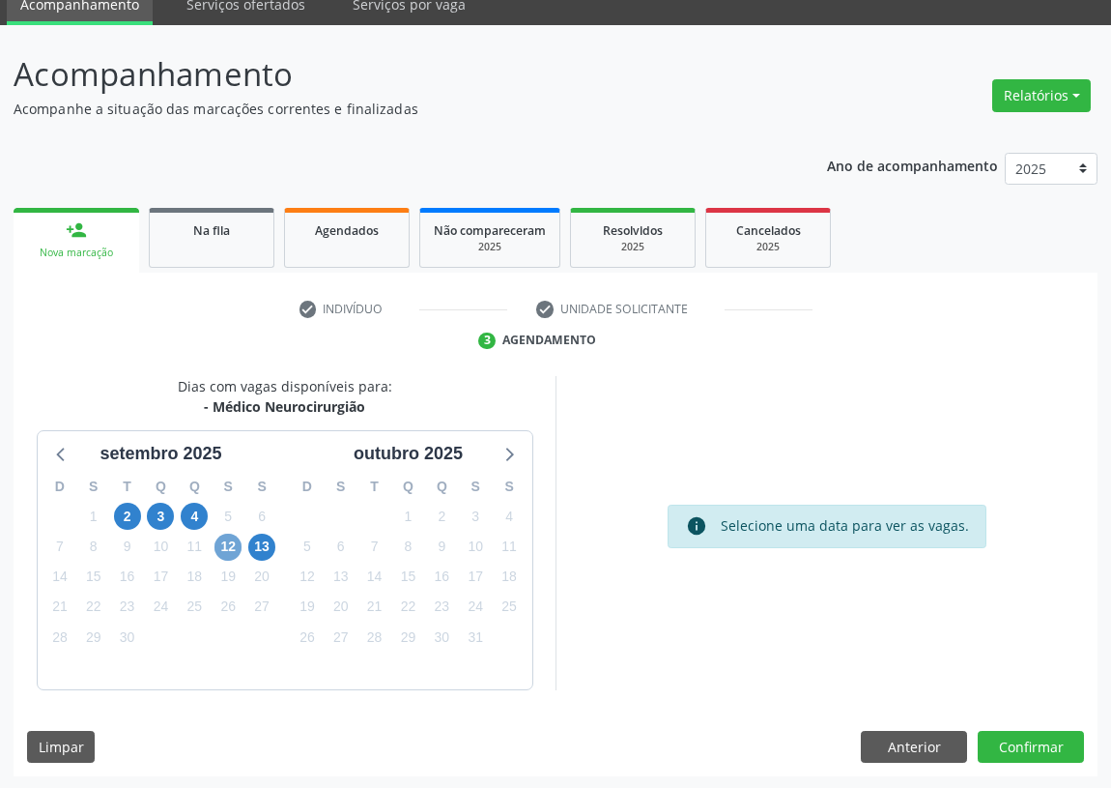
drag, startPoint x: 223, startPoint y: 549, endPoint x: 365, endPoint y: 503, distance: 149.5
click at [225, 546] on span "12" at bounding box center [228, 547] width 27 height 27
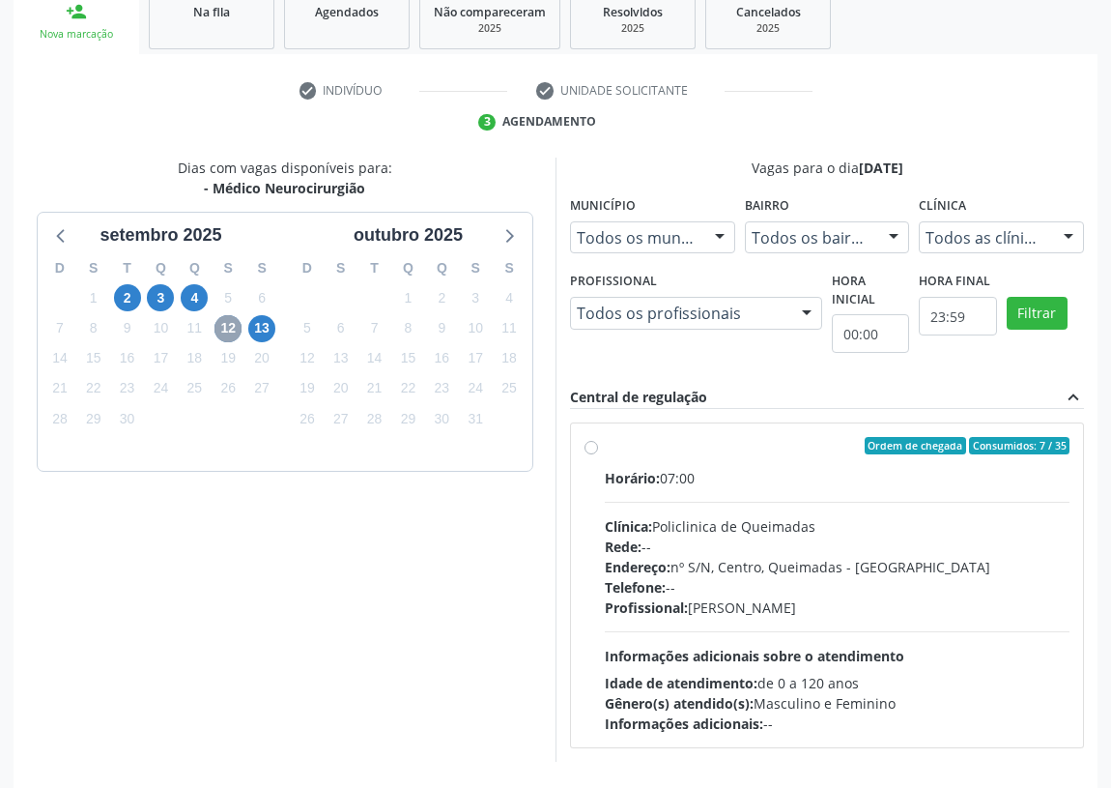
scroll to position [371, 0]
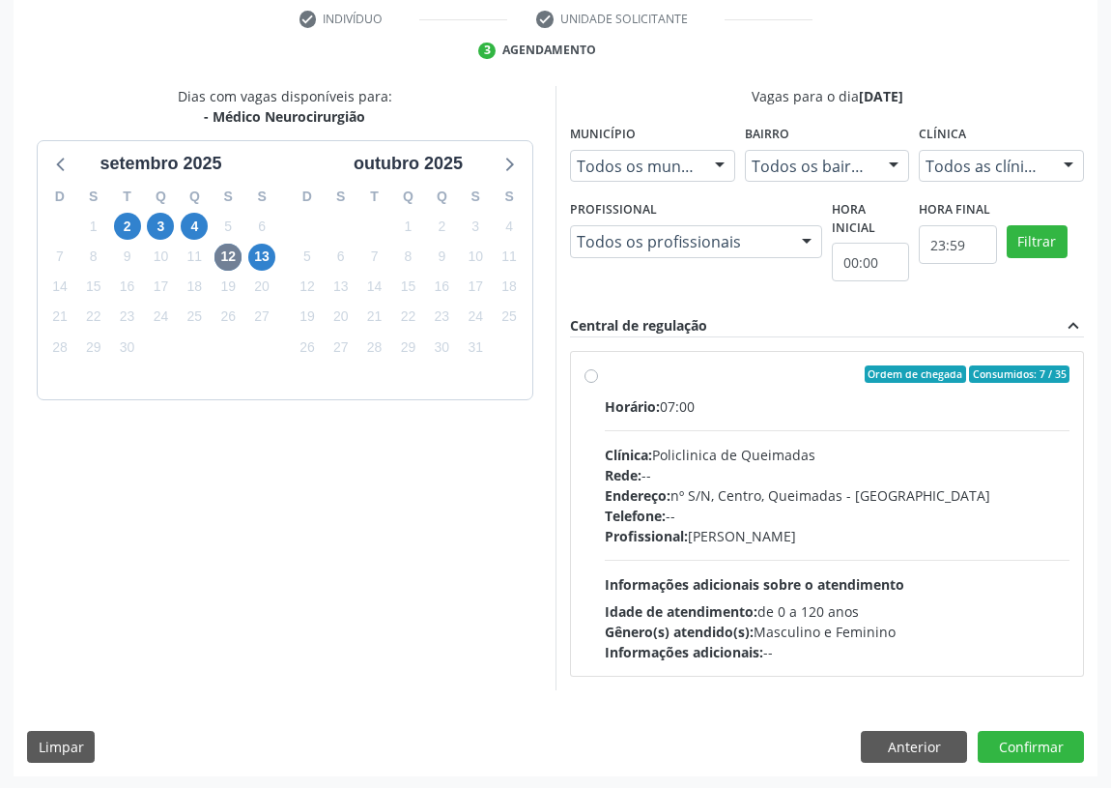
click at [591, 365] on div "Ordem de chegada Consumidos: 7 / 35 Horário: 07:00 Clínica: Policlinica de Quei…" at bounding box center [827, 513] width 485 height 297
radio input "true"
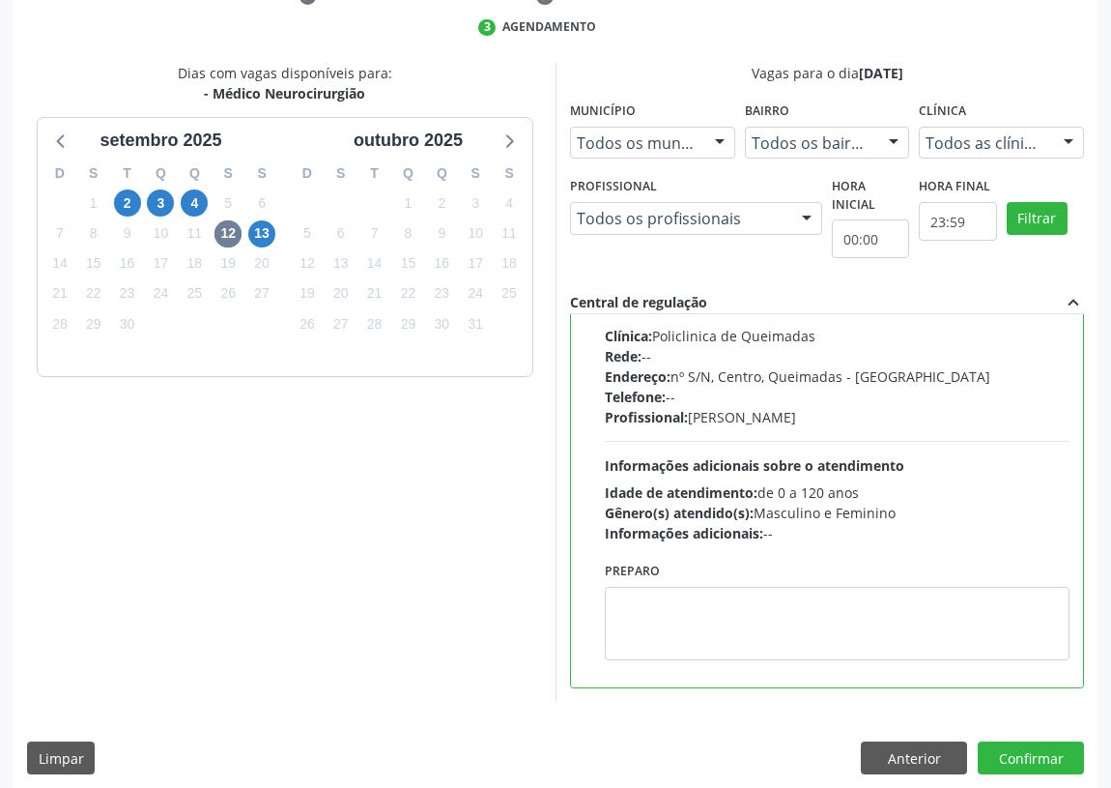
scroll to position [406, 0]
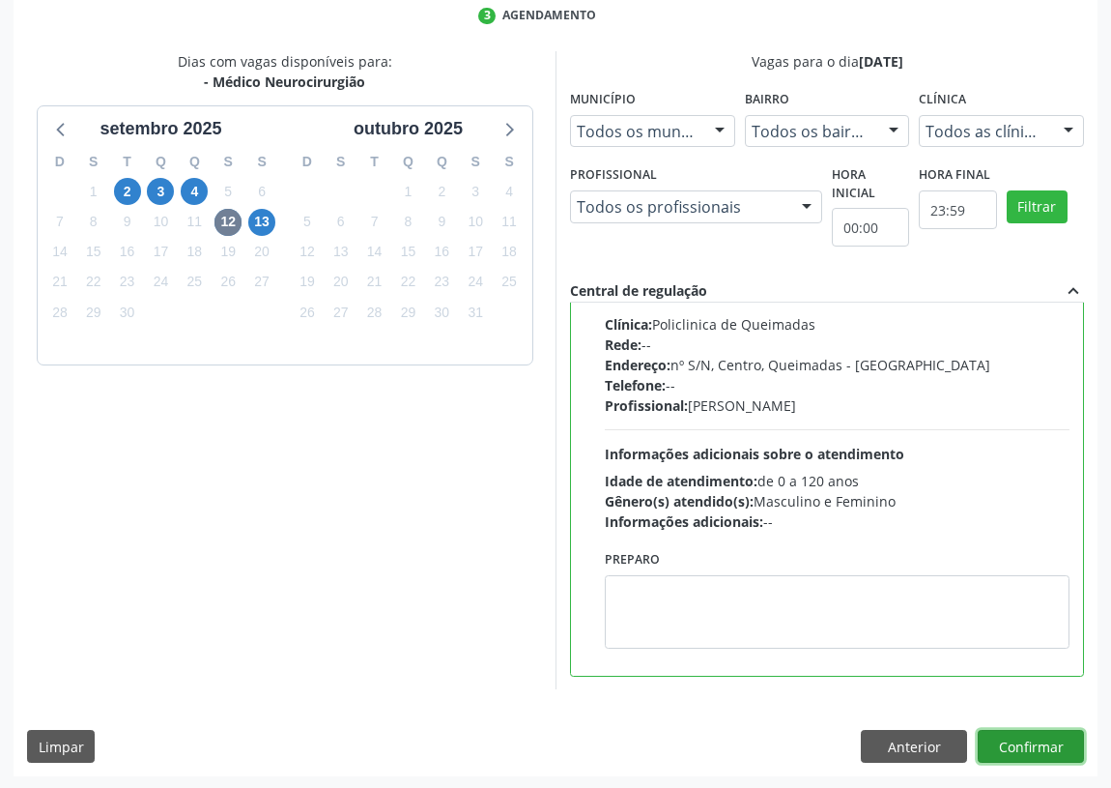
click at [1010, 741] on button "Confirmar" at bounding box center [1031, 746] width 106 height 33
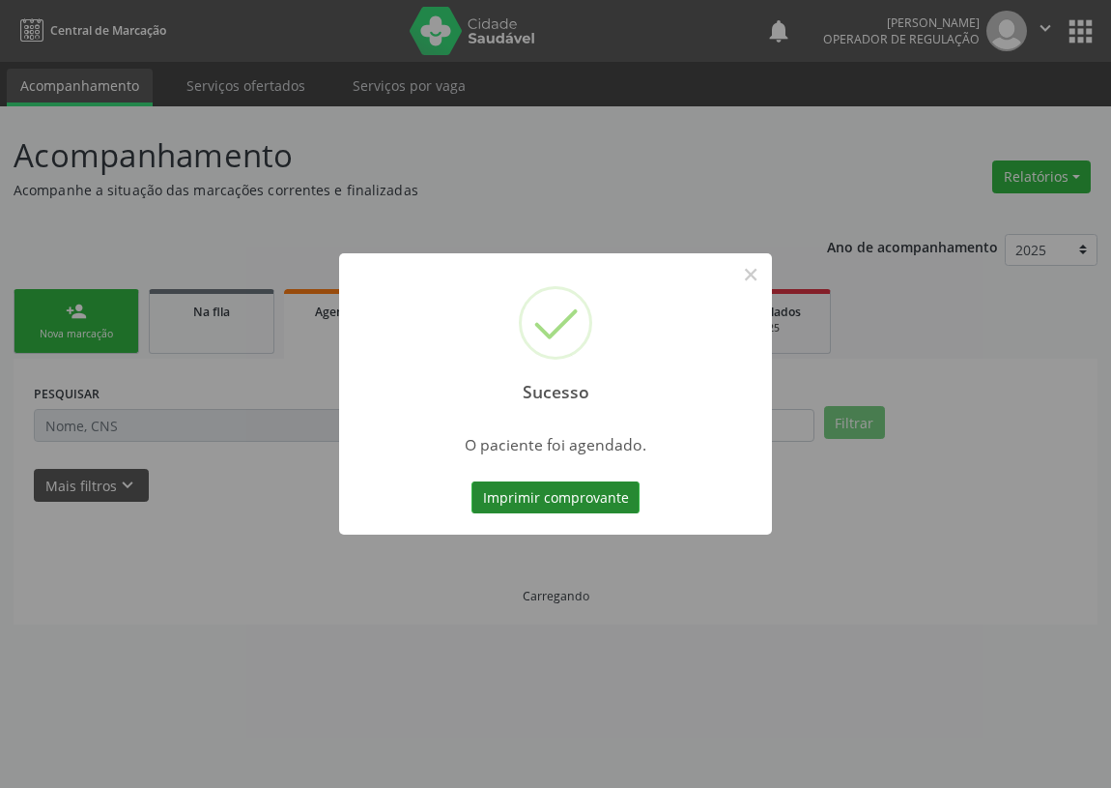
scroll to position [0, 0]
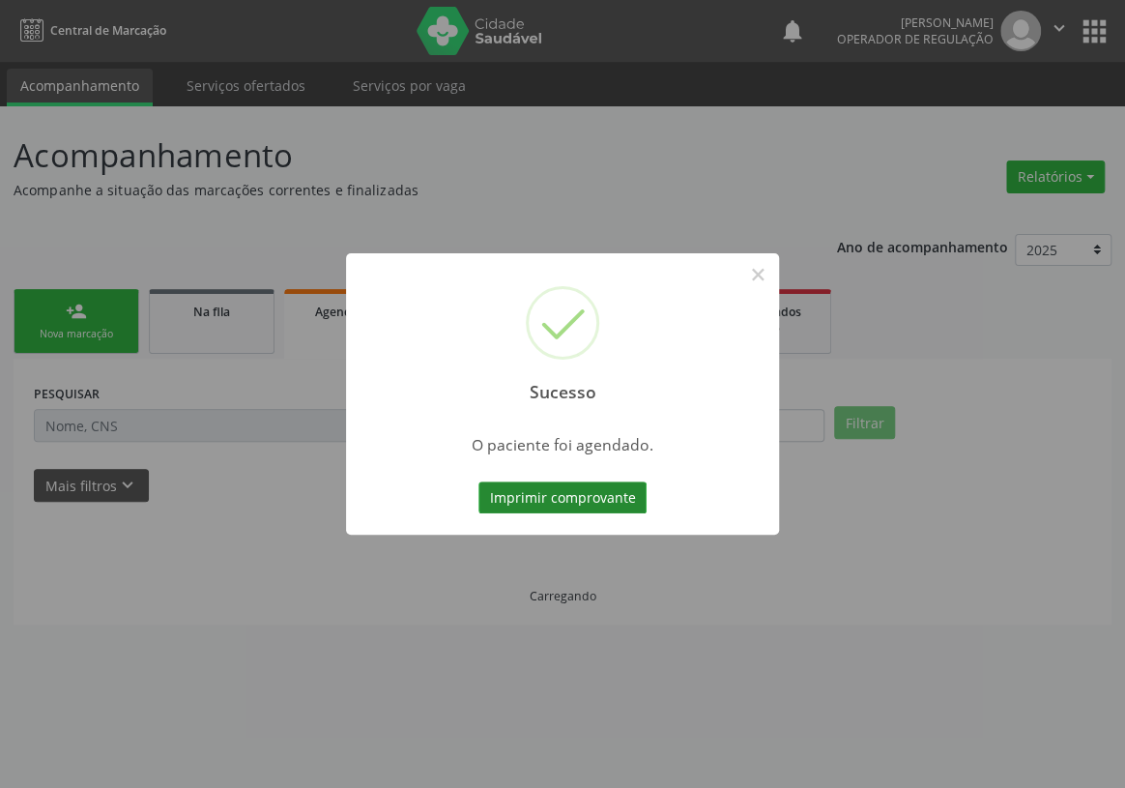
click at [616, 504] on button "Imprimir comprovante" at bounding box center [562, 497] width 168 height 33
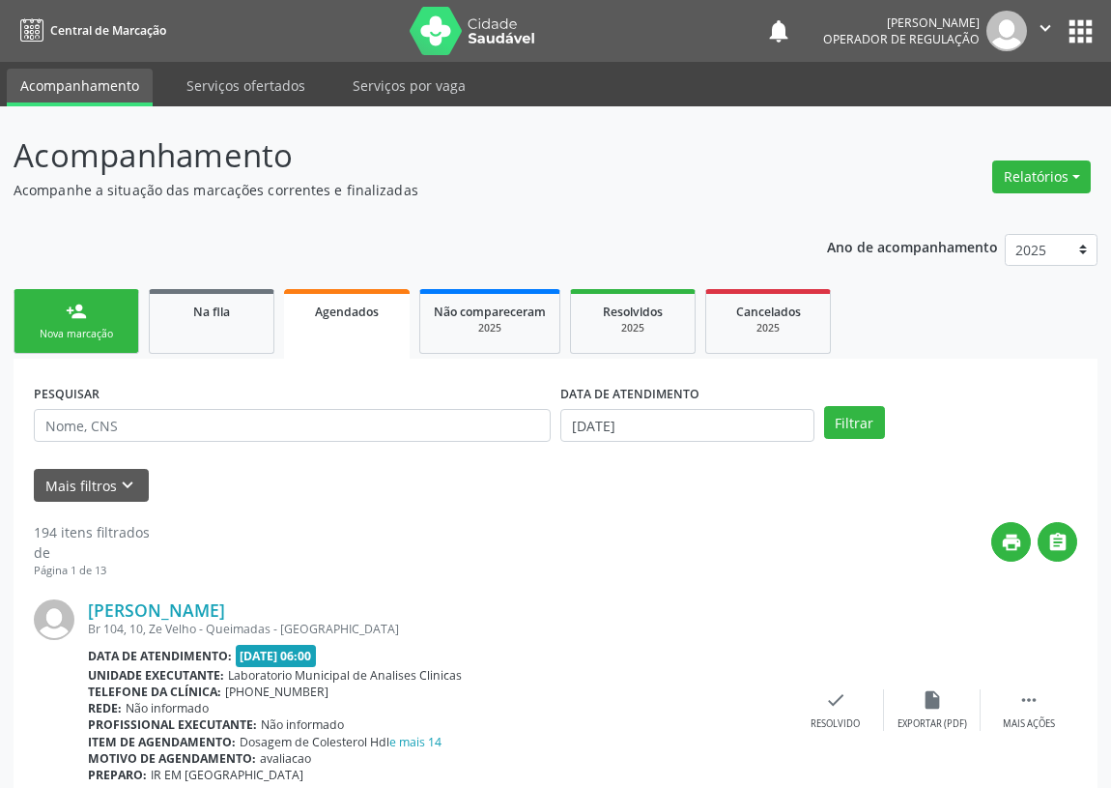
click at [118, 315] on link "person_add Nova marcação" at bounding box center [77, 321] width 126 height 65
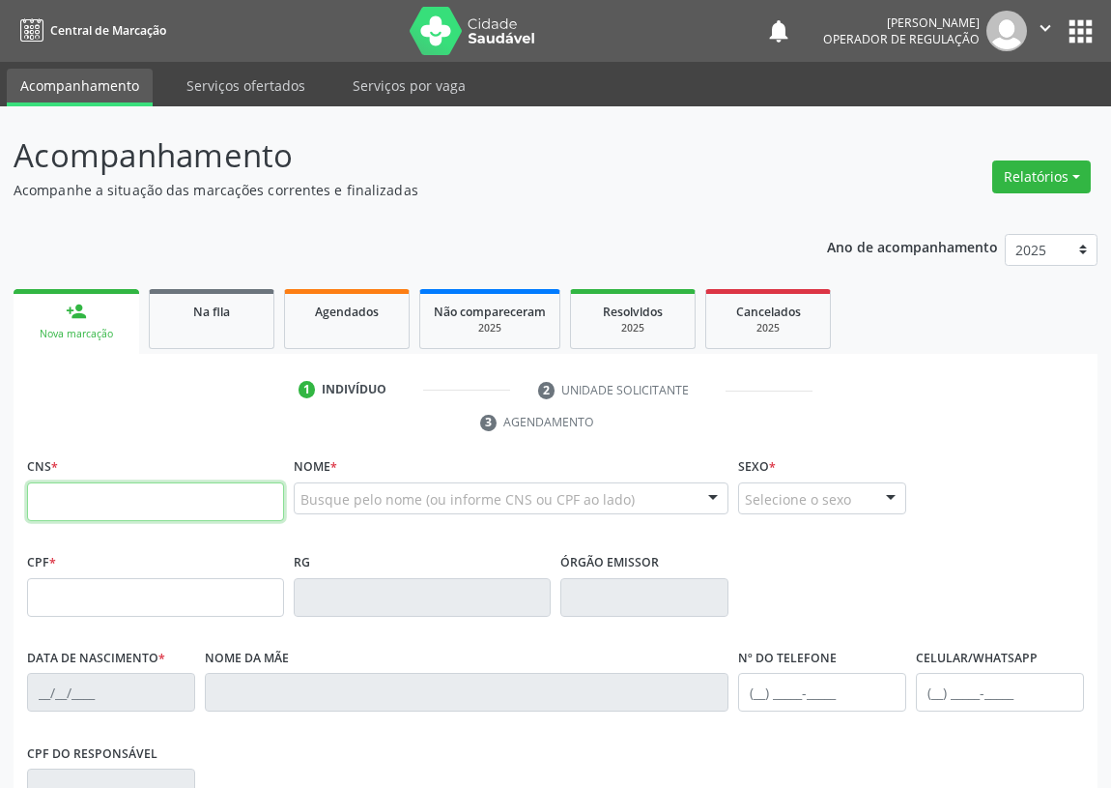
click at [63, 506] on input "text" at bounding box center [155, 501] width 257 height 39
click at [37, 499] on input "text" at bounding box center [155, 501] width 257 height 39
type input "700 7079 7355 5771"
type input "396.192.494-53"
type input "[DATE]"
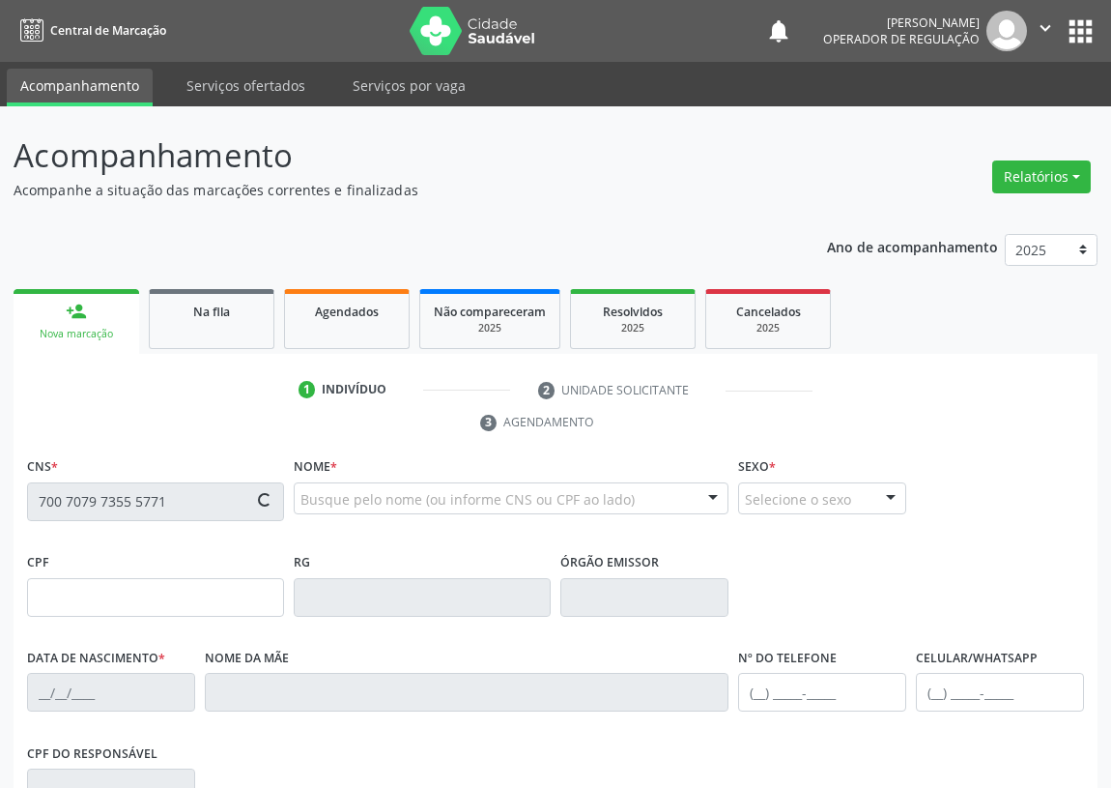
type input "[PERSON_NAME] do Espírito Santo"
type input "[PHONE_NUMBER]"
type input "17"
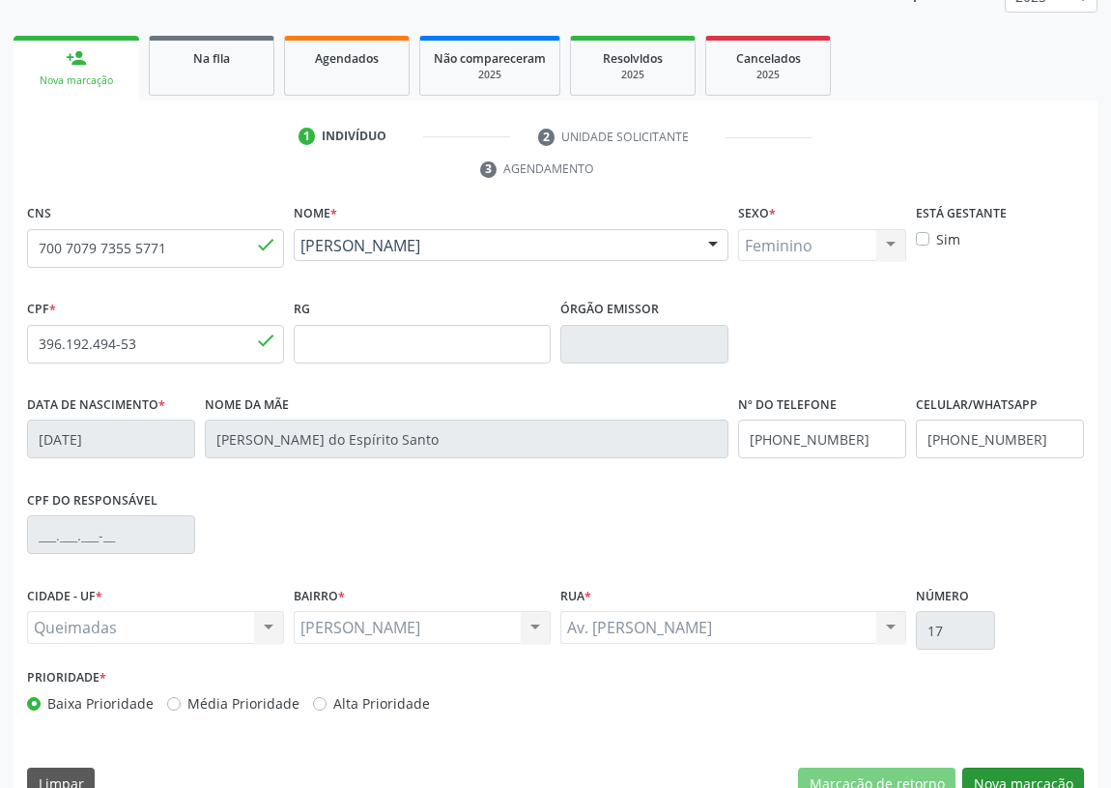
scroll to position [290, 0]
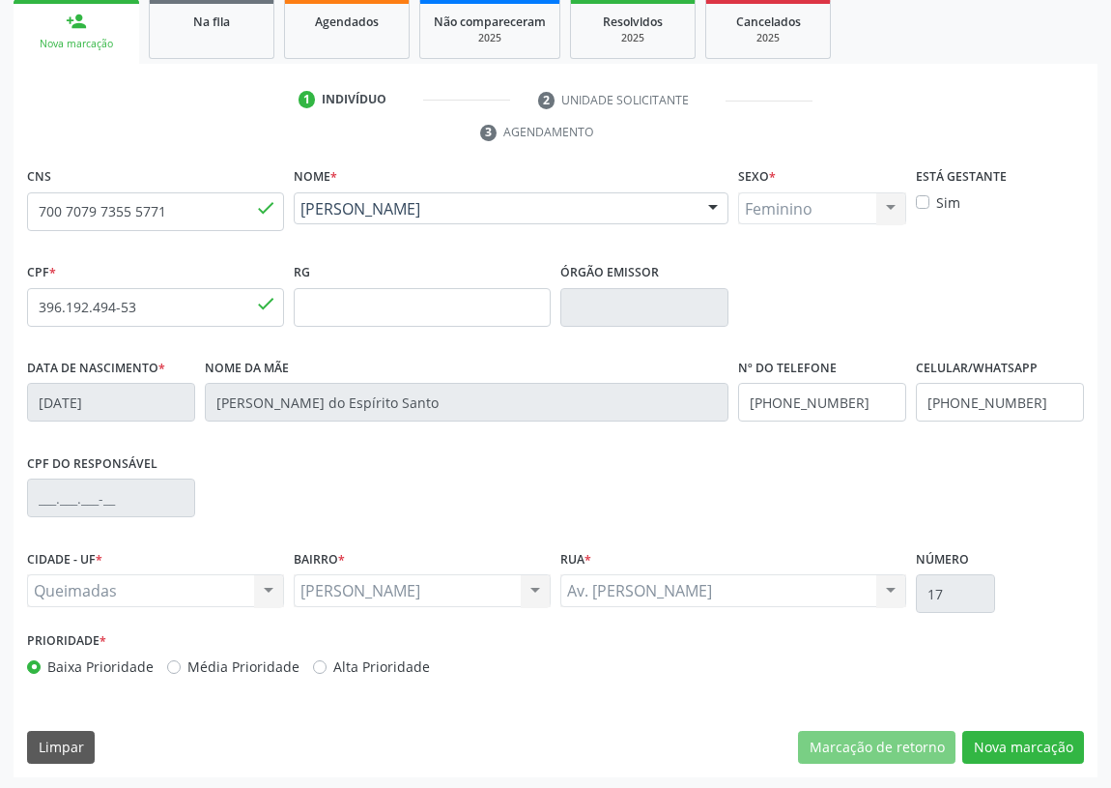
click at [1056, 725] on div "CNS 700 7079 7355 5771 done Nome * [PERSON_NAME] [PERSON_NAME] CNS: 700 7079 73…" at bounding box center [556, 469] width 1084 height 615
drag, startPoint x: 1035, startPoint y: 745, endPoint x: 835, endPoint y: 699, distance: 205.4
click at [1035, 744] on button "Nova marcação" at bounding box center [1024, 747] width 122 height 33
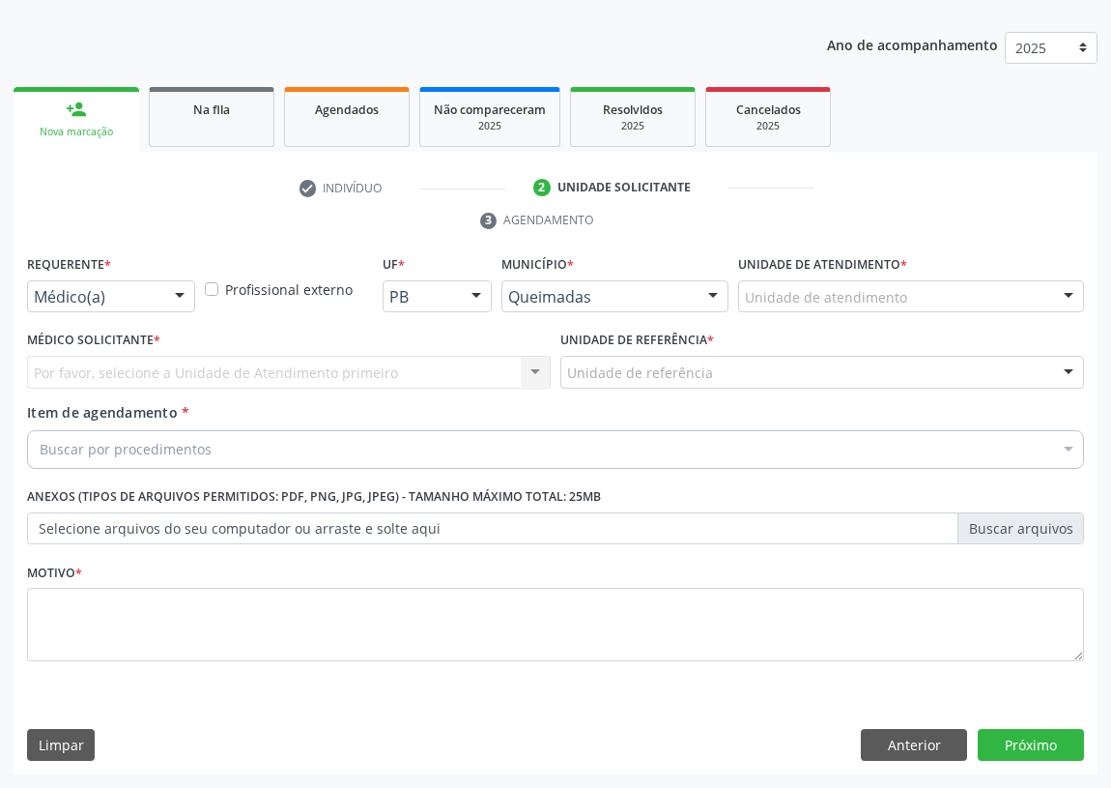
scroll to position [200, 0]
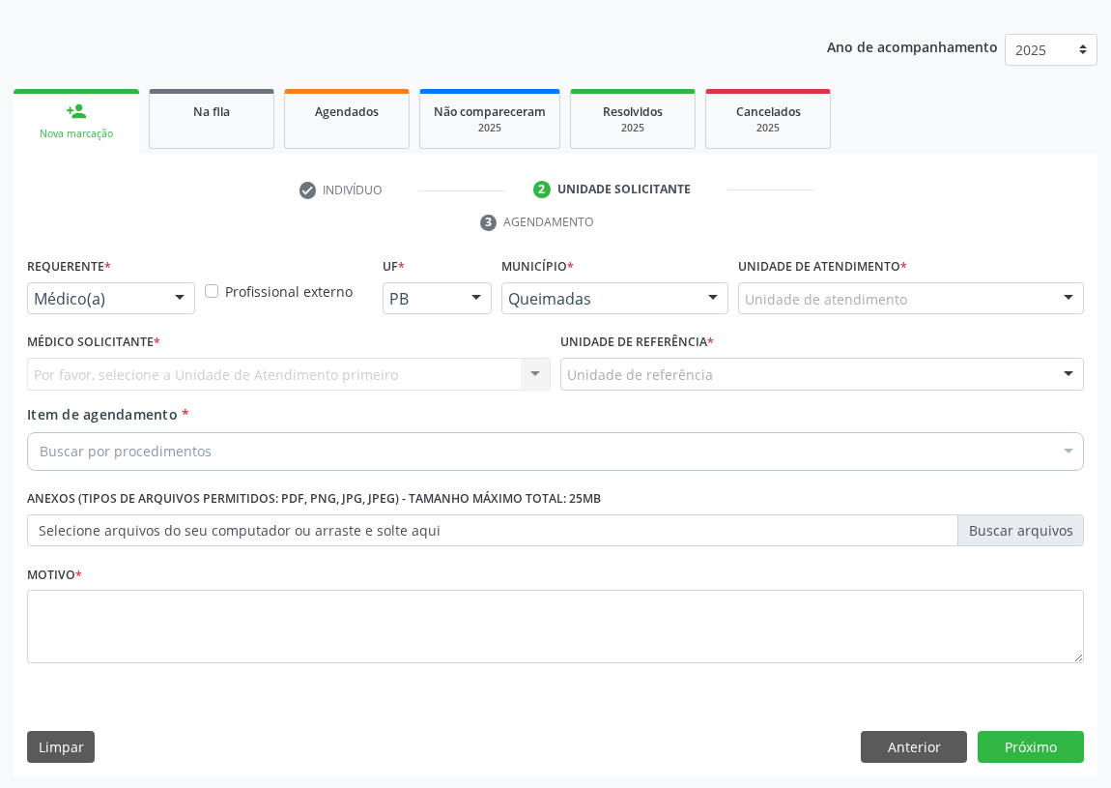
click at [174, 295] on div at bounding box center [179, 299] width 29 height 33
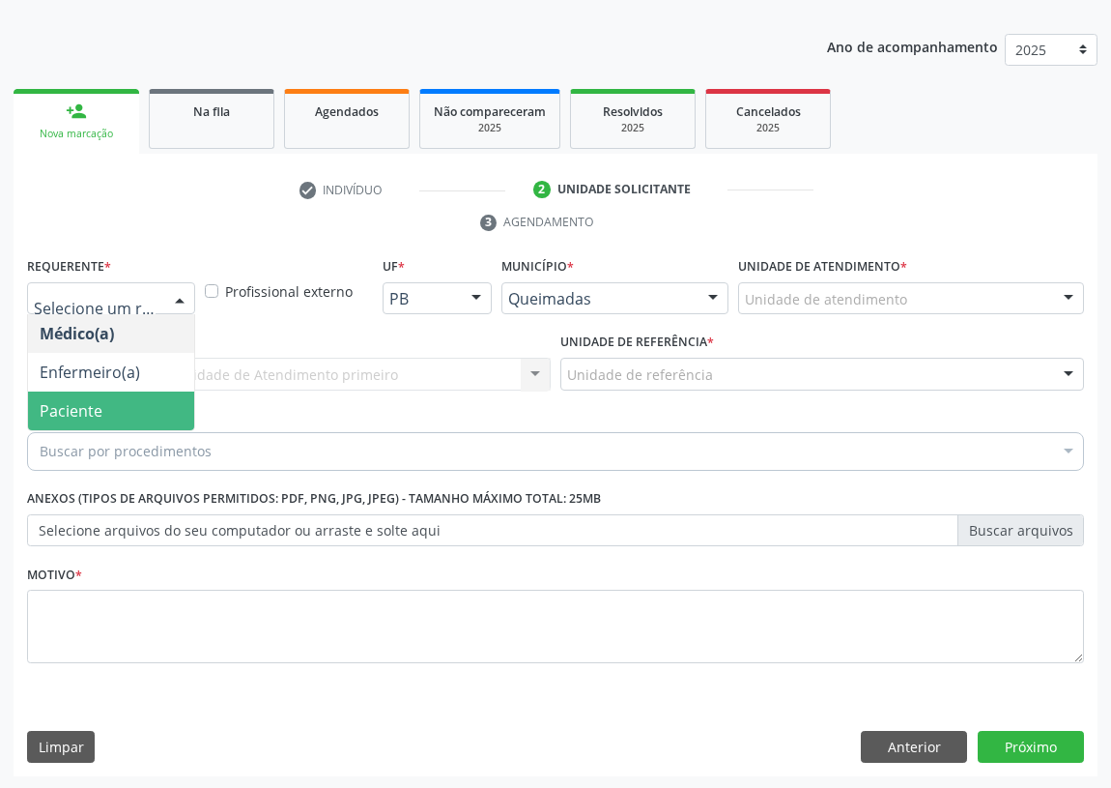
drag, startPoint x: 159, startPoint y: 406, endPoint x: 332, endPoint y: 387, distance: 174.1
click at [165, 409] on span "Paciente" at bounding box center [111, 410] width 166 height 39
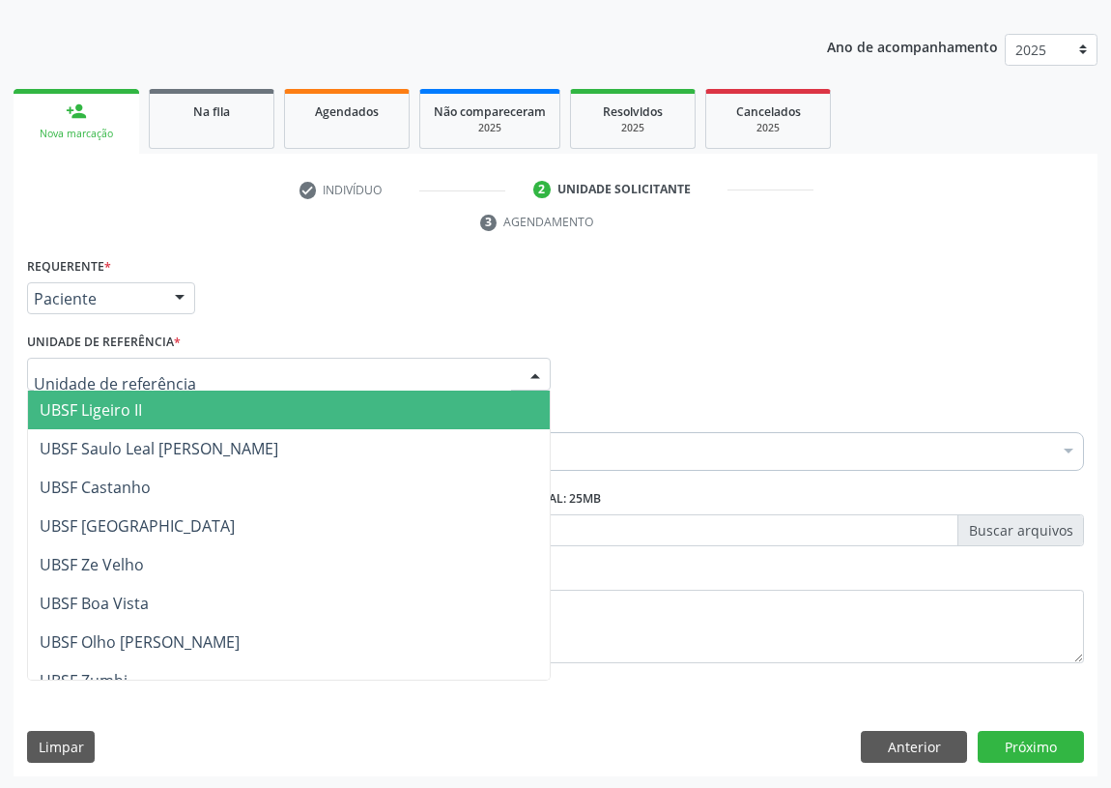
click at [437, 365] on div at bounding box center [289, 374] width 524 height 33
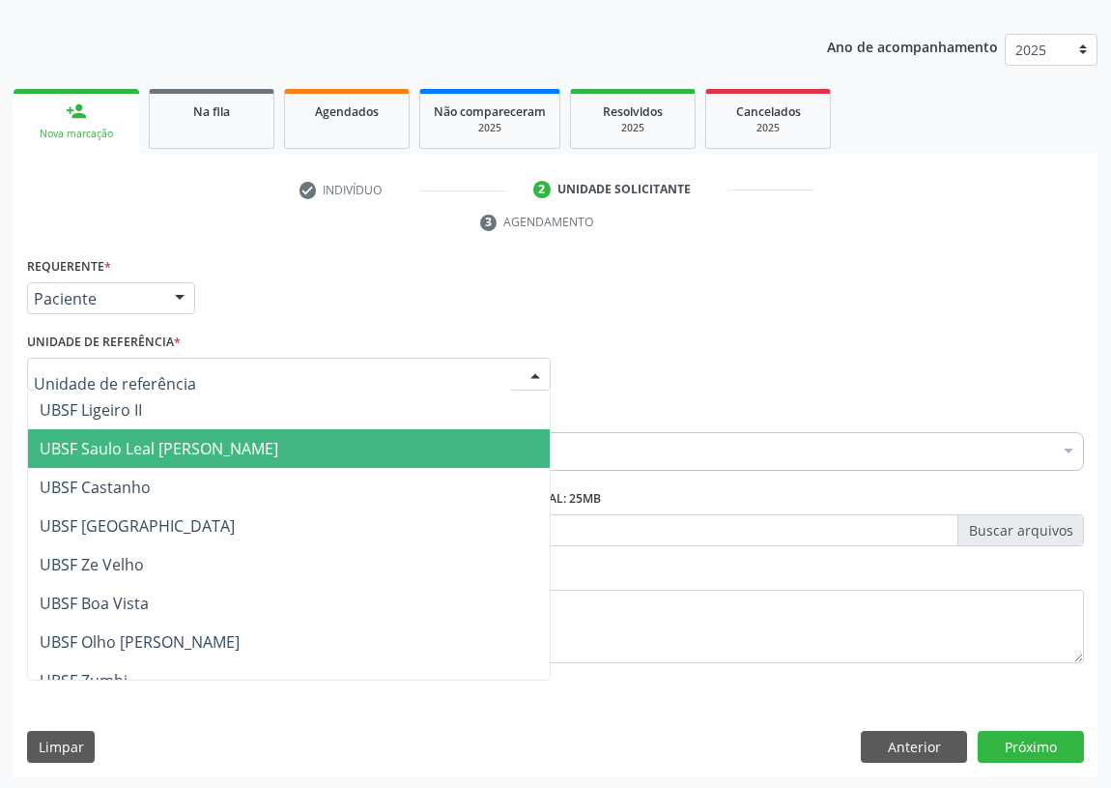
drag, startPoint x: 212, startPoint y: 437, endPoint x: 13, endPoint y: 497, distance: 207.9
click at [210, 438] on span "UBSF Saulo Leal [PERSON_NAME]" at bounding box center [159, 448] width 239 height 21
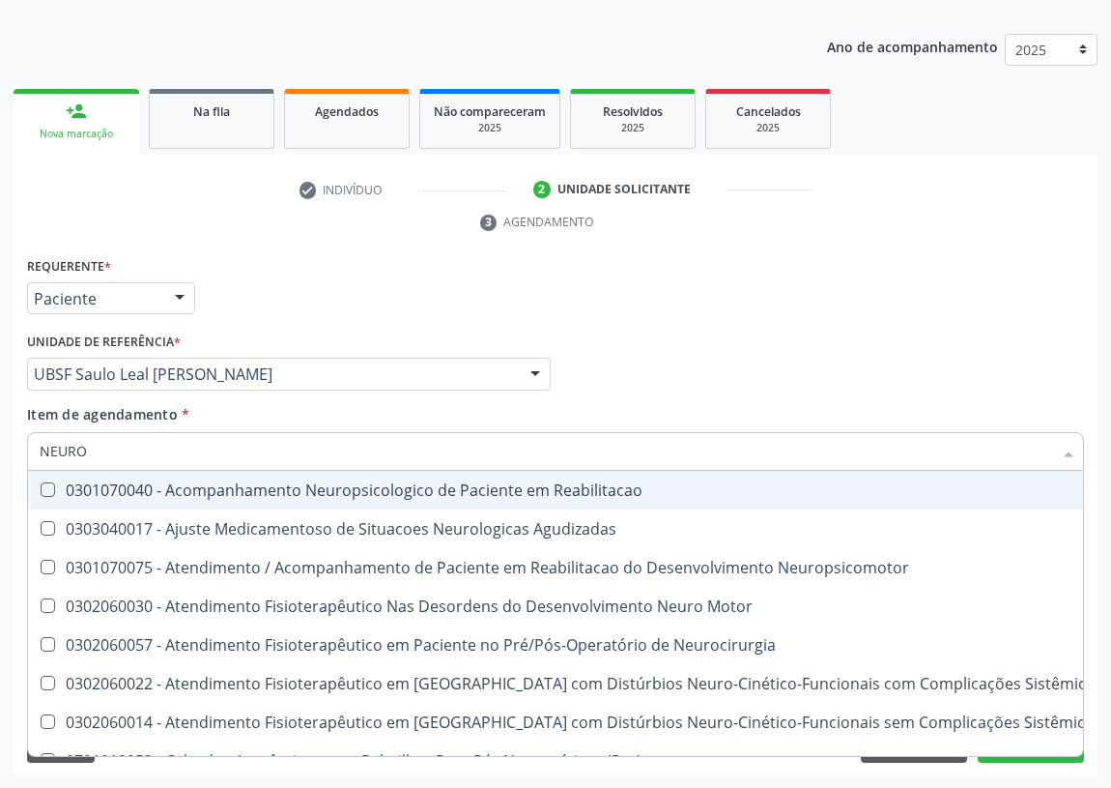
type input "NEUROC"
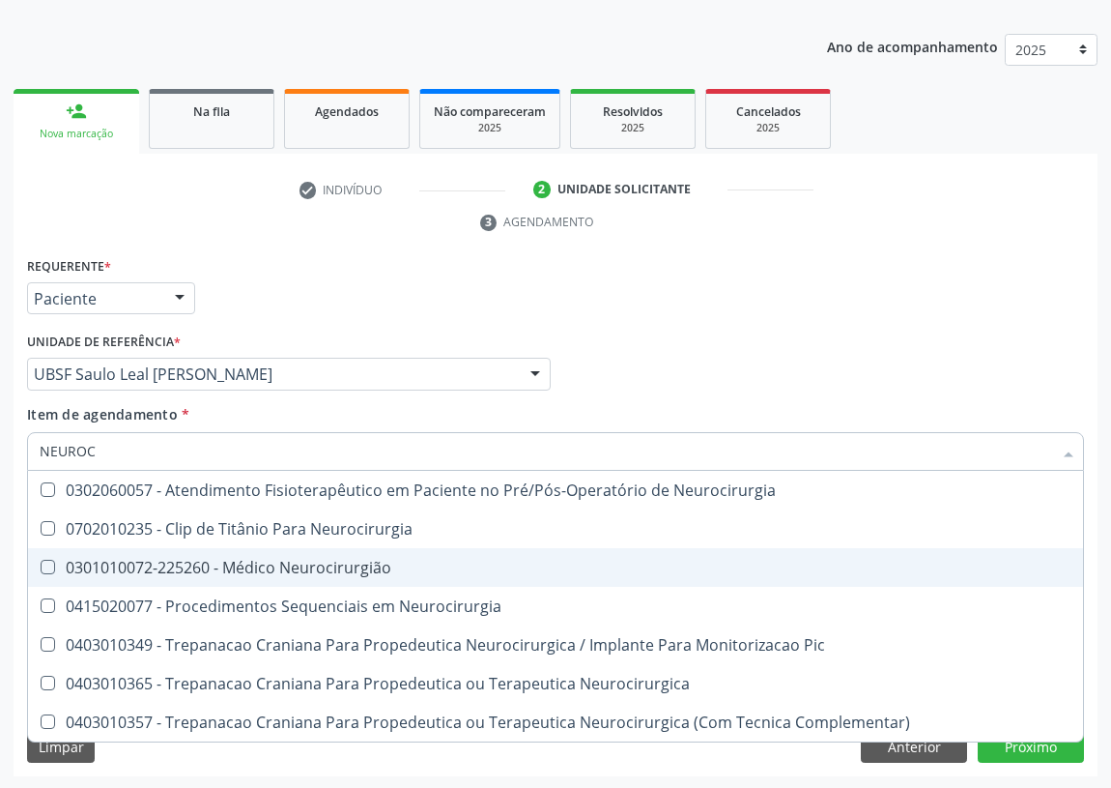
click at [277, 576] on span "0301010072-225260 - Médico Neurocirurgião" at bounding box center [555, 567] width 1055 height 39
checkbox Neurocirurgião "true"
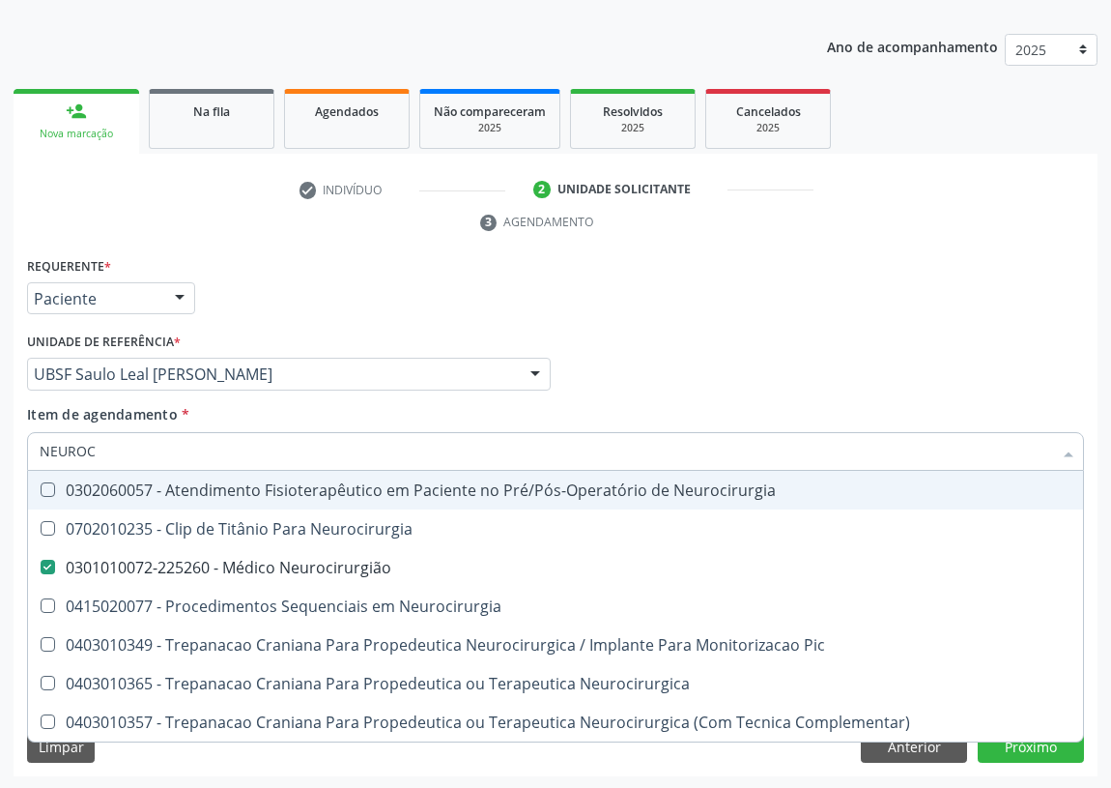
drag, startPoint x: 664, startPoint y: 400, endPoint x: 10, endPoint y: 681, distance: 712.2
click at [660, 400] on div "Médico Solicitante Por favor, selecione a Unidade de Atendimento primeiro Nenhu…" at bounding box center [555, 365] width 1067 height 75
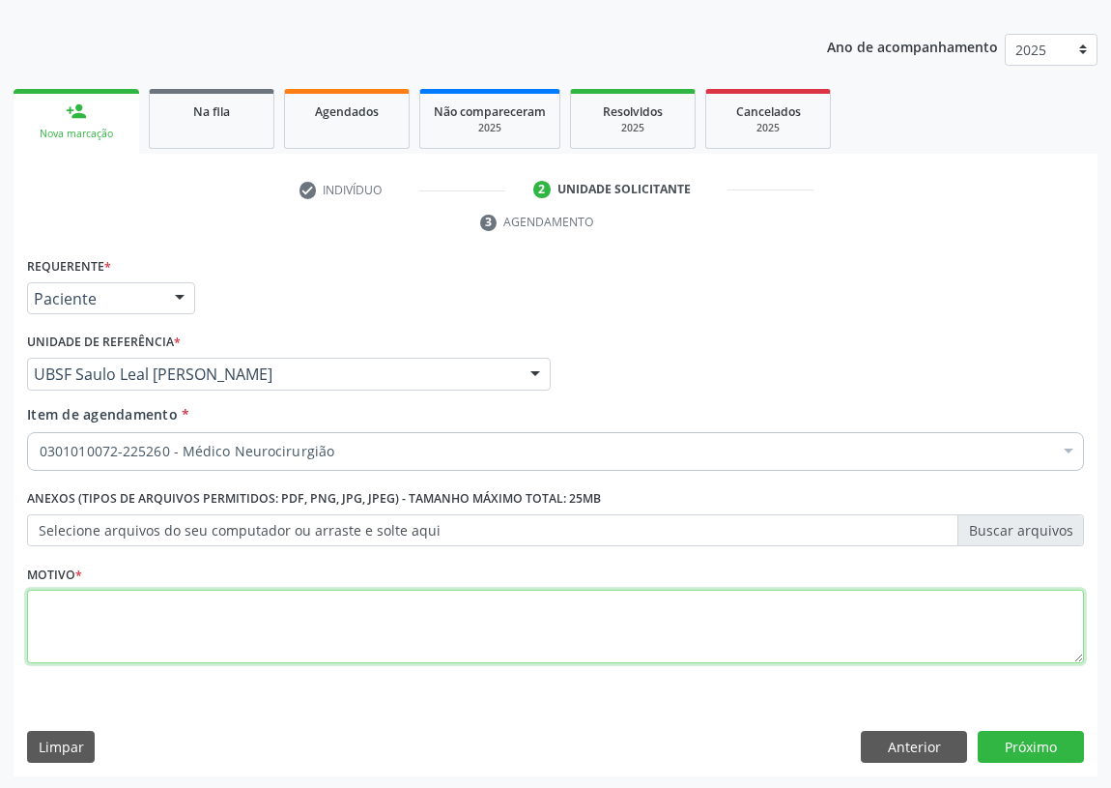
click at [49, 615] on textarea at bounding box center [555, 626] width 1057 height 73
type textarea "AVALIAÇÃO"
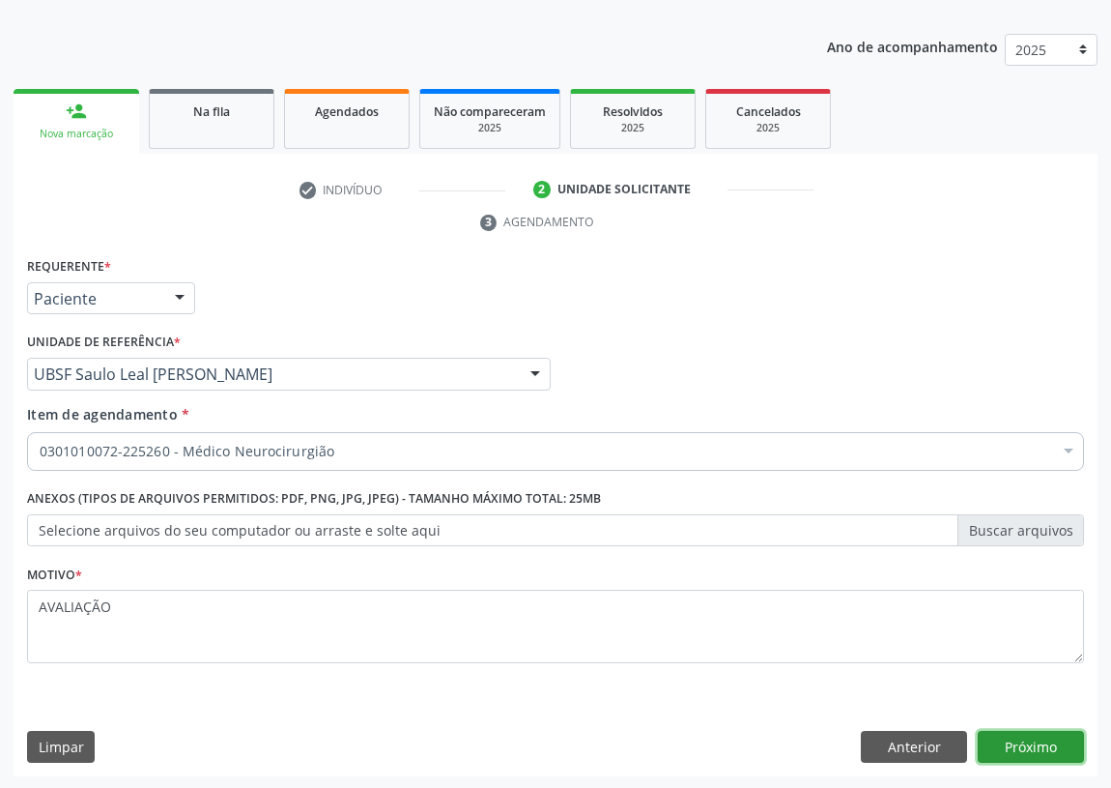
click at [1024, 741] on button "Próximo" at bounding box center [1031, 747] width 106 height 33
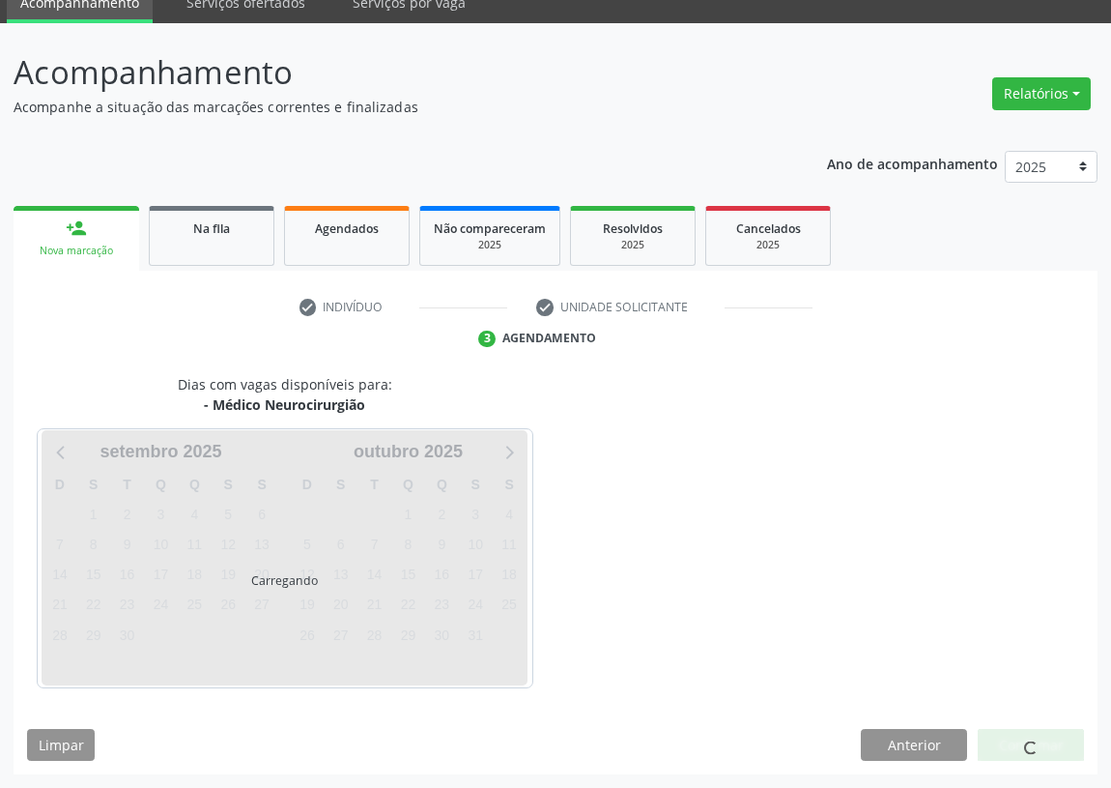
scroll to position [81, 0]
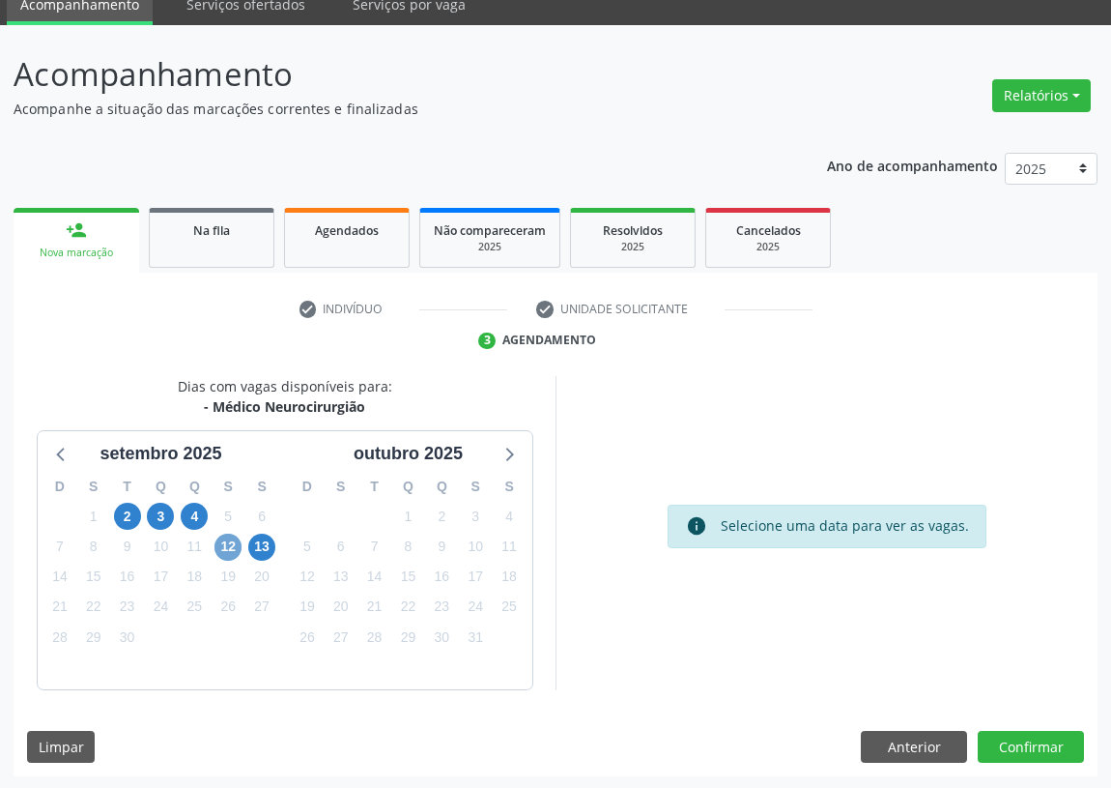
drag, startPoint x: 225, startPoint y: 545, endPoint x: 212, endPoint y: 544, distance: 13.6
click at [223, 545] on span "12" at bounding box center [228, 547] width 27 height 27
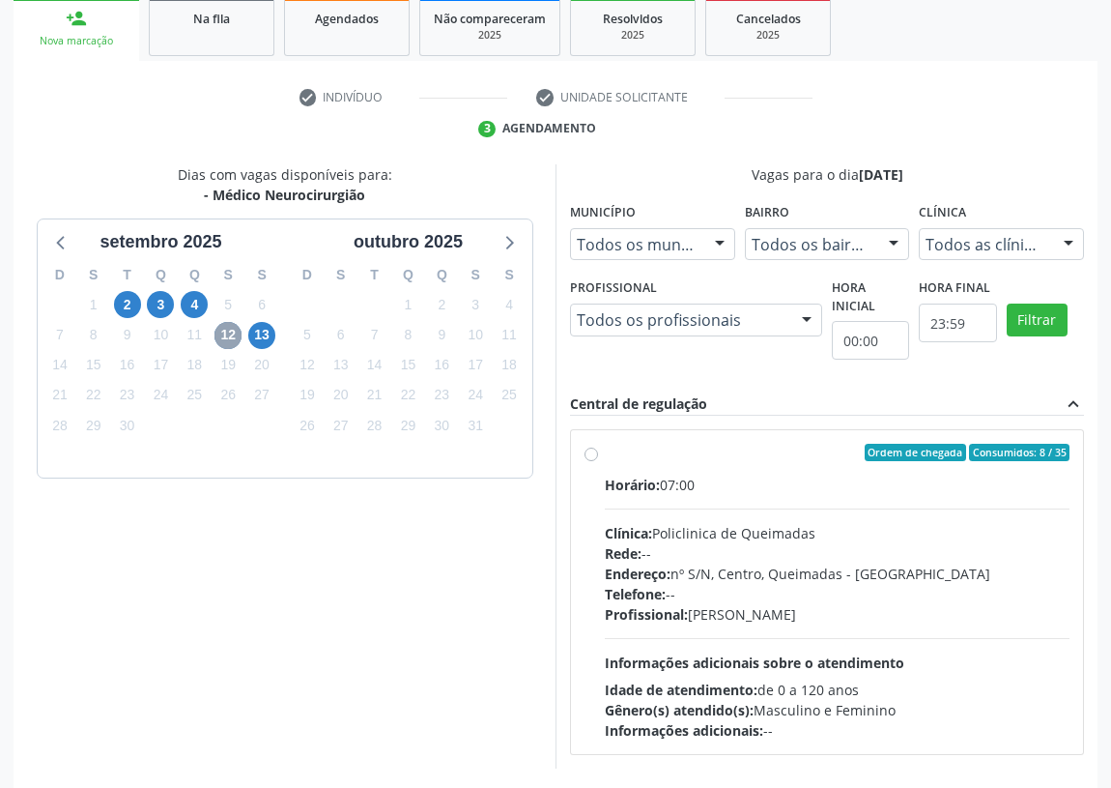
scroll to position [371, 0]
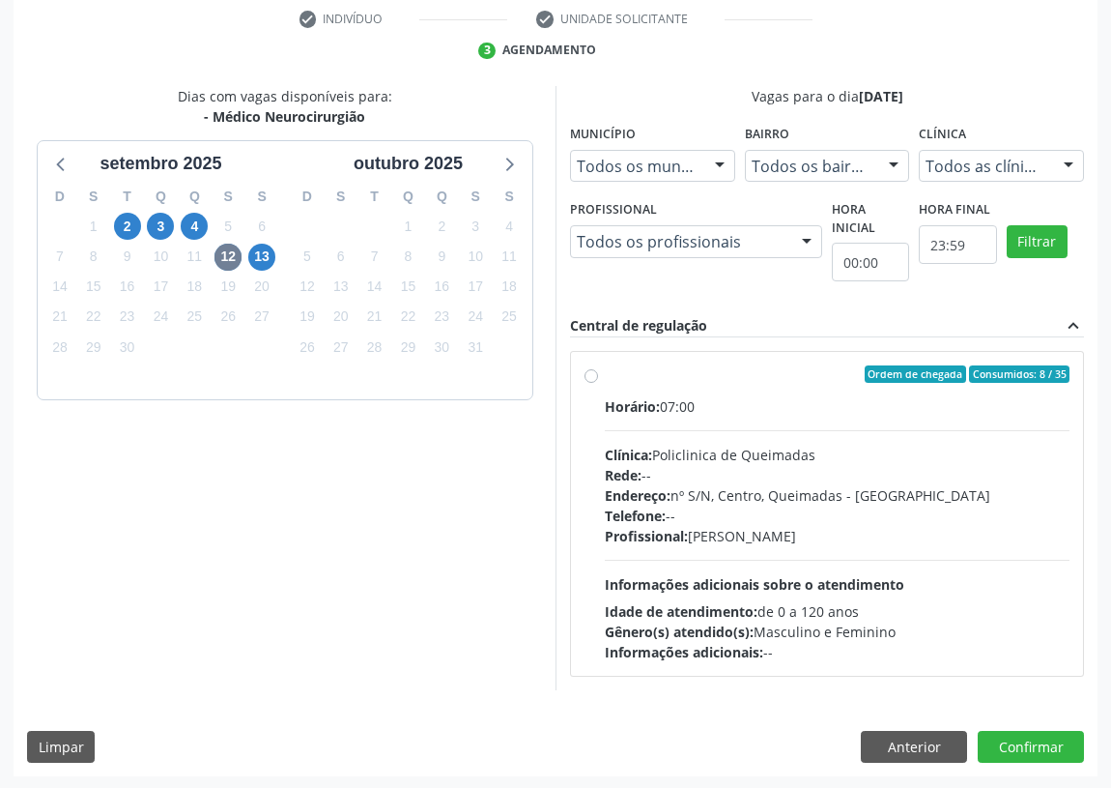
drag, startPoint x: 587, startPoint y: 373, endPoint x: 657, endPoint y: 406, distance: 77.8
click at [605, 373] on label "Ordem de chegada Consumidos: 8 / 35 Horário: 07:00 Clínica: Policlinica de Quei…" at bounding box center [837, 513] width 465 height 297
click at [589, 373] on input "Ordem de chegada Consumidos: 8 / 35 Horário: 07:00 Clínica: Policlinica de Quei…" at bounding box center [592, 373] width 14 height 17
radio input "true"
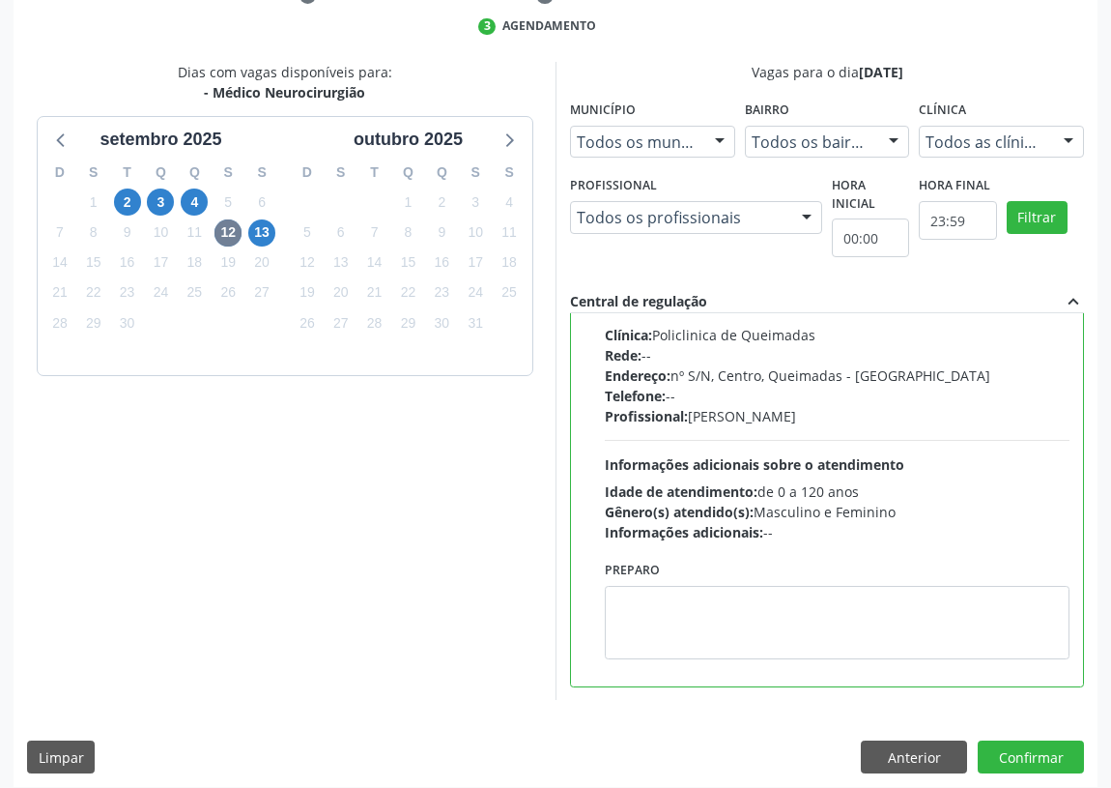
scroll to position [406, 0]
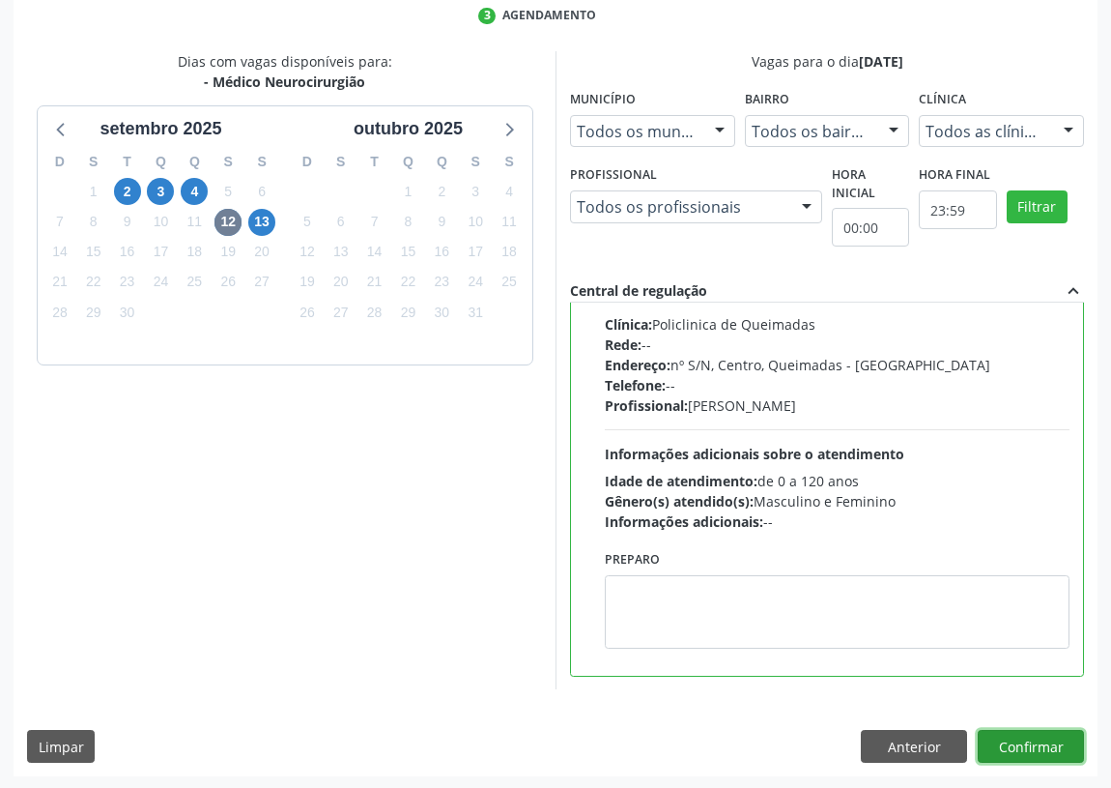
drag, startPoint x: 1025, startPoint y: 739, endPoint x: 576, endPoint y: 687, distance: 452.4
click at [1007, 739] on button "Confirmar" at bounding box center [1031, 746] width 106 height 33
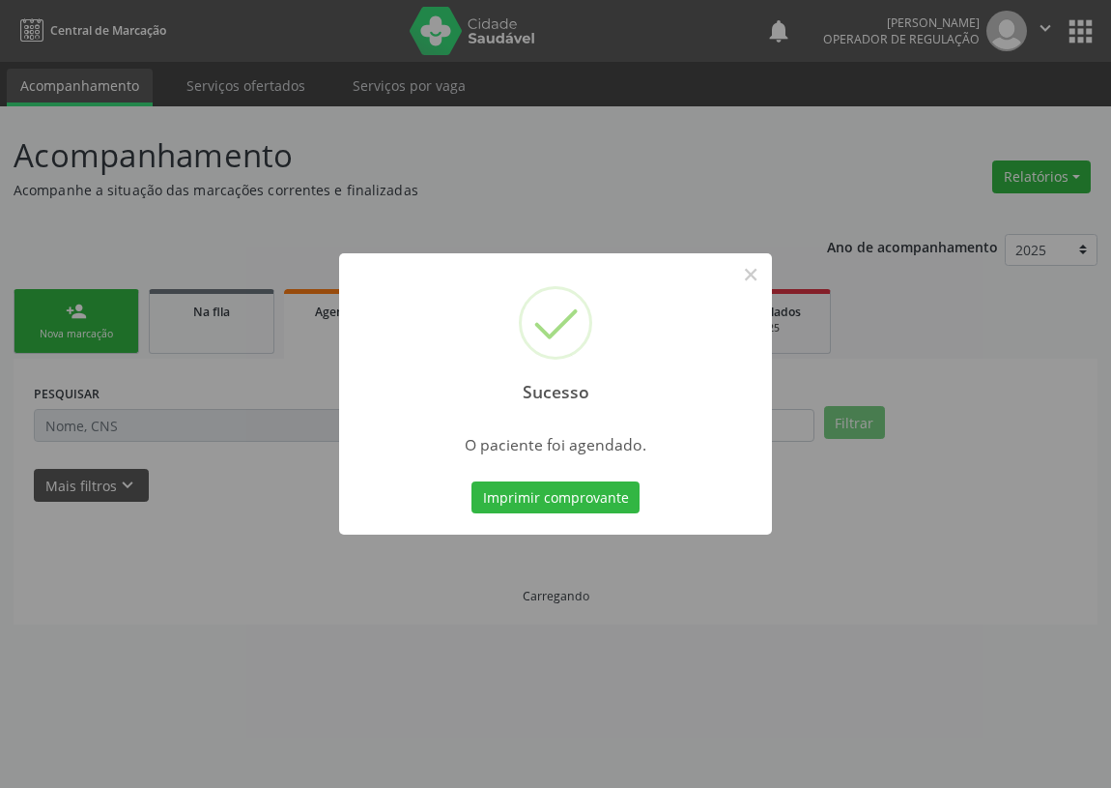
scroll to position [0, 0]
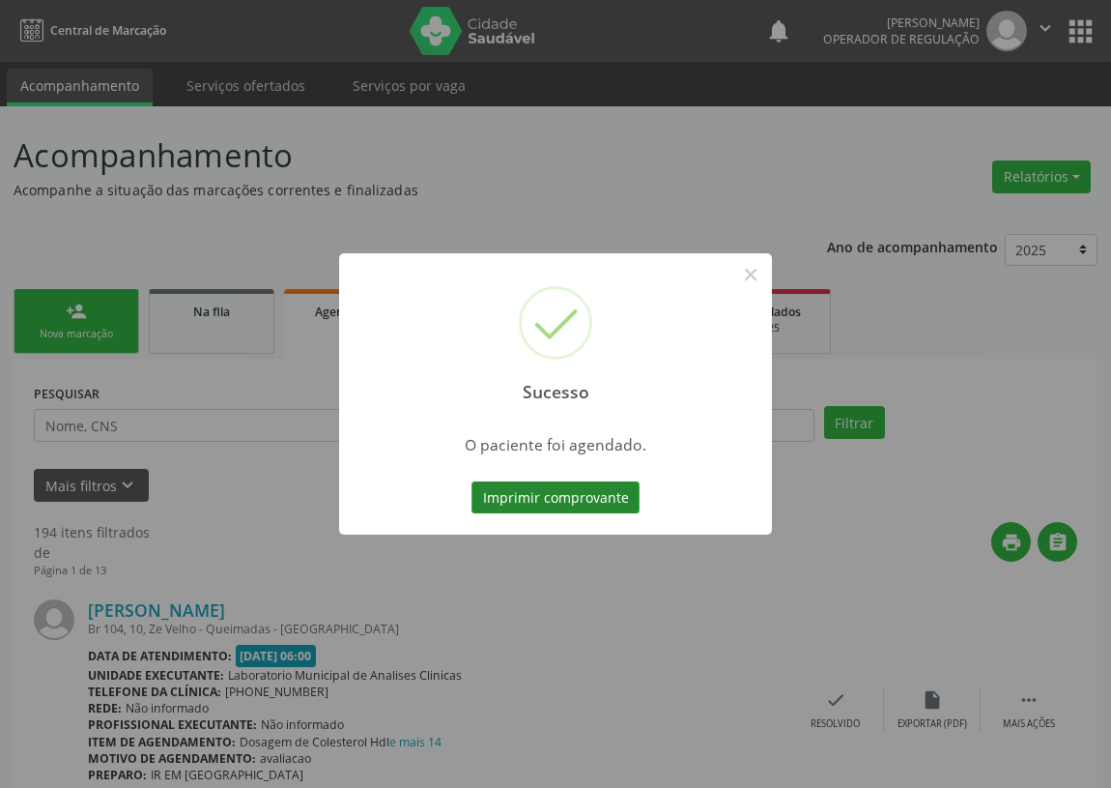
click at [516, 493] on button "Imprimir comprovante" at bounding box center [556, 497] width 168 height 33
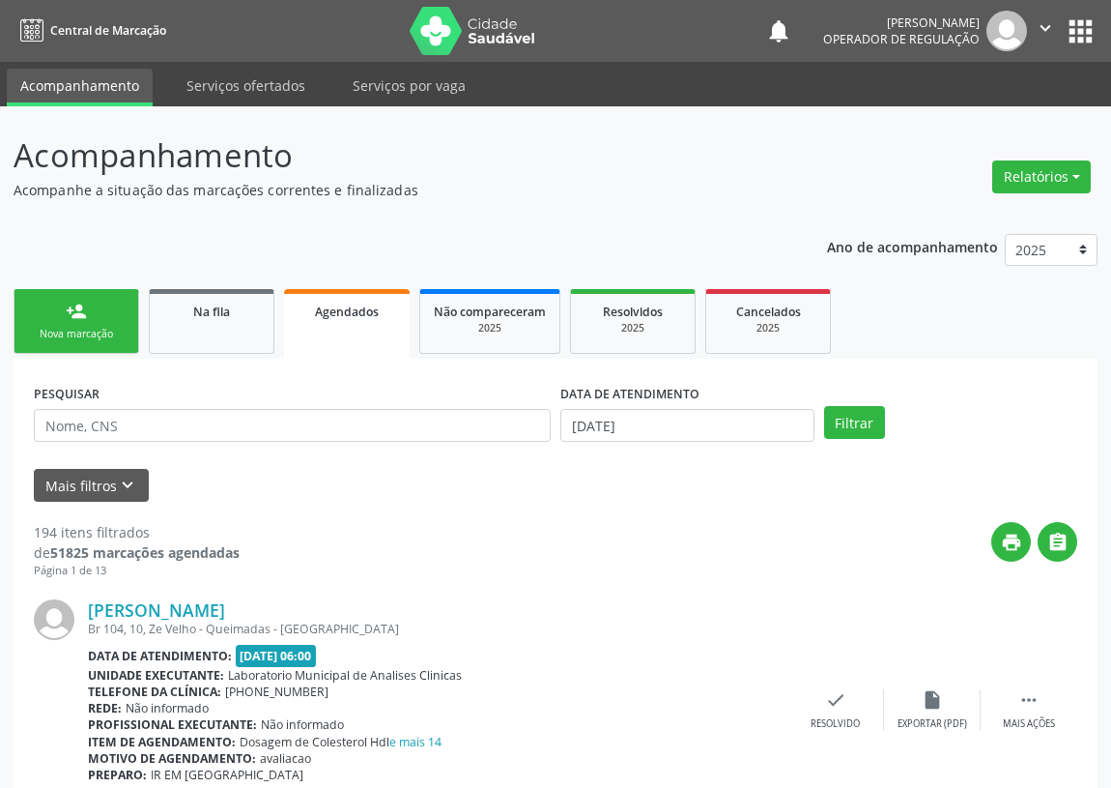
click at [51, 301] on link "person_add Nova marcação" at bounding box center [77, 321] width 126 height 65
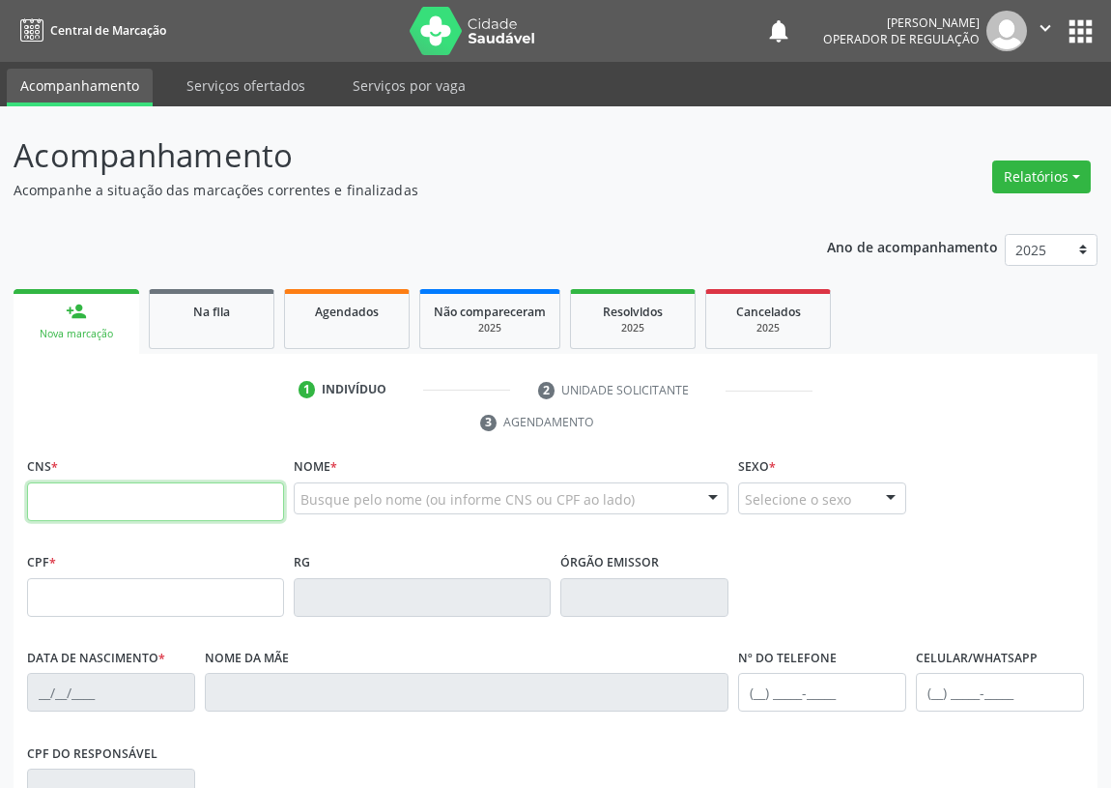
click at [51, 485] on input "text" at bounding box center [155, 501] width 257 height 39
click at [42, 491] on input "text" at bounding box center [155, 501] width 257 height 39
type input "700 8074 9148 1385"
type input "093.103.957-61"
type input "[DATE]"
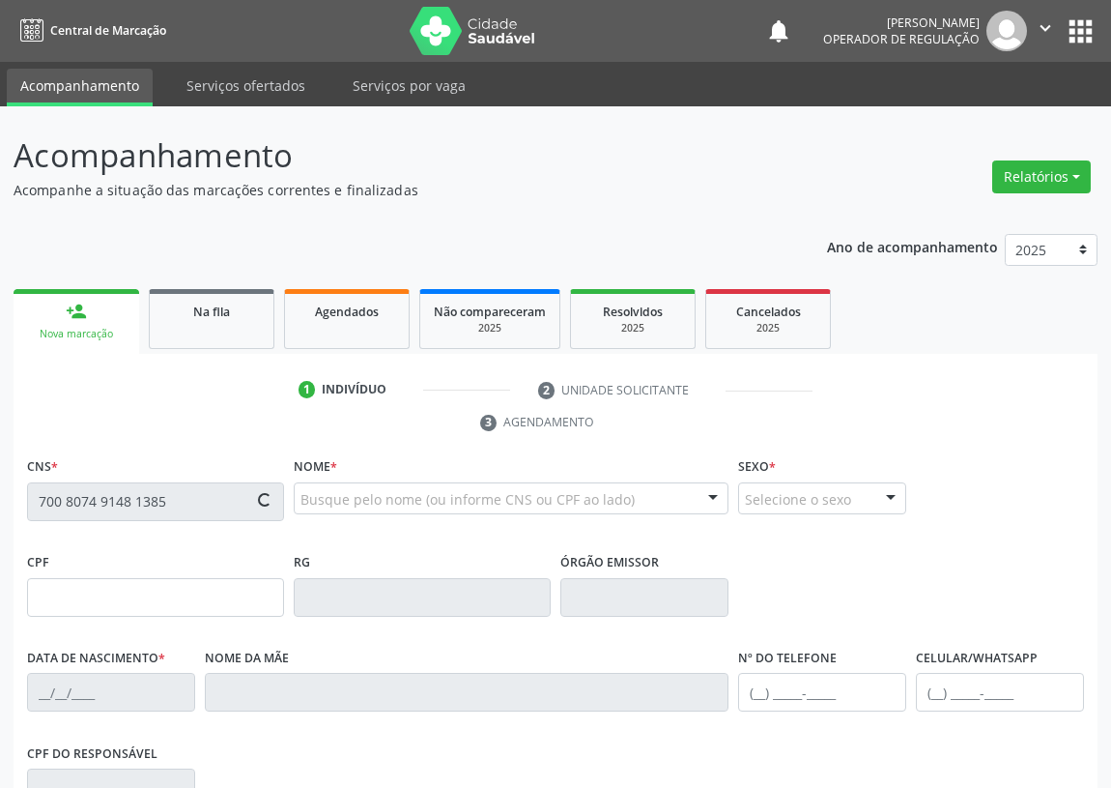
type input "[PERSON_NAME]"
type input "[PHONE_NUMBER]"
type input "S/N"
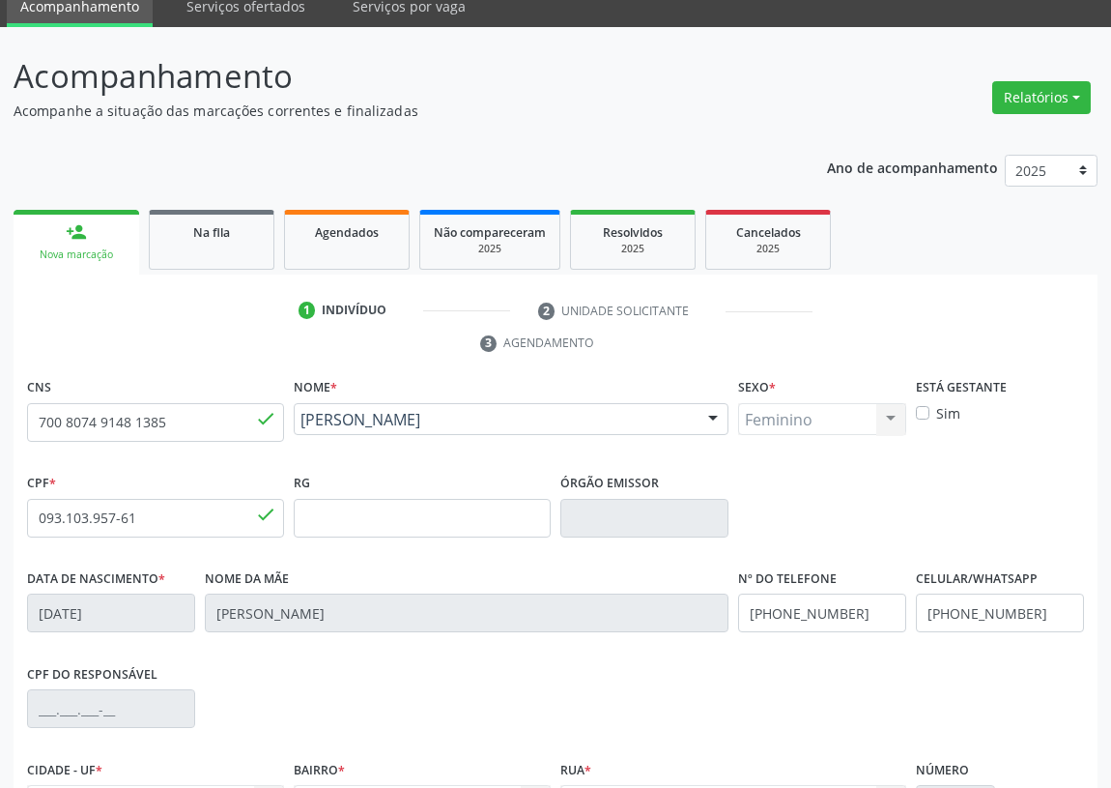
scroll to position [290, 0]
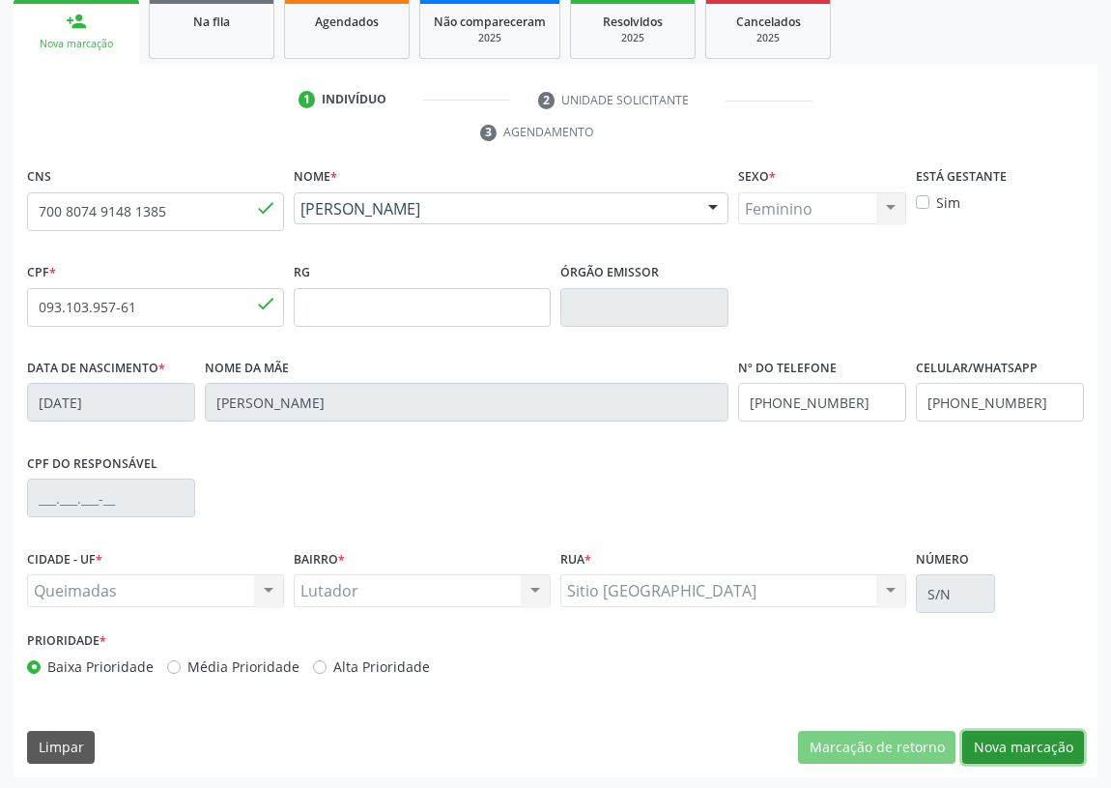
click at [1055, 731] on button "Nova marcação" at bounding box center [1024, 747] width 122 height 33
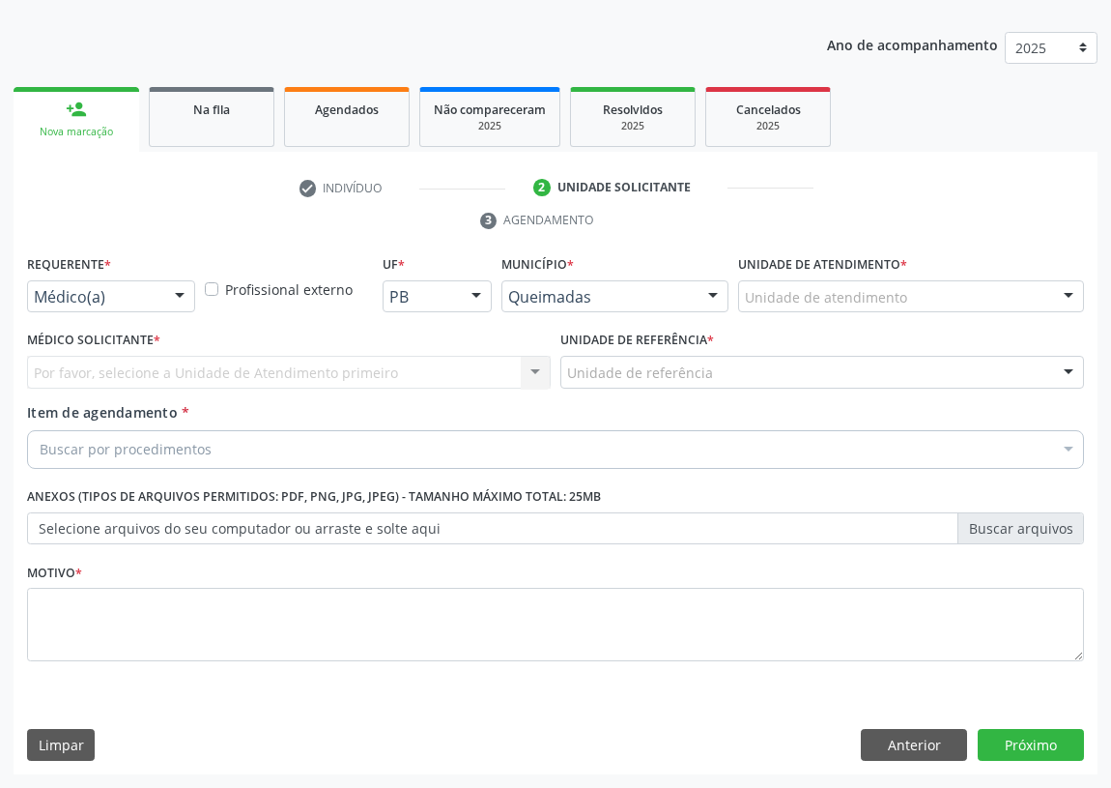
scroll to position [200, 0]
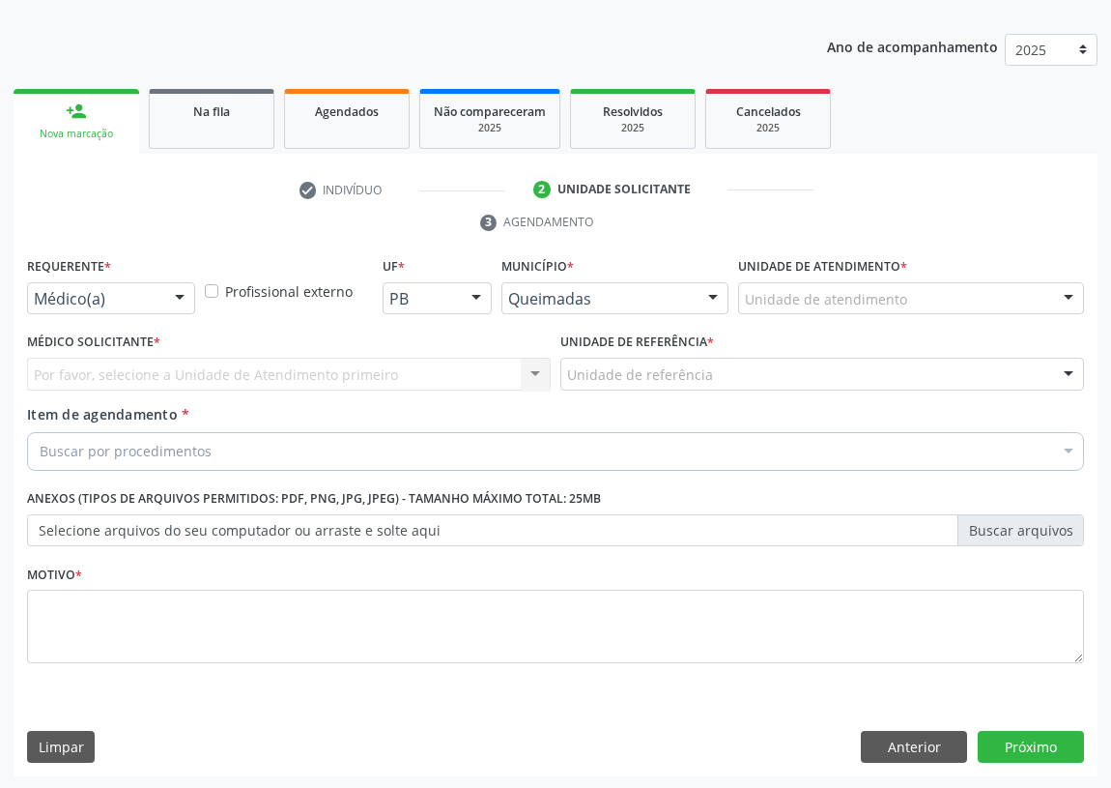
drag, startPoint x: 179, startPoint y: 300, endPoint x: 139, endPoint y: 359, distance: 71.0
click at [178, 301] on div at bounding box center [179, 299] width 29 height 33
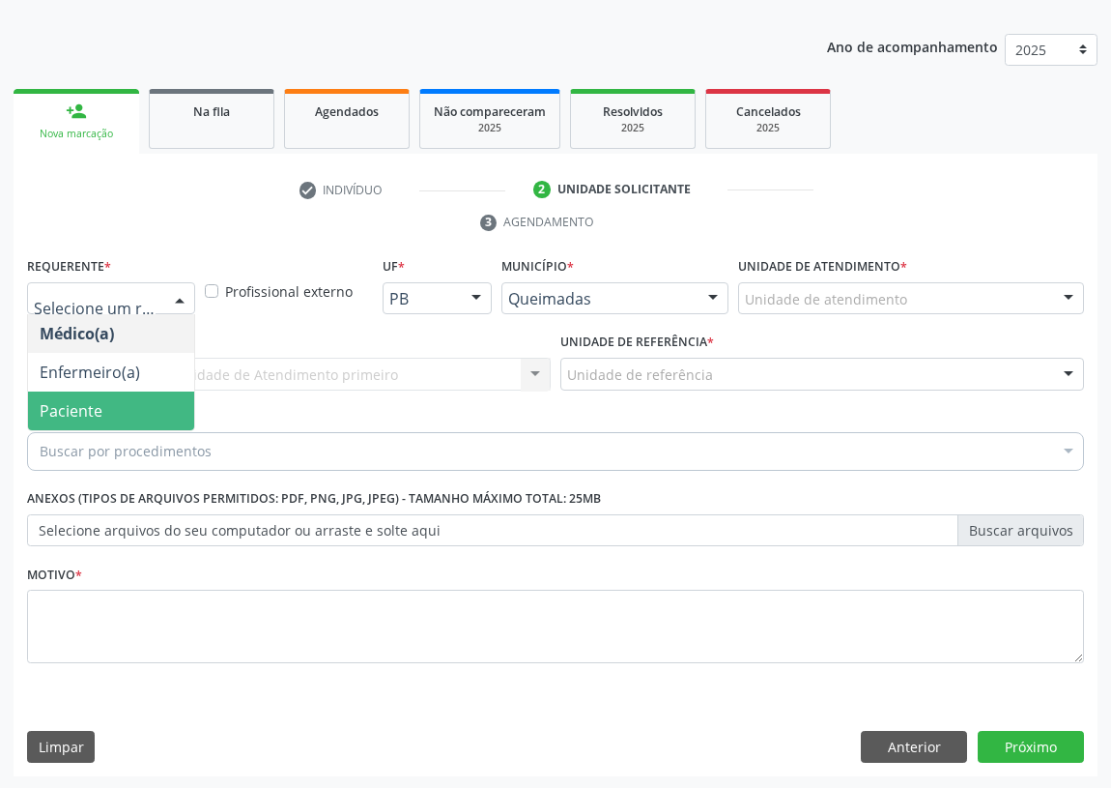
click at [140, 403] on span "Paciente" at bounding box center [111, 410] width 166 height 39
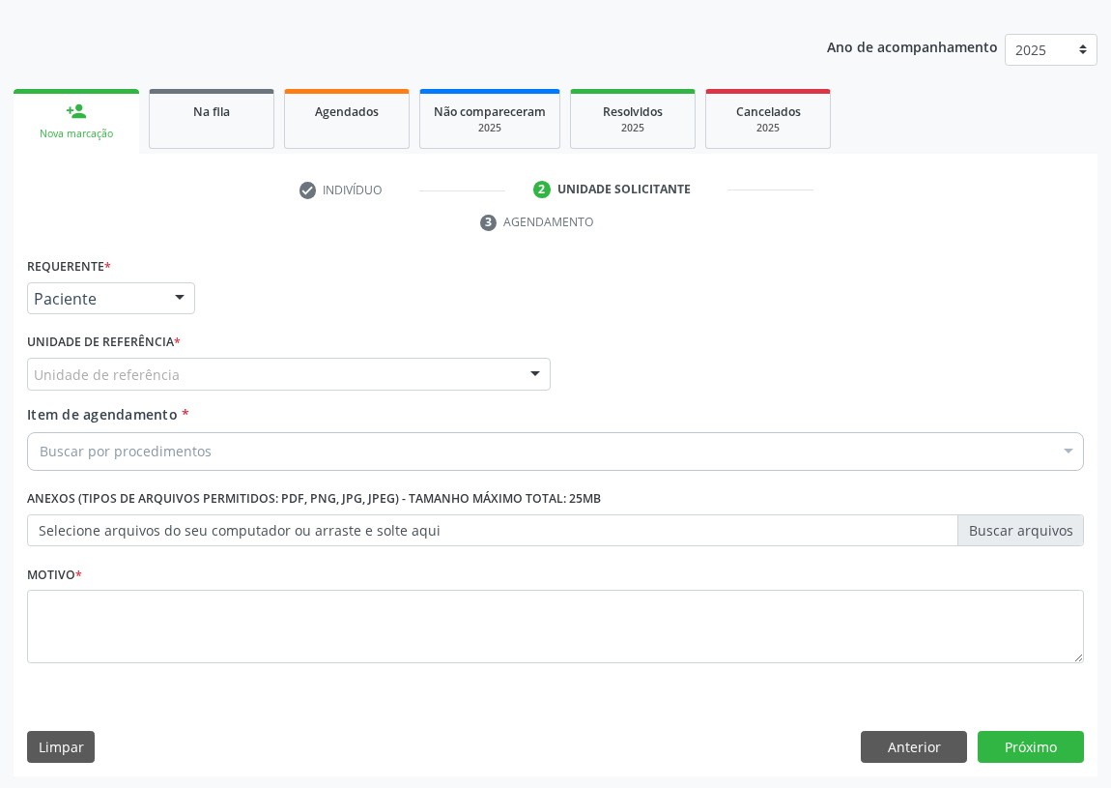
click at [524, 365] on div at bounding box center [535, 375] width 29 height 33
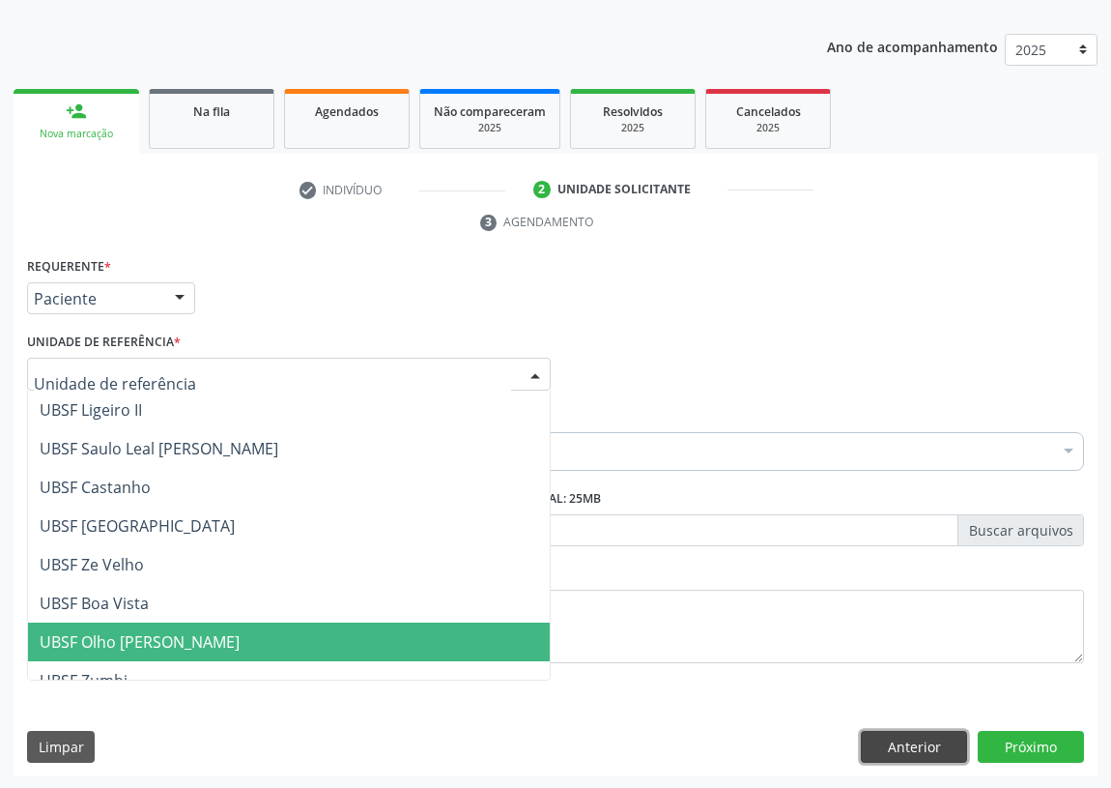
click at [923, 731] on button "Anterior" at bounding box center [914, 747] width 106 height 33
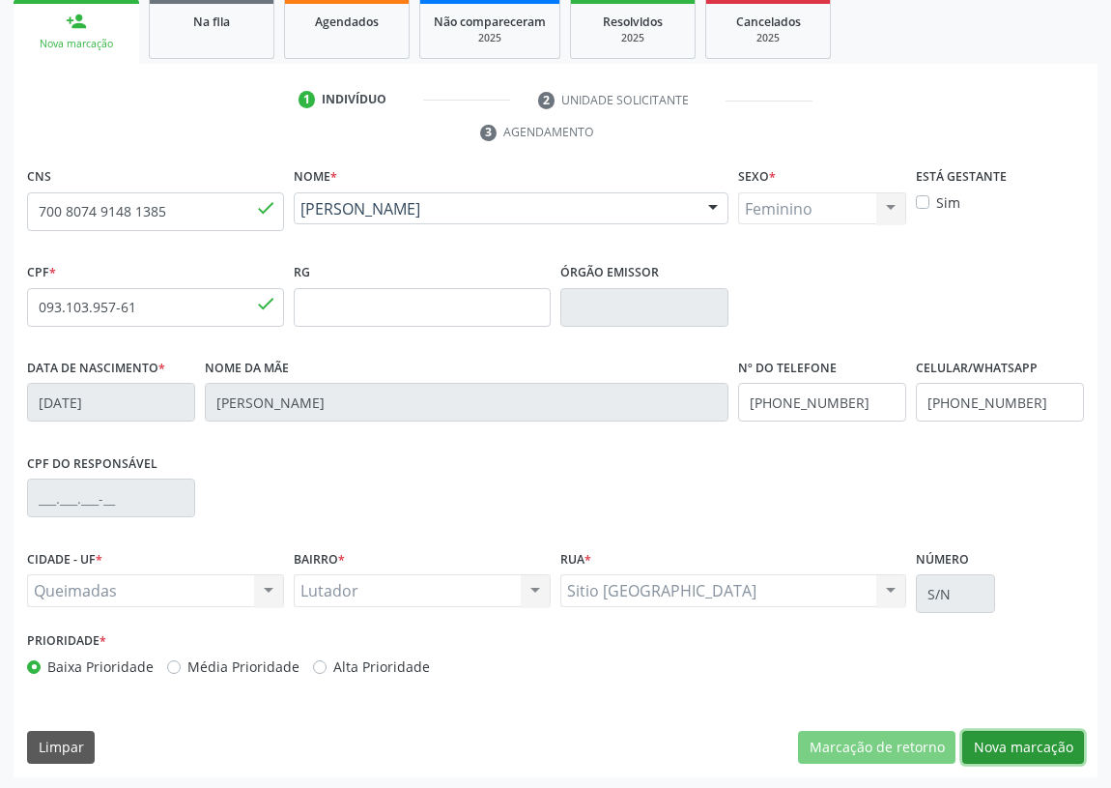
click at [1011, 736] on button "Nova marcação" at bounding box center [1024, 747] width 122 height 33
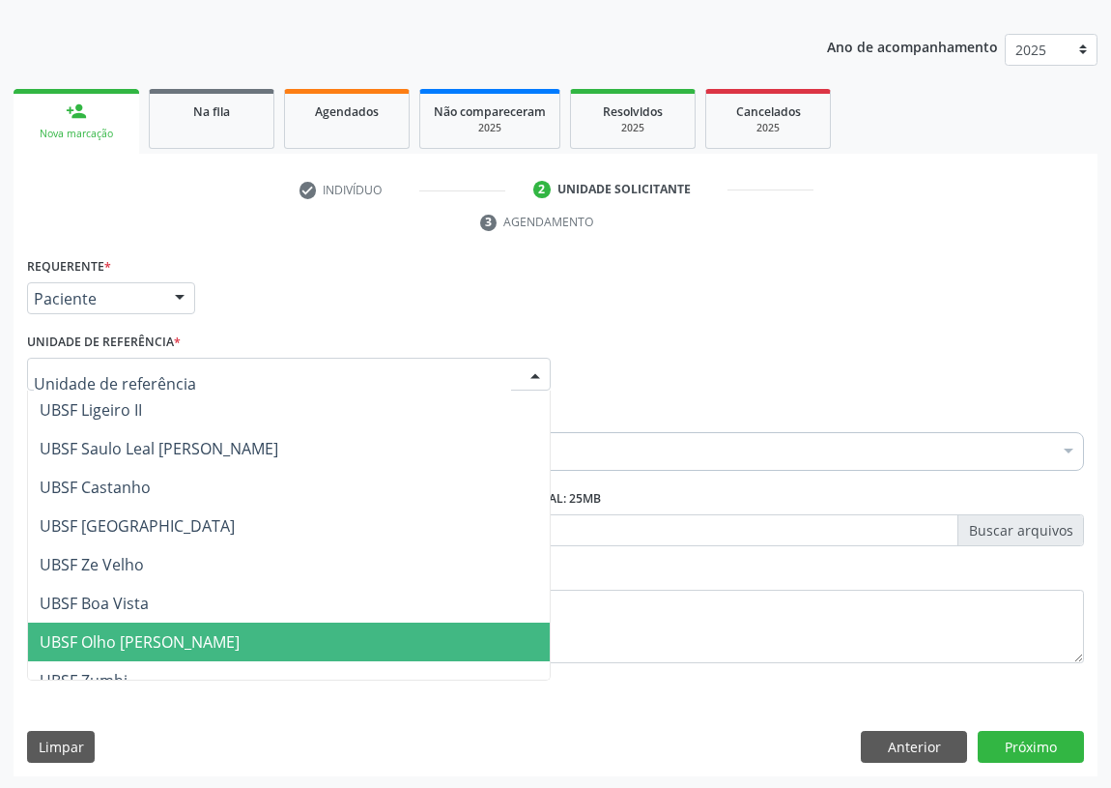
click at [531, 369] on div at bounding box center [535, 375] width 29 height 33
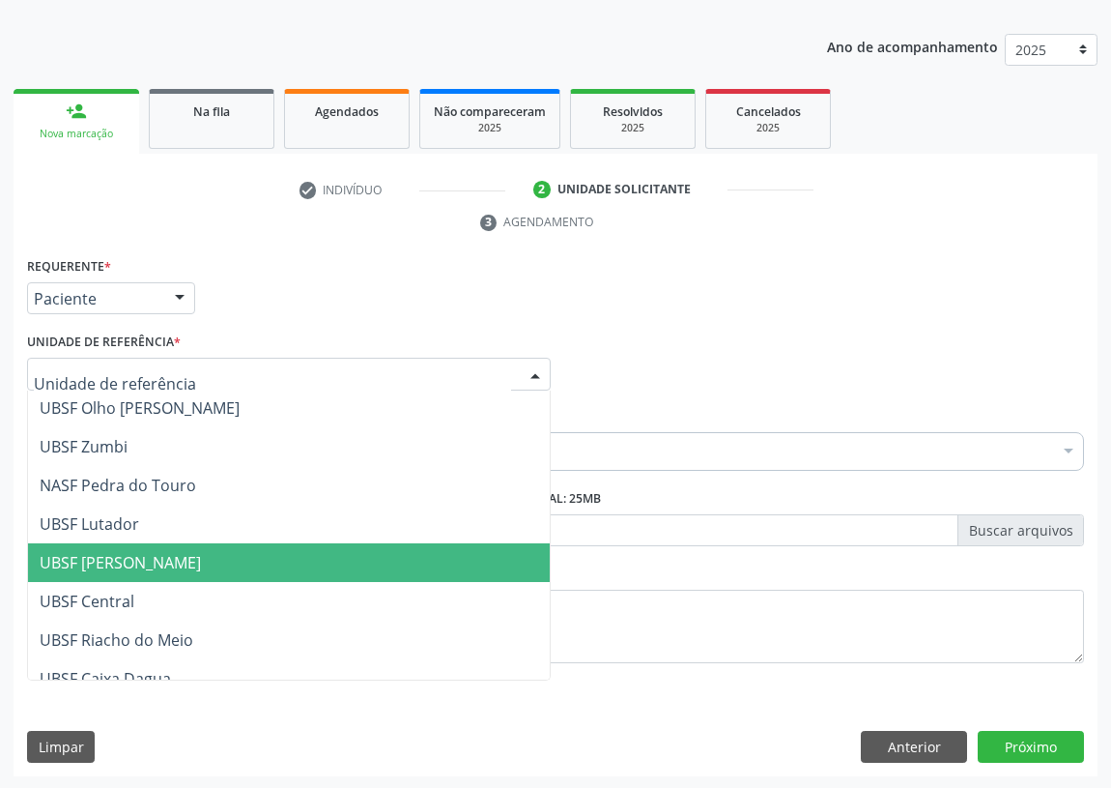
scroll to position [263, 0]
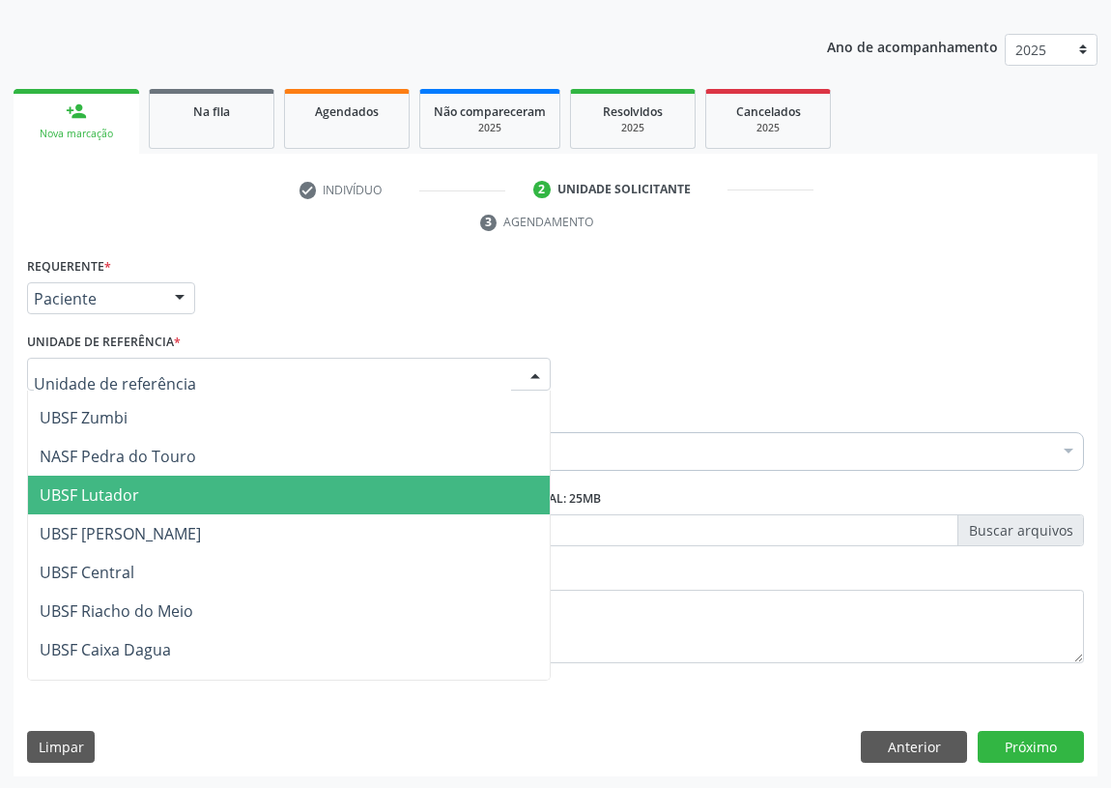
click at [96, 488] on span "UBSF Lutador" at bounding box center [90, 494] width 100 height 21
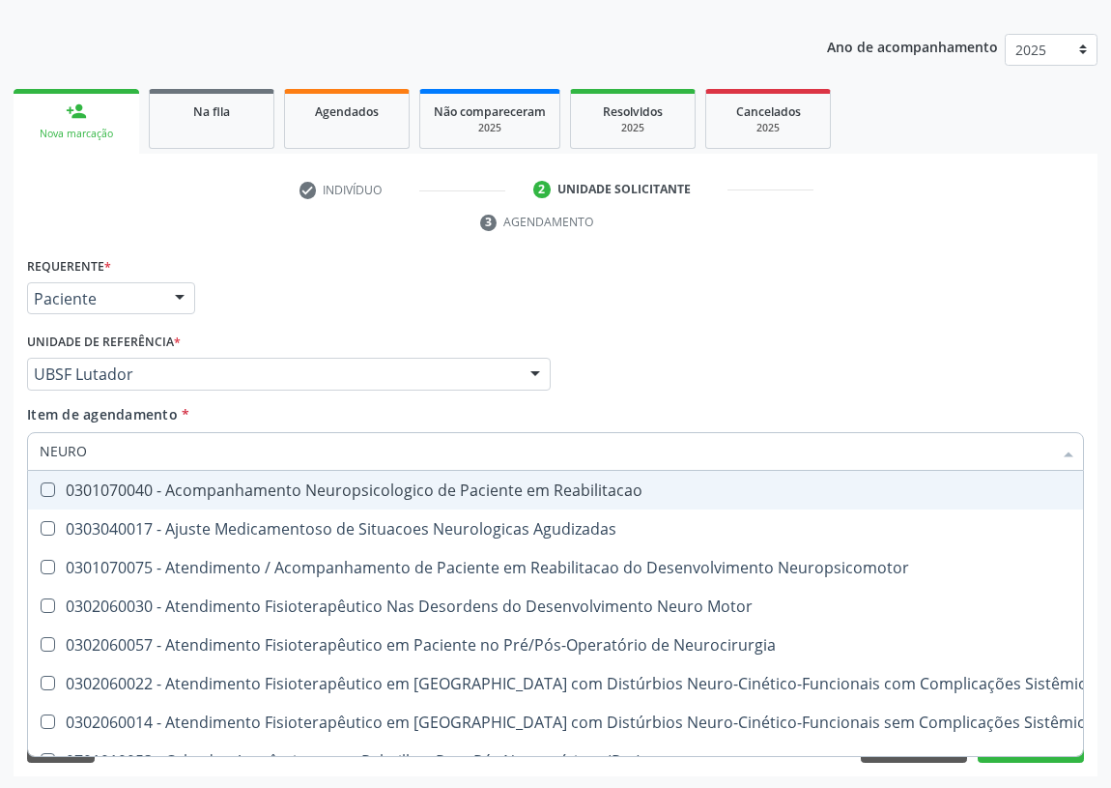
type input "NEUROC"
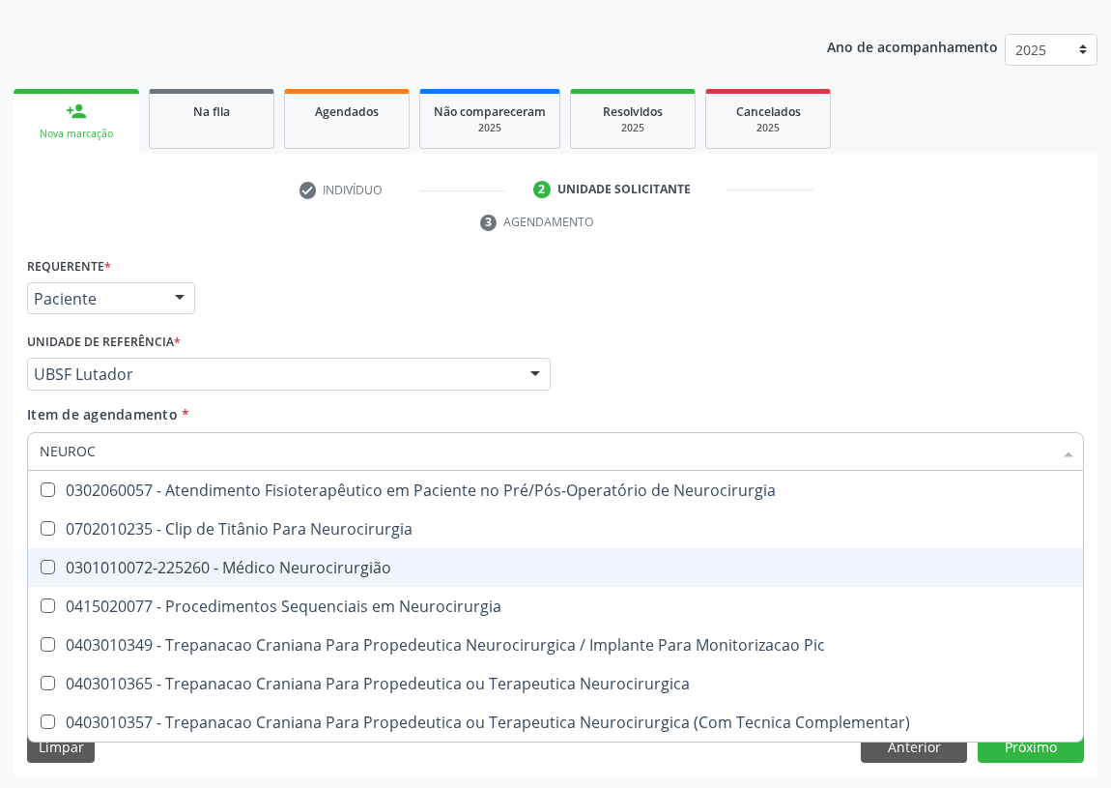
click at [250, 560] on div "0301010072-225260 - Médico Neurocirurgião" at bounding box center [556, 567] width 1032 height 15
checkbox Neurocirurgião "true"
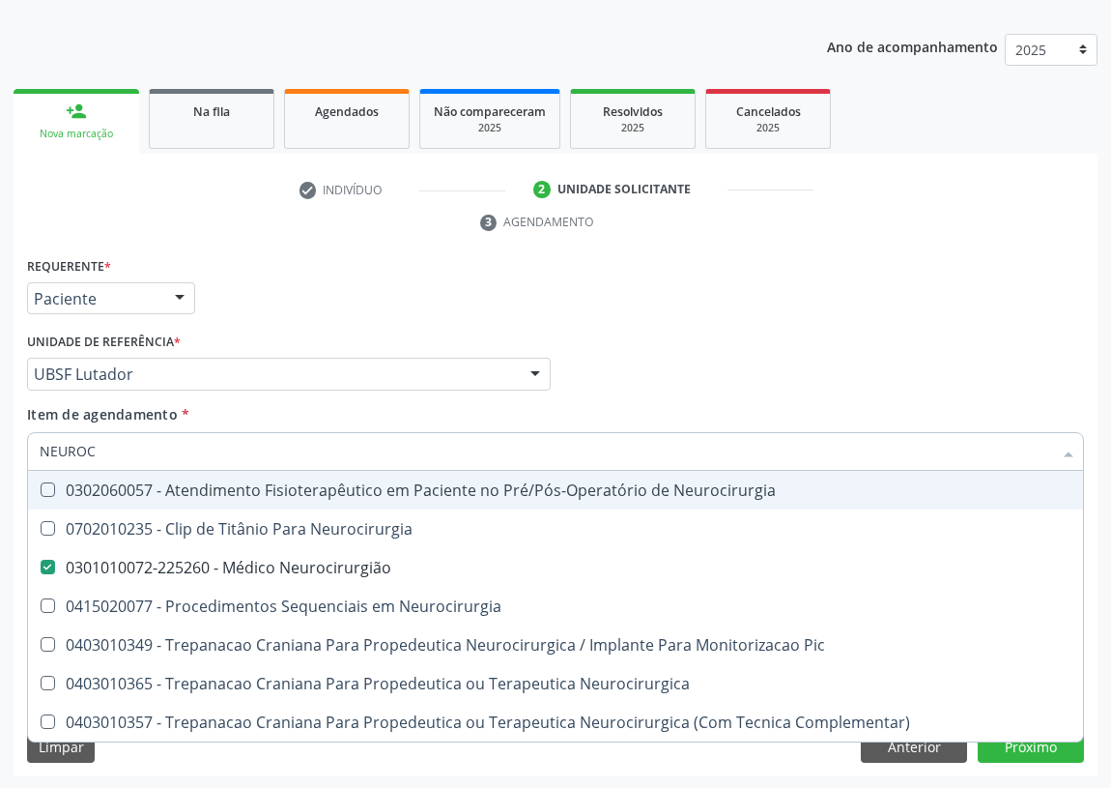
drag, startPoint x: 680, startPoint y: 330, endPoint x: 285, endPoint y: 481, distance: 423.4
click at [679, 330] on div "Médico Solicitante Por favor, selecione a Unidade de Atendimento primeiro Nenhu…" at bounding box center [555, 365] width 1067 height 75
checkbox Neurocirurgia "true"
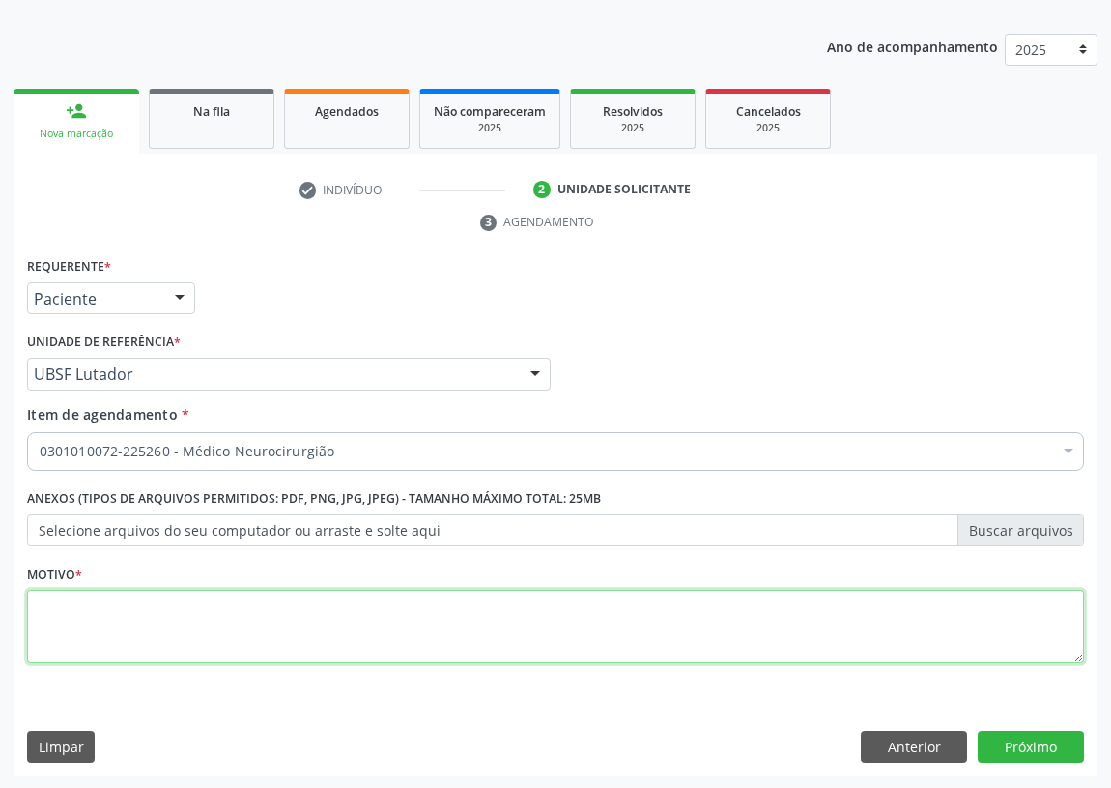
click at [160, 614] on textarea at bounding box center [555, 626] width 1057 height 73
click at [57, 608] on textarea "AAVALIAÇÃO" at bounding box center [555, 626] width 1057 height 73
type textarea "AVALIAÇÃO"
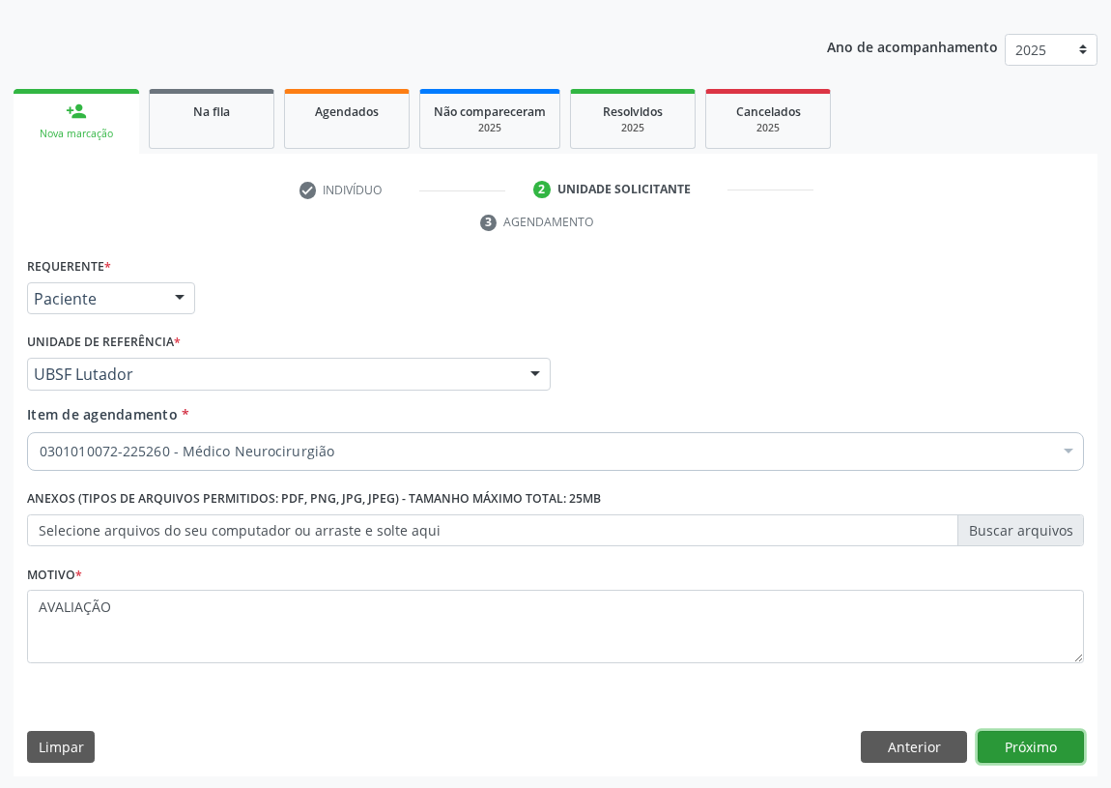
click at [1025, 738] on button "Próximo" at bounding box center [1031, 747] width 106 height 33
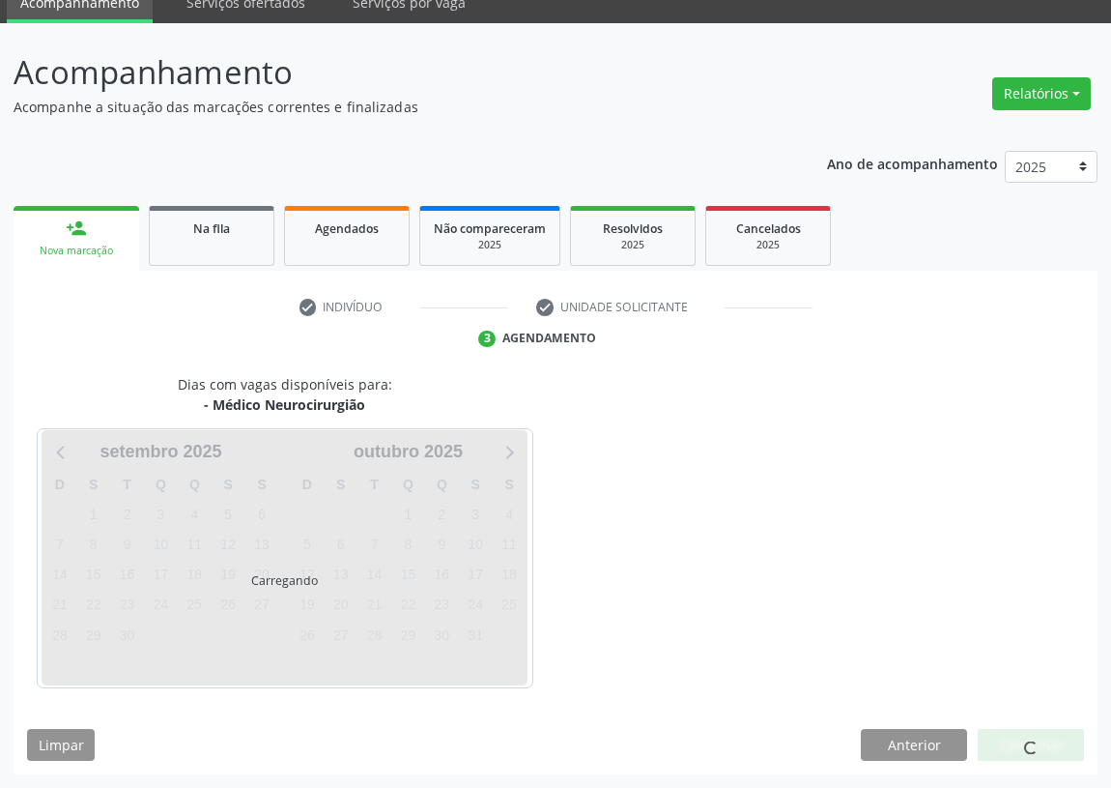
scroll to position [81, 0]
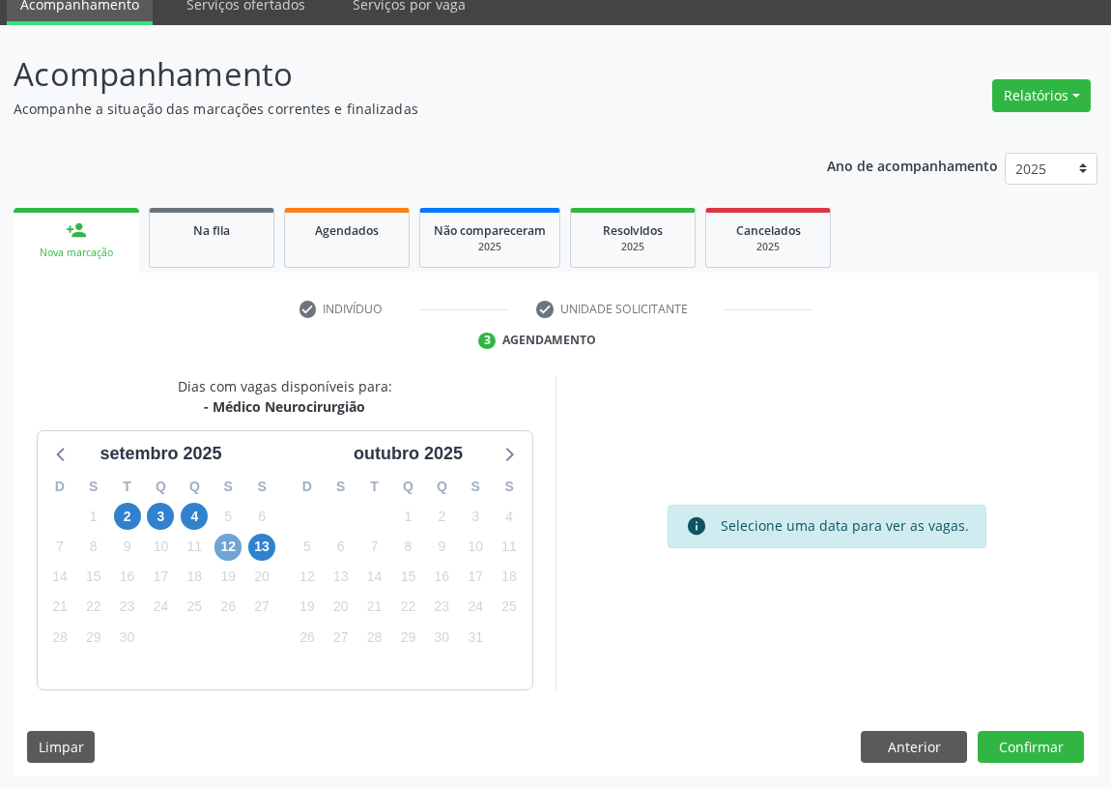
click at [223, 546] on span "12" at bounding box center [228, 547] width 27 height 27
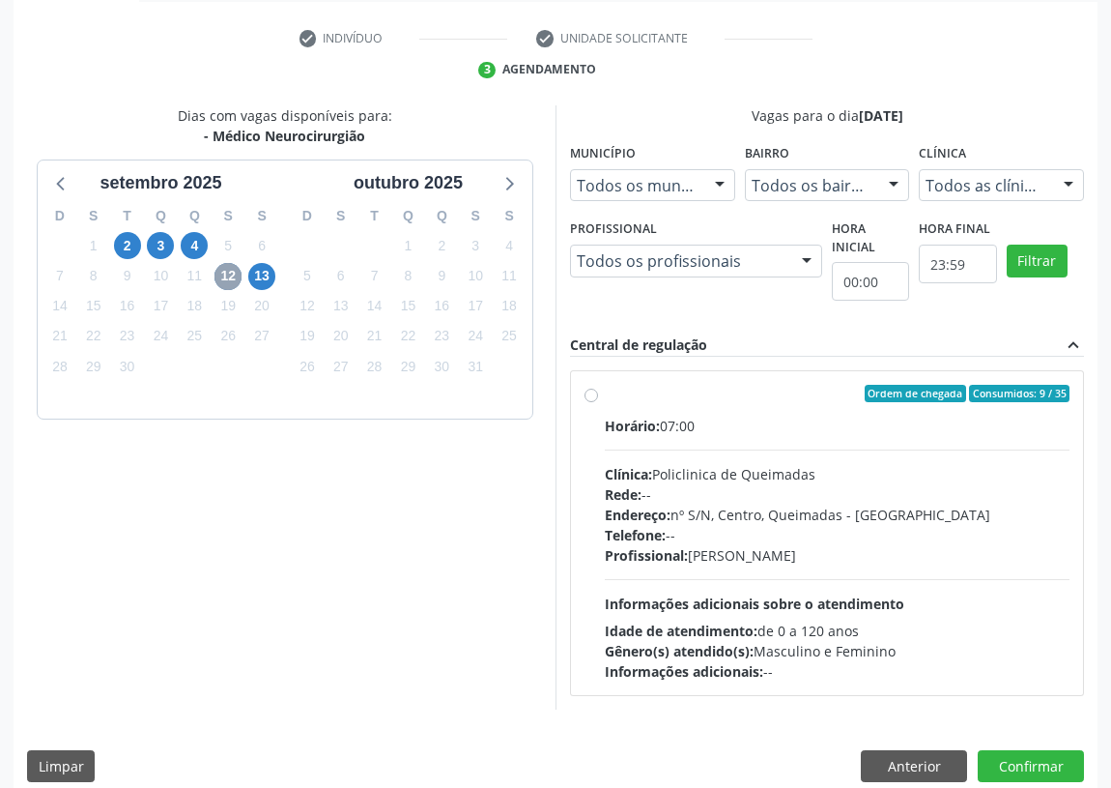
scroll to position [371, 0]
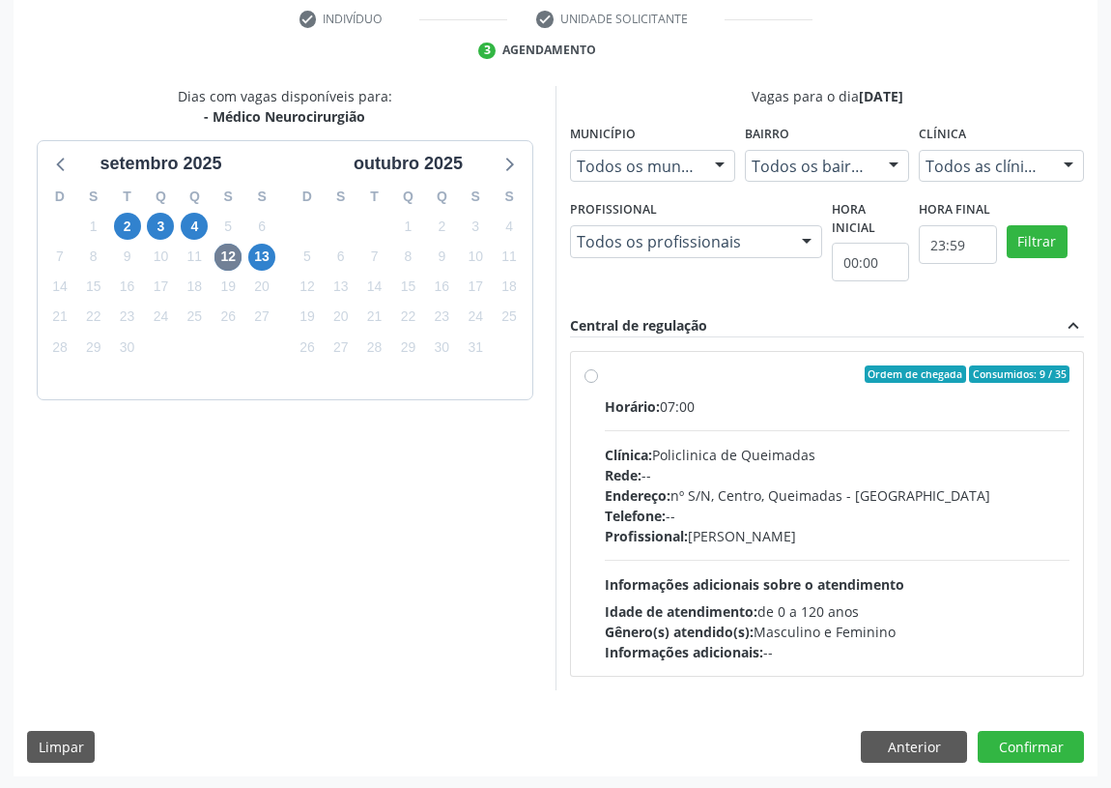
click at [605, 370] on label "Ordem de chegada Consumidos: 9 / 35 Horário: 07:00 Clínica: Policlinica de Quei…" at bounding box center [837, 513] width 465 height 297
click at [589, 370] on input "Ordem de chegada Consumidos: 9 / 35 Horário: 07:00 Clínica: Policlinica de Quei…" at bounding box center [592, 373] width 14 height 17
radio input "true"
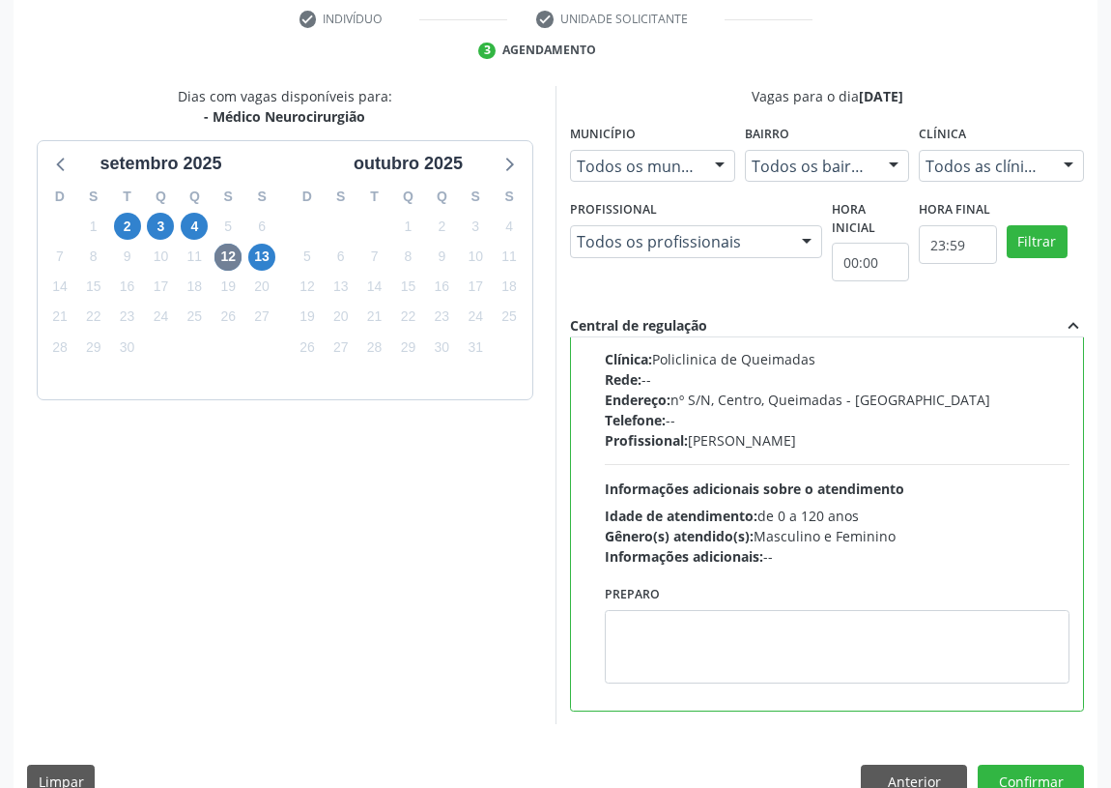
scroll to position [406, 0]
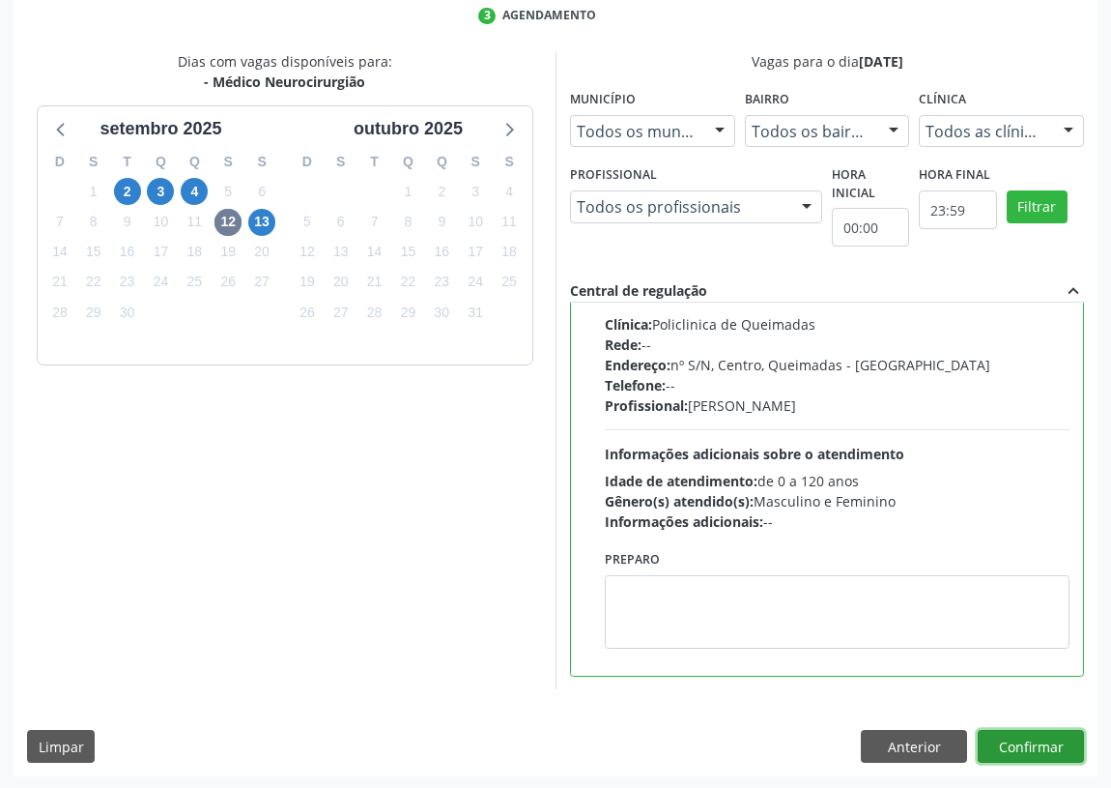
click at [1024, 738] on button "Confirmar" at bounding box center [1031, 746] width 106 height 33
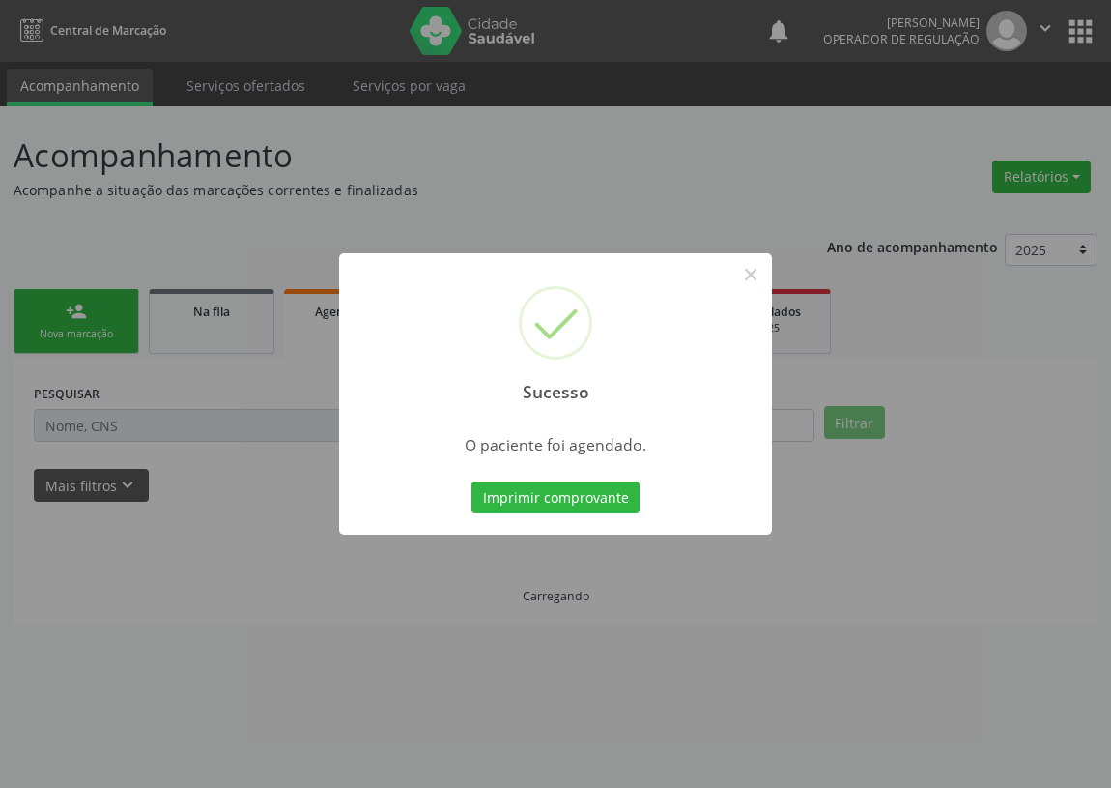
scroll to position [0, 0]
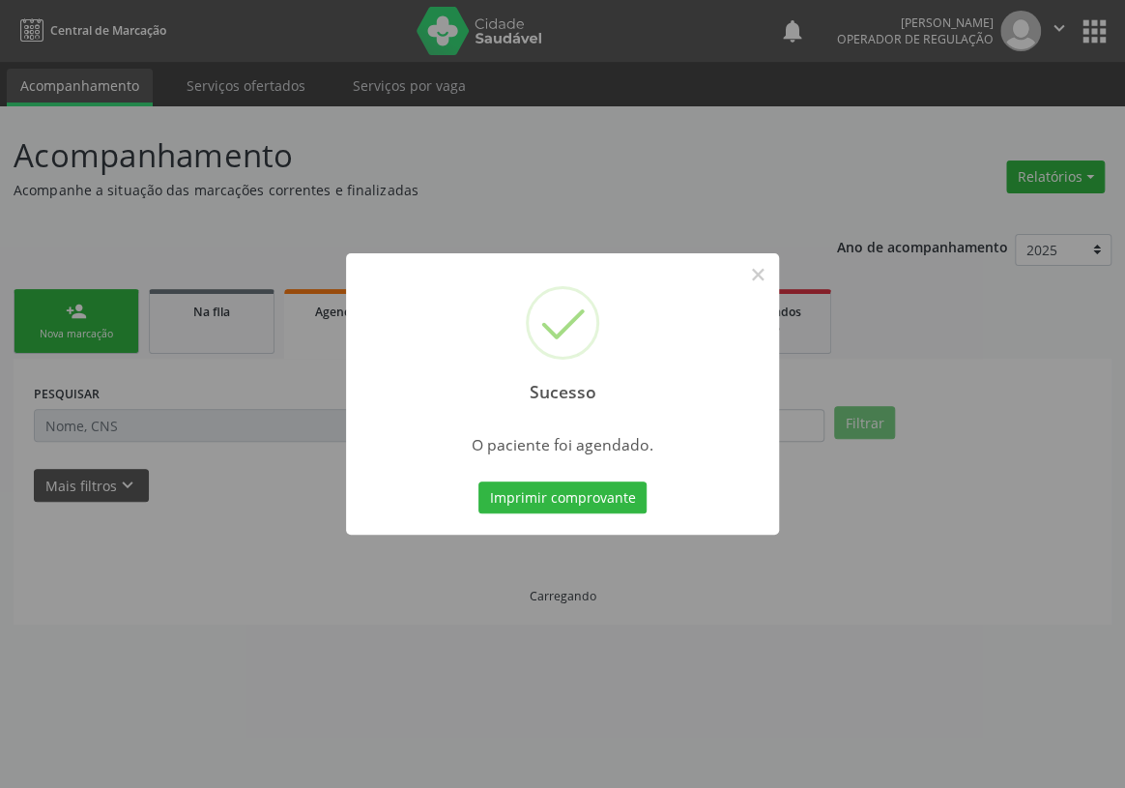
click at [580, 492] on button "Imprimir comprovante" at bounding box center [562, 497] width 168 height 33
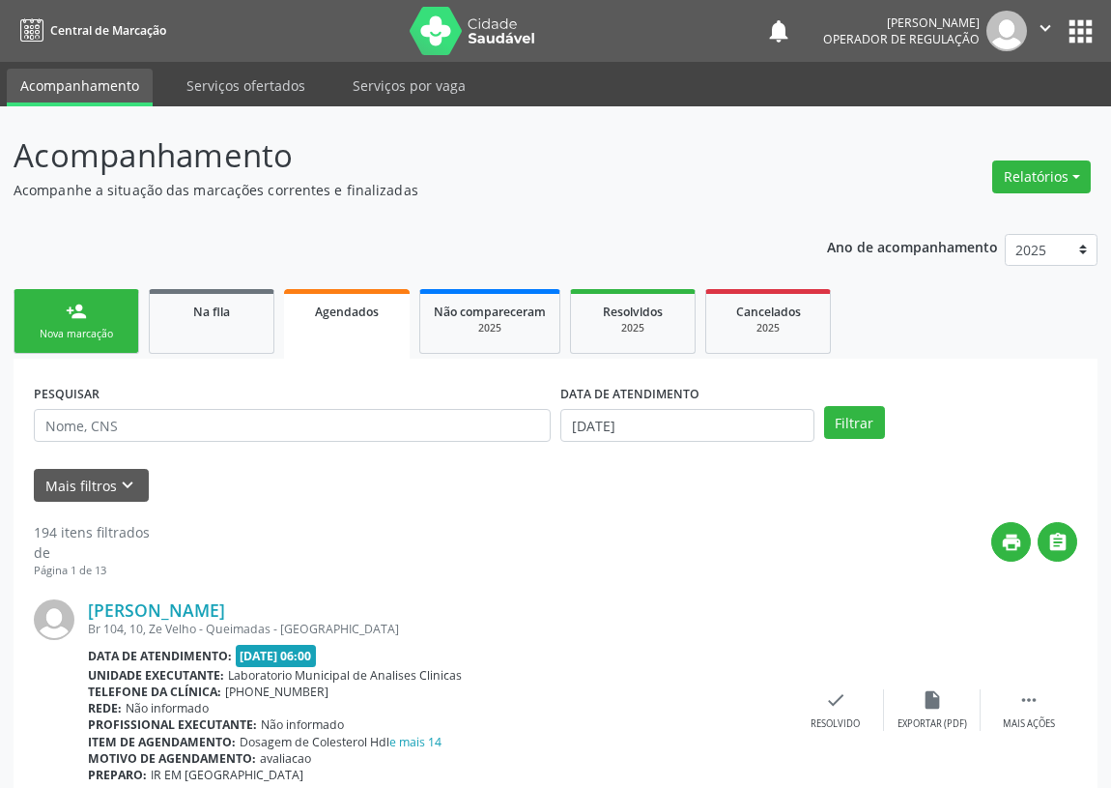
click at [56, 312] on div "Sucesso × O paciente foi agendado. Imprimir comprovante Cancel" at bounding box center [555, 394] width 1111 height 788
drag, startPoint x: 83, startPoint y: 327, endPoint x: 65, endPoint y: 394, distance: 70.1
click at [83, 329] on div "Sucesso × O paciente foi agendado. Imprimir comprovante Cancel" at bounding box center [555, 394] width 1111 height 788
click at [55, 321] on div "Sucesso × O paciente foi agendado. Imprimir comprovante Cancel" at bounding box center [555, 394] width 1111 height 788
click at [54, 306] on div "Sucesso × O paciente foi agendado. Imprimir comprovante Cancel" at bounding box center [555, 394] width 1111 height 788
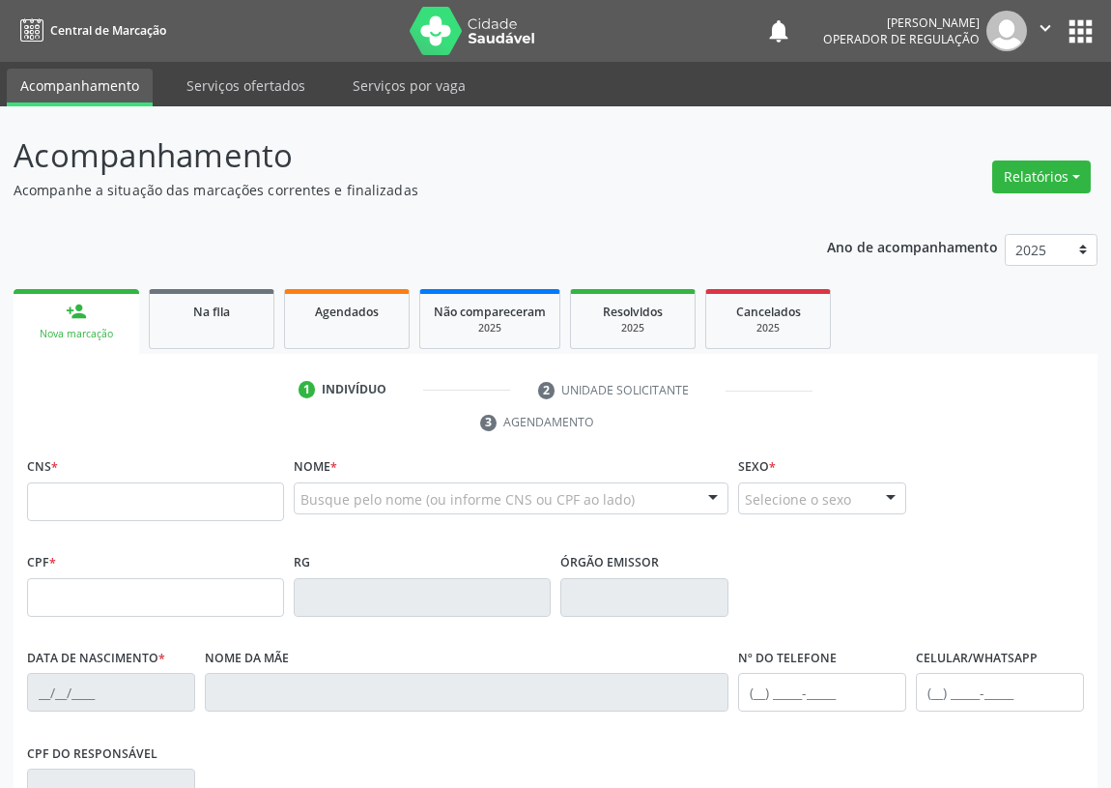
click at [57, 494] on input "text" at bounding box center [155, 501] width 257 height 39
type input "703 0048 5158 1377"
type input "179.599.614-50"
type input "[DATE]"
type input "[PERSON_NAME]"
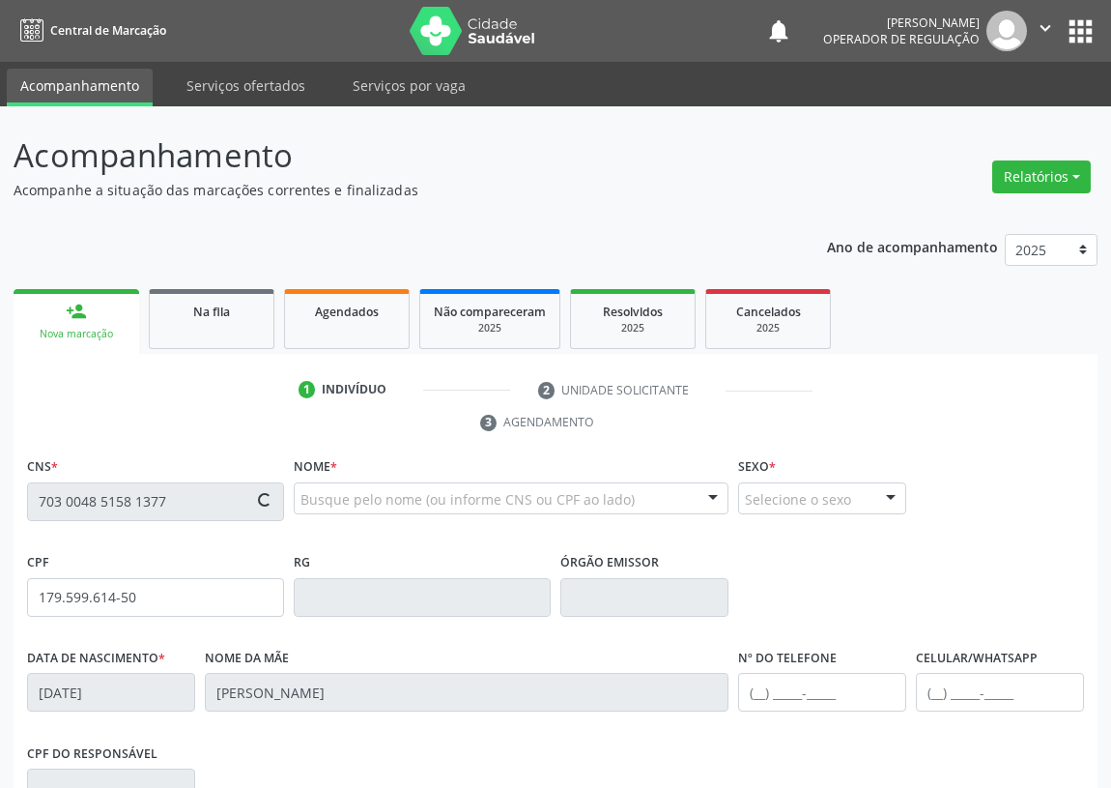
type input "[PHONE_NUMBER]"
type input "075.072.584-24"
type input "S/N"
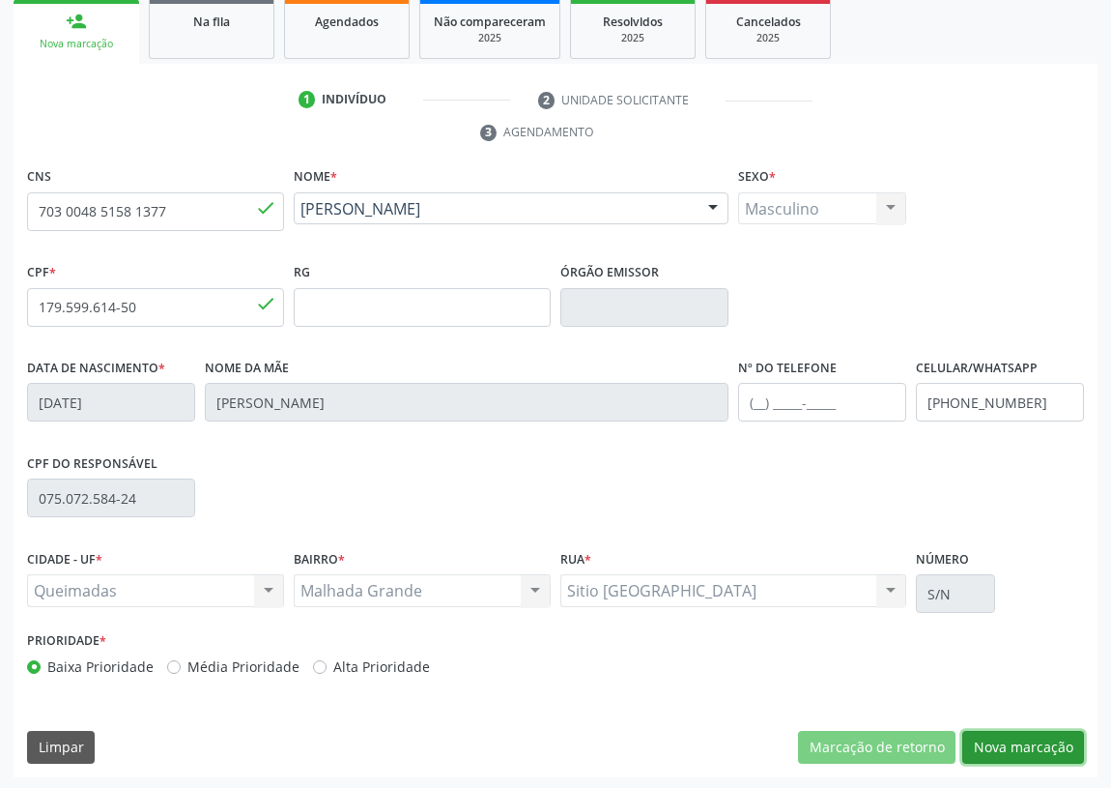
click at [1029, 742] on button "Nova marcação" at bounding box center [1024, 747] width 122 height 33
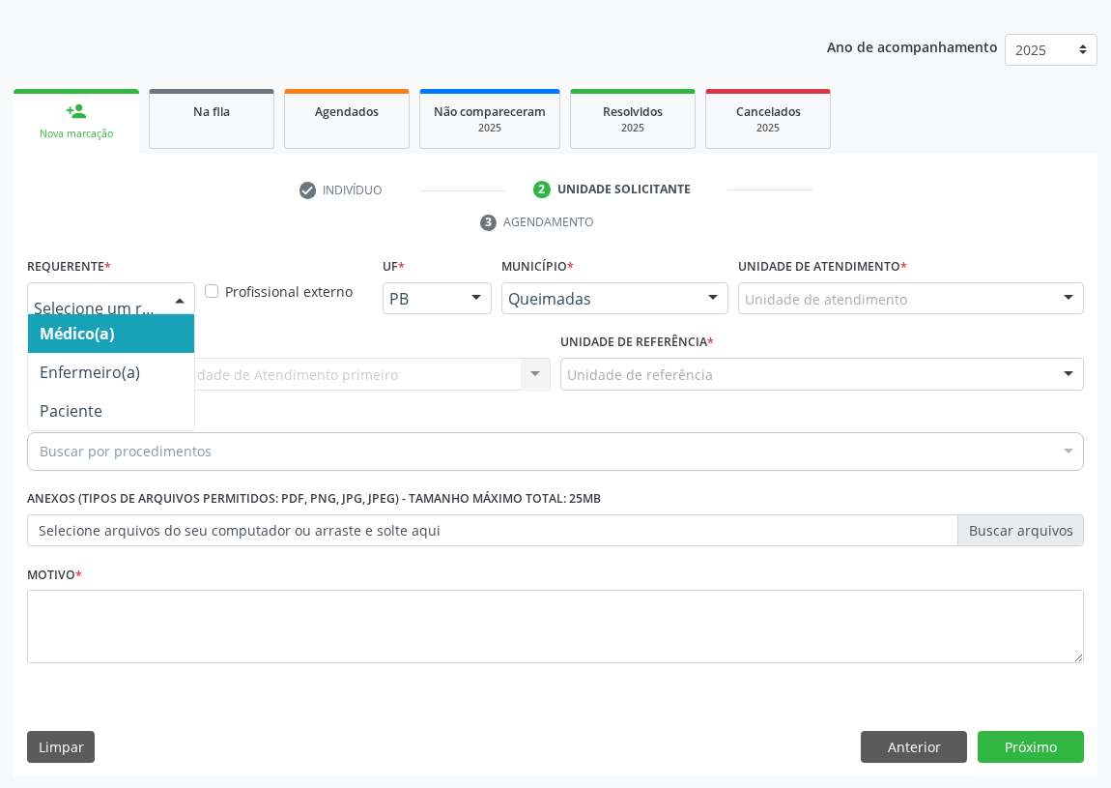
click at [166, 294] on div at bounding box center [179, 299] width 29 height 33
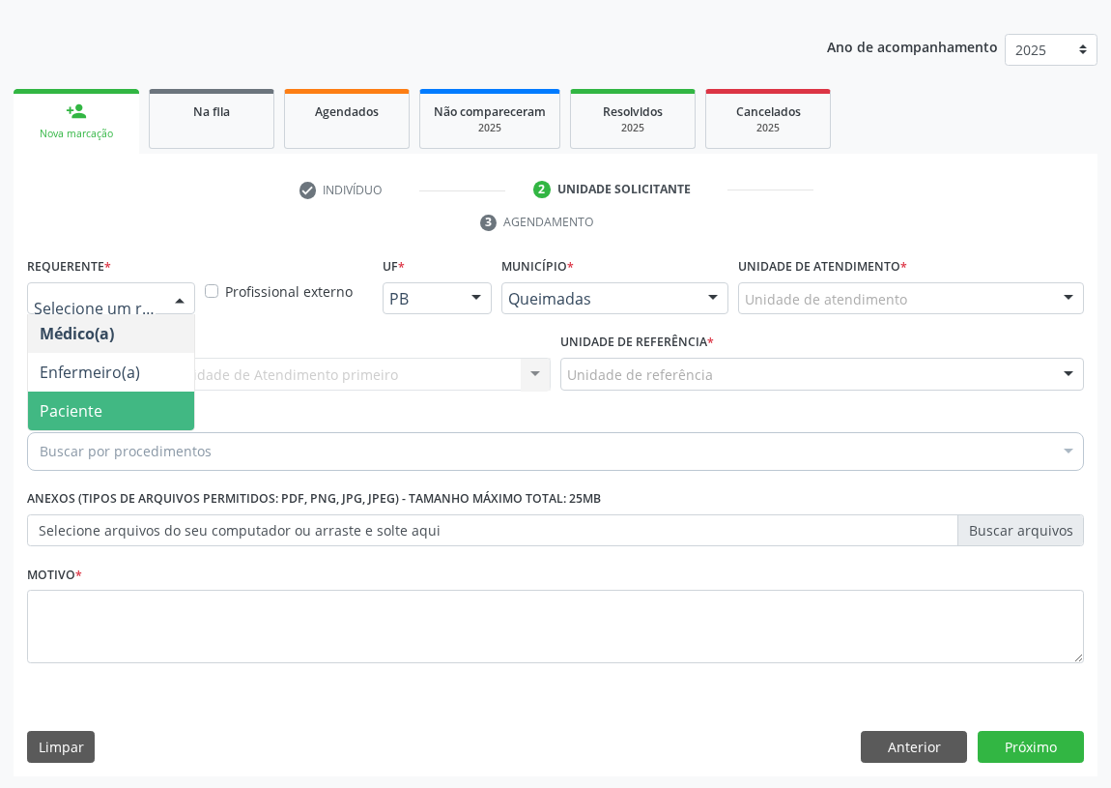
drag, startPoint x: 145, startPoint y: 404, endPoint x: 425, endPoint y: 390, distance: 280.7
click at [149, 400] on span "Paciente" at bounding box center [111, 410] width 166 height 39
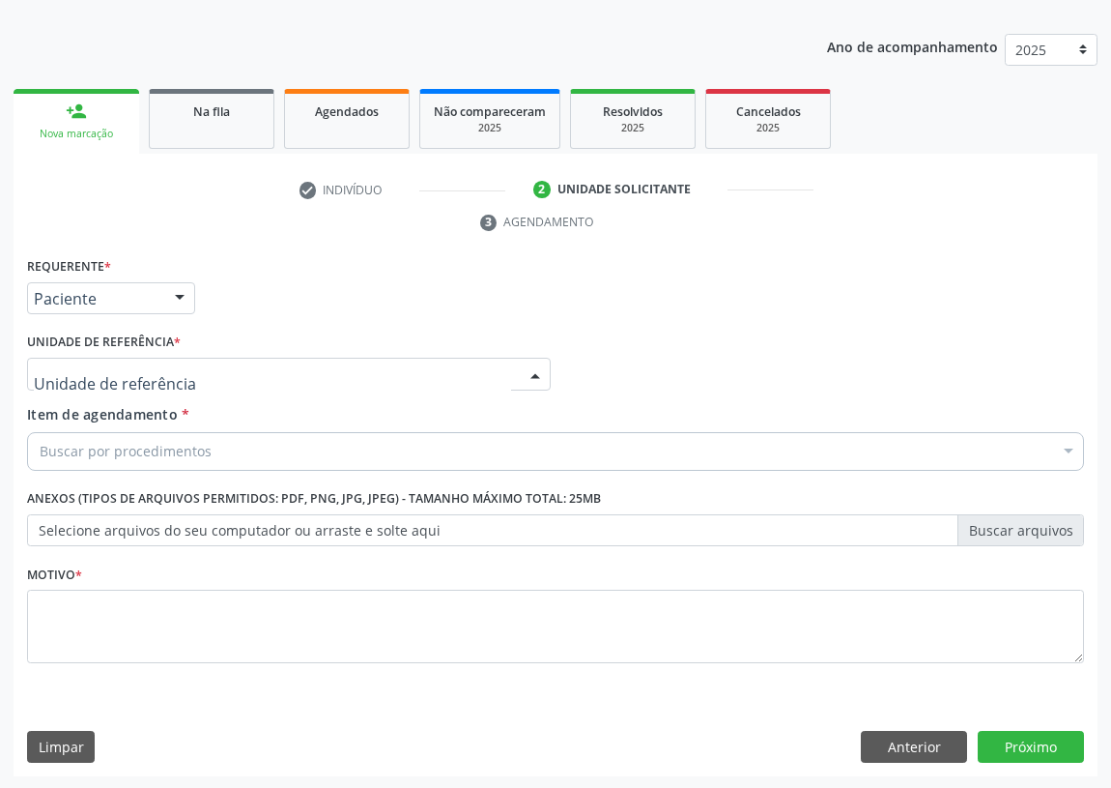
click at [475, 382] on div at bounding box center [289, 374] width 524 height 33
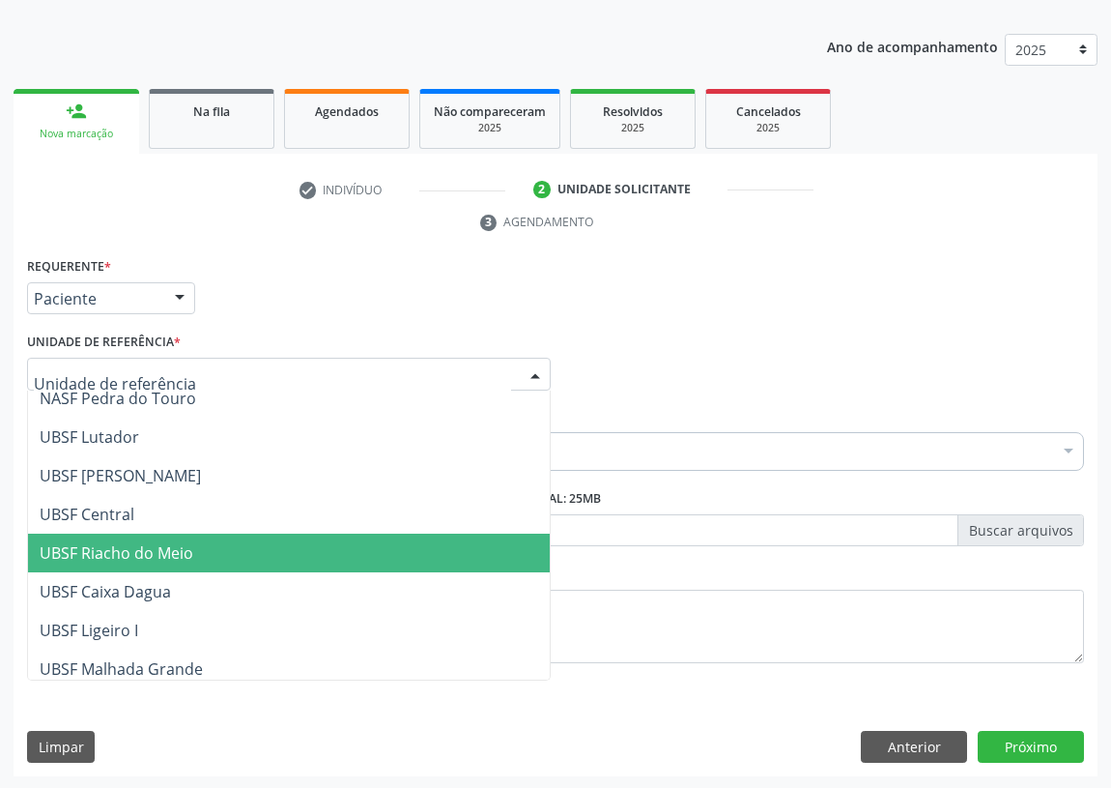
scroll to position [351, 0]
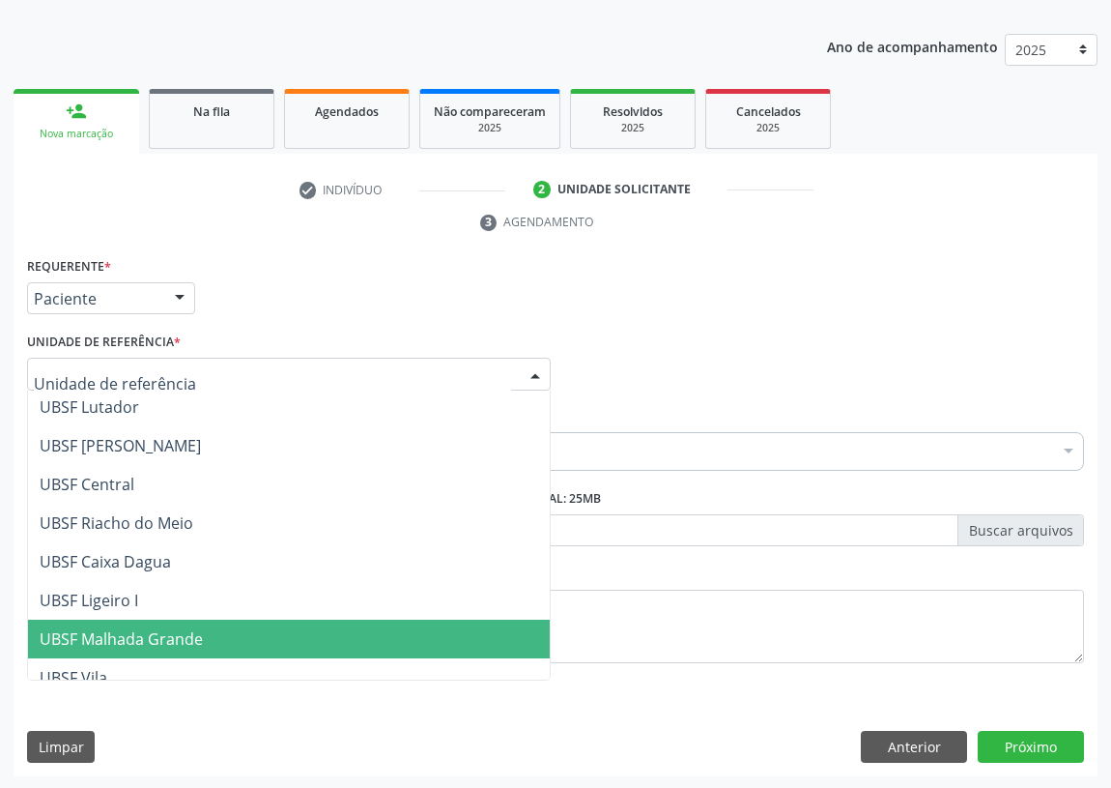
drag, startPoint x: 140, startPoint y: 630, endPoint x: 52, endPoint y: 595, distance: 94.6
click at [125, 629] on span "UBSF Malhada Grande" at bounding box center [121, 638] width 163 height 21
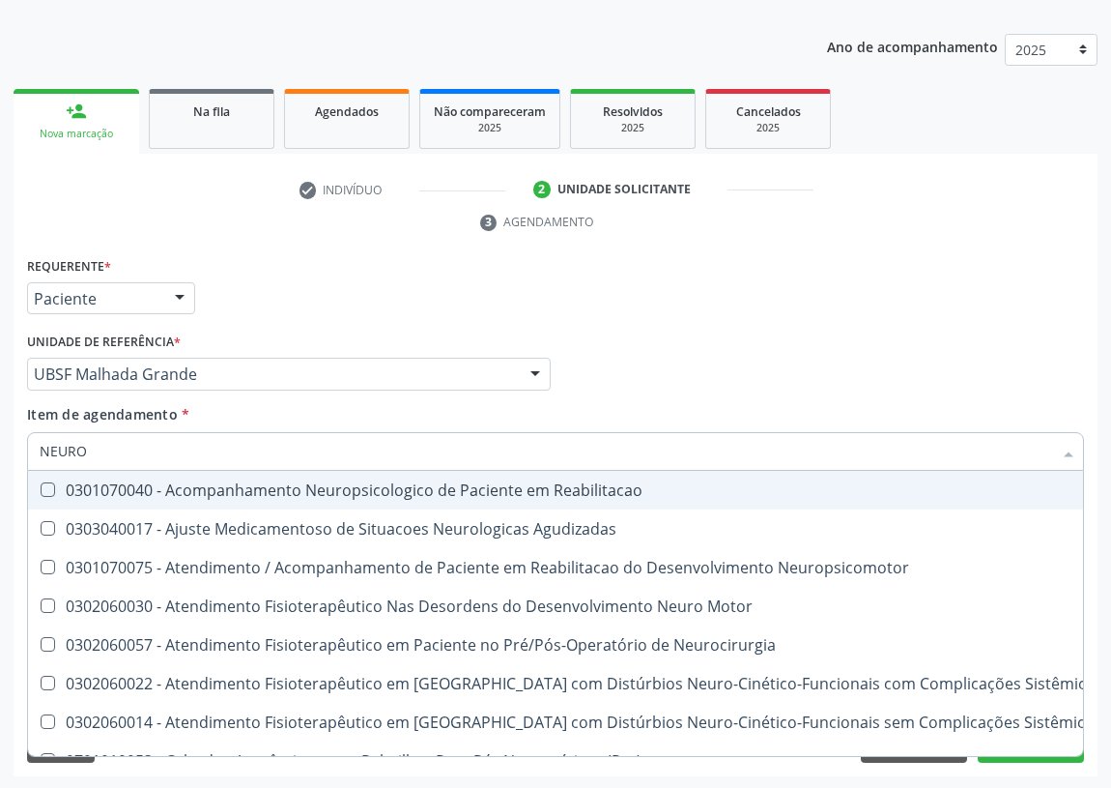
type input "NEUROC"
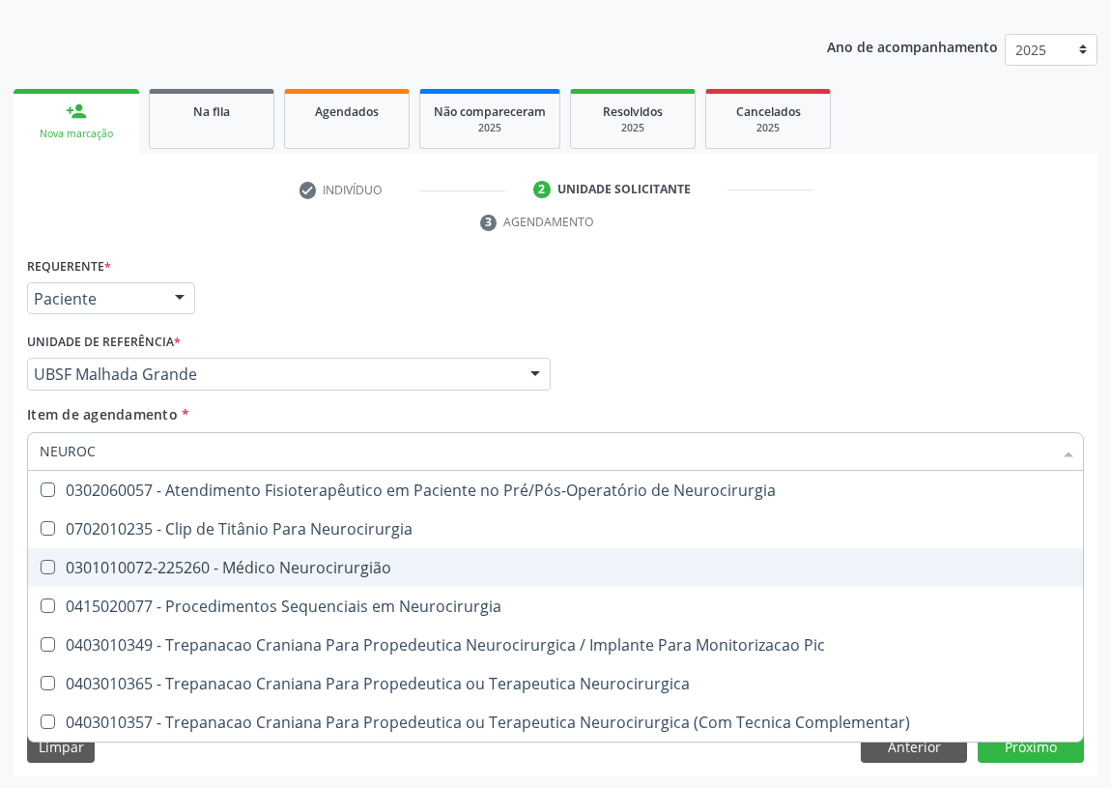
click at [330, 560] on div "0301010072-225260 - Médico Neurocirurgião" at bounding box center [556, 567] width 1032 height 15
checkbox Neurocirurgião "true"
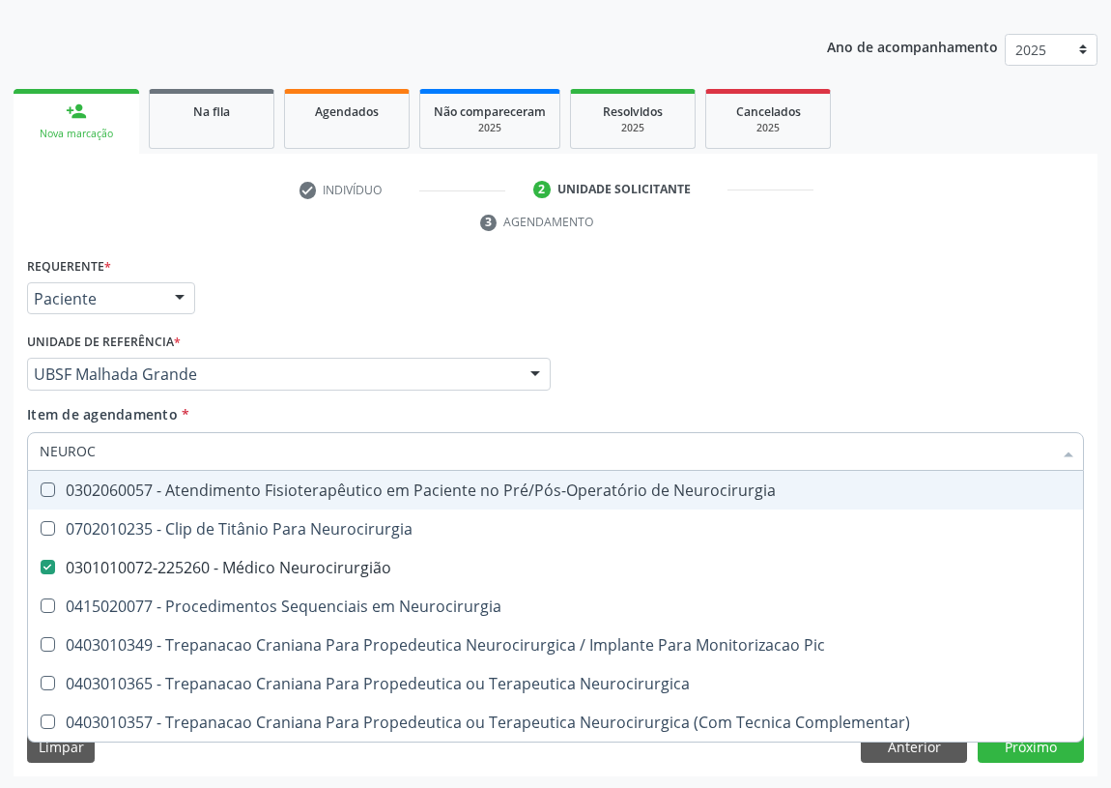
drag, startPoint x: 828, startPoint y: 346, endPoint x: 193, endPoint y: 635, distance: 697.7
click at [815, 353] on div "Médico Solicitante Por favor, selecione a Unidade de Atendimento primeiro Nenhu…" at bounding box center [555, 365] width 1067 height 75
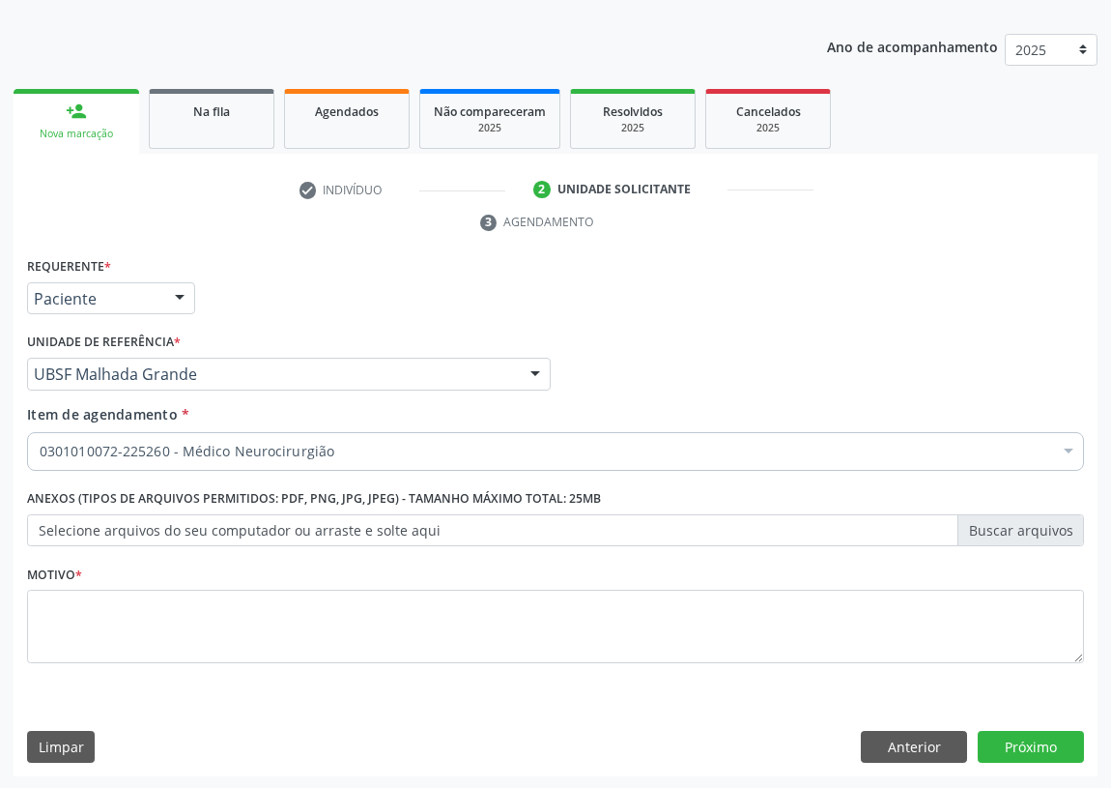
checkbox Neurocirurgião "true"
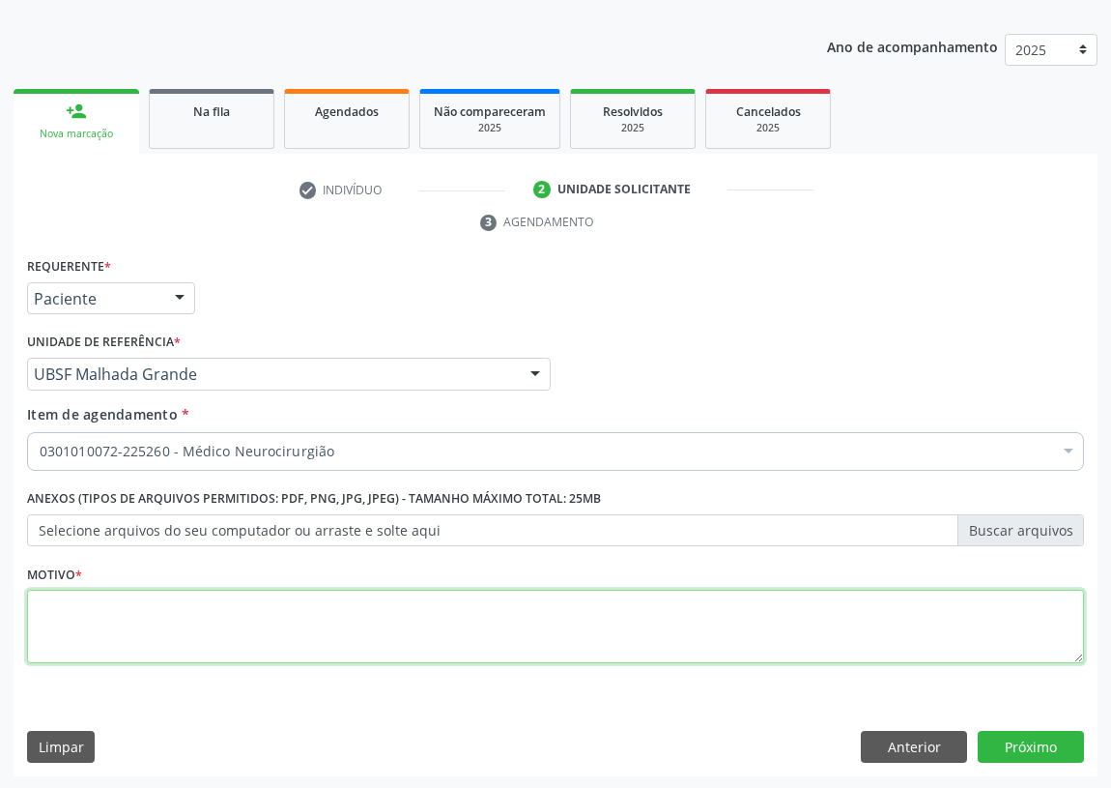
click at [142, 626] on textarea at bounding box center [555, 626] width 1057 height 73
type textarea "AVALIAÇÃO"
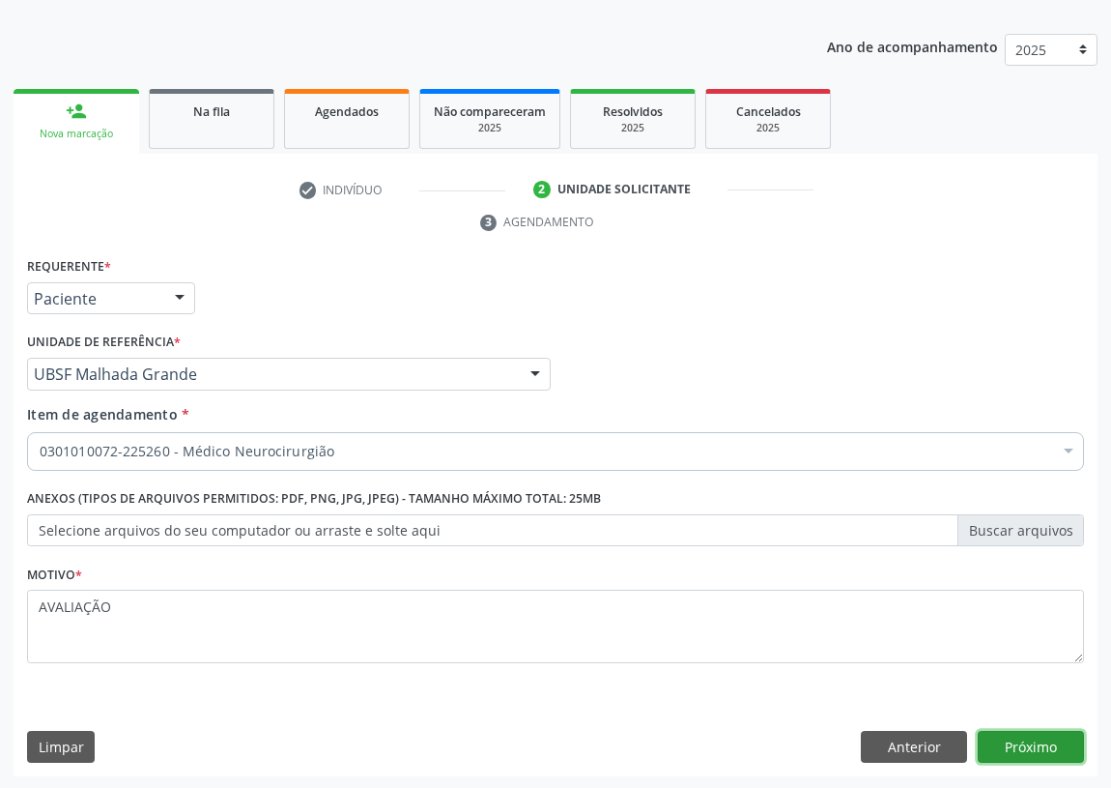
drag, startPoint x: 1010, startPoint y: 740, endPoint x: 999, endPoint y: 736, distance: 11.3
click at [999, 736] on button "Próximo" at bounding box center [1031, 747] width 106 height 33
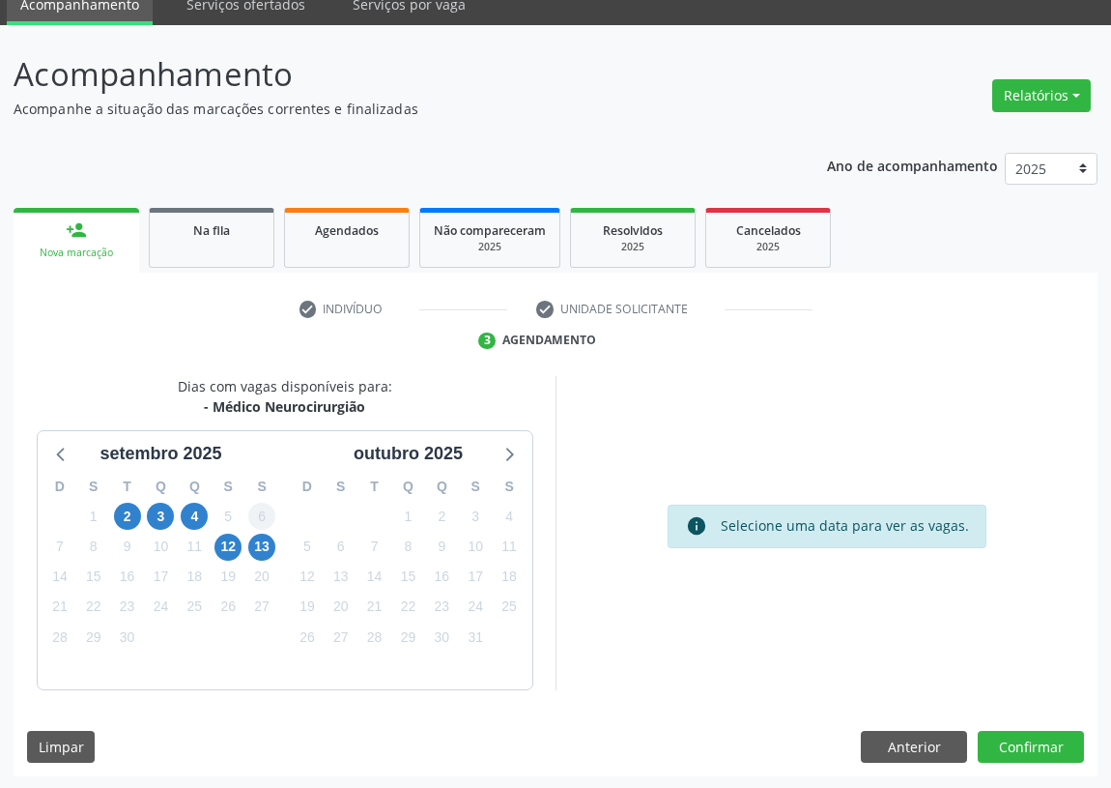
drag, startPoint x: 215, startPoint y: 557, endPoint x: 270, endPoint y: 512, distance: 70.8
click at [219, 557] on div "12" at bounding box center [228, 547] width 27 height 30
drag, startPoint x: 222, startPoint y: 548, endPoint x: 241, endPoint y: 540, distance: 19.9
click at [222, 546] on span "12" at bounding box center [228, 547] width 27 height 27
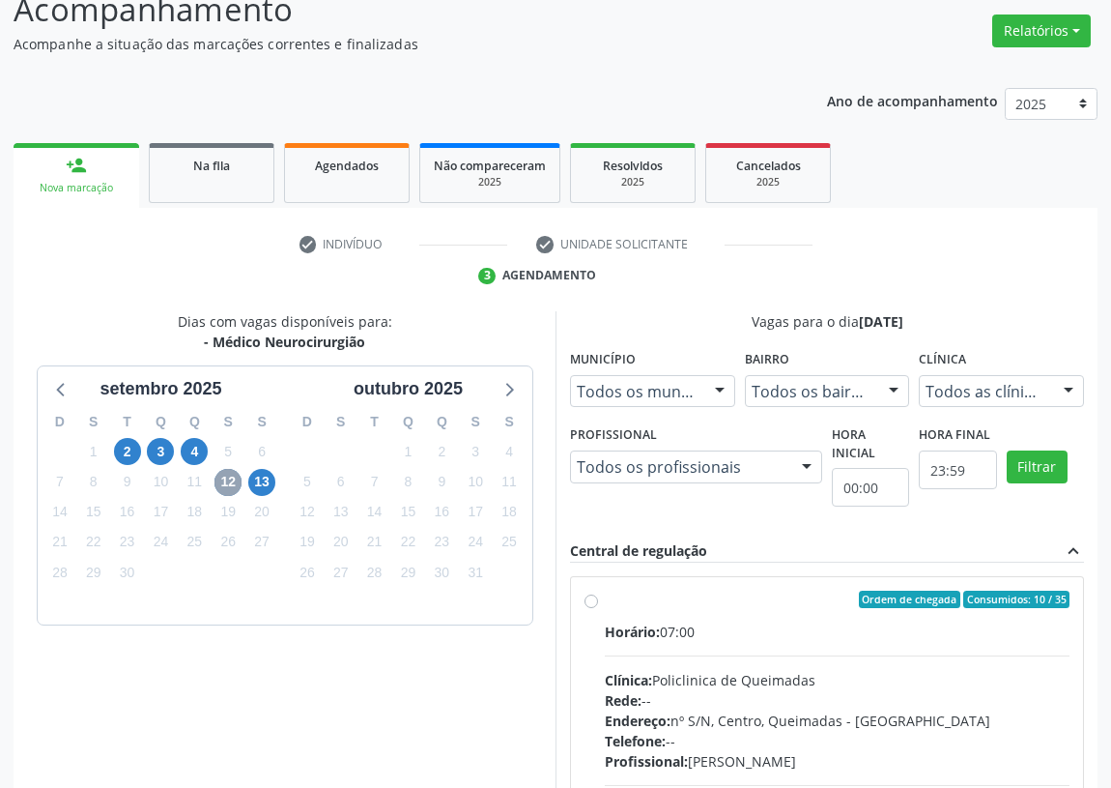
scroll to position [257, 0]
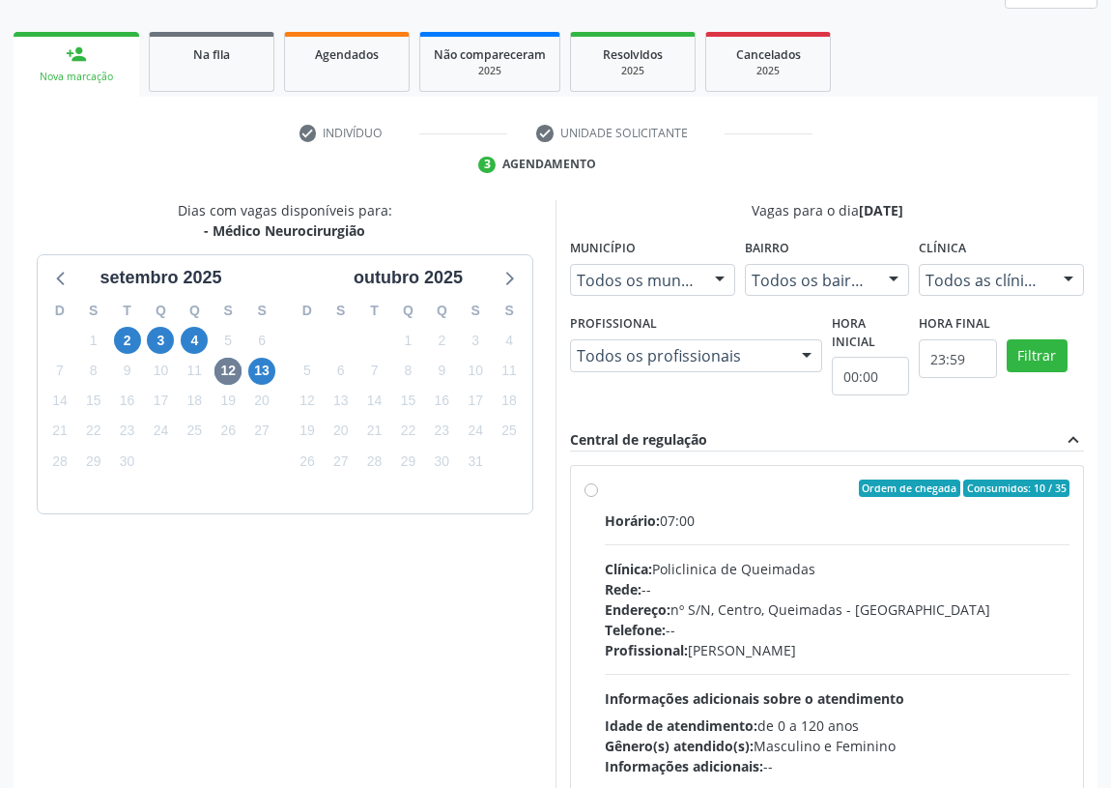
drag, startPoint x: 591, startPoint y: 494, endPoint x: 644, endPoint y: 495, distance: 52.2
click at [605, 491] on label "Ordem de chegada Consumidos: 10 / 35 Horário: 07:00 Clínica: Policlinica de Que…" at bounding box center [837, 627] width 465 height 297
click at [594, 491] on input "Ordem de chegada Consumidos: 10 / 35 Horário: 07:00 Clínica: Policlinica de Que…" at bounding box center [592, 487] width 14 height 17
radio input "true"
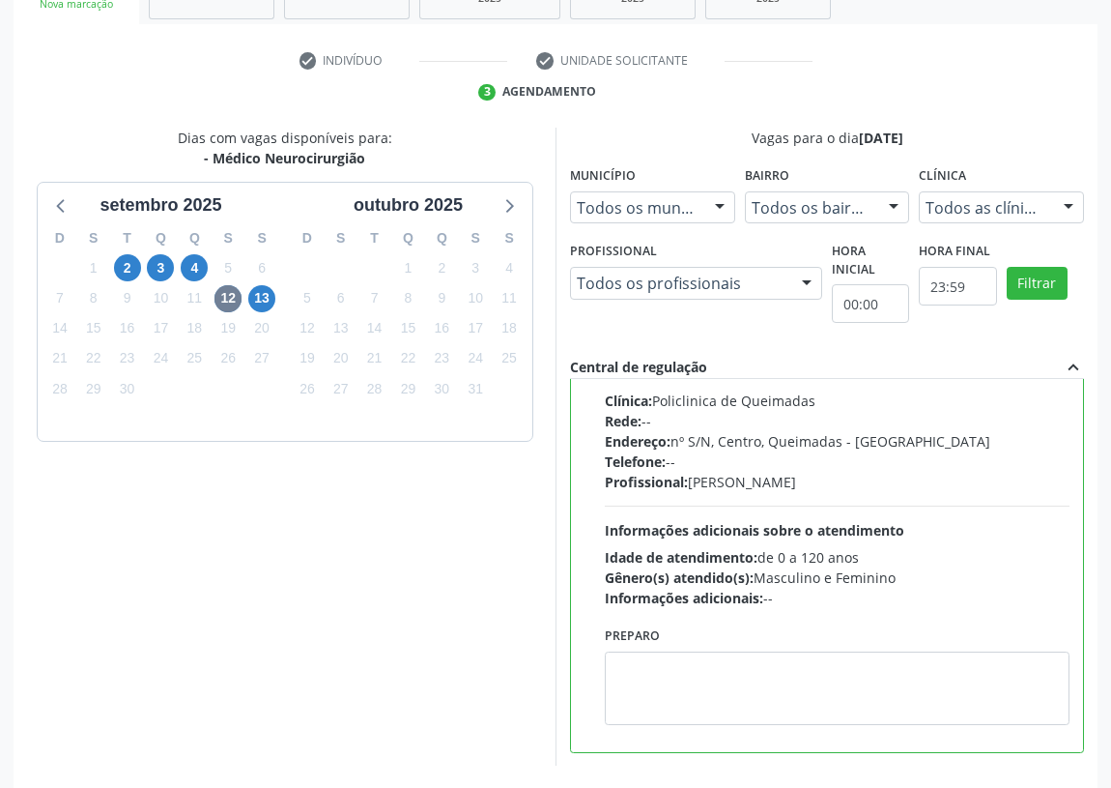
scroll to position [406, 0]
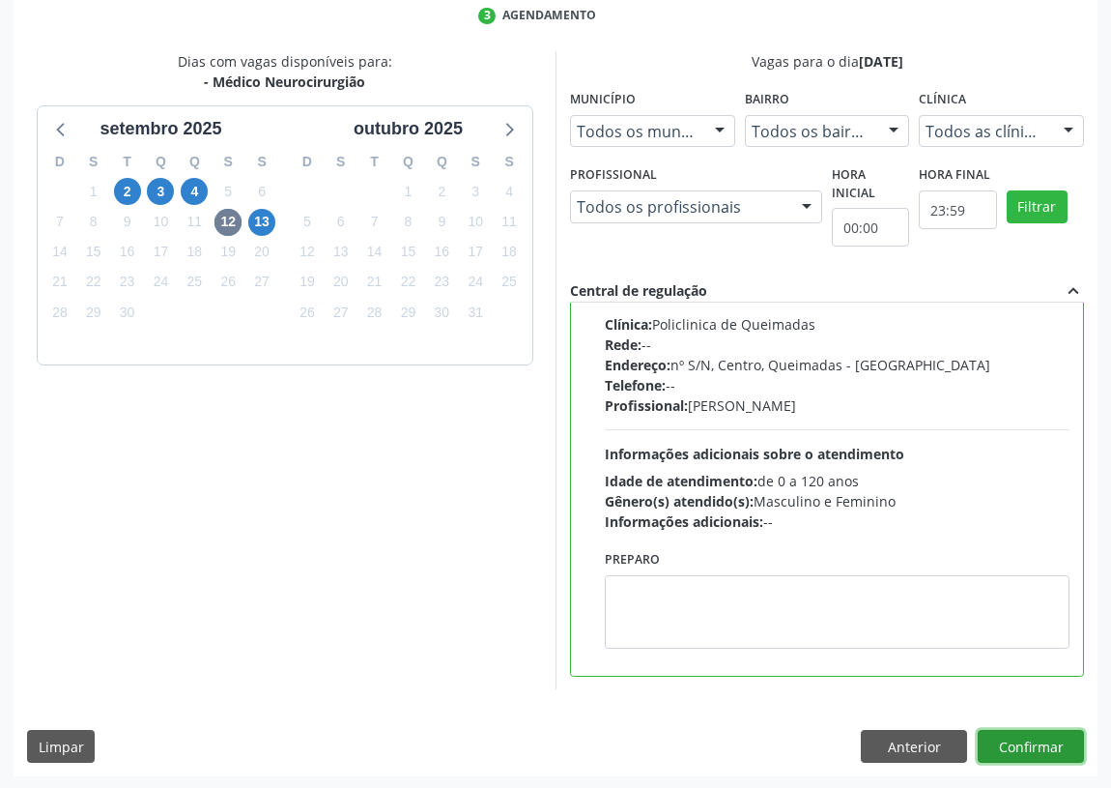
click at [1030, 742] on button "Confirmar" at bounding box center [1031, 746] width 106 height 33
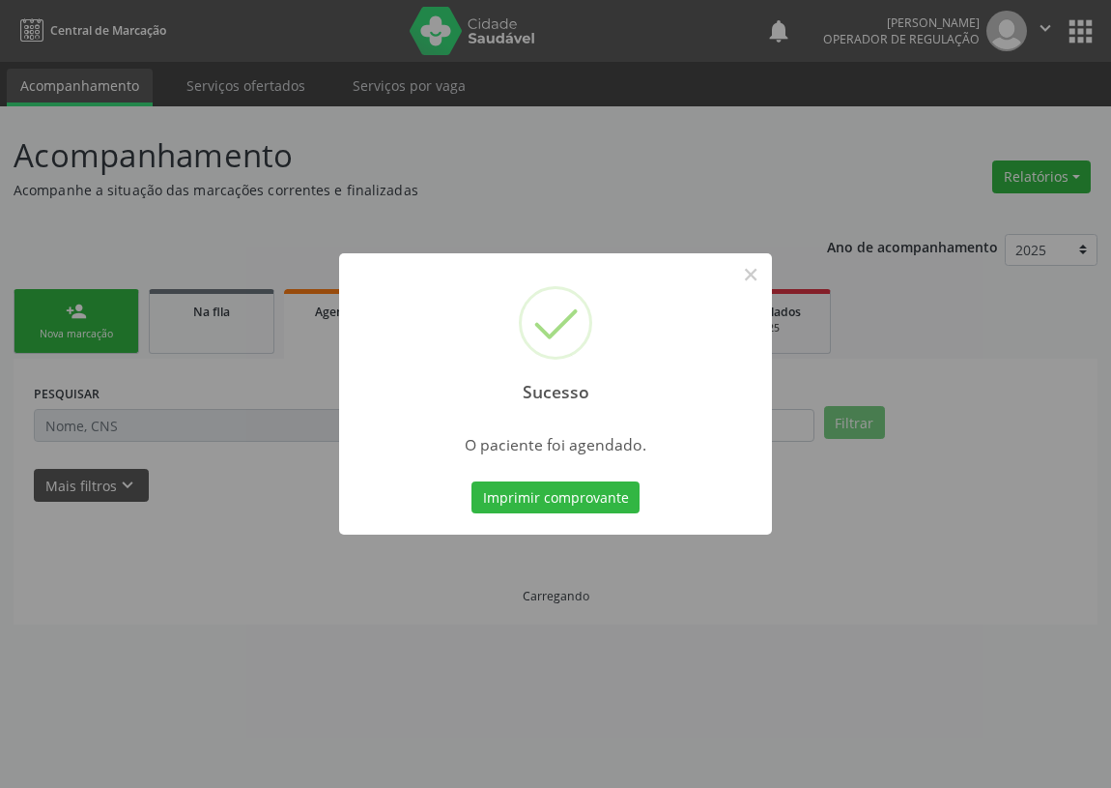
scroll to position [0, 0]
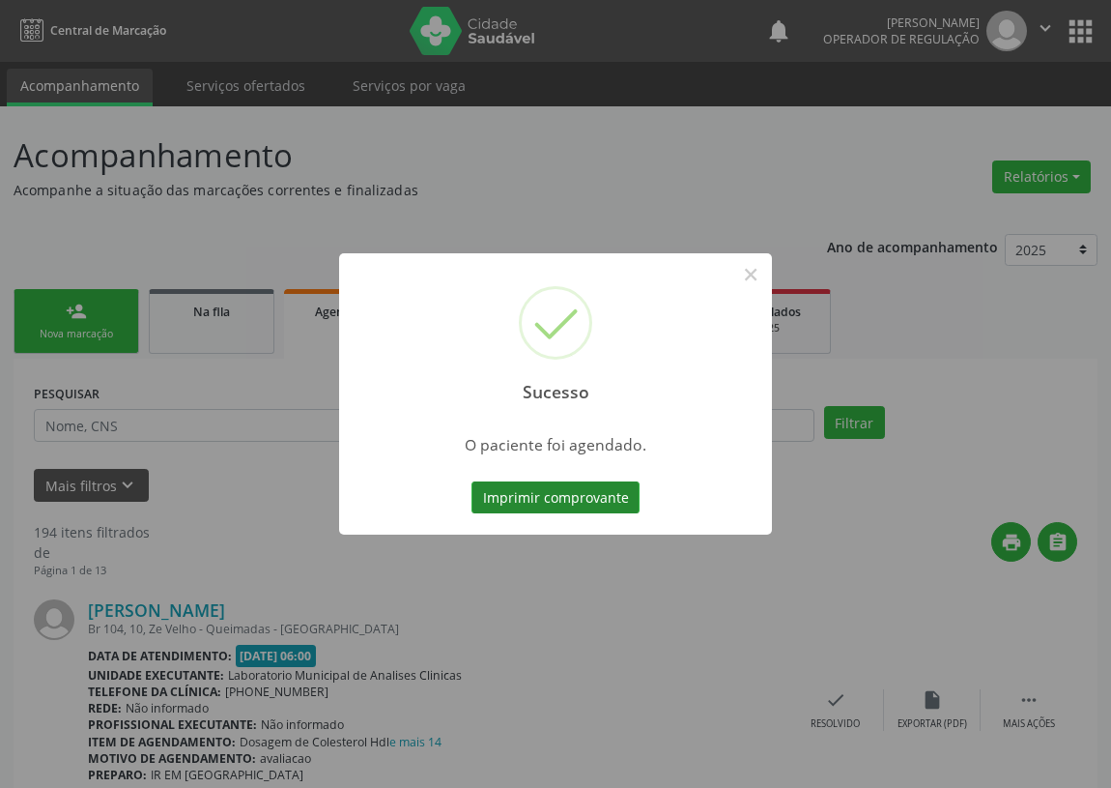
click at [564, 490] on button "Imprimir comprovante" at bounding box center [556, 497] width 168 height 33
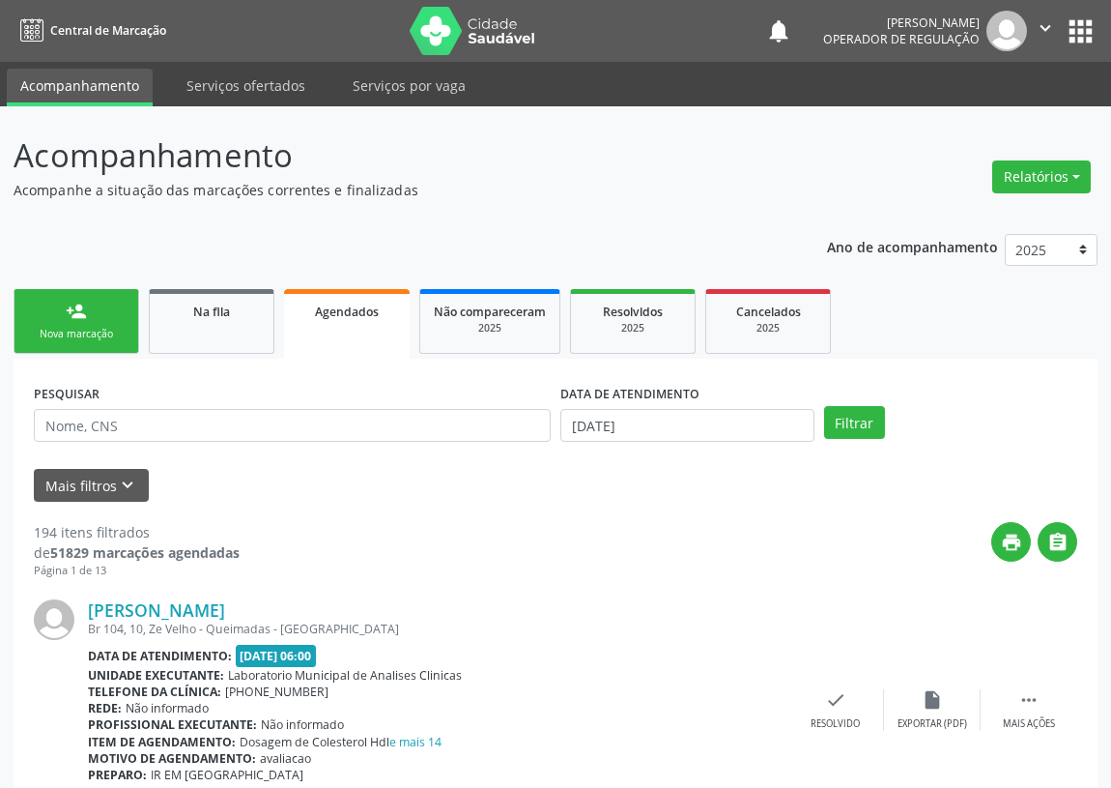
click at [108, 329] on div "Nova marcação" at bounding box center [76, 334] width 97 height 14
